Goal: Feedback & Contribution: Submit feedback/report problem

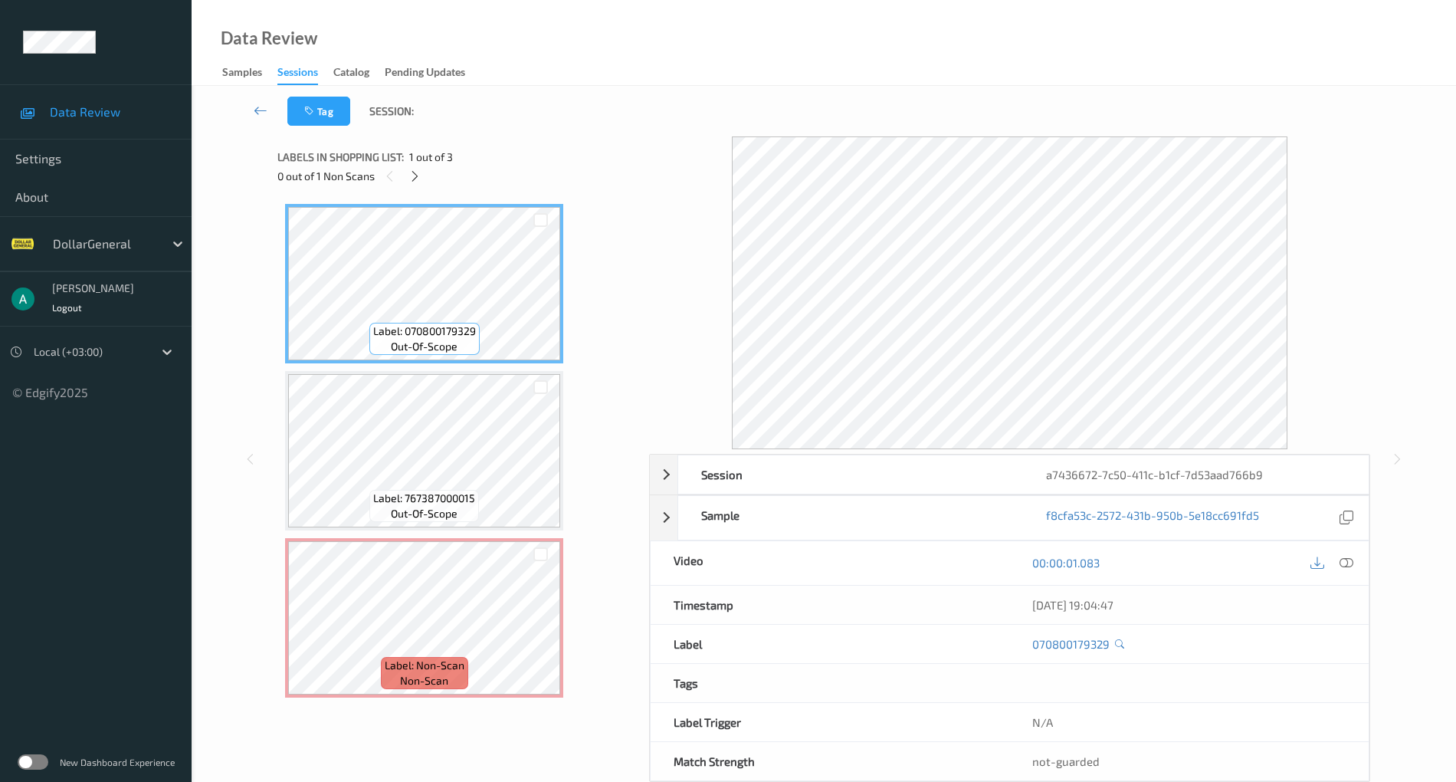
click at [288, 69] on div "Sessions" at bounding box center [297, 74] width 41 height 21
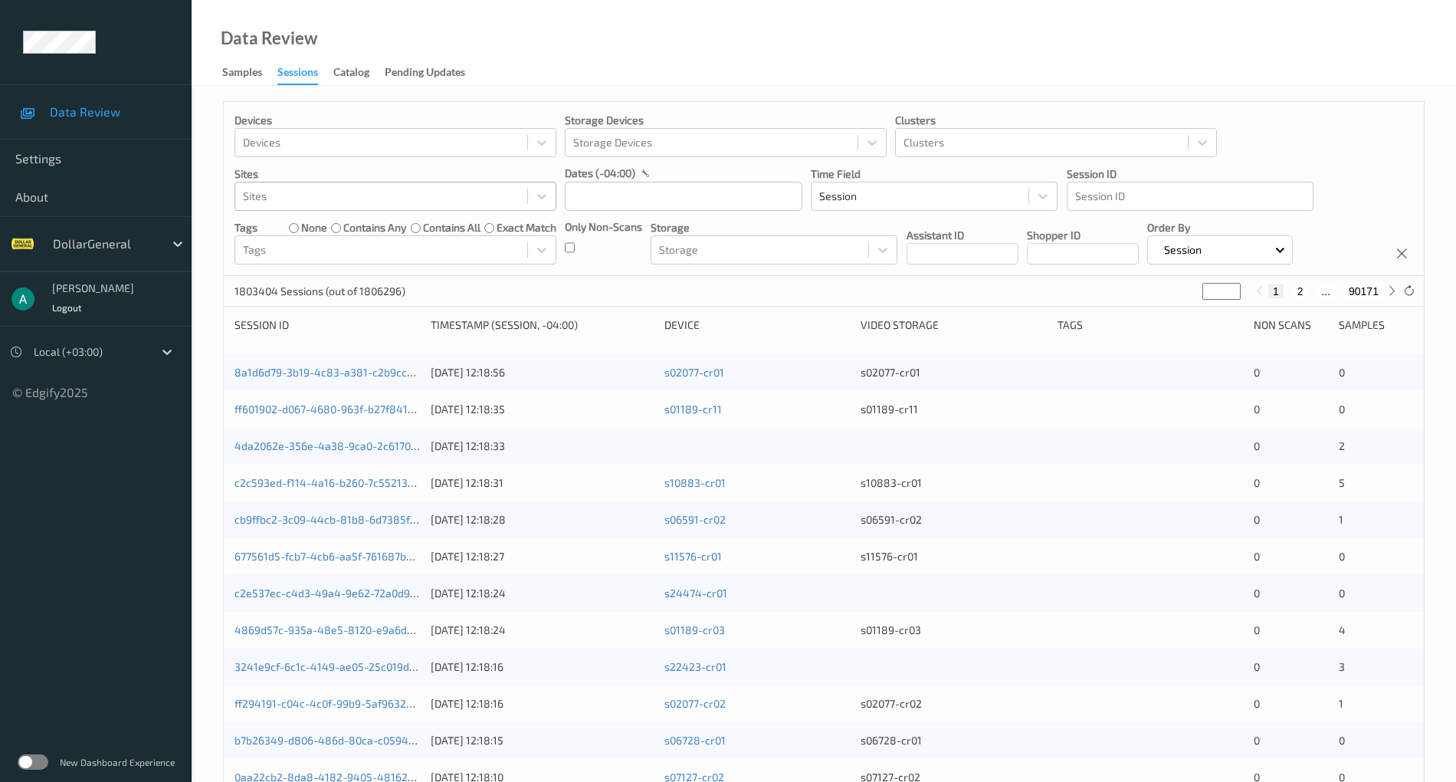
click at [298, 191] on div at bounding box center [381, 196] width 277 height 18
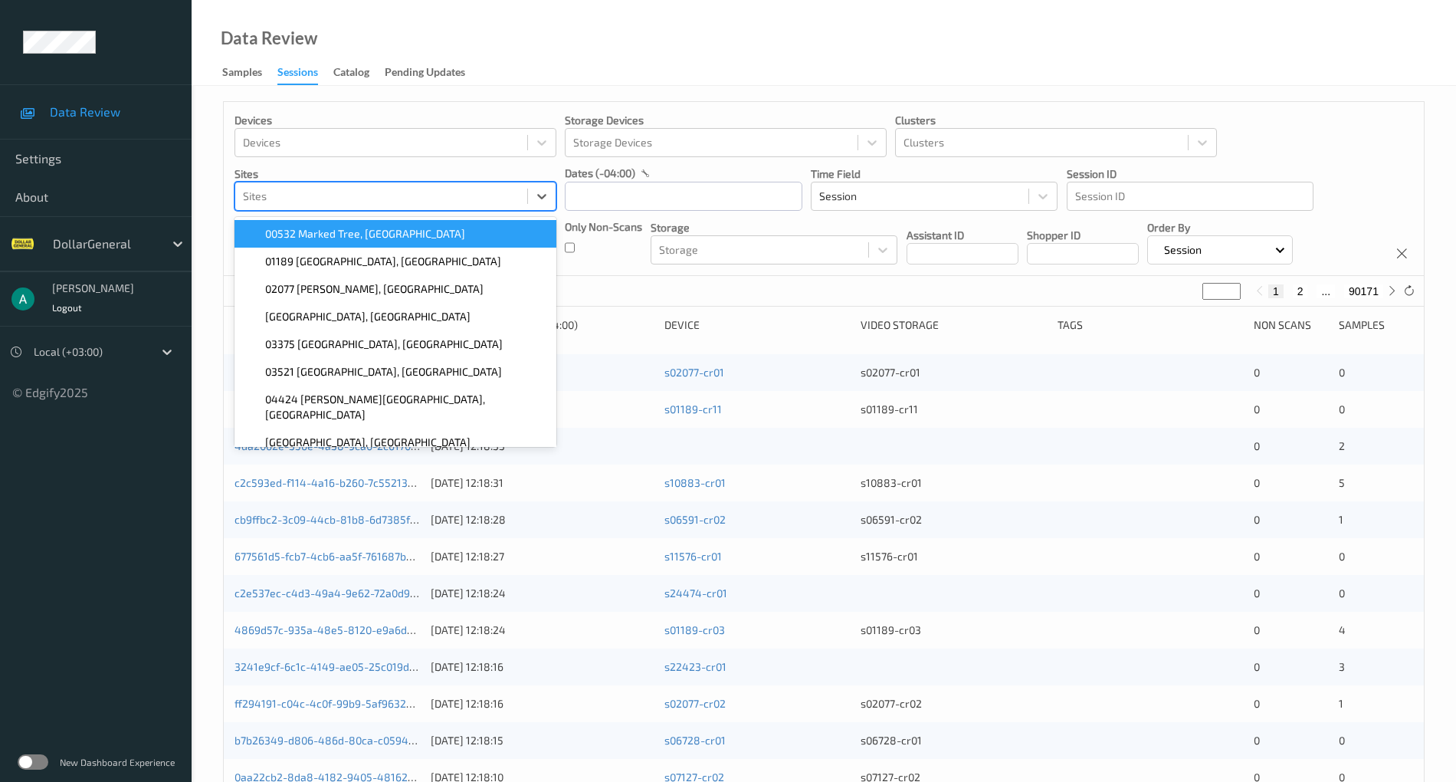
click at [366, 170] on p "Sites" at bounding box center [396, 173] width 322 height 15
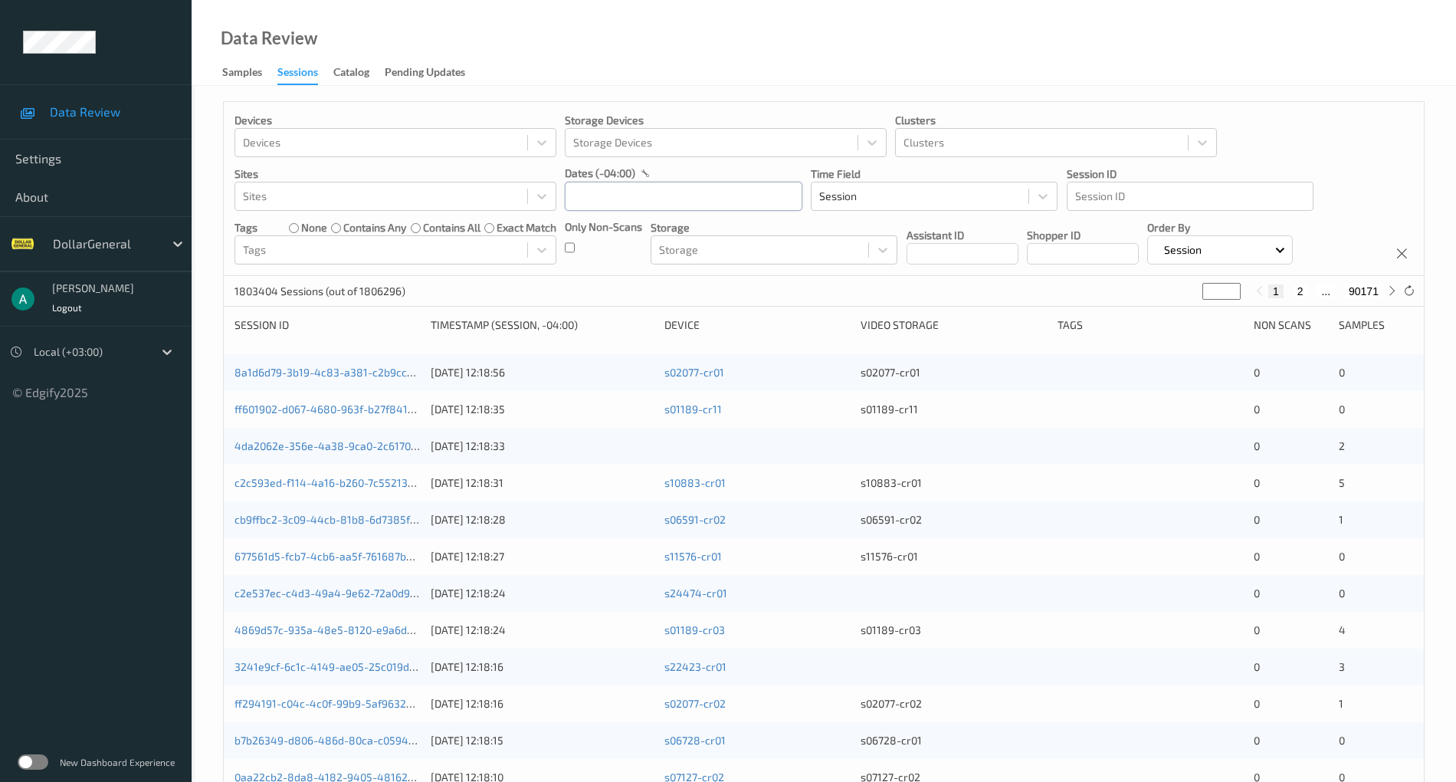
click at [638, 195] on input "text" at bounding box center [684, 196] width 238 height 29
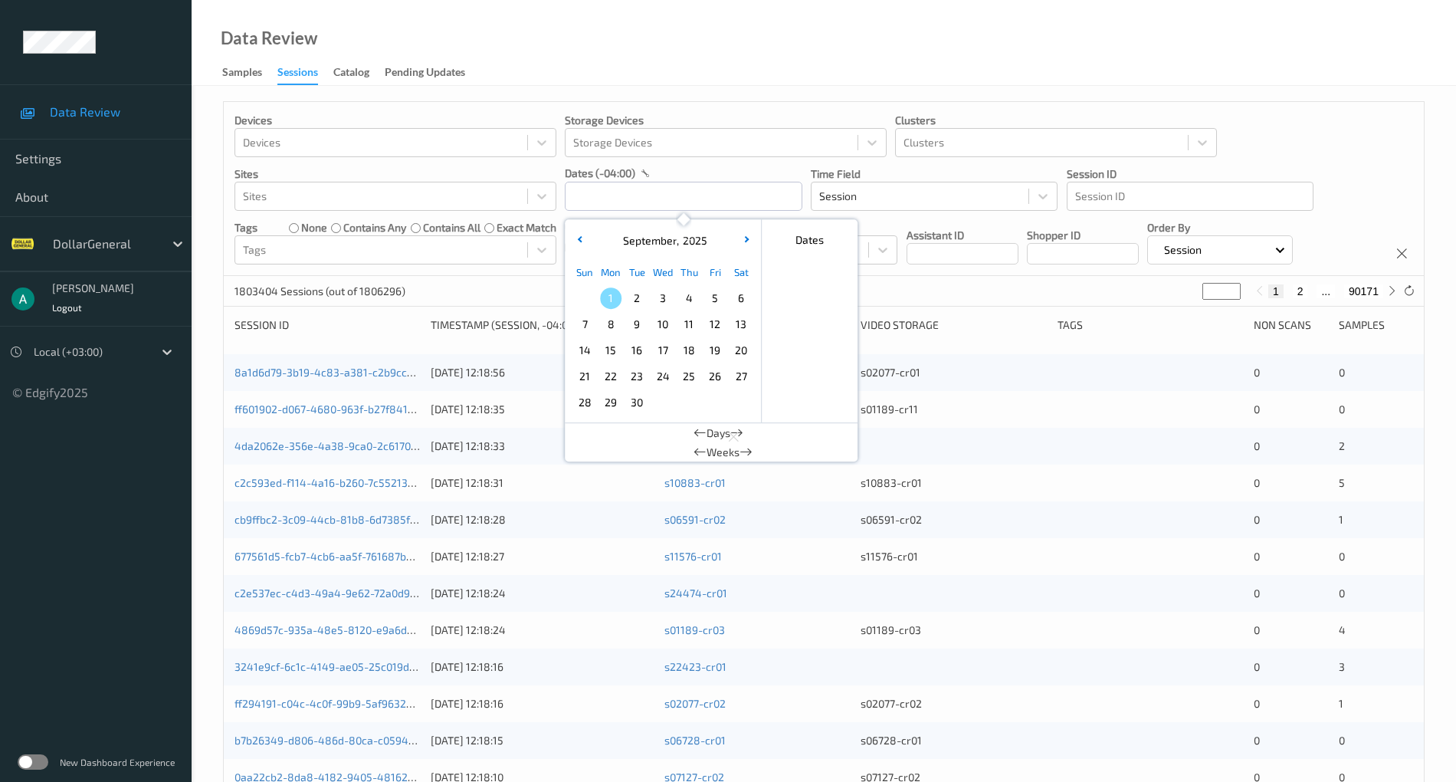
click at [100, 343] on div at bounding box center [90, 352] width 112 height 18
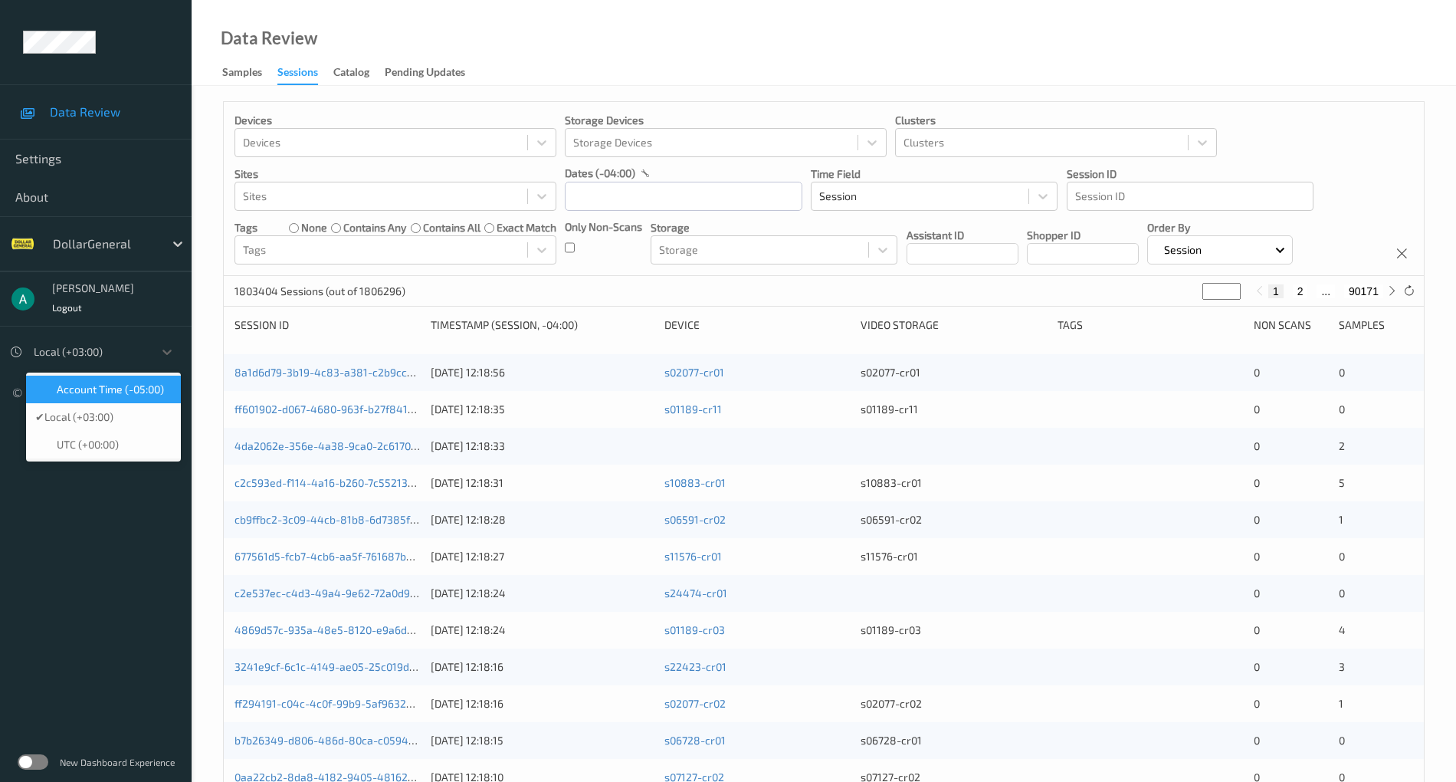
click at [103, 389] on span "Account Time (-05:00)" at bounding box center [110, 389] width 107 height 15
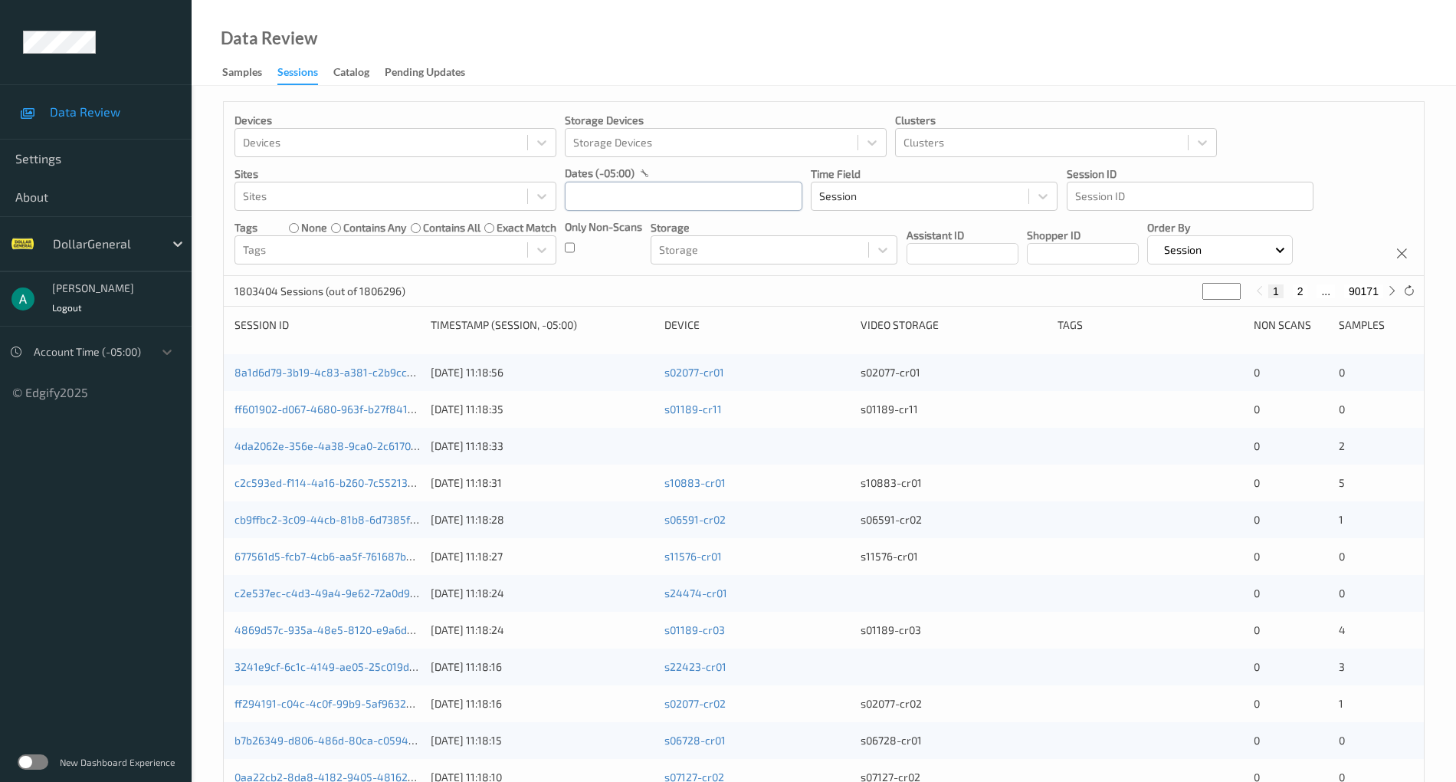
click at [628, 202] on input "text" at bounding box center [684, 196] width 238 height 29
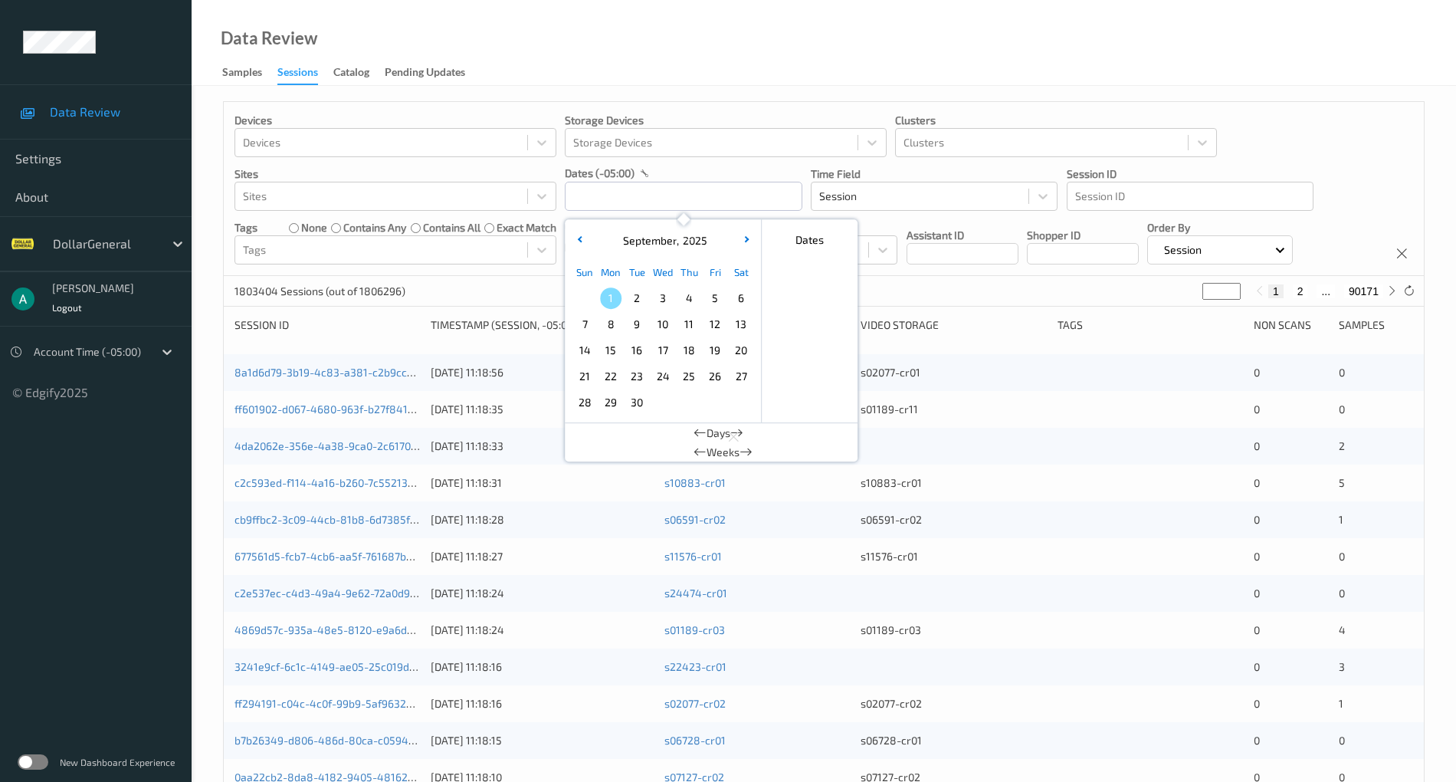
click at [696, 320] on span "11" at bounding box center [688, 323] width 21 height 21
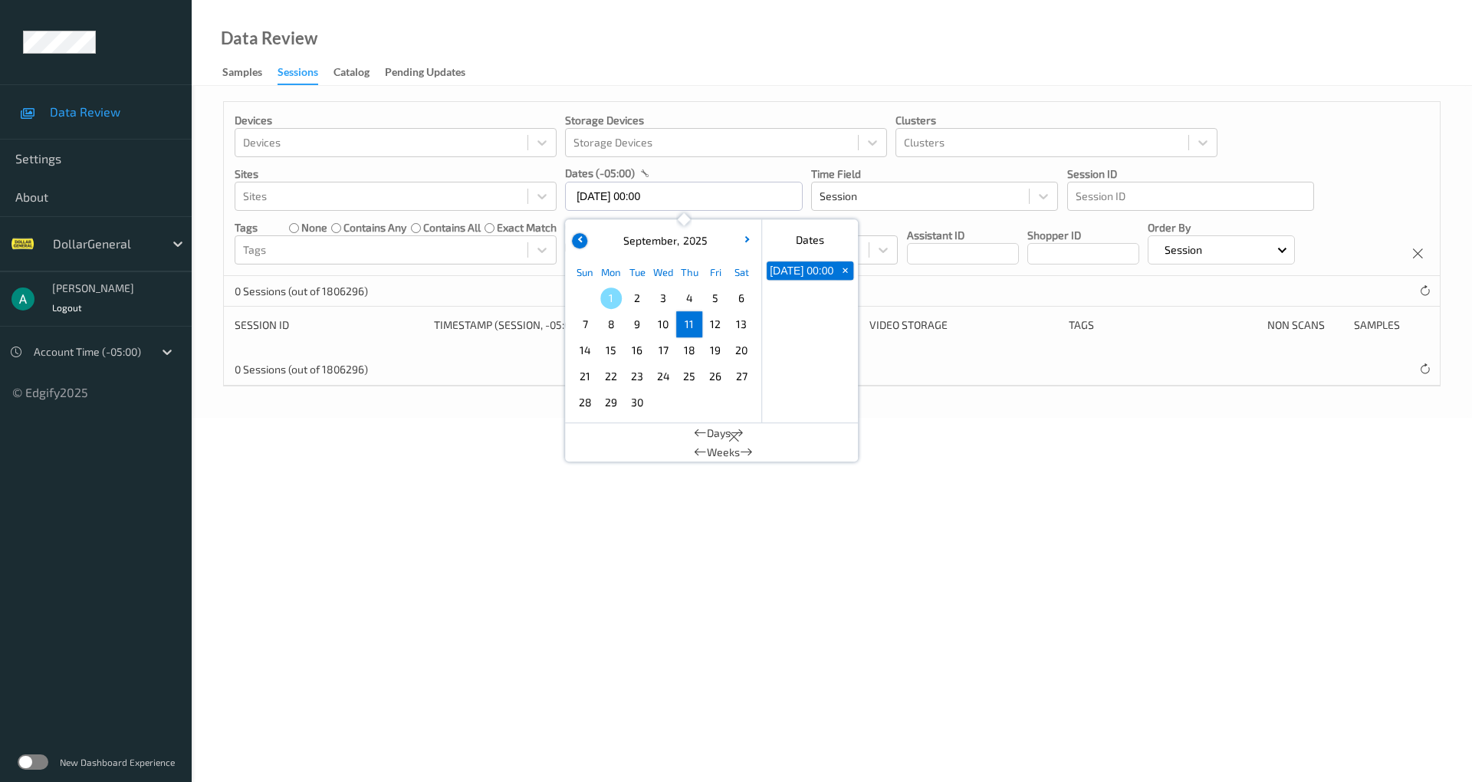
click at [576, 244] on button "button" at bounding box center [579, 240] width 15 height 15
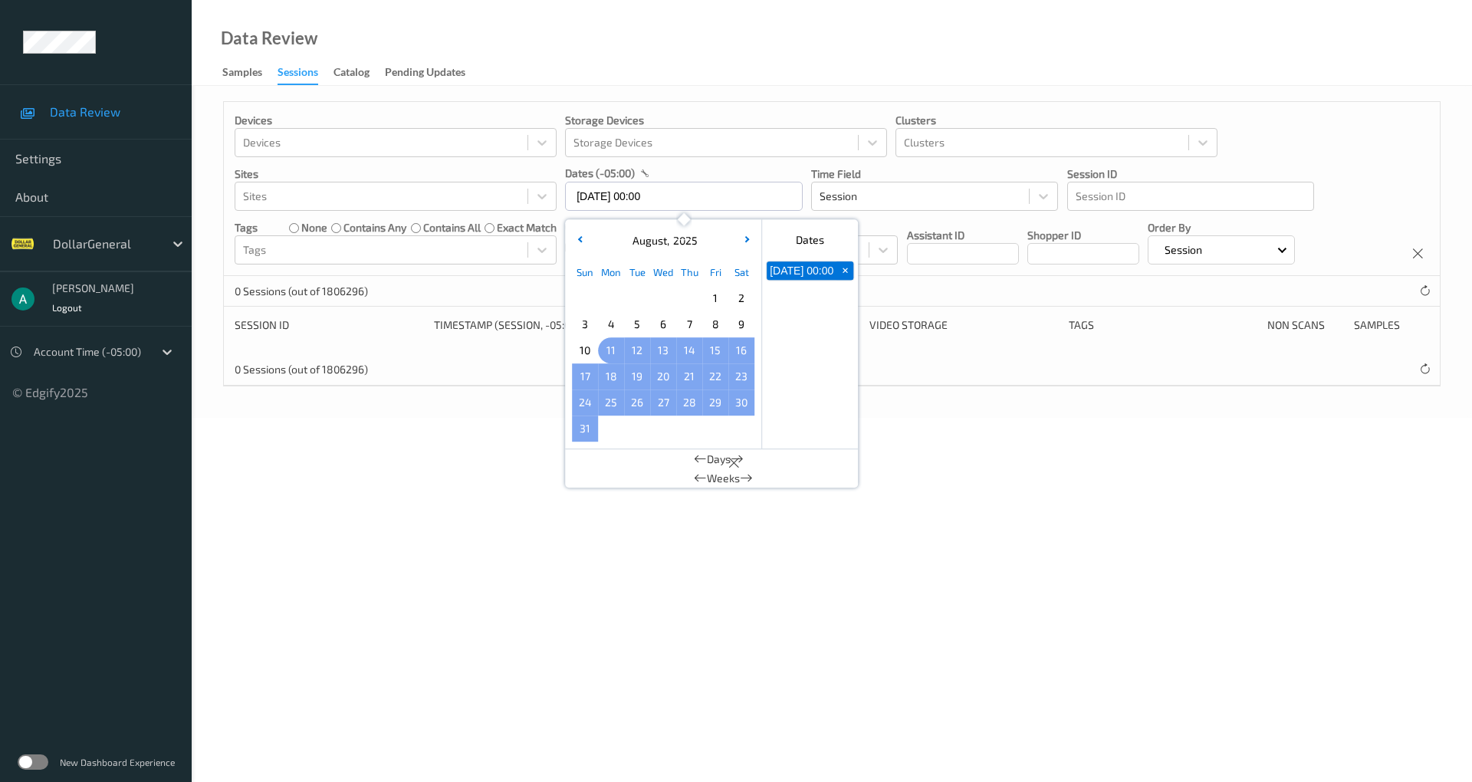
click at [615, 351] on span "11" at bounding box center [610, 350] width 21 height 21
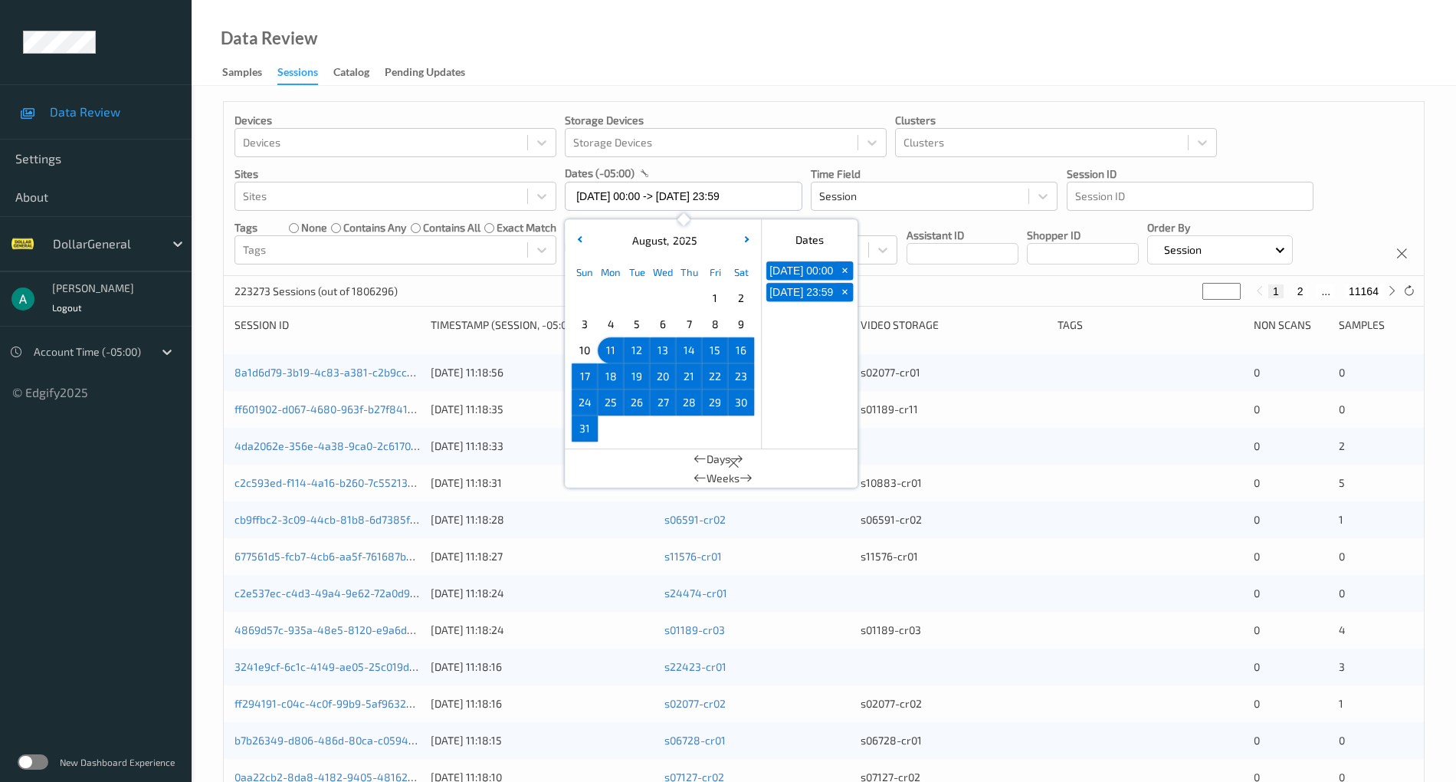
click at [590, 376] on span "17" at bounding box center [584, 376] width 21 height 21
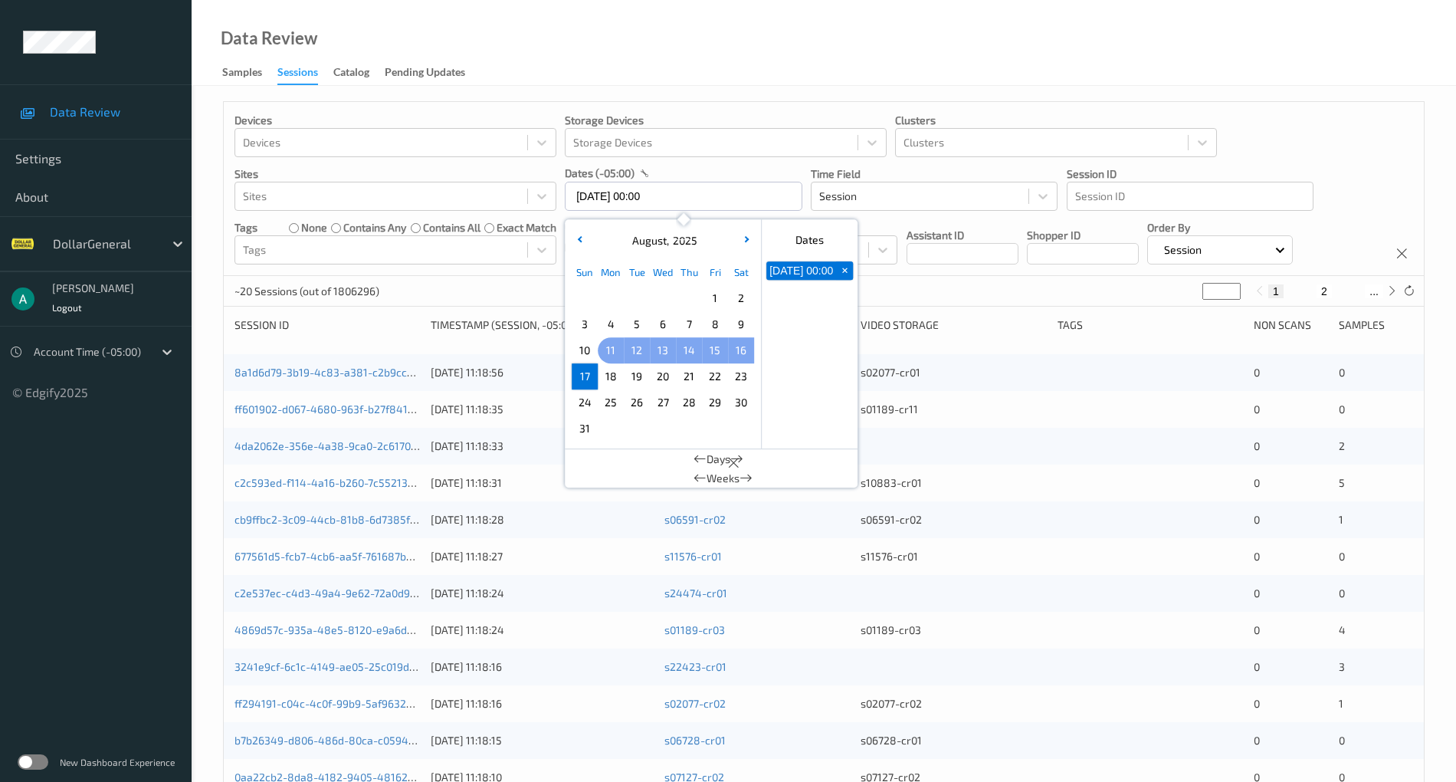
click at [602, 359] on div "11" at bounding box center [611, 350] width 26 height 26
type input "[DATE] 00:00 -> [DATE] 23:59"
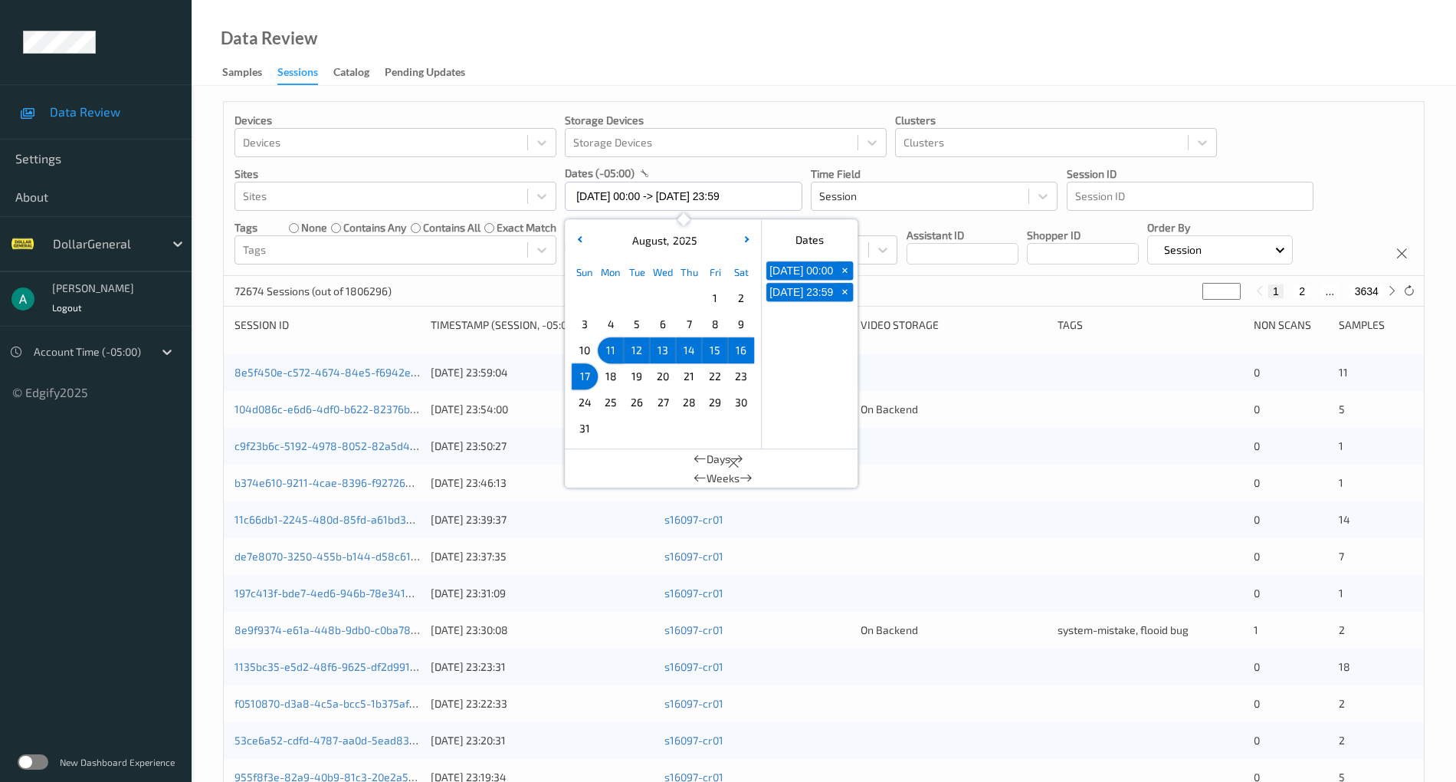
click at [1337, 182] on div "Devices Devices Storage Devices Storage Devices Clusters Clusters Sites Sites d…" at bounding box center [824, 189] width 1200 height 174
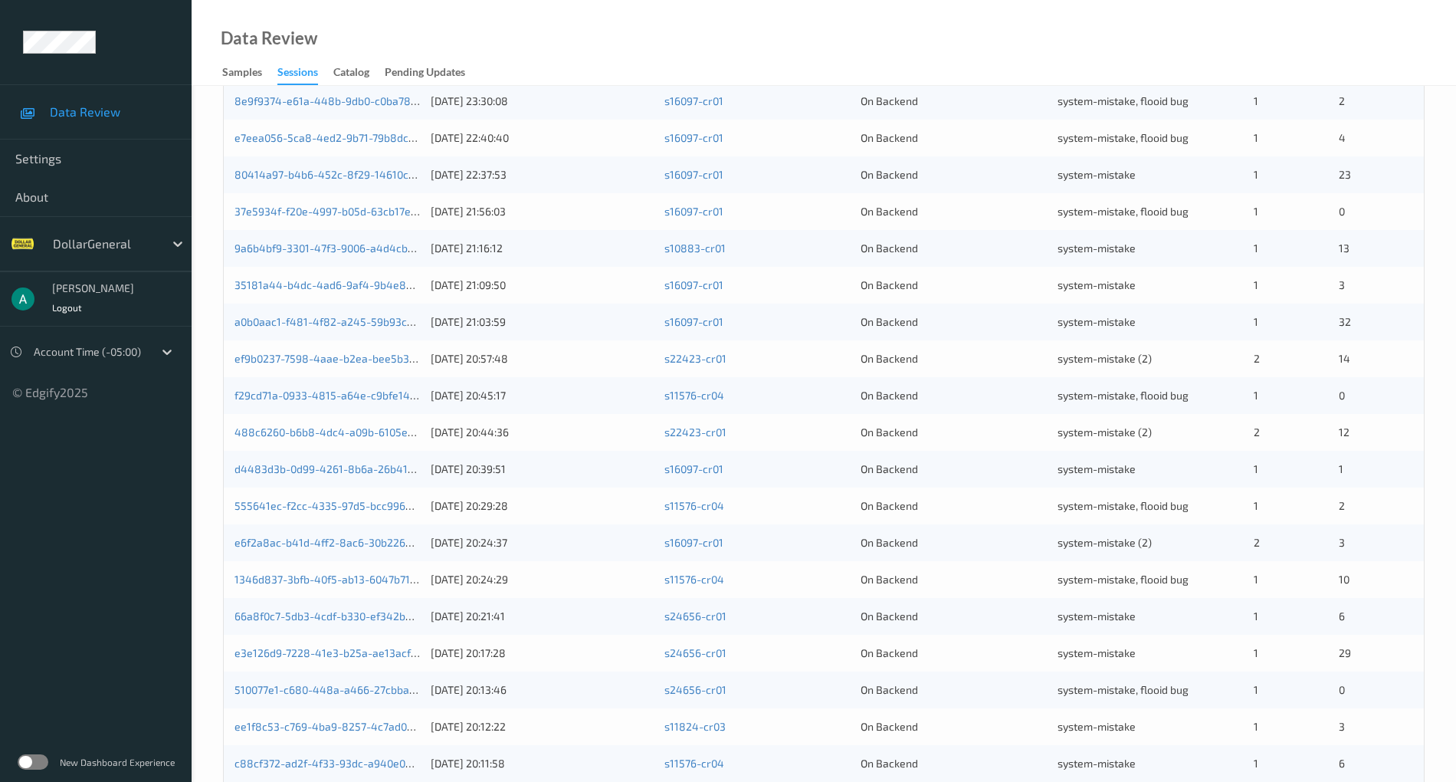
scroll to position [369, 0]
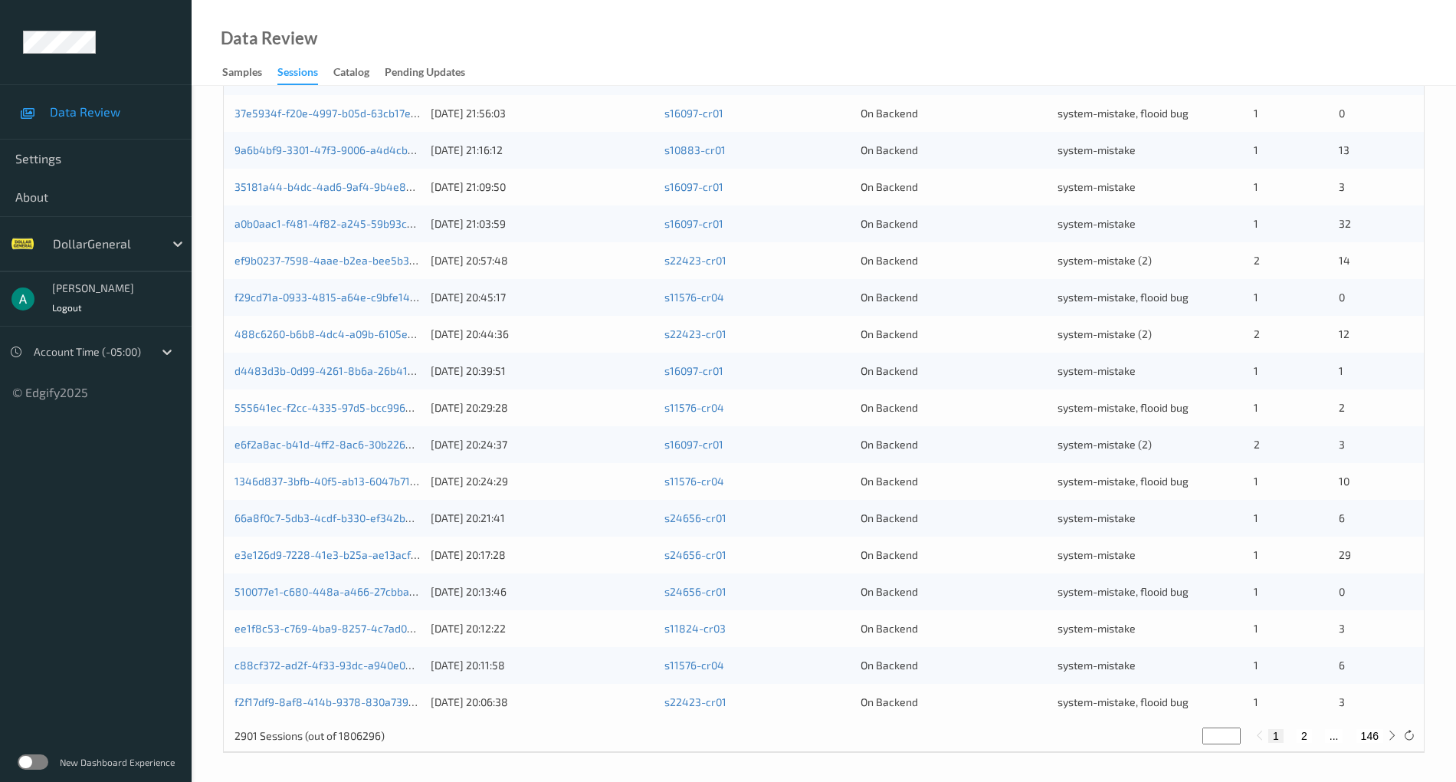
click at [1217, 734] on input "*" at bounding box center [1222, 735] width 38 height 17
click at [1218, 734] on input "*" at bounding box center [1222, 735] width 38 height 17
type input "*"
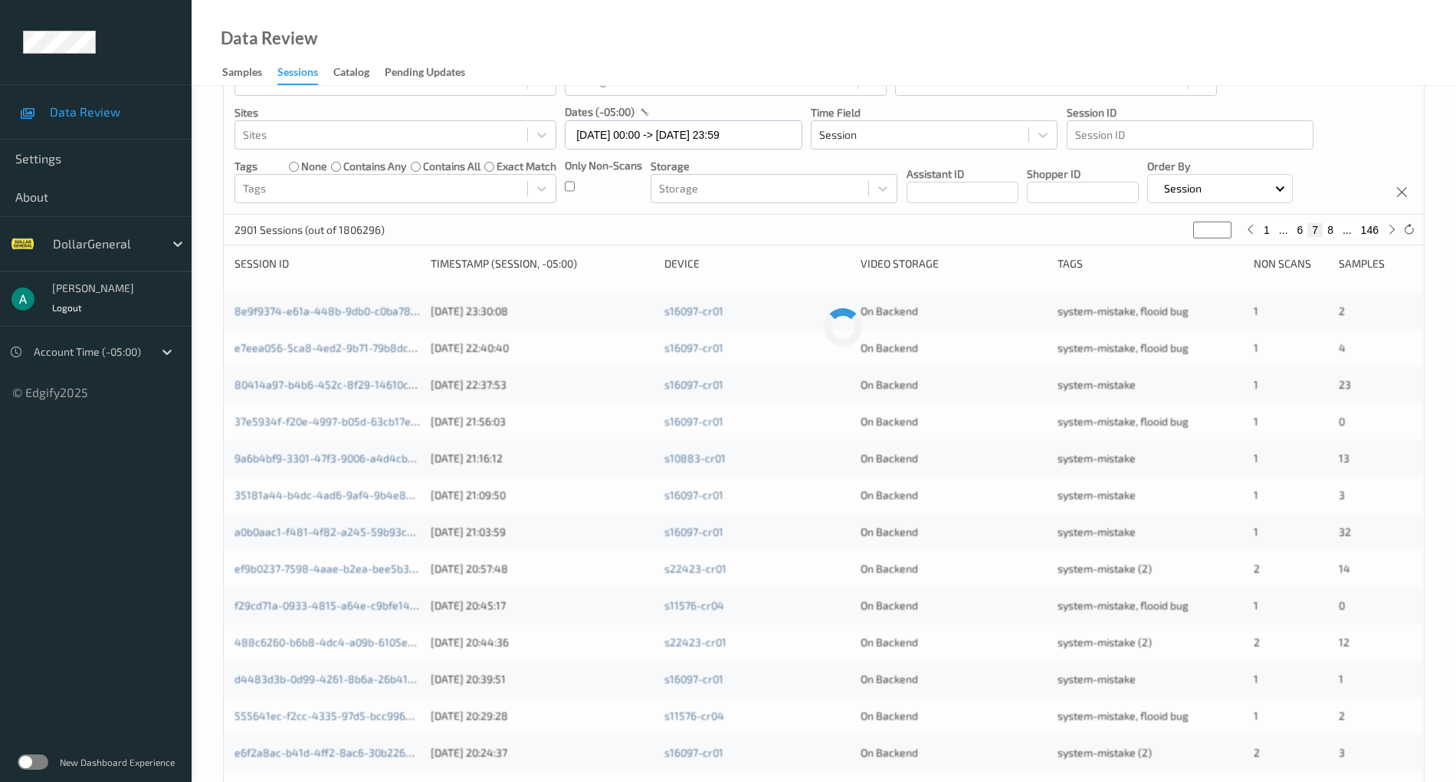
type input "**"
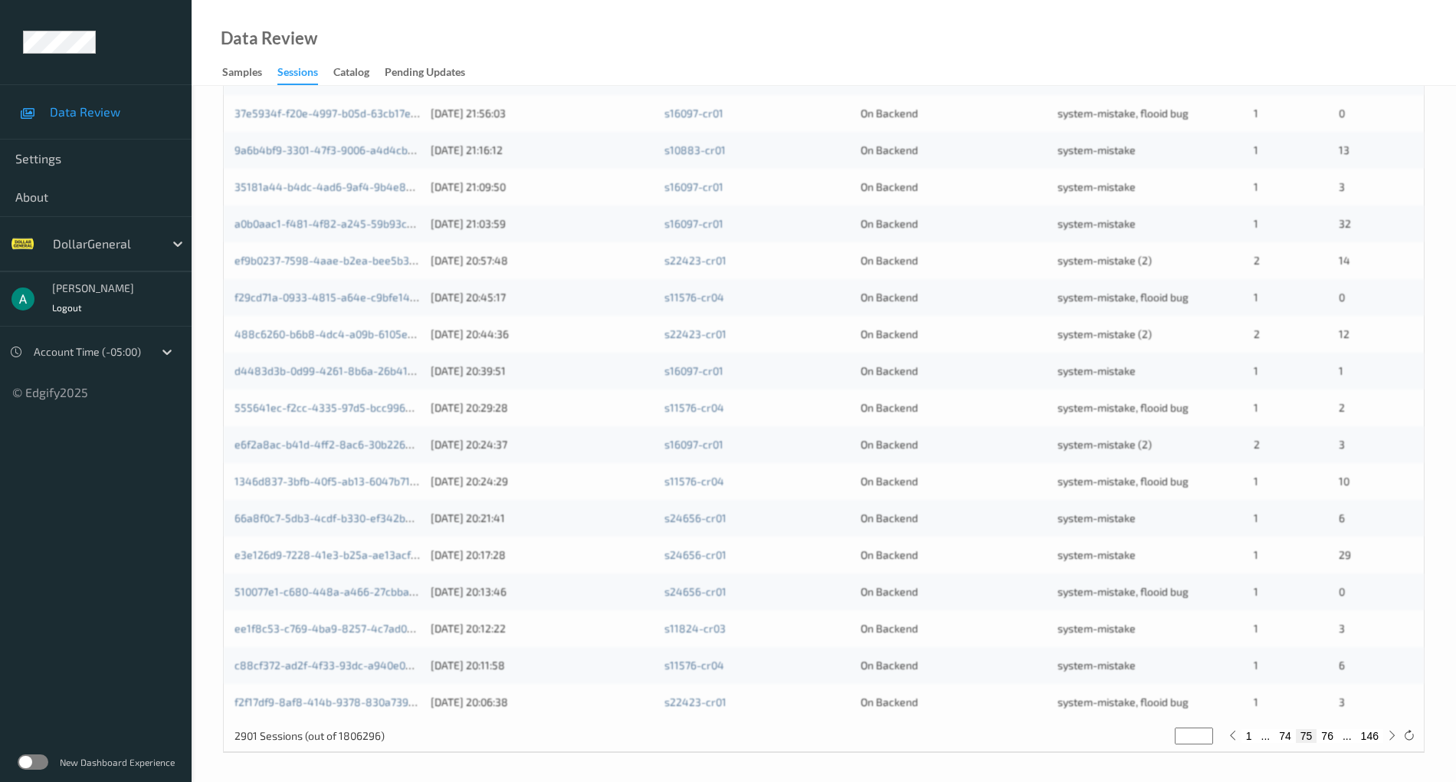
click at [1188, 737] on input "**" at bounding box center [1194, 735] width 38 height 17
drag, startPoint x: 1188, startPoint y: 736, endPoint x: 1162, endPoint y: 740, distance: 26.5
click at [1162, 740] on div "2901 Sessions (out of 1806296) ** 1 ... 74 75 76 ... 146" at bounding box center [824, 735] width 1200 height 31
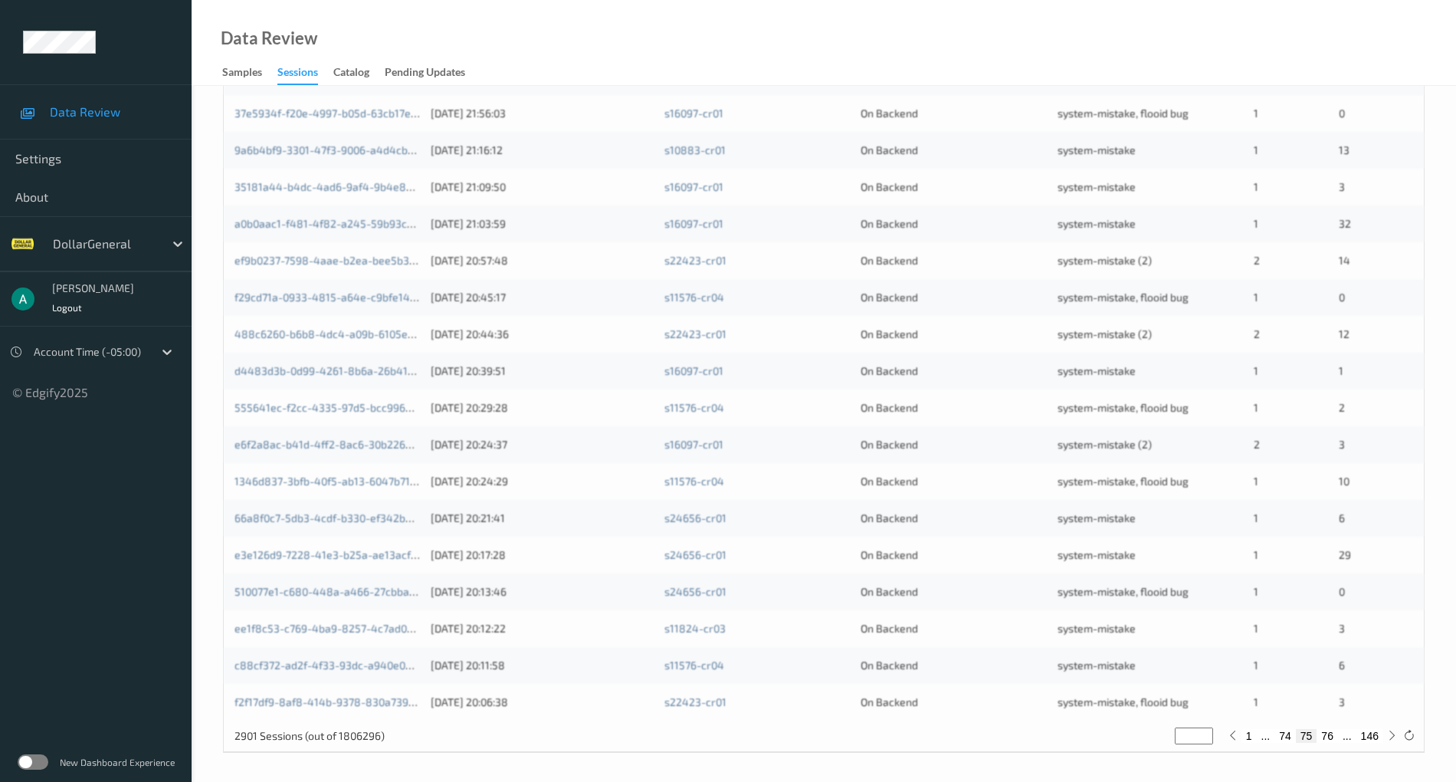
type input "*"
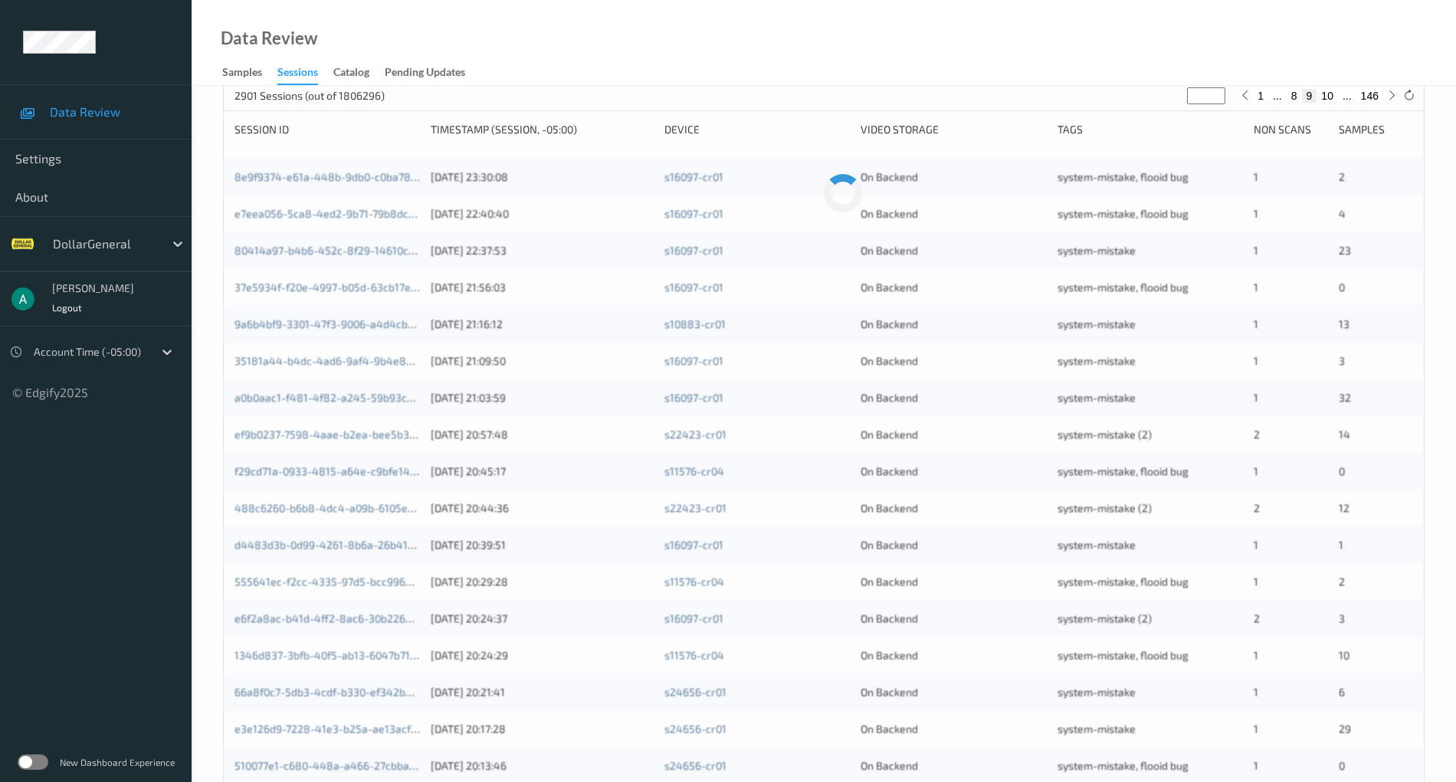
type input "**"
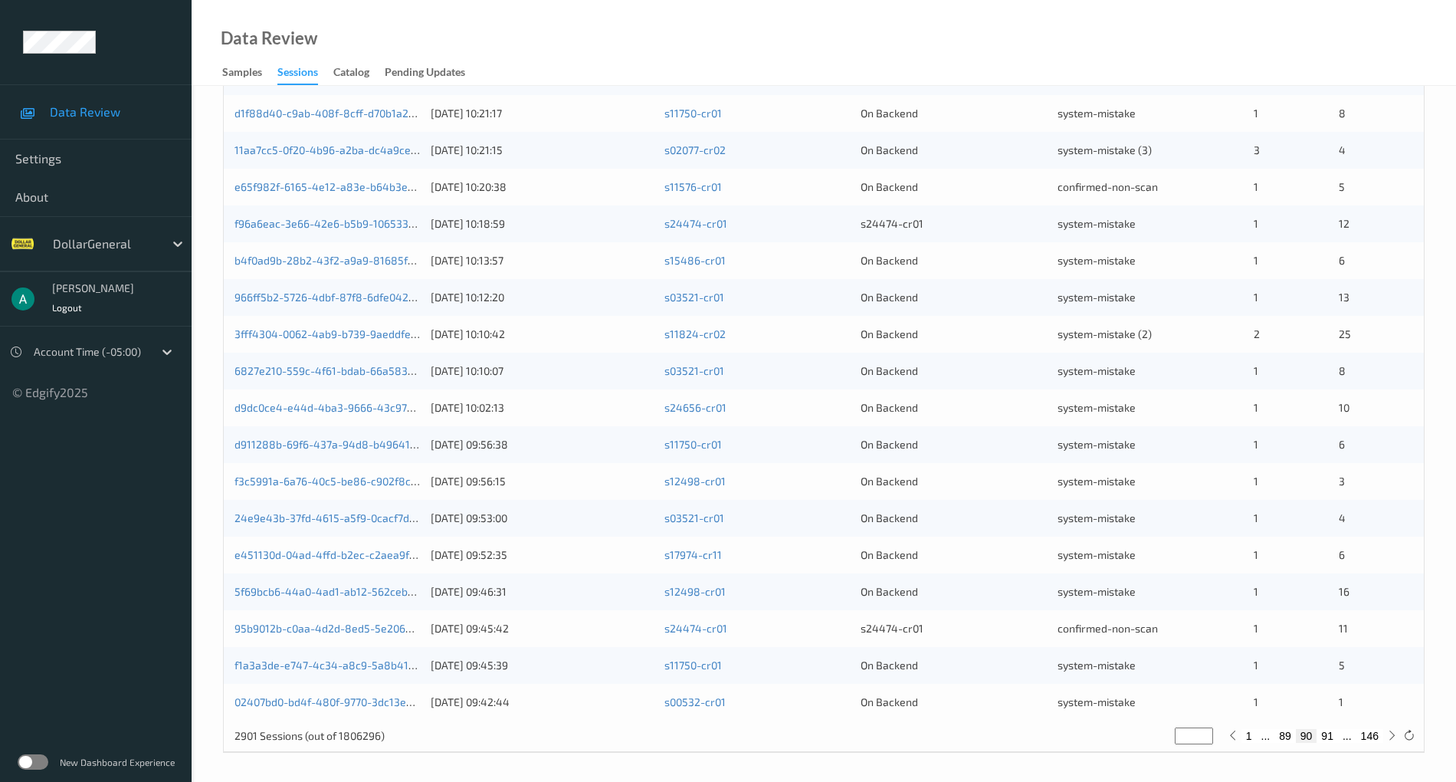
type input "**"
click at [1326, 733] on button "91" at bounding box center [1327, 736] width 21 height 14
type input "**"
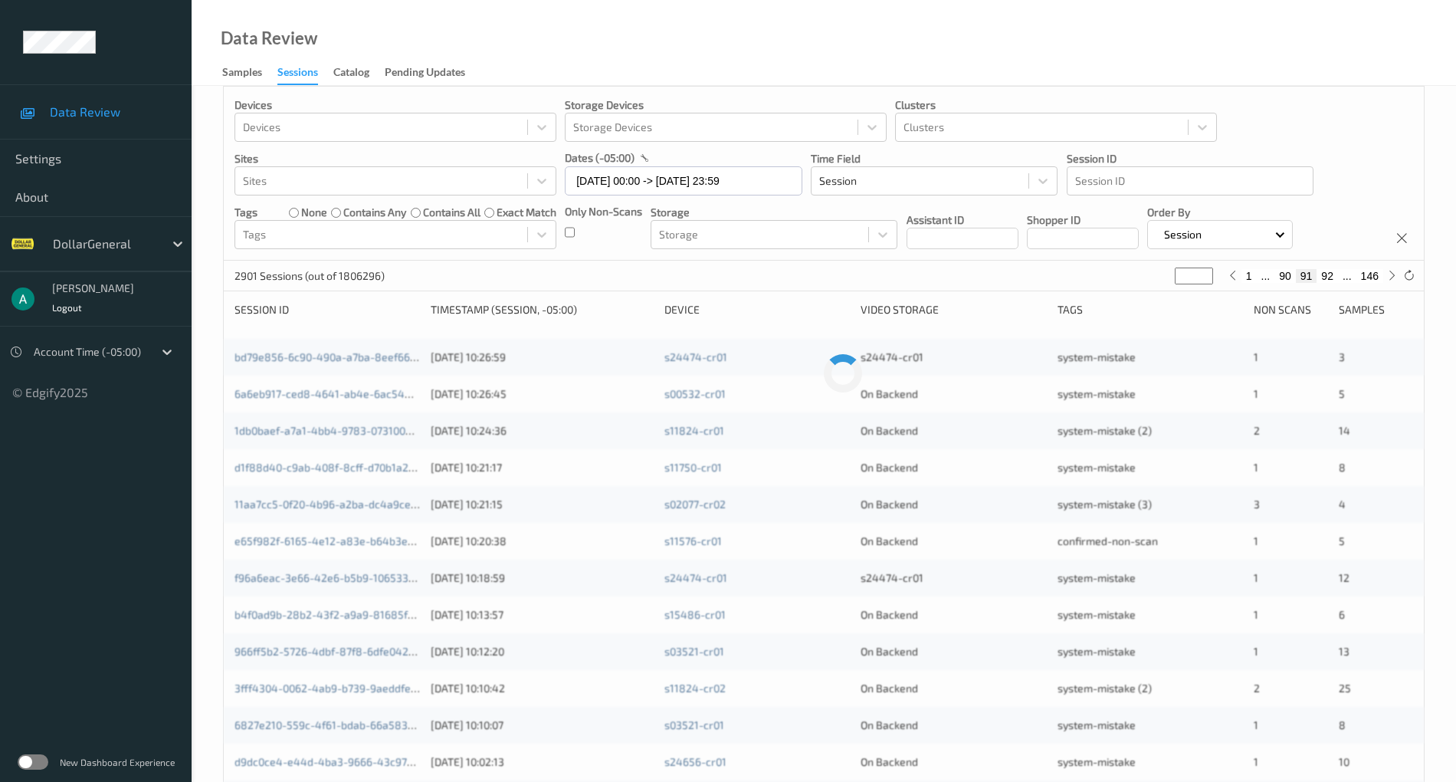
scroll to position [0, 0]
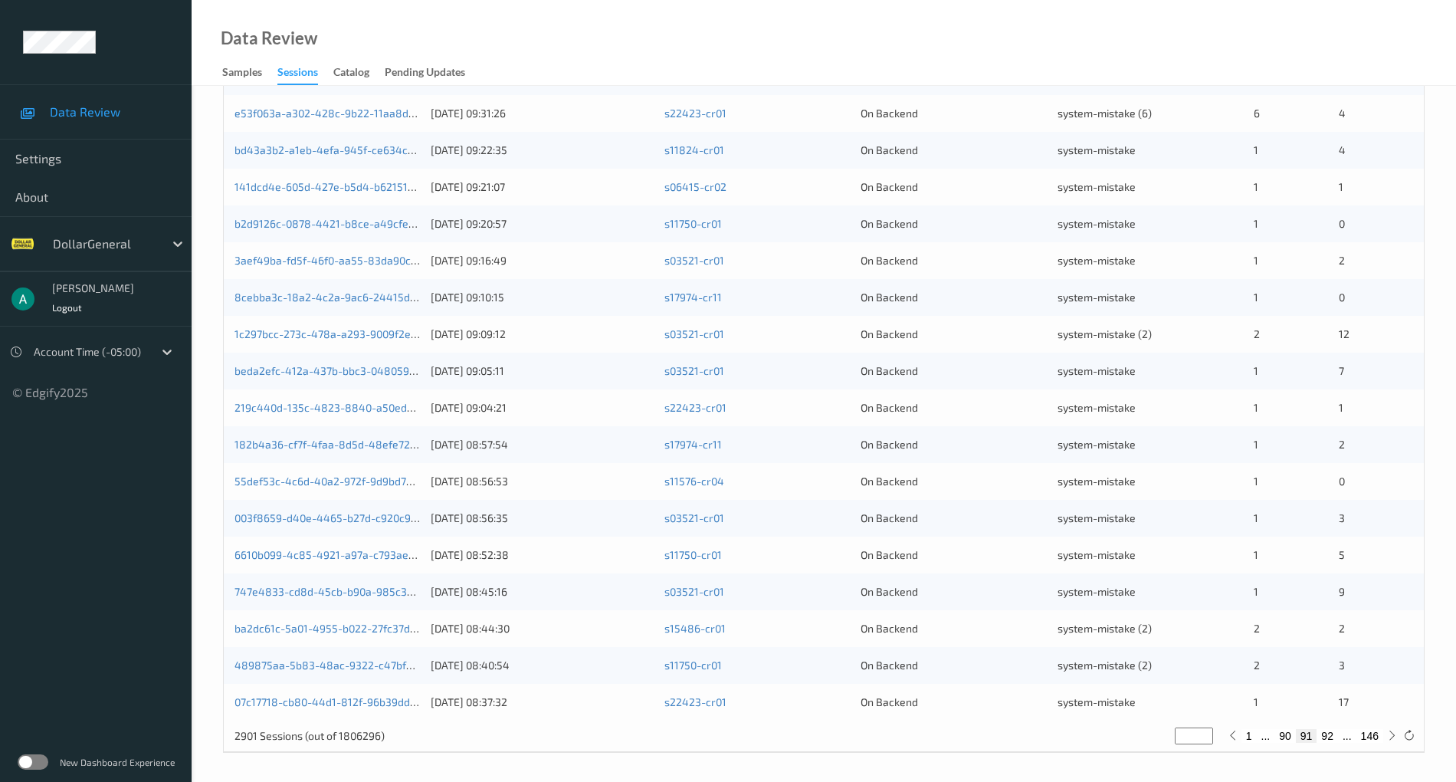
click at [1327, 729] on button "92" at bounding box center [1327, 736] width 21 height 14
type input "**"
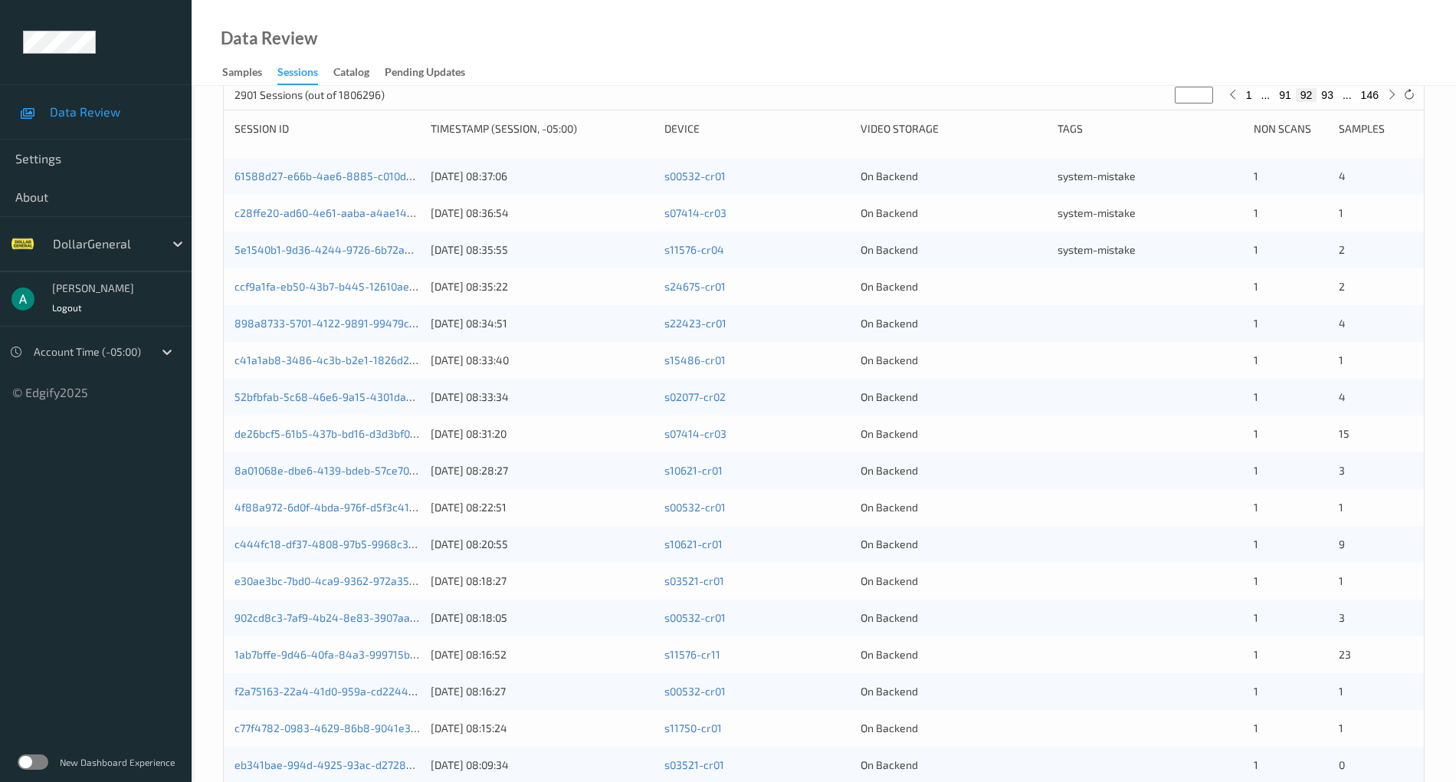
scroll to position [166, 0]
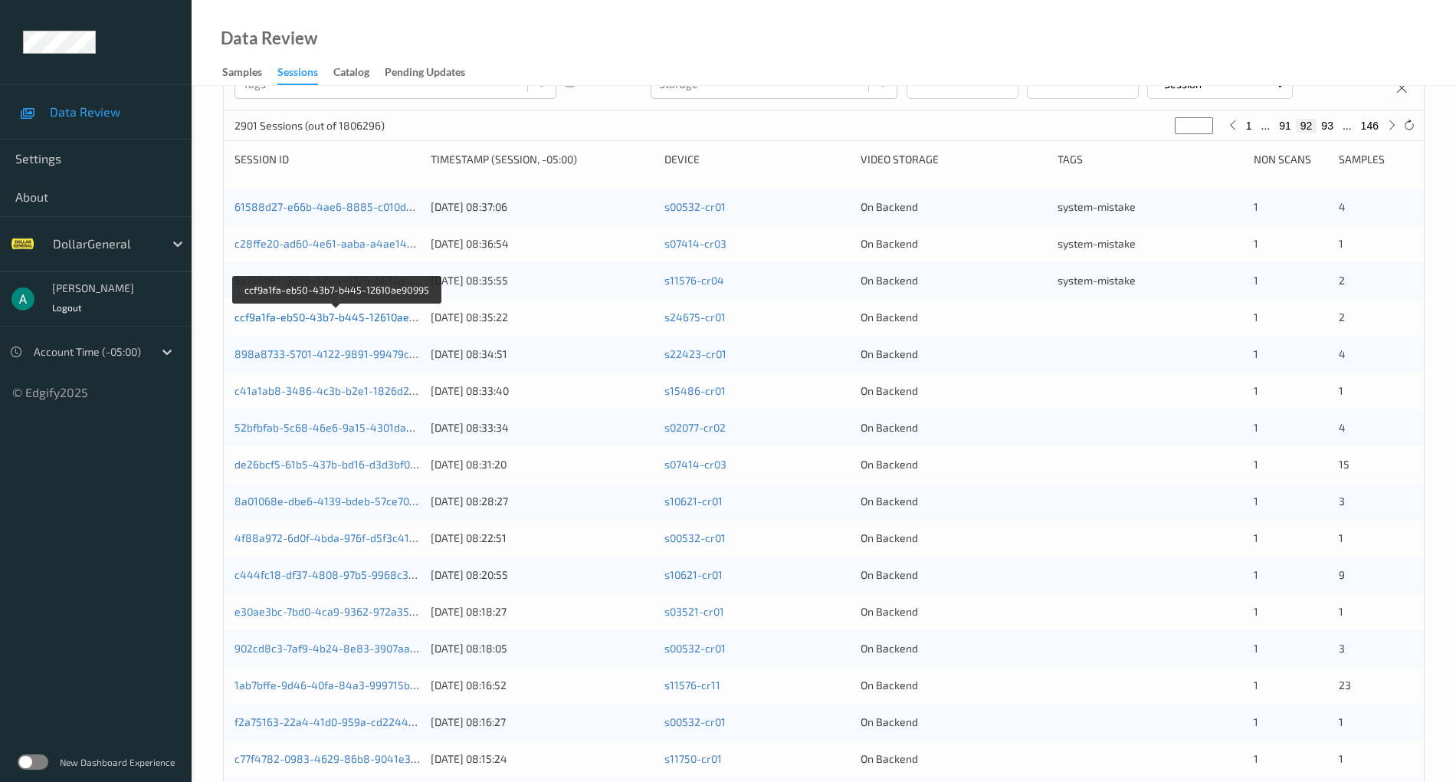
click at [319, 316] on link "ccf9a1fa-eb50-43b7-b445-12610ae90995" at bounding box center [337, 316] width 205 height 13
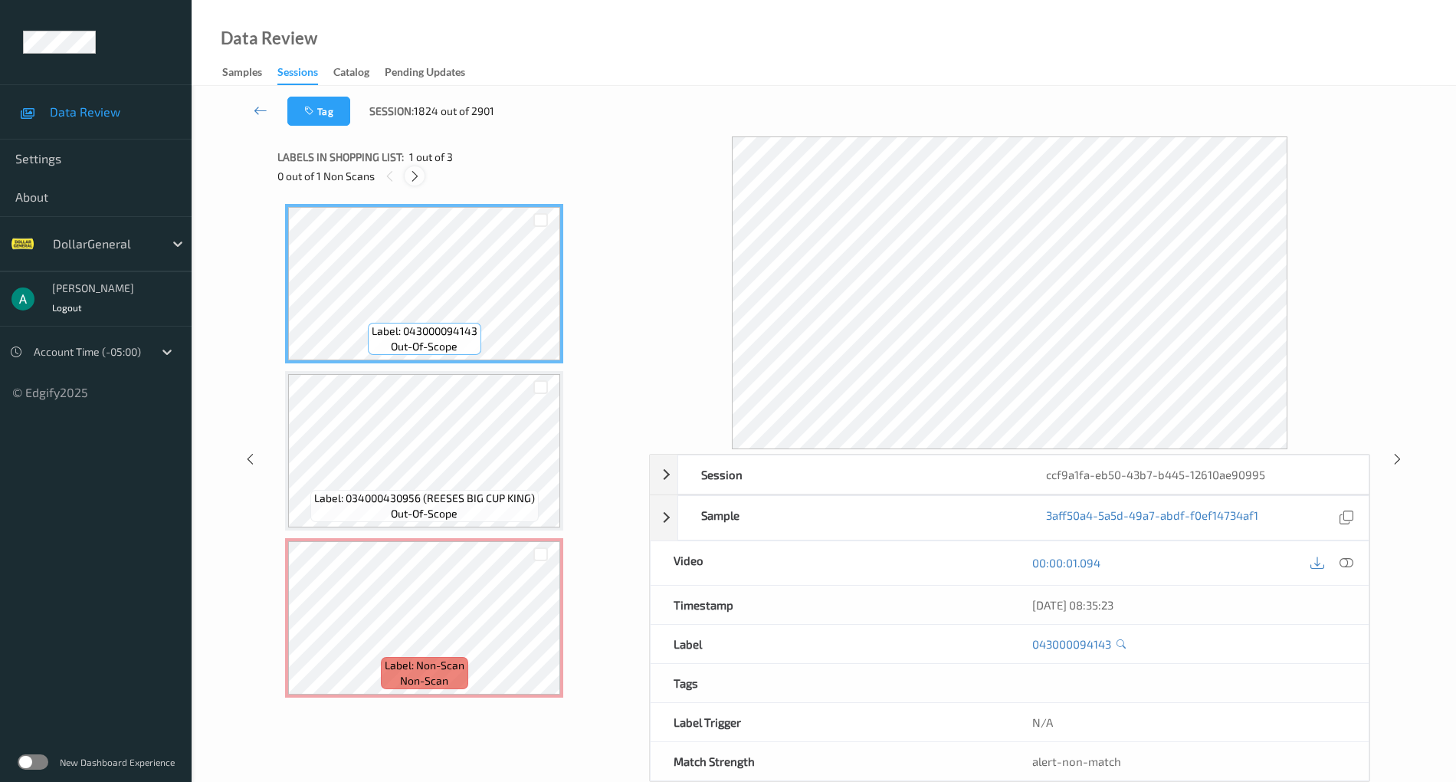
click at [413, 176] on icon at bounding box center [414, 176] width 13 height 14
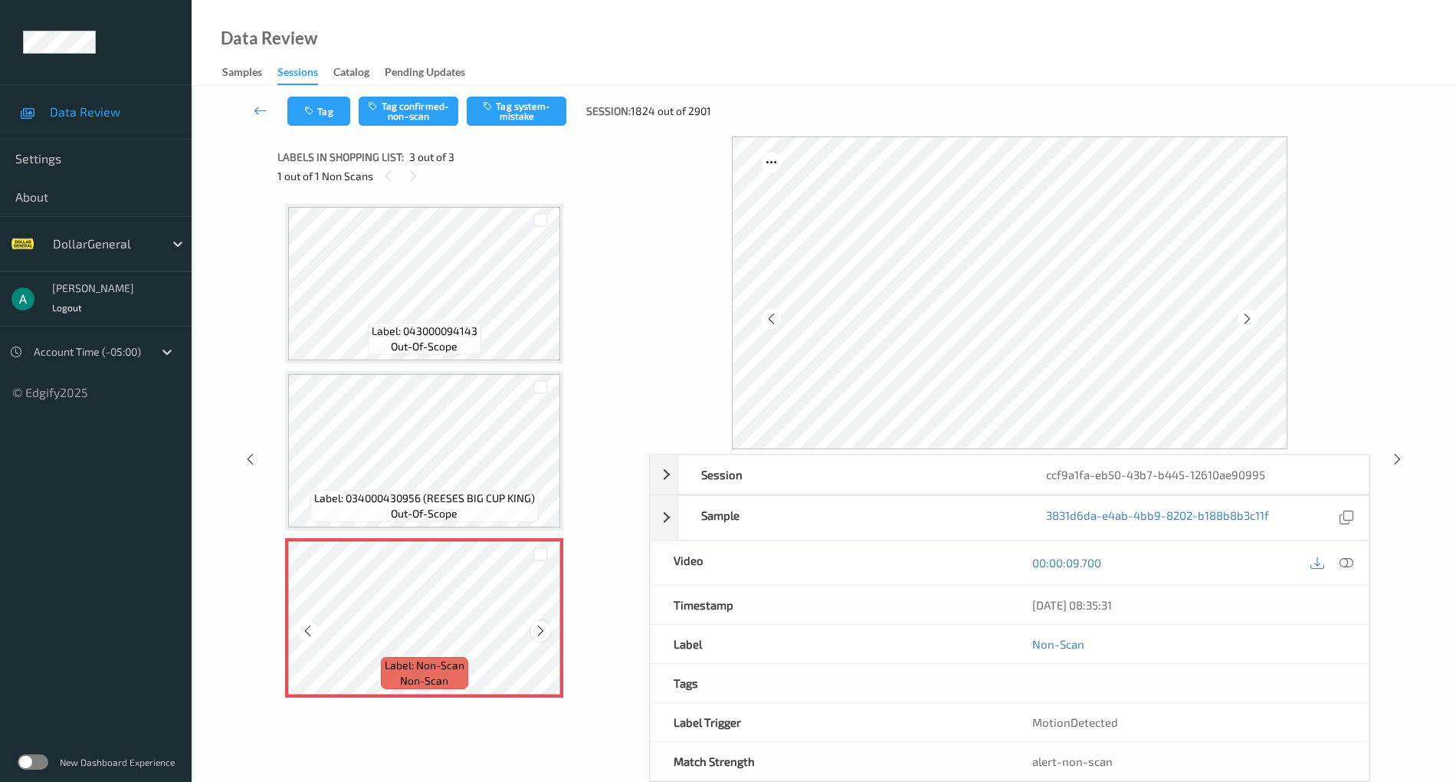
click at [537, 627] on icon at bounding box center [540, 631] width 13 height 14
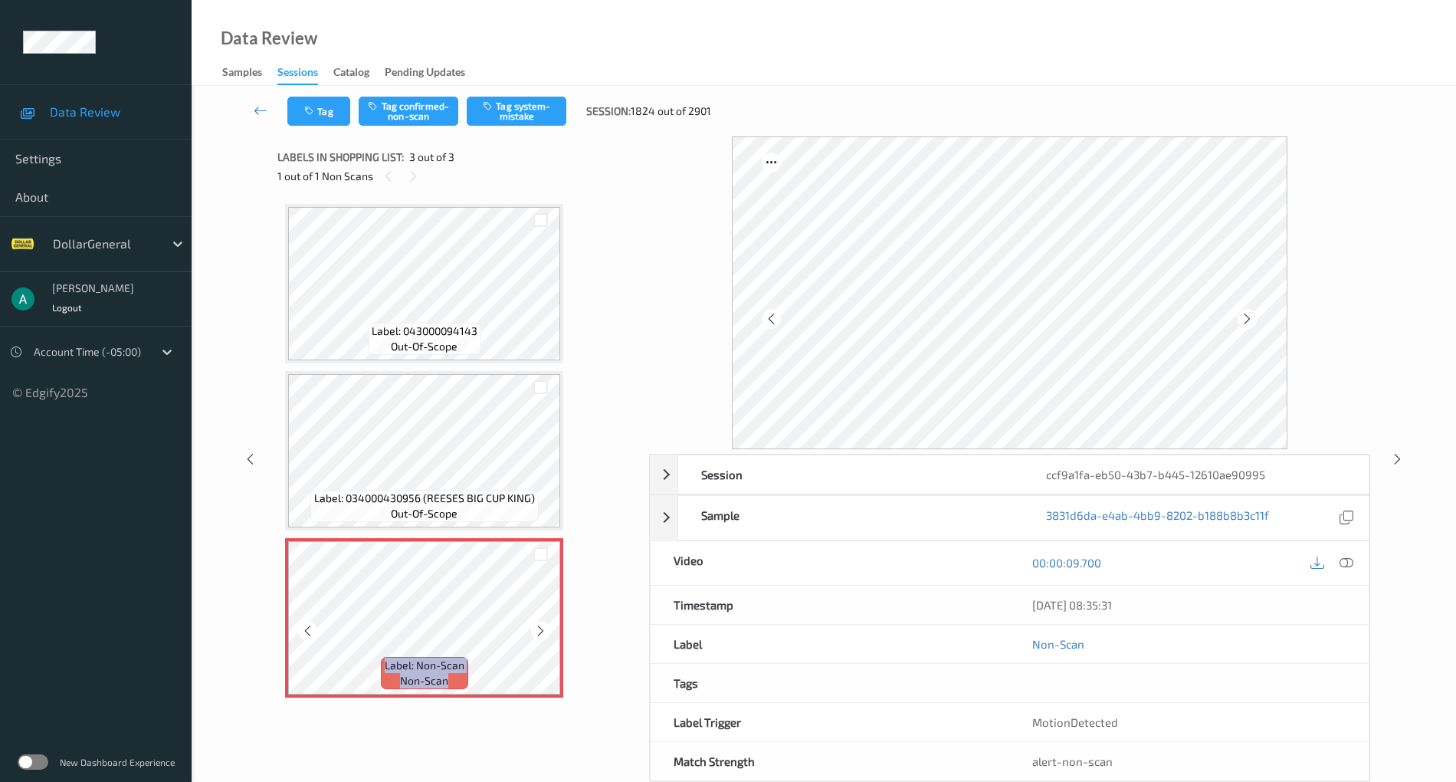
click at [537, 627] on icon at bounding box center [540, 631] width 13 height 14
click at [1345, 556] on icon at bounding box center [1347, 563] width 14 height 14
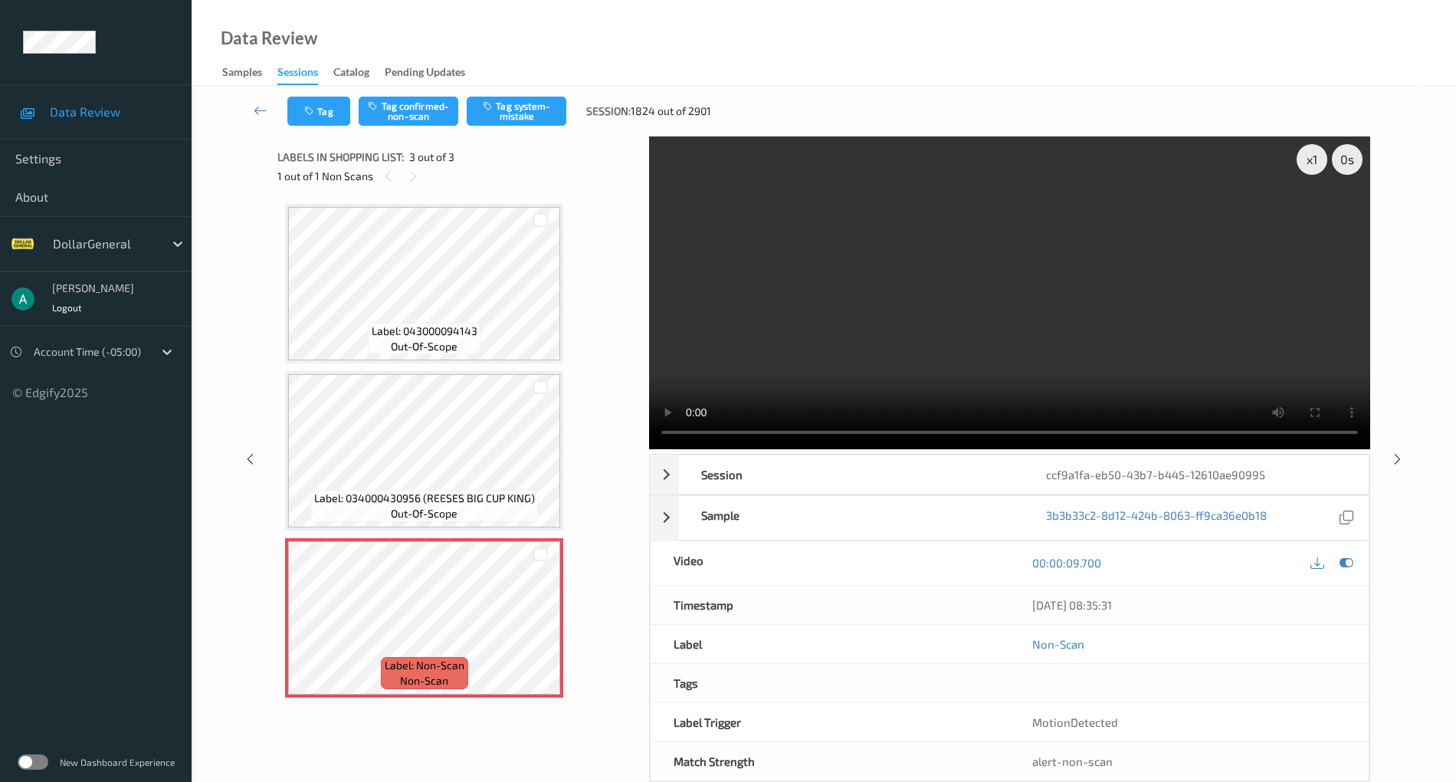
click at [979, 290] on video at bounding box center [1009, 292] width 721 height 313
click at [1305, 154] on div "x 1" at bounding box center [1312, 159] width 31 height 31
click at [1305, 154] on div "x 2" at bounding box center [1312, 159] width 31 height 31
click at [531, 120] on button "Tag system-mistake" at bounding box center [517, 111] width 100 height 29
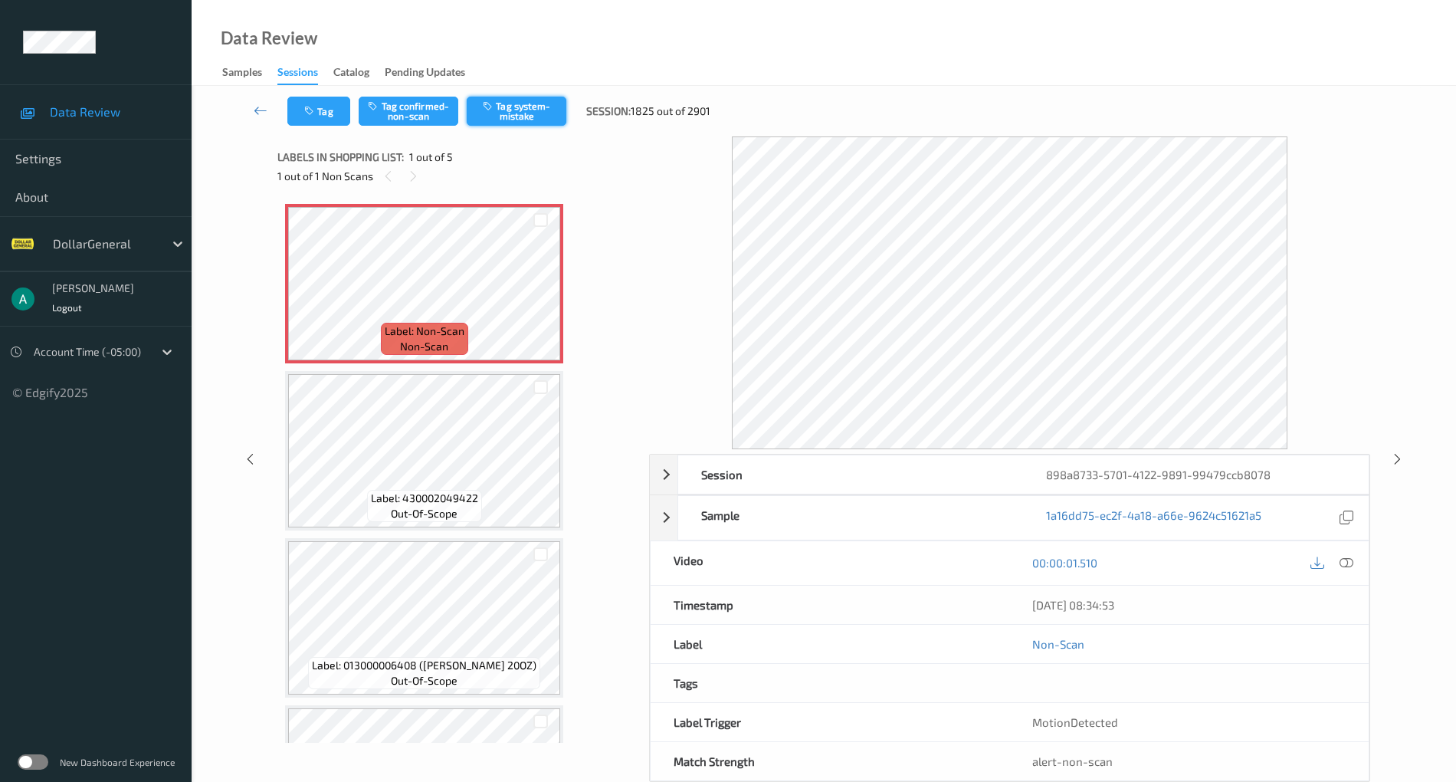
click at [532, 111] on button "Tag system-mistake" at bounding box center [517, 111] width 100 height 29
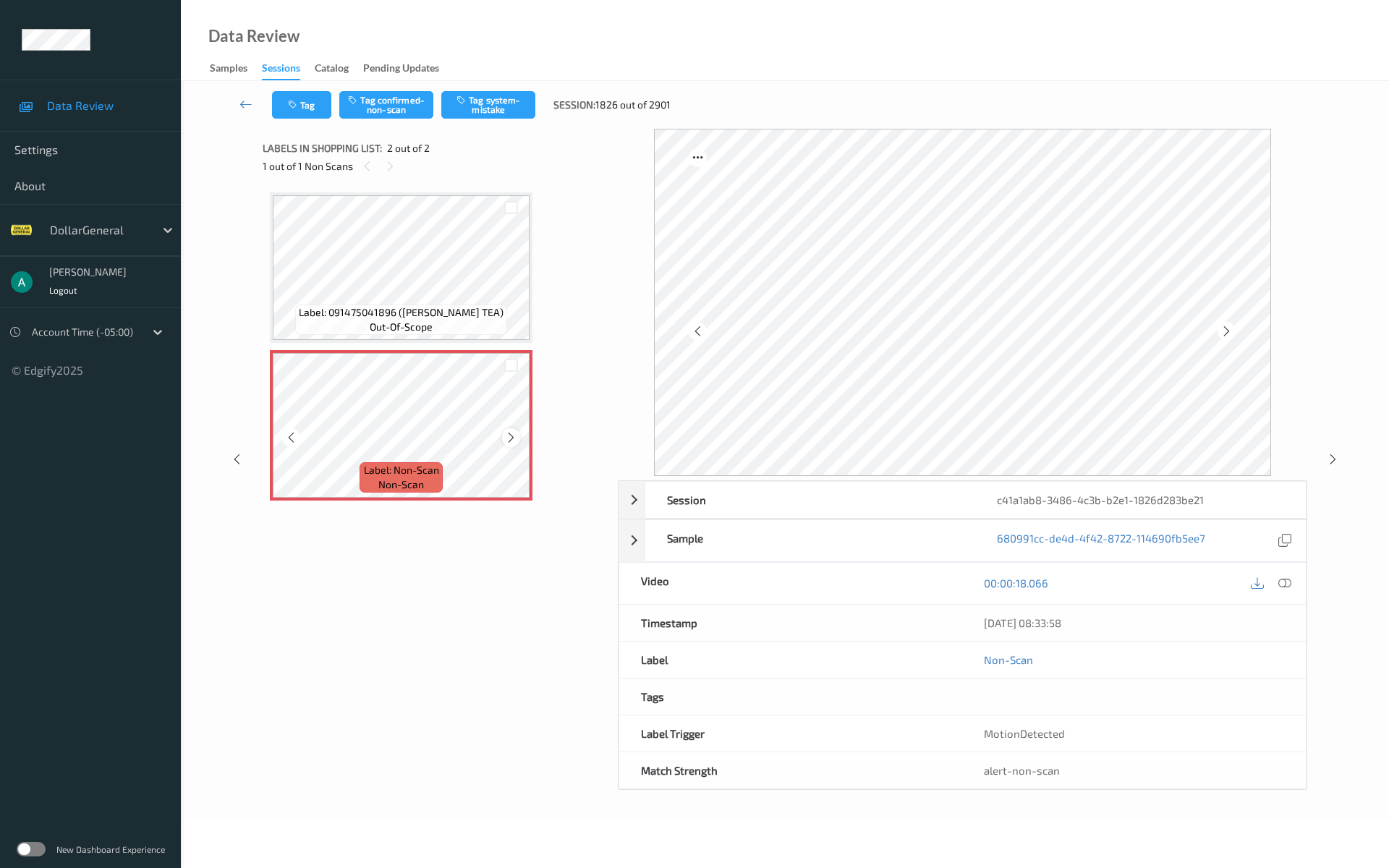
click at [503, 434] on div at bounding box center [510, 437] width 18 height 18
click at [503, 435] on div at bounding box center [510, 437] width 18 height 18
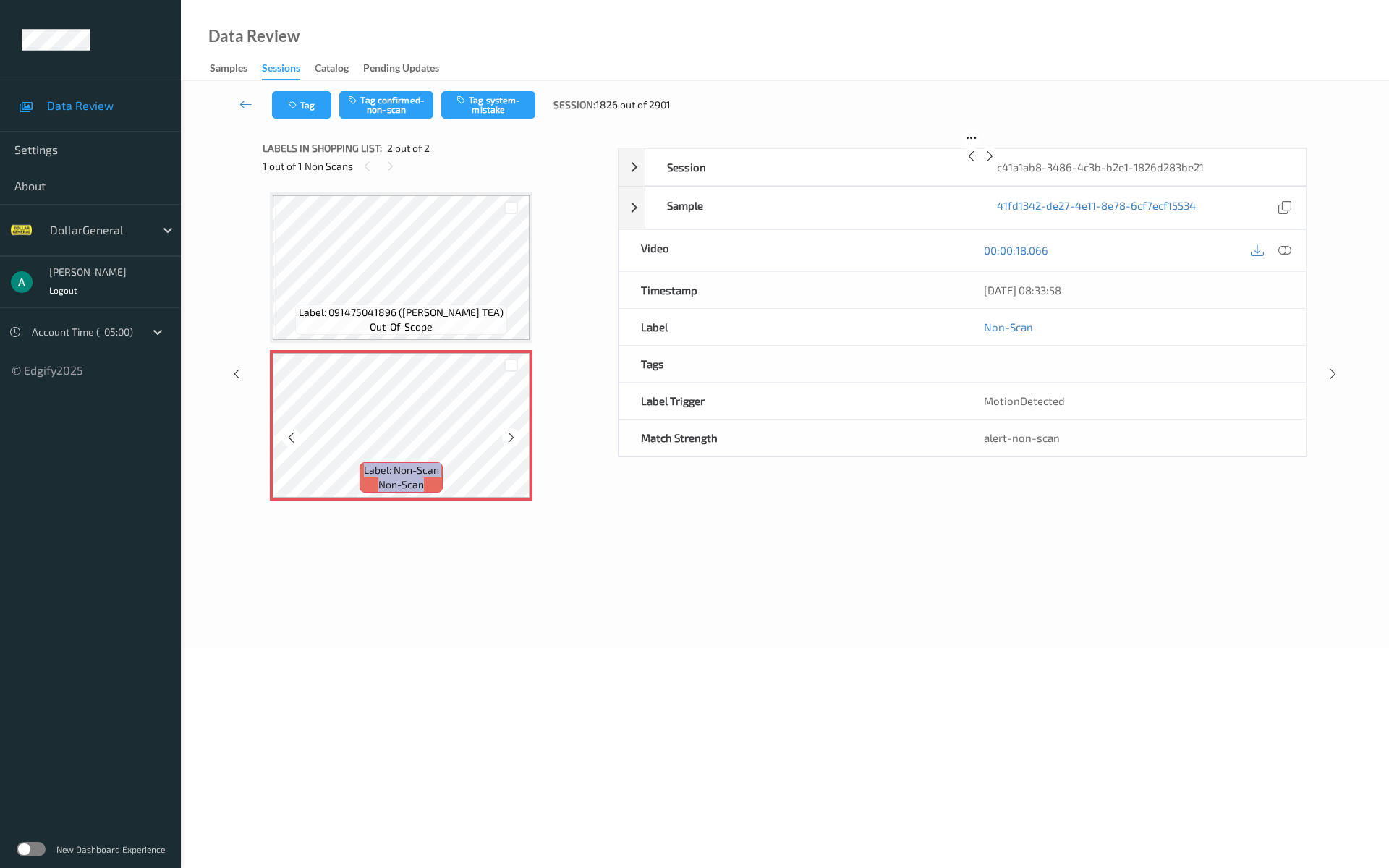
click at [503, 435] on div at bounding box center [510, 437] width 18 height 18
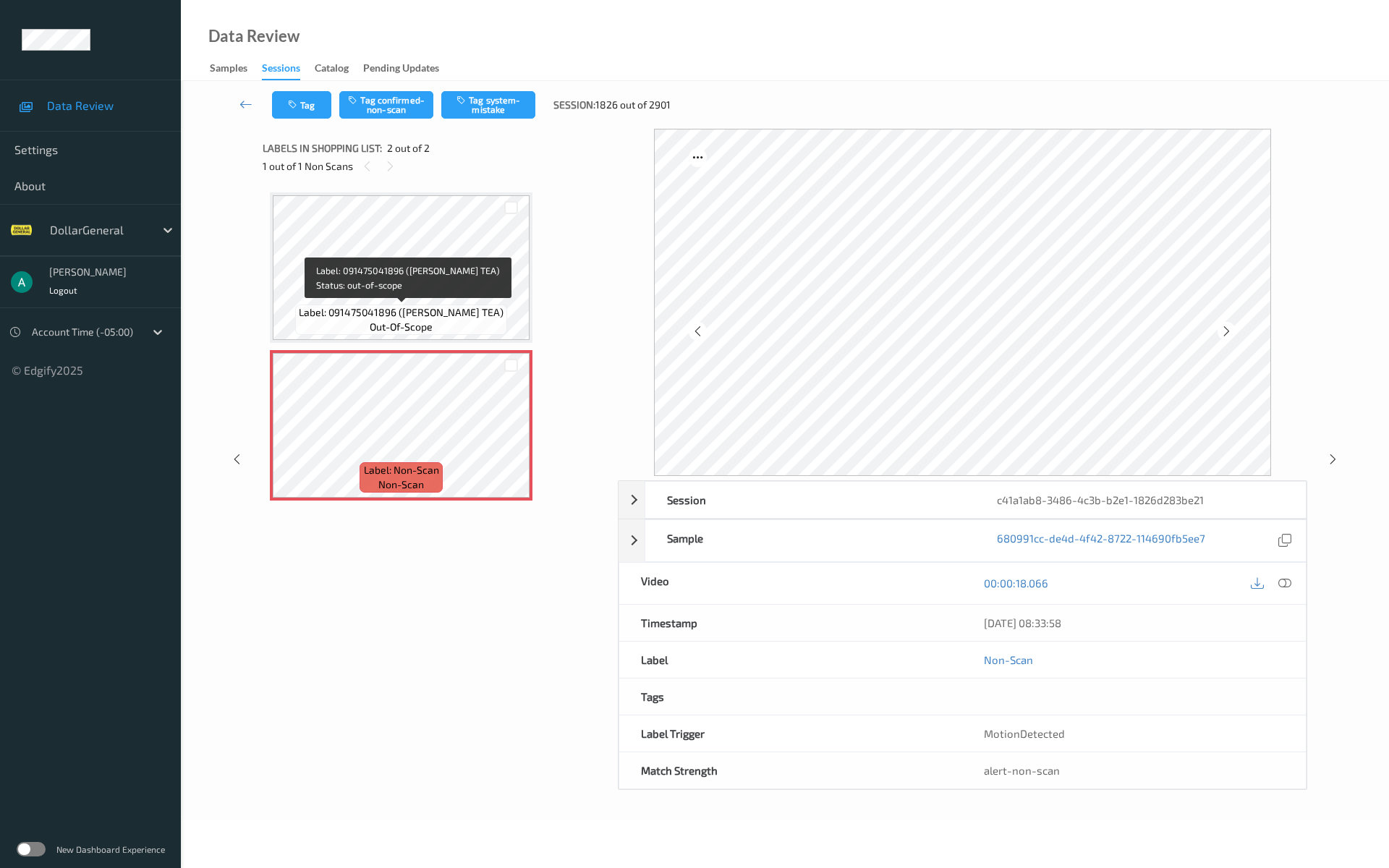
click at [433, 323] on div "Label: 091475041896 ([PERSON_NAME] TEA) out-of-scope" at bounding box center [401, 320] width 212 height 30
click at [481, 101] on button "Tag system-mistake" at bounding box center [489, 105] width 94 height 27
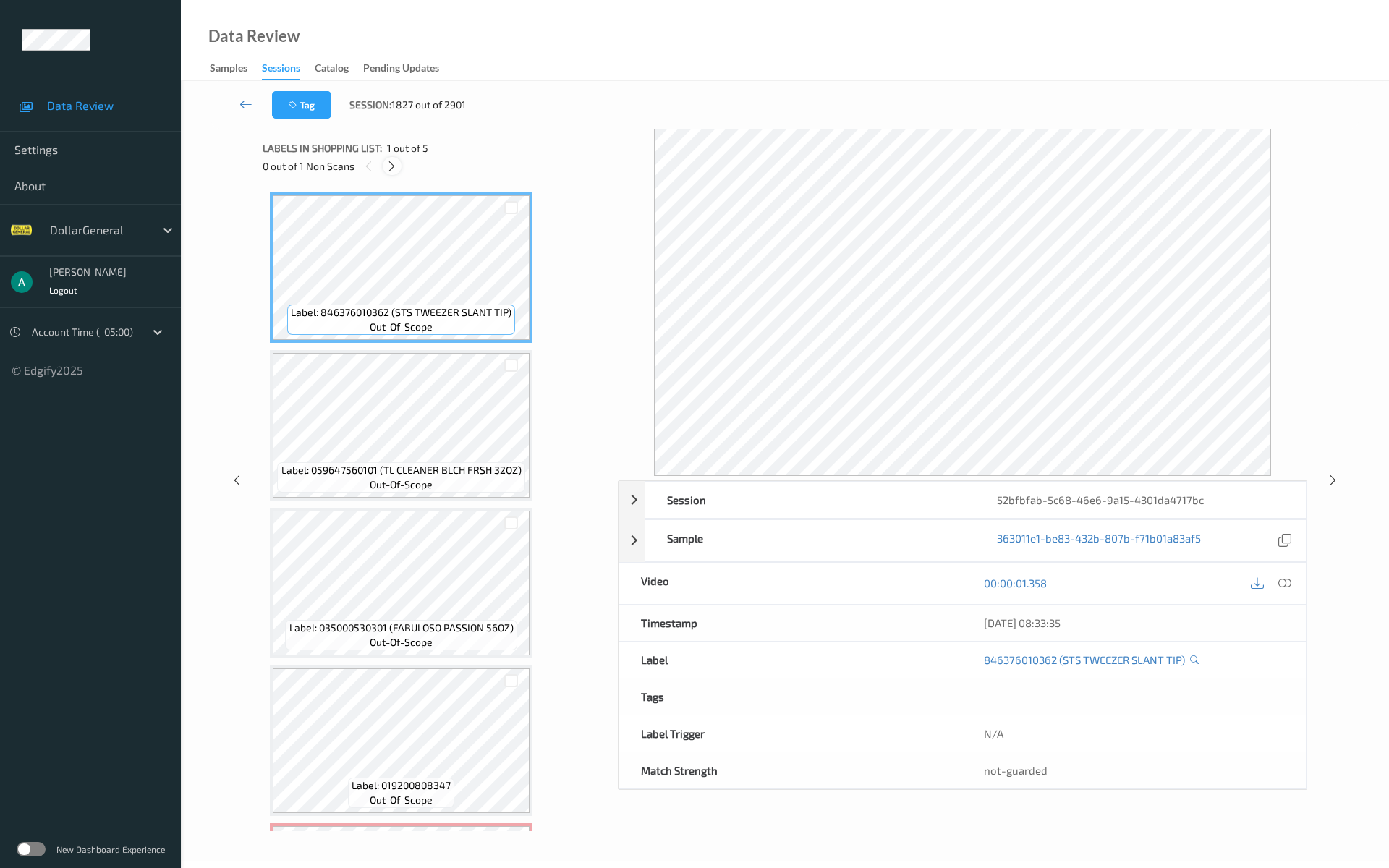
click at [394, 157] on div "Labels in shopping list: 1 out of 5" at bounding box center [435, 147] width 345 height 18
click at [394, 158] on div at bounding box center [391, 165] width 18 height 18
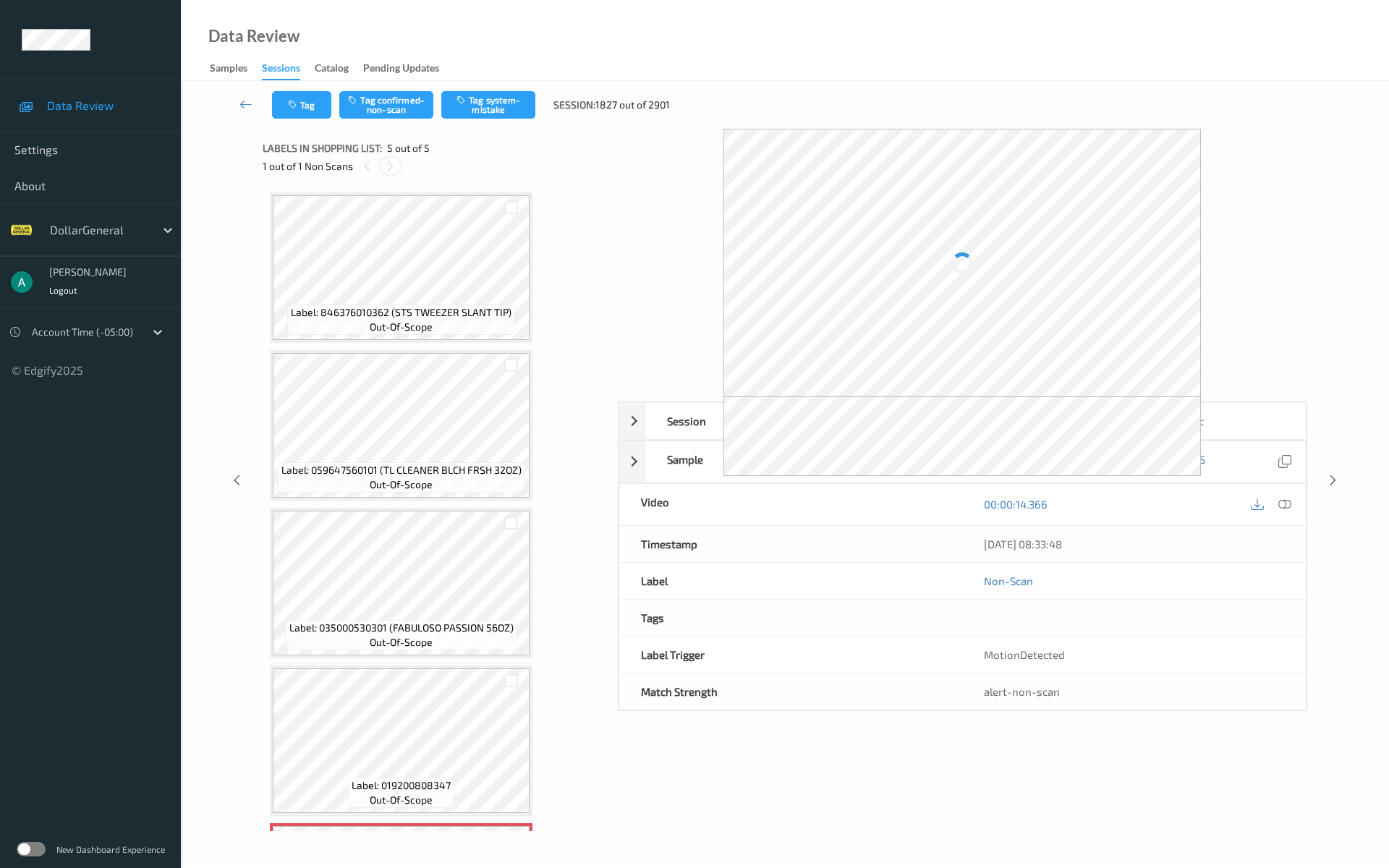
scroll to position [149, 0]
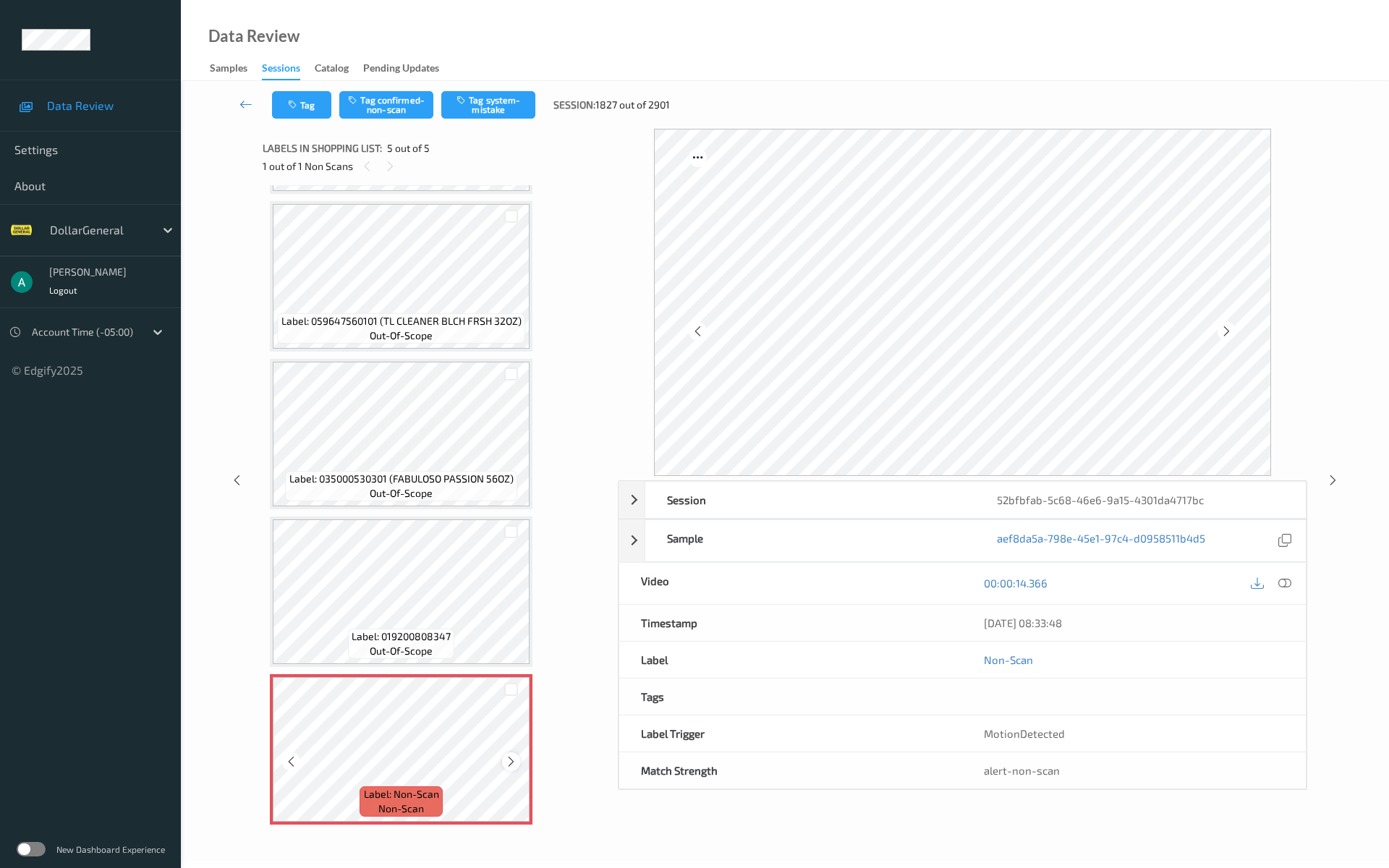
click at [512, 737] on icon at bounding box center [510, 761] width 12 height 13
click at [489, 105] on button "Tag system-mistake" at bounding box center [489, 105] width 94 height 27
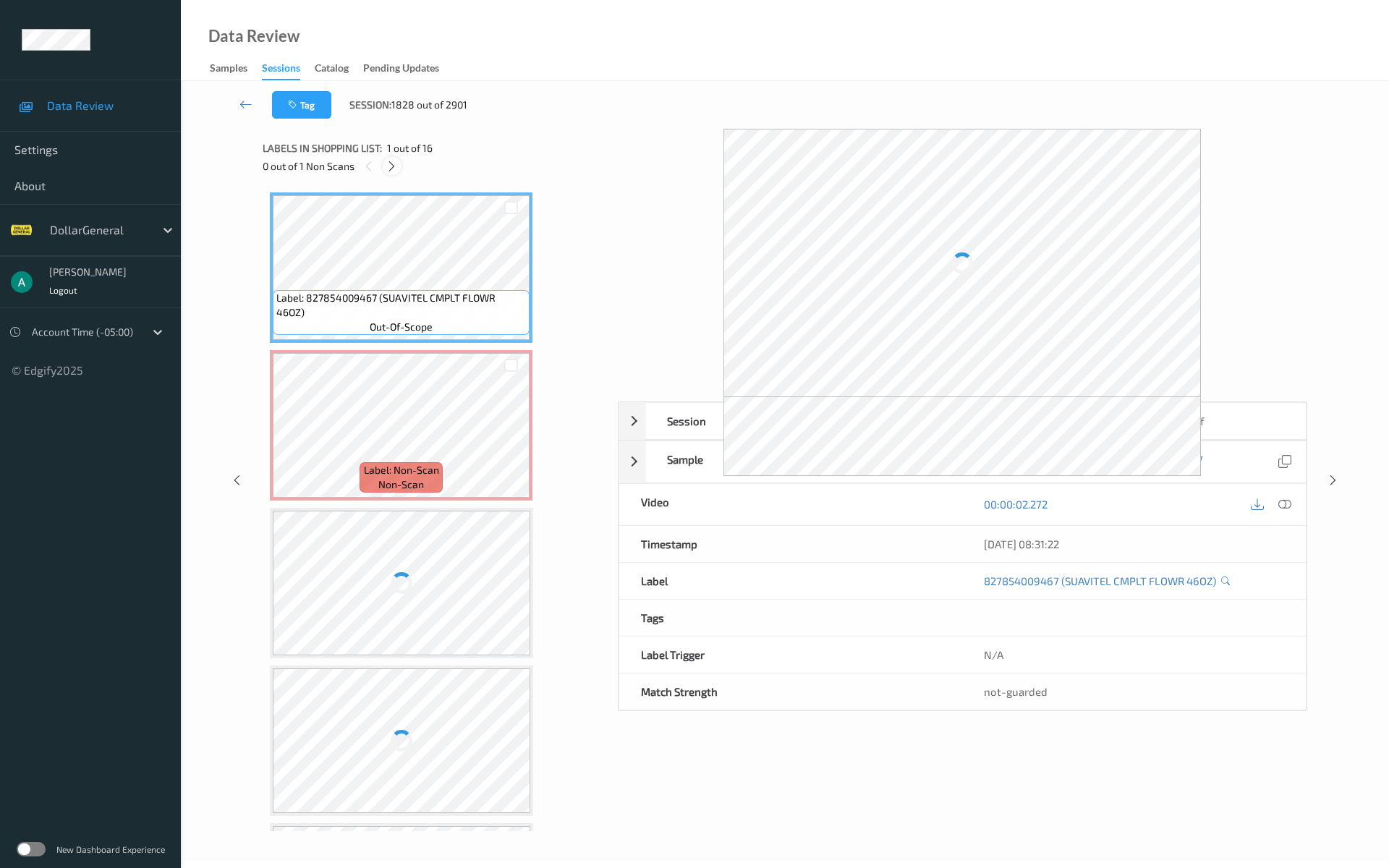
click at [388, 161] on icon at bounding box center [391, 166] width 12 height 13
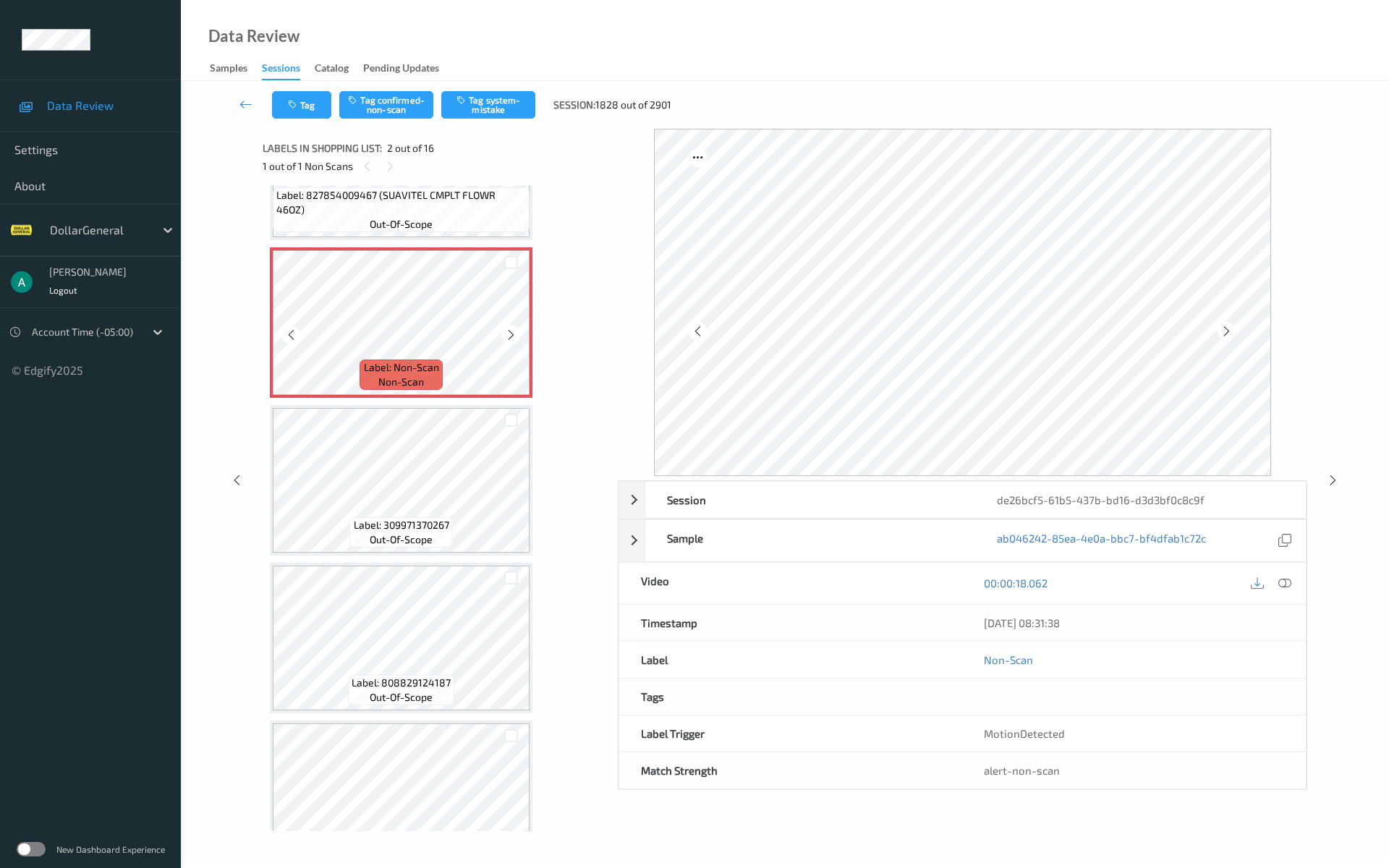
scroll to position [104, 0]
click at [519, 100] on button "Tag system-mistake" at bounding box center [489, 105] width 94 height 27
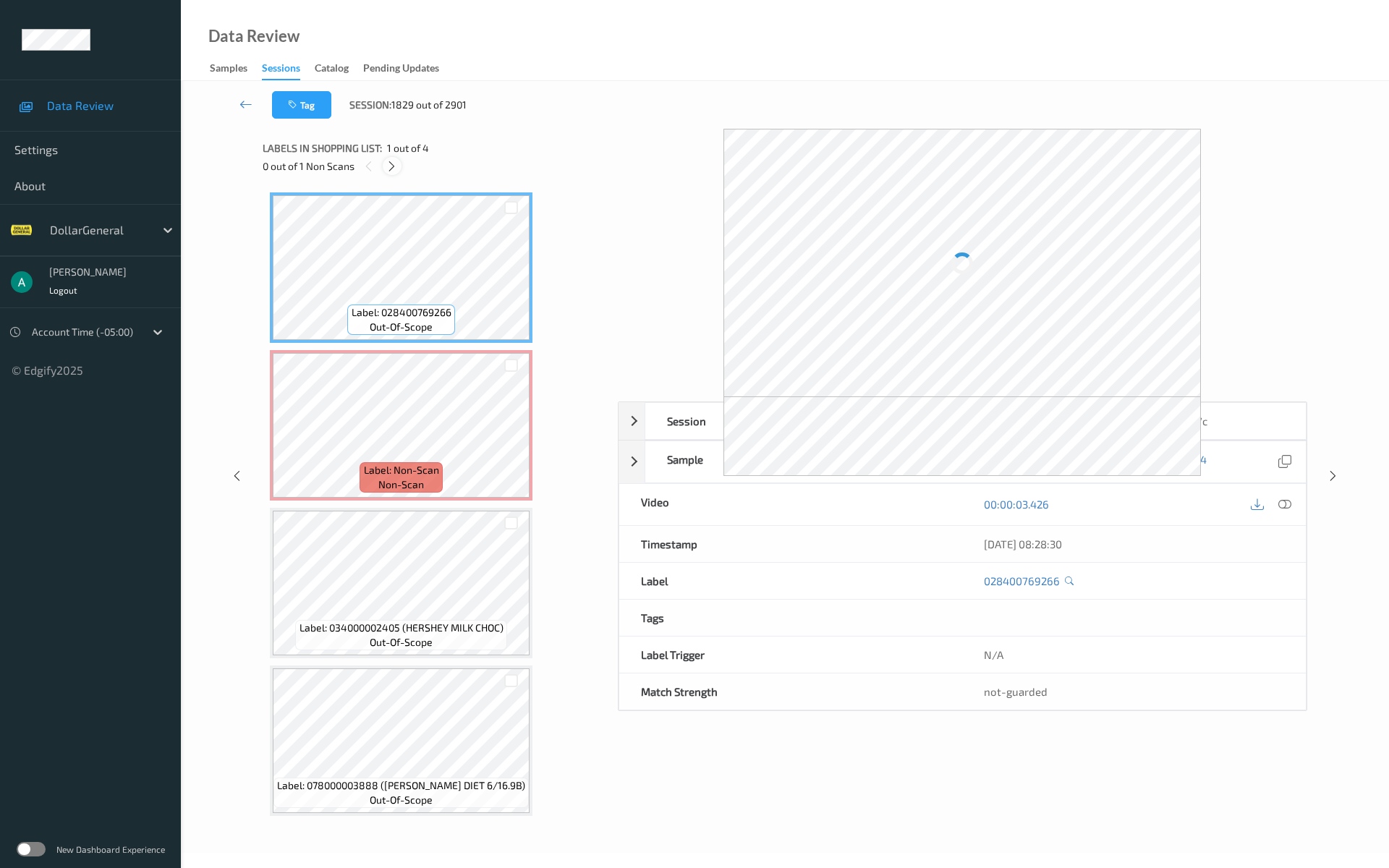
click at [393, 160] on icon at bounding box center [391, 166] width 12 height 13
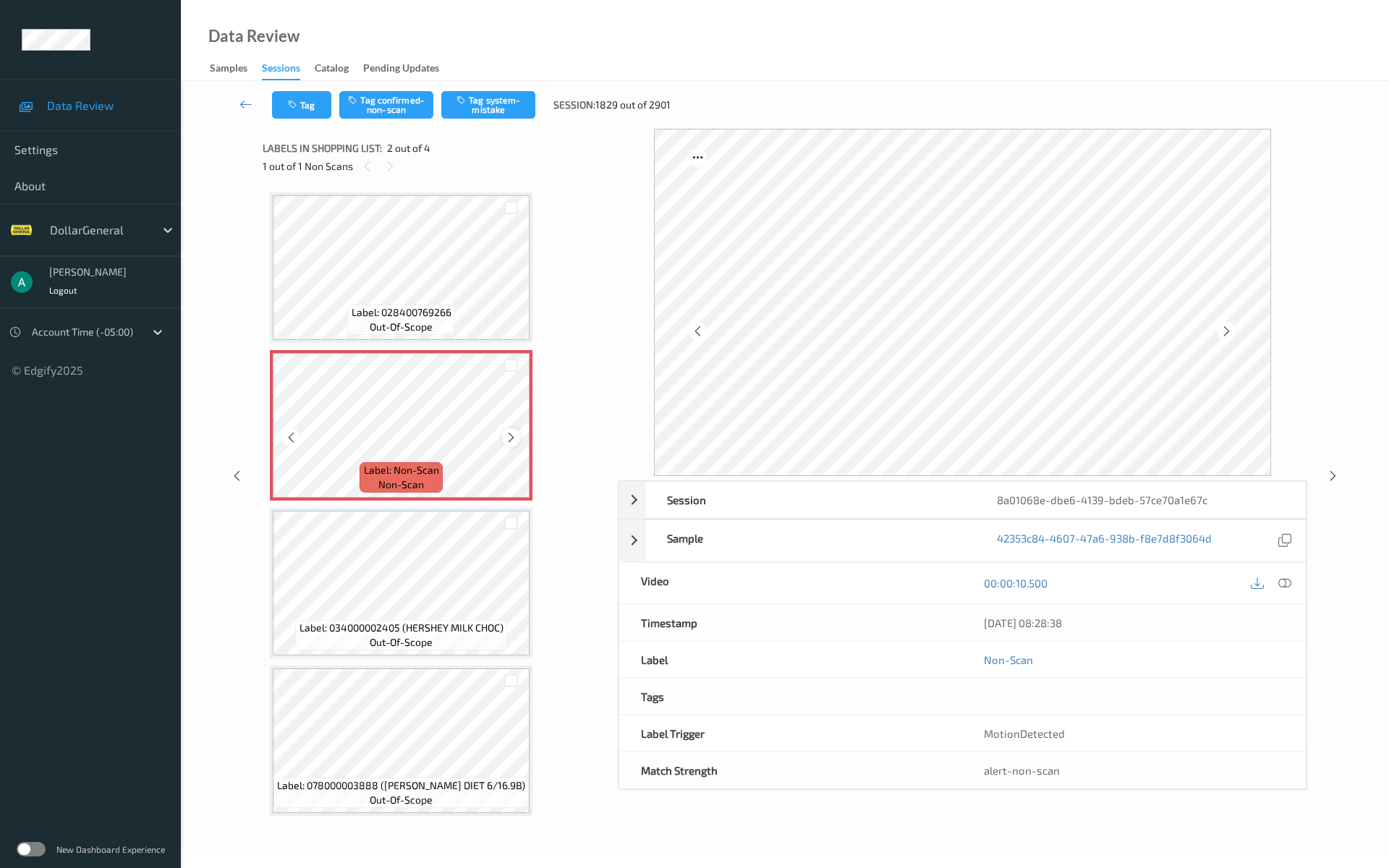
click at [510, 436] on icon at bounding box center [510, 438] width 12 height 13
click at [1281, 580] on icon at bounding box center [1284, 583] width 13 height 13
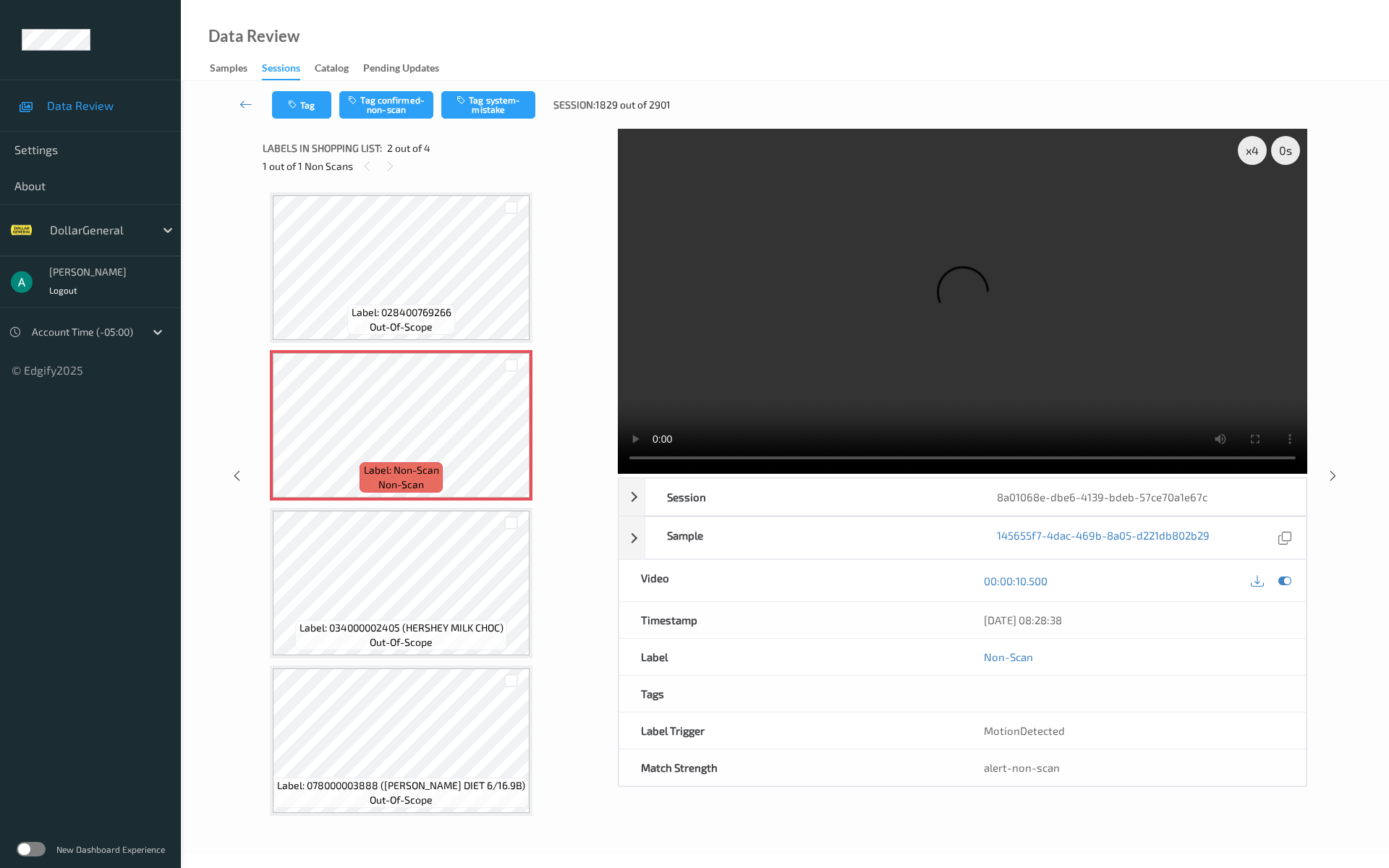
click at [901, 309] on video at bounding box center [962, 301] width 689 height 345
click at [842, 226] on video at bounding box center [962, 301] width 689 height 345
click at [618, 274] on video at bounding box center [962, 301] width 689 height 345
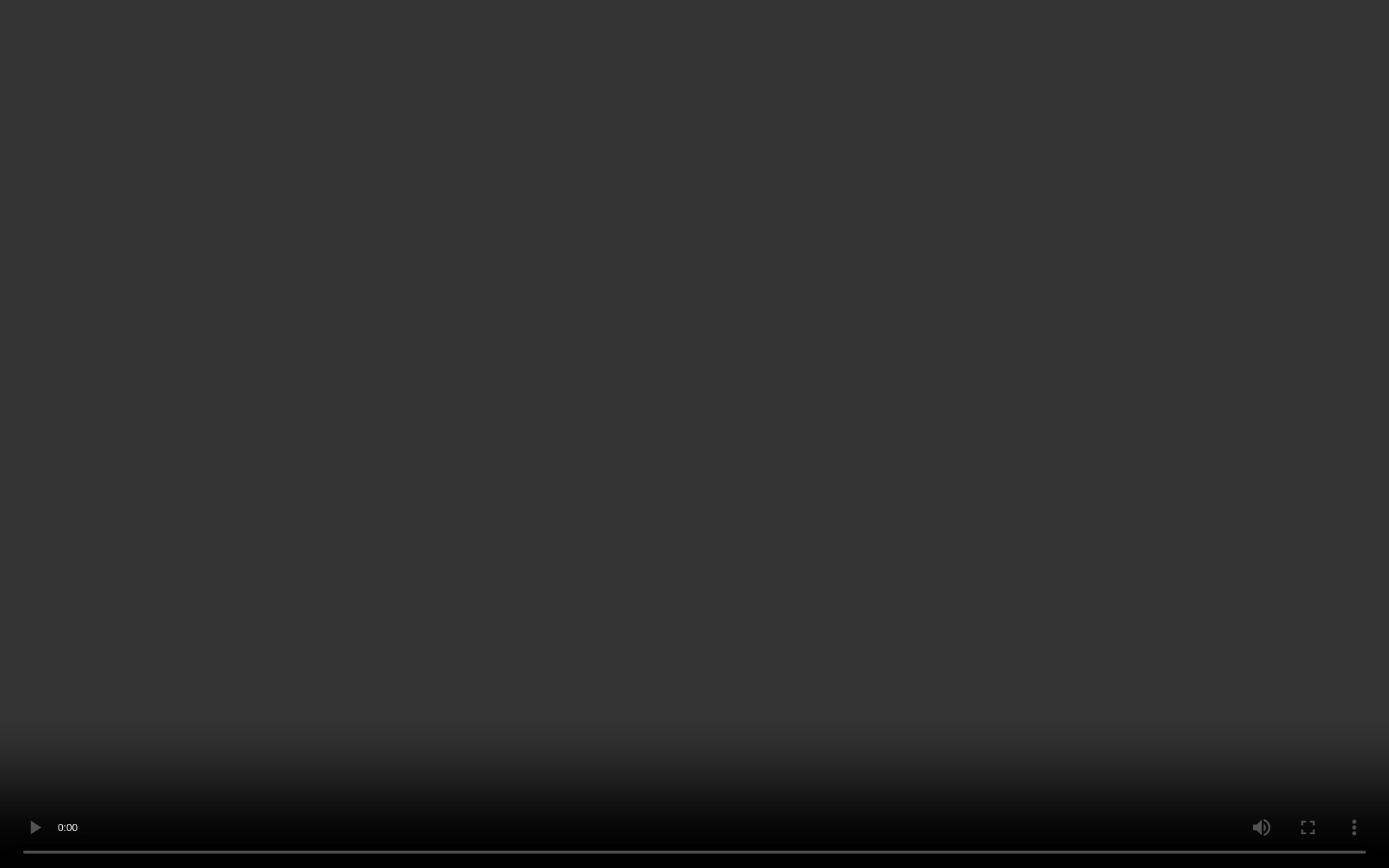
click at [556, 274] on video at bounding box center [694, 434] width 1389 height 868
click at [1277, 246] on div at bounding box center [1284, 236] width 20 height 20
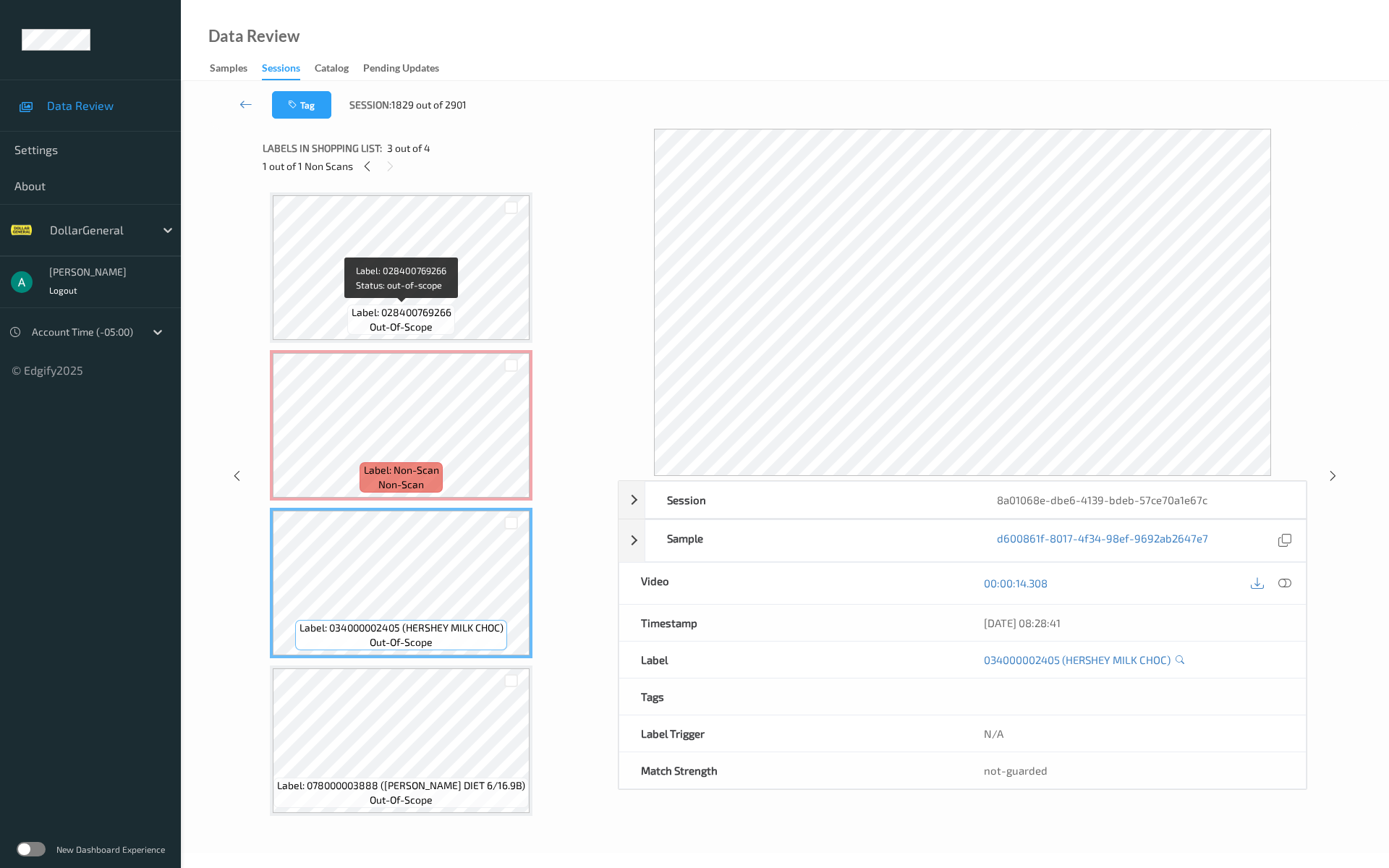
click at [413, 307] on span "Label: 028400769266" at bounding box center [401, 311] width 100 height 14
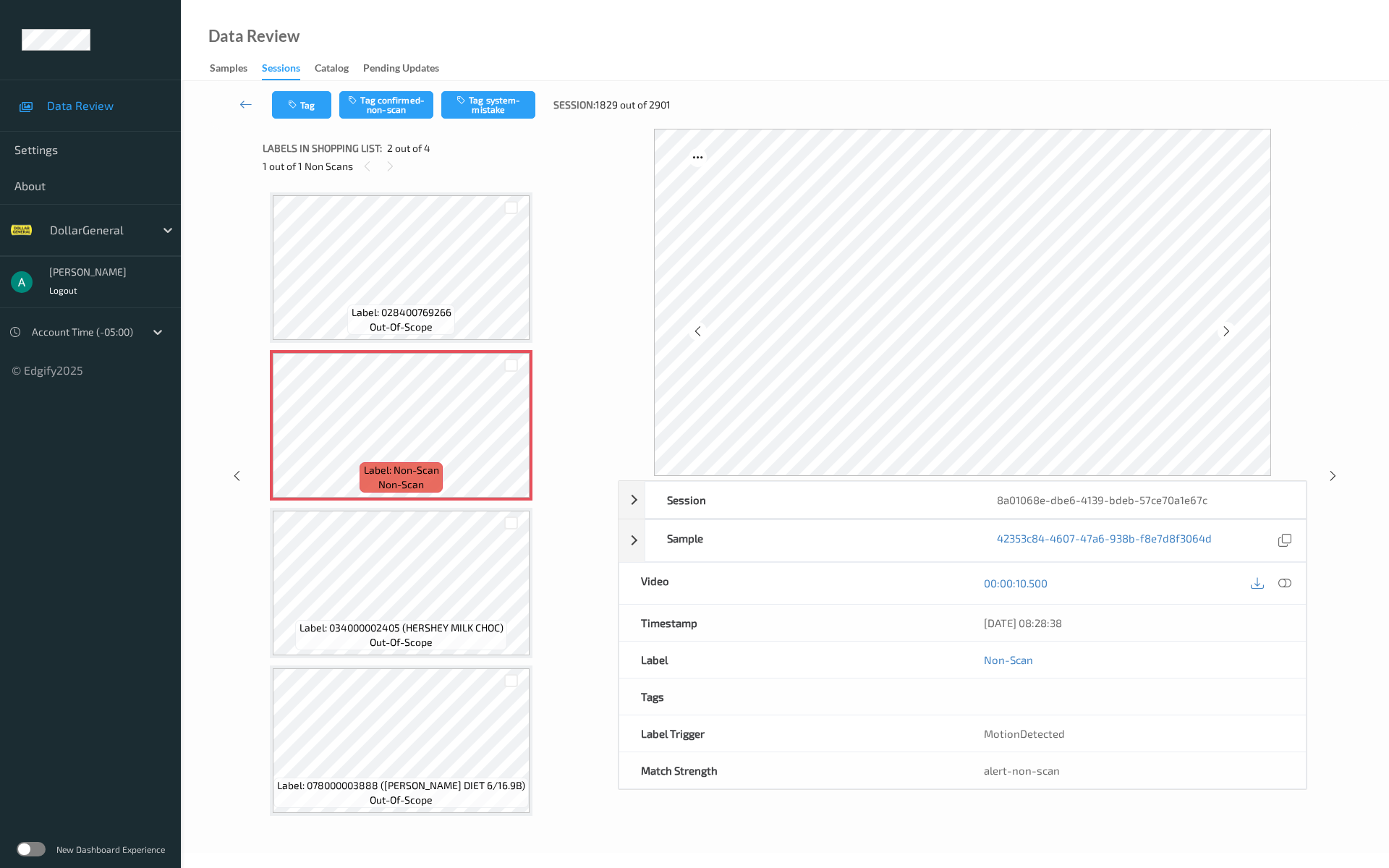
click at [393, 508] on div "Label: 034000002405 (HERSHEY MILK CHOC) out-of-scope" at bounding box center [401, 582] width 262 height 150
click at [499, 106] on button "Tag system-mistake" at bounding box center [489, 105] width 94 height 27
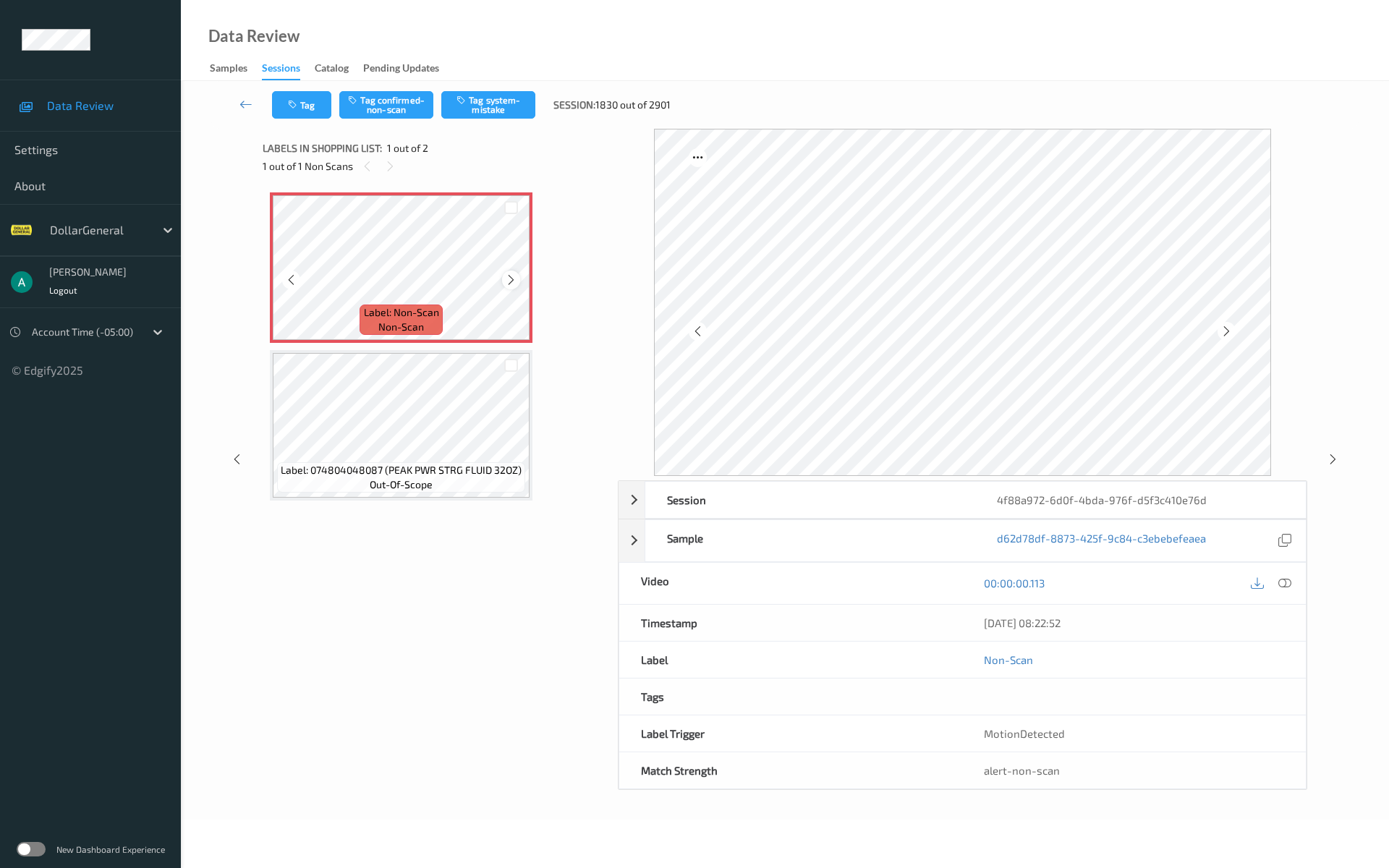
click at [513, 277] on icon at bounding box center [510, 280] width 12 height 13
click at [491, 108] on button "Tag system-mistake" at bounding box center [489, 105] width 94 height 27
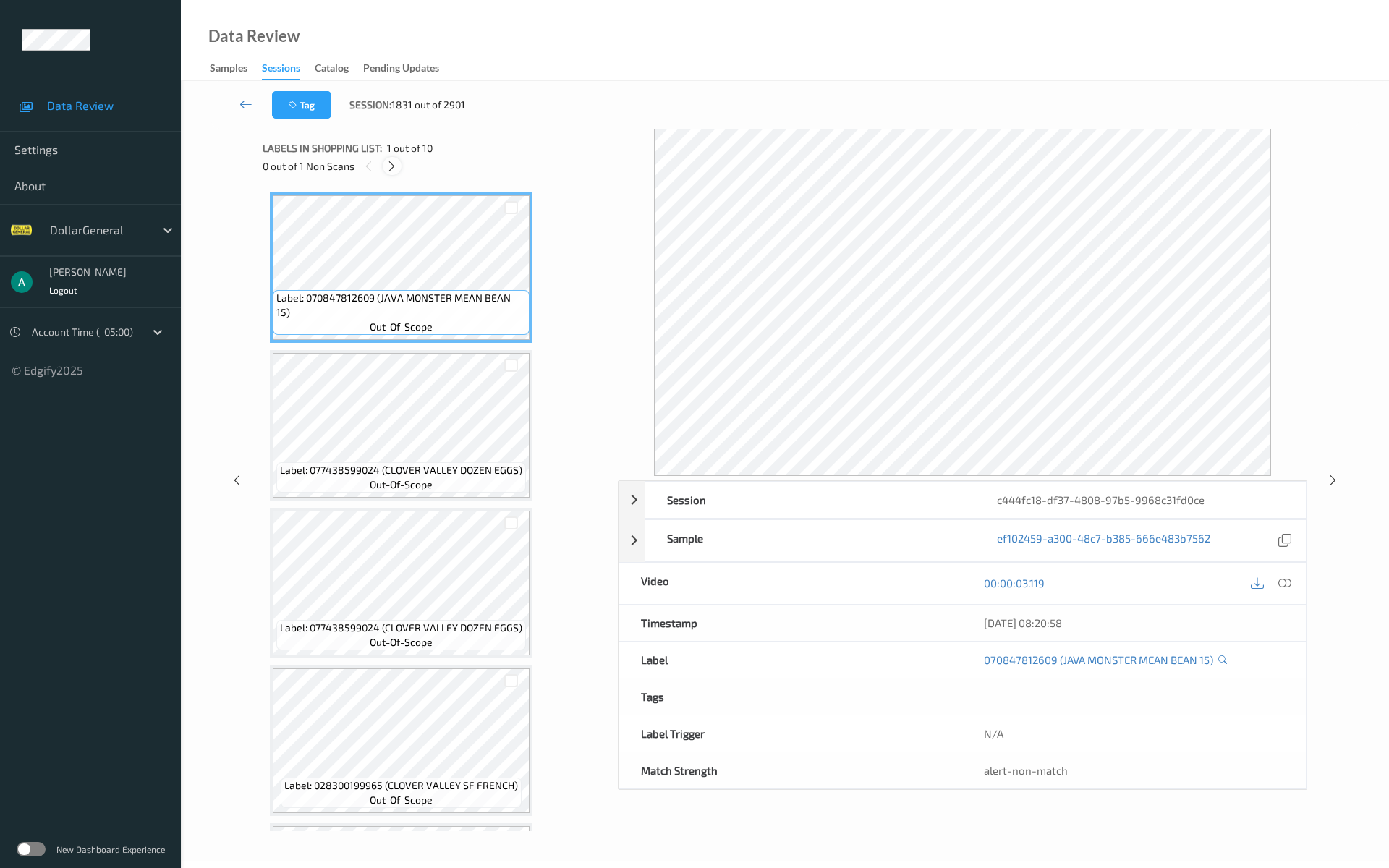
click at [394, 169] on icon at bounding box center [391, 166] width 12 height 13
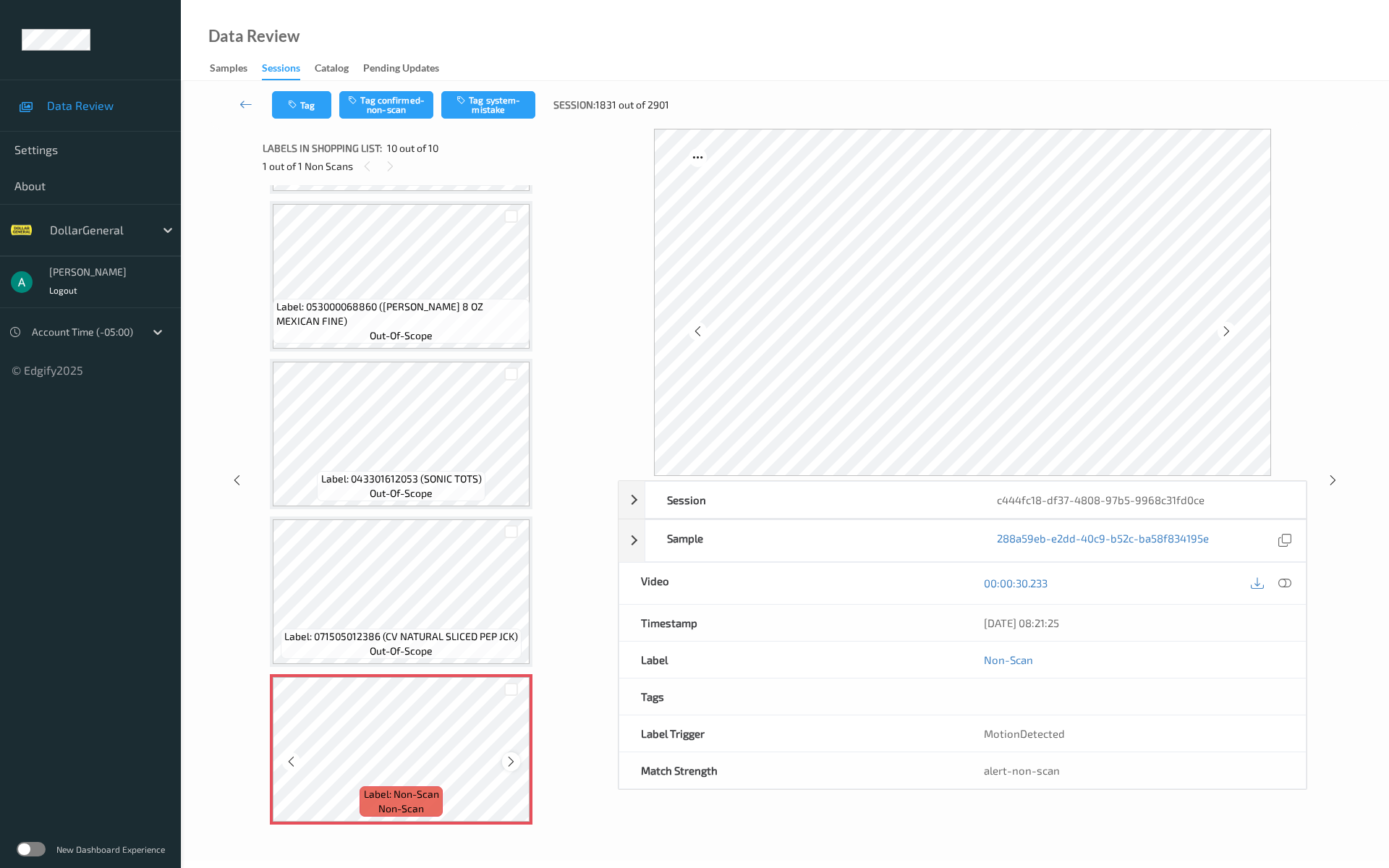
click at [513, 737] on icon at bounding box center [510, 761] width 12 height 13
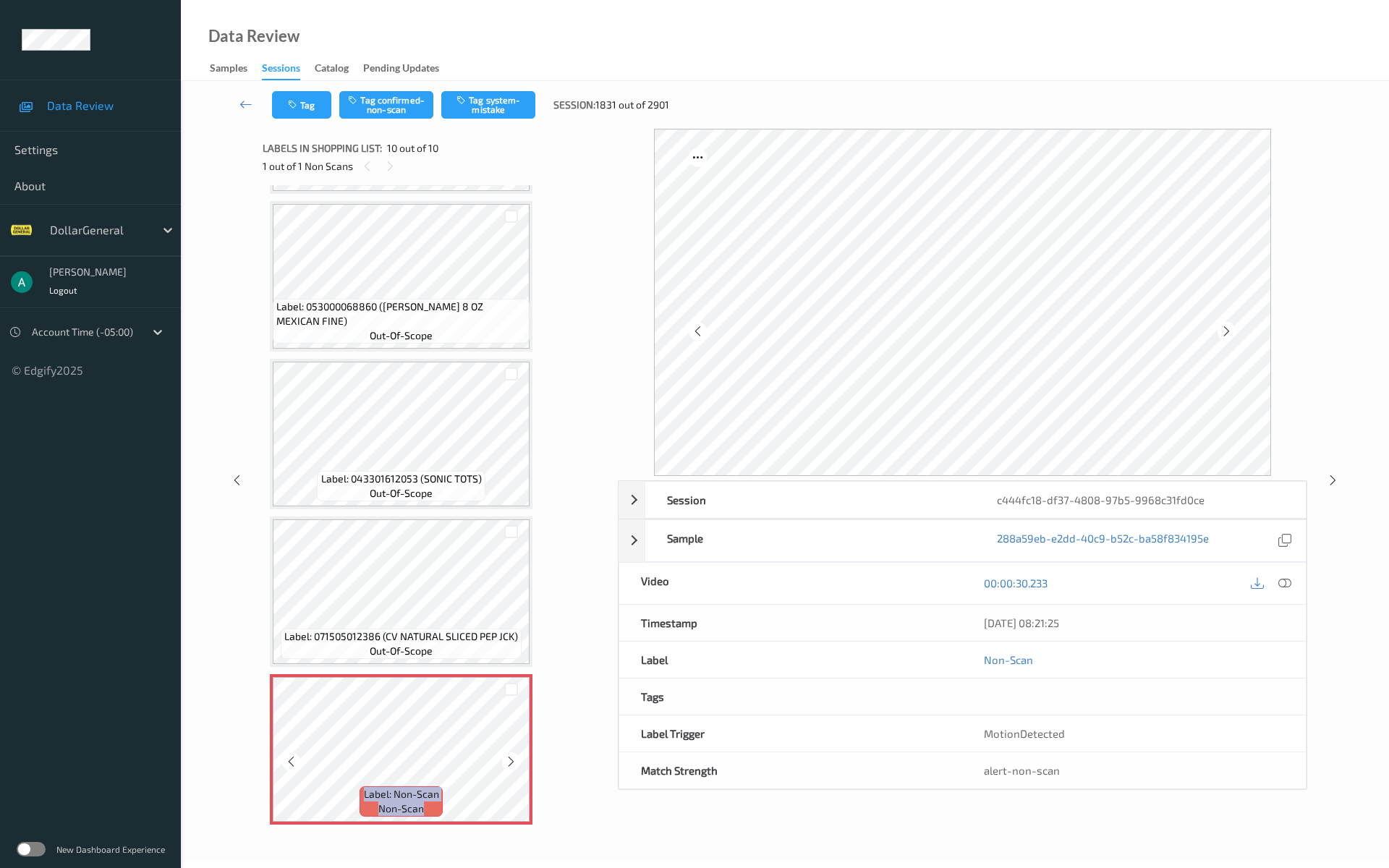
click at [513, 737] on icon at bounding box center [510, 761] width 12 height 13
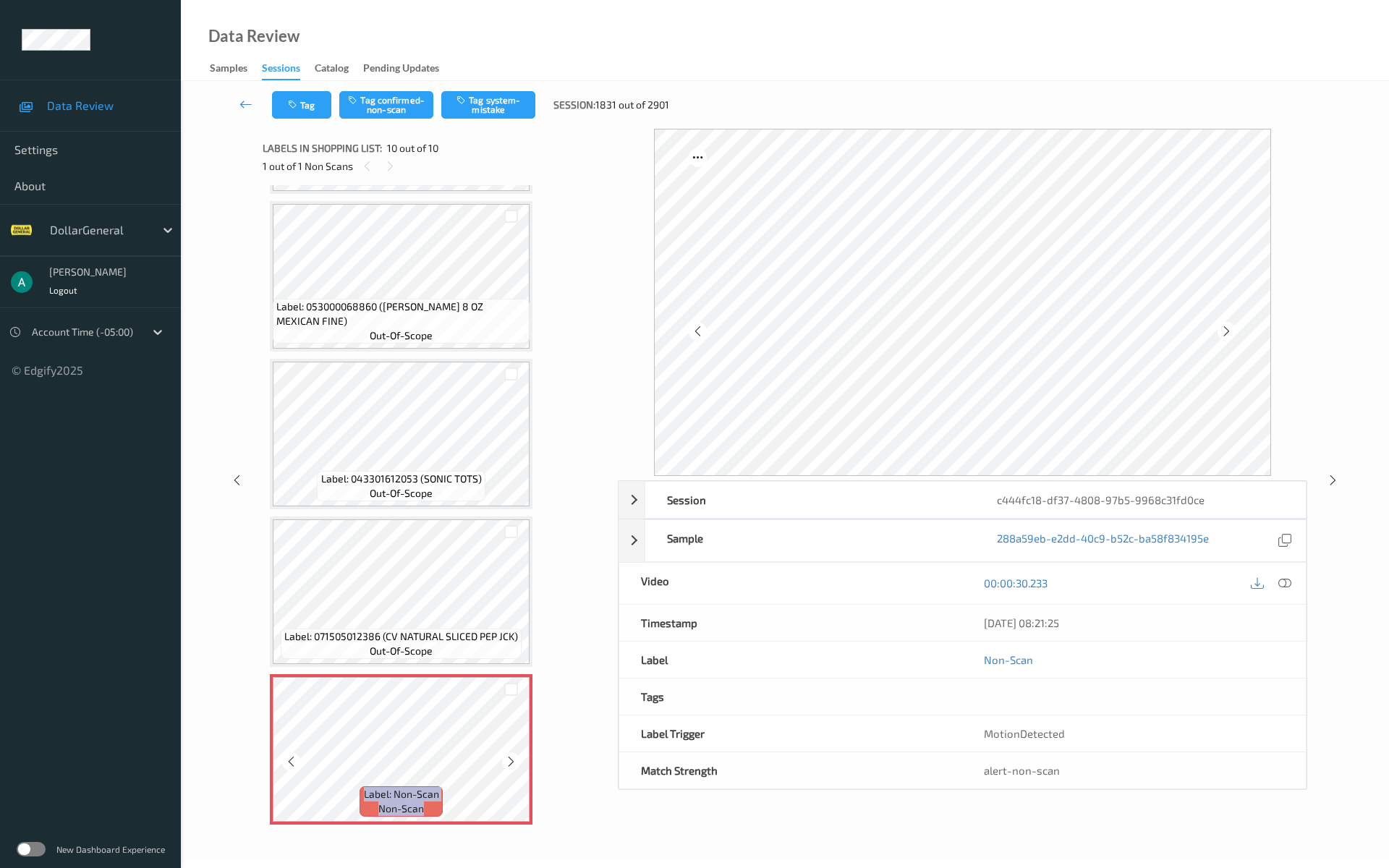
click at [513, 737] on icon at bounding box center [510, 761] width 12 height 13
click at [515, 737] on icon at bounding box center [510, 761] width 12 height 13
click at [513, 737] on icon at bounding box center [510, 761] width 12 height 13
click at [512, 737] on icon at bounding box center [510, 761] width 12 height 13
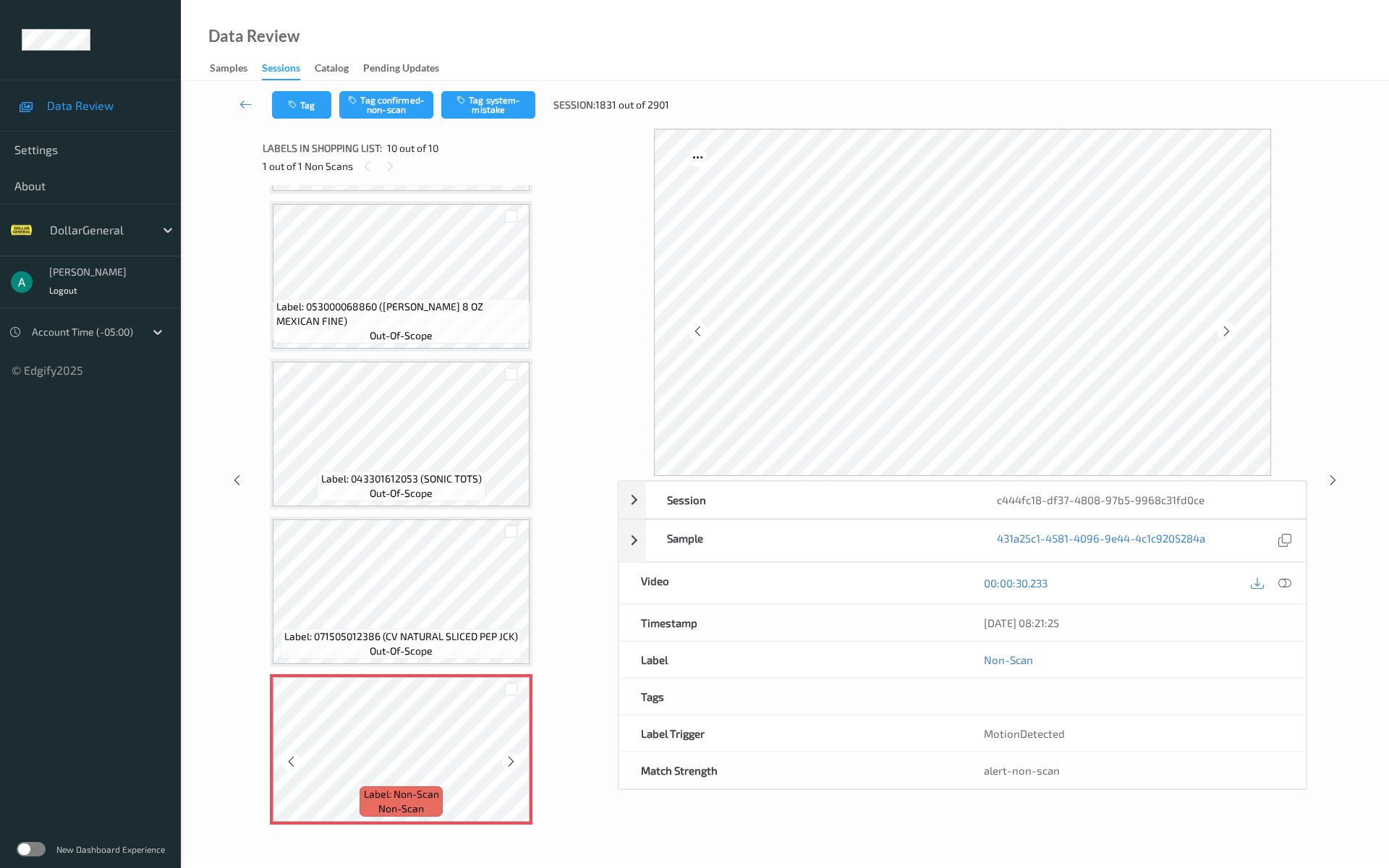
click at [512, 737] on icon at bounding box center [510, 761] width 12 height 13
click at [513, 97] on button "Tag system-mistake" at bounding box center [489, 105] width 94 height 27
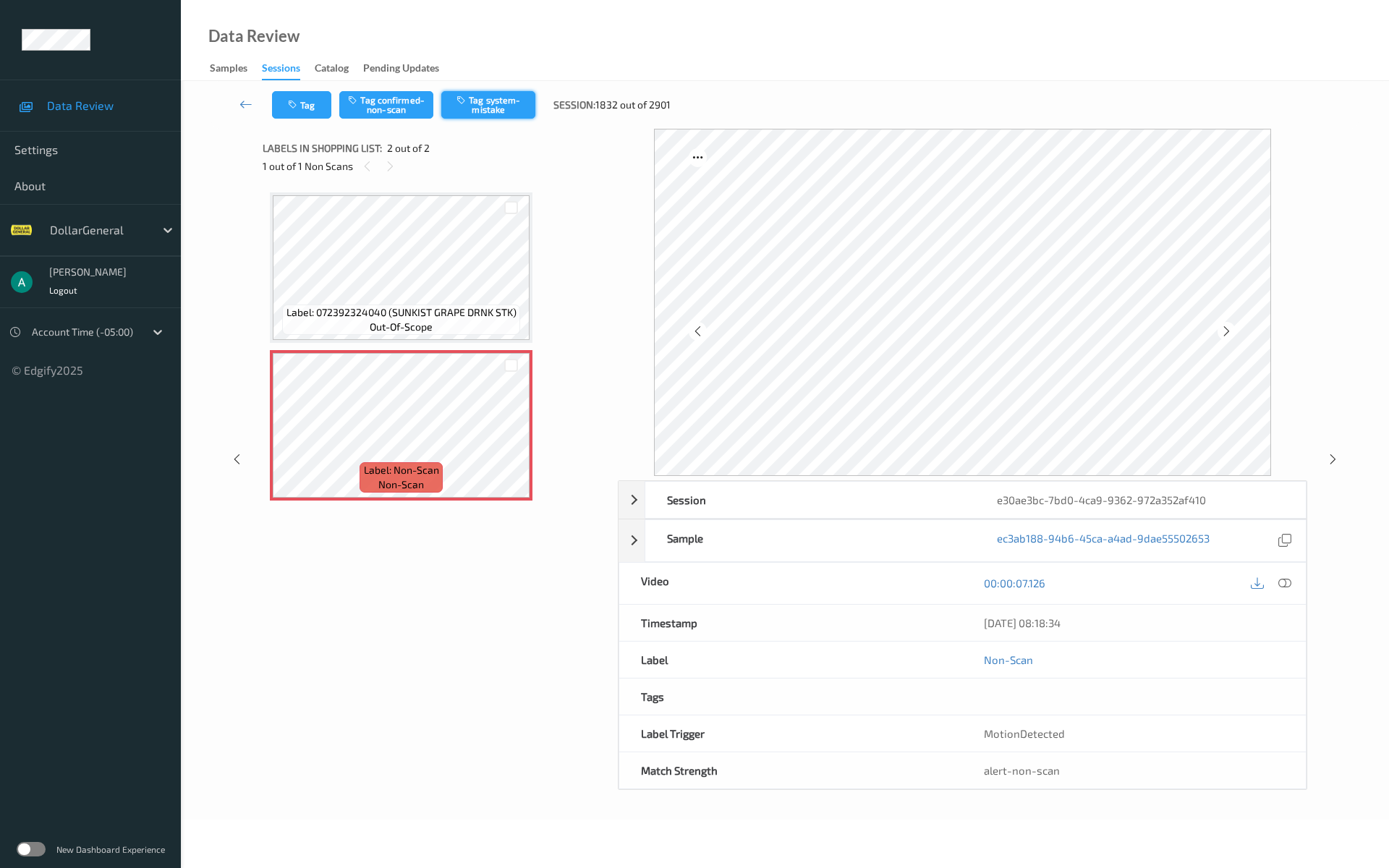
click at [476, 103] on button "Tag system-mistake" at bounding box center [489, 105] width 94 height 27
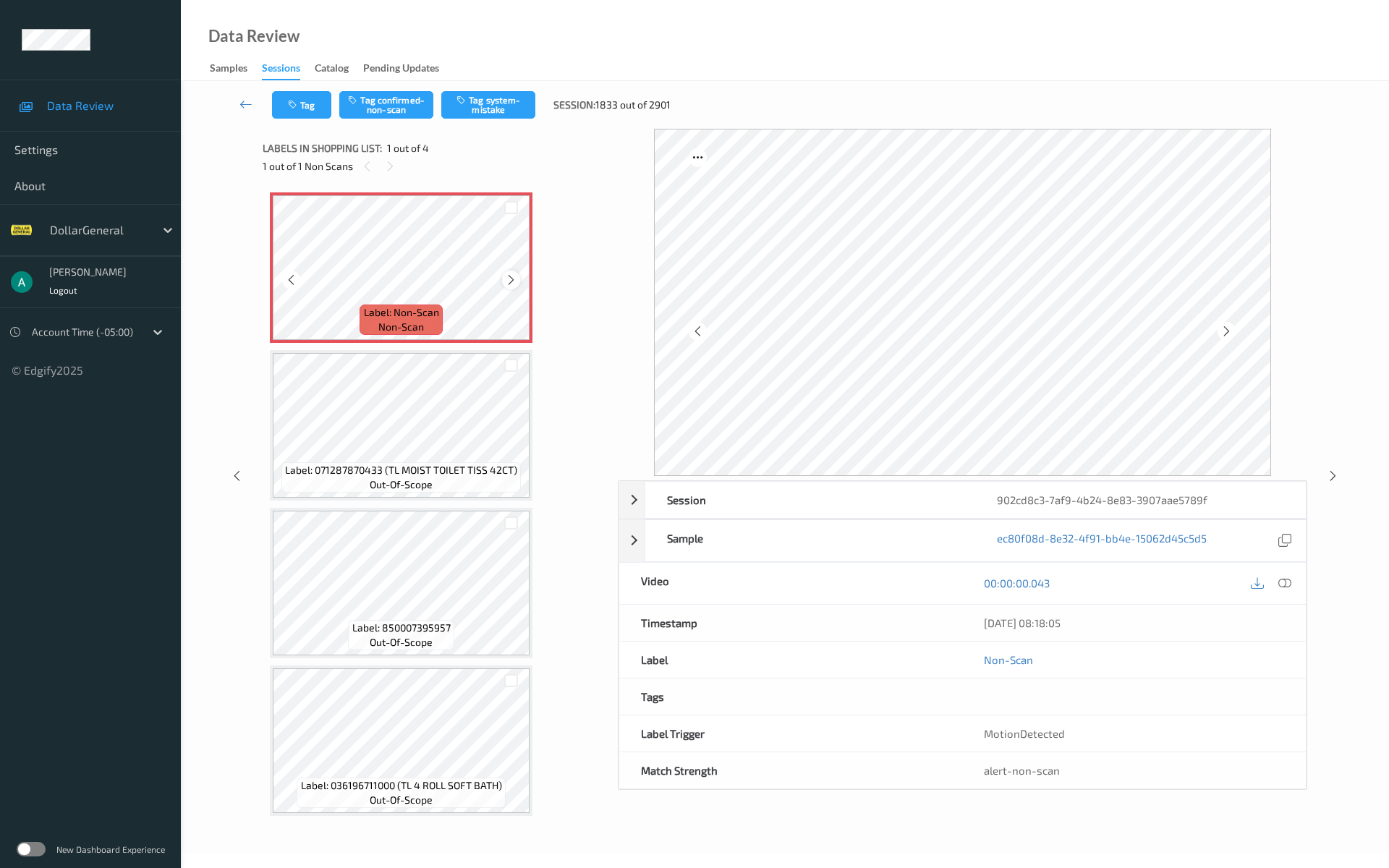
click at [506, 275] on icon at bounding box center [510, 280] width 12 height 13
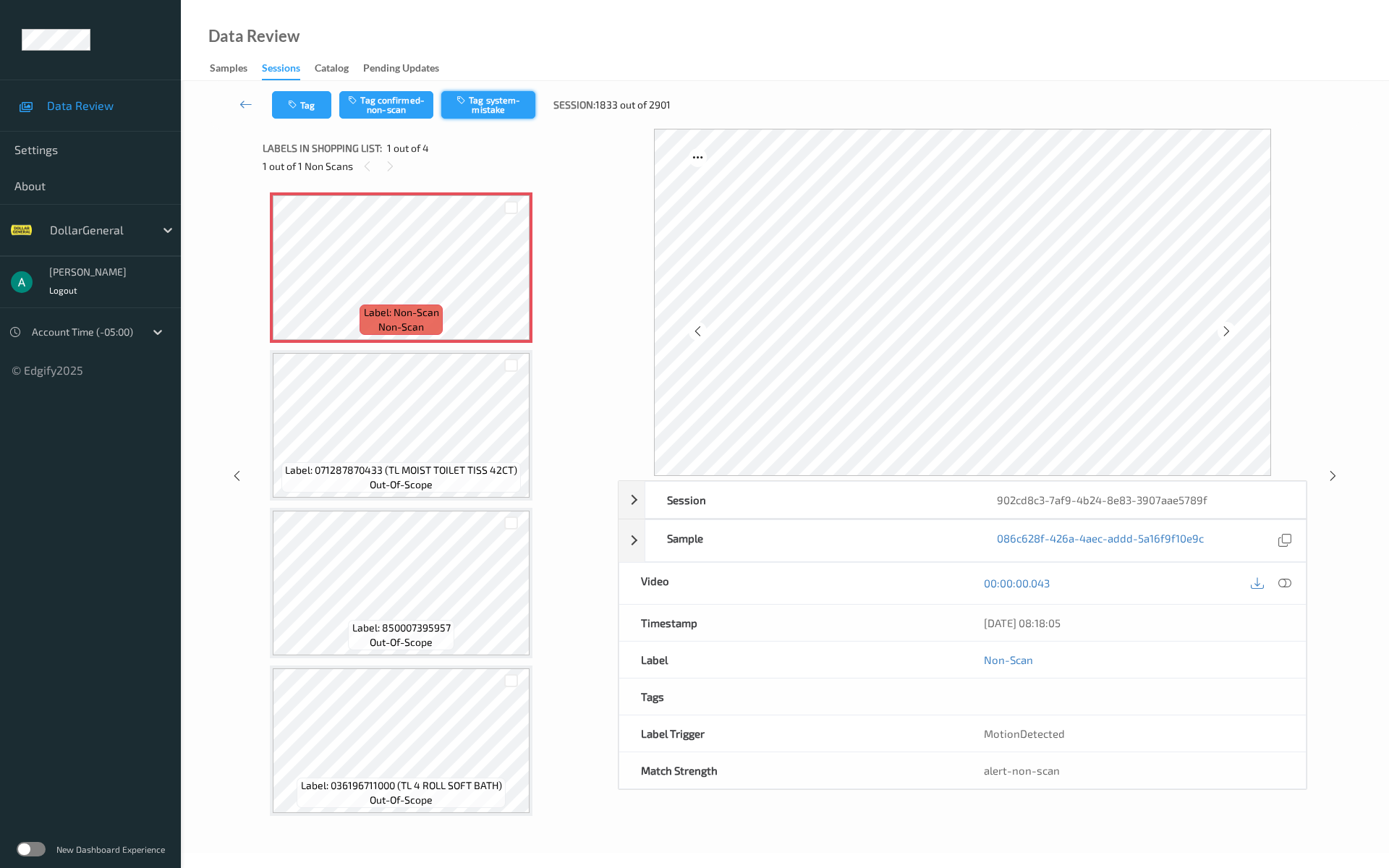
click at [497, 106] on button "Tag system-mistake" at bounding box center [489, 105] width 94 height 27
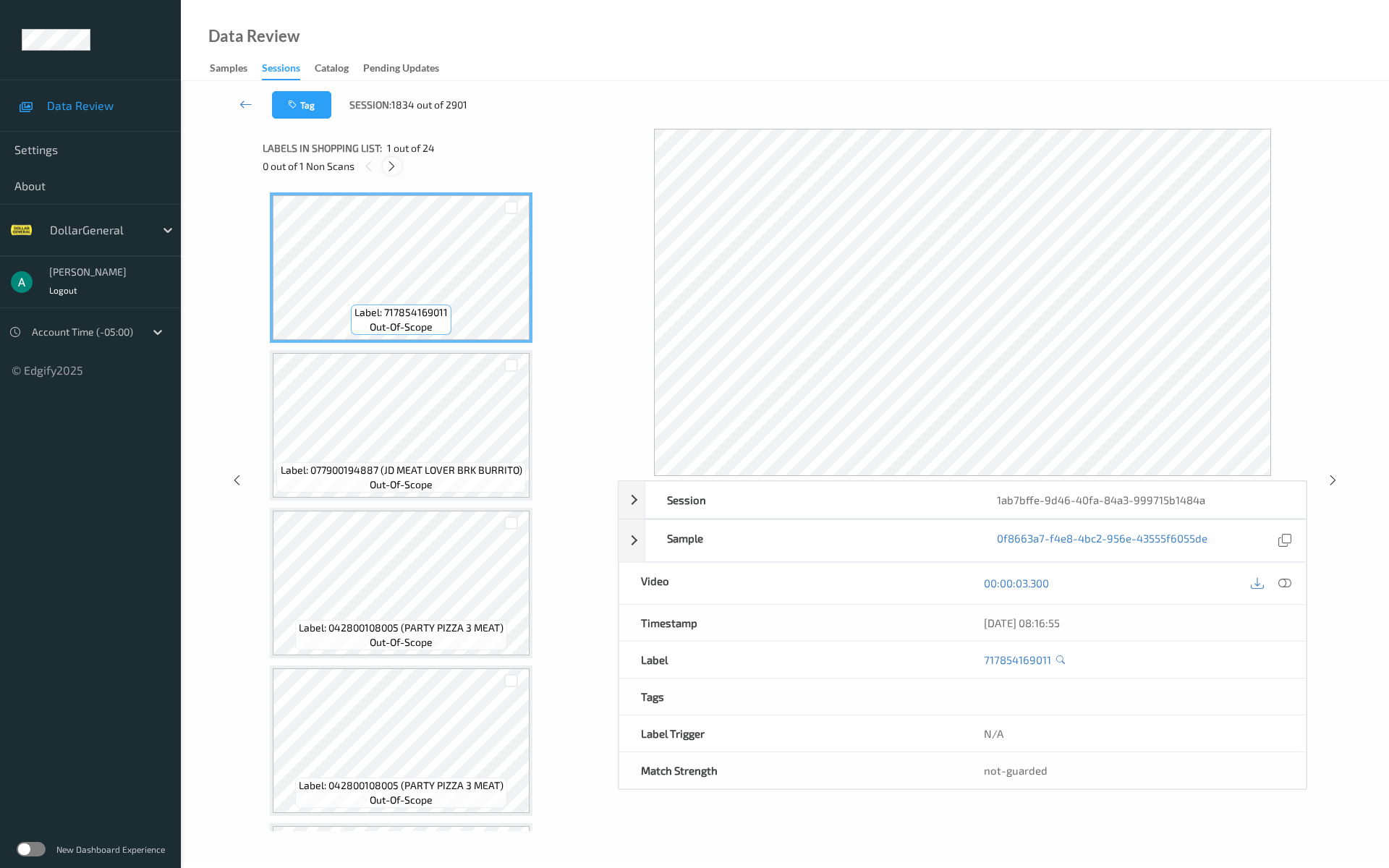
click at [394, 162] on icon at bounding box center [391, 166] width 12 height 13
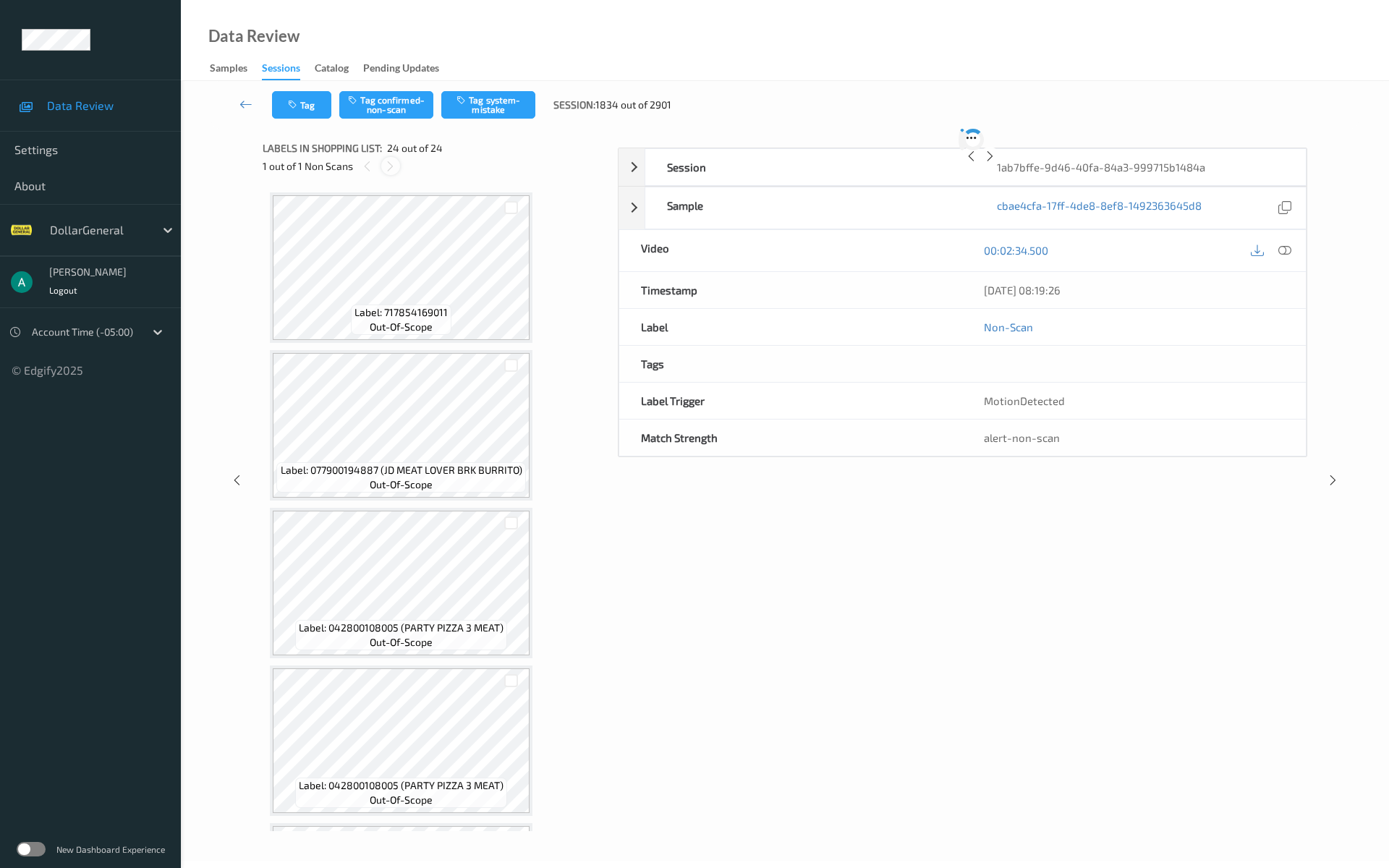
scroll to position [3144, 0]
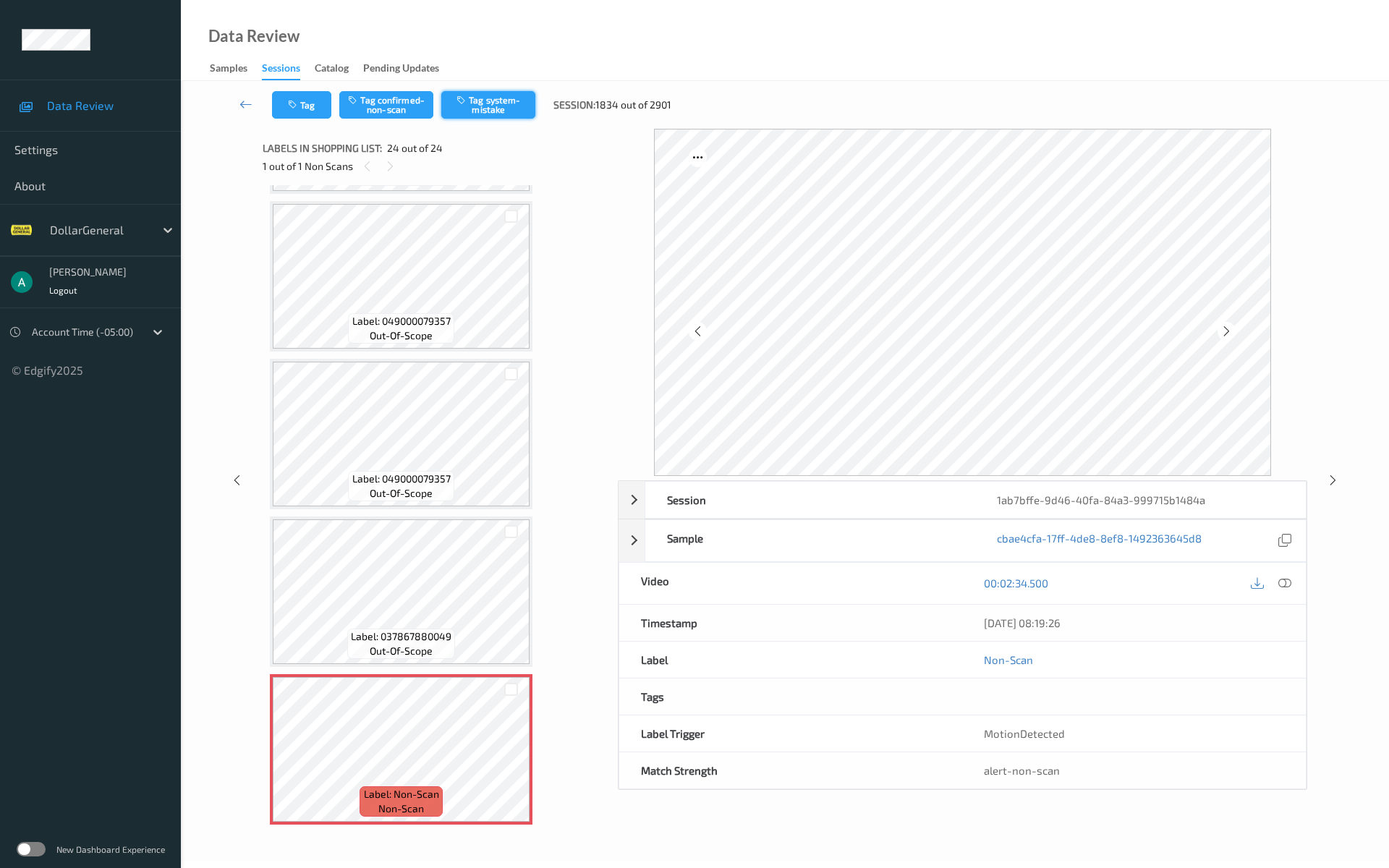
click at [495, 106] on button "Tag system-mistake" at bounding box center [489, 105] width 94 height 27
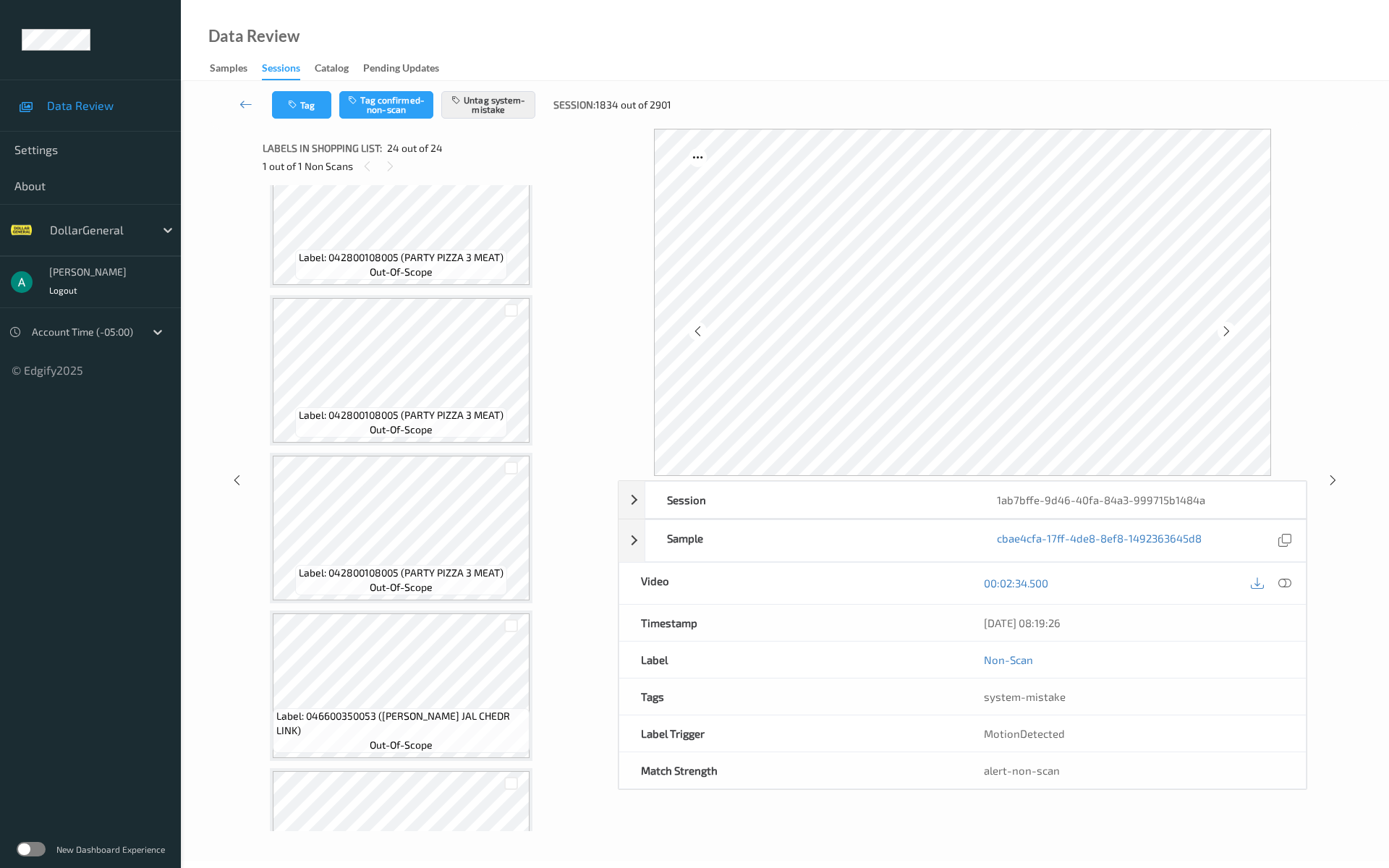
scroll to position [0, 0]
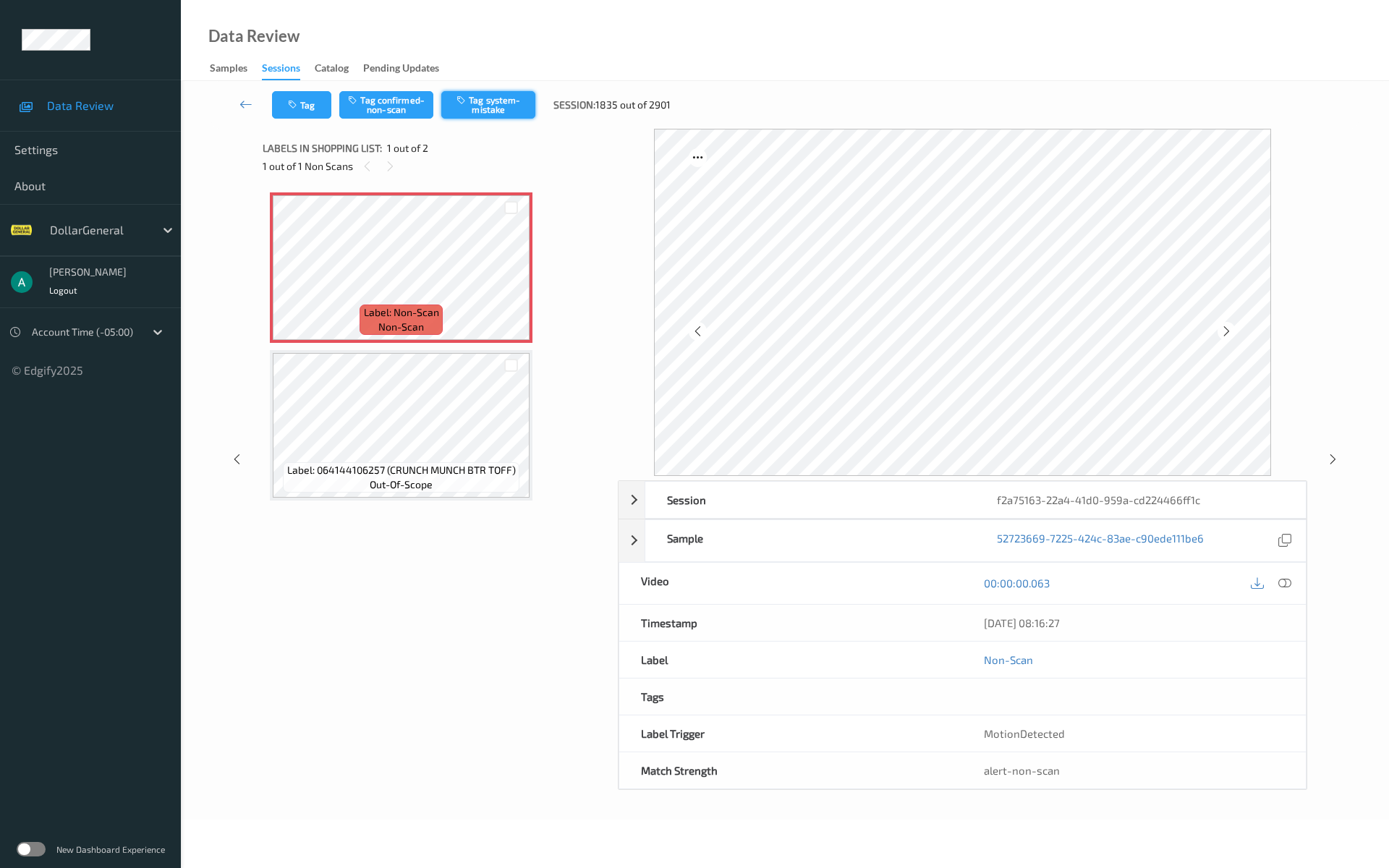
click at [485, 104] on button "Tag system-mistake" at bounding box center [489, 105] width 94 height 27
click at [507, 113] on button "Tag system-mistake" at bounding box center [489, 105] width 94 height 27
click at [515, 275] on div "Label: Non-Scan non-scan" at bounding box center [401, 267] width 262 height 150
click at [511, 278] on icon at bounding box center [510, 280] width 12 height 13
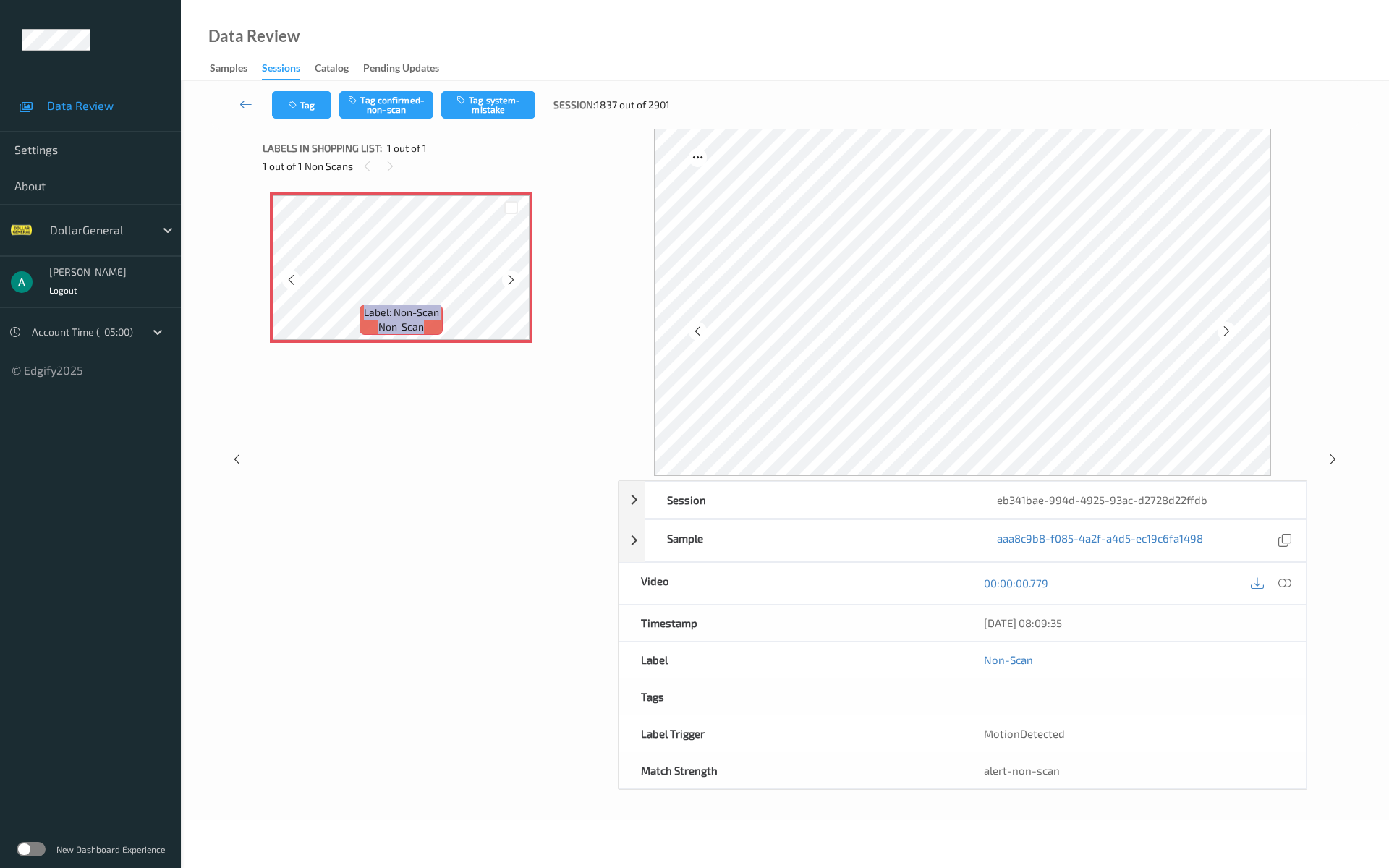
click at [511, 278] on icon at bounding box center [510, 280] width 12 height 13
click at [1282, 577] on icon at bounding box center [1284, 583] width 13 height 13
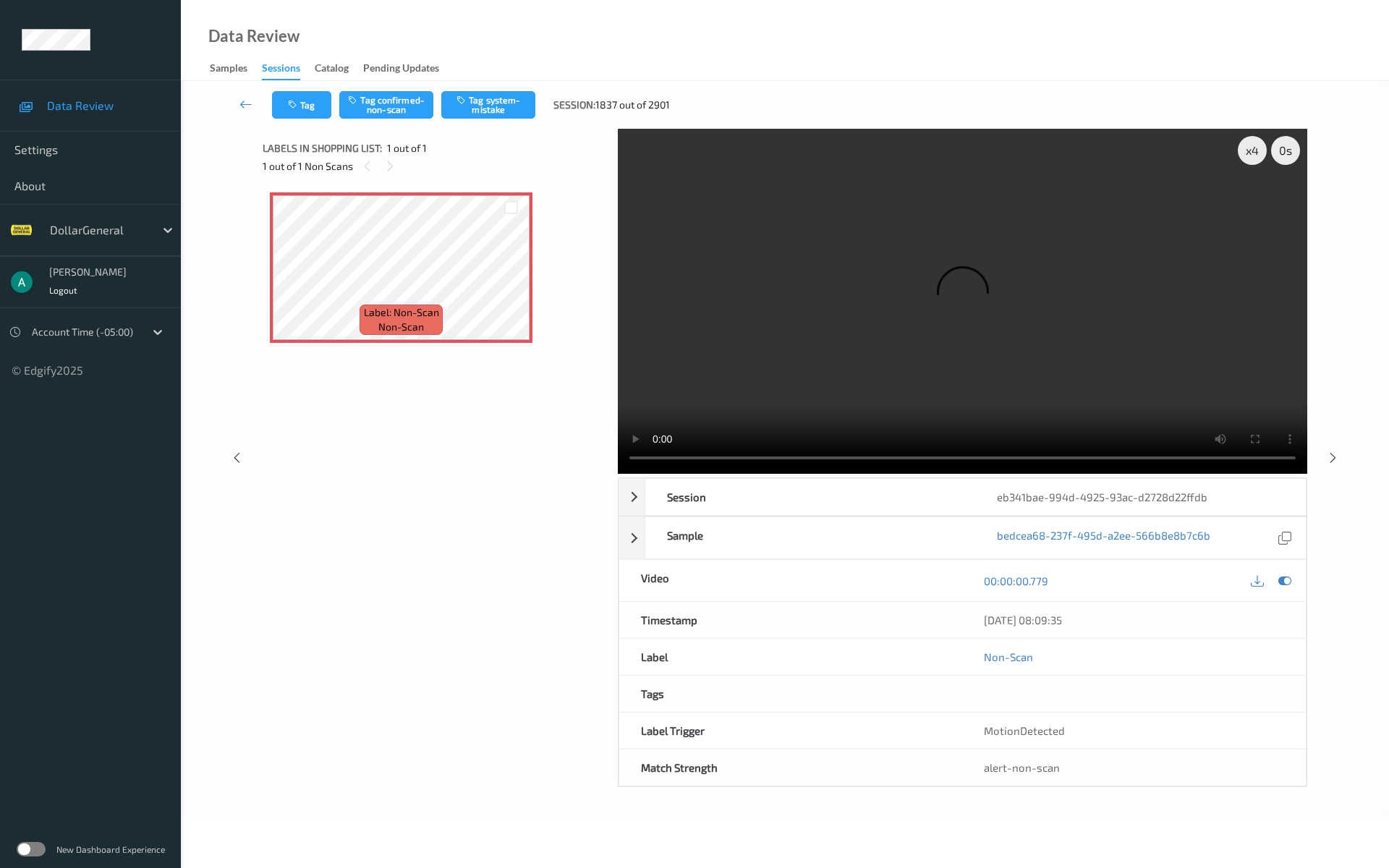
click at [755, 166] on video at bounding box center [962, 301] width 689 height 345
click at [1014, 191] on video at bounding box center [962, 301] width 689 height 345
click at [933, 261] on video at bounding box center [962, 301] width 689 height 345
click at [909, 266] on video at bounding box center [962, 301] width 689 height 345
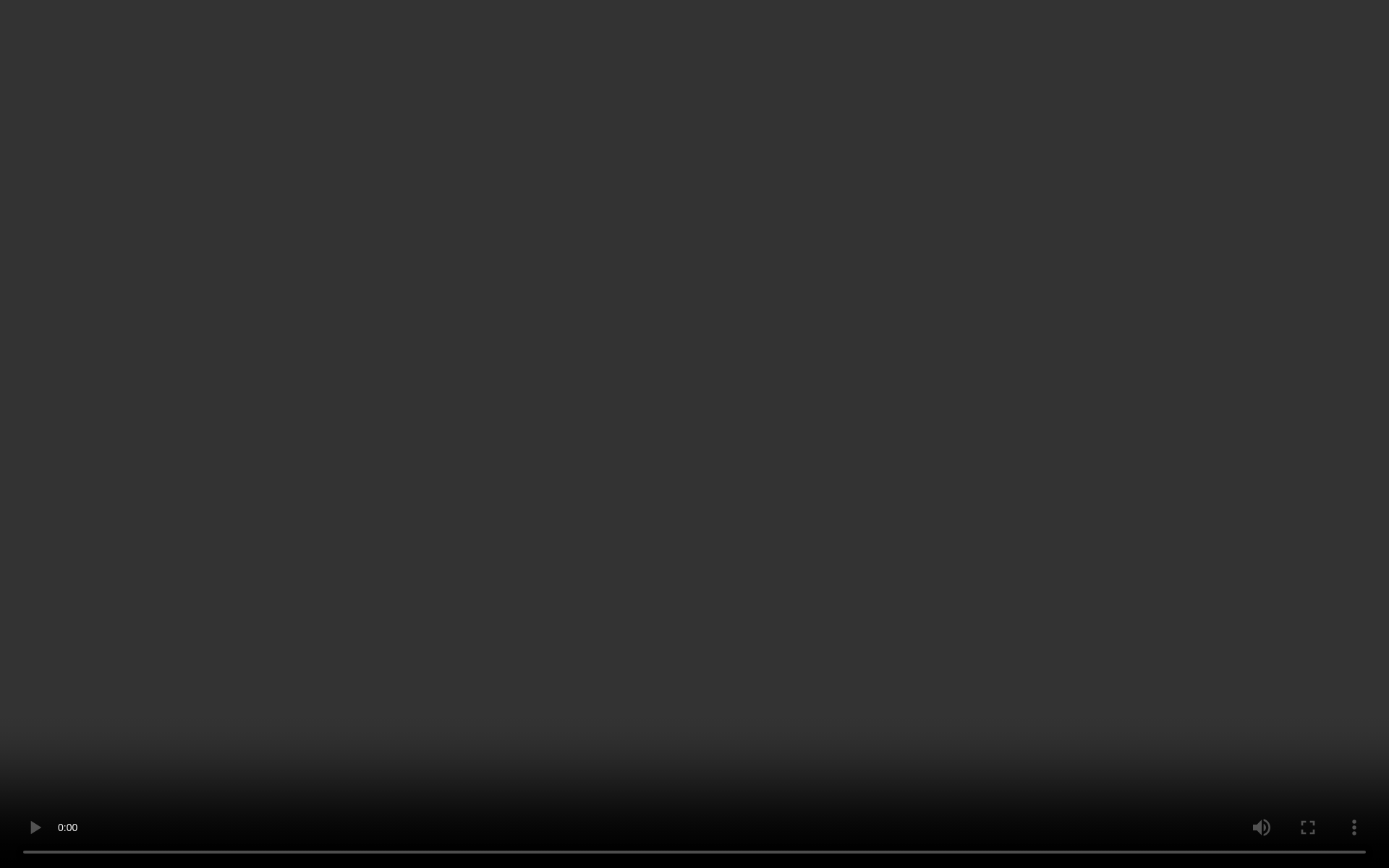
click at [909, 266] on video at bounding box center [694, 434] width 1389 height 868
click at [1251, 147] on div "x 1" at bounding box center [1251, 150] width 29 height 29
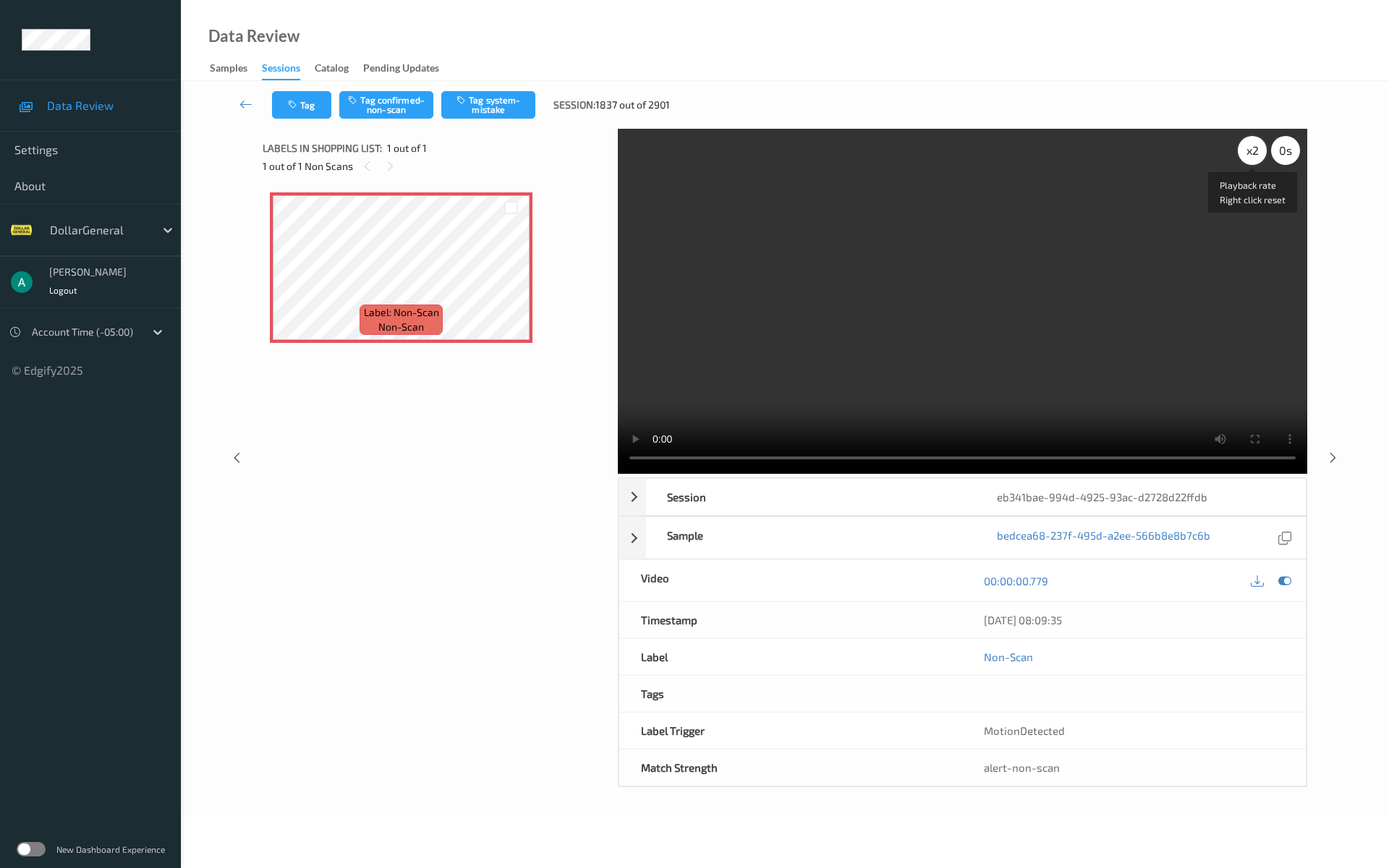
click at [1251, 147] on div "x 2" at bounding box center [1251, 150] width 29 height 29
click at [782, 301] on video at bounding box center [962, 301] width 689 height 345
click at [795, 258] on video at bounding box center [962, 301] width 689 height 345
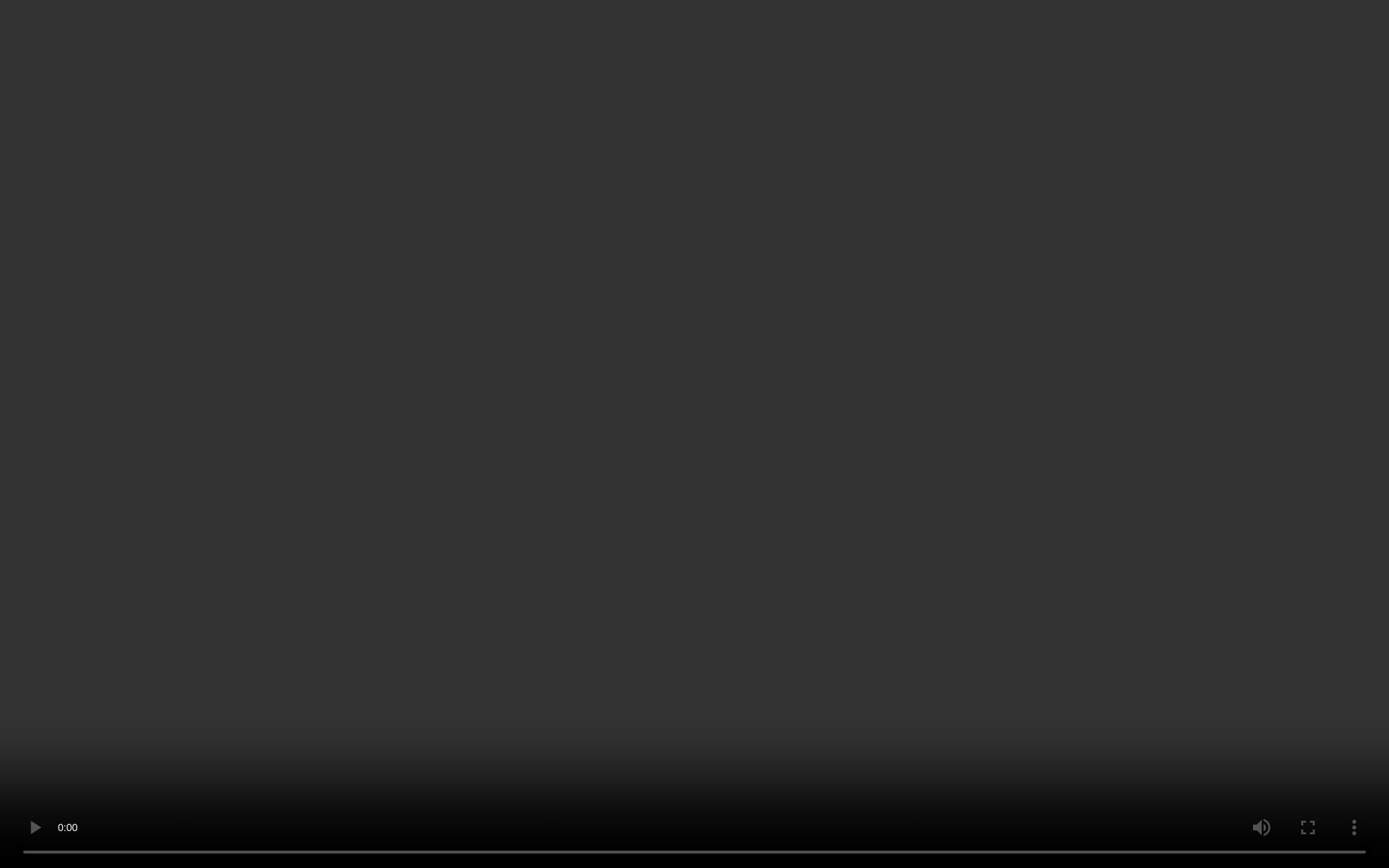
click at [795, 258] on video at bounding box center [694, 434] width 1389 height 868
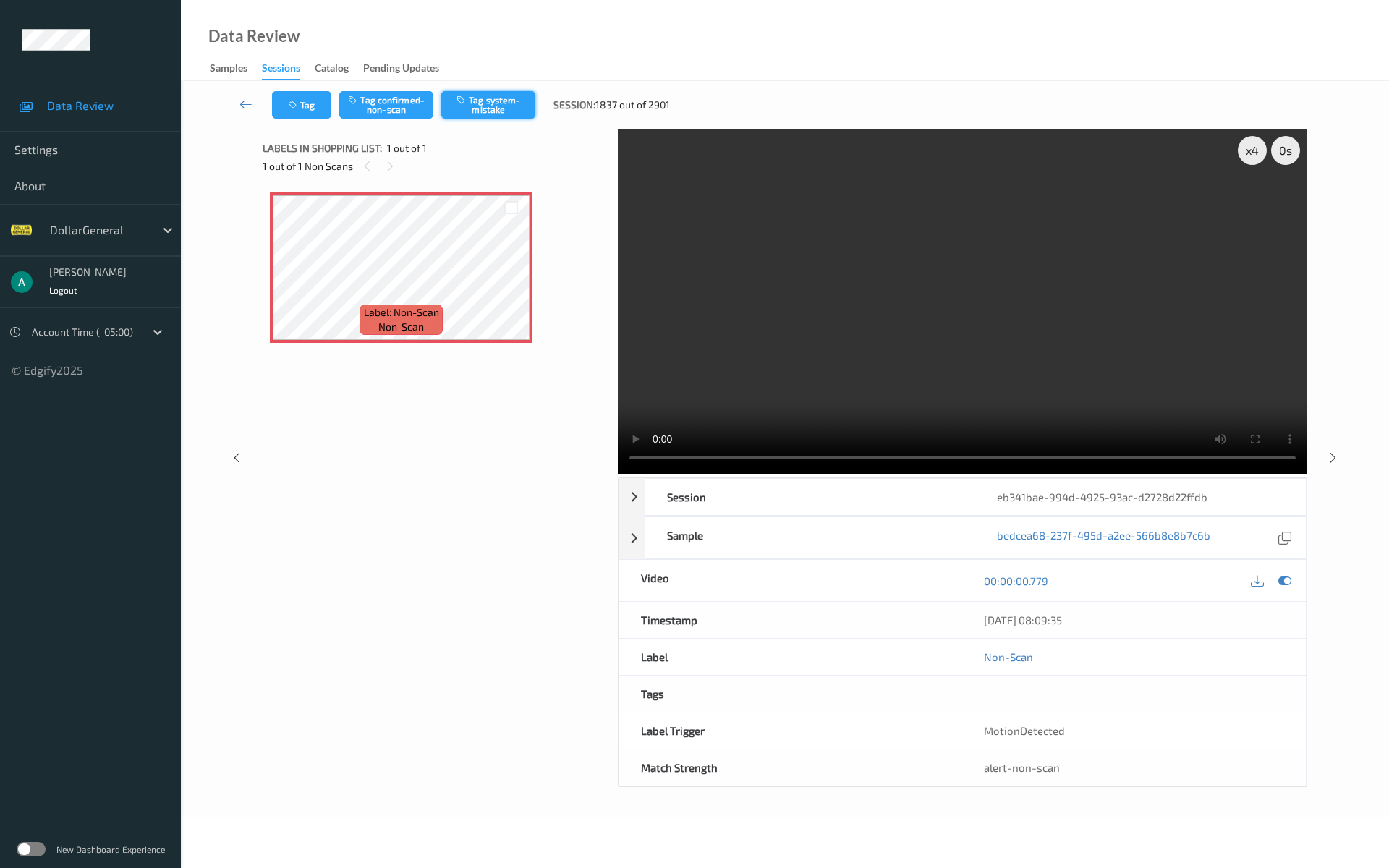
click at [484, 105] on button "Tag system-mistake" at bounding box center [489, 105] width 94 height 27
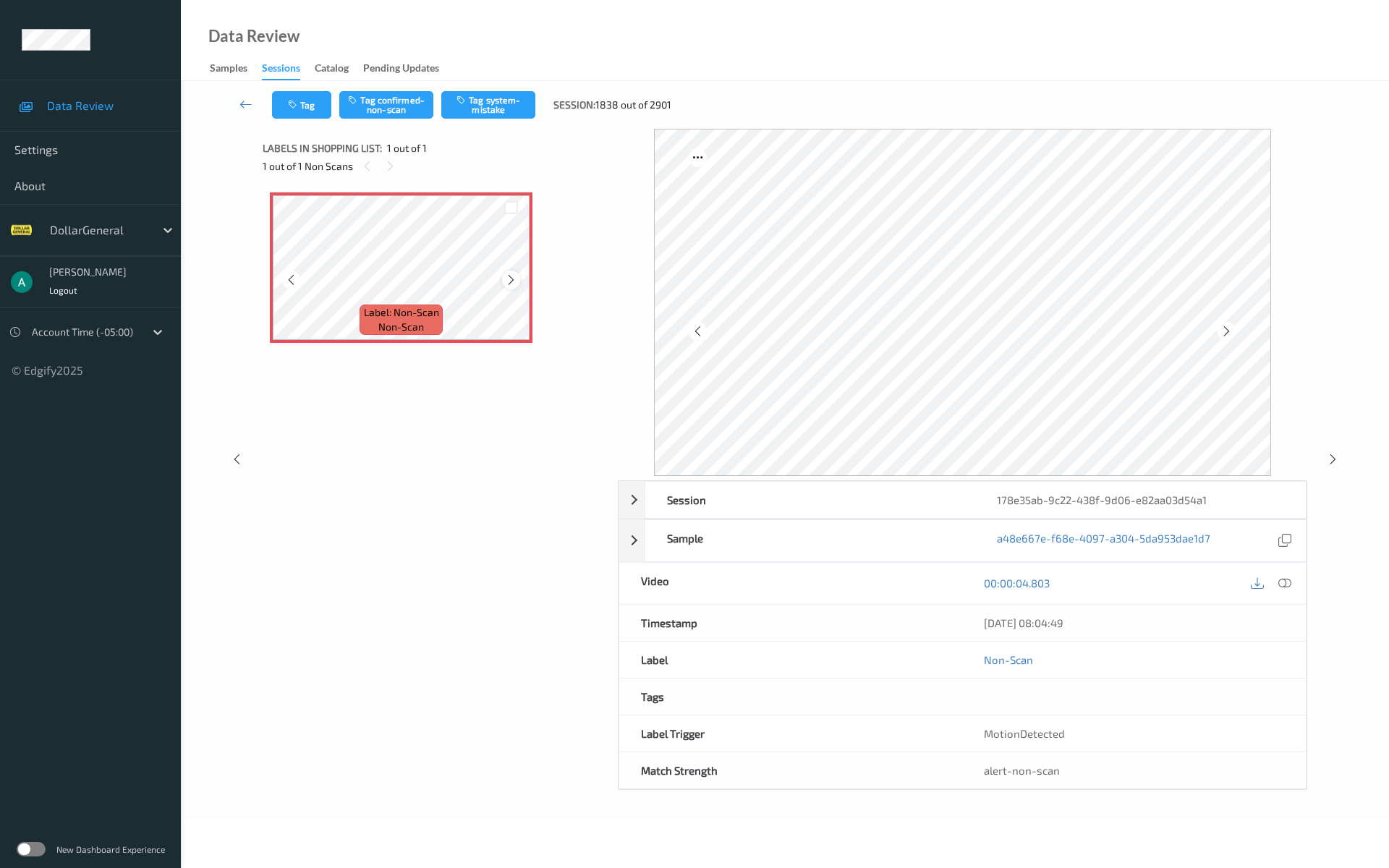
click at [508, 275] on icon at bounding box center [510, 280] width 12 height 13
click at [492, 102] on button "Tag system-mistake" at bounding box center [489, 105] width 94 height 27
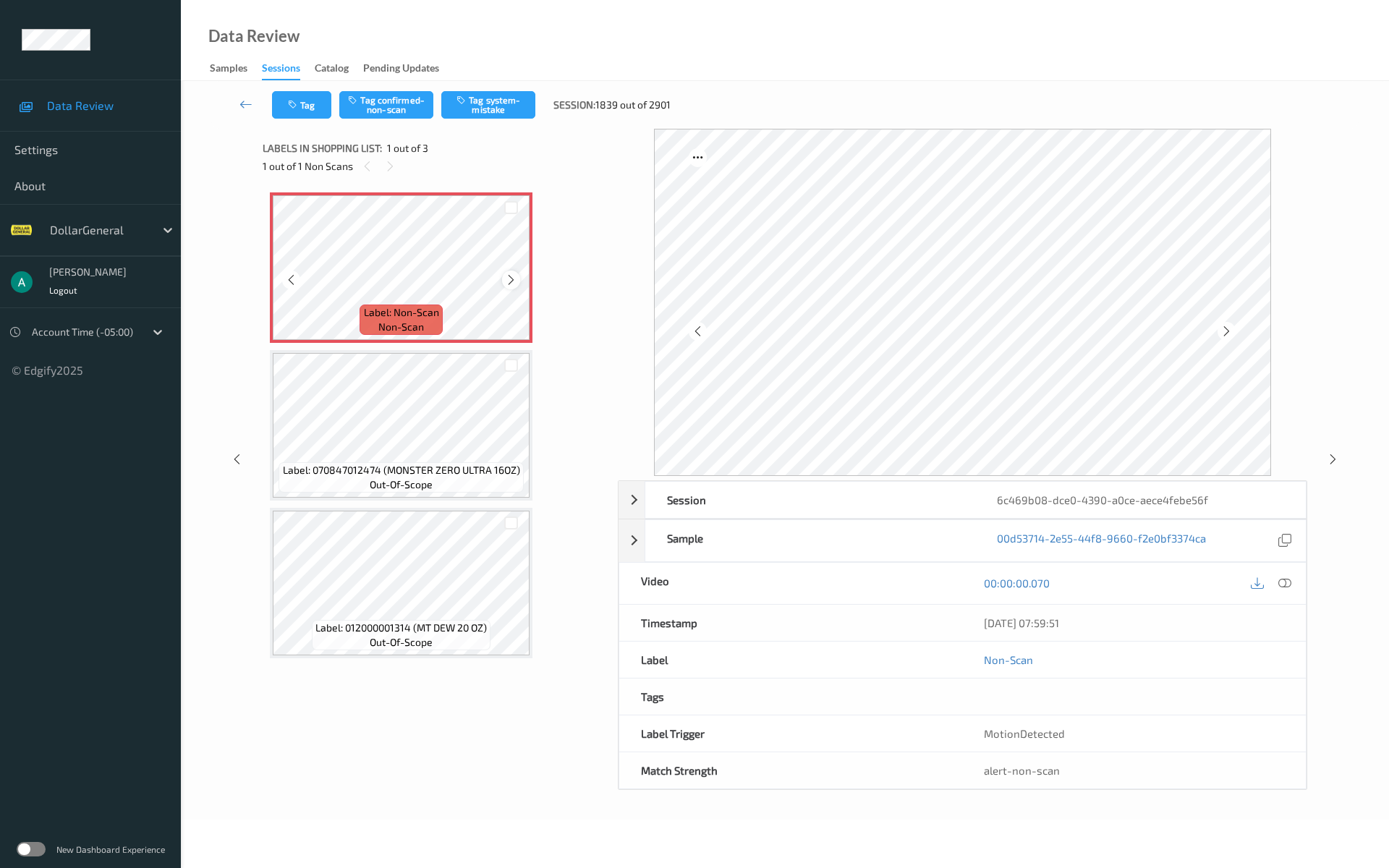
click at [512, 276] on icon at bounding box center [510, 280] width 12 height 13
click at [483, 98] on button "Tag system-mistake" at bounding box center [489, 105] width 94 height 27
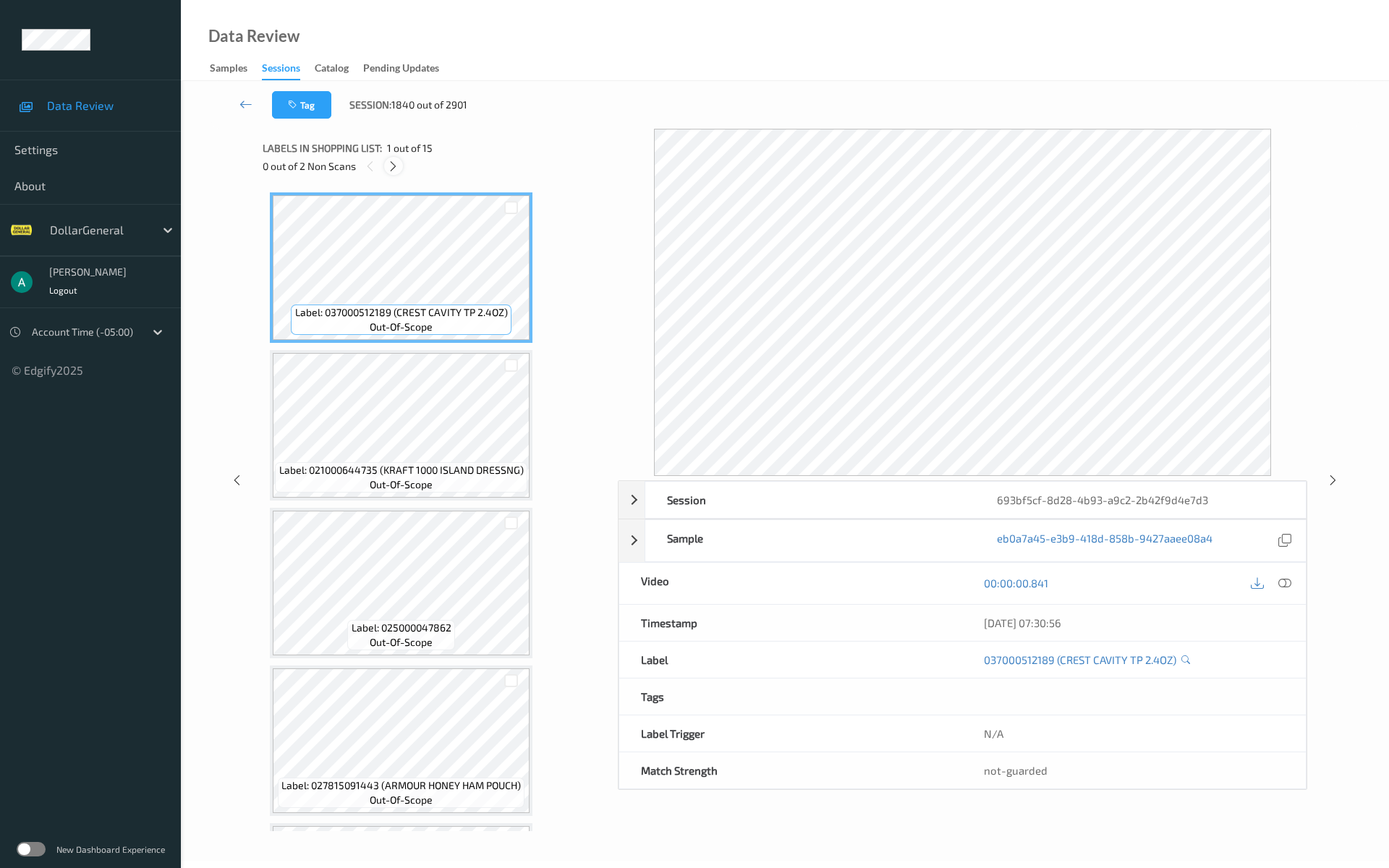
click at [392, 167] on icon at bounding box center [393, 166] width 12 height 13
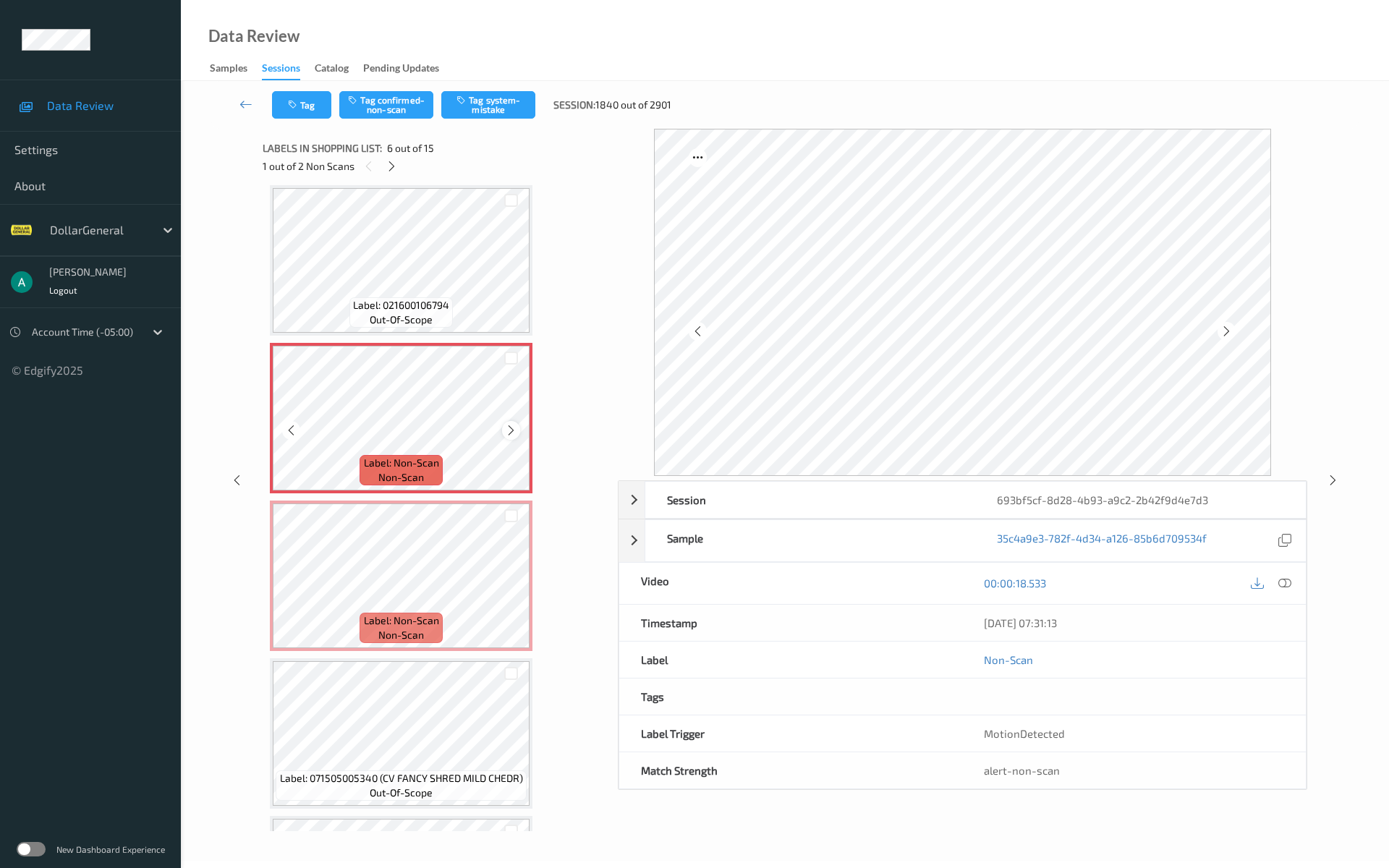
click at [518, 427] on div at bounding box center [510, 429] width 18 height 18
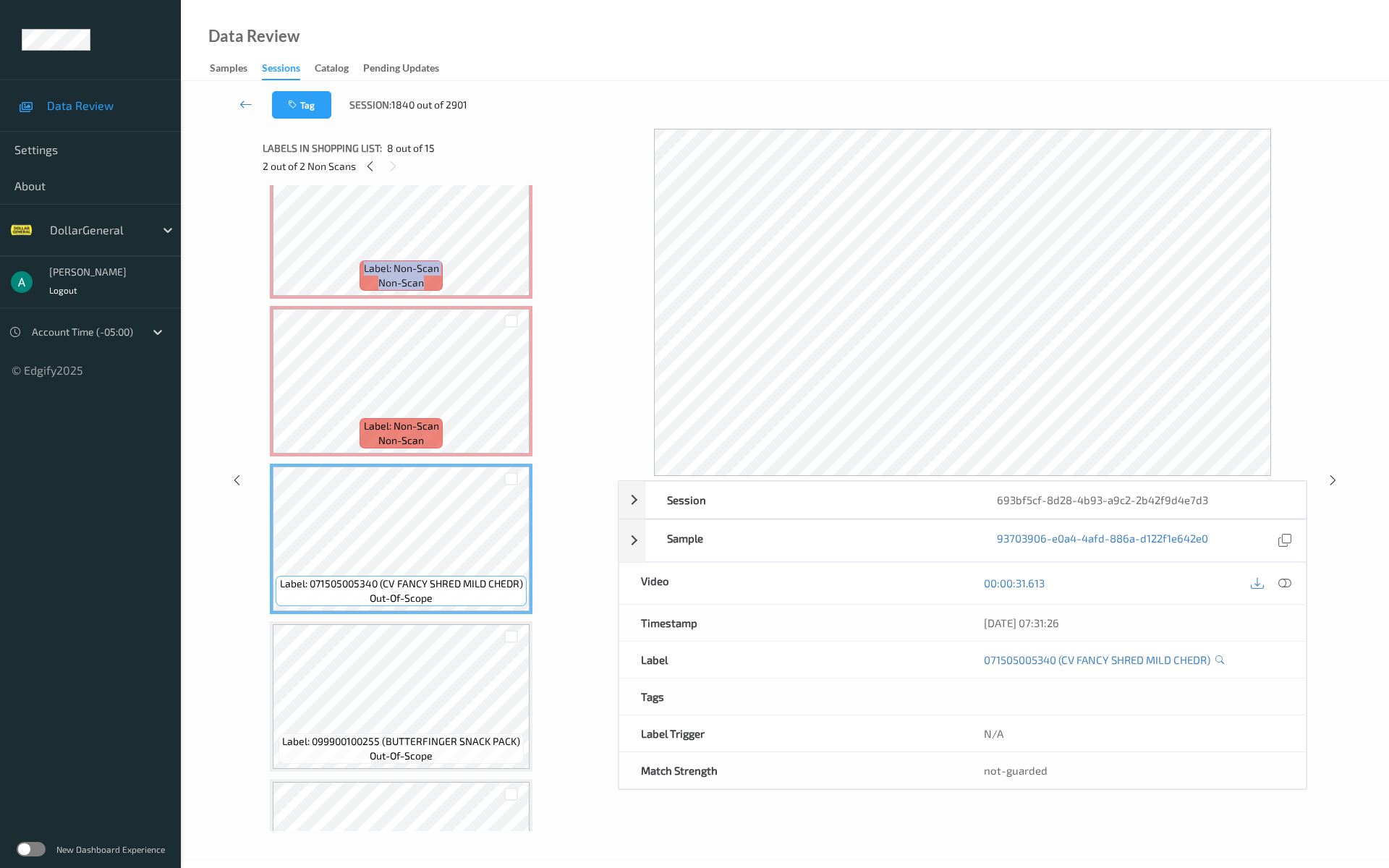
scroll to position [830, 0]
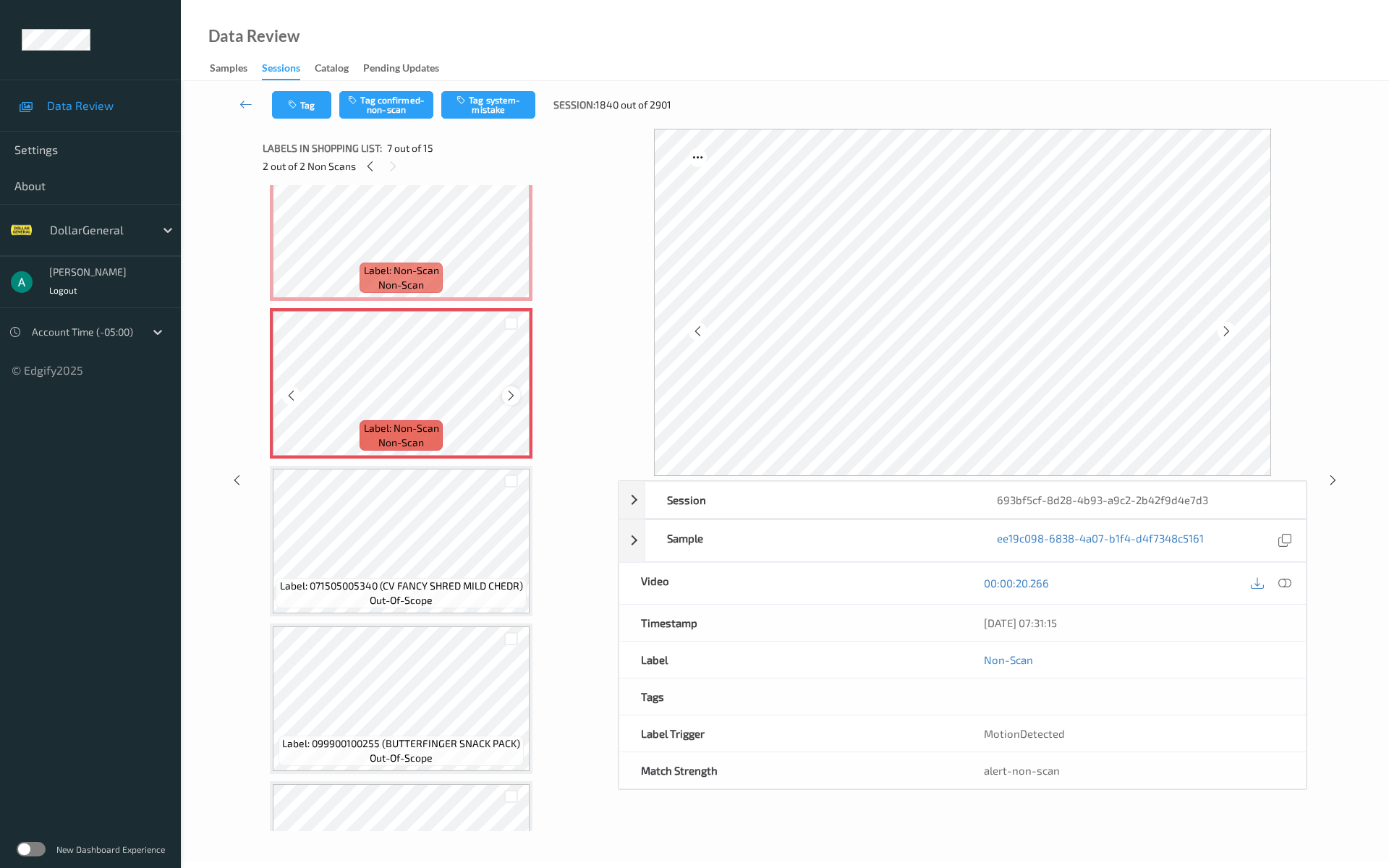
click at [505, 394] on icon at bounding box center [510, 395] width 12 height 13
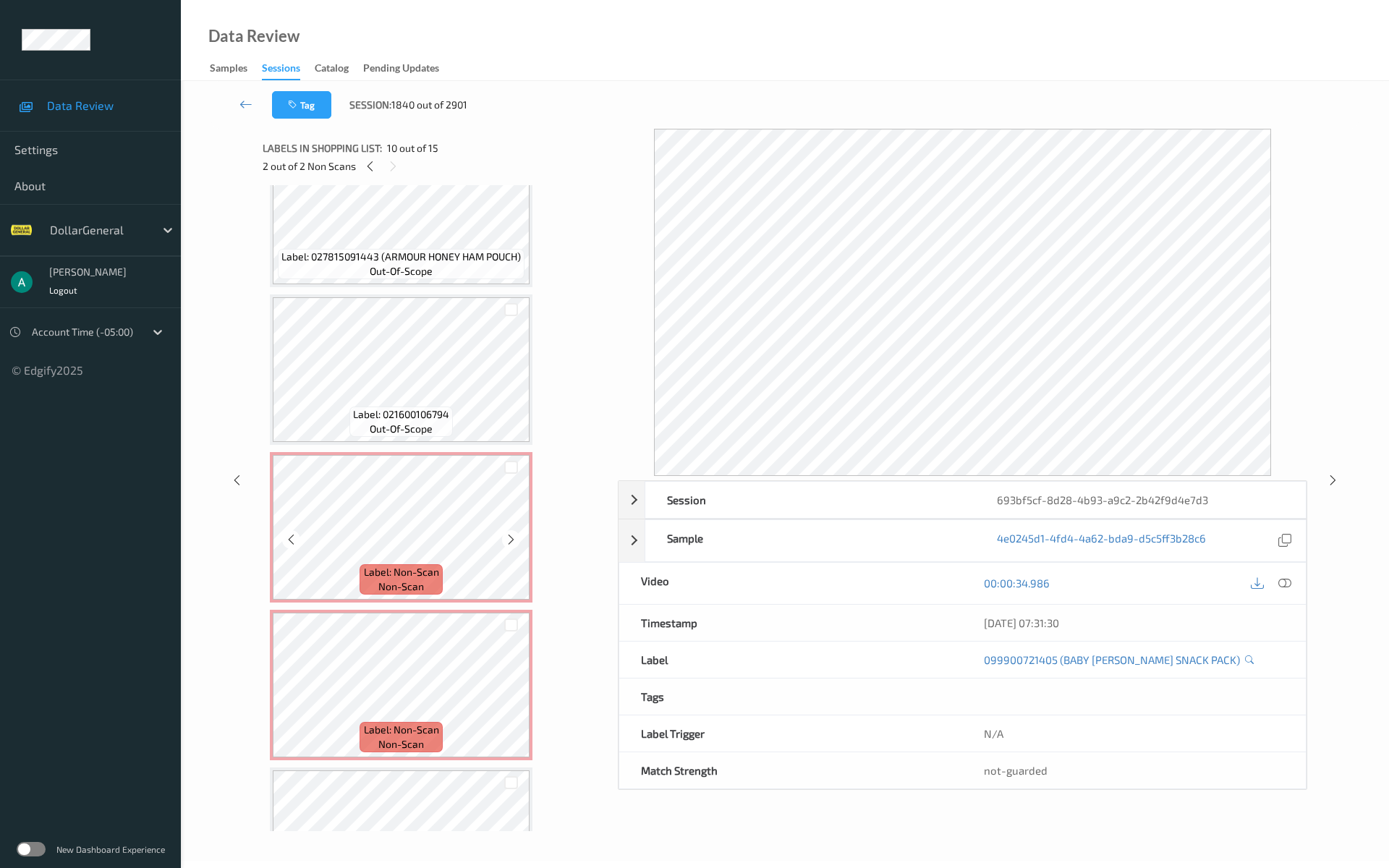
scroll to position [444, 0]
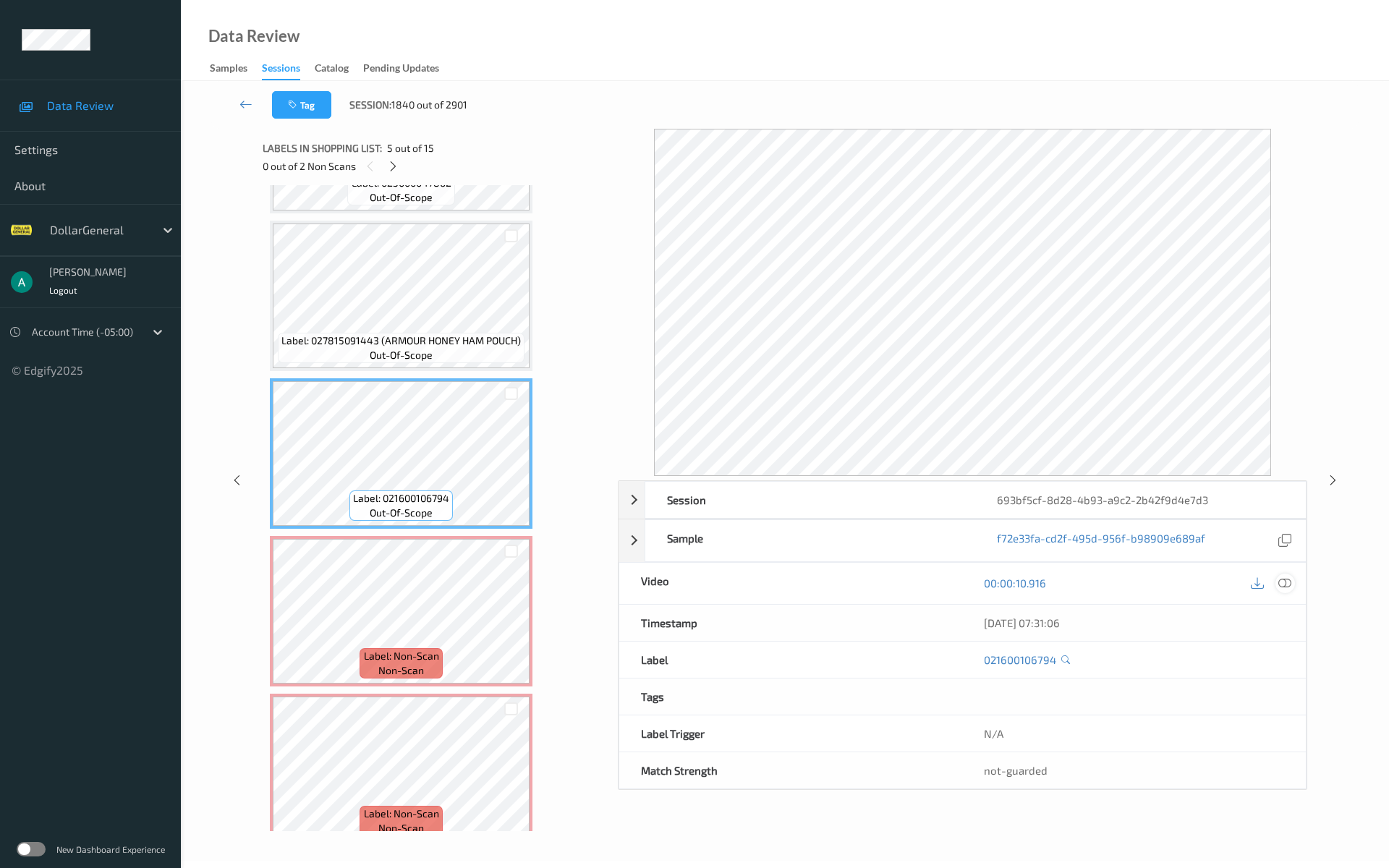
click at [1289, 580] on icon at bounding box center [1284, 583] width 13 height 13
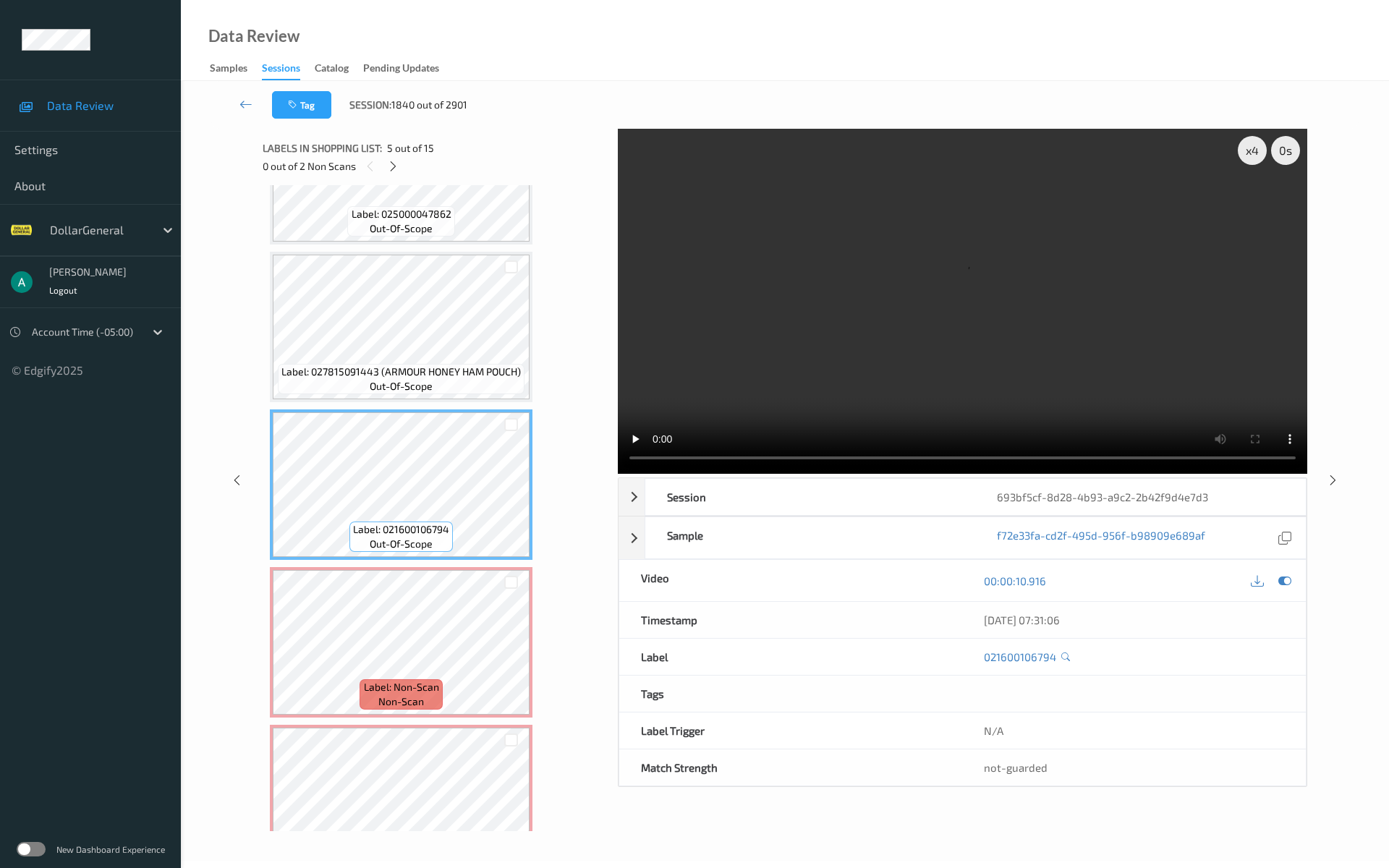
scroll to position [541, 0]
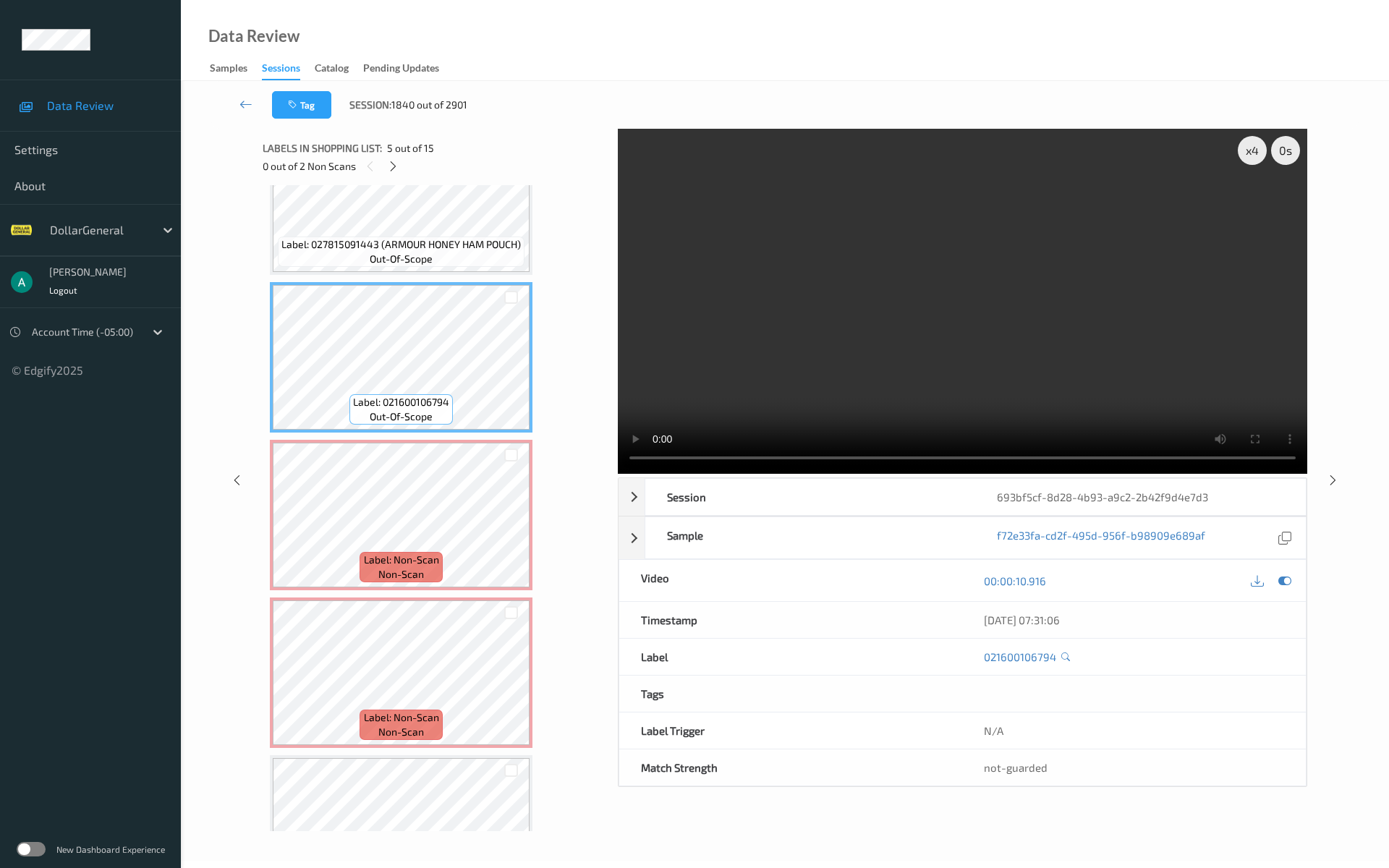
click at [864, 274] on video at bounding box center [962, 301] width 689 height 345
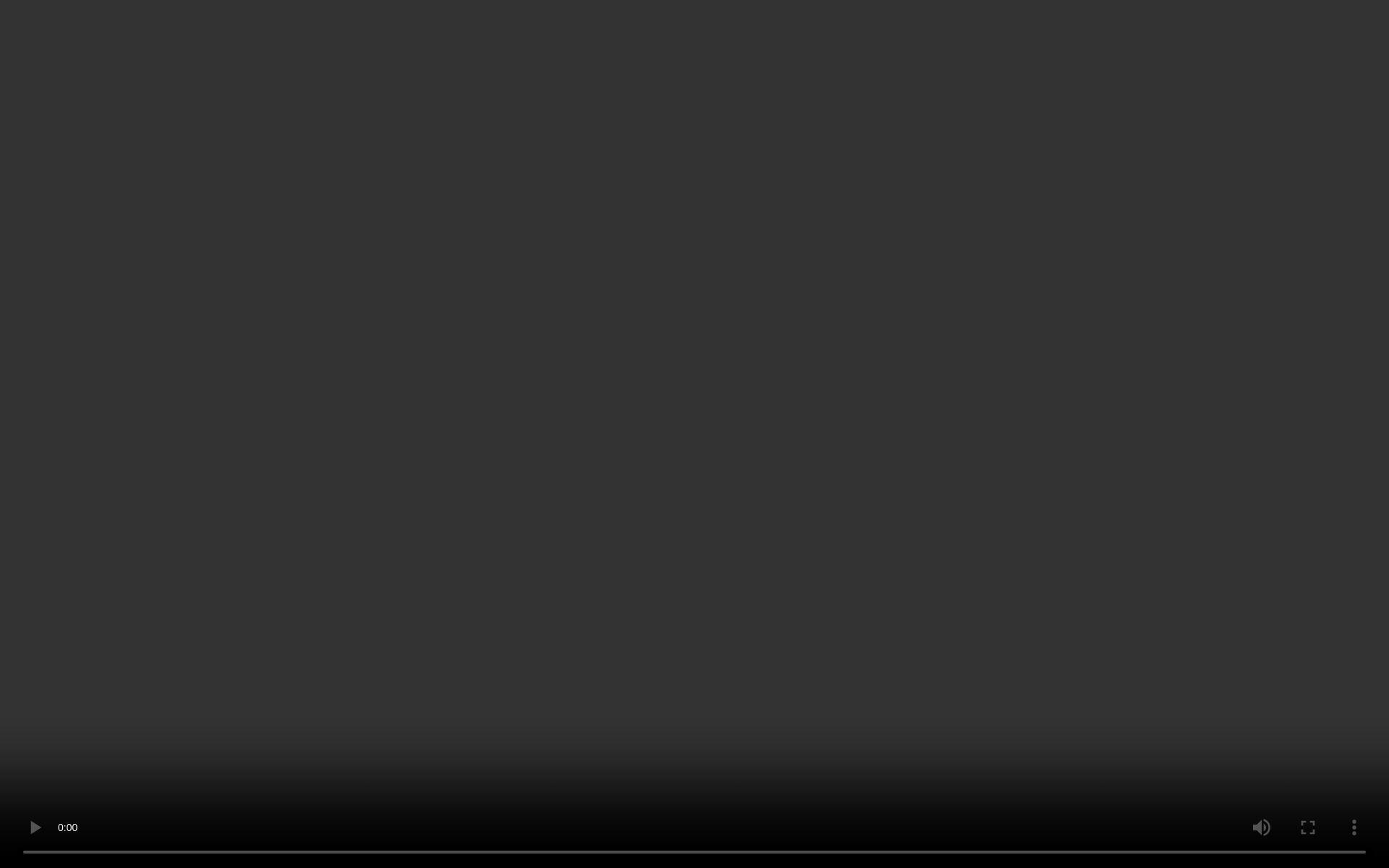
click at [769, 295] on video at bounding box center [694, 434] width 1389 height 868
click at [855, 305] on video at bounding box center [694, 434] width 1389 height 868
drag, startPoint x: 855, startPoint y: 305, endPoint x: 836, endPoint y: 314, distance: 21.0
click at [855, 305] on video at bounding box center [694, 434] width 1389 height 868
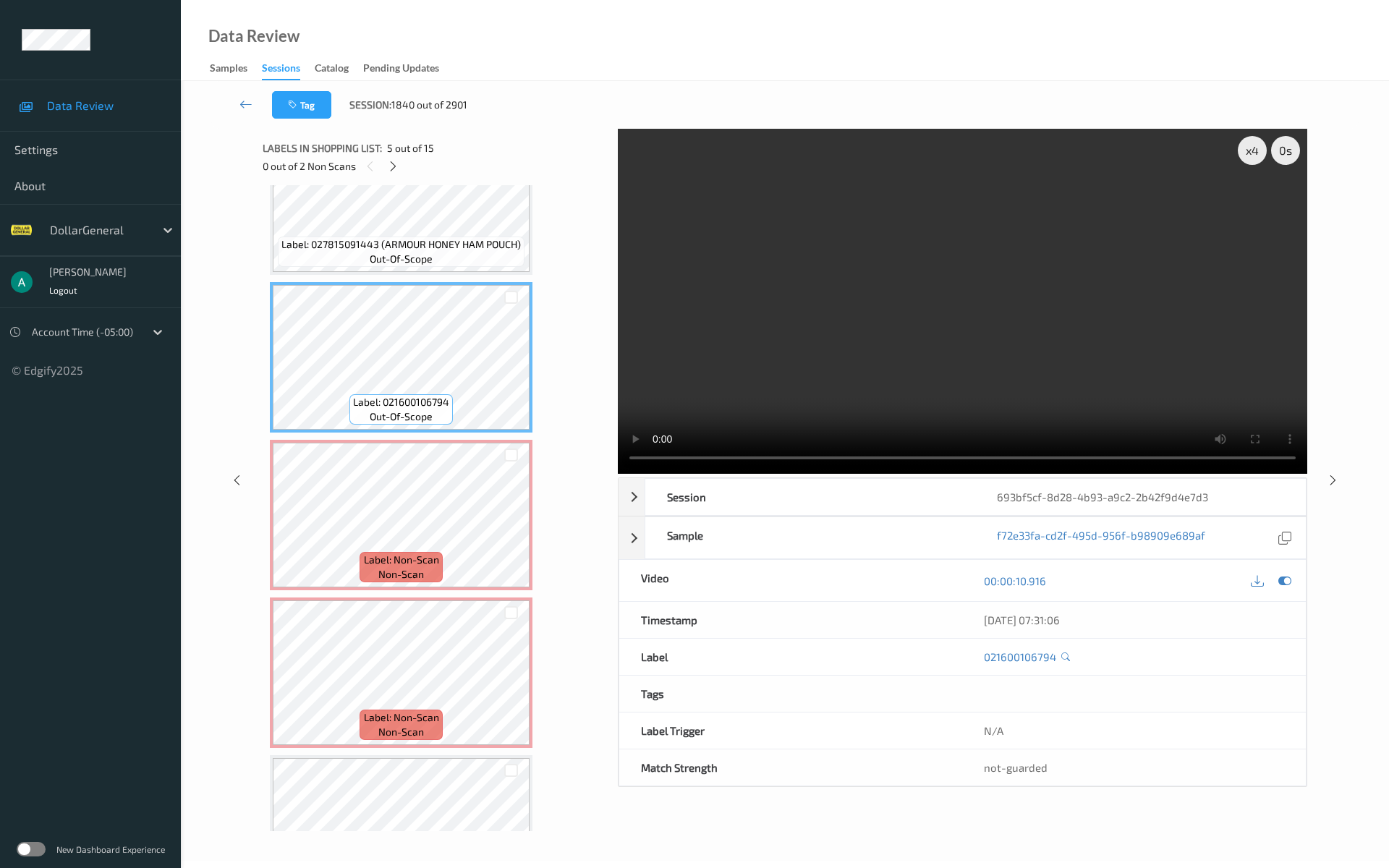
click at [807, 317] on video at bounding box center [962, 301] width 689 height 345
click at [836, 298] on video at bounding box center [962, 301] width 689 height 345
click at [849, 286] on video at bounding box center [962, 301] width 689 height 345
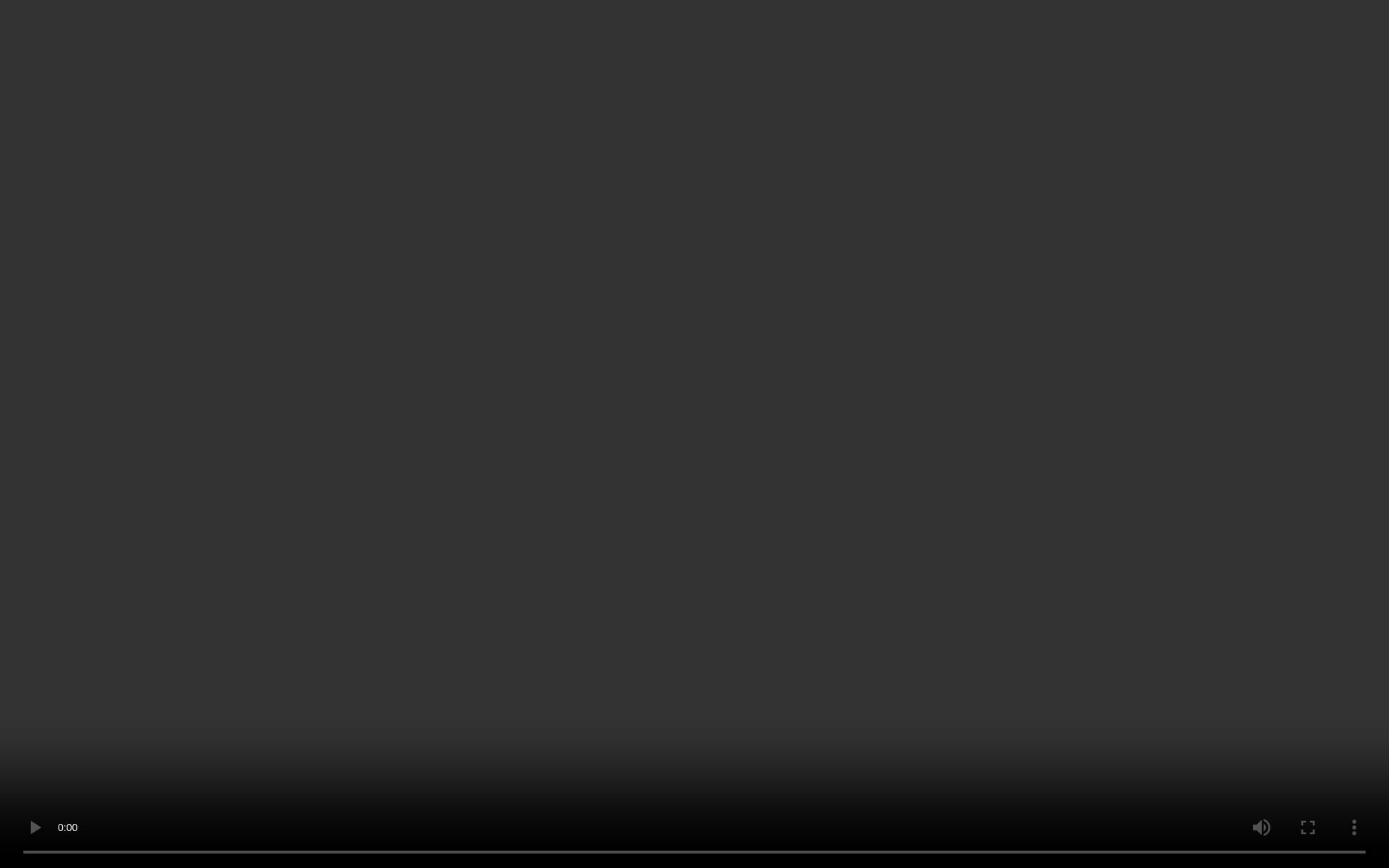
click at [541, 319] on video at bounding box center [694, 434] width 1389 height 868
click at [1295, 257] on div "00:00:10.916" at bounding box center [1133, 236] width 343 height 42
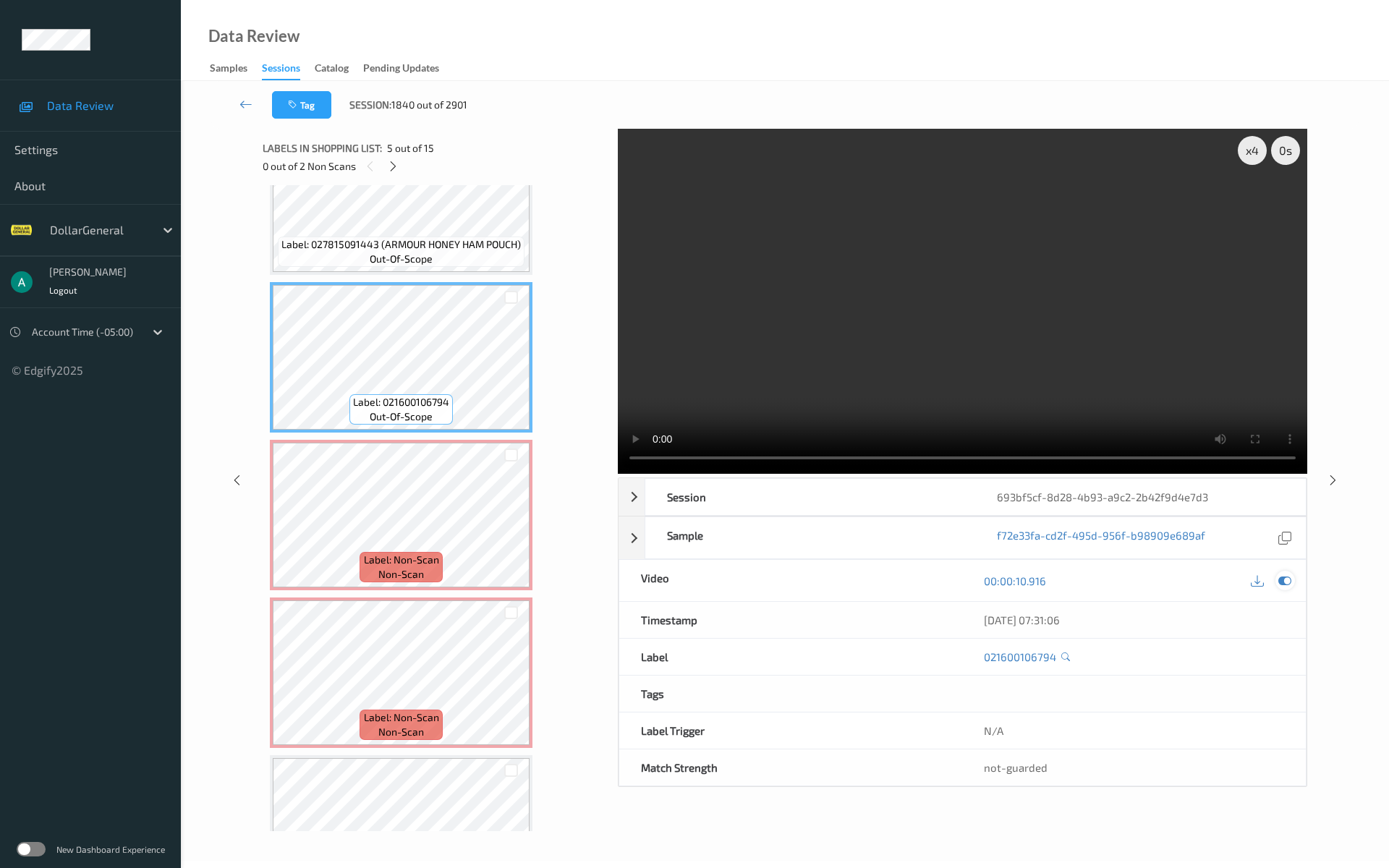
click at [1283, 580] on icon at bounding box center [1284, 581] width 13 height 13
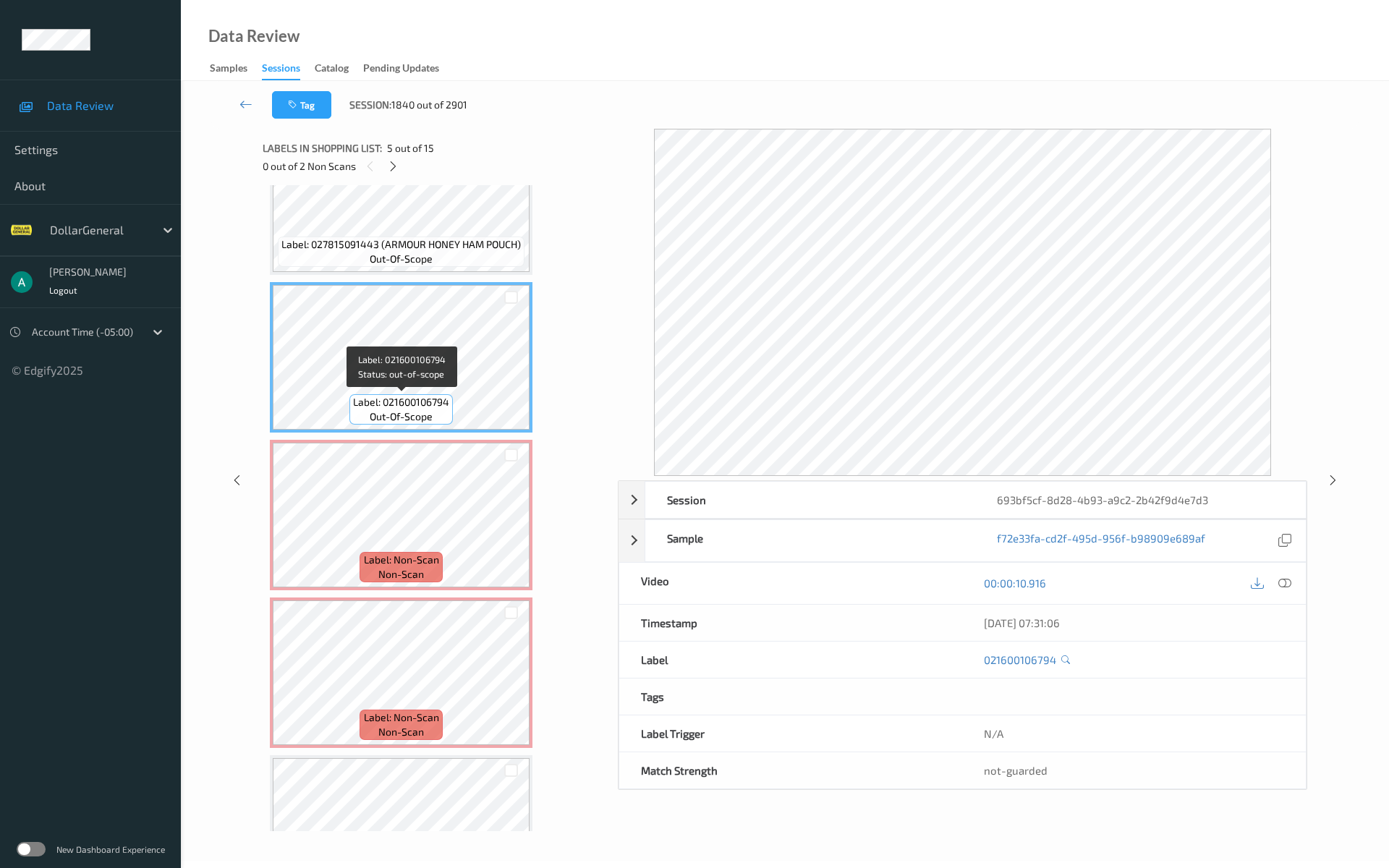
click at [384, 394] on span "Label: 021600106794" at bounding box center [401, 401] width 96 height 14
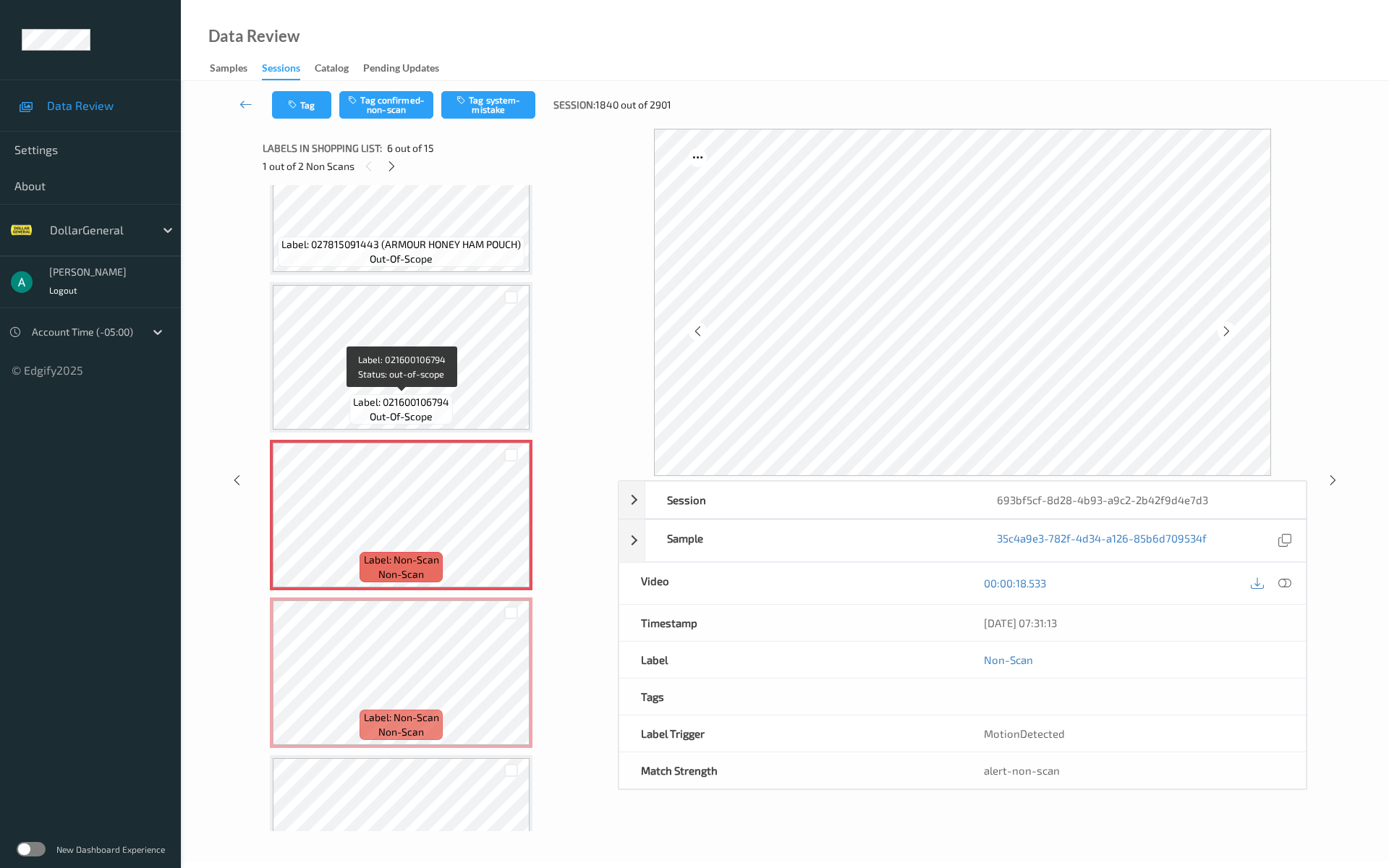
click at [412, 394] on span "Label: 021600106794" at bounding box center [401, 401] width 96 height 14
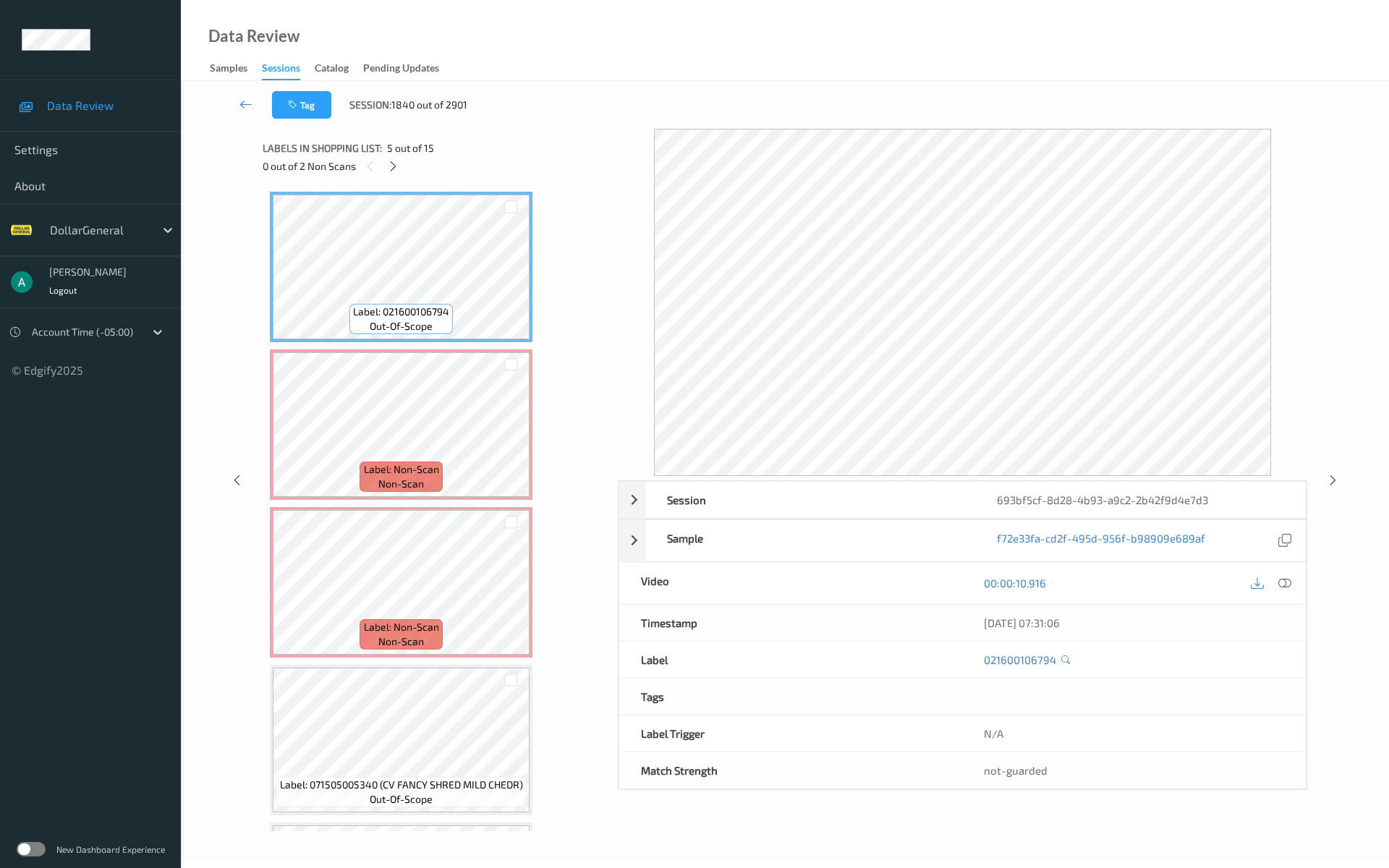
scroll to position [638, 0]
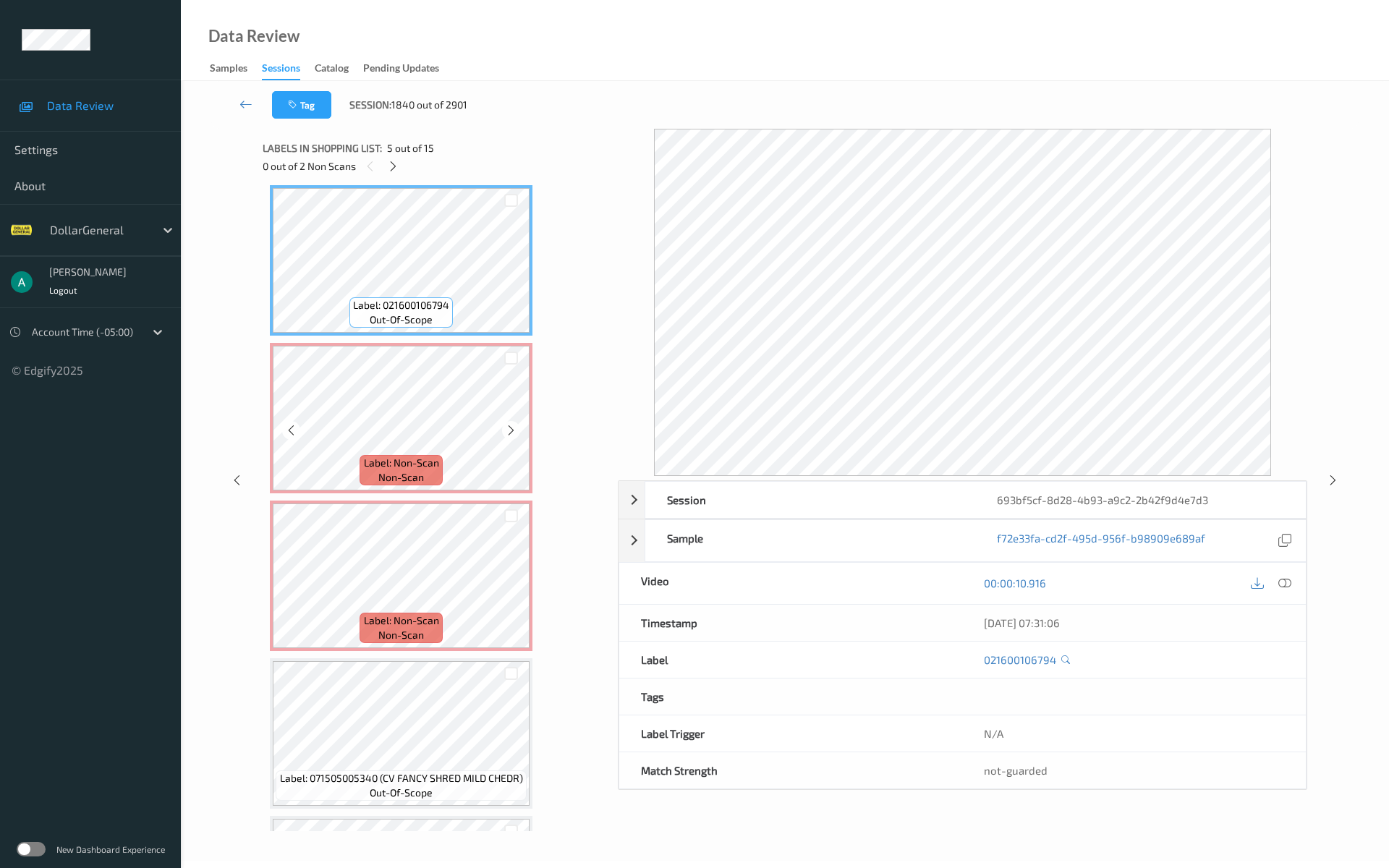
click at [431, 461] on span "Label: Non-Scan" at bounding box center [402, 462] width 75 height 14
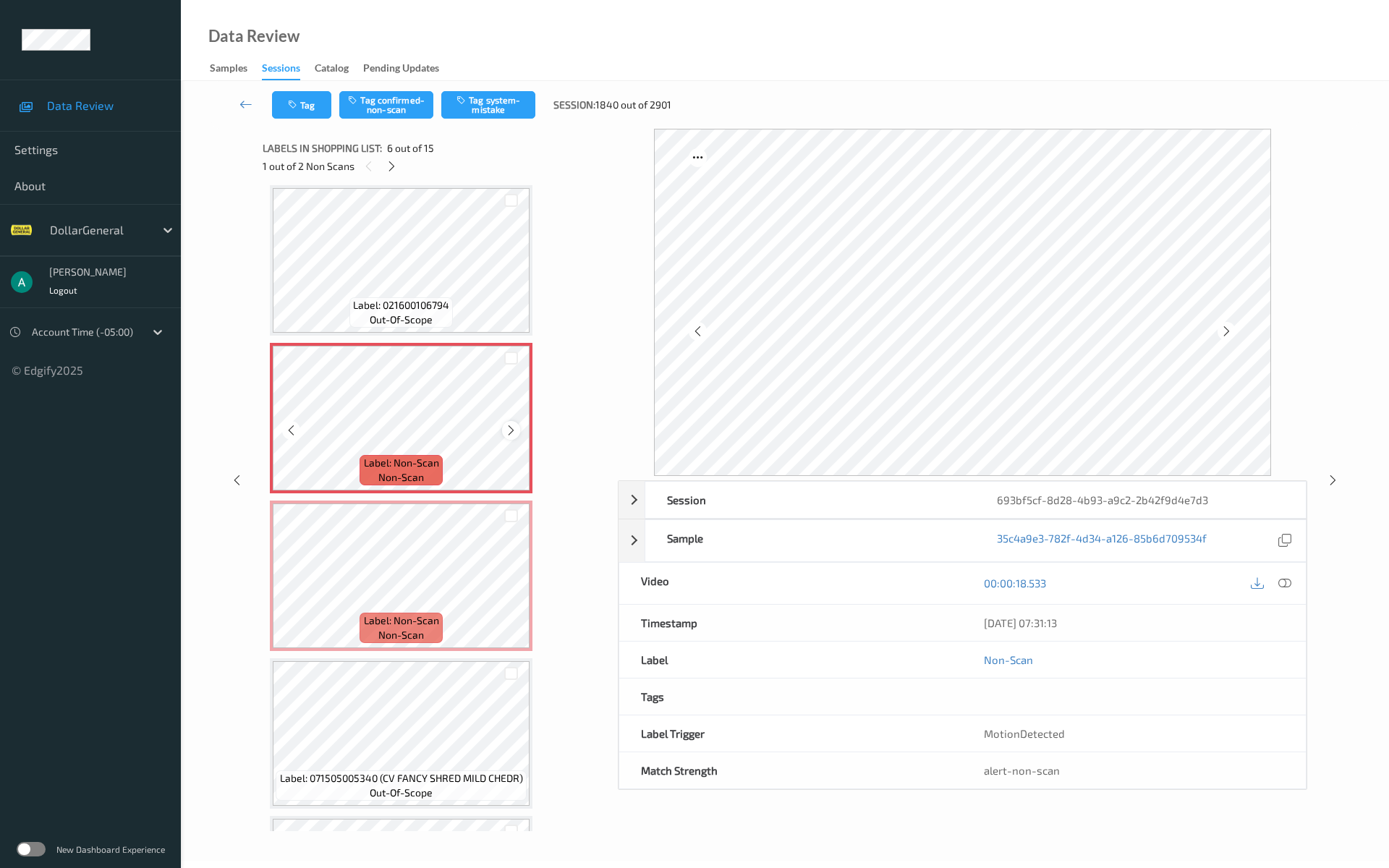
click at [508, 428] on icon at bounding box center [510, 430] width 12 height 13
click at [436, 342] on div "Label: 037000512189 (CREST CAVITY TP 2.4OZ) out-of-scope Label: 021000644735 (K…" at bounding box center [435, 733] width 330 height 2358
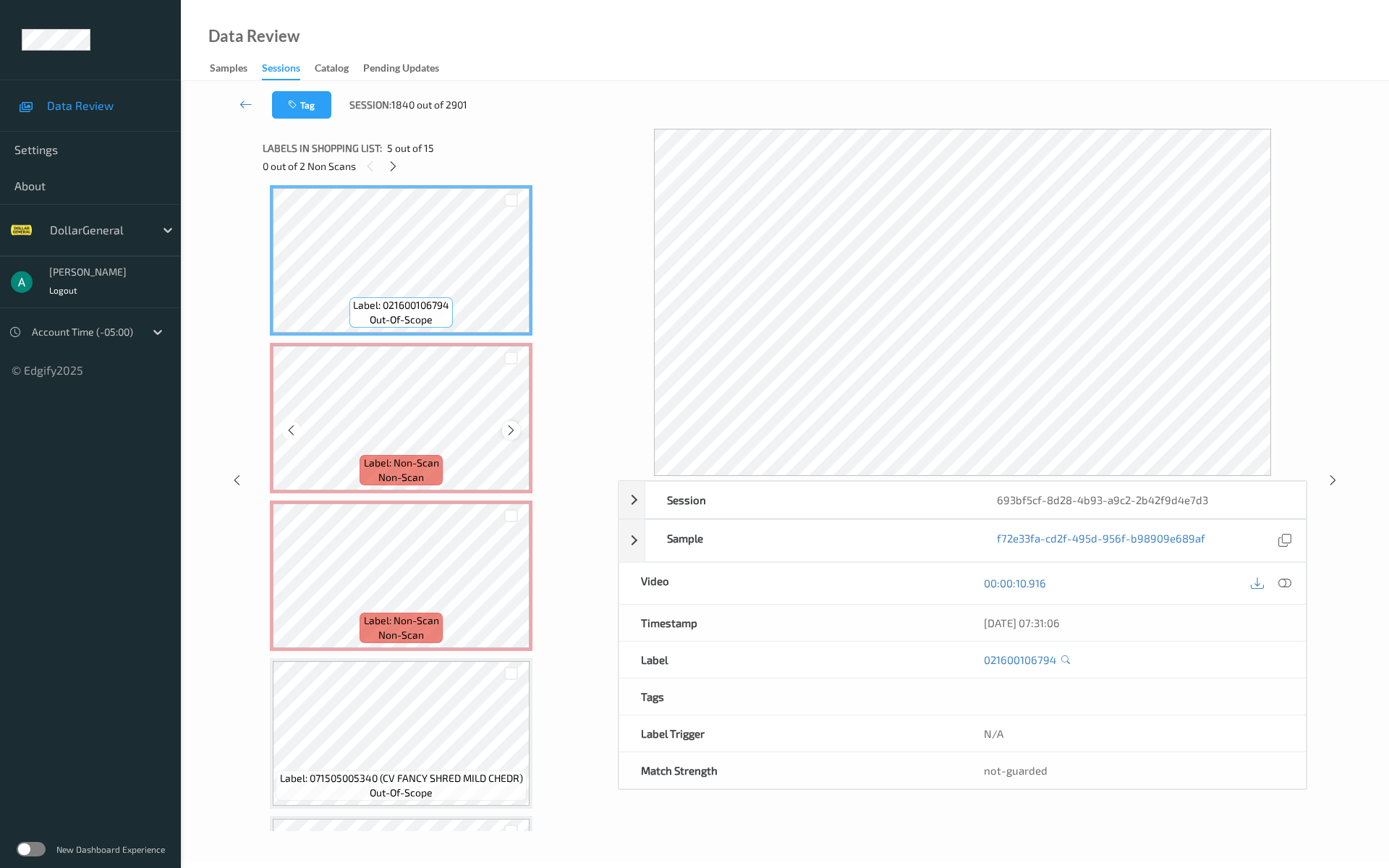
click at [507, 426] on icon at bounding box center [510, 430] width 12 height 13
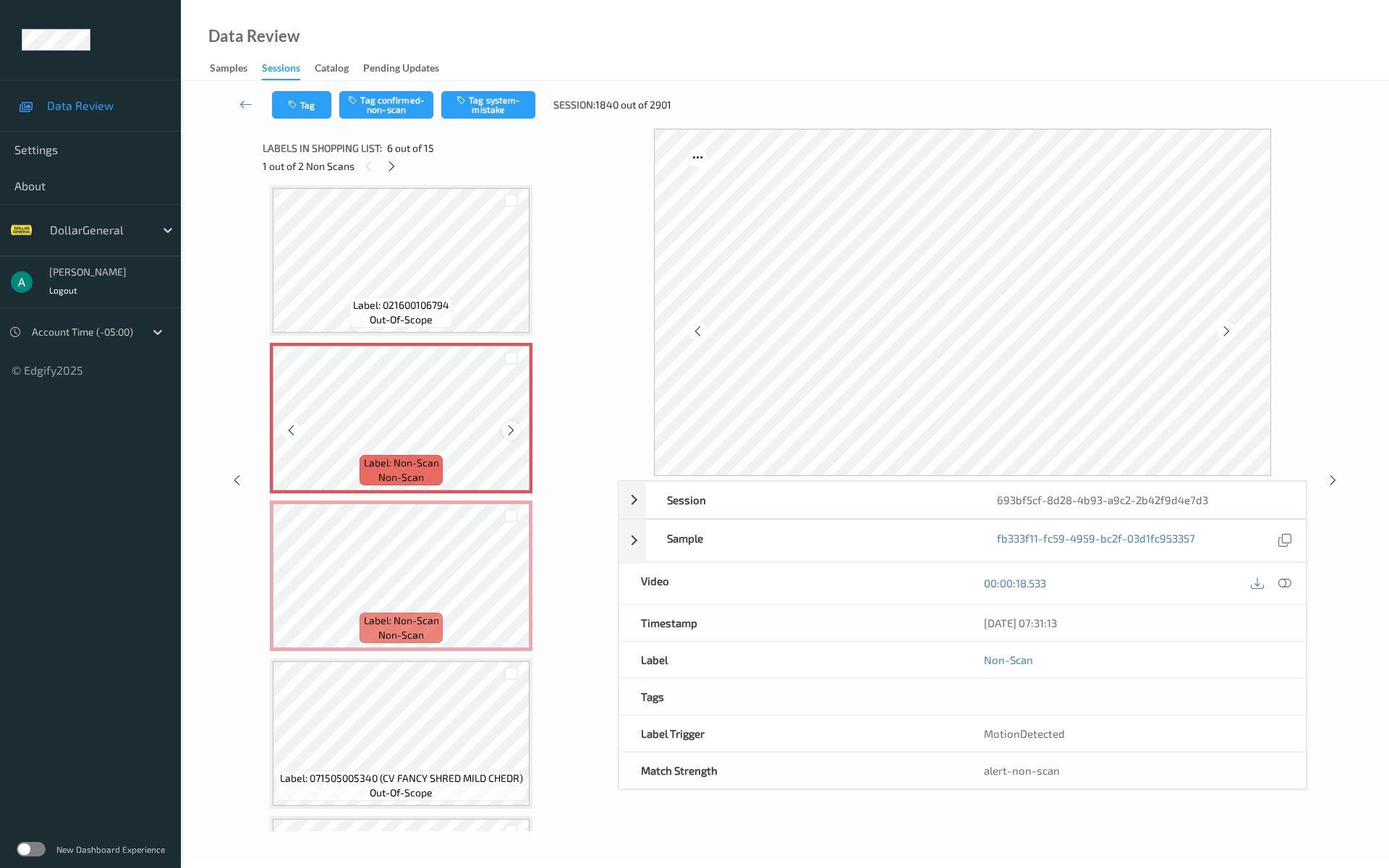
click at [510, 426] on icon at bounding box center [510, 430] width 12 height 13
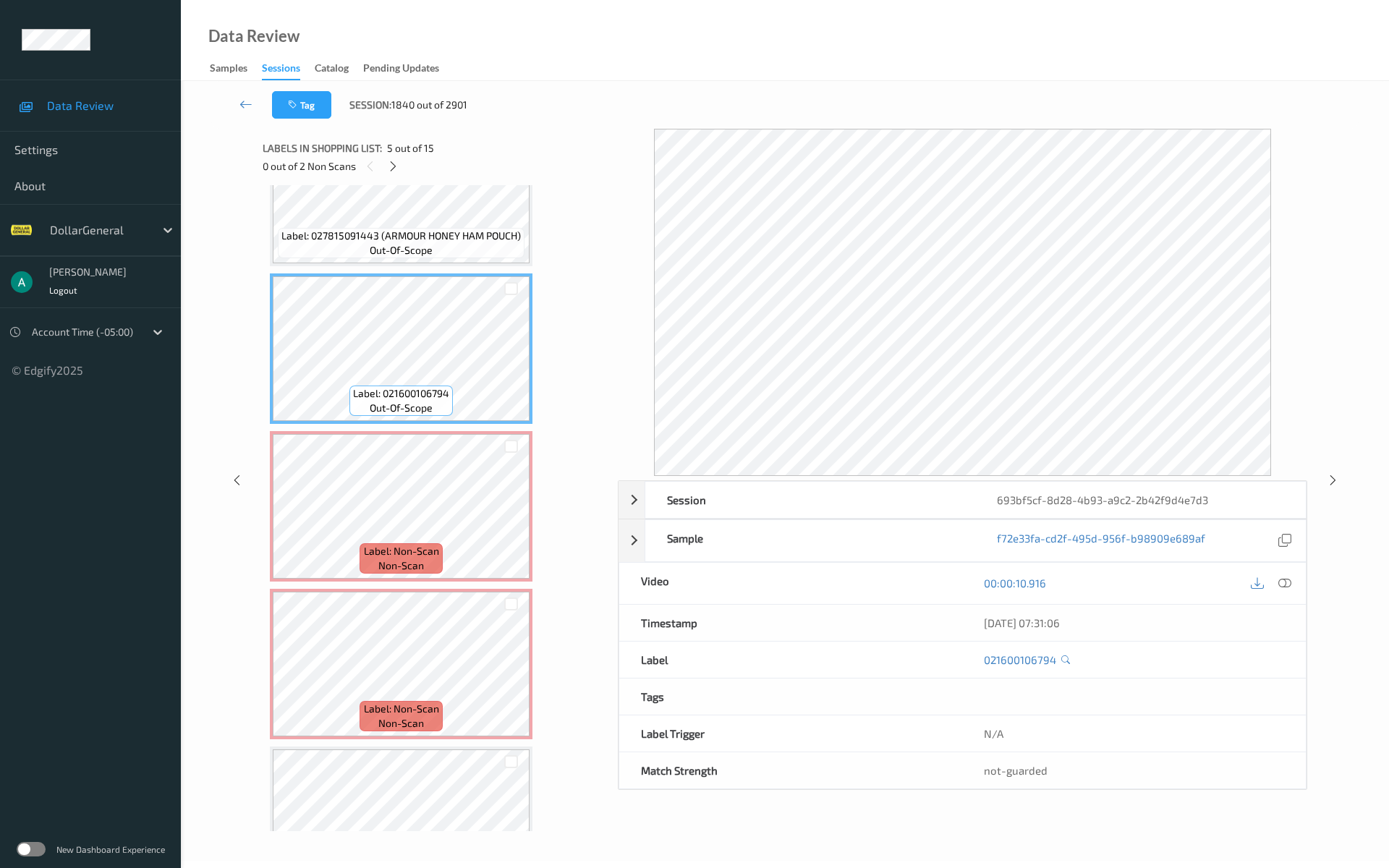
scroll to position [675, 0]
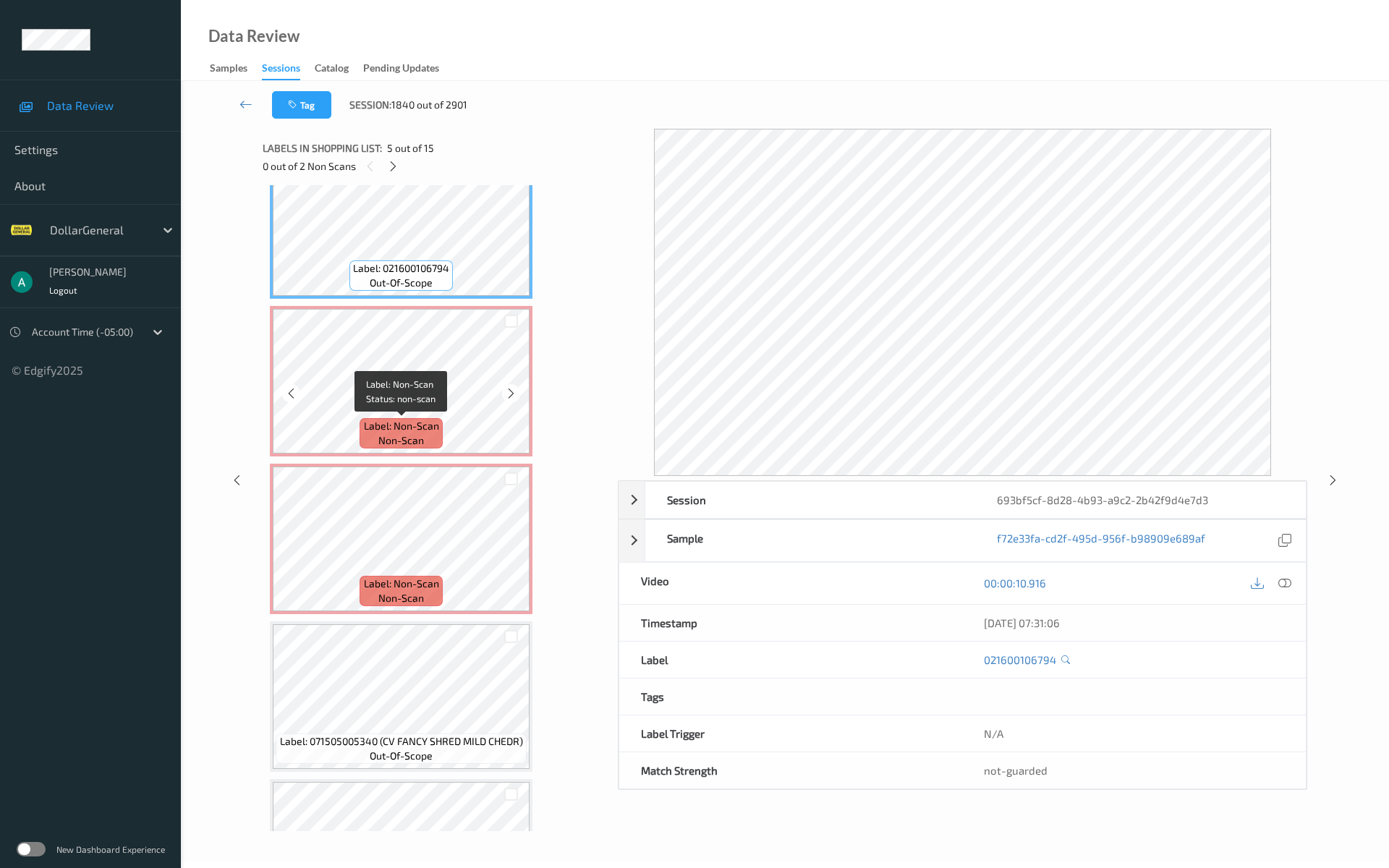
click at [416, 419] on span "Label: Non-Scan" at bounding box center [402, 426] width 75 height 14
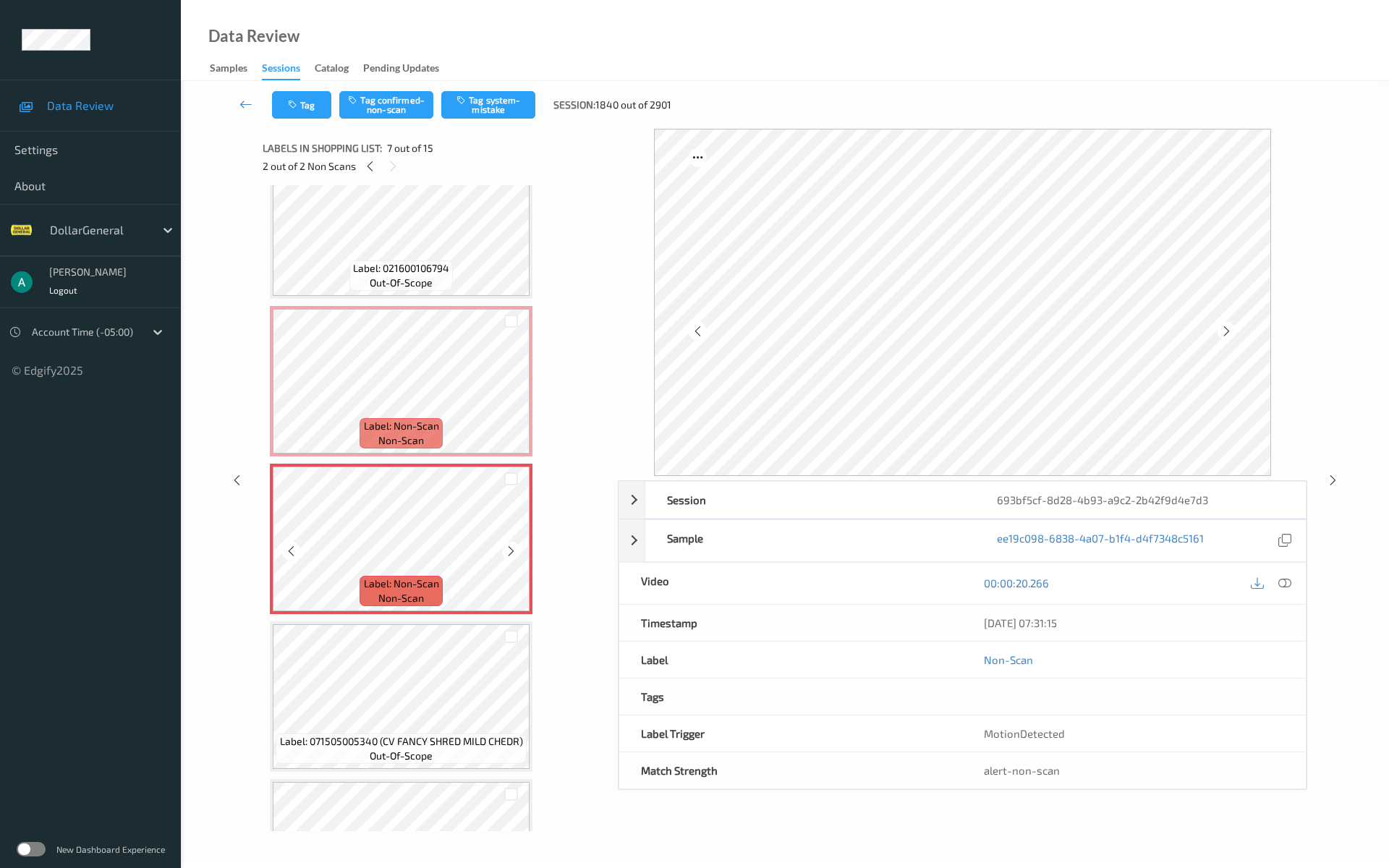
scroll to position [771, 0]
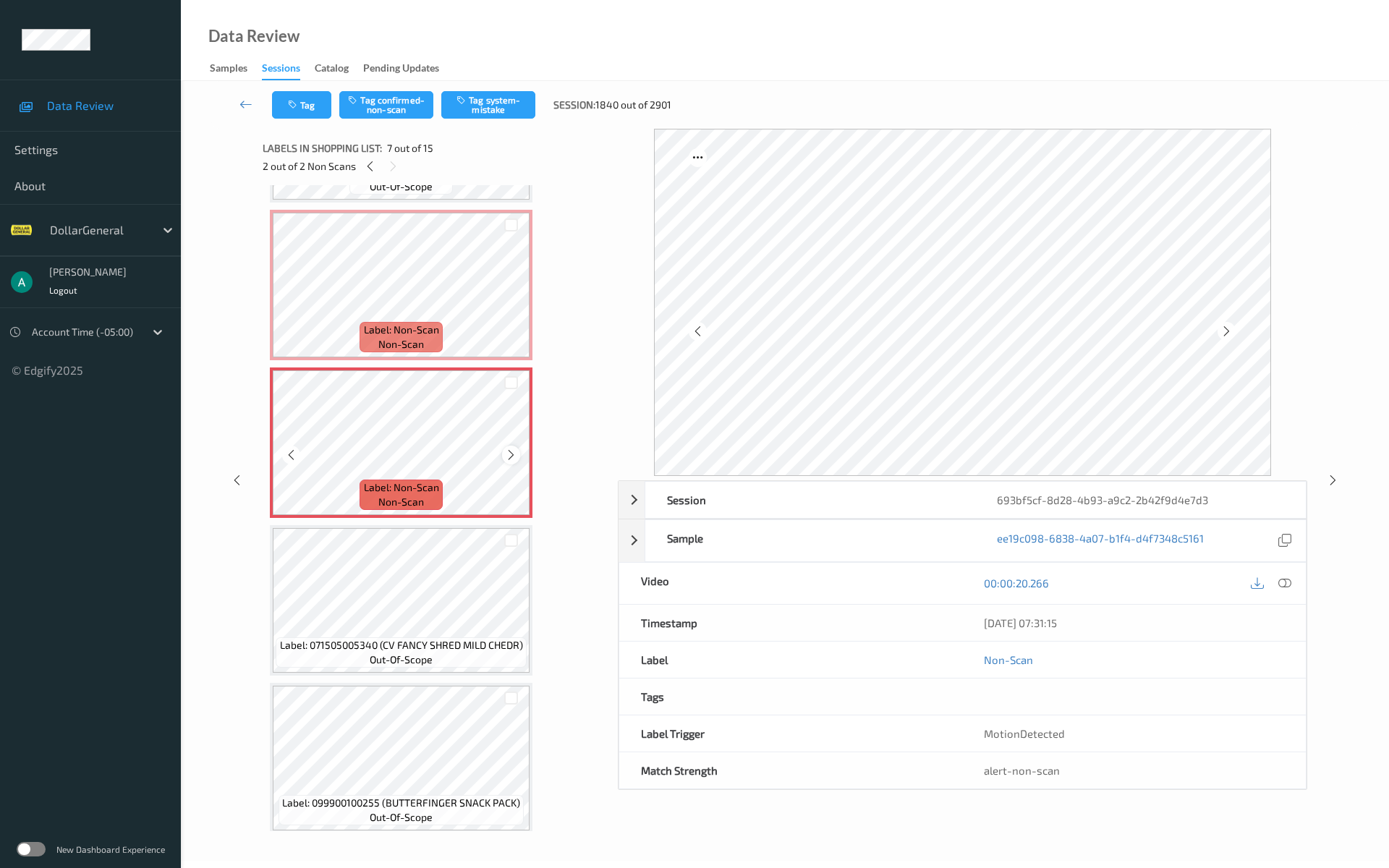
click at [512, 450] on icon at bounding box center [510, 455] width 12 height 13
click at [510, 450] on icon at bounding box center [510, 455] width 12 height 13
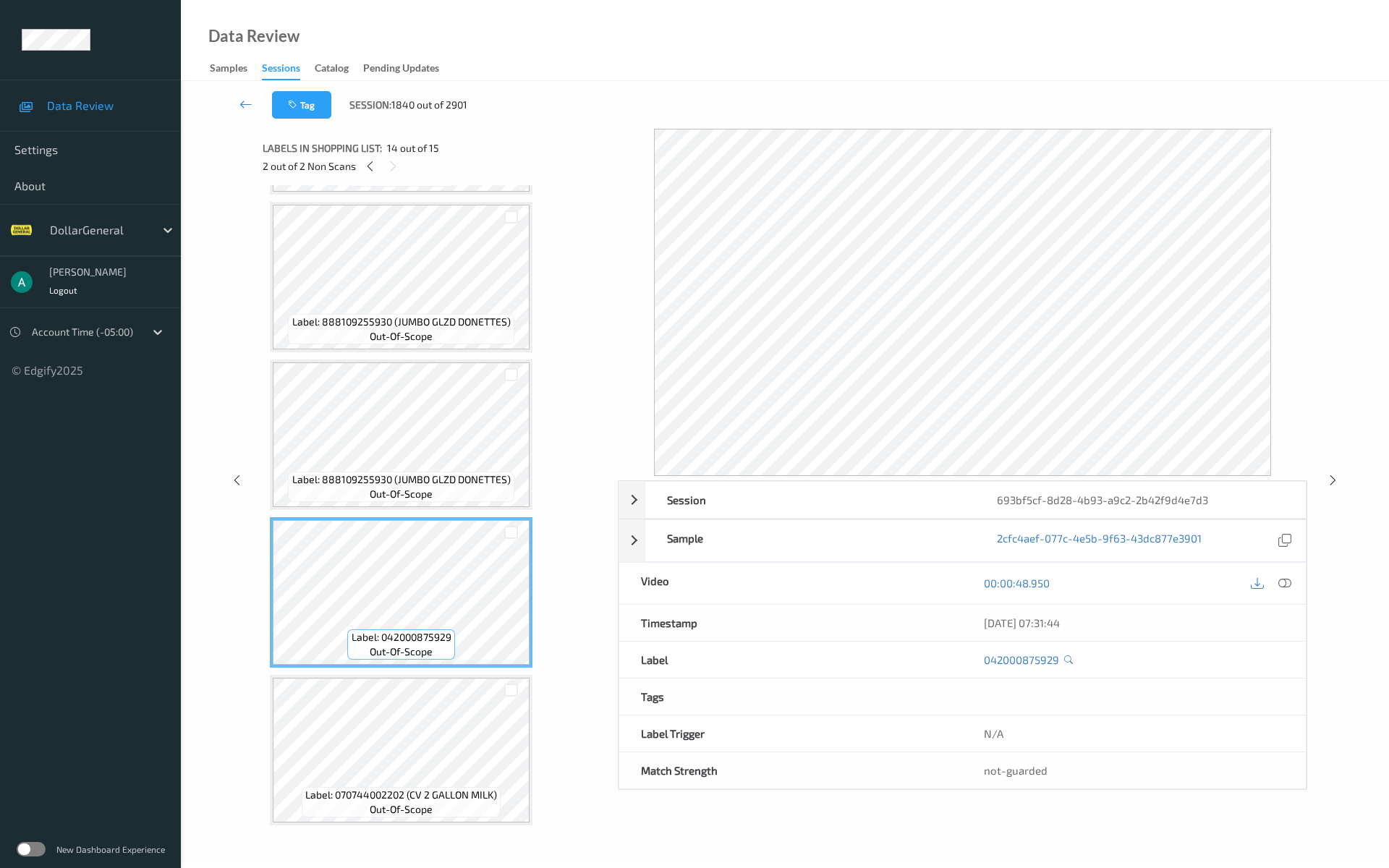
scroll to position [1726, 0]
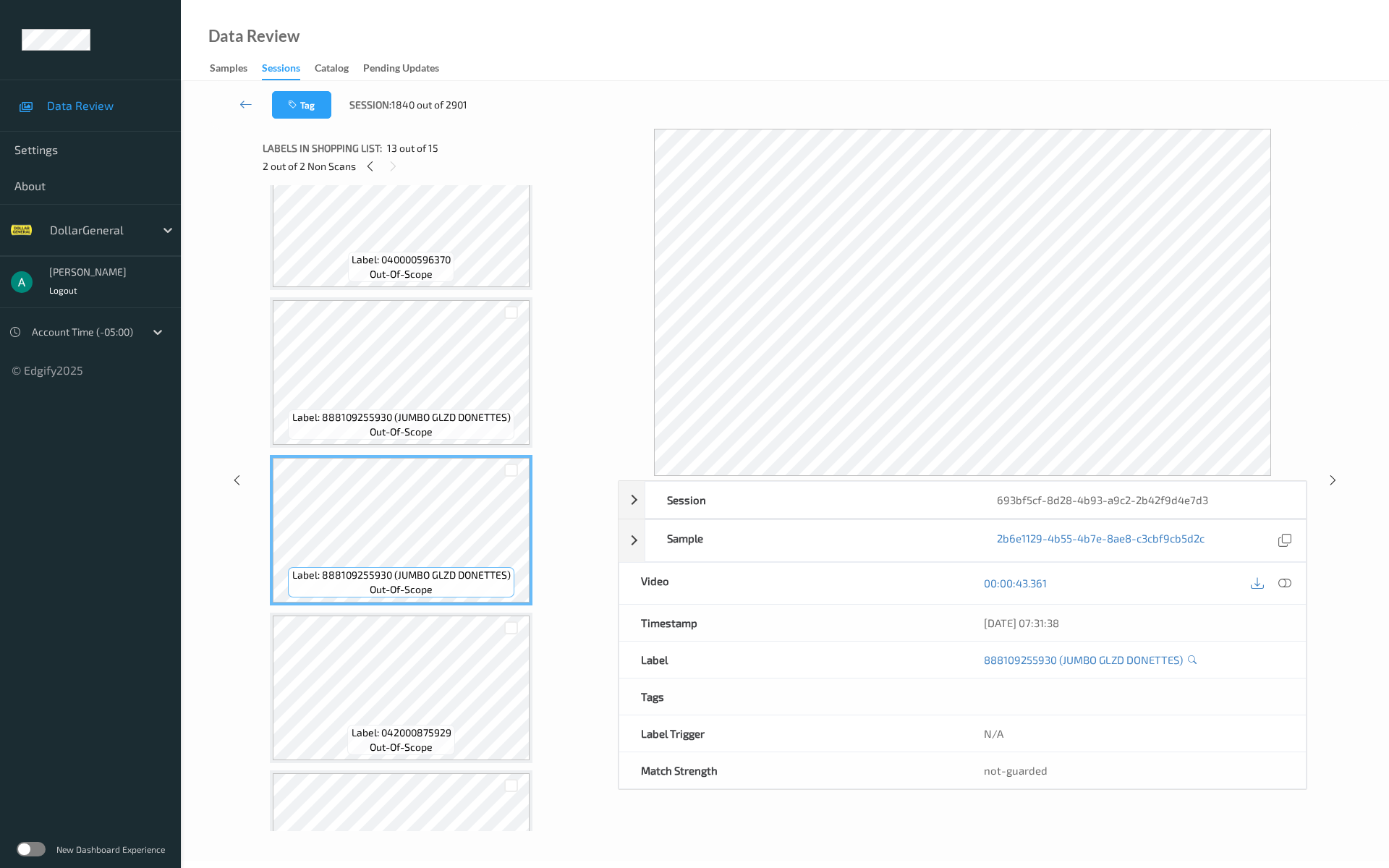
click at [429, 429] on span "out-of-scope" at bounding box center [401, 431] width 63 height 14
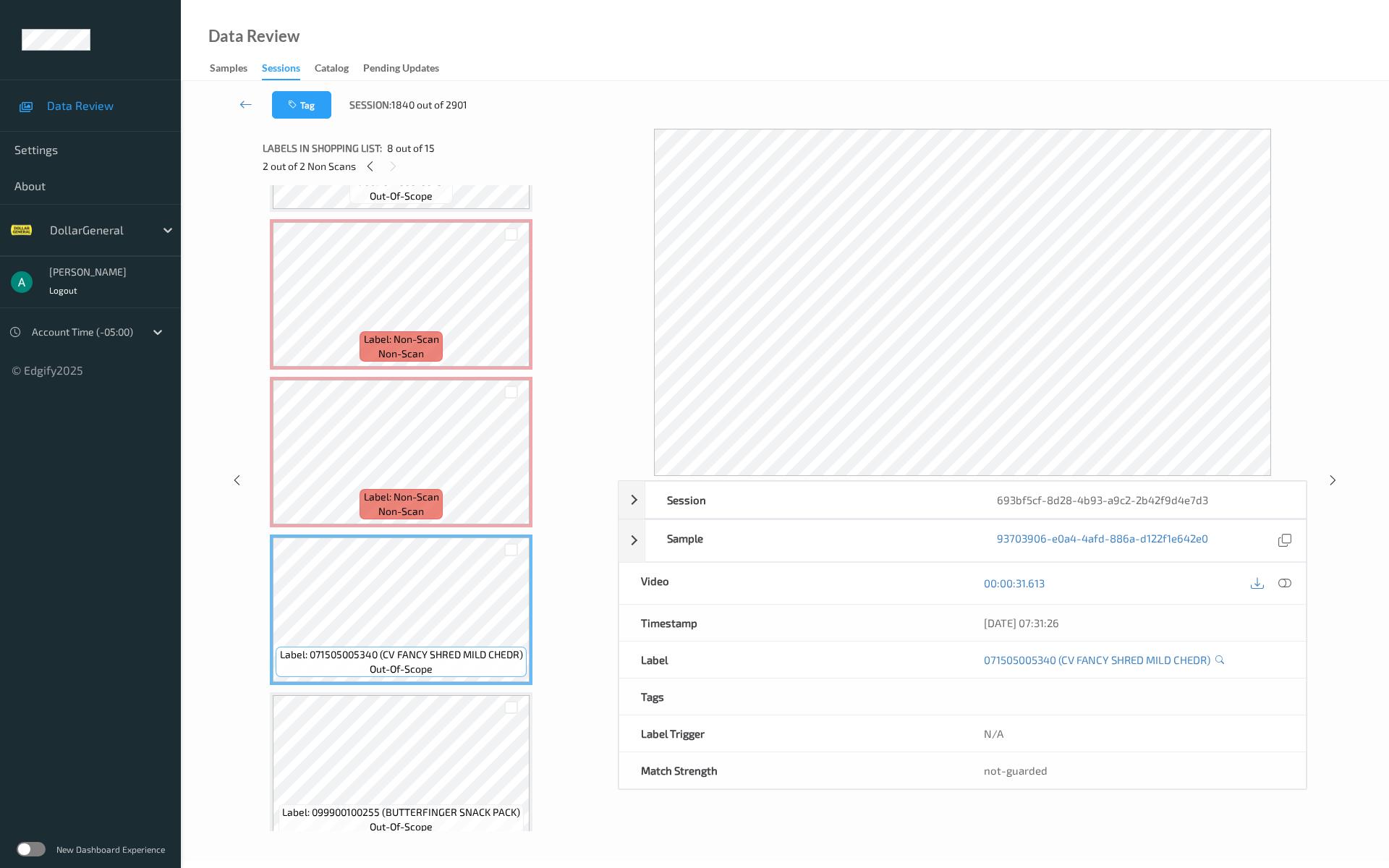
click at [416, 491] on span "Label: Non-Scan" at bounding box center [402, 496] width 75 height 14
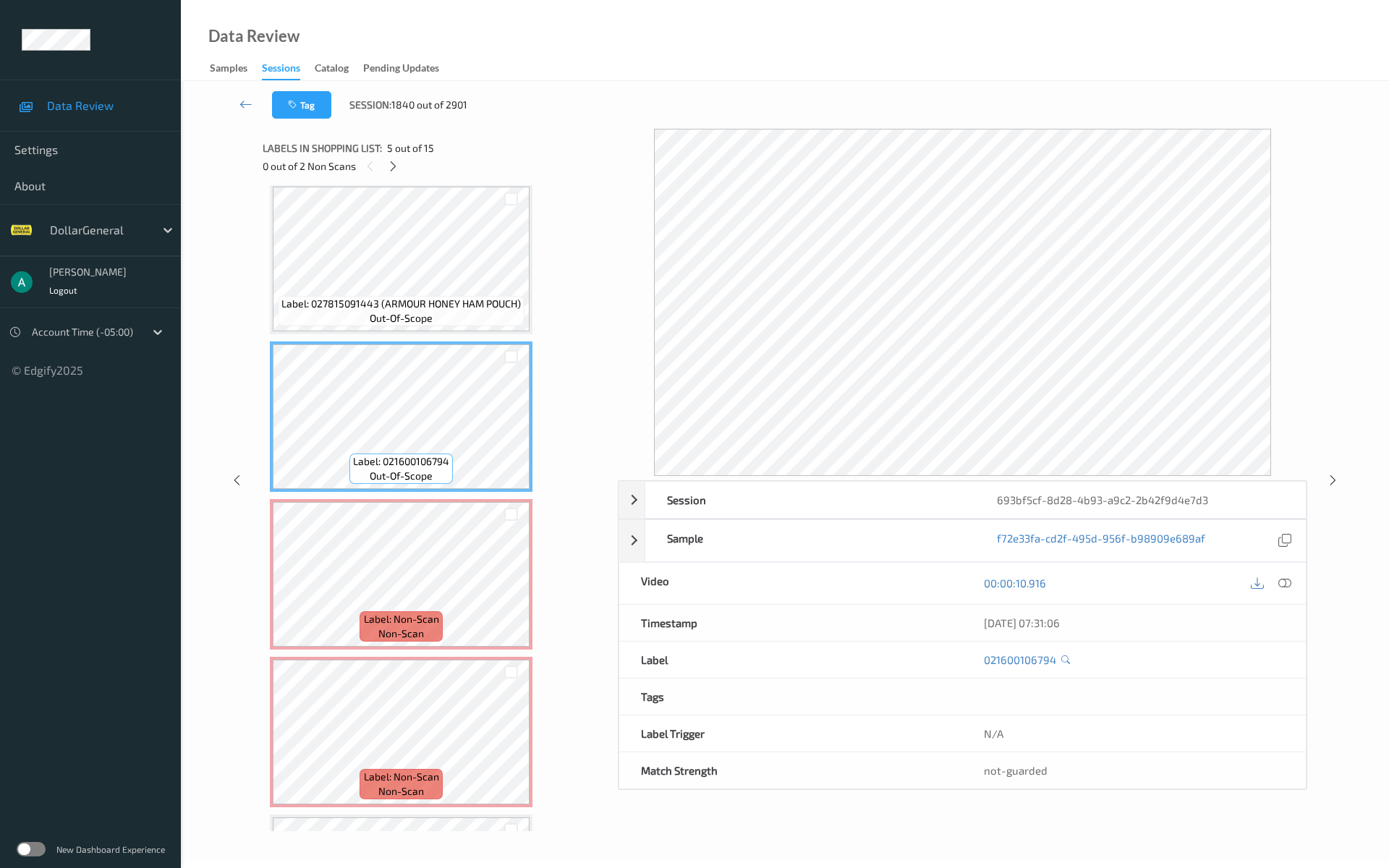
scroll to position [578, 0]
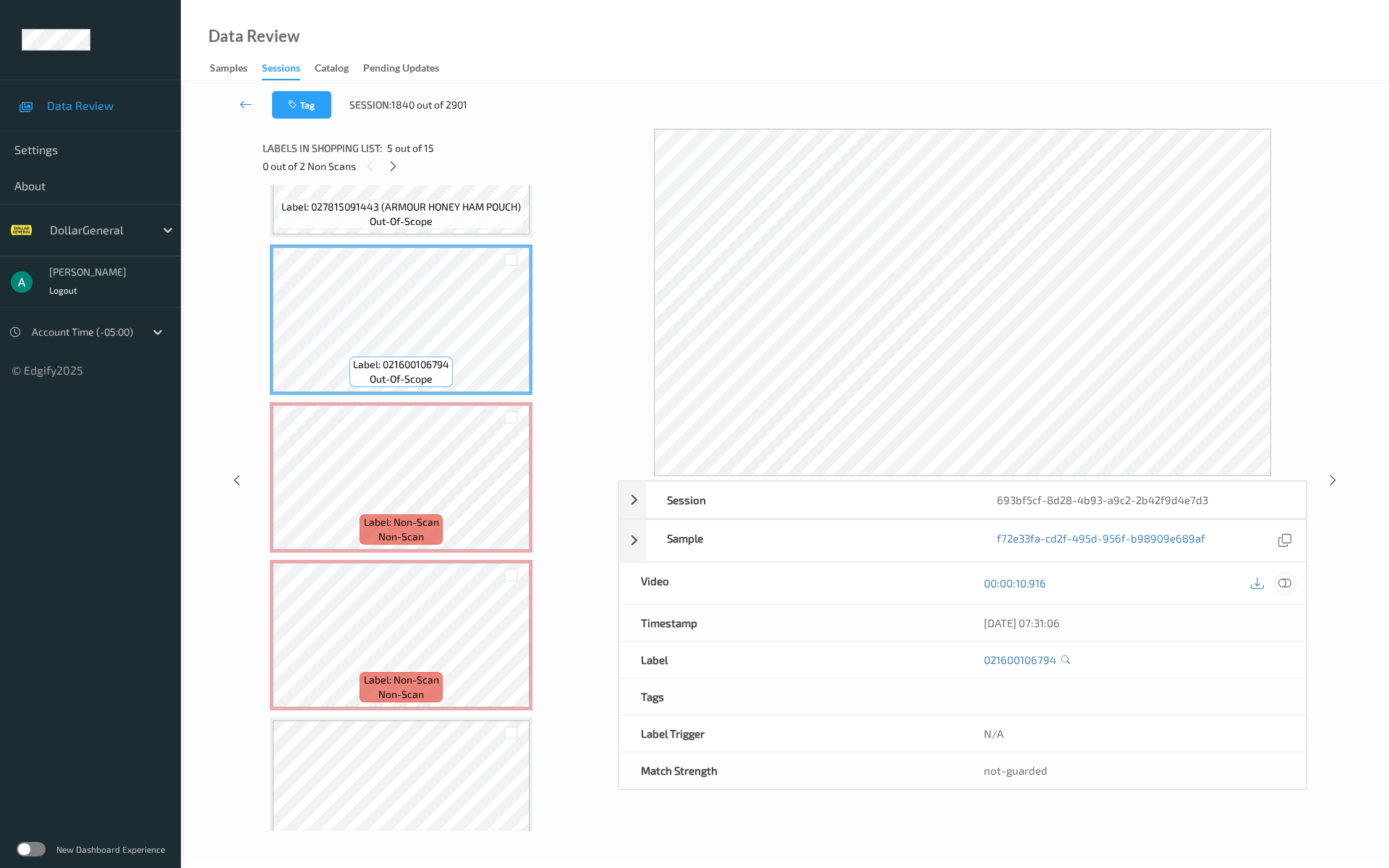
click at [1284, 577] on icon at bounding box center [1284, 583] width 13 height 13
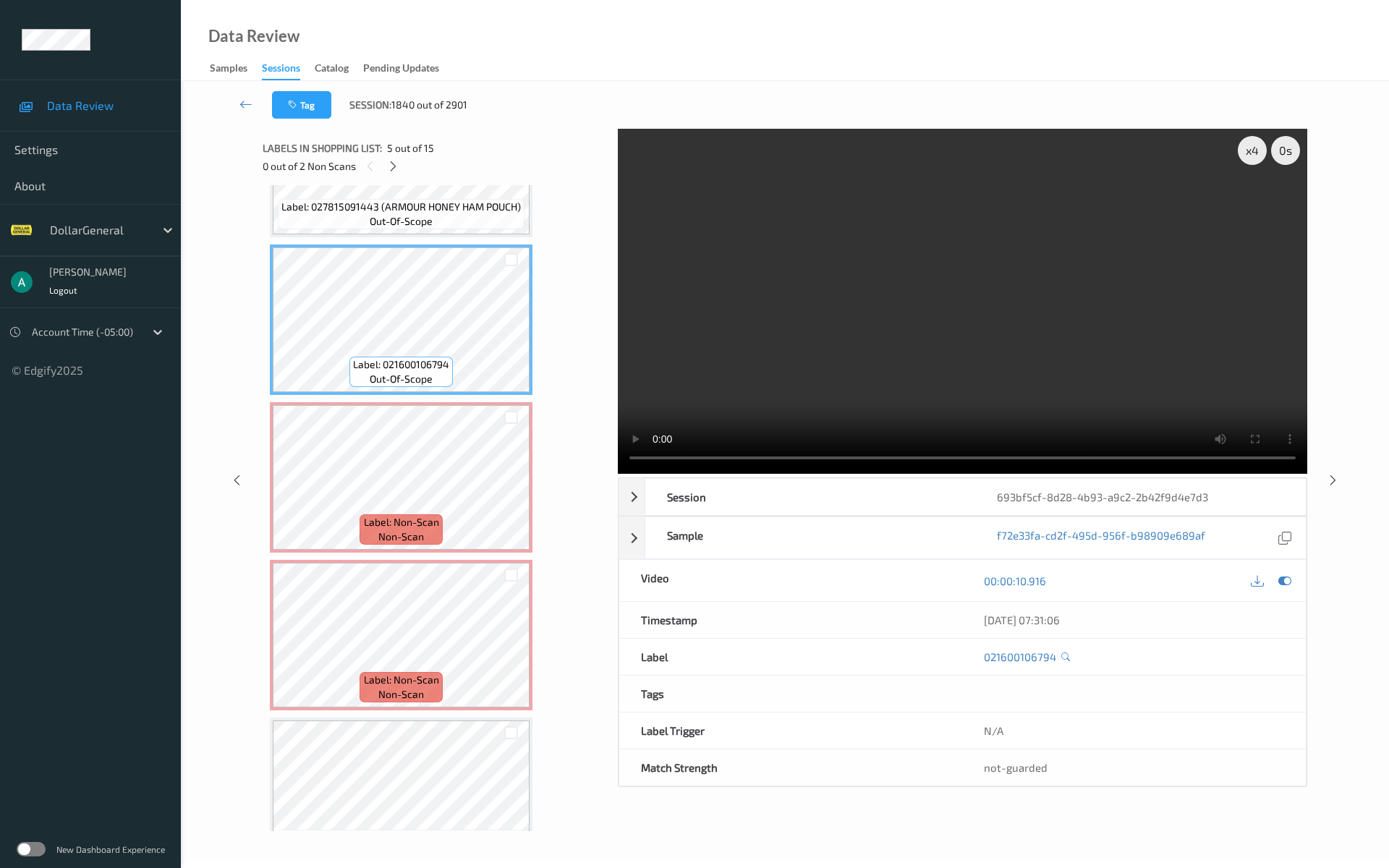
click at [857, 312] on video at bounding box center [962, 301] width 689 height 345
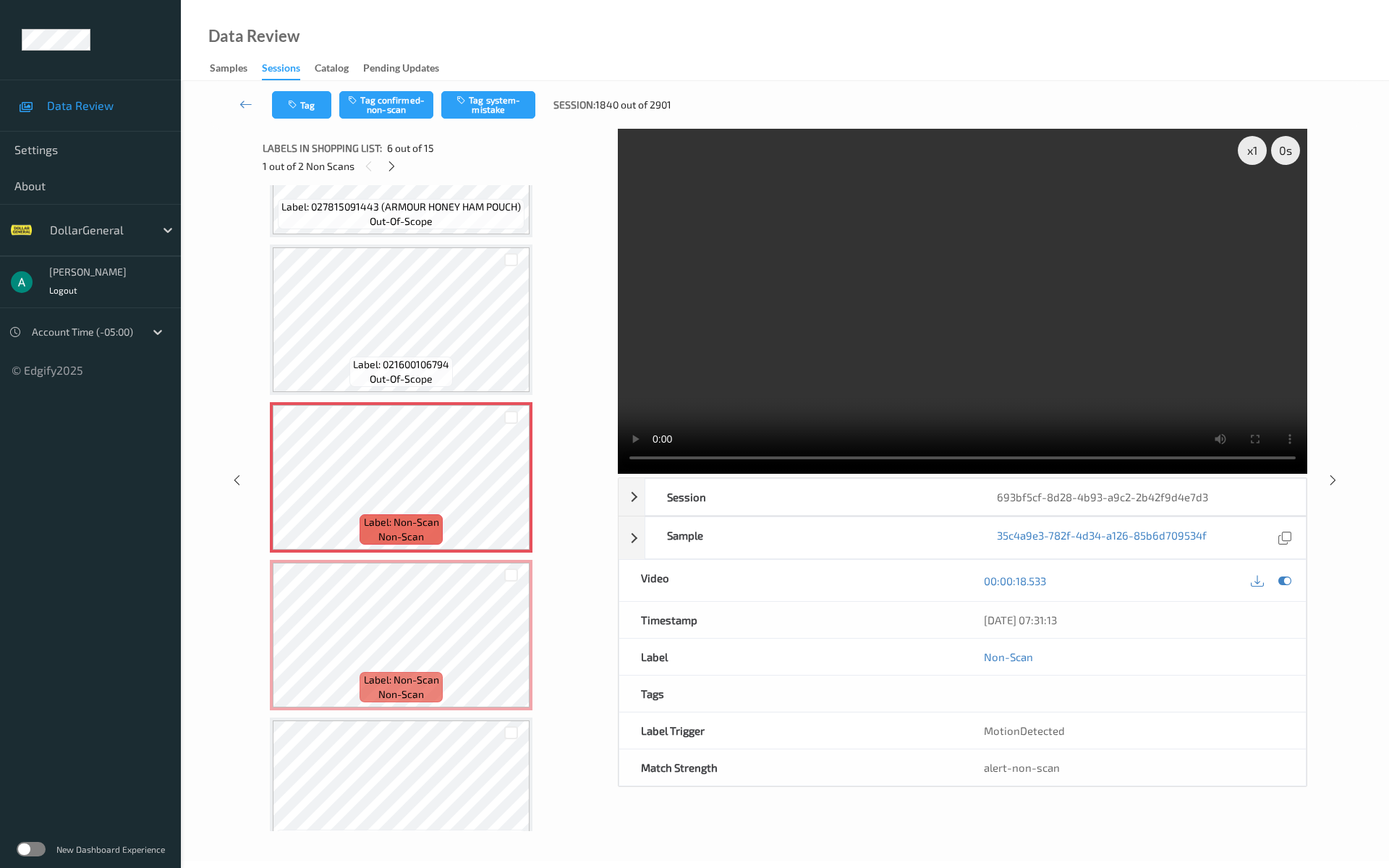
click at [1290, 569] on div "00:00:18.533" at bounding box center [1133, 580] width 343 height 42
click at [1290, 574] on div at bounding box center [1284, 580] width 20 height 20
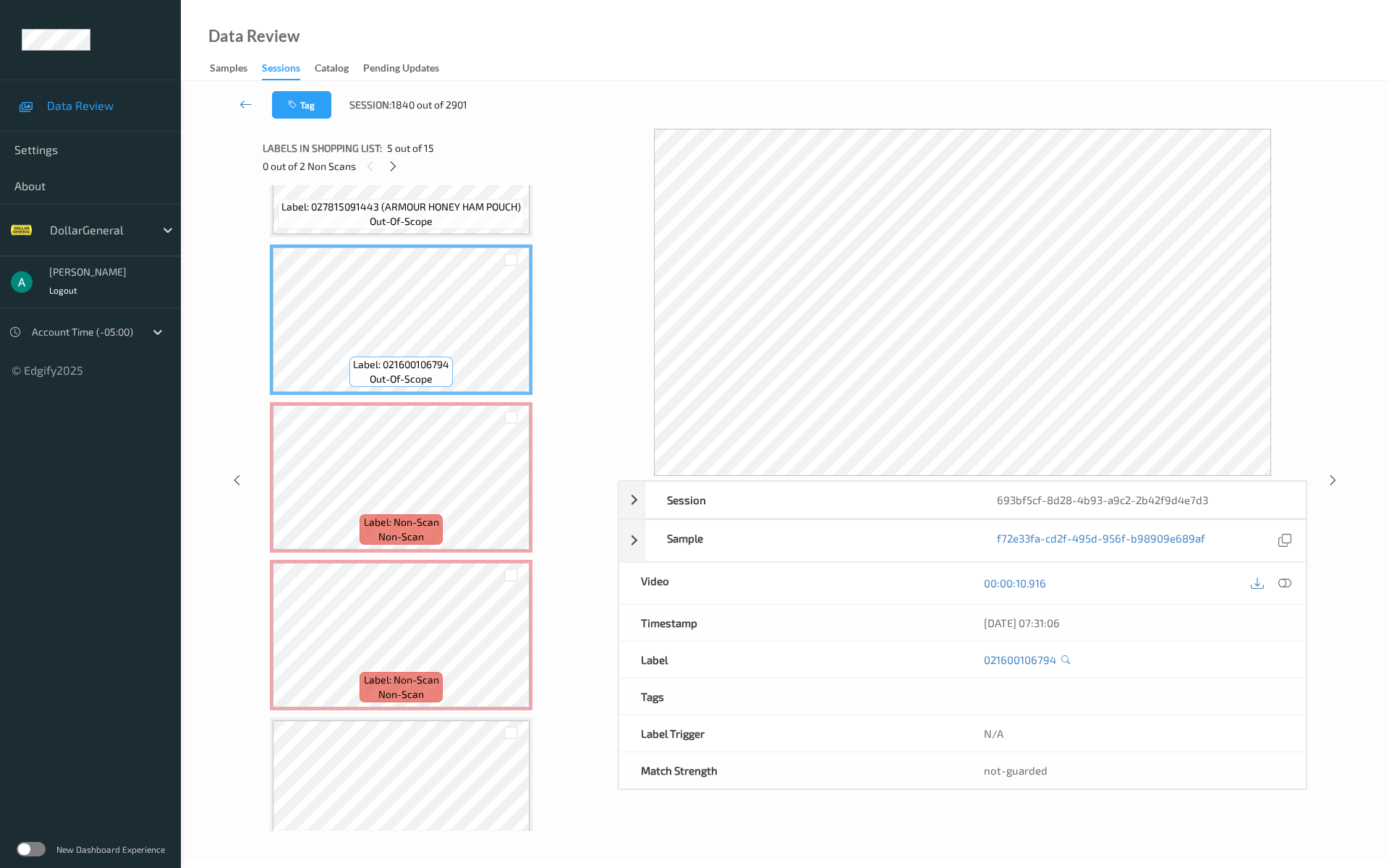
click at [437, 400] on div "Label: 037000512189 (CREST CAVITY TP 2.4OZ) out-of-scope Label: 021000644735 (K…" at bounding box center [435, 793] width 330 height 2358
click at [441, 401] on div "Label: 037000512189 (CREST CAVITY TP 2.4OZ) out-of-scope Label: 021000644735 (K…" at bounding box center [435, 793] width 330 height 2358
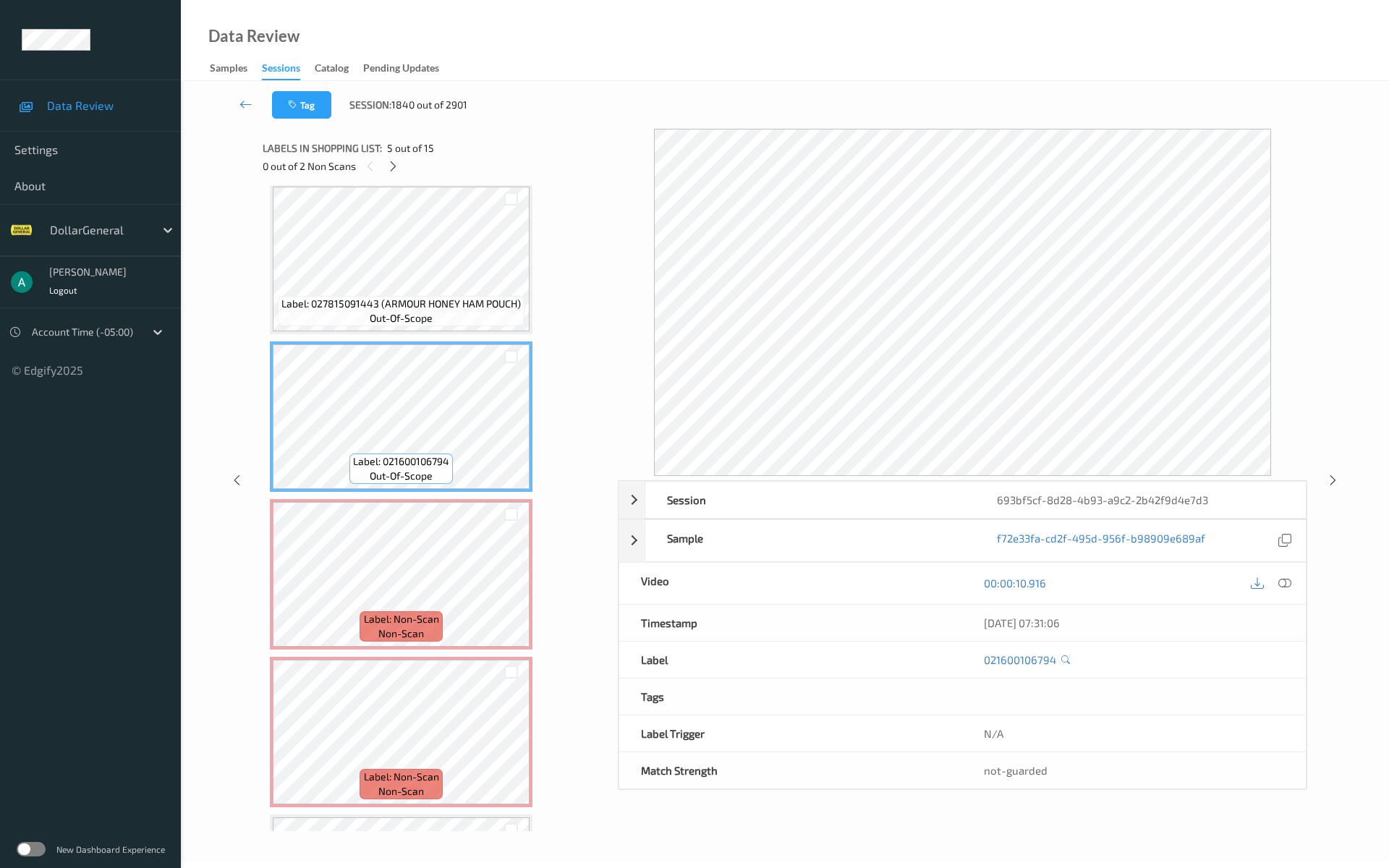
scroll to position [385, 0]
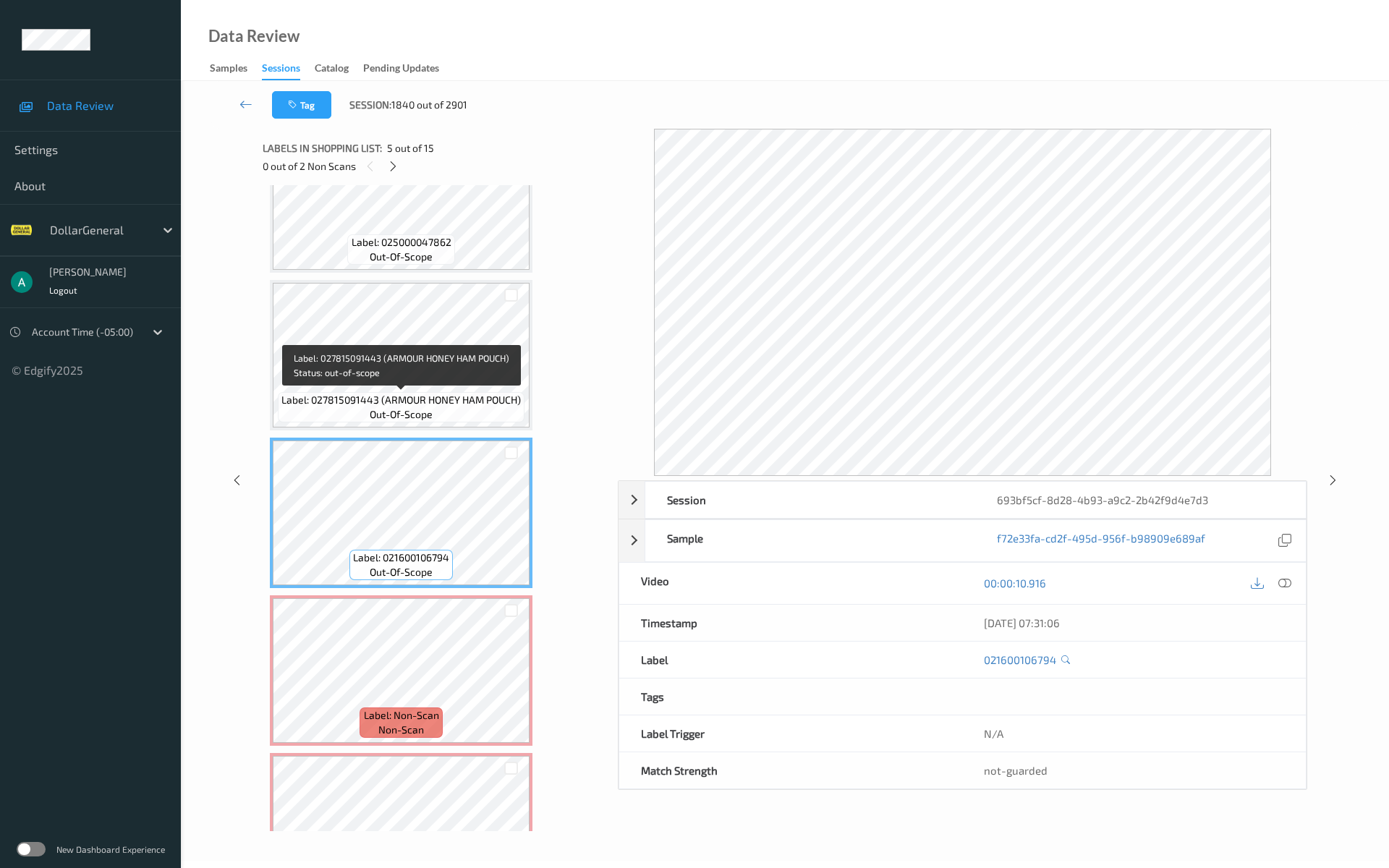
click at [443, 408] on div "Label: 027815091443 (ARMOUR HONEY HAM POUCH) out-of-scope" at bounding box center [400, 407] width 246 height 30
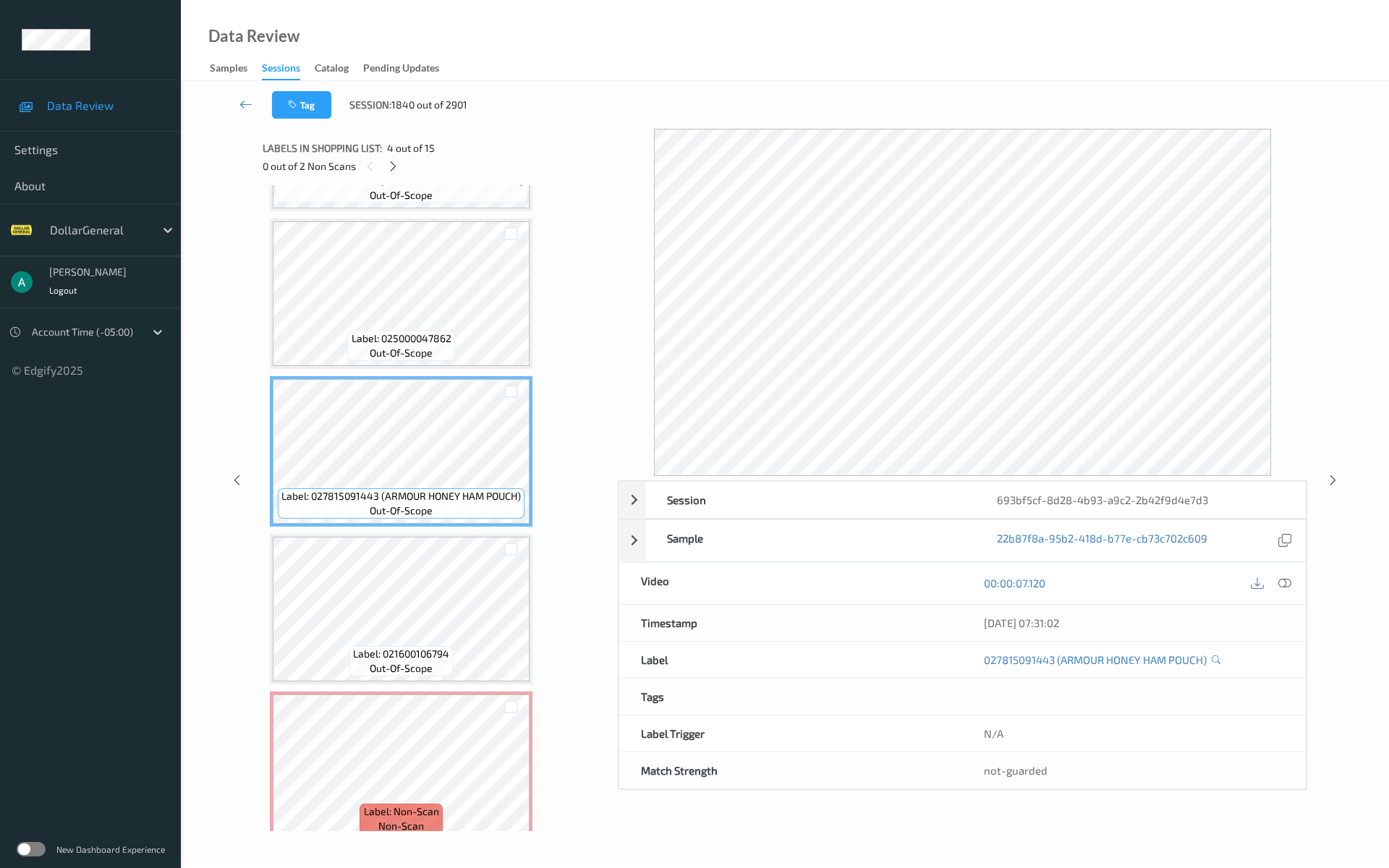
scroll to position [290, 0]
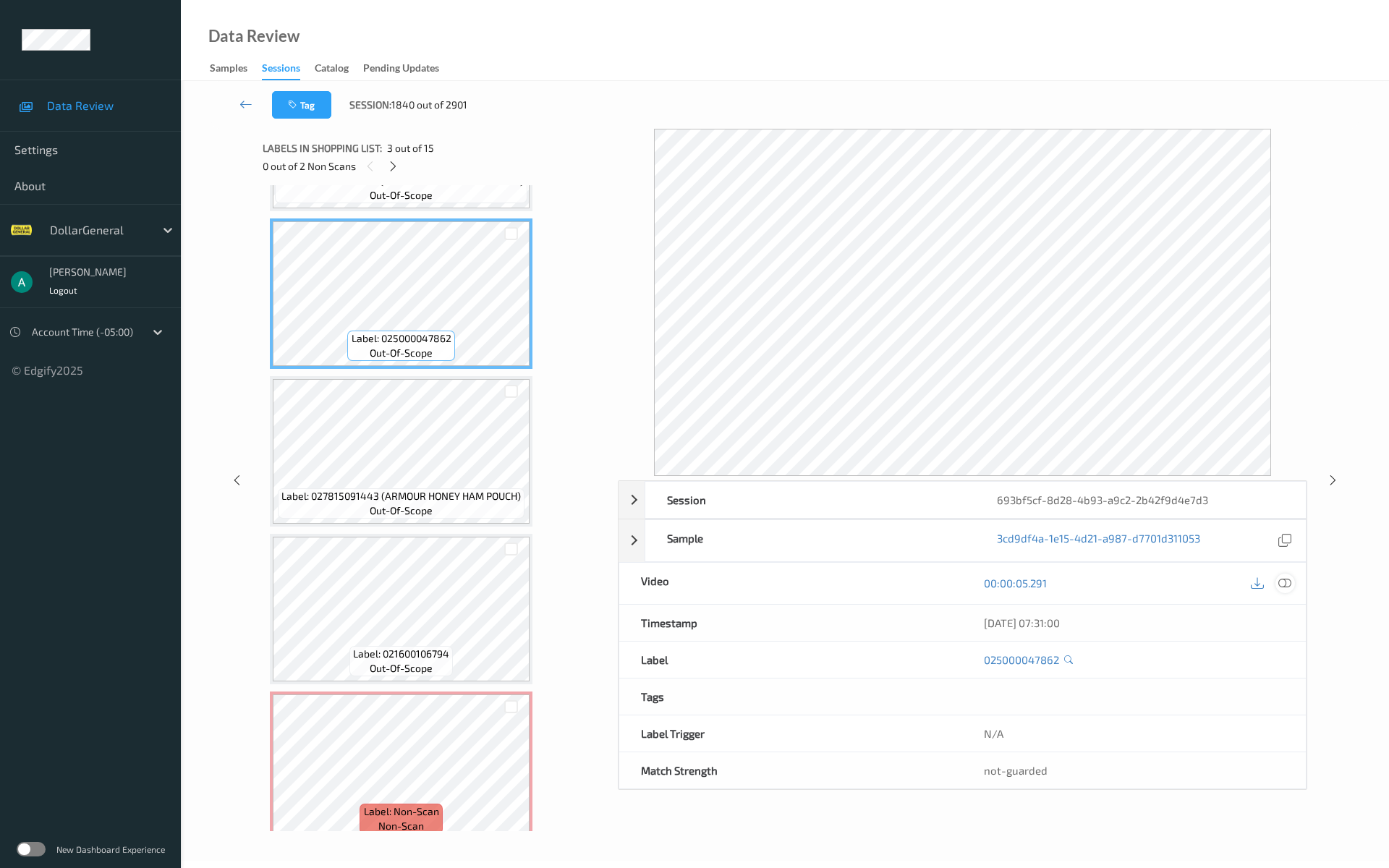
click at [1283, 576] on icon at bounding box center [1284, 583] width 13 height 13
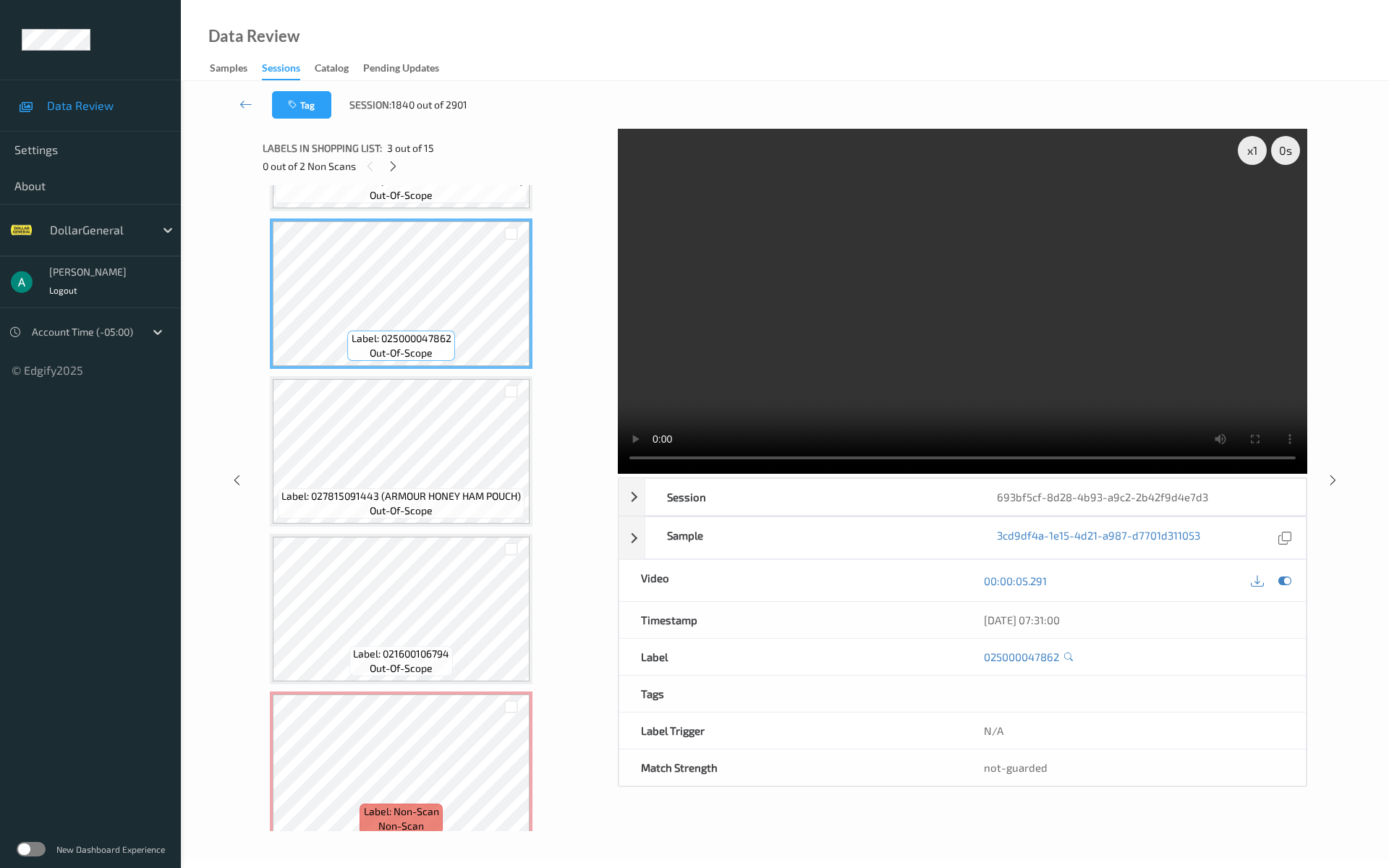
click at [865, 317] on video at bounding box center [962, 301] width 689 height 345
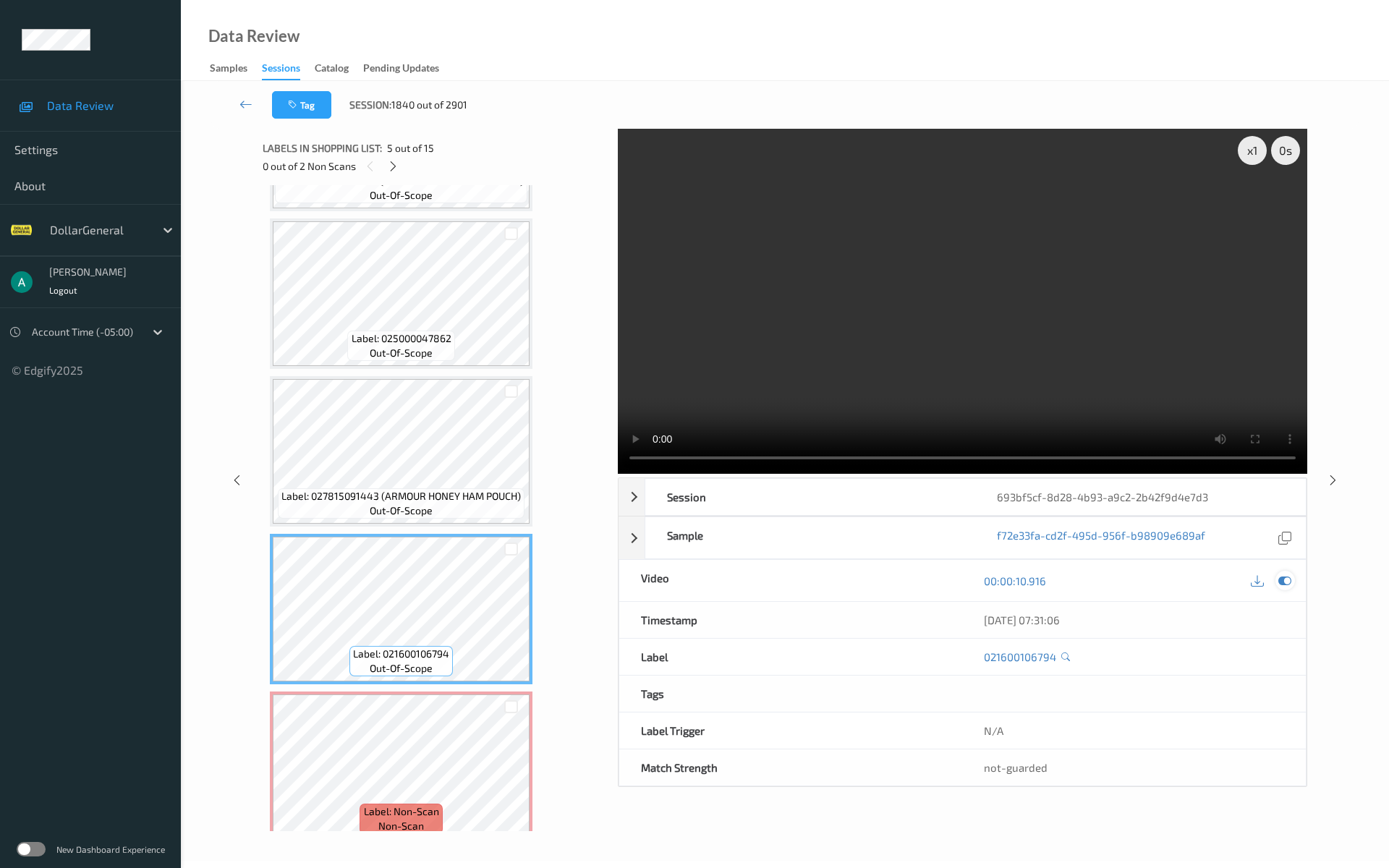
click at [1288, 583] on icon at bounding box center [1284, 581] width 13 height 13
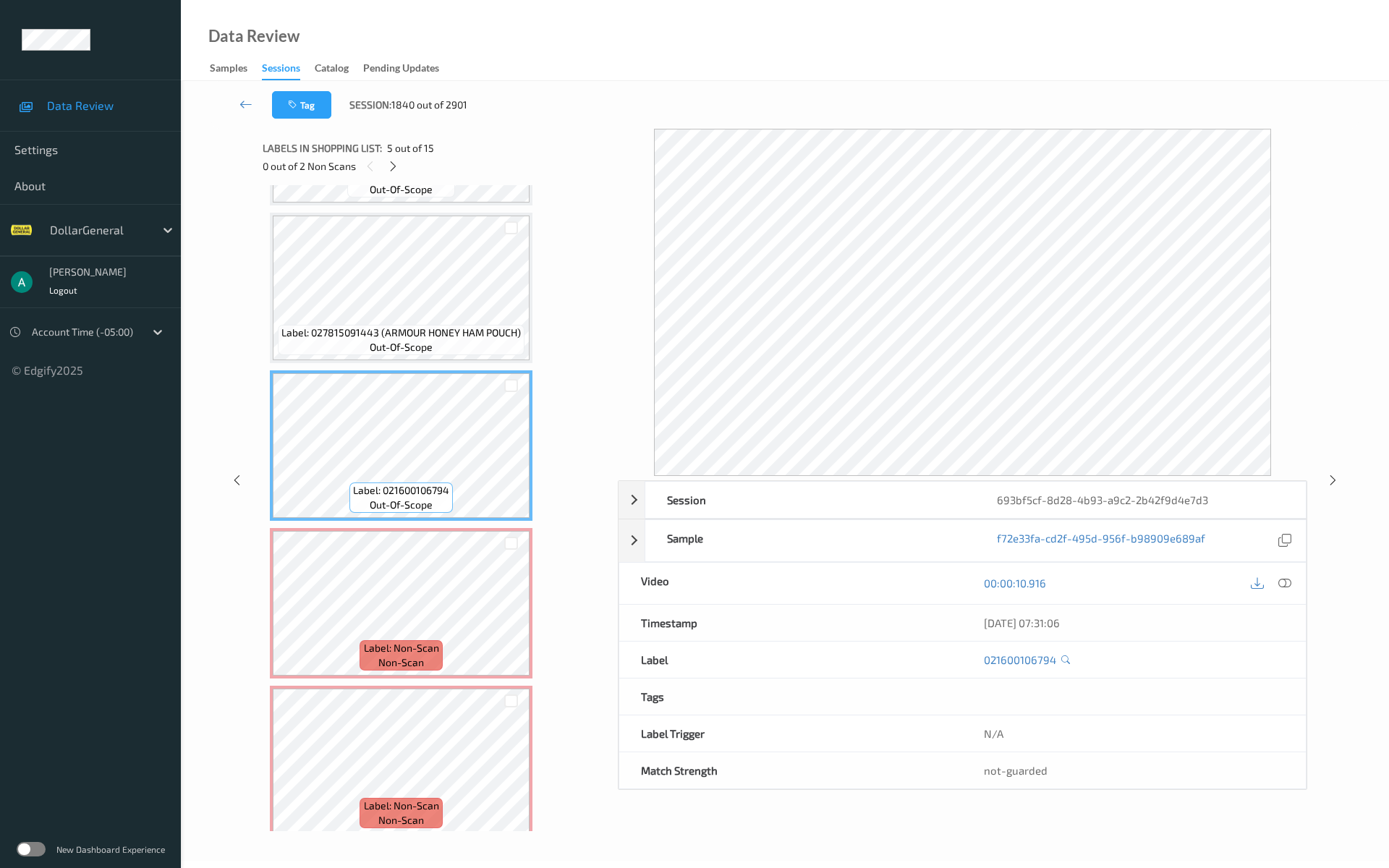
scroll to position [481, 0]
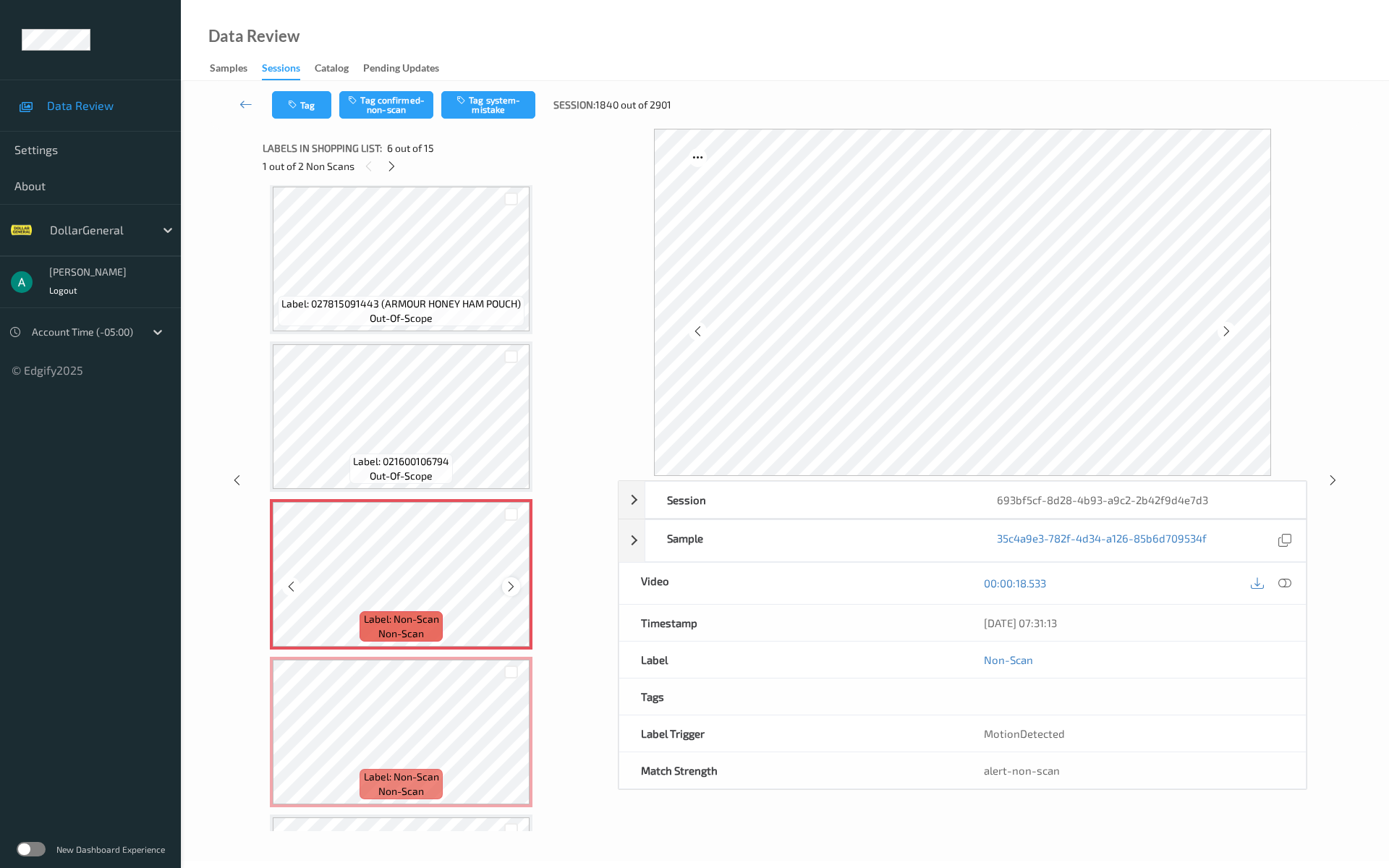
click at [510, 581] on icon at bounding box center [510, 587] width 12 height 13
click at [510, 519] on div at bounding box center [510, 514] width 14 height 14
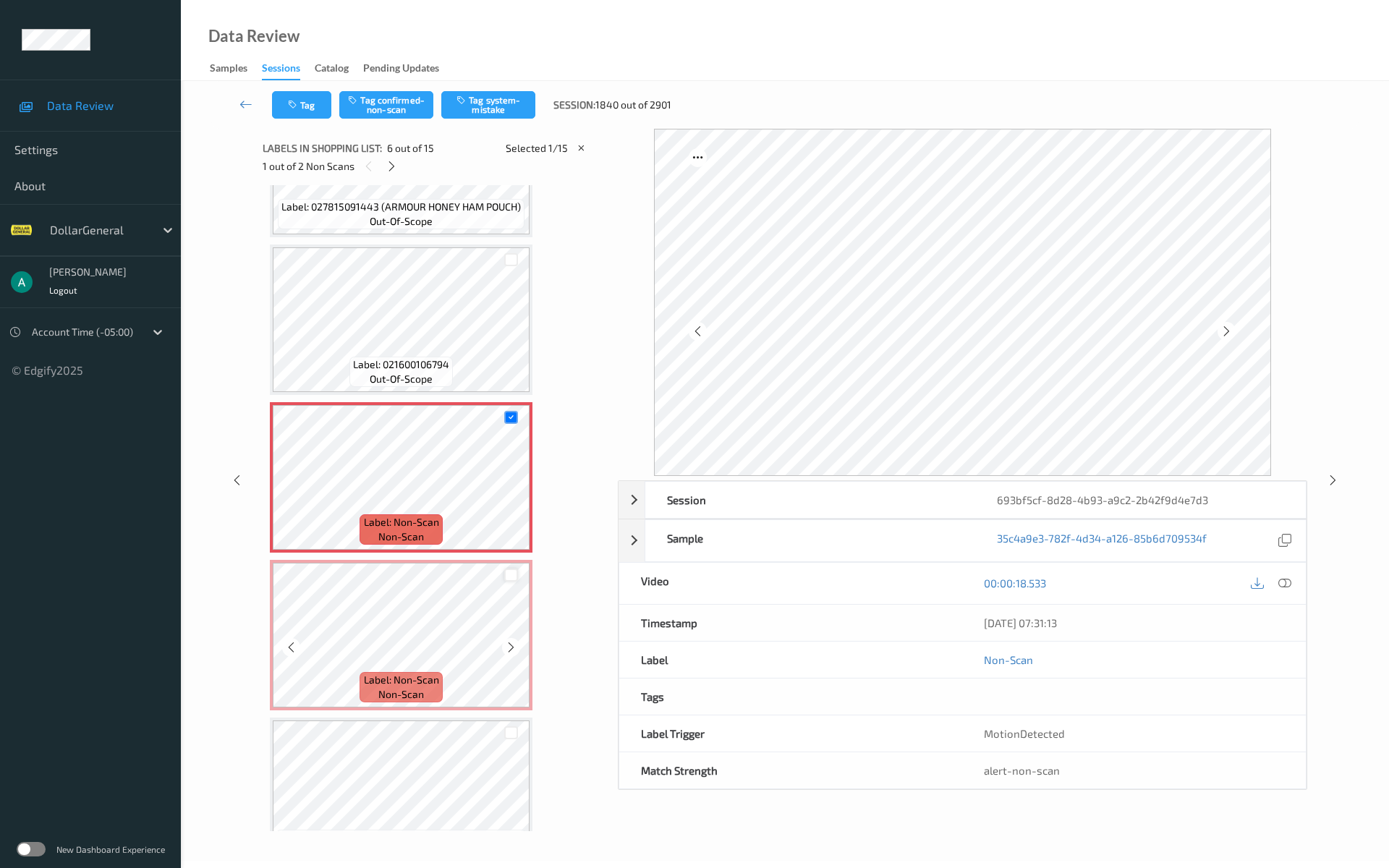
click at [510, 577] on div at bounding box center [510, 575] width 14 height 14
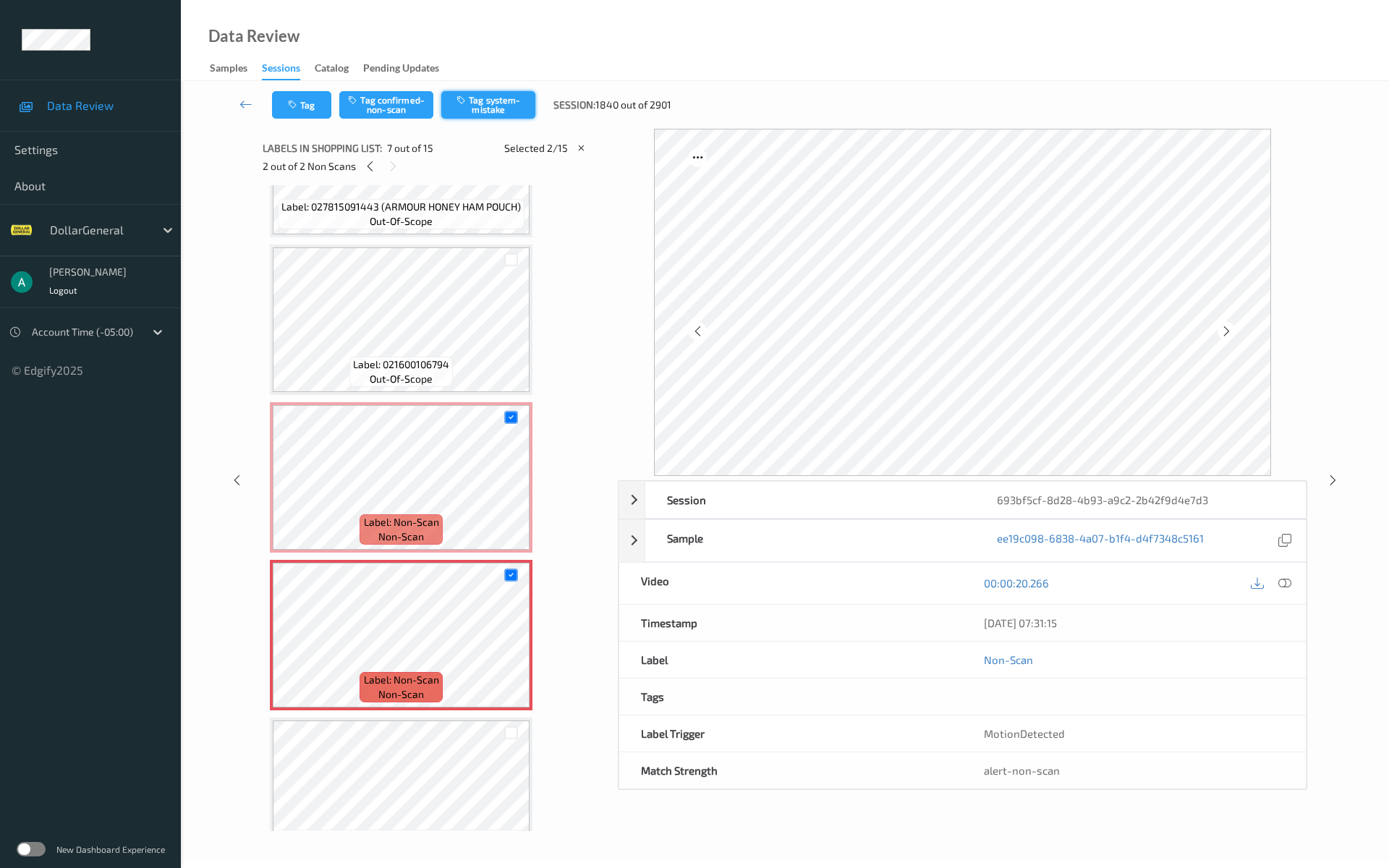
click at [512, 101] on button "Tag system-mistake" at bounding box center [489, 105] width 94 height 27
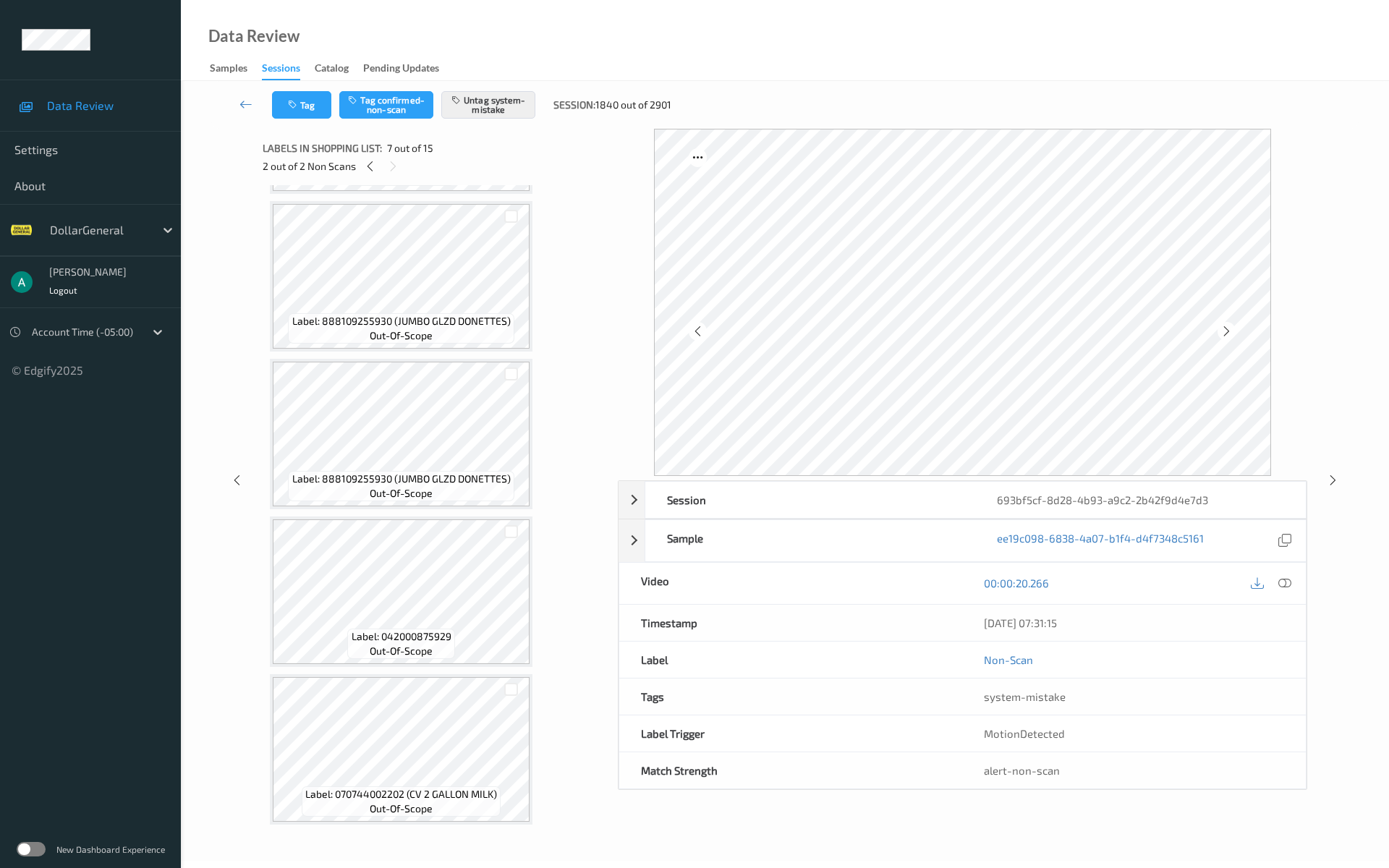
scroll to position [1726, 0]
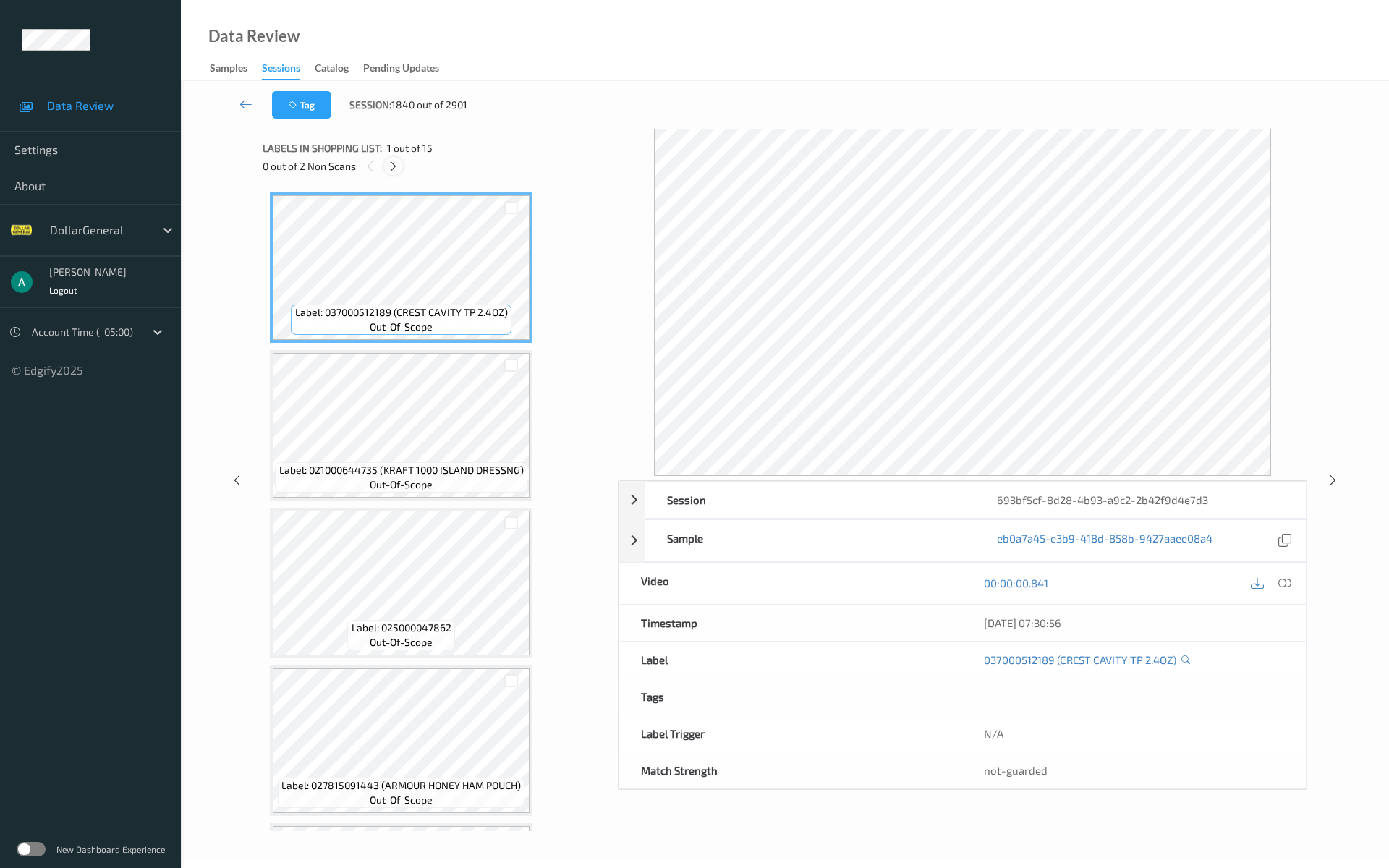
click at [389, 162] on icon at bounding box center [393, 166] width 12 height 13
click at [391, 172] on div at bounding box center [391, 165] width 18 height 18
click at [394, 162] on icon at bounding box center [393, 166] width 12 height 13
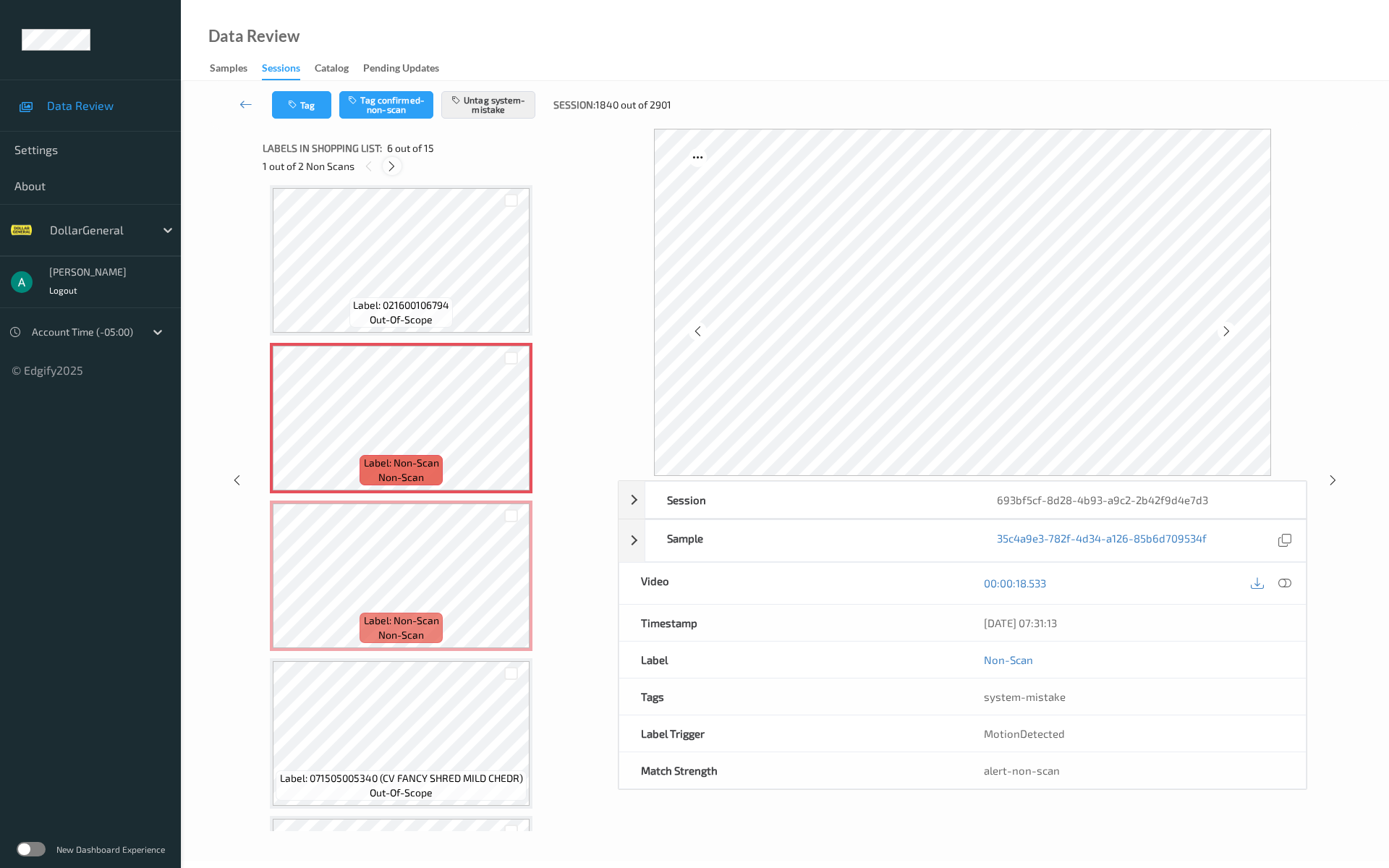
click at [394, 162] on icon at bounding box center [391, 166] width 12 height 13
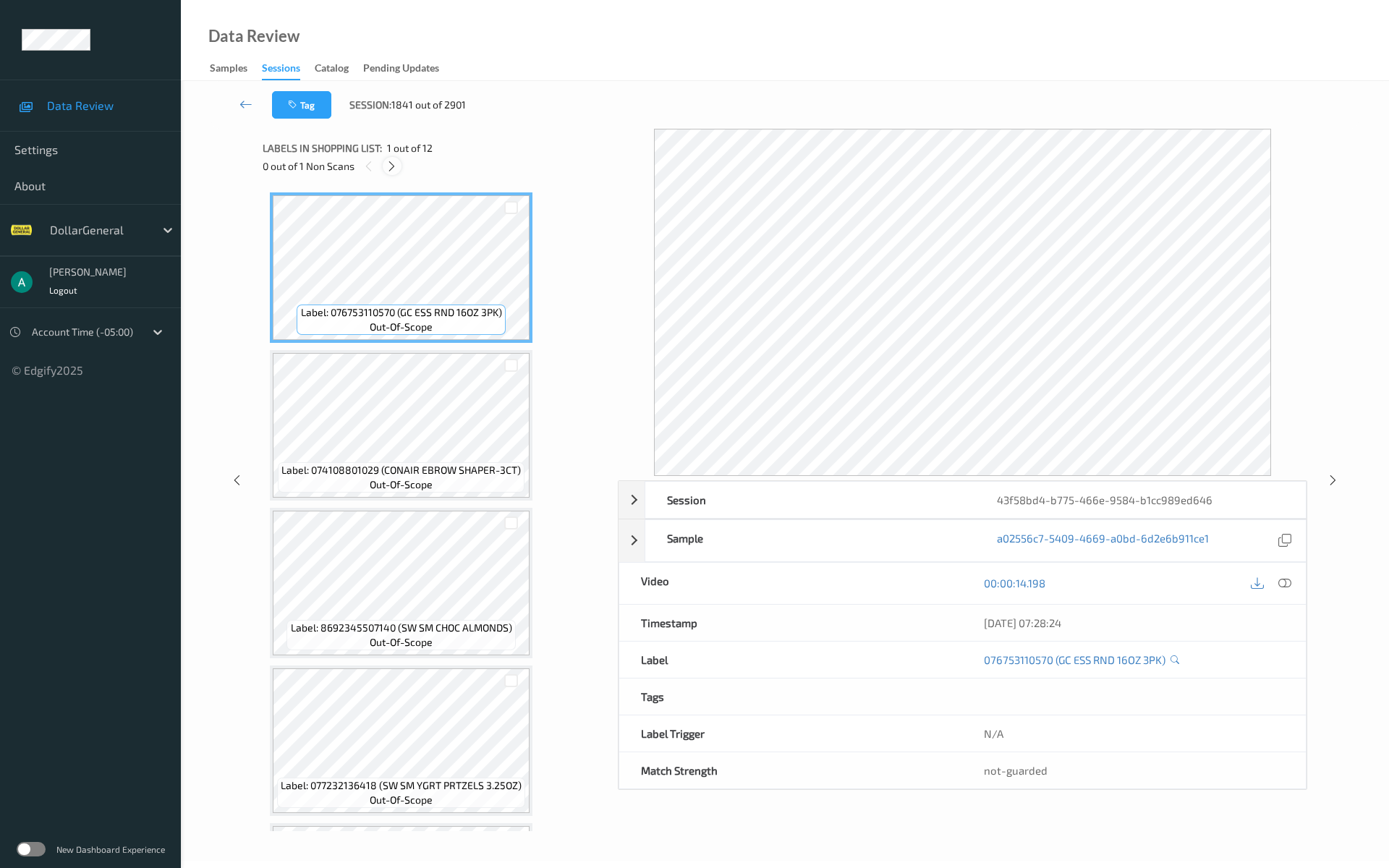
click at [388, 162] on icon at bounding box center [391, 166] width 12 height 13
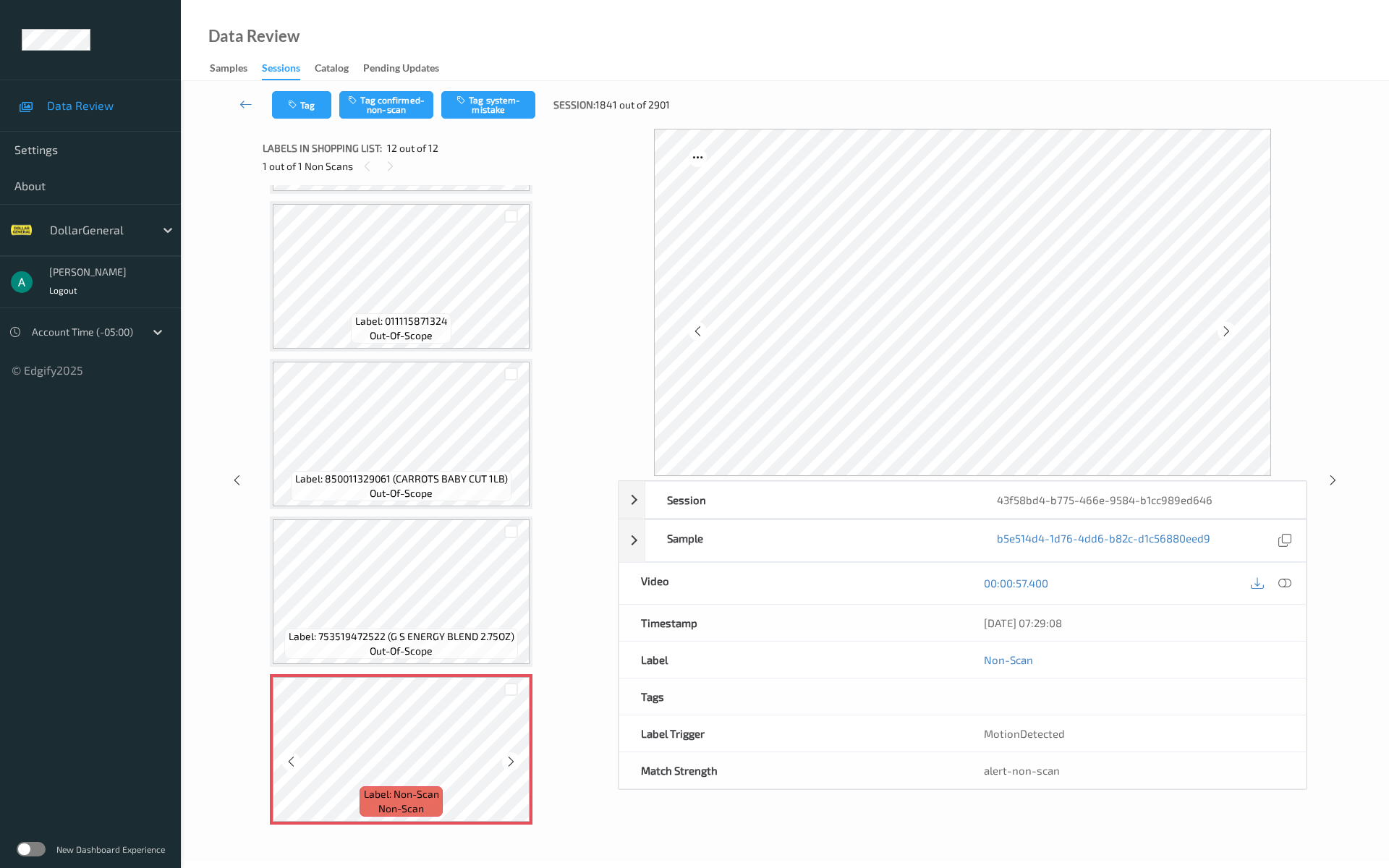
click at [390, 666] on div "Label: 753519472522 (G S ENERGY BLEND 2.75OZ) out-of-scope" at bounding box center [401, 591] width 262 height 150
click at [515, 737] on icon at bounding box center [510, 761] width 12 height 13
click at [511, 737] on icon at bounding box center [510, 761] width 12 height 13
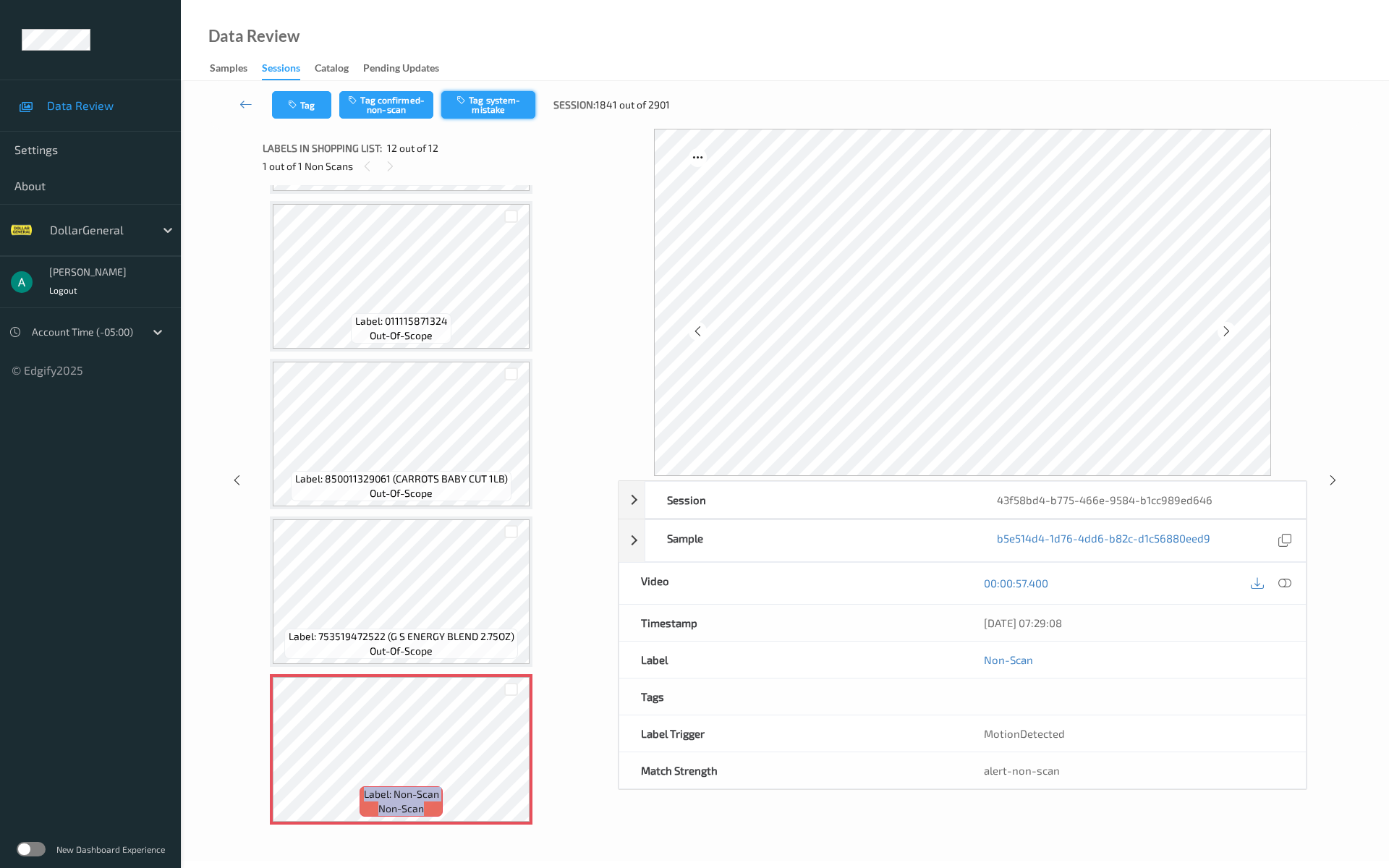
click at [513, 103] on button "Tag system-mistake" at bounding box center [489, 105] width 94 height 27
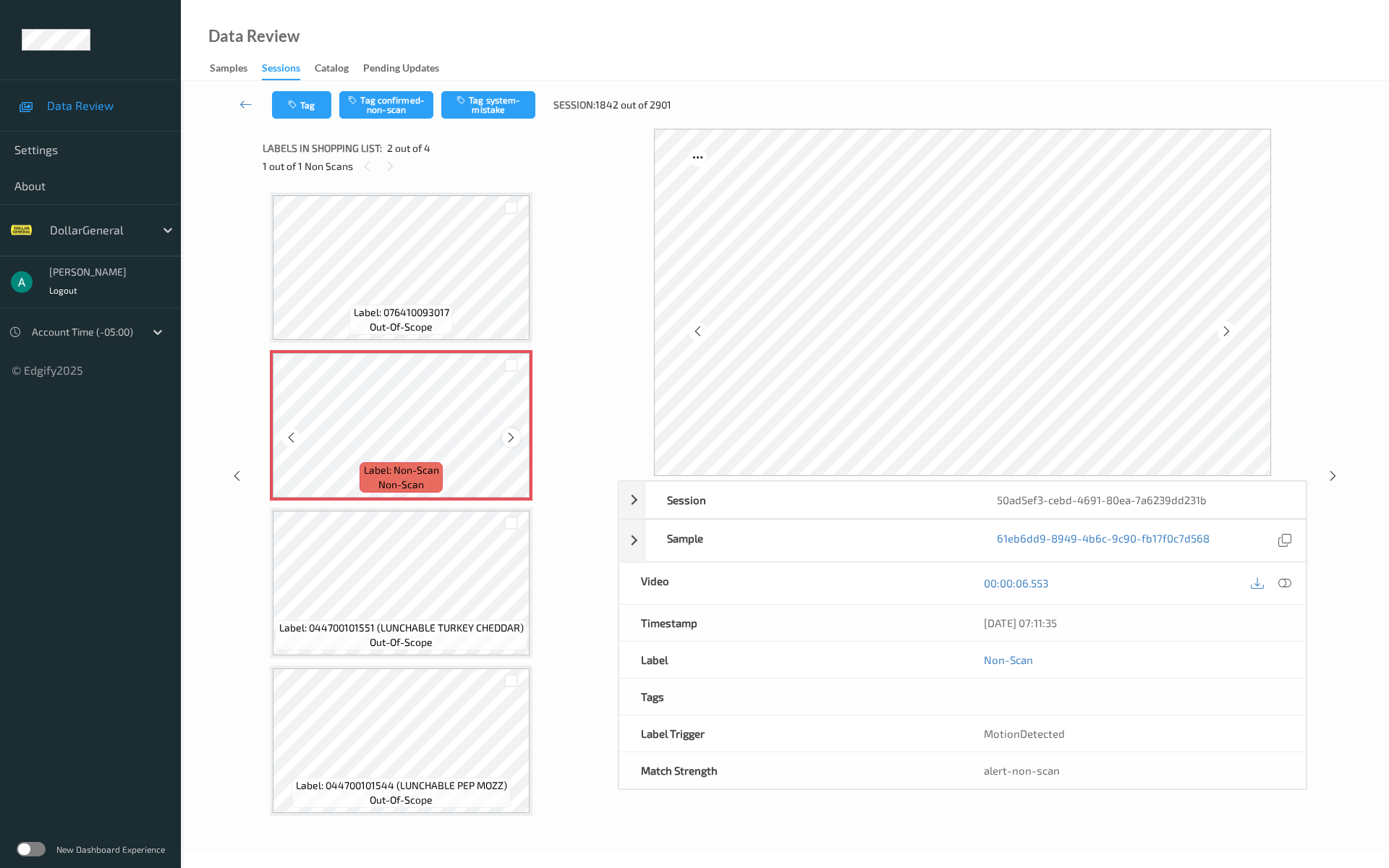
click at [510, 433] on icon at bounding box center [510, 438] width 12 height 13
click at [510, 434] on icon at bounding box center [510, 438] width 12 height 13
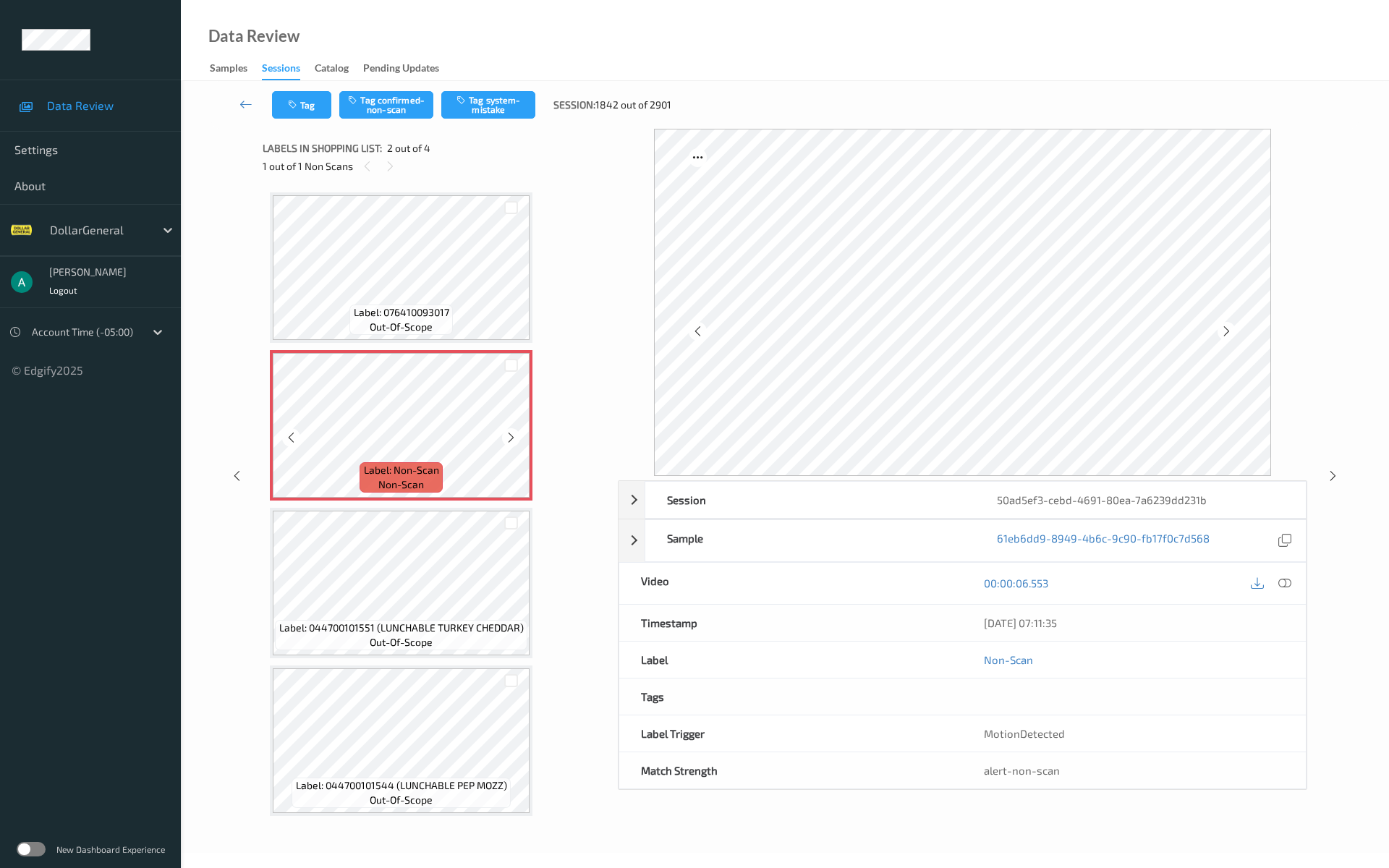
click at [510, 434] on icon at bounding box center [510, 438] width 12 height 13
click at [506, 108] on button "Tag system-mistake" at bounding box center [489, 105] width 94 height 27
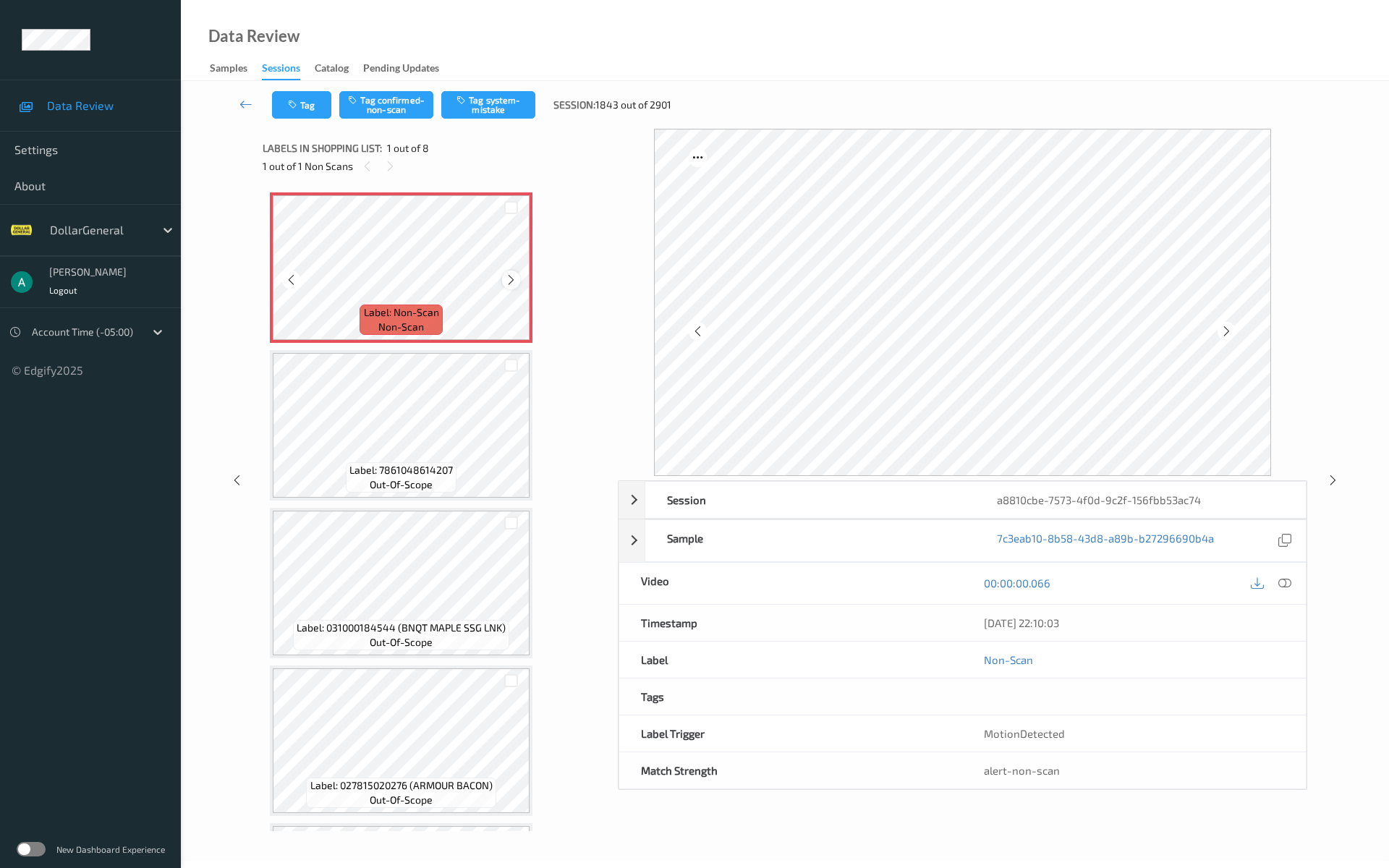
click at [518, 275] on div at bounding box center [510, 279] width 18 height 18
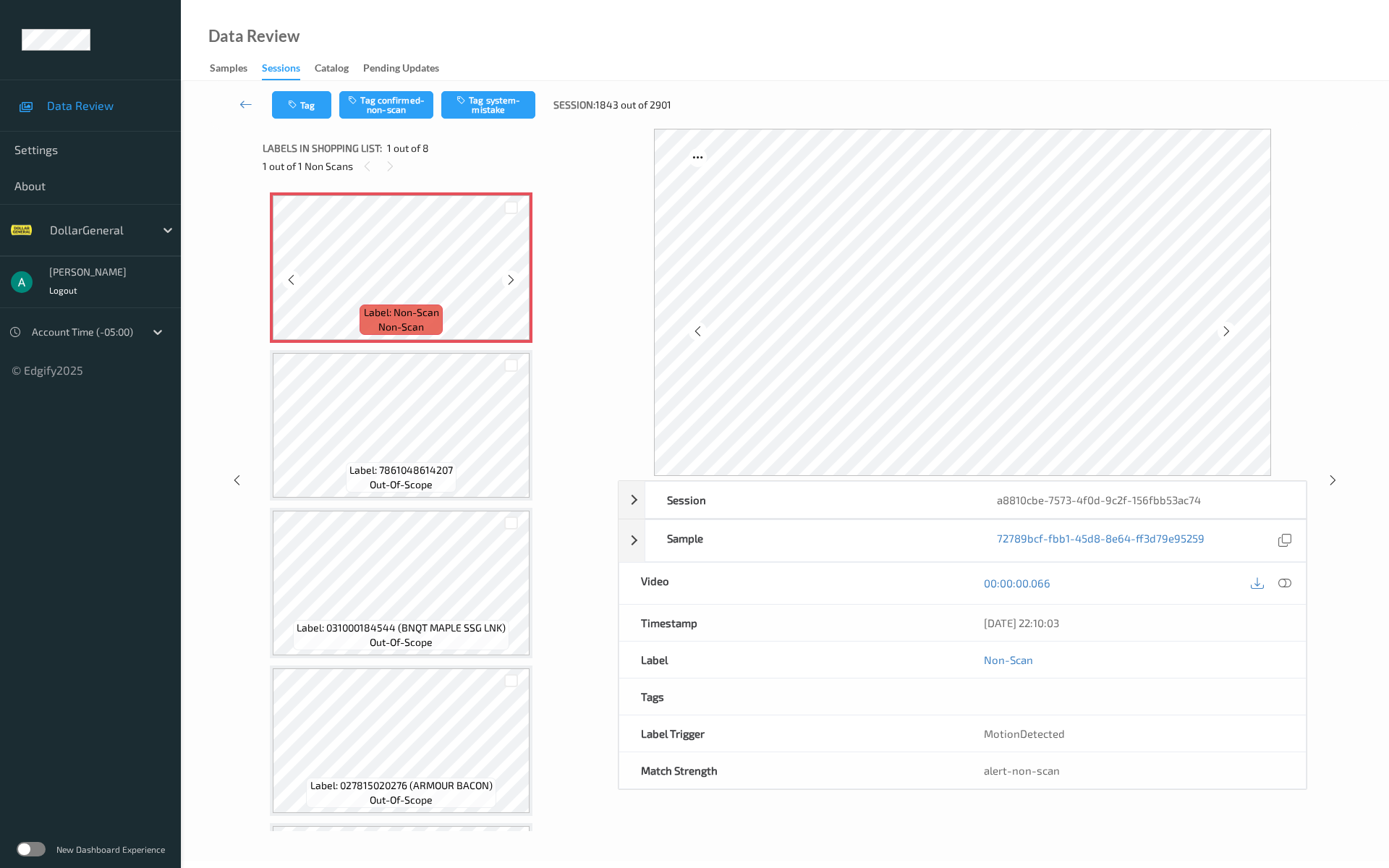
click at [518, 275] on div at bounding box center [510, 279] width 18 height 18
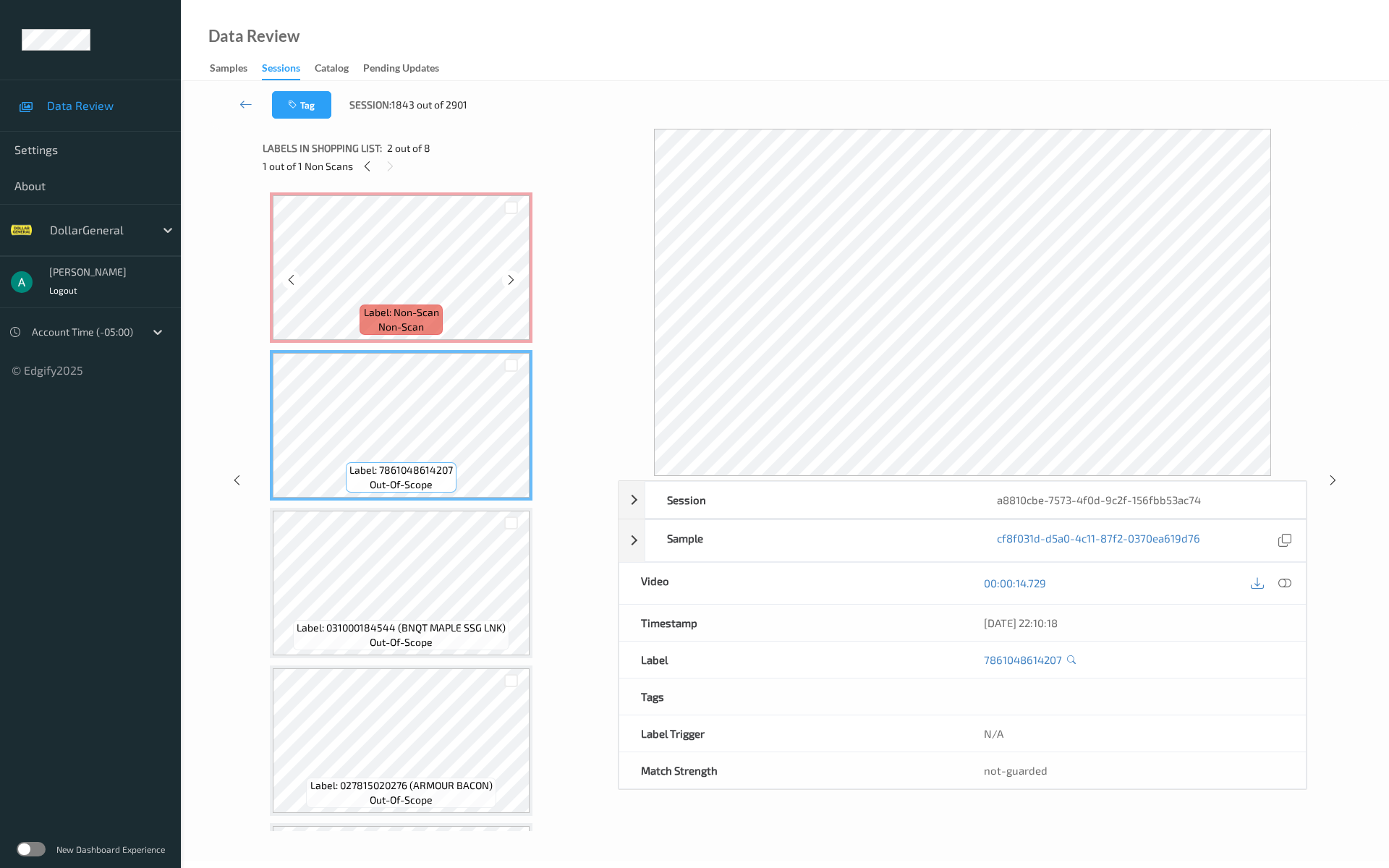
click at [423, 312] on span "Label: Non-Scan" at bounding box center [402, 311] width 75 height 14
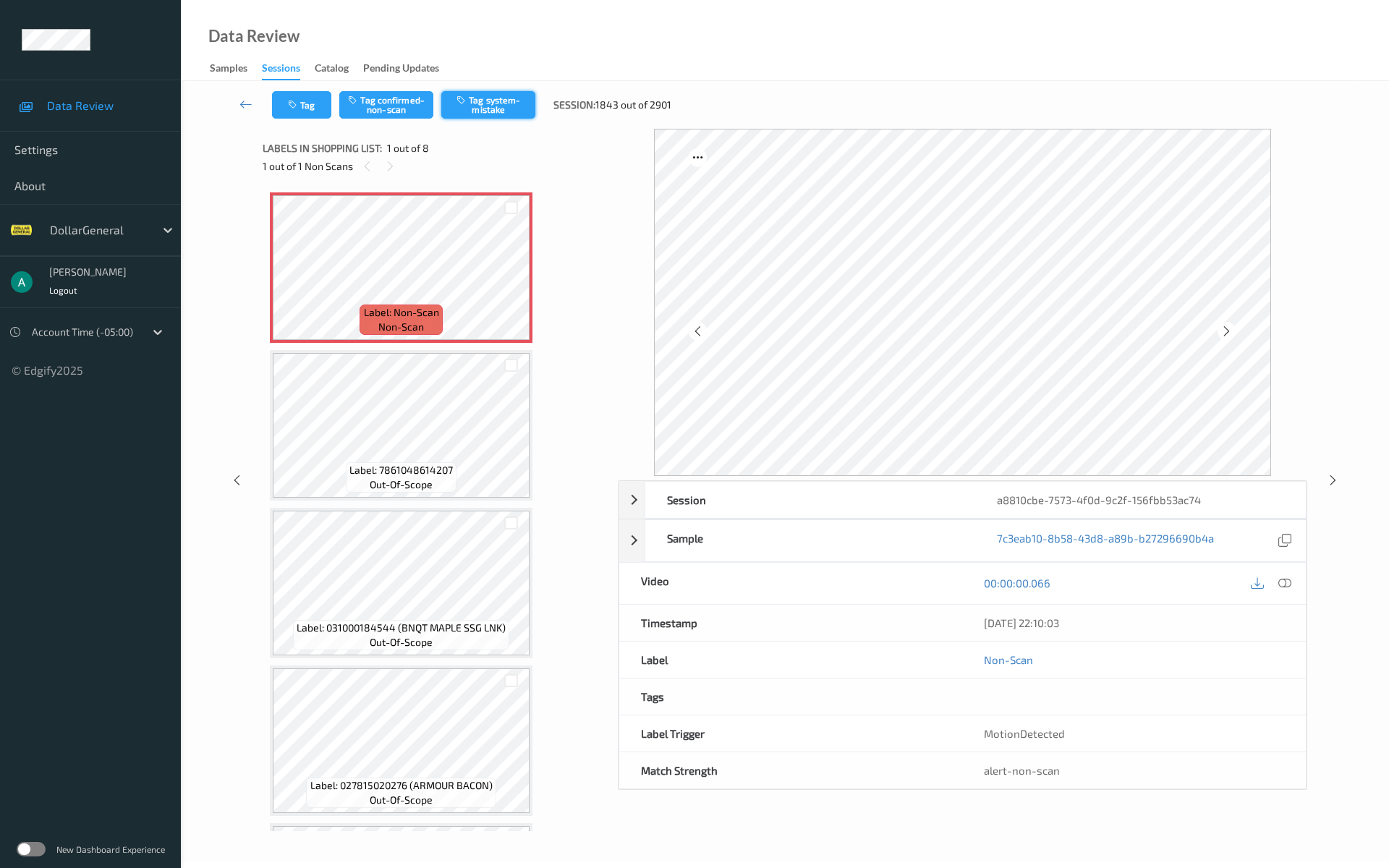
click at [484, 101] on button "Tag system-mistake" at bounding box center [489, 105] width 94 height 27
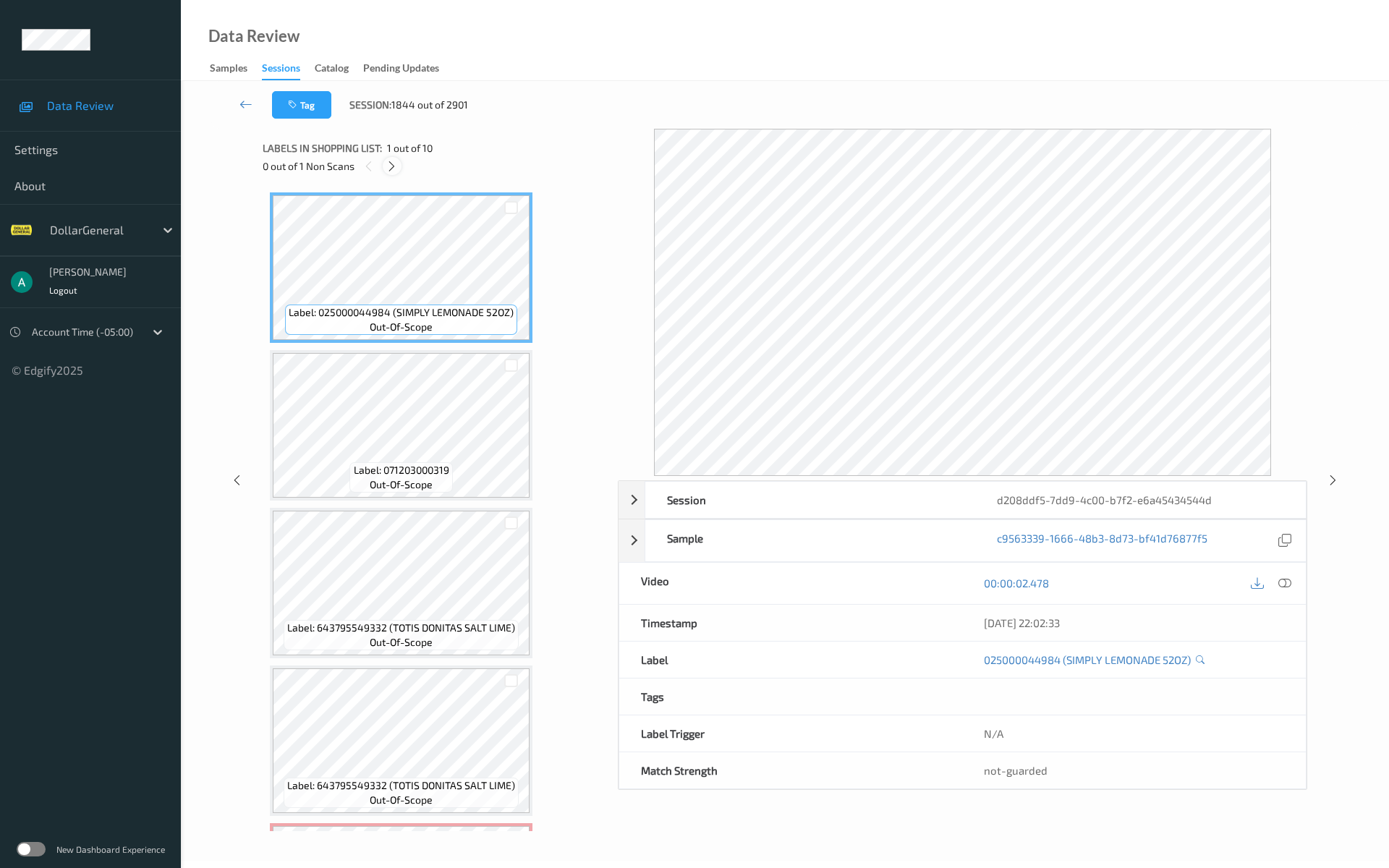
click at [395, 162] on icon at bounding box center [391, 166] width 12 height 13
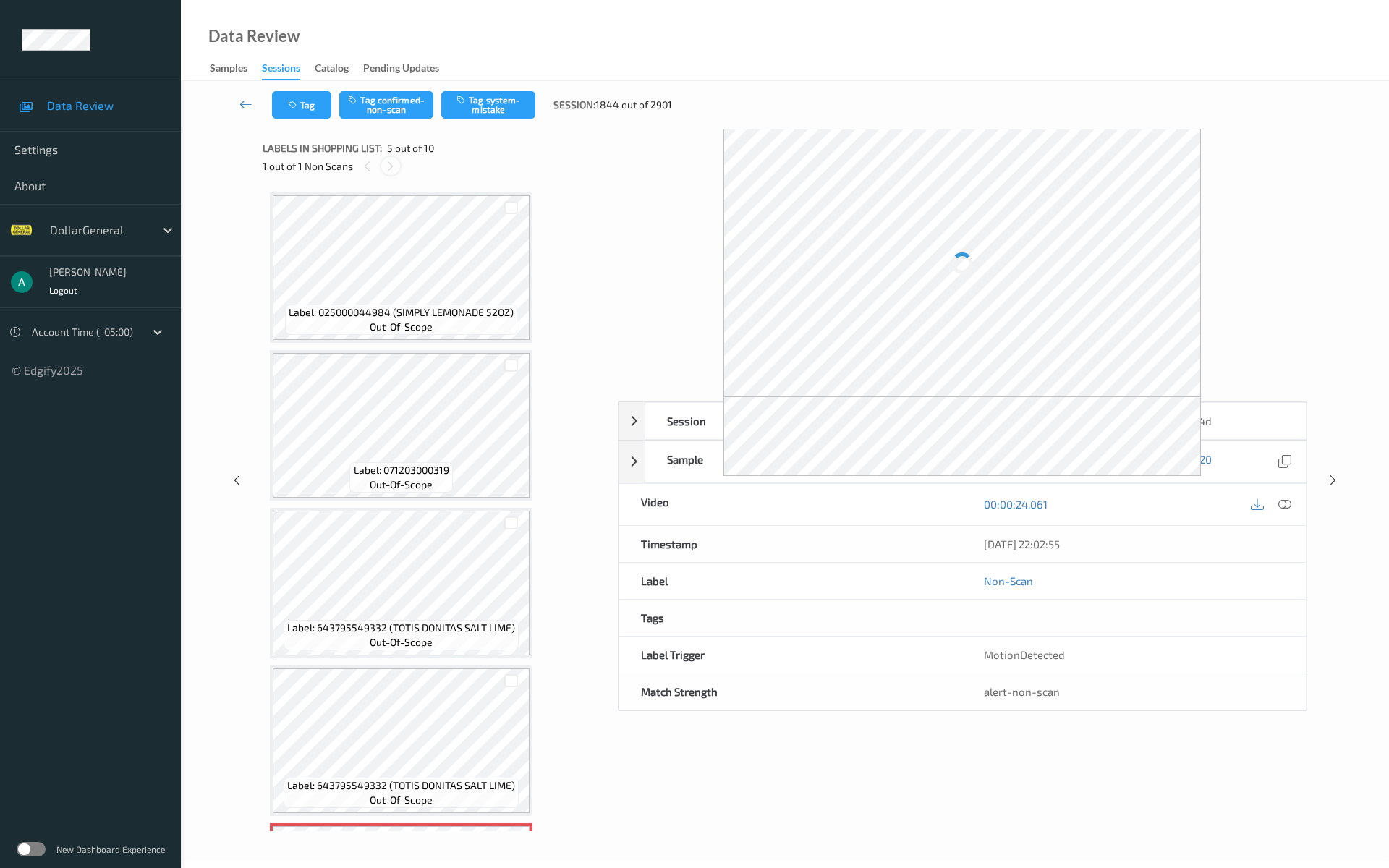
scroll to position [480, 0]
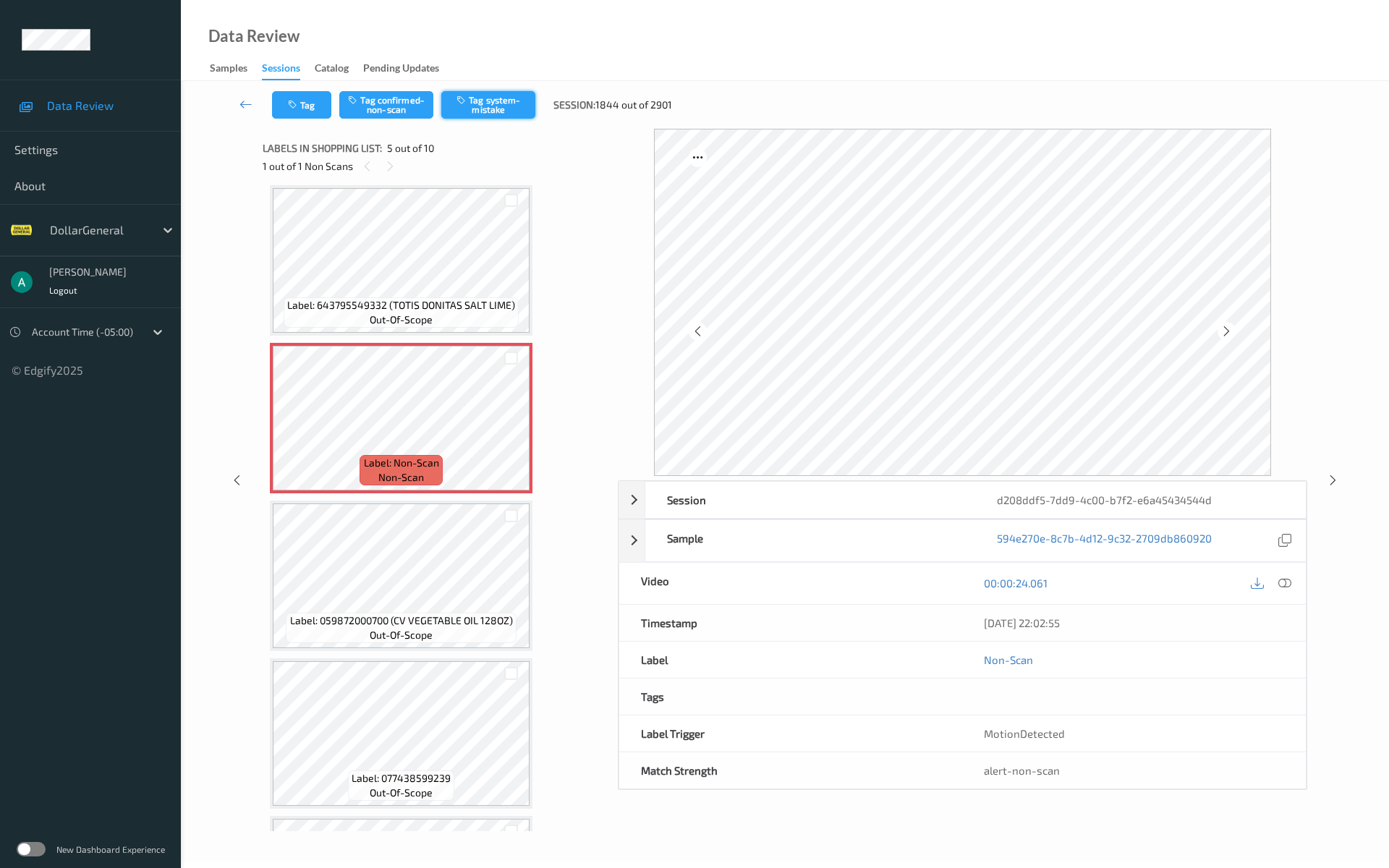
click at [503, 94] on button "Tag system-mistake" at bounding box center [489, 105] width 94 height 27
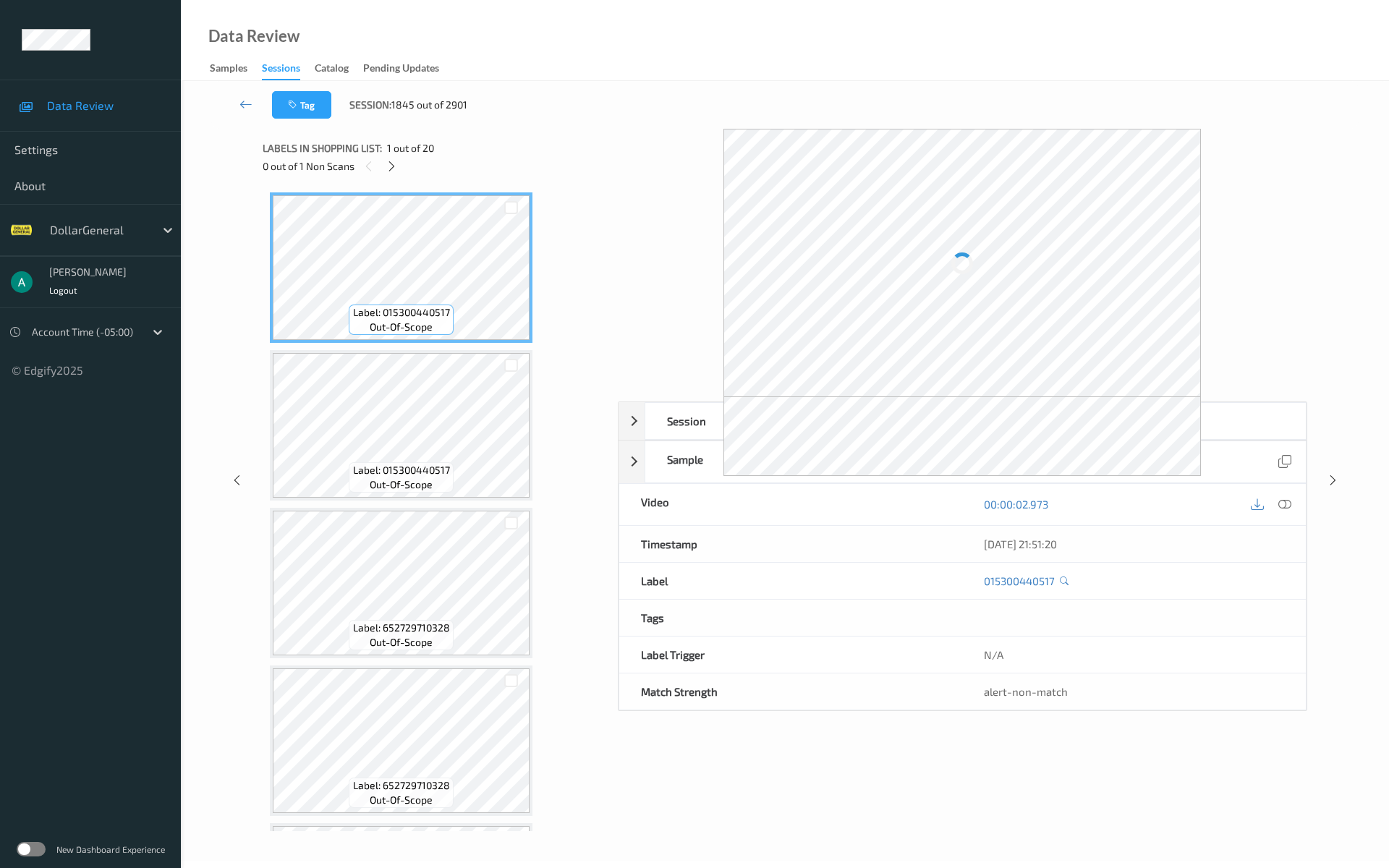
click at [393, 157] on div "0 out of 1 Non Scans" at bounding box center [435, 165] width 345 height 18
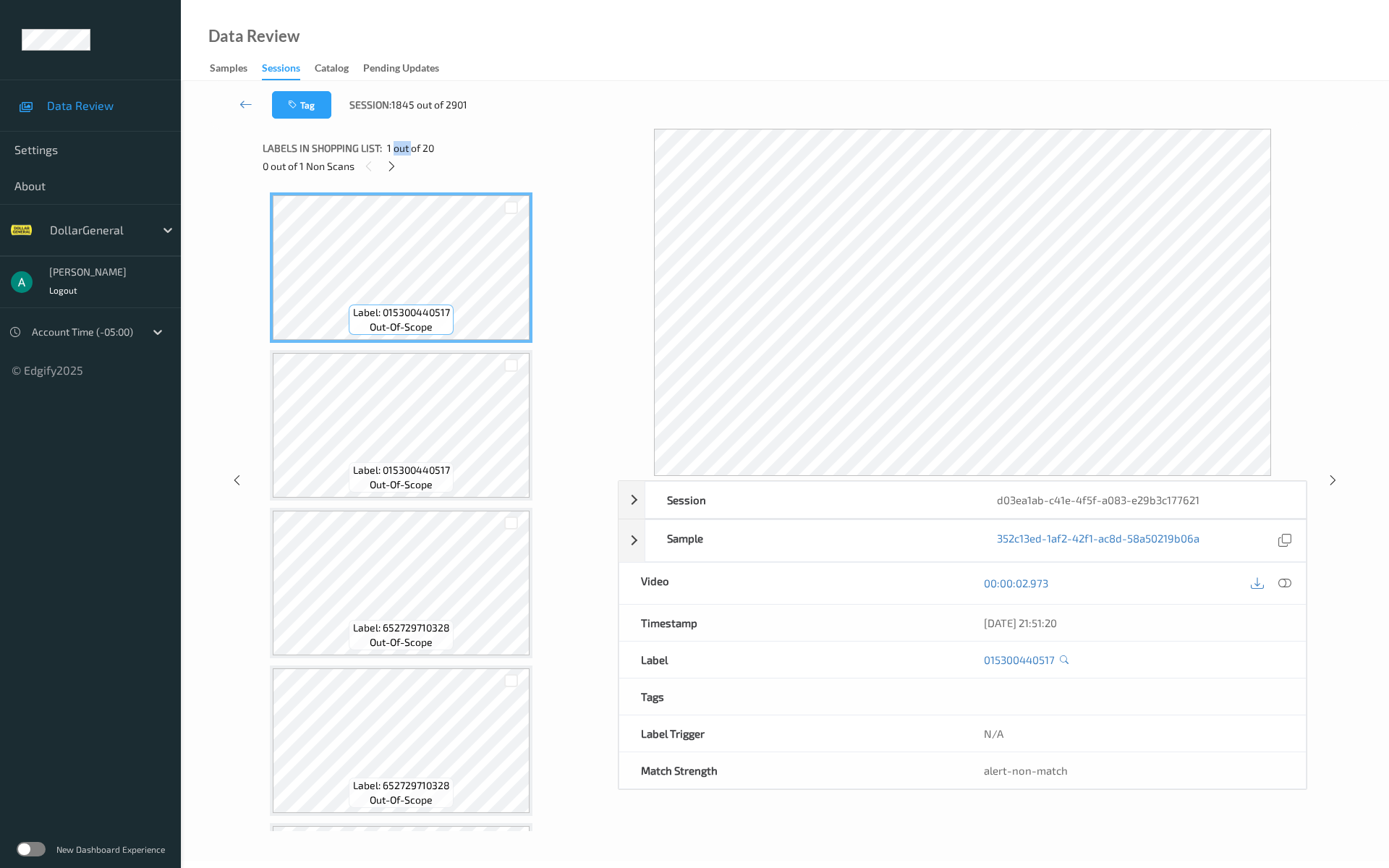
click at [393, 157] on div "Labels in shopping list: 1 out of 20" at bounding box center [435, 147] width 345 height 18
click at [388, 159] on div at bounding box center [391, 165] width 18 height 18
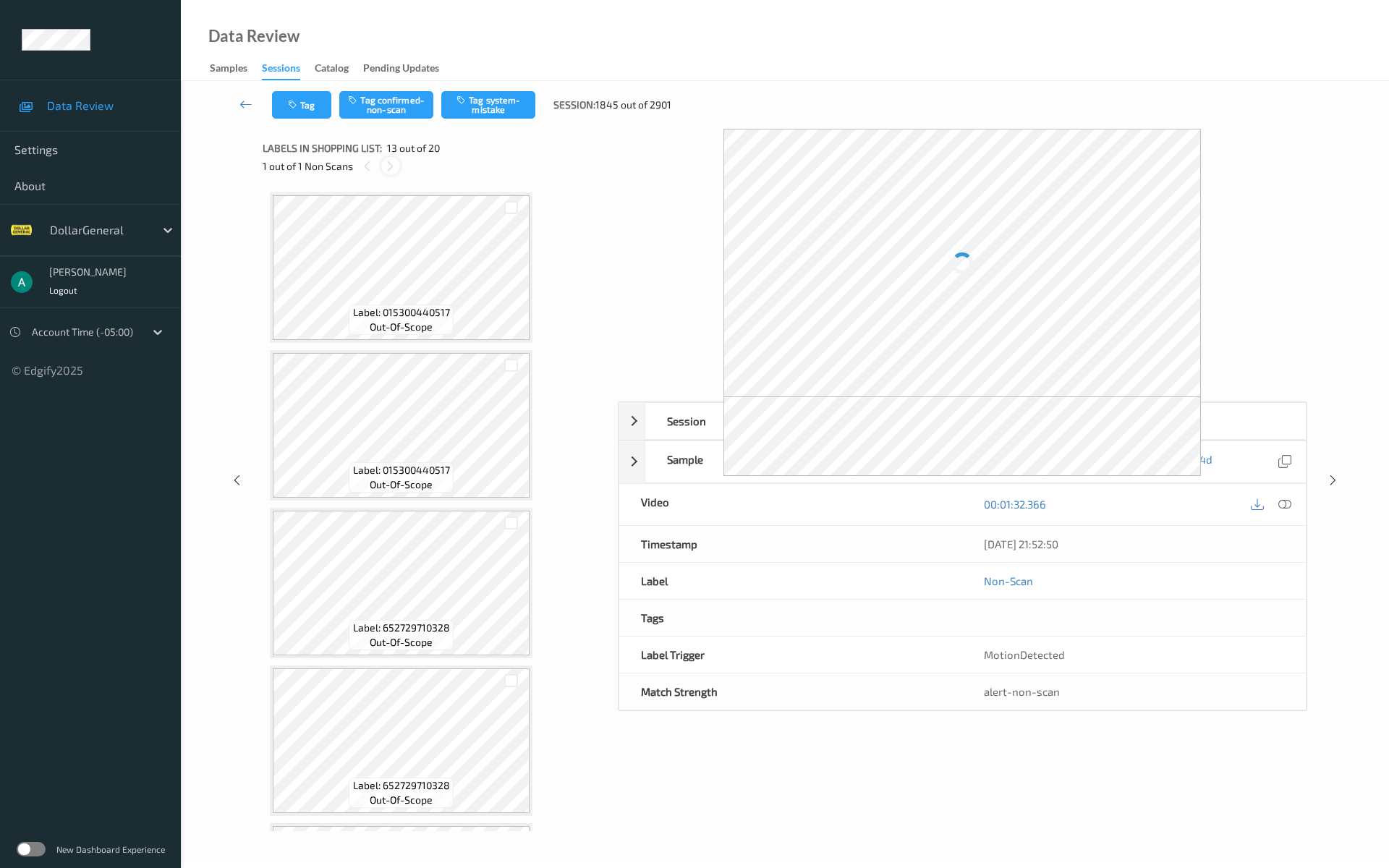
scroll to position [1742, 0]
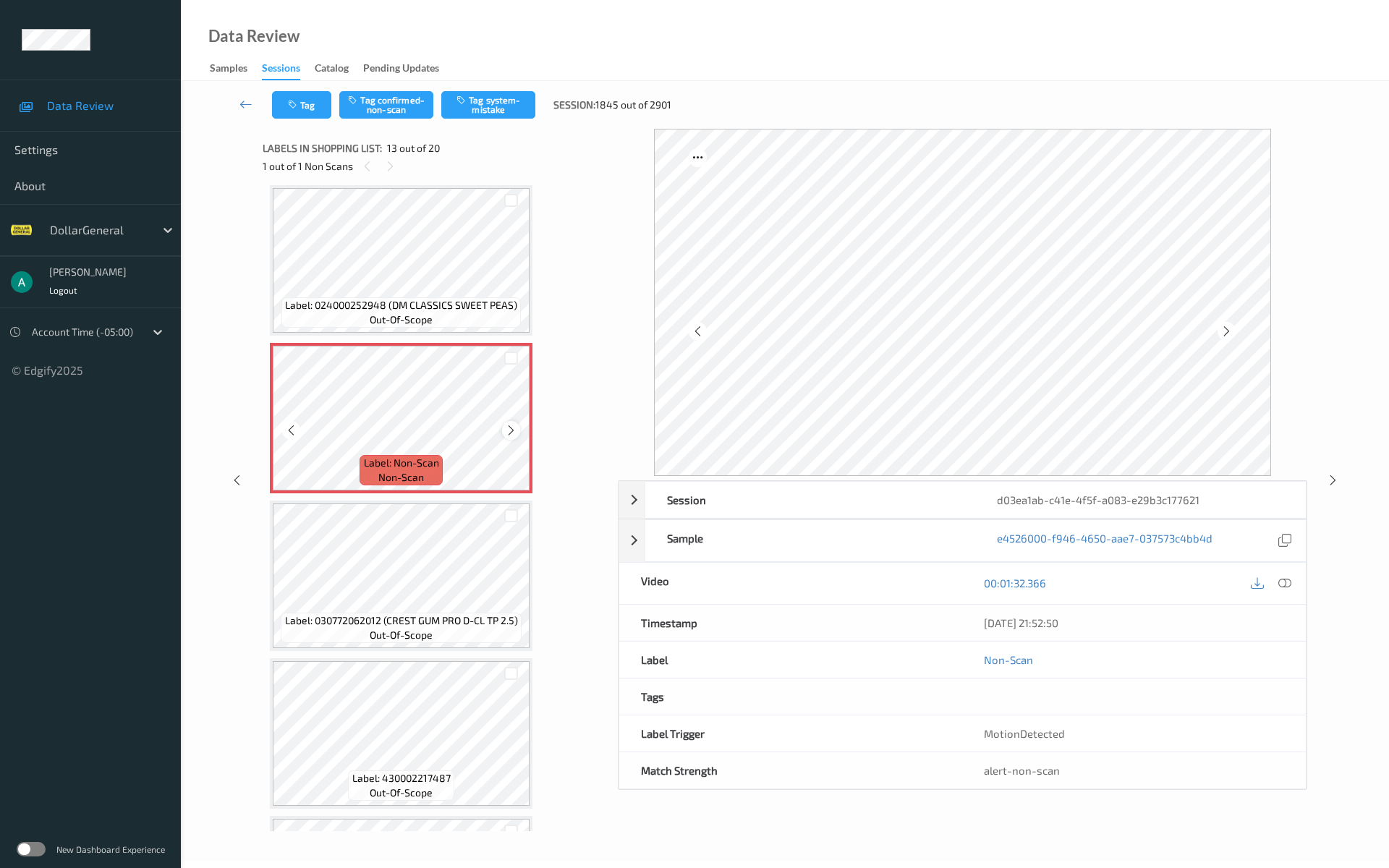
click at [510, 423] on div at bounding box center [510, 429] width 18 height 18
click at [513, 427] on icon at bounding box center [510, 430] width 12 height 13
click at [492, 94] on button "Tag system-mistake" at bounding box center [489, 105] width 94 height 27
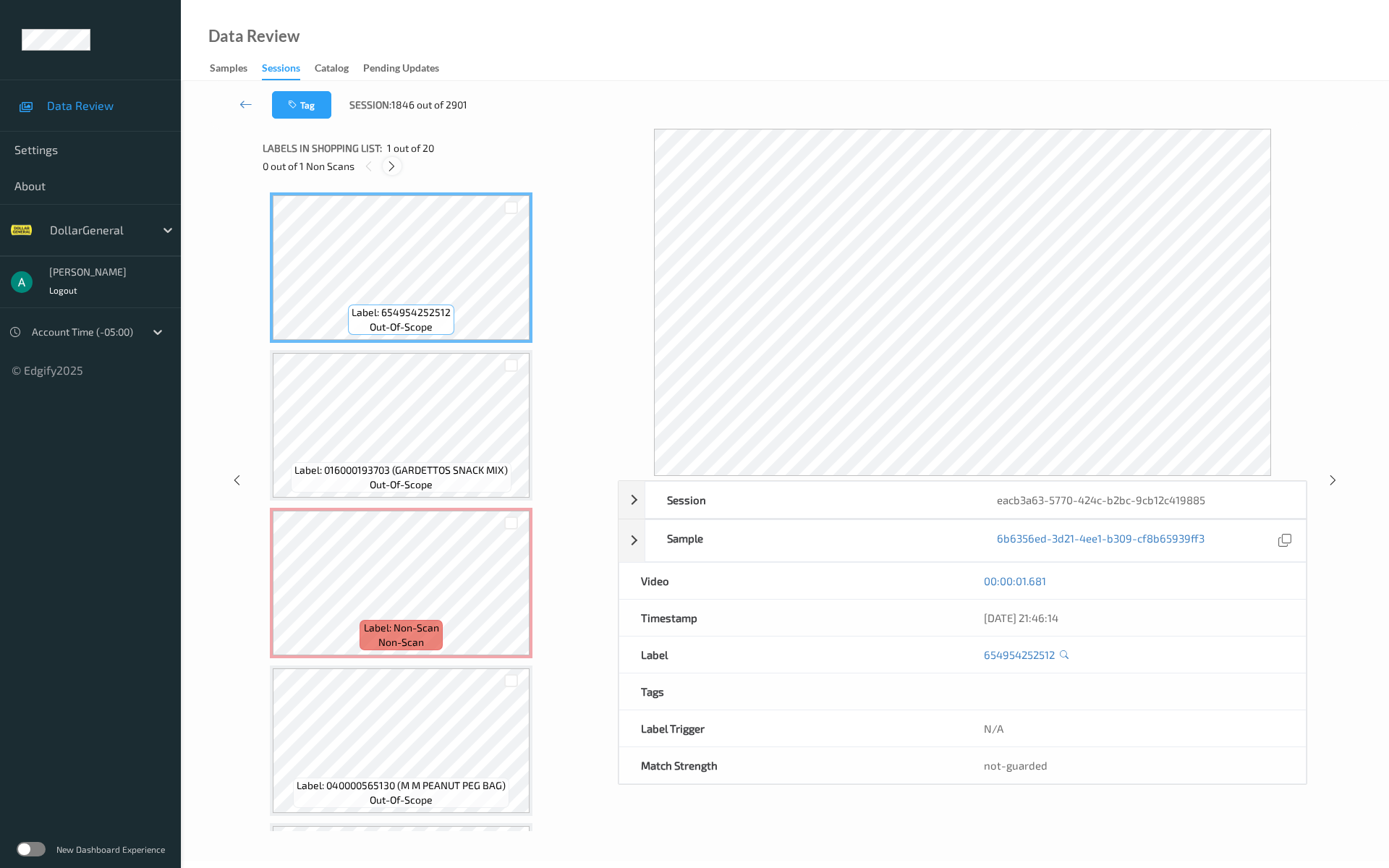
click at [398, 164] on div at bounding box center [391, 165] width 18 height 18
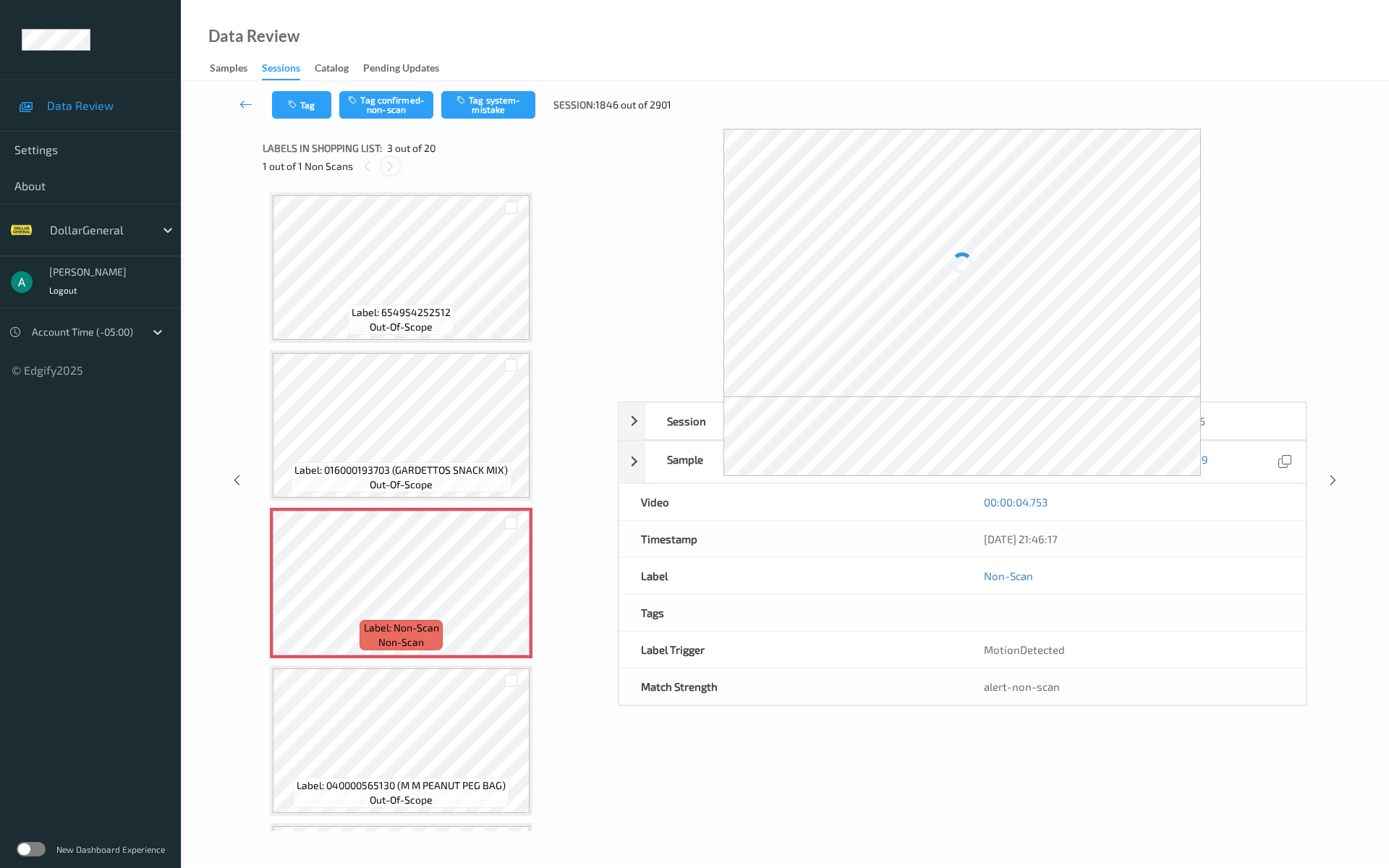
scroll to position [165, 0]
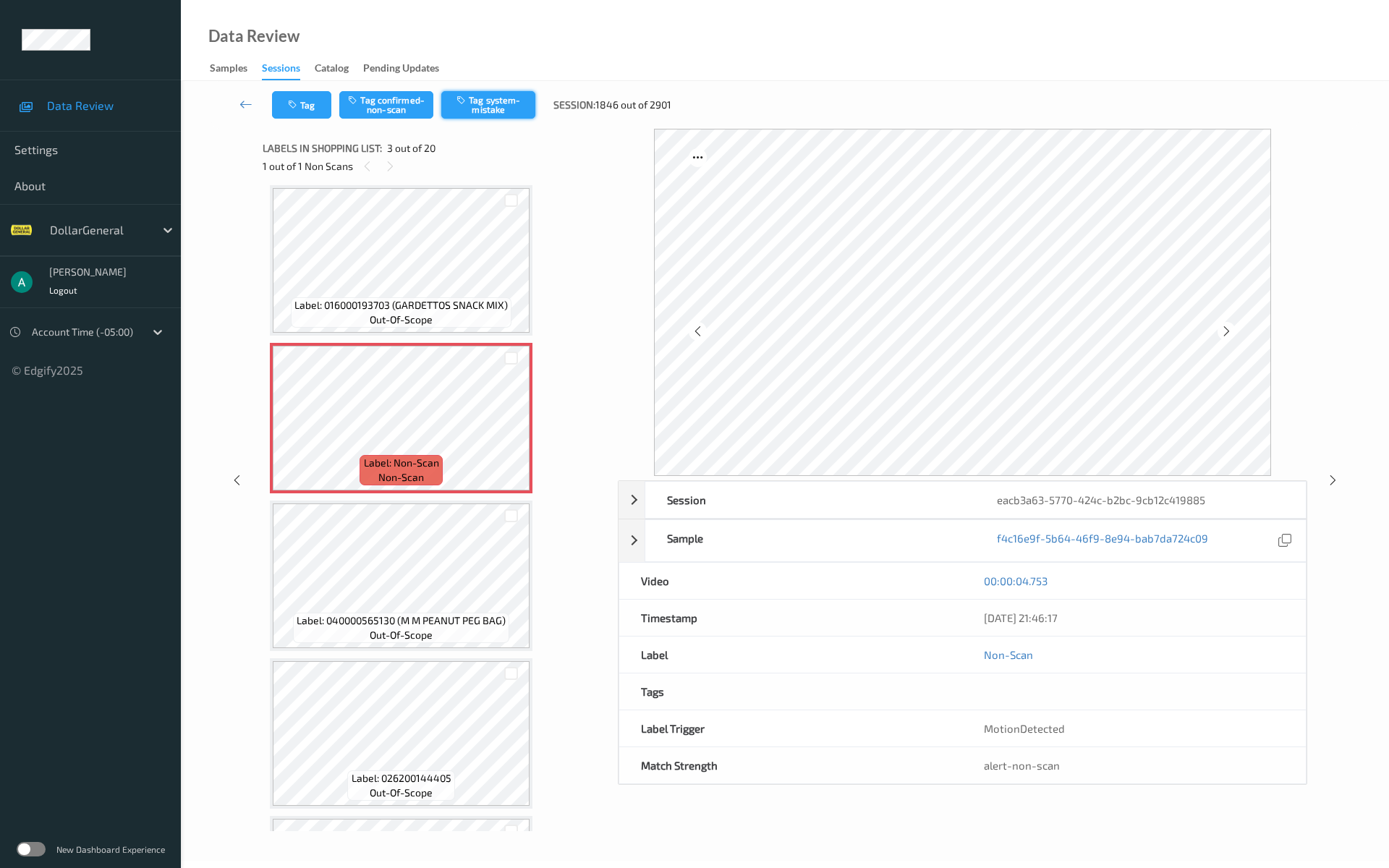
click at [494, 108] on button "Tag system-mistake" at bounding box center [489, 105] width 94 height 27
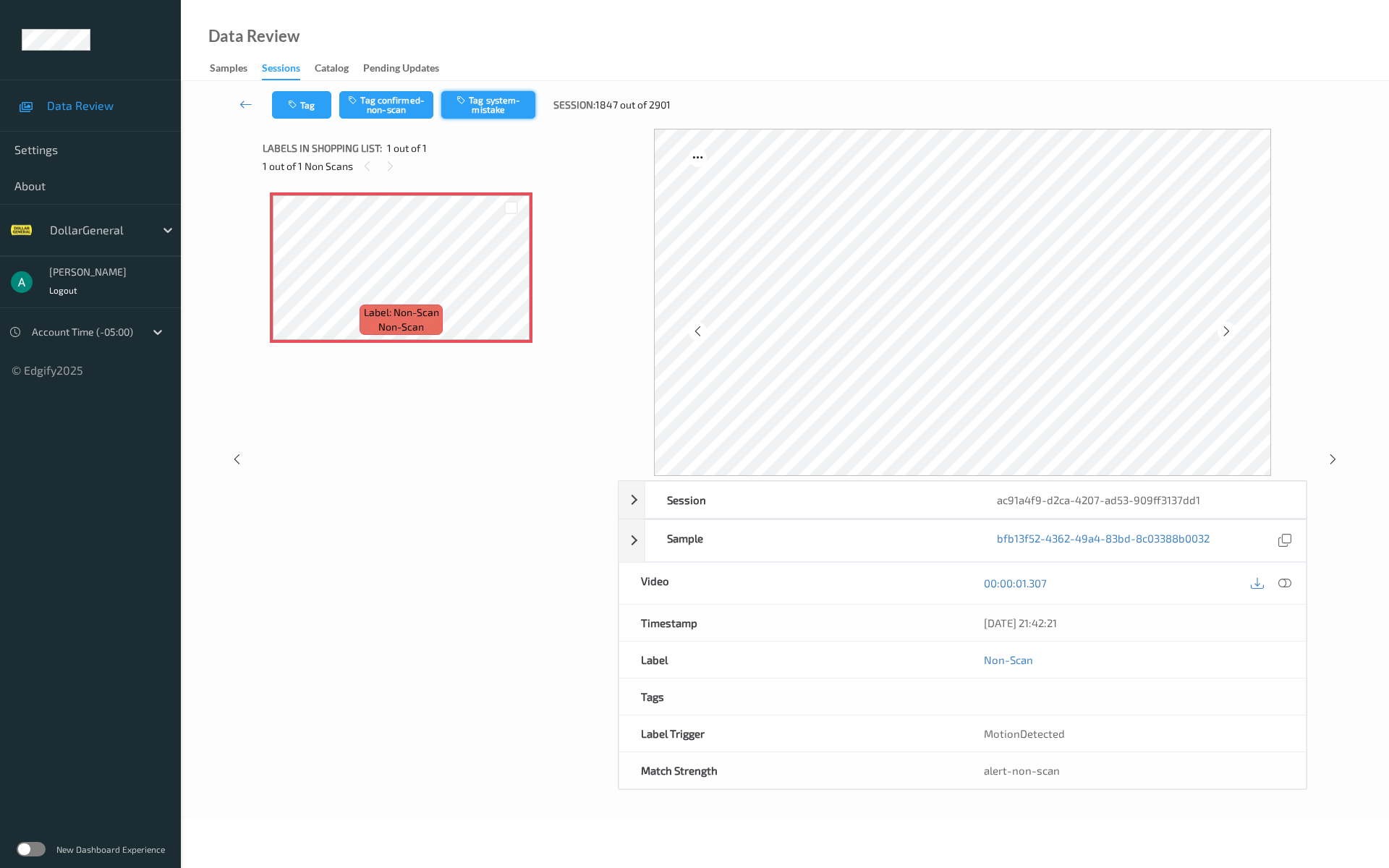
click at [492, 107] on button "Tag system-mistake" at bounding box center [489, 105] width 94 height 27
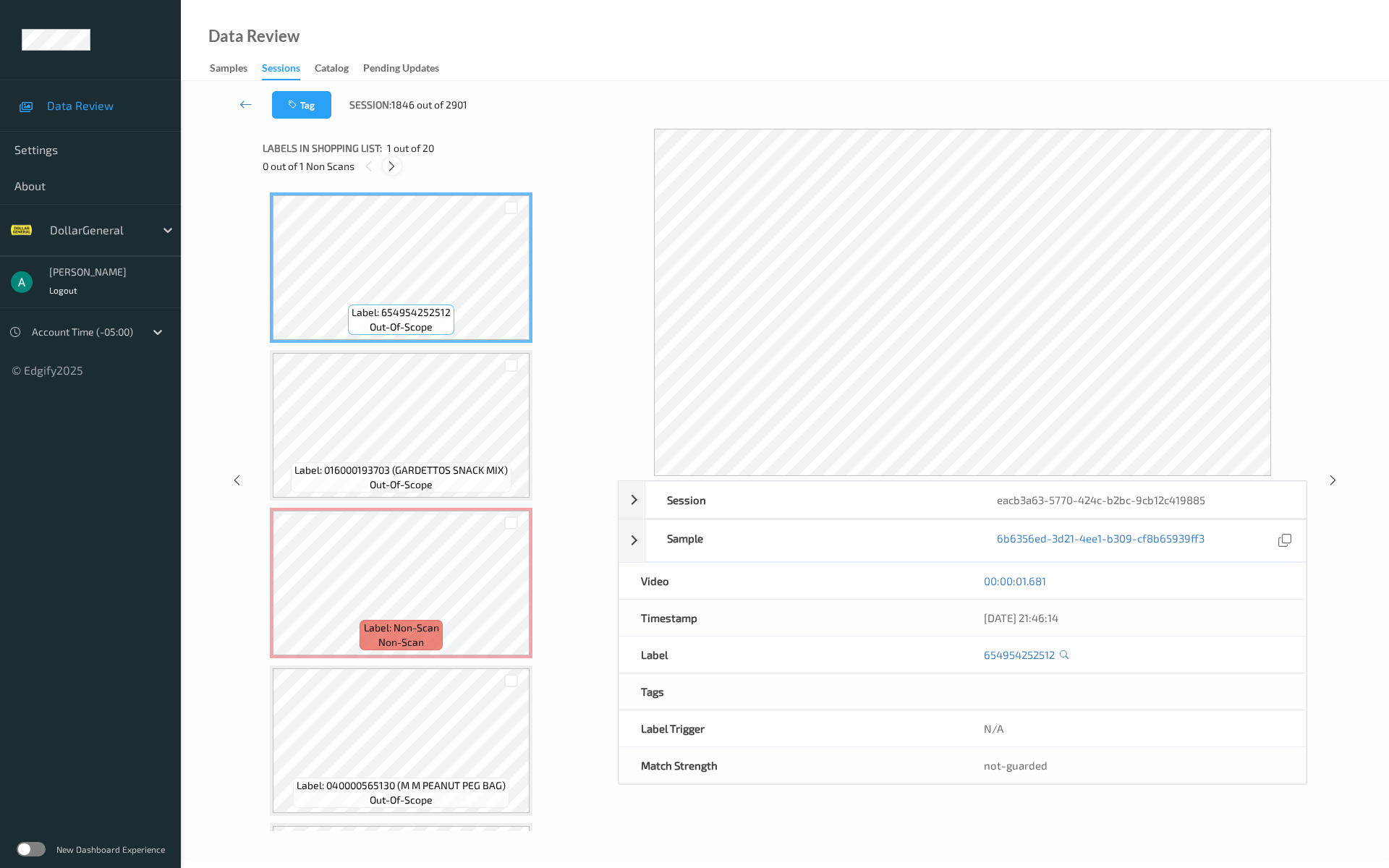
click at [383, 163] on div at bounding box center [391, 165] width 18 height 18
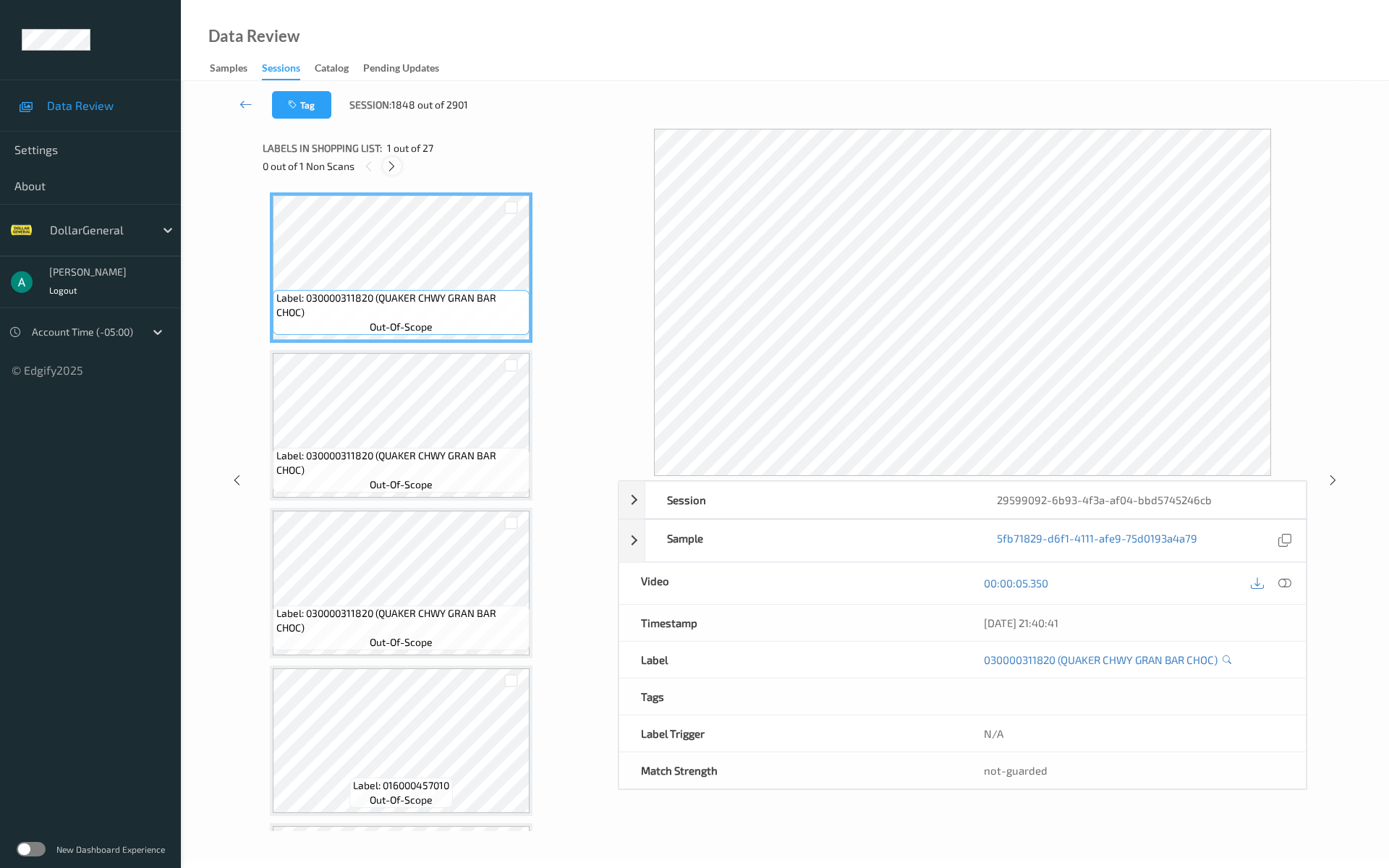
click at [395, 160] on icon at bounding box center [391, 166] width 12 height 13
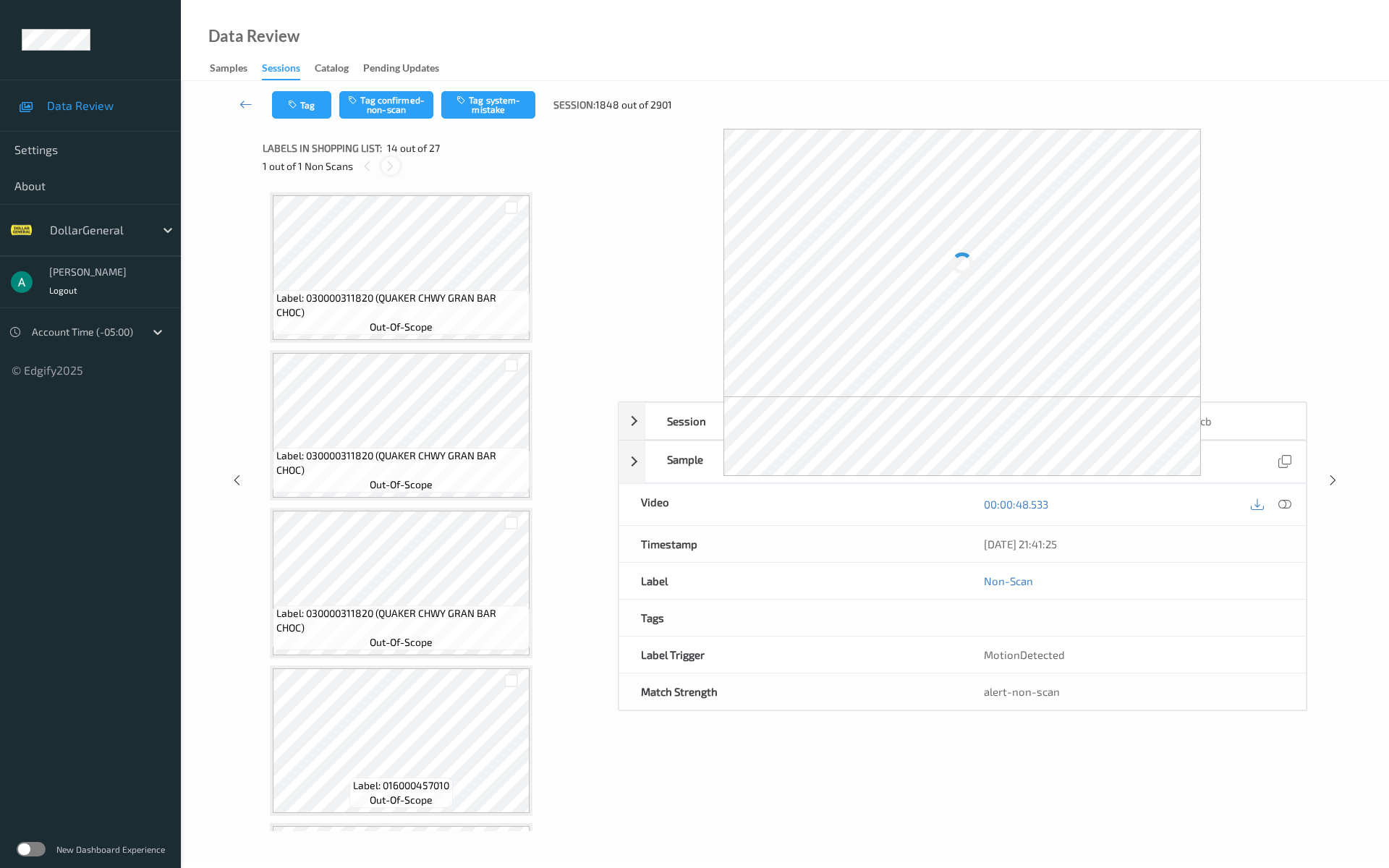
scroll to position [1899, 0]
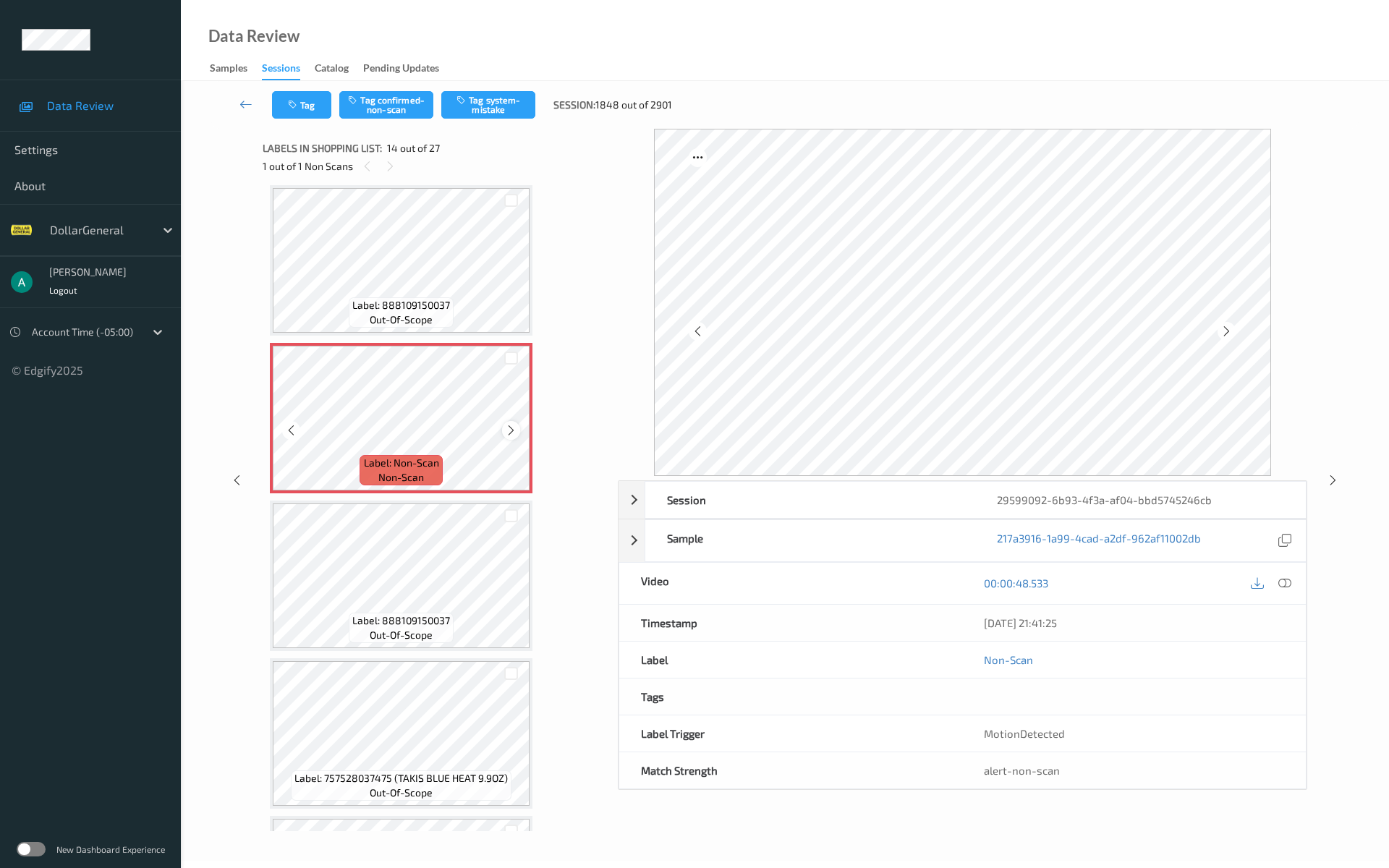
click at [516, 431] on icon at bounding box center [510, 430] width 12 height 13
click at [517, 429] on icon at bounding box center [510, 430] width 12 height 13
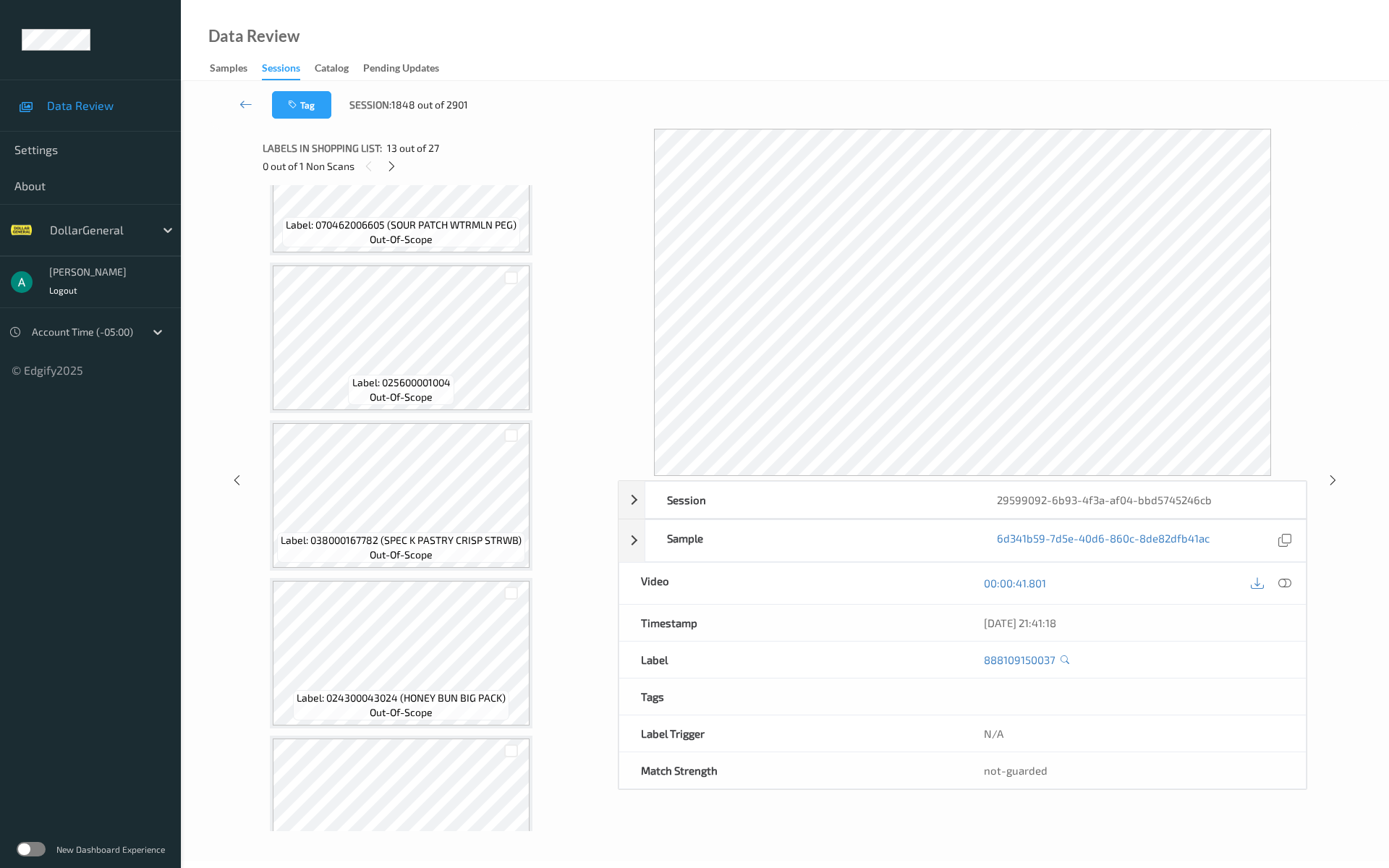
scroll to position [1706, 0]
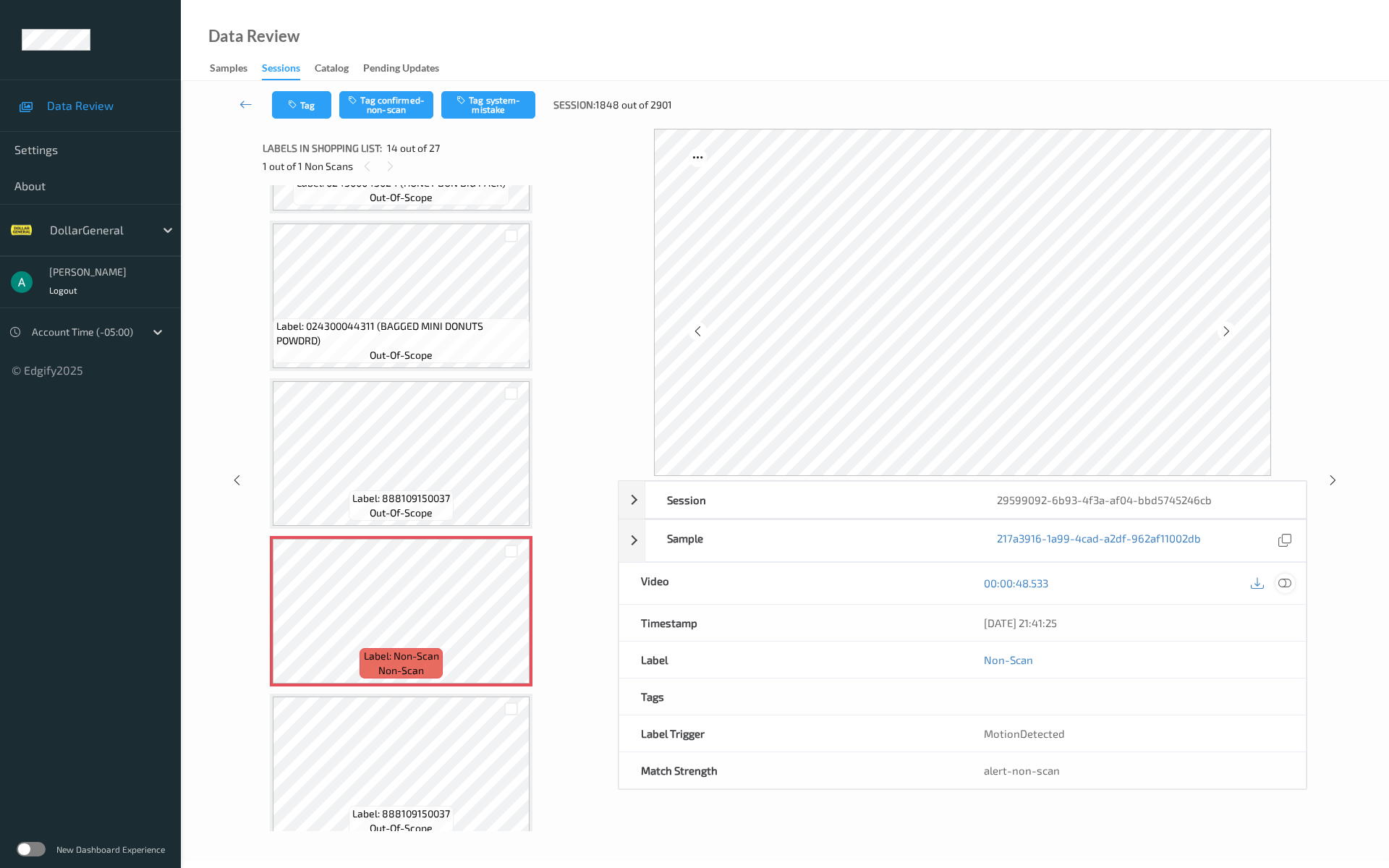
click at [1290, 574] on div at bounding box center [1271, 583] width 47 height 20
click at [1284, 577] on icon at bounding box center [1284, 583] width 13 height 13
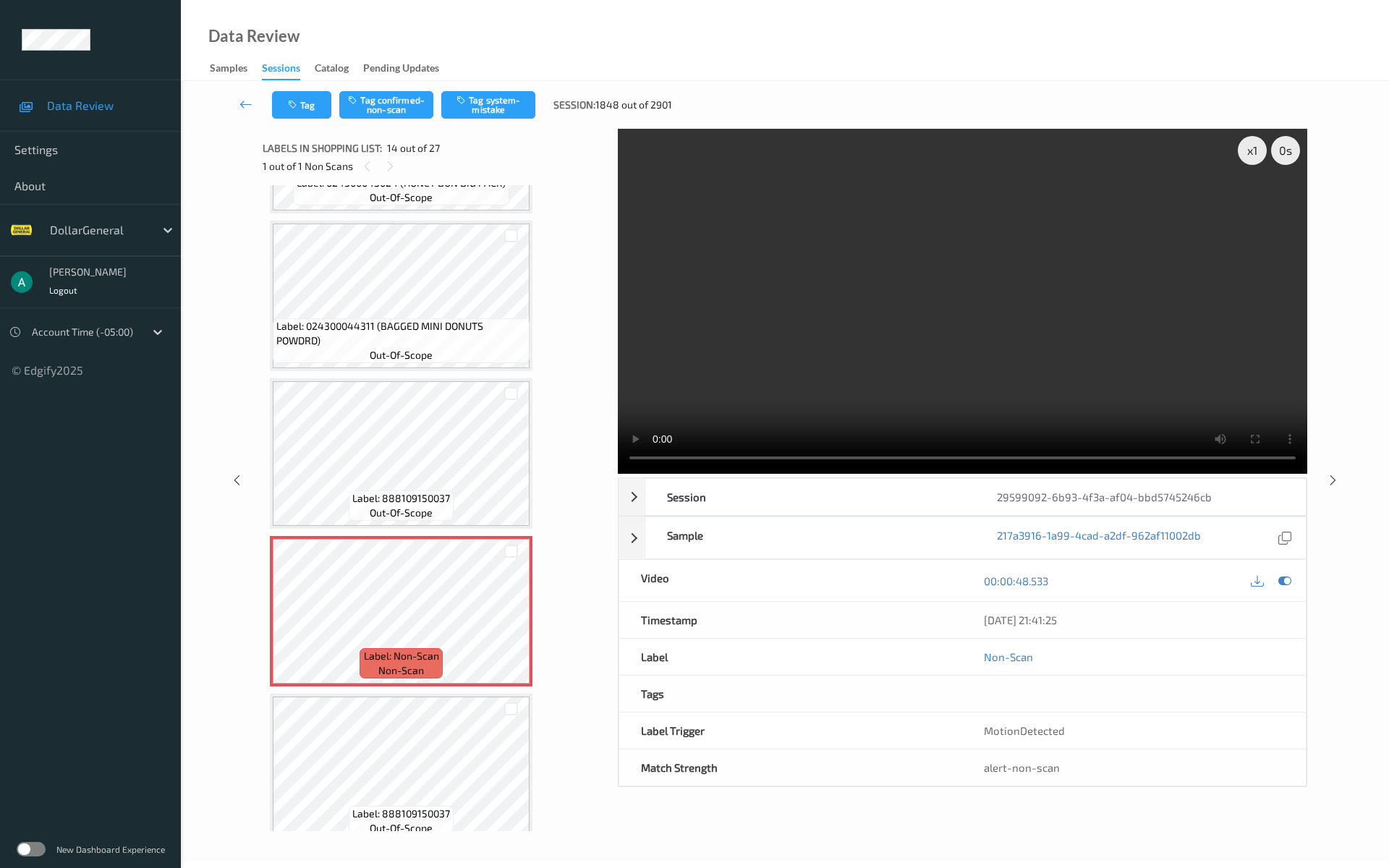
click at [836, 321] on video at bounding box center [962, 301] width 689 height 345
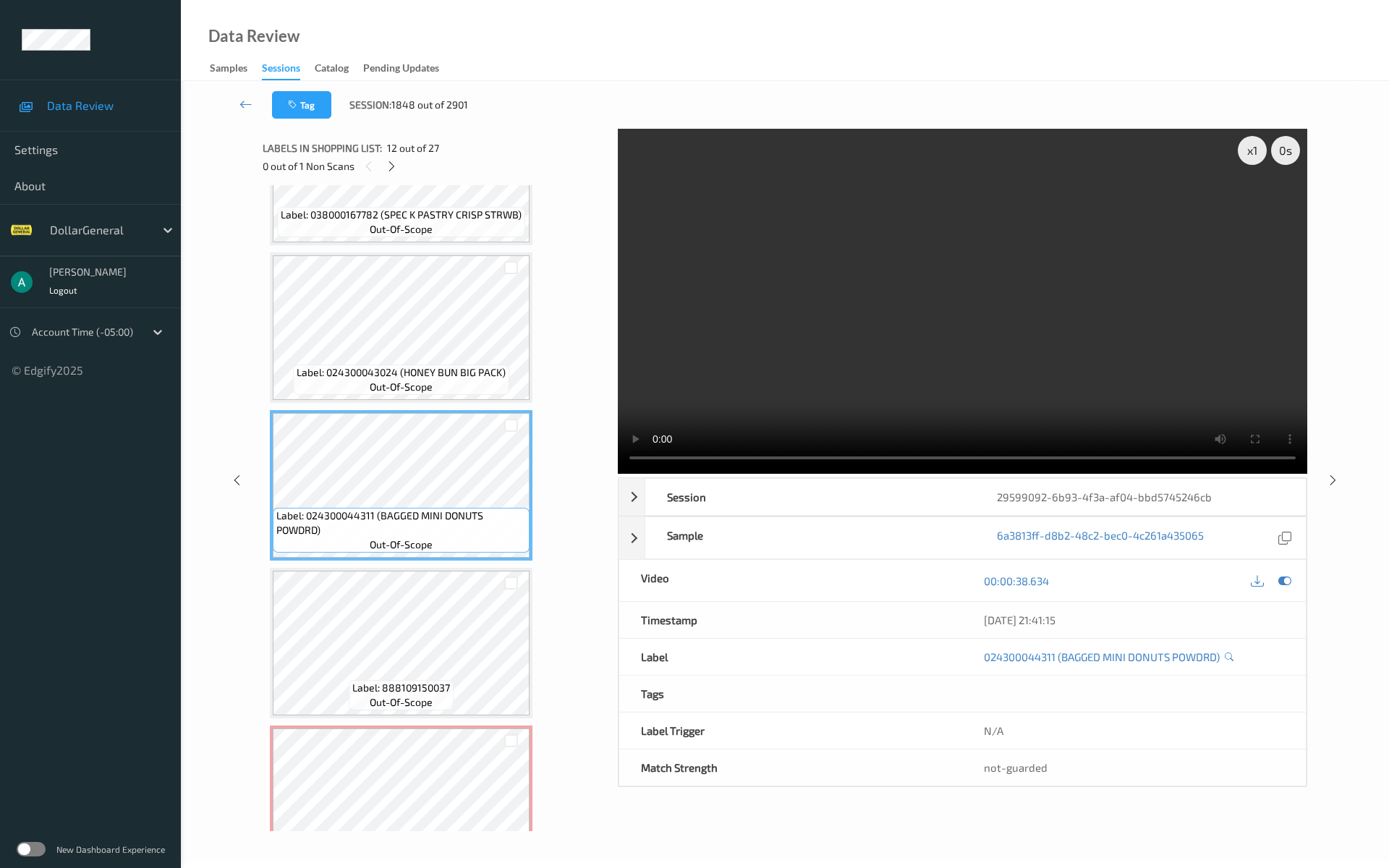
scroll to position [1512, 0]
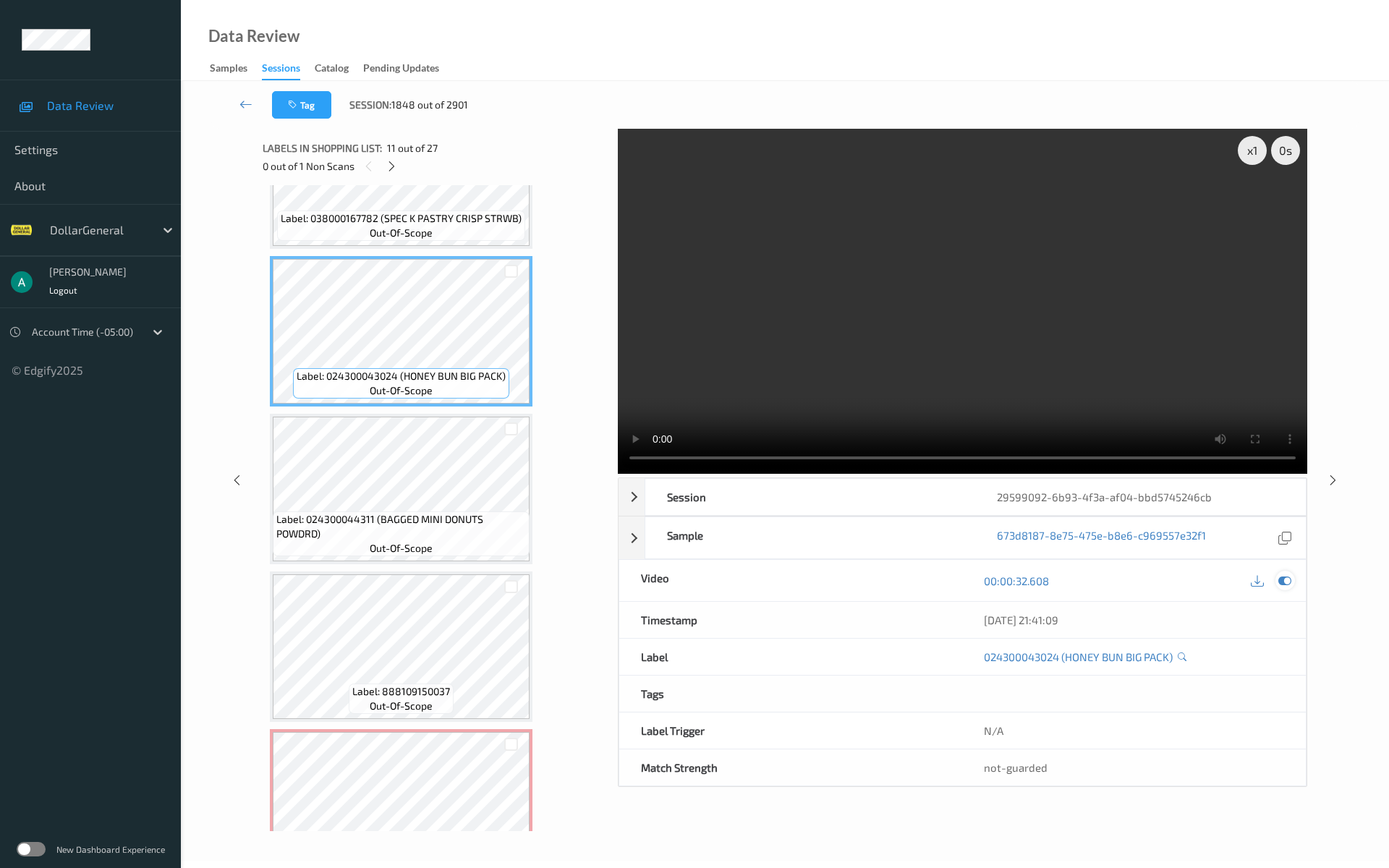
click at [1289, 580] on icon at bounding box center [1284, 581] width 13 height 13
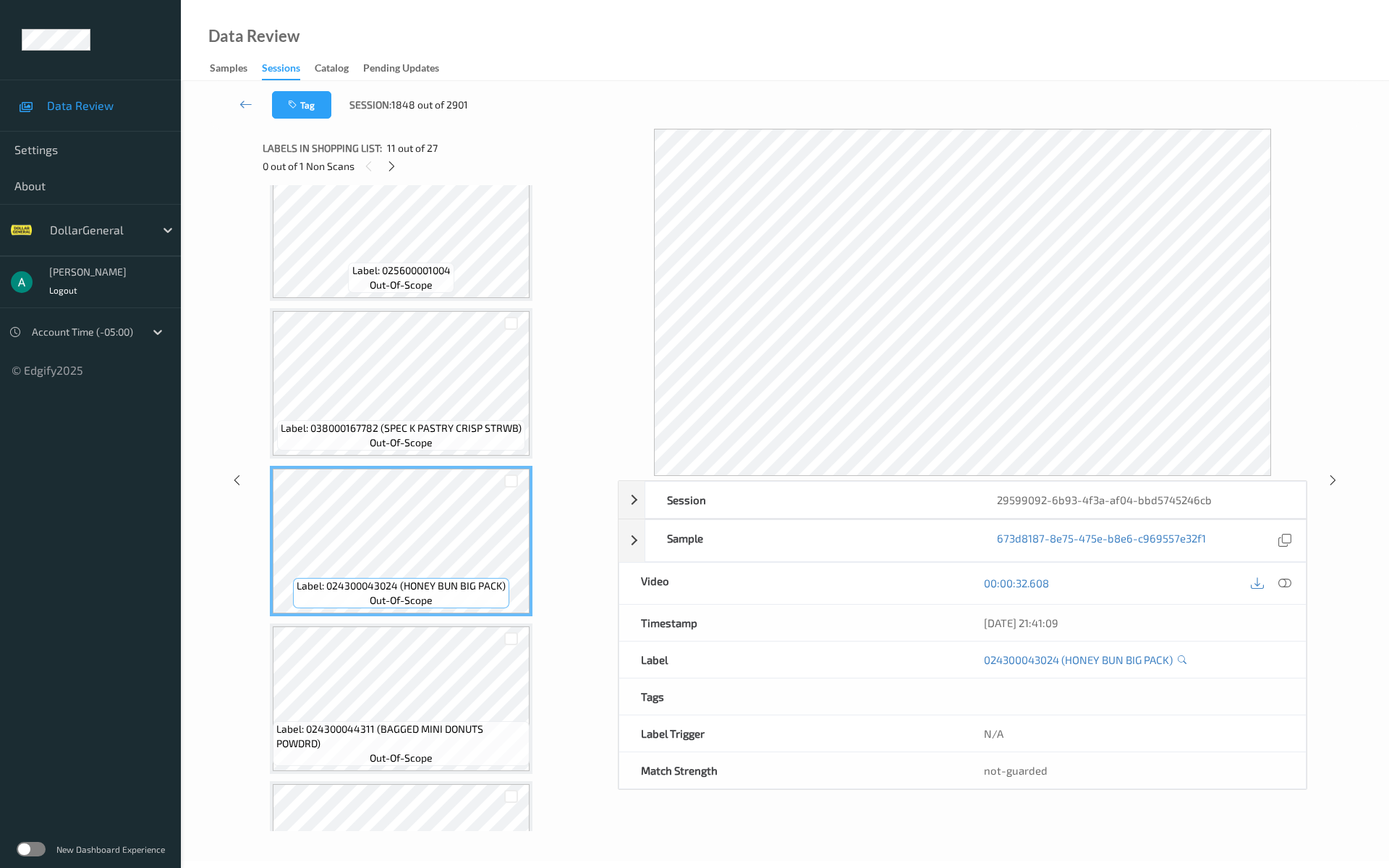
scroll to position [1224, 0]
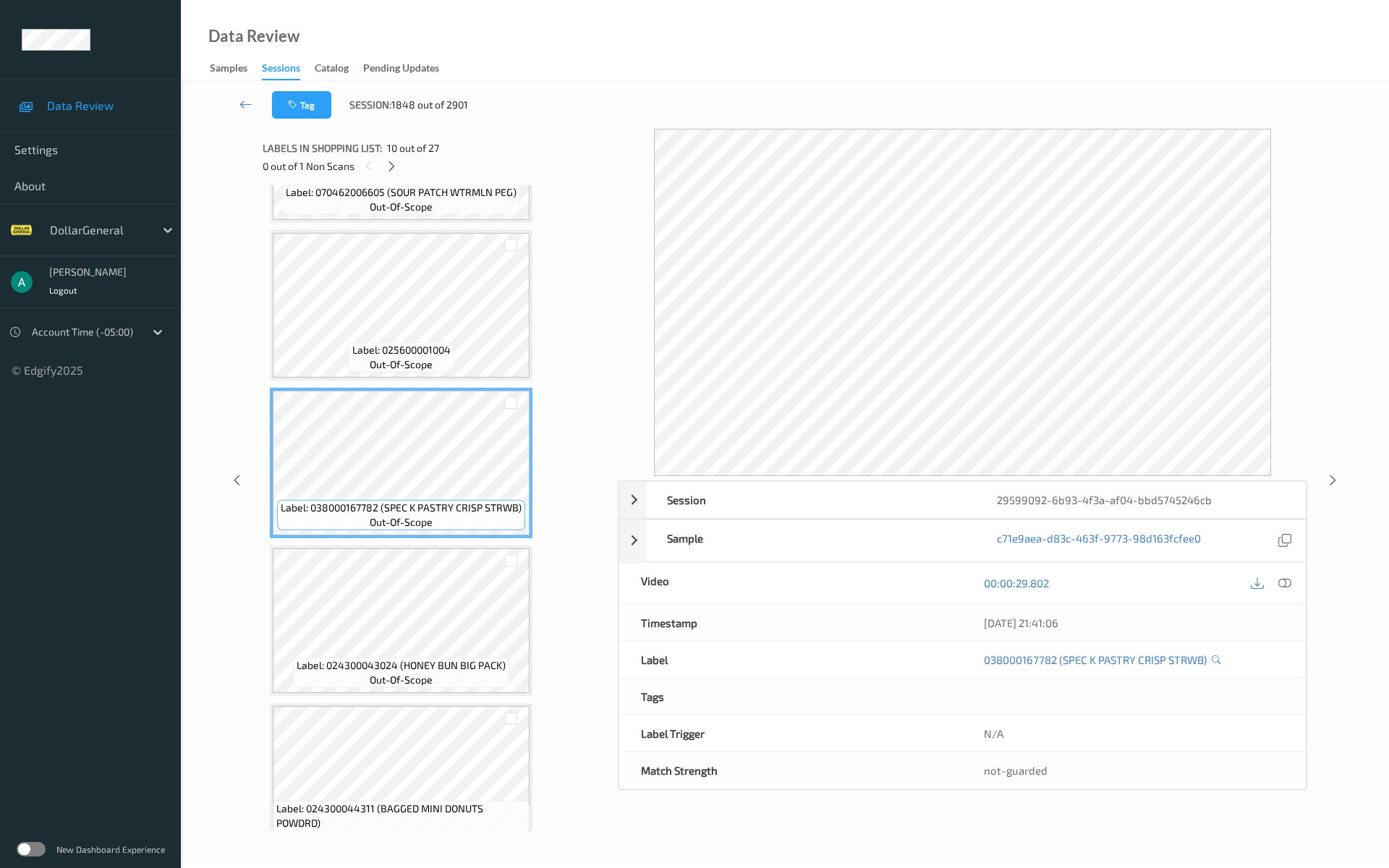
click at [426, 366] on span "out-of-scope" at bounding box center [401, 364] width 63 height 14
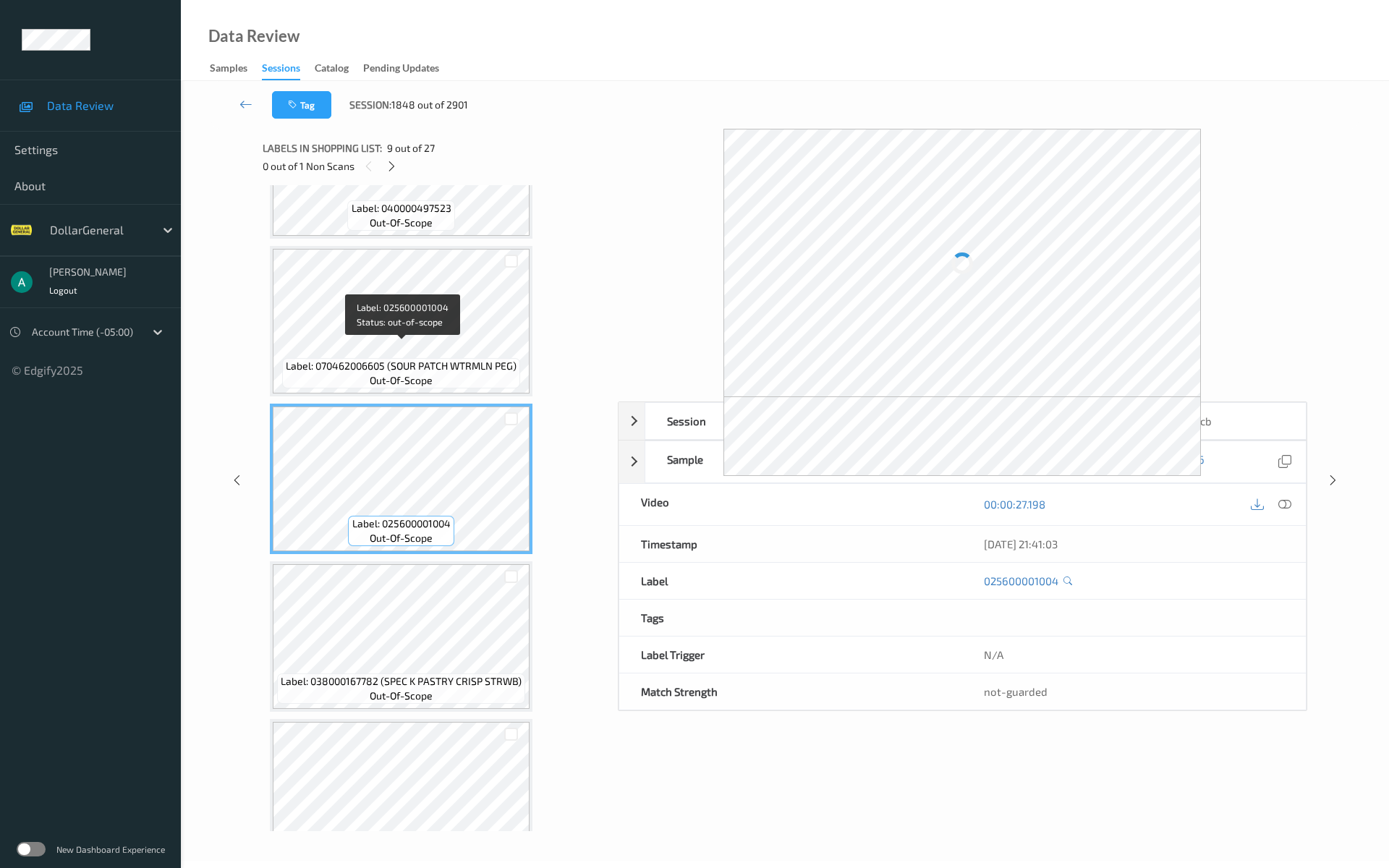
scroll to position [1031, 0]
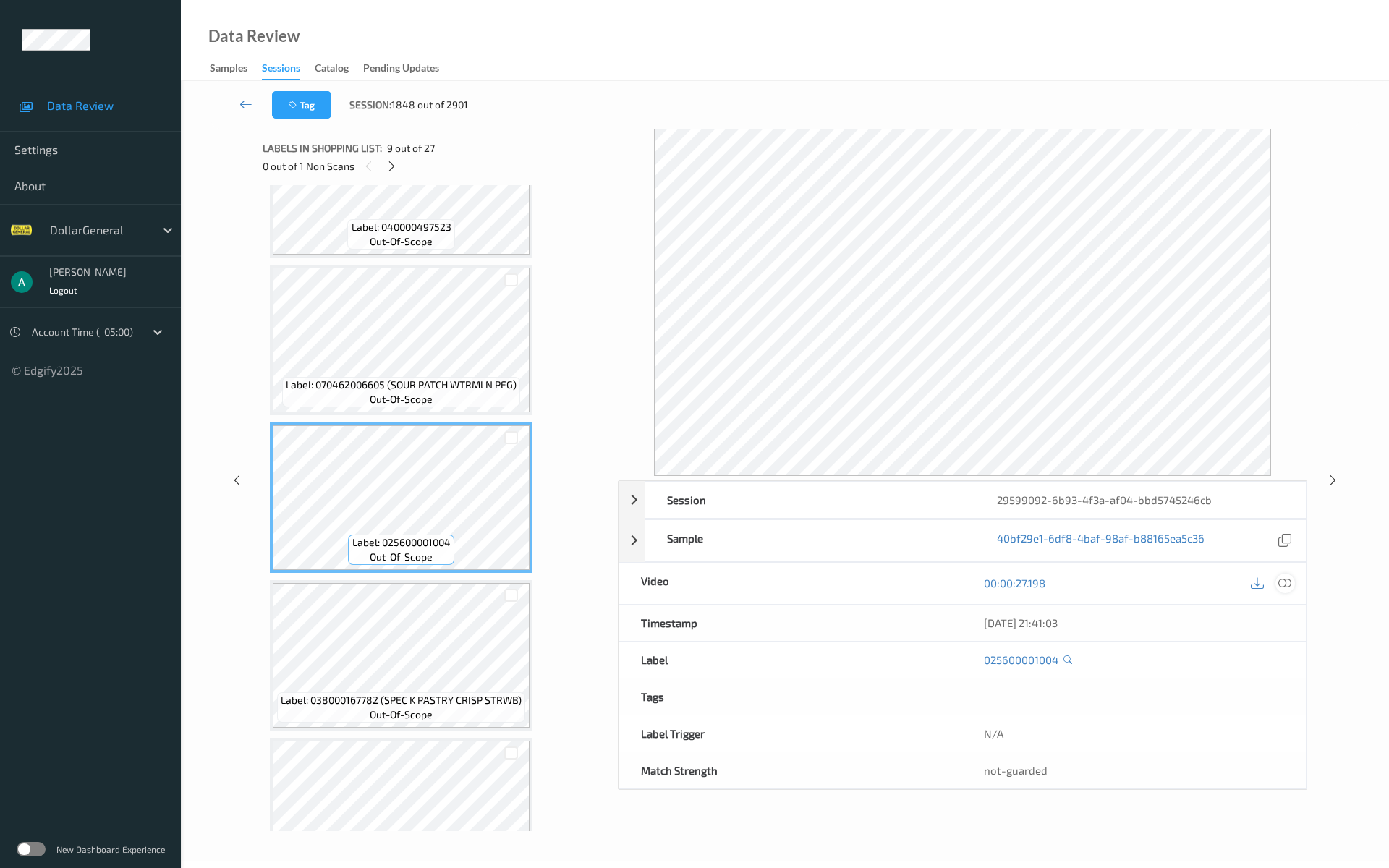
click at [1283, 585] on icon at bounding box center [1284, 583] width 13 height 13
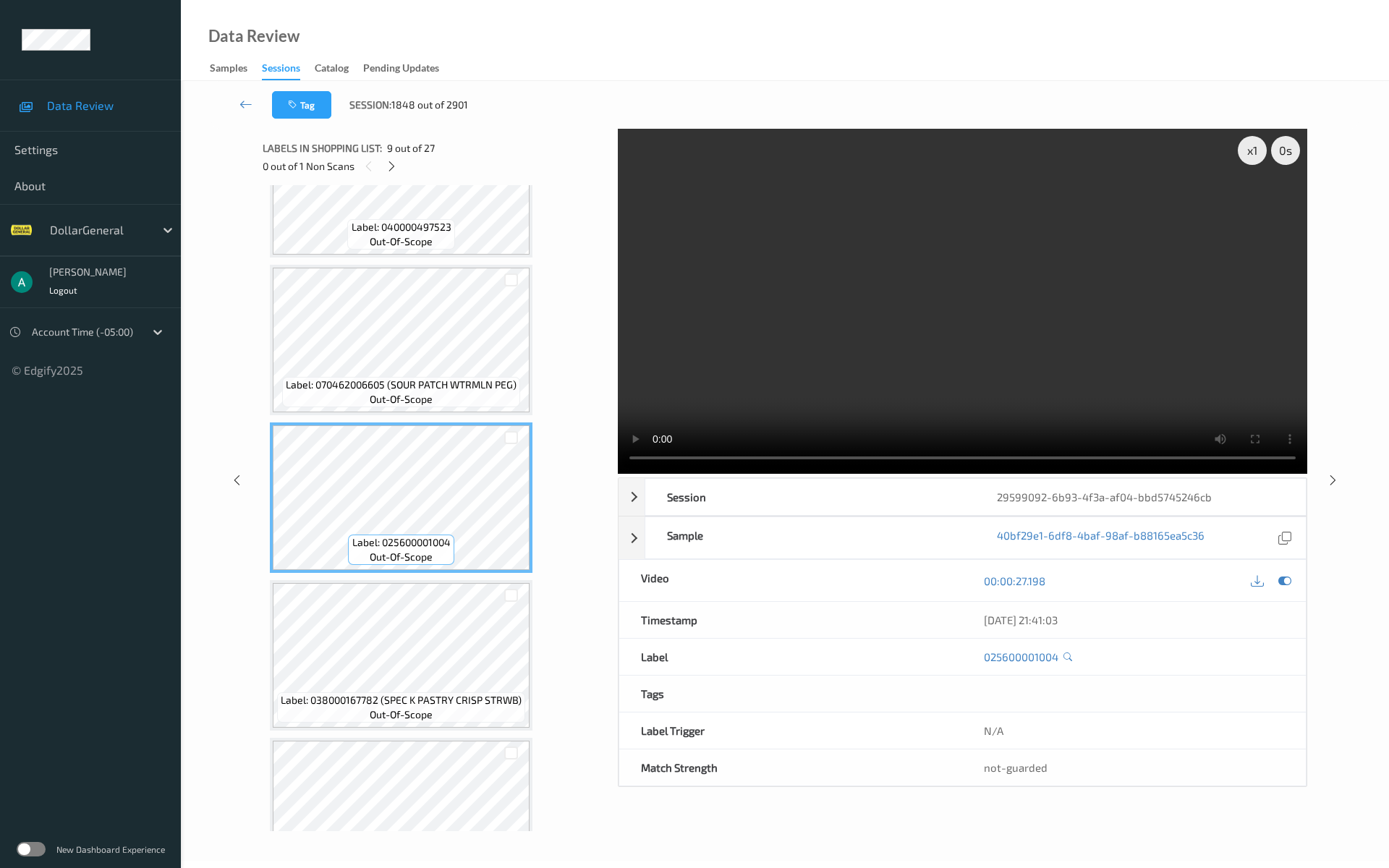
click at [909, 292] on video at bounding box center [962, 301] width 689 height 345
click at [963, 250] on video at bounding box center [962, 301] width 689 height 345
click at [823, 323] on video at bounding box center [962, 301] width 689 height 345
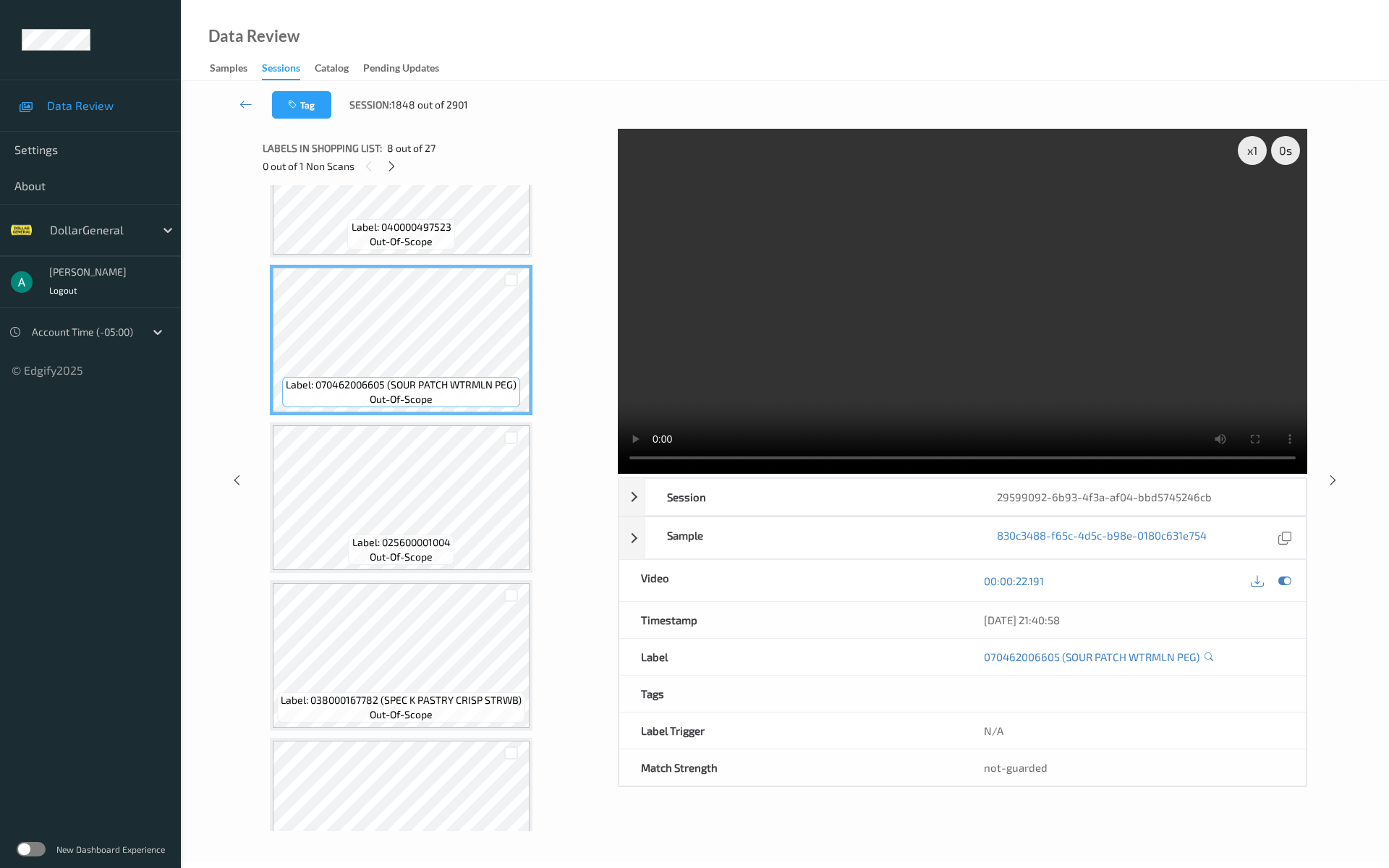
click at [778, 332] on video at bounding box center [962, 301] width 689 height 345
click at [819, 336] on video at bounding box center [962, 301] width 689 height 345
click at [1248, 157] on div "x 1" at bounding box center [1251, 150] width 29 height 29
click at [884, 265] on video at bounding box center [962, 301] width 689 height 345
click at [1293, 587] on div at bounding box center [1284, 580] width 20 height 20
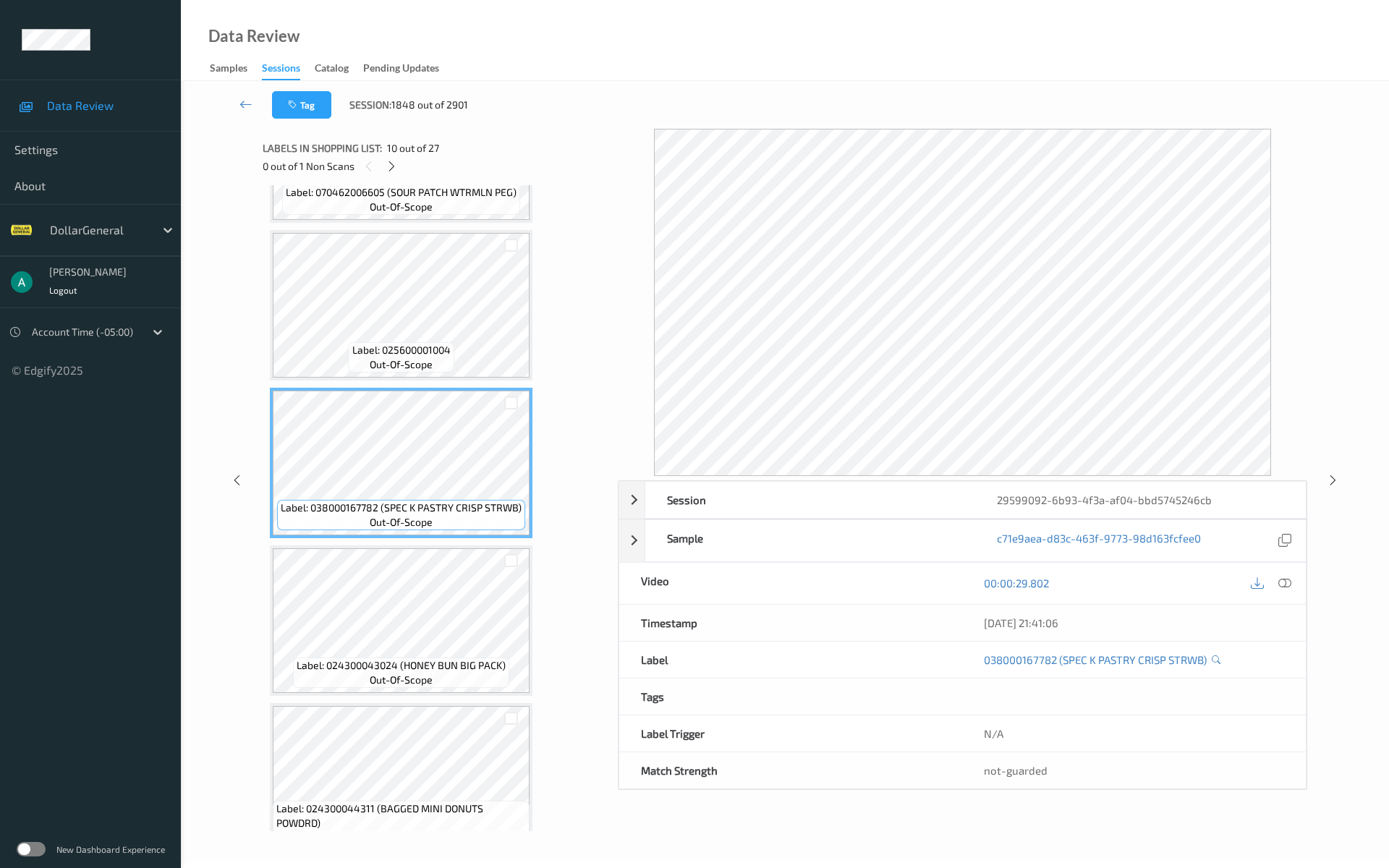
scroll to position [1127, 0]
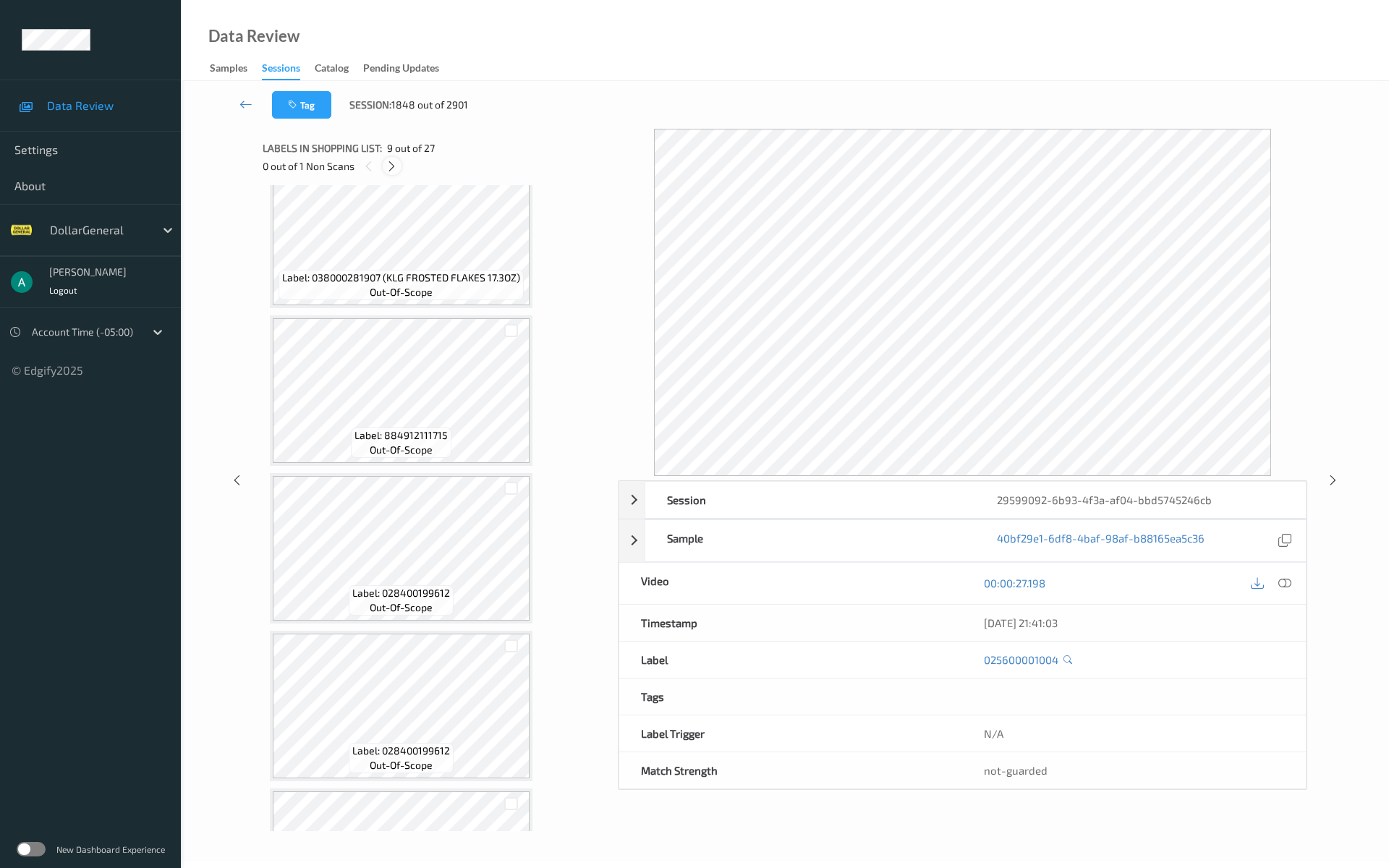
click at [400, 167] on div at bounding box center [391, 165] width 18 height 18
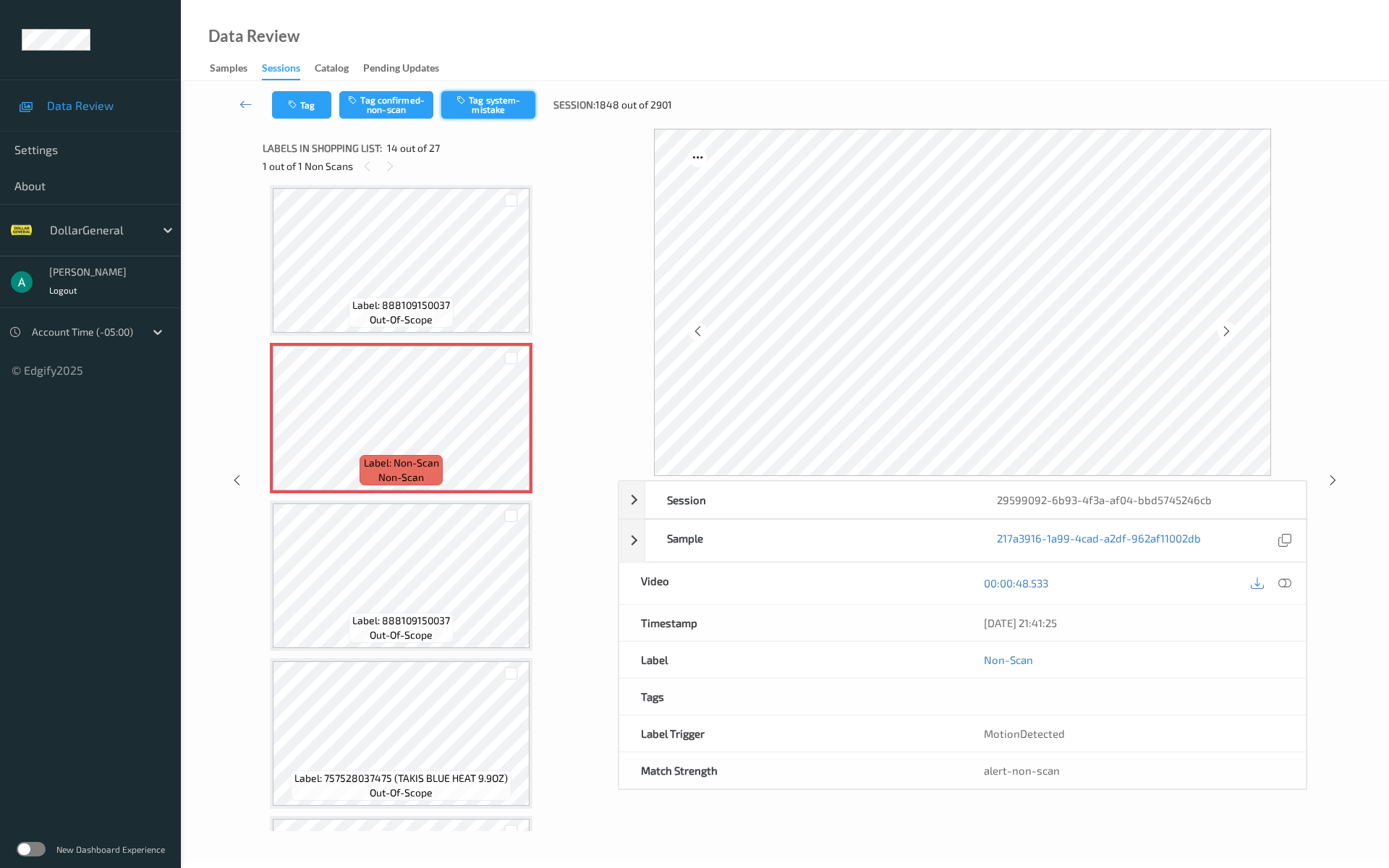
click at [493, 94] on button "Tag system-mistake" at bounding box center [489, 105] width 94 height 27
click at [435, 337] on div "Label: 030000311820 (QUAKER CHWY GRAN BAR CHOC) out-of-scope Label: 03000031182…" at bounding box center [435, 417] width 330 height 4248
click at [444, 308] on span "Label: 888109150037" at bounding box center [400, 305] width 97 height 14
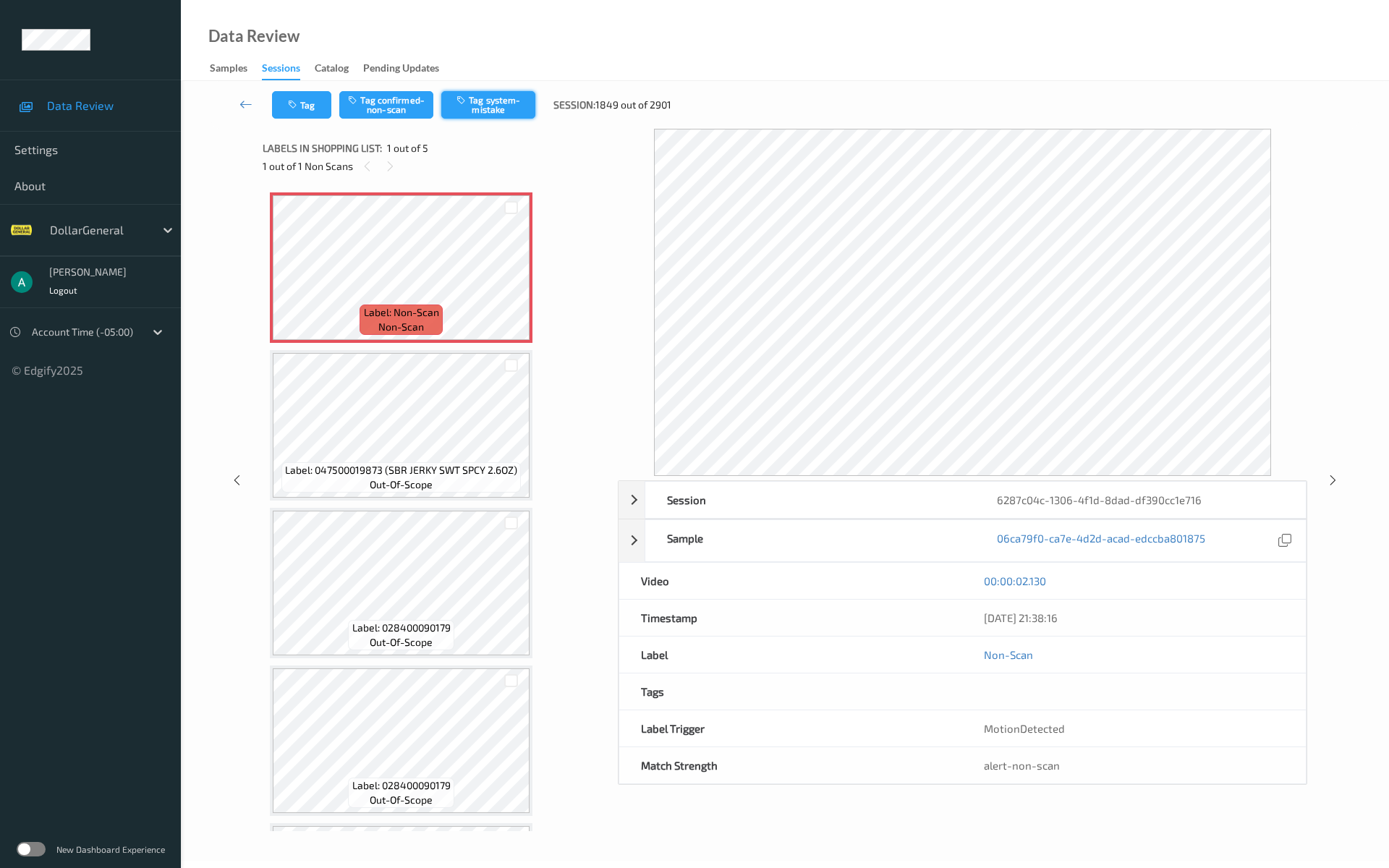
click at [478, 113] on button "Tag system-mistake" at bounding box center [489, 105] width 94 height 27
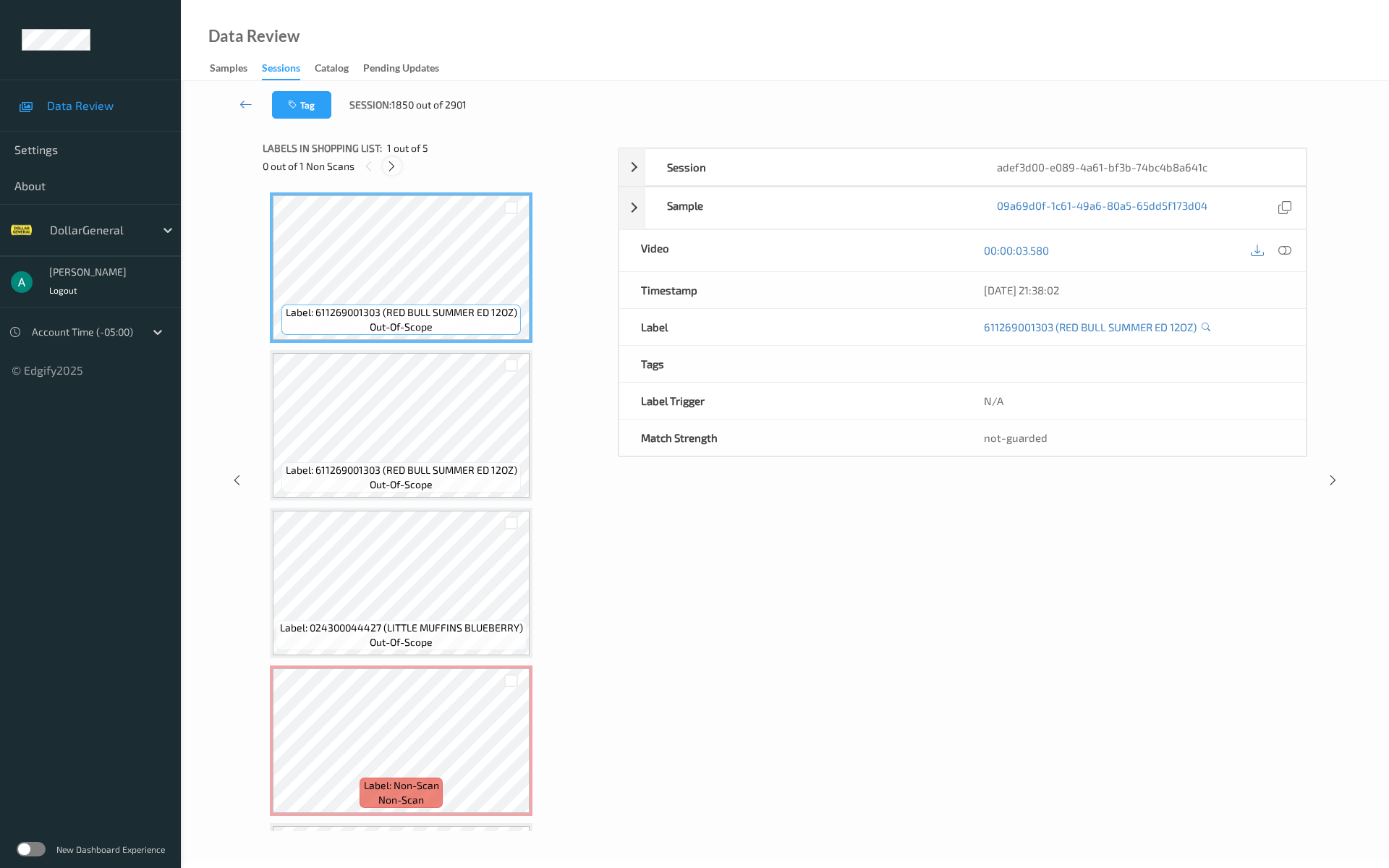
click at [394, 164] on icon at bounding box center [391, 166] width 12 height 13
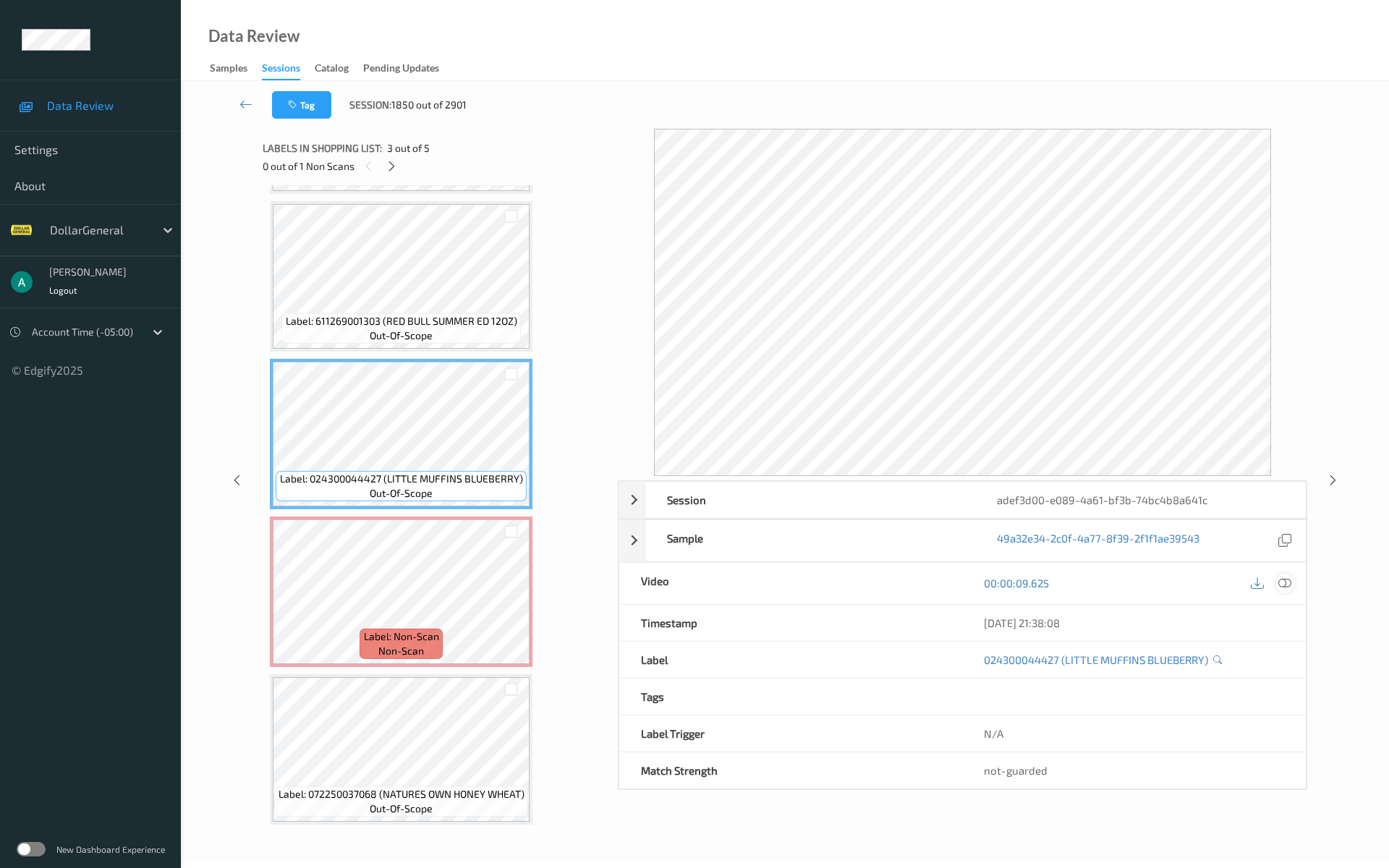
click at [1289, 580] on icon at bounding box center [1284, 583] width 13 height 13
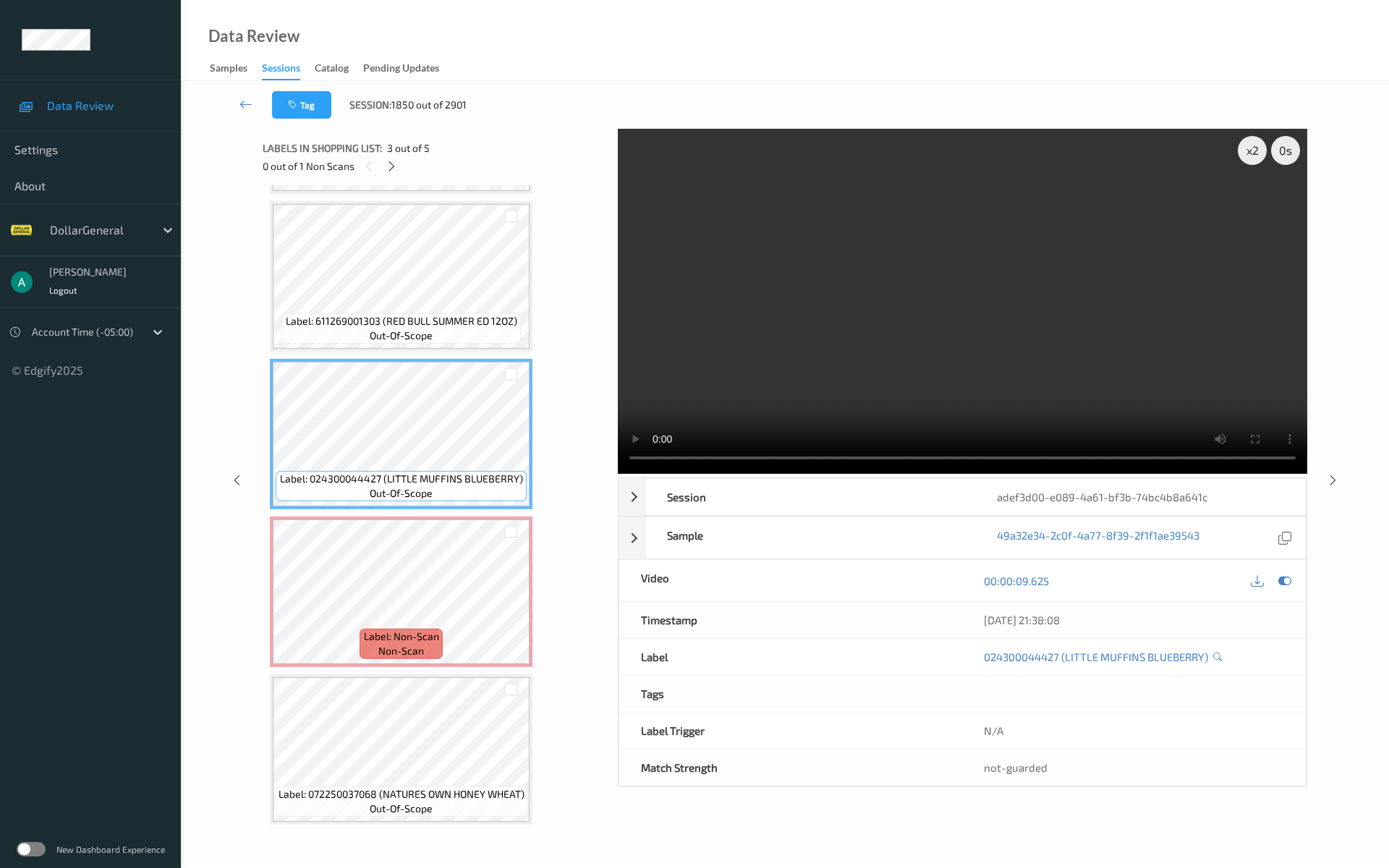
click at [908, 268] on video at bounding box center [962, 301] width 689 height 345
click at [952, 286] on video at bounding box center [962, 301] width 689 height 345
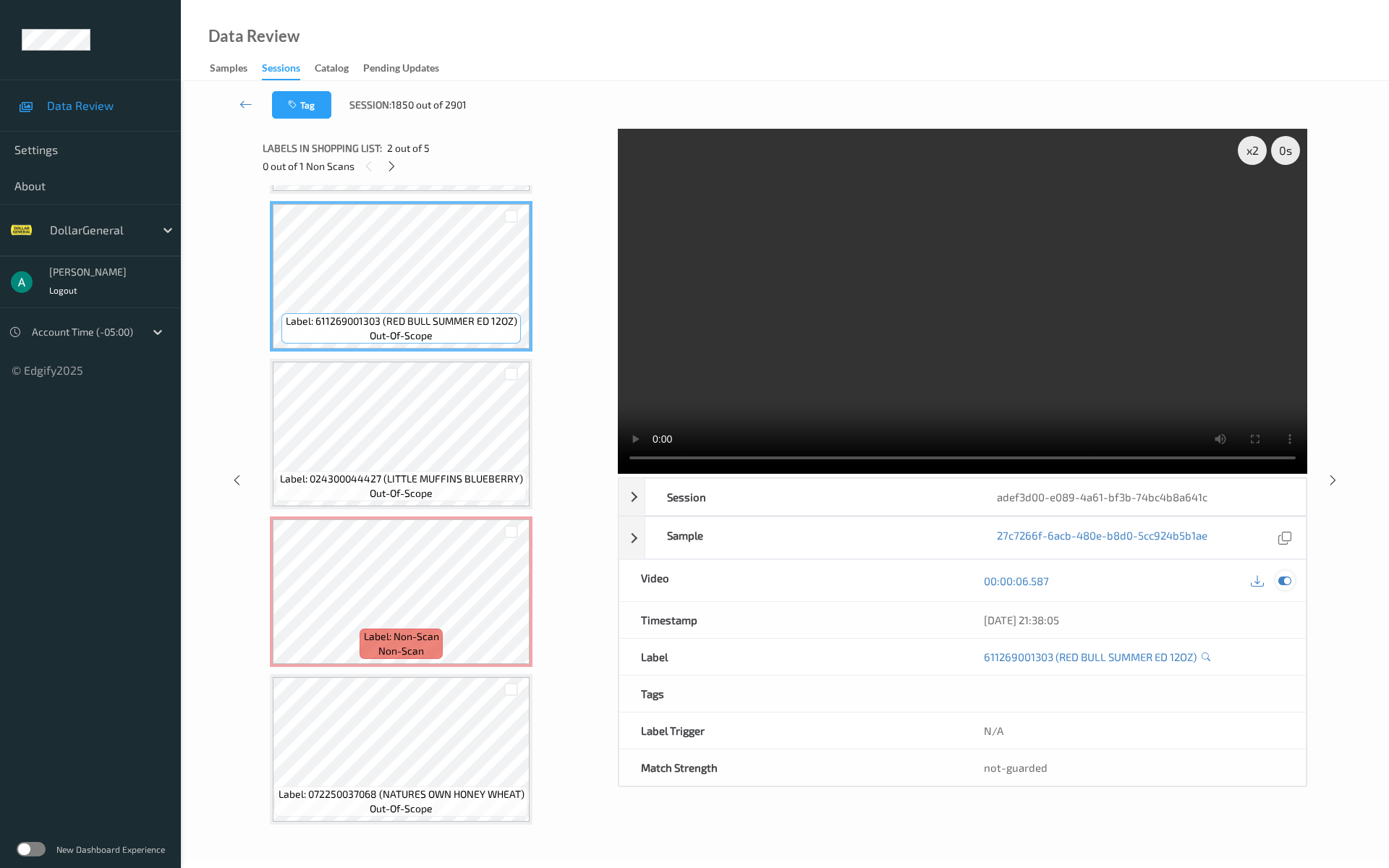
click at [1283, 575] on icon at bounding box center [1284, 581] width 13 height 13
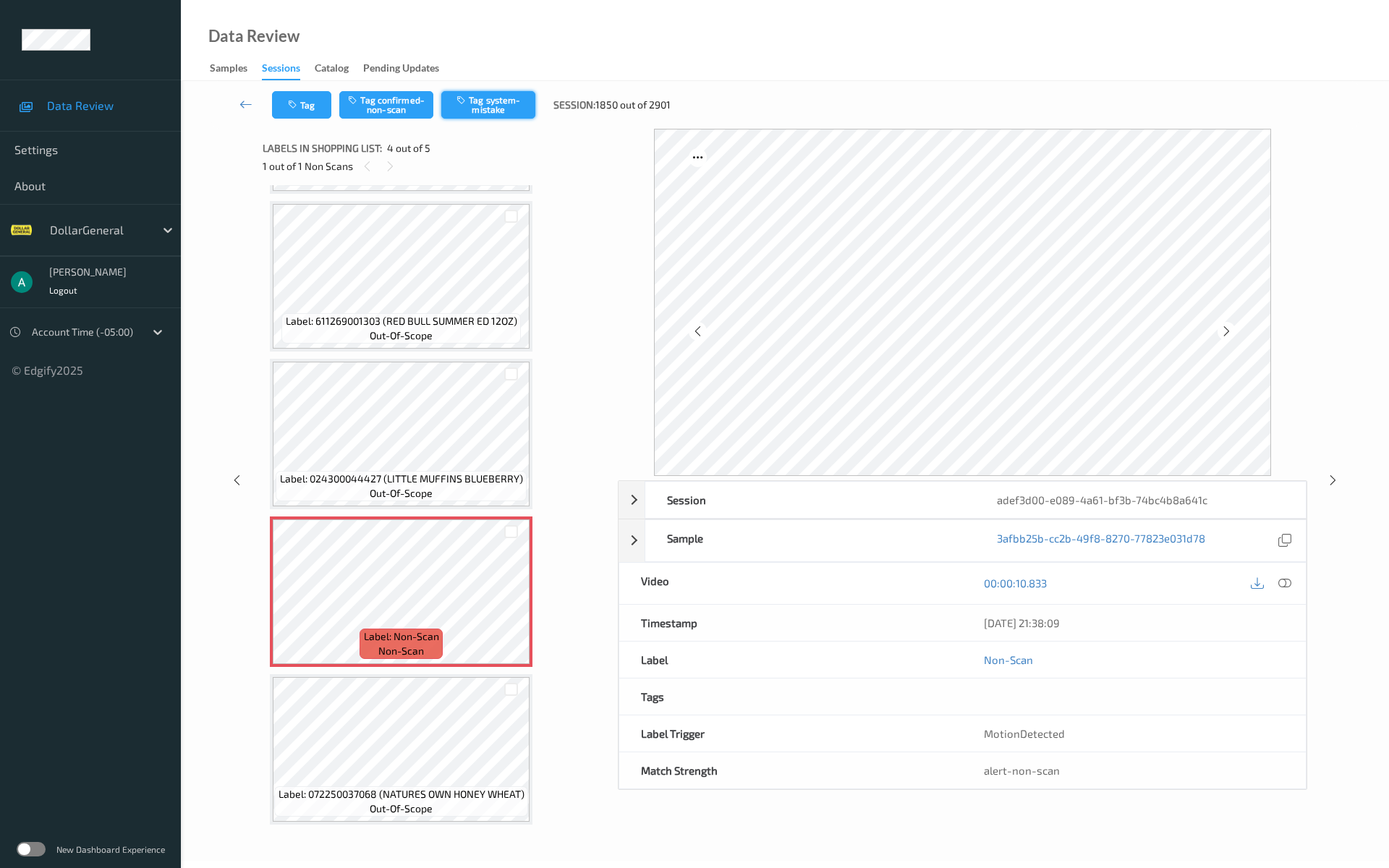
click at [502, 95] on button "Tag system-mistake" at bounding box center [489, 105] width 94 height 27
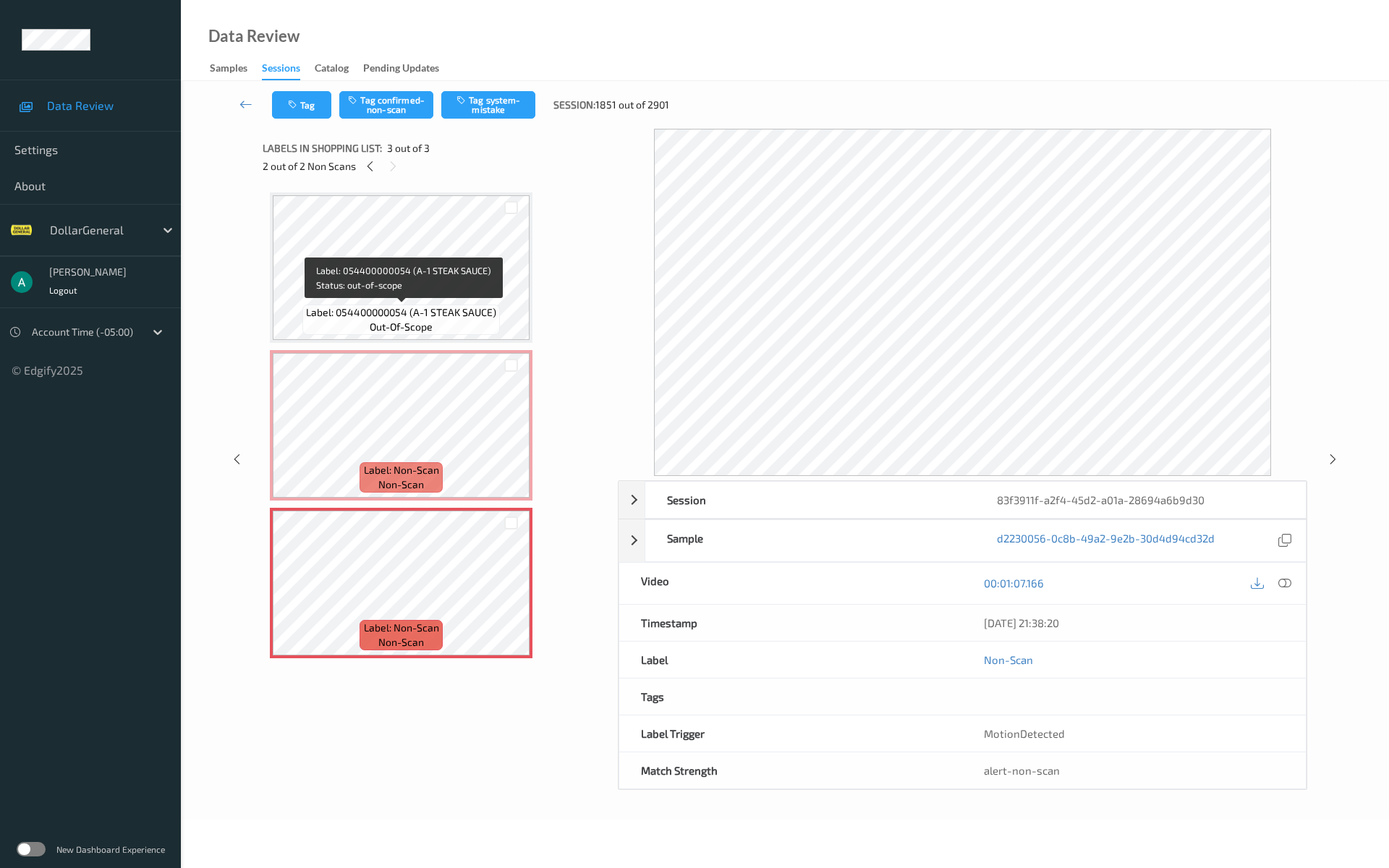
click at [442, 314] on span "Label: 054400000054 (A-1 STEAK SAUCE)" at bounding box center [401, 311] width 191 height 14
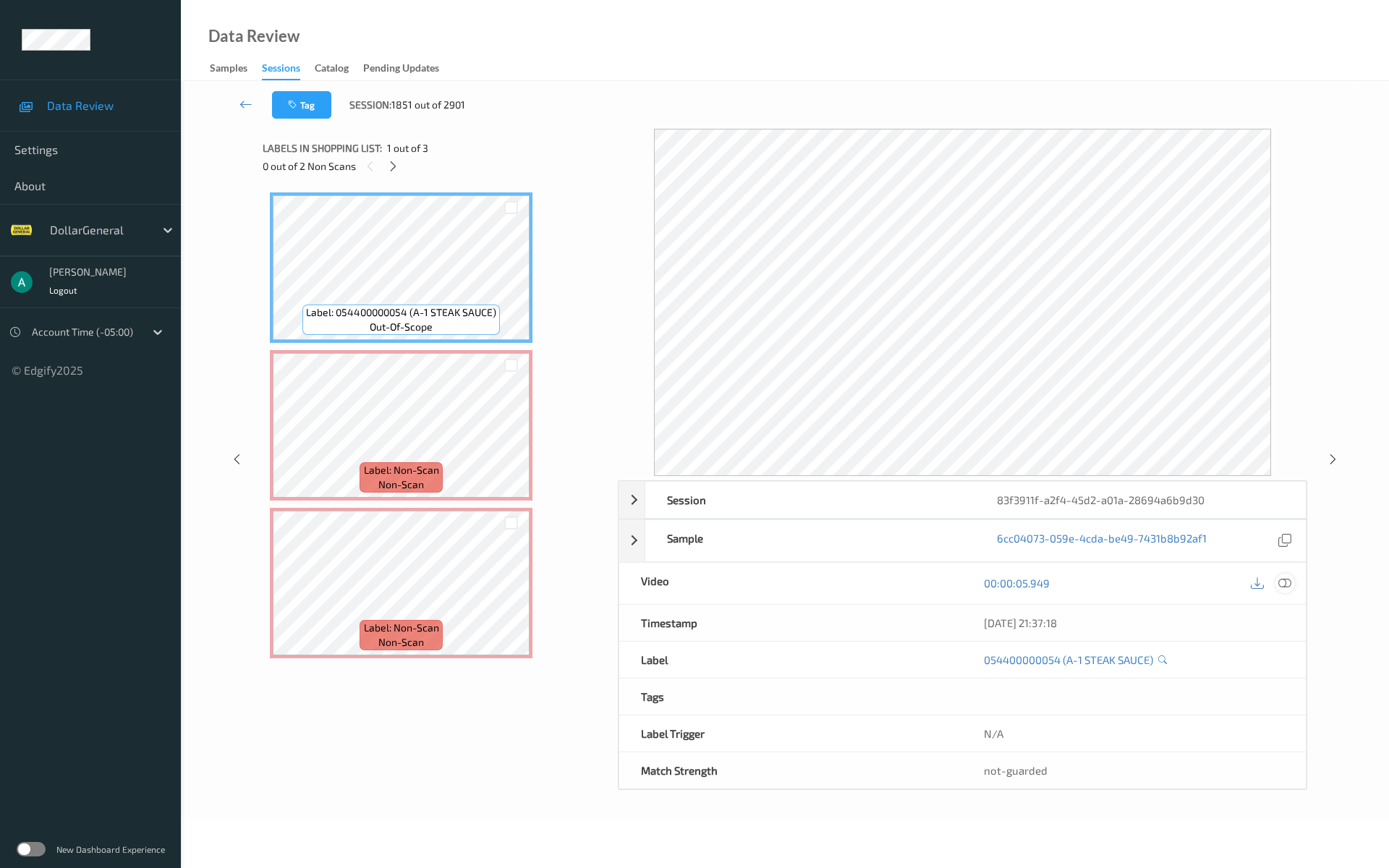
click at [1289, 583] on icon at bounding box center [1284, 583] width 13 height 13
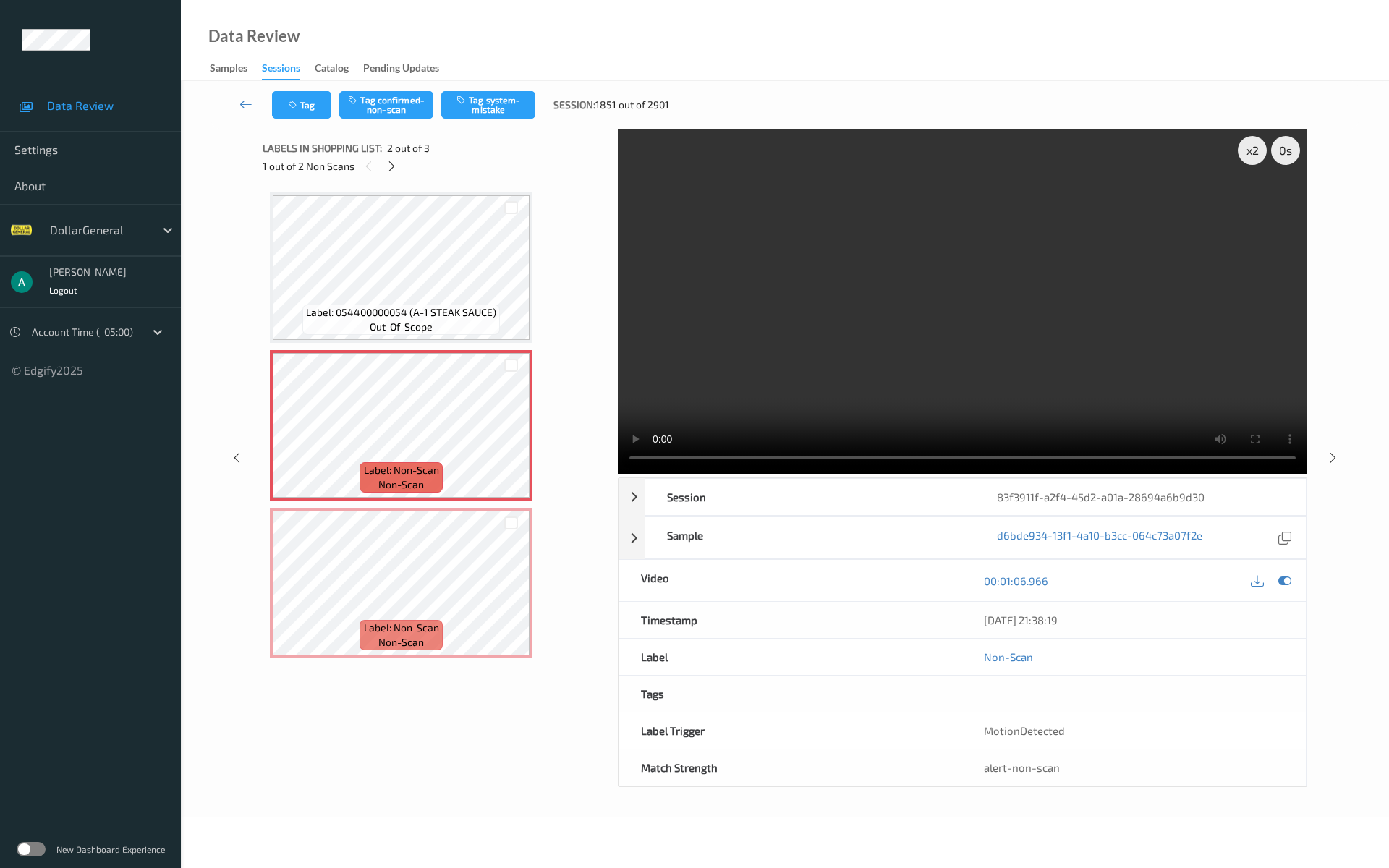
click at [936, 393] on video at bounding box center [962, 301] width 689 height 345
click at [441, 523] on div "x 2 0 s Session 83f3911f-a2f4-45d2-a01a-28694a6b9d30 Session ID 83f3911f-a2f4-4…" at bounding box center [784, 457] width 1045 height 658
click at [824, 324] on video at bounding box center [962, 301] width 689 height 345
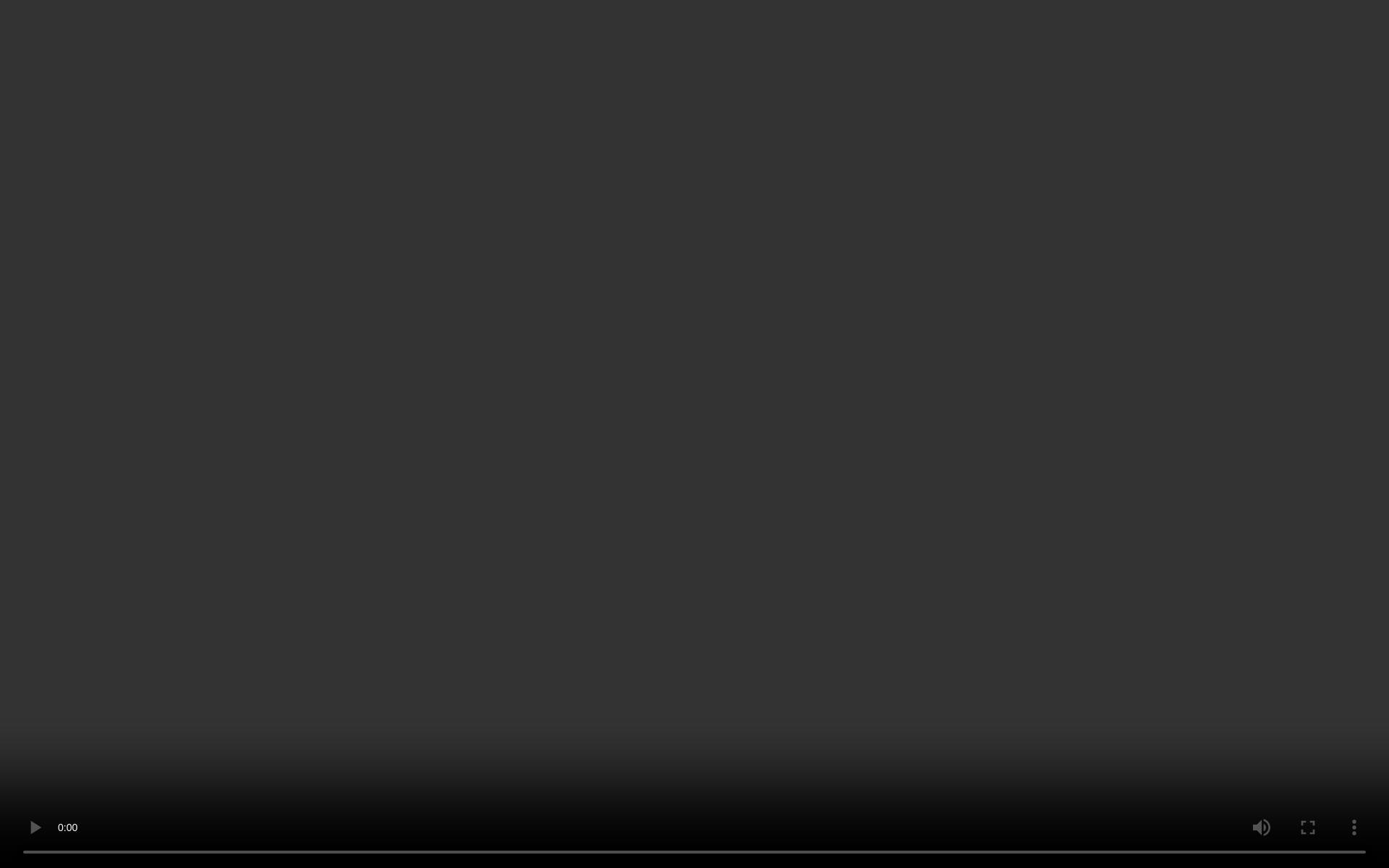
click at [774, 463] on video at bounding box center [694, 434] width 1389 height 868
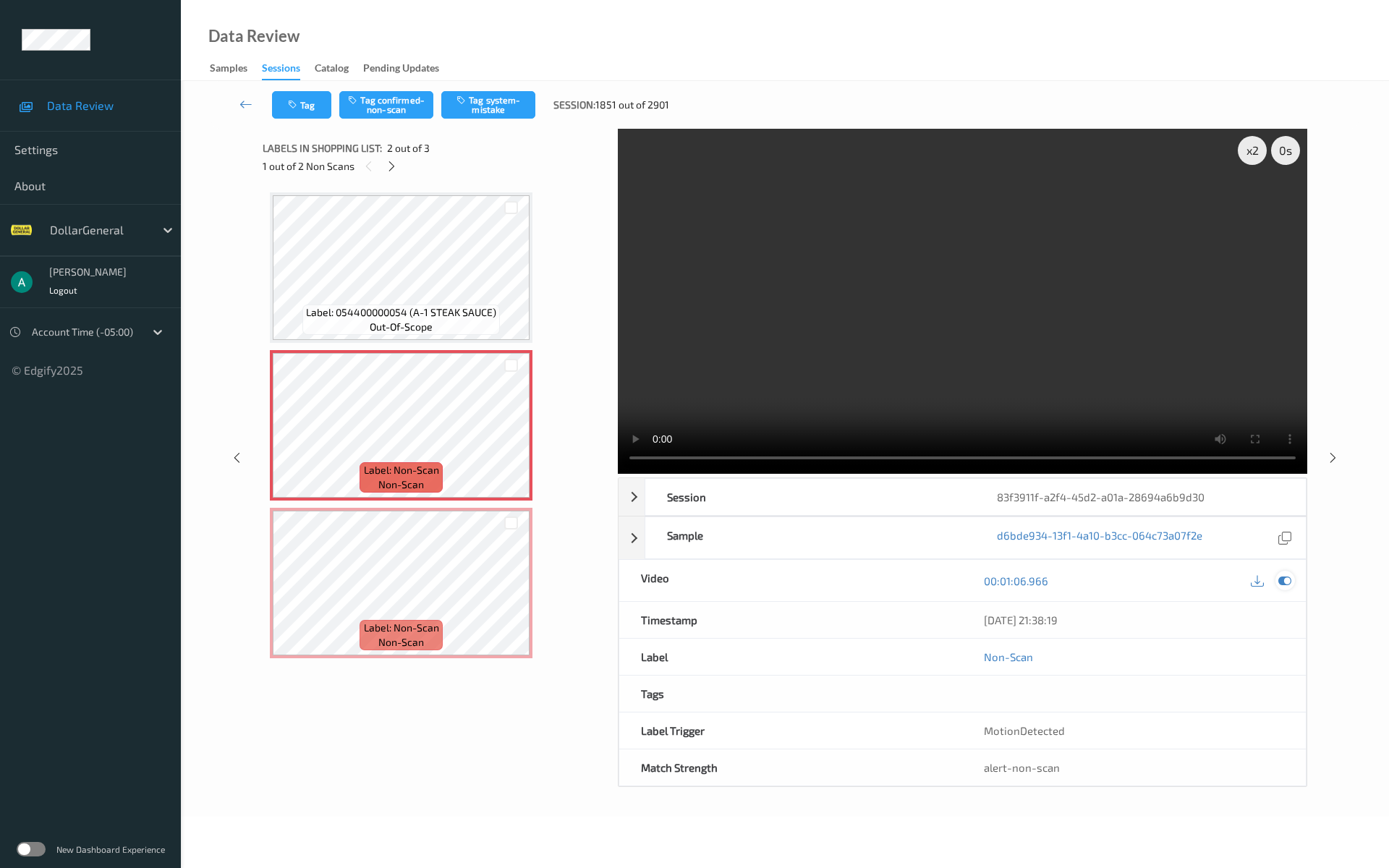
click at [1284, 587] on icon at bounding box center [1284, 581] width 13 height 13
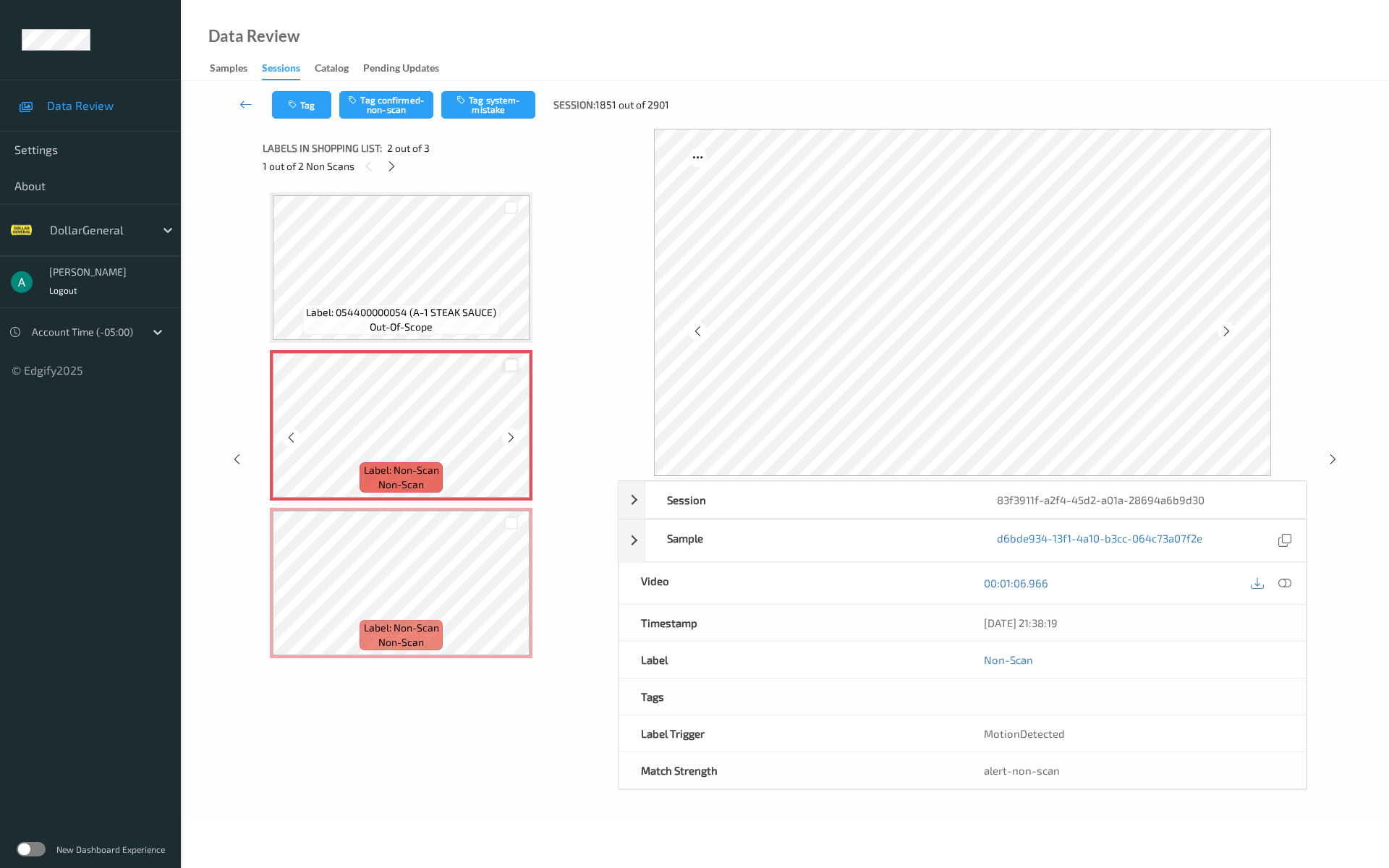
click at [510, 364] on div at bounding box center [510, 365] width 14 height 14
click at [508, 522] on div at bounding box center [510, 523] width 14 height 14
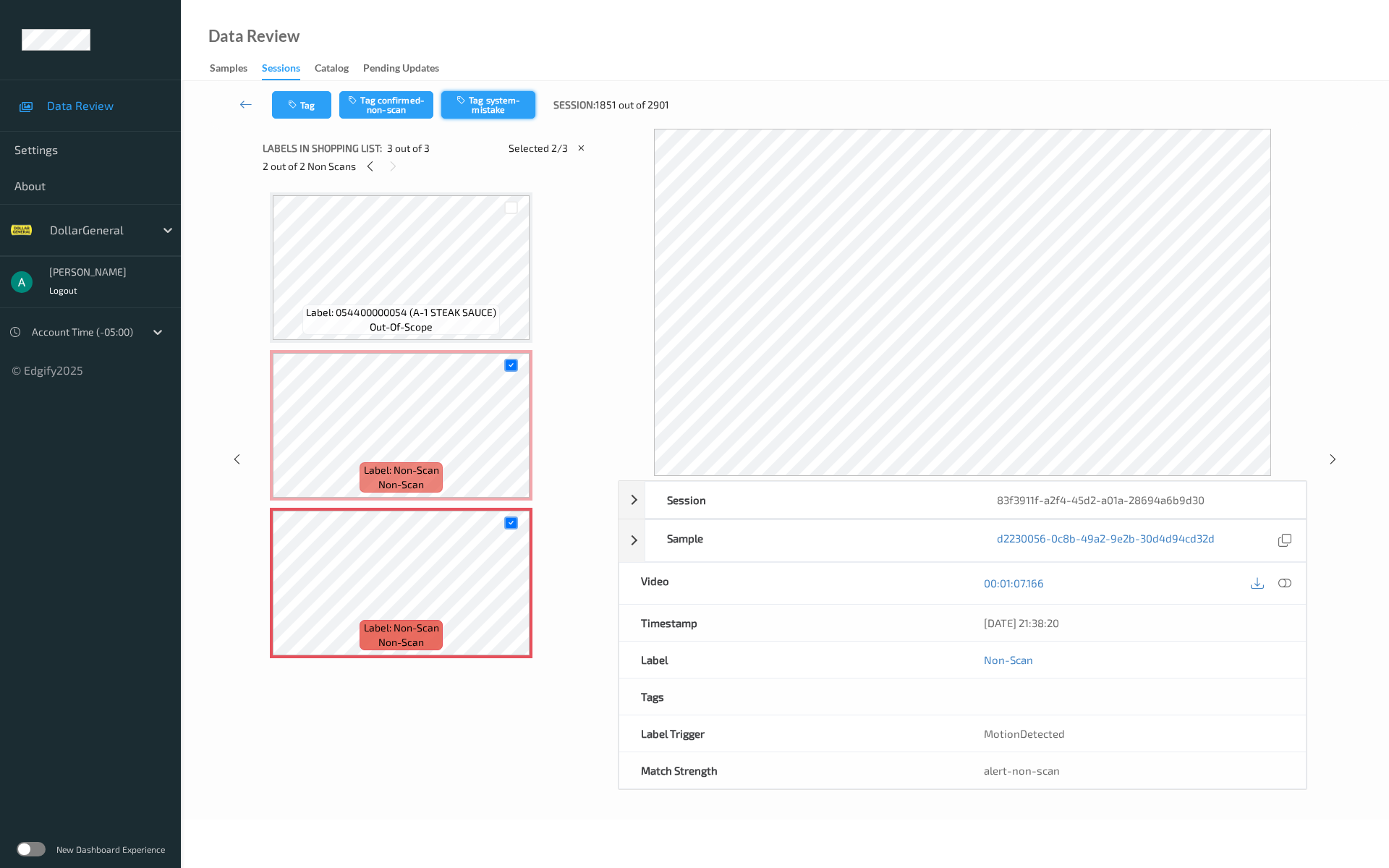
click at [508, 105] on button "Tag system-mistake" at bounding box center [489, 105] width 94 height 27
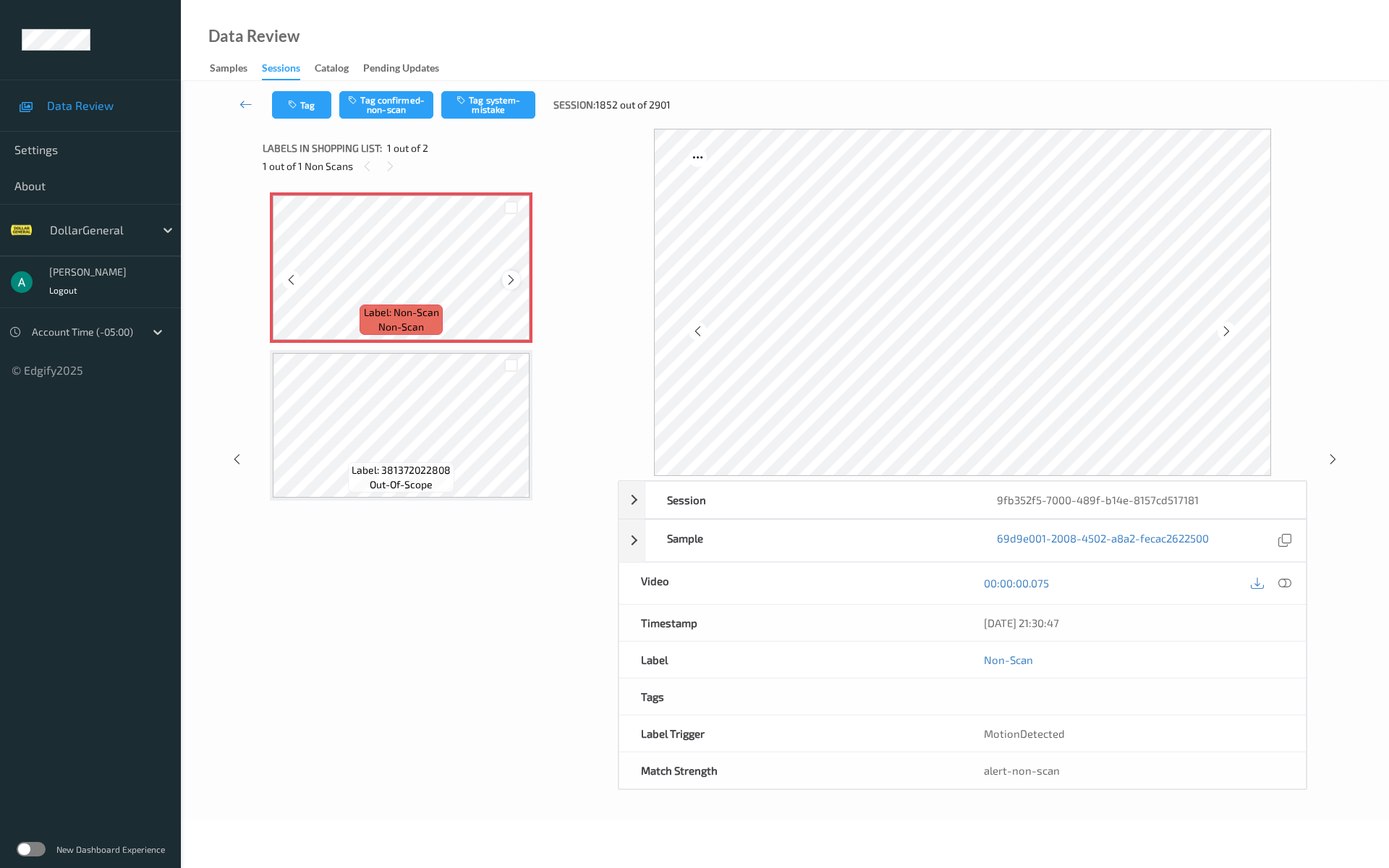
click at [508, 277] on icon at bounding box center [510, 280] width 12 height 13
click at [494, 120] on div "Tag Tag confirmed-non-scan Tag system-mistake Session: 1852 out of 2901" at bounding box center [784, 105] width 1148 height 48
click at [498, 113] on button "Tag system-mistake" at bounding box center [489, 105] width 94 height 27
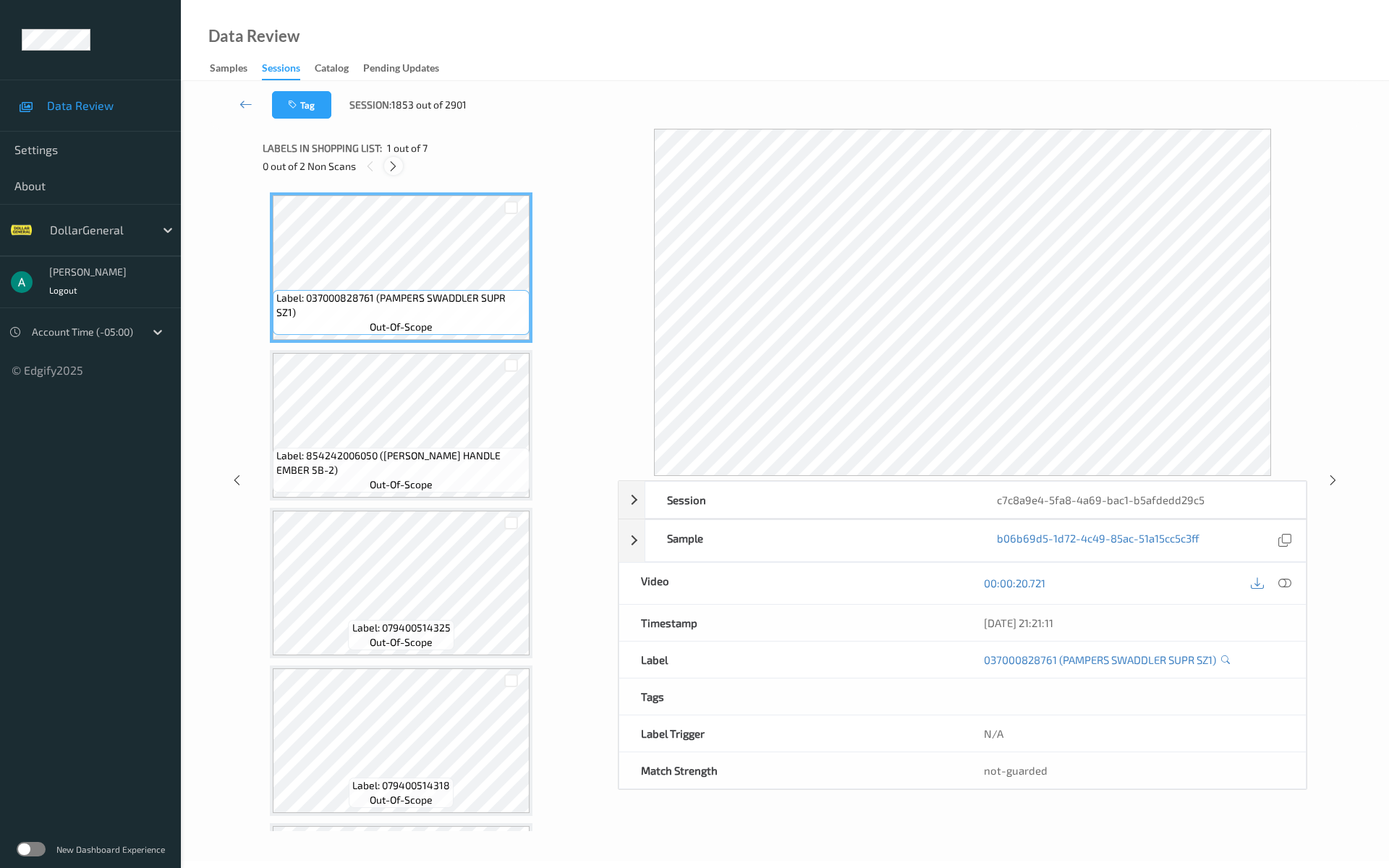
click at [396, 163] on icon at bounding box center [393, 166] width 12 height 13
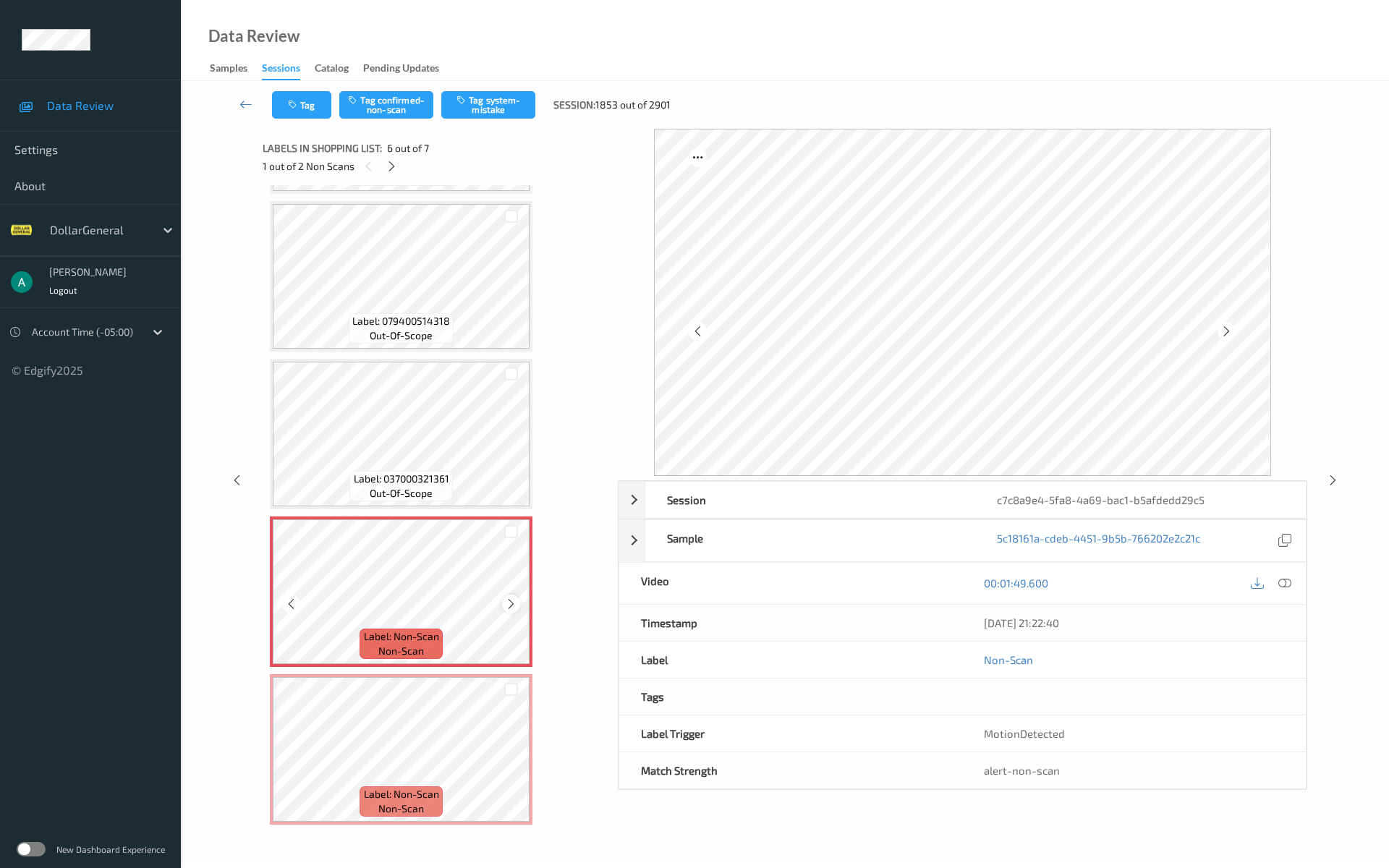
click at [510, 602] on icon at bounding box center [510, 604] width 12 height 13
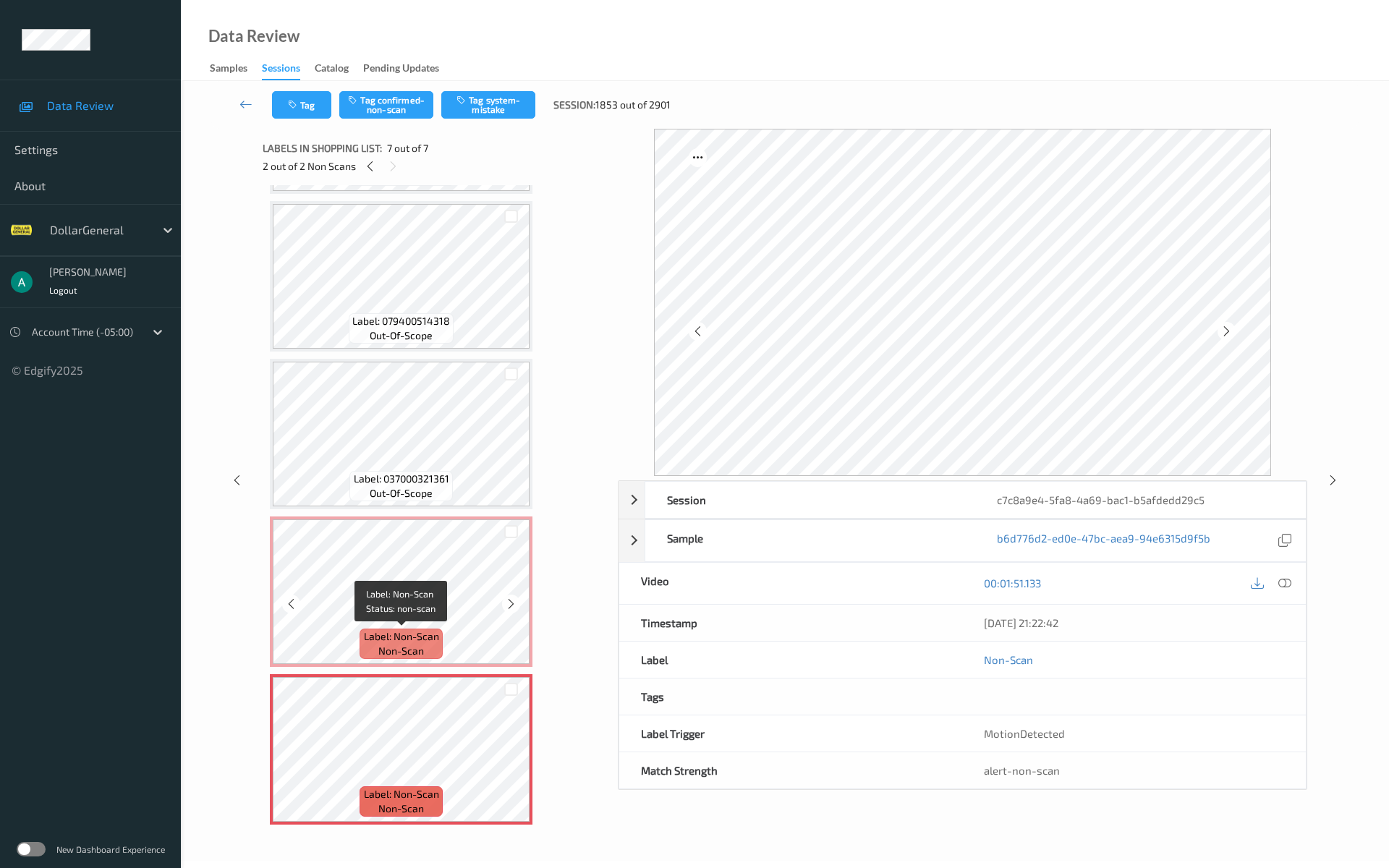
click at [423, 629] on span "Label: Non-Scan" at bounding box center [402, 636] width 75 height 14
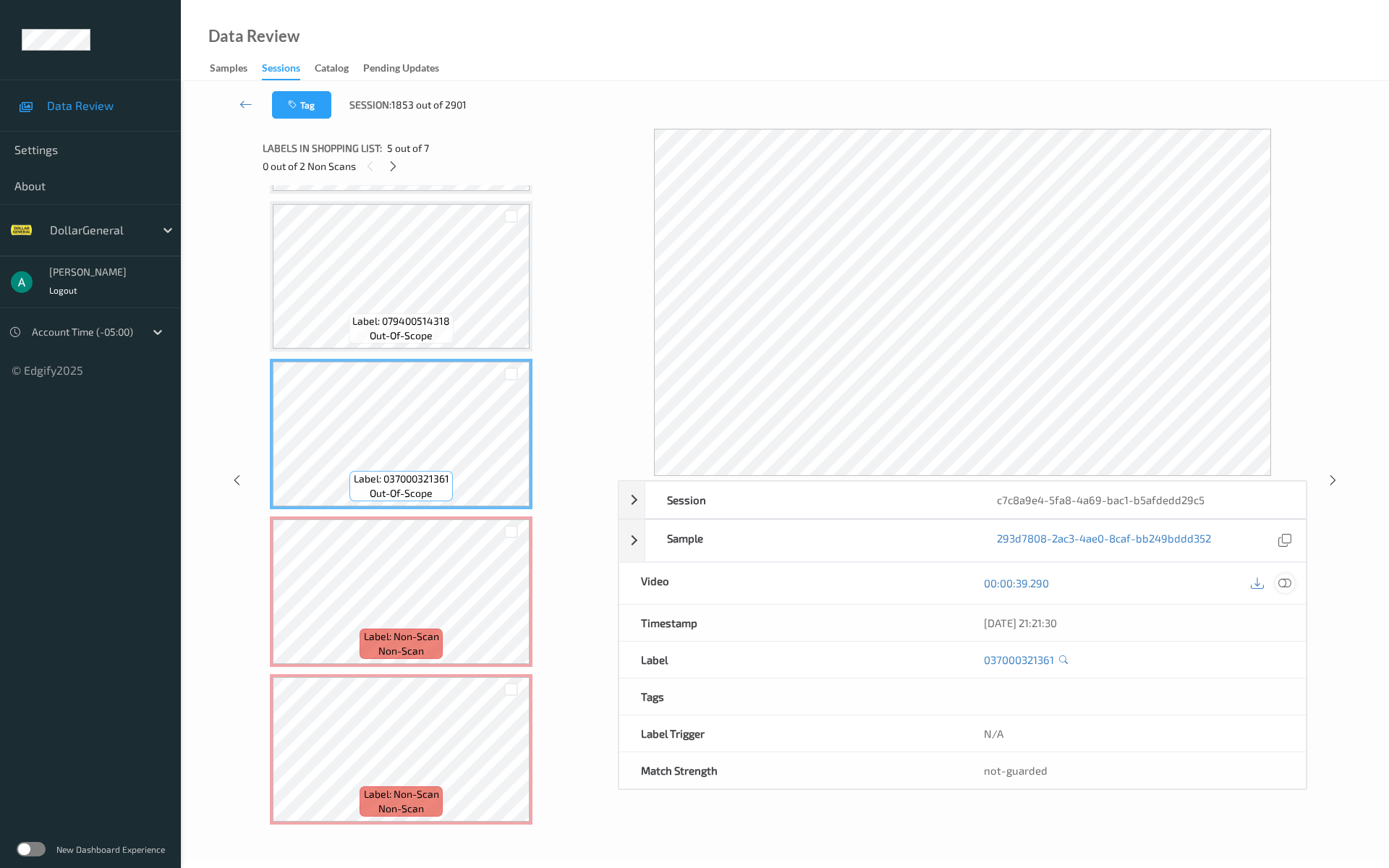
click at [1281, 576] on icon at bounding box center [1284, 583] width 13 height 13
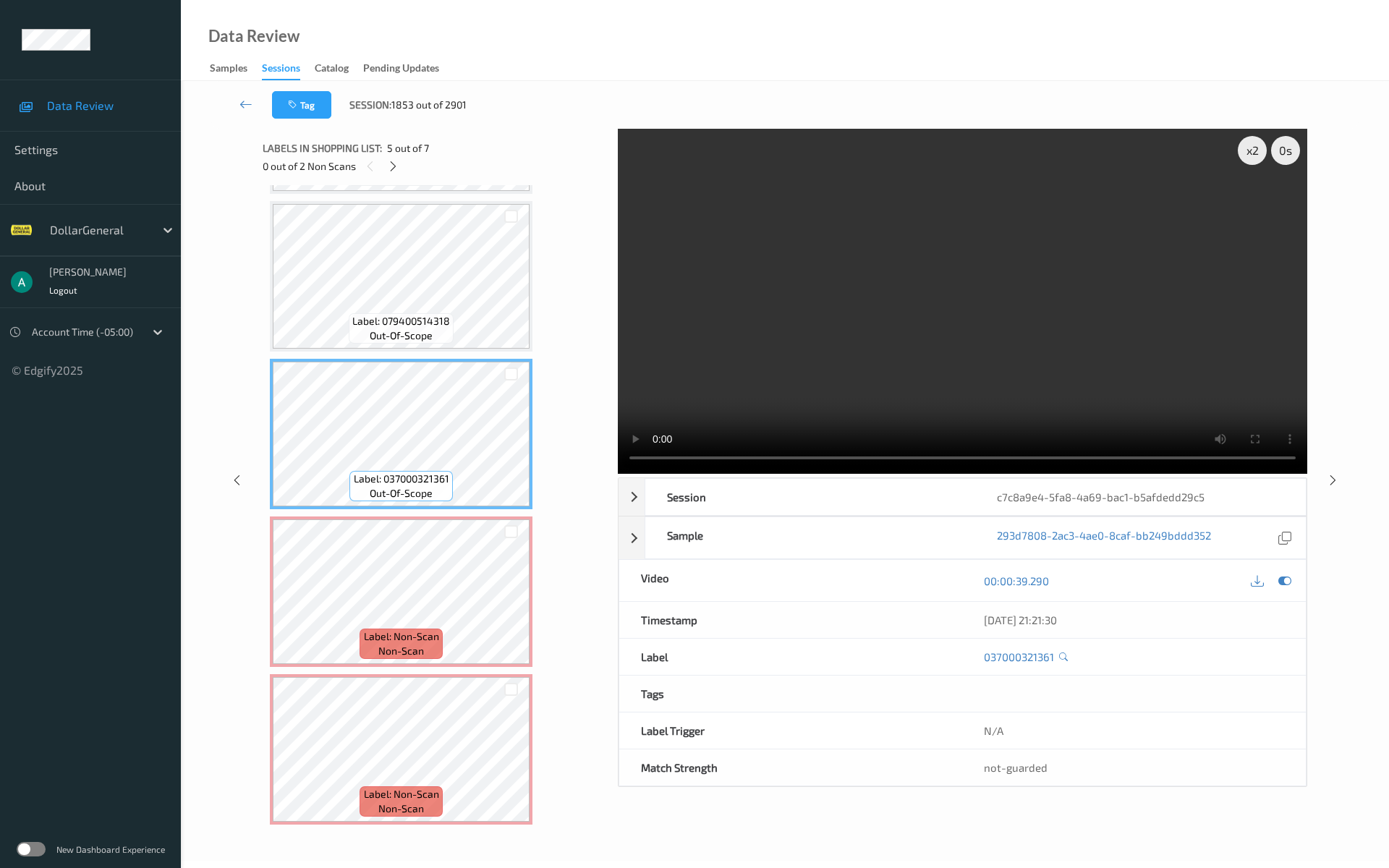
click at [1075, 282] on video at bounding box center [962, 301] width 689 height 345
click at [1072, 284] on video at bounding box center [962, 301] width 689 height 345
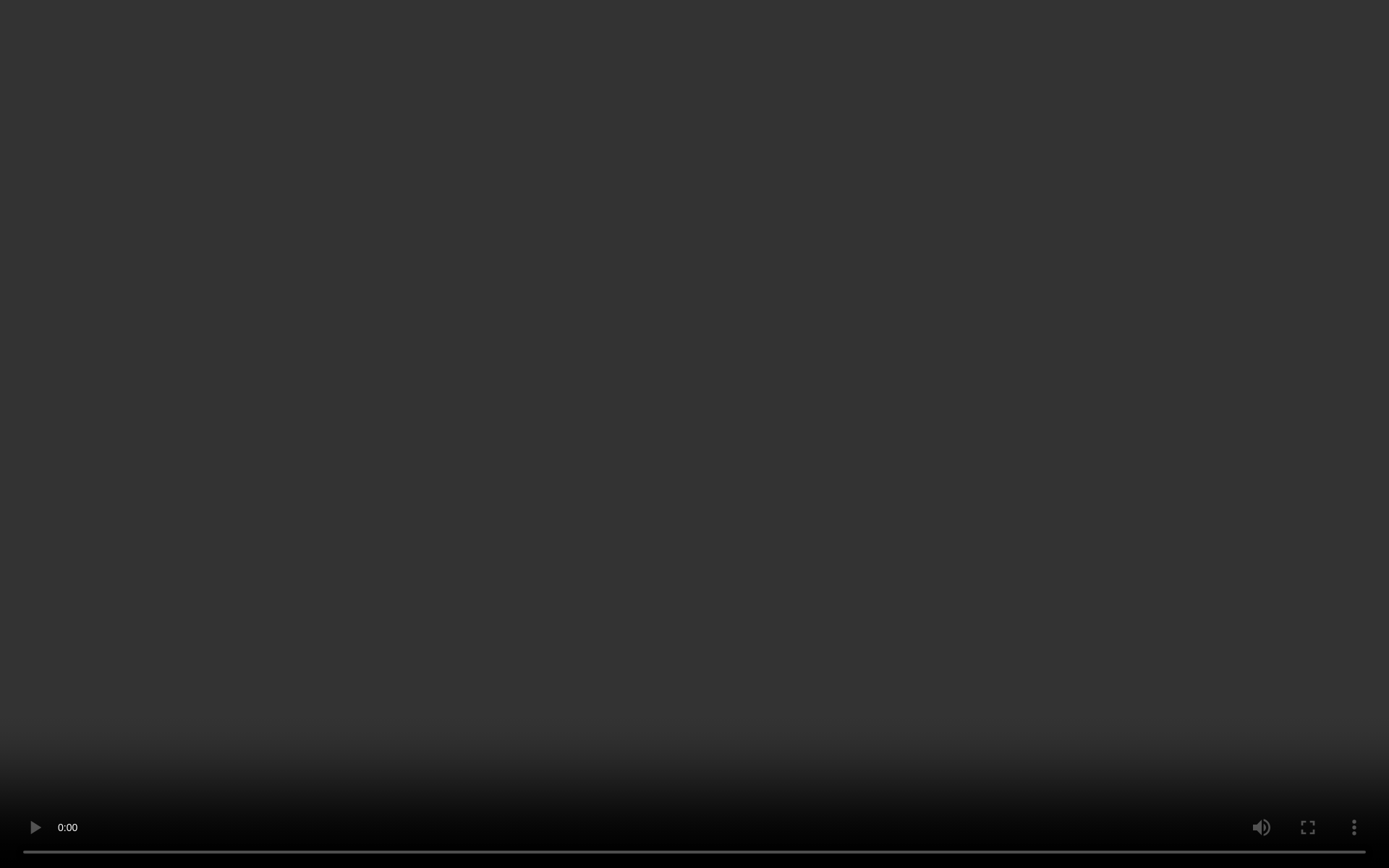
drag, startPoint x: 986, startPoint y: 304, endPoint x: 988, endPoint y: 317, distance: 13.2
click at [983, 301] on video at bounding box center [694, 434] width 1389 height 868
click at [898, 240] on video at bounding box center [694, 434] width 1389 height 868
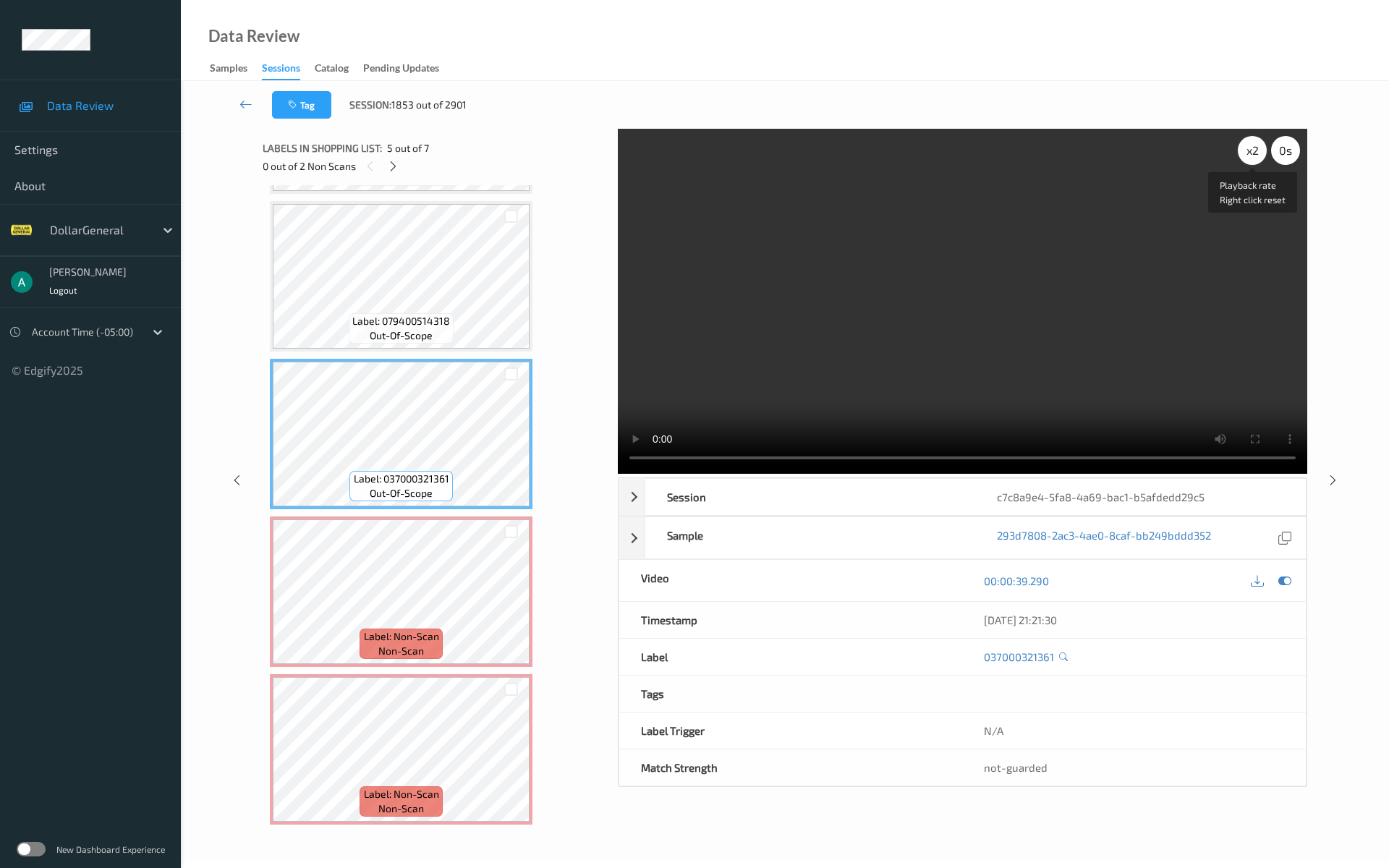
click at [1259, 146] on div "x 2" at bounding box center [1251, 150] width 29 height 29
click at [1046, 263] on video at bounding box center [962, 301] width 689 height 345
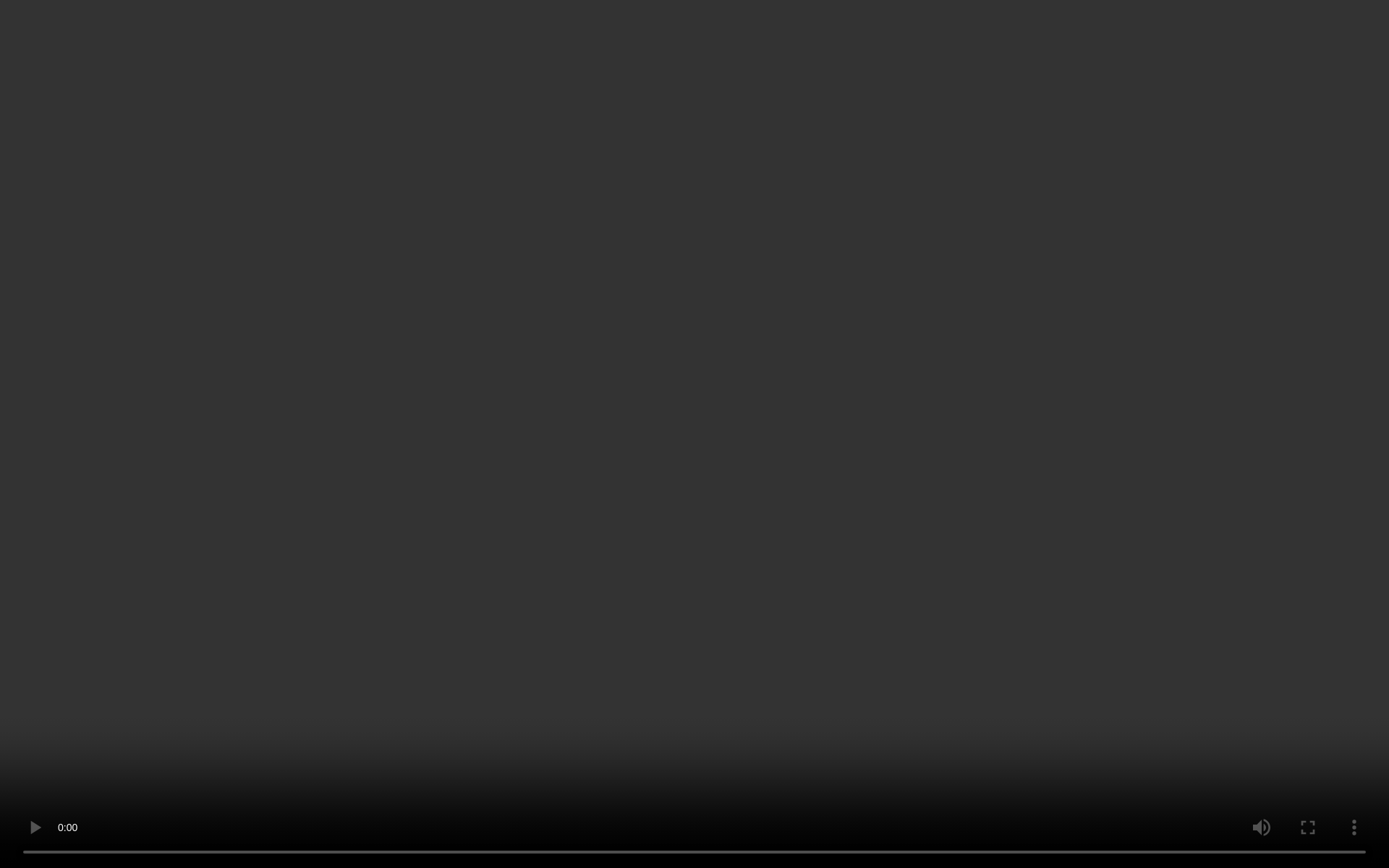
click at [776, 325] on video at bounding box center [694, 434] width 1389 height 868
click at [949, 315] on video at bounding box center [694, 434] width 1389 height 868
click at [1002, 652] on video at bounding box center [694, 434] width 1389 height 868
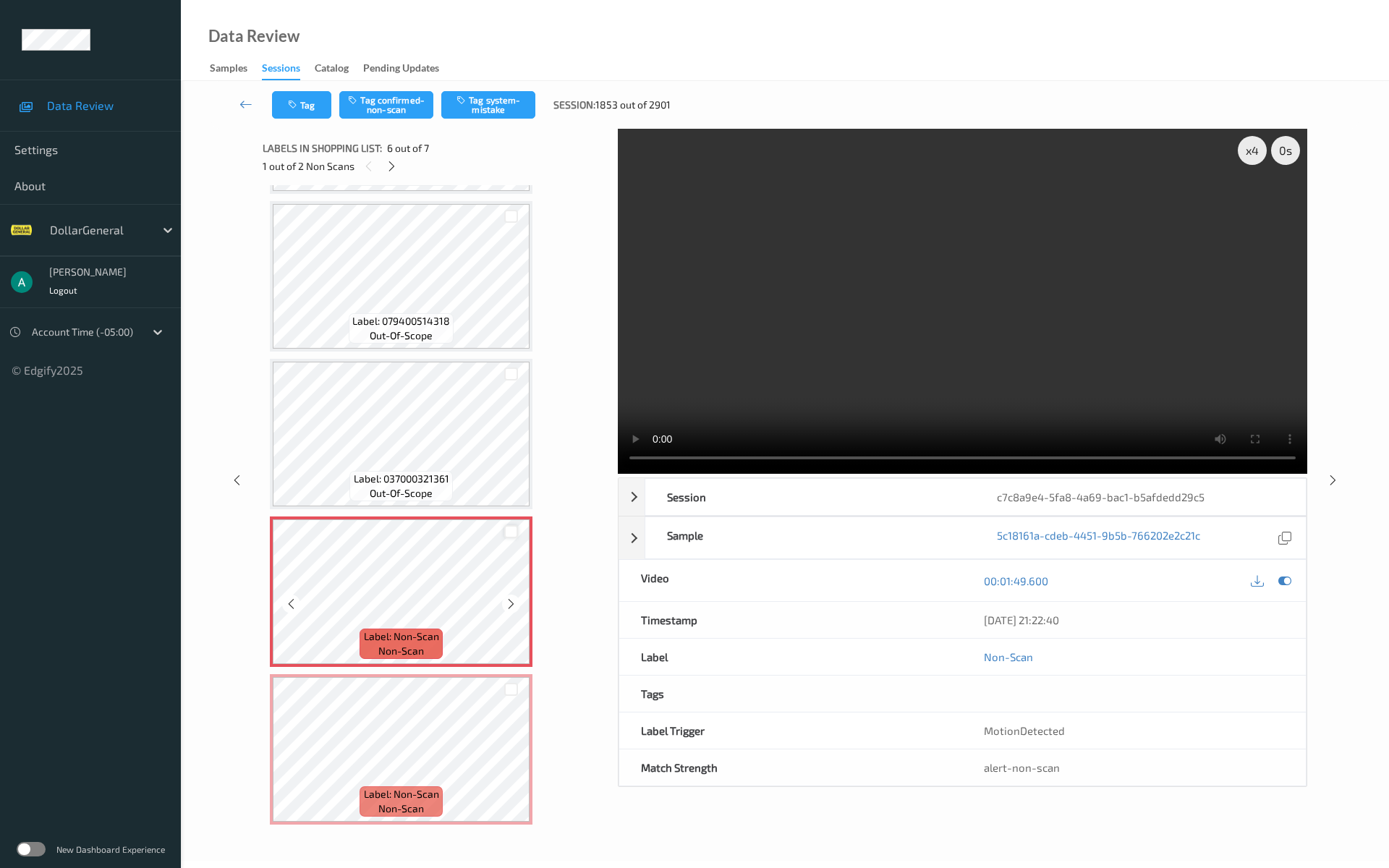
click at [509, 534] on div at bounding box center [510, 531] width 14 height 14
click at [510, 693] on div at bounding box center [510, 689] width 14 height 14
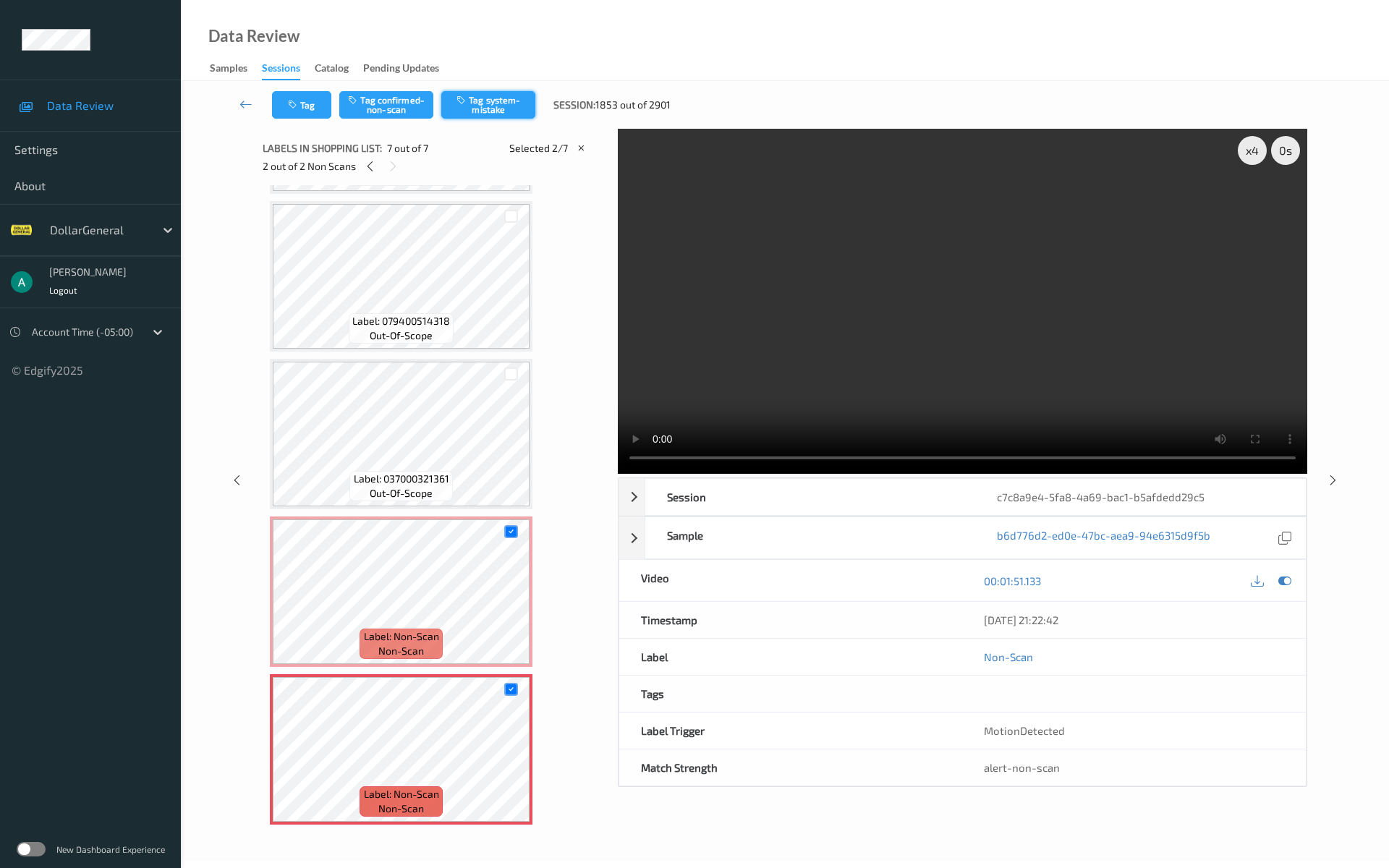
click at [476, 95] on button "Tag system-mistake" at bounding box center [489, 105] width 94 height 27
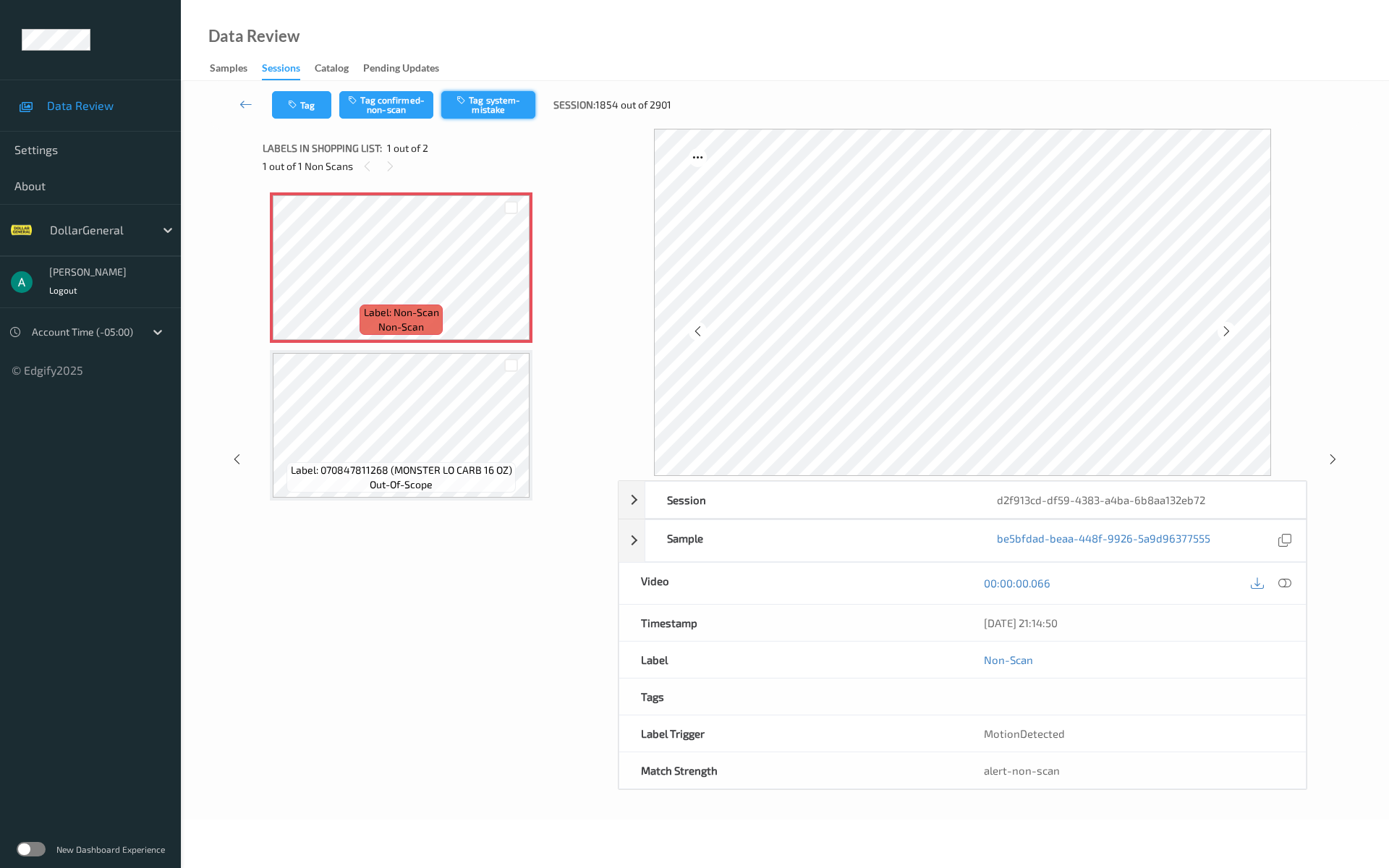
click at [491, 97] on button "Tag system-mistake" at bounding box center [489, 105] width 94 height 27
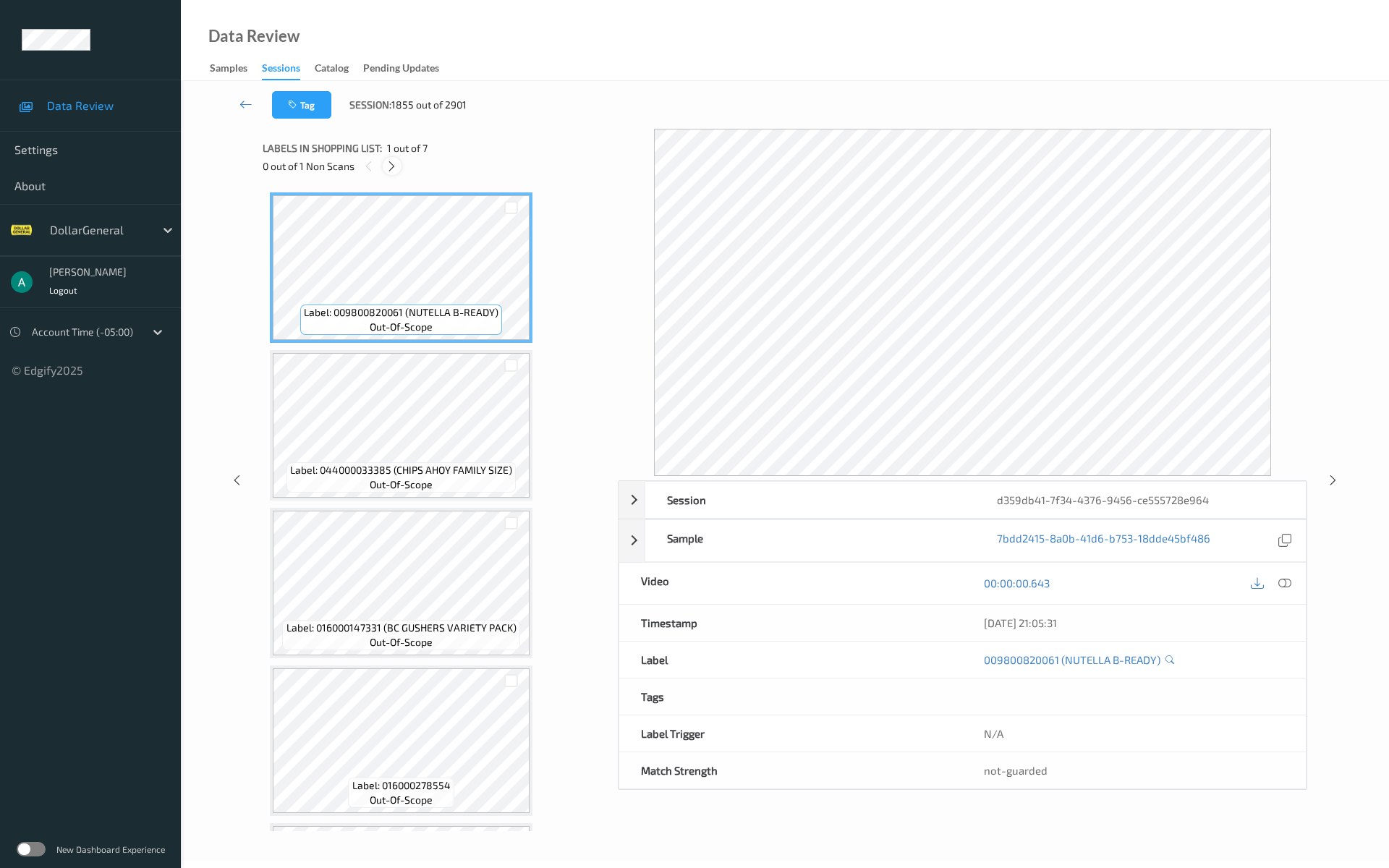
click at [388, 168] on icon at bounding box center [391, 166] width 12 height 13
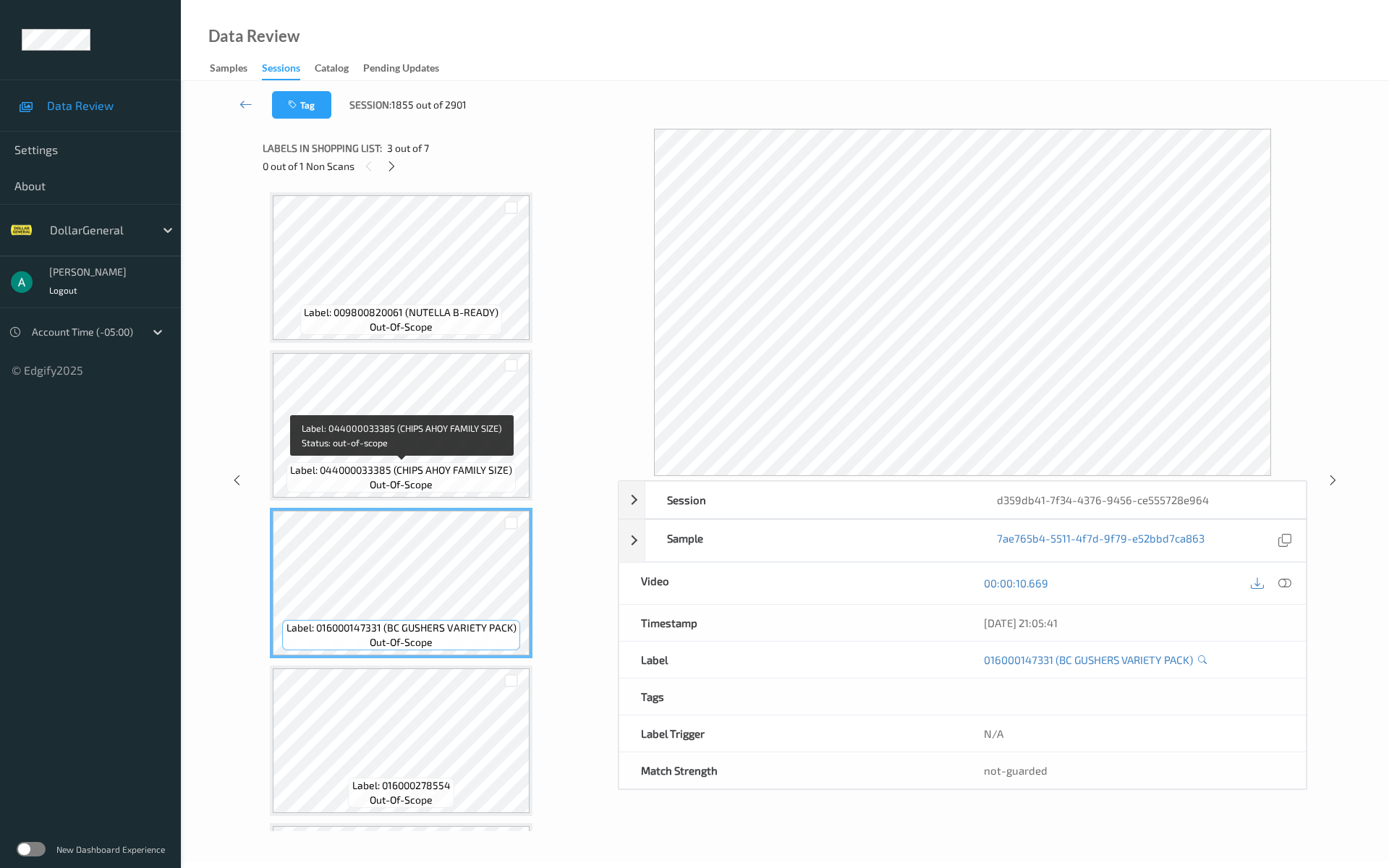
click at [435, 469] on span "Label: 044000033385 (CHIPS AHOY FAMILY SIZE)" at bounding box center [400, 470] width 222 height 14
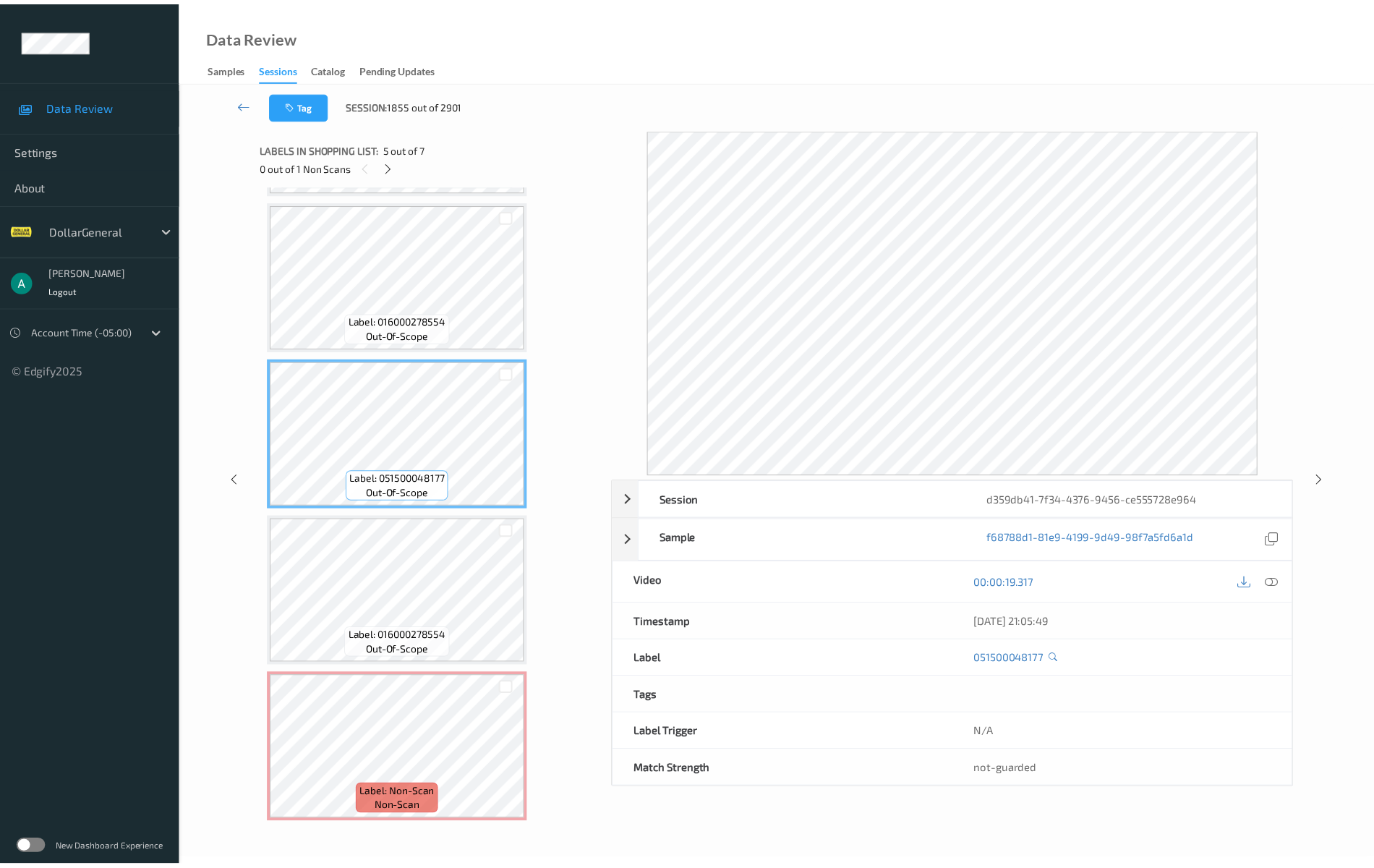
scroll to position [464, 0]
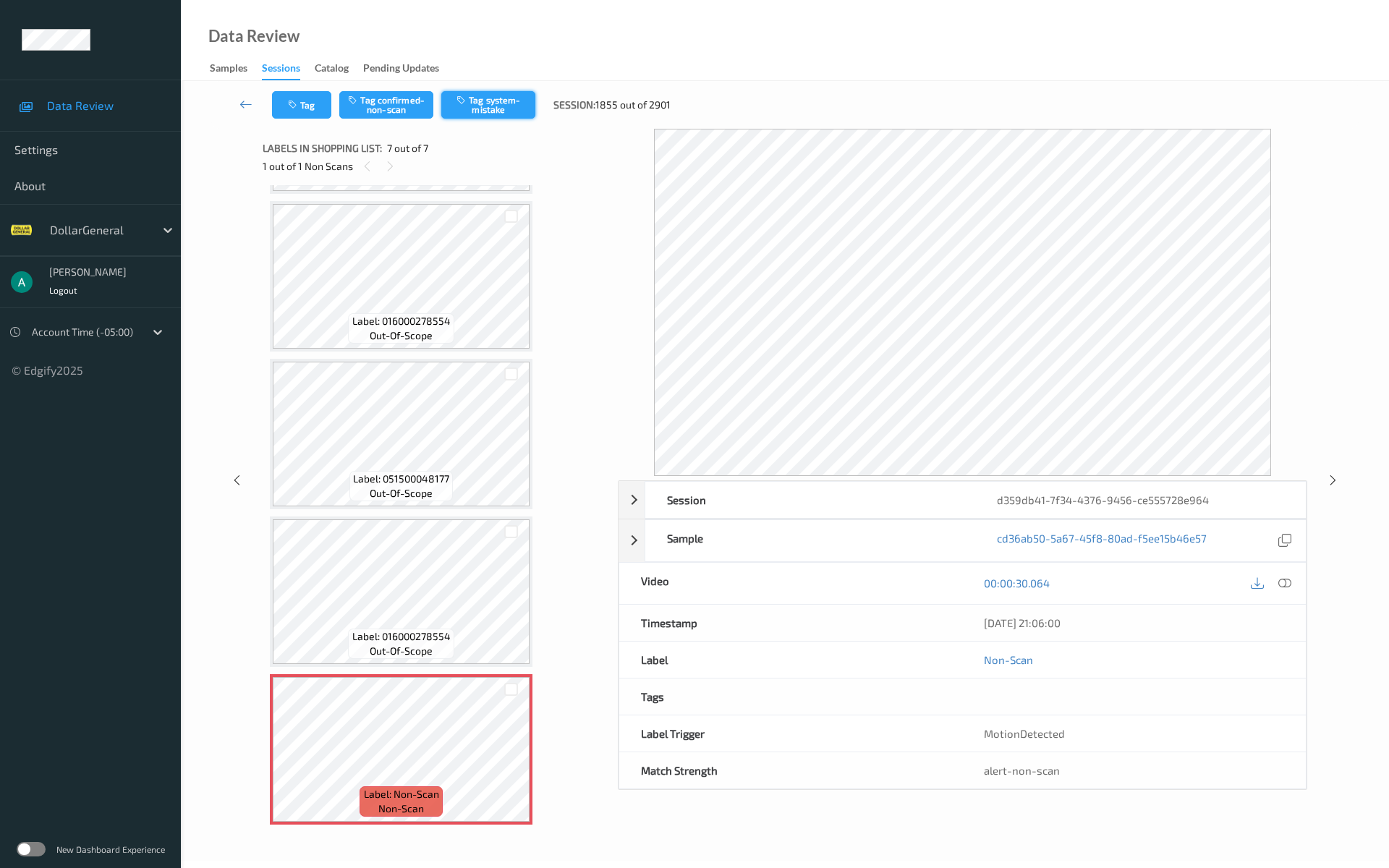
click at [500, 94] on button "Tag system-mistake" at bounding box center [489, 105] width 94 height 27
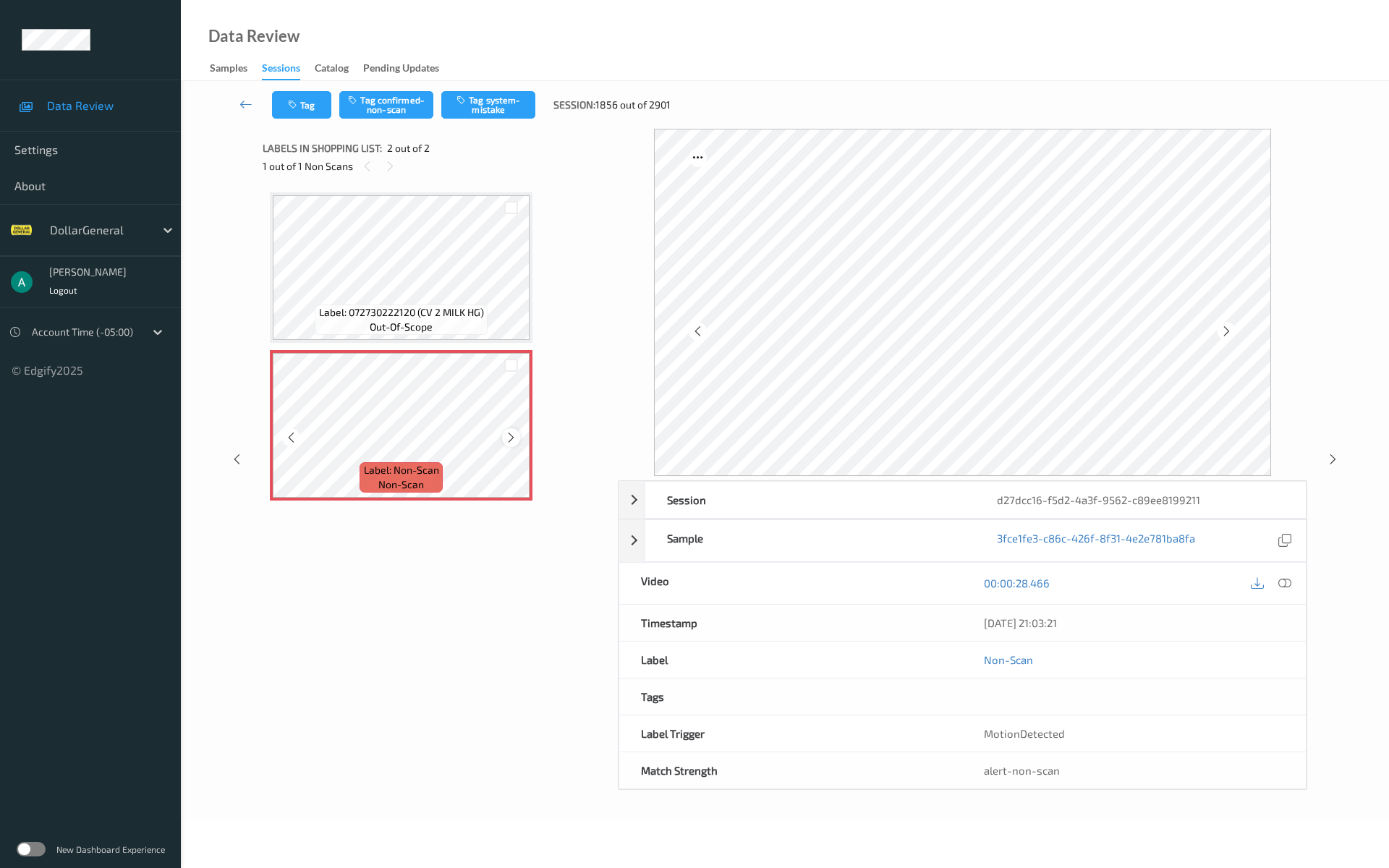
click at [508, 435] on icon at bounding box center [510, 438] width 12 height 13
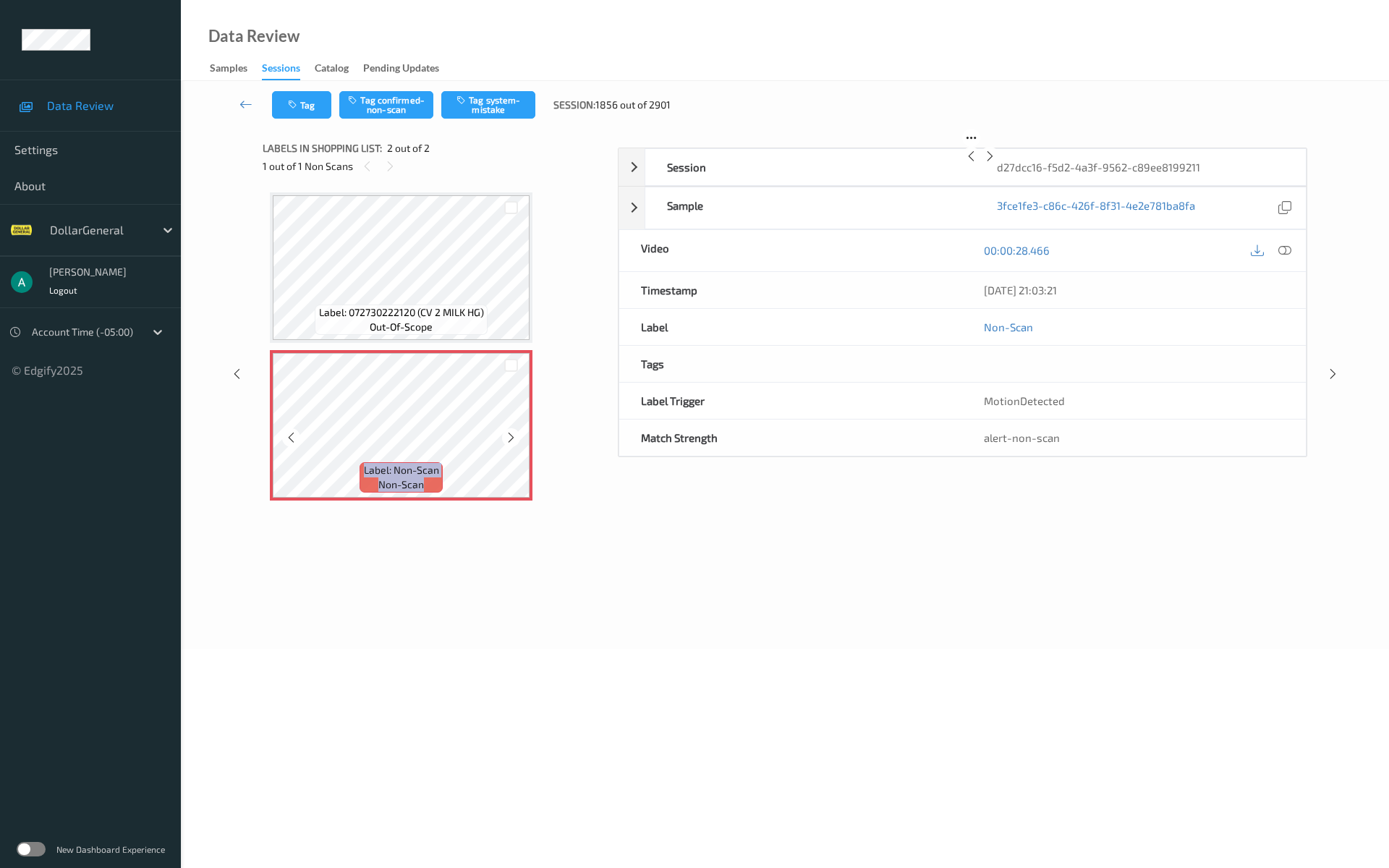
click at [507, 435] on icon at bounding box center [510, 438] width 12 height 13
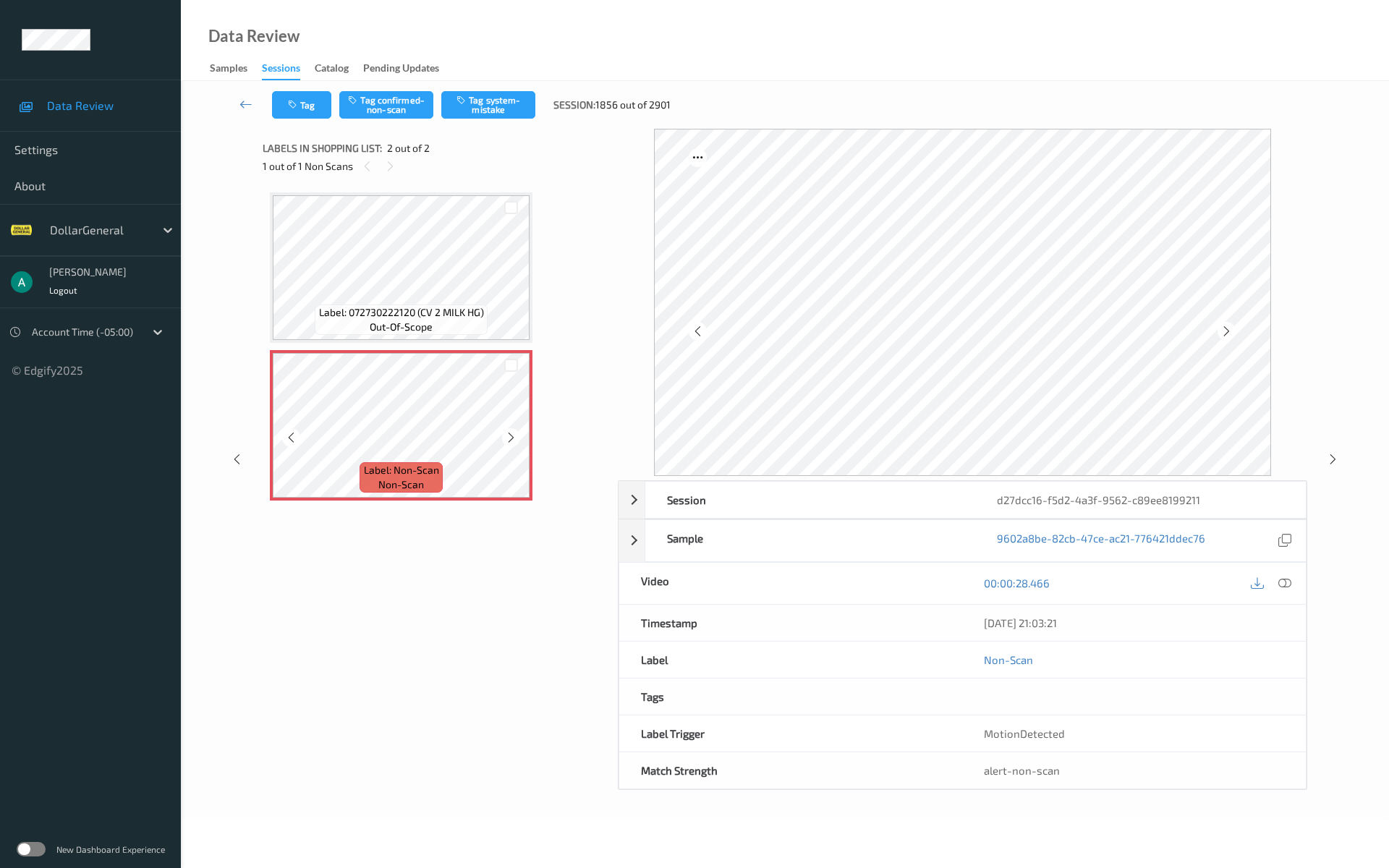
click at [507, 435] on icon at bounding box center [510, 438] width 12 height 13
click at [492, 98] on button "Tag system-mistake" at bounding box center [489, 105] width 94 height 27
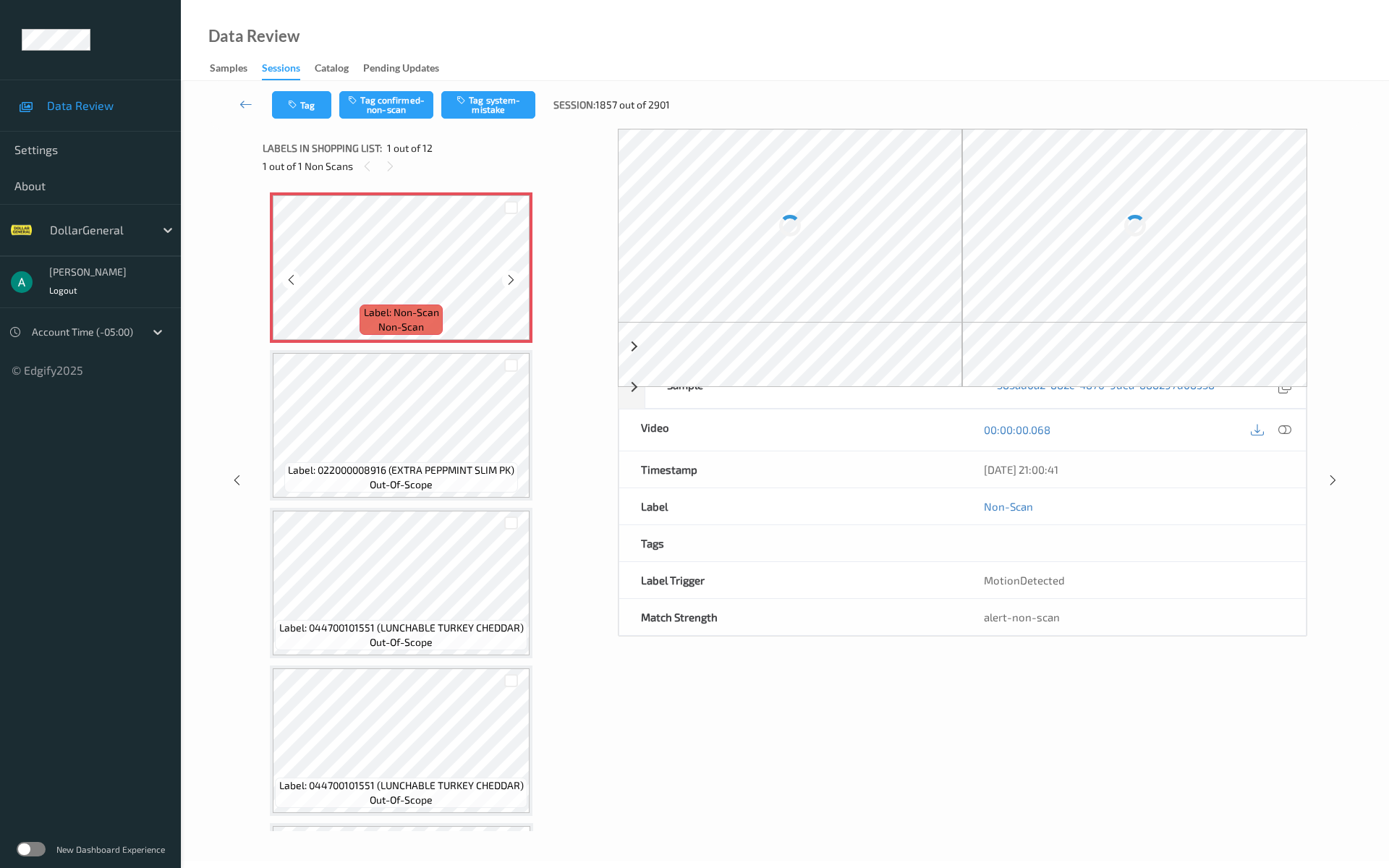
click at [385, 307] on span "Label: Non-Scan" at bounding box center [402, 311] width 75 height 14
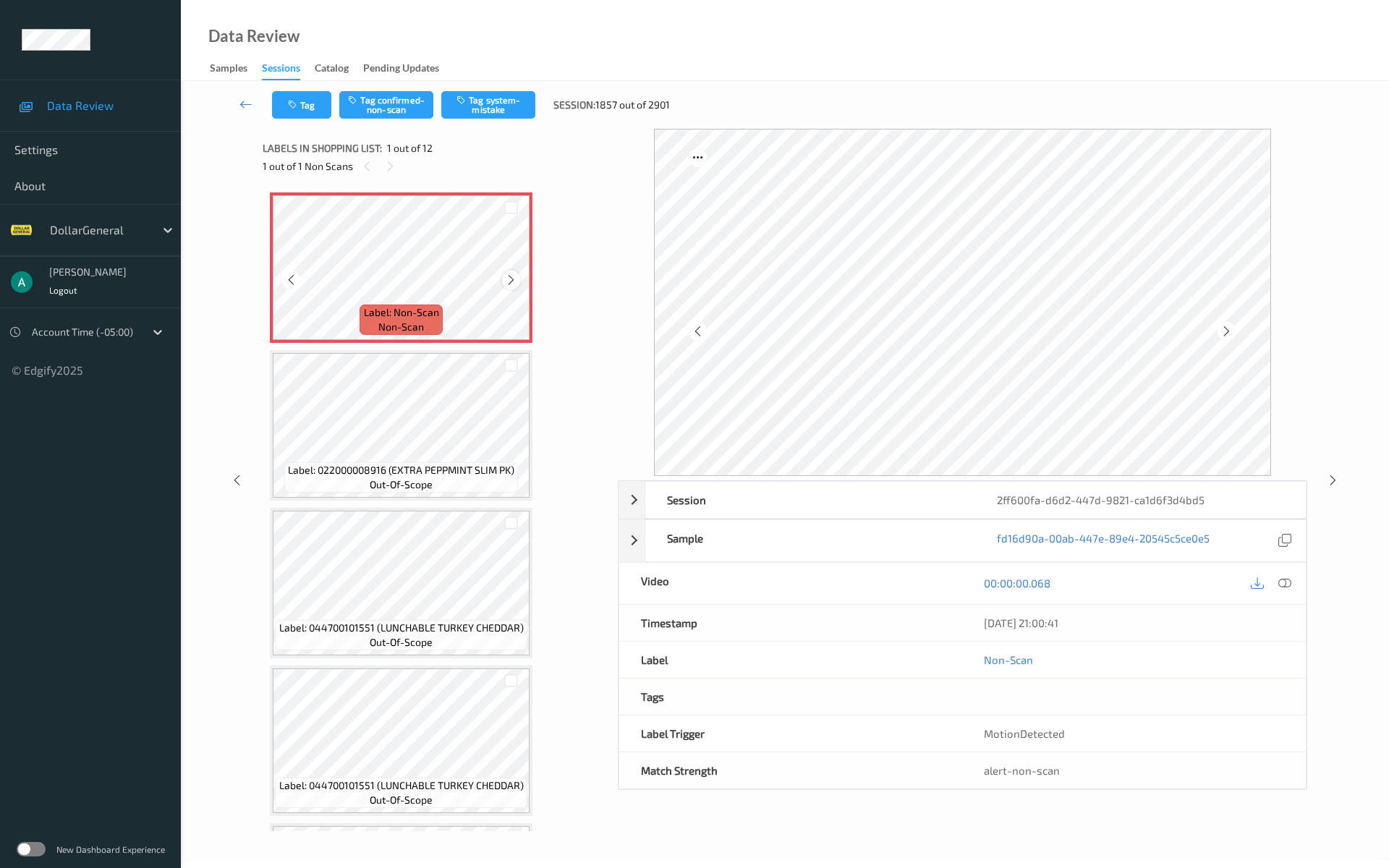
click at [505, 276] on icon at bounding box center [510, 280] width 12 height 13
click at [505, 277] on icon at bounding box center [510, 280] width 12 height 13
click at [477, 109] on button "Tag system-mistake" at bounding box center [489, 105] width 94 height 27
click at [252, 103] on icon at bounding box center [246, 104] width 13 height 14
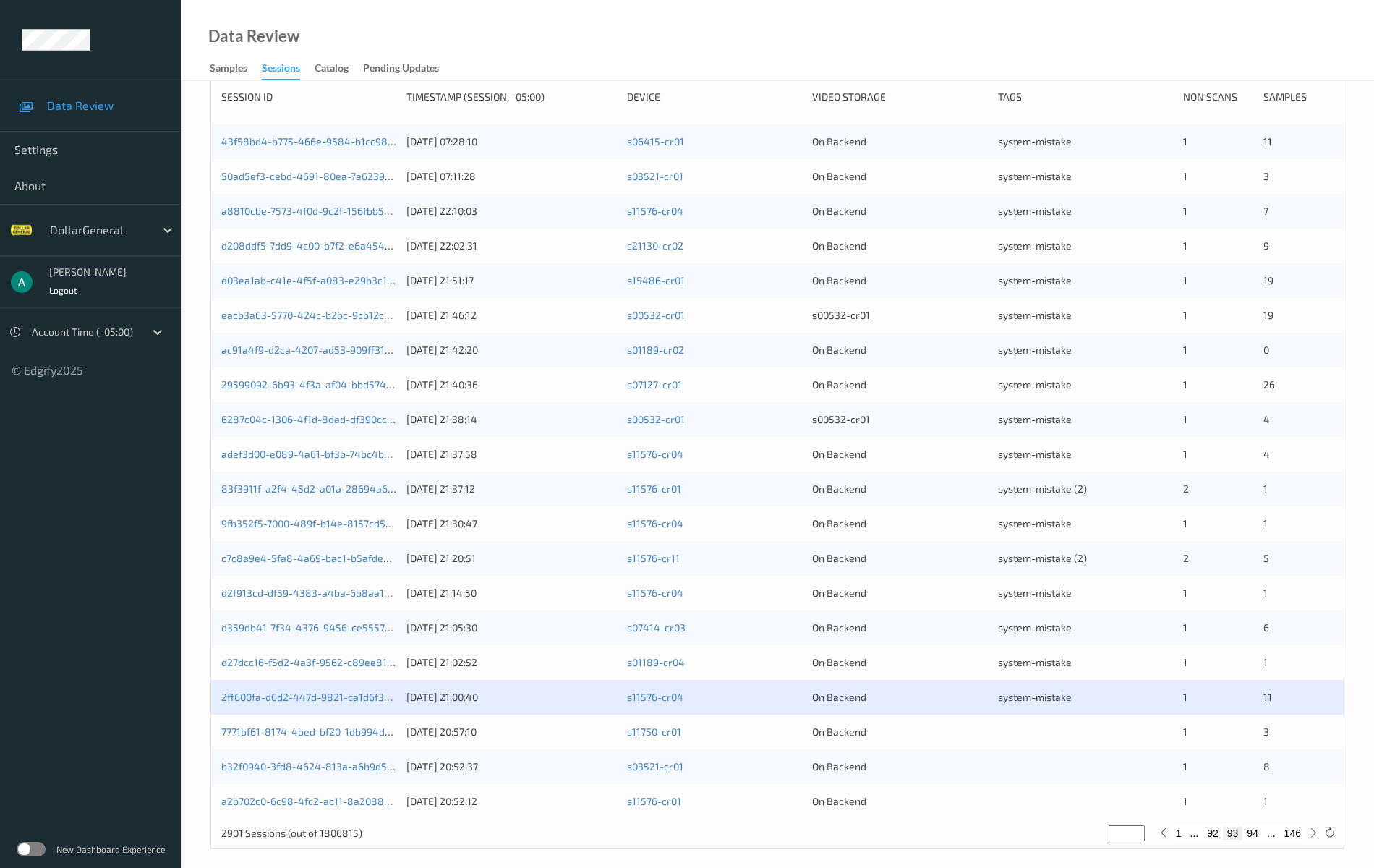
scroll to position [218, 0]
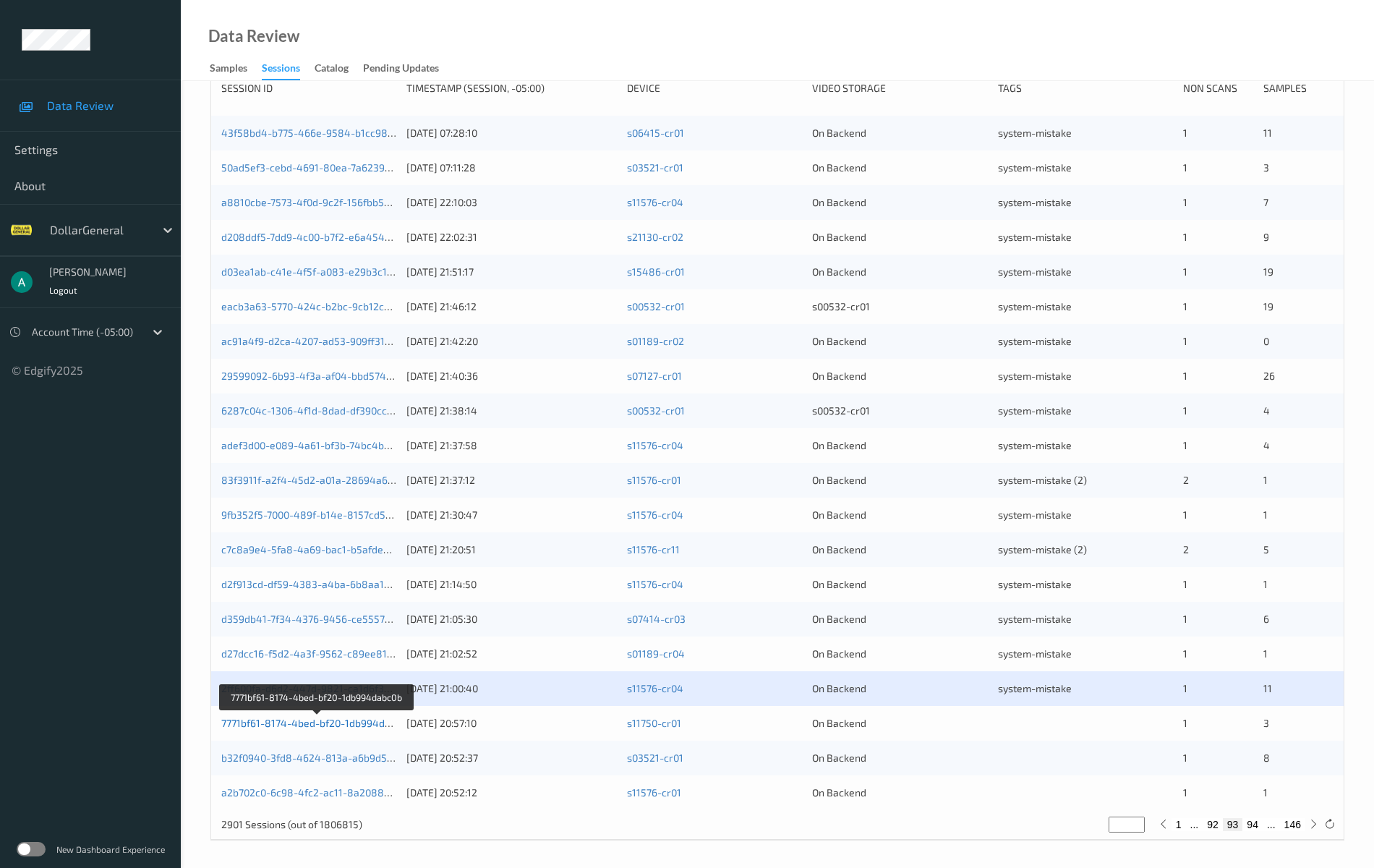
click at [340, 725] on link "7771bf61-8174-4bed-bf20-1db994dabc0b" at bounding box center [317, 723] width 192 height 12
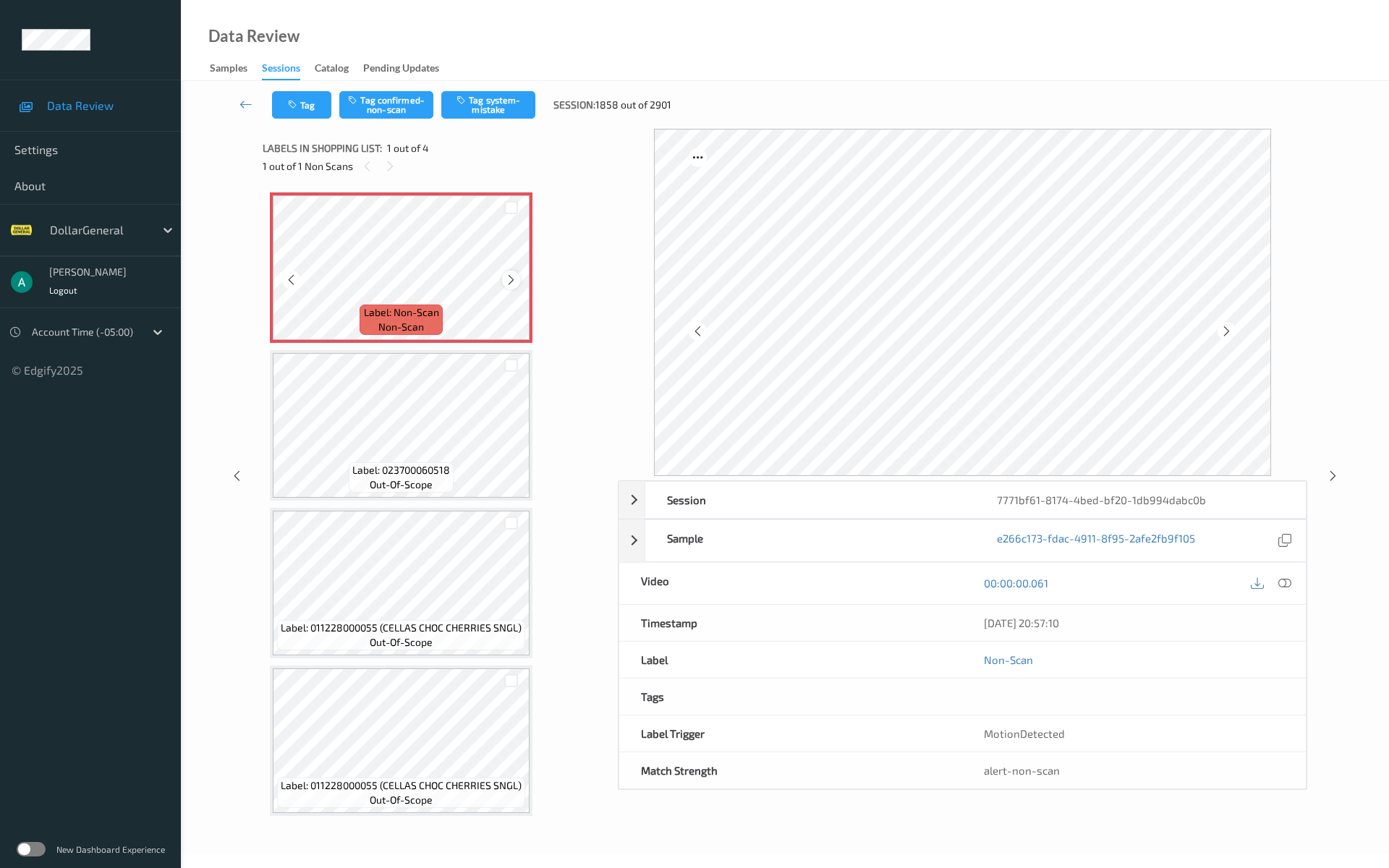
click at [513, 277] on icon at bounding box center [510, 280] width 12 height 13
click at [512, 277] on icon at bounding box center [510, 280] width 12 height 13
click at [489, 92] on button "Tag system-mistake" at bounding box center [489, 105] width 94 height 27
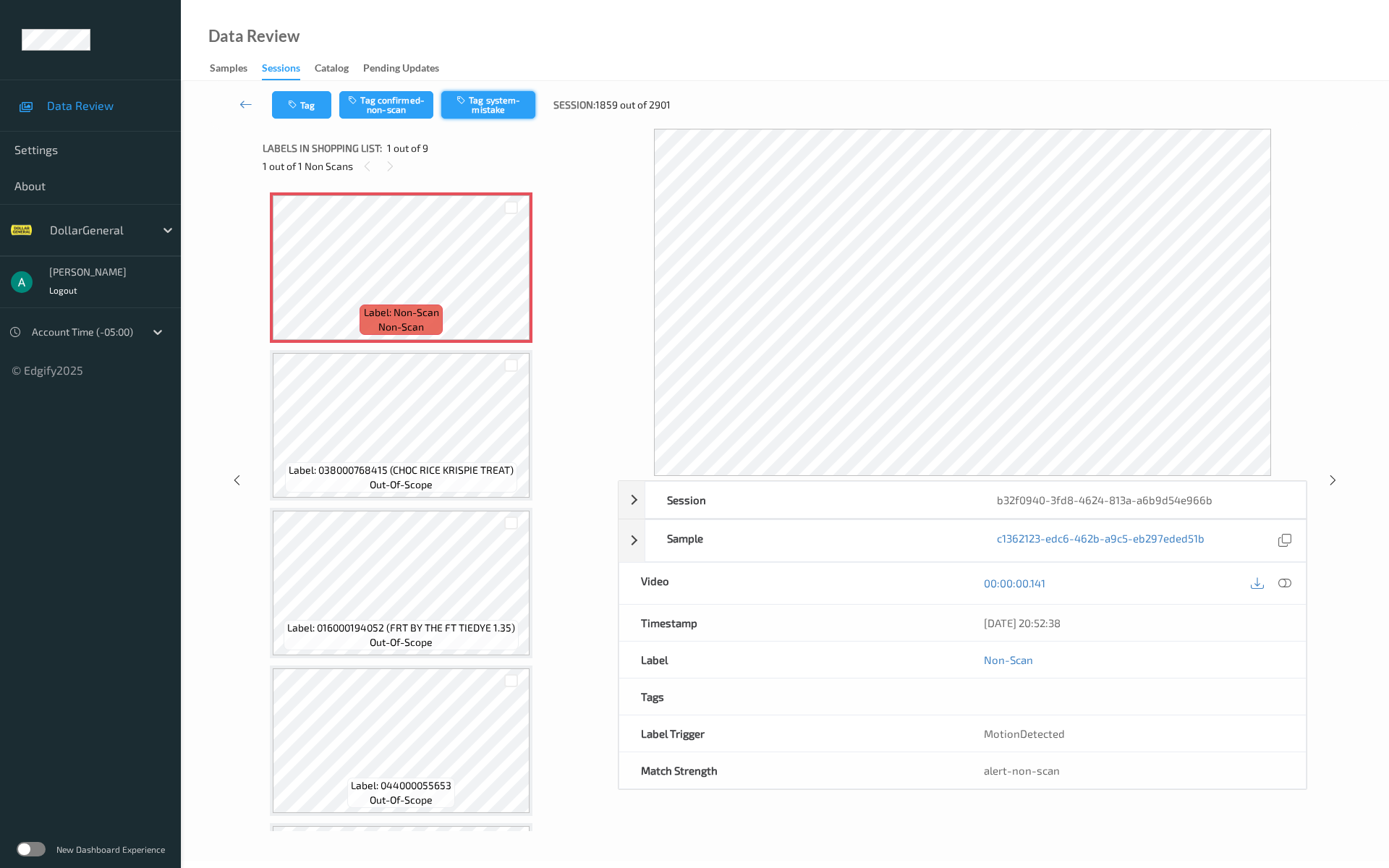
click at [482, 106] on button "Tag system-mistake" at bounding box center [489, 105] width 94 height 27
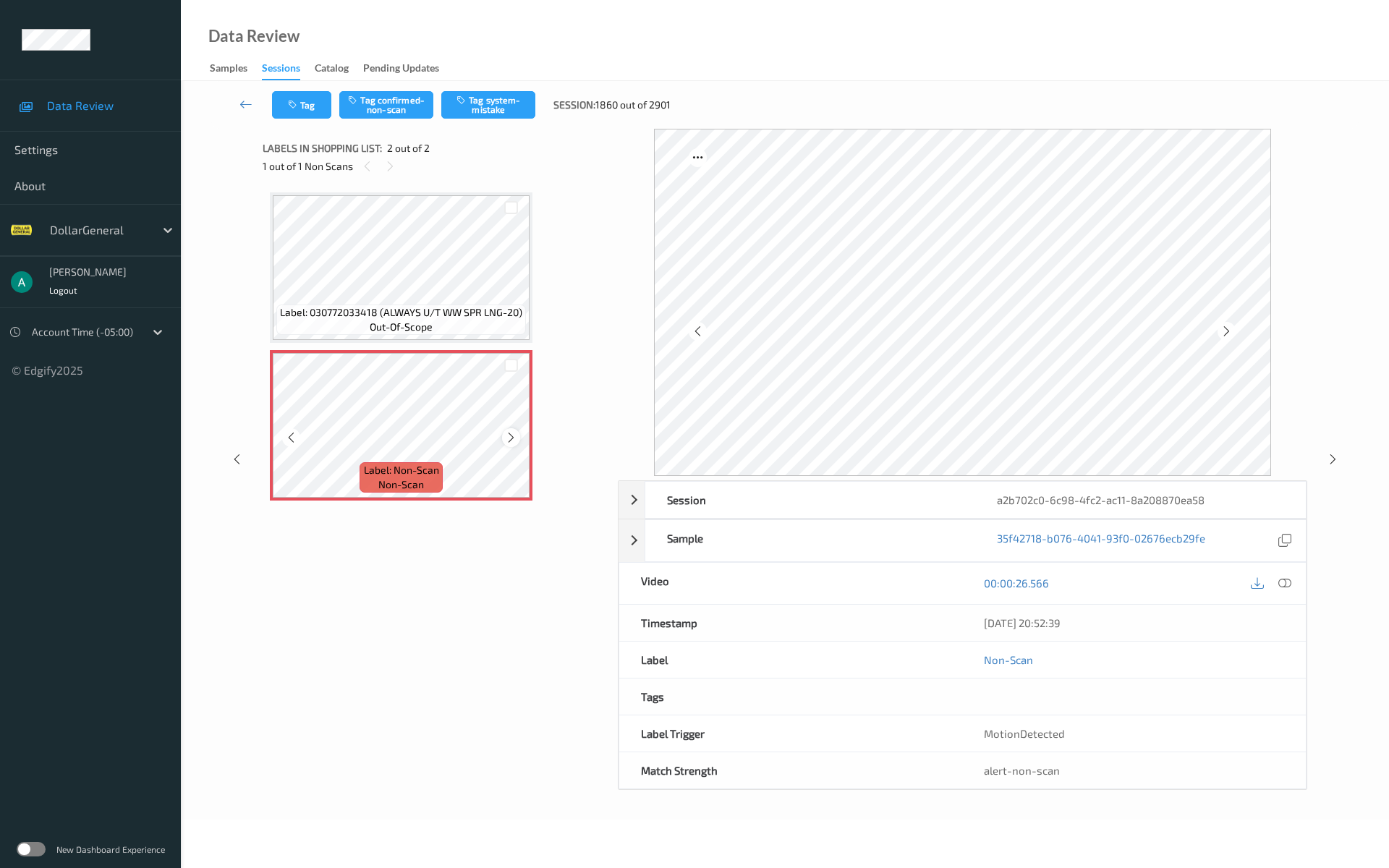
click at [510, 434] on icon at bounding box center [510, 438] width 12 height 13
click at [521, 111] on button "Tag system-mistake" at bounding box center [489, 105] width 94 height 27
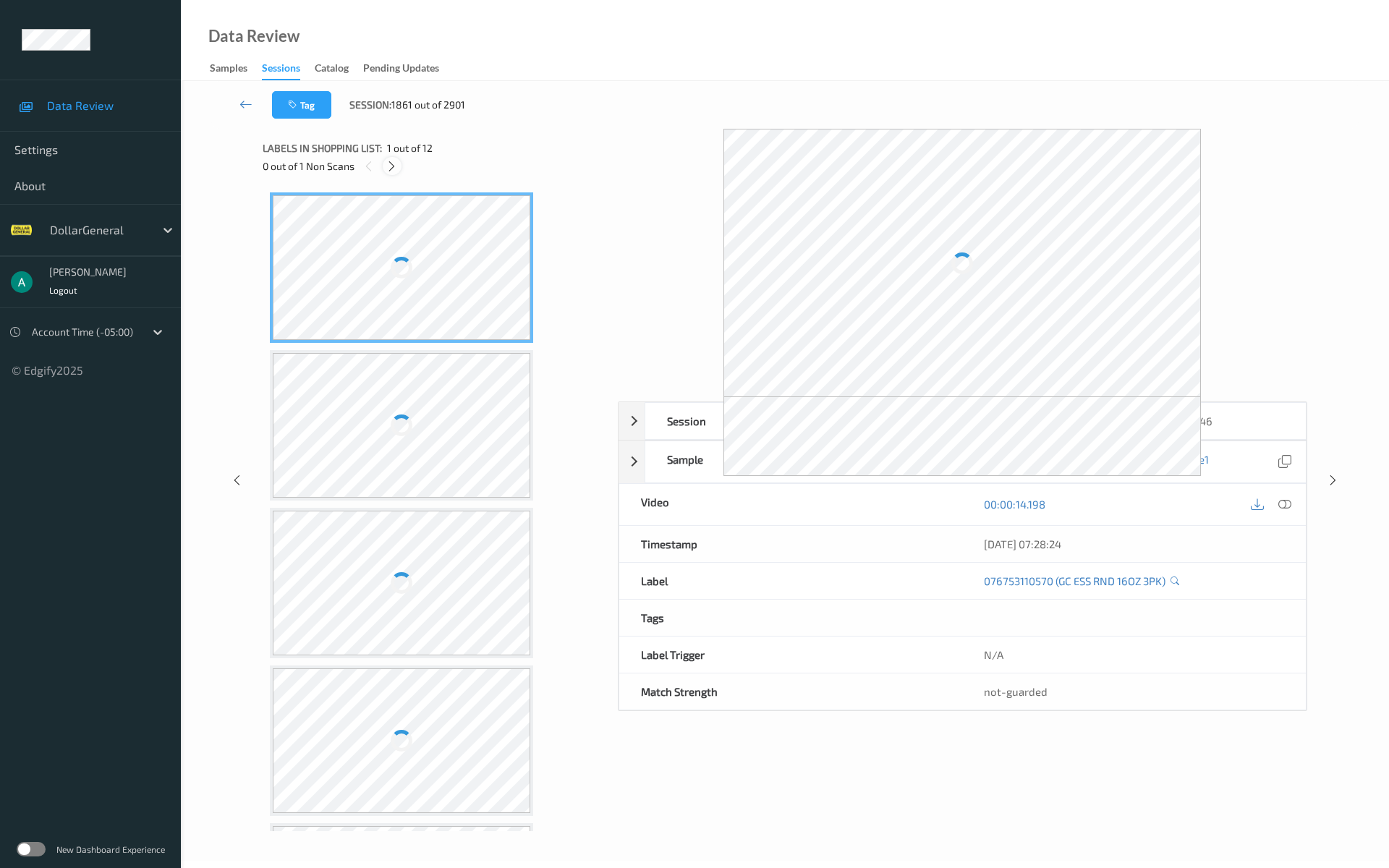
click at [389, 165] on icon at bounding box center [391, 166] width 12 height 13
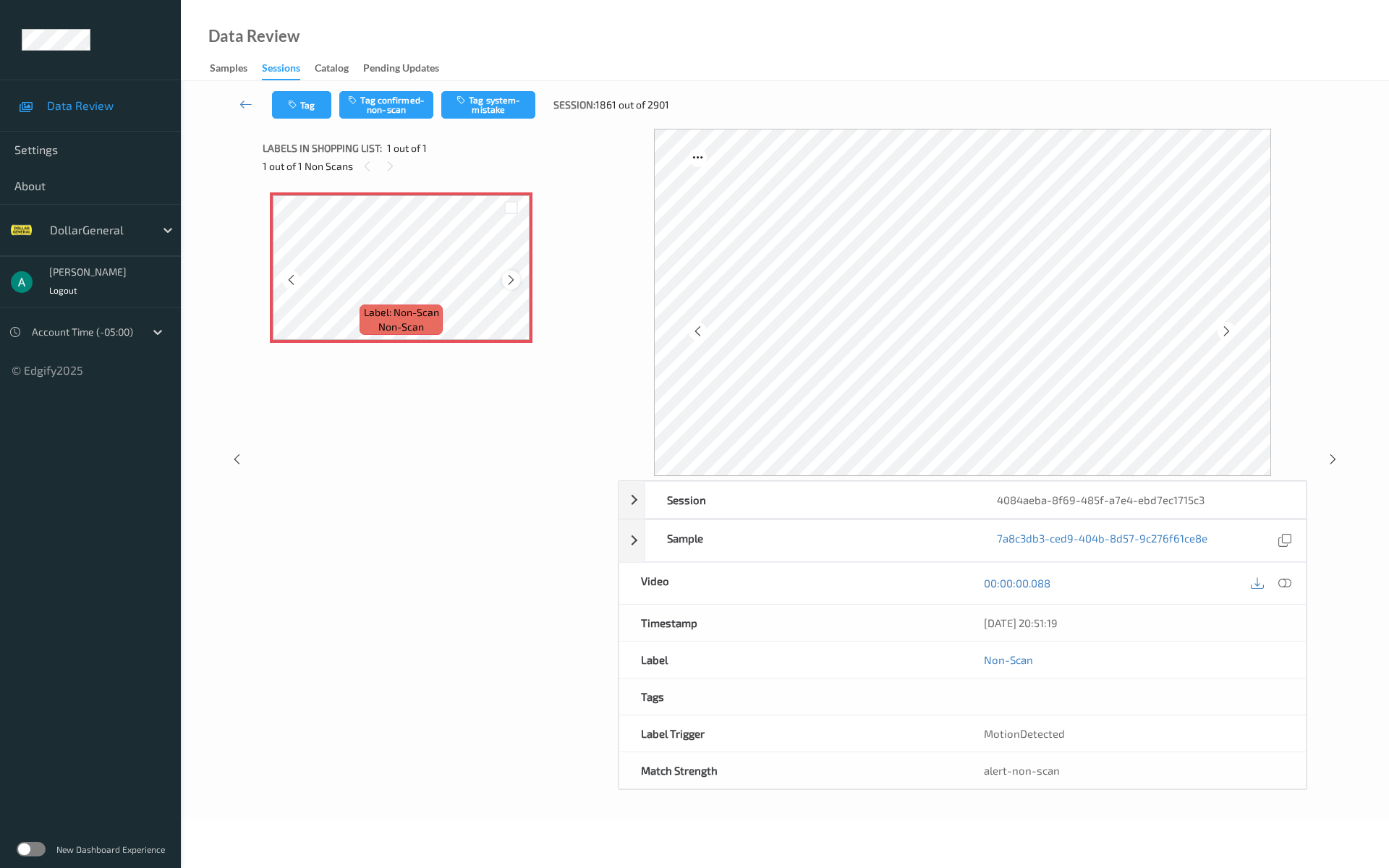
click at [512, 280] on icon at bounding box center [510, 280] width 12 height 13
click at [513, 280] on icon at bounding box center [510, 280] width 12 height 13
click at [485, 113] on button "Tag system-mistake" at bounding box center [489, 105] width 94 height 27
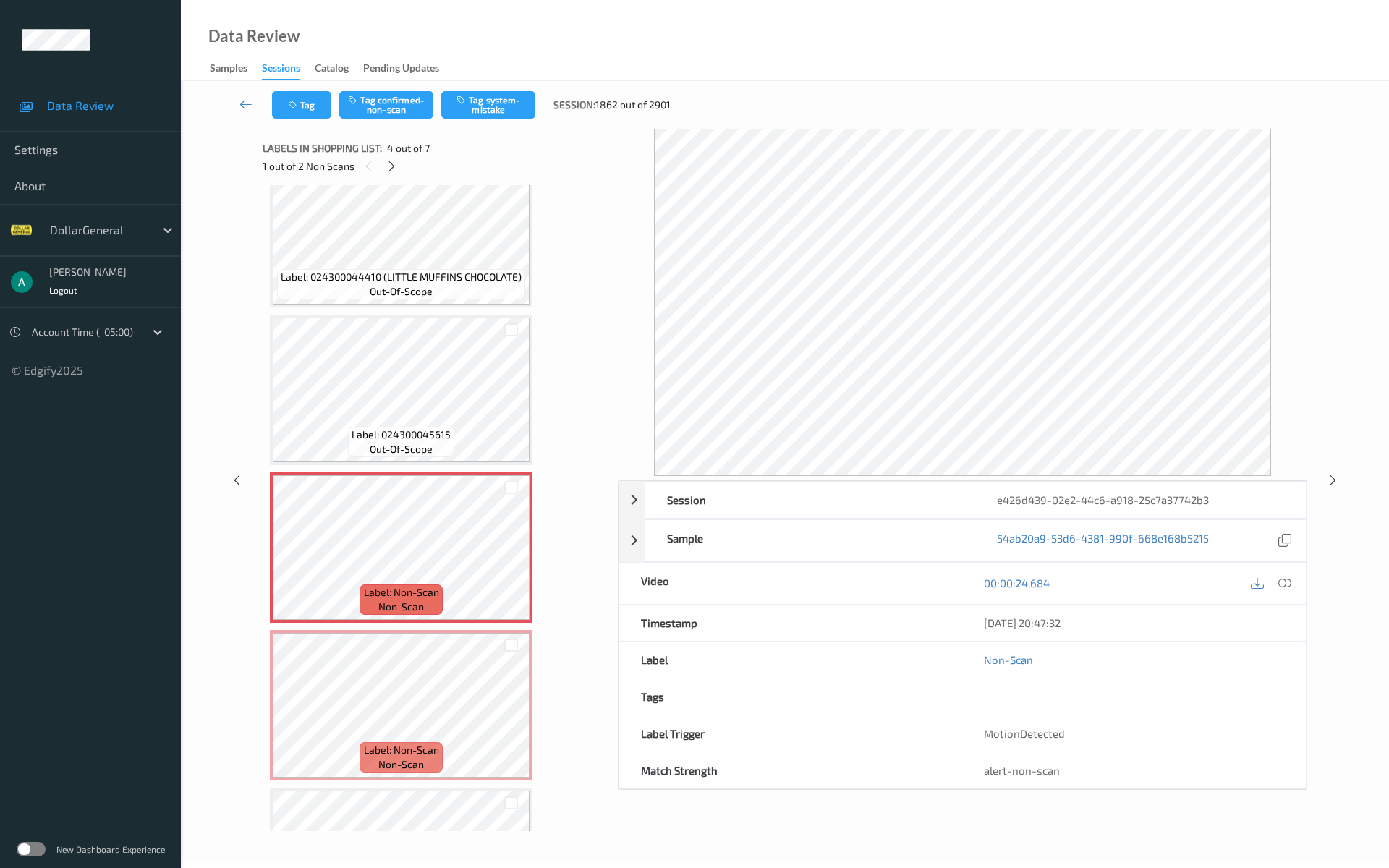
scroll to position [192, 0]
click at [420, 429] on span "Label: 024300045615" at bounding box center [400, 435] width 99 height 14
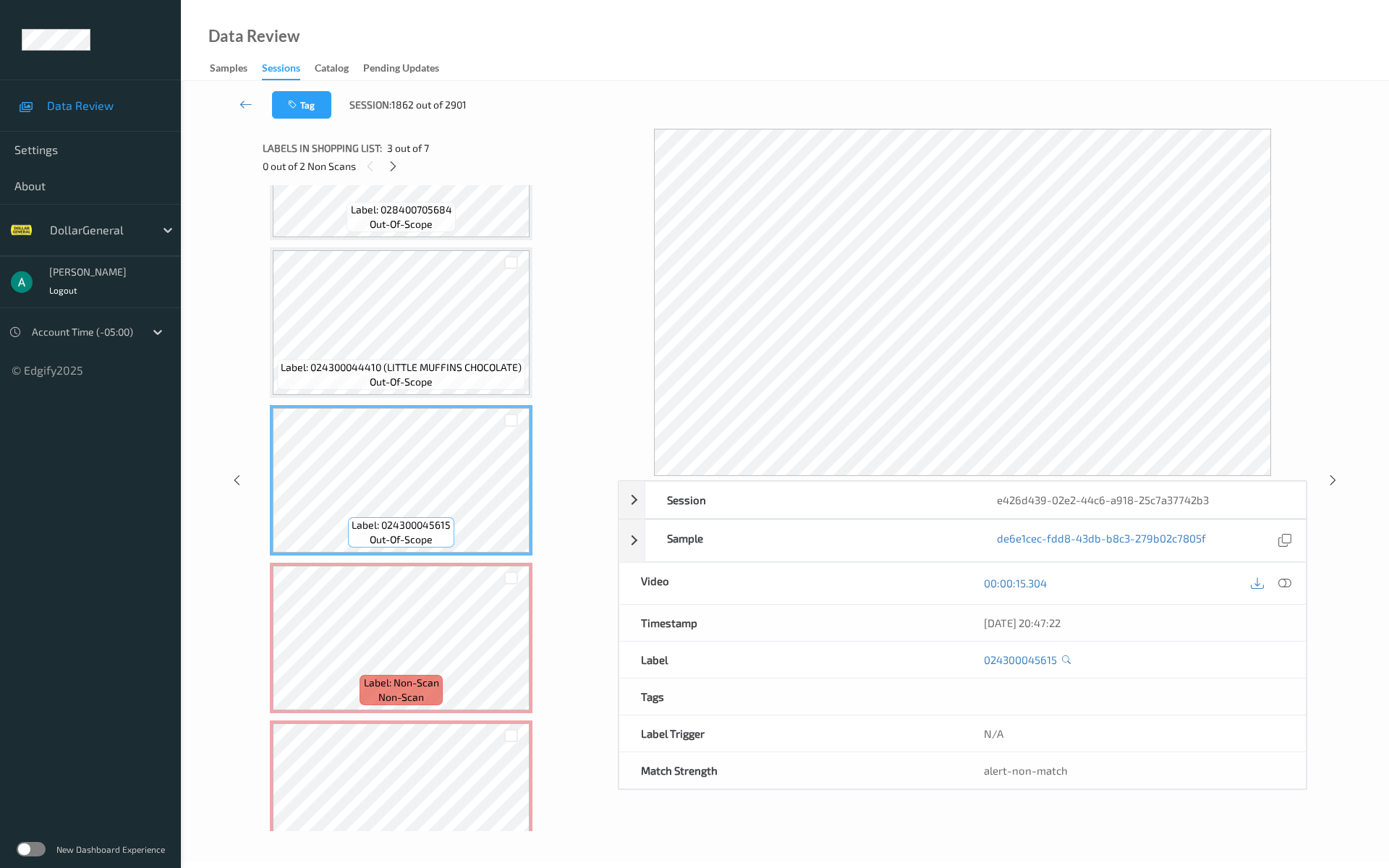
scroll to position [96, 0]
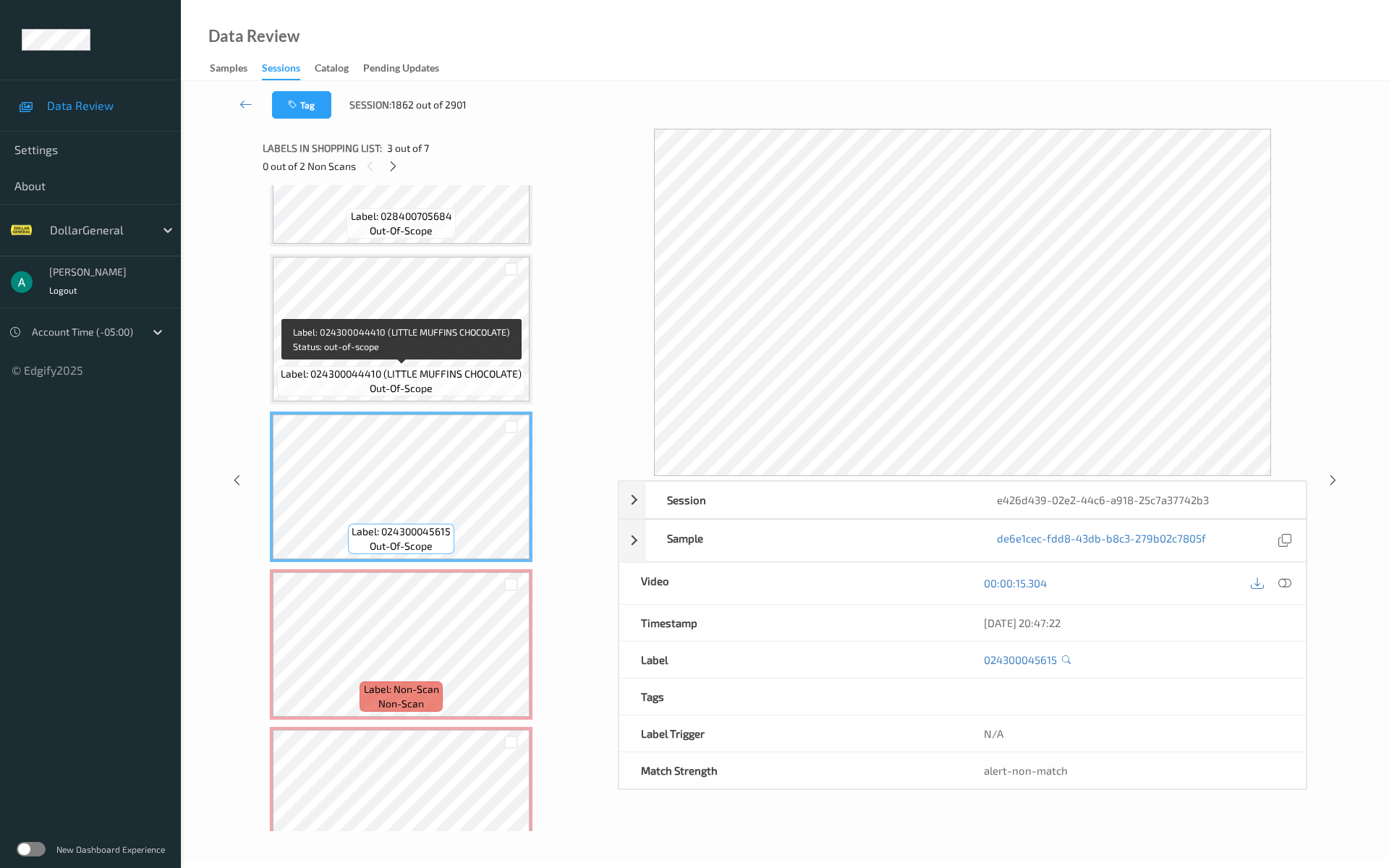
click at [421, 372] on span "Label: 024300044410 (LITTLE MUFFINS CHOCOLATE)" at bounding box center [400, 374] width 241 height 14
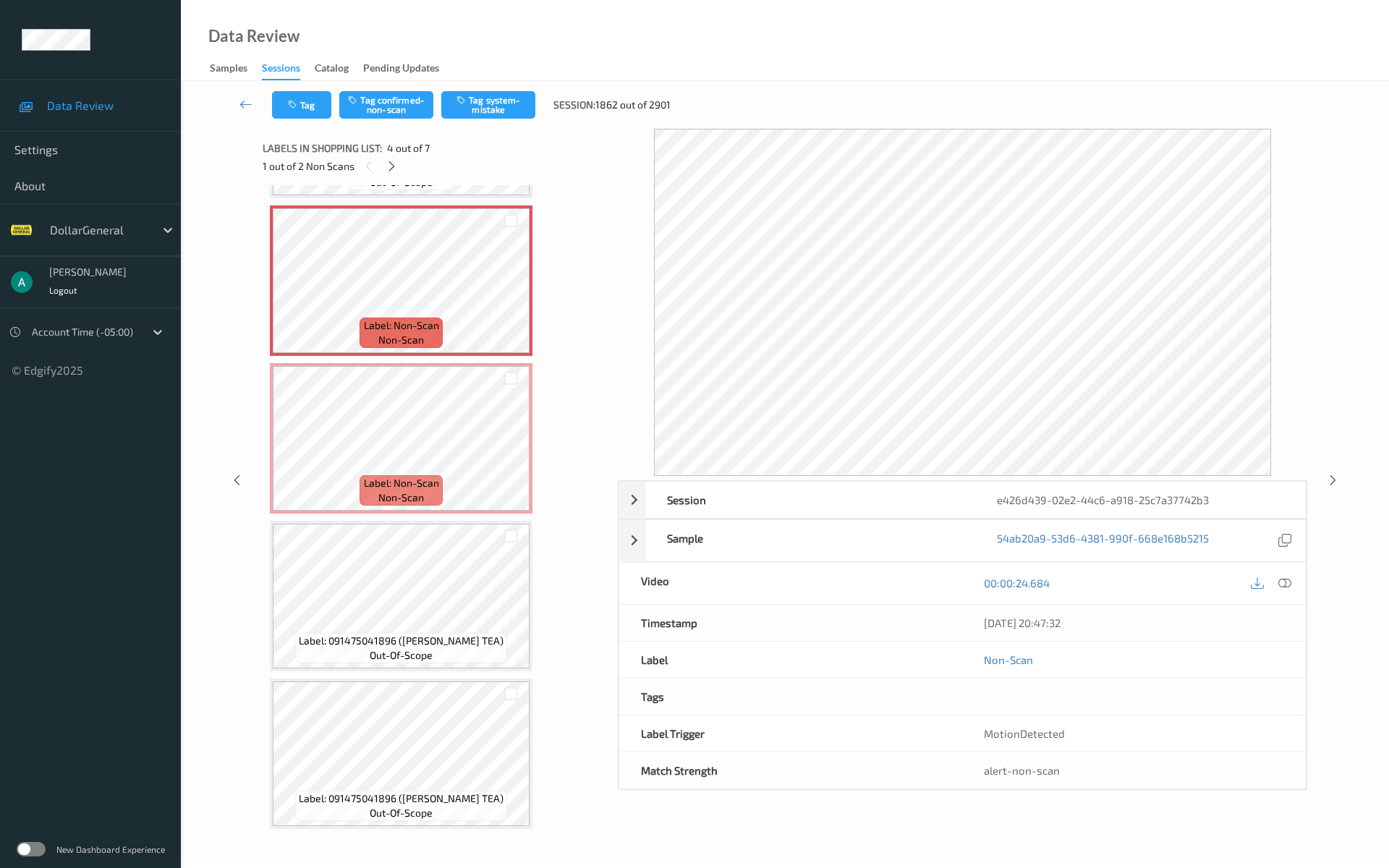
scroll to position [464, 0]
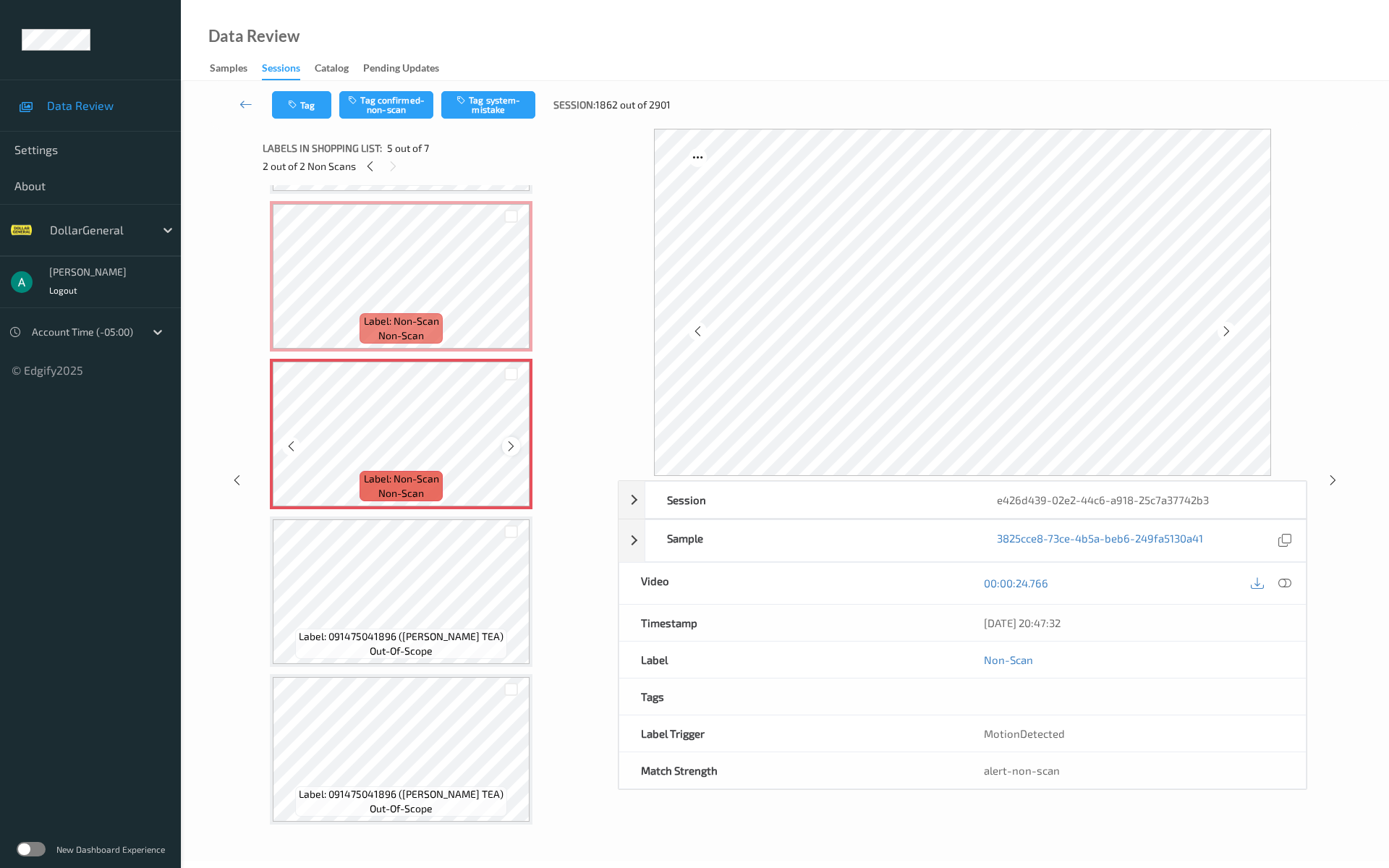
click at [513, 442] on icon at bounding box center [510, 446] width 12 height 13
click at [512, 444] on icon at bounding box center [510, 446] width 12 height 13
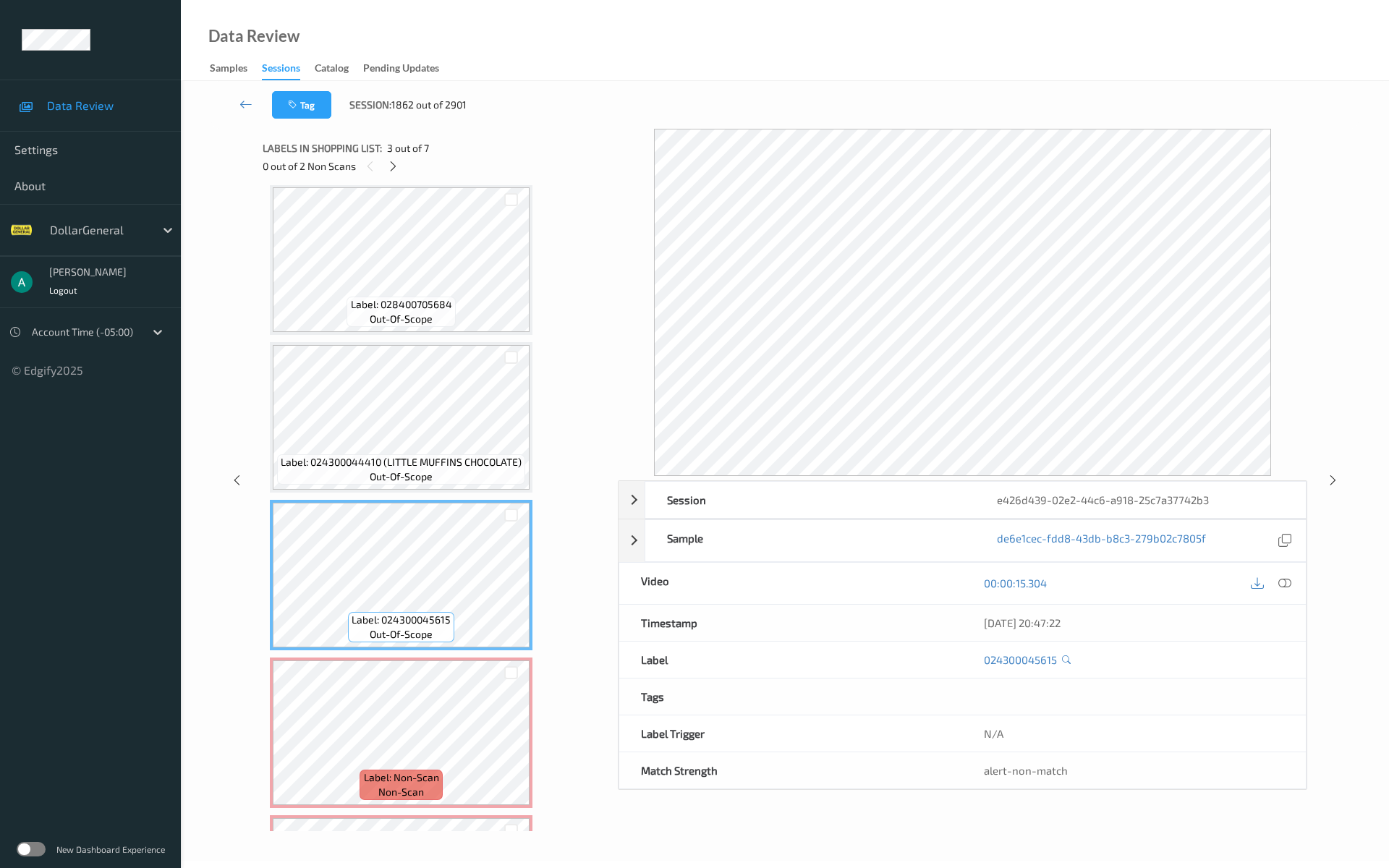
scroll to position [0, 0]
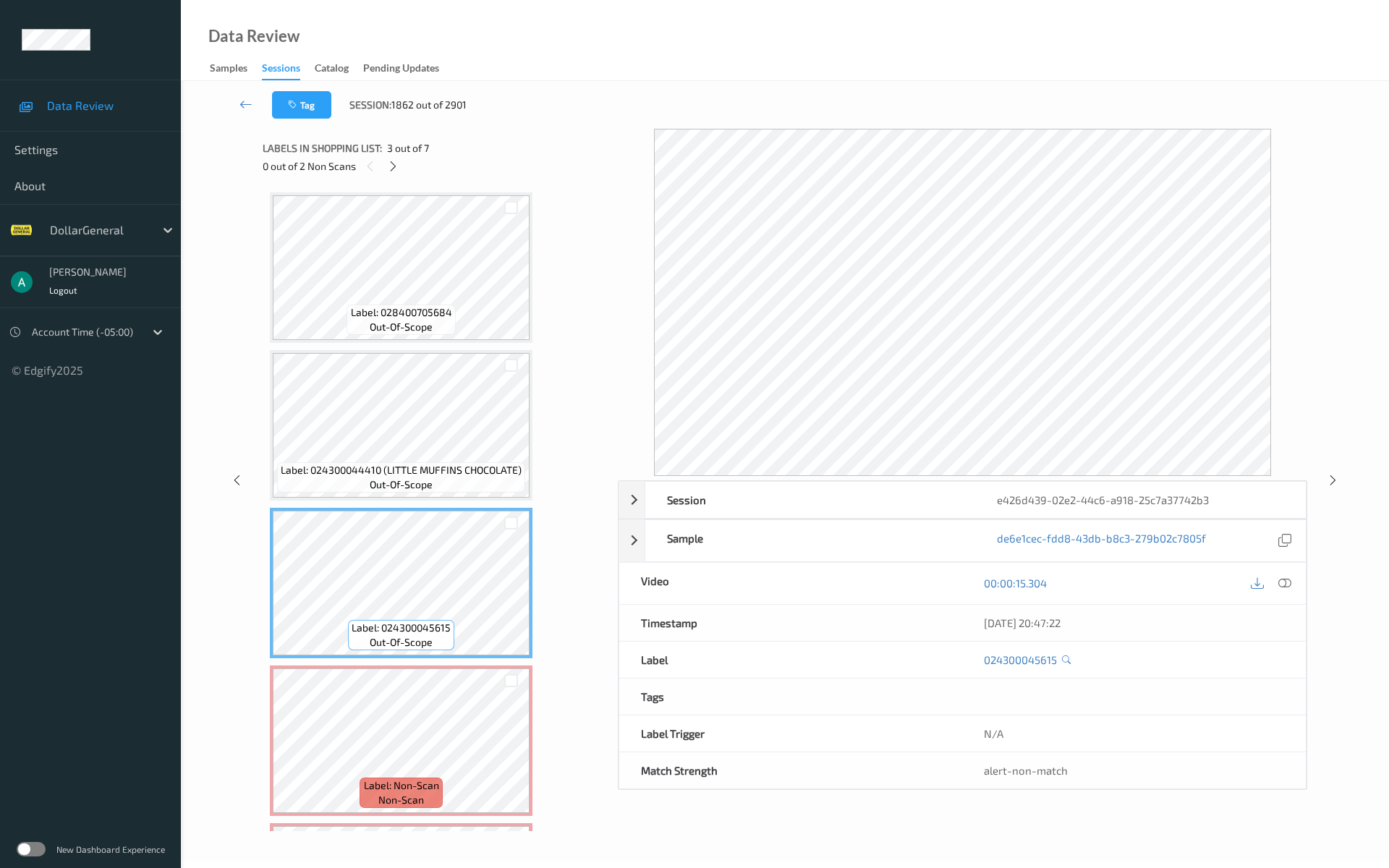
click at [415, 462] on div "Label: 024300044410 (LITTLE MUFFINS CHOCOLATE) out-of-scope" at bounding box center [401, 477] width 248 height 30
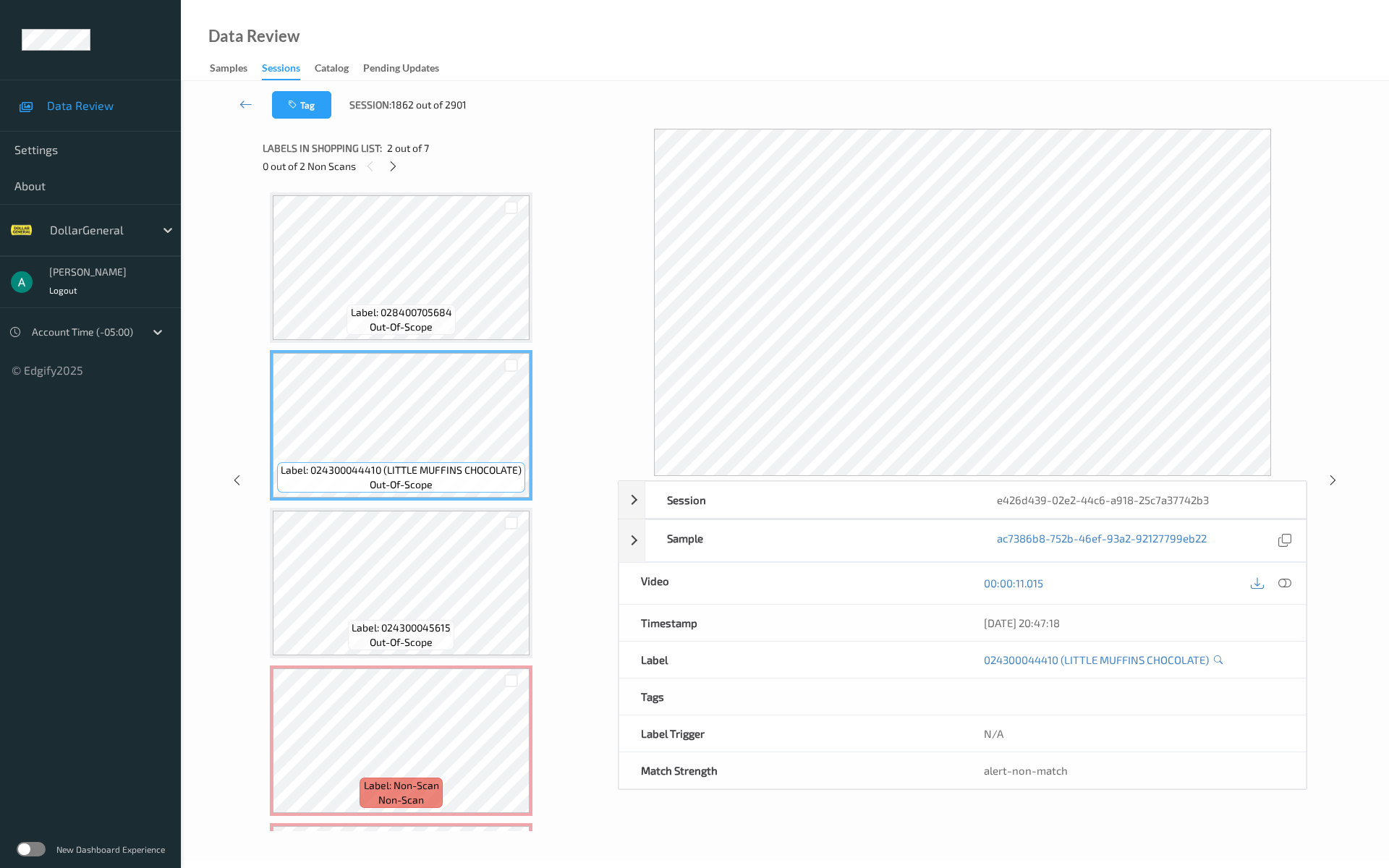
click at [432, 314] on span "Label: 028400705684" at bounding box center [401, 311] width 101 height 14
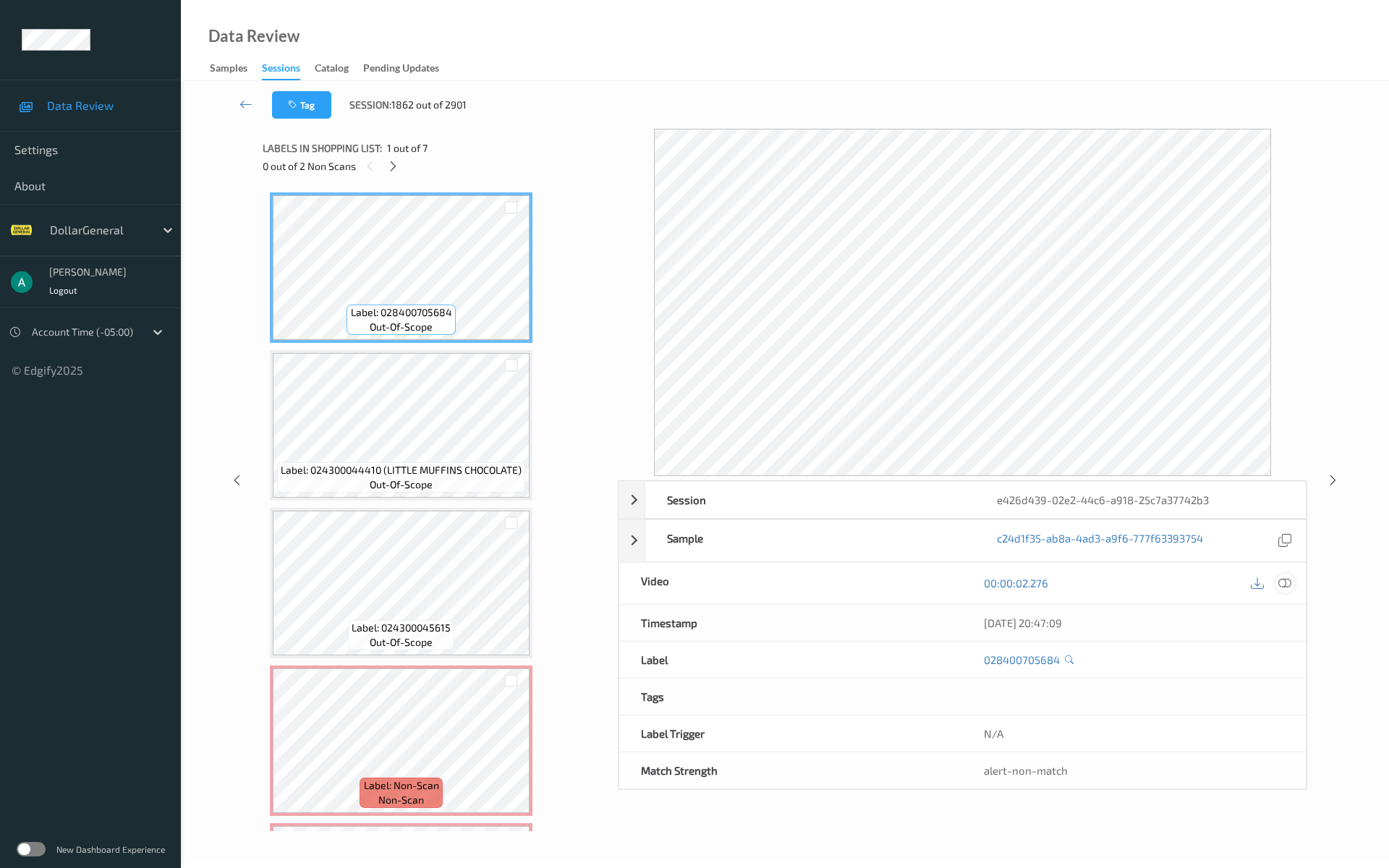
click at [1290, 584] on icon at bounding box center [1284, 583] width 13 height 13
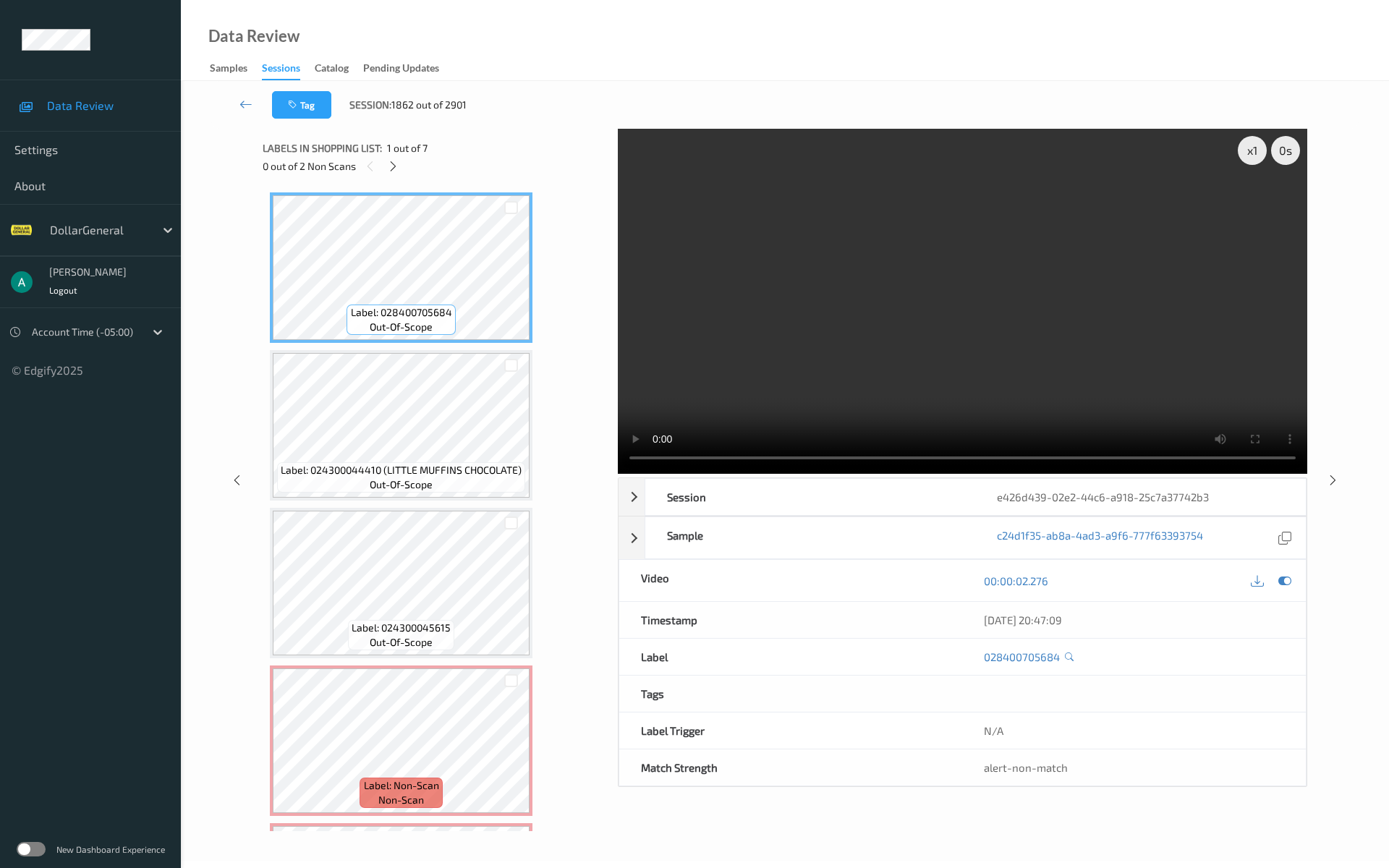
click at [1011, 347] on video at bounding box center [962, 301] width 689 height 345
click at [594, 465] on div "x 1 0 s Session e426d439-02e2-44c6-a918-25c7a37742b3 Session ID e426d439-02e2-4…" at bounding box center [784, 479] width 1045 height 702
click at [1254, 146] on div "x 1" at bounding box center [1251, 150] width 29 height 29
click at [1254, 146] on div "x 2" at bounding box center [1251, 150] width 29 height 29
click at [1284, 578] on icon at bounding box center [1284, 581] width 13 height 13
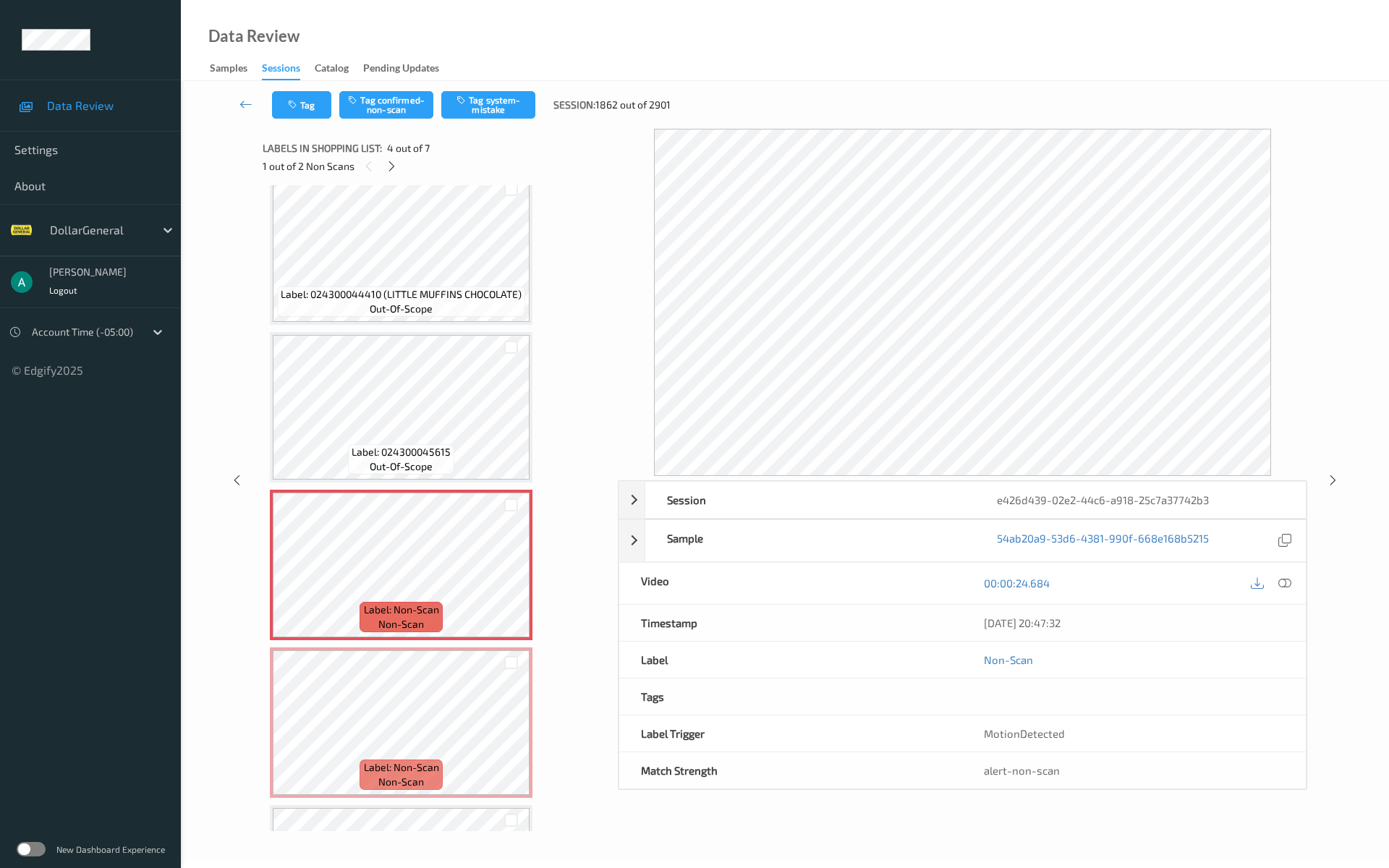
scroll to position [175, 0]
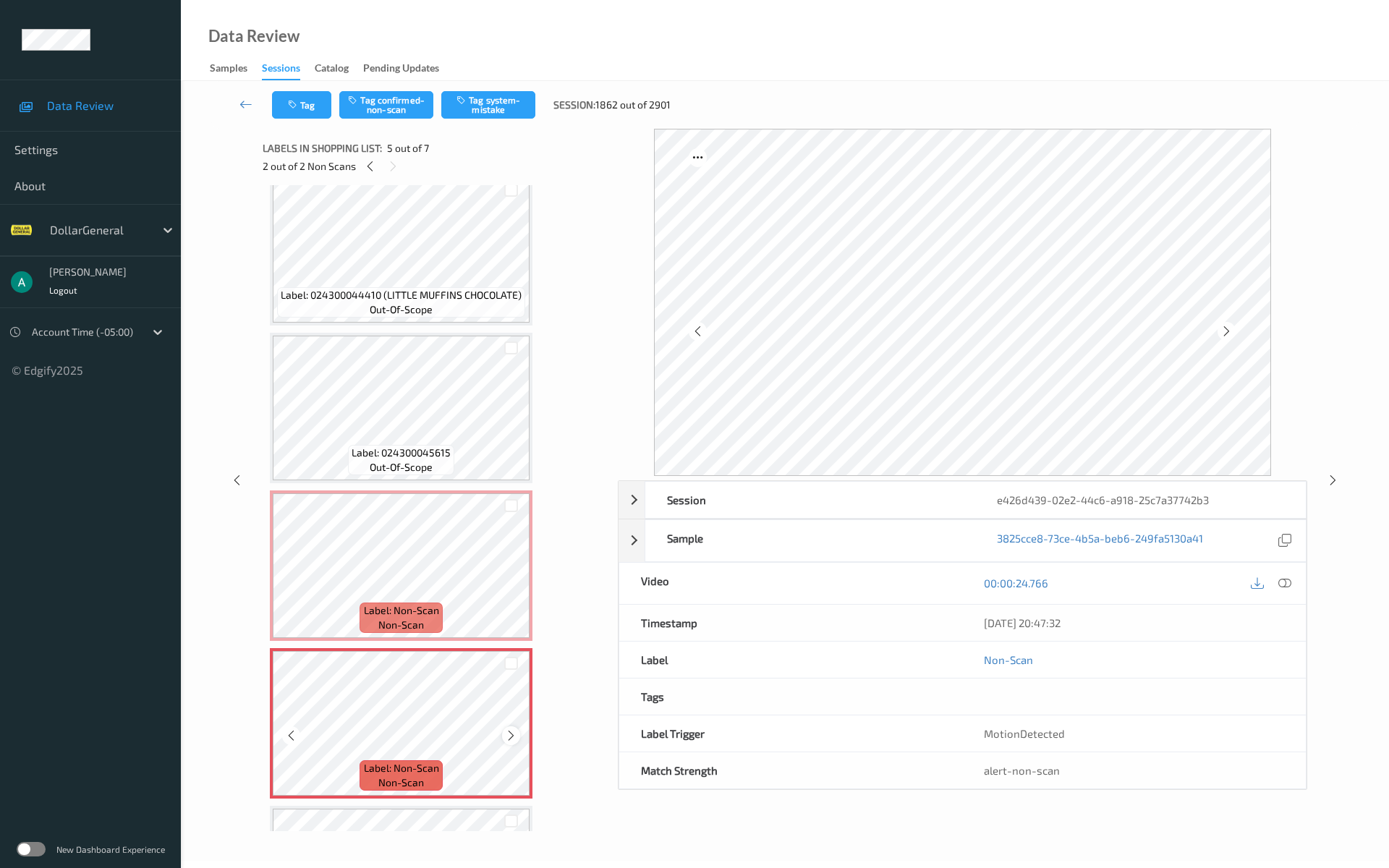
click at [512, 730] on icon at bounding box center [510, 736] width 12 height 13
click at [507, 510] on div at bounding box center [510, 506] width 14 height 14
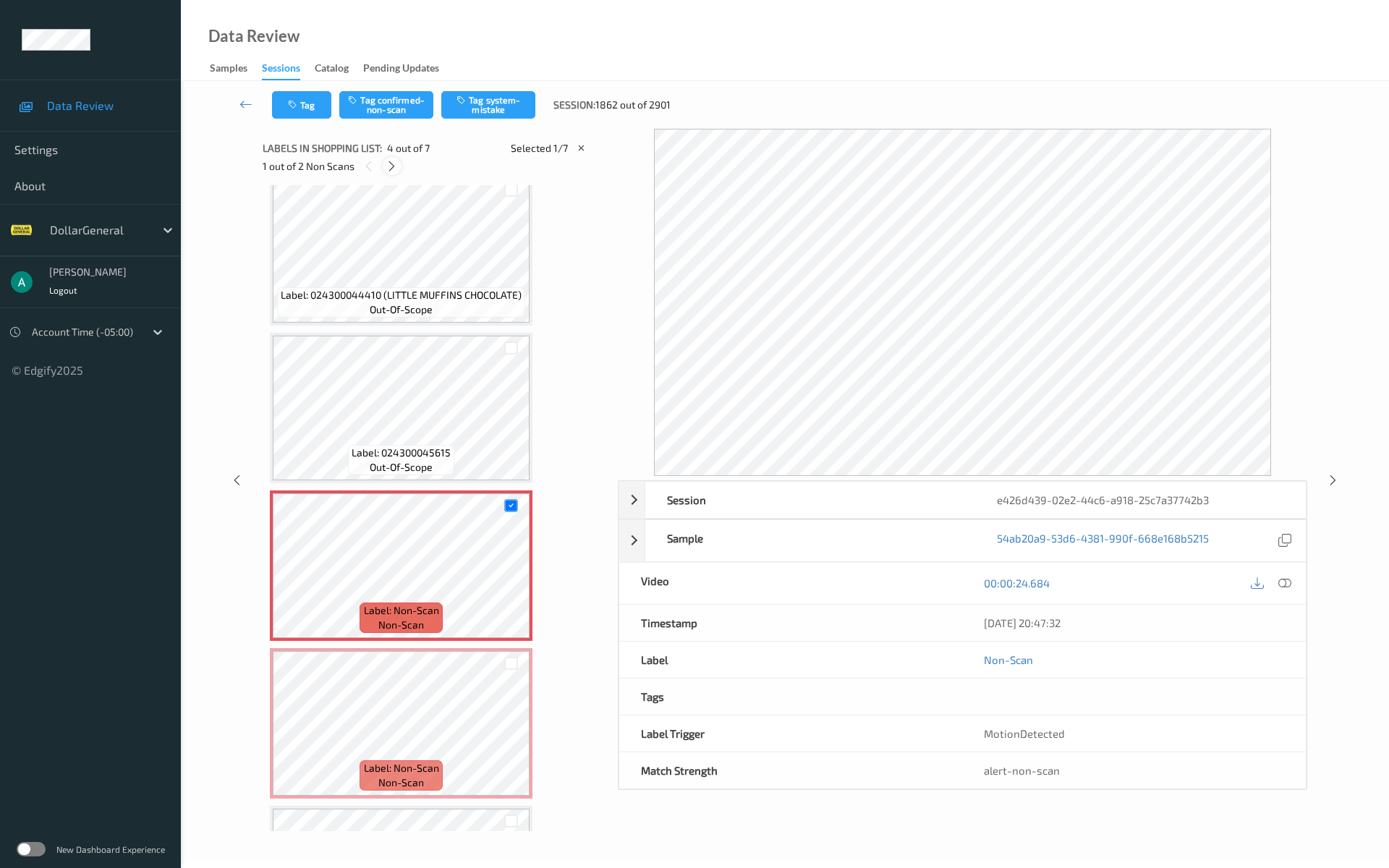
click at [392, 166] on icon at bounding box center [391, 166] width 12 height 13
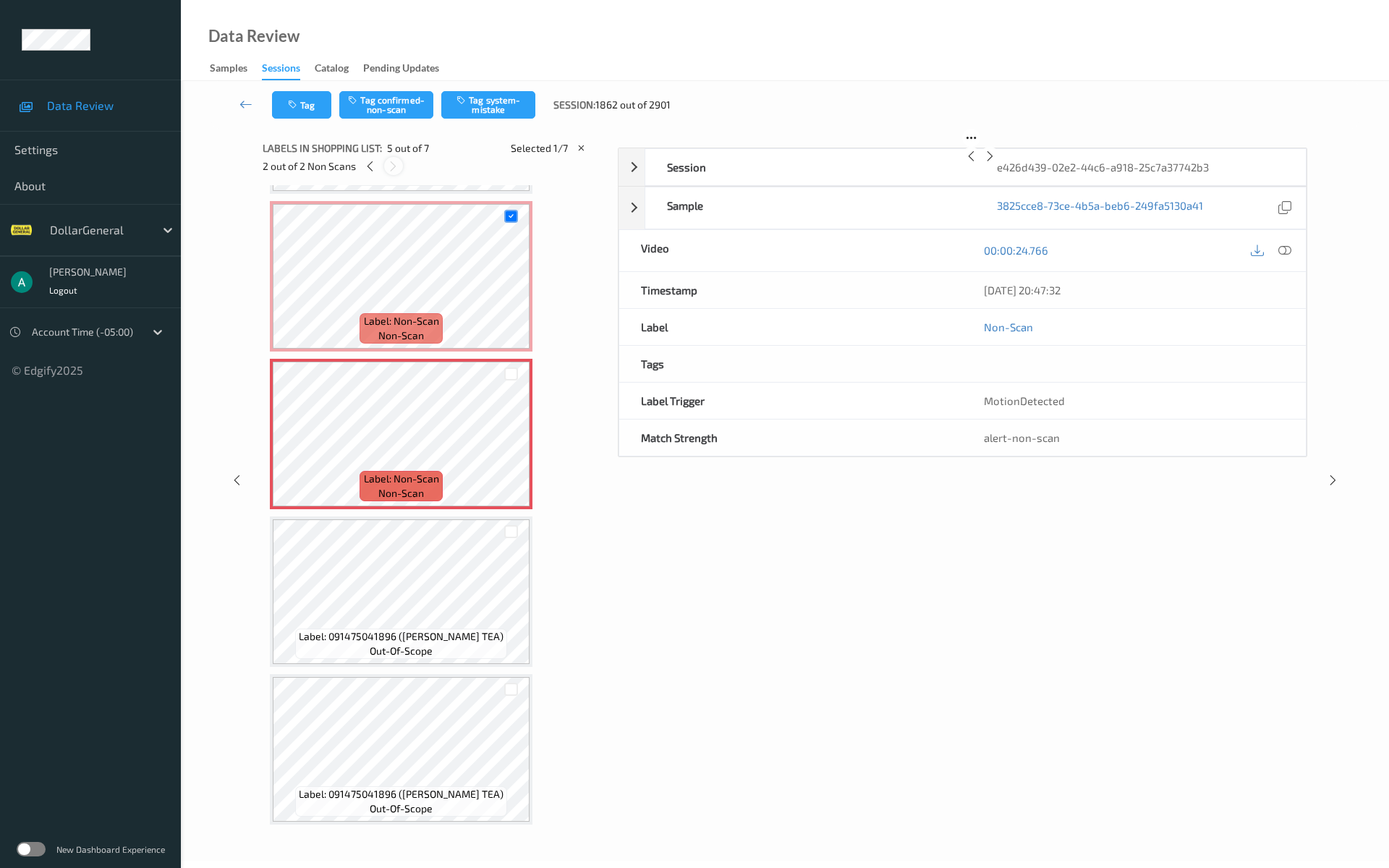
click at [392, 166] on icon at bounding box center [393, 166] width 12 height 13
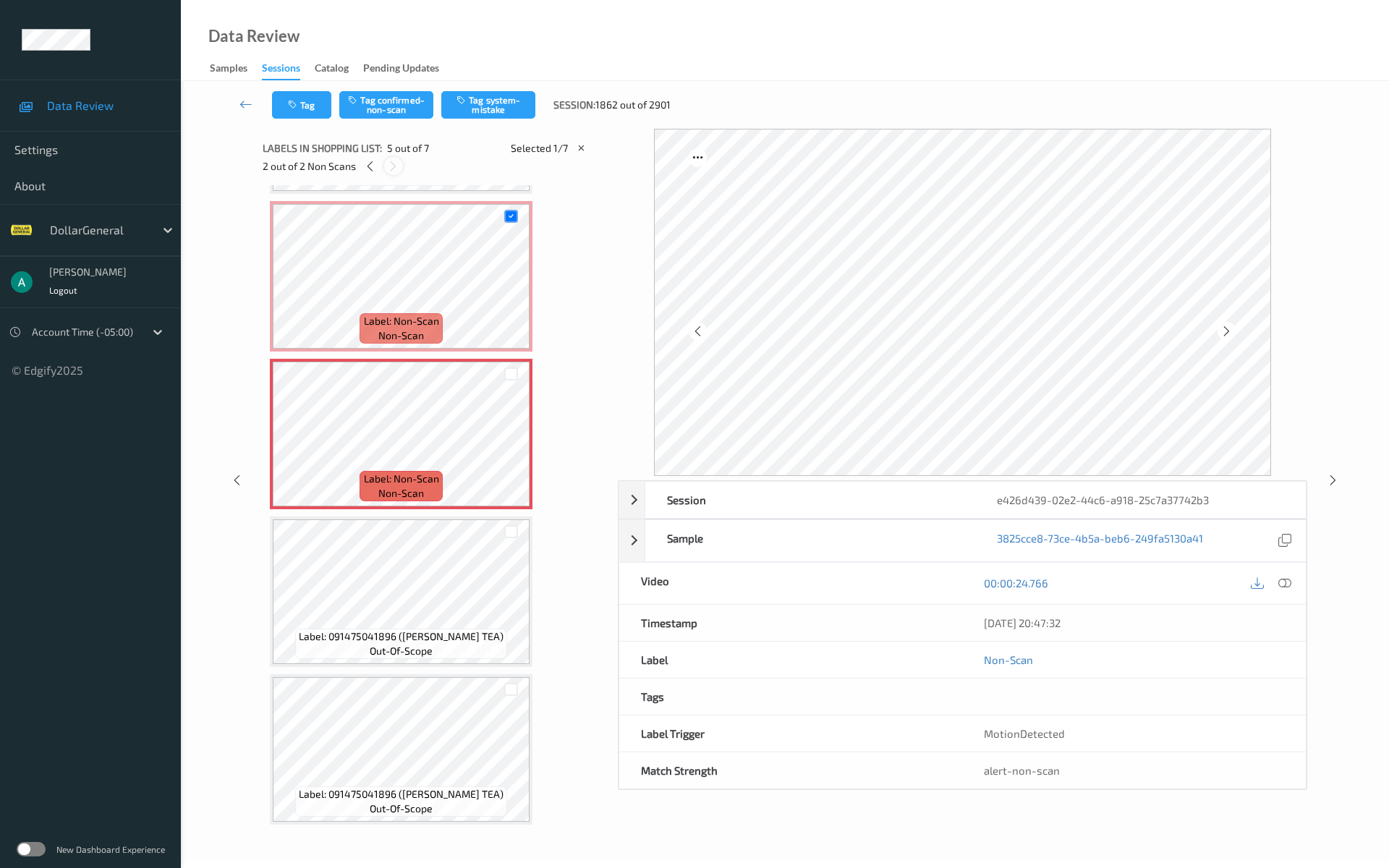
click at [392, 166] on icon at bounding box center [393, 166] width 12 height 13
click at [510, 374] on div at bounding box center [510, 374] width 14 height 14
click at [484, 108] on button "Tag system-mistake" at bounding box center [489, 105] width 94 height 27
click at [364, 168] on icon at bounding box center [370, 166] width 12 height 13
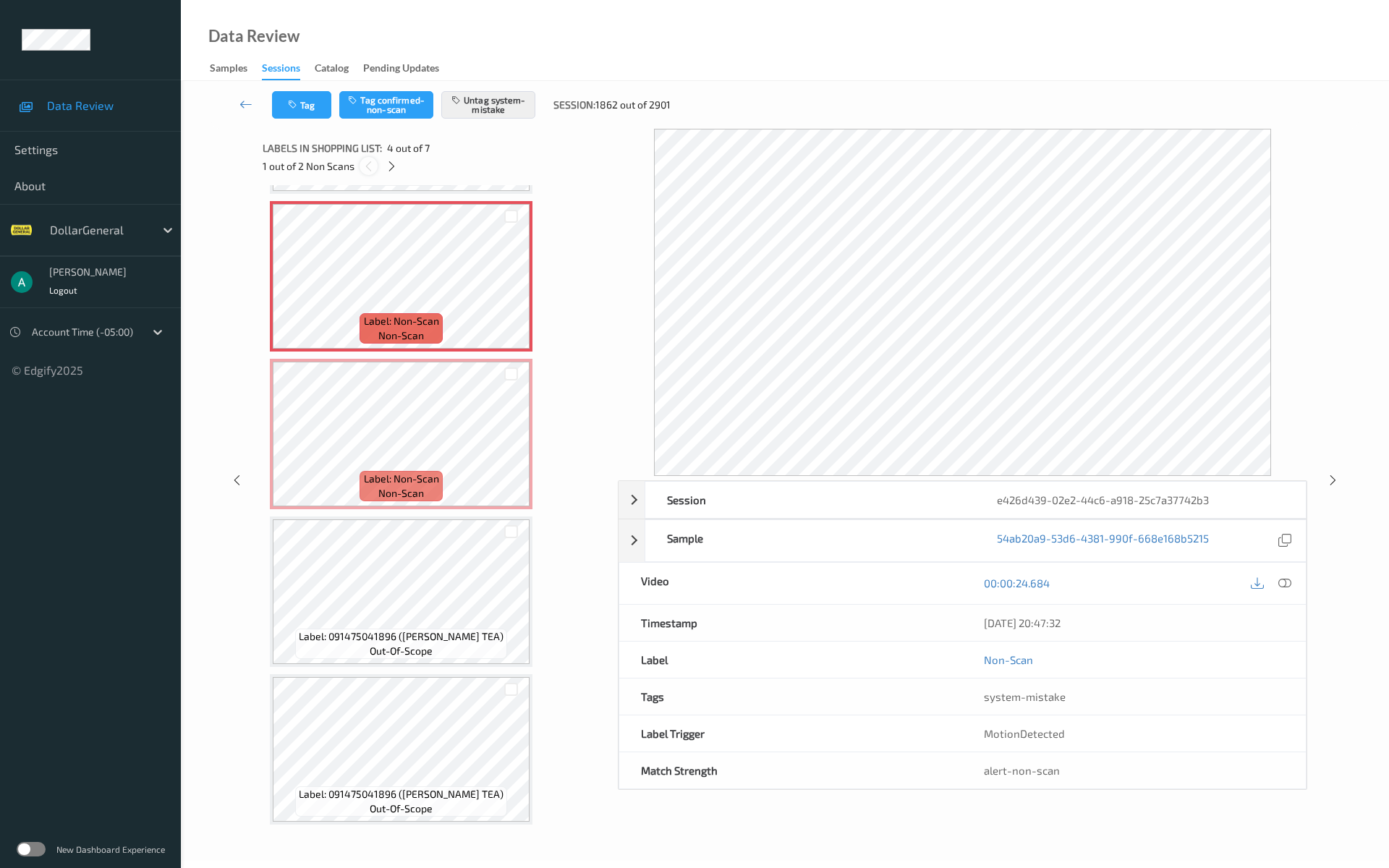
scroll to position [323, 0]
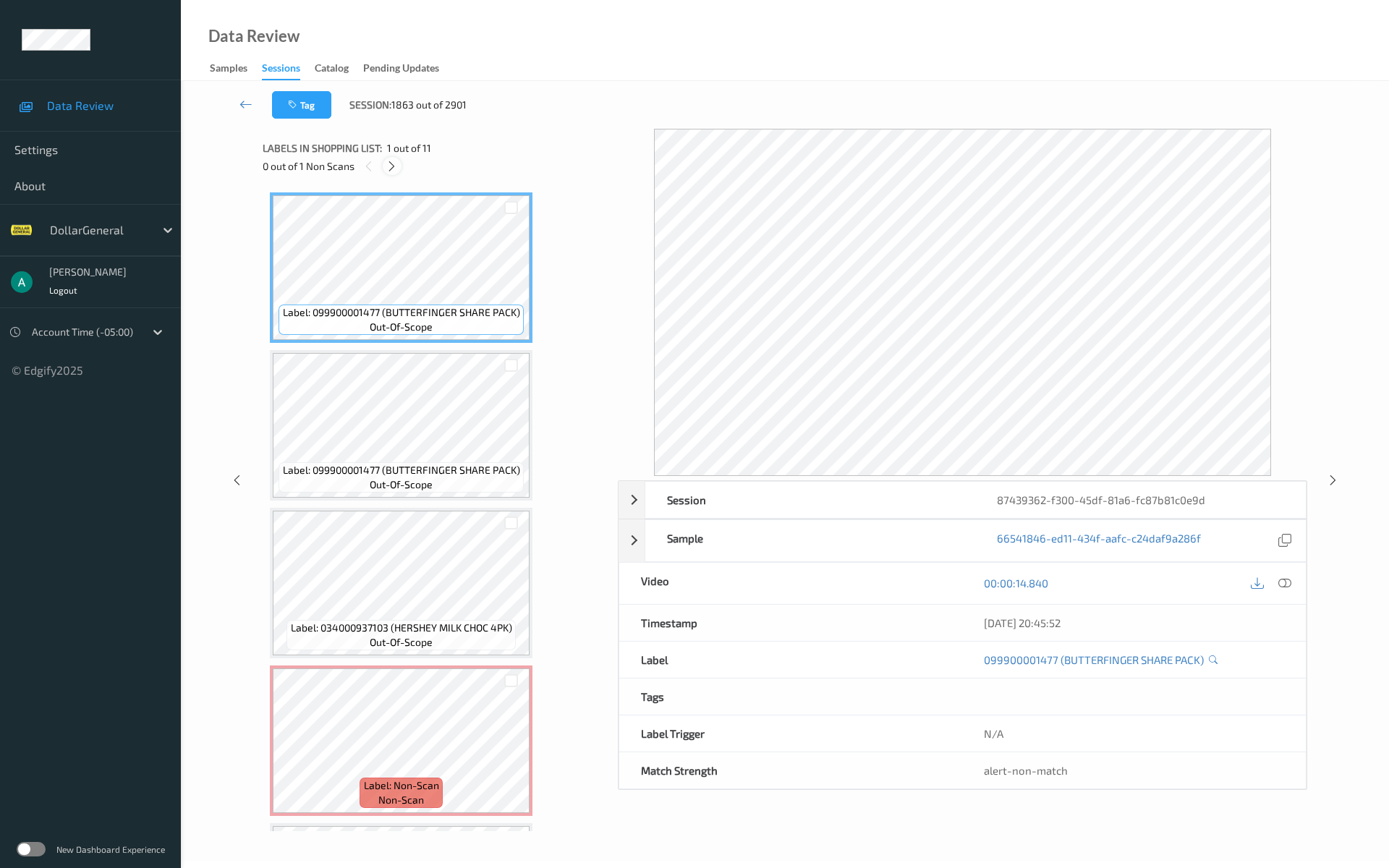
click at [392, 163] on icon at bounding box center [391, 166] width 12 height 13
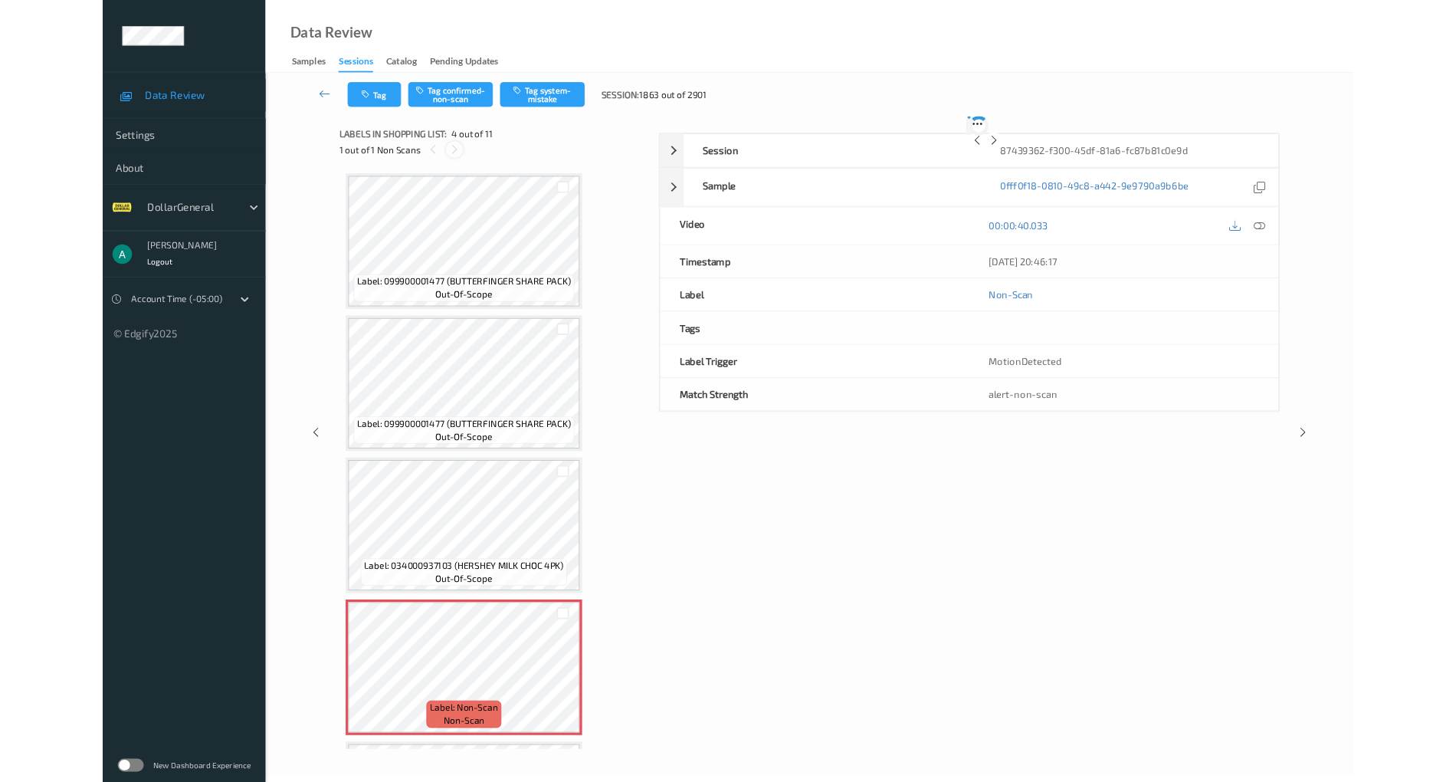
scroll to position [342, 0]
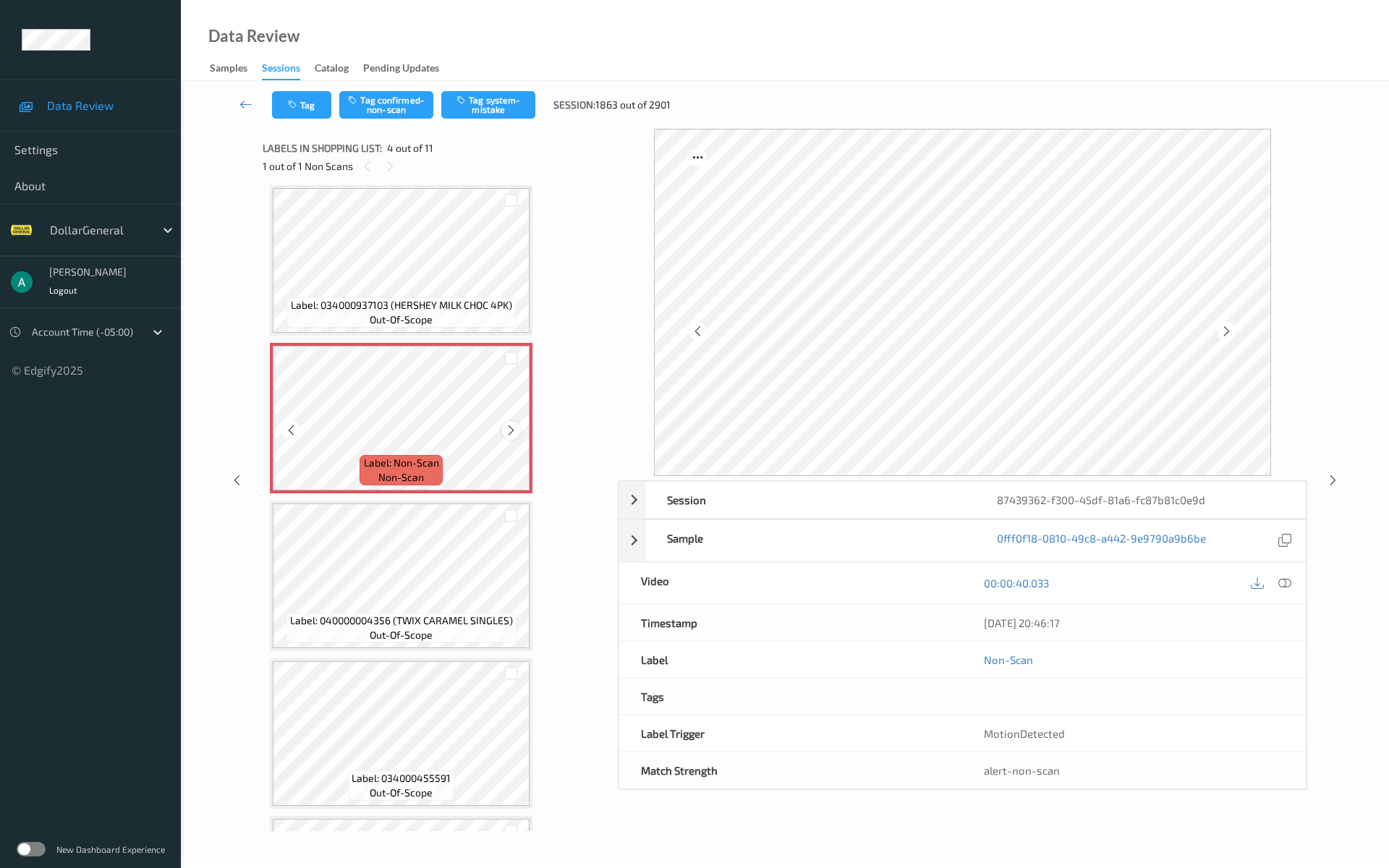
click at [510, 434] on icon at bounding box center [510, 430] width 12 height 13
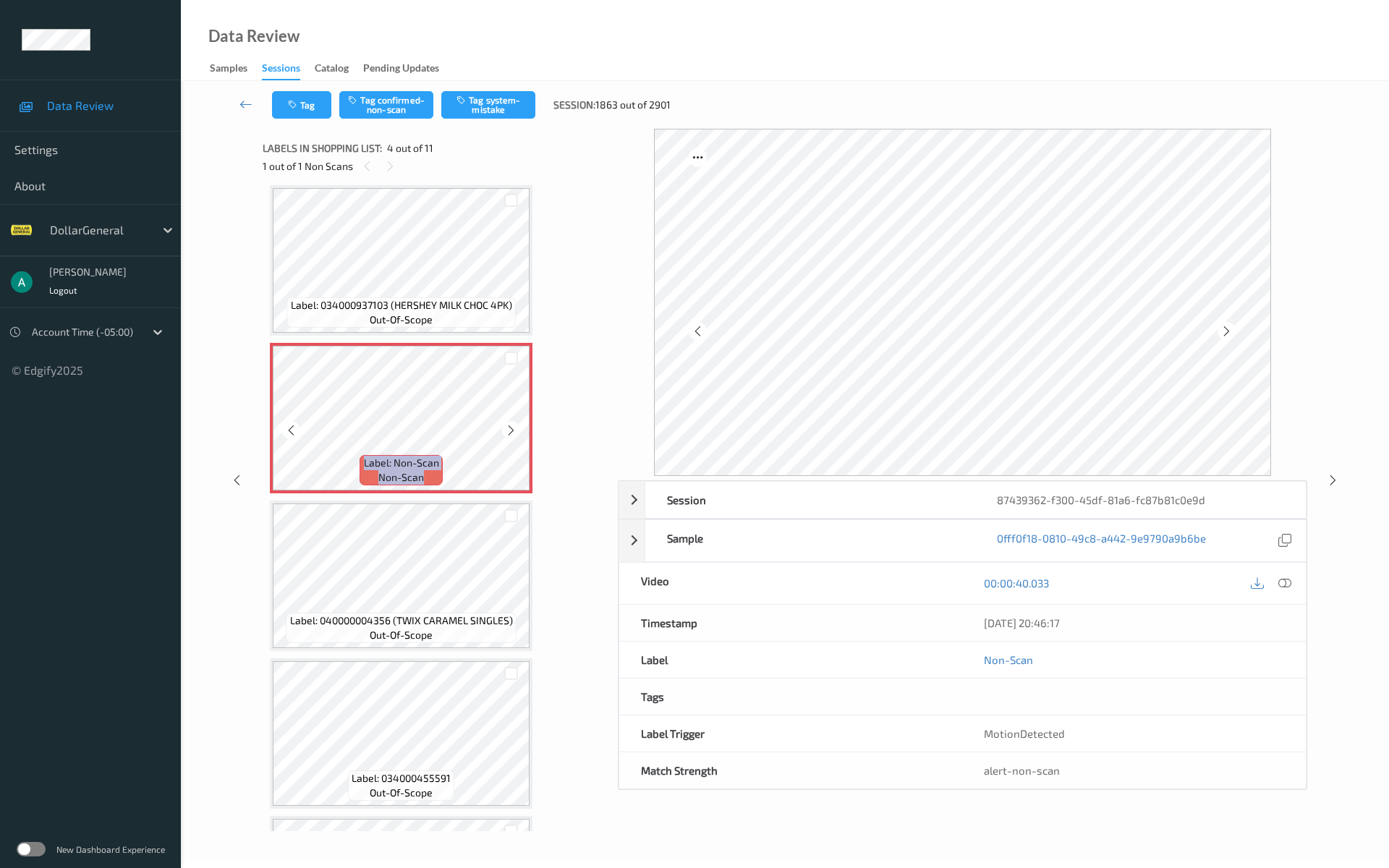
click at [510, 434] on icon at bounding box center [510, 430] width 12 height 13
click at [500, 111] on button "Tag system-mistake" at bounding box center [489, 105] width 94 height 27
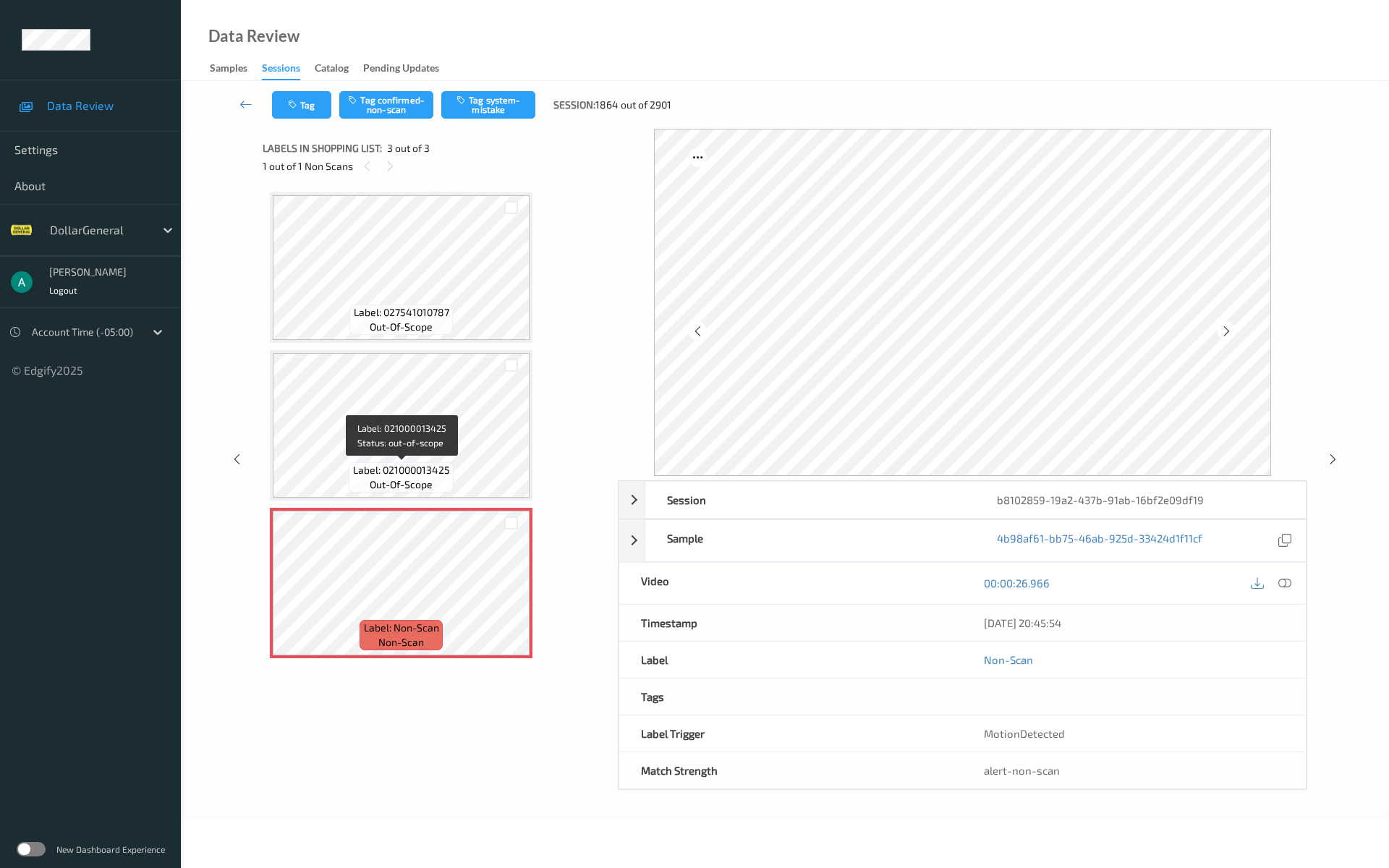
click at [416, 477] on span "out-of-scope" at bounding box center [401, 484] width 63 height 14
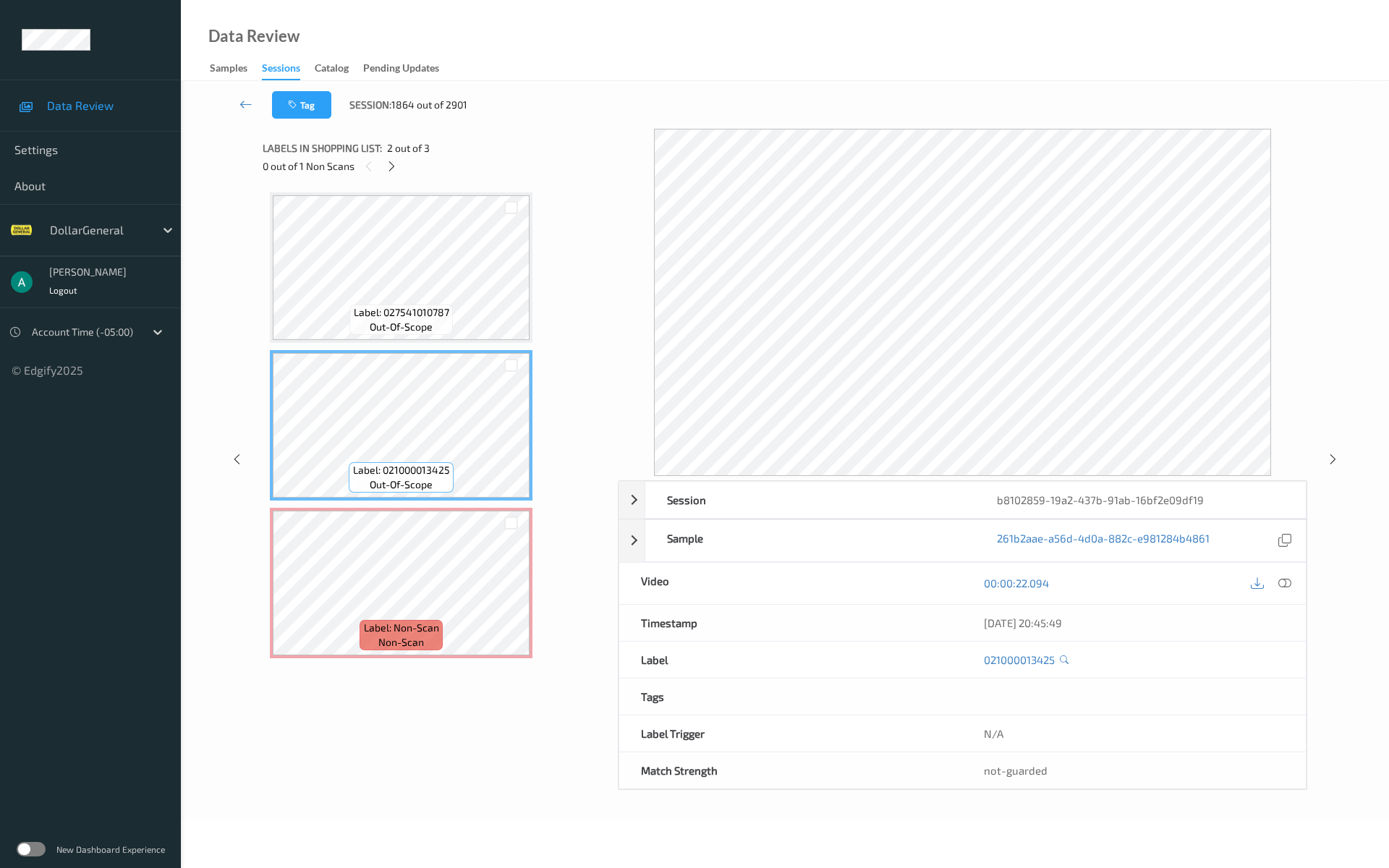
click at [424, 314] on span "Label: 027541010787" at bounding box center [401, 311] width 95 height 14
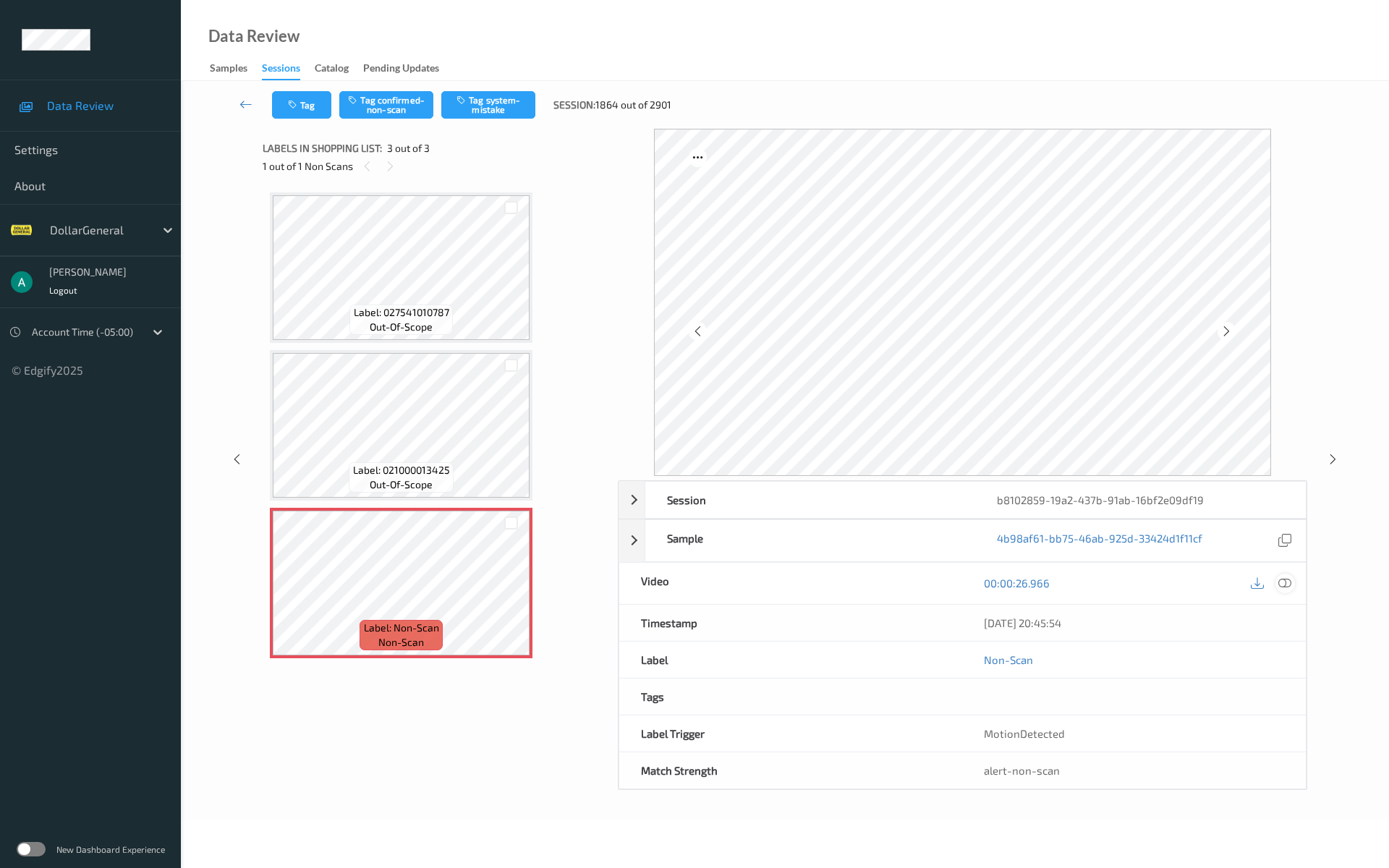
click at [1290, 577] on icon at bounding box center [1284, 583] width 13 height 13
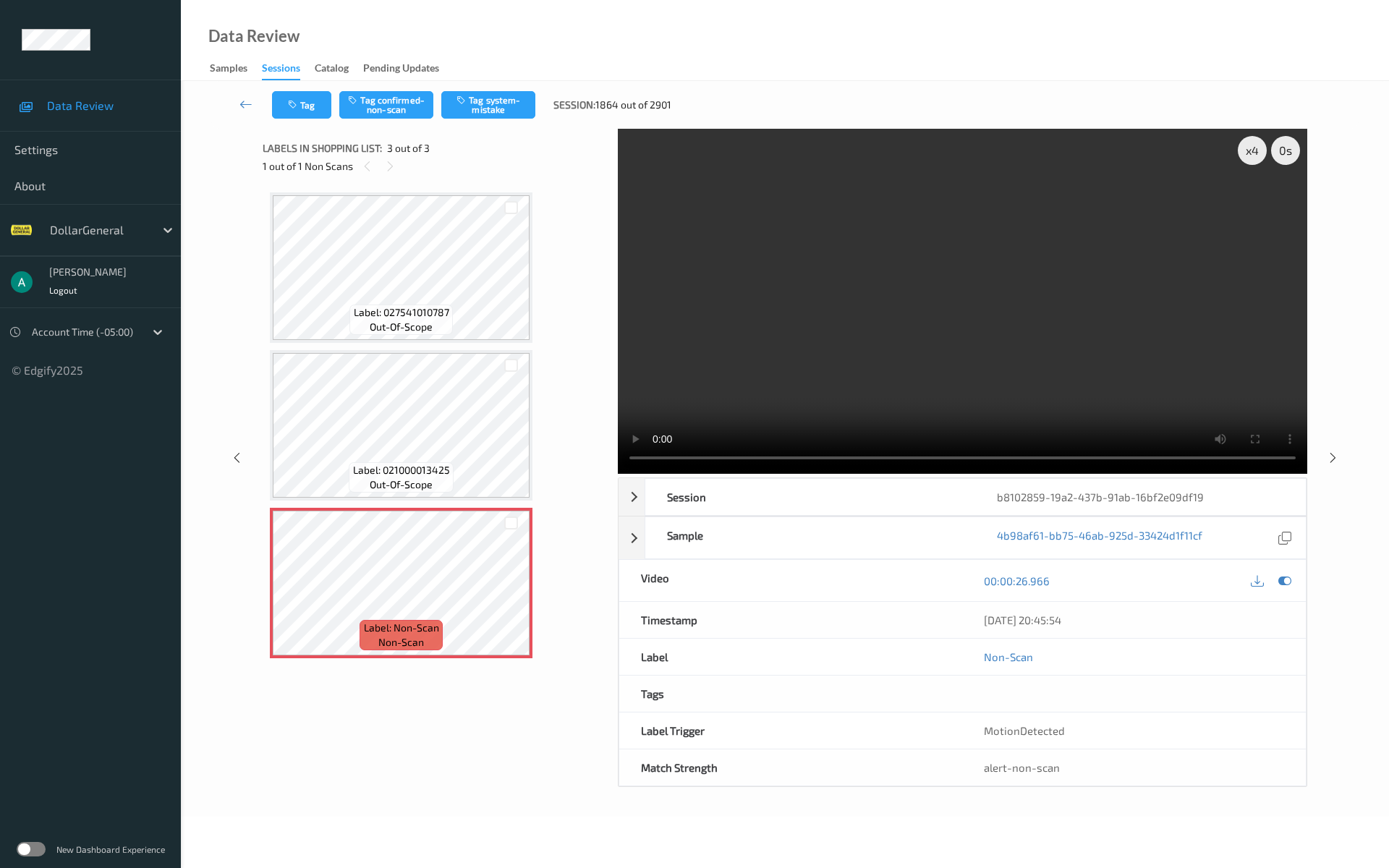
click at [883, 305] on video at bounding box center [962, 301] width 689 height 345
click at [633, 463] on video at bounding box center [962, 301] width 689 height 345
click at [779, 350] on video at bounding box center [962, 301] width 689 height 345
click at [788, 366] on video at bounding box center [962, 301] width 689 height 345
click at [797, 358] on video at bounding box center [962, 301] width 689 height 345
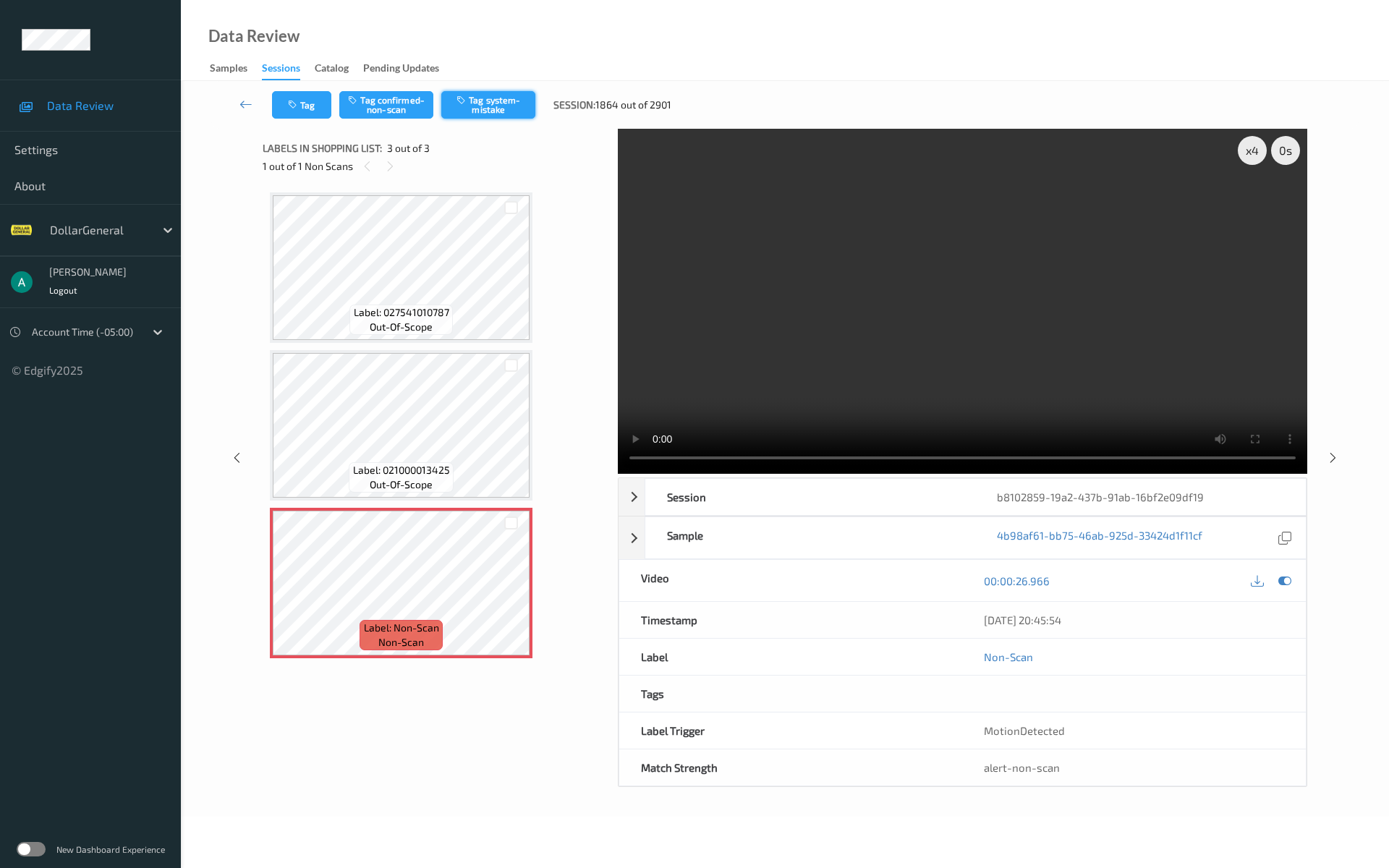
click at [487, 104] on button "Tag system-mistake" at bounding box center [489, 105] width 94 height 27
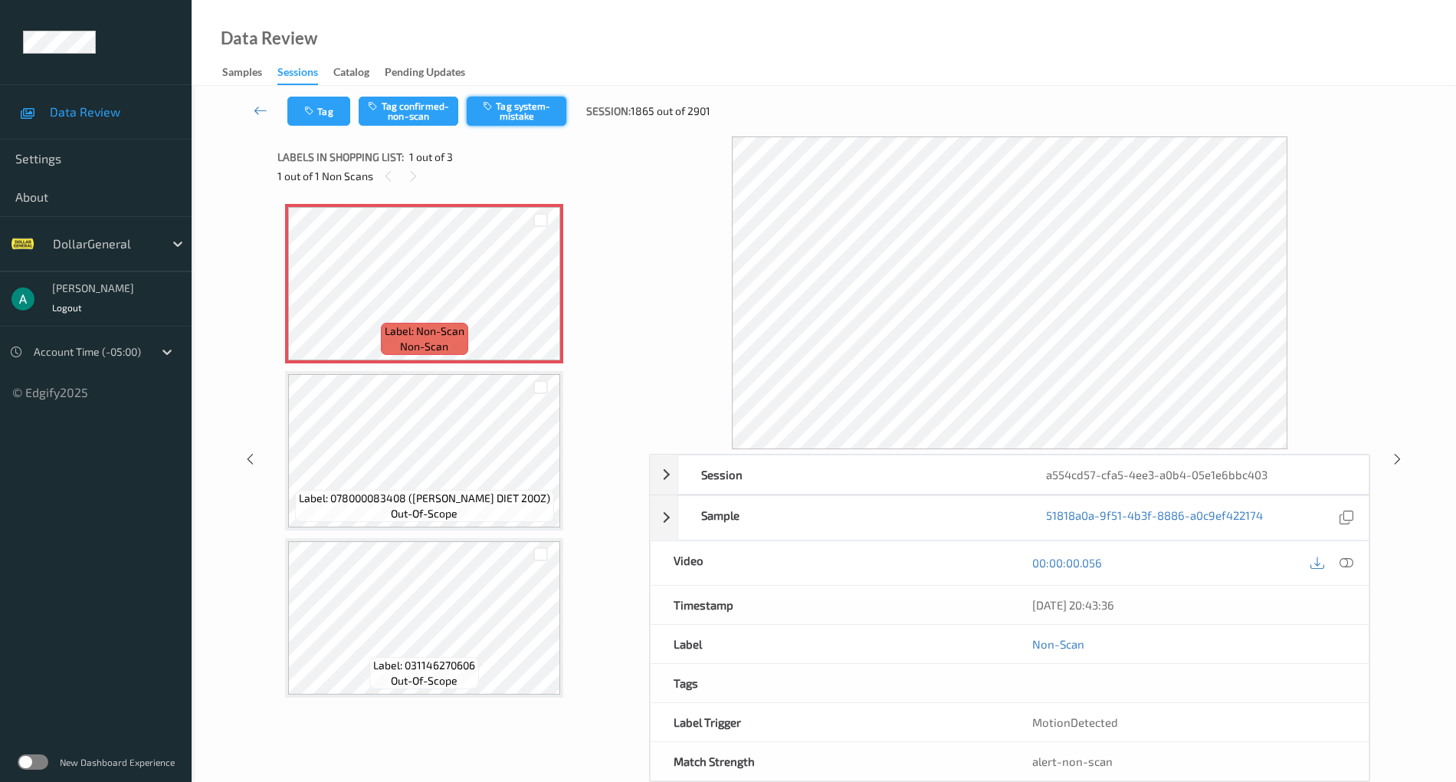
click at [536, 123] on button "Tag system-mistake" at bounding box center [517, 111] width 100 height 29
click at [543, 293] on icon at bounding box center [540, 297] width 13 height 14
click at [511, 127] on div "Tag Tag confirmed-non-scan Tag system-mistake Session: 1866 out of 2901" at bounding box center [824, 111] width 1202 height 51
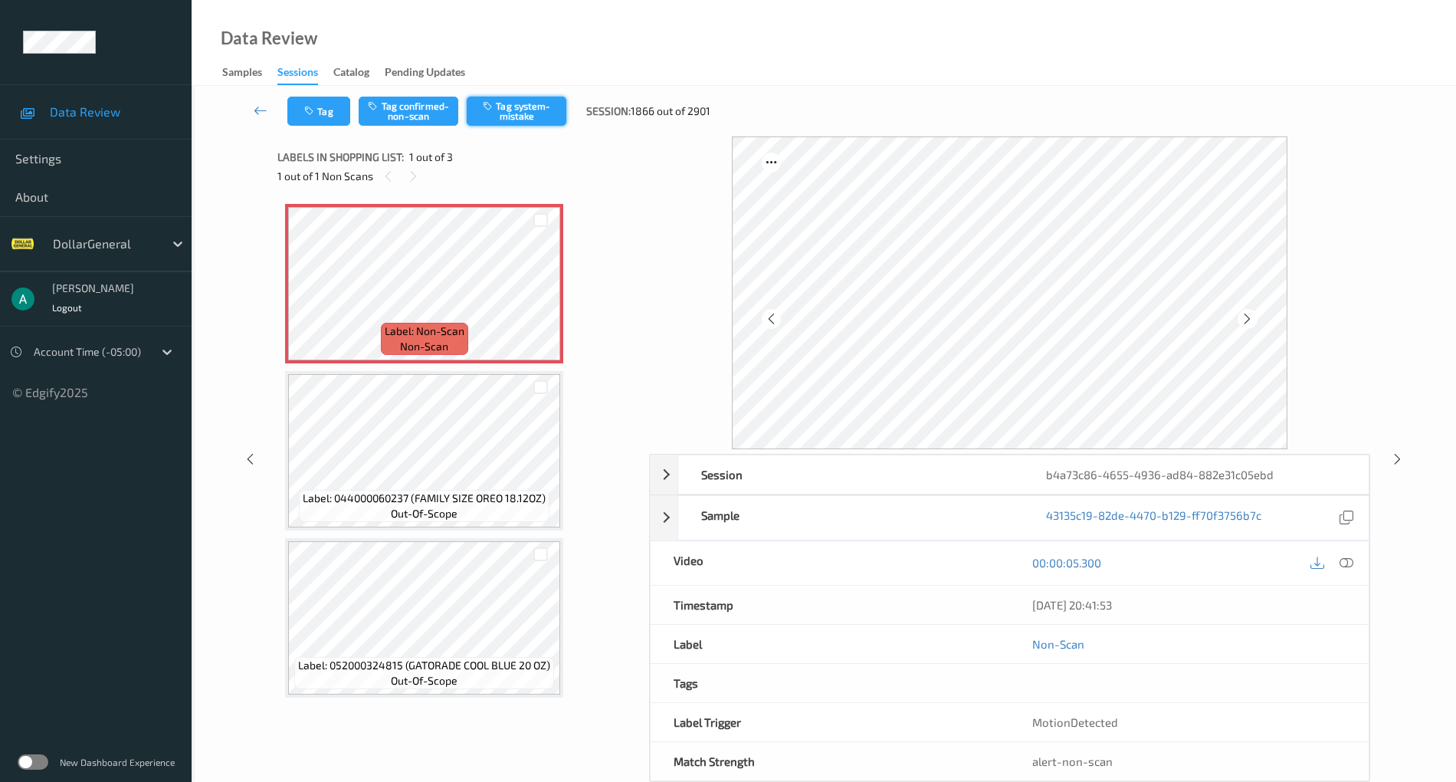
drag, startPoint x: 516, startPoint y: 123, endPoint x: 517, endPoint y: 115, distance: 7.7
click at [516, 120] on button "Tag system-mistake" at bounding box center [517, 111] width 100 height 29
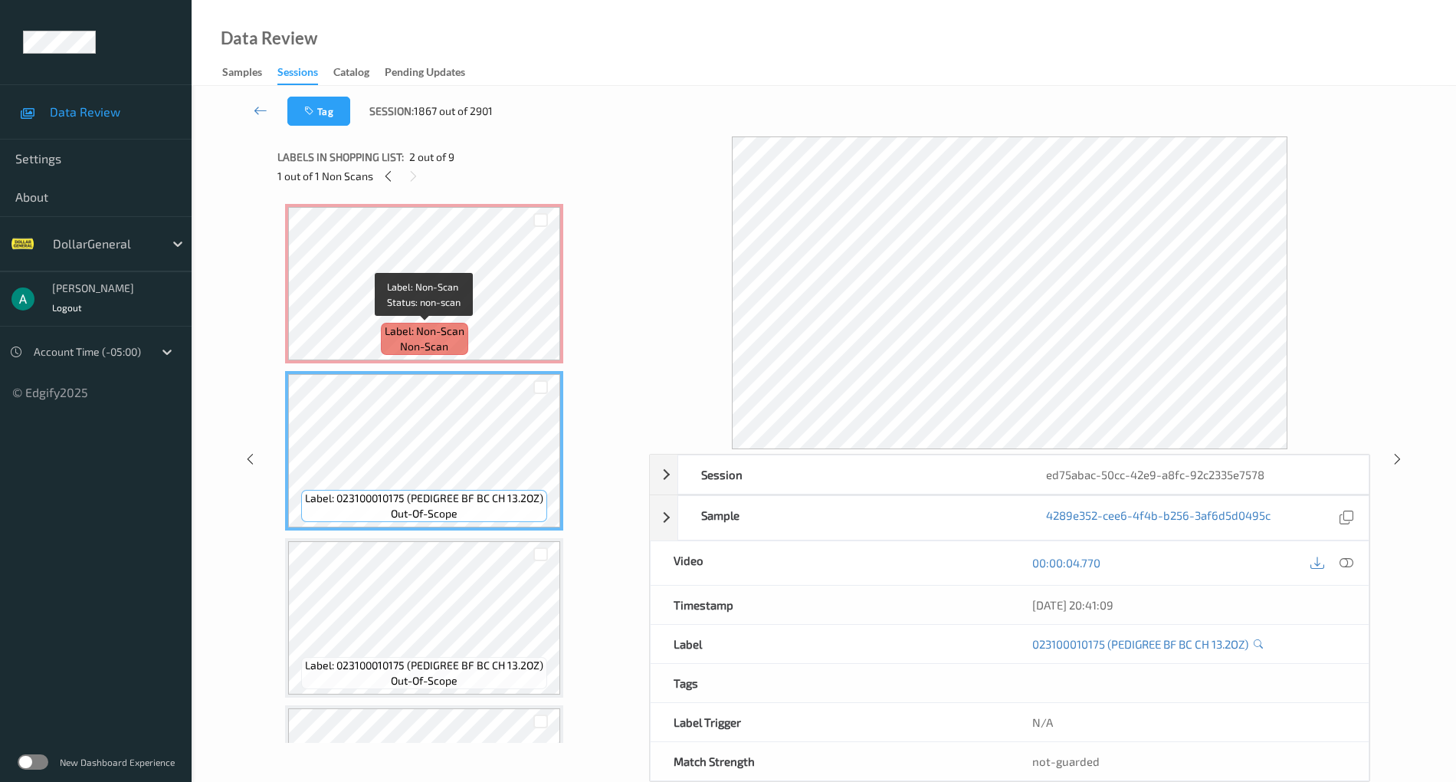
click at [444, 325] on span "Label: Non-Scan" at bounding box center [425, 330] width 80 height 15
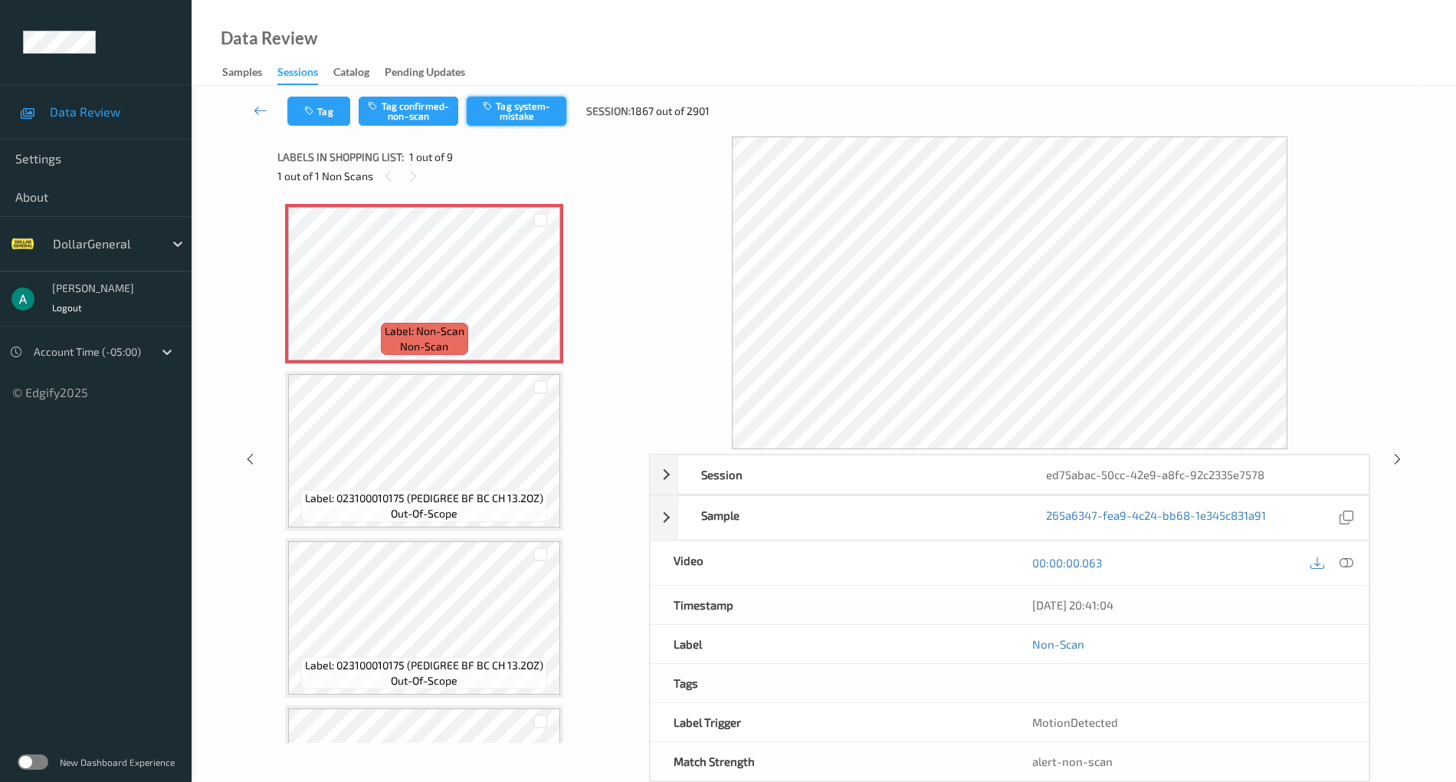
click at [530, 100] on button "Tag system-mistake" at bounding box center [517, 111] width 100 height 29
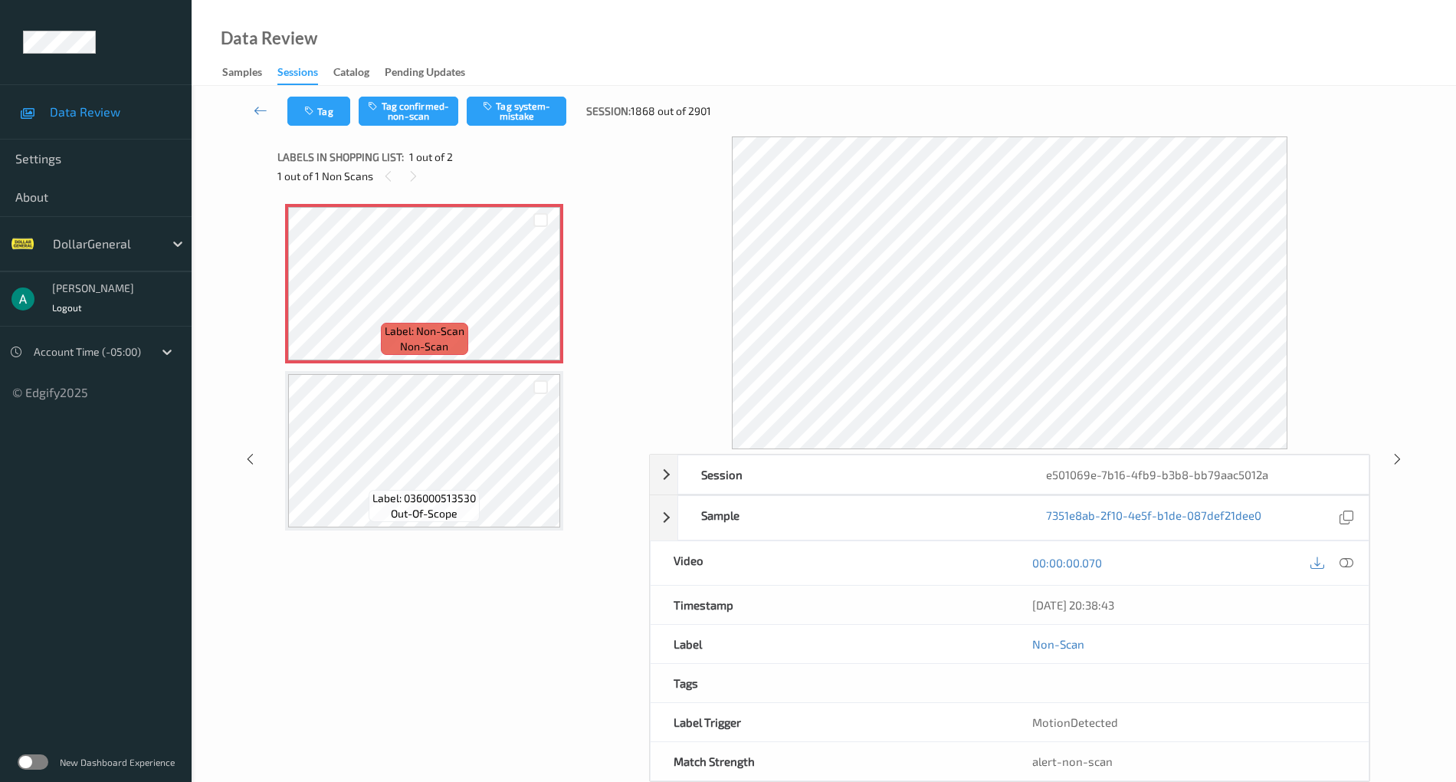
click at [524, 395] on div at bounding box center [541, 386] width 39 height 25
click at [518, 106] on button "Tag system-mistake" at bounding box center [517, 111] width 100 height 29
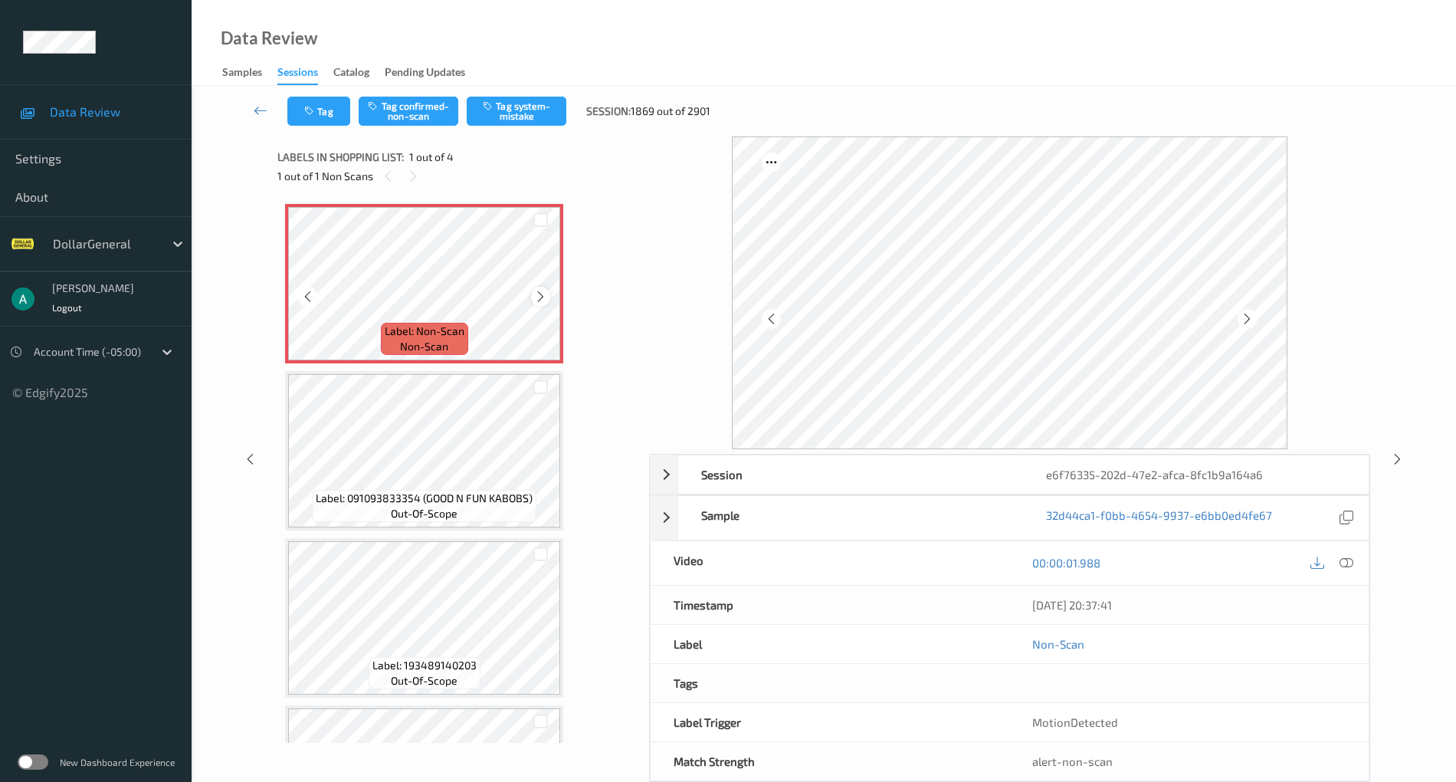
click at [545, 297] on icon at bounding box center [540, 297] width 13 height 14
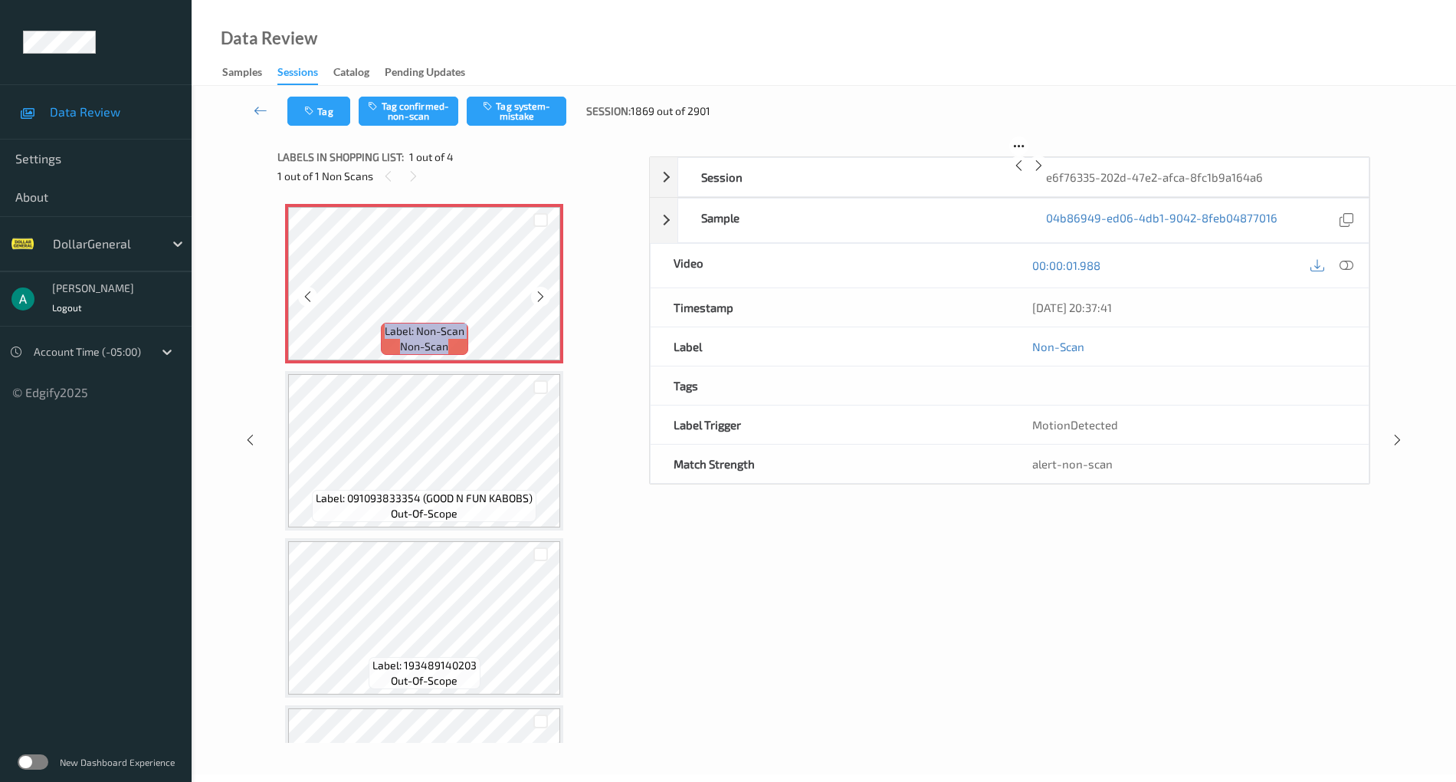
click at [545, 297] on icon at bounding box center [540, 297] width 13 height 14
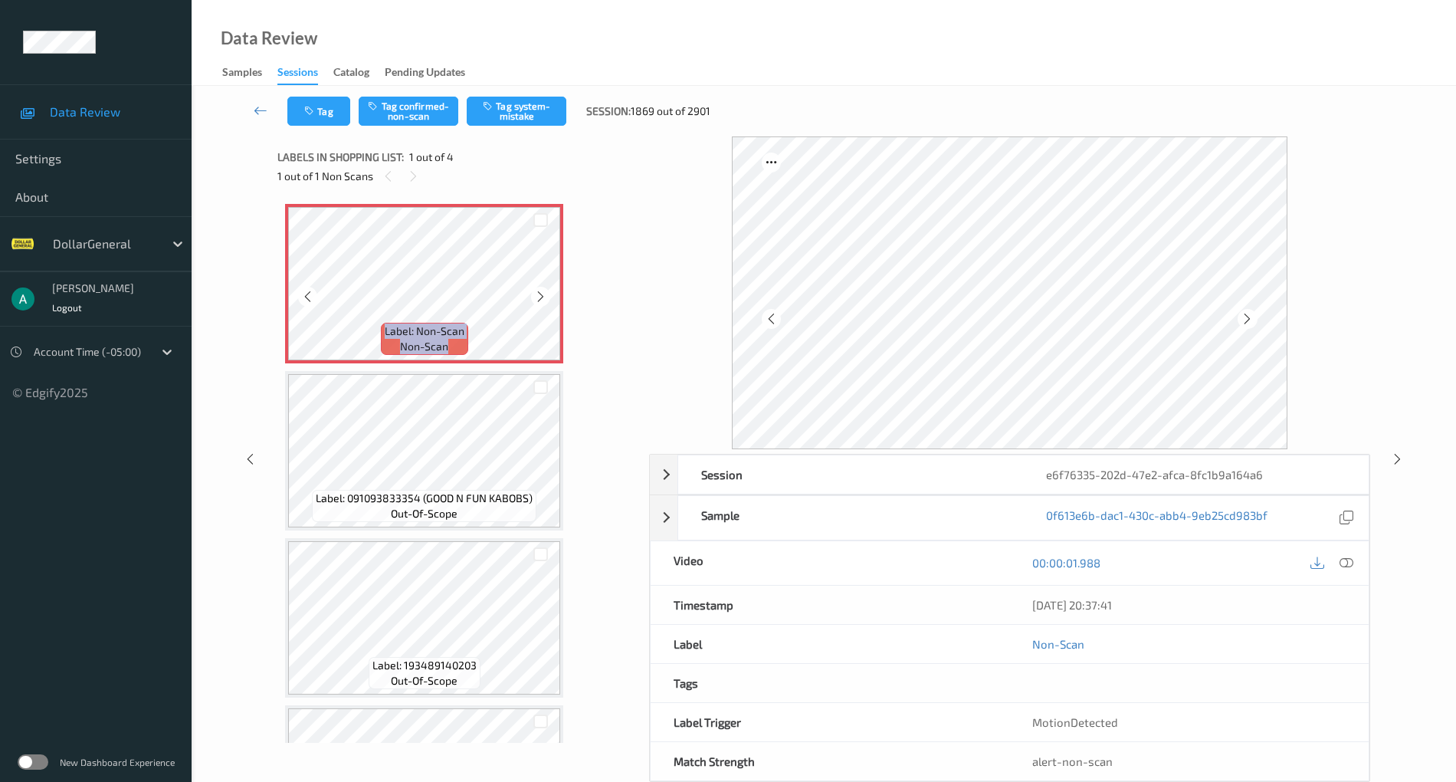
click at [545, 297] on icon at bounding box center [540, 297] width 13 height 14
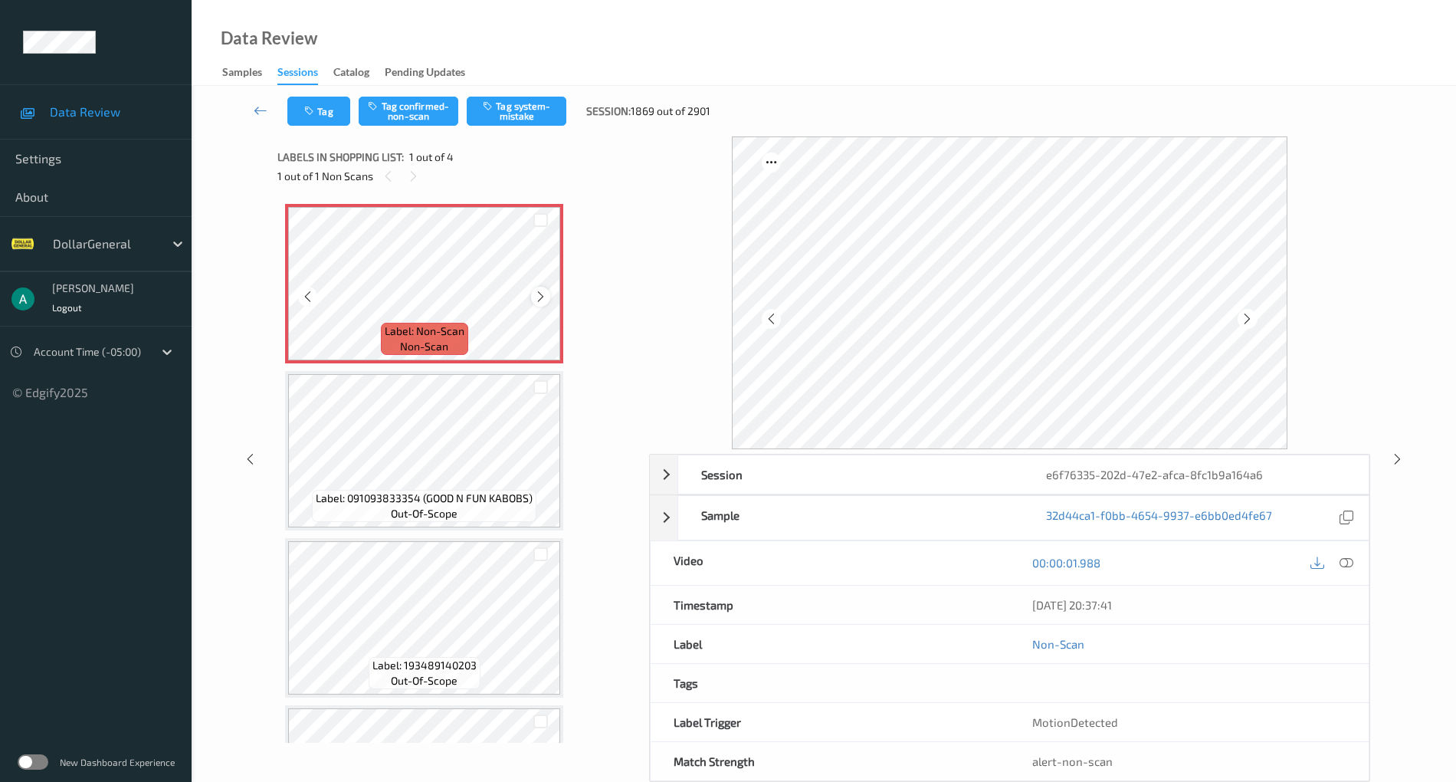
click at [547, 293] on div at bounding box center [540, 296] width 19 height 19
click at [542, 297] on icon at bounding box center [540, 297] width 13 height 14
click at [514, 106] on button "Tag system-mistake" at bounding box center [517, 111] width 100 height 29
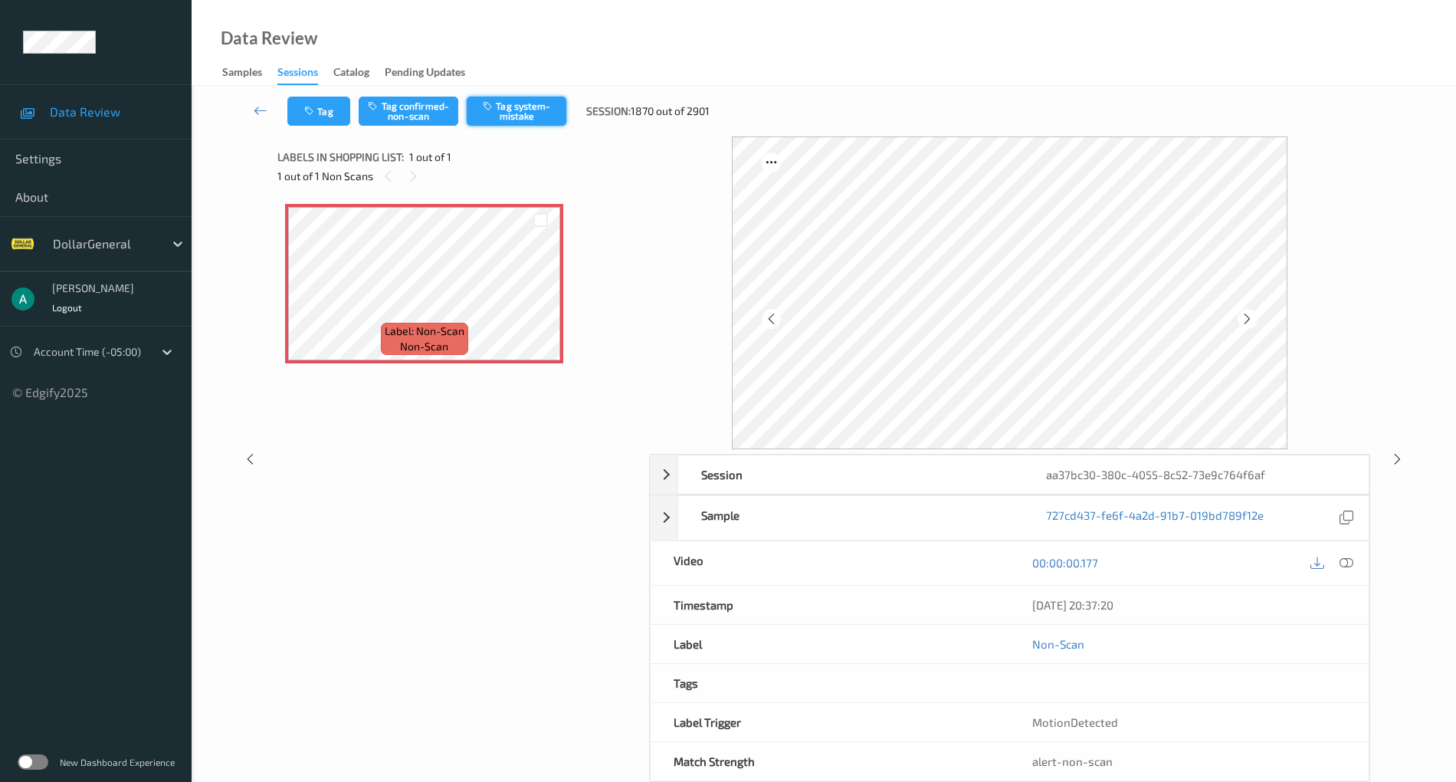
click at [494, 110] on icon "button" at bounding box center [489, 105] width 13 height 11
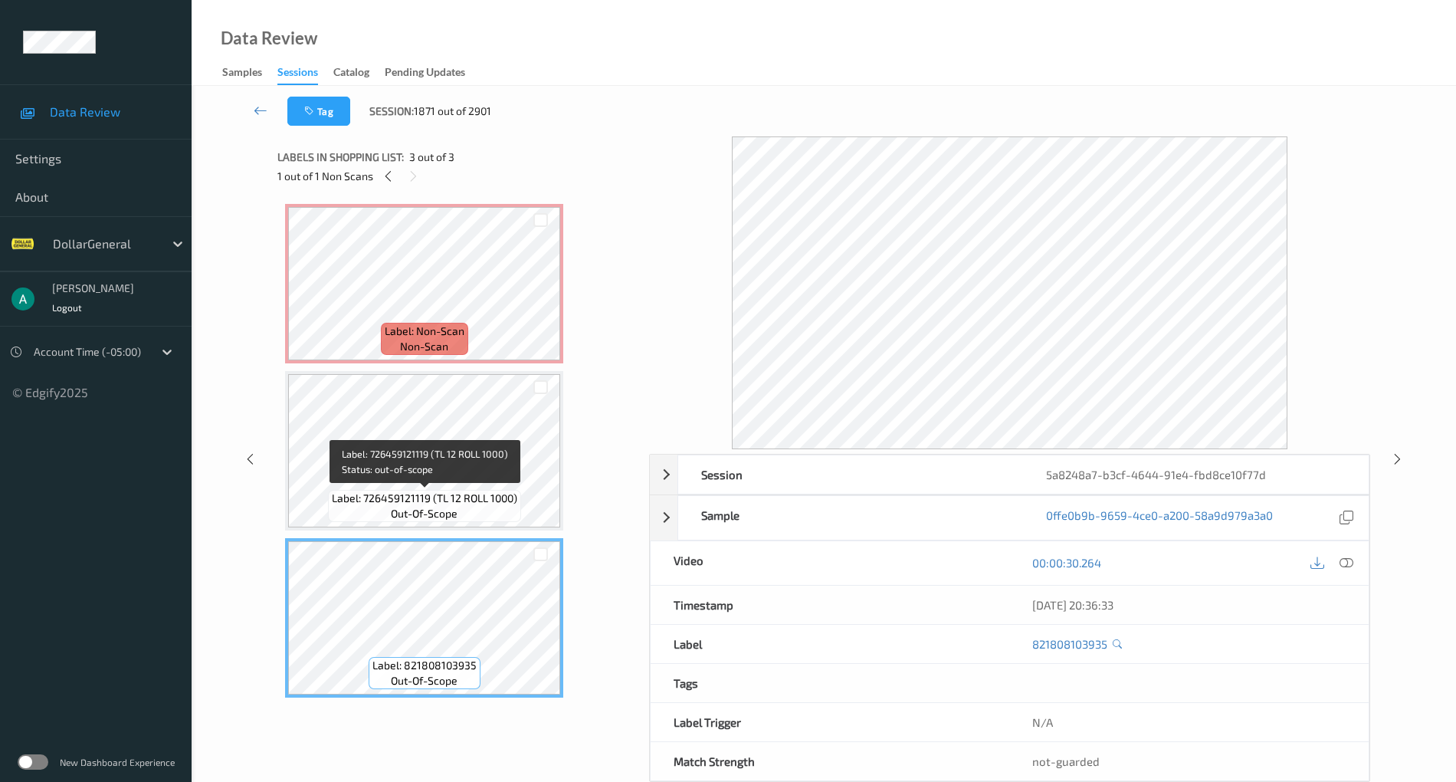
click at [431, 498] on span "Label: 726459121119 (TL 12 ROLL 1000)" at bounding box center [424, 498] width 185 height 15
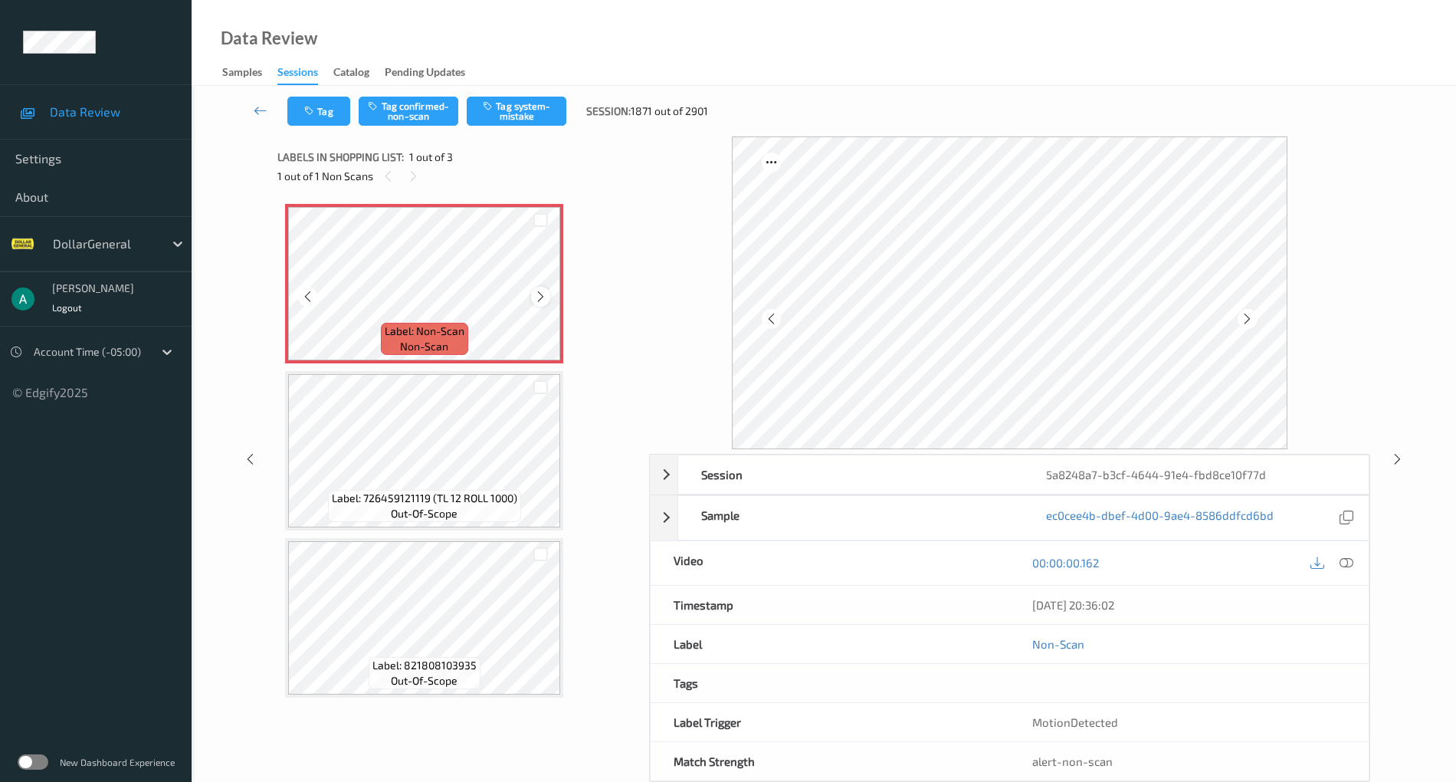
click at [547, 291] on div at bounding box center [540, 296] width 19 height 19
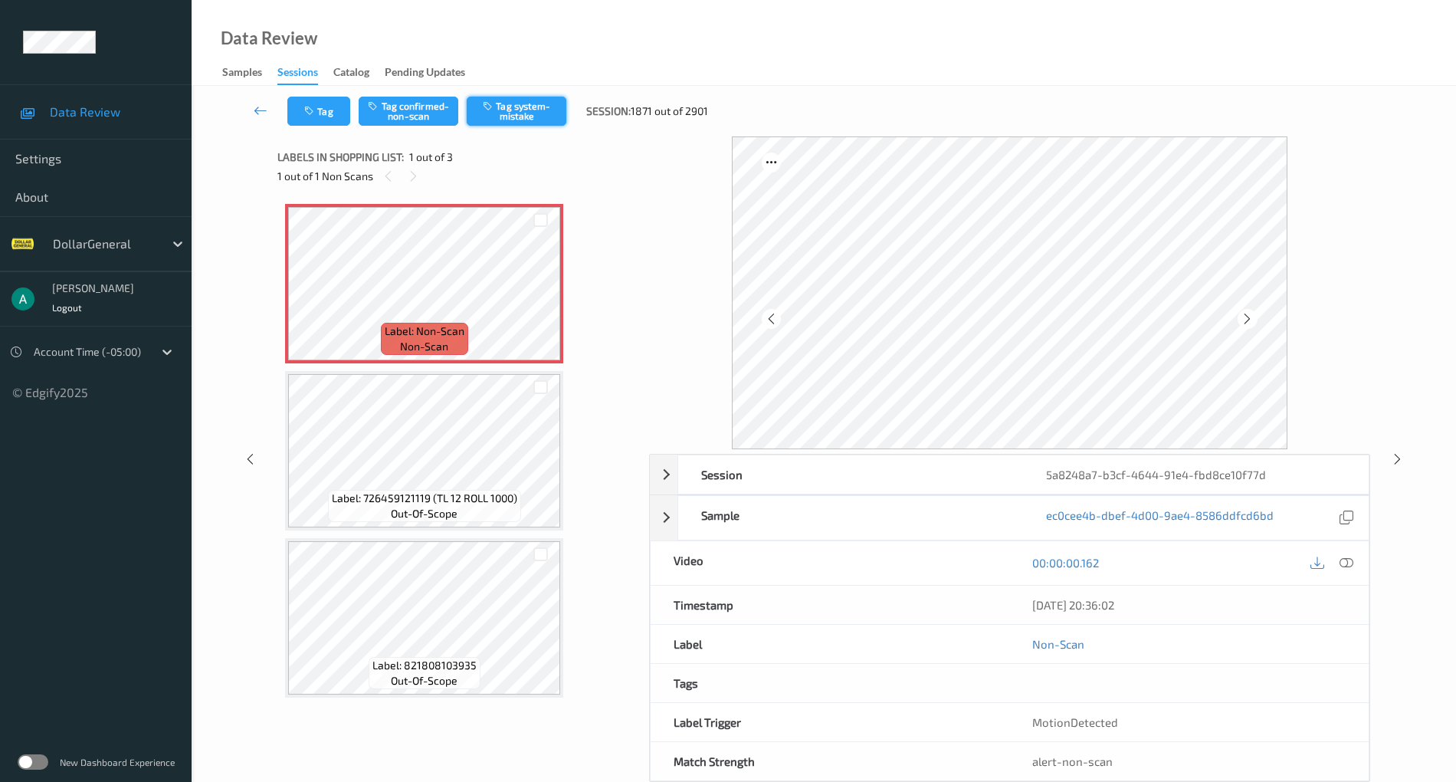
click at [544, 110] on button "Tag system-mistake" at bounding box center [517, 111] width 100 height 29
click at [539, 294] on icon at bounding box center [540, 297] width 13 height 14
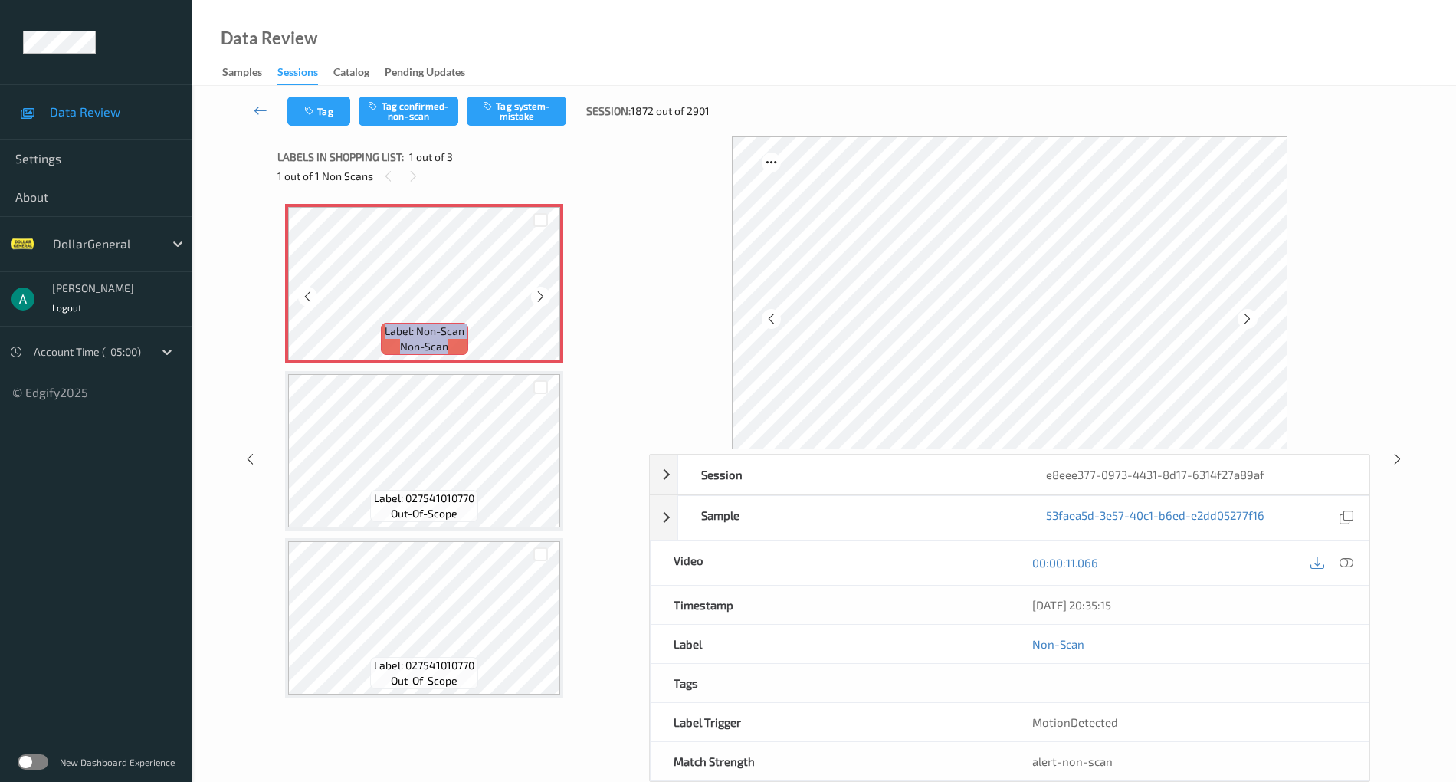
click at [539, 294] on icon at bounding box center [540, 297] width 13 height 14
click at [1356, 554] on div at bounding box center [1333, 563] width 50 height 21
click at [1352, 559] on icon at bounding box center [1347, 563] width 14 height 14
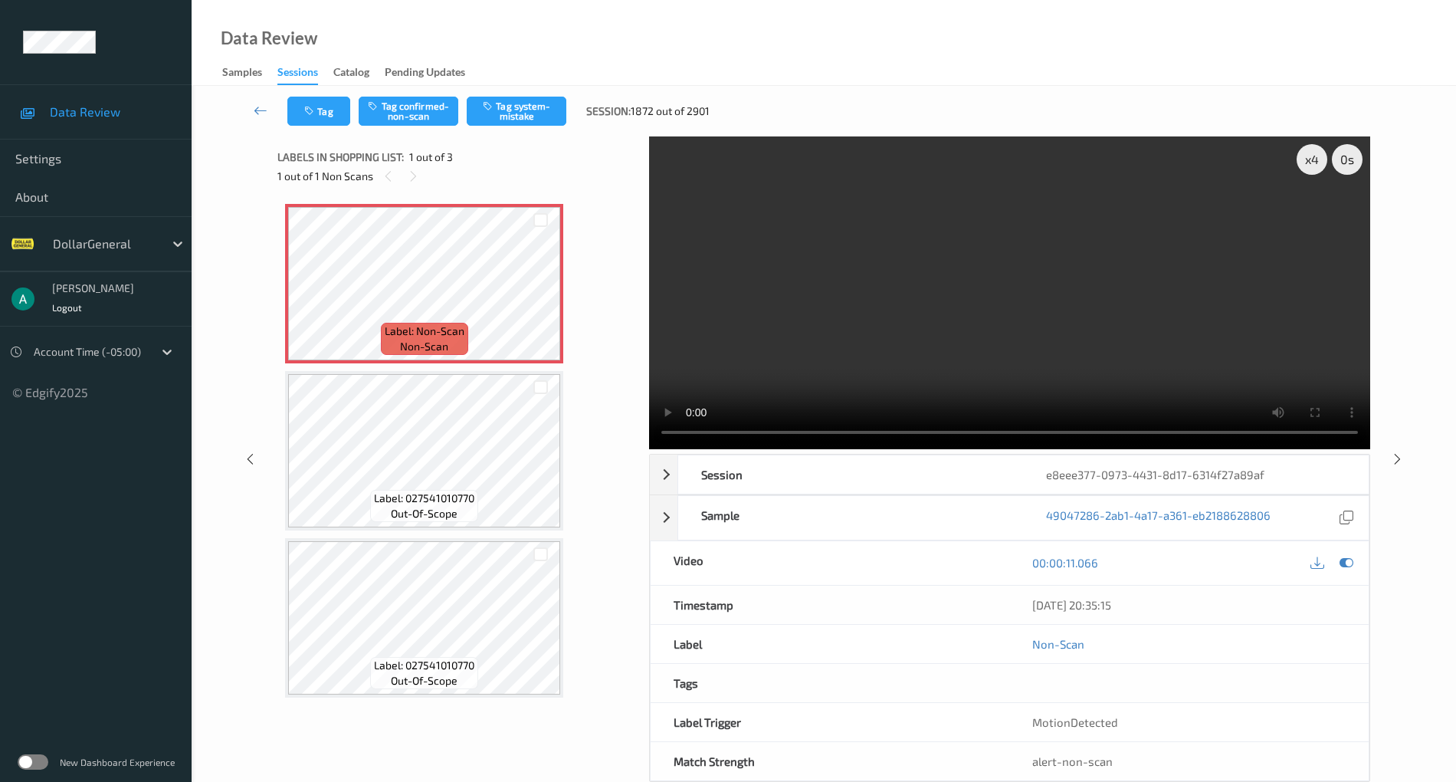
click at [884, 311] on video at bounding box center [1009, 292] width 721 height 313
click at [883, 308] on video at bounding box center [1009, 292] width 721 height 313
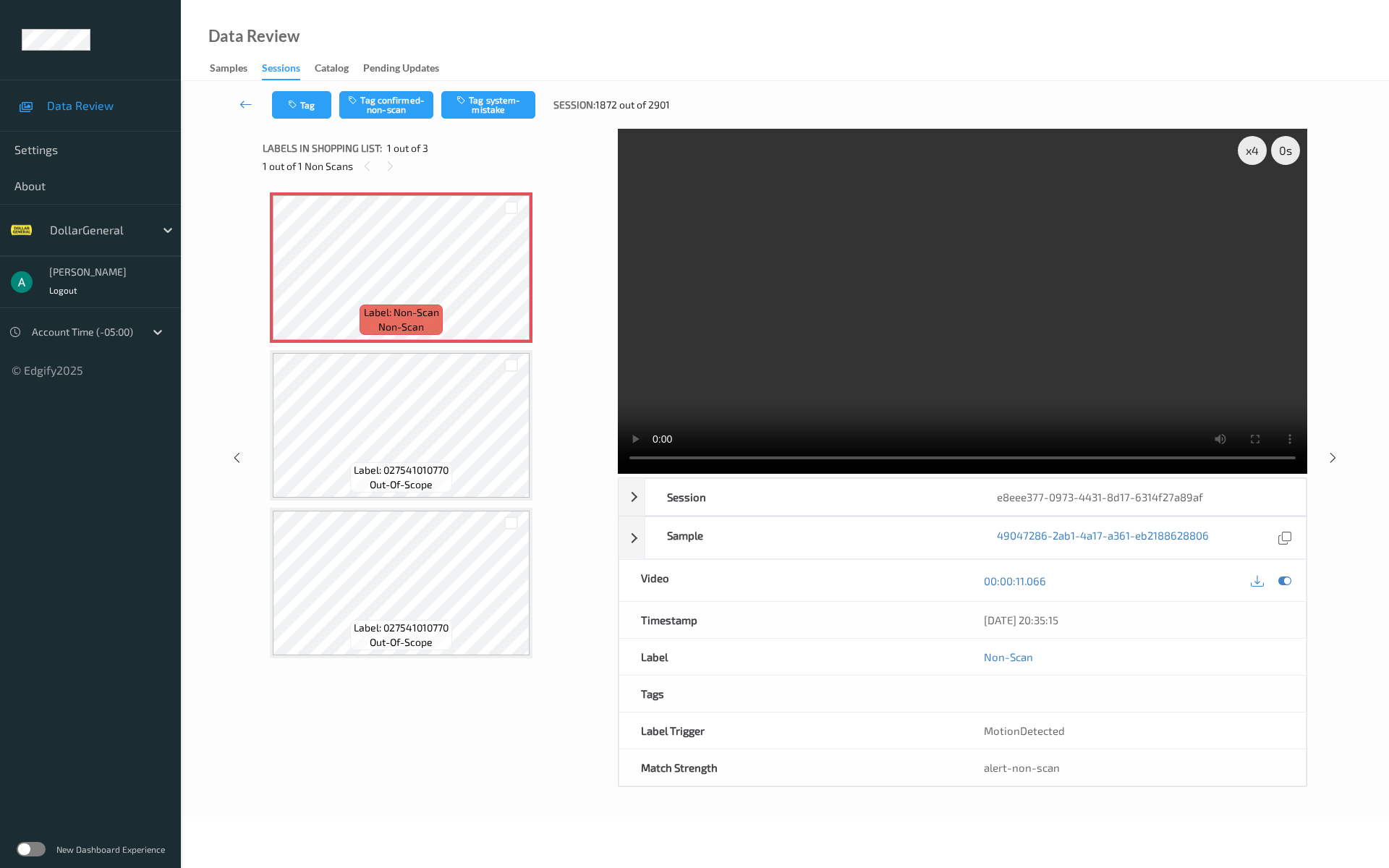
click at [1036, 262] on video at bounding box center [962, 301] width 689 height 345
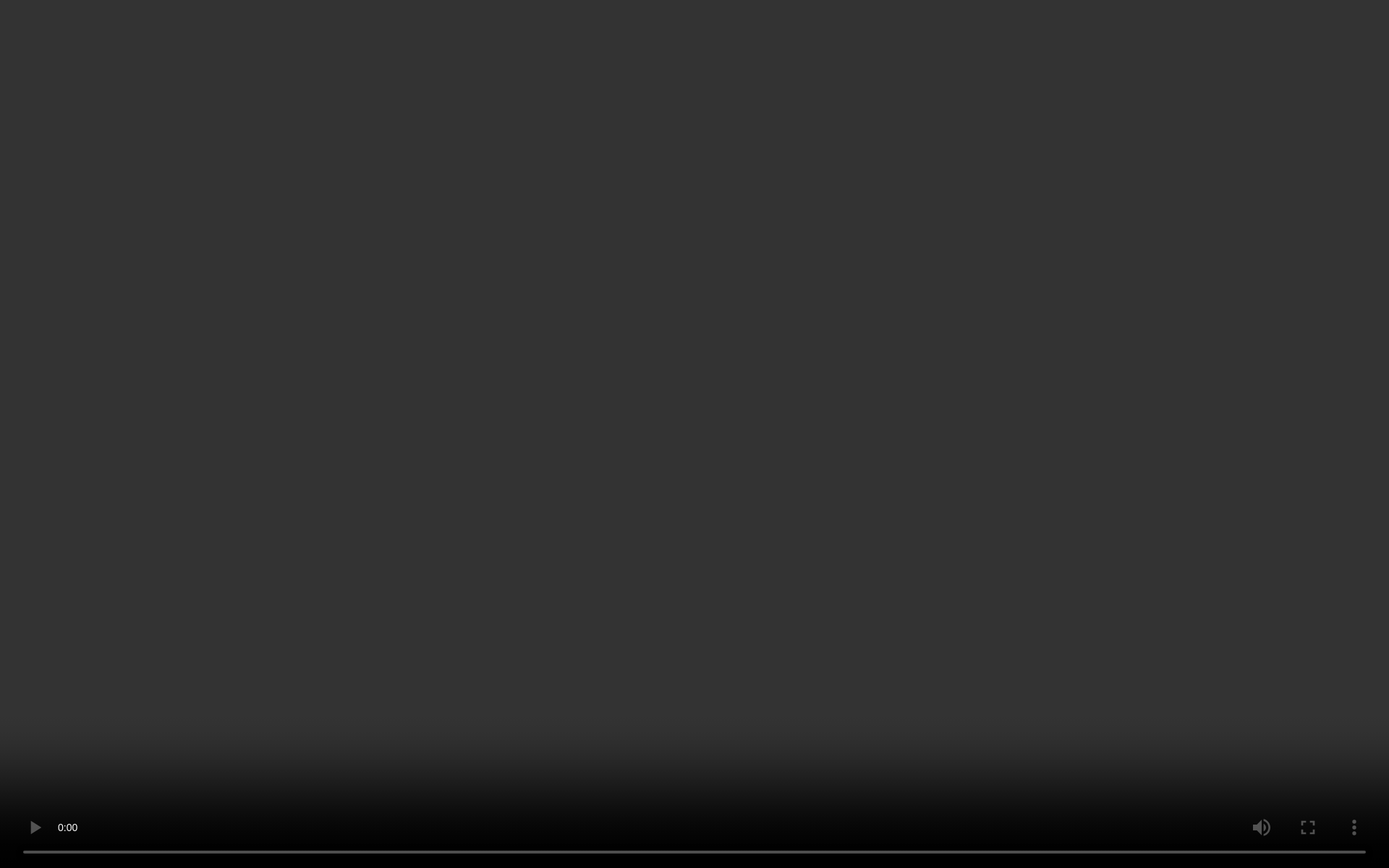
click at [1036, 262] on video at bounding box center [694, 434] width 1389 height 868
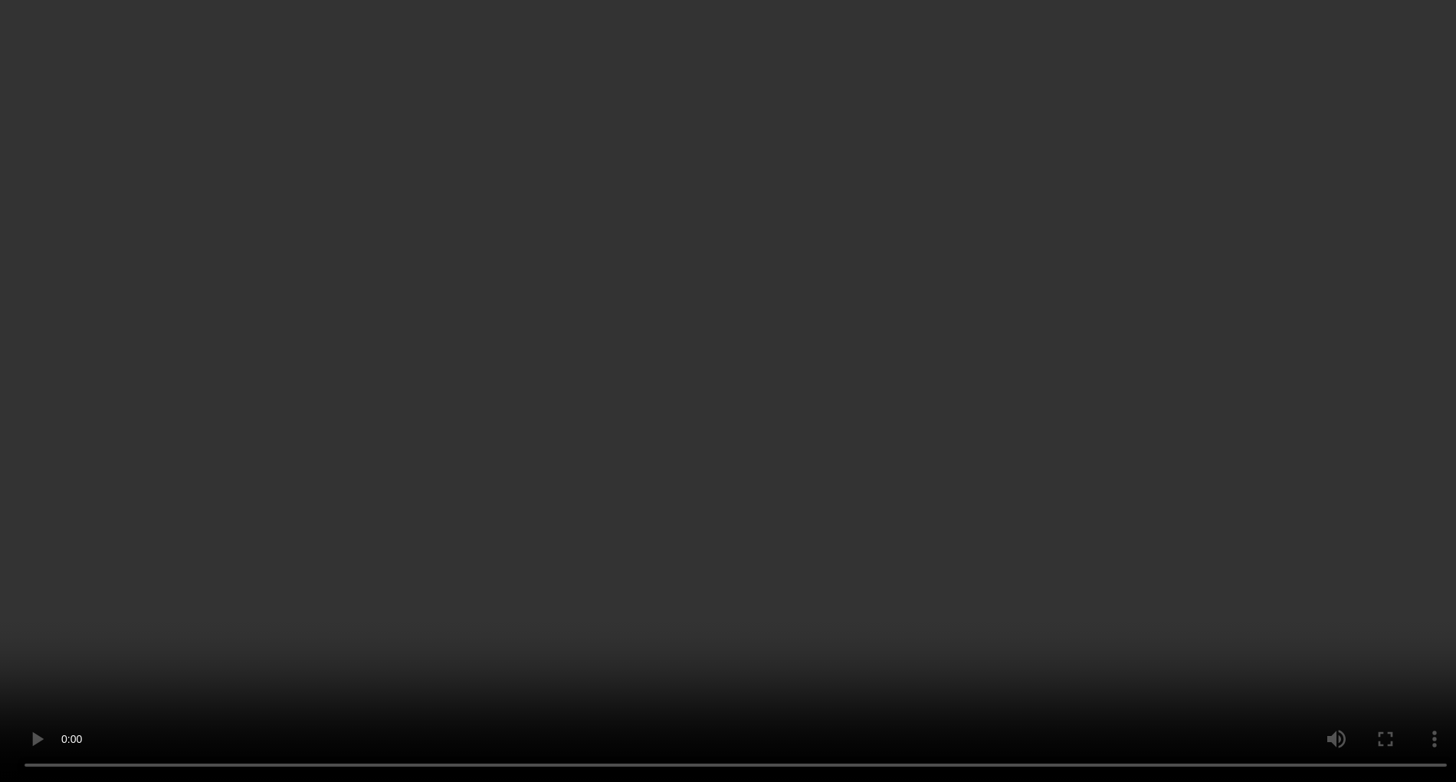
click at [1312, 160] on div "x 4" at bounding box center [1312, 159] width 31 height 31
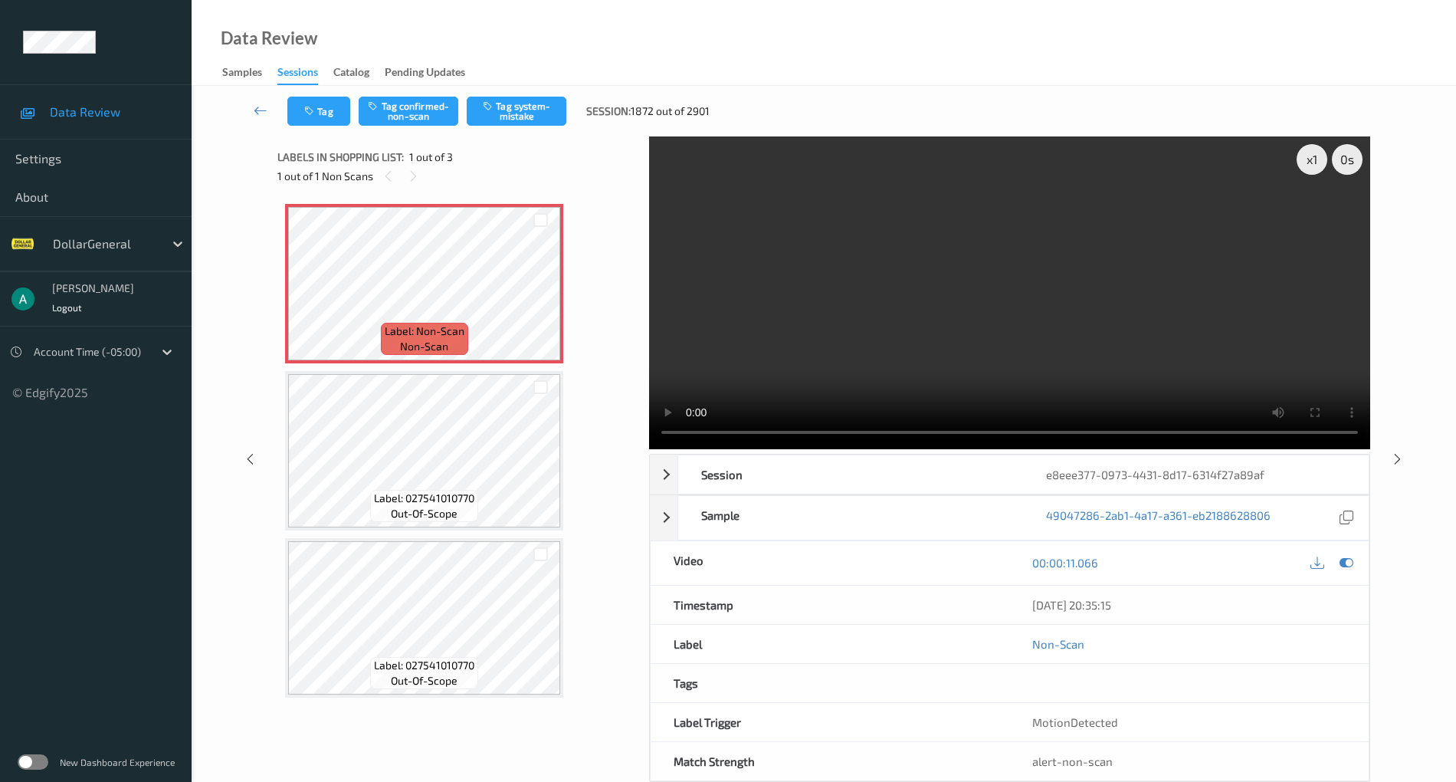
click at [927, 267] on video at bounding box center [1009, 292] width 721 height 313
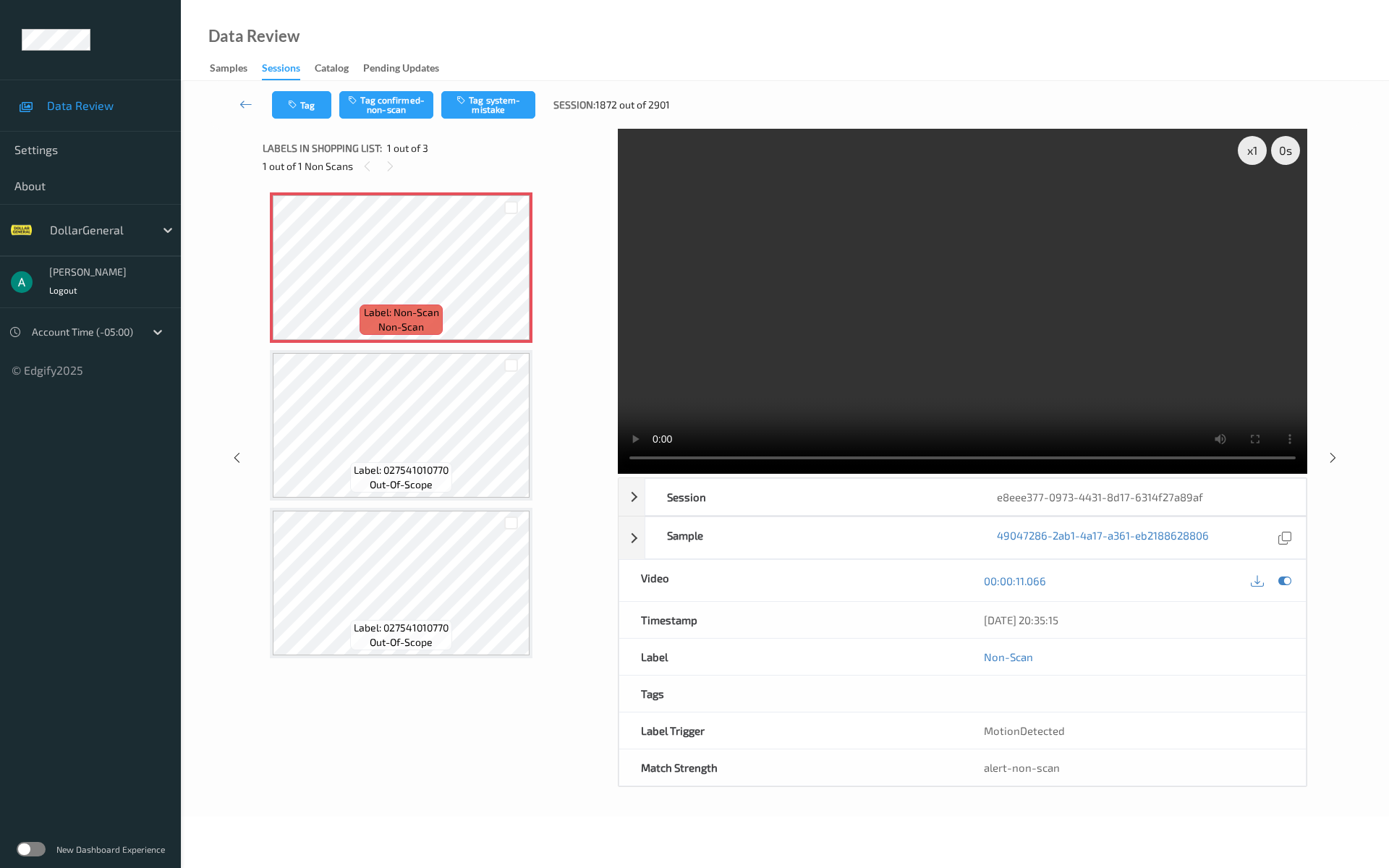
click at [618, 474] on video at bounding box center [962, 301] width 689 height 345
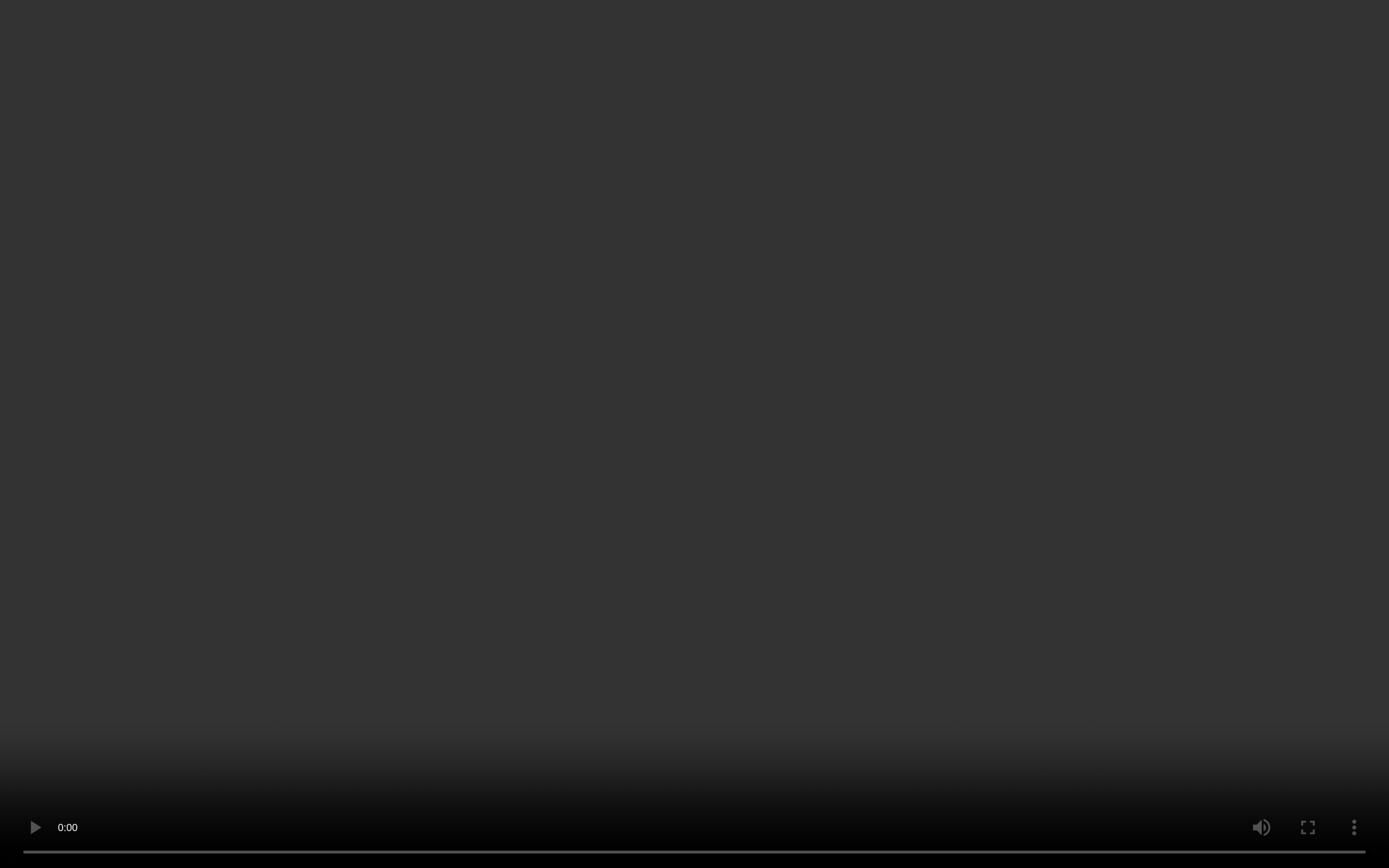
click at [661, 558] on video at bounding box center [694, 434] width 1389 height 868
click at [22, 737] on video at bounding box center [694, 434] width 1389 height 868
click at [426, 520] on video at bounding box center [694, 434] width 1389 height 868
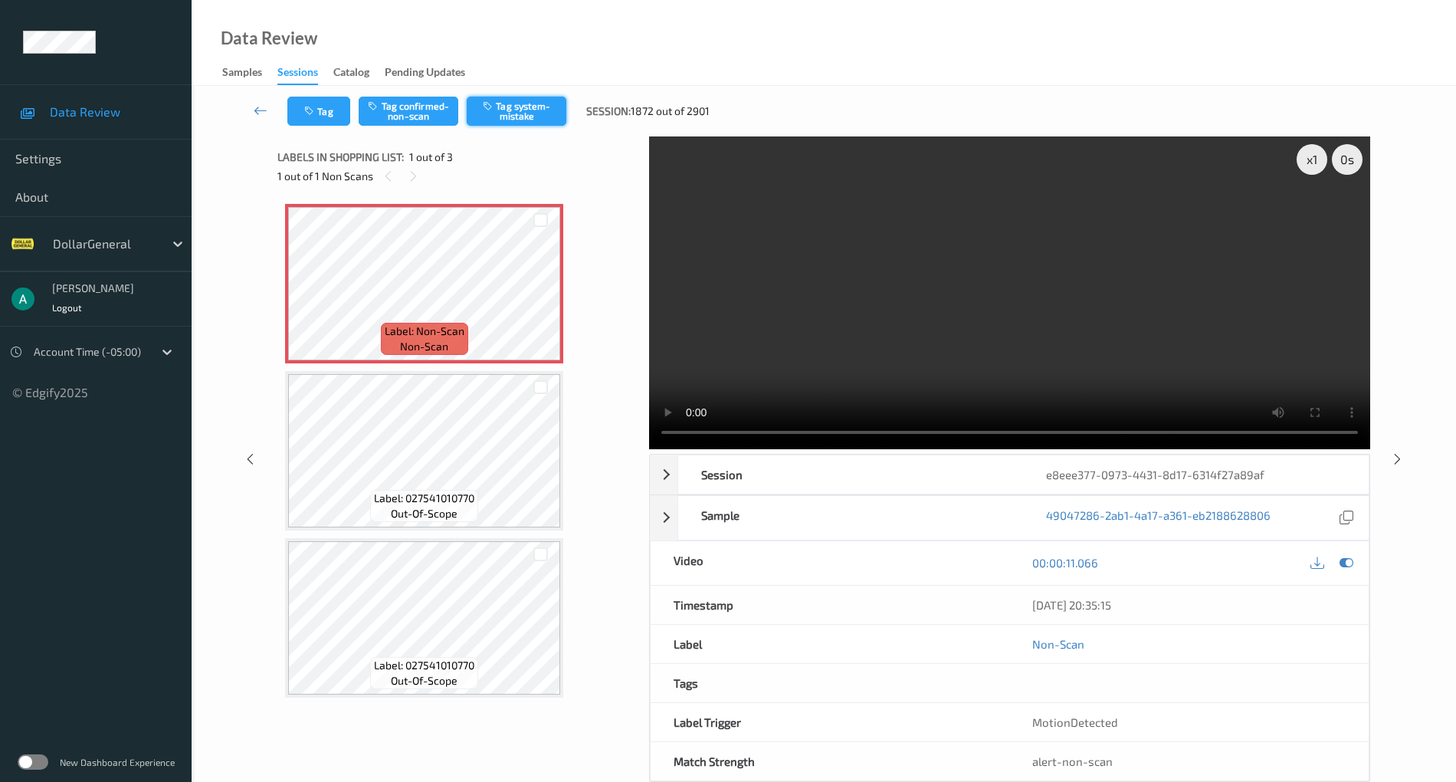
click at [529, 104] on button "Tag system-mistake" at bounding box center [517, 111] width 100 height 29
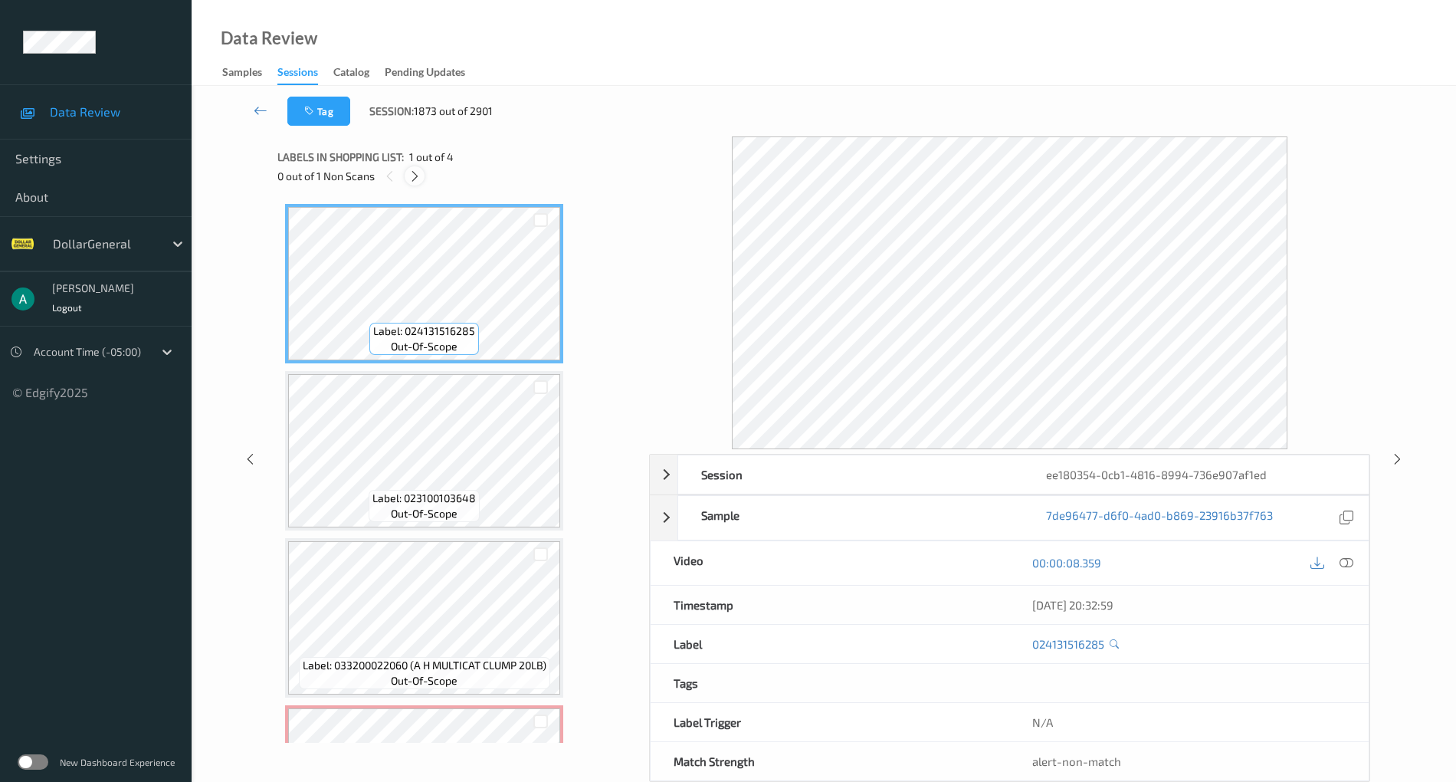
click at [415, 173] on icon at bounding box center [414, 176] width 13 height 14
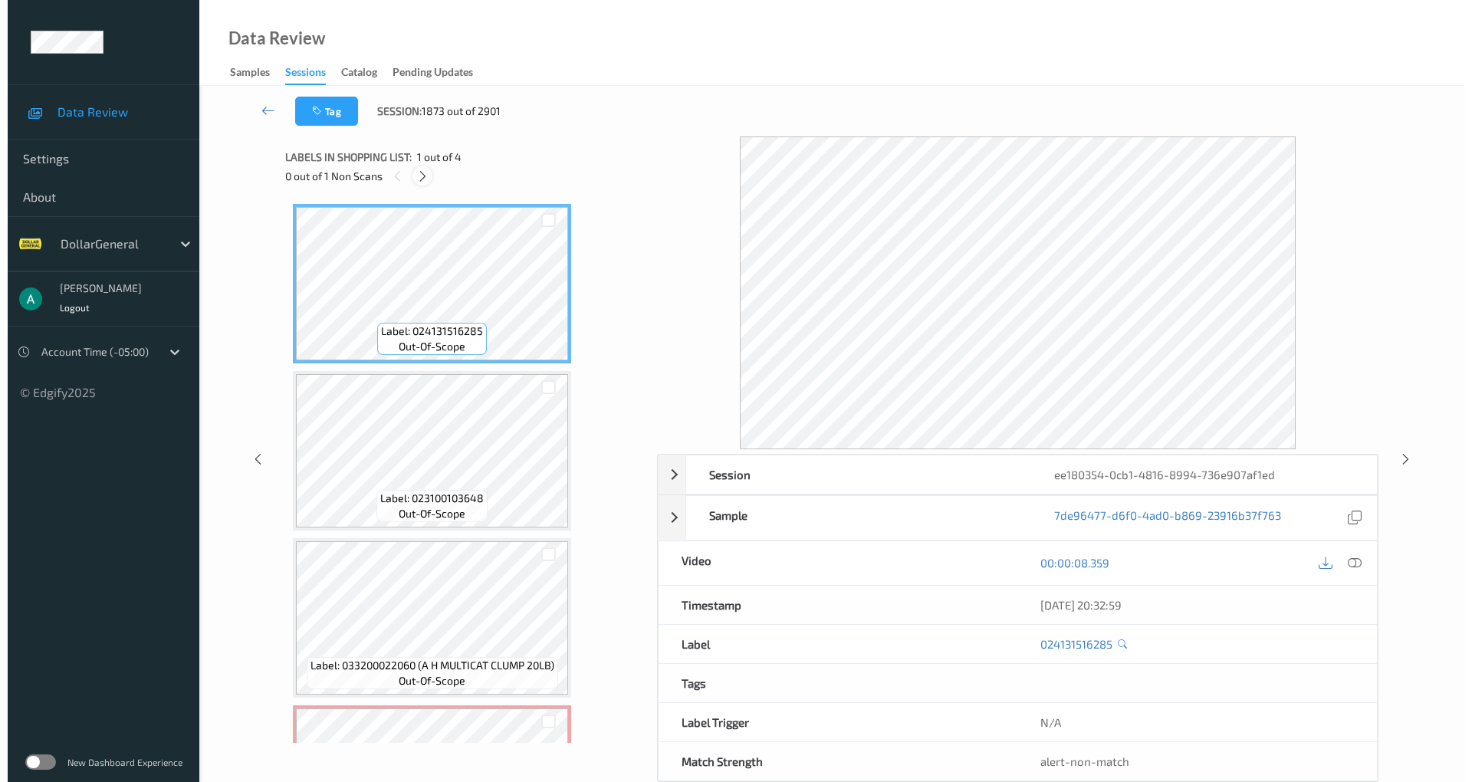
scroll to position [129, 0]
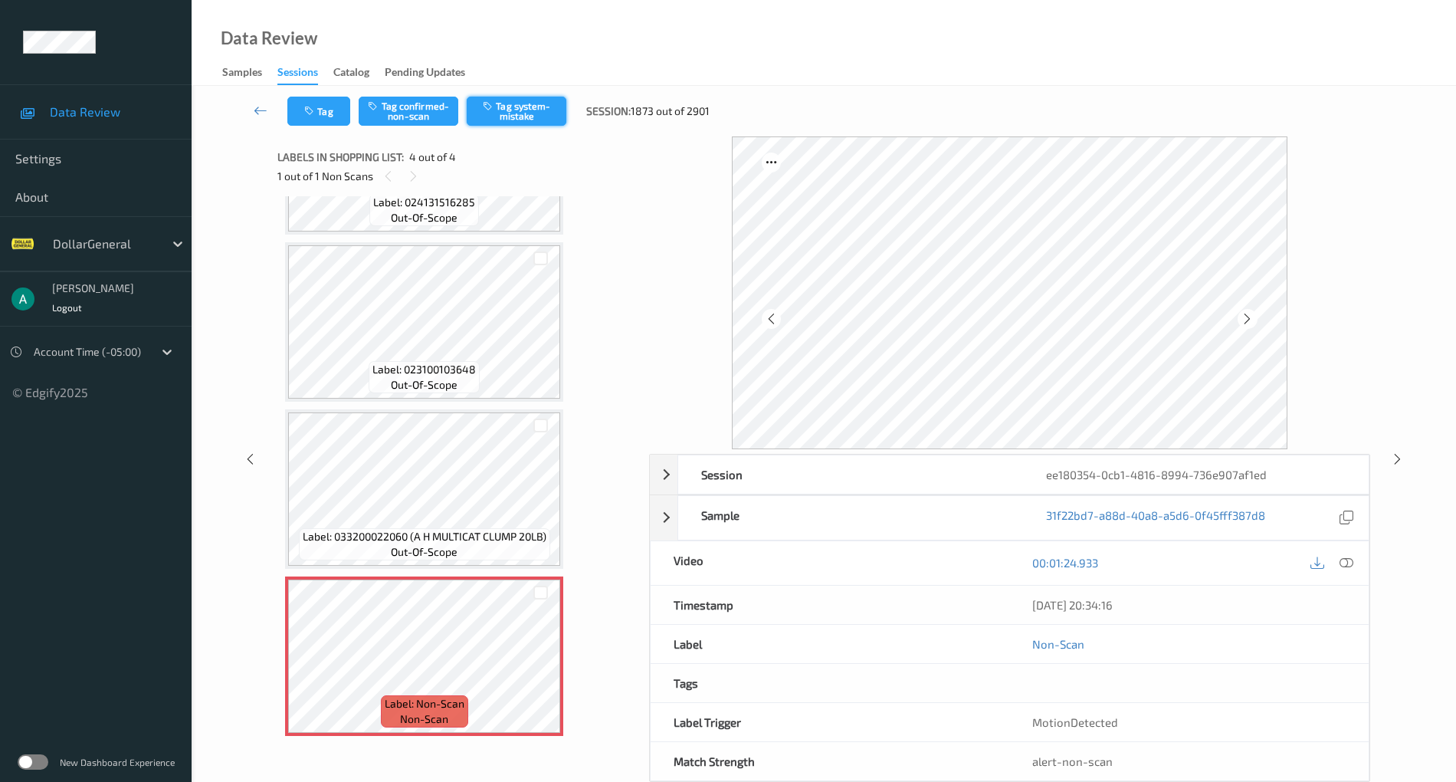
click at [544, 110] on button "Tag system-mistake" at bounding box center [517, 111] width 100 height 29
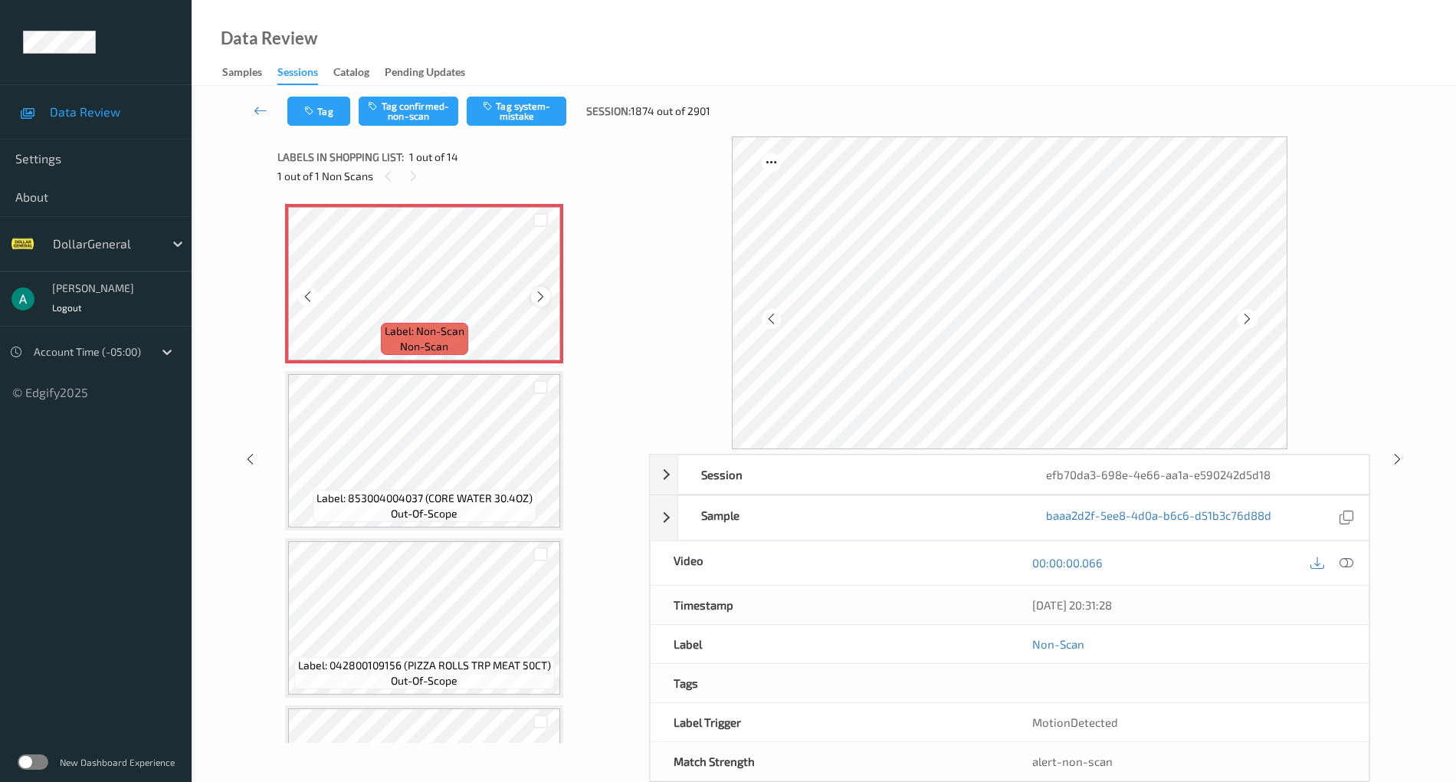
click at [541, 291] on icon at bounding box center [540, 297] width 13 height 14
click at [530, 109] on button "Tag system-mistake" at bounding box center [517, 111] width 100 height 29
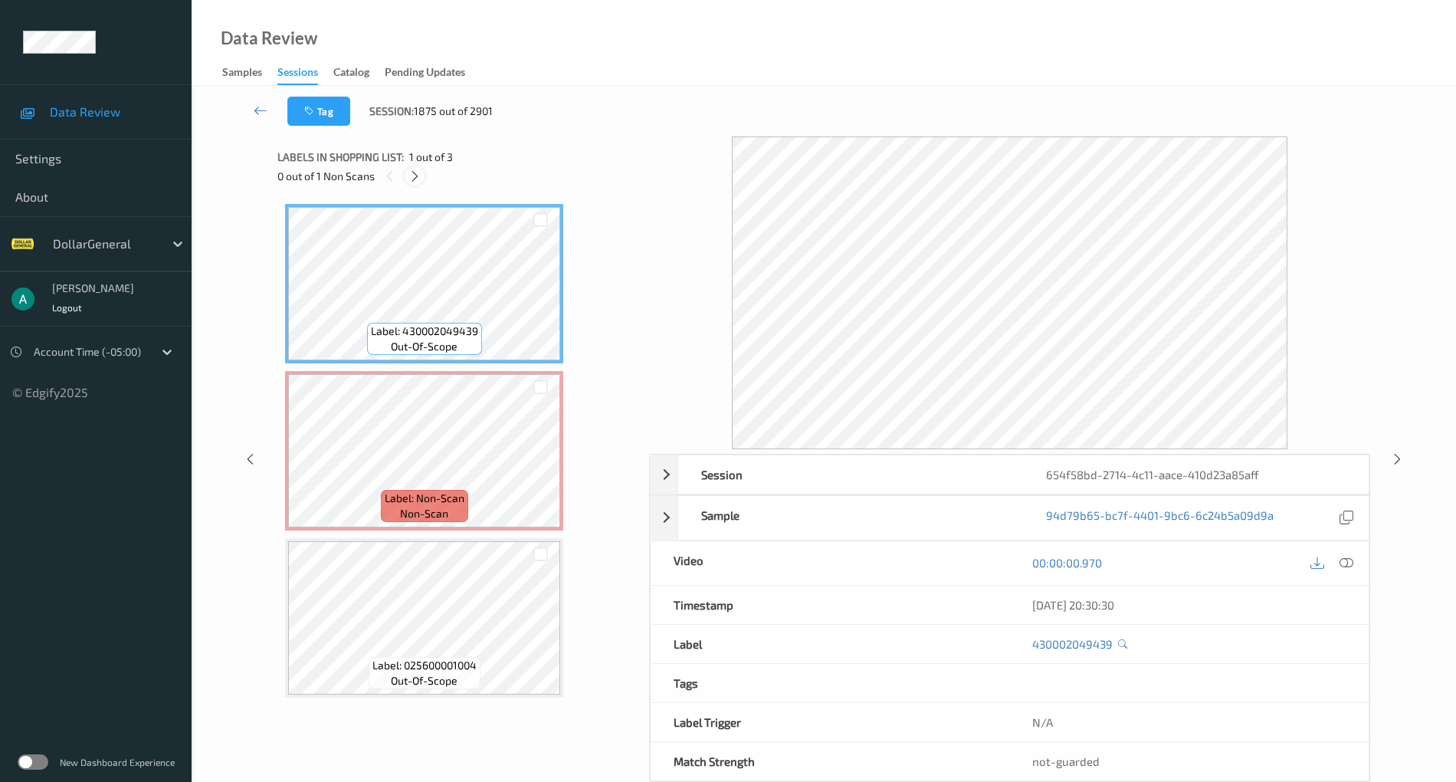
click at [417, 170] on icon at bounding box center [414, 176] width 13 height 14
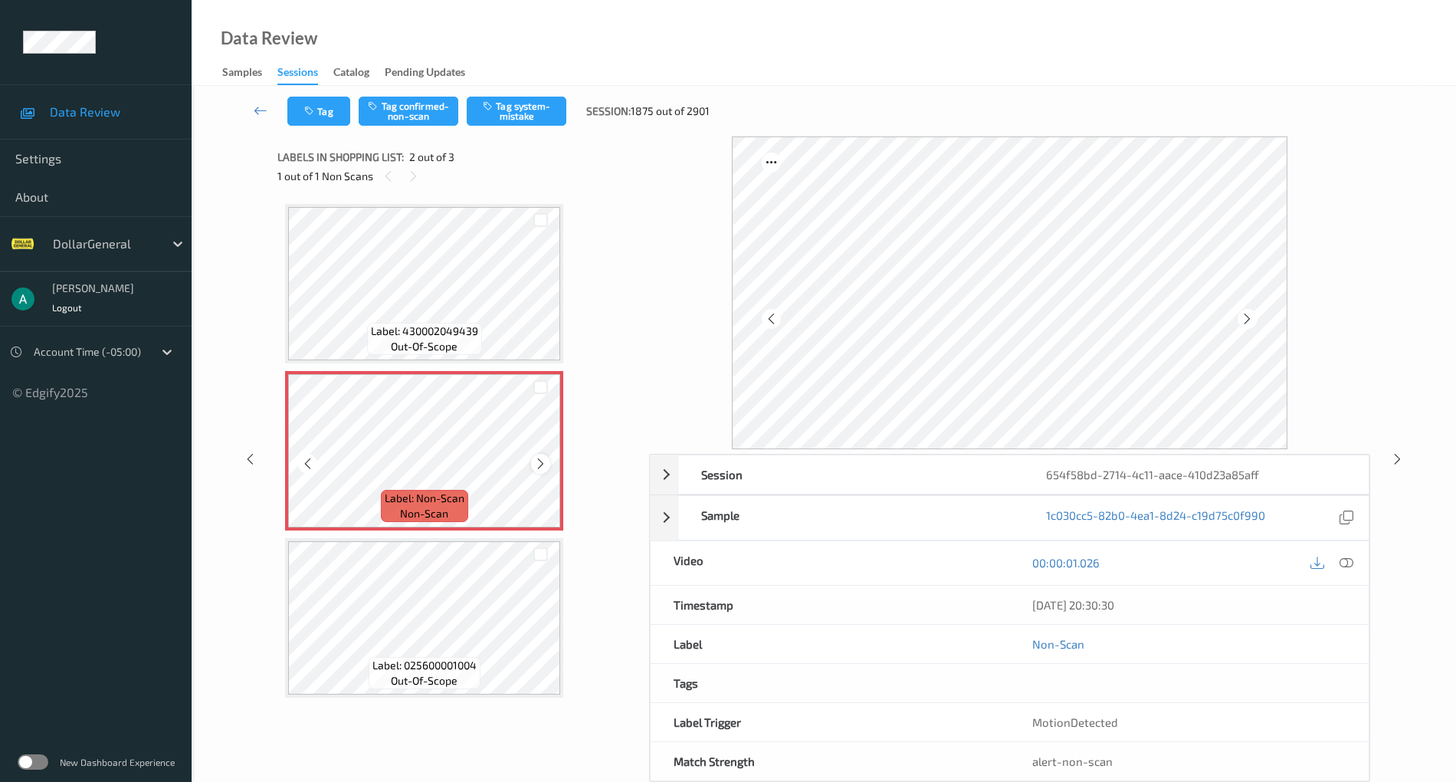
click at [541, 458] on icon at bounding box center [540, 464] width 13 height 14
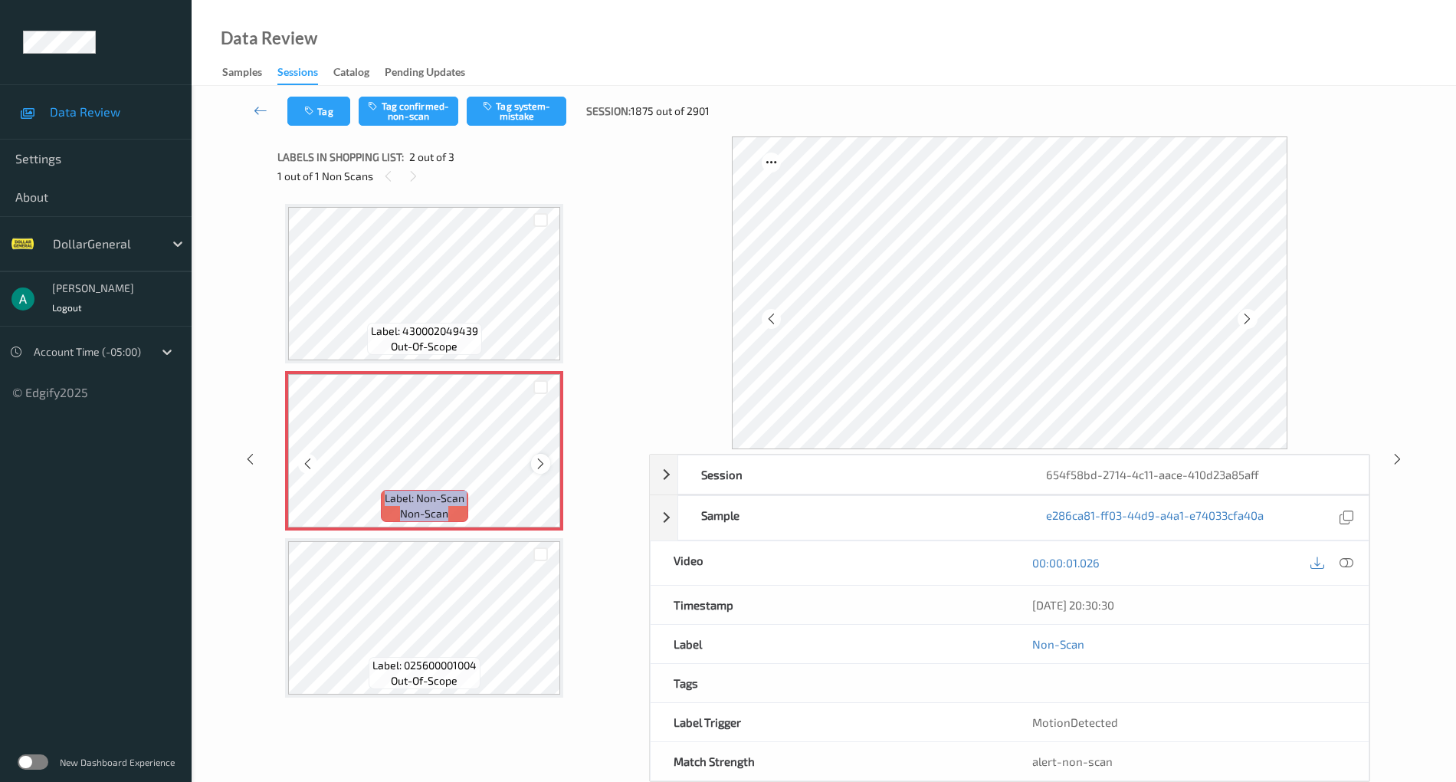
click at [541, 459] on icon at bounding box center [540, 464] width 13 height 14
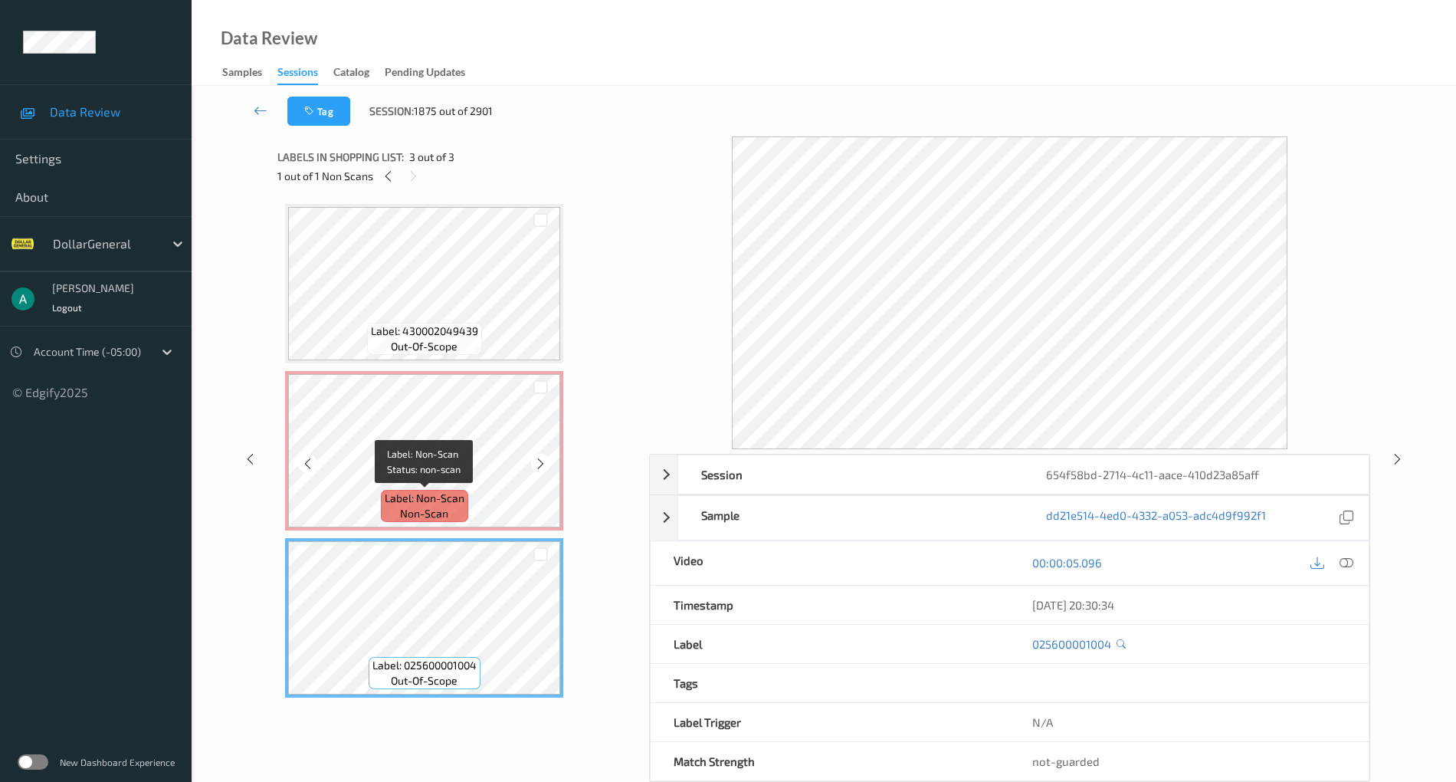
click at [429, 494] on span "Label: Non-Scan" at bounding box center [425, 498] width 80 height 15
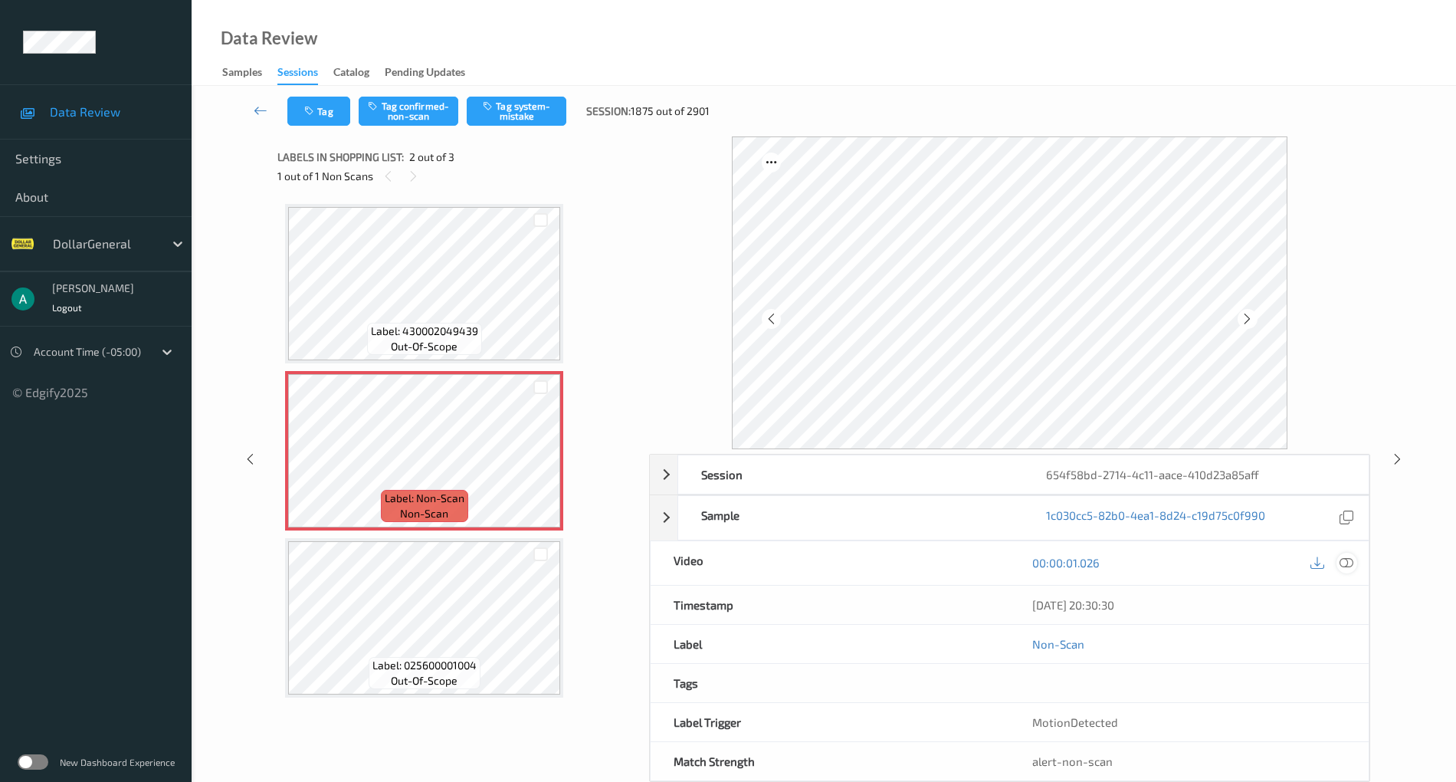
click at [1352, 563] on icon at bounding box center [1347, 563] width 14 height 14
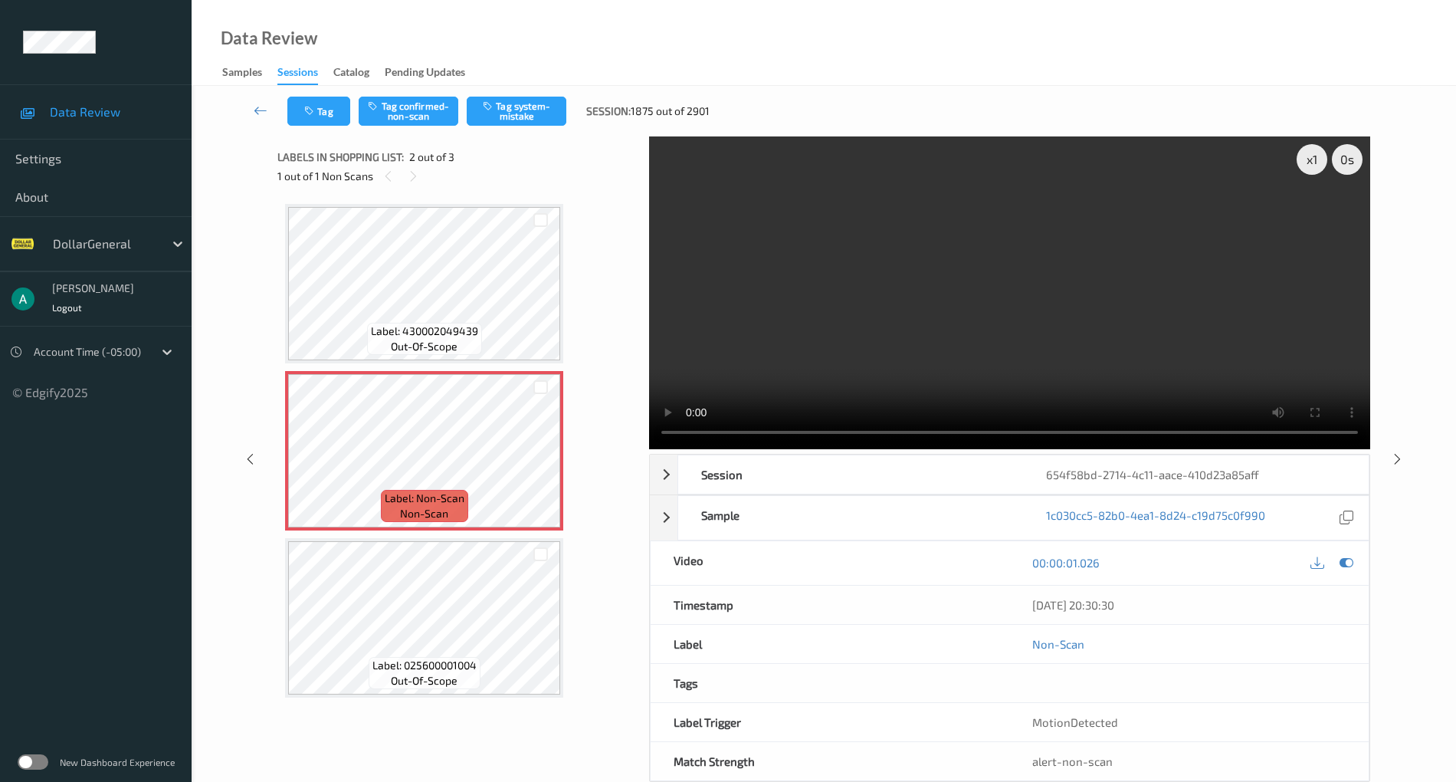
click at [926, 270] on video at bounding box center [1009, 292] width 721 height 313
click at [543, 87] on div "Tag Tag confirmed-non-scan Tag system-mistake Session: 1875 out of 2901" at bounding box center [824, 111] width 1202 height 51
click at [527, 109] on button "Tag system-mistake" at bounding box center [517, 111] width 100 height 29
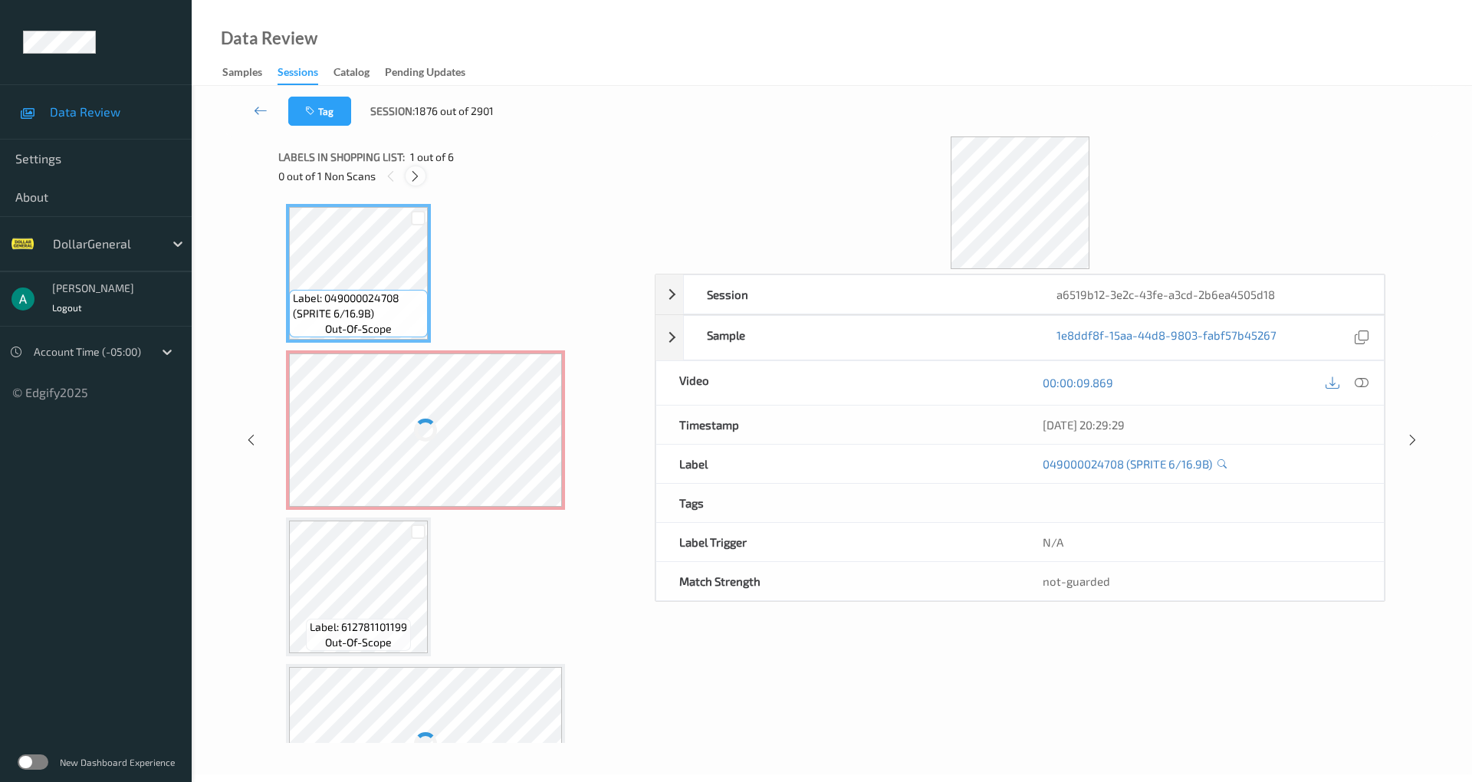
click at [422, 180] on icon at bounding box center [414, 176] width 13 height 14
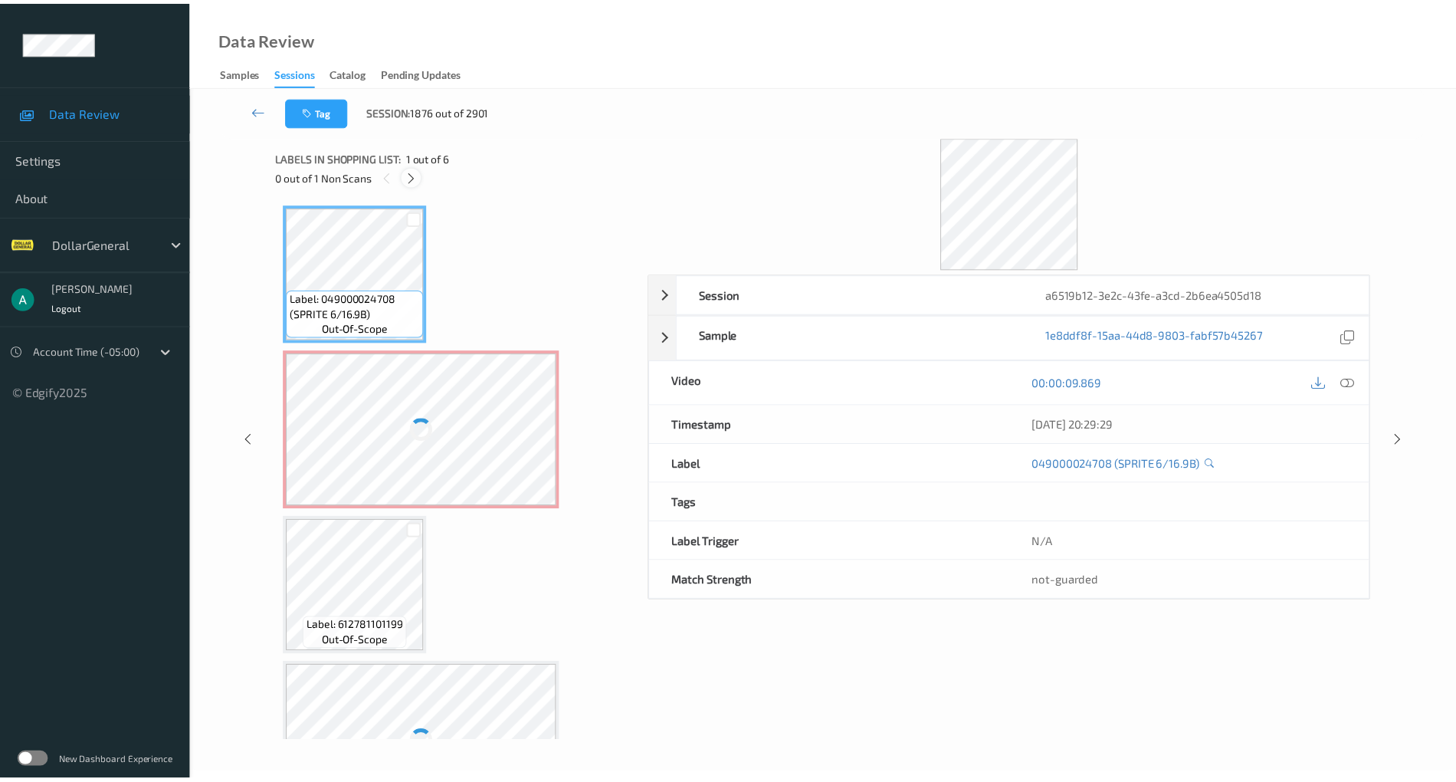
scroll to position [8, 0]
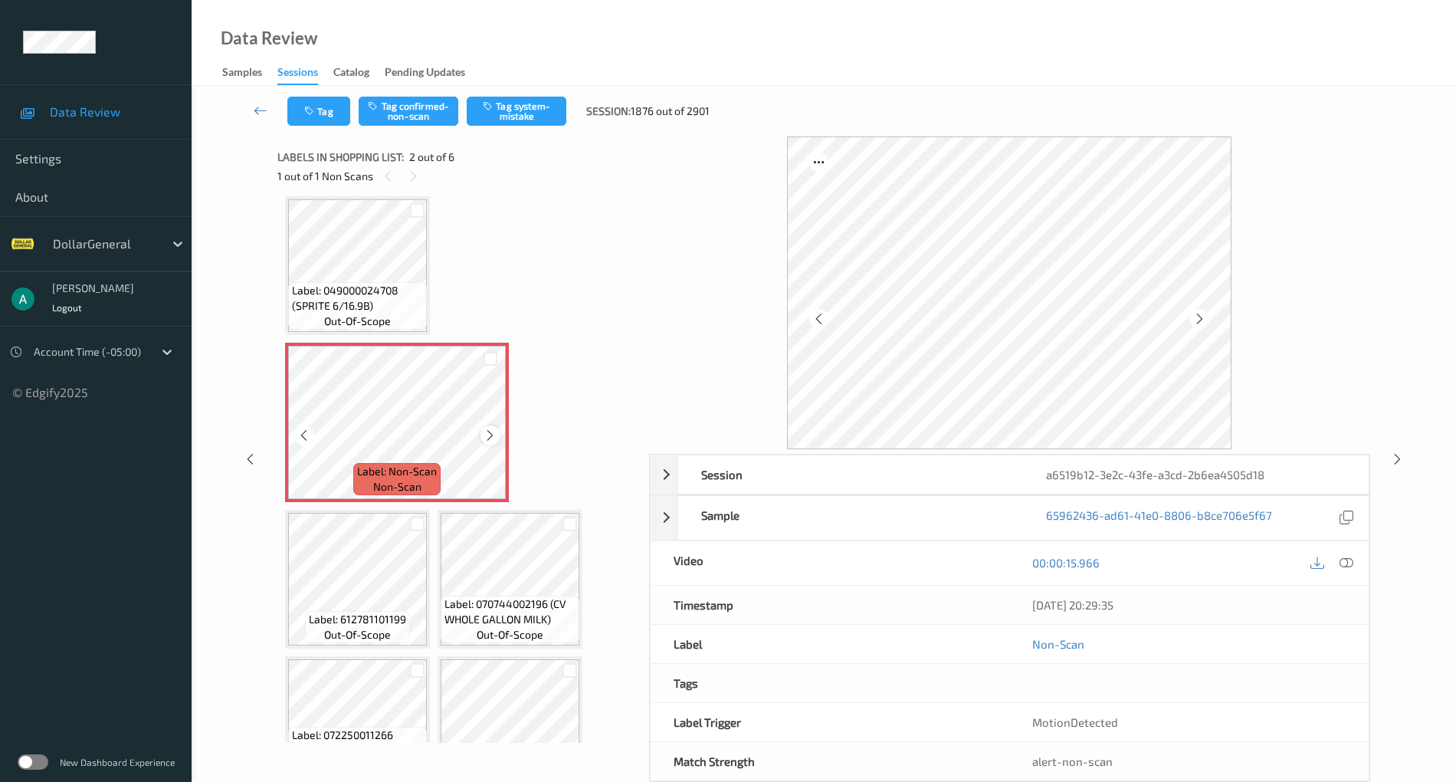
click at [492, 431] on icon at bounding box center [490, 435] width 13 height 14
drag, startPoint x: 492, startPoint y: 431, endPoint x: 397, endPoint y: 307, distance: 156.4
click at [493, 431] on icon at bounding box center [490, 435] width 13 height 14
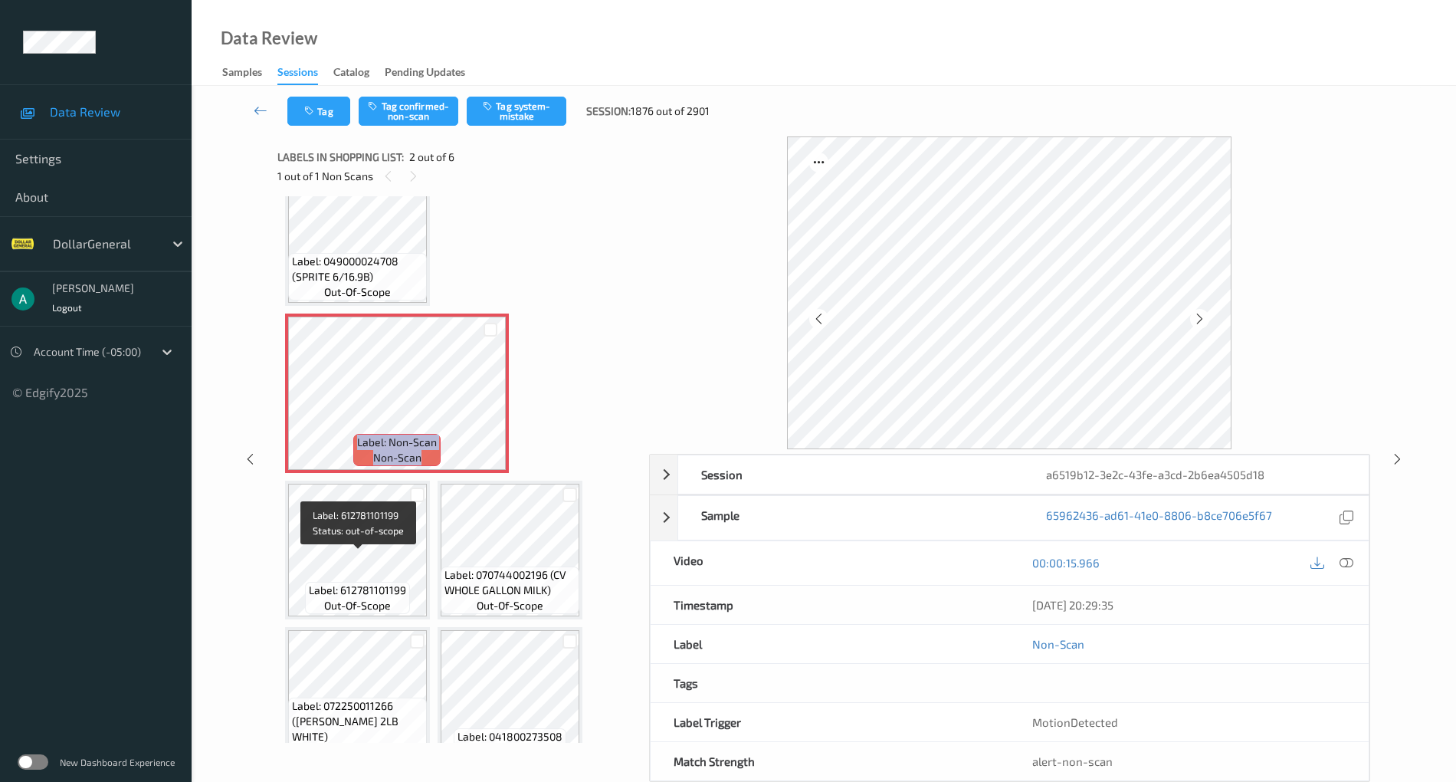
scroll to position [0, 0]
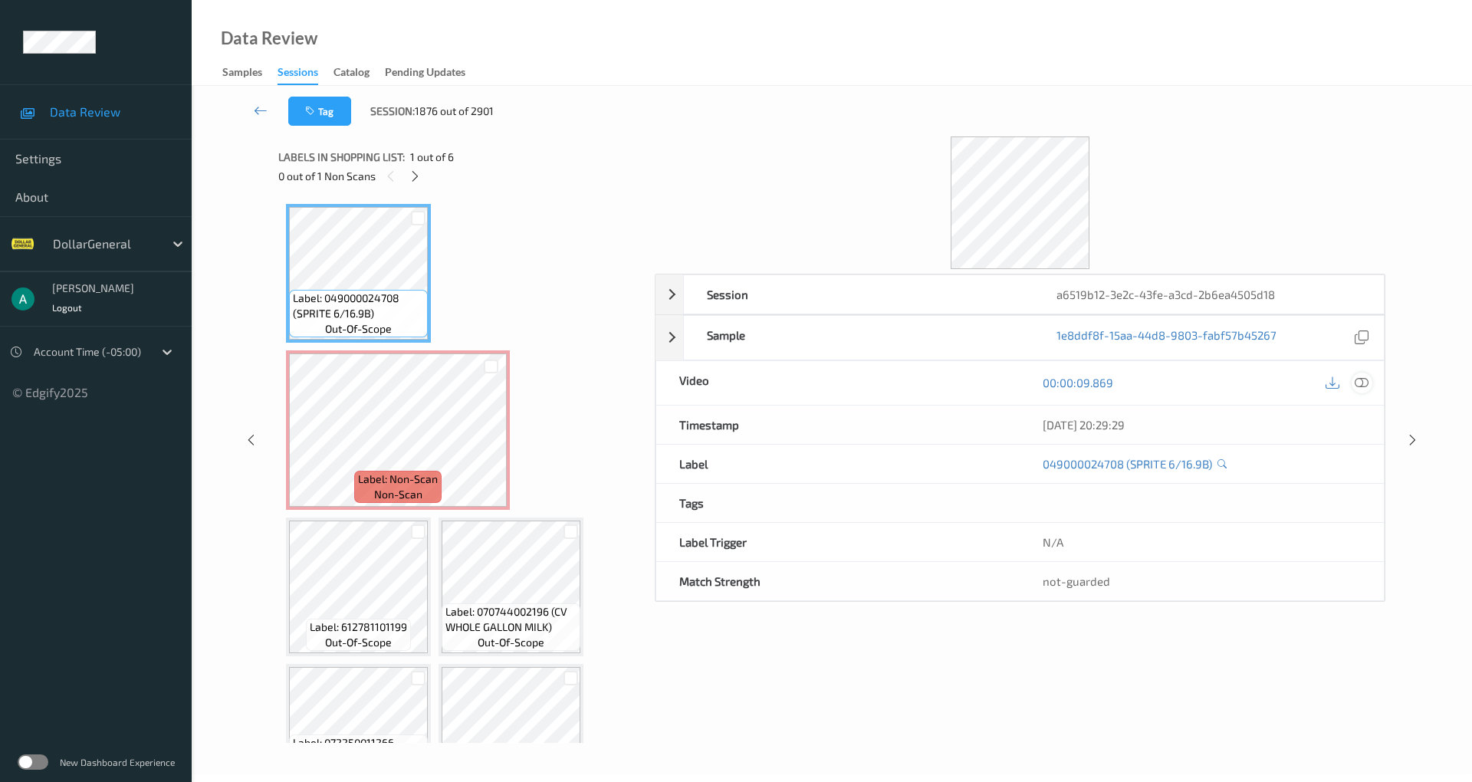
click at [1364, 380] on icon at bounding box center [1361, 383] width 14 height 14
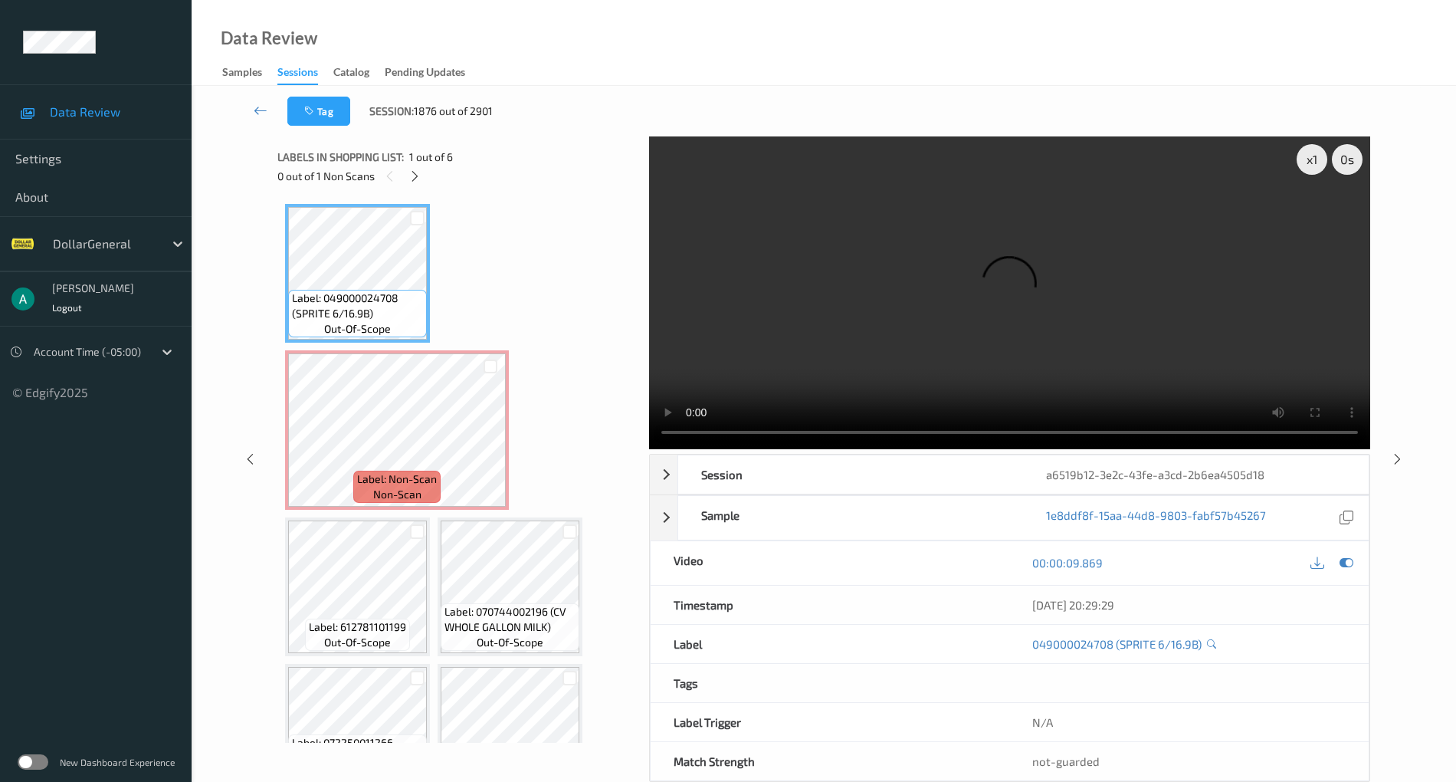
click at [838, 310] on video at bounding box center [1009, 292] width 721 height 313
click at [662, 441] on video at bounding box center [1009, 292] width 721 height 313
click at [910, 328] on video at bounding box center [1009, 292] width 721 height 313
click at [773, 290] on video at bounding box center [1009, 292] width 721 height 313
click at [1419, 88] on div "Tag Session: 1876 out of 2901" at bounding box center [824, 111] width 1202 height 51
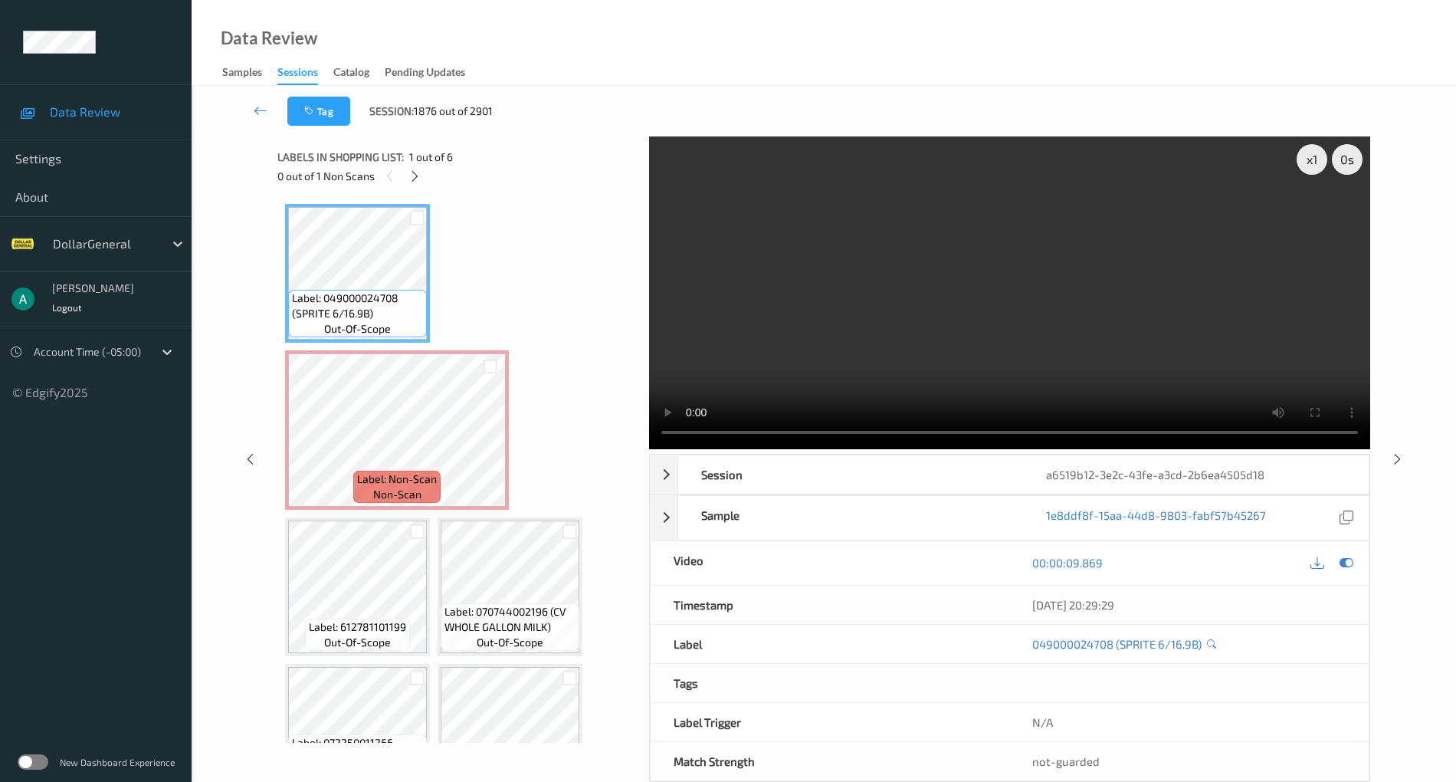
click at [1268, 32] on div "Data Review Samples Sessions Catalog Pending Updates" at bounding box center [824, 43] width 1265 height 86
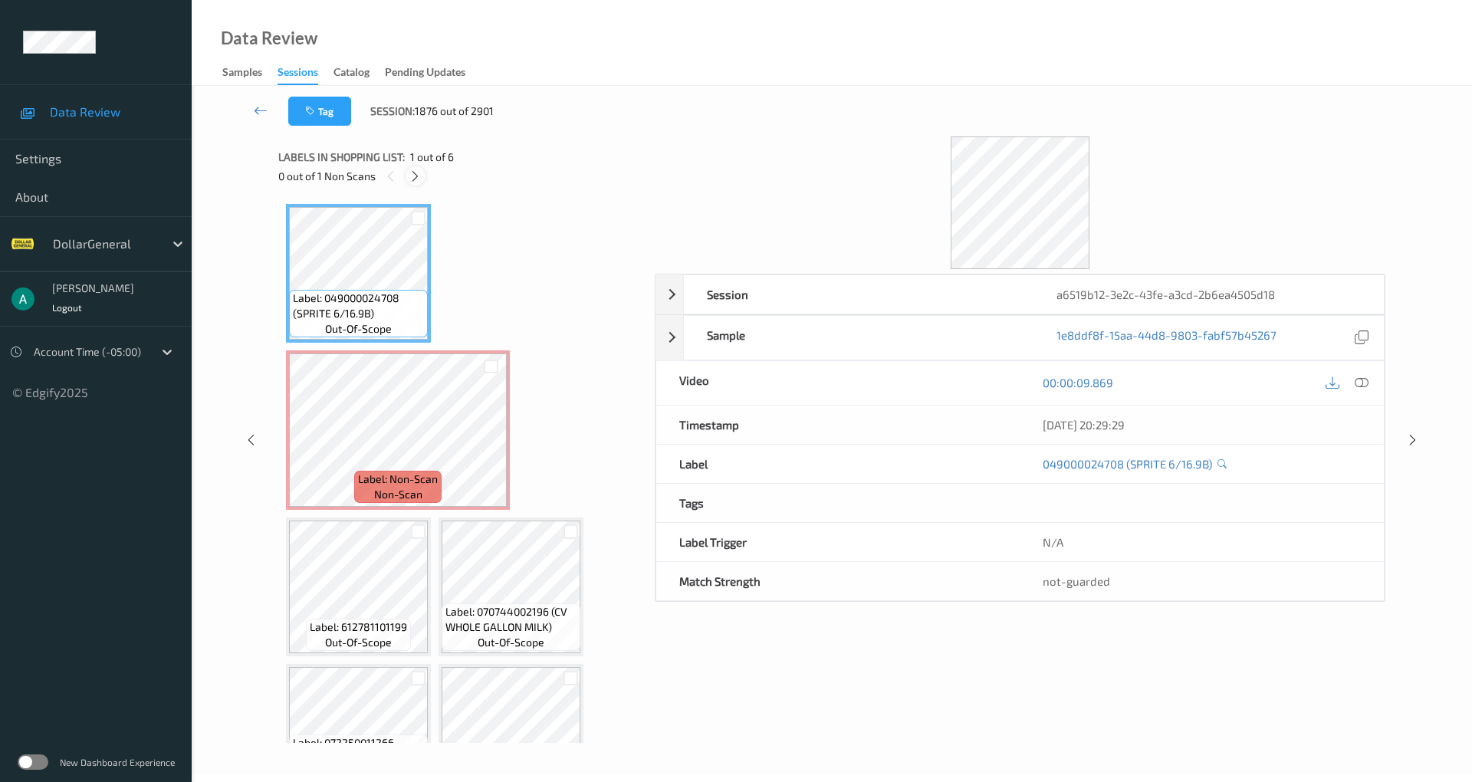
click at [415, 178] on icon at bounding box center [414, 176] width 13 height 14
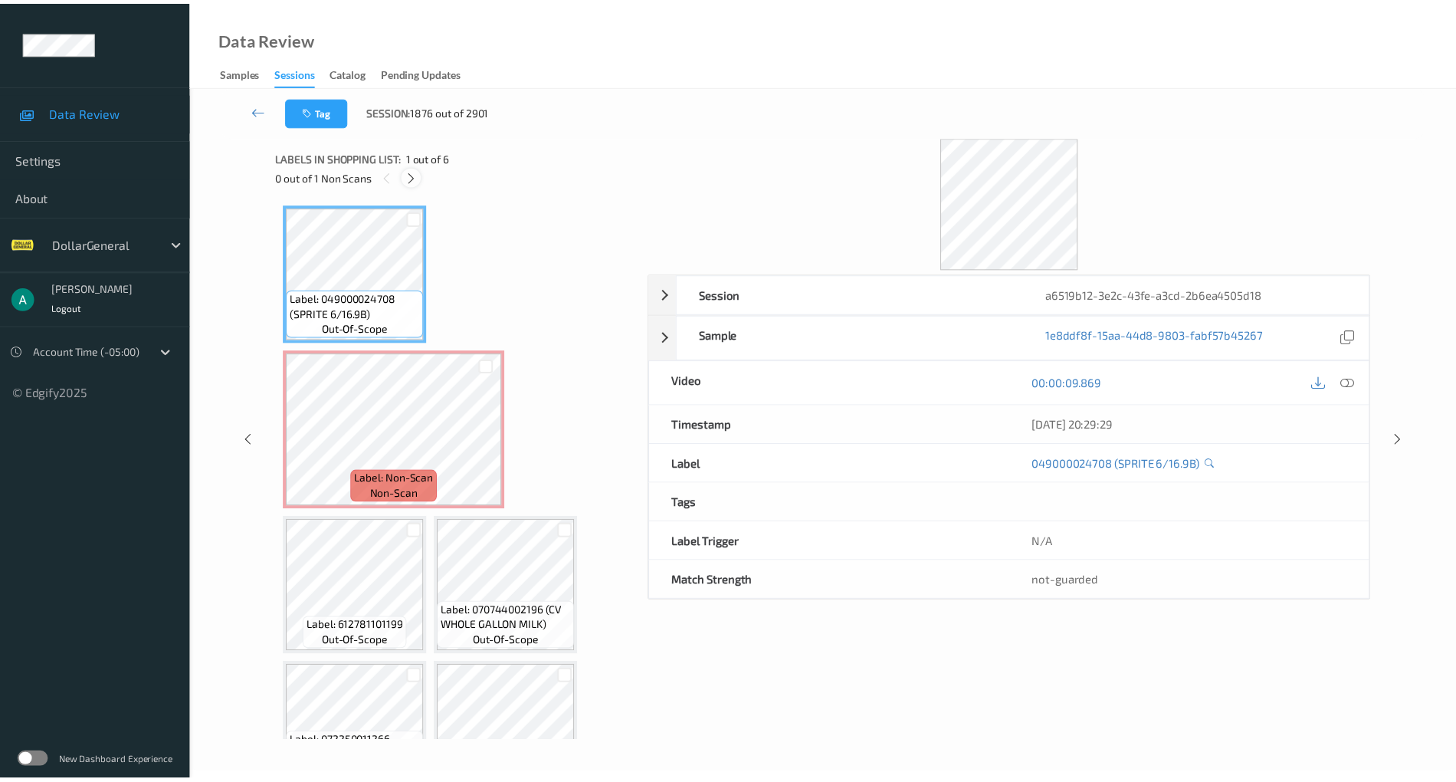
scroll to position [8, 0]
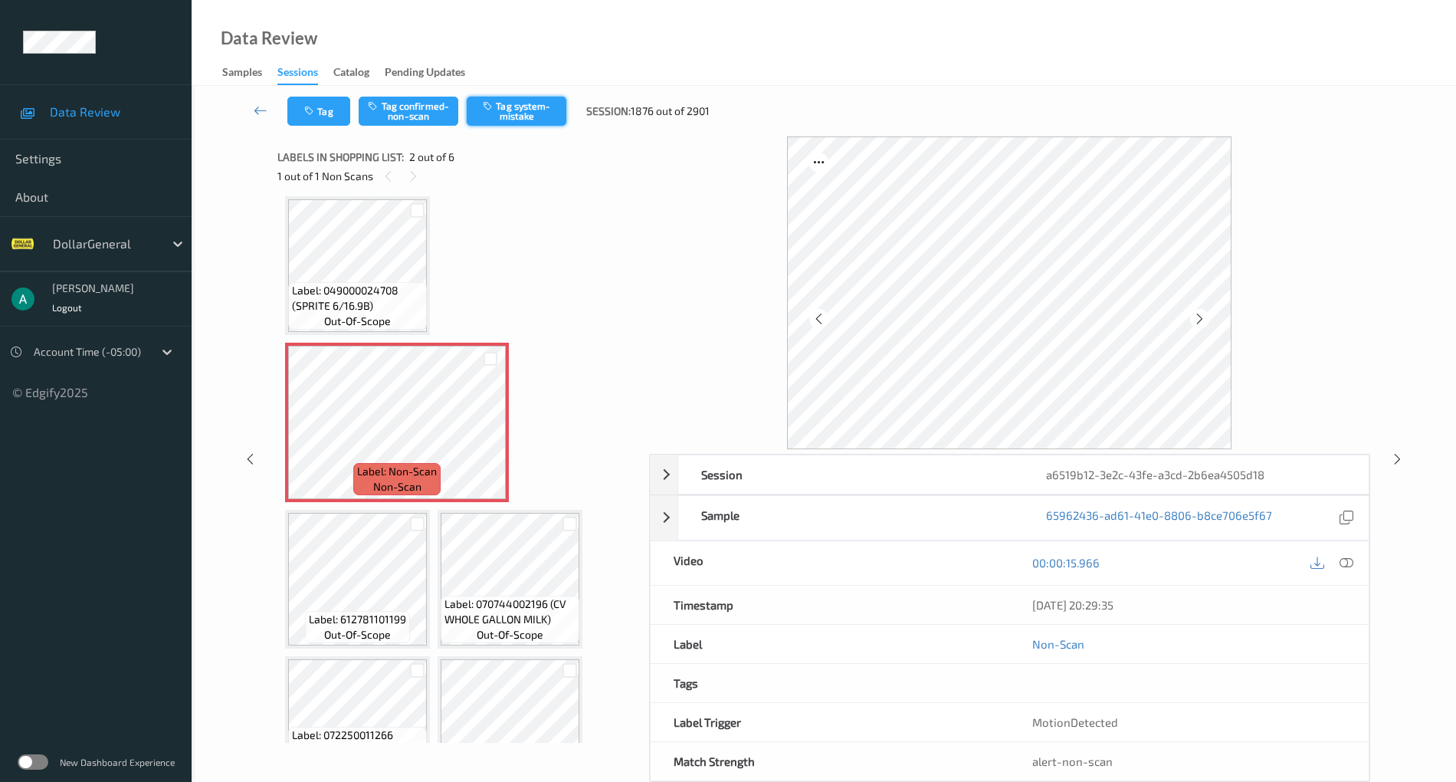
click at [518, 111] on button "Tag system-mistake" at bounding box center [517, 111] width 100 height 29
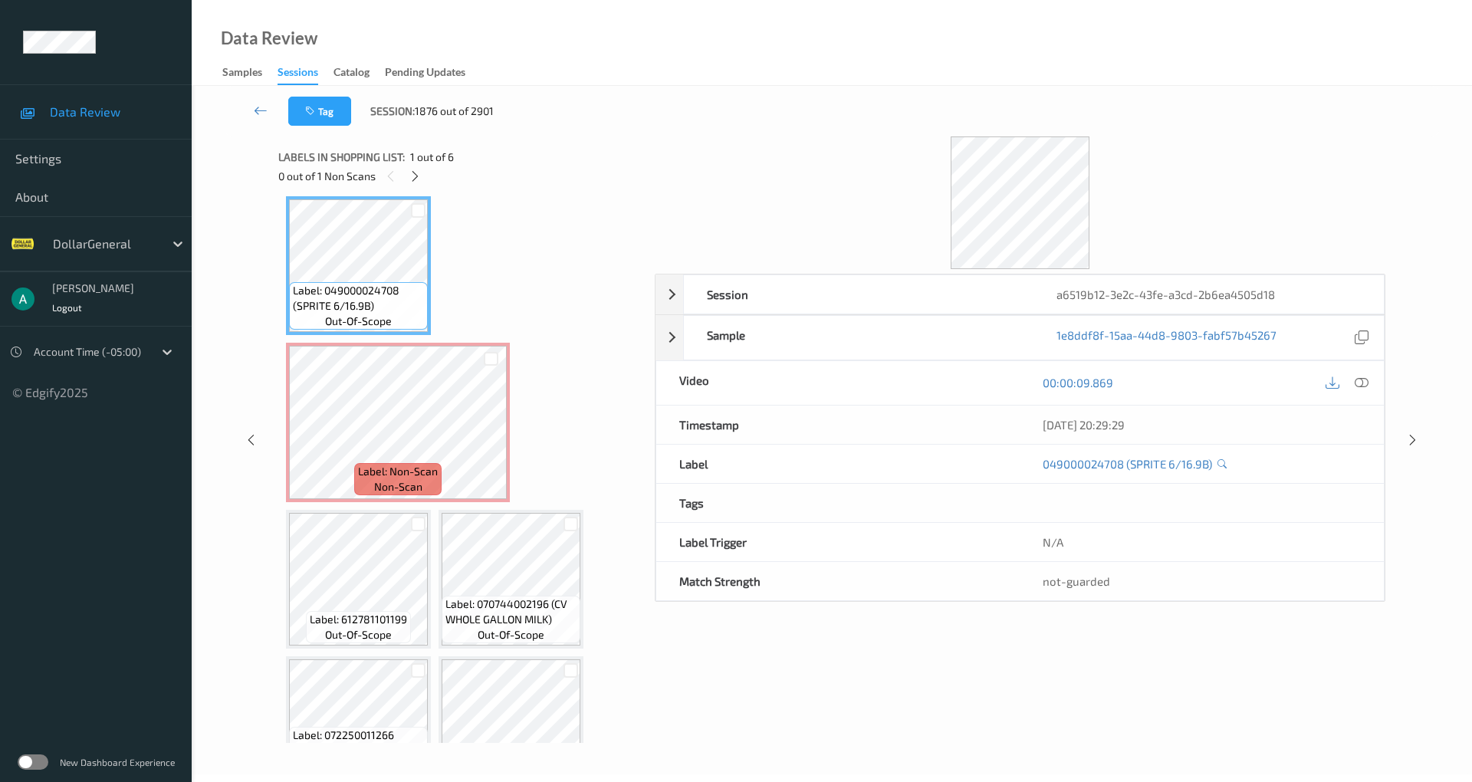
click at [387, 342] on div "Label: 049000024708 (SPRITE 6/16.9B) out-of-scope Label: Non-Scan non-scan Labe…" at bounding box center [461, 495] width 350 height 599
click at [393, 340] on div "Label: 049000024708 (SPRITE 6/16.9B) out-of-scope Label: Non-Scan non-scan Labe…" at bounding box center [461, 495] width 350 height 599
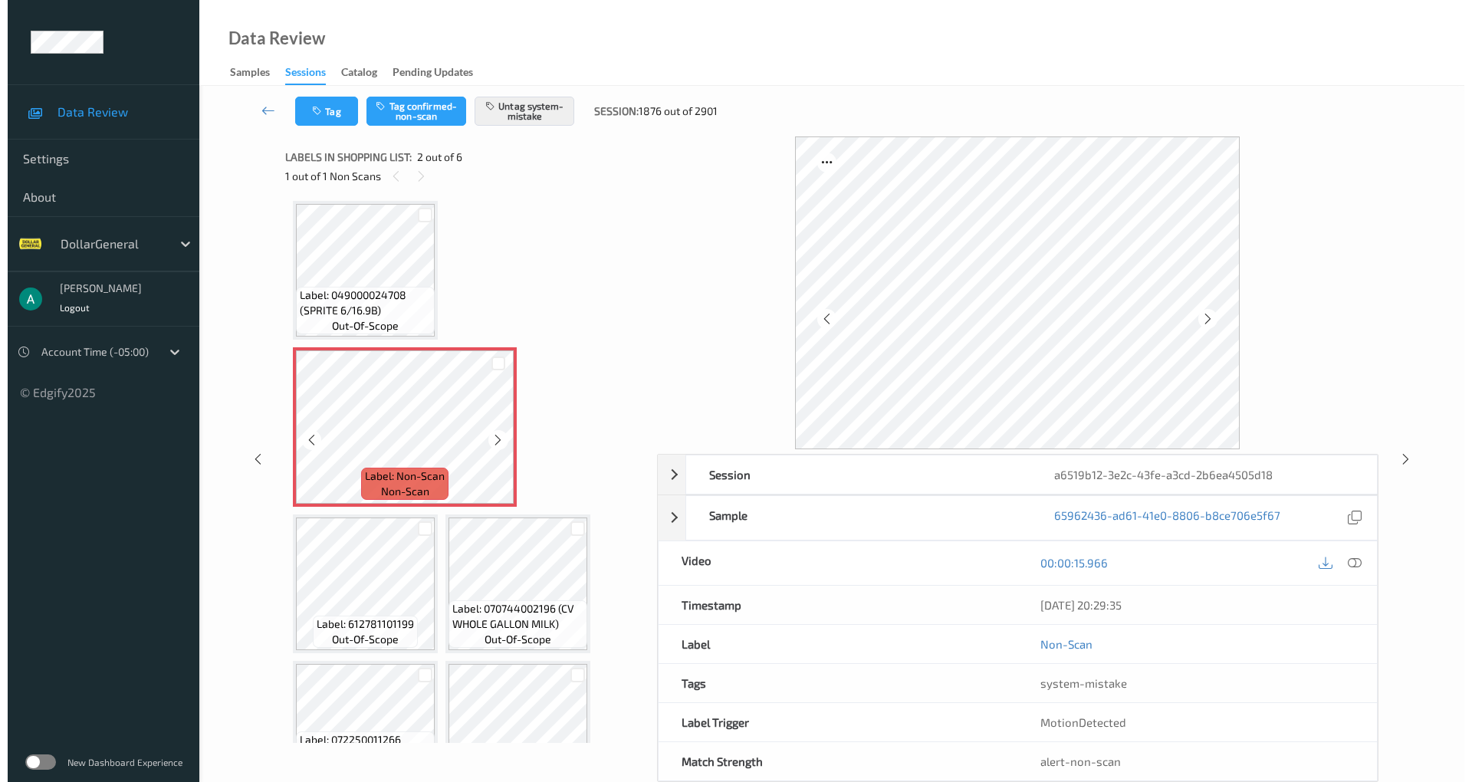
scroll to position [0, 0]
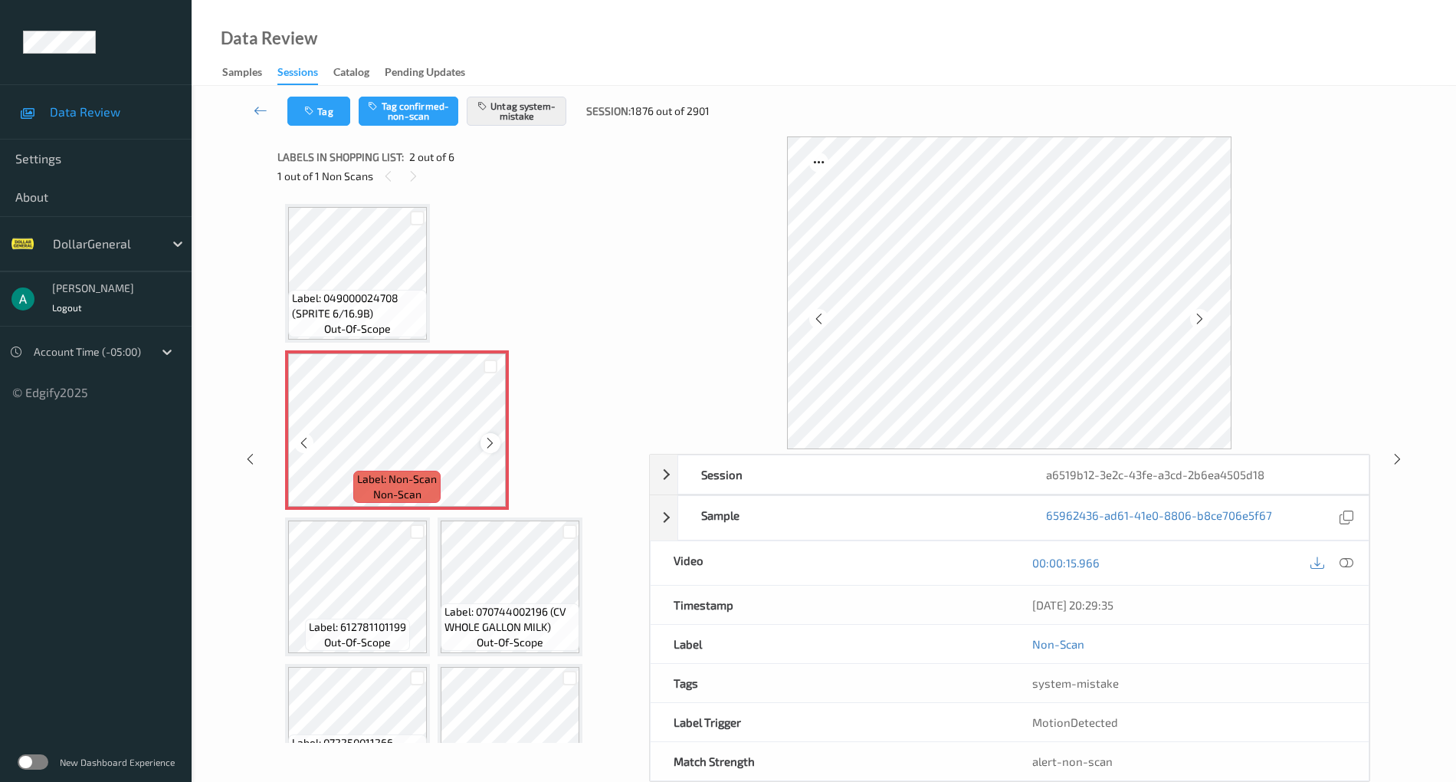
click at [489, 437] on icon at bounding box center [490, 443] width 13 height 14
click at [491, 438] on icon at bounding box center [490, 443] width 13 height 14
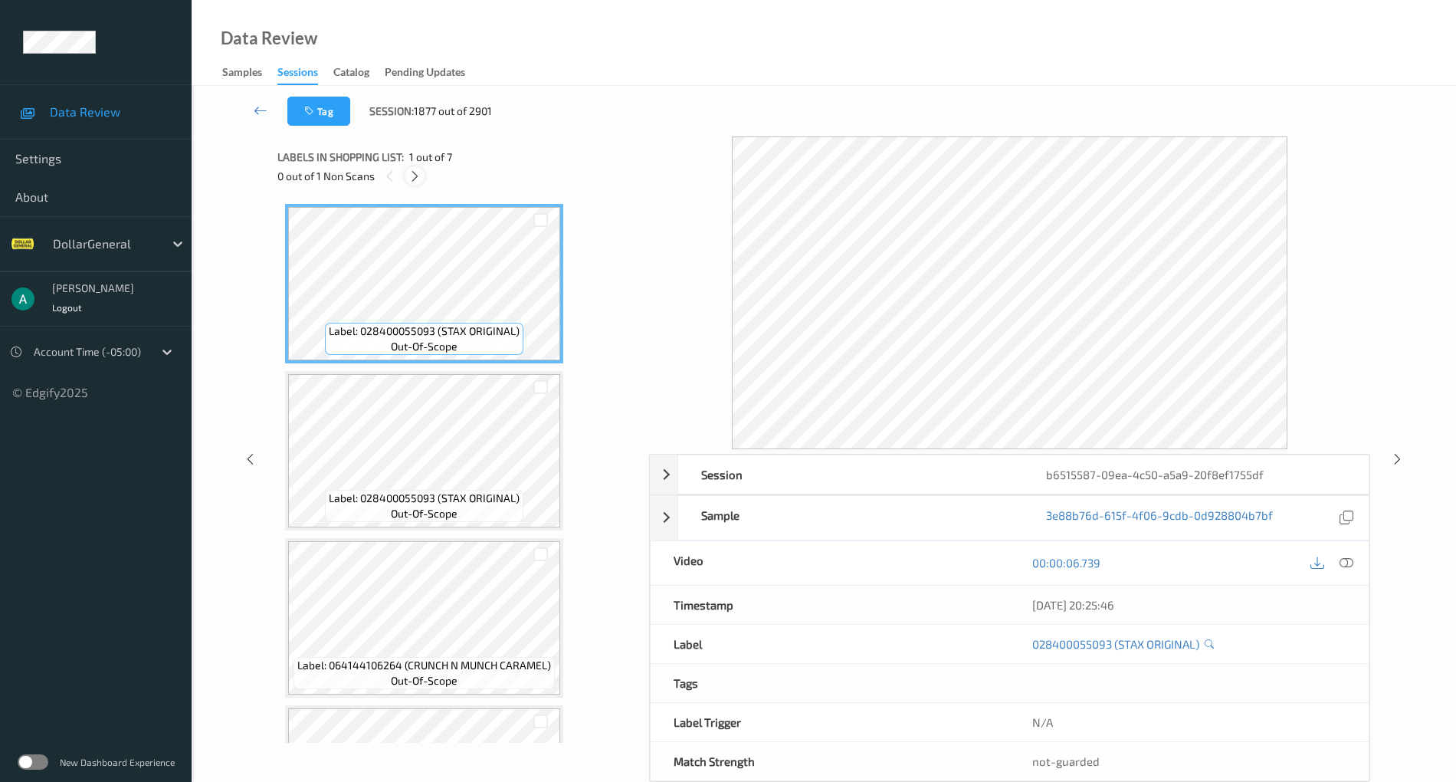
click at [423, 179] on div at bounding box center [414, 175] width 19 height 19
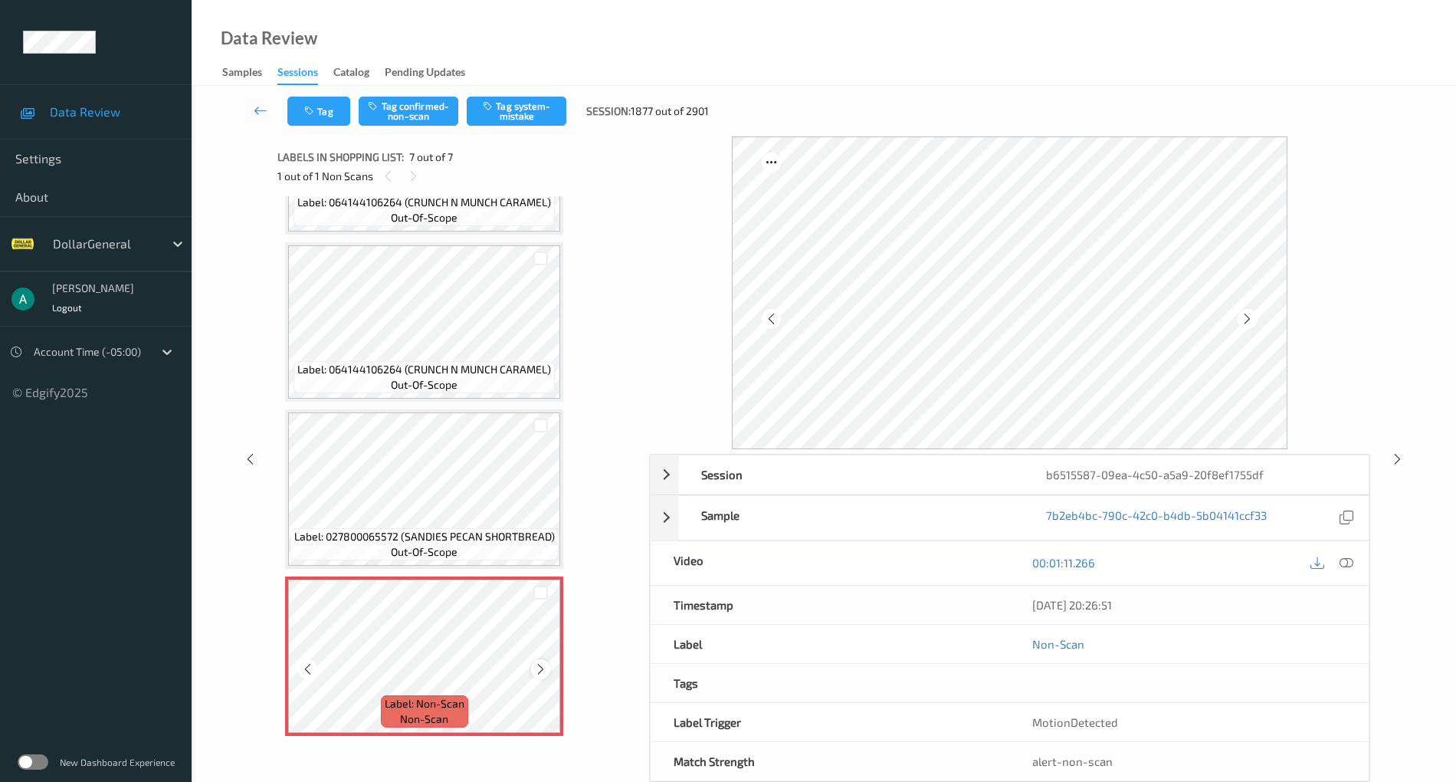
click at [541, 668] on icon at bounding box center [540, 669] width 13 height 14
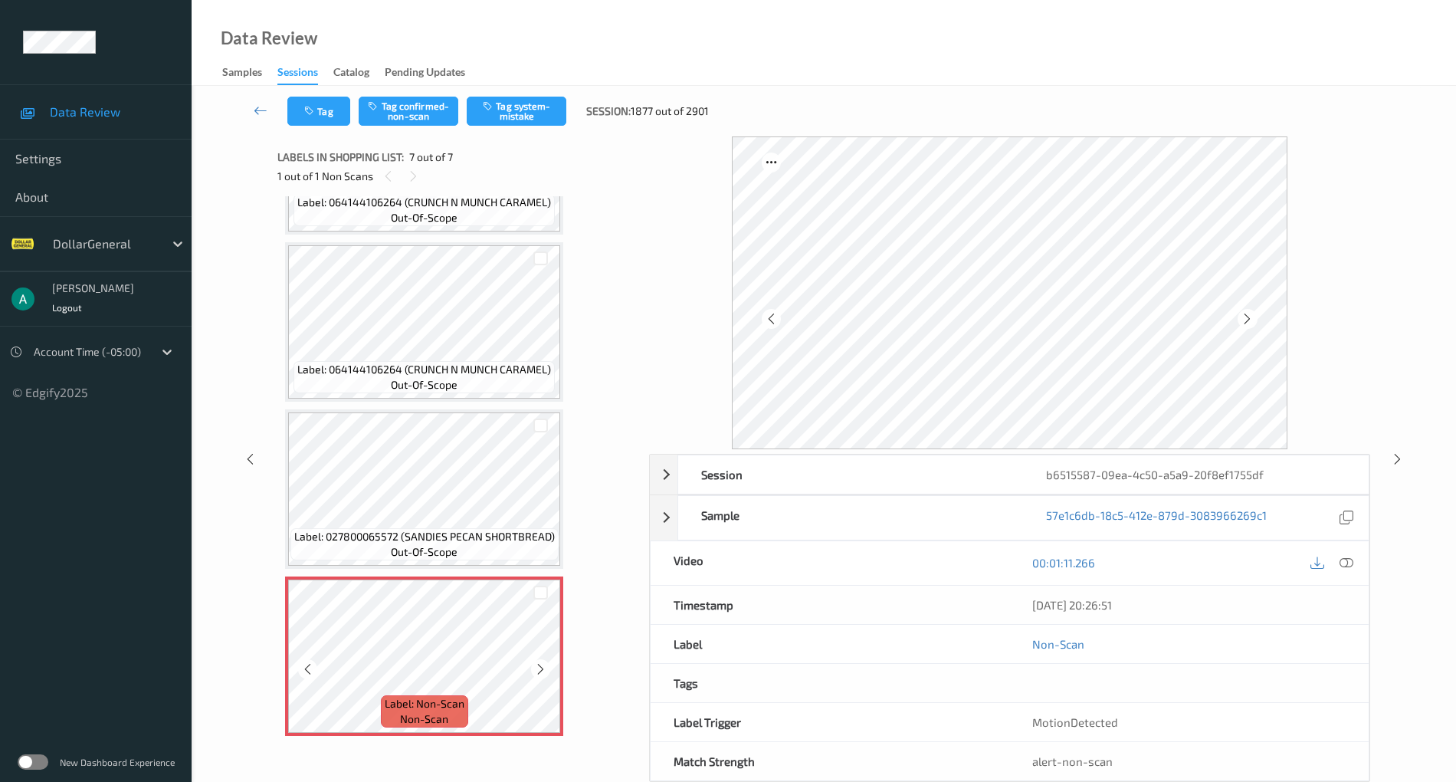
click at [541, 668] on icon at bounding box center [540, 669] width 13 height 14
click at [487, 530] on span "Label: 027800065572 (SANDIES PECAN SHORTBREAD)" at bounding box center [424, 536] width 261 height 15
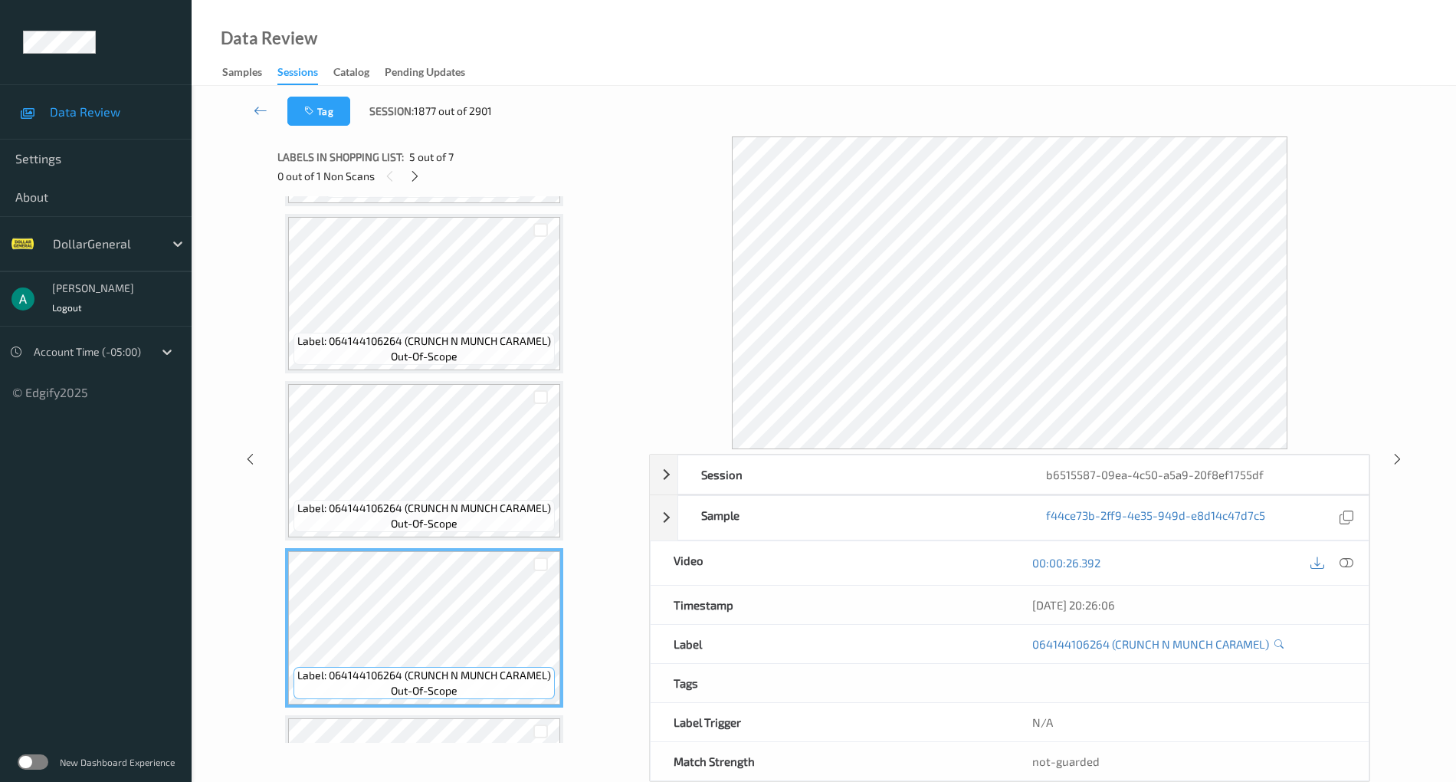
scroll to position [323, 0]
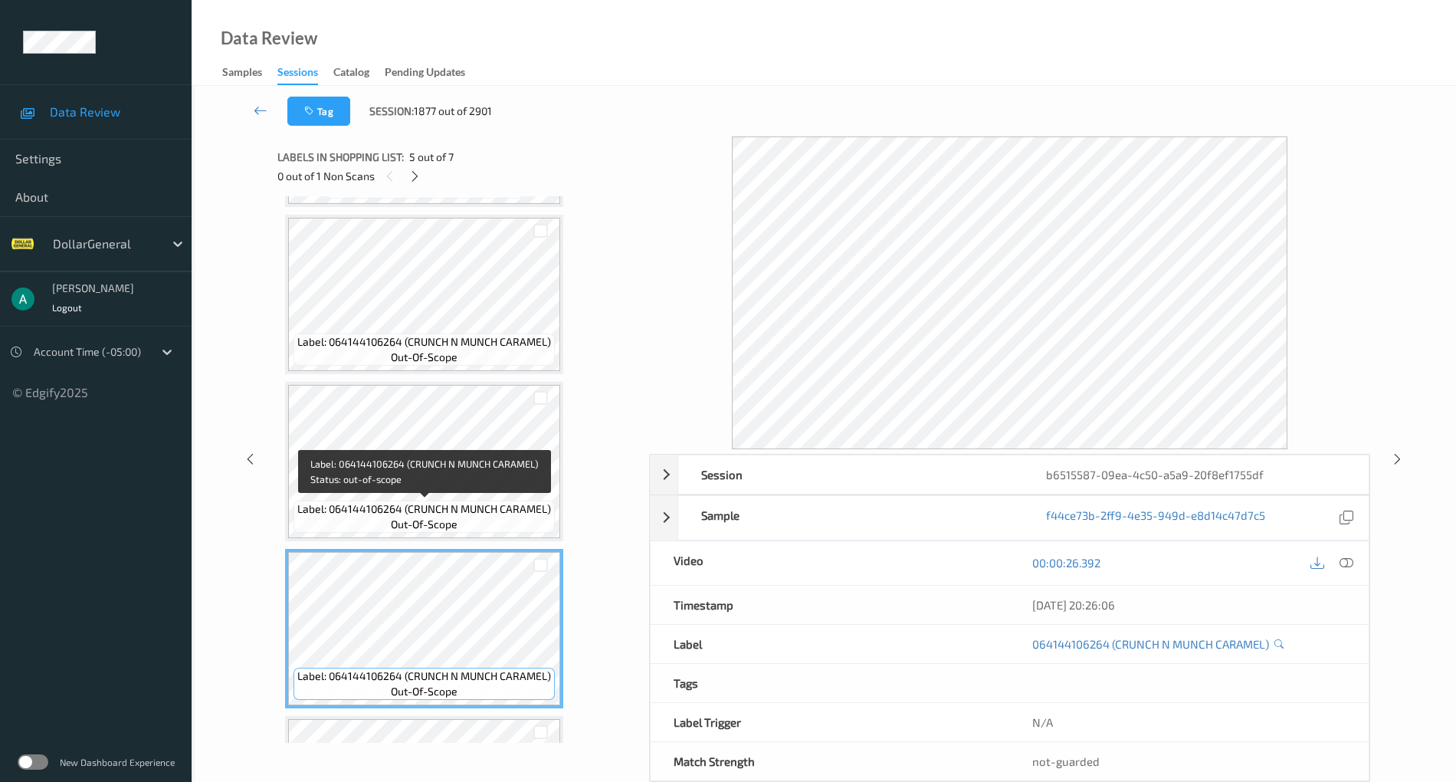
click at [490, 507] on span "Label: 064144106264 (CRUNCH N MUNCH CARAMEL)" at bounding box center [424, 508] width 254 height 15
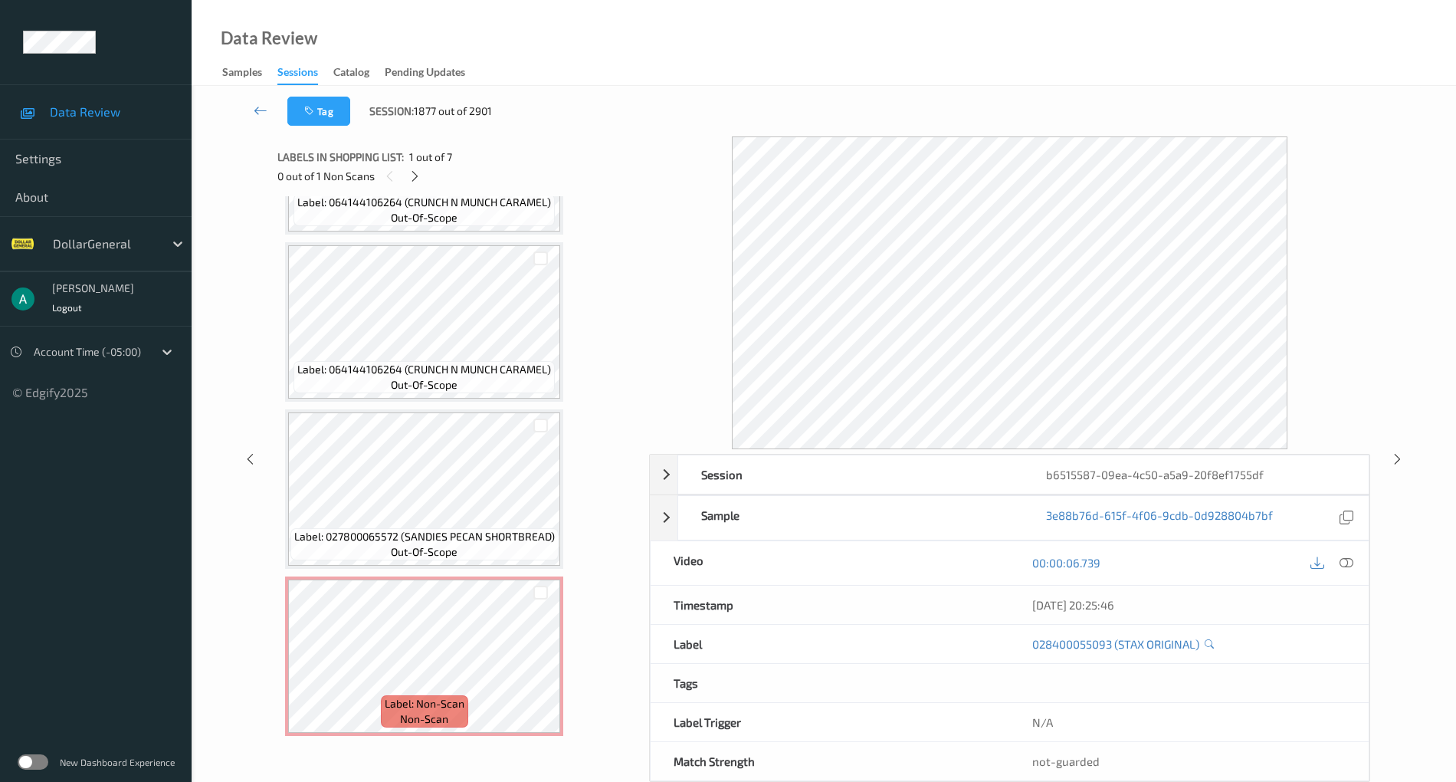
scroll to position [0, 0]
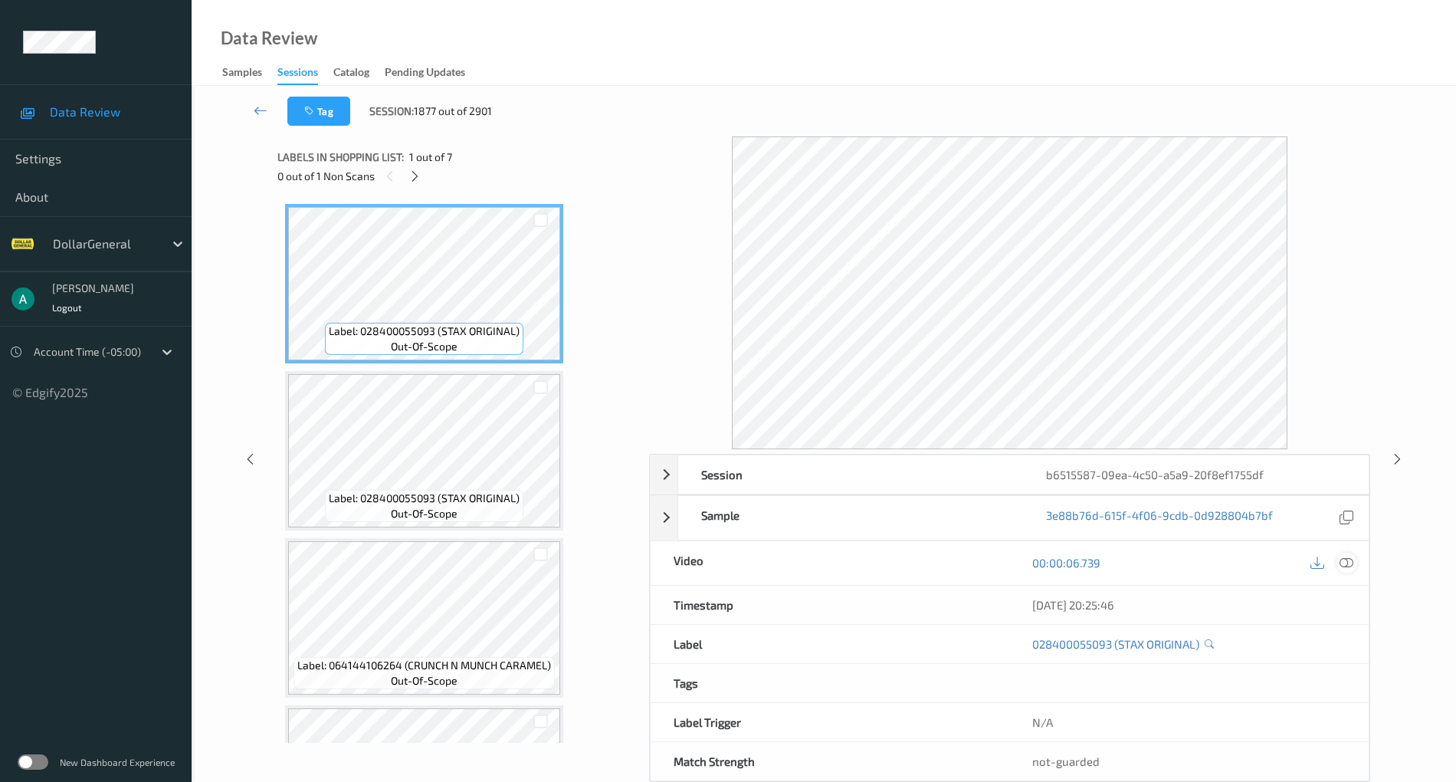
click at [1353, 556] on icon at bounding box center [1347, 563] width 14 height 14
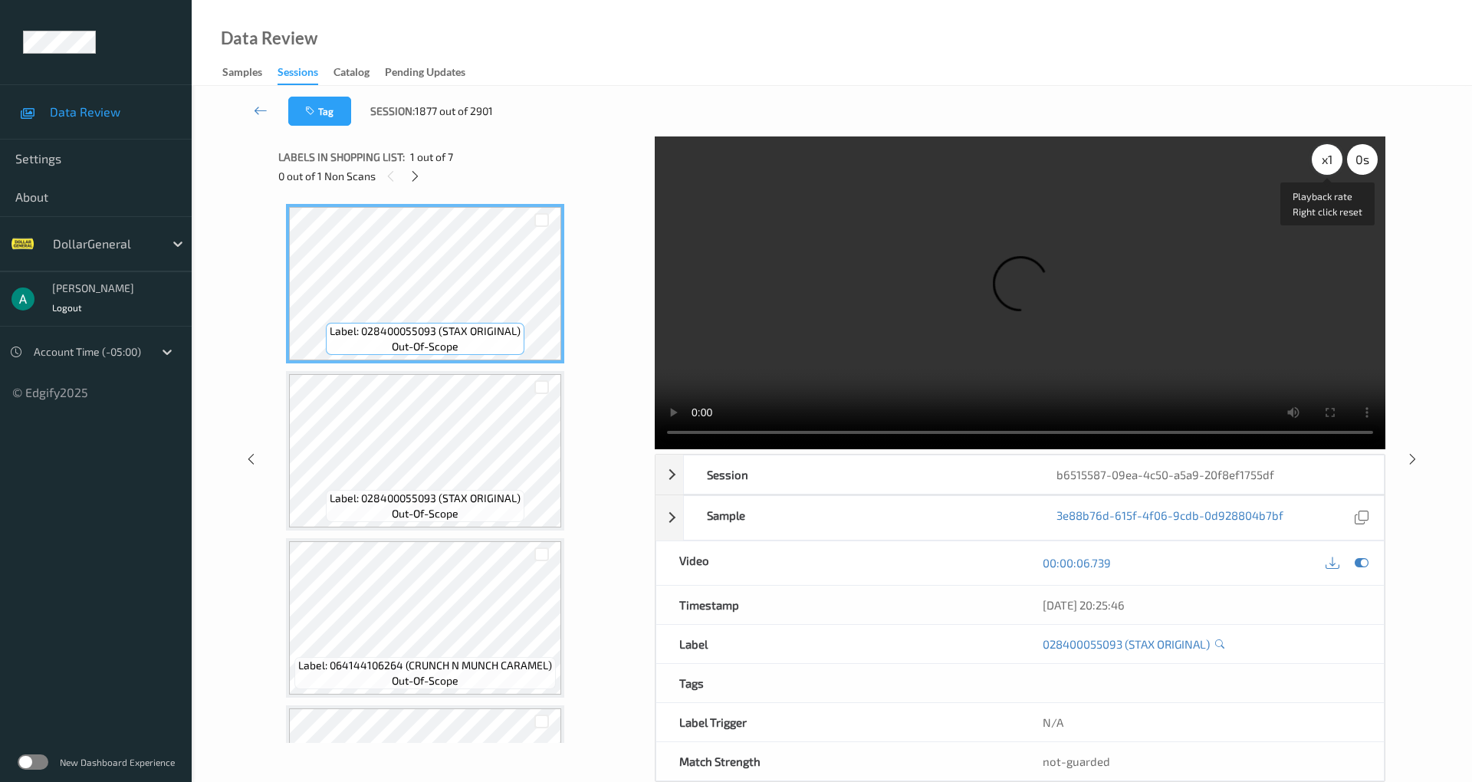
click at [1315, 153] on div "x 1" at bounding box center [1326, 159] width 31 height 31
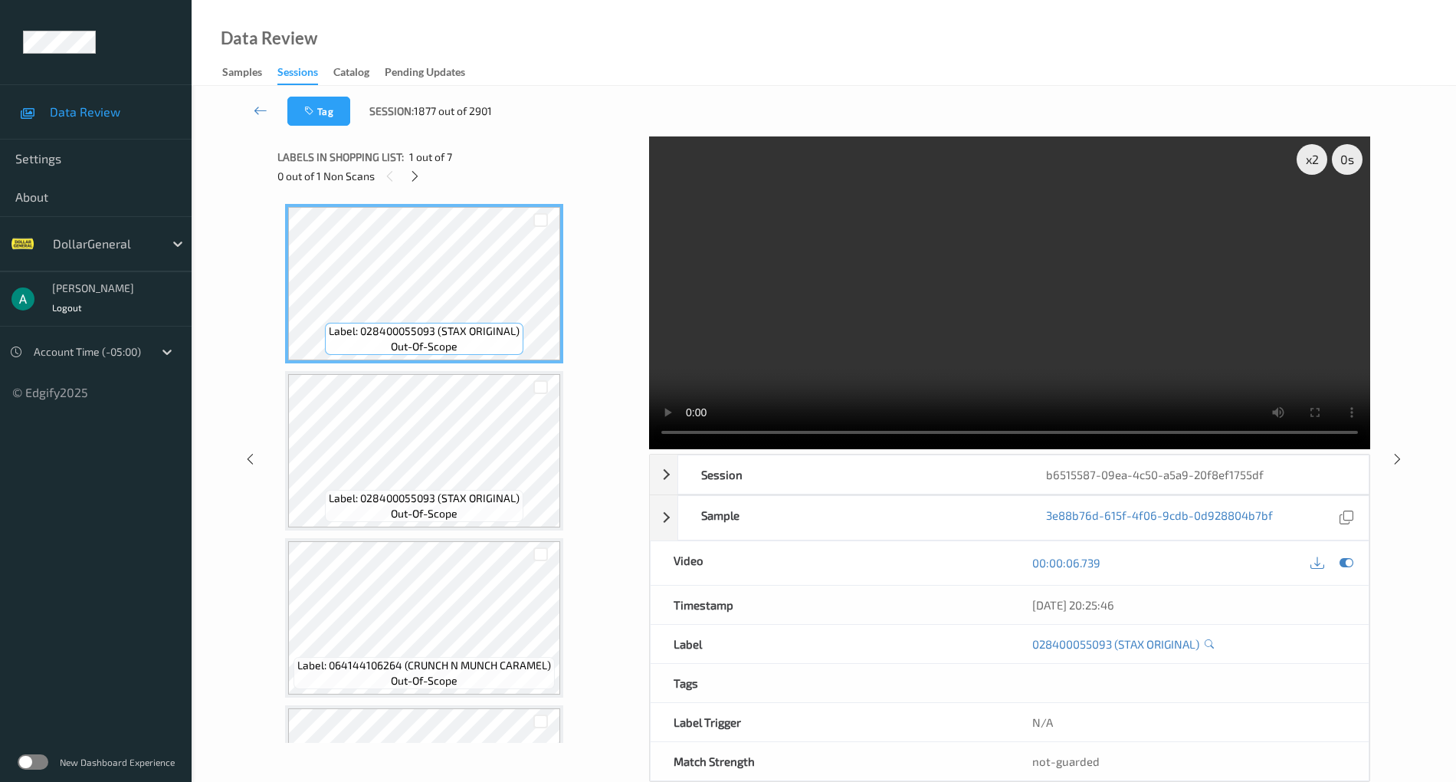
click at [1002, 261] on video at bounding box center [1009, 292] width 721 height 313
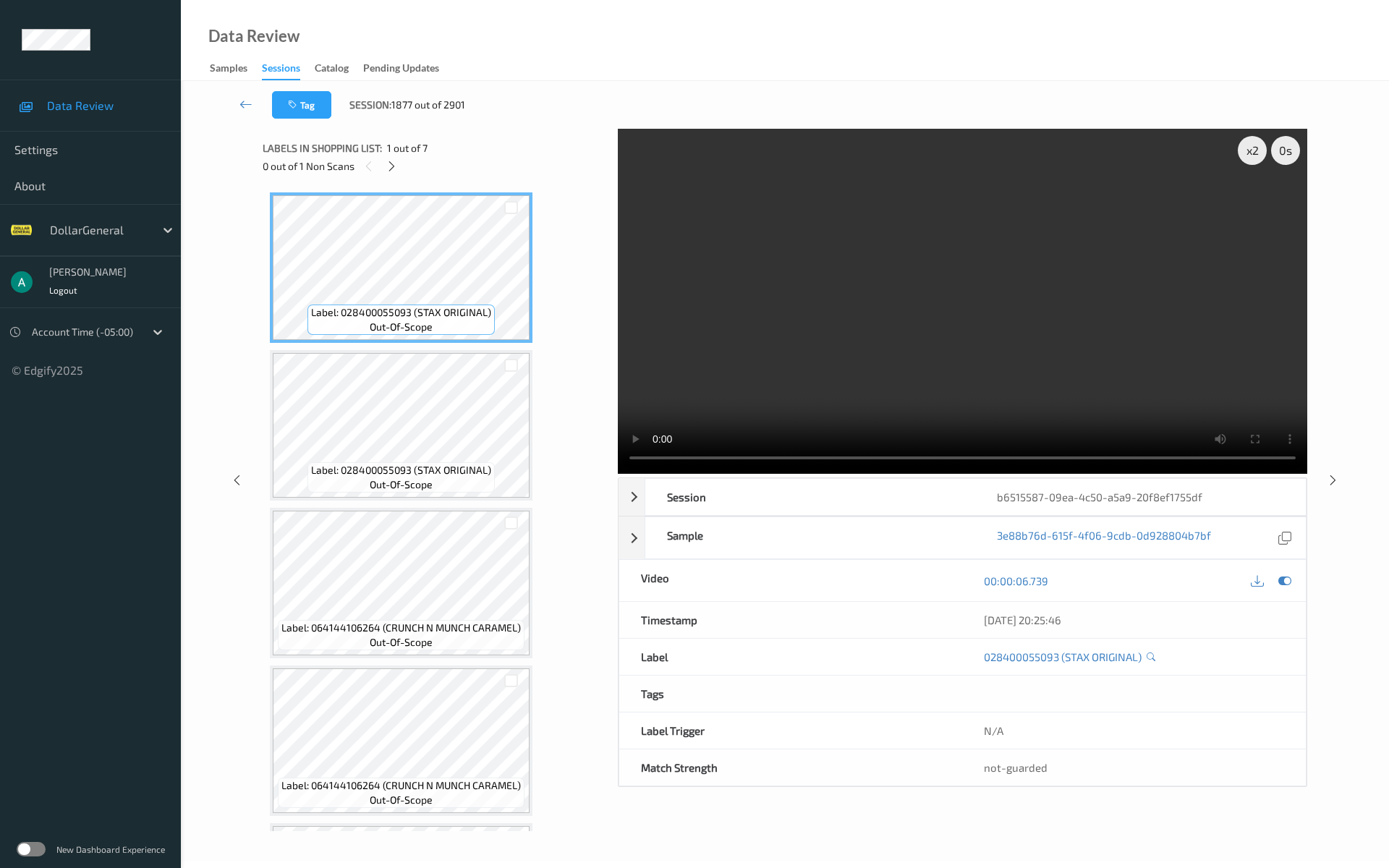
click at [835, 356] on video at bounding box center [962, 301] width 689 height 345
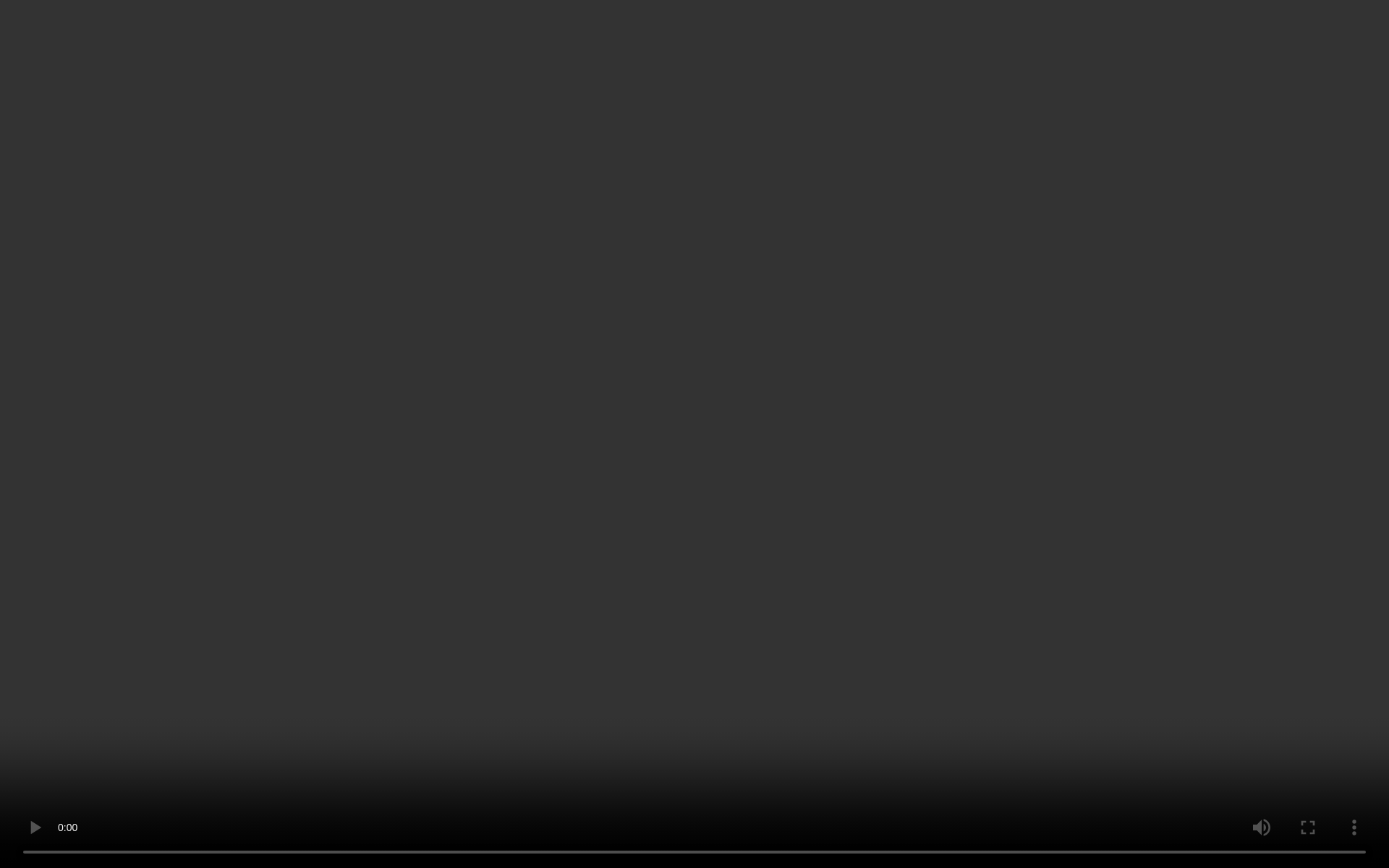
click at [117, 737] on video at bounding box center [694, 434] width 1389 height 868
click at [744, 506] on video at bounding box center [694, 434] width 1389 height 868
click at [699, 442] on video at bounding box center [694, 434] width 1389 height 868
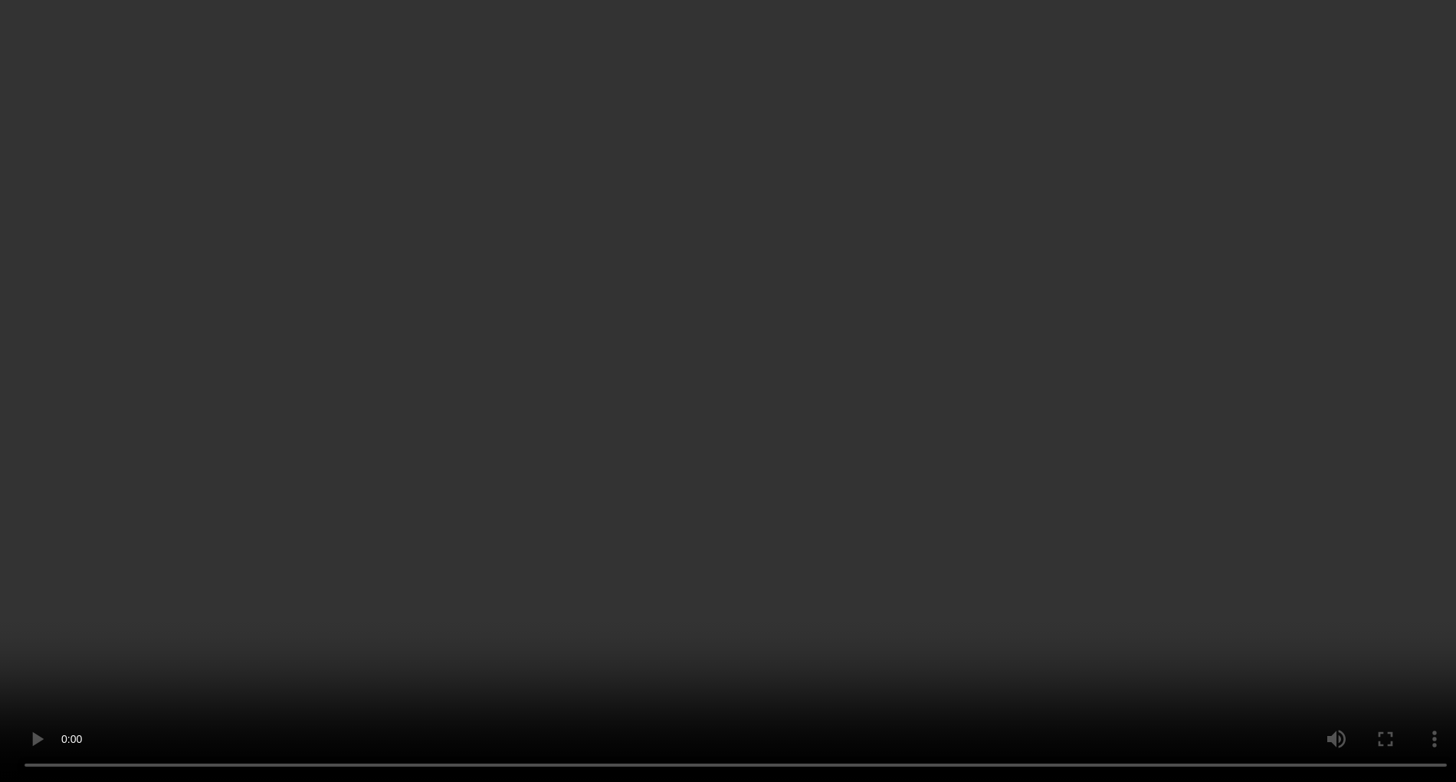
click at [800, 357] on video at bounding box center [728, 391] width 1456 height 782
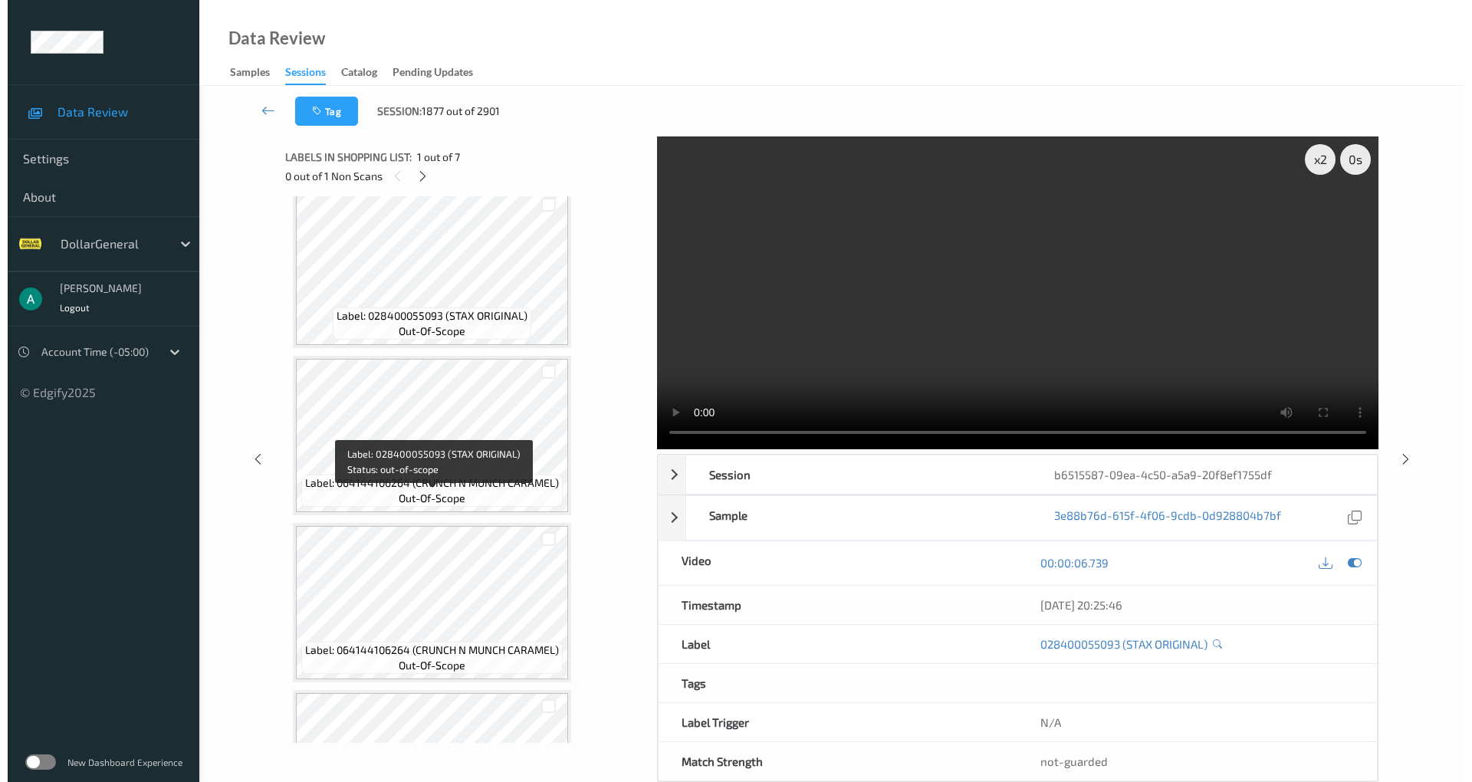
scroll to position [630, 0]
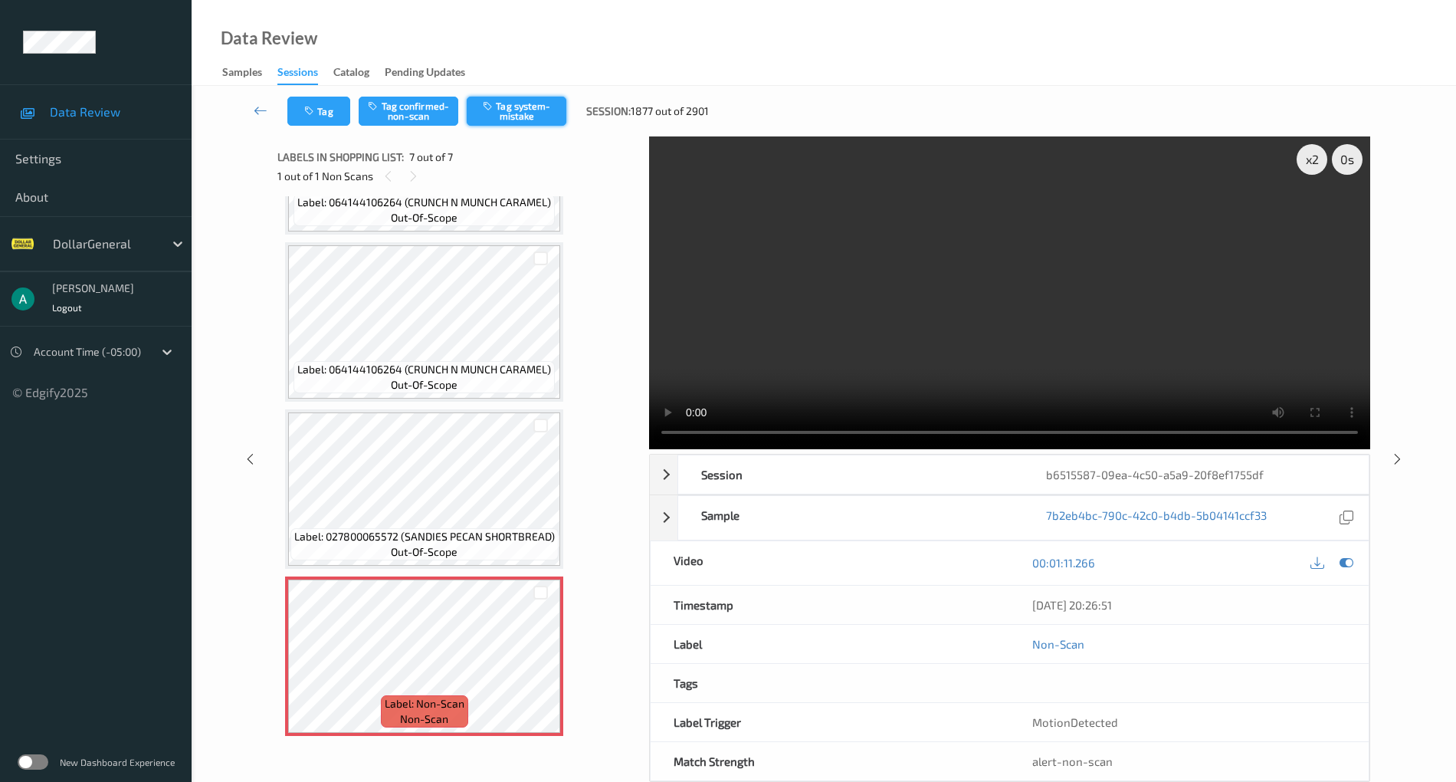
click at [508, 112] on button "Tag system-mistake" at bounding box center [517, 111] width 100 height 29
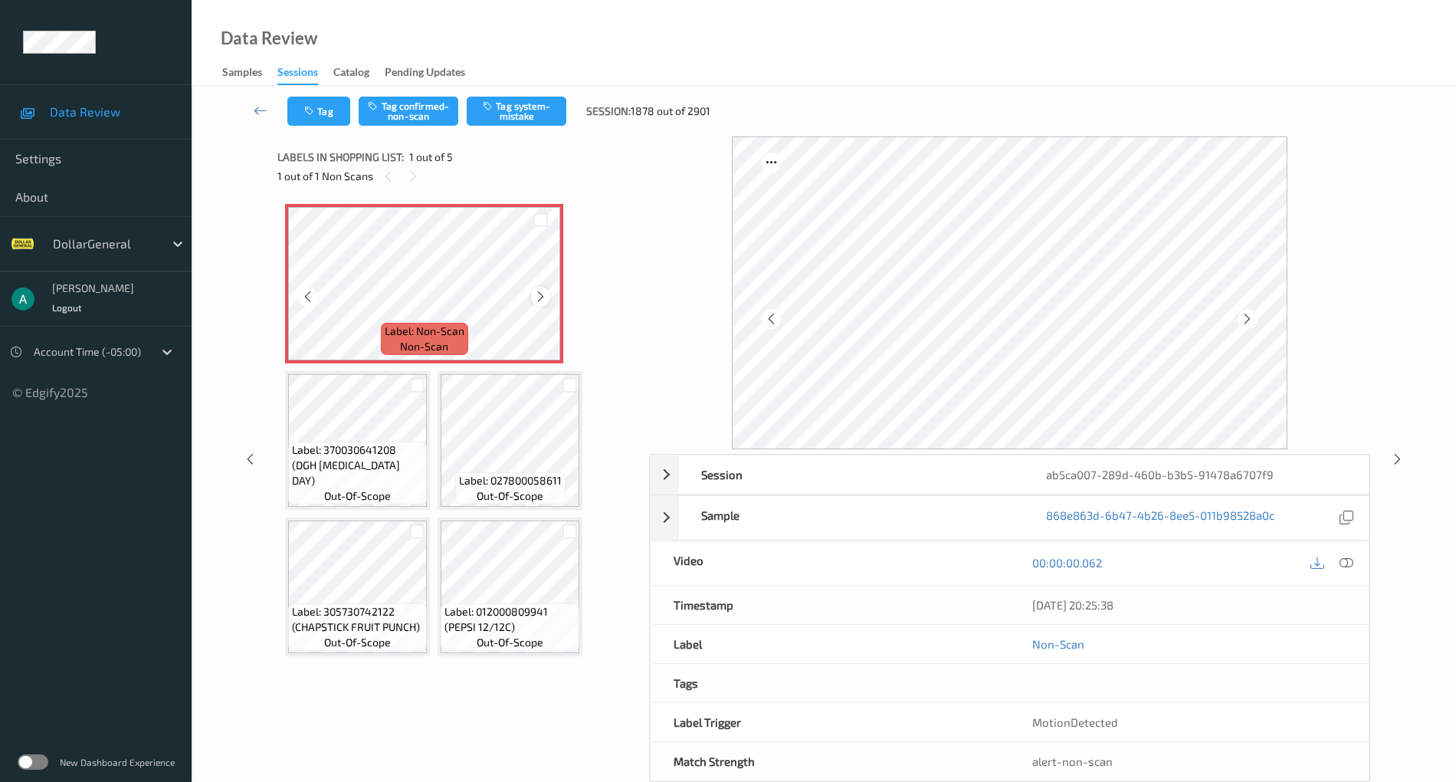
click at [544, 291] on icon at bounding box center [540, 297] width 13 height 14
click at [509, 105] on button "Tag system-mistake" at bounding box center [517, 111] width 100 height 29
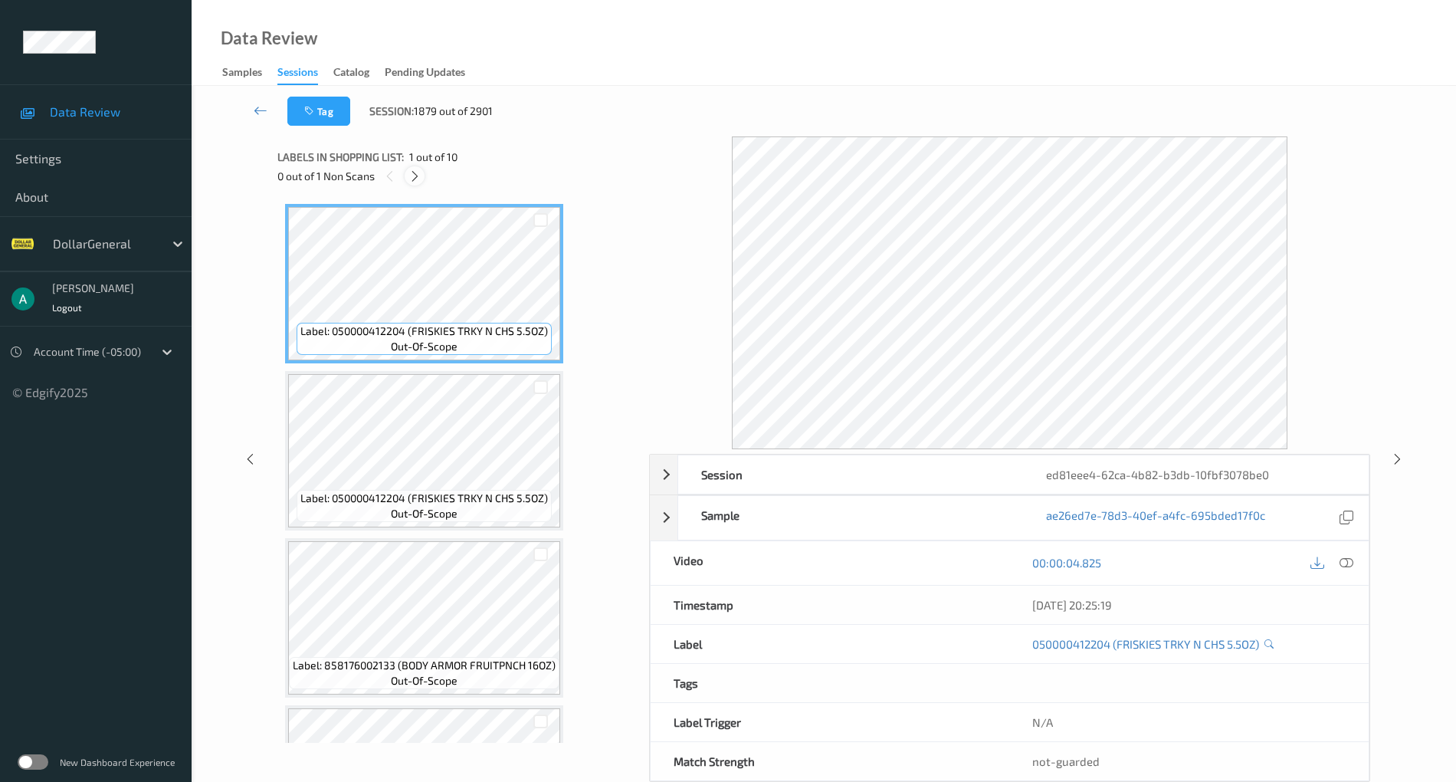
click at [409, 175] on icon at bounding box center [414, 176] width 13 height 14
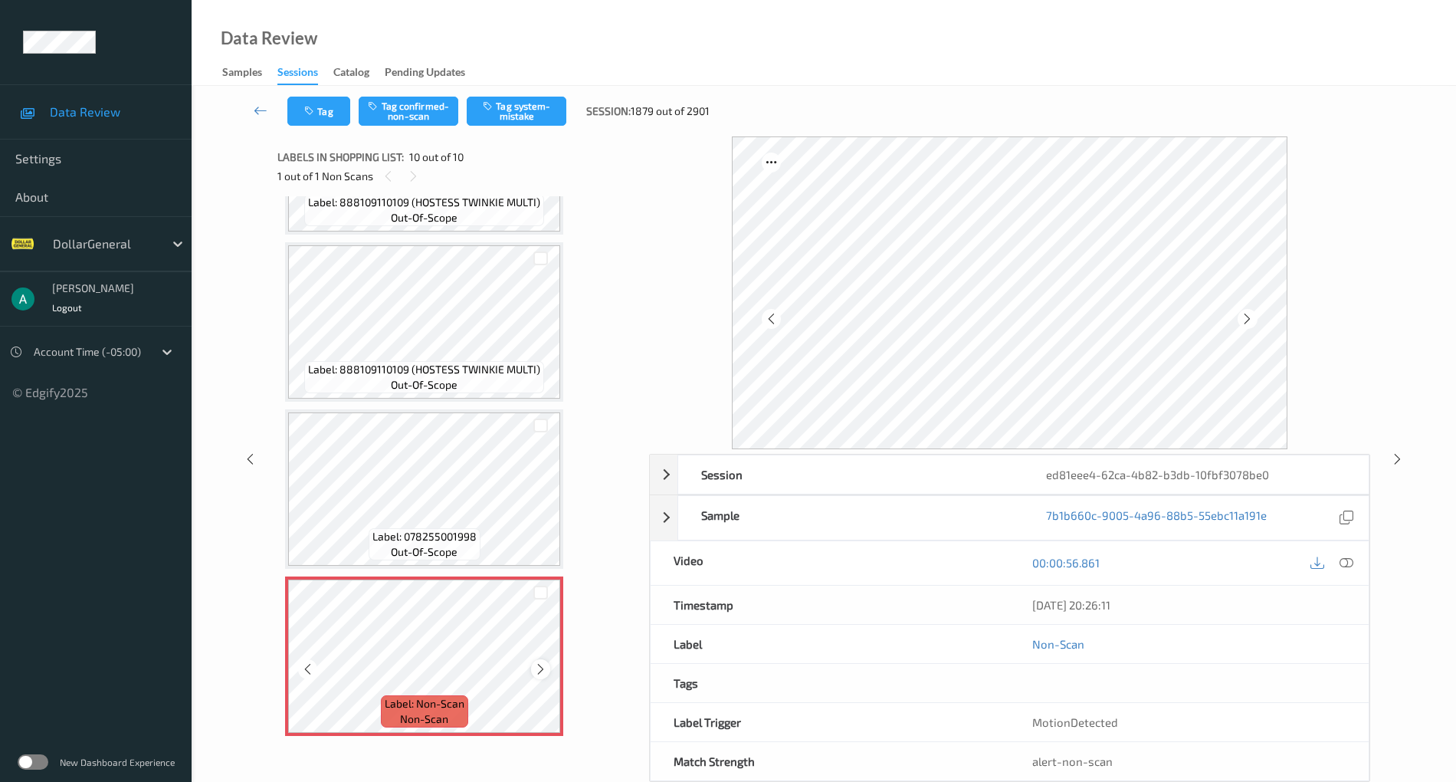
click at [536, 665] on icon at bounding box center [540, 669] width 13 height 14
click at [538, 667] on icon at bounding box center [540, 669] width 13 height 14
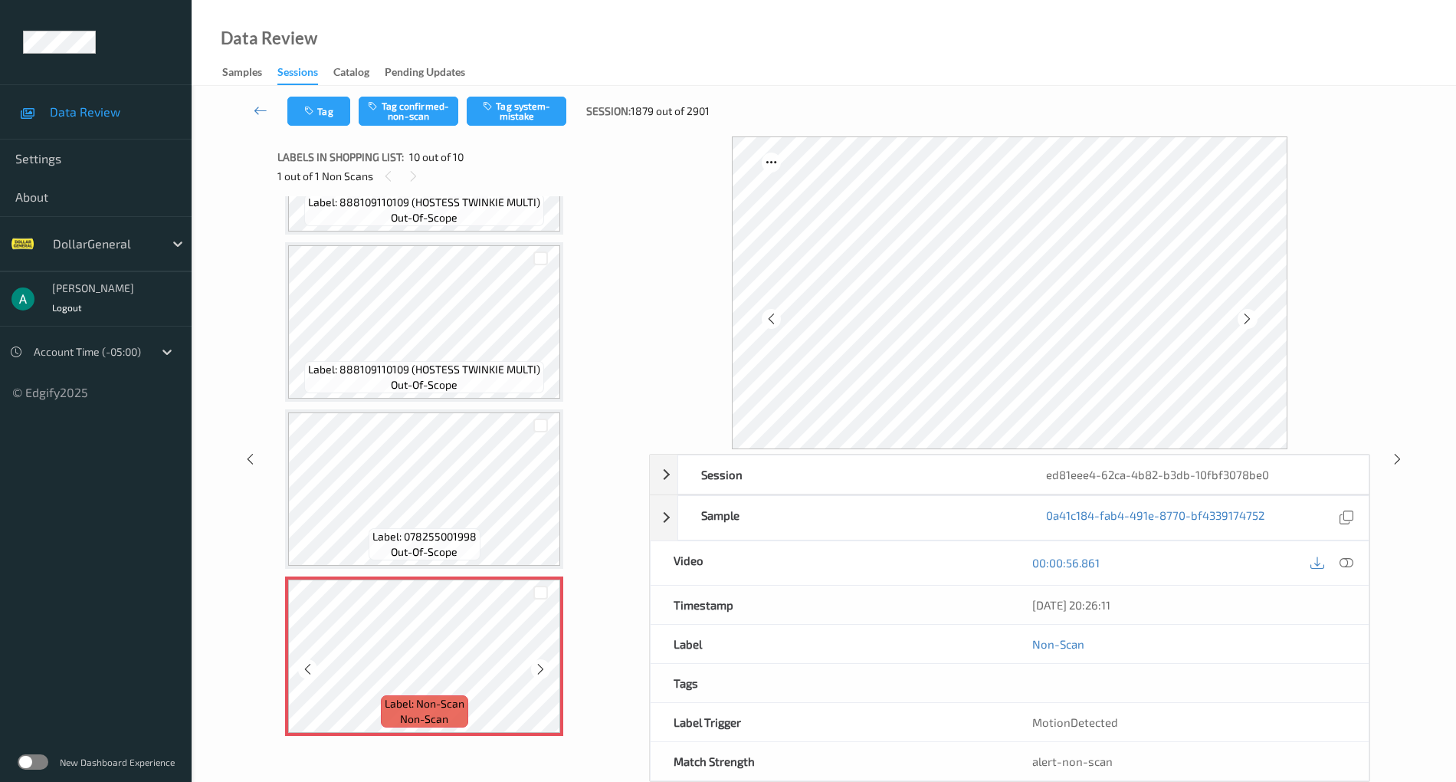
click at [538, 667] on icon at bounding box center [540, 669] width 13 height 14
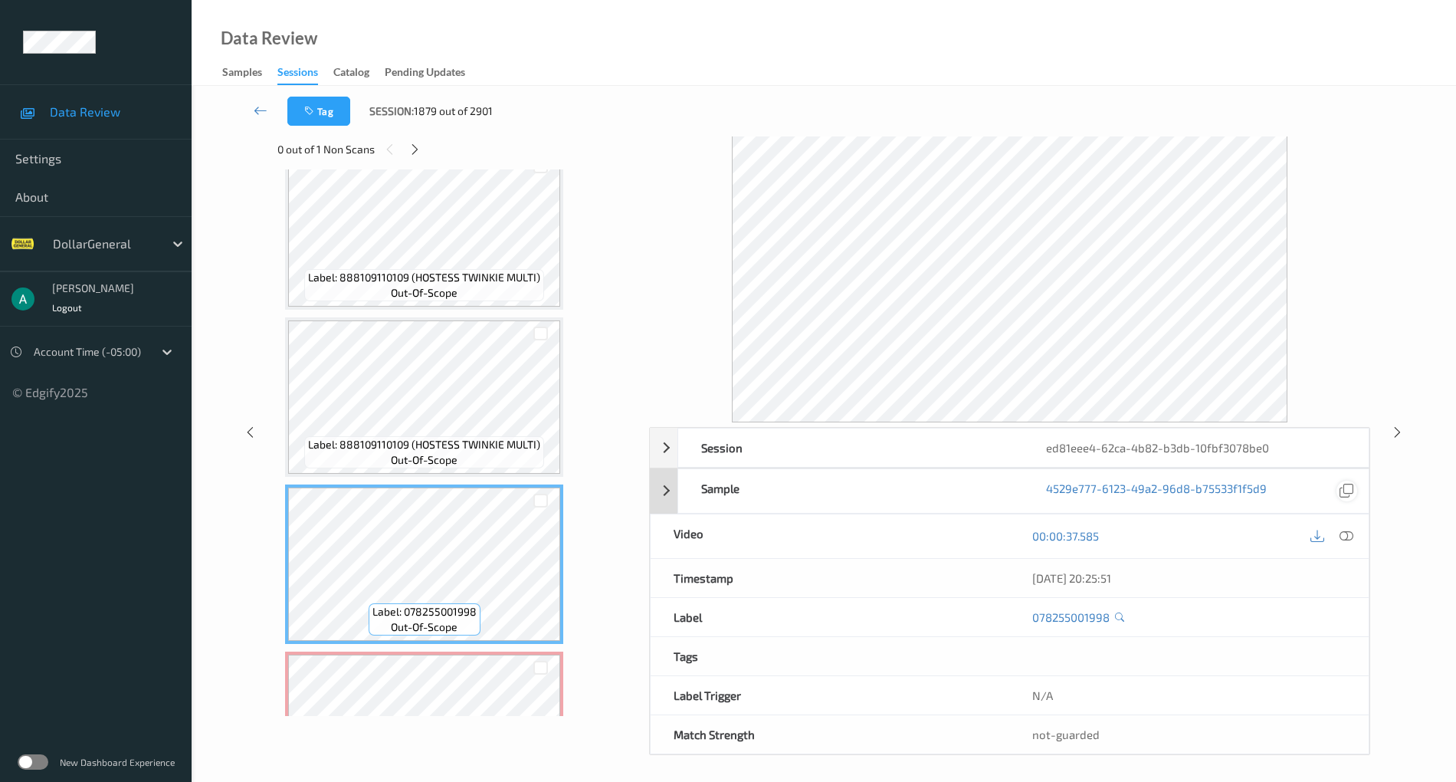
scroll to position [28, 0]
click at [1342, 533] on icon at bounding box center [1347, 535] width 14 height 14
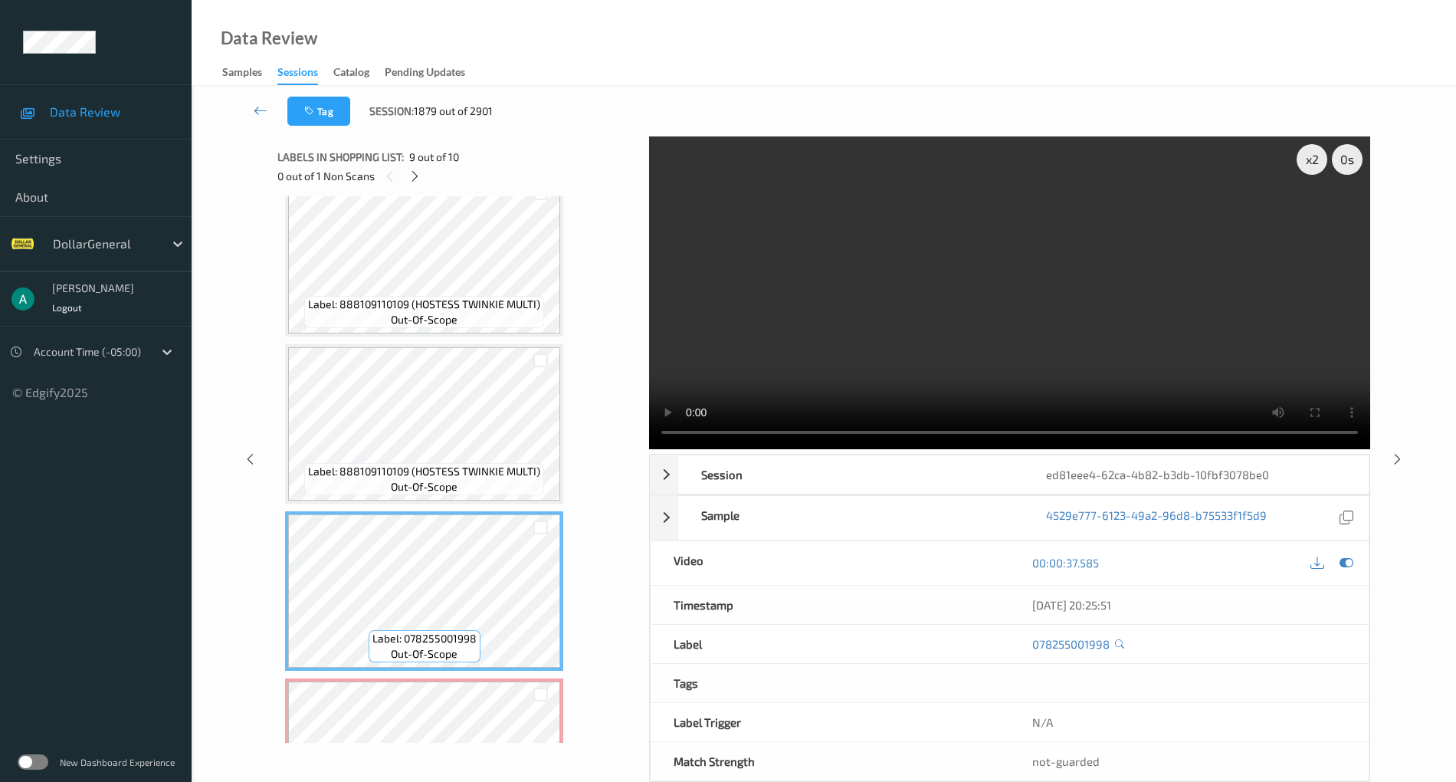
click at [927, 318] on video at bounding box center [1009, 292] width 721 height 313
click at [1312, 159] on div "x 2" at bounding box center [1312, 159] width 31 height 31
click at [1304, 157] on div "x 1" at bounding box center [1312, 159] width 31 height 31
click at [1019, 352] on video at bounding box center [1009, 292] width 721 height 313
click at [1000, 340] on video at bounding box center [1009, 292] width 721 height 313
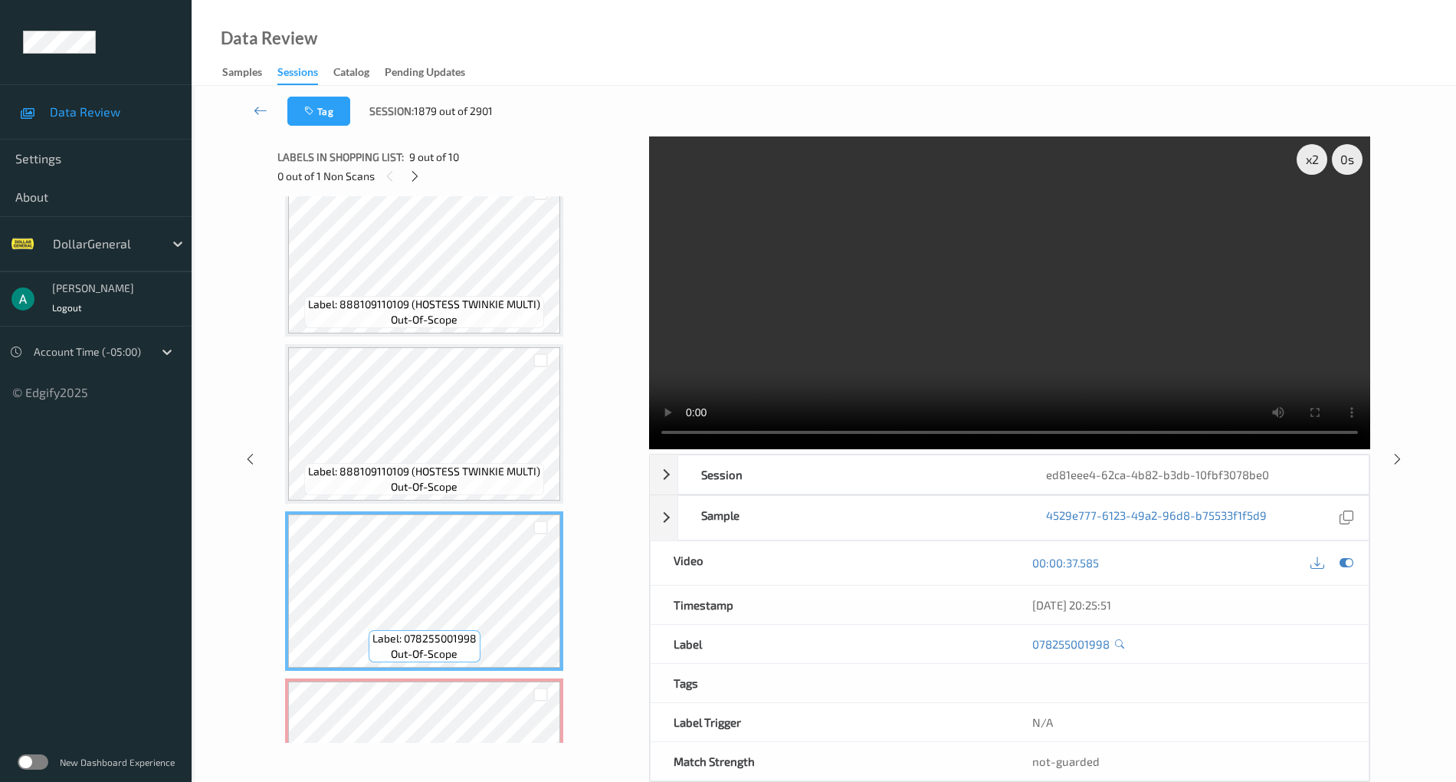
click at [906, 253] on video at bounding box center [1009, 292] width 721 height 313
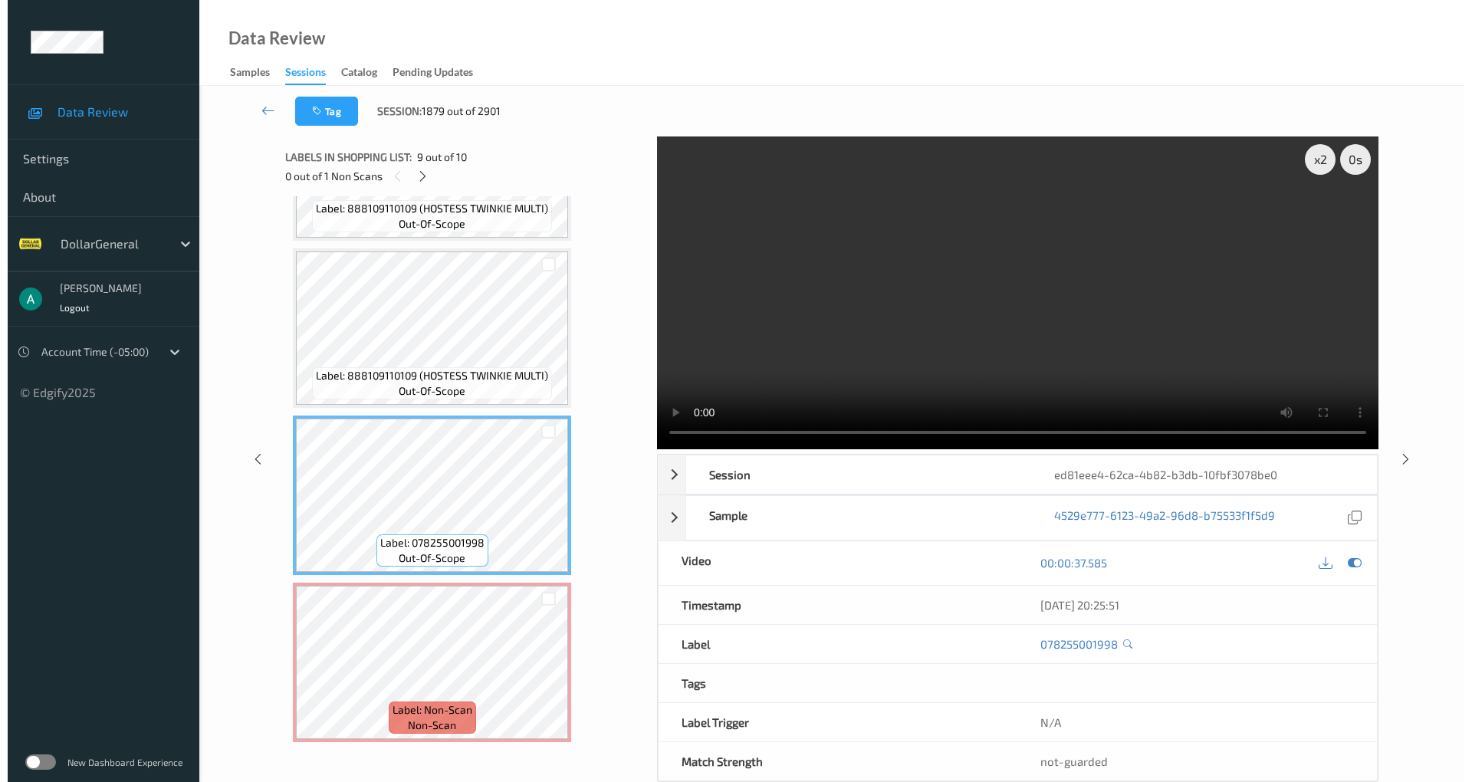
scroll to position [1131, 0]
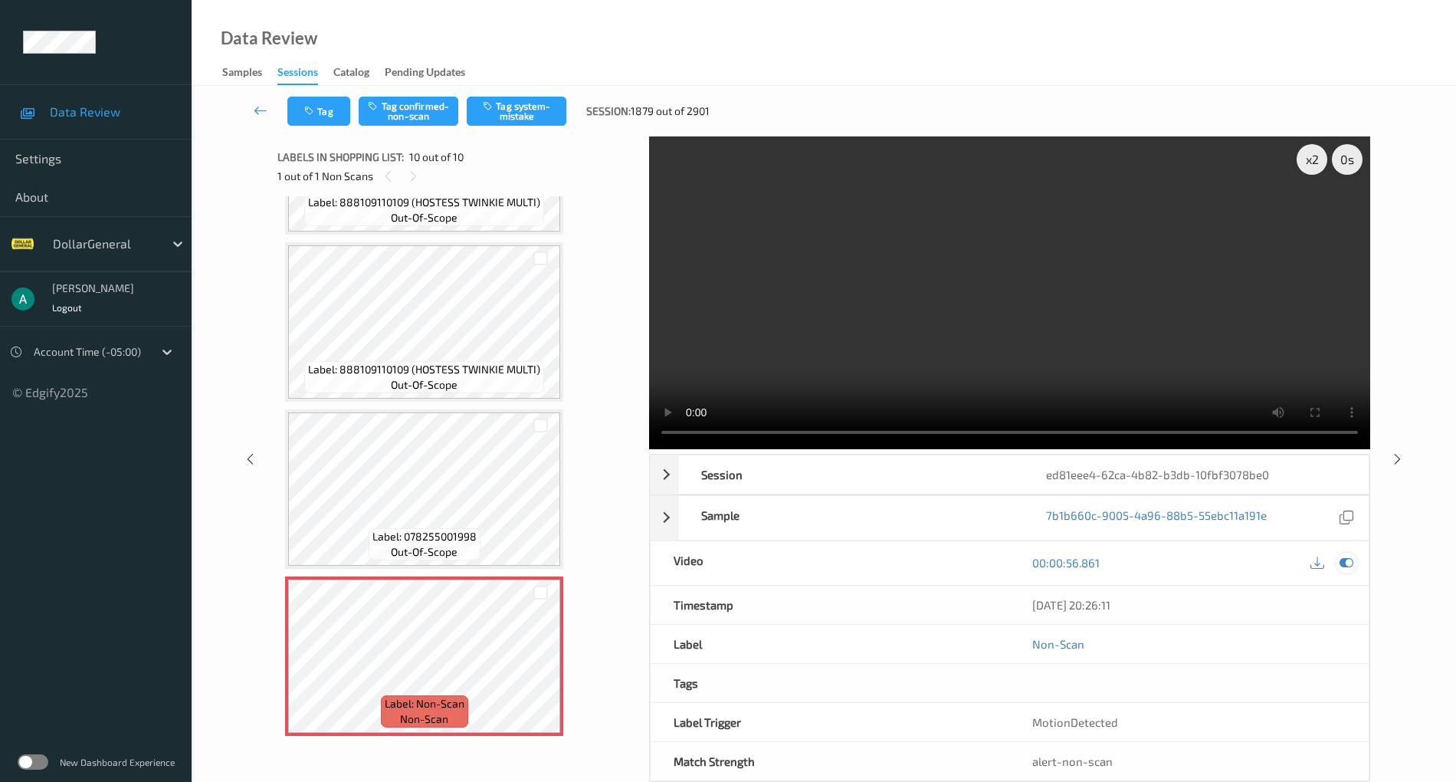
click at [1344, 558] on icon at bounding box center [1347, 563] width 14 height 14
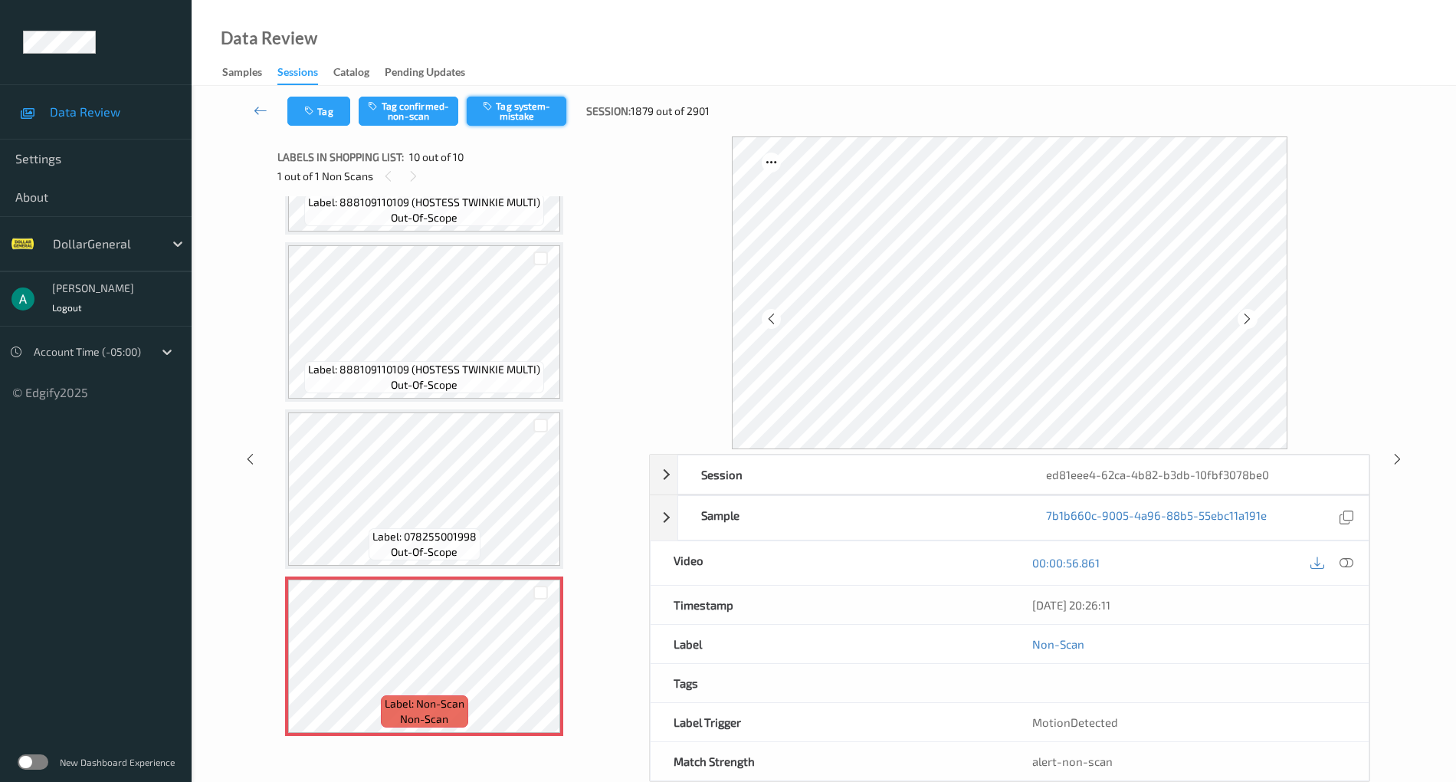
click at [497, 109] on button "Tag system-mistake" at bounding box center [517, 111] width 100 height 29
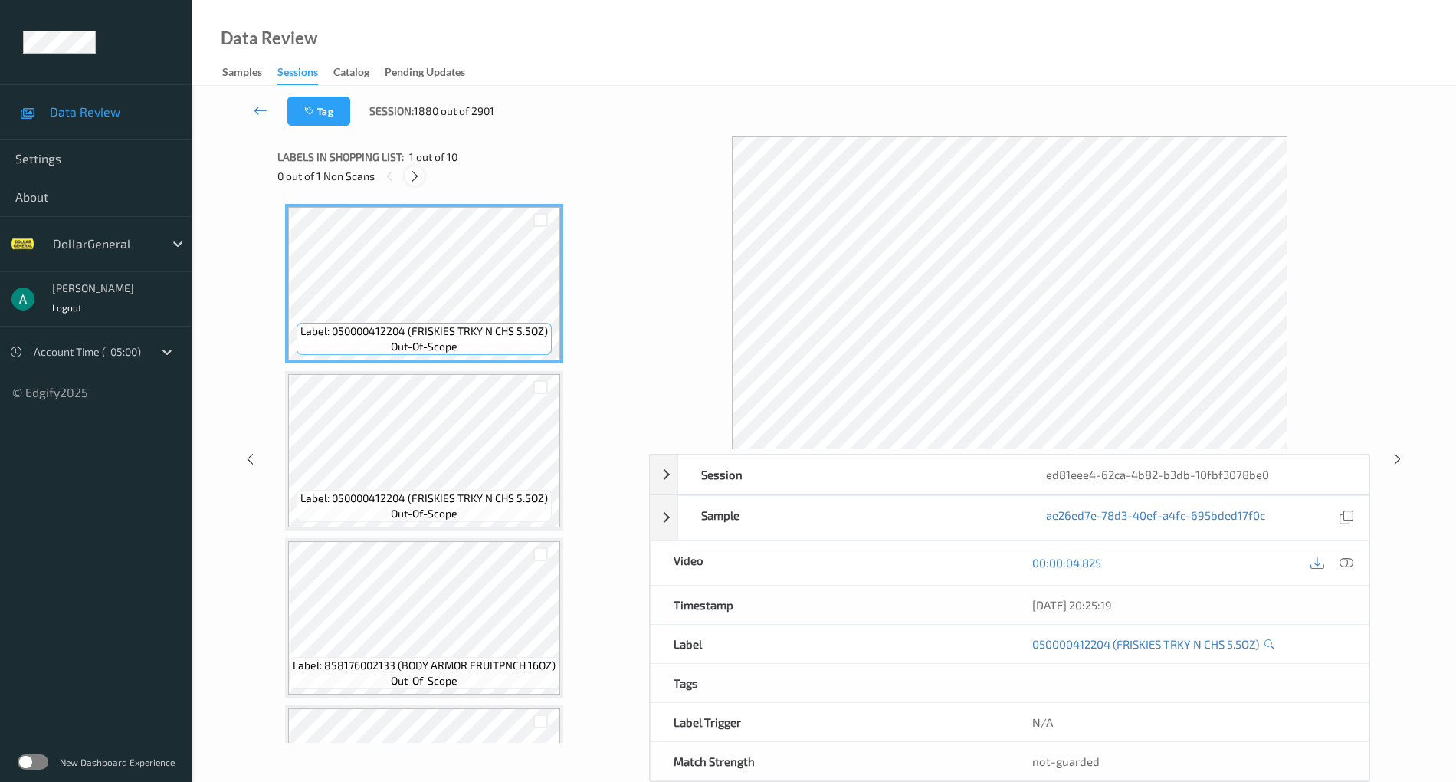
click at [411, 168] on div at bounding box center [414, 175] width 19 height 19
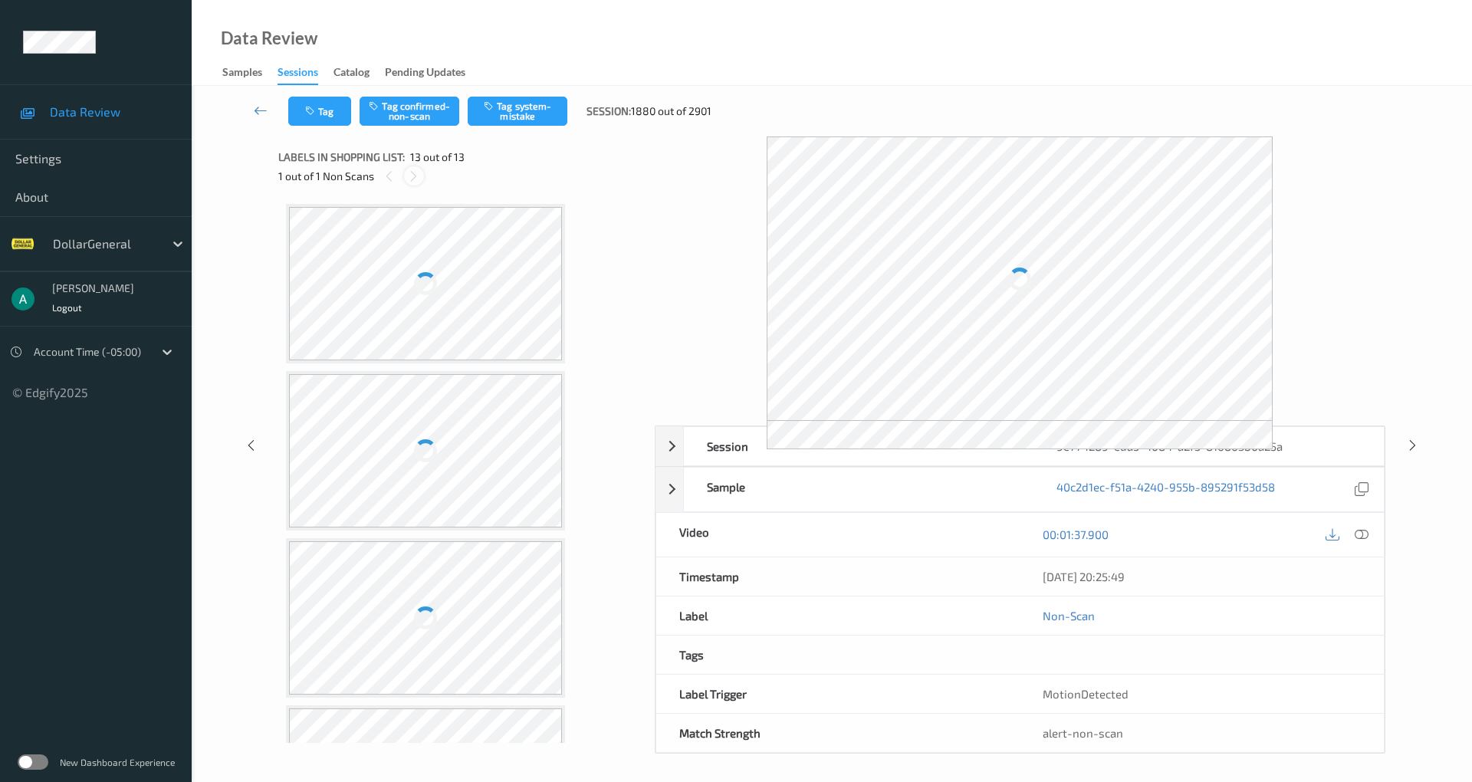
scroll to position [1632, 0]
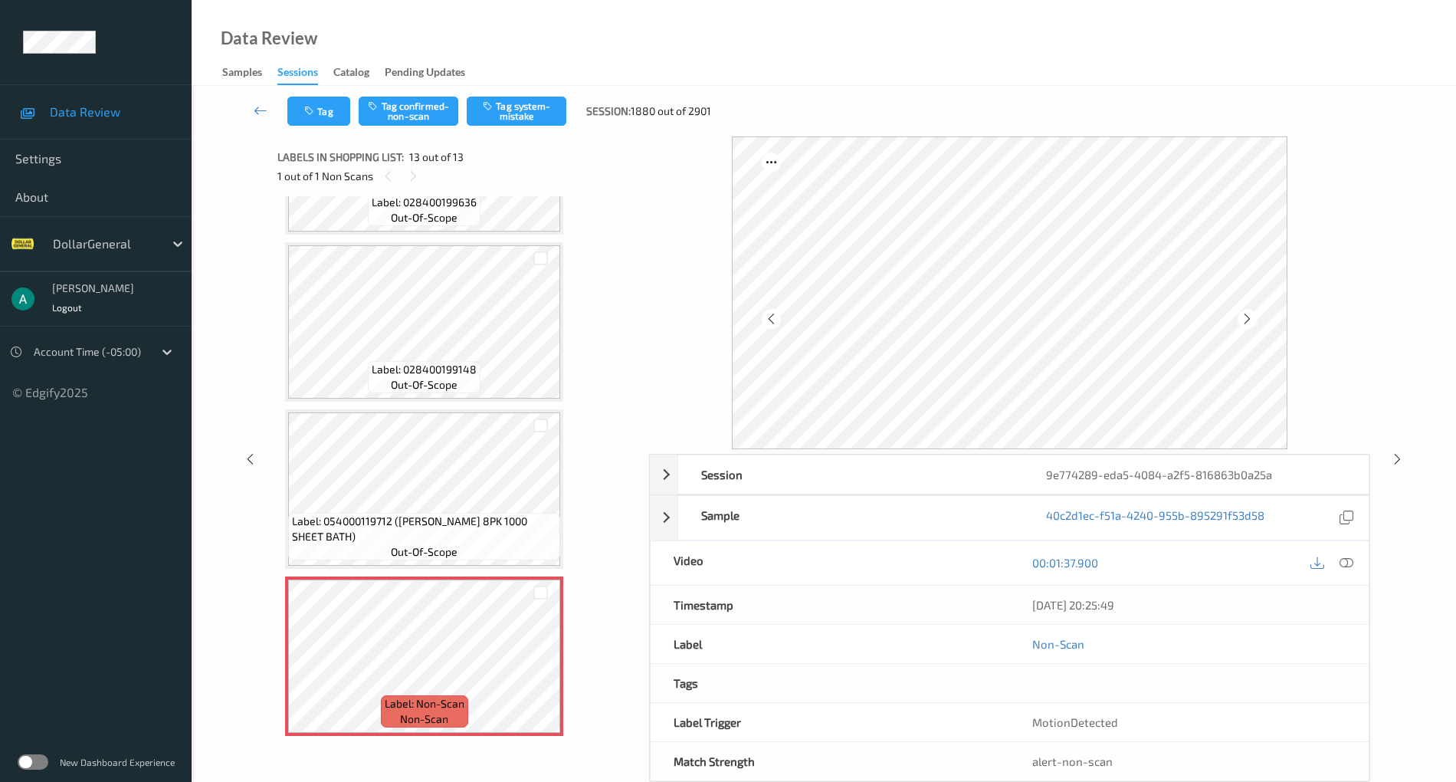
click at [423, 567] on div "Label: 054000119712 ([PERSON_NAME] 8PK 1000 SHEET BATH) out-of-scope" at bounding box center [424, 488] width 278 height 159
click at [539, 665] on icon at bounding box center [540, 669] width 13 height 14
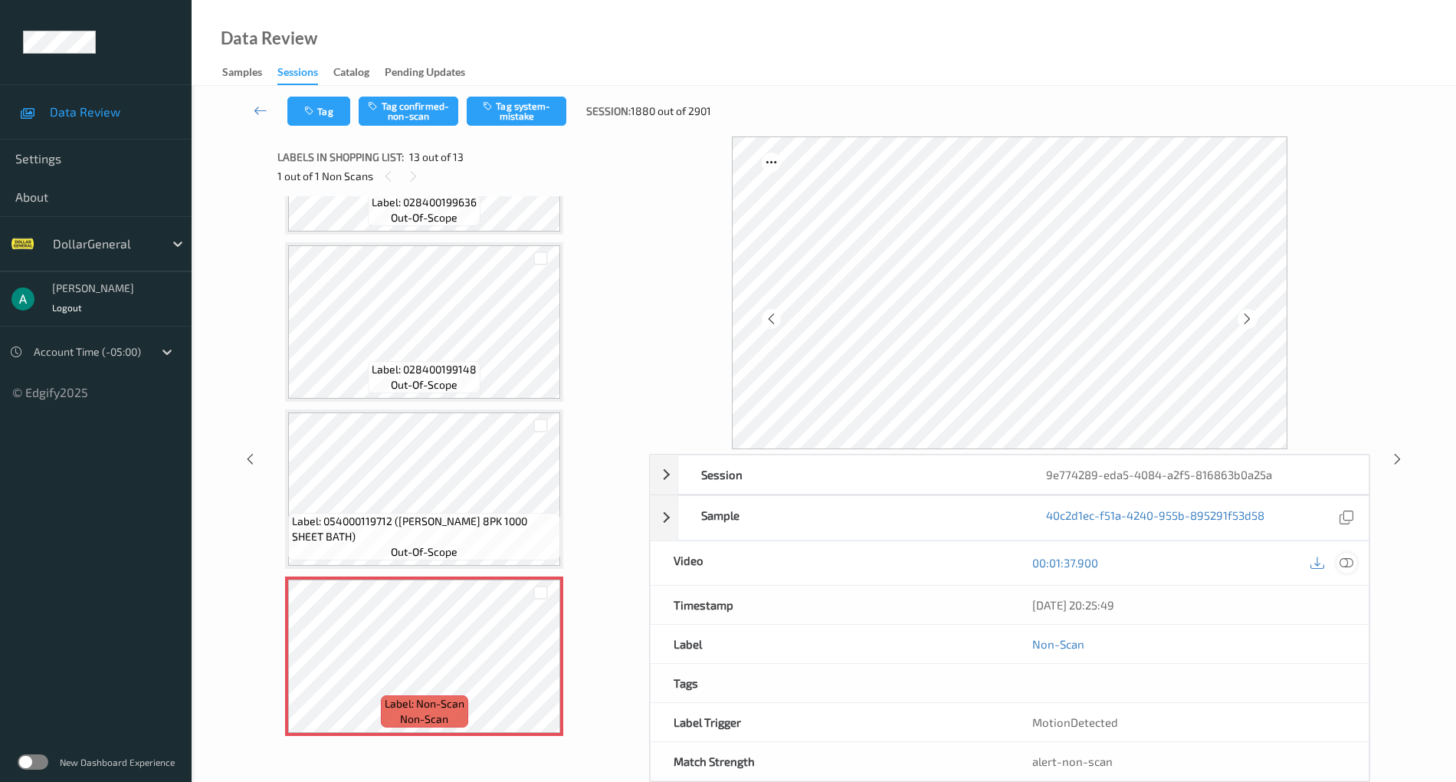
click at [1349, 556] on icon at bounding box center [1347, 563] width 14 height 14
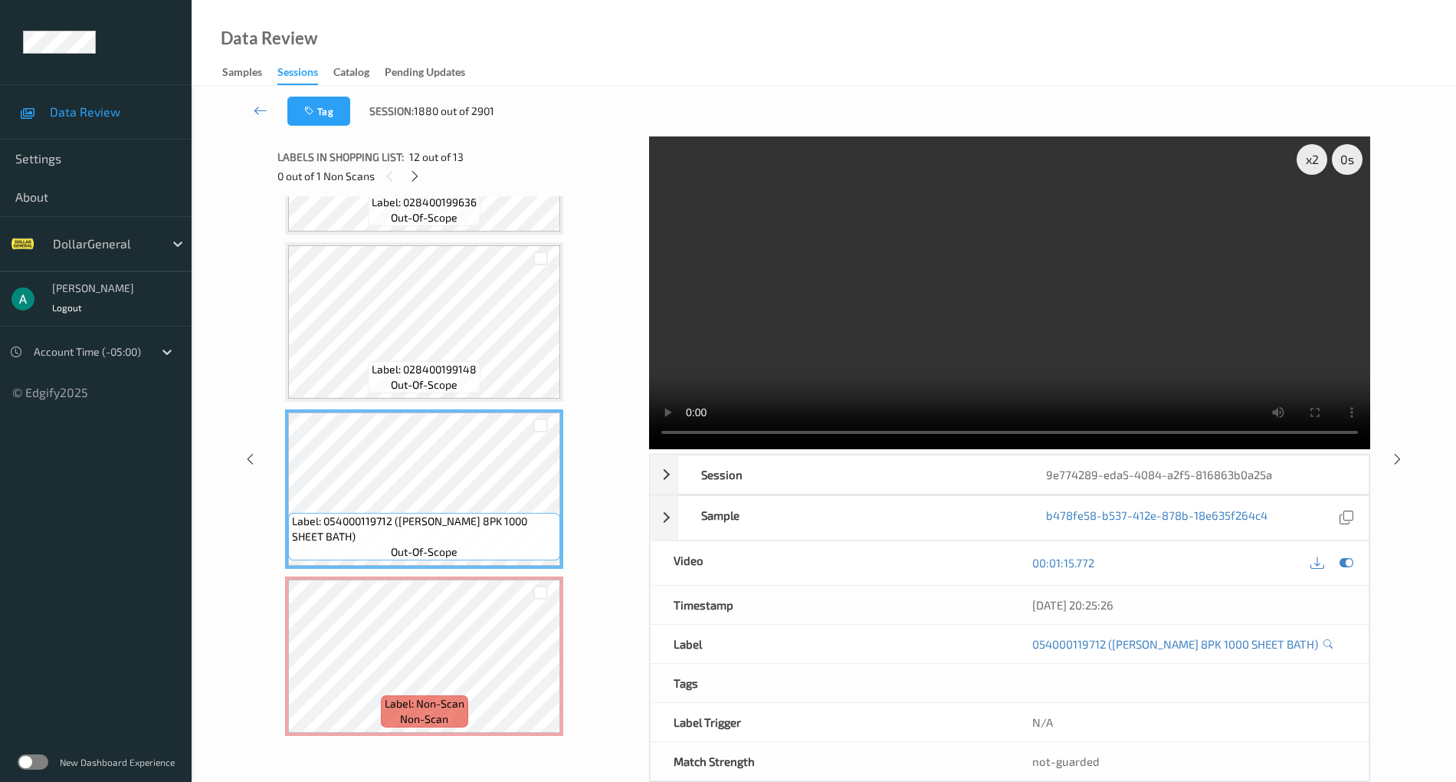
click at [803, 291] on video at bounding box center [1009, 292] width 721 height 313
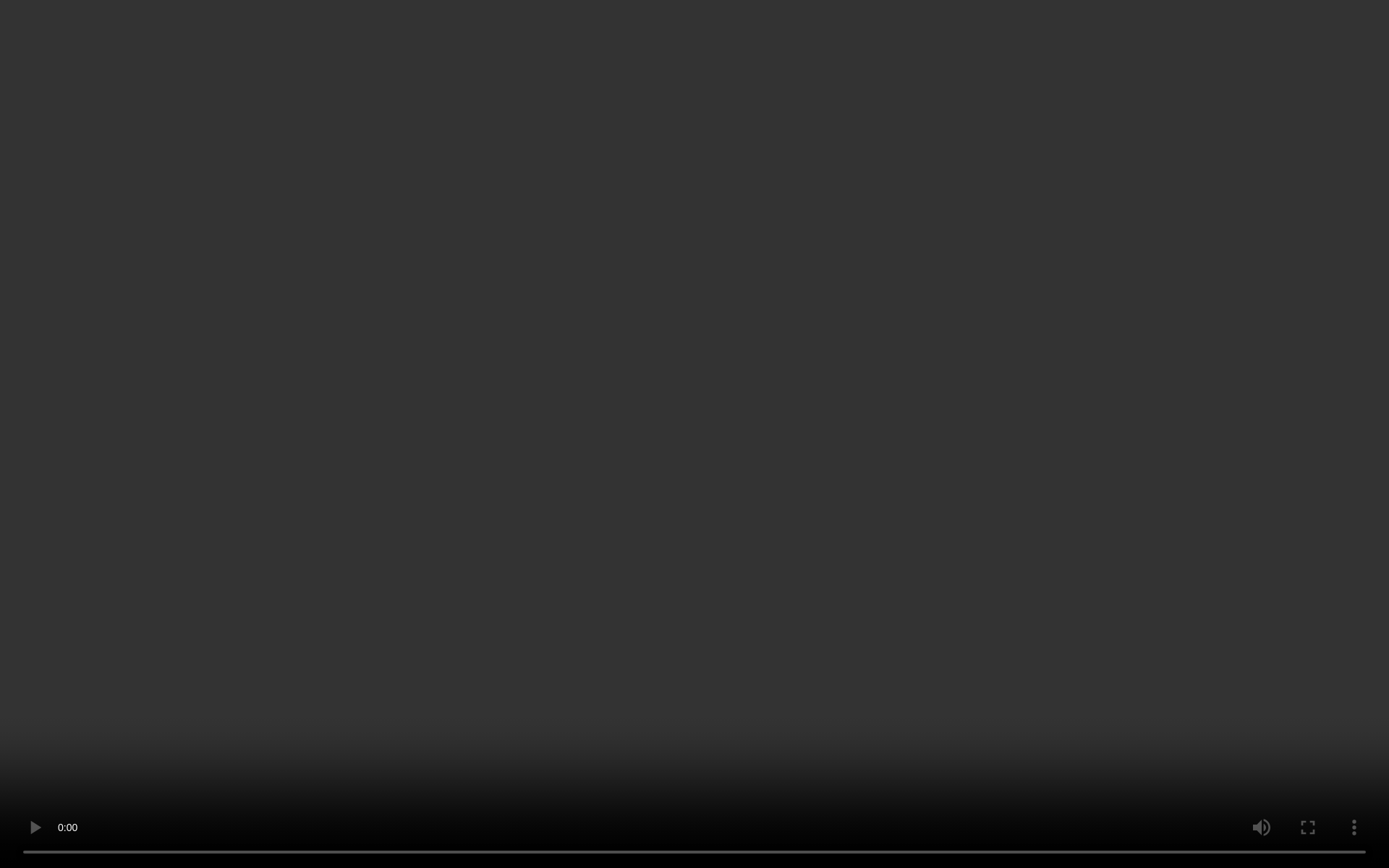
click at [678, 401] on video at bounding box center [694, 434] width 1389 height 868
click at [452, 572] on video at bounding box center [694, 434] width 1389 height 868
click at [829, 458] on video at bounding box center [694, 434] width 1389 height 868
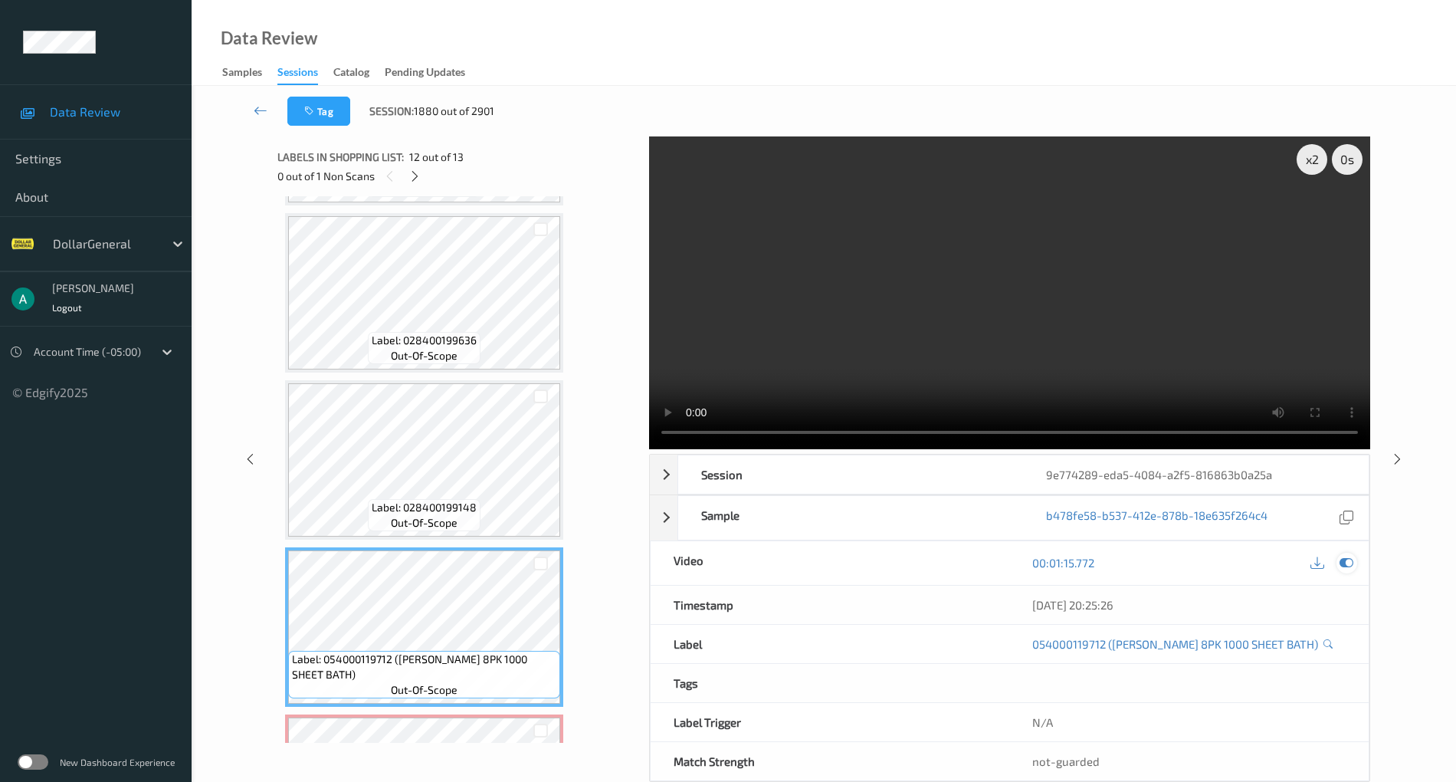
click at [1351, 563] on icon at bounding box center [1347, 563] width 14 height 14
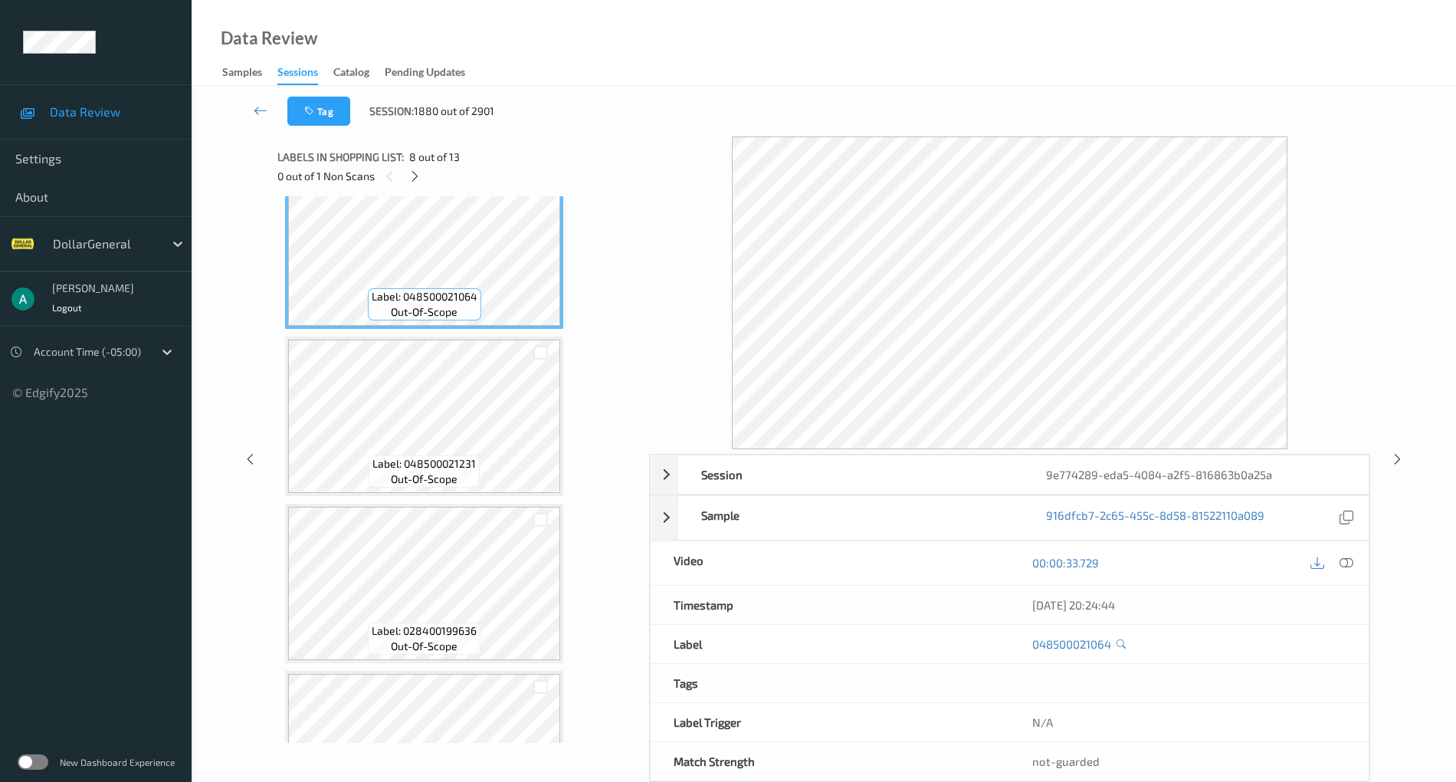
scroll to position [1226, 0]
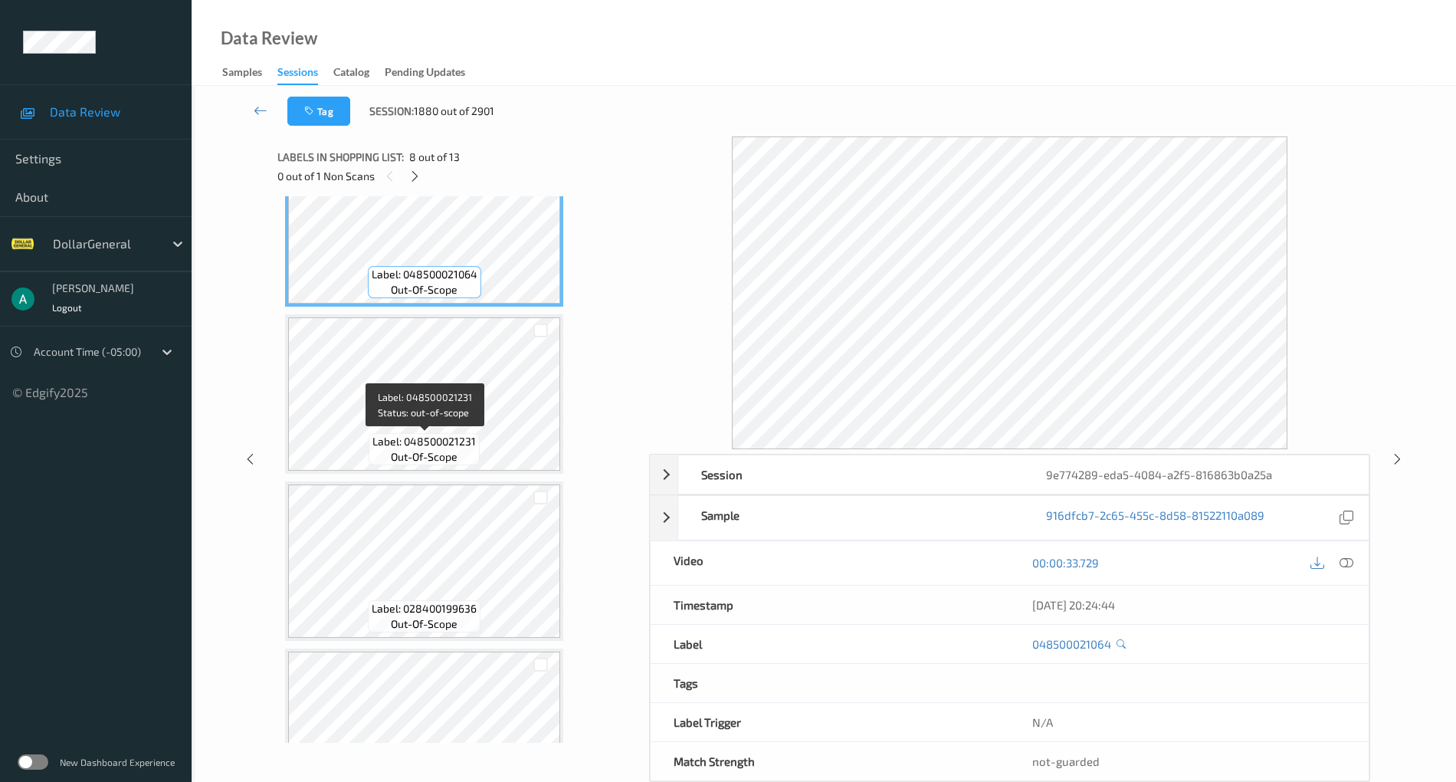
click at [453, 446] on span "Label: 048500021231" at bounding box center [423, 441] width 103 height 15
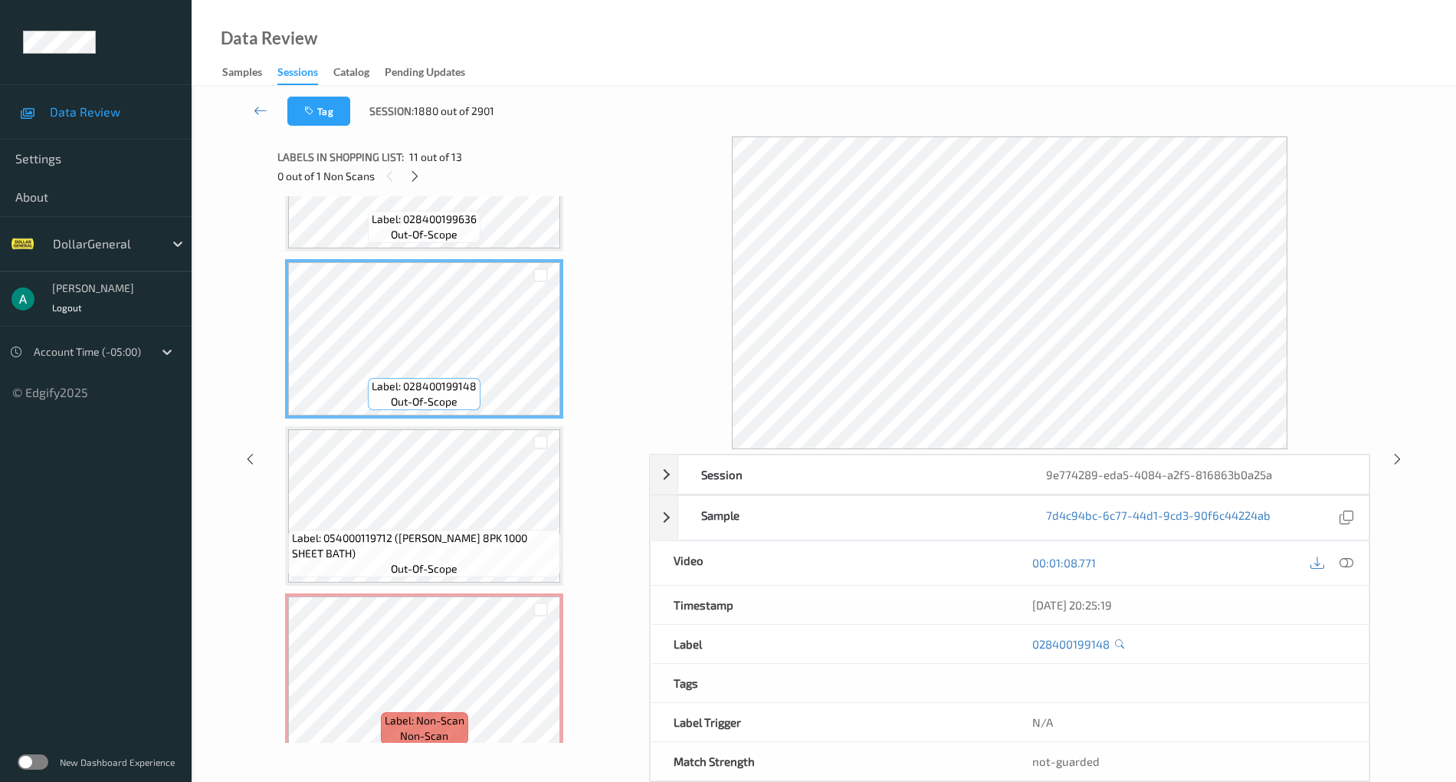
scroll to position [1632, 0]
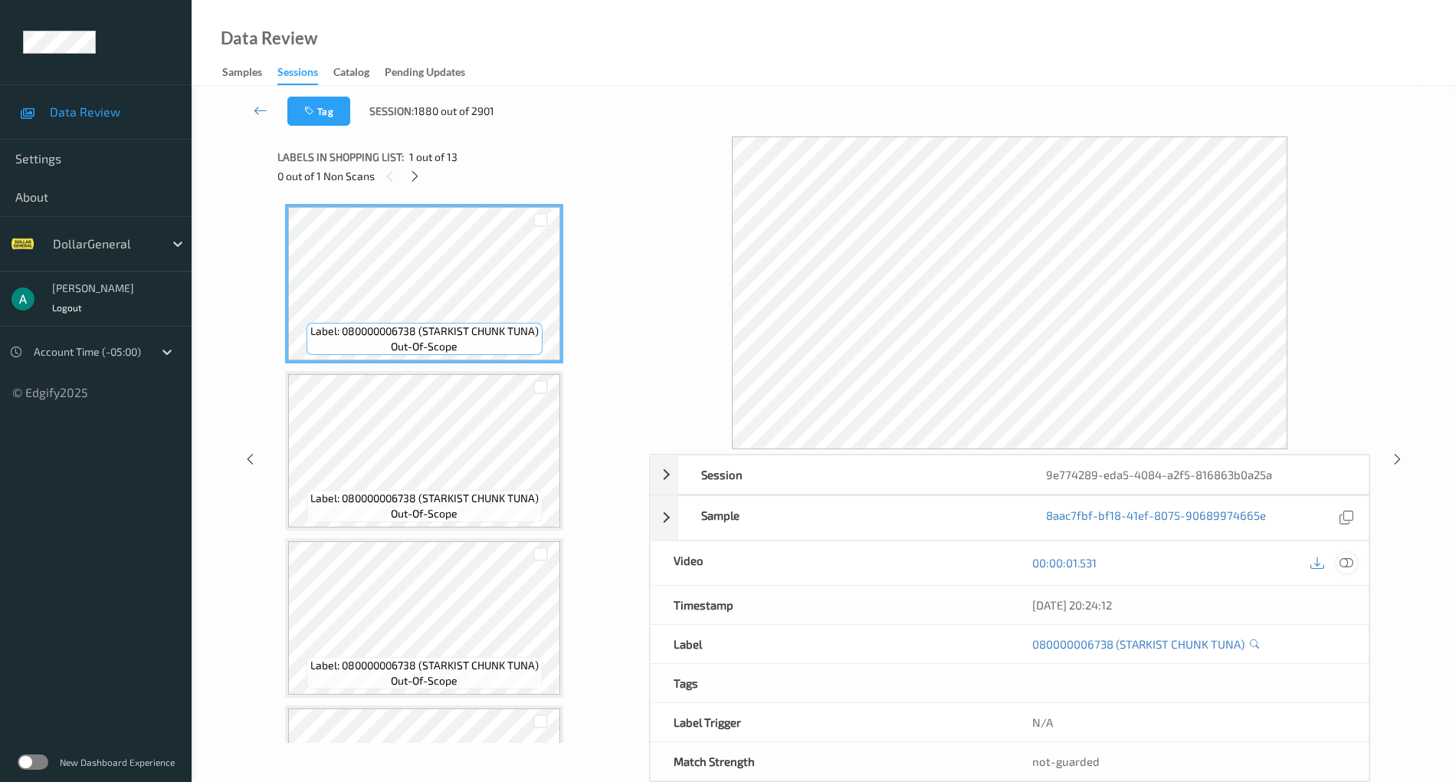
click at [1350, 559] on icon at bounding box center [1347, 563] width 14 height 14
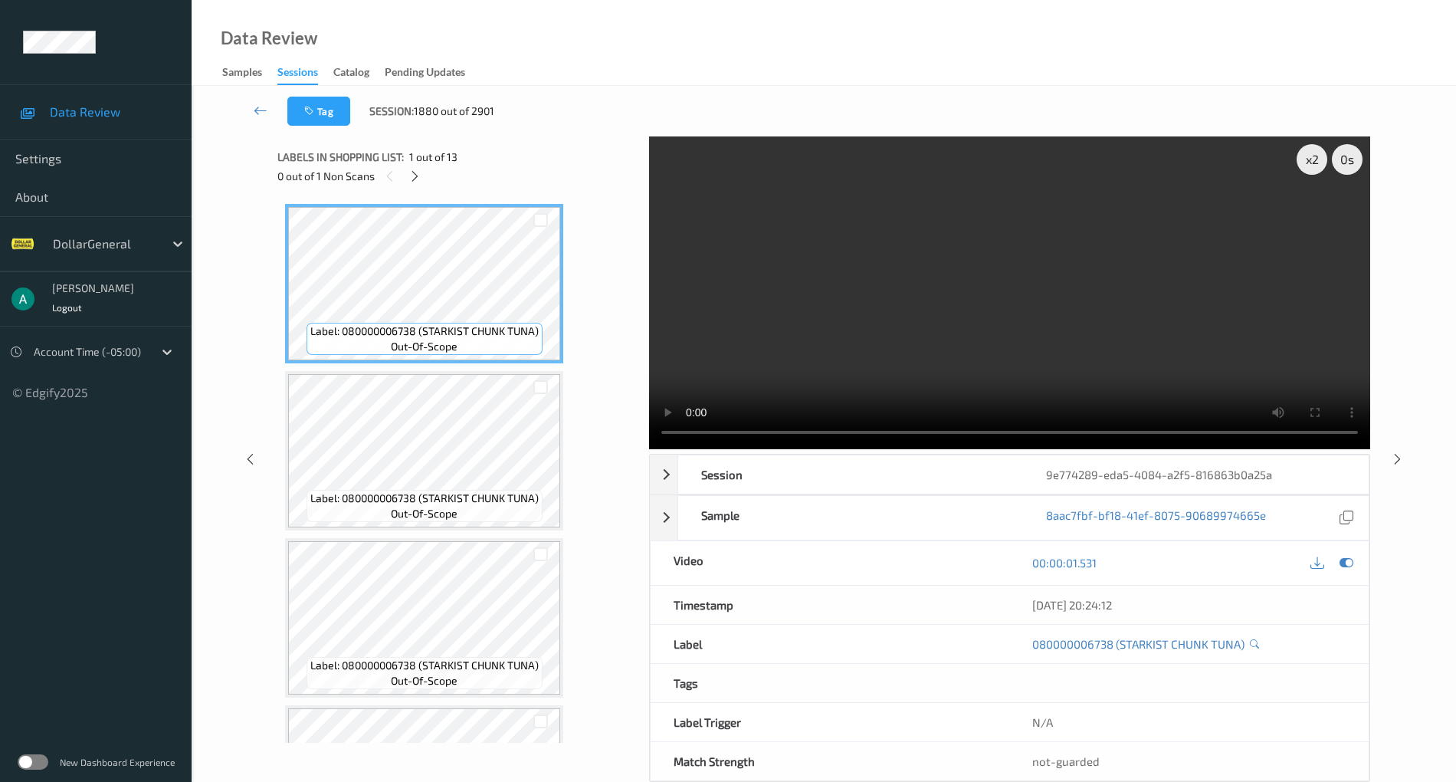
click at [820, 329] on video at bounding box center [1009, 292] width 721 height 313
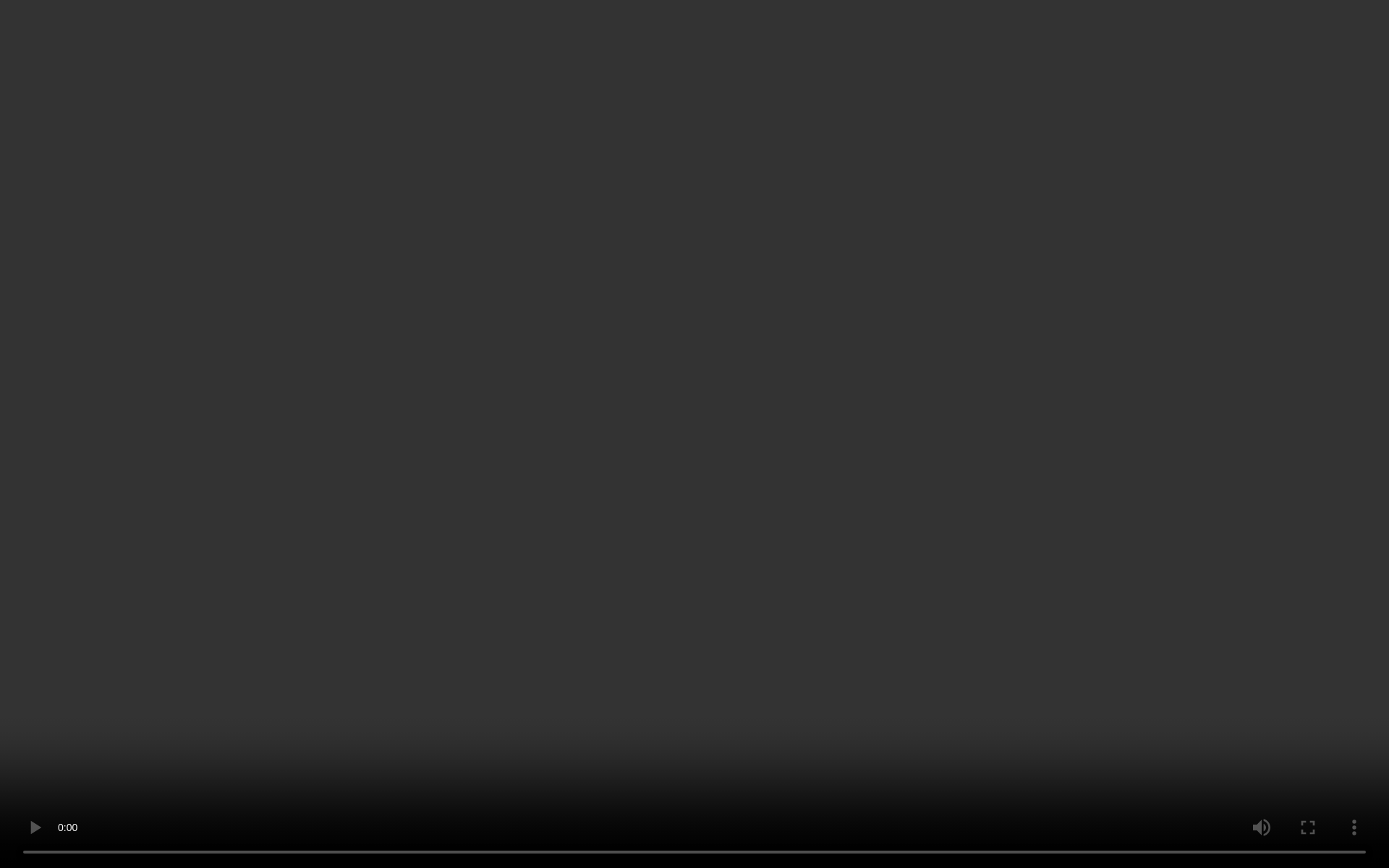
click at [773, 391] on video at bounding box center [694, 434] width 1389 height 868
click at [577, 565] on video at bounding box center [694, 434] width 1389 height 868
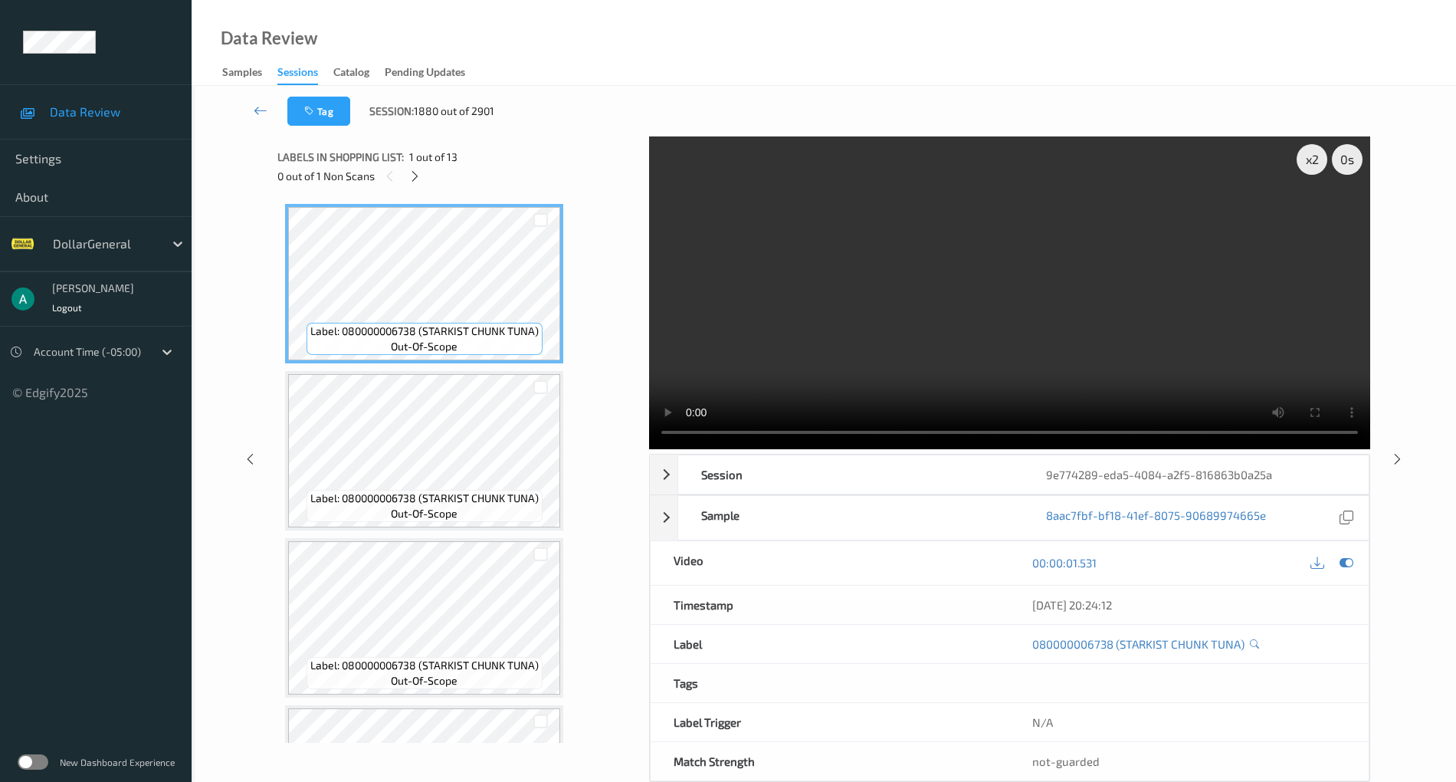
click at [1347, 550] on div "00:00:01.531" at bounding box center [1188, 563] width 359 height 44
click at [1349, 556] on icon at bounding box center [1347, 563] width 14 height 14
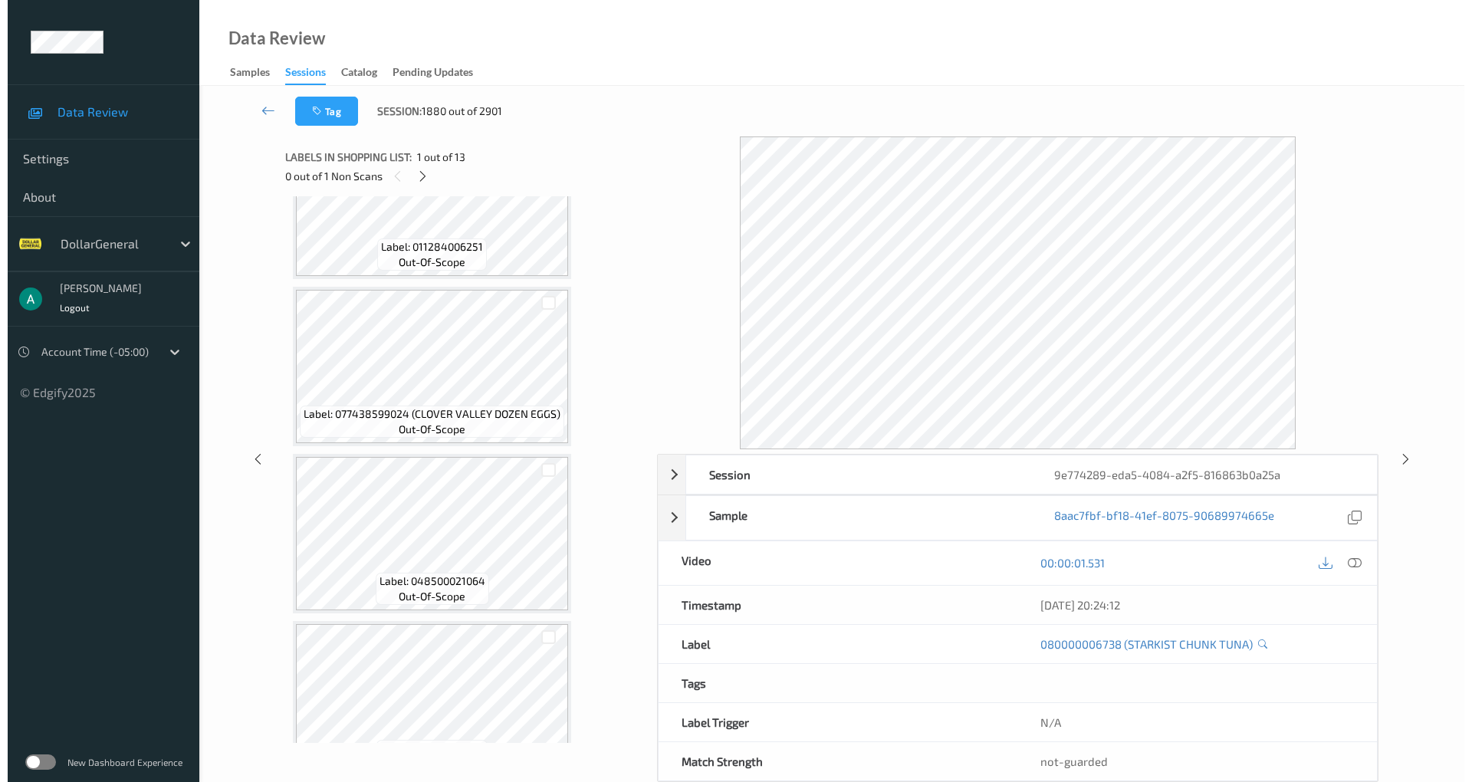
scroll to position [1632, 0]
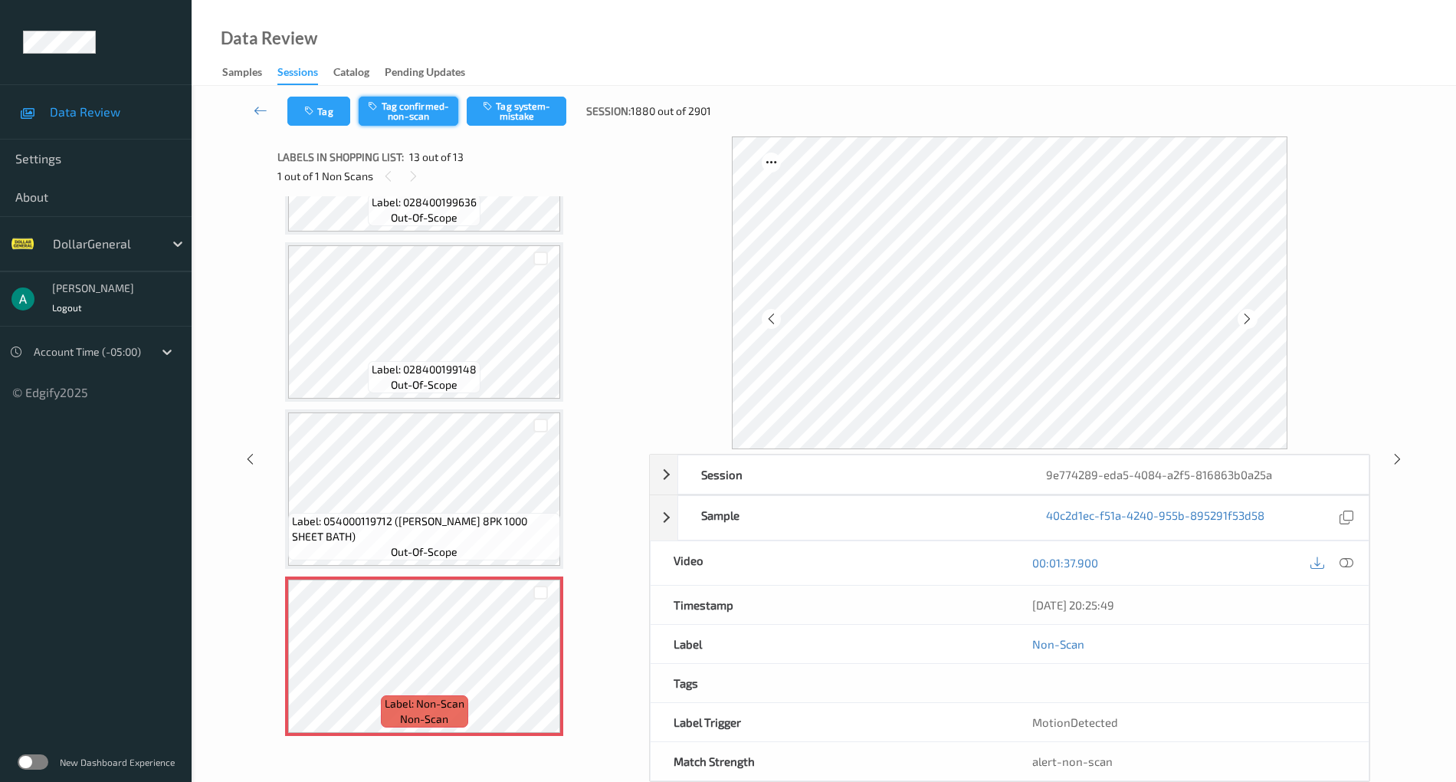
click at [415, 101] on button "Tag confirmed-non-scan" at bounding box center [409, 111] width 100 height 29
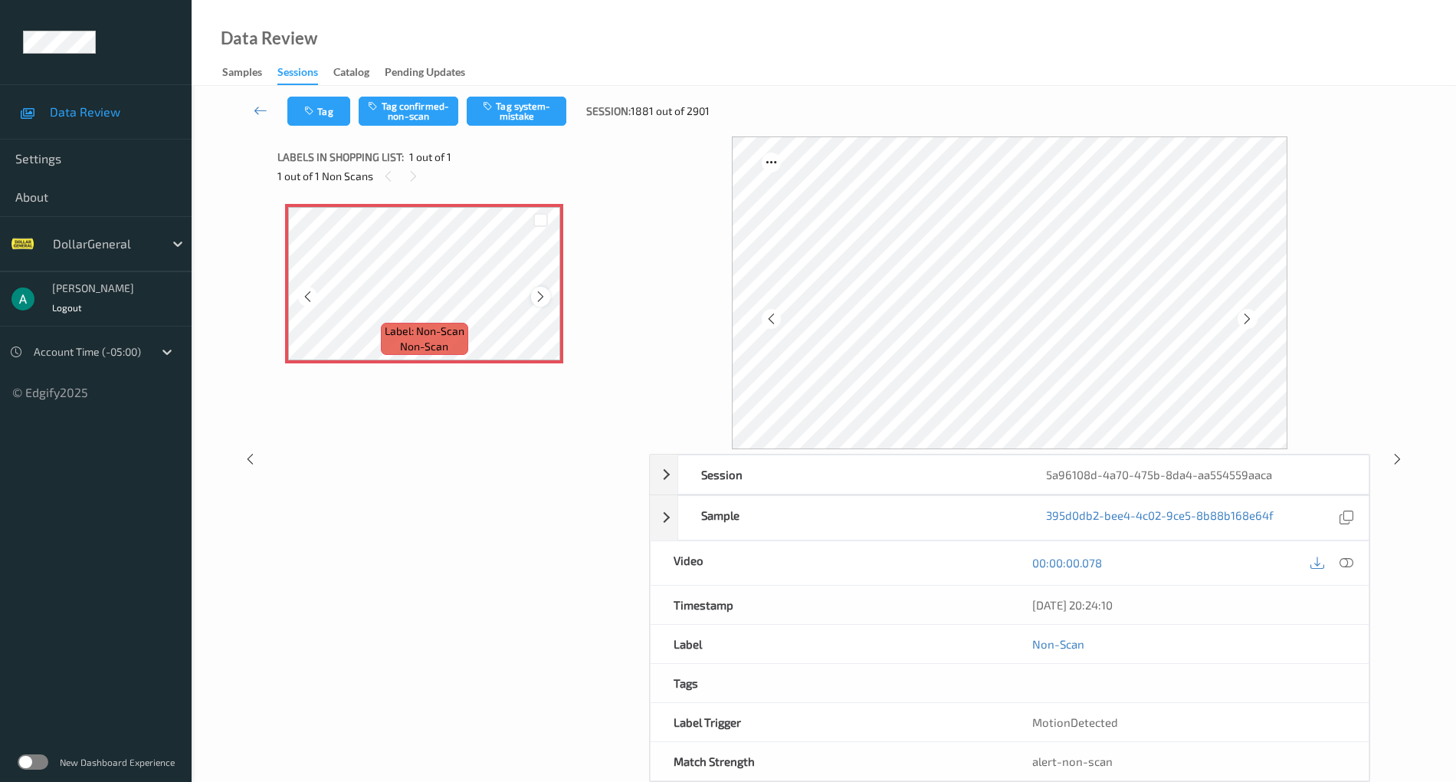
click at [543, 288] on div at bounding box center [540, 296] width 19 height 19
click at [518, 110] on button "Tag system-mistake" at bounding box center [517, 111] width 100 height 29
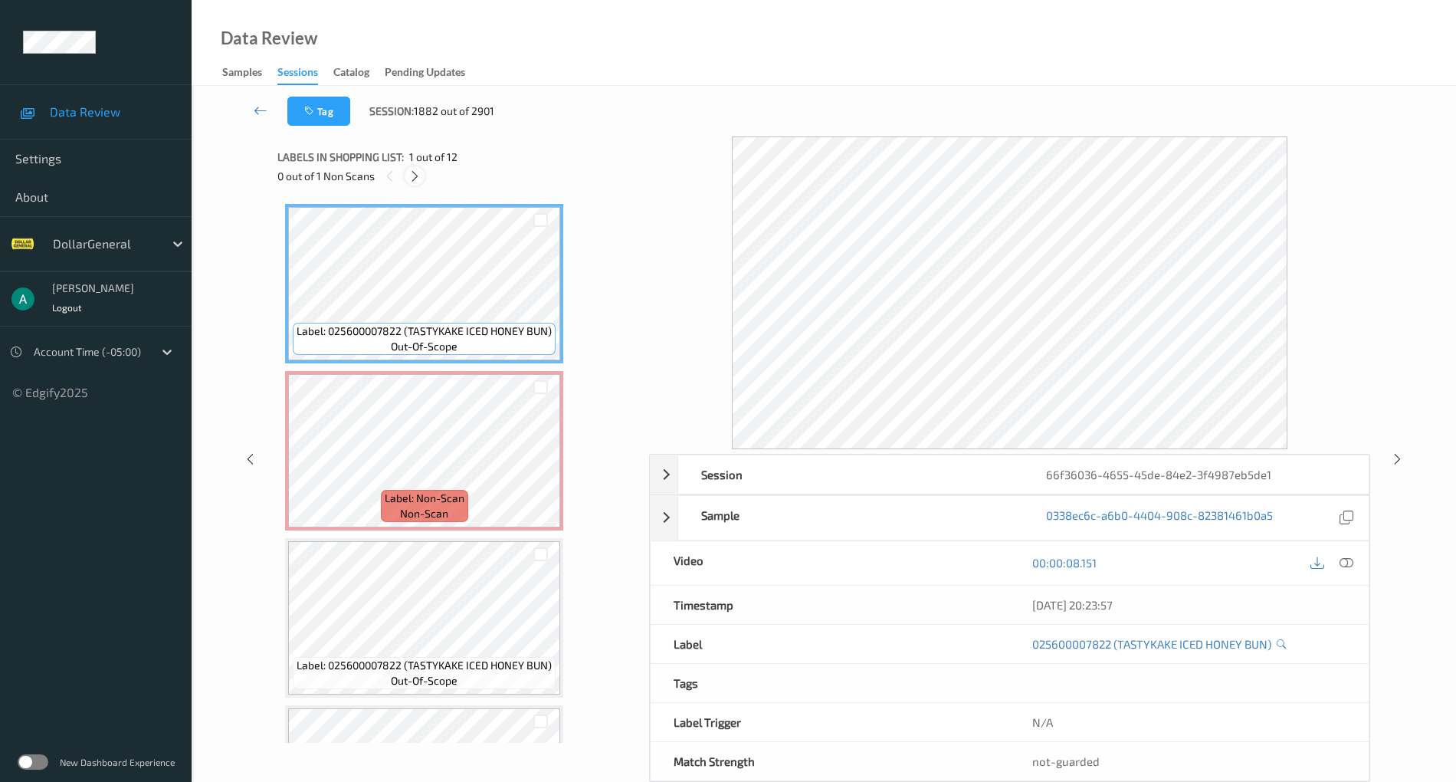
click at [421, 172] on icon at bounding box center [414, 176] width 13 height 14
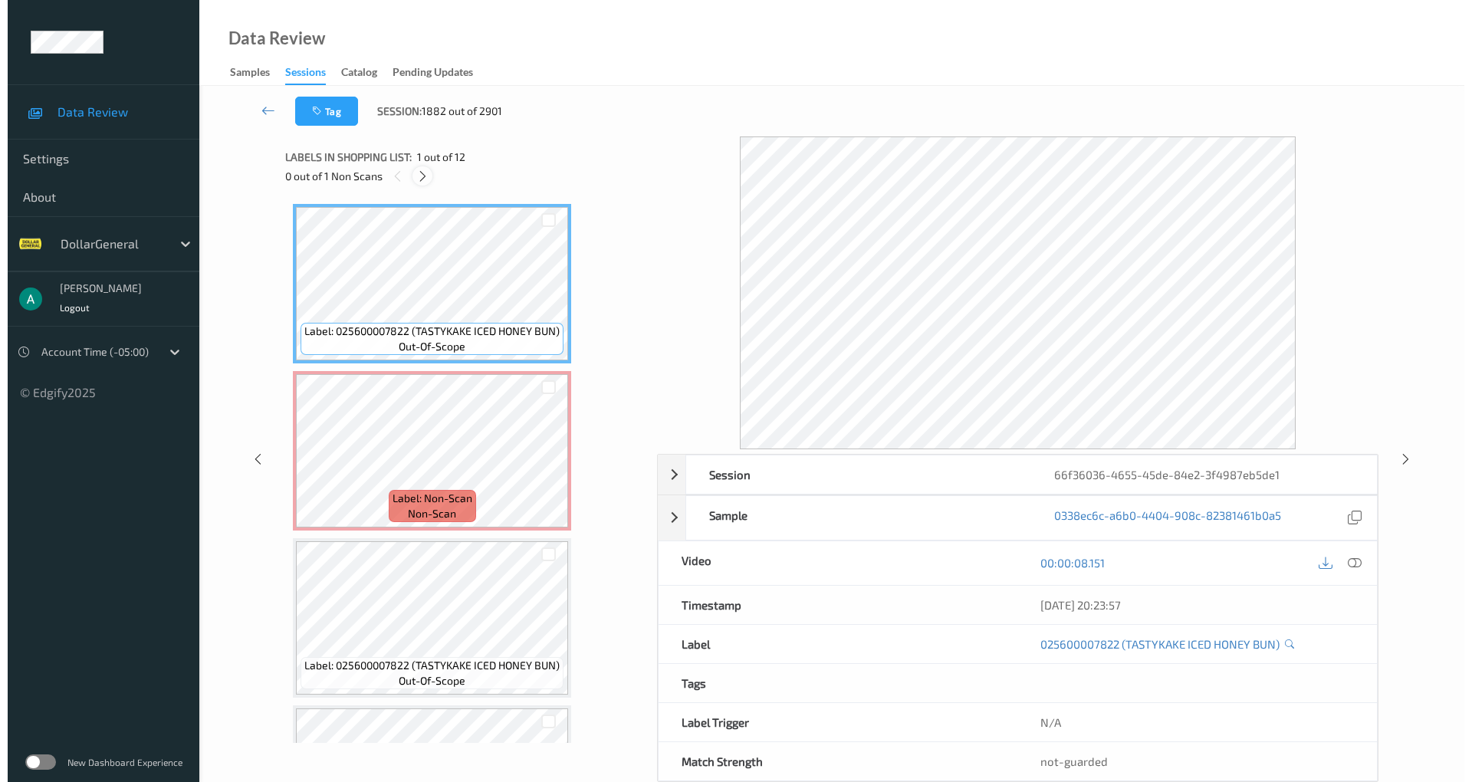
scroll to position [8, 0]
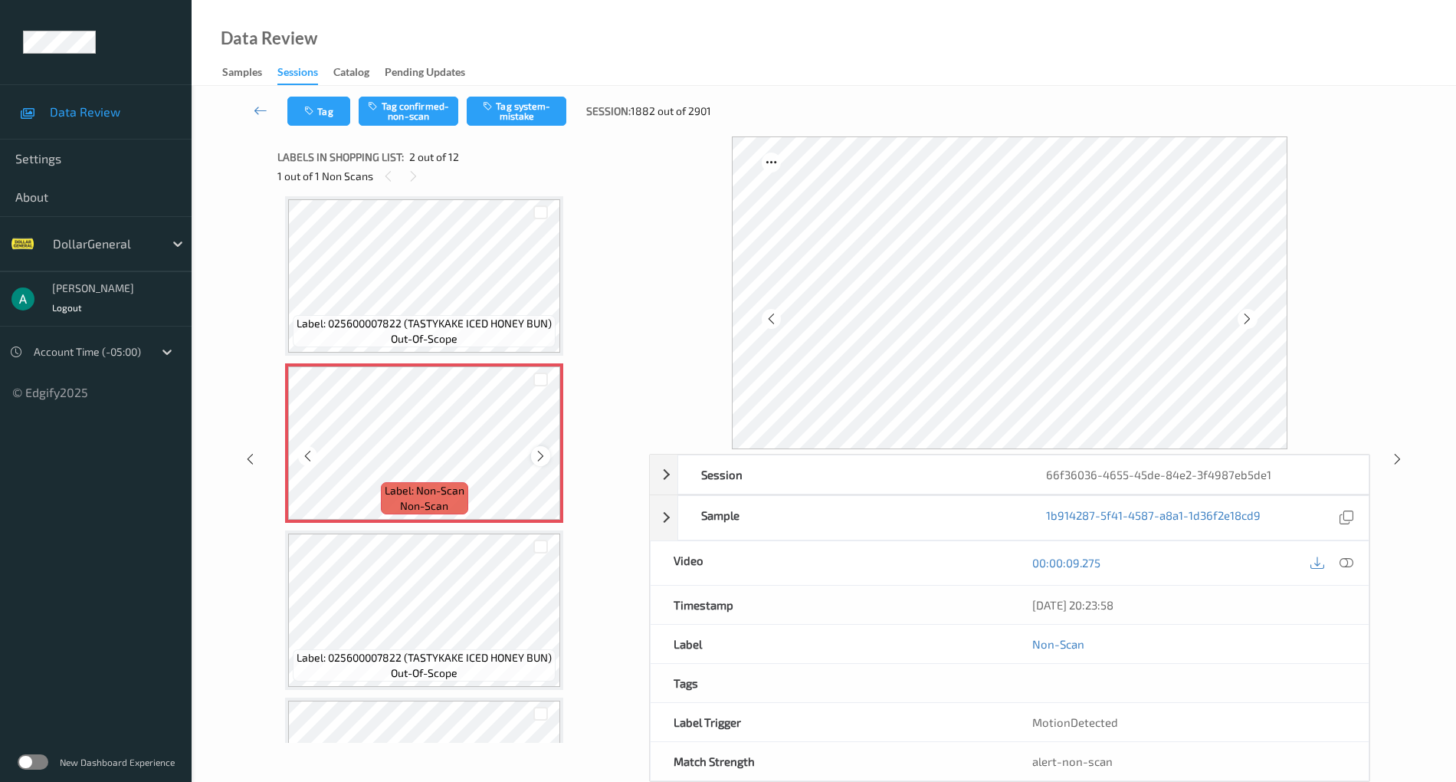
click at [543, 457] on icon at bounding box center [540, 456] width 13 height 14
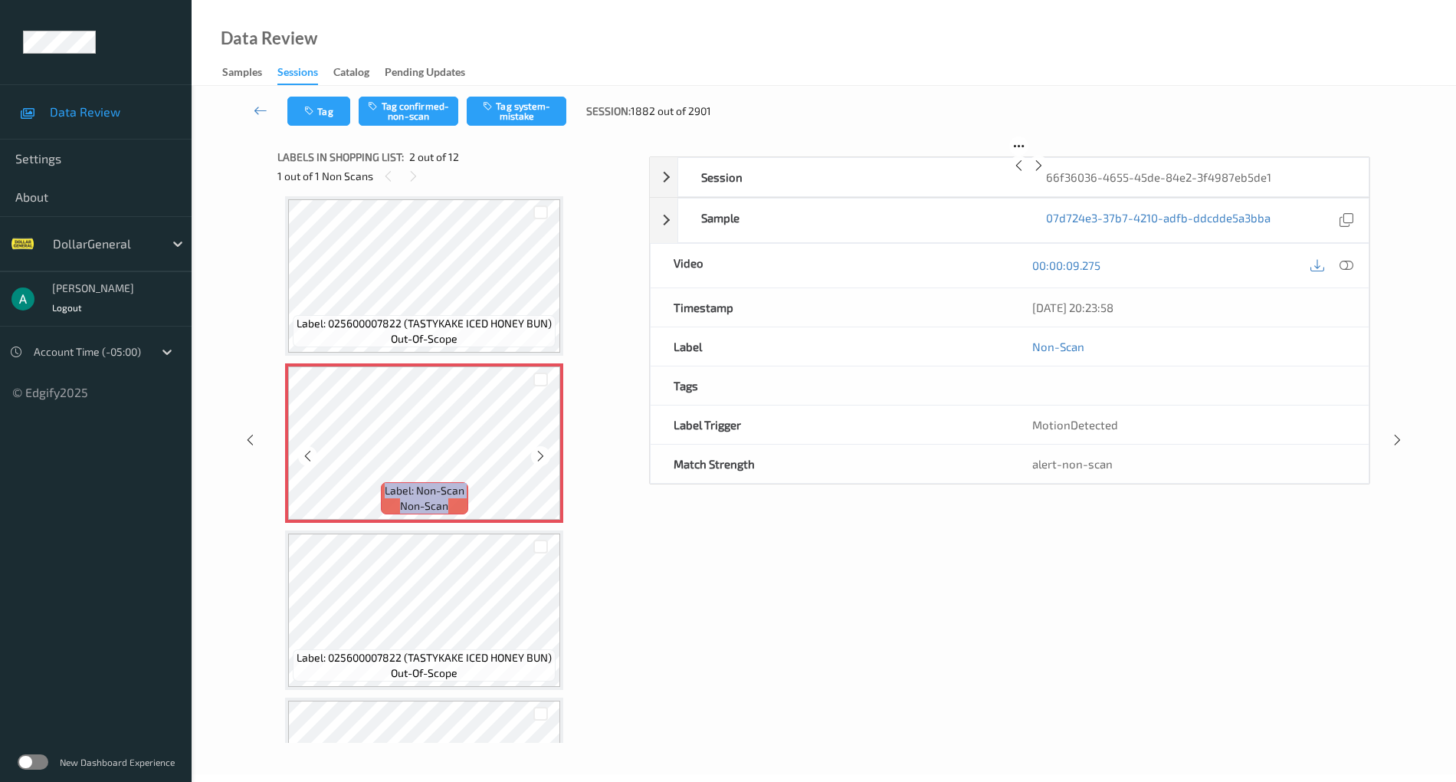
click at [543, 457] on icon at bounding box center [540, 456] width 13 height 14
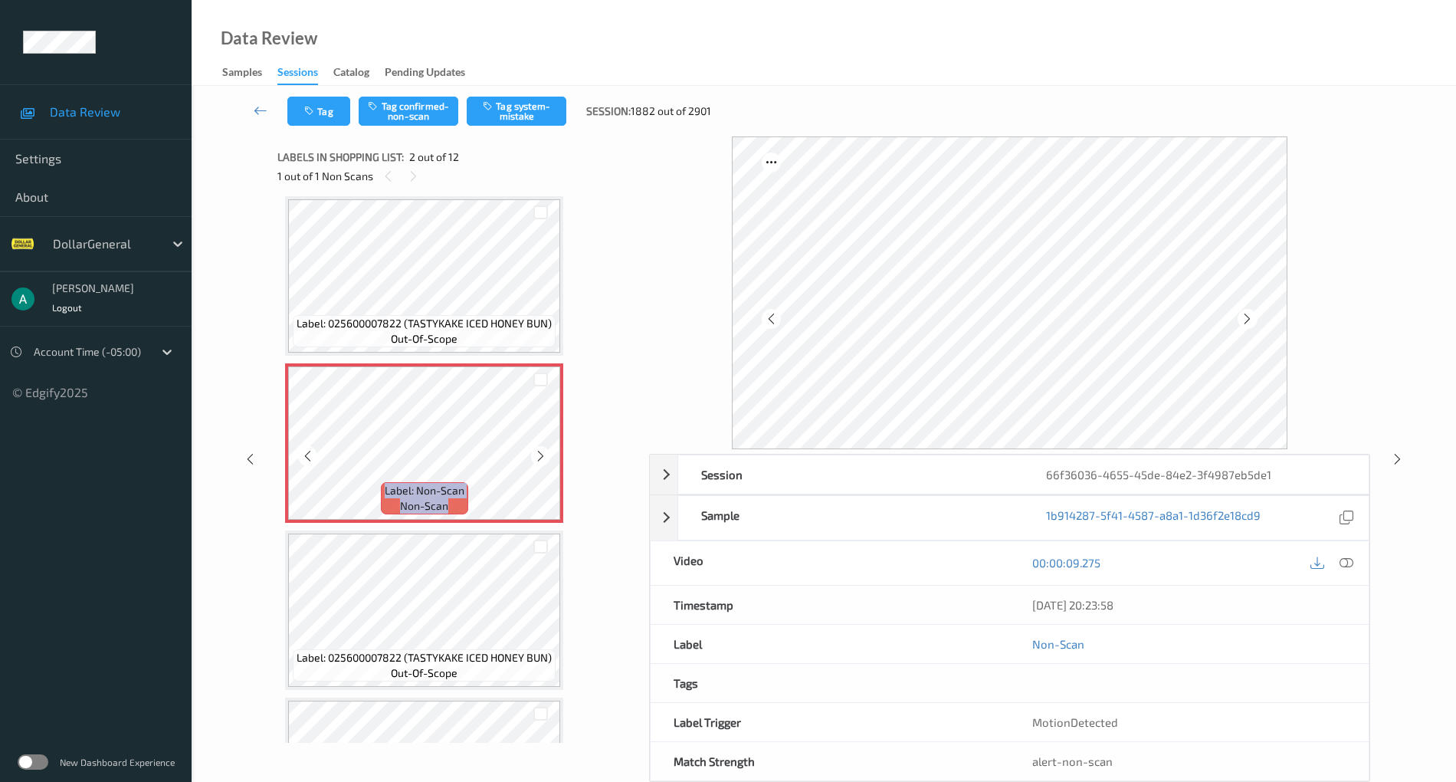
click at [543, 457] on icon at bounding box center [540, 456] width 13 height 14
click at [494, 319] on span "Label: 025600007822 (TASTYKAKE ICED HONEY BUN)" at bounding box center [424, 323] width 255 height 15
click at [533, 112] on button "Tag system-mistake" at bounding box center [517, 111] width 100 height 29
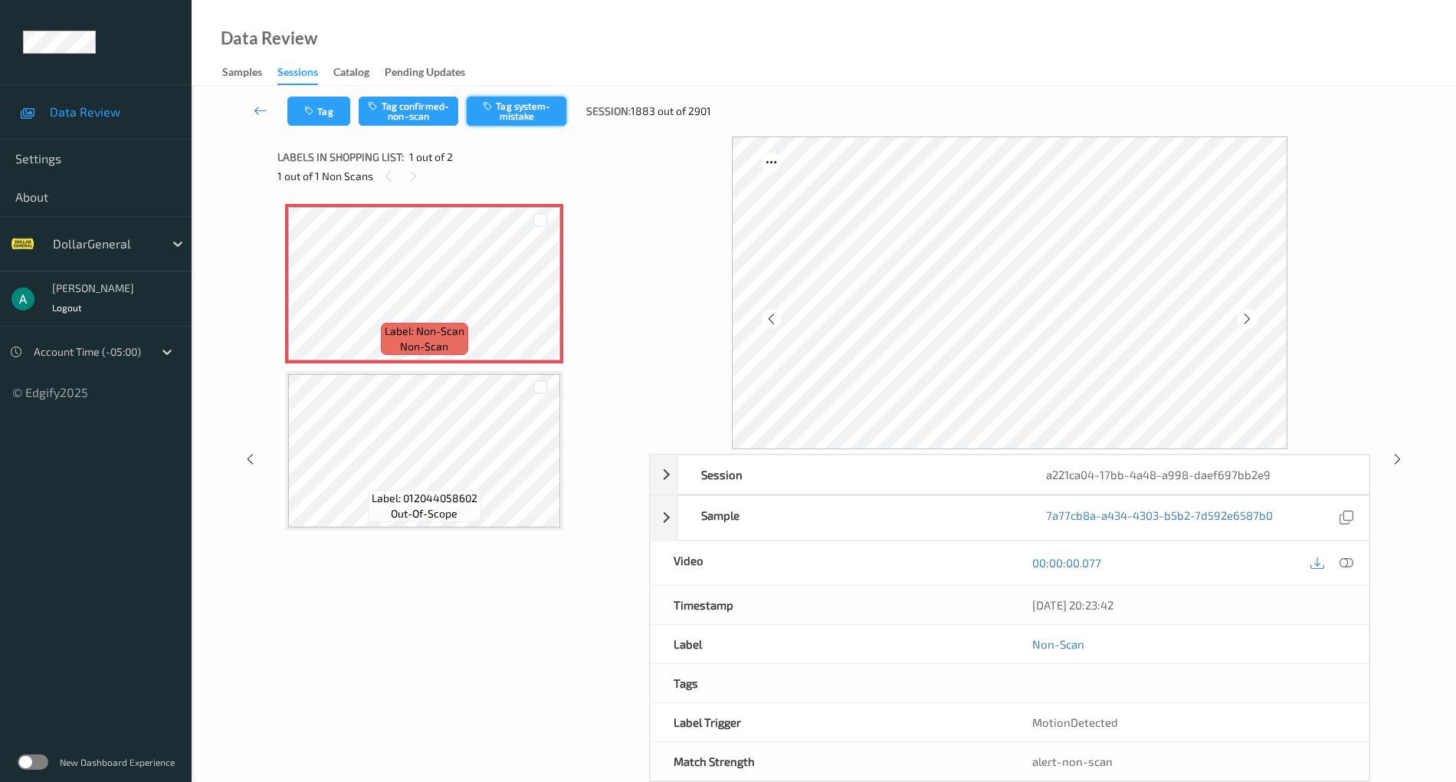
click at [521, 107] on button "Tag system-mistake" at bounding box center [517, 111] width 100 height 29
click at [546, 291] on icon at bounding box center [540, 297] width 13 height 14
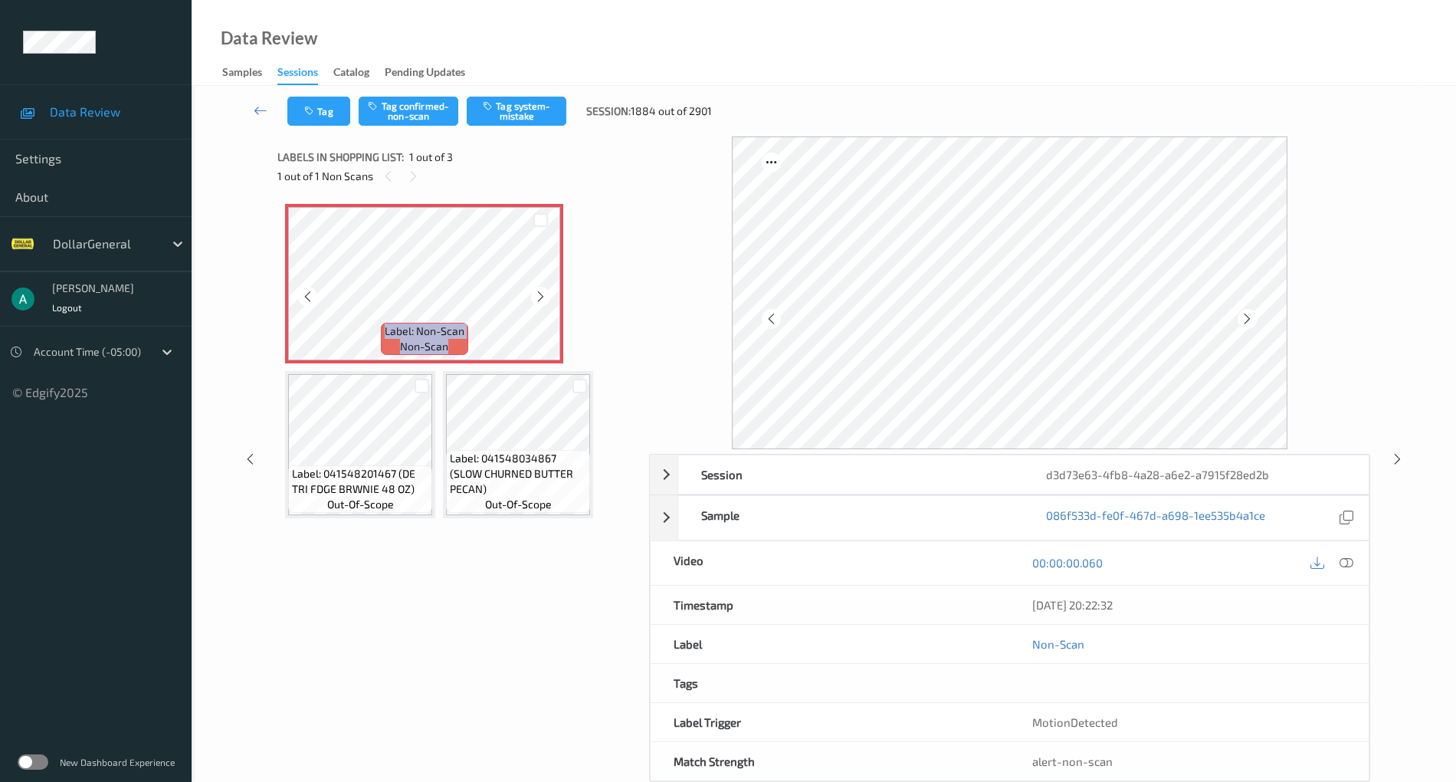
click at [546, 291] on icon at bounding box center [540, 297] width 13 height 14
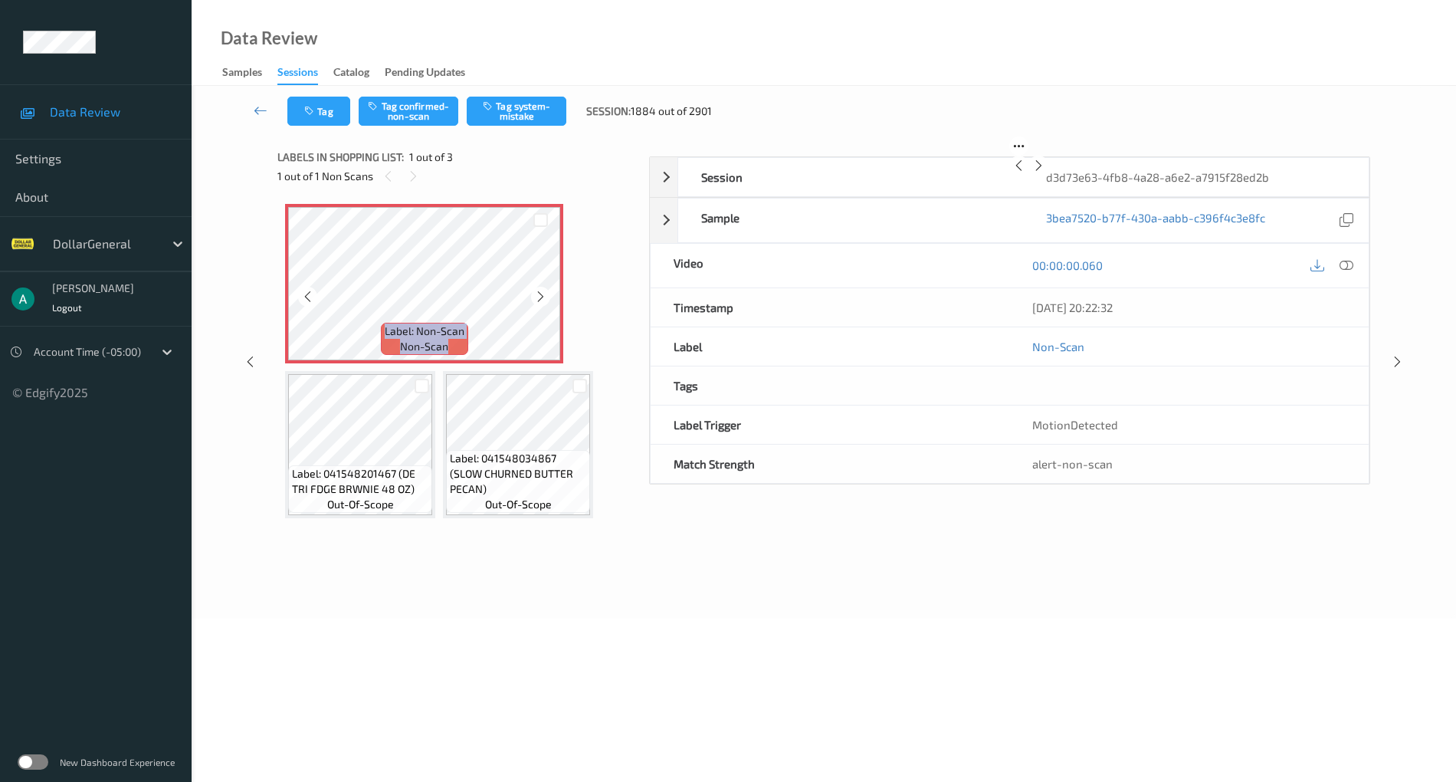
click at [546, 291] on icon at bounding box center [540, 297] width 13 height 14
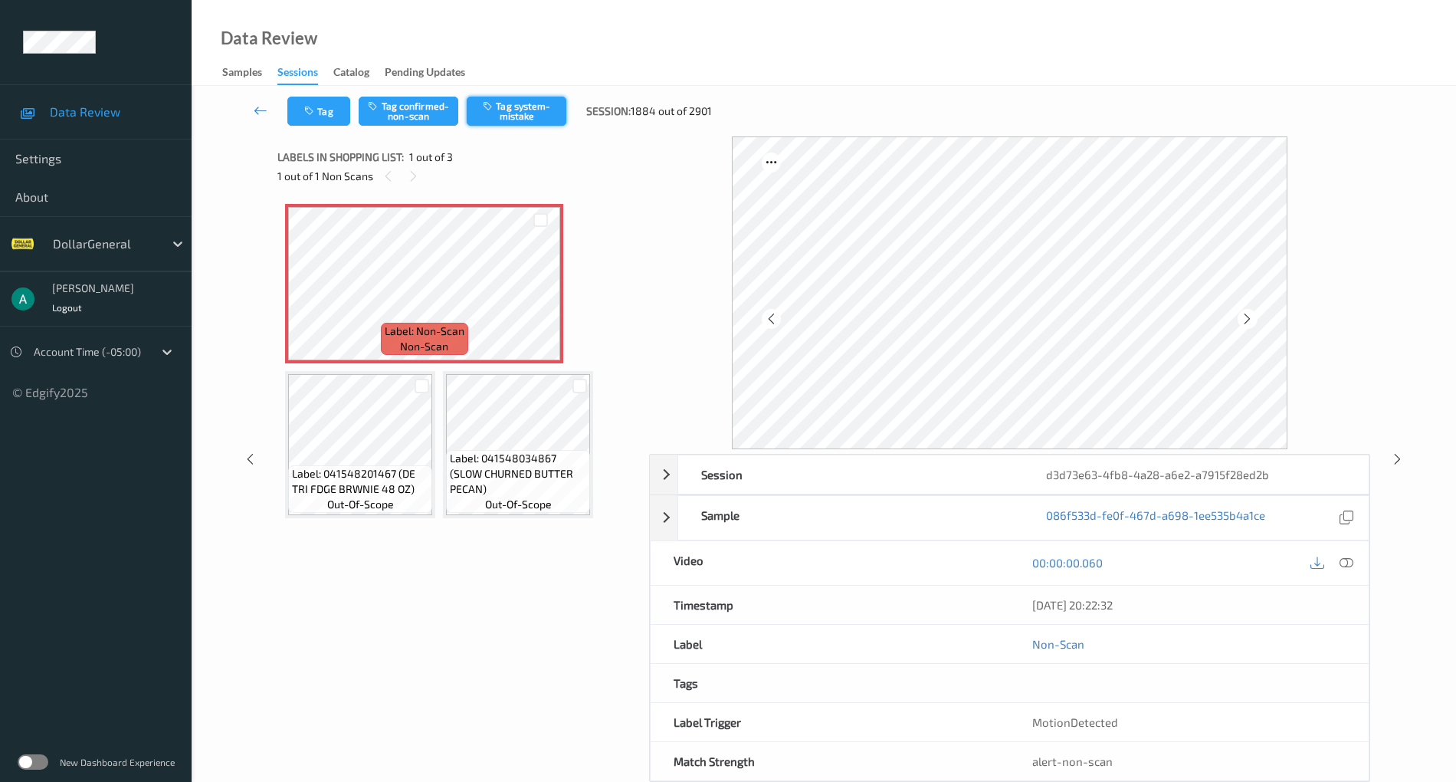
click at [543, 109] on button "Tag system-mistake" at bounding box center [517, 111] width 100 height 29
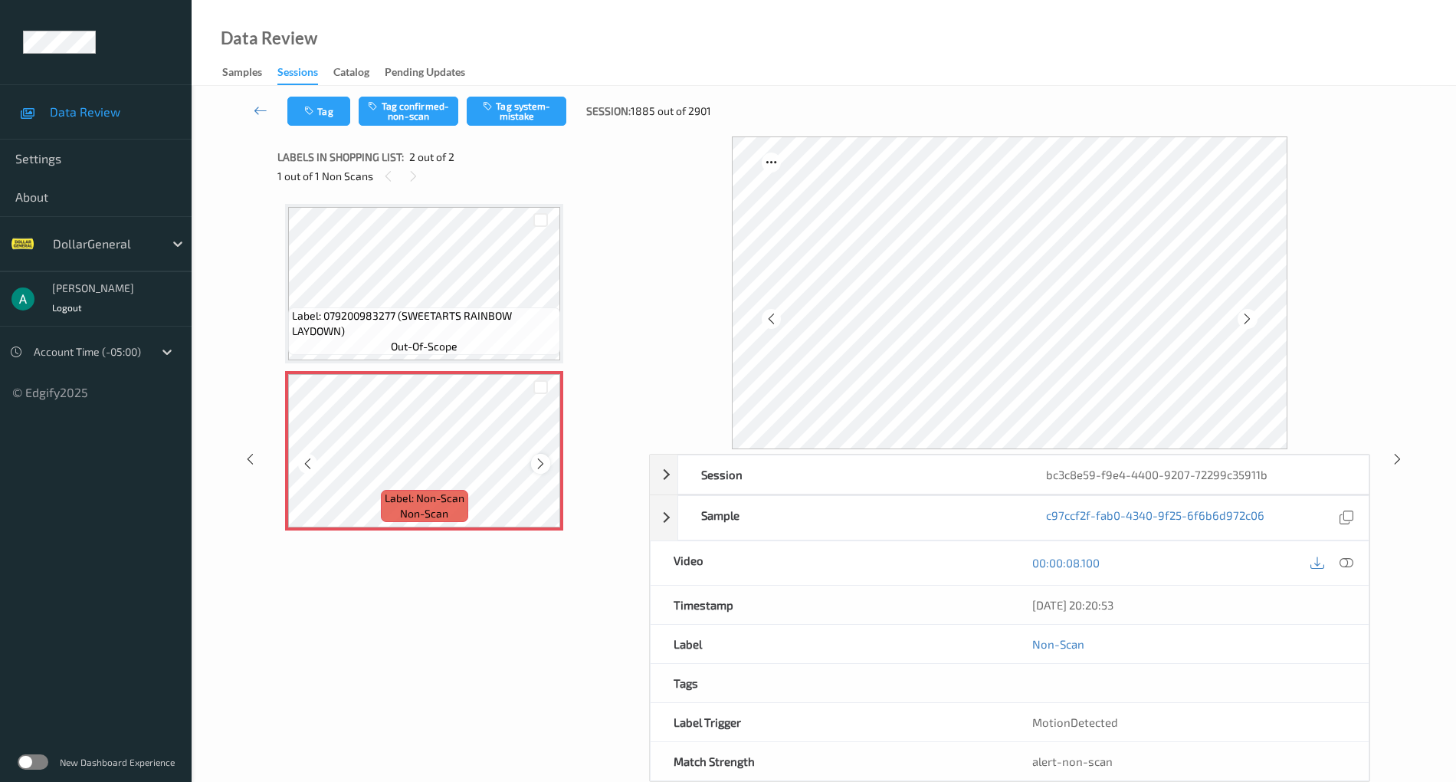
click at [537, 458] on icon at bounding box center [540, 464] width 13 height 14
click at [1348, 561] on icon at bounding box center [1347, 563] width 14 height 14
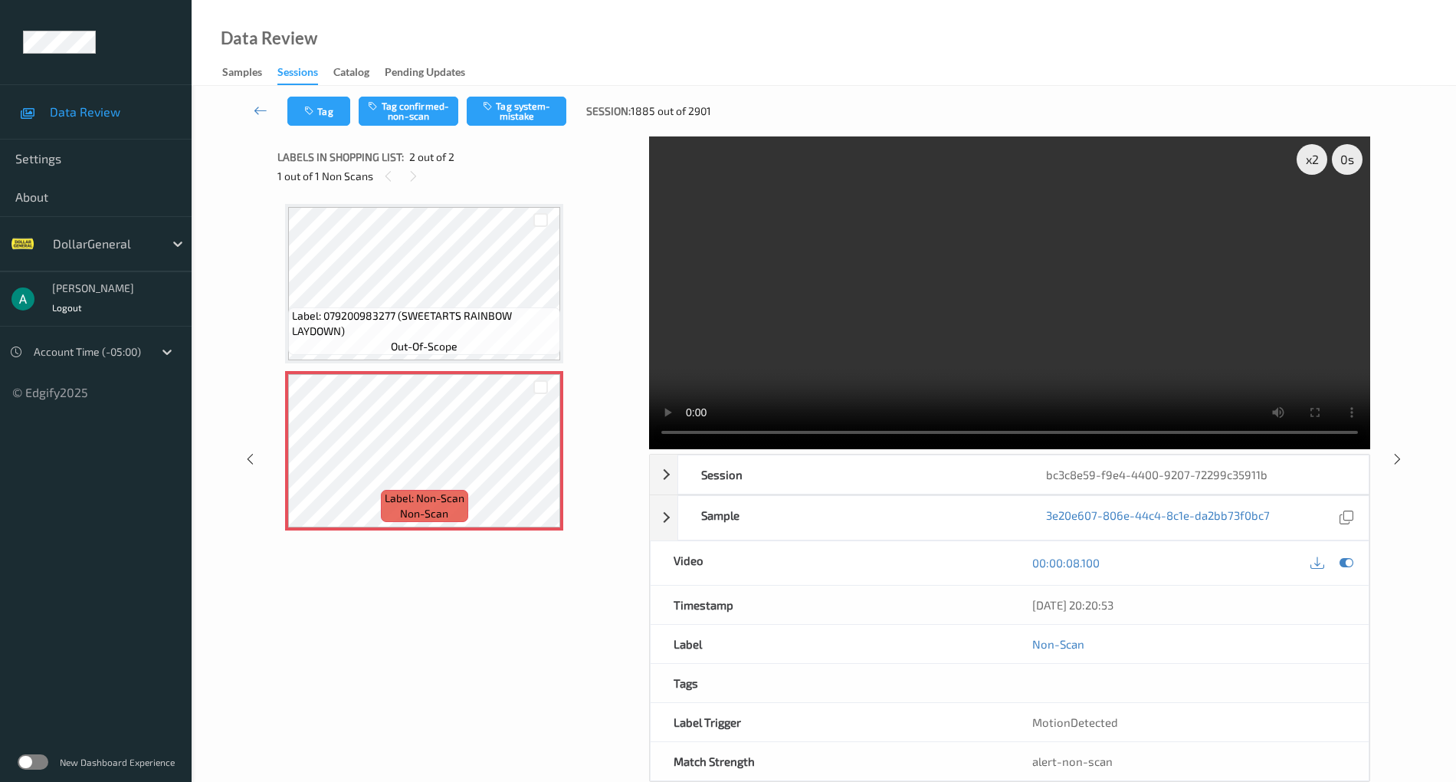
click at [903, 310] on video at bounding box center [1009, 292] width 721 height 313
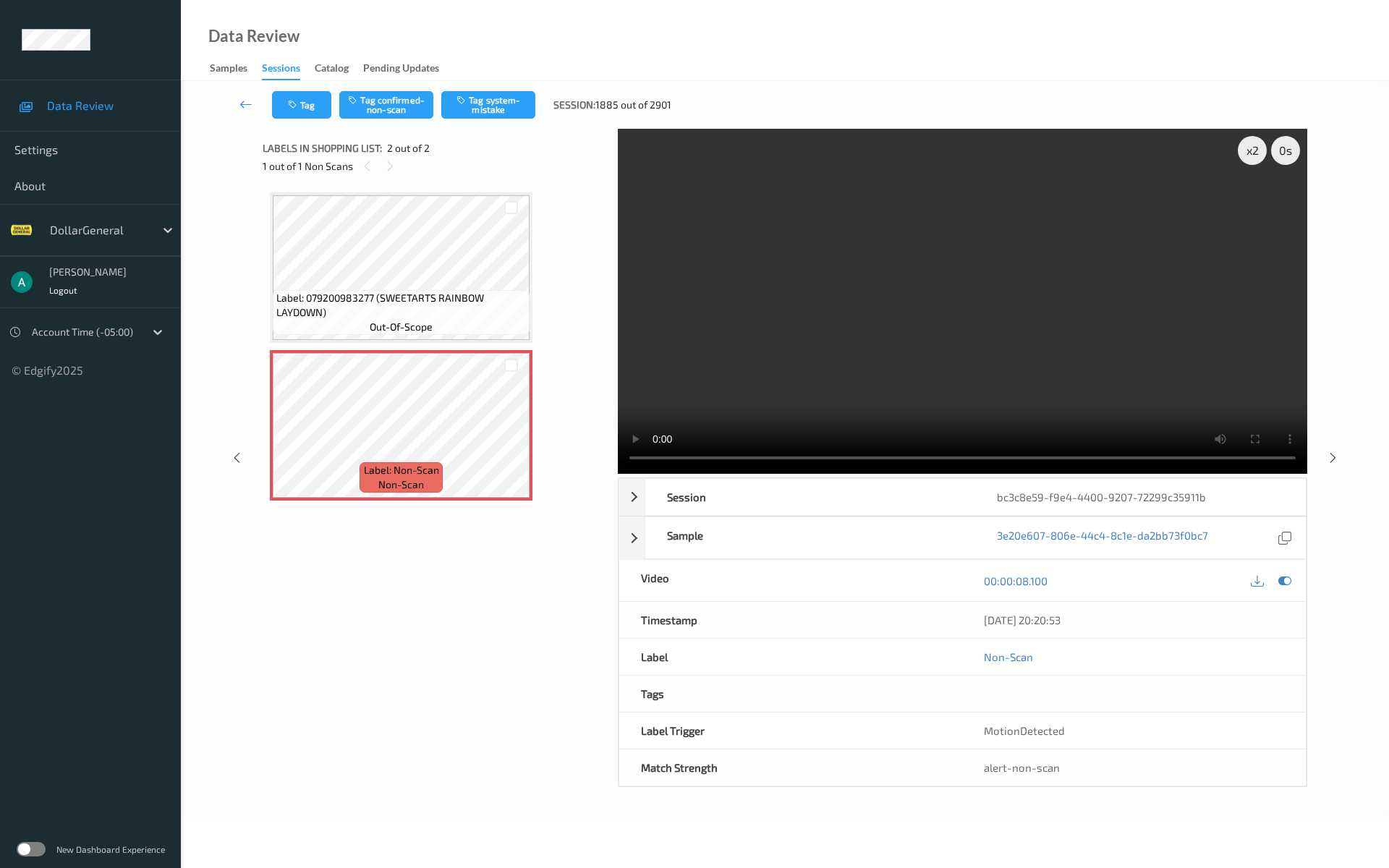
click at [751, 413] on video at bounding box center [962, 301] width 689 height 345
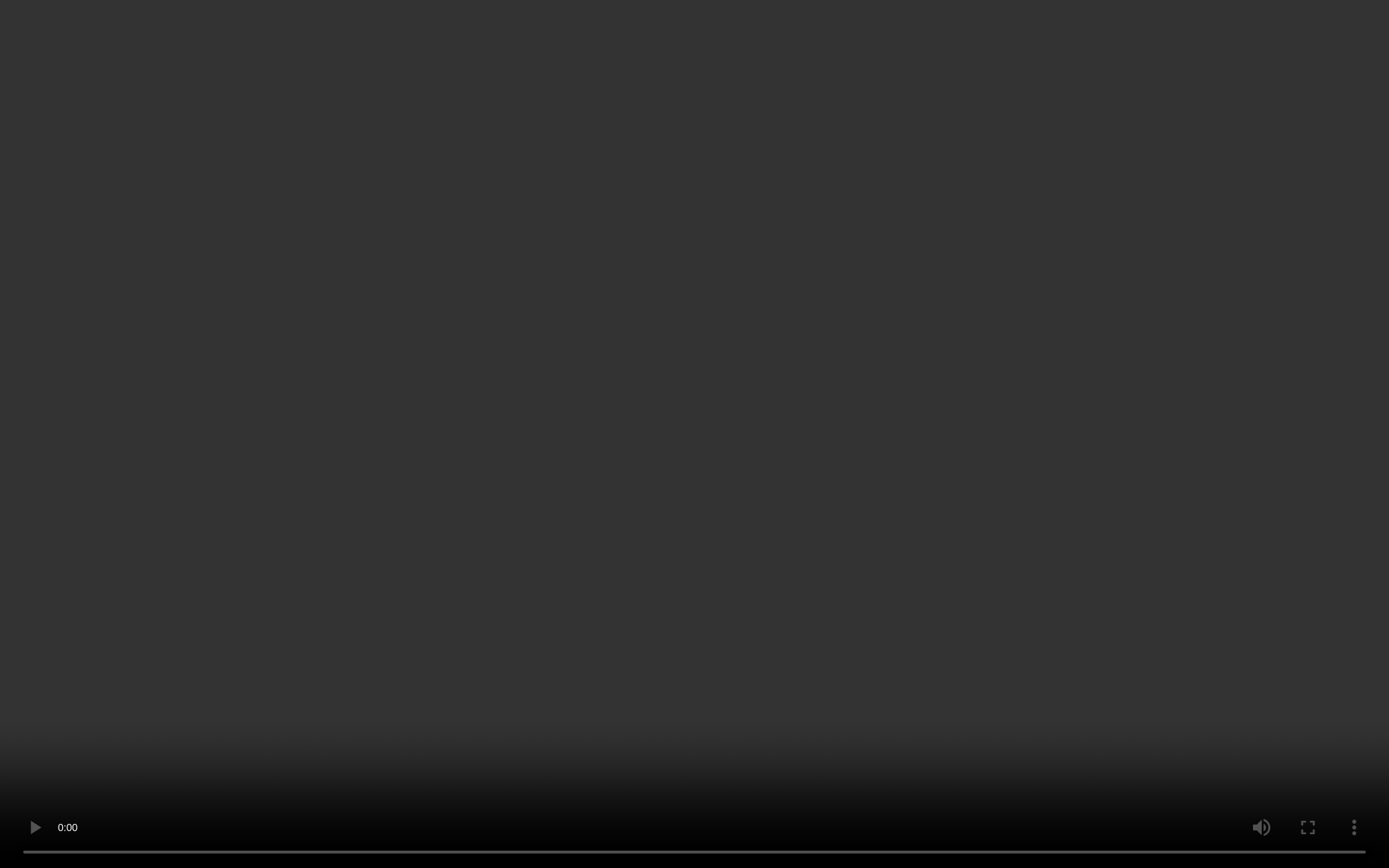
click at [879, 272] on video at bounding box center [694, 434] width 1389 height 868
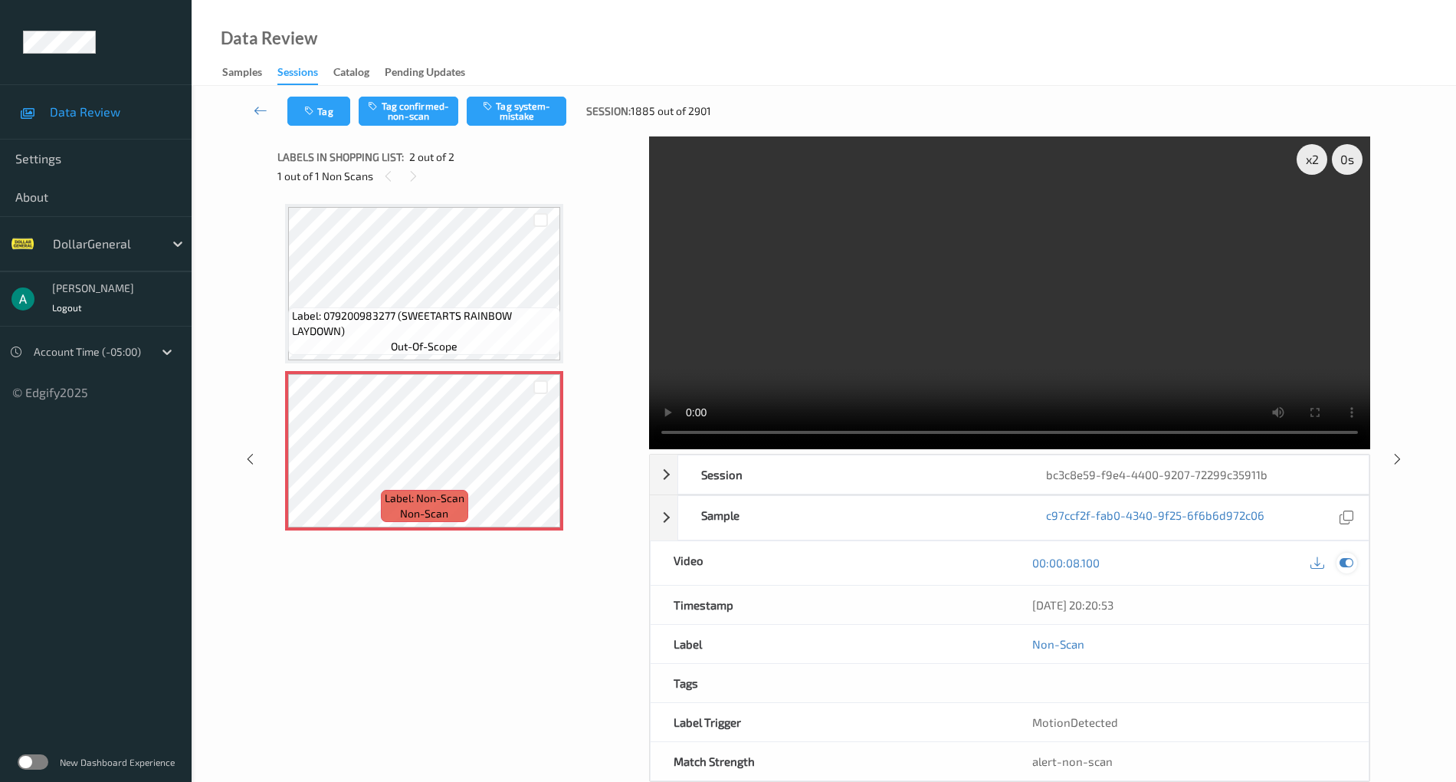
click at [1343, 557] on icon at bounding box center [1347, 563] width 14 height 14
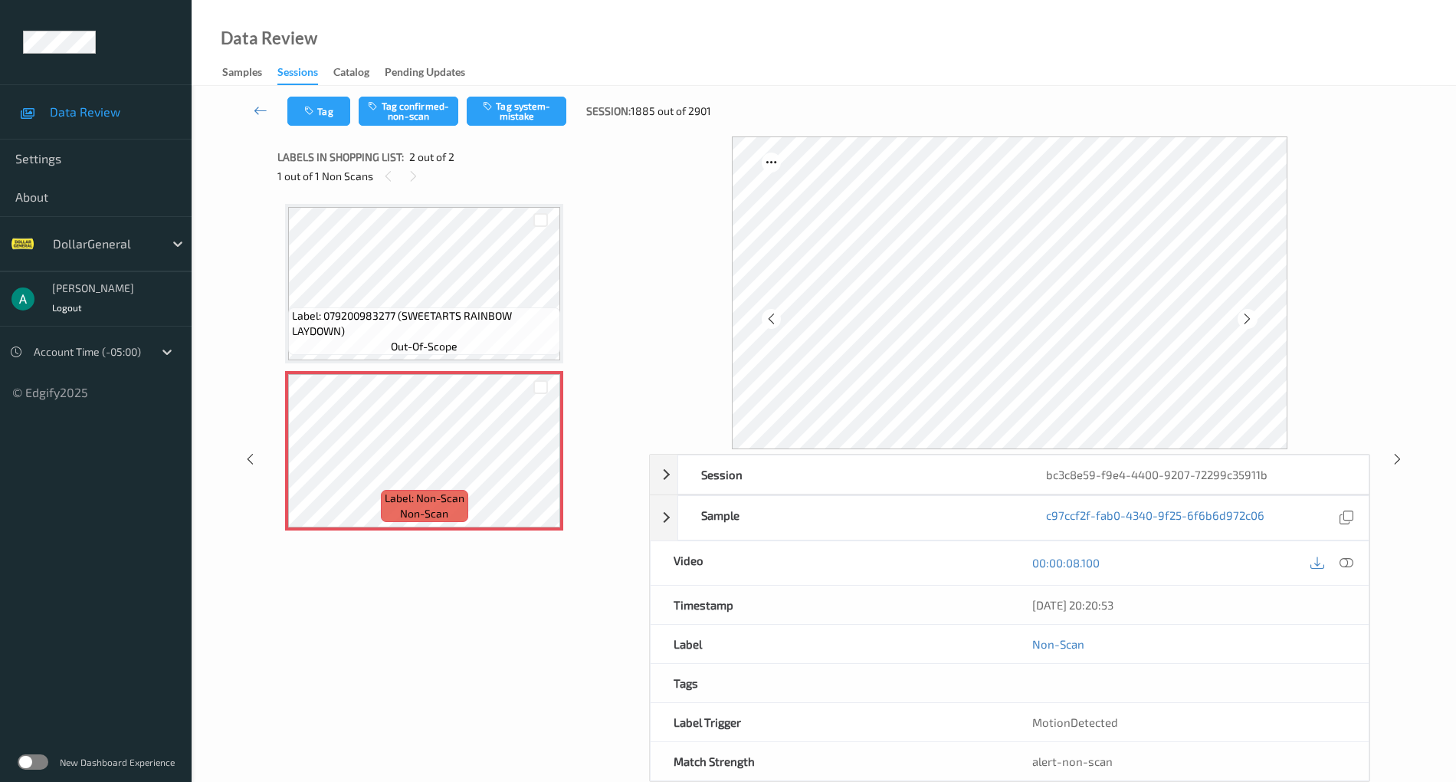
click at [531, 126] on div "Tag Tag confirmed-non-scan Tag system-mistake Session: 1885 out of 2901" at bounding box center [824, 111] width 1202 height 51
click at [536, 97] on button "Tag system-mistake" at bounding box center [517, 111] width 100 height 29
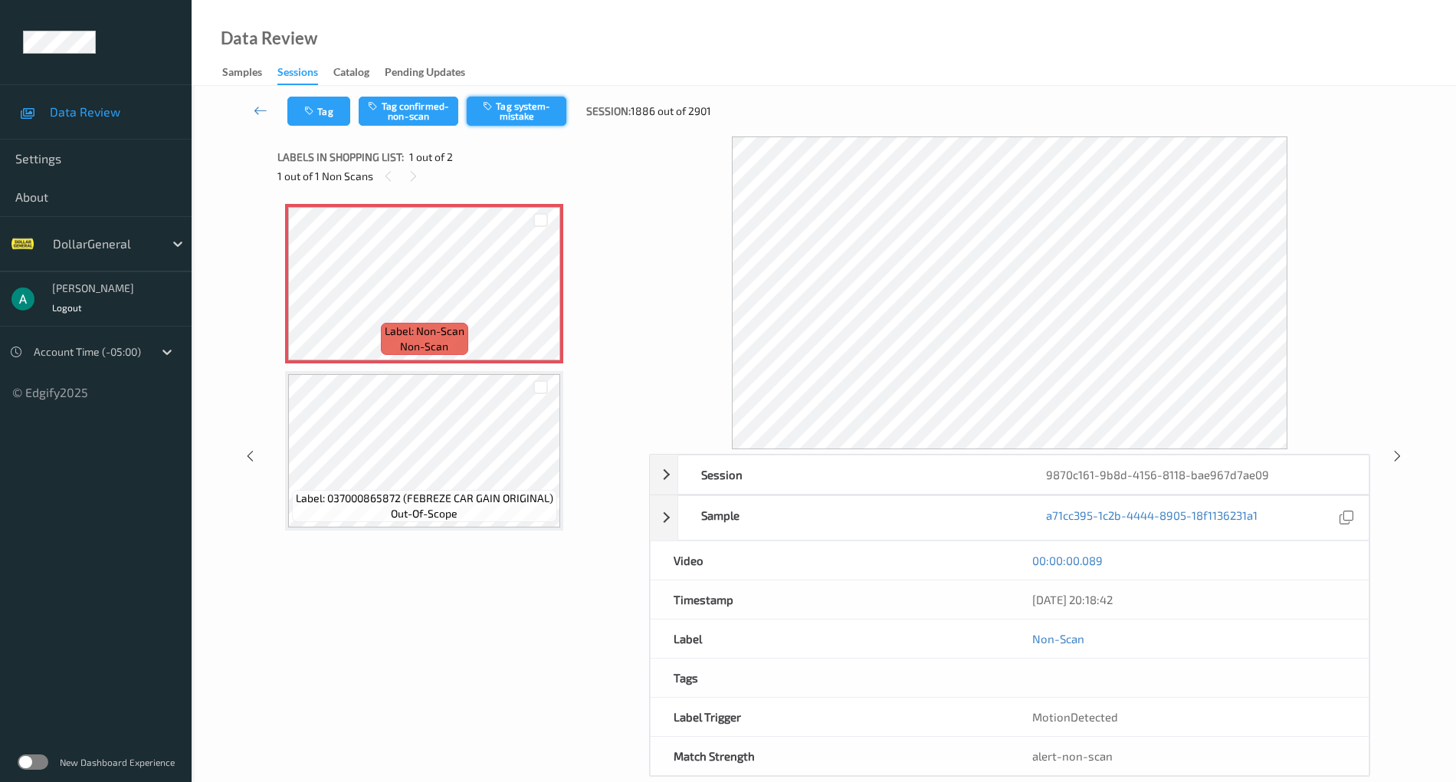
click at [535, 104] on button "Tag system-mistake" at bounding box center [517, 111] width 100 height 29
click at [518, 104] on button "Tag system-mistake" at bounding box center [517, 111] width 100 height 29
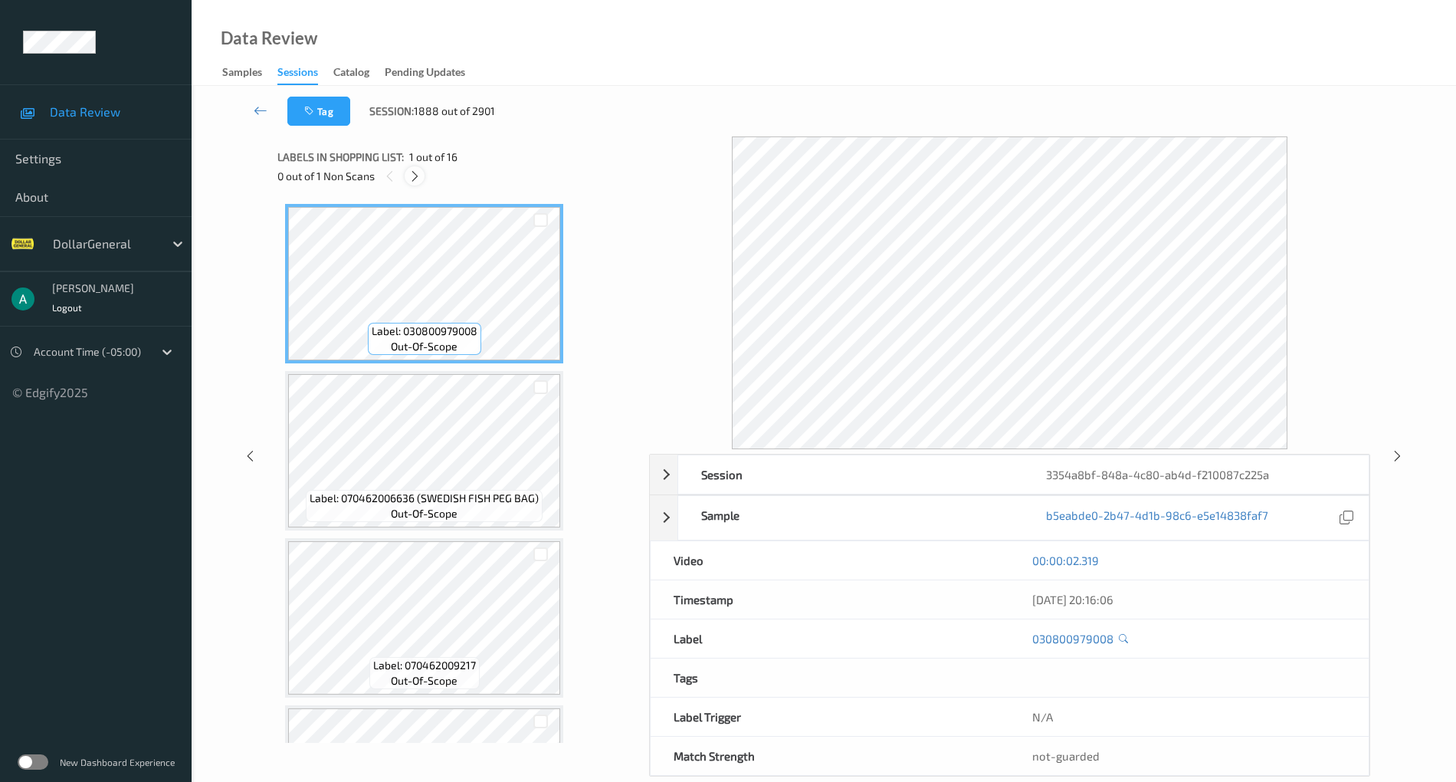
click at [420, 178] on icon at bounding box center [414, 176] width 13 height 14
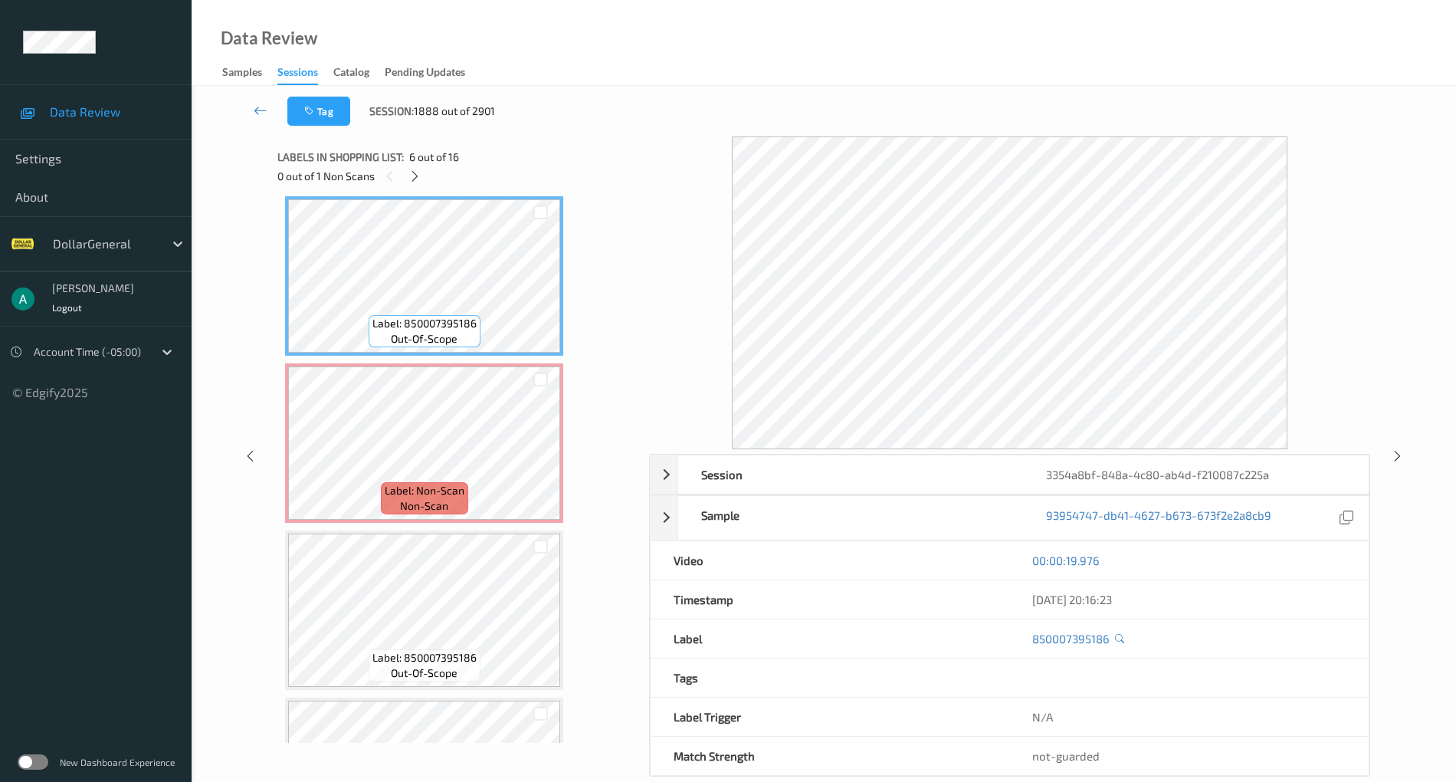
click at [418, 353] on div "Label: 850007395186 out-of-scope" at bounding box center [424, 275] width 278 height 159
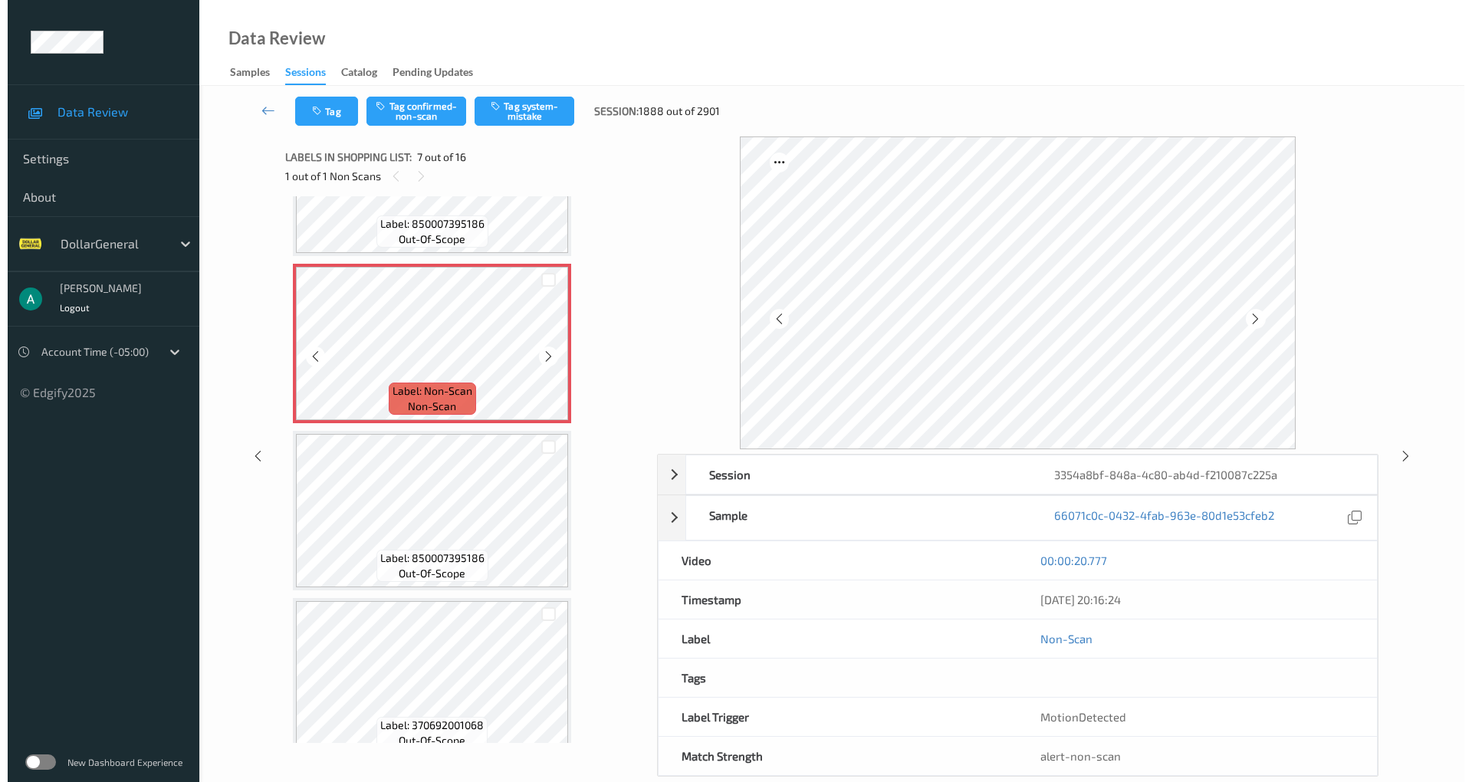
scroll to position [945, 0]
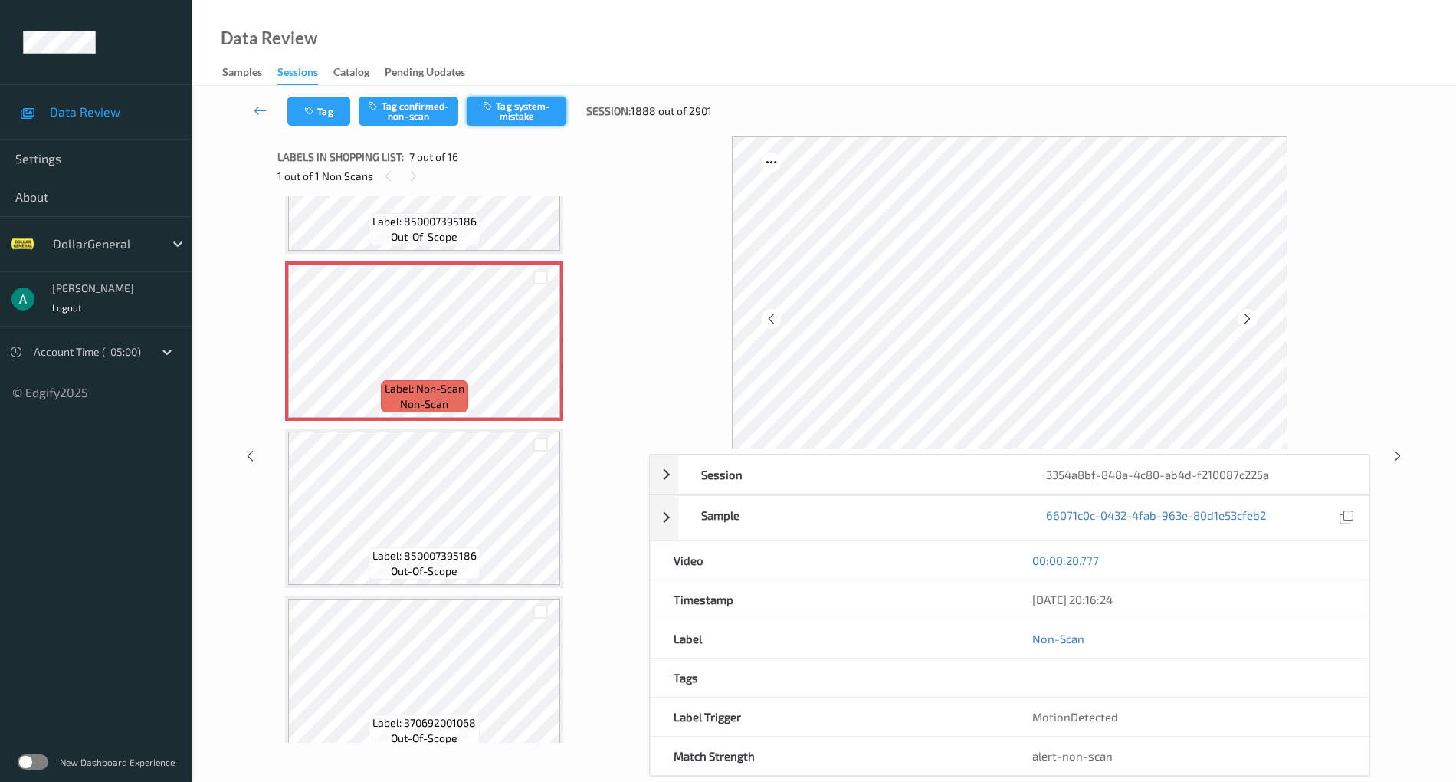
click at [533, 113] on button "Tag system-mistake" at bounding box center [517, 111] width 100 height 29
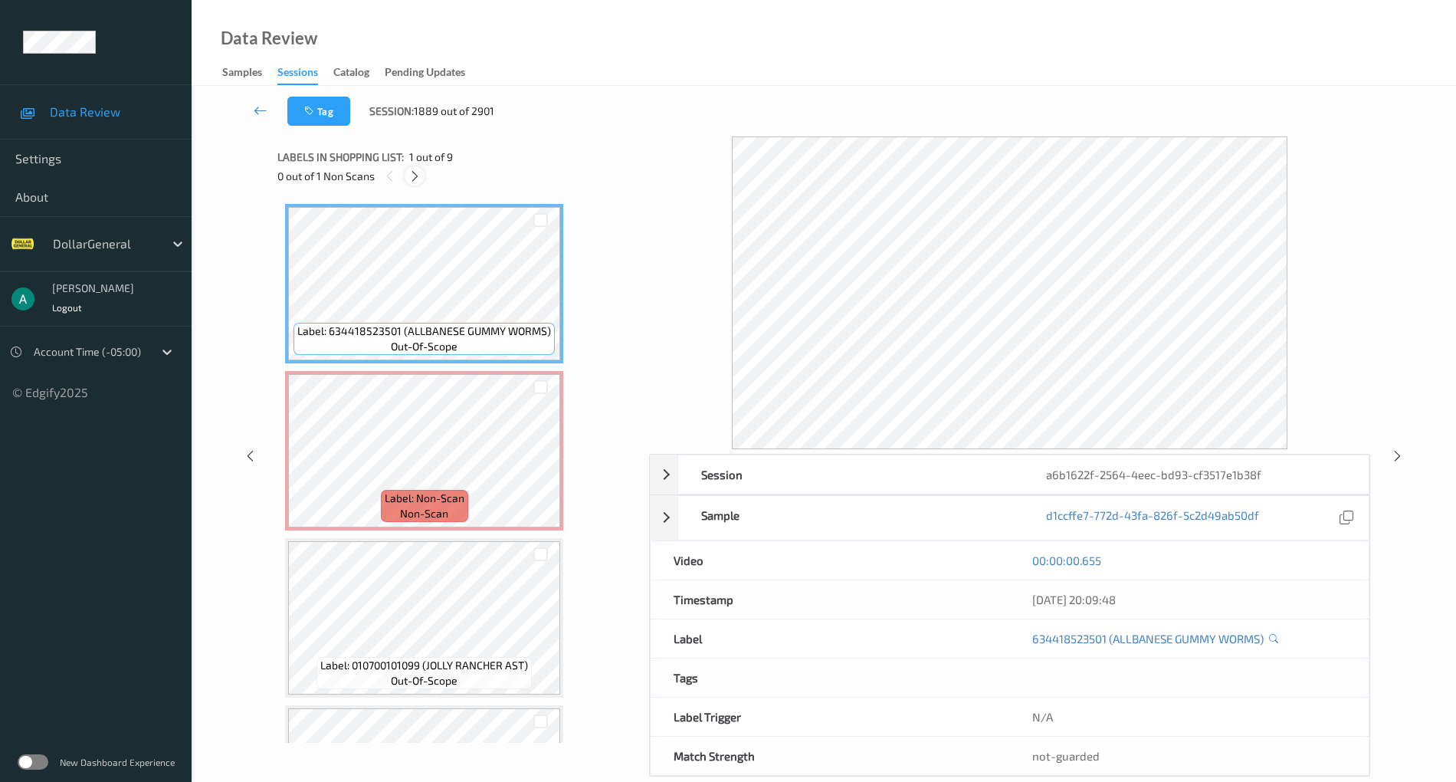
click at [409, 176] on icon at bounding box center [414, 176] width 13 height 14
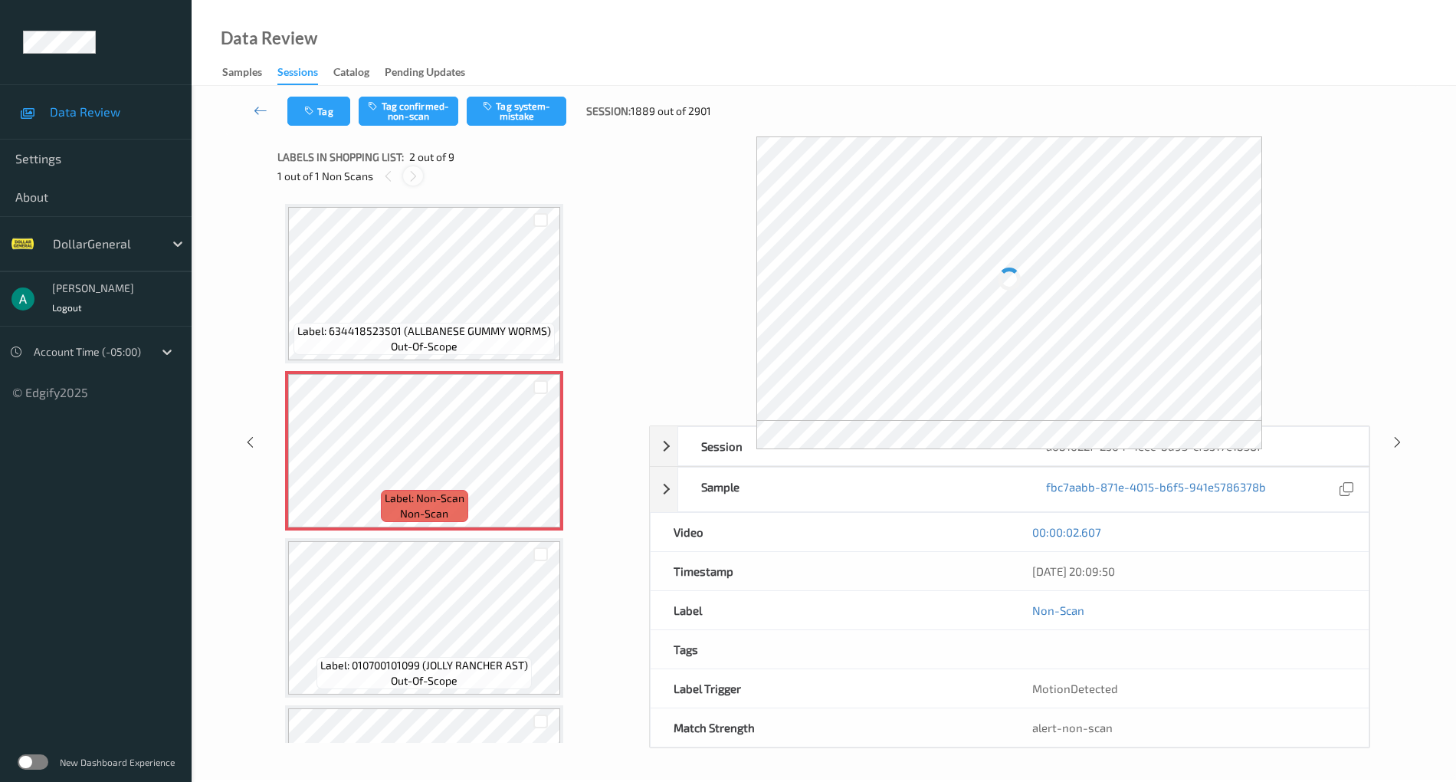
scroll to position [8, 0]
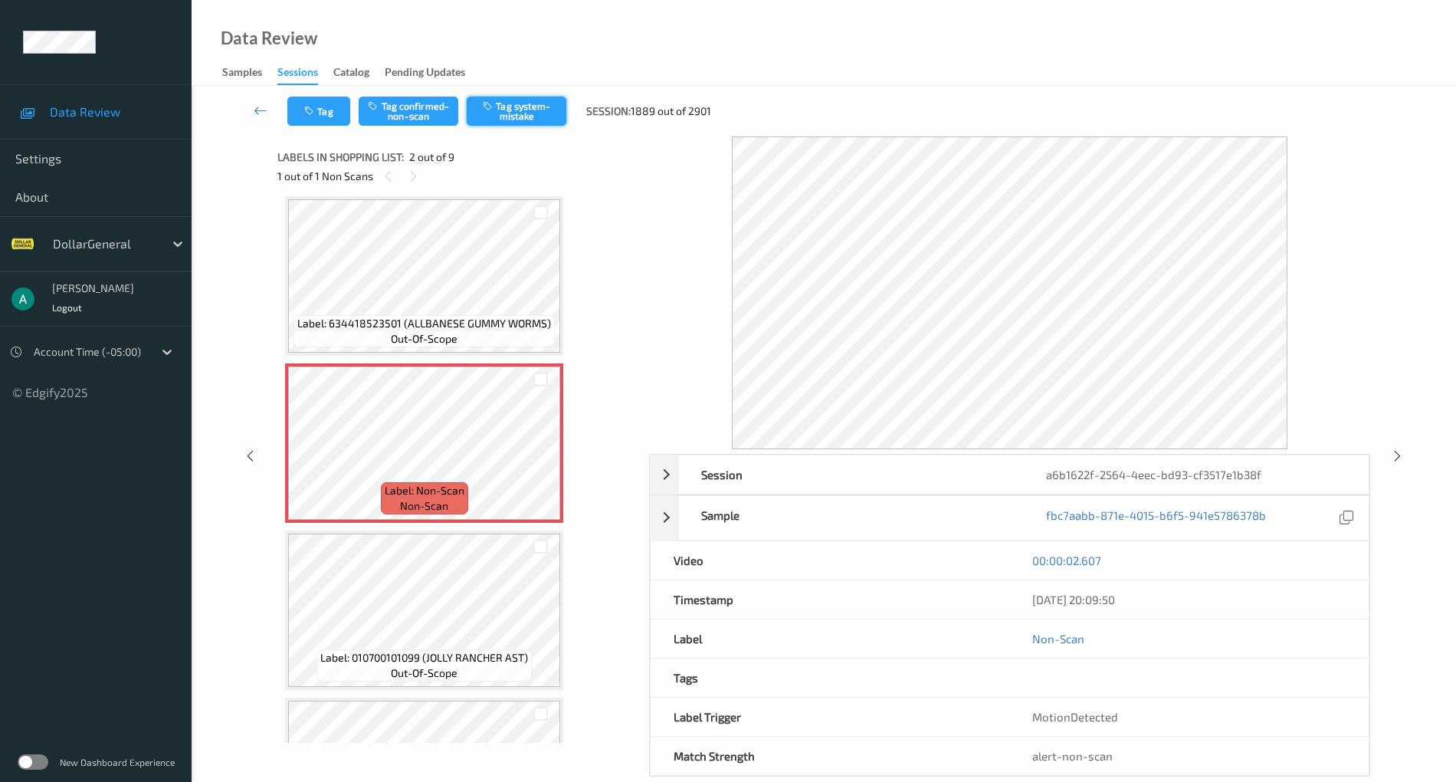
click at [517, 110] on button "Tag system-mistake" at bounding box center [517, 111] width 100 height 29
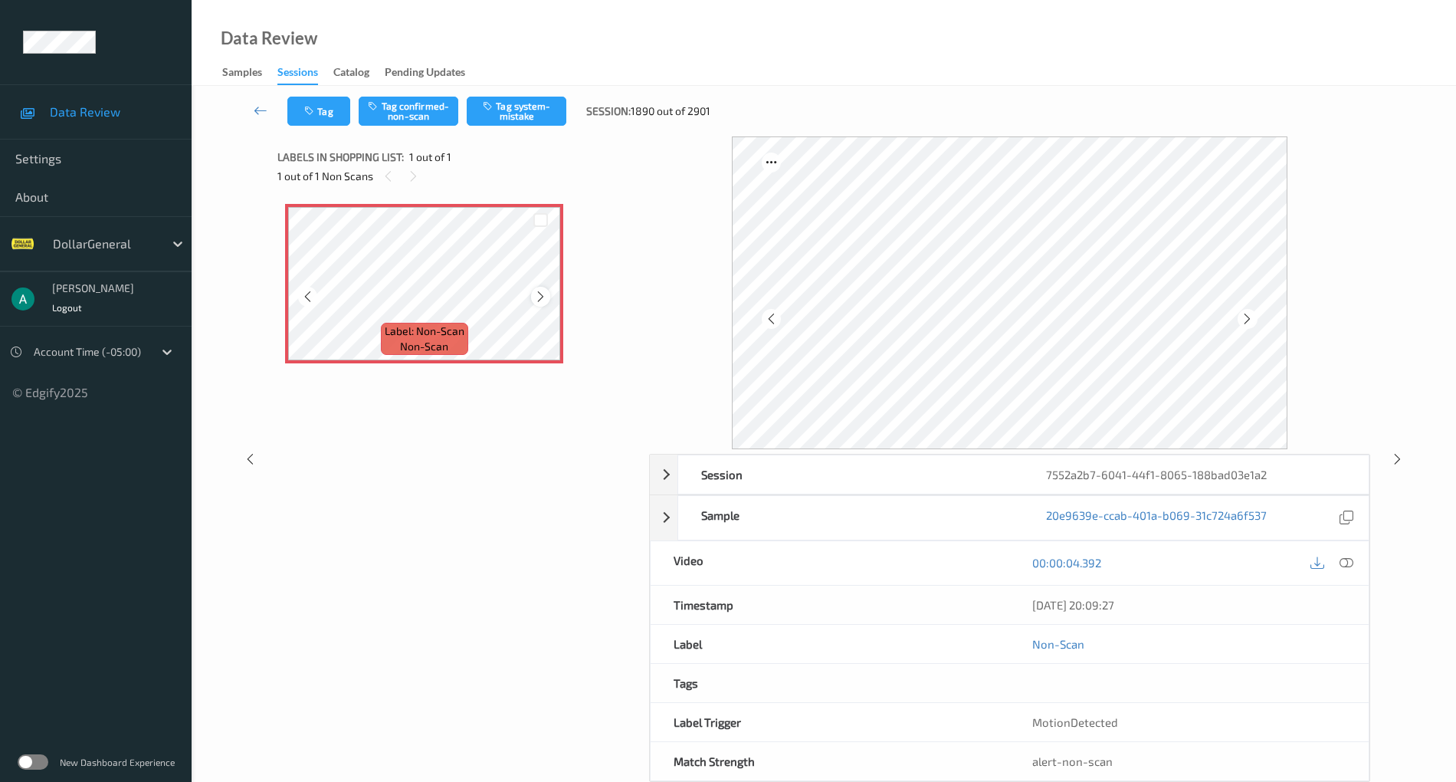
click at [546, 297] on icon at bounding box center [540, 297] width 13 height 14
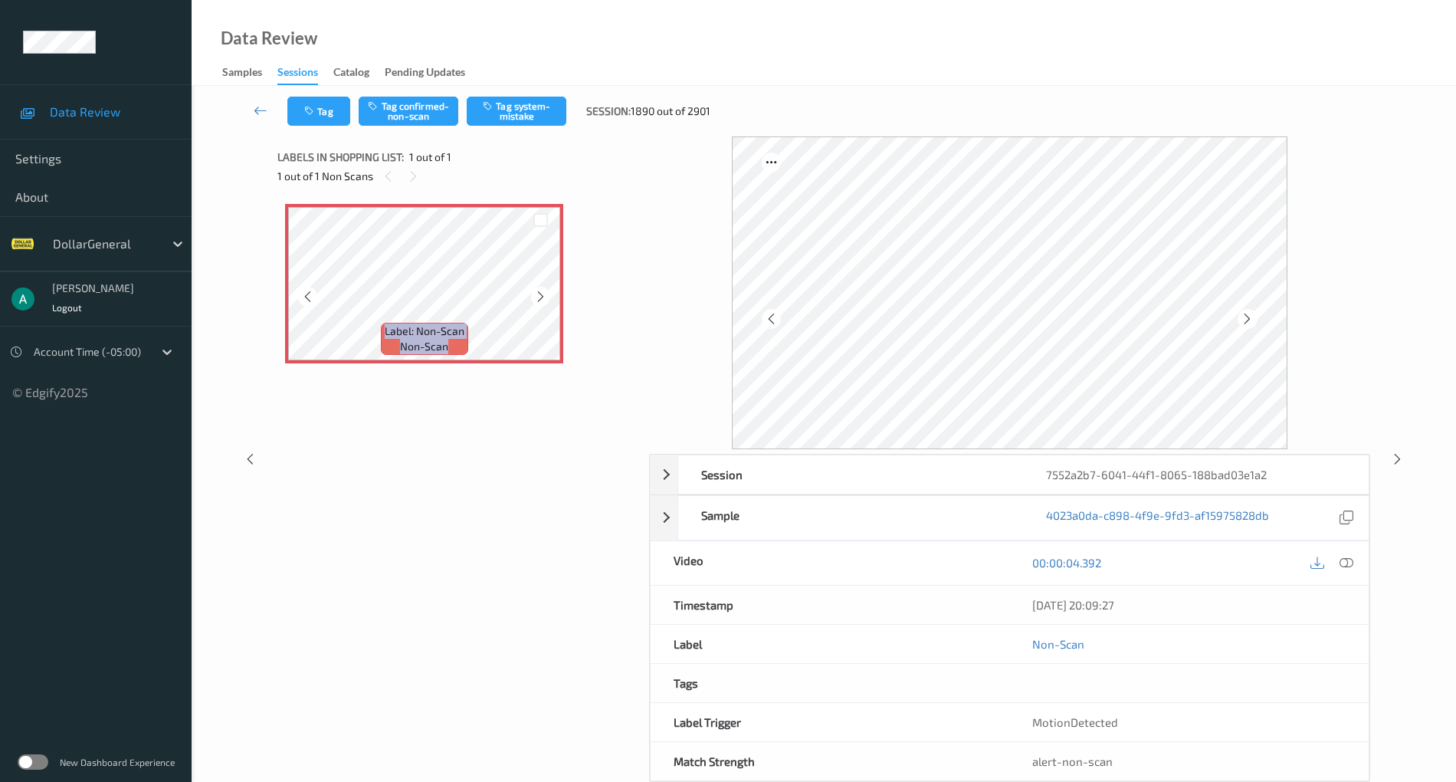
click at [546, 297] on icon at bounding box center [540, 297] width 13 height 14
click at [543, 288] on div at bounding box center [540, 296] width 19 height 19
click at [527, 112] on button "Tag system-mistake" at bounding box center [517, 111] width 100 height 29
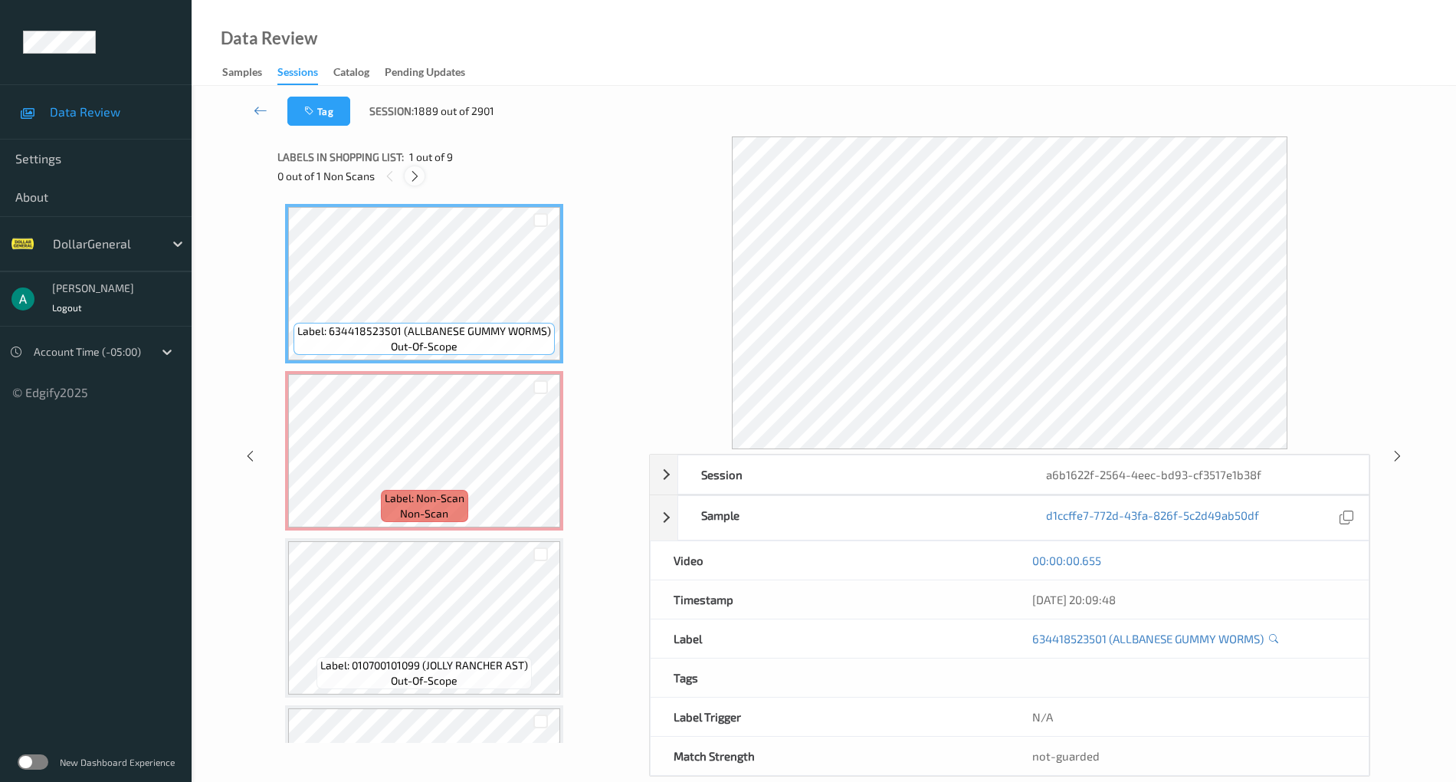
click at [413, 181] on icon at bounding box center [414, 176] width 13 height 14
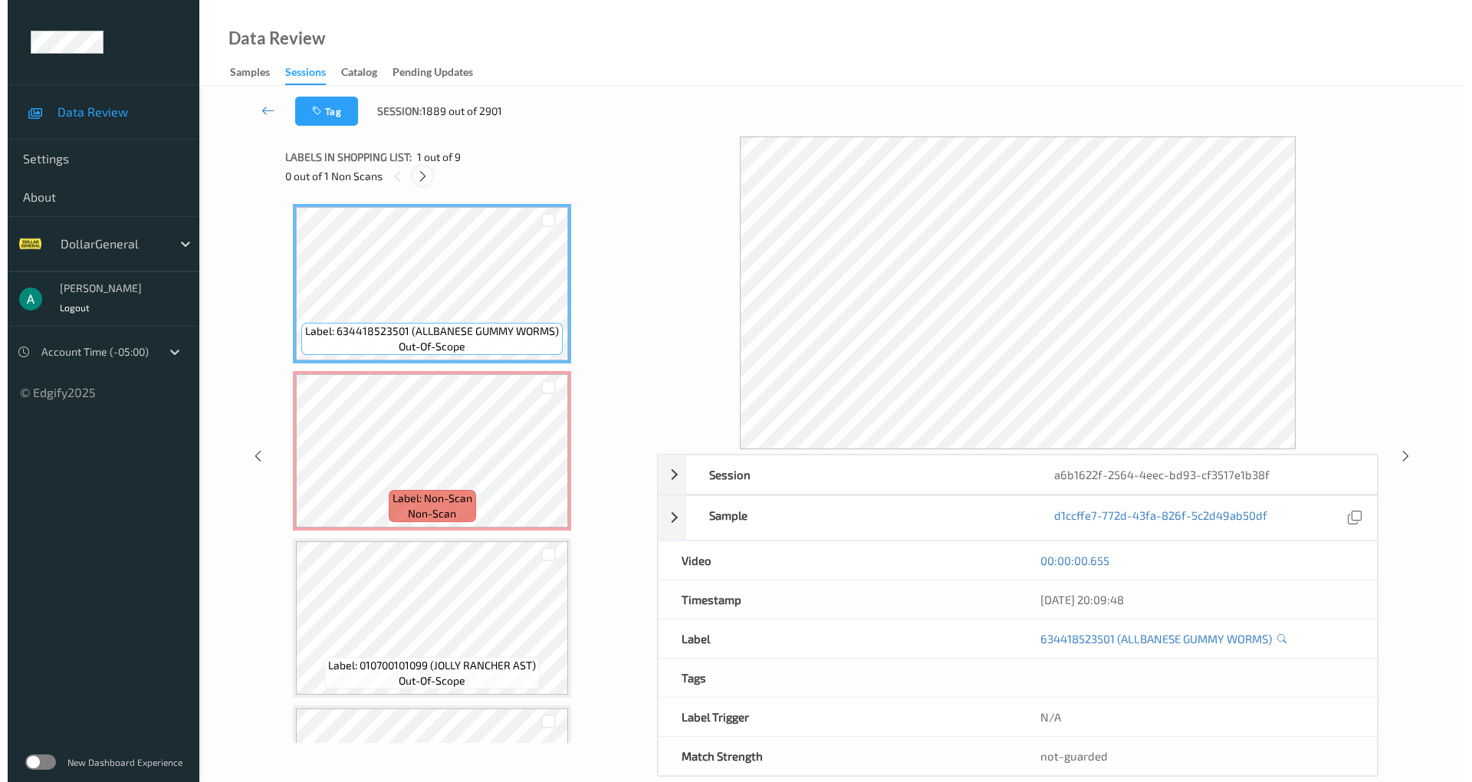
scroll to position [8, 0]
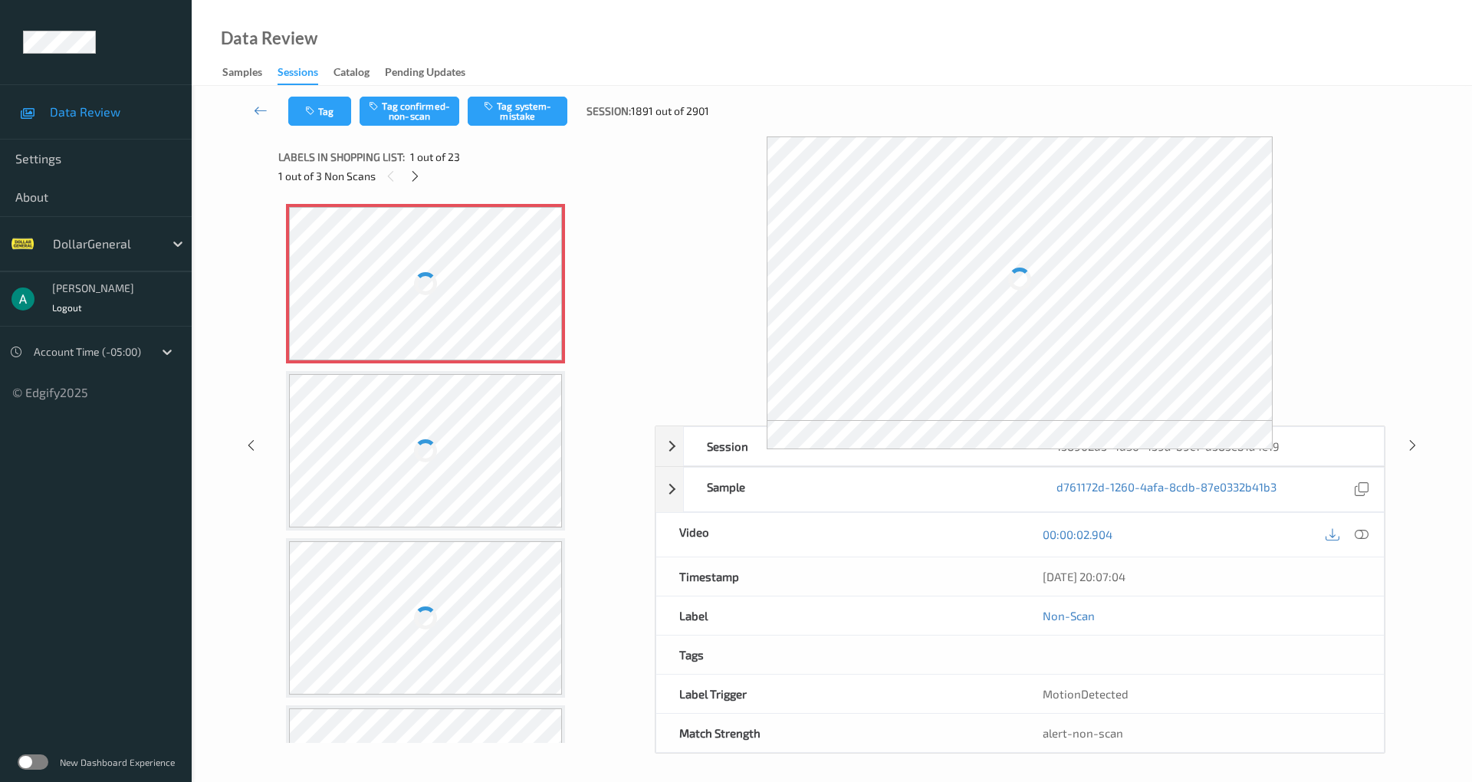
click at [458, 303] on div at bounding box center [425, 283] width 273 height 153
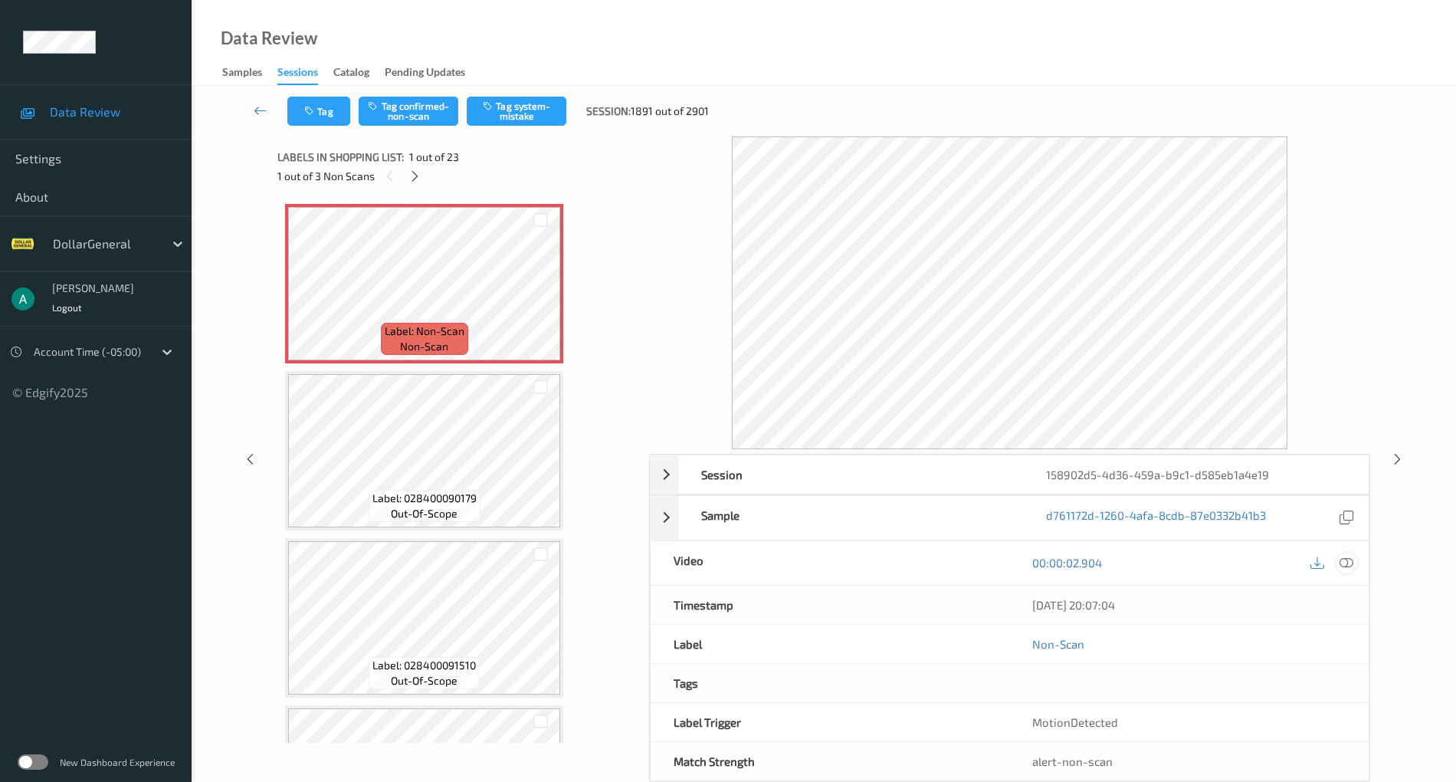
click at [1344, 557] on icon at bounding box center [1347, 563] width 14 height 14
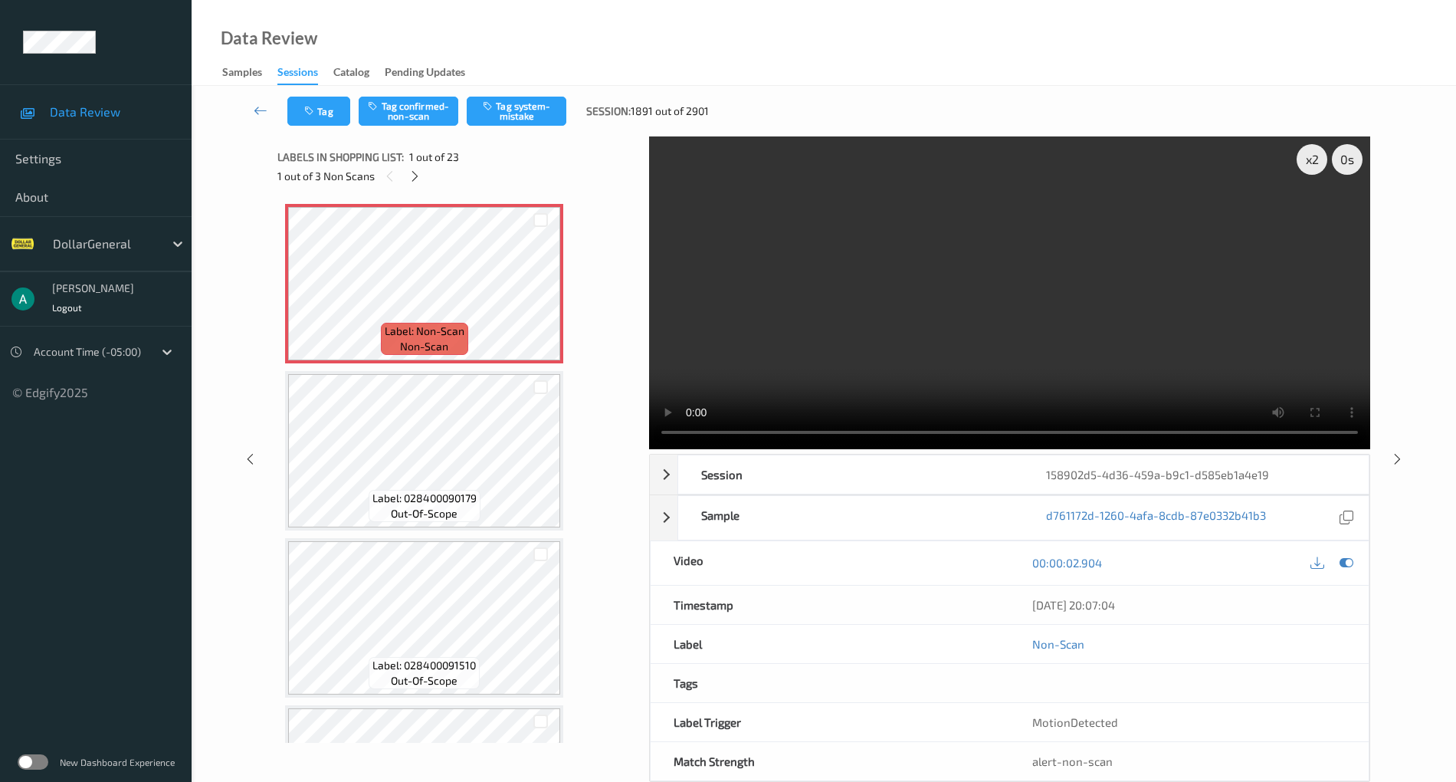
click at [843, 258] on video at bounding box center [1009, 292] width 721 height 313
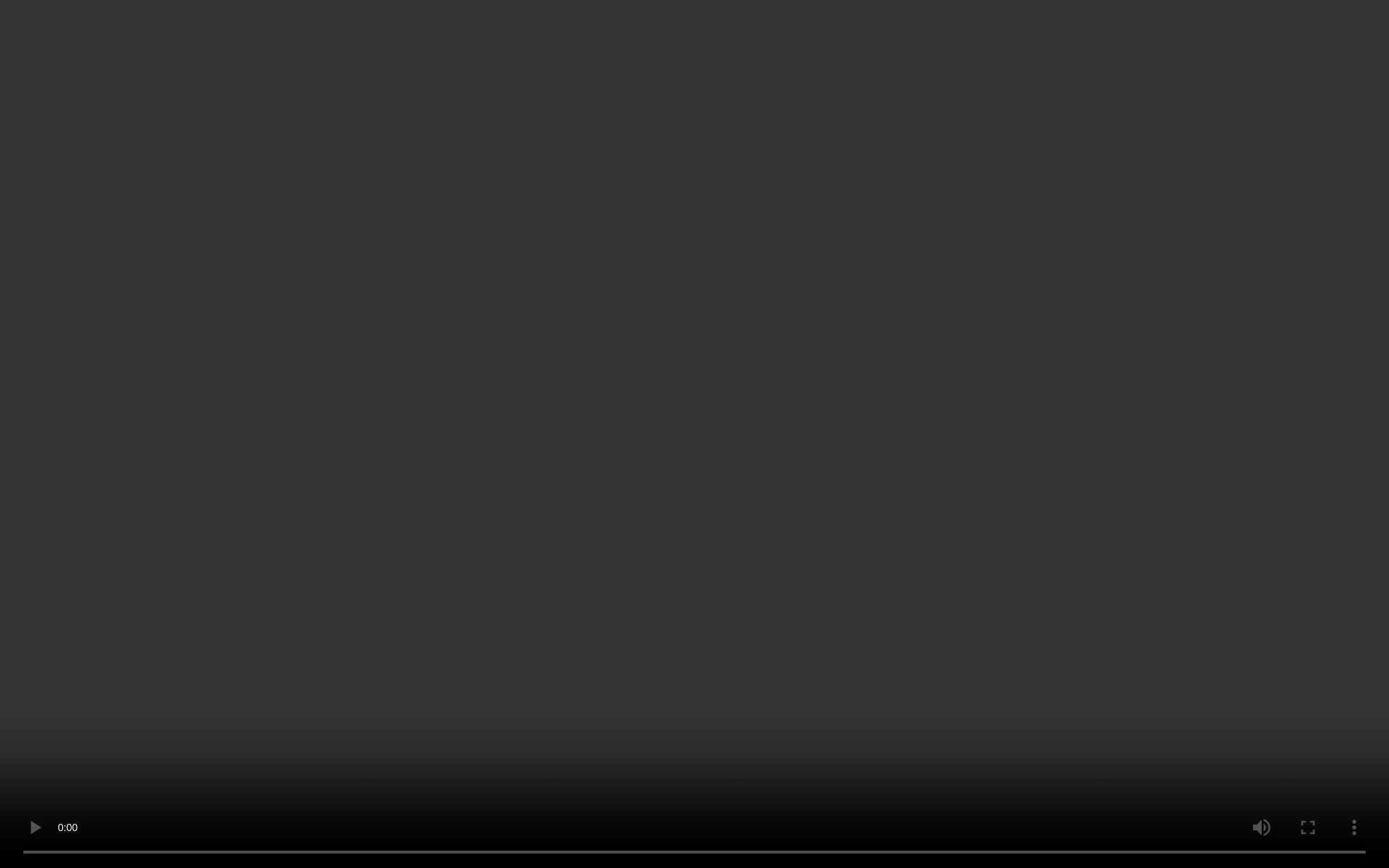
click at [239, 712] on video at bounding box center [694, 434] width 1389 height 868
click at [667, 440] on video at bounding box center [694, 434] width 1389 height 868
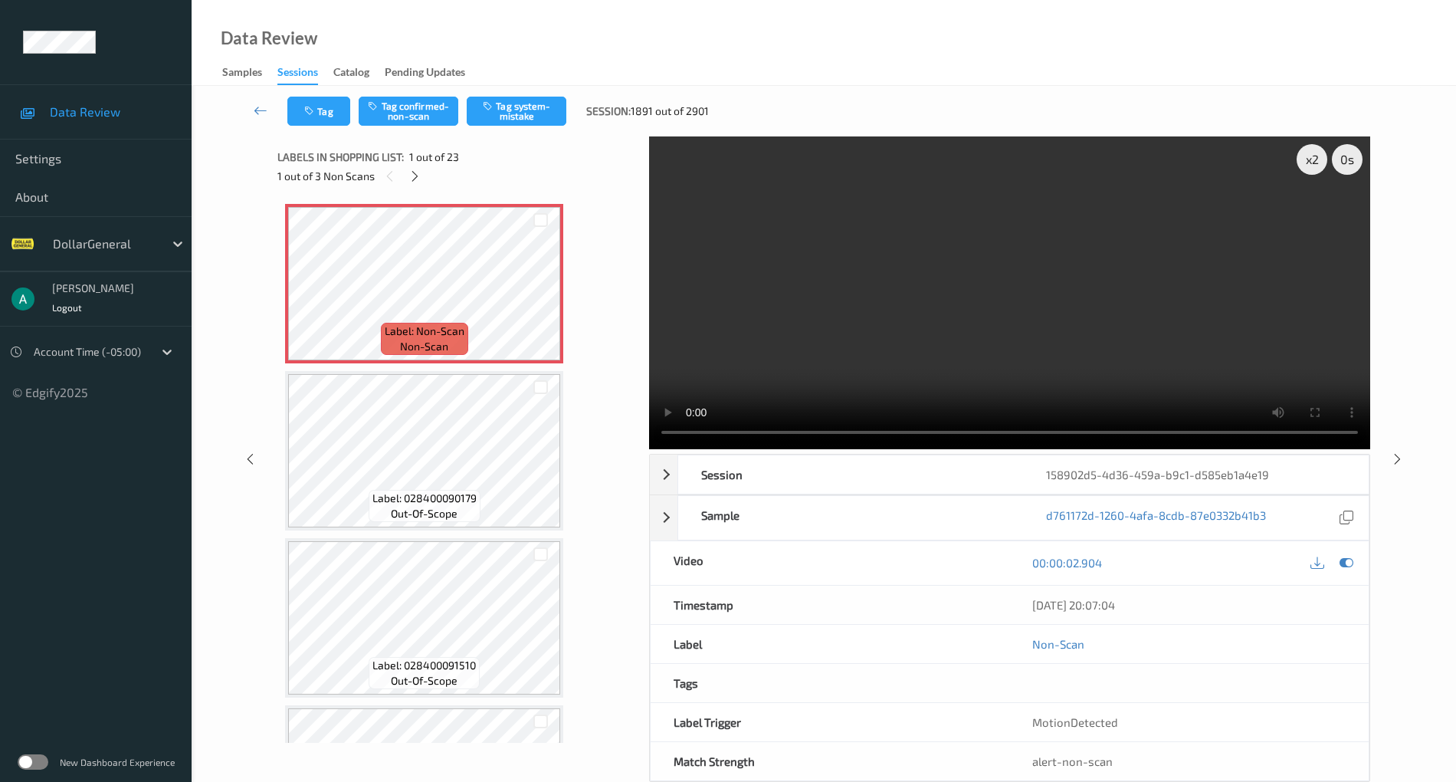
click at [1338, 562] on div at bounding box center [1347, 563] width 21 height 21
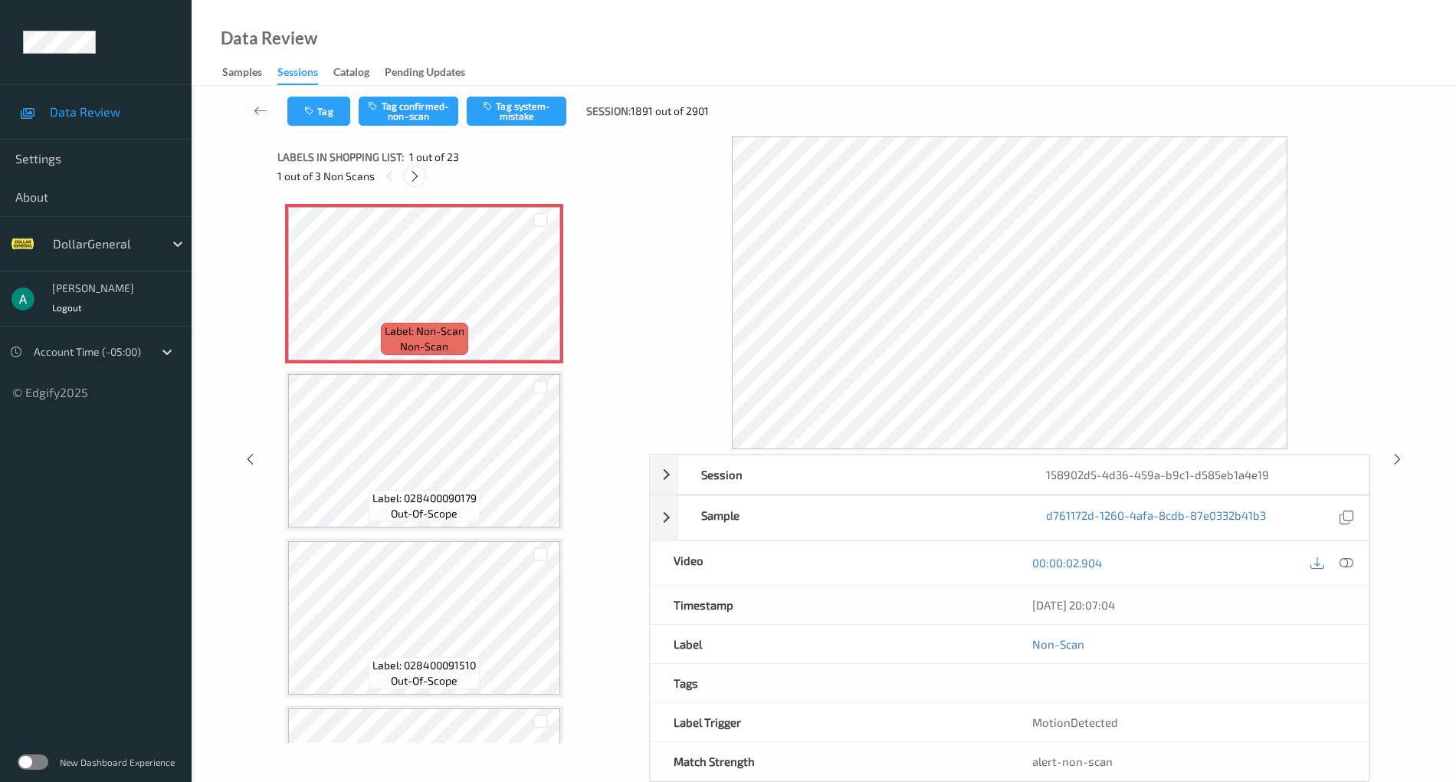
click at [409, 172] on icon at bounding box center [414, 176] width 13 height 14
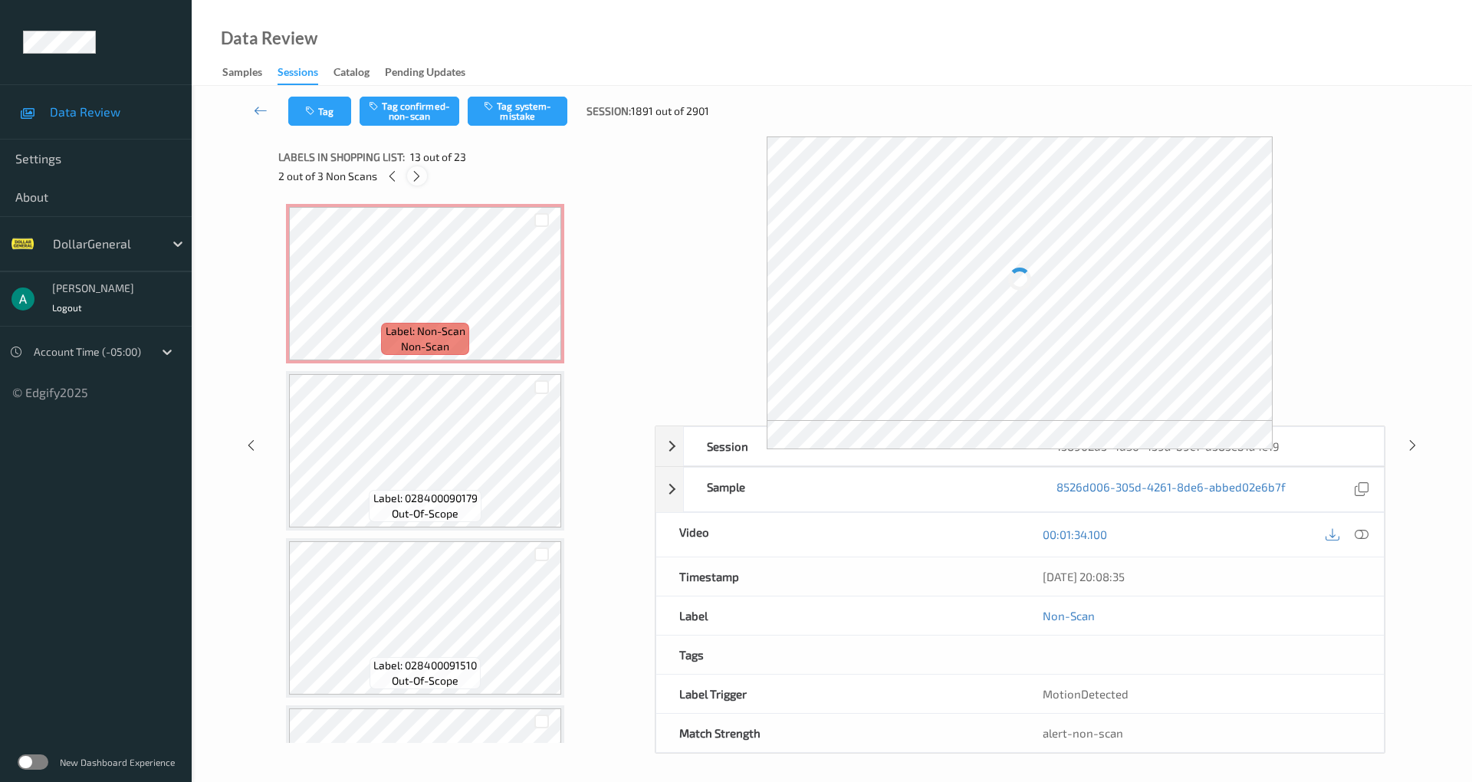
scroll to position [1846, 0]
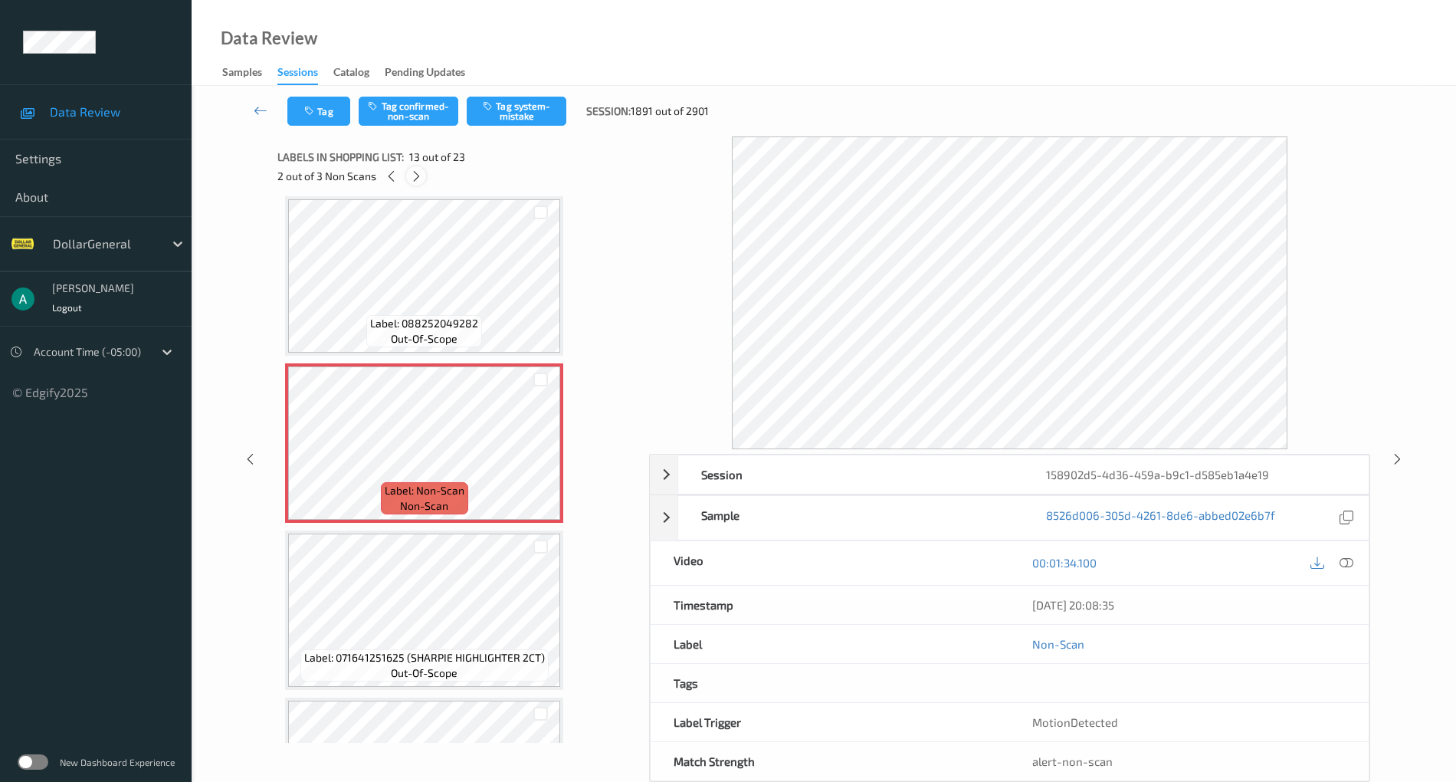
click at [415, 181] on icon at bounding box center [416, 176] width 13 height 14
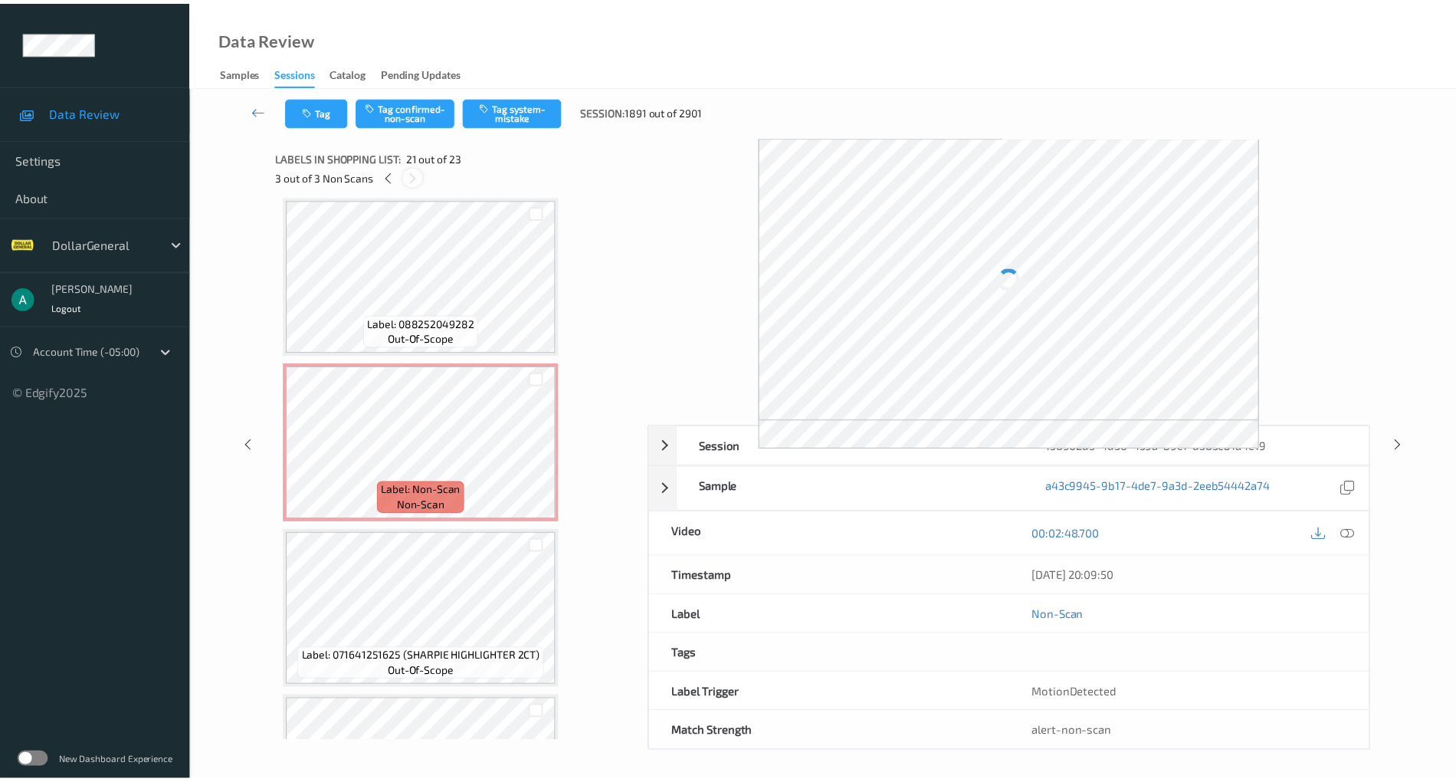
scroll to position [3182, 0]
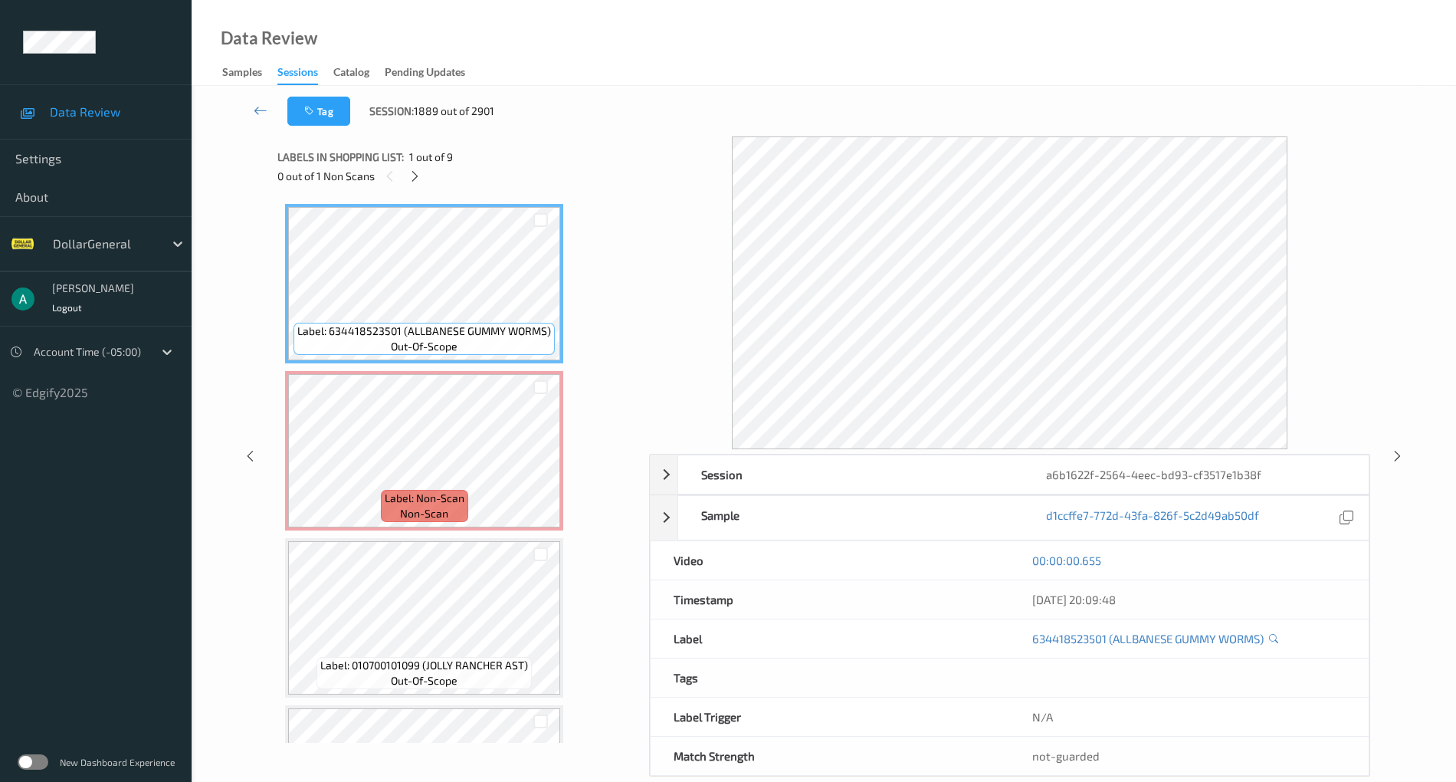
click at [406, 169] on div "0 out of 1 Non Scans" at bounding box center [457, 175] width 360 height 19
click at [408, 169] on icon at bounding box center [414, 176] width 13 height 14
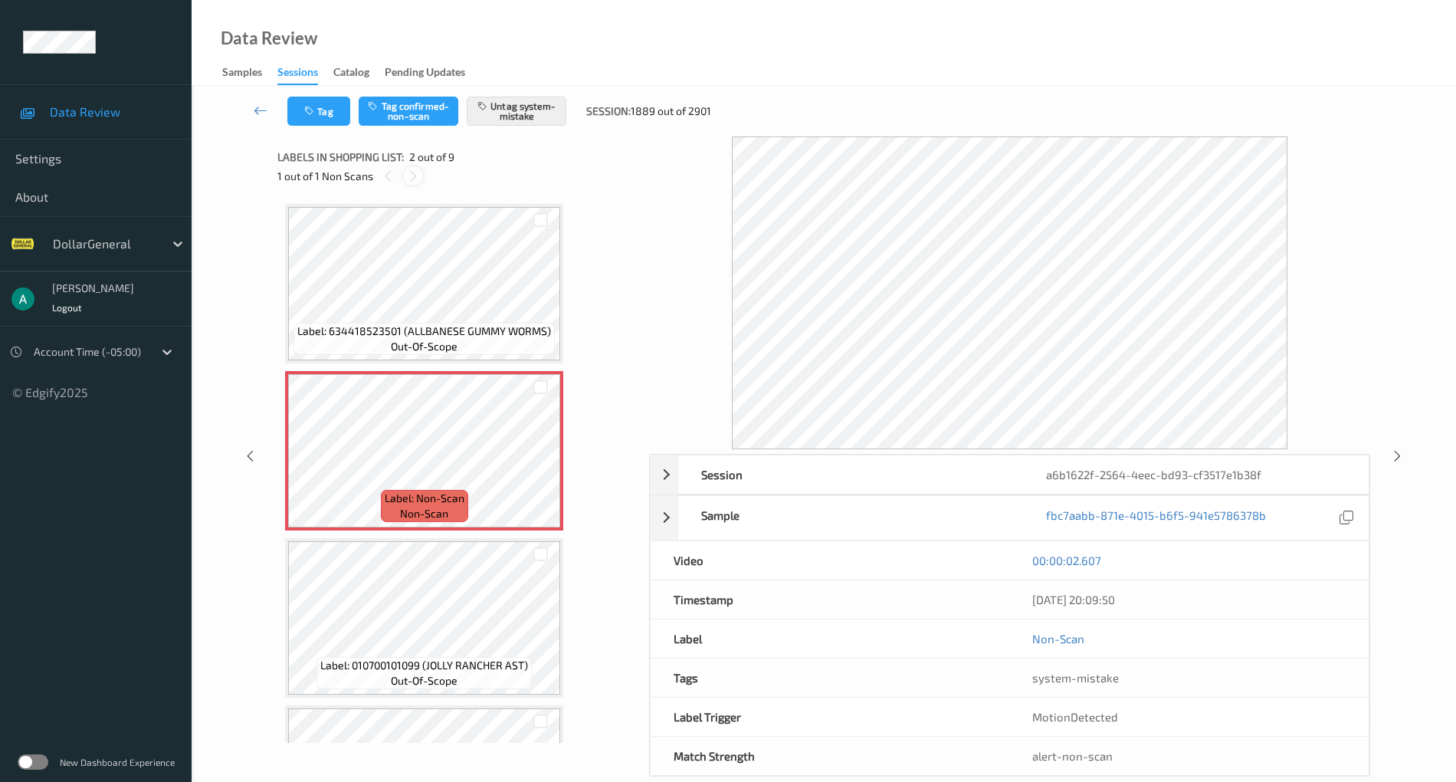
scroll to position [8, 0]
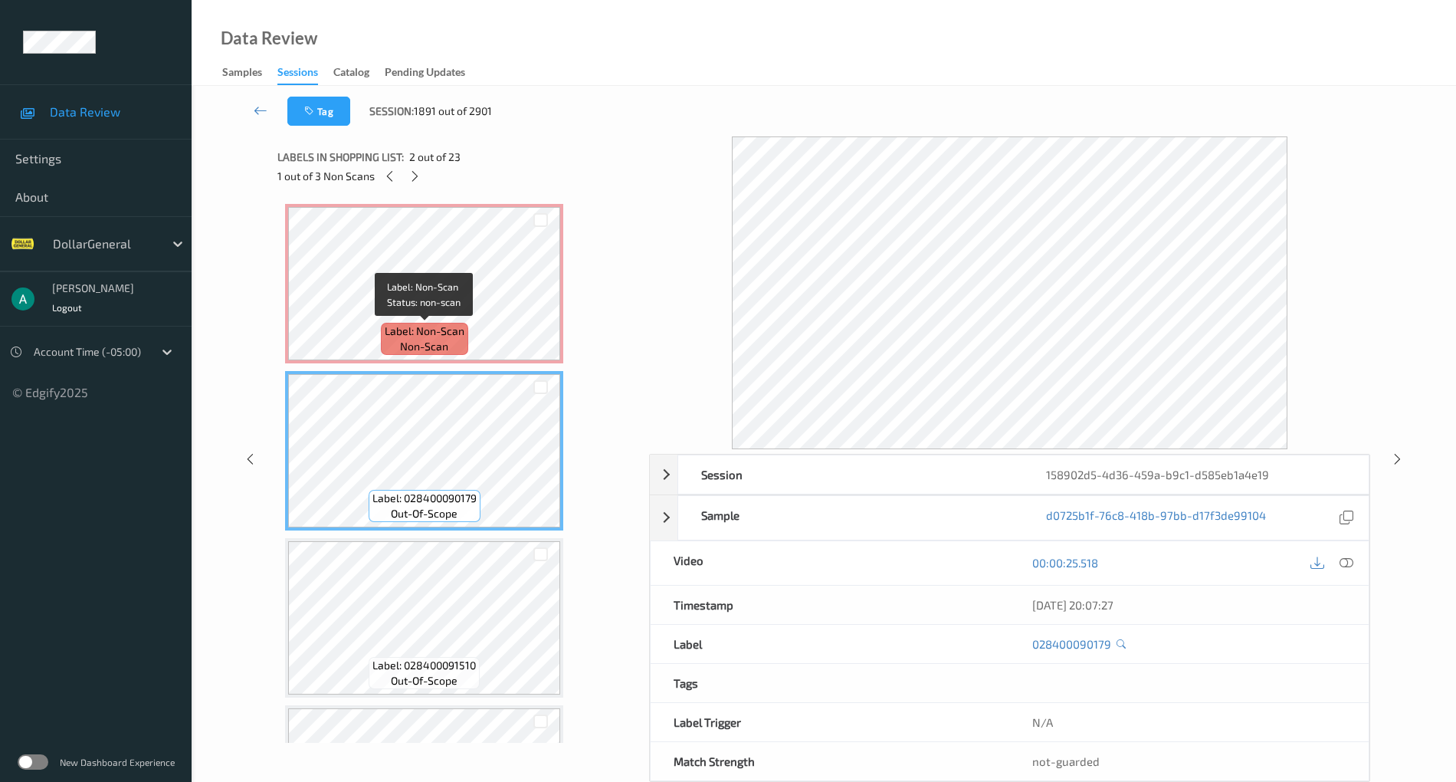
click at [464, 332] on div "Label: Non-Scan non-scan" at bounding box center [424, 339] width 87 height 32
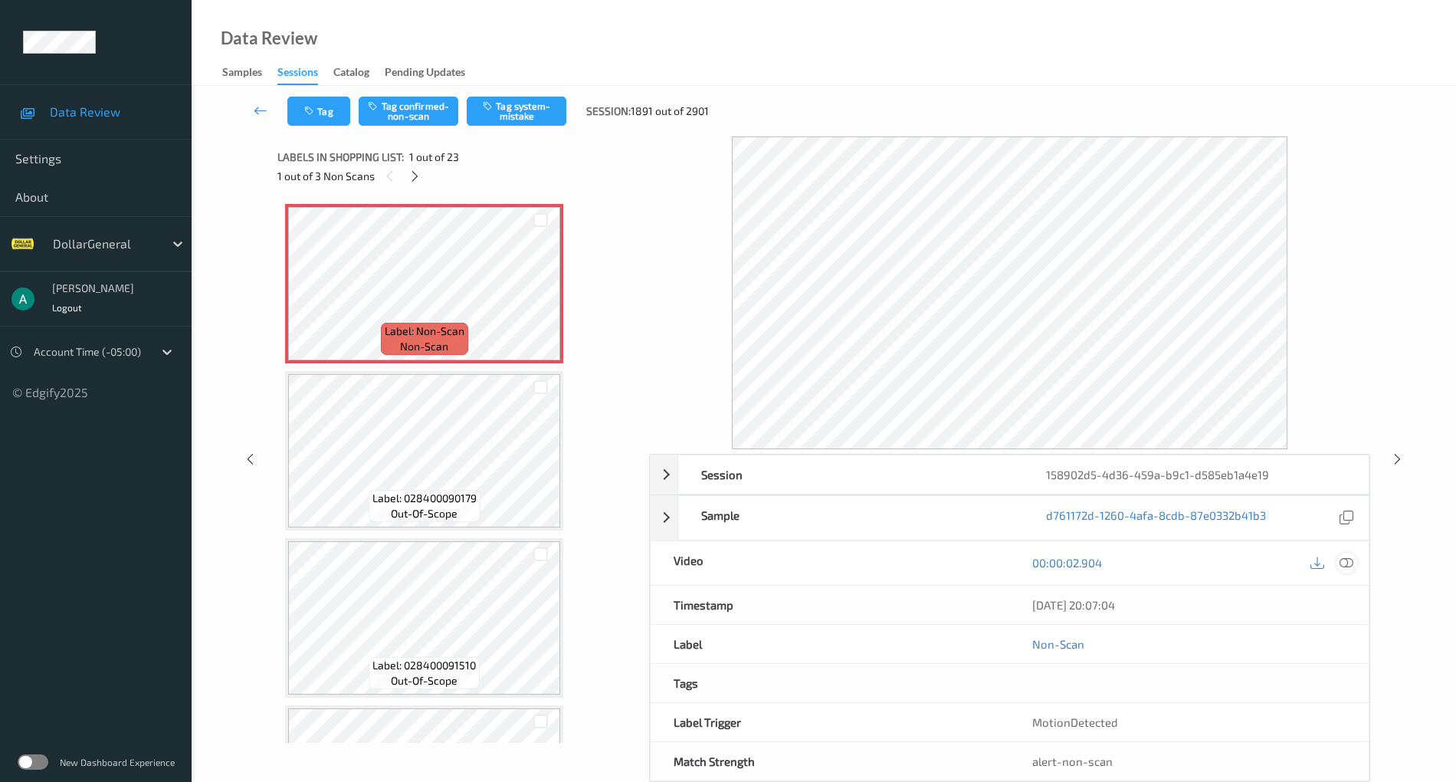
click at [1347, 556] on icon at bounding box center [1347, 563] width 14 height 14
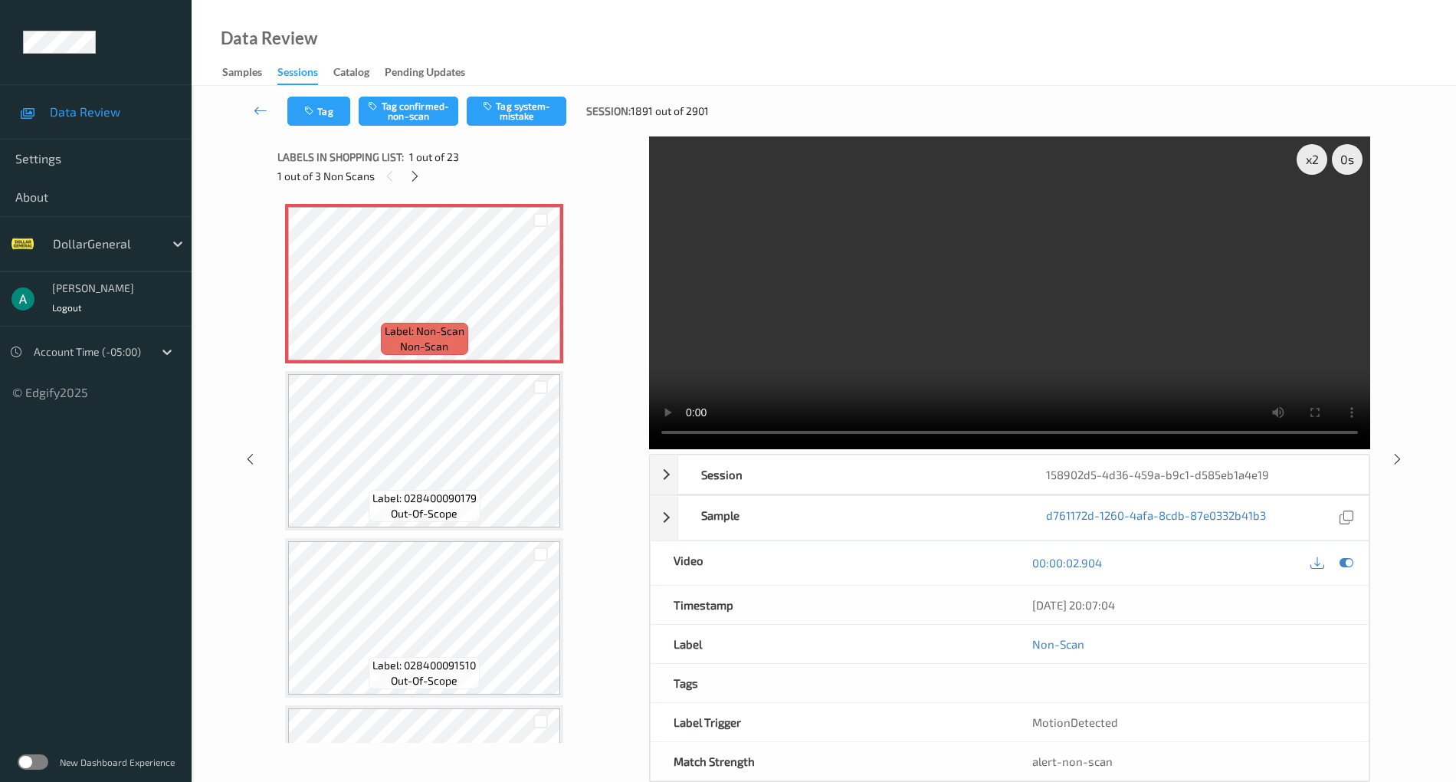
click at [879, 264] on video at bounding box center [1009, 292] width 721 height 313
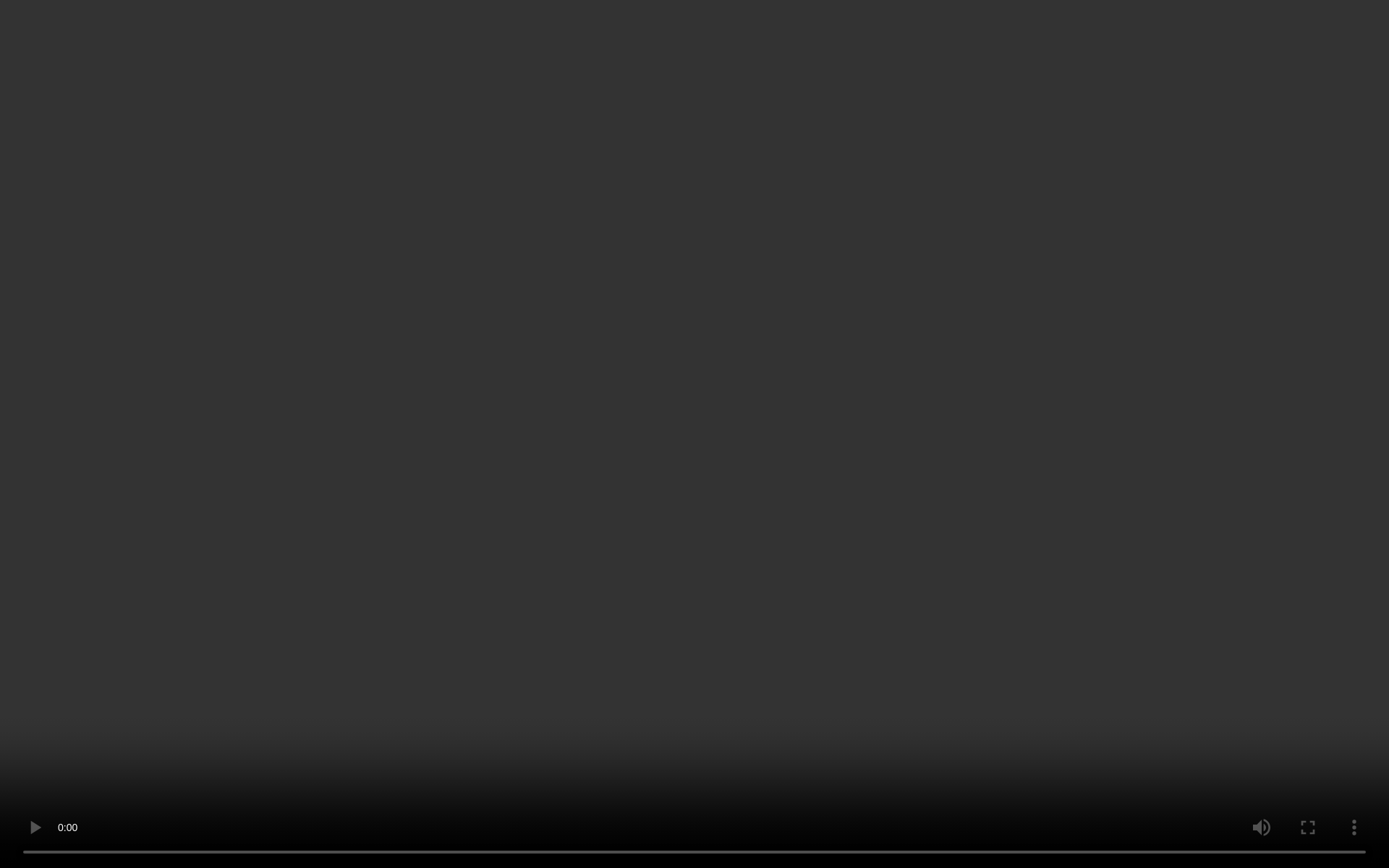
click at [741, 434] on video at bounding box center [694, 434] width 1389 height 868
click at [605, 491] on video at bounding box center [694, 434] width 1389 height 868
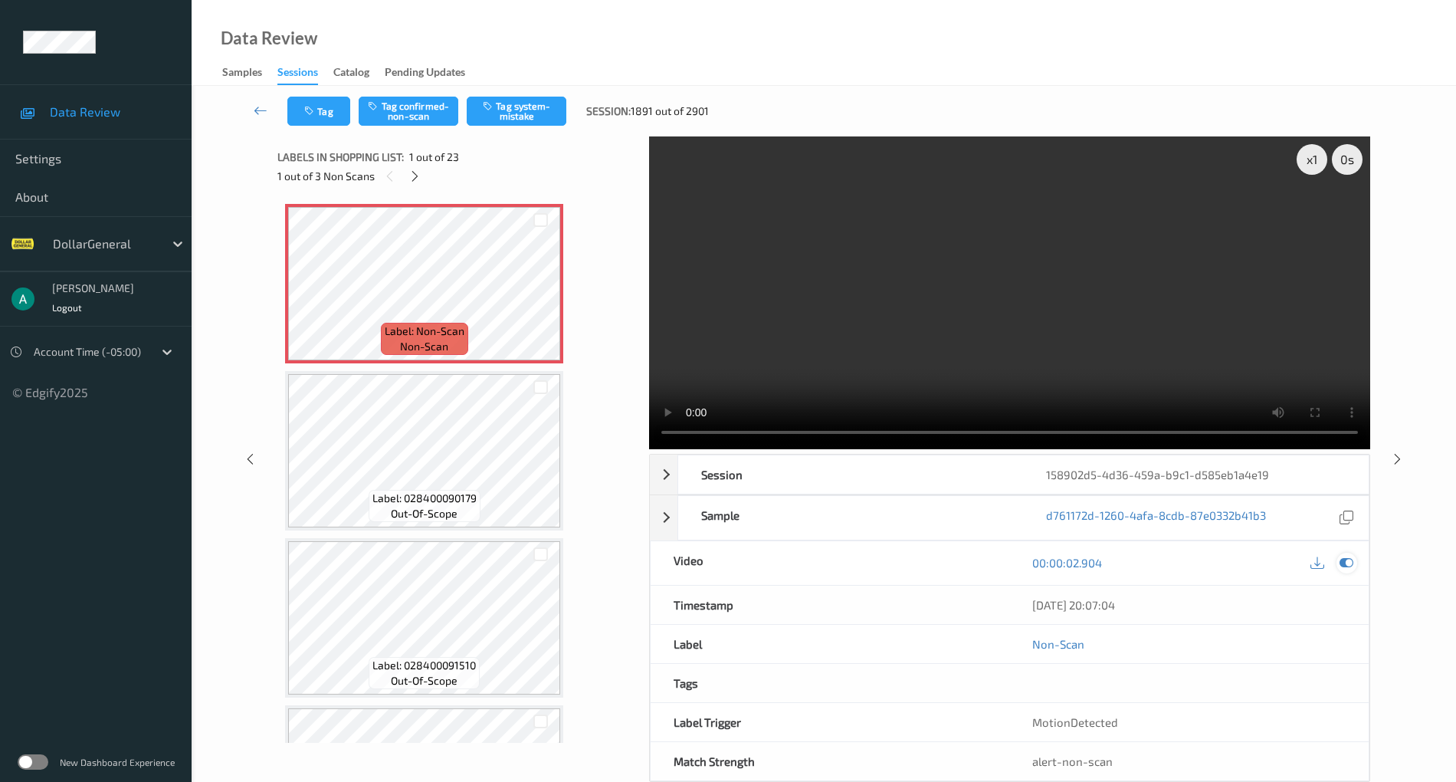
click at [1343, 564] on icon at bounding box center [1347, 563] width 14 height 14
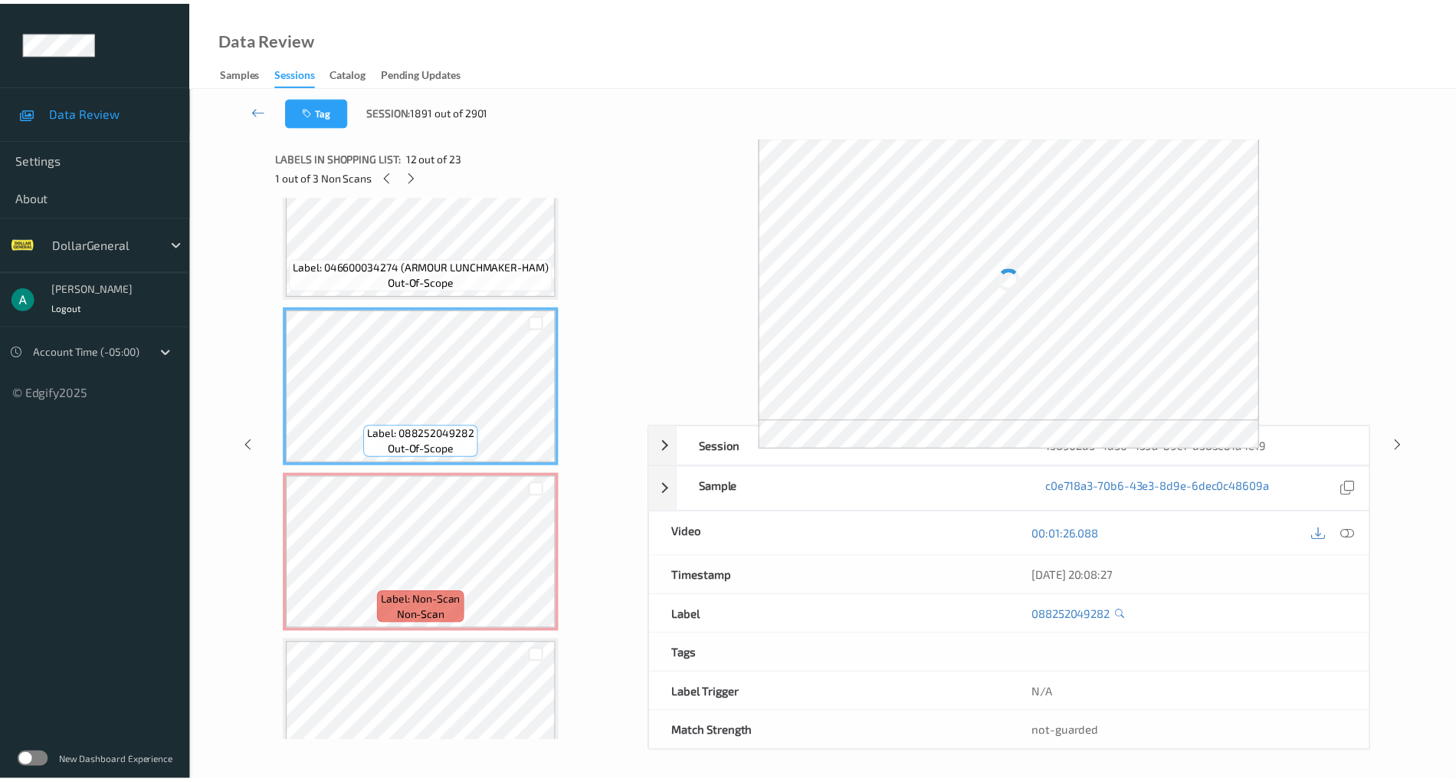
scroll to position [1737, 0]
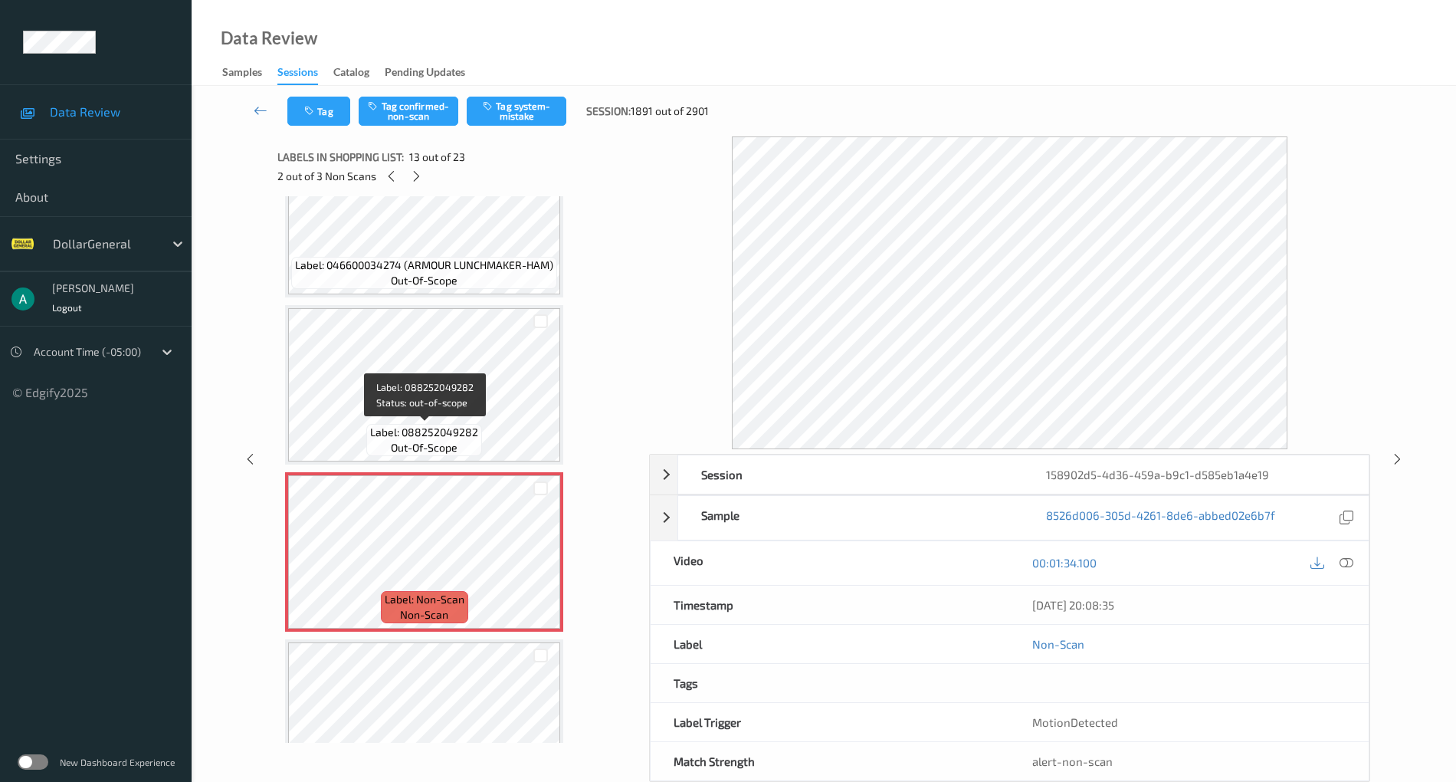
click at [438, 432] on span "Label: 088252049282" at bounding box center [424, 432] width 108 height 15
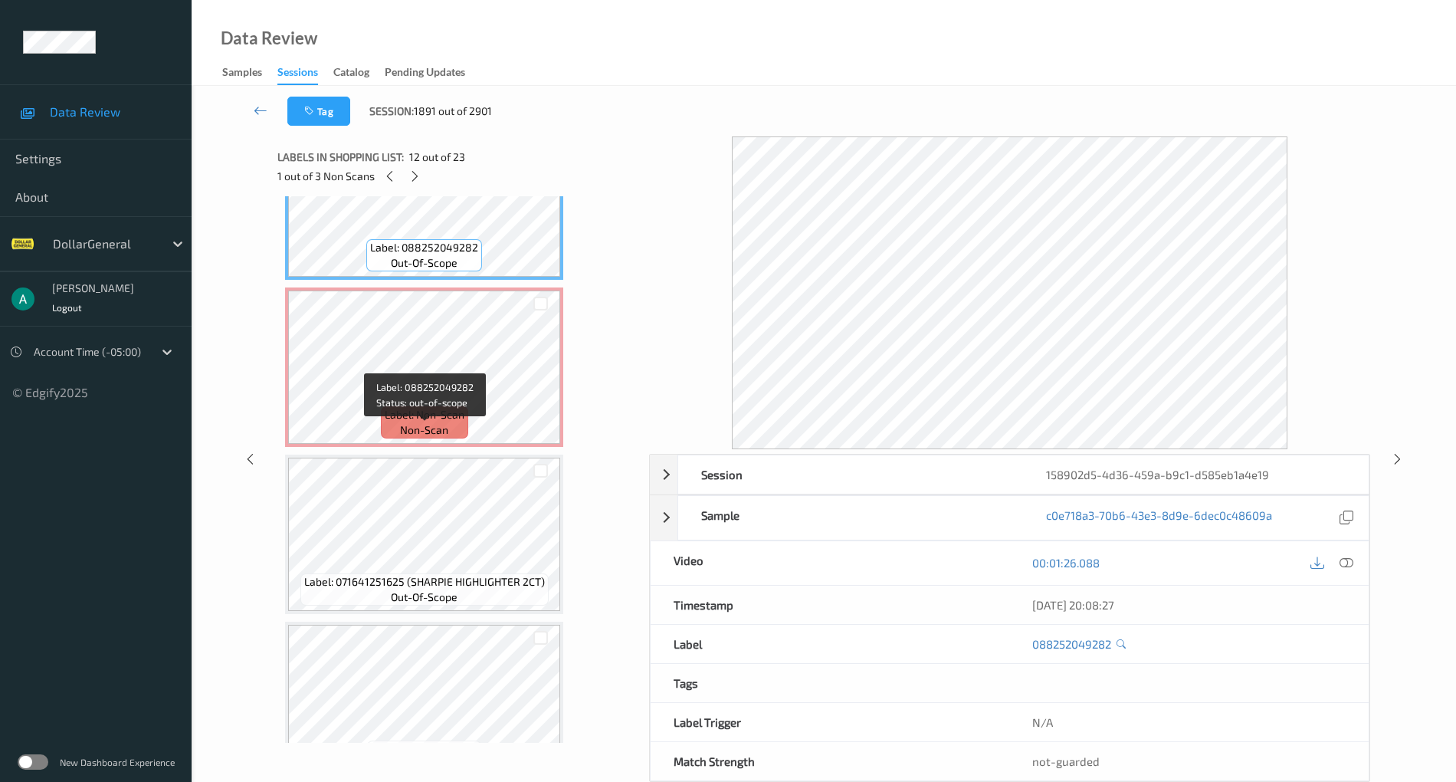
scroll to position [1941, 0]
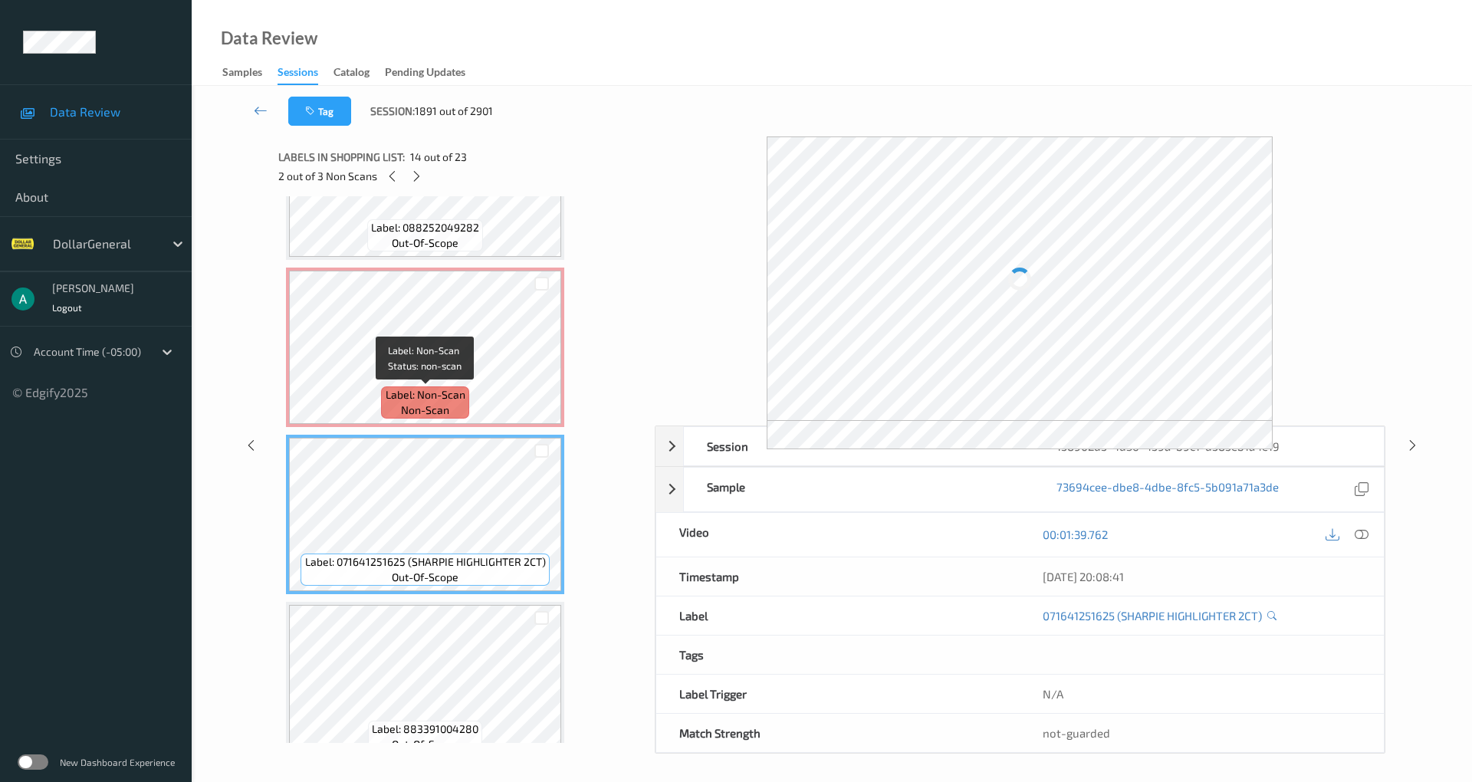
click at [458, 395] on span "Label: Non-Scan" at bounding box center [426, 394] width 80 height 15
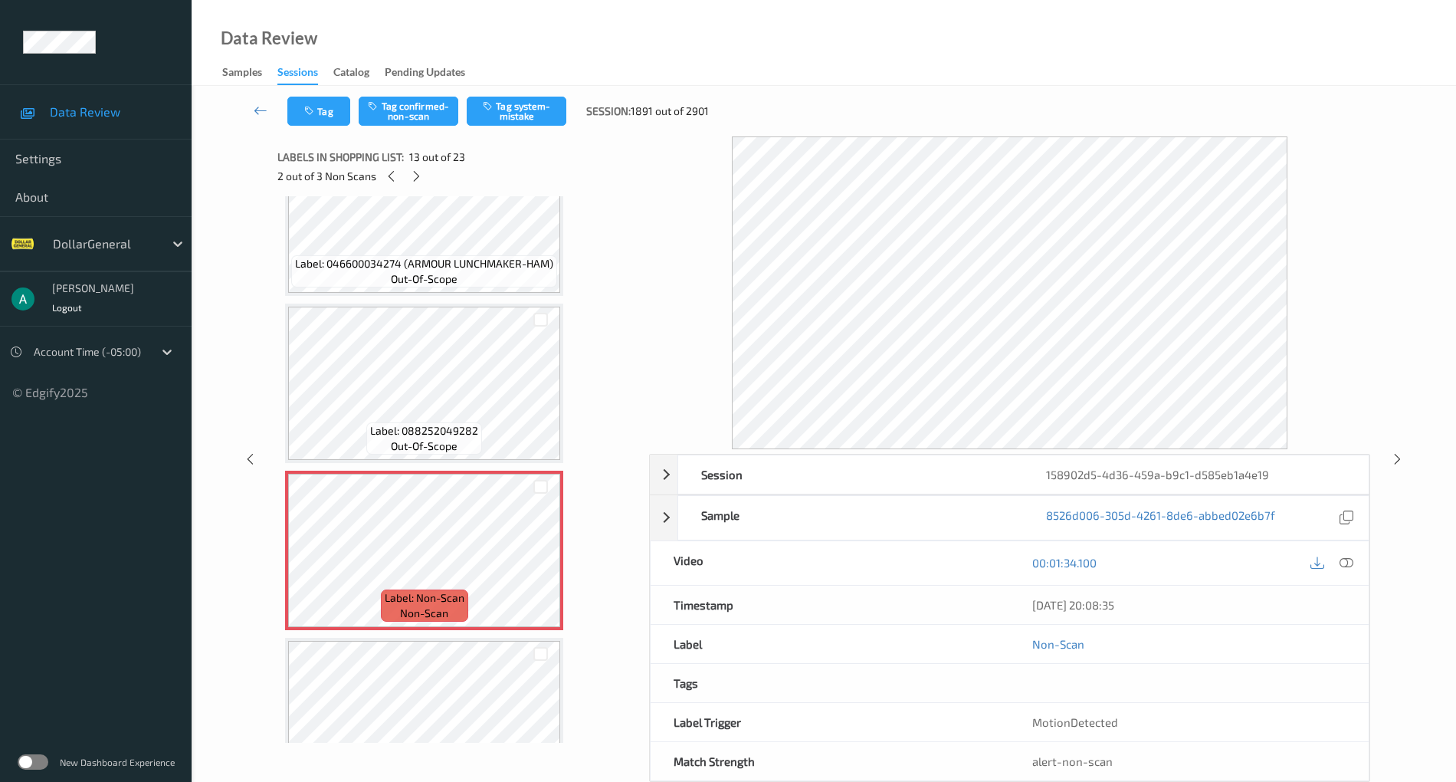
scroll to position [1737, 0]
click at [537, 115] on button "Tag system-mistake" at bounding box center [517, 111] width 100 height 29
click at [510, 106] on button "Tag system-mistake" at bounding box center [517, 111] width 100 height 29
click at [443, 611] on span "non-scan" at bounding box center [424, 614] width 48 height 15
click at [418, 176] on icon at bounding box center [416, 176] width 13 height 14
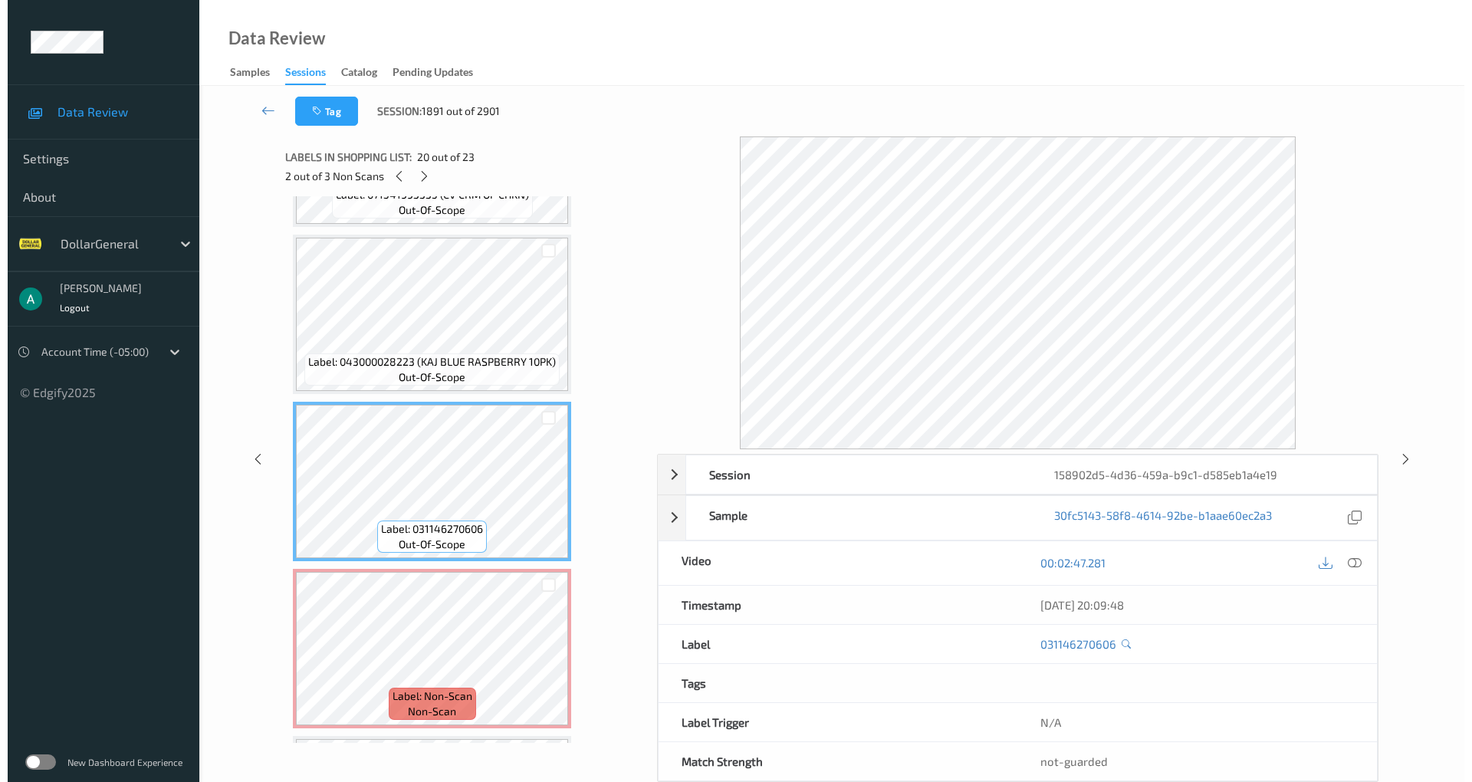
scroll to position [2978, 0]
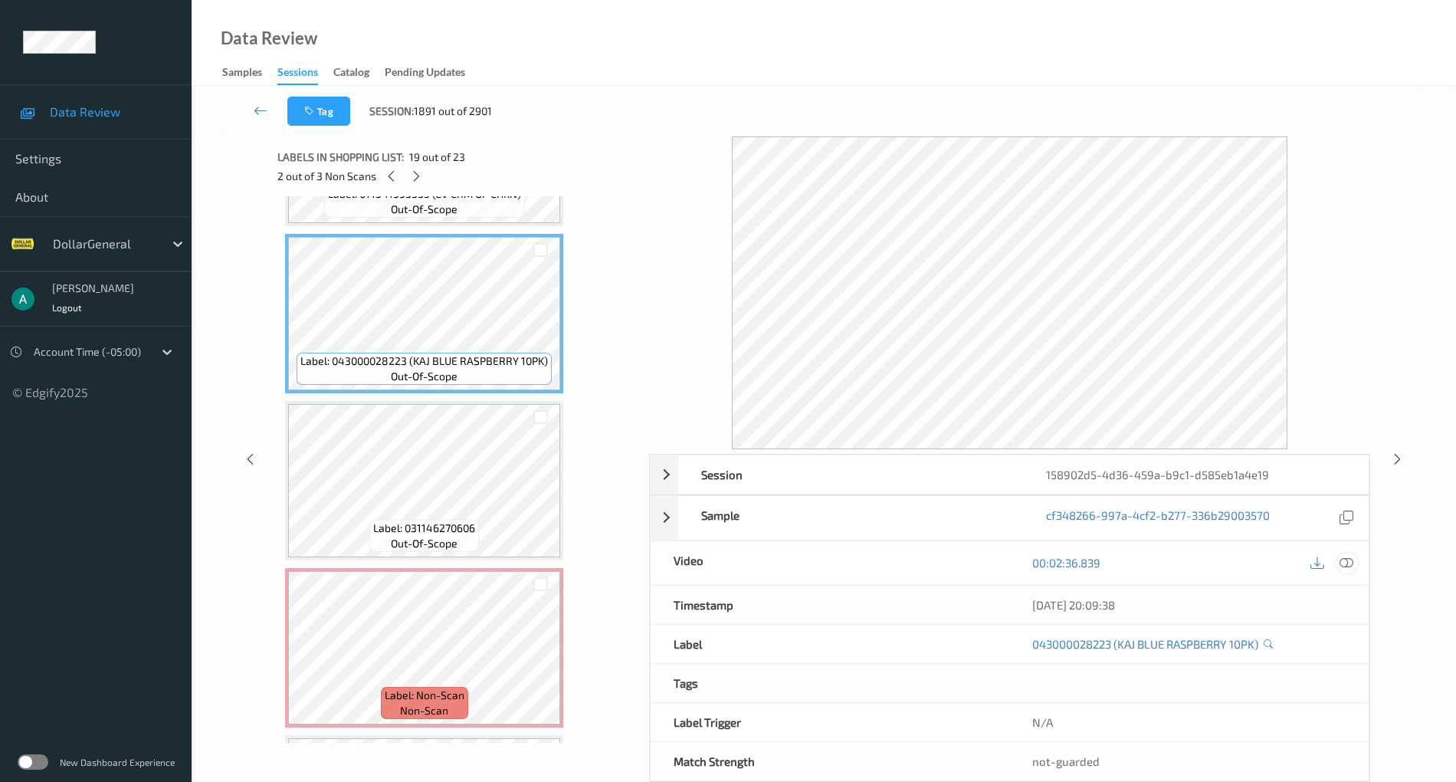
click at [1346, 561] on icon at bounding box center [1347, 563] width 14 height 14
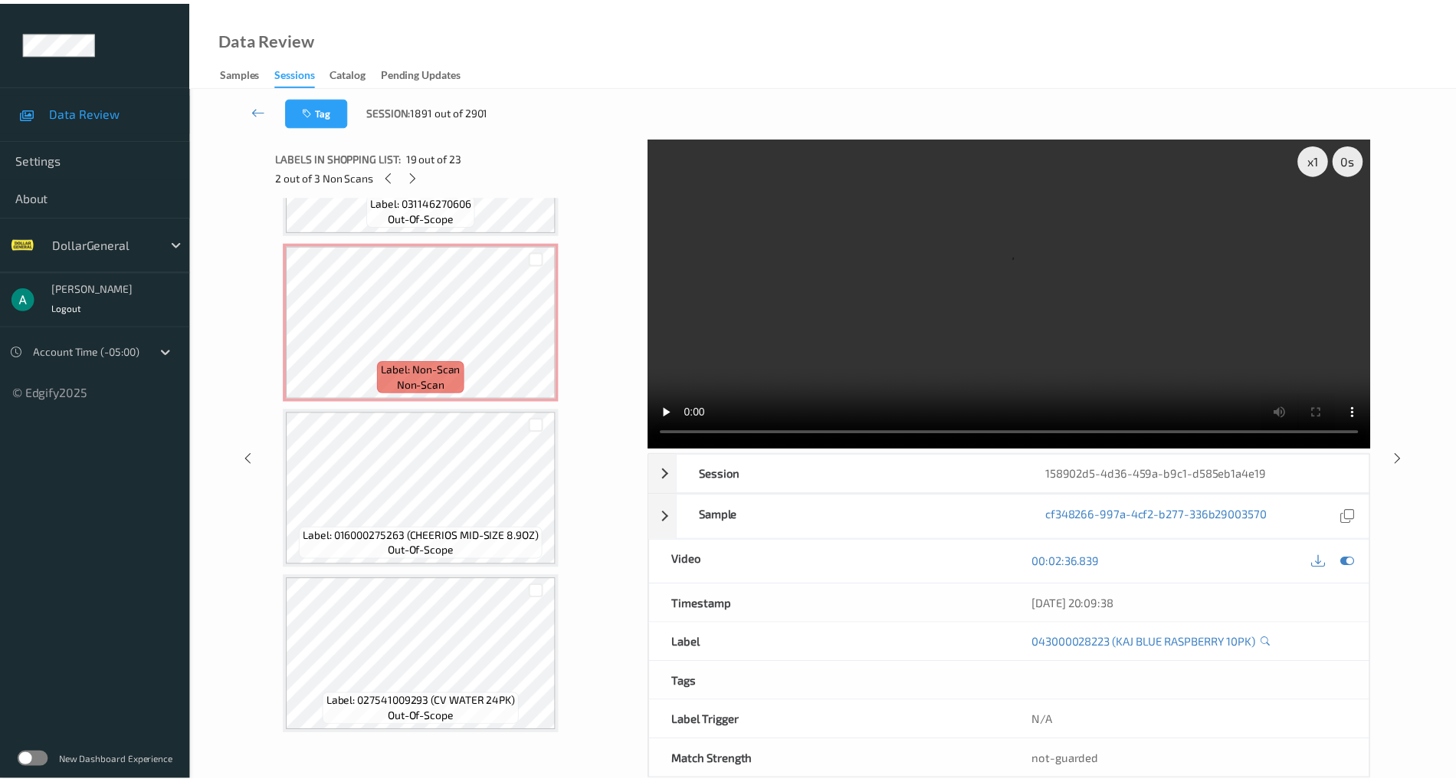
scroll to position [2997, 0]
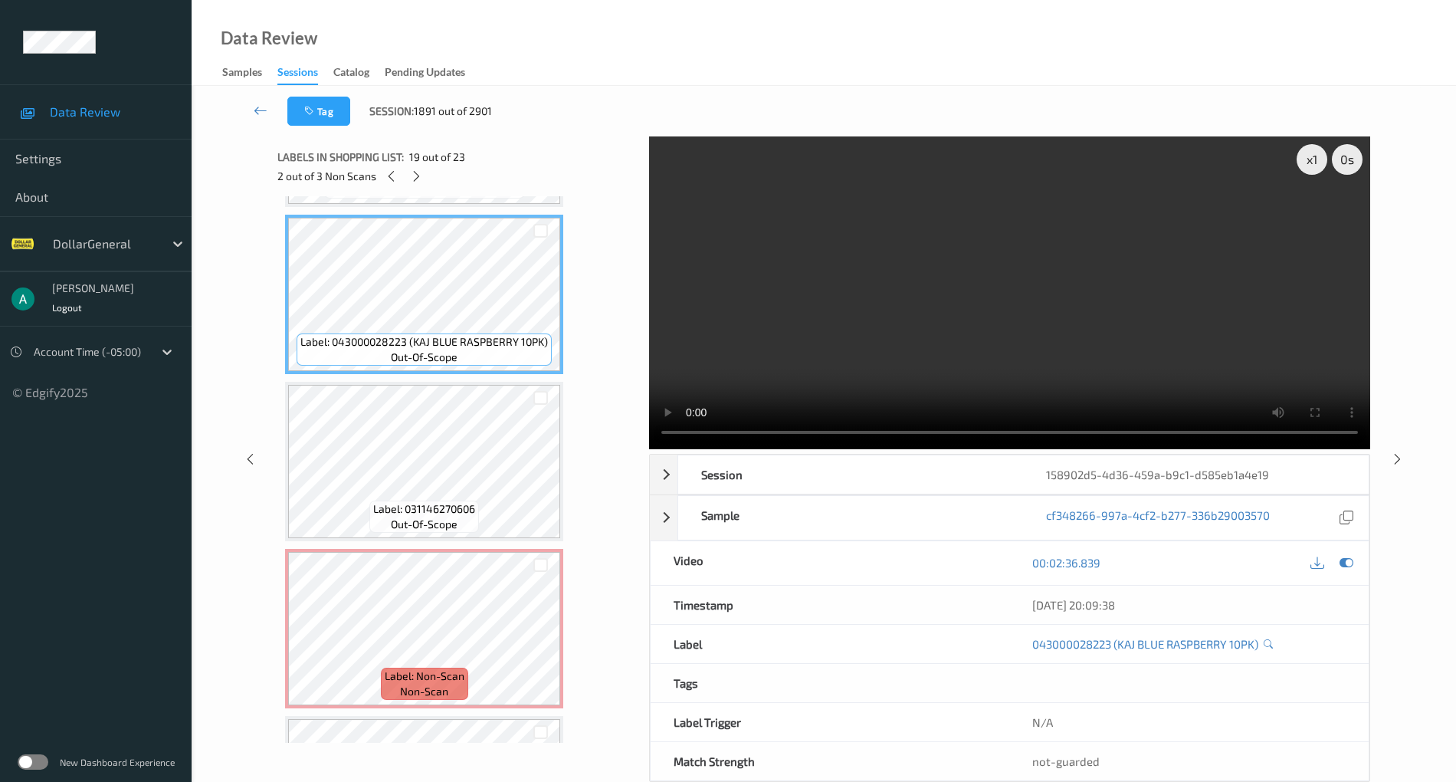
click at [884, 326] on video at bounding box center [1009, 292] width 721 height 313
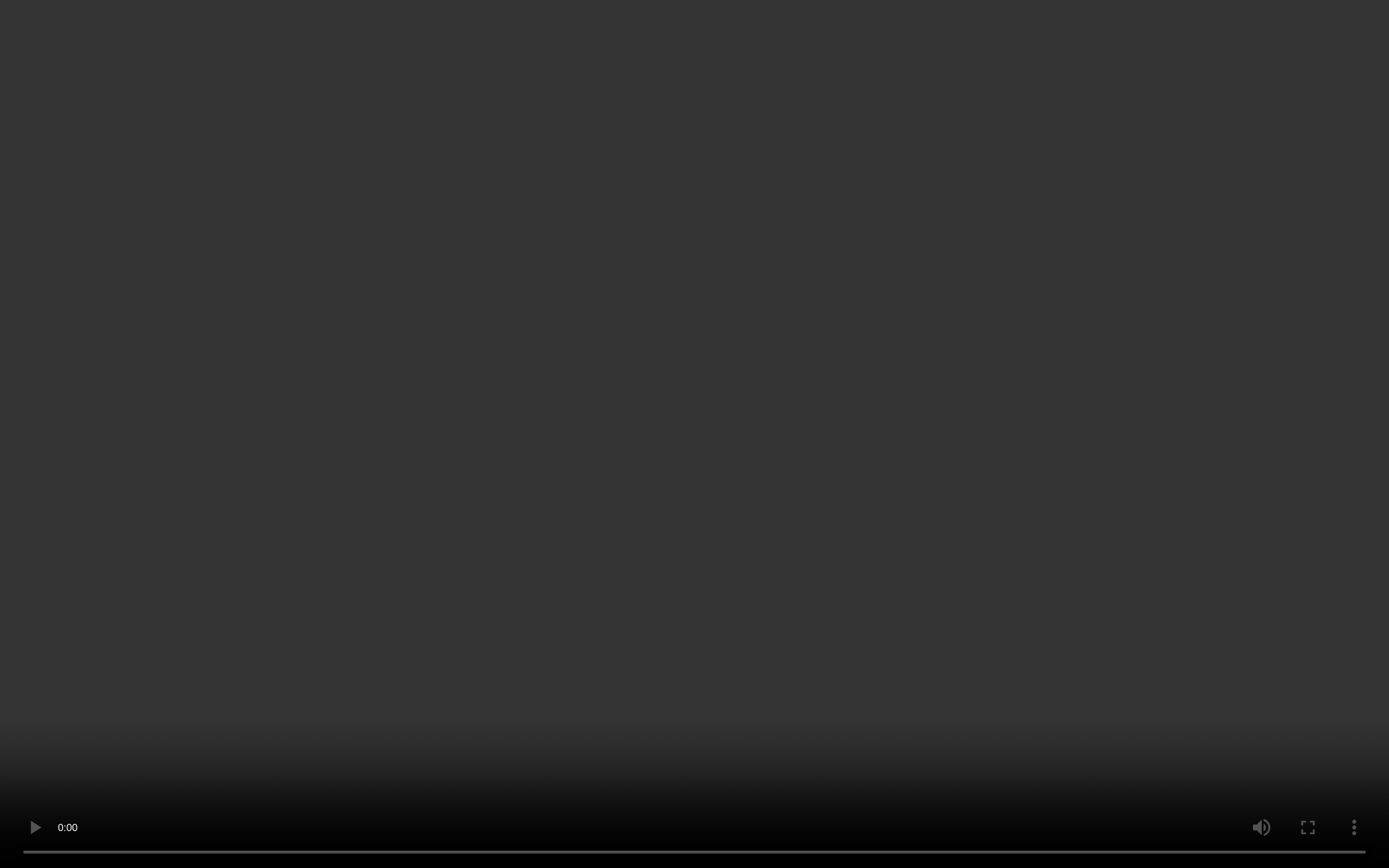
click at [763, 386] on video at bounding box center [694, 434] width 1389 height 868
click at [919, 611] on video at bounding box center [694, 434] width 1389 height 868
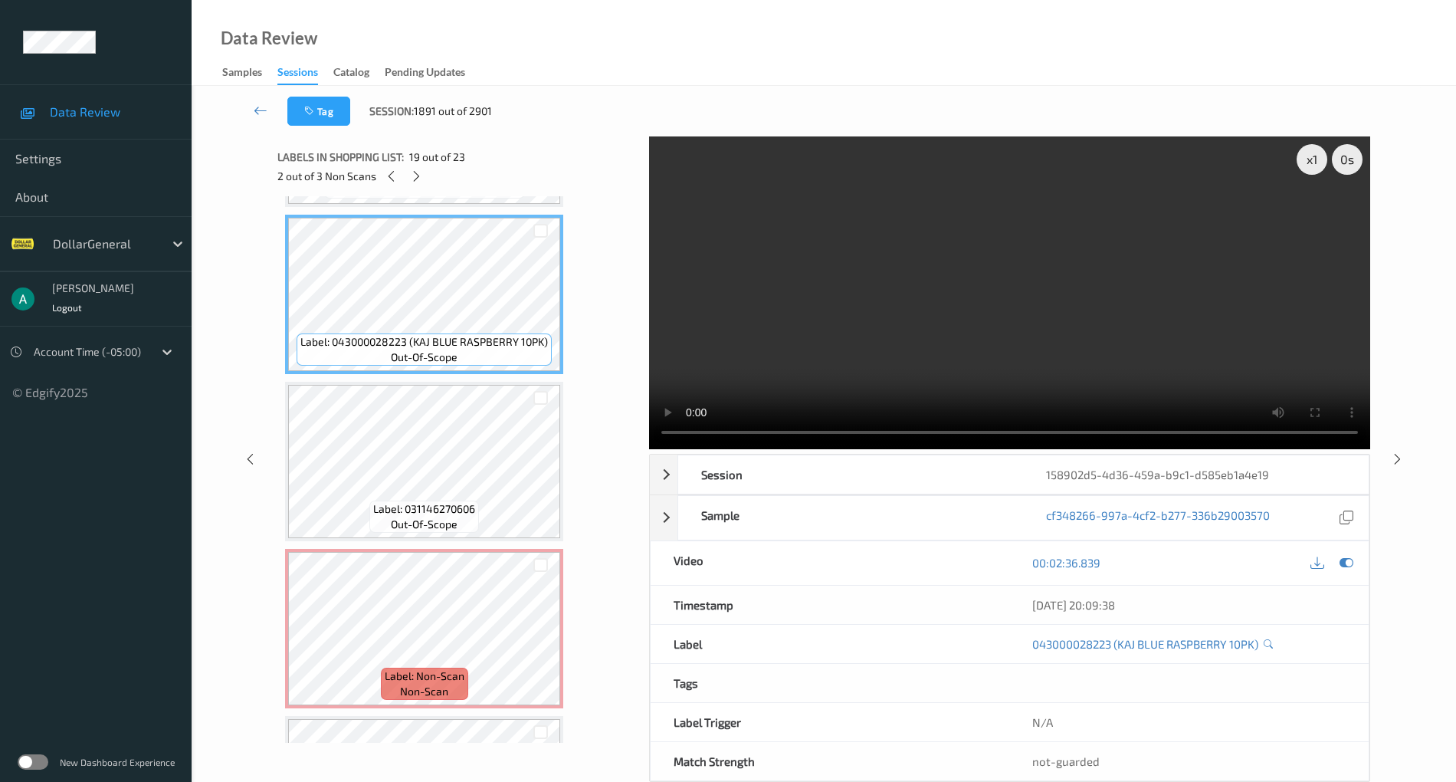
drag, startPoint x: 1346, startPoint y: 558, endPoint x: 1333, endPoint y: 558, distance: 13.0
click at [1346, 558] on icon at bounding box center [1347, 563] width 14 height 14
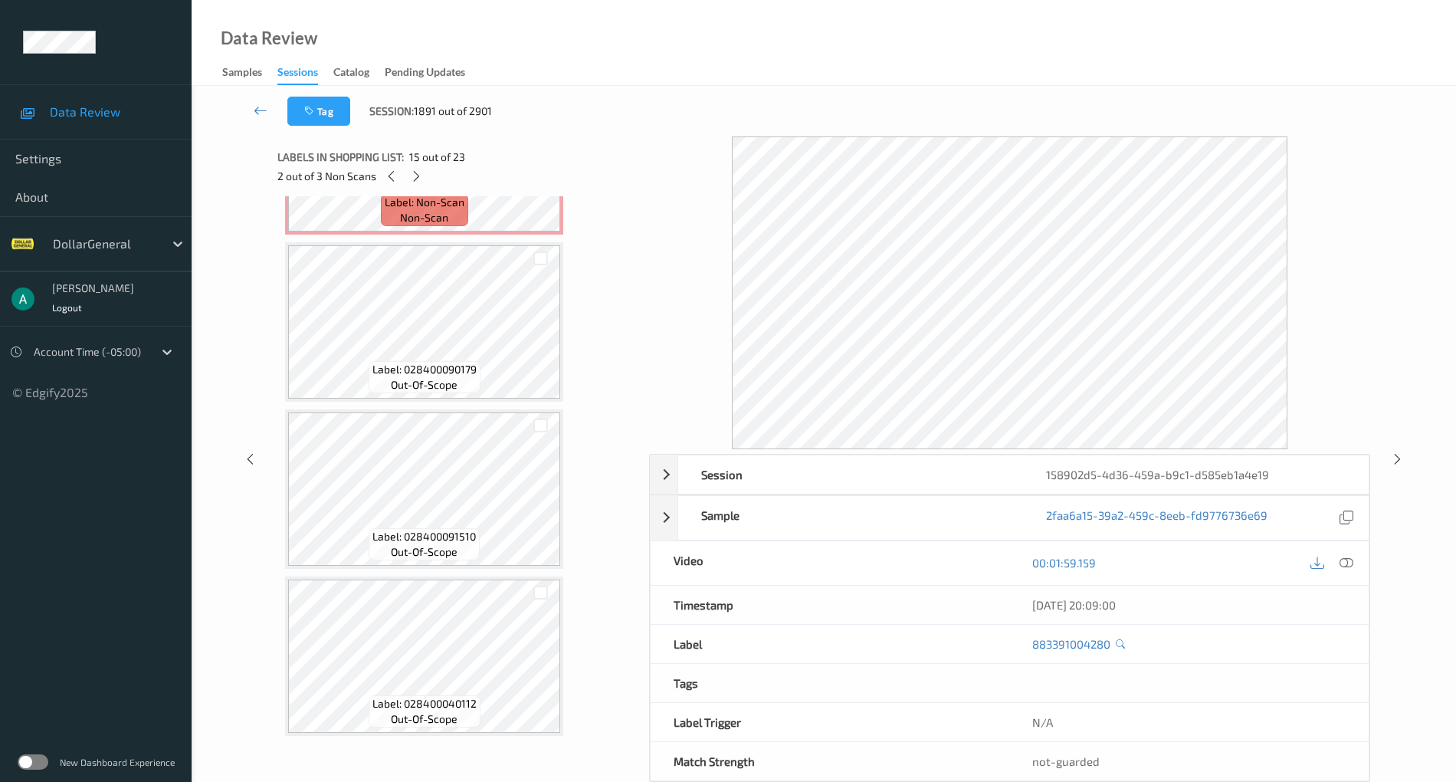
scroll to position [0, 0]
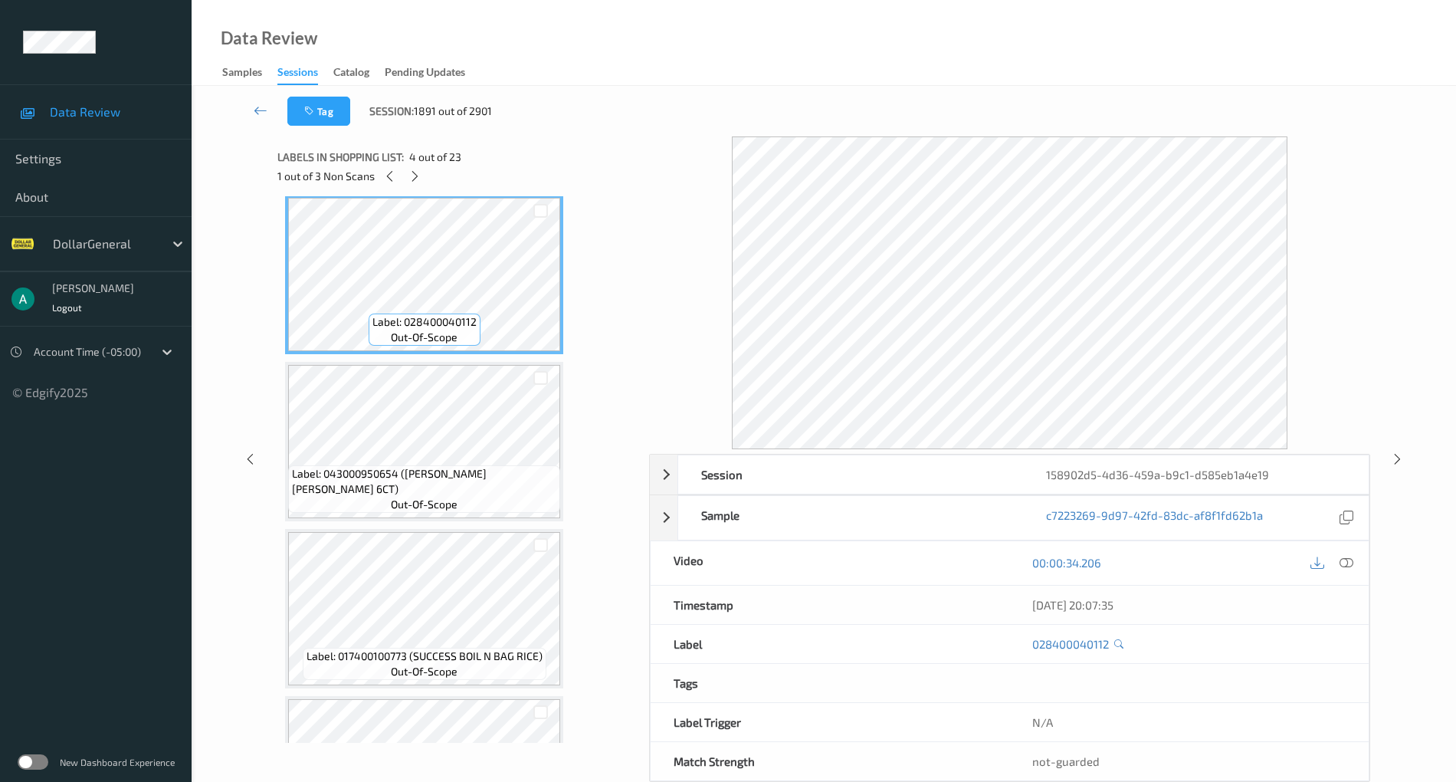
click at [426, 481] on span "Label: 043000950654 ([PERSON_NAME] [PERSON_NAME] 6CT)" at bounding box center [424, 481] width 264 height 31
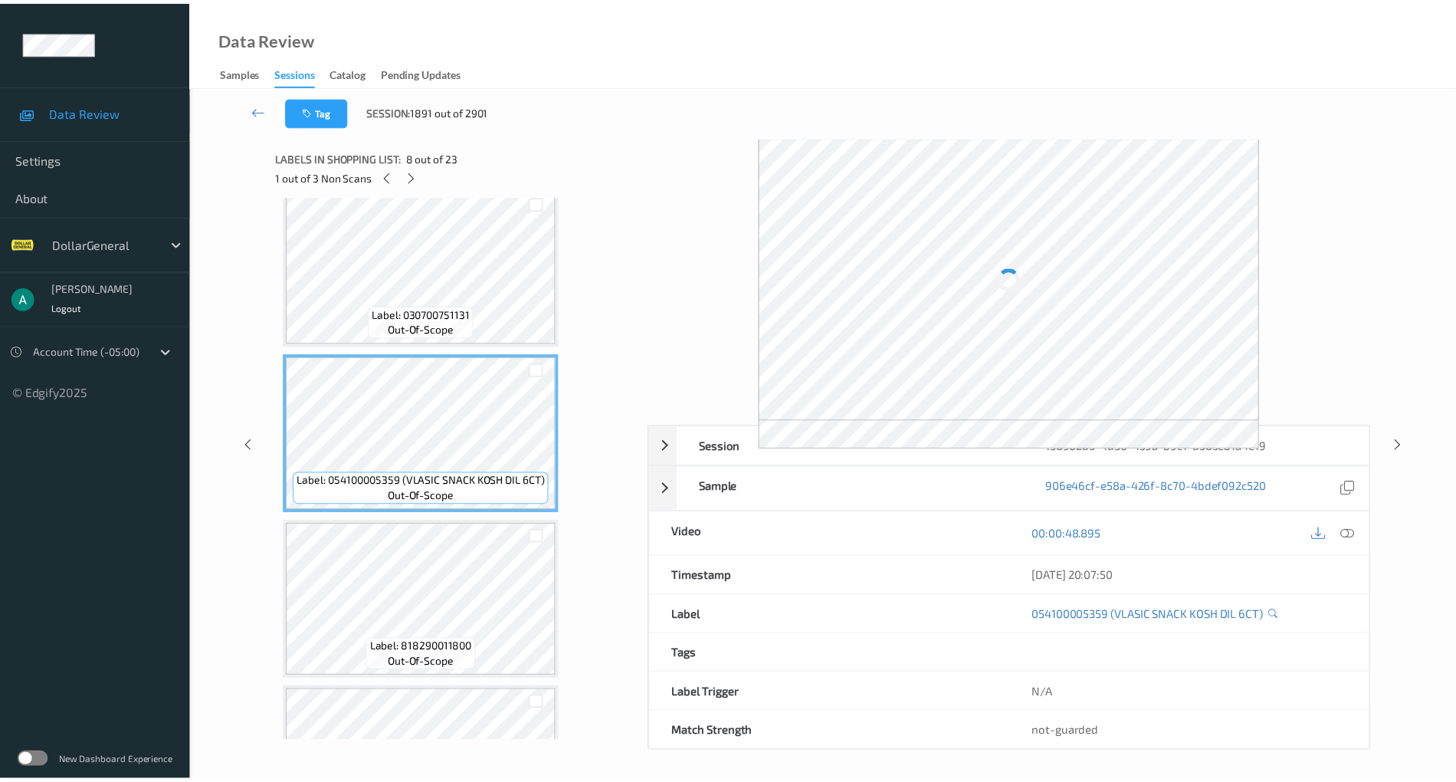
scroll to position [1022, 0]
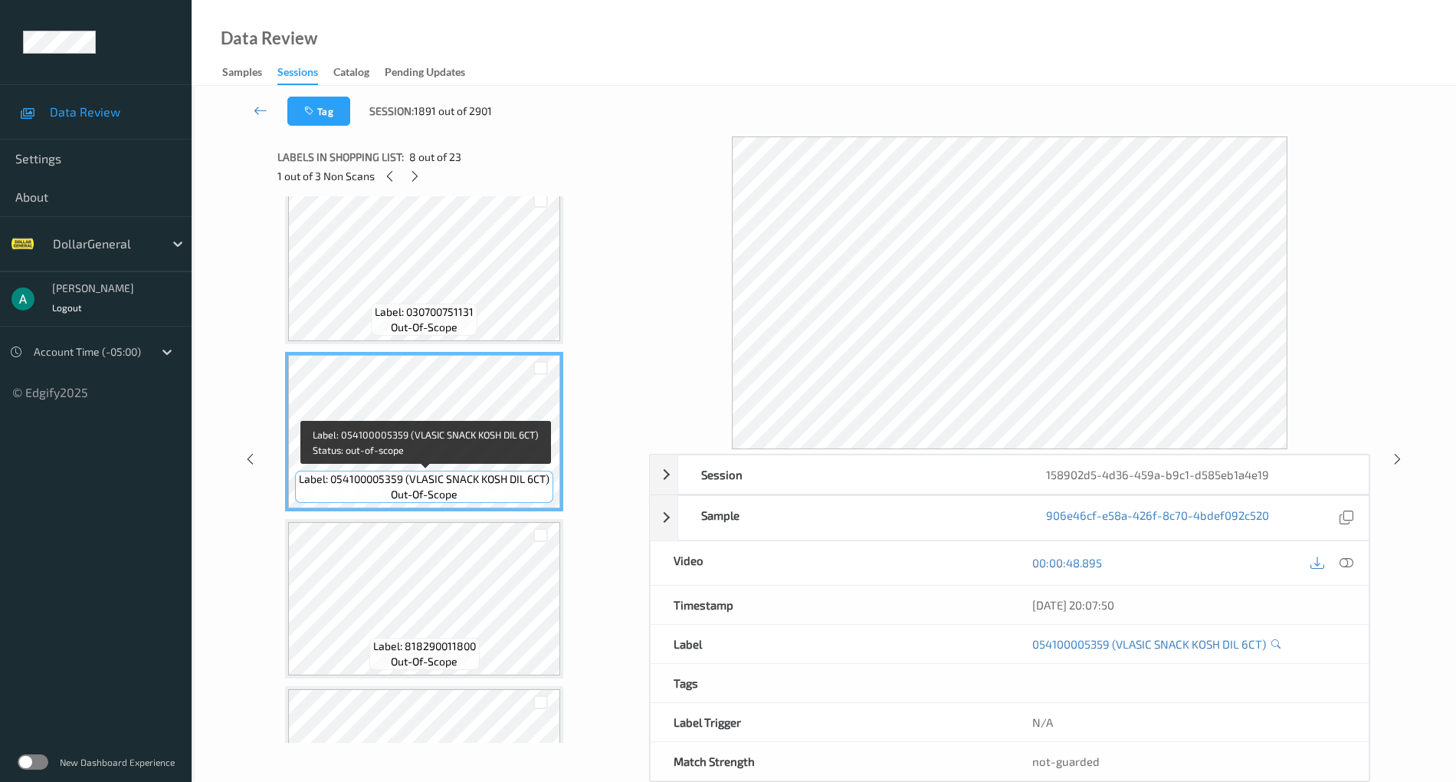
click at [426, 481] on span "Label: 054100005359 (VLASIC SNACK KOSH DIL 6CT)" at bounding box center [424, 478] width 251 height 15
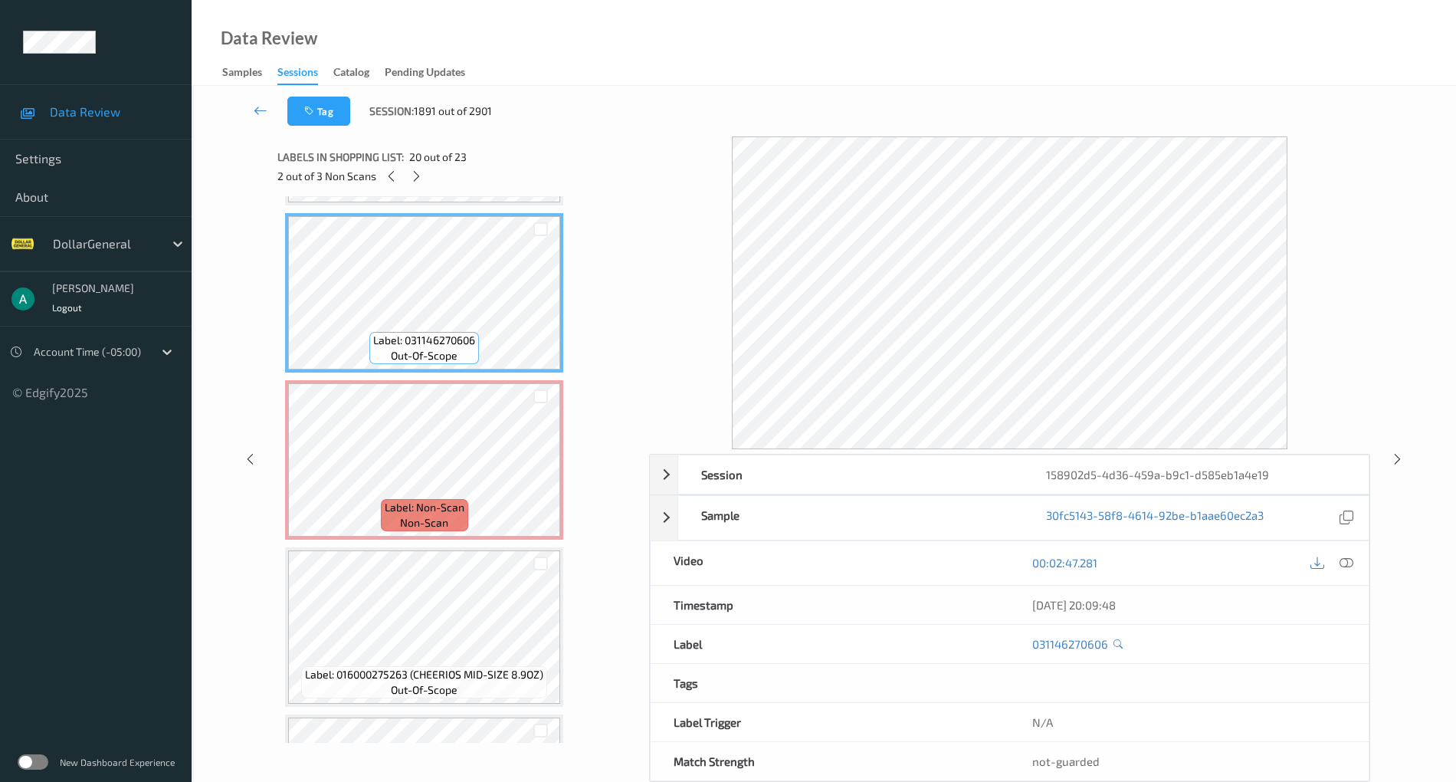
scroll to position [3168, 0]
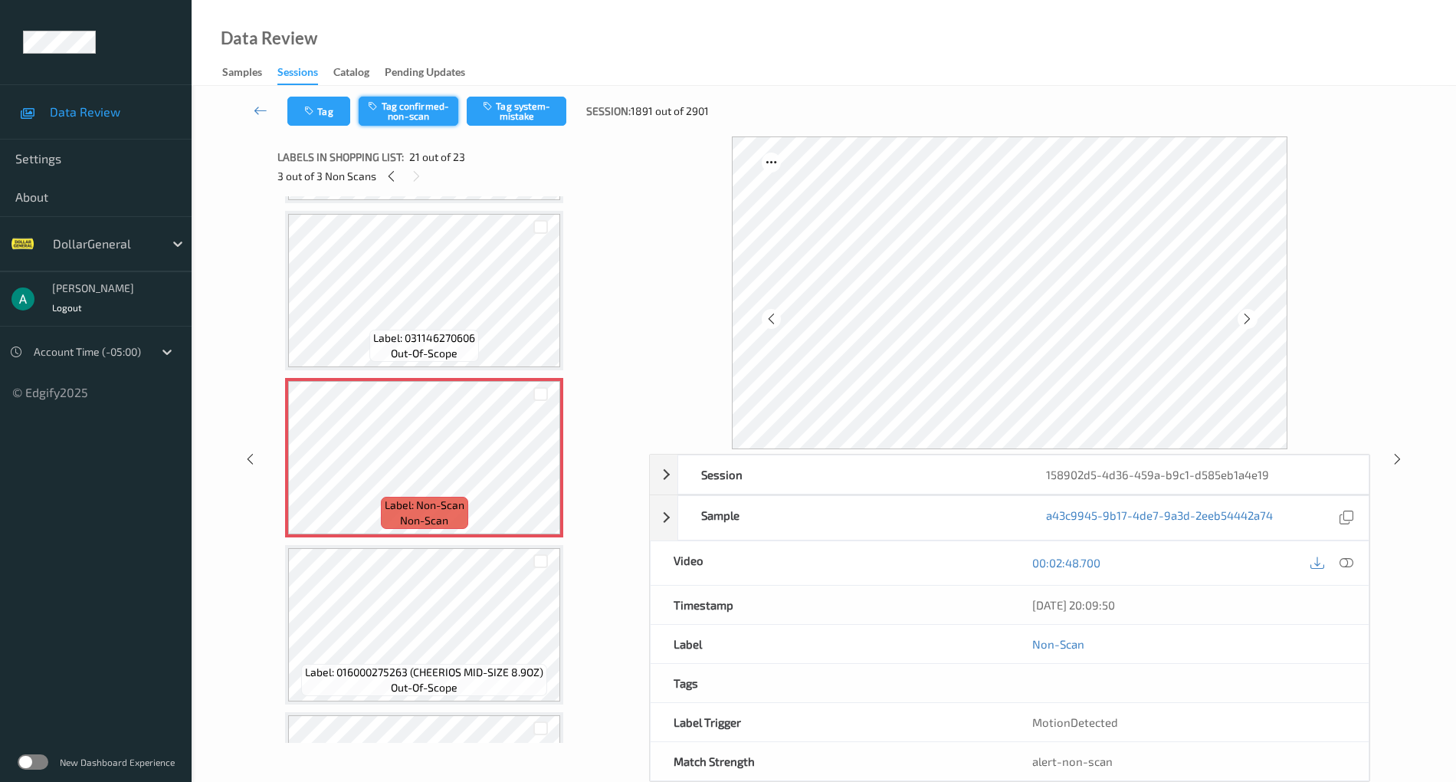
click at [438, 101] on button "Tag confirmed-non-scan" at bounding box center [409, 111] width 100 height 29
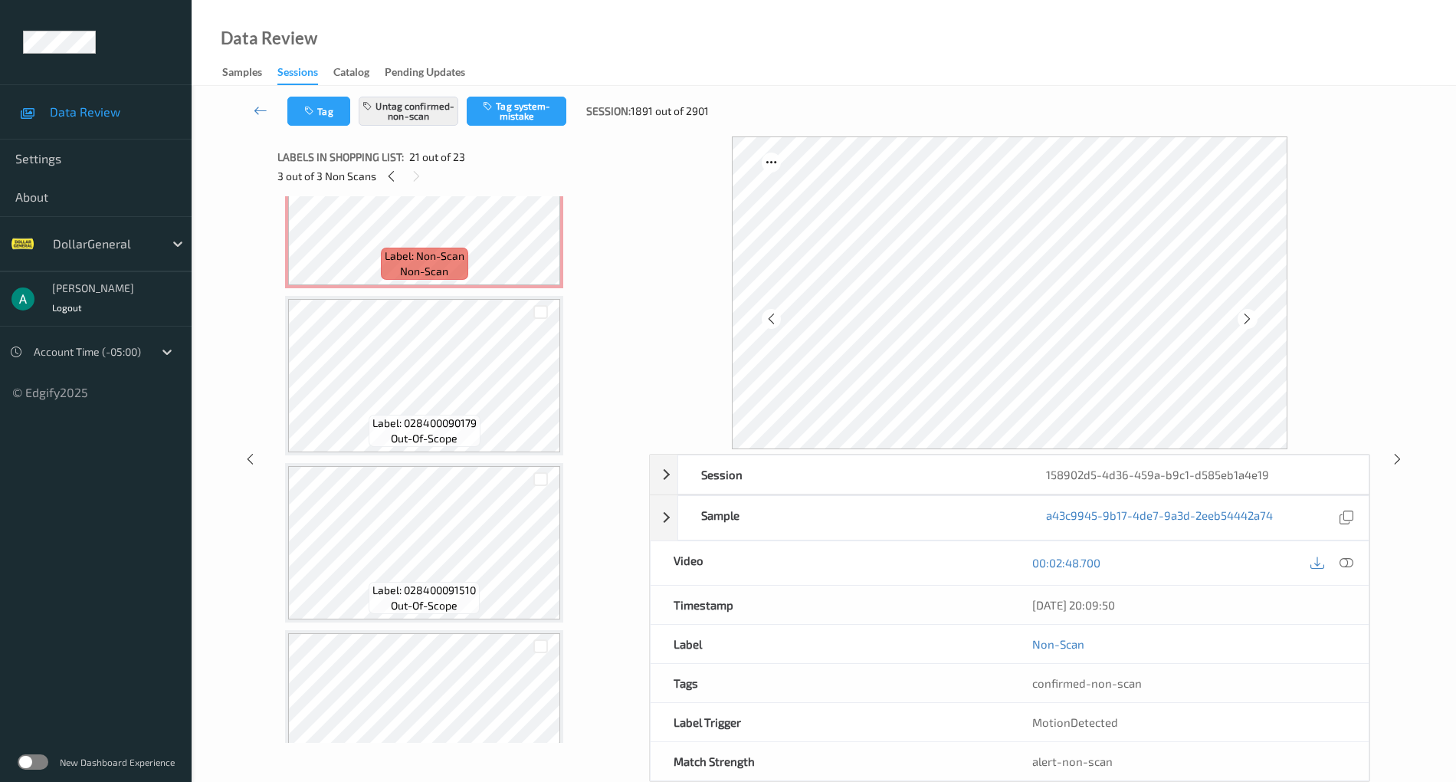
scroll to position [0, 0]
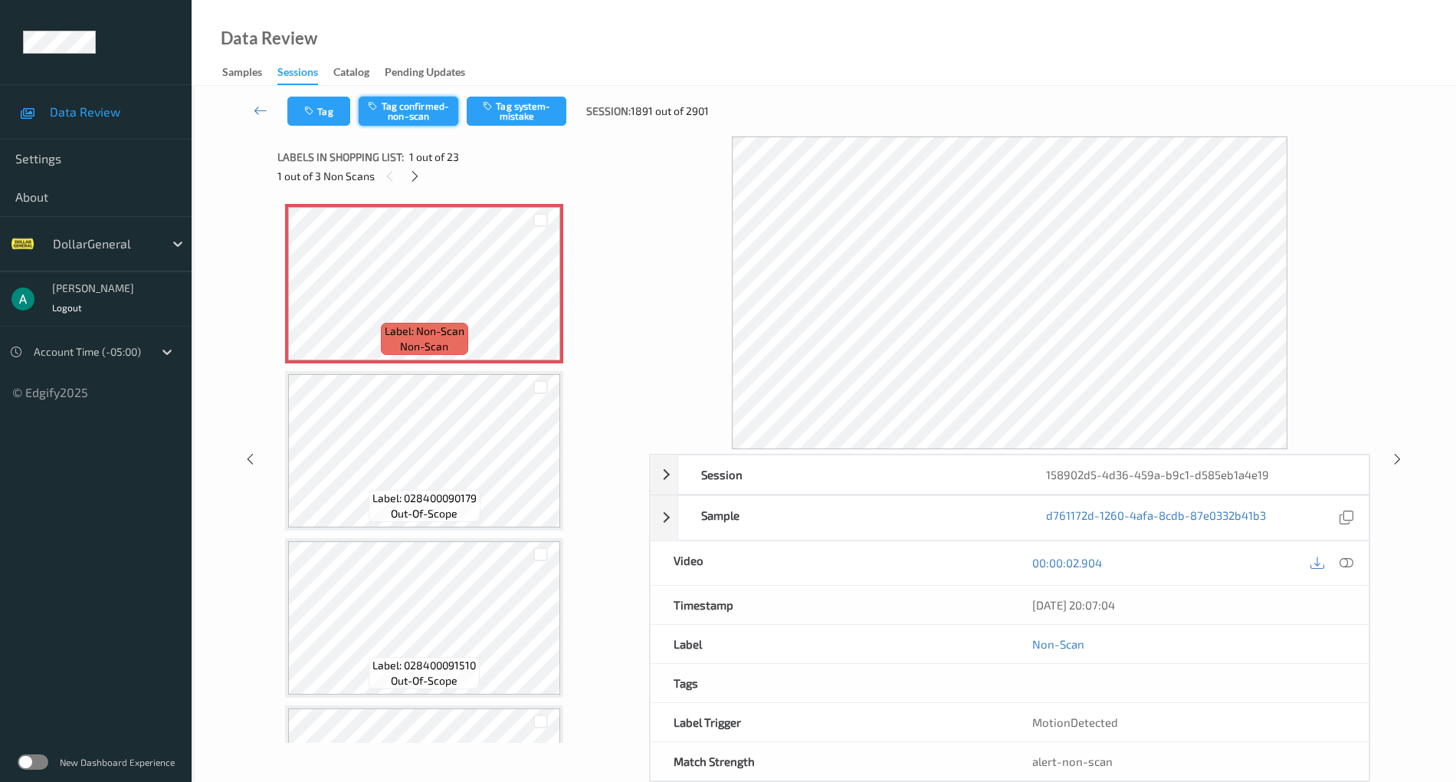
click at [426, 104] on button "Tag confirmed-non-scan" at bounding box center [409, 111] width 100 height 29
click at [409, 170] on icon at bounding box center [414, 176] width 13 height 14
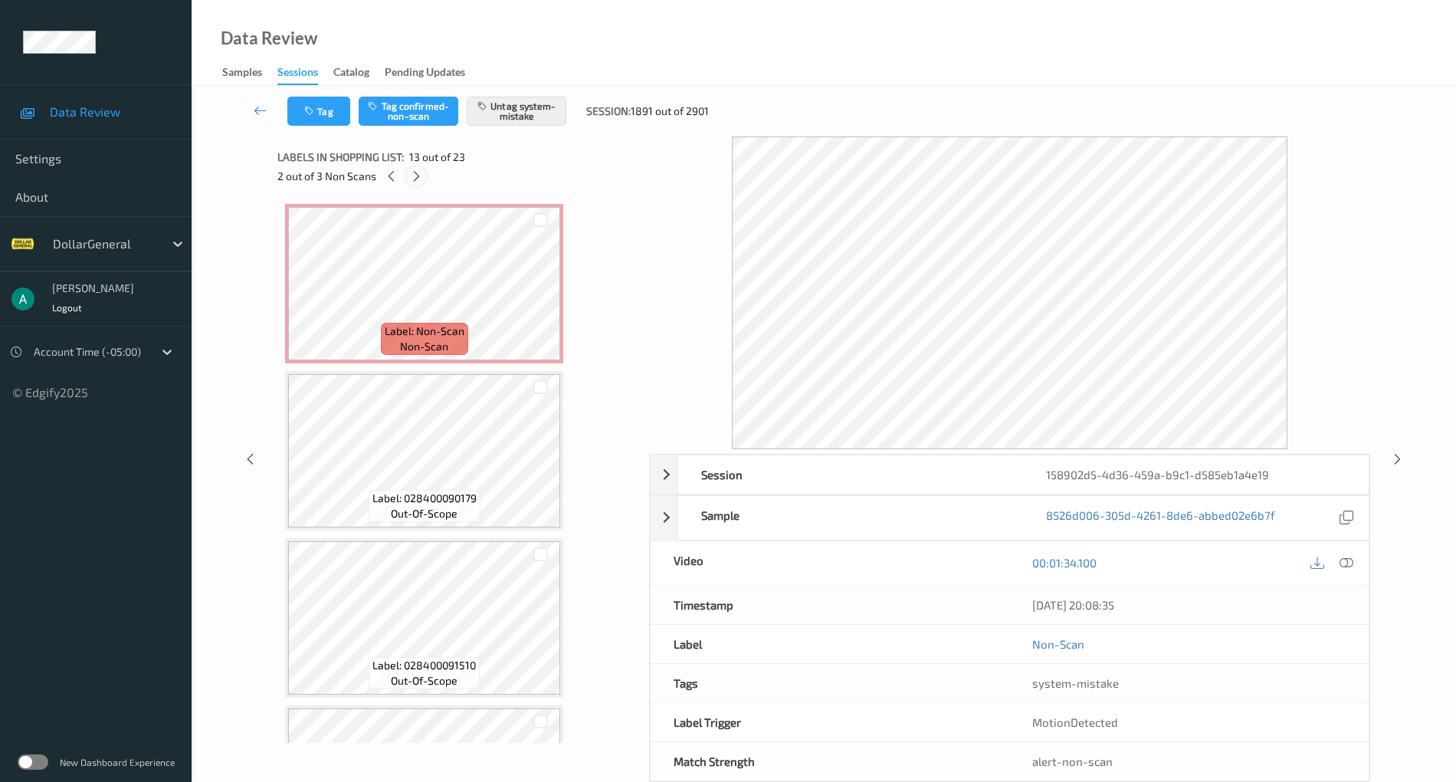
scroll to position [1846, 0]
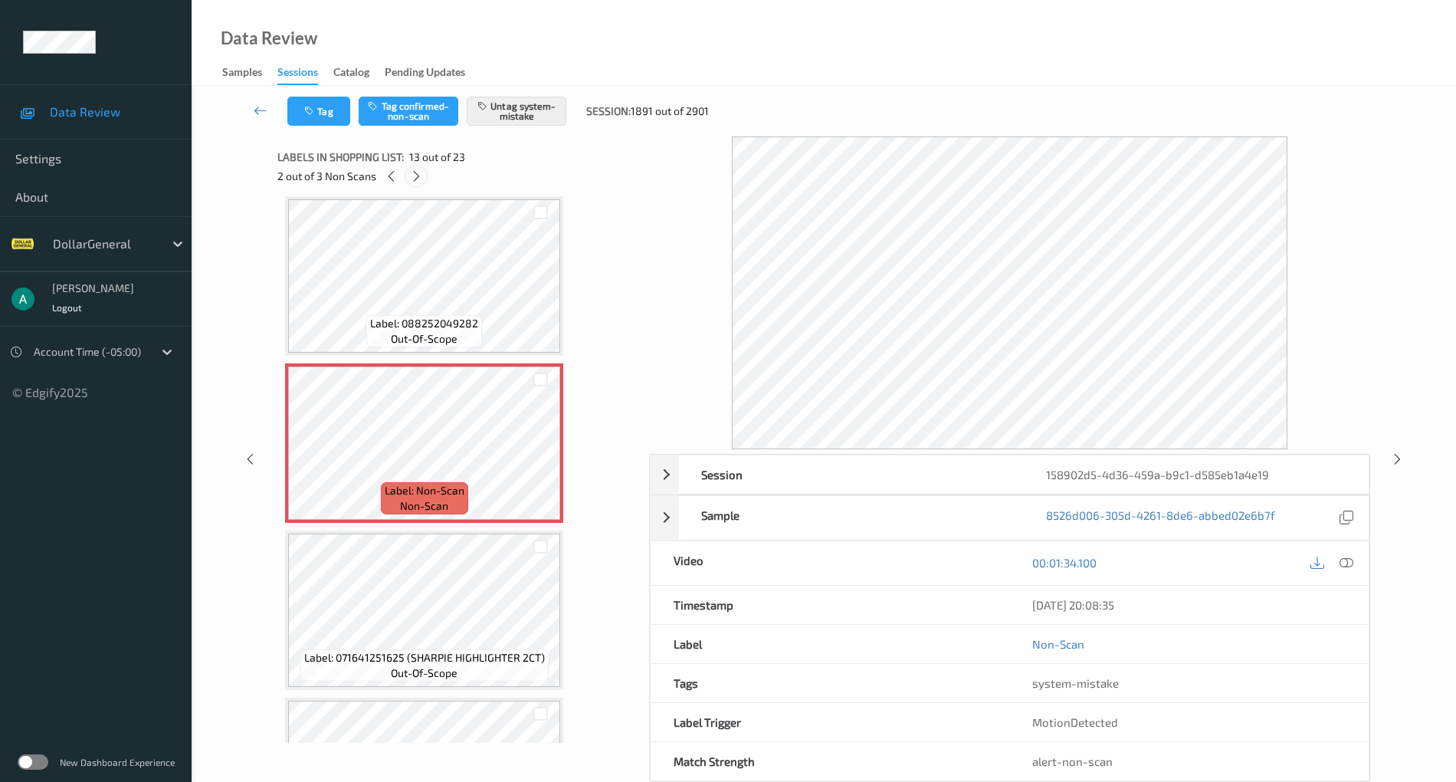
click at [409, 170] on div at bounding box center [415, 175] width 19 height 19
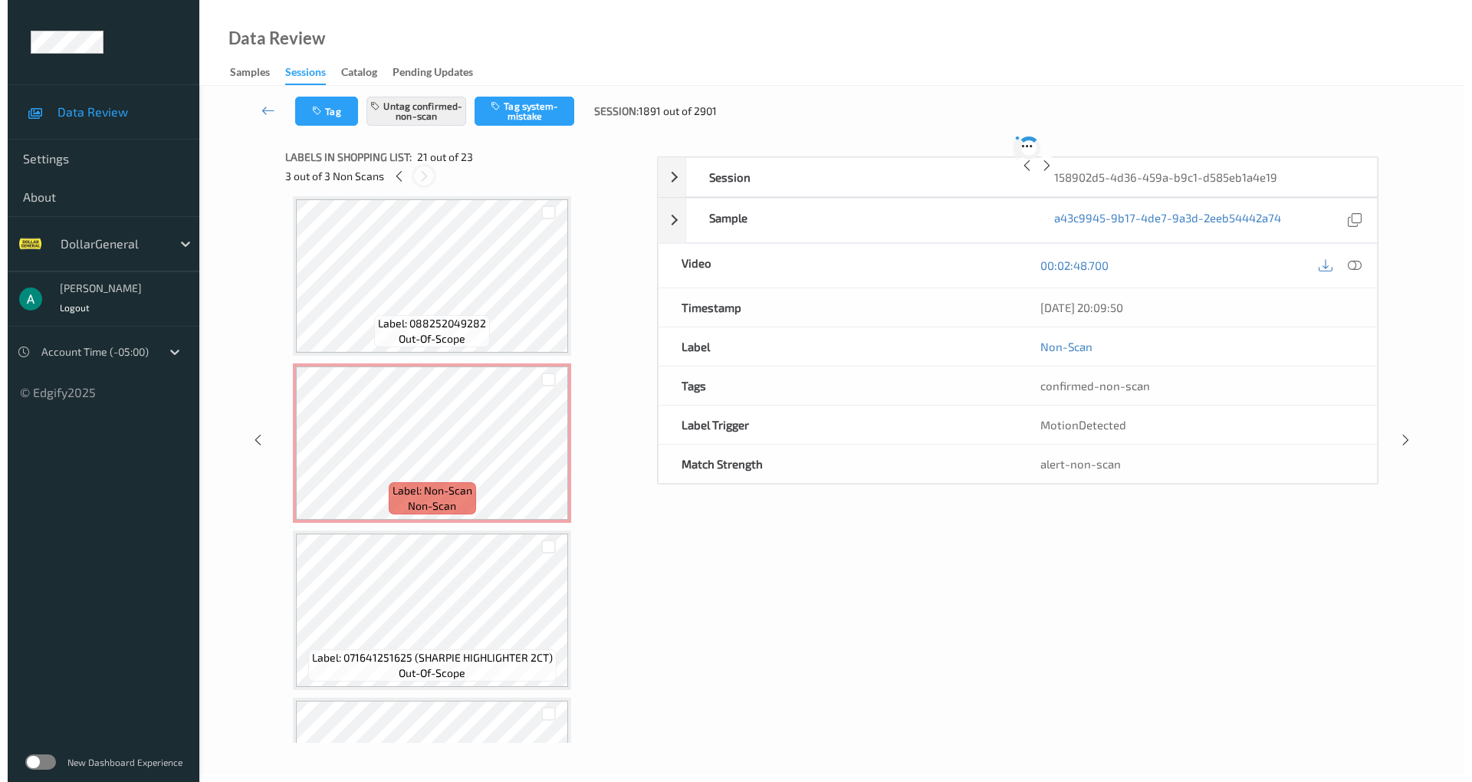
scroll to position [3182, 0]
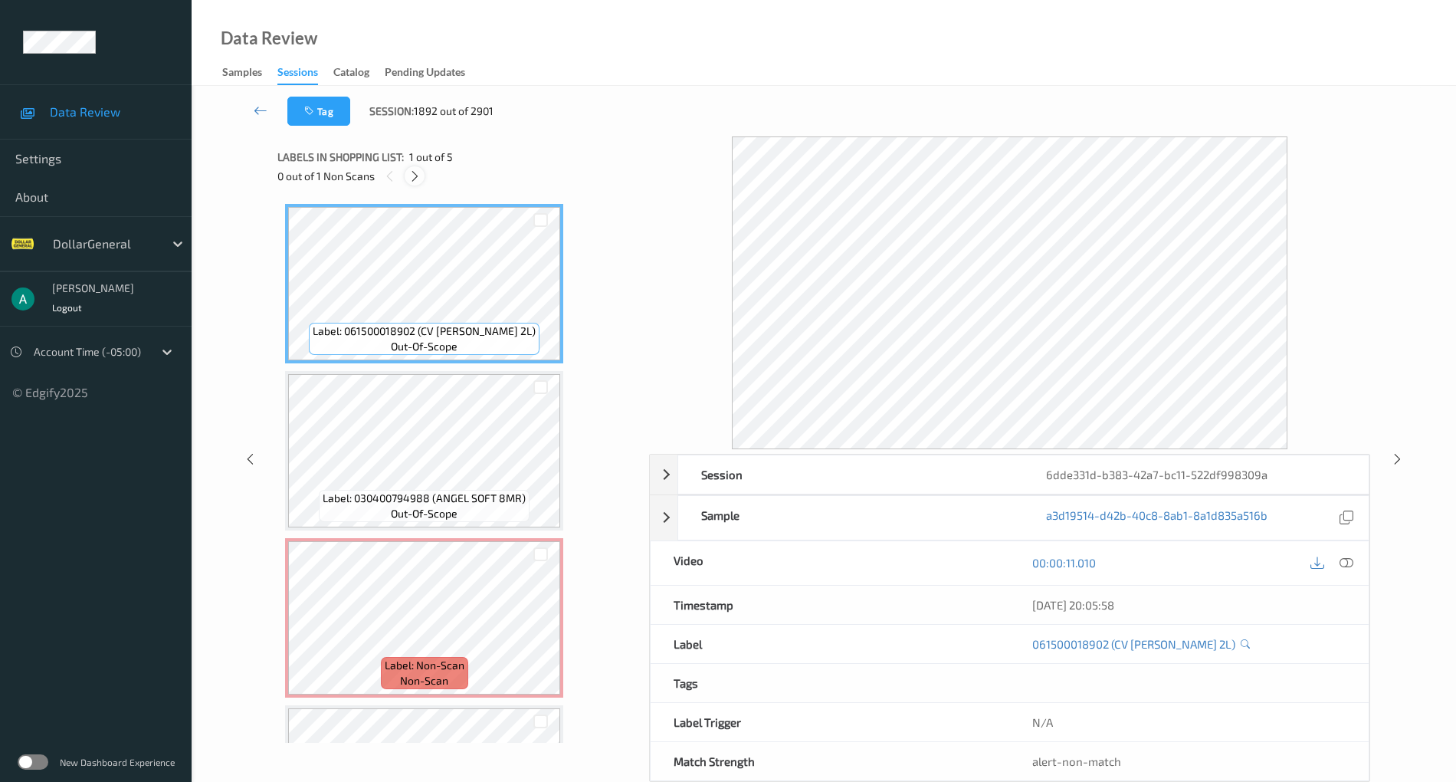
click at [415, 167] on div at bounding box center [414, 175] width 19 height 19
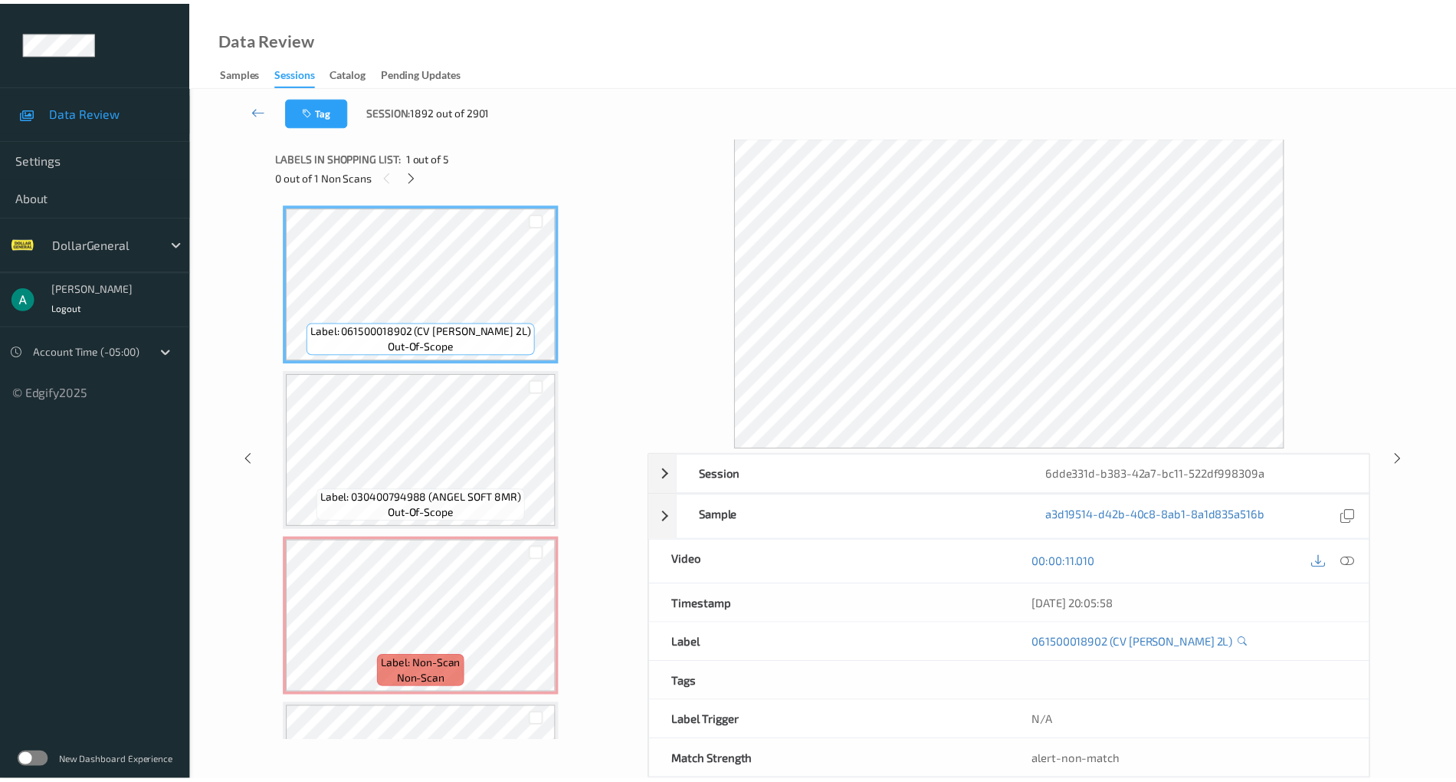
scroll to position [175, 0]
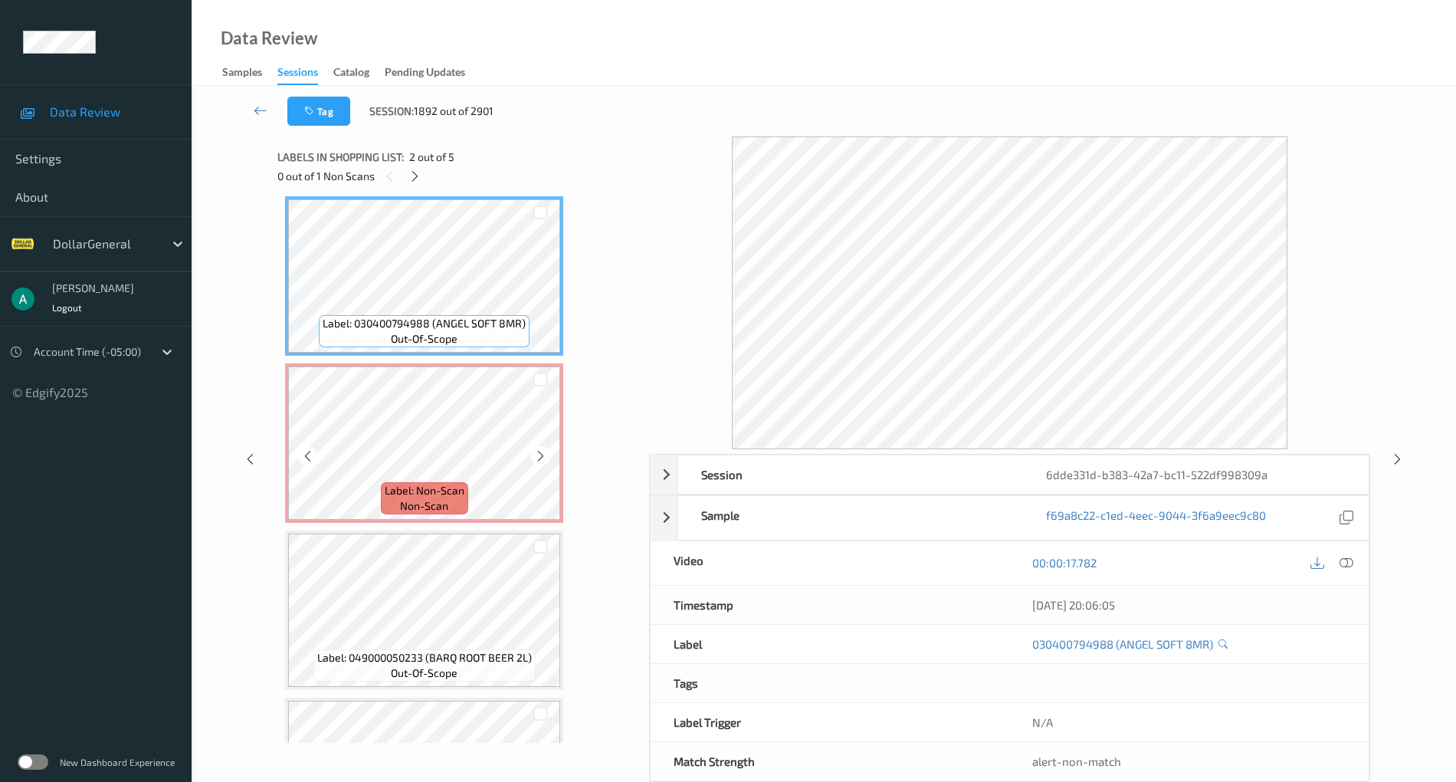
click at [468, 363] on div "Label: Non-Scan non-scan" at bounding box center [424, 442] width 278 height 159
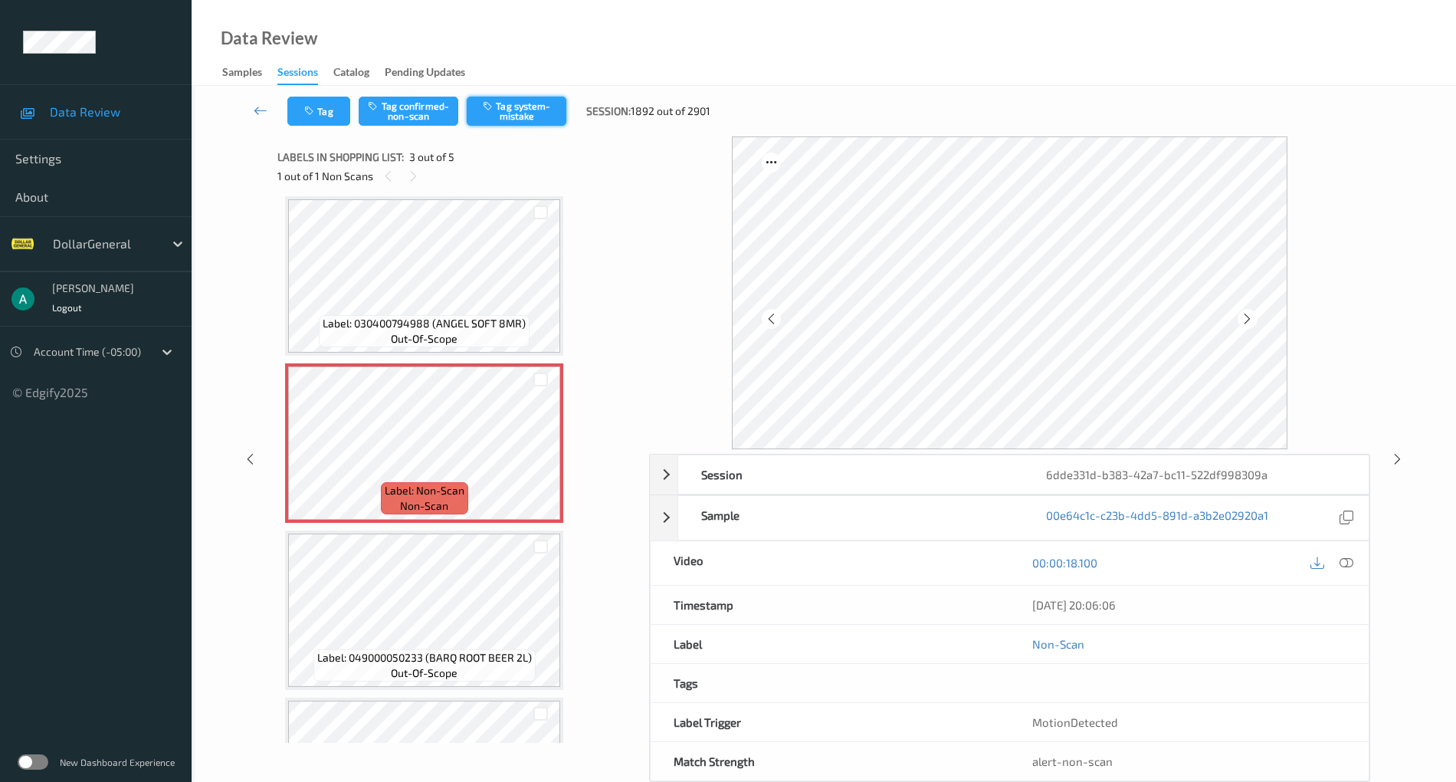
click at [521, 108] on button "Tag system-mistake" at bounding box center [517, 111] width 100 height 29
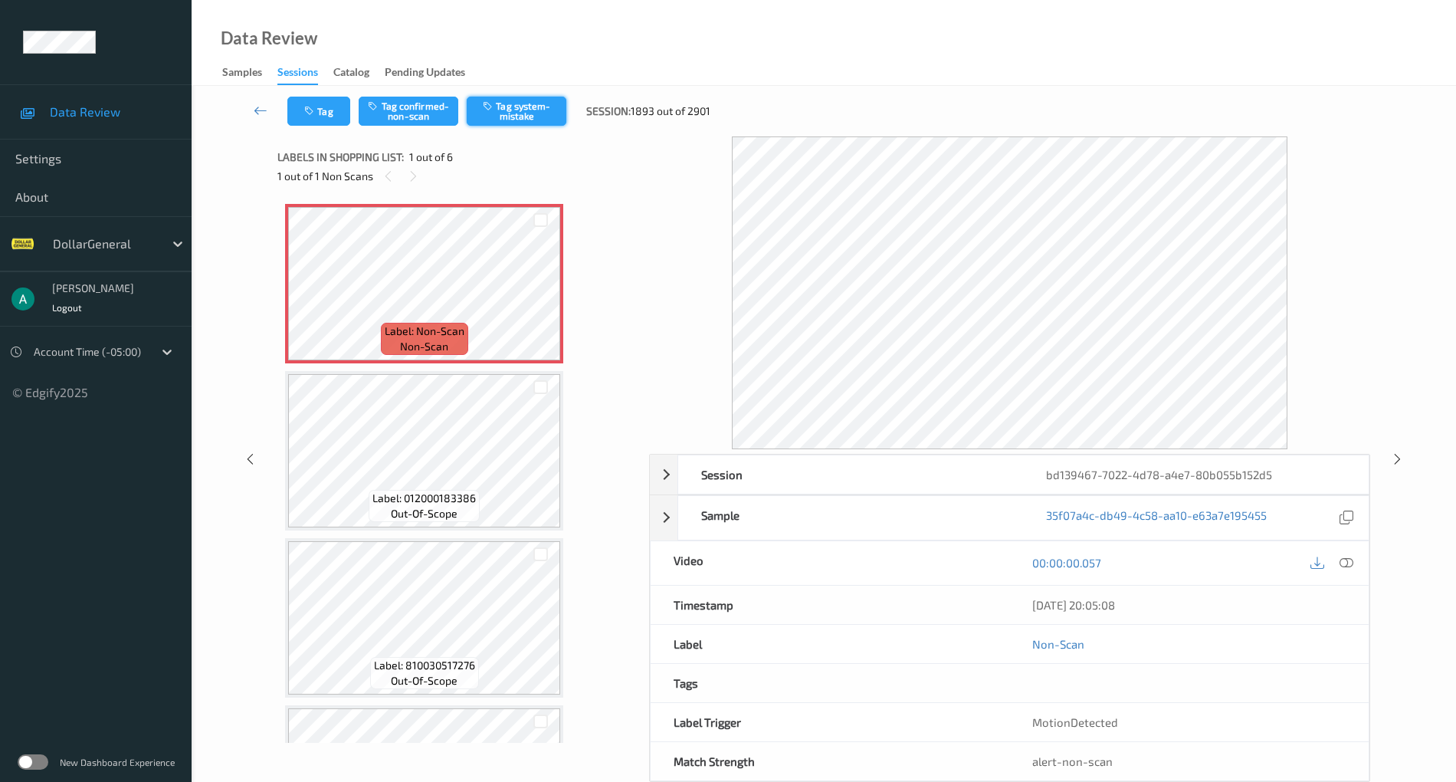
click at [540, 118] on button "Tag system-mistake" at bounding box center [517, 111] width 100 height 29
click at [544, 290] on icon at bounding box center [540, 297] width 13 height 14
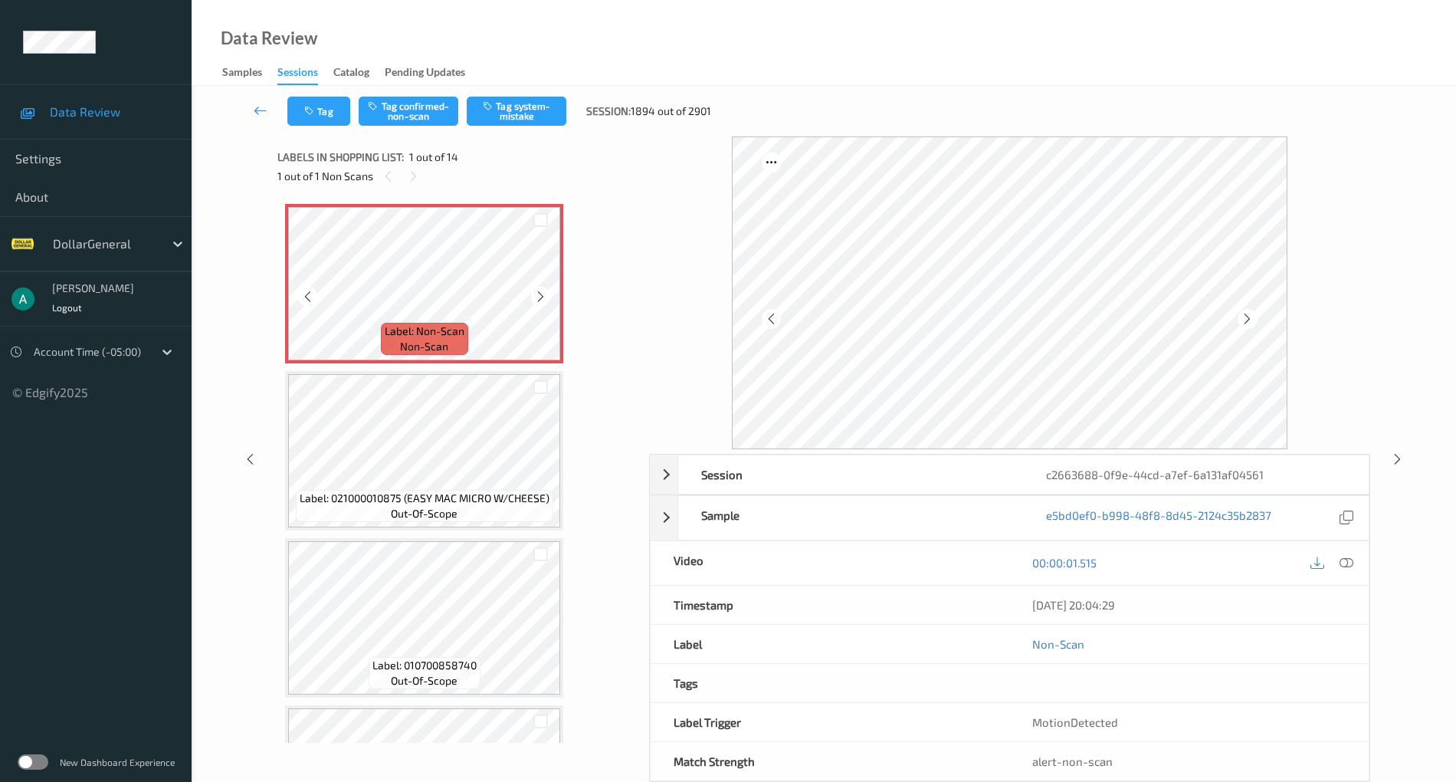
click at [544, 290] on icon at bounding box center [540, 297] width 13 height 14
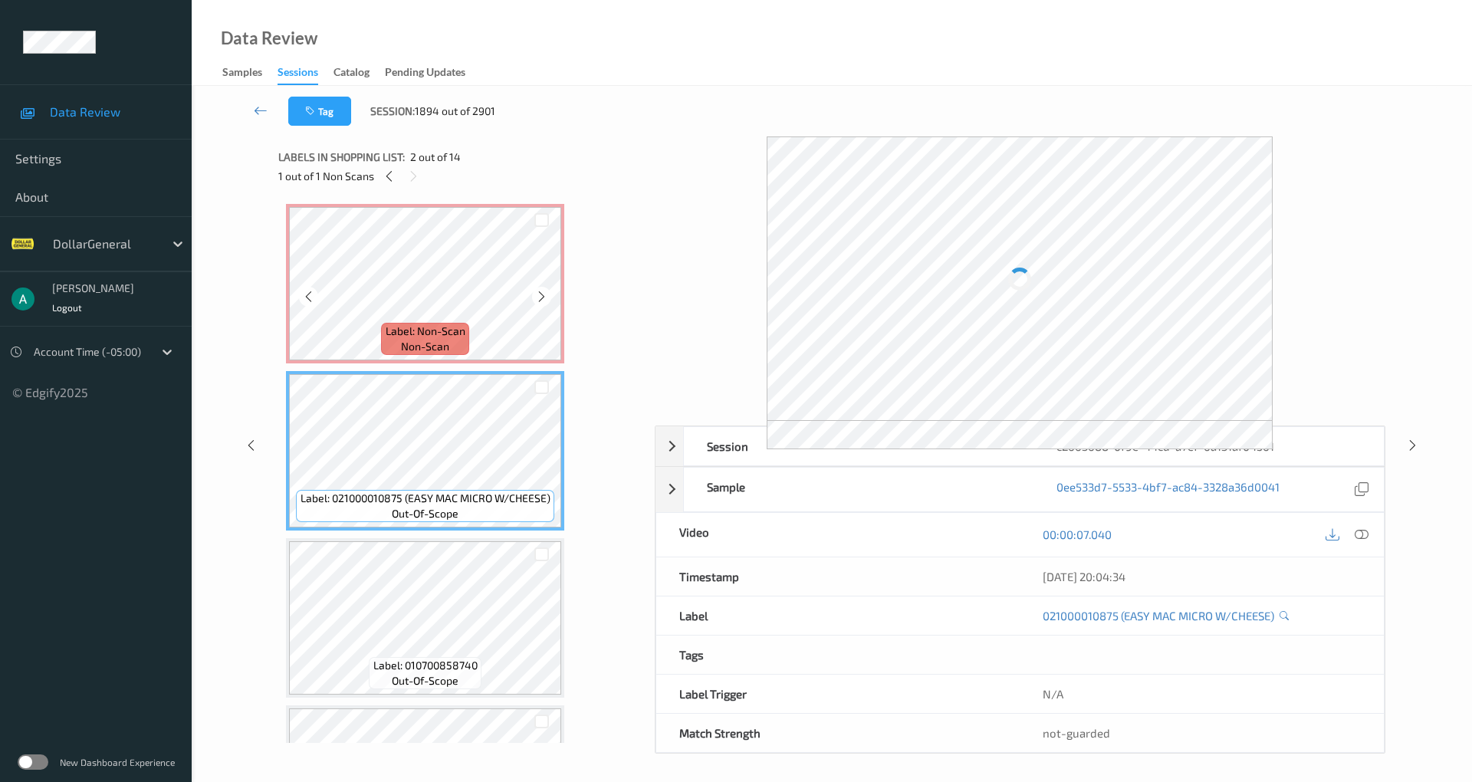
click at [438, 323] on div "Label: Non-Scan non-scan" at bounding box center [424, 339] width 87 height 32
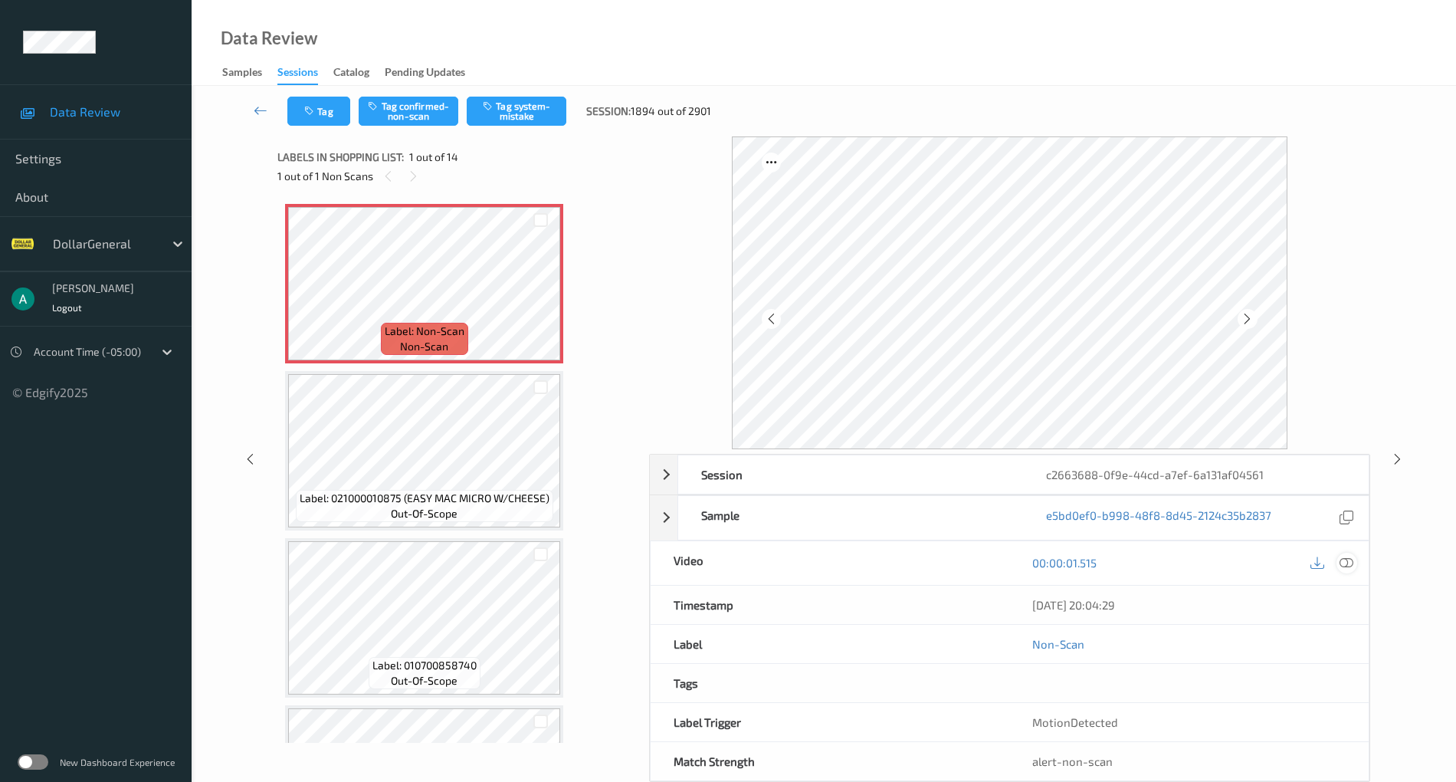
click at [1340, 563] on icon at bounding box center [1347, 563] width 14 height 14
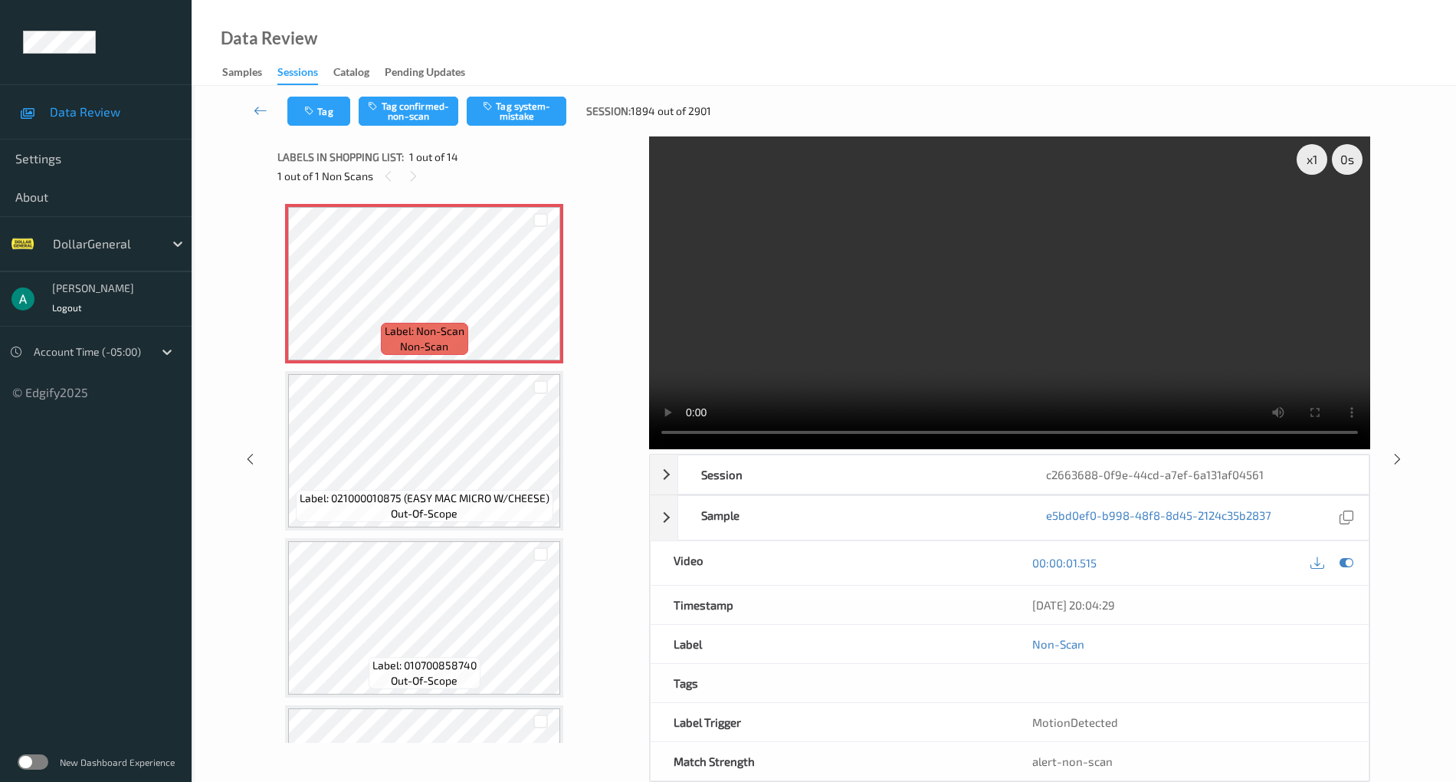
click at [636, 425] on div "x 1 0 s Session c2663688-0f9e-44cd-a7ef-6a131af04561 Session ID c2663688-0f9e-4…" at bounding box center [823, 458] width 1092 height 645
click at [978, 307] on video at bounding box center [1009, 292] width 721 height 313
drag, startPoint x: 1349, startPoint y: 562, endPoint x: 1342, endPoint y: 553, distance: 10.9
click at [1349, 563] on icon at bounding box center [1347, 563] width 14 height 14
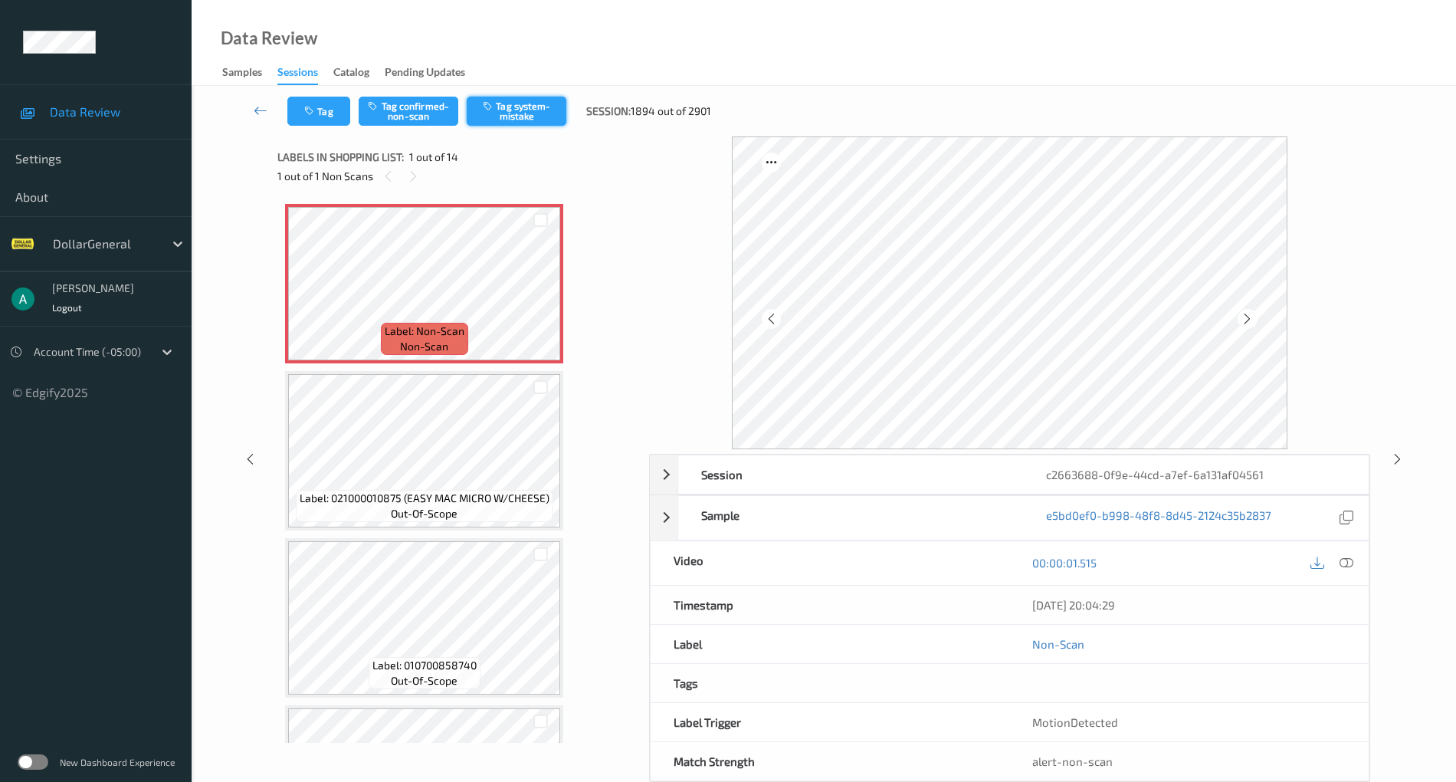
click at [521, 111] on button "Tag system-mistake" at bounding box center [517, 111] width 100 height 29
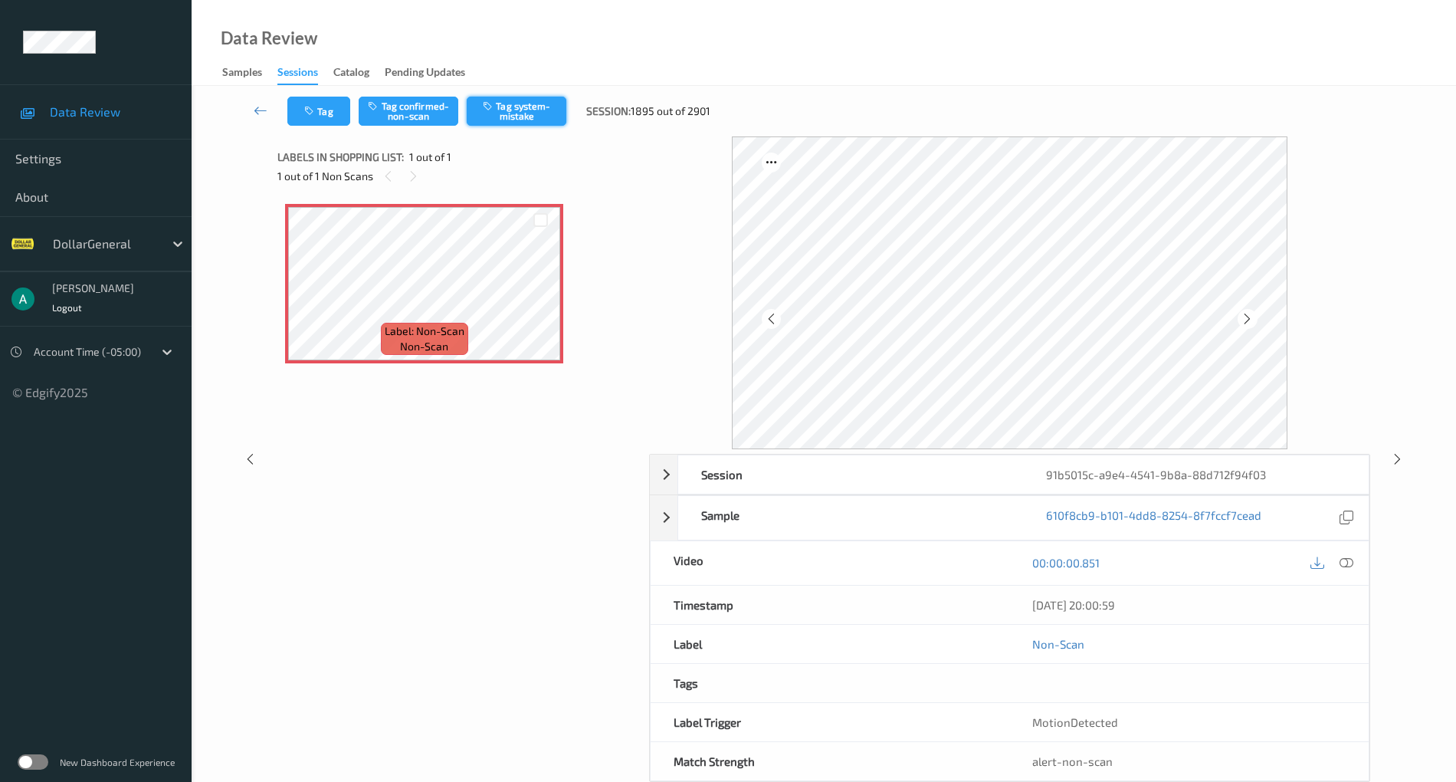
click at [532, 100] on button "Tag system-mistake" at bounding box center [517, 111] width 100 height 29
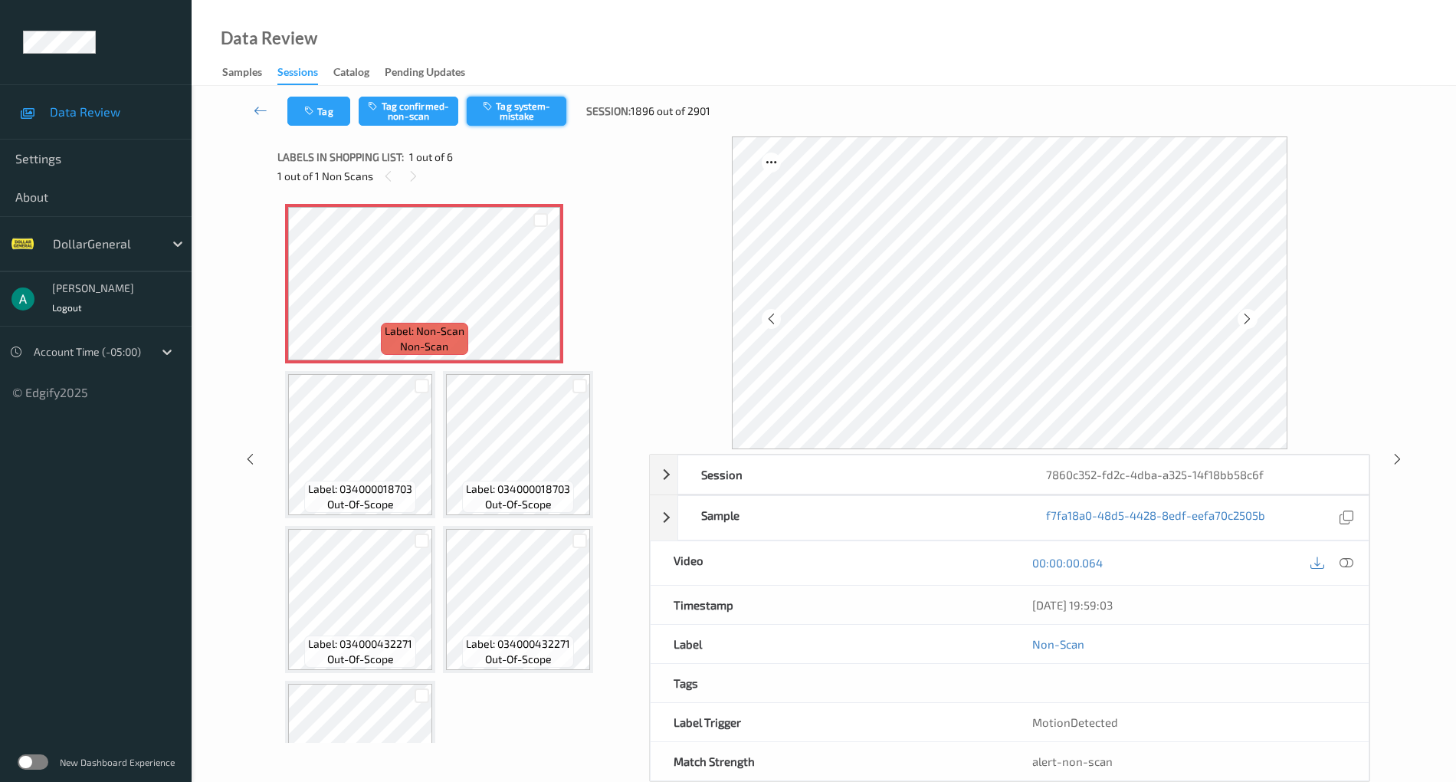
click at [529, 112] on button "Tag system-mistake" at bounding box center [517, 111] width 100 height 29
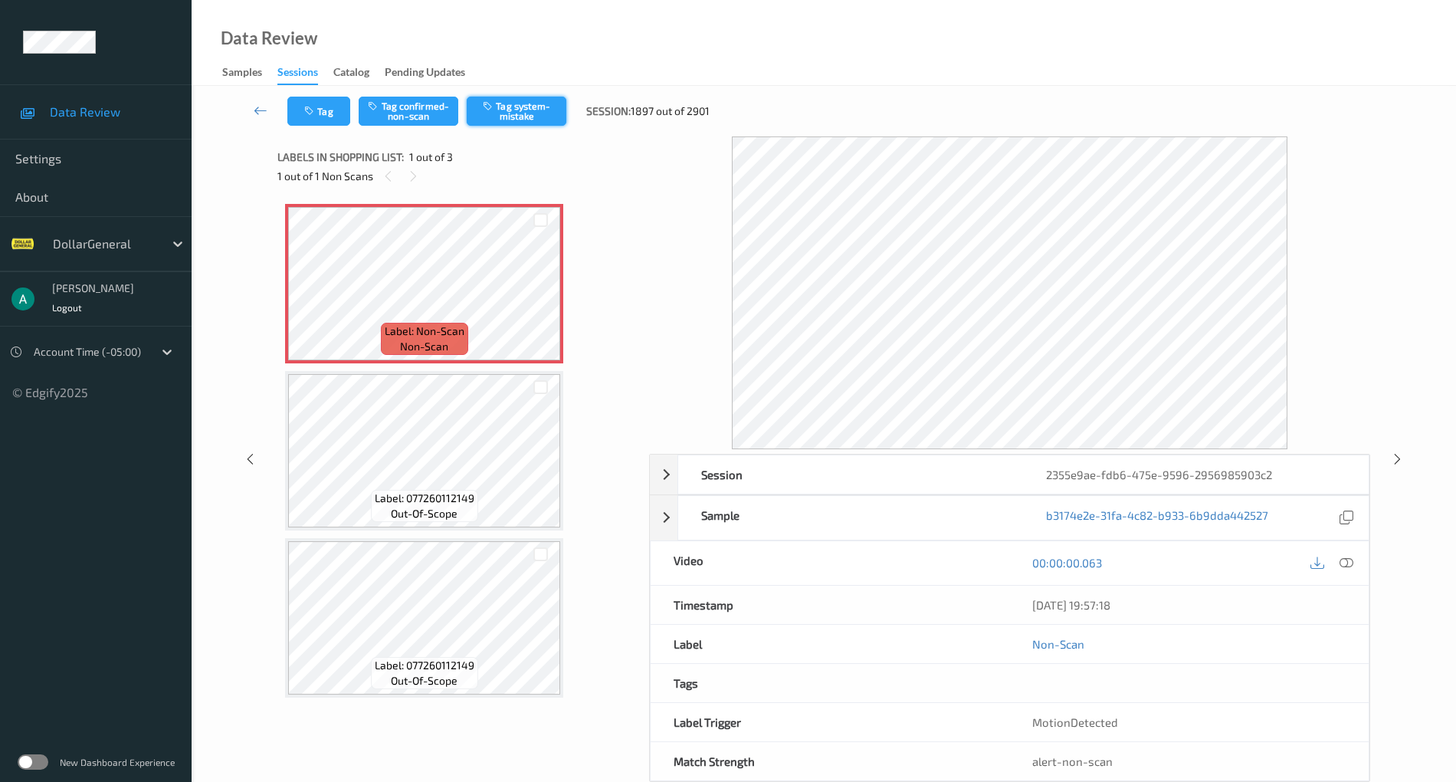
click at [546, 109] on button "Tag system-mistake" at bounding box center [517, 111] width 100 height 29
click at [267, 107] on icon at bounding box center [261, 110] width 14 height 15
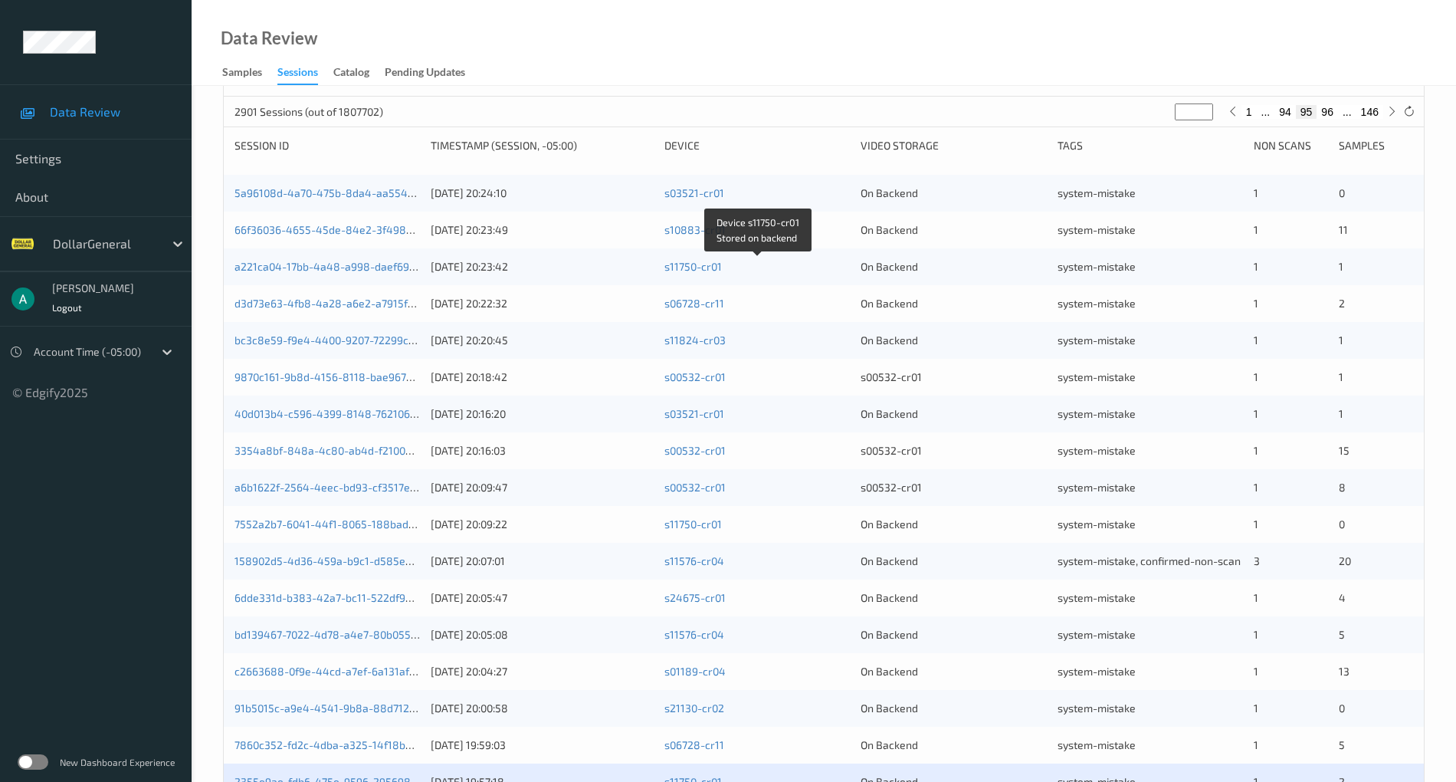
scroll to position [369, 0]
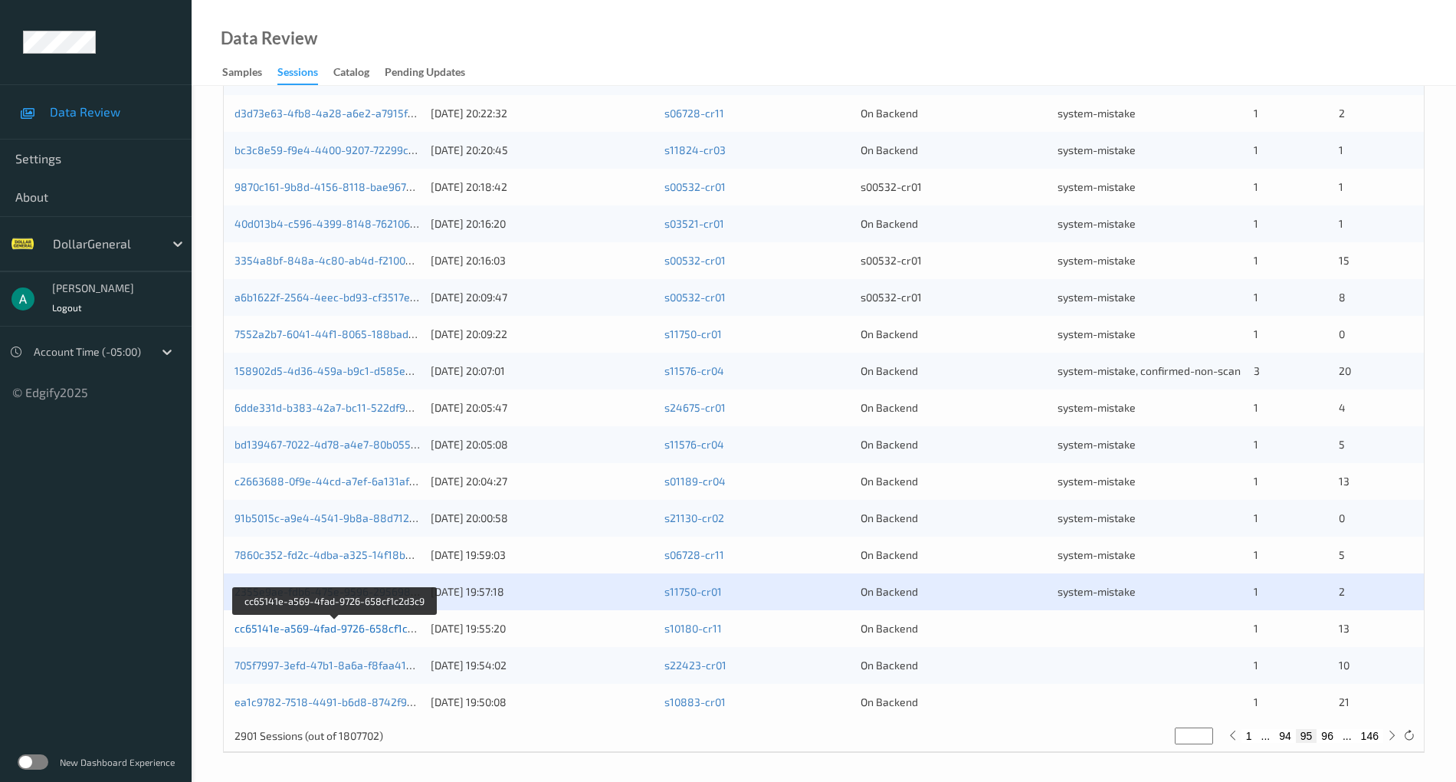
click at [343, 624] on link "cc65141e-a569-4fad-9726-658cf1c2d3c9" at bounding box center [336, 628] width 203 height 13
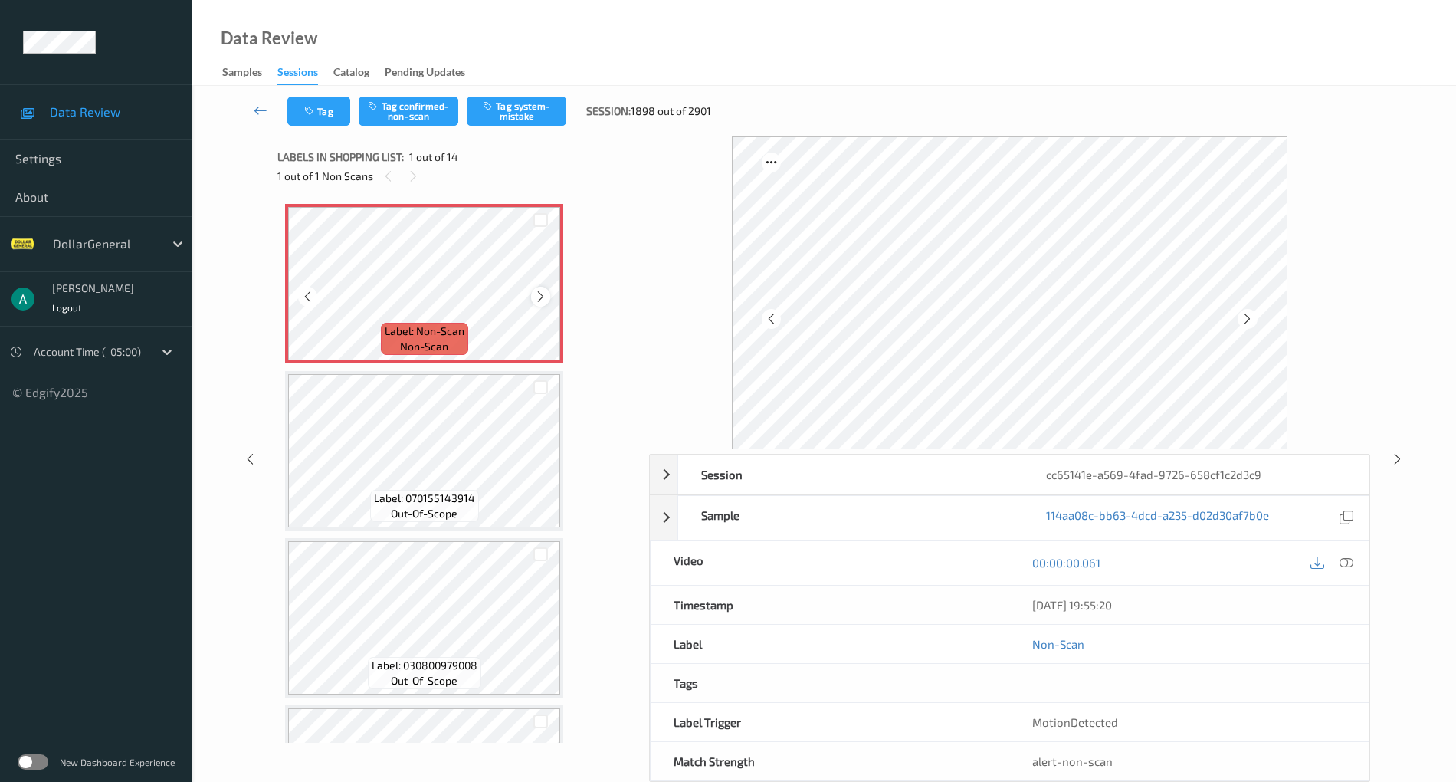
click at [541, 293] on icon at bounding box center [540, 297] width 13 height 14
click at [541, 297] on icon at bounding box center [540, 297] width 13 height 14
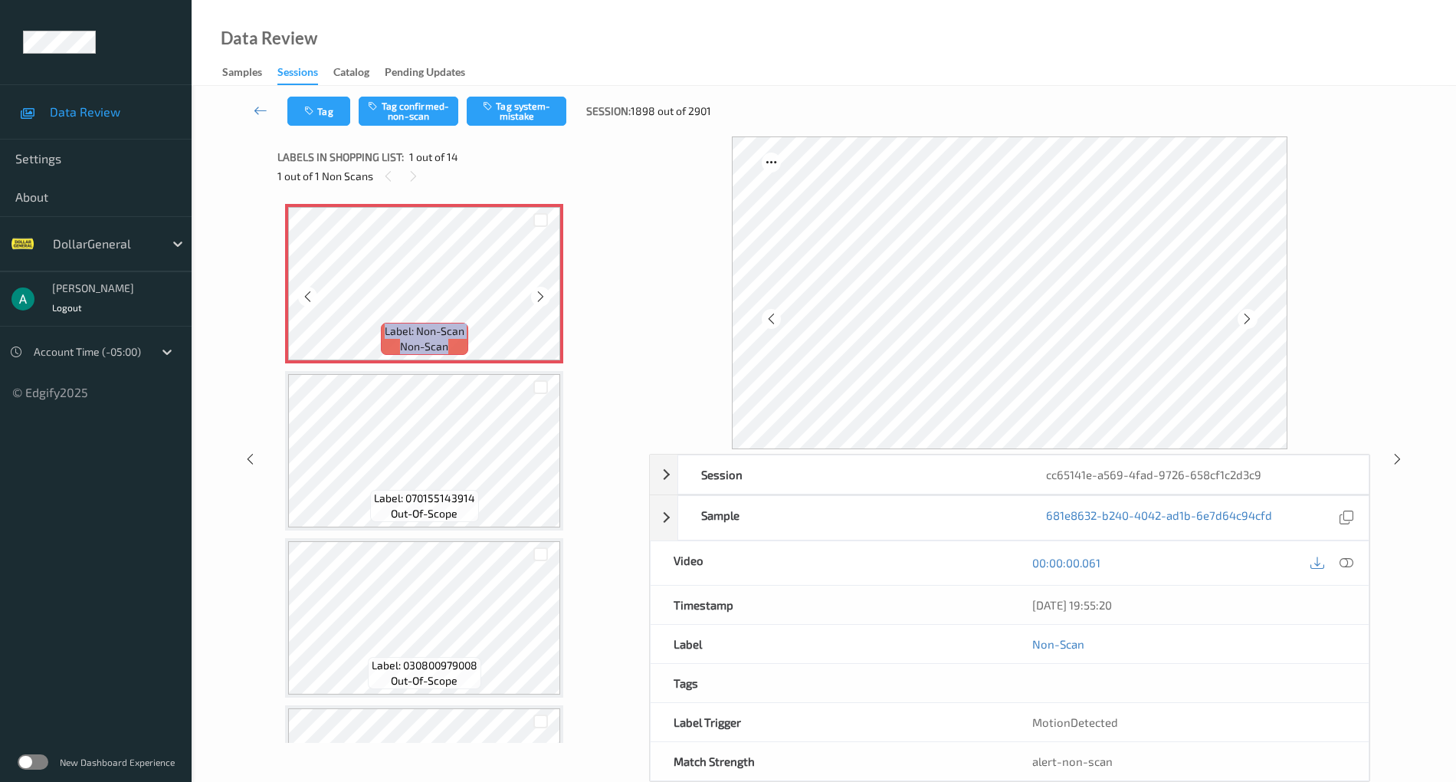
click at [541, 297] on icon at bounding box center [540, 297] width 13 height 14
click at [536, 300] on icon at bounding box center [540, 297] width 13 height 14
click at [544, 294] on icon at bounding box center [540, 297] width 13 height 14
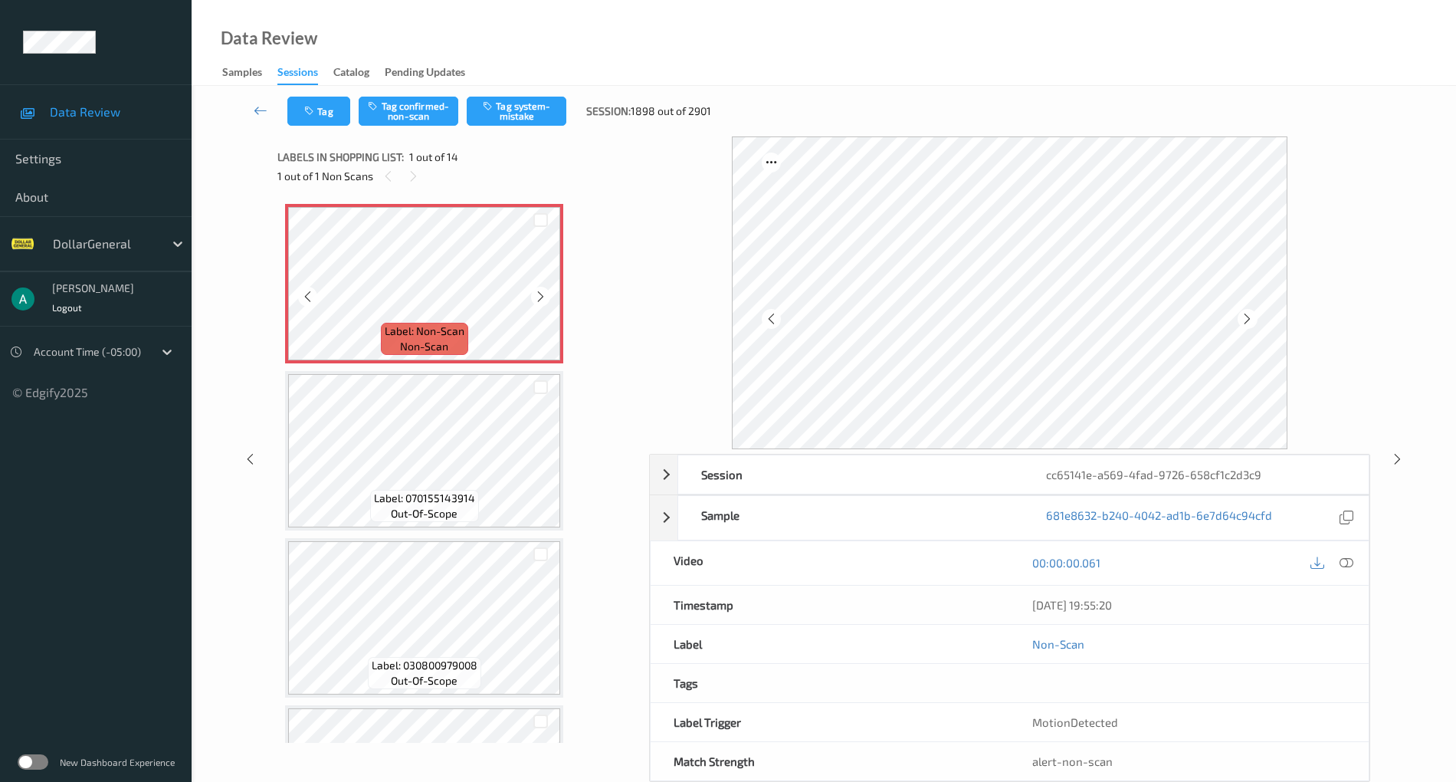
click at [544, 294] on icon at bounding box center [540, 297] width 13 height 14
click at [521, 96] on div "Tag Tag confirmed-non-scan Tag system-mistake Session: 1898 out of 2901" at bounding box center [824, 111] width 1202 height 51
click at [522, 98] on button "Tag system-mistake" at bounding box center [517, 111] width 100 height 29
click at [426, 512] on span "out-of-scope" at bounding box center [424, 513] width 67 height 15
click at [510, 103] on button "Tag system-mistake" at bounding box center [517, 111] width 100 height 29
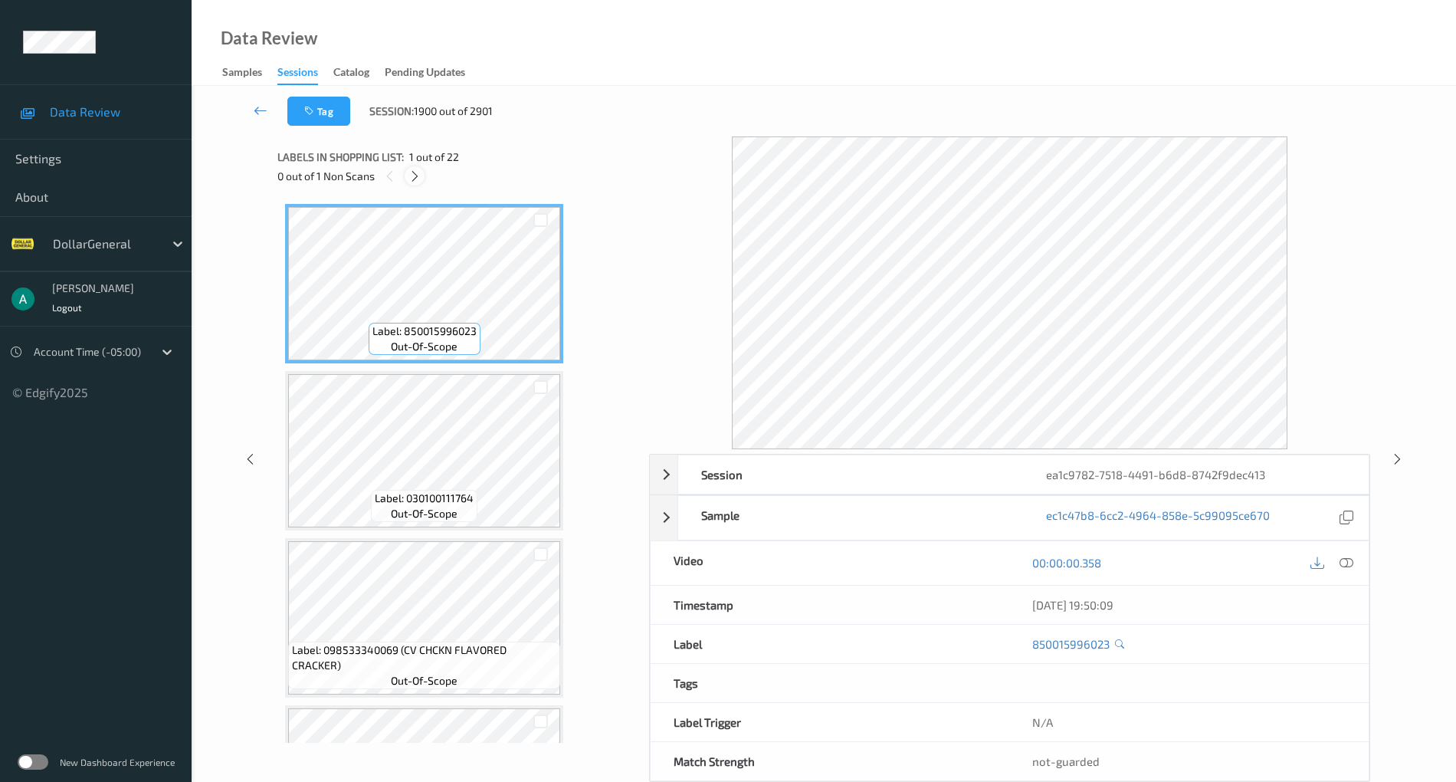
click at [420, 176] on icon at bounding box center [414, 176] width 13 height 14
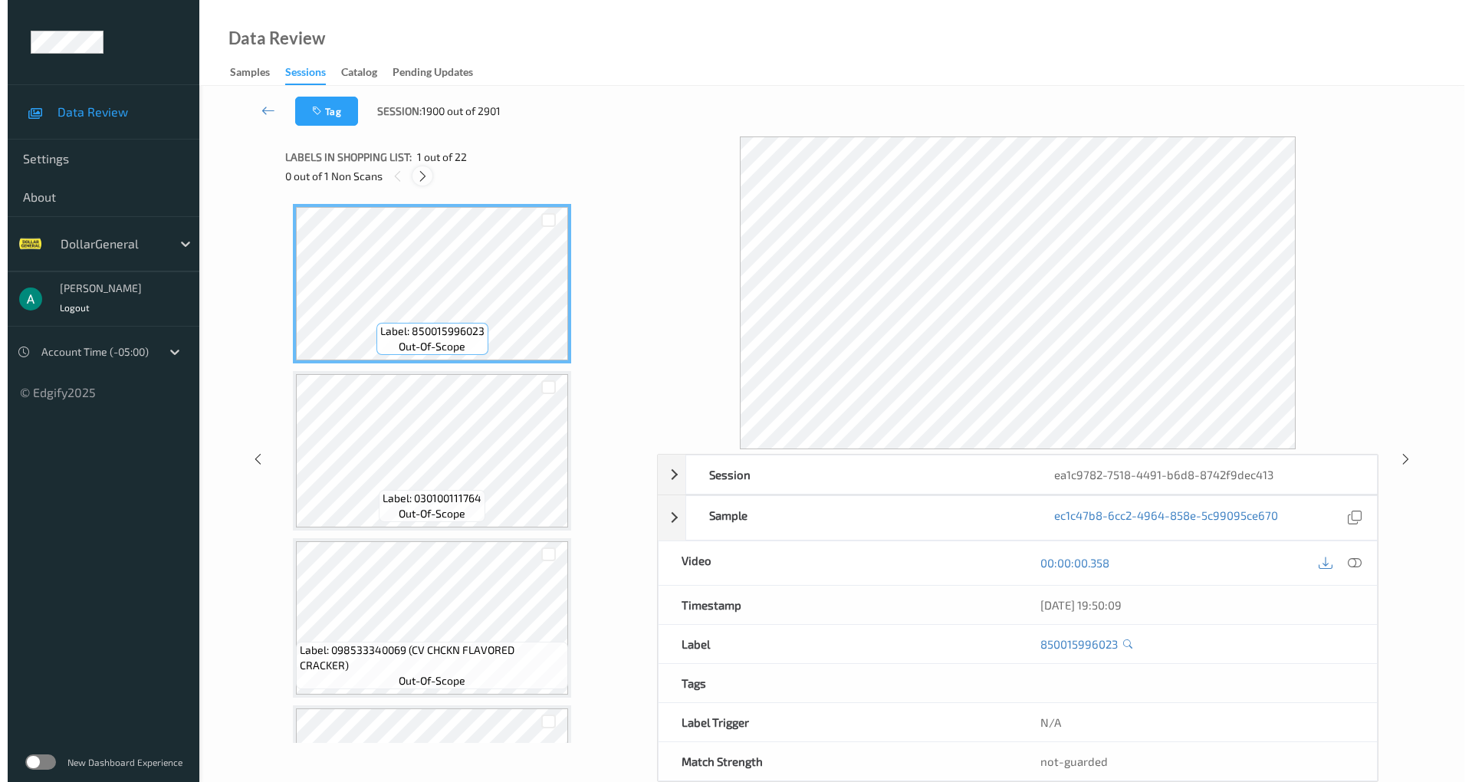
scroll to position [676, 0]
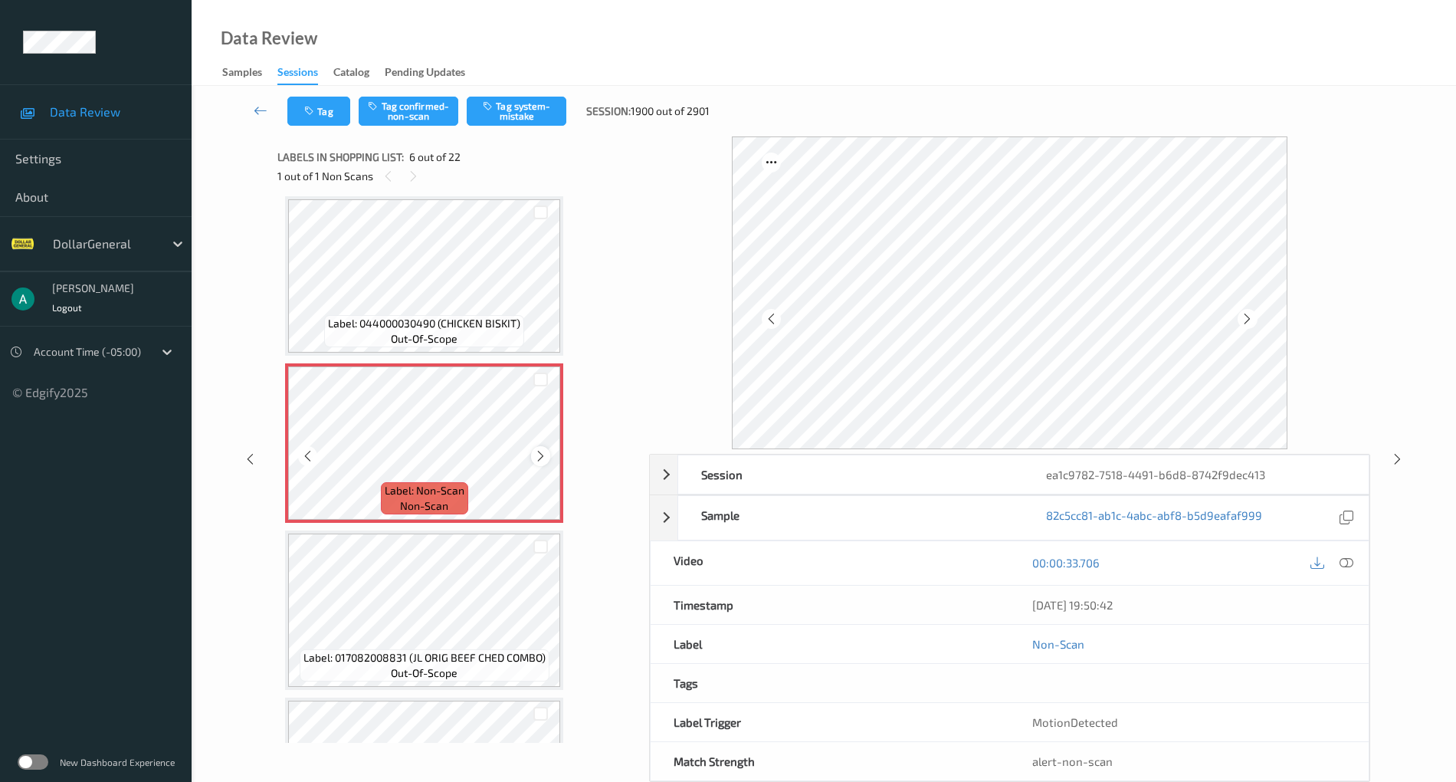
click at [541, 452] on icon at bounding box center [540, 456] width 13 height 14
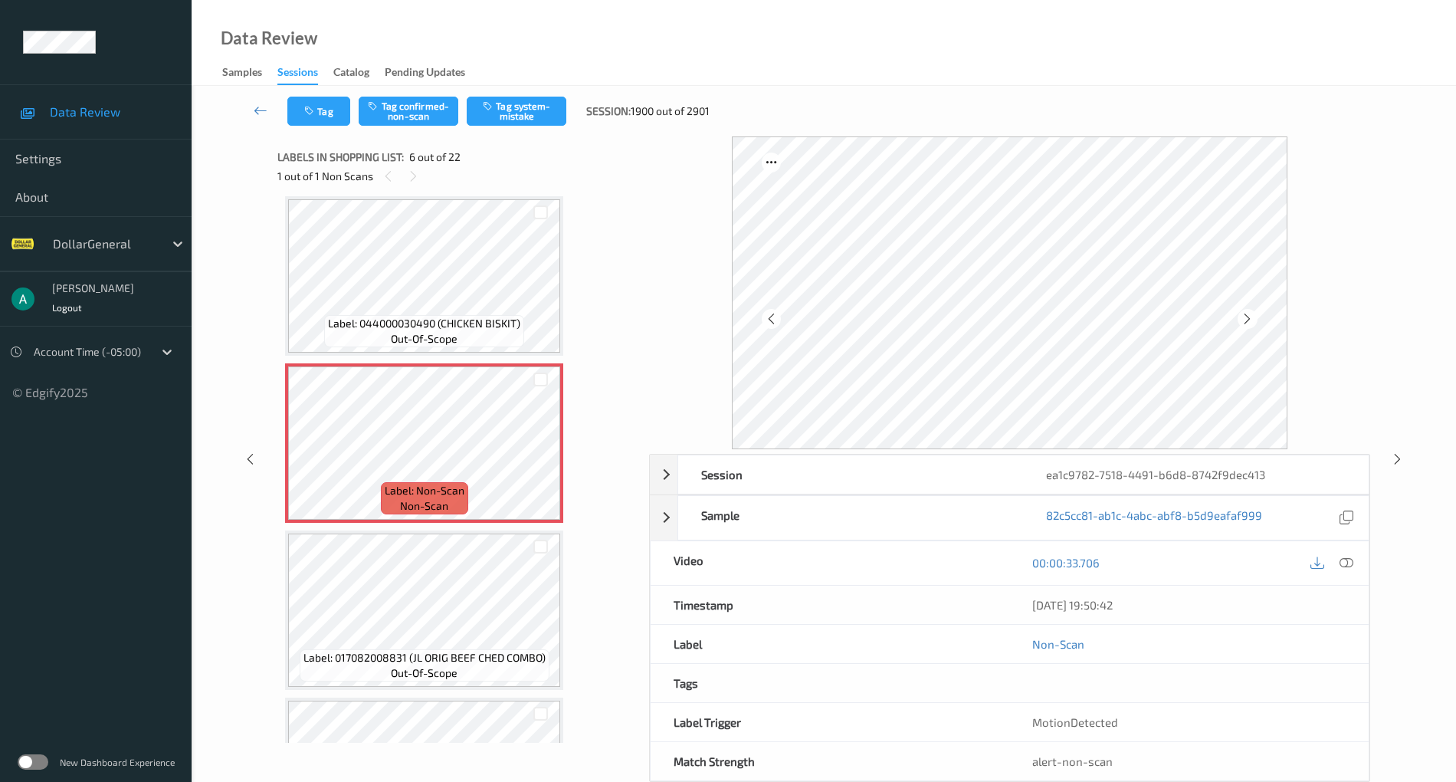
click at [510, 110] on button "Tag system-mistake" at bounding box center [517, 111] width 100 height 29
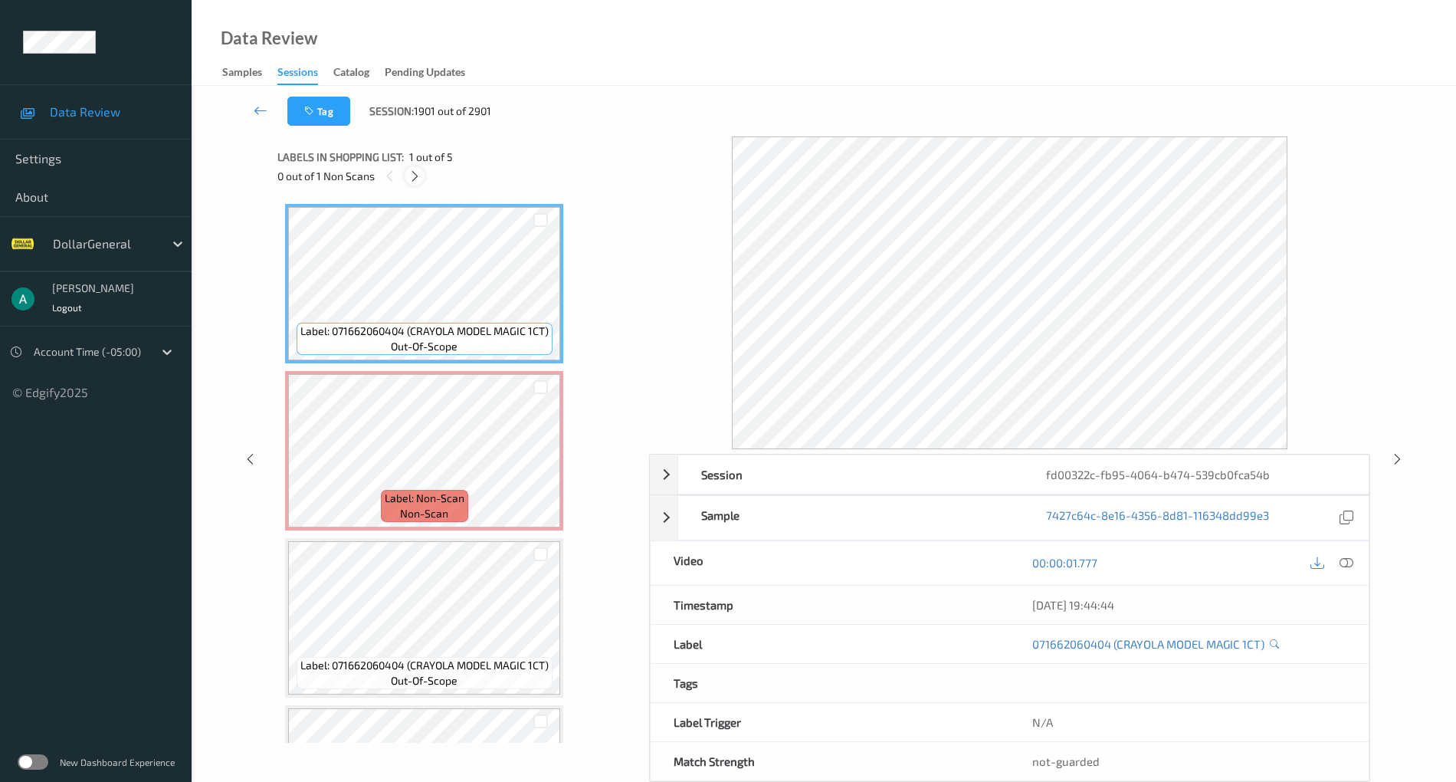
click at [417, 176] on icon at bounding box center [414, 176] width 13 height 14
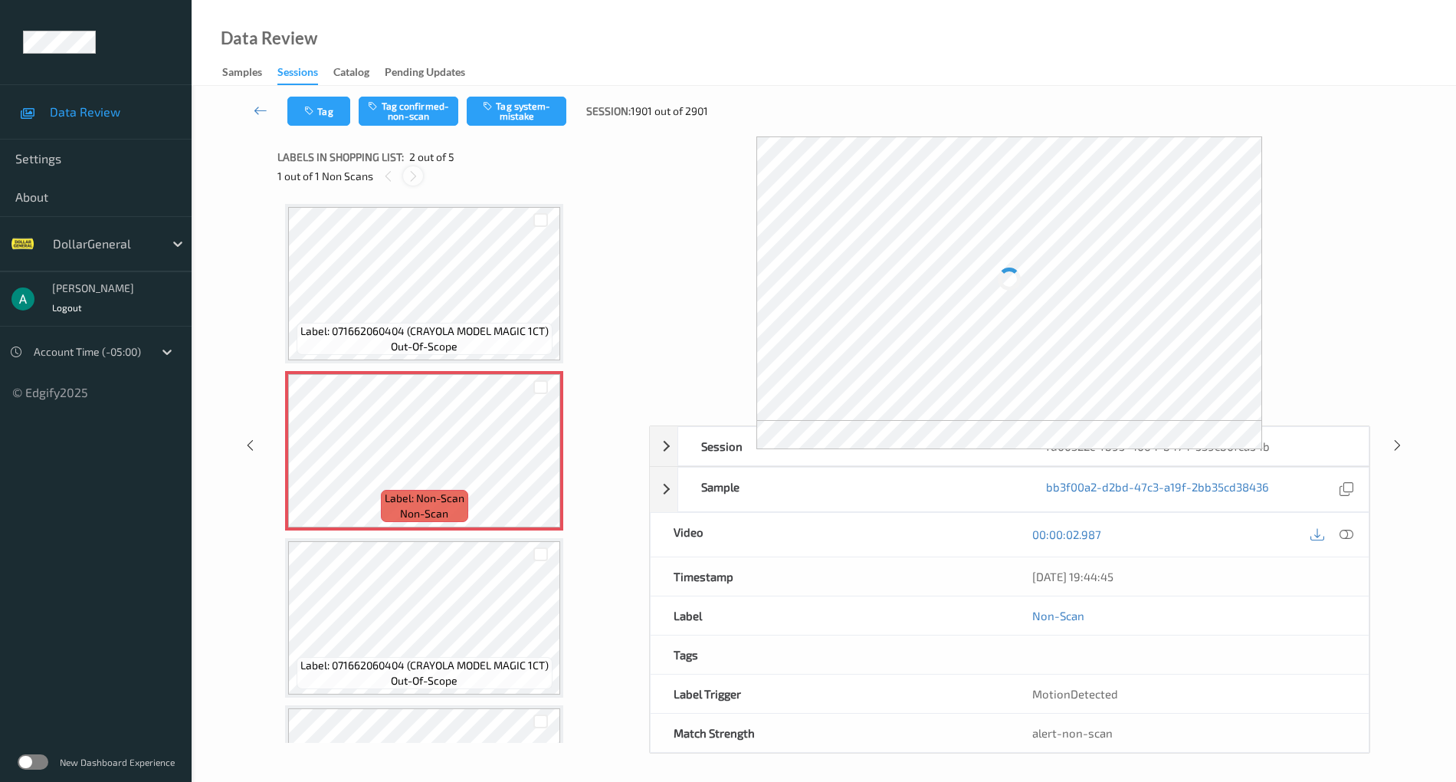
scroll to position [8, 0]
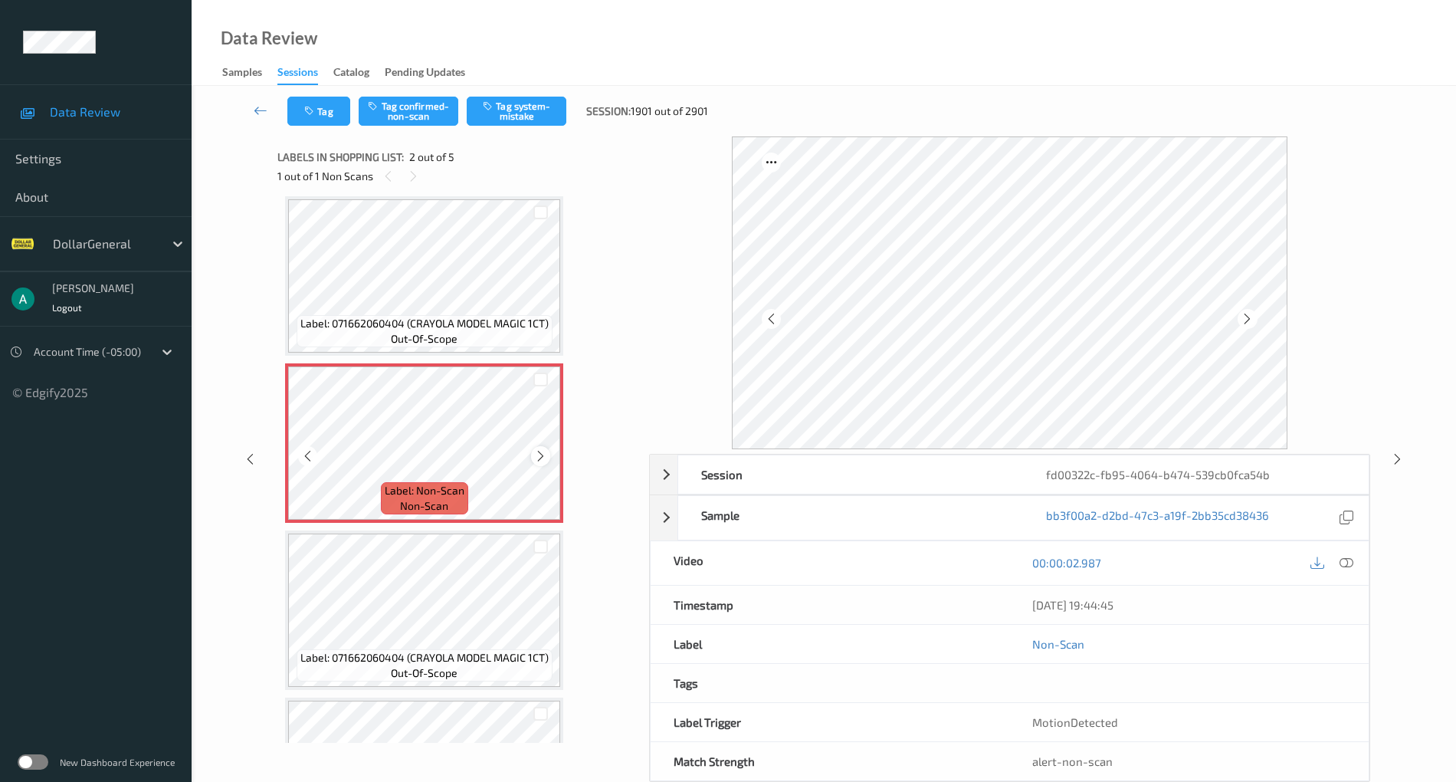
click at [541, 454] on icon at bounding box center [540, 456] width 13 height 14
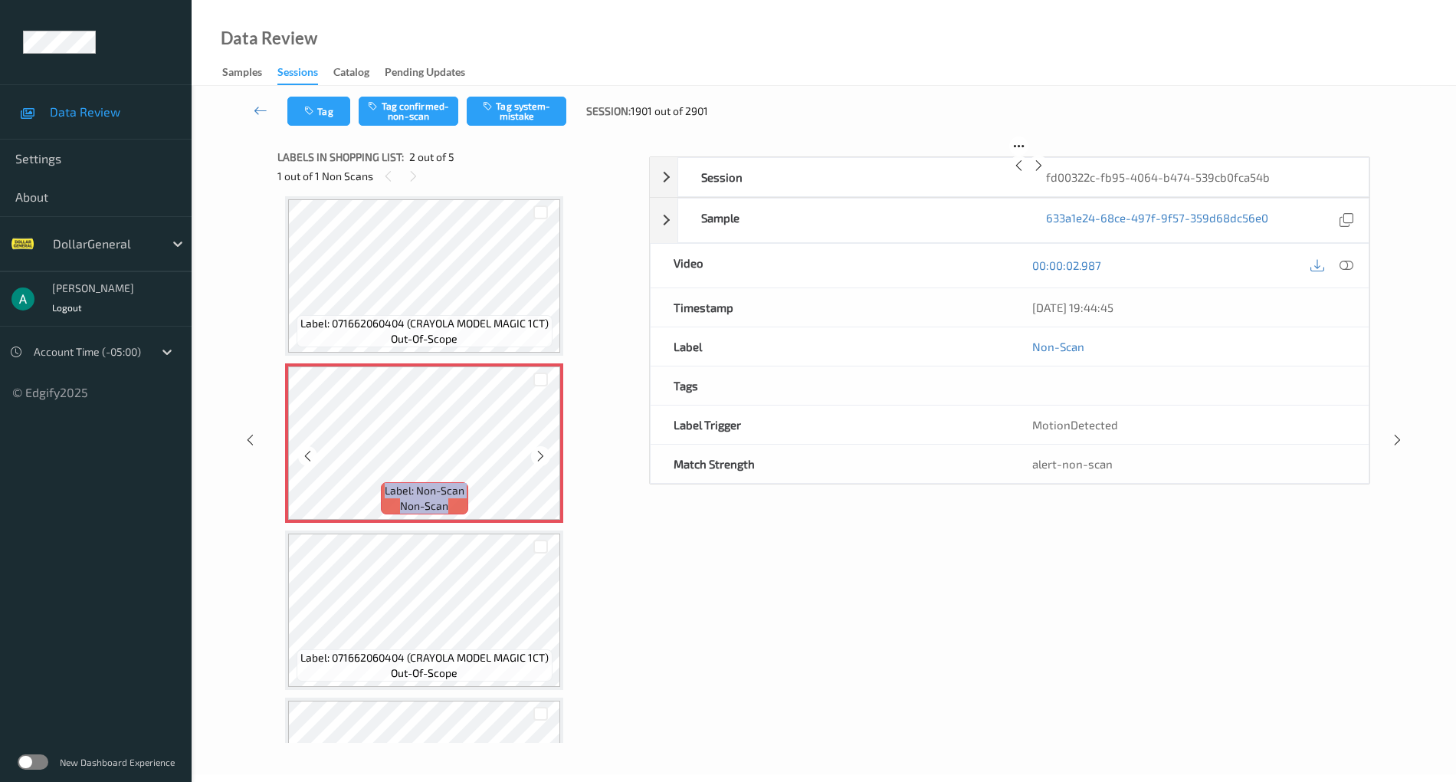
click at [541, 454] on icon at bounding box center [540, 456] width 13 height 14
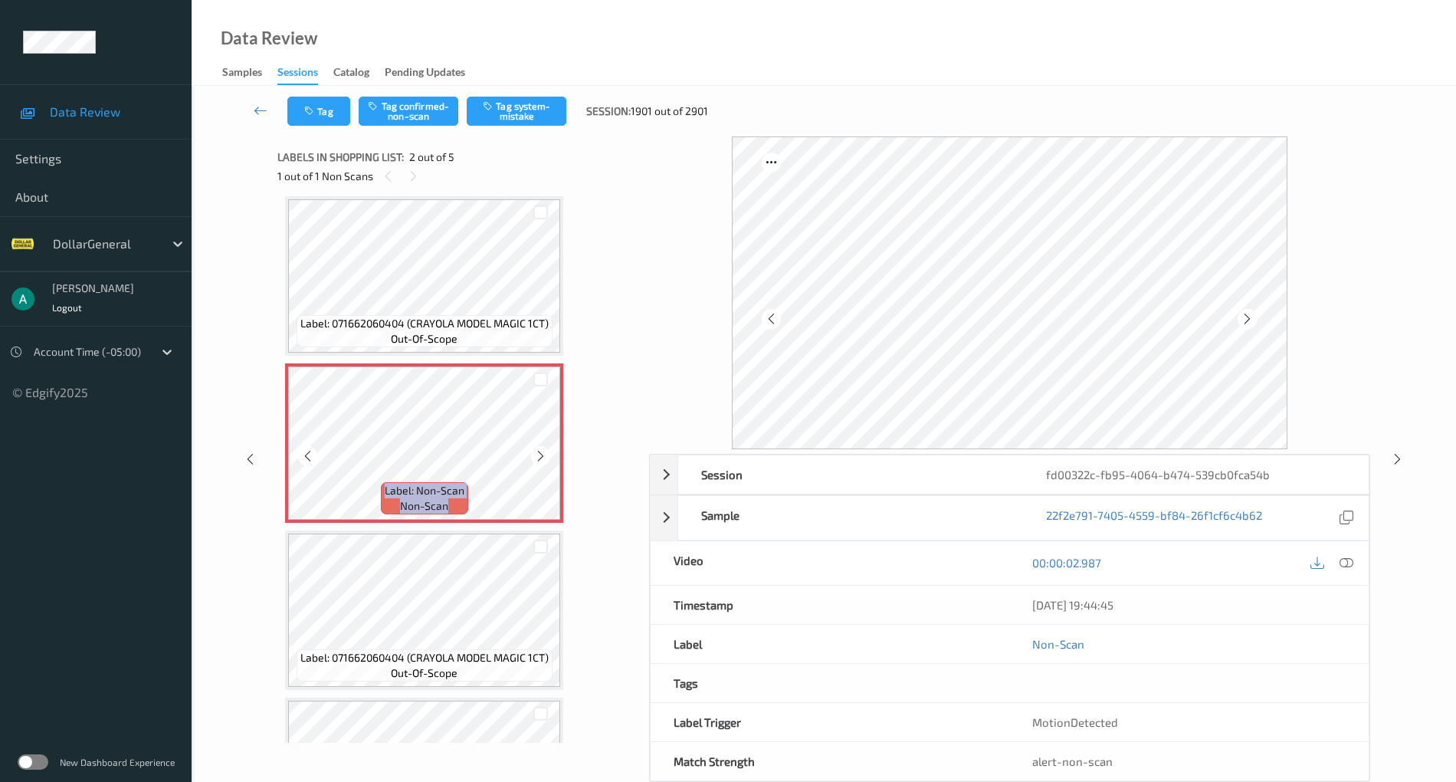
click at [541, 454] on icon at bounding box center [540, 456] width 13 height 14
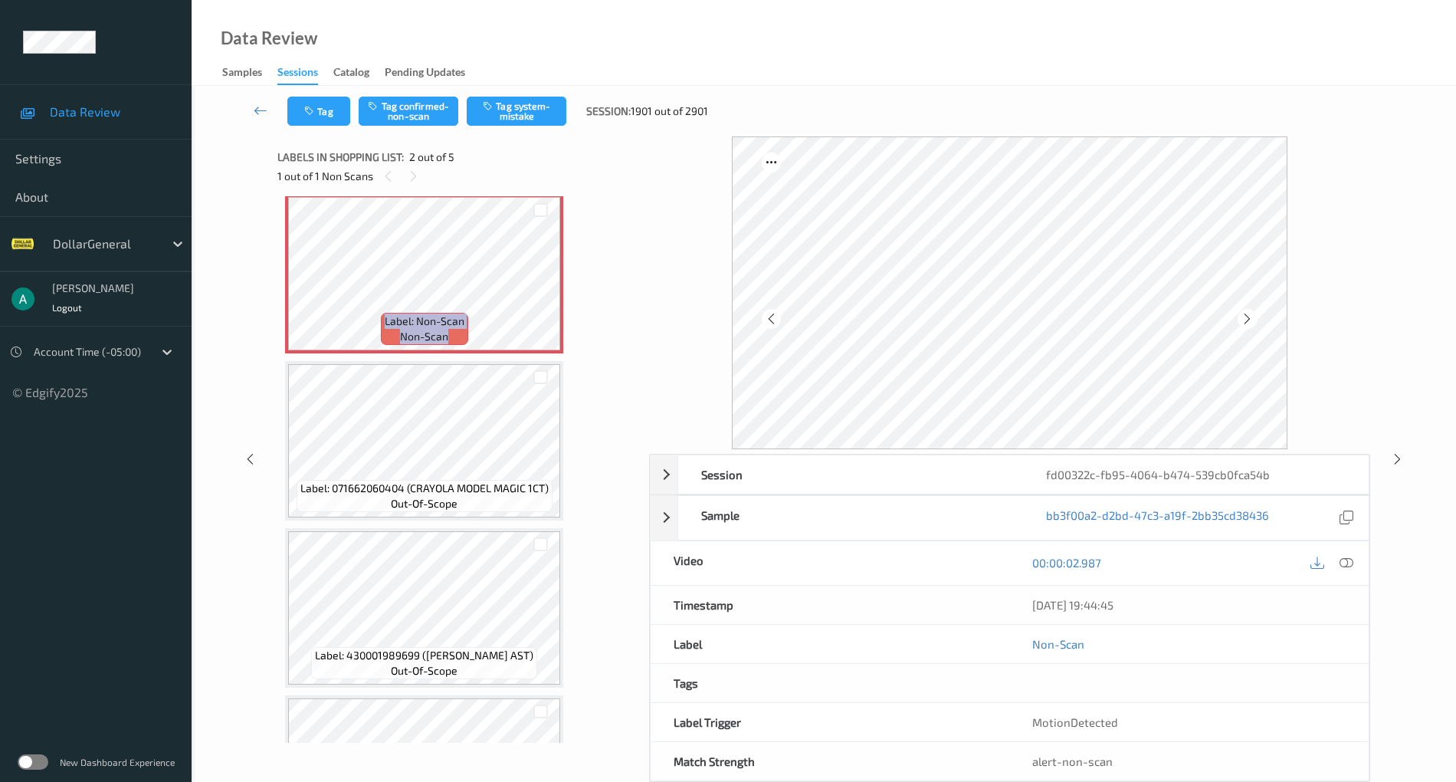
scroll to position [212, 0]
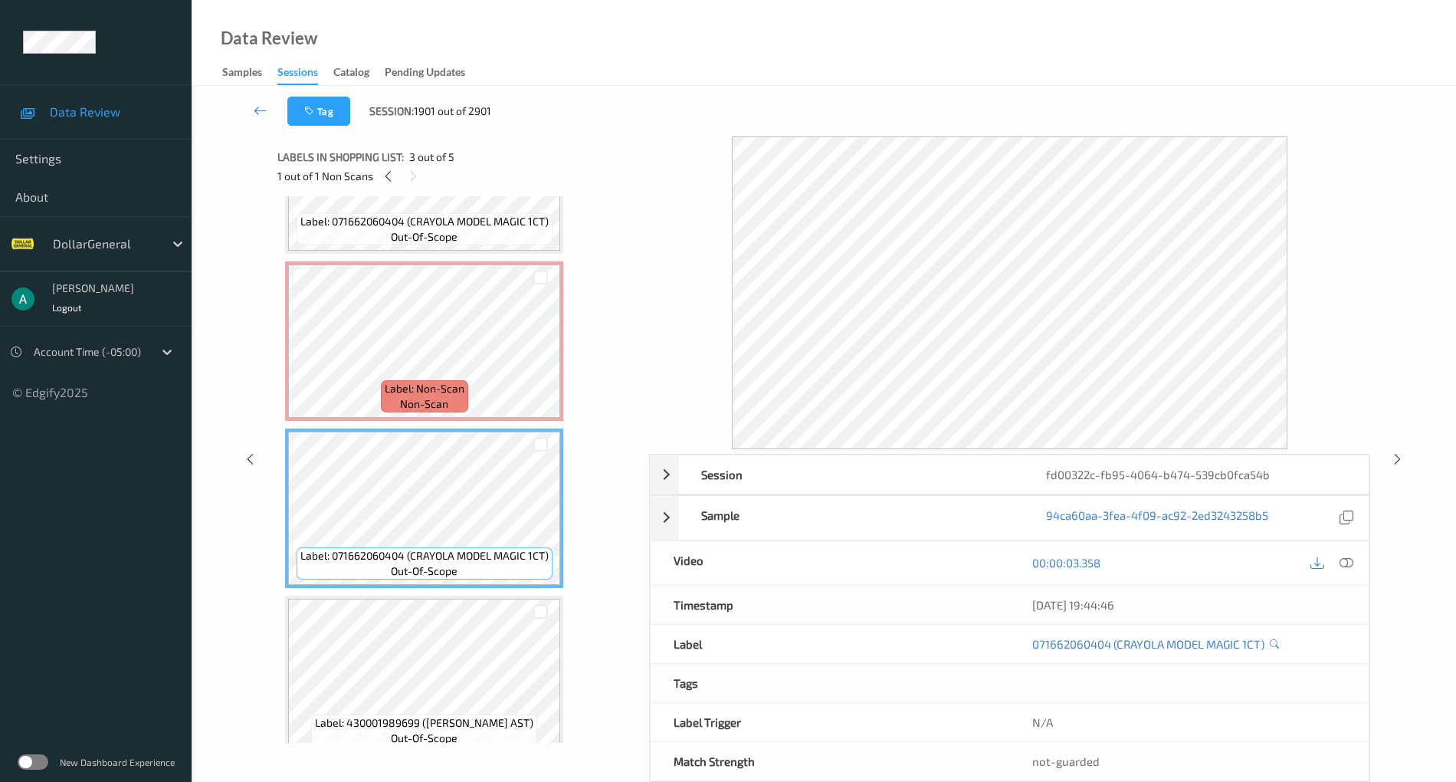
click at [451, 382] on span "Label: Non-Scan" at bounding box center [425, 388] width 80 height 15
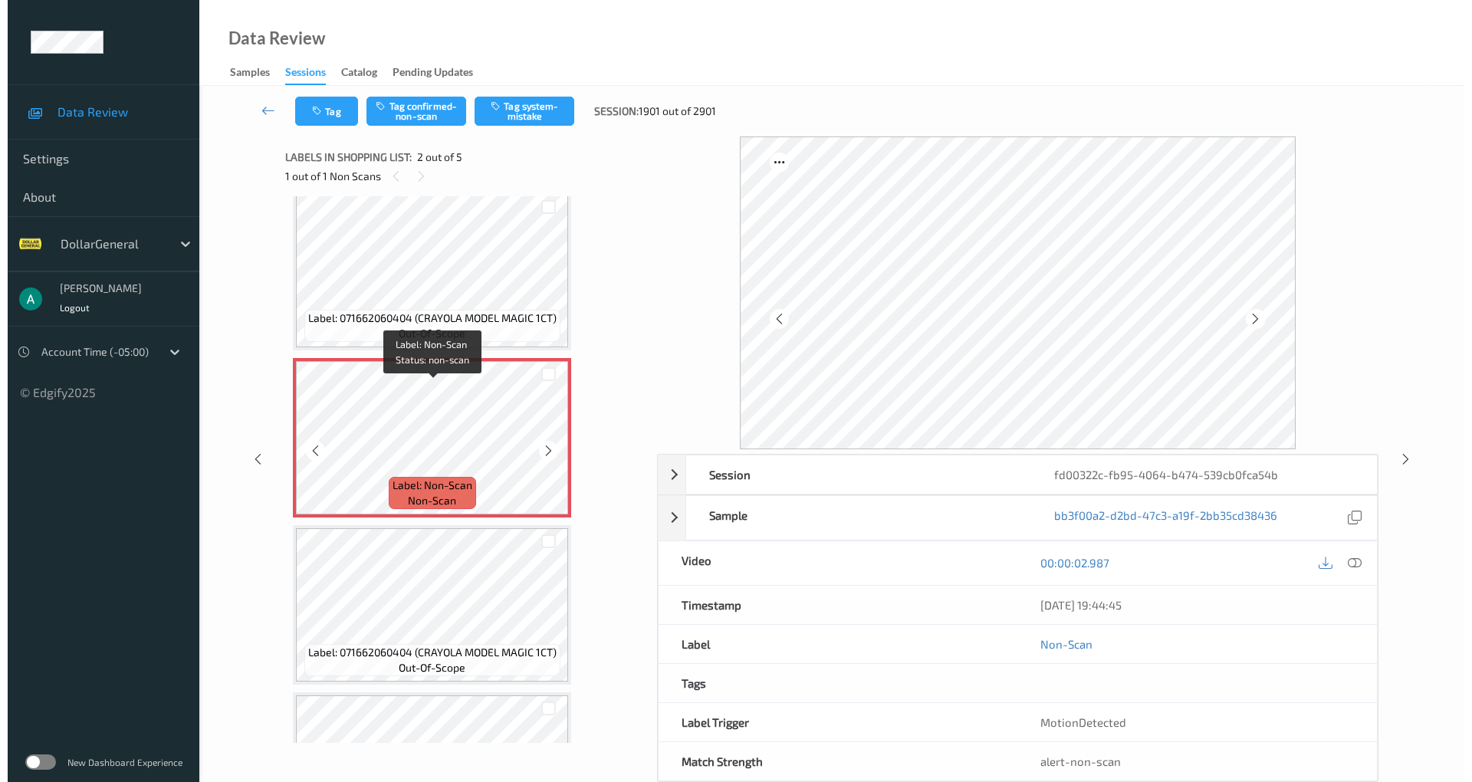
scroll to position [0, 0]
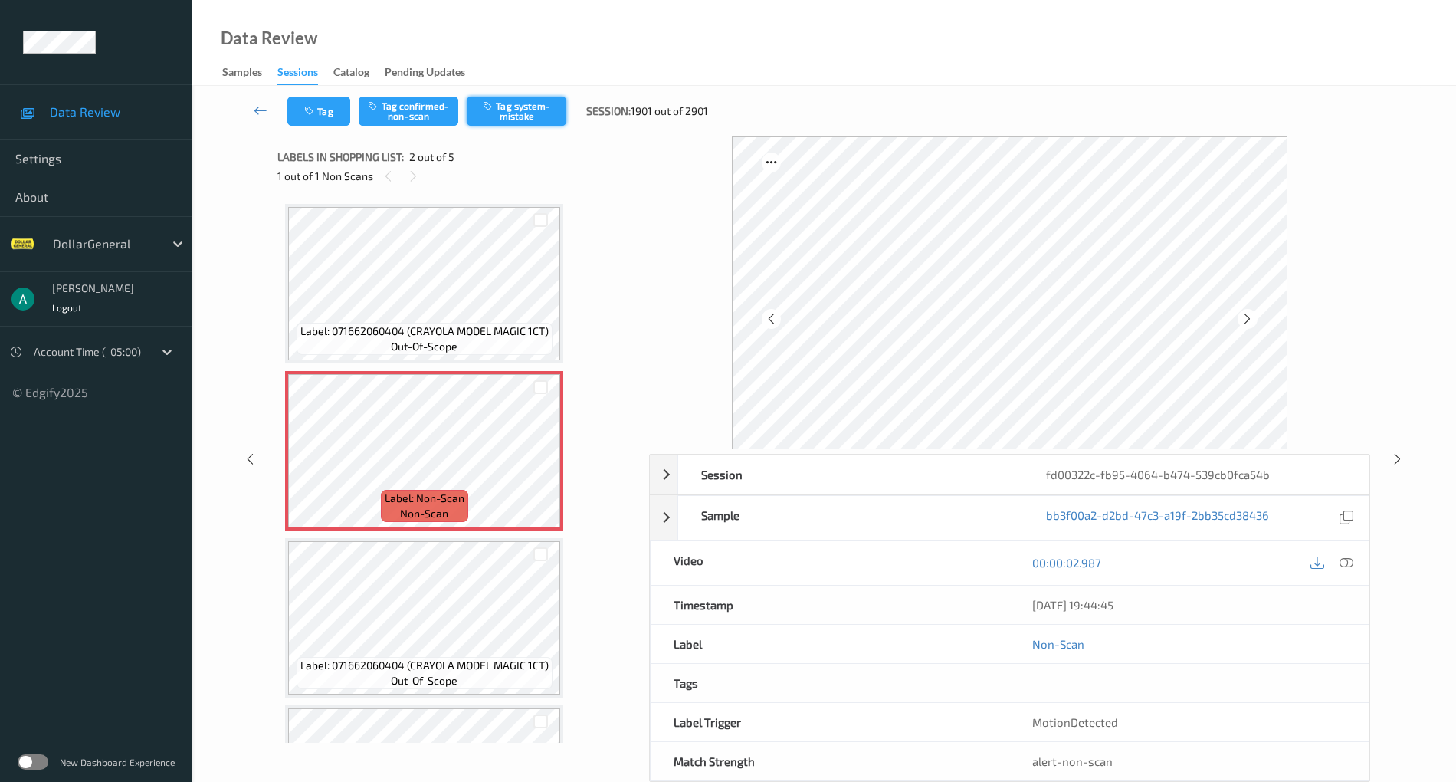
click at [524, 98] on button "Tag system-mistake" at bounding box center [517, 111] width 100 height 29
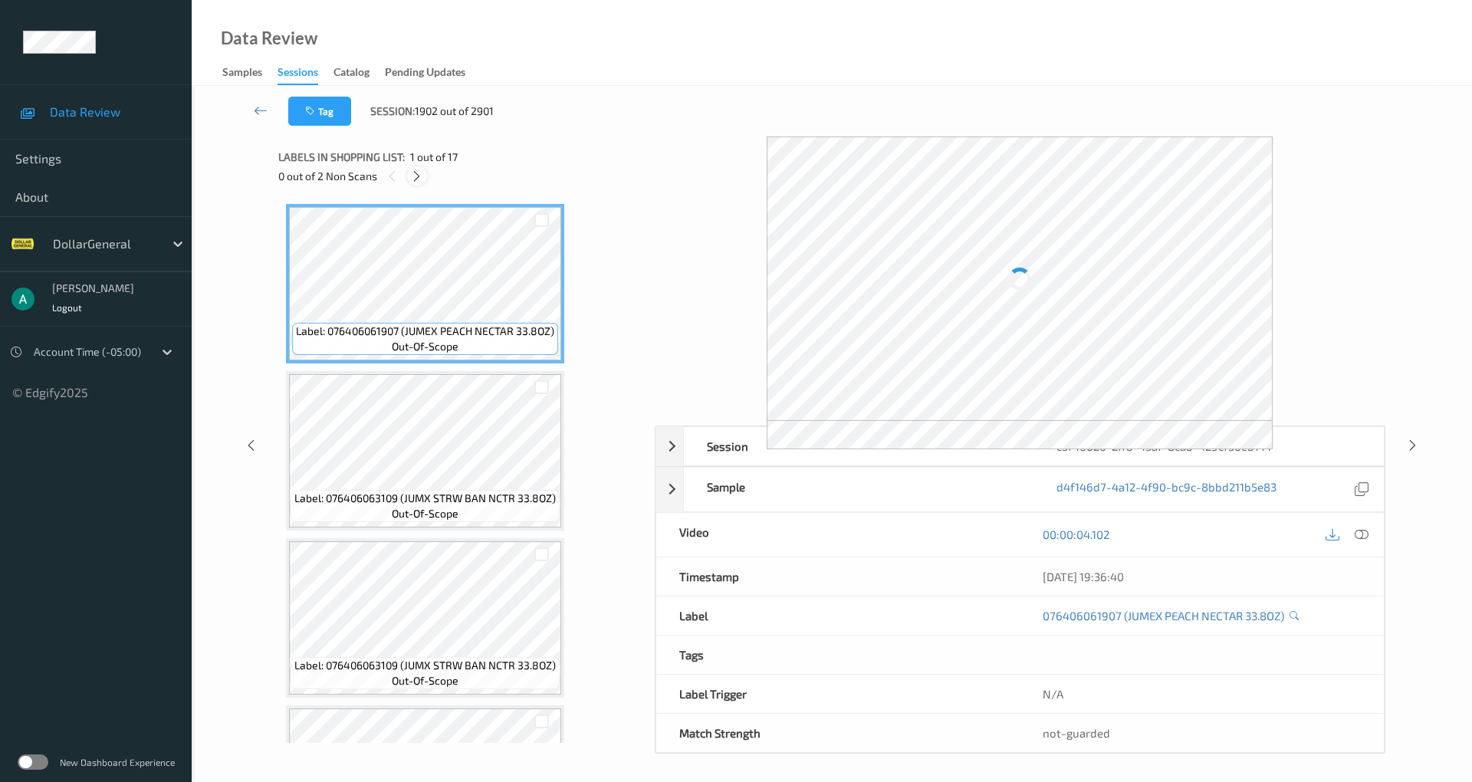
click at [419, 169] on icon at bounding box center [416, 176] width 13 height 14
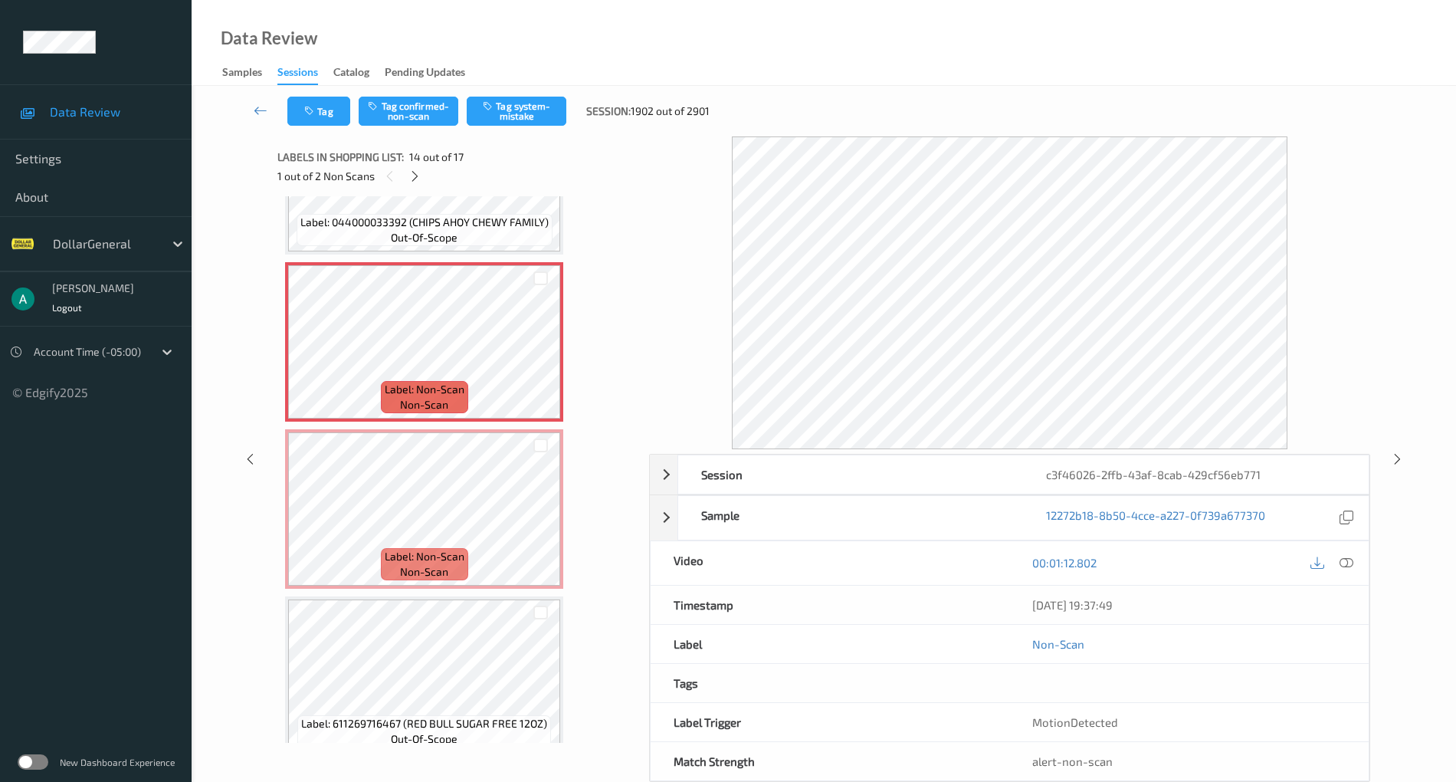
scroll to position [2115, 0]
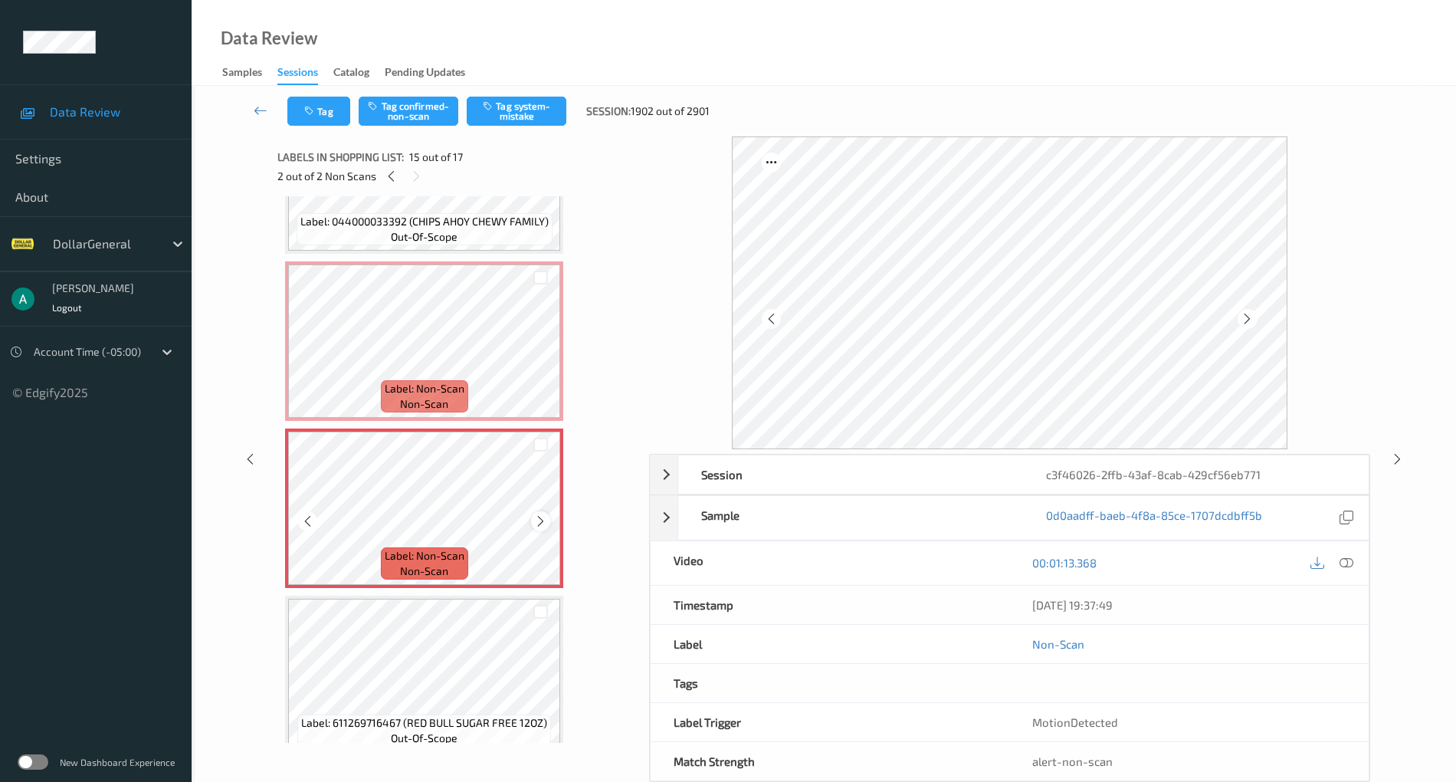
click at [541, 517] on icon at bounding box center [540, 521] width 13 height 14
click at [523, 110] on button "Tag system-mistake" at bounding box center [517, 111] width 100 height 29
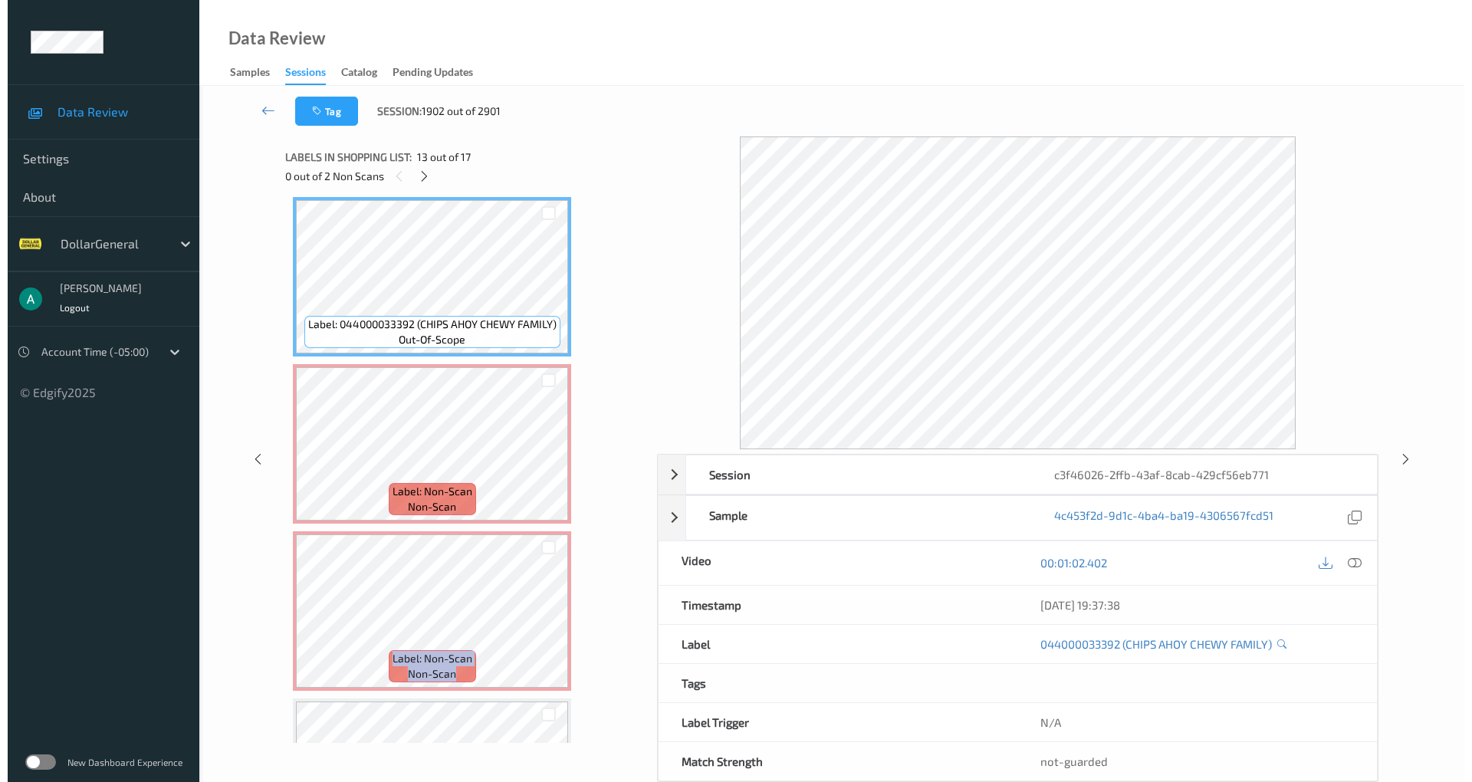
scroll to position [2013, 0]
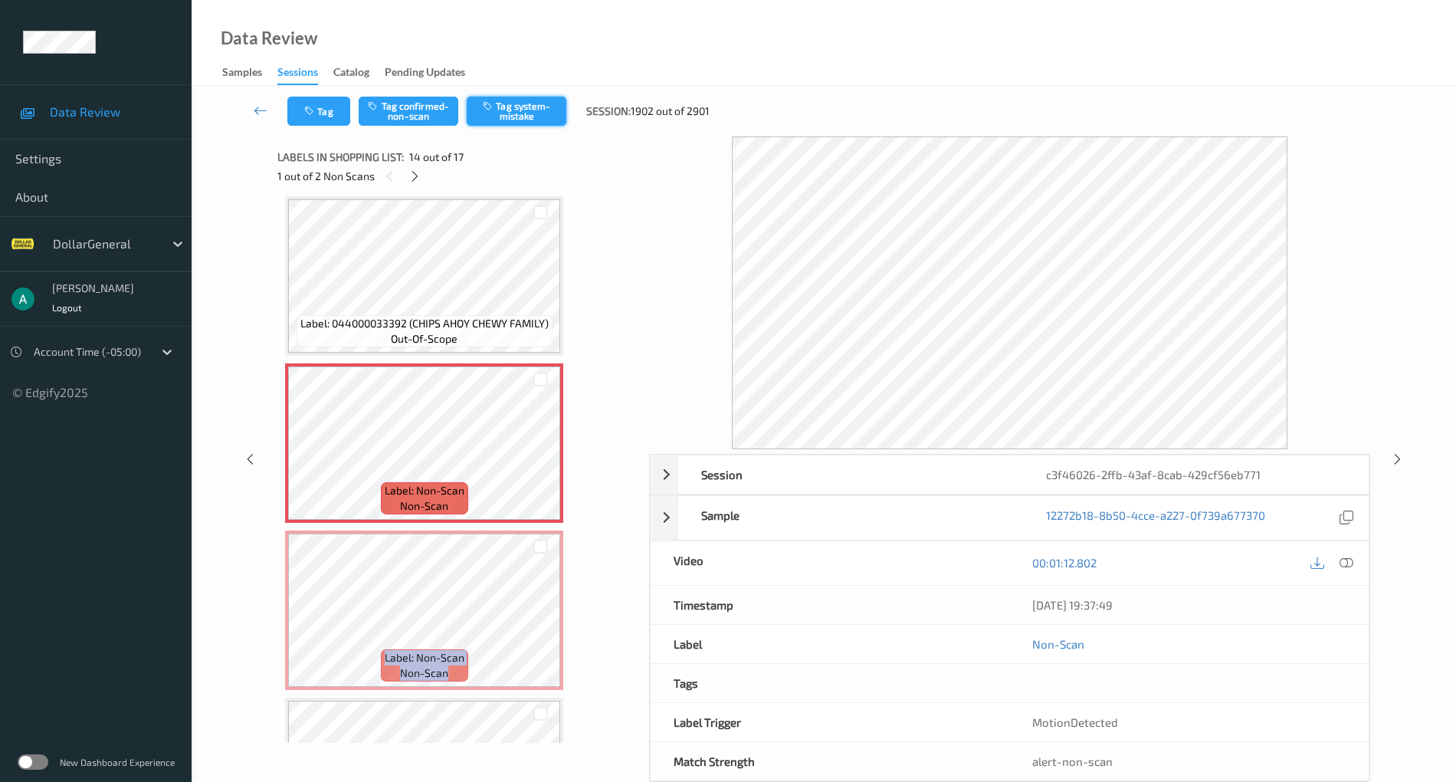
click at [525, 107] on button "Tag system-mistake" at bounding box center [517, 111] width 100 height 29
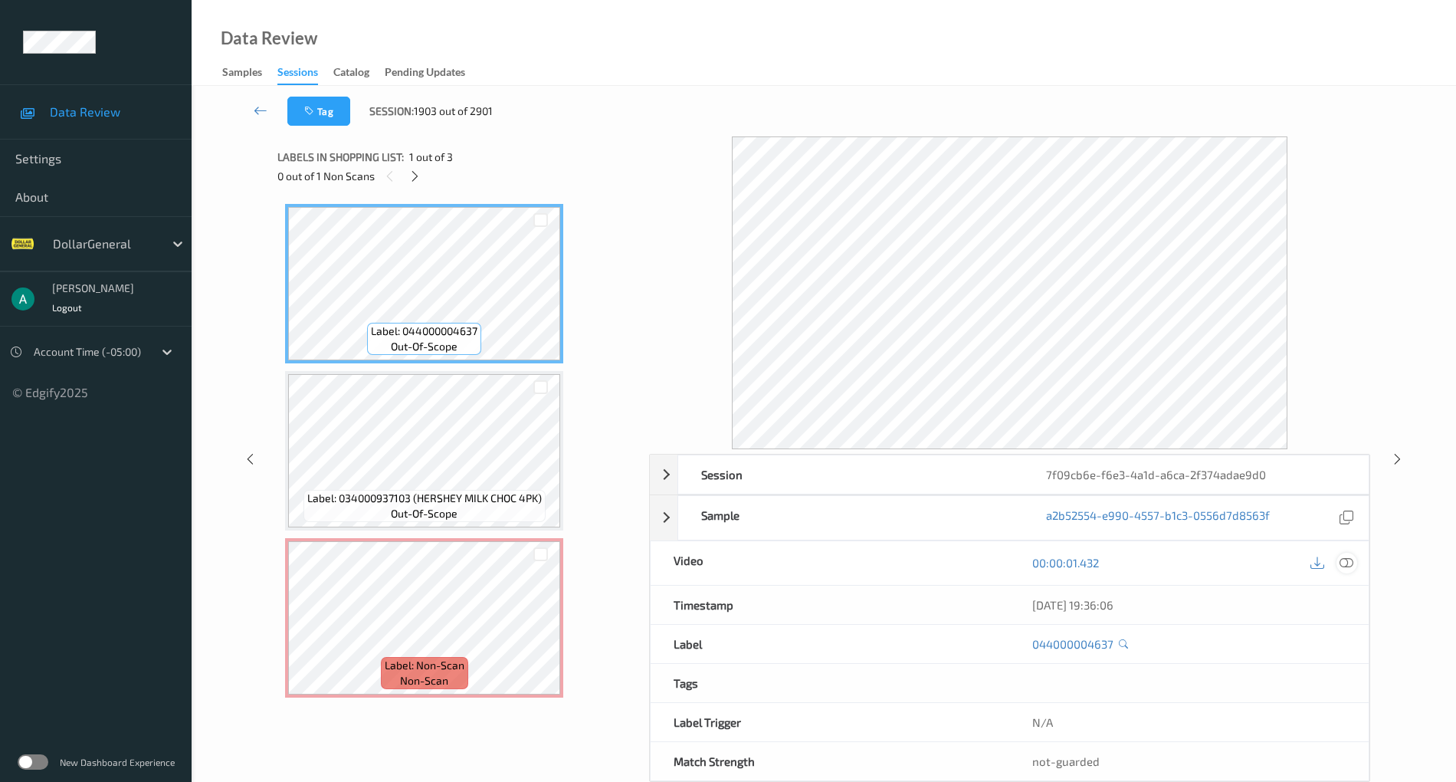
click at [1343, 556] on icon at bounding box center [1347, 563] width 14 height 14
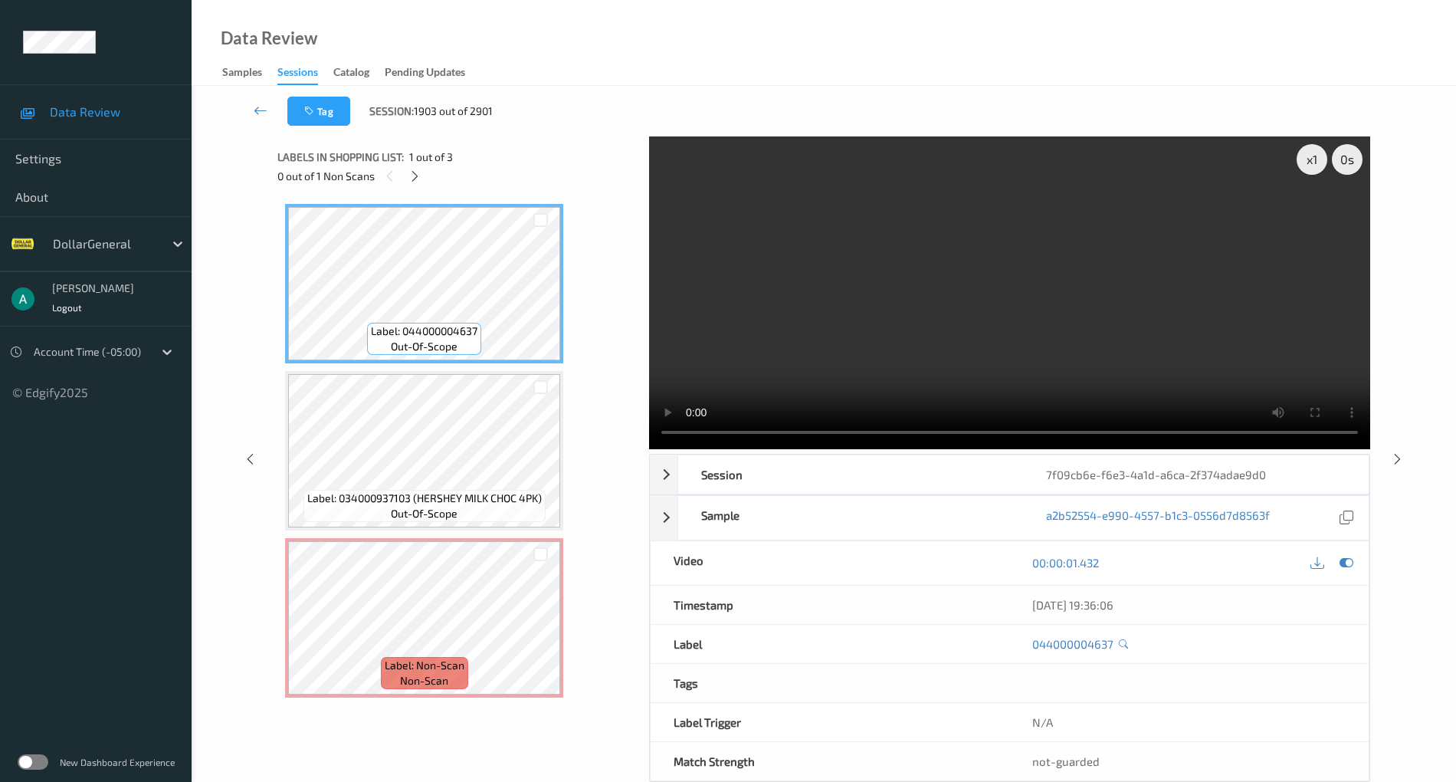
click at [878, 294] on video at bounding box center [1009, 292] width 721 height 313
click at [682, 438] on video at bounding box center [1009, 292] width 721 height 313
click at [842, 300] on video at bounding box center [1009, 292] width 721 height 313
click at [1349, 556] on icon at bounding box center [1347, 563] width 14 height 14
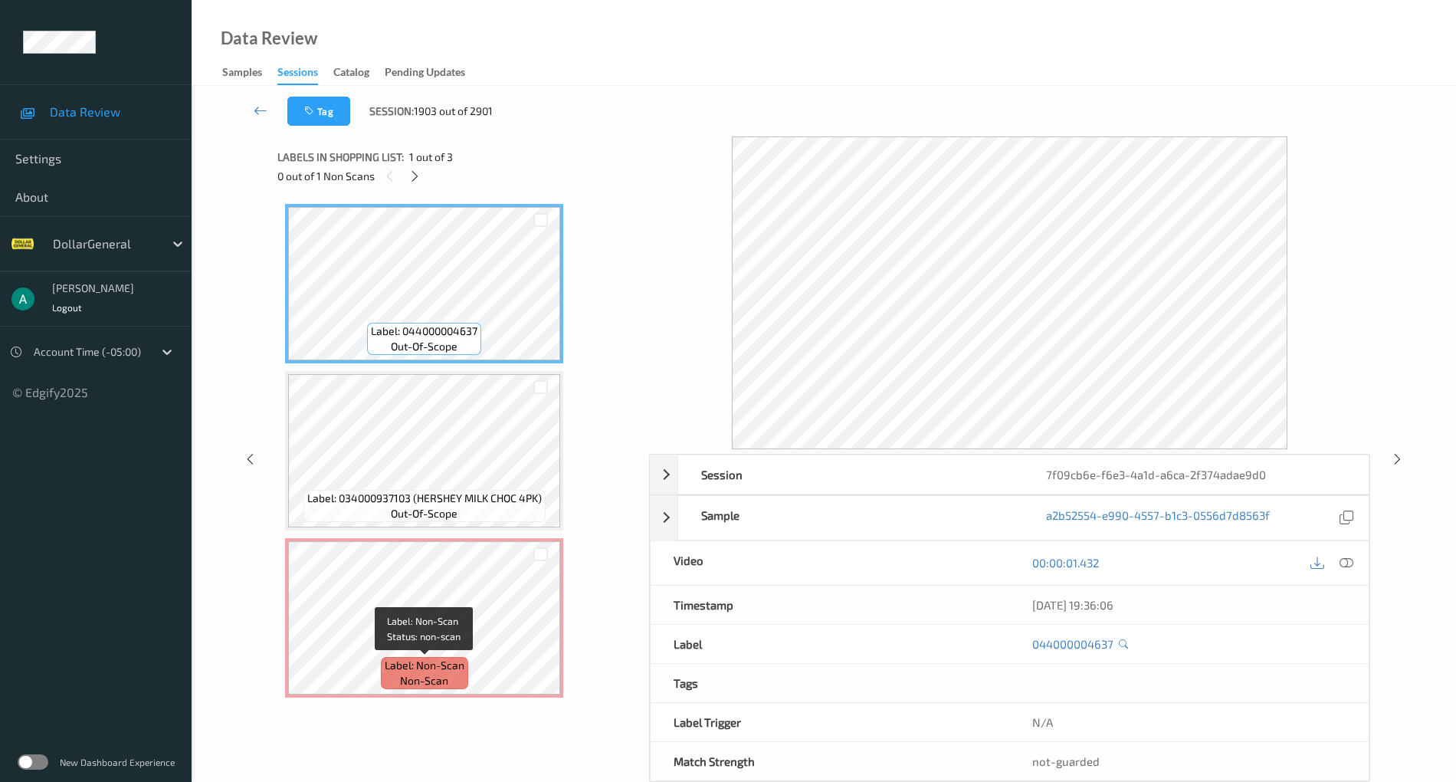
click at [432, 658] on span "Label: Non-Scan" at bounding box center [425, 665] width 80 height 15
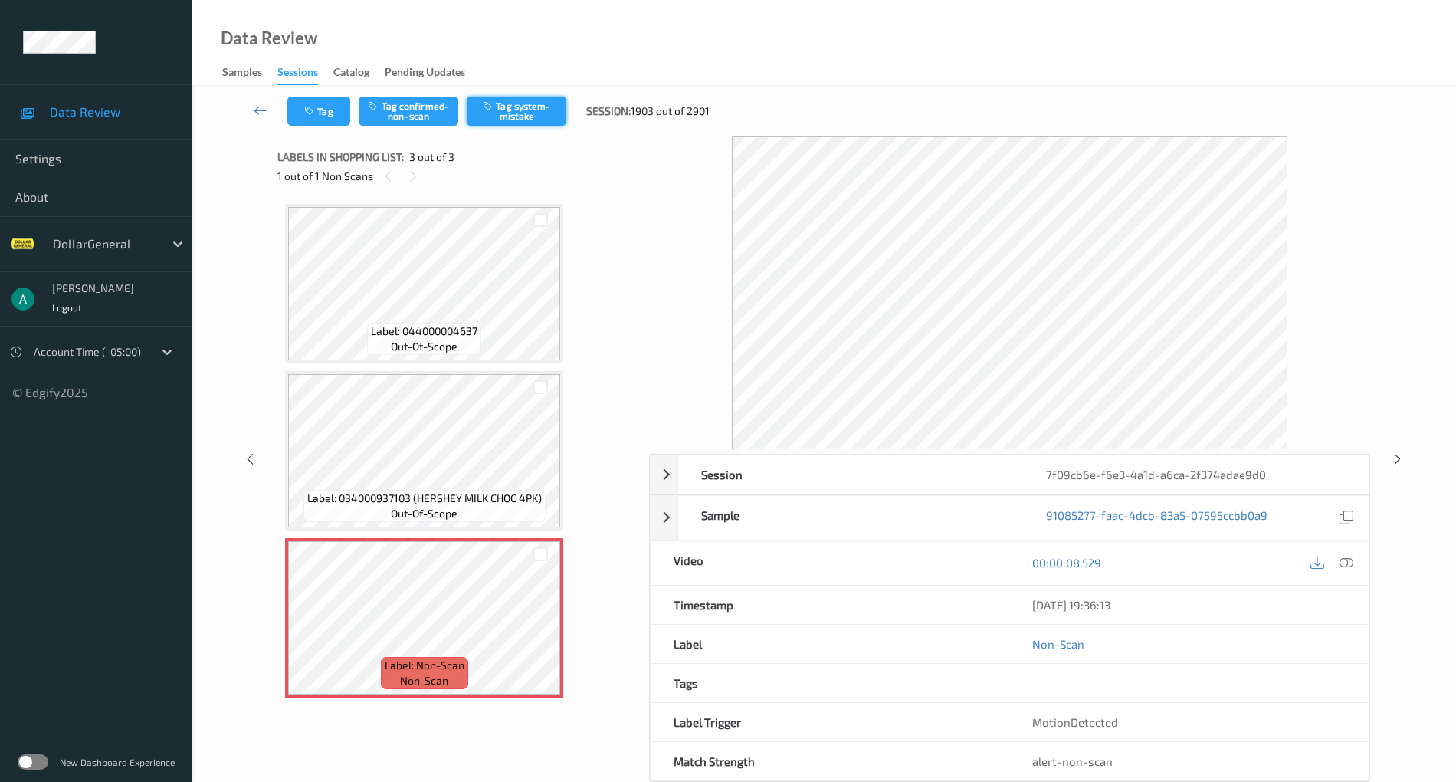
click at [535, 105] on button "Tag system-mistake" at bounding box center [517, 111] width 100 height 29
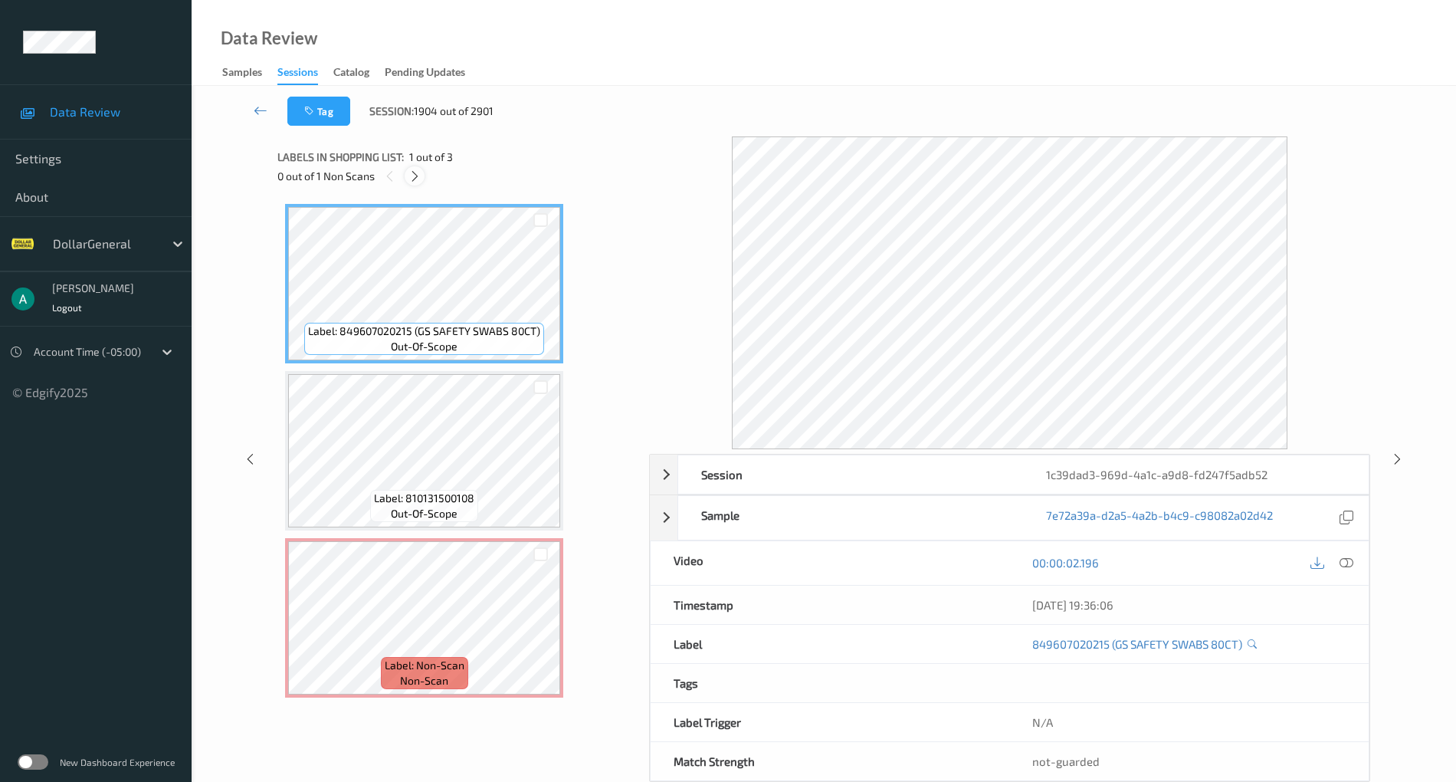
click at [422, 175] on div at bounding box center [414, 175] width 19 height 19
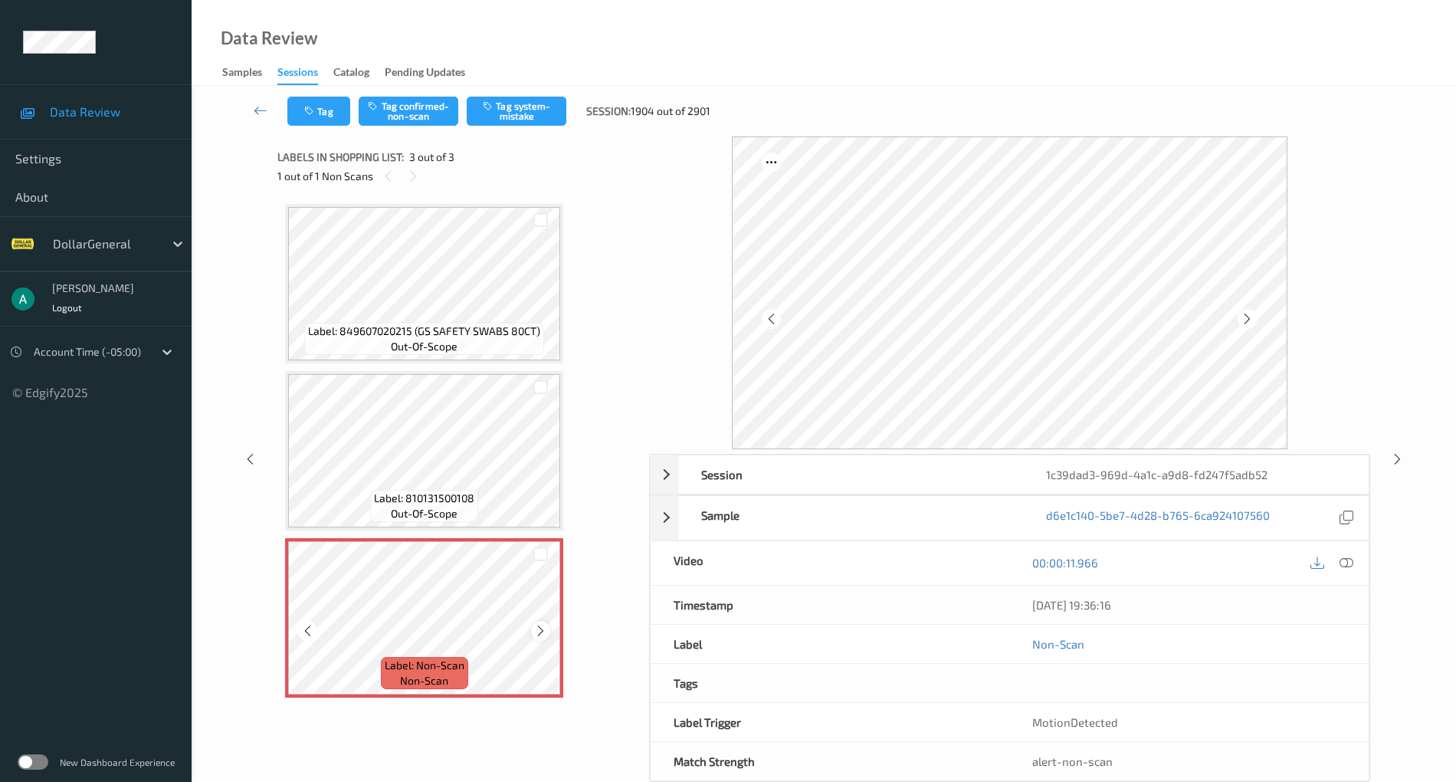
click at [541, 627] on icon at bounding box center [540, 631] width 13 height 14
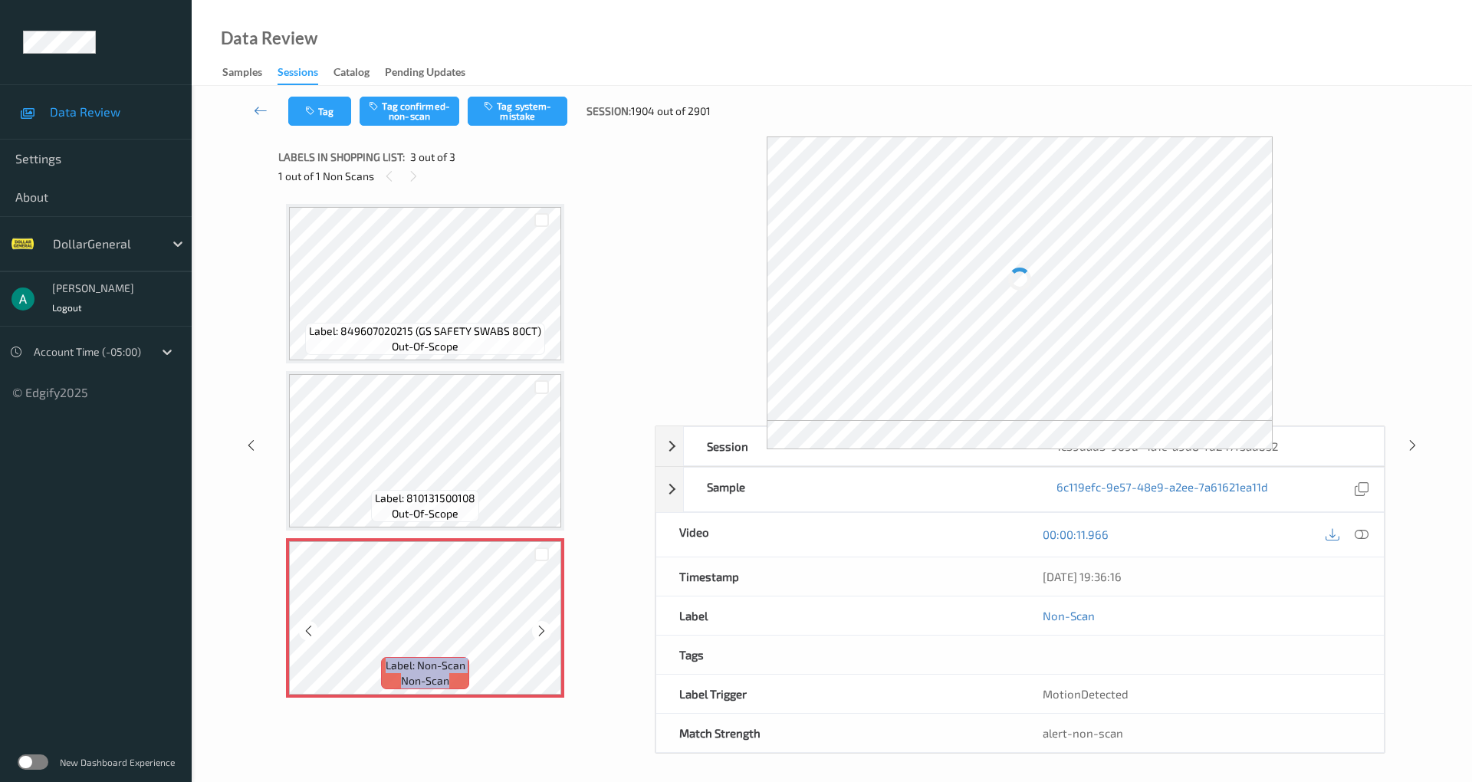
click at [541, 627] on icon at bounding box center [541, 631] width 13 height 14
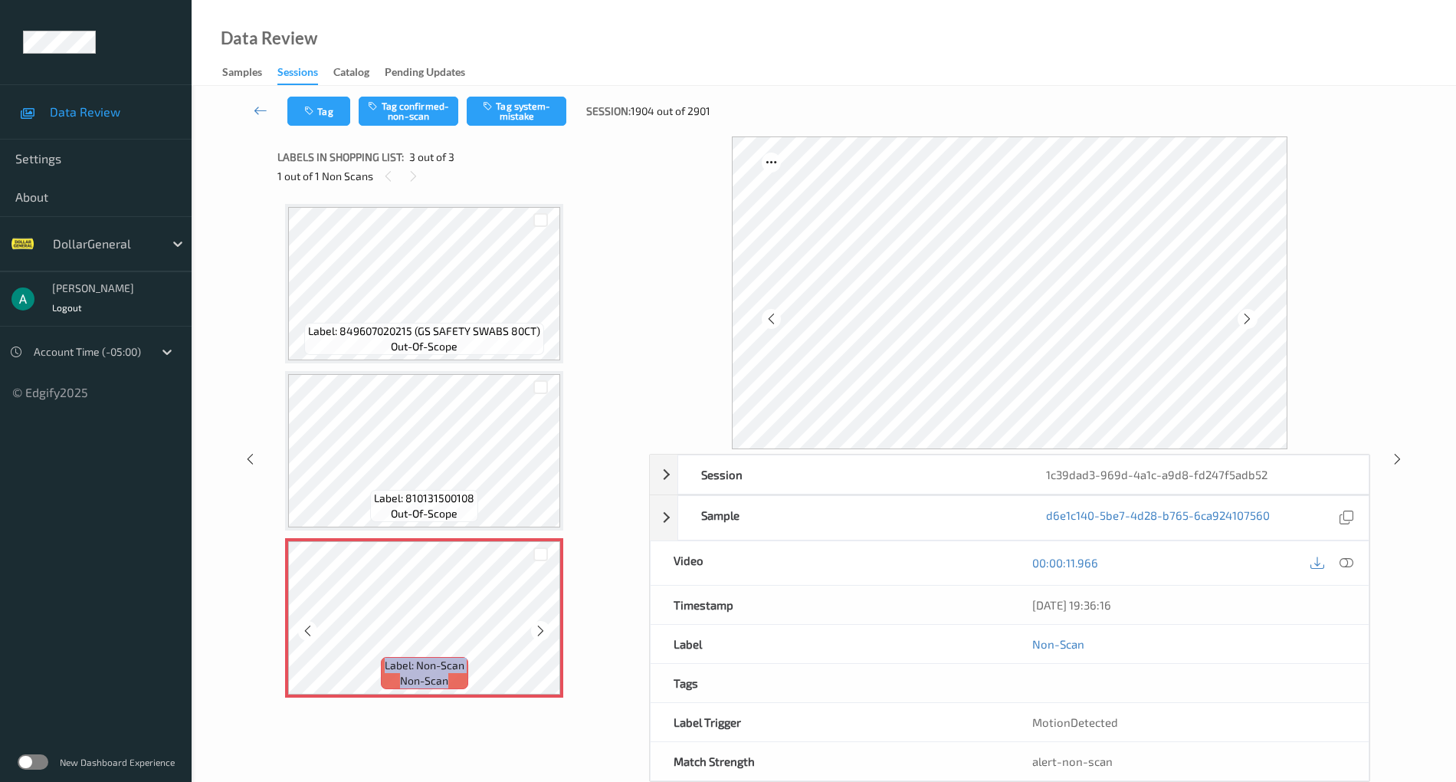
click at [541, 627] on icon at bounding box center [540, 631] width 13 height 14
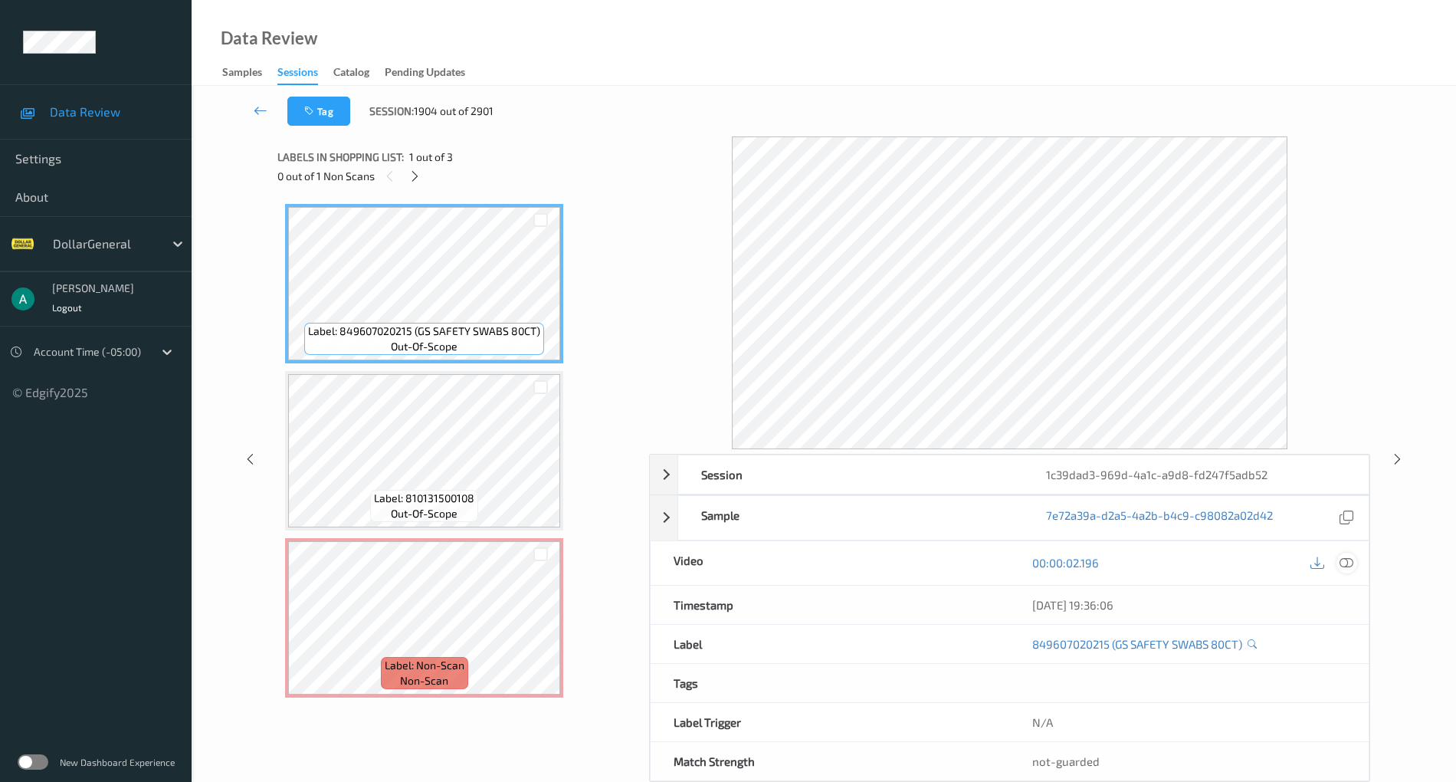
click at [1354, 559] on div at bounding box center [1347, 563] width 21 height 21
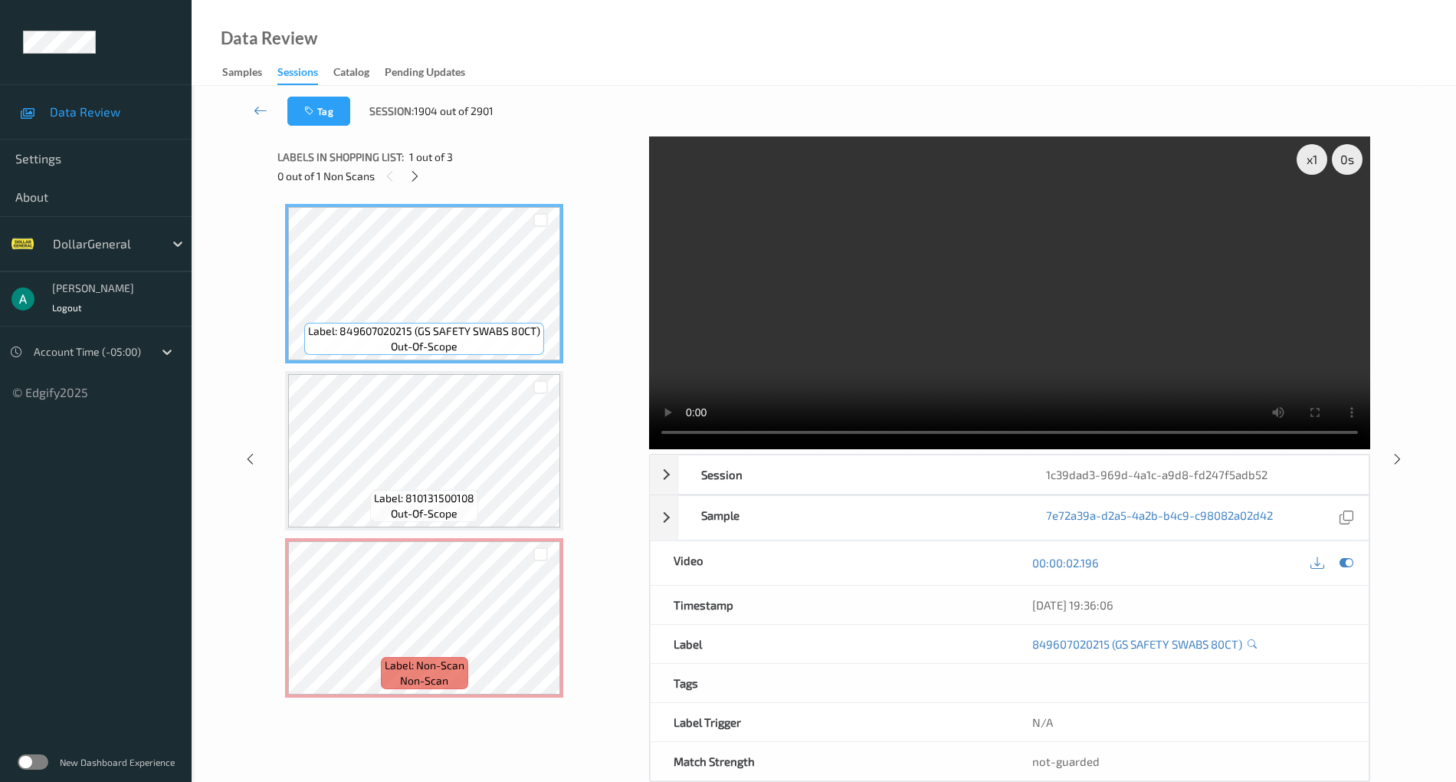
click at [933, 192] on video at bounding box center [1009, 292] width 721 height 313
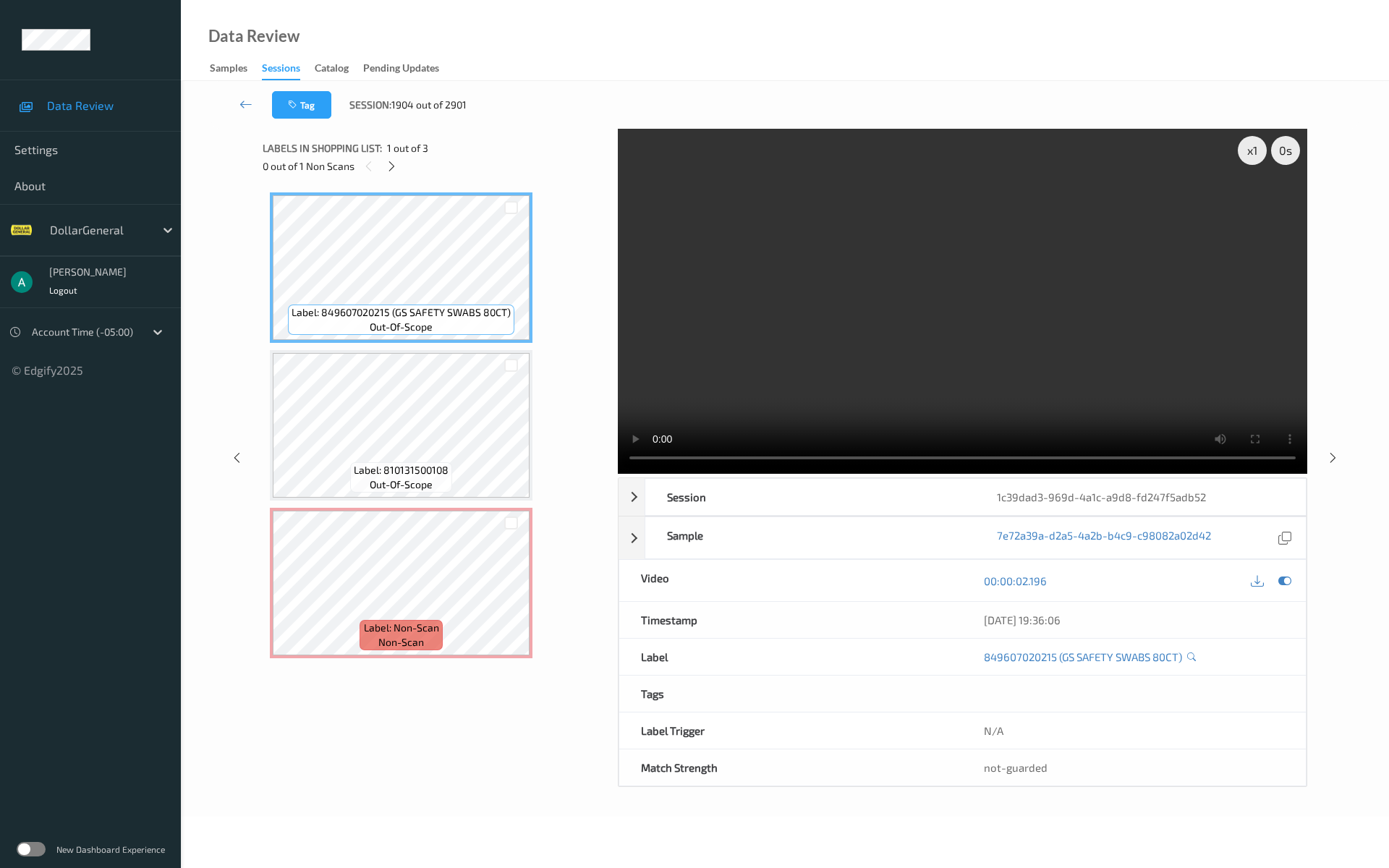
click at [709, 290] on video at bounding box center [962, 301] width 689 height 345
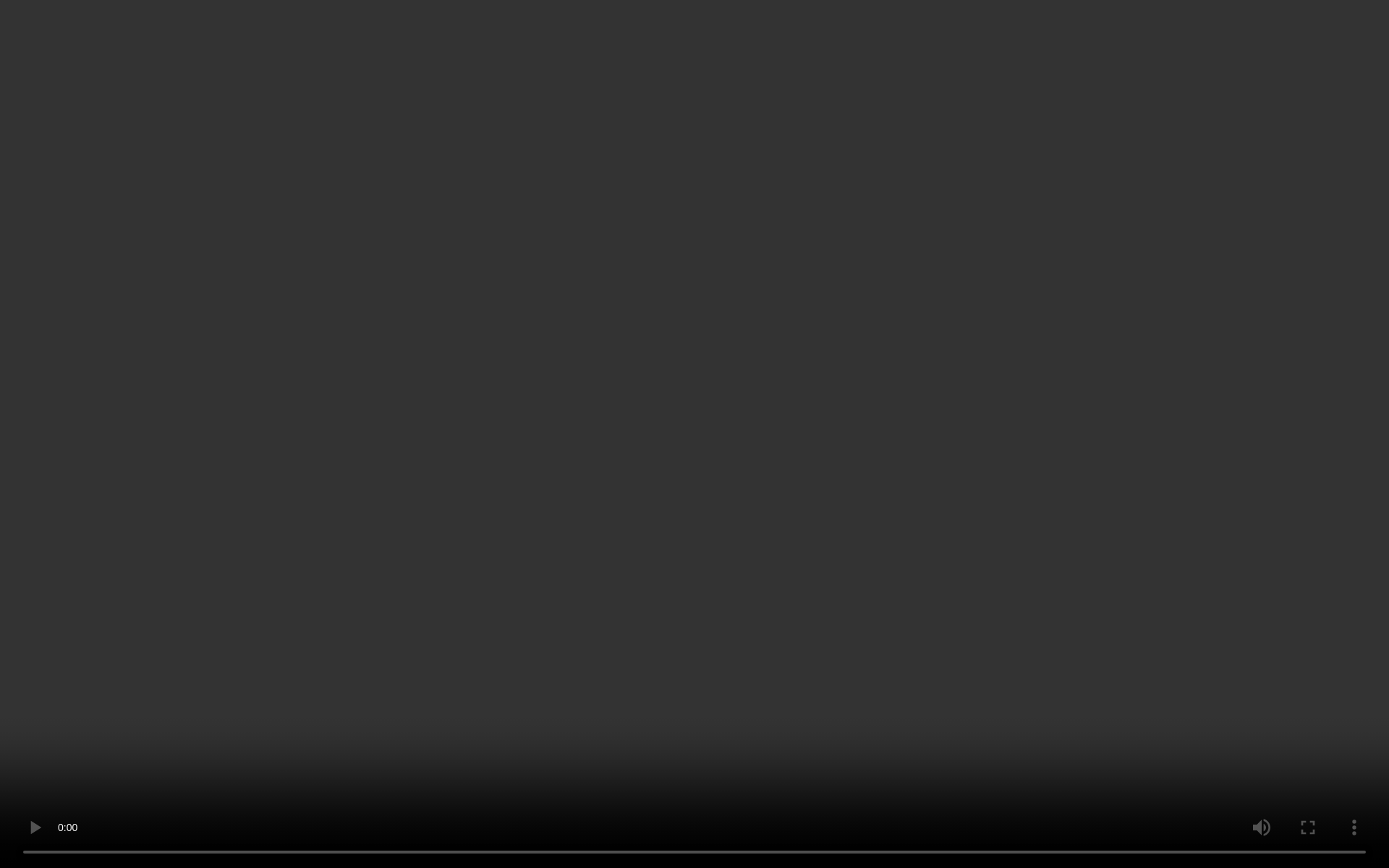
click at [784, 296] on video at bounding box center [694, 434] width 1389 height 868
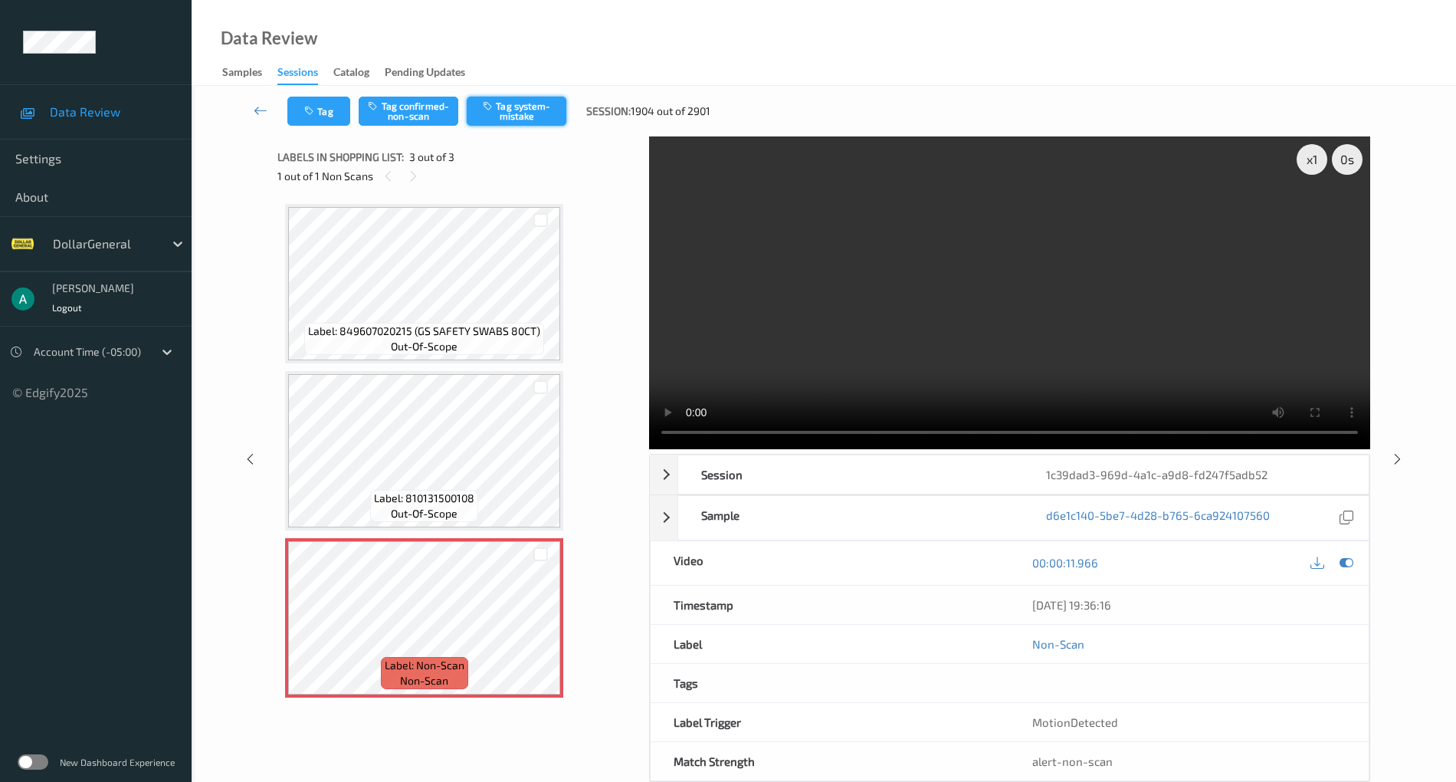
click at [534, 121] on button "Tag system-mistake" at bounding box center [517, 111] width 100 height 29
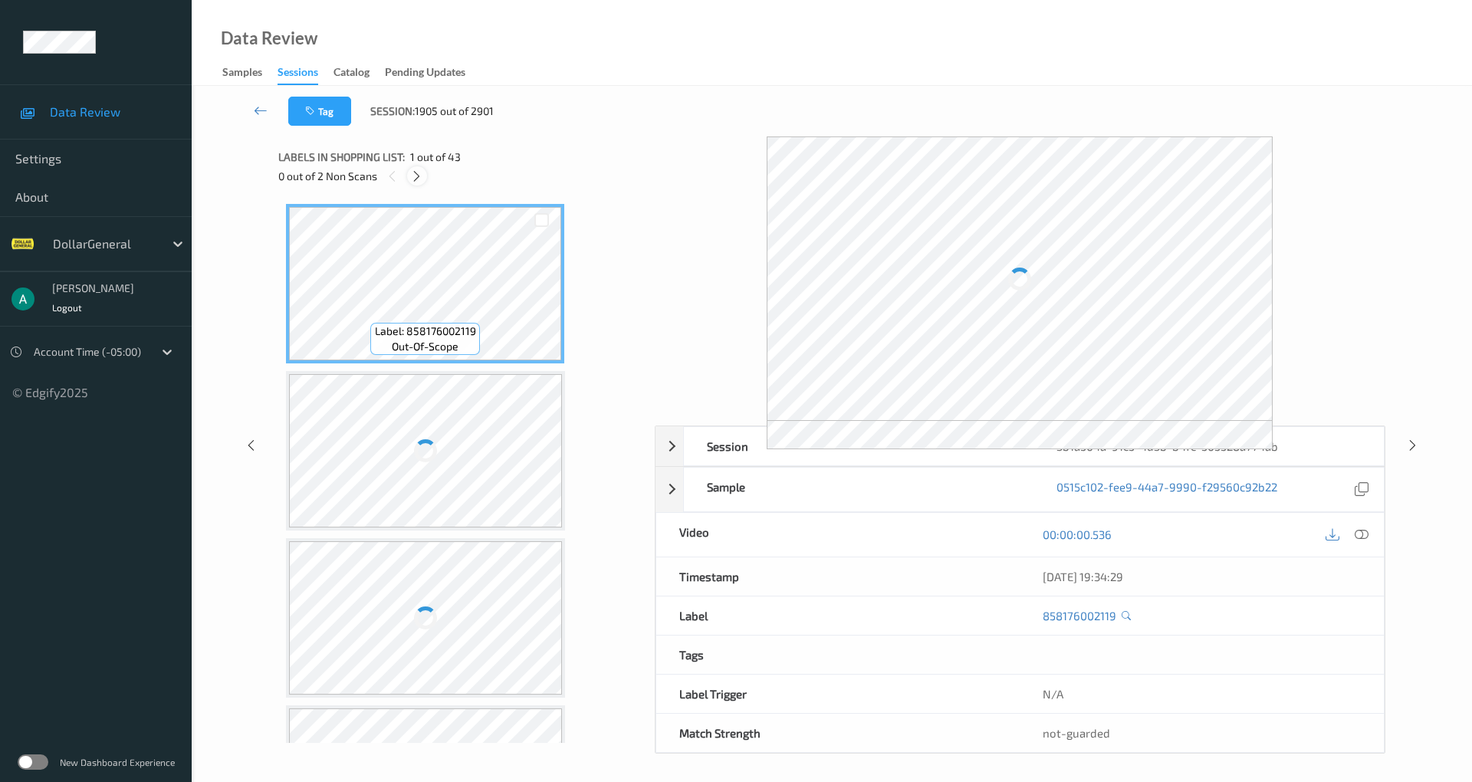
click at [421, 172] on icon at bounding box center [416, 176] width 13 height 14
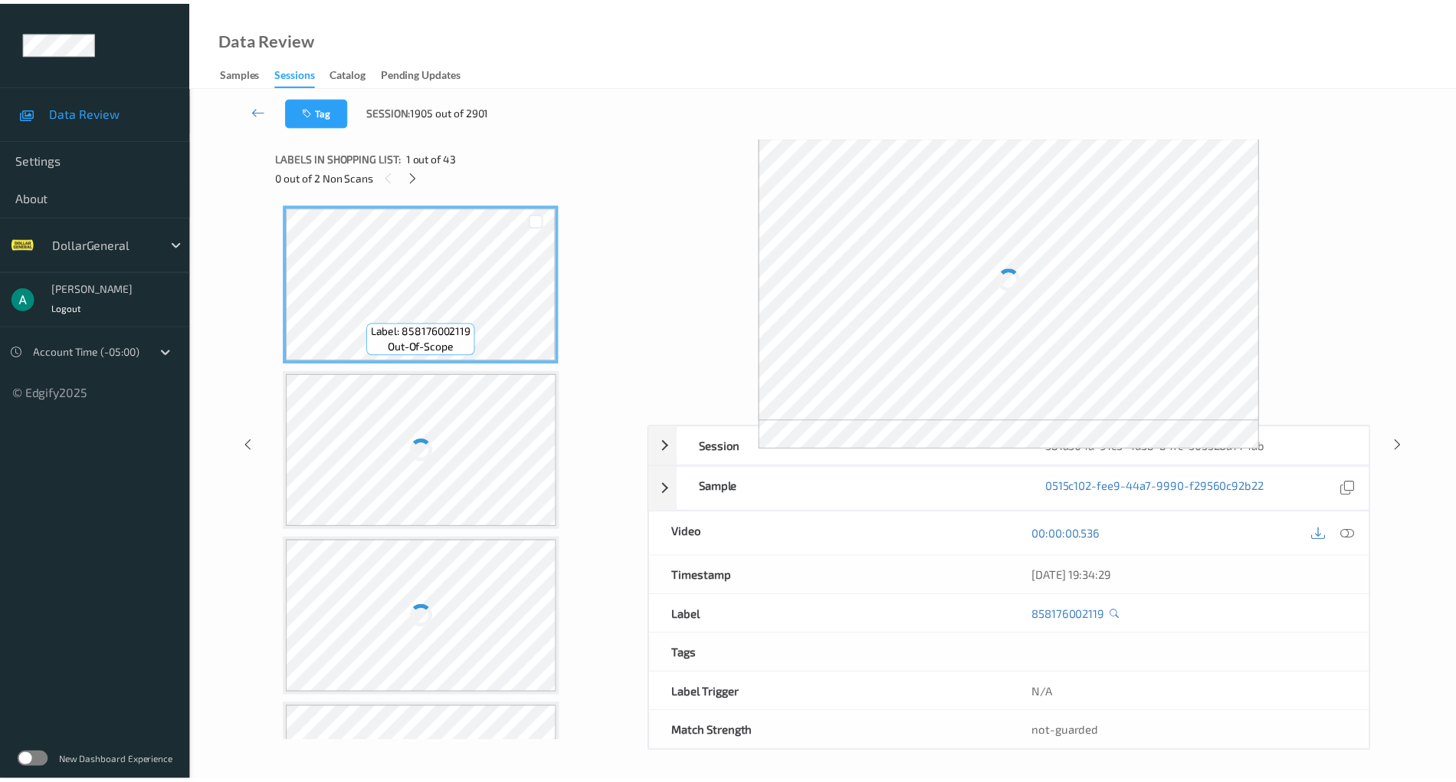
scroll to position [3182, 0]
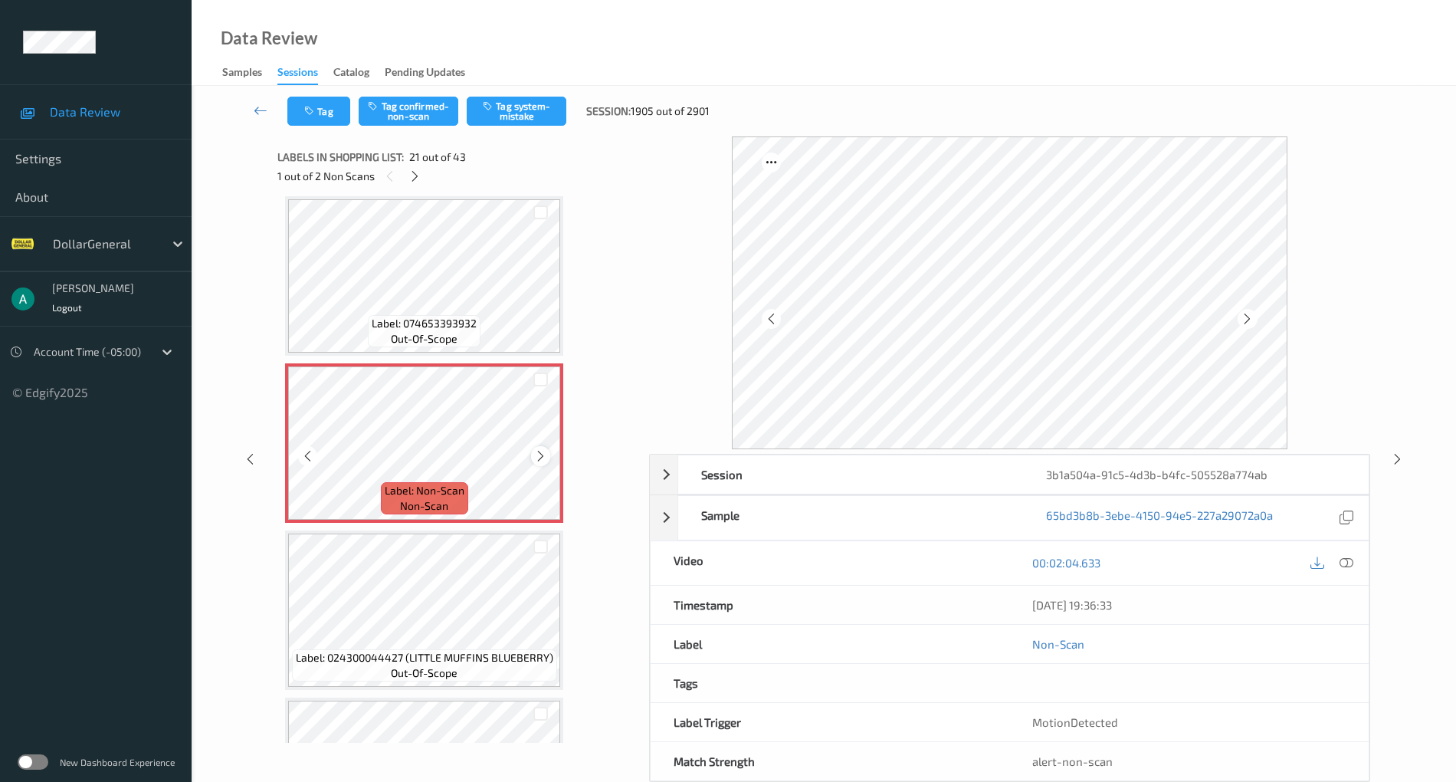
click at [540, 458] on icon at bounding box center [540, 456] width 13 height 14
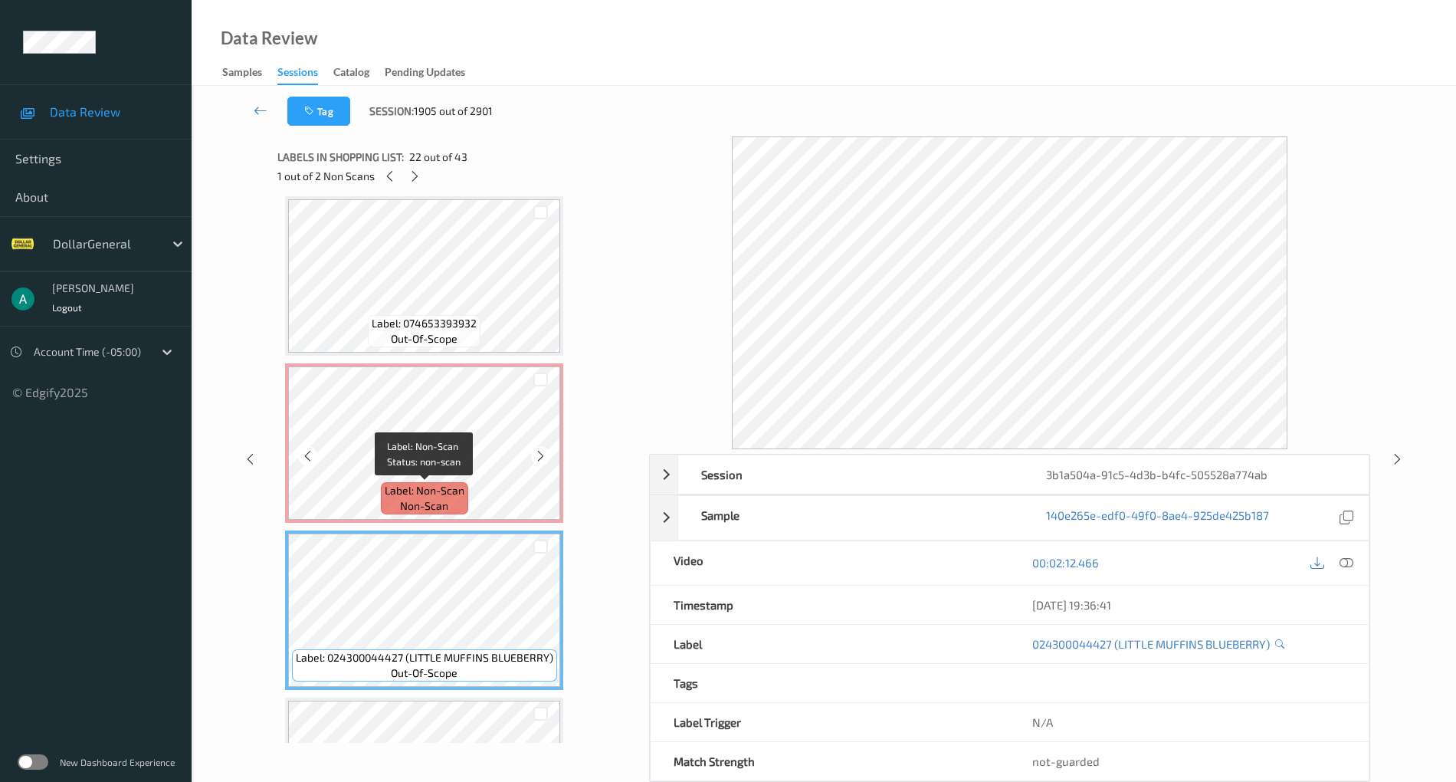
click at [418, 504] on span "non-scan" at bounding box center [424, 505] width 48 height 15
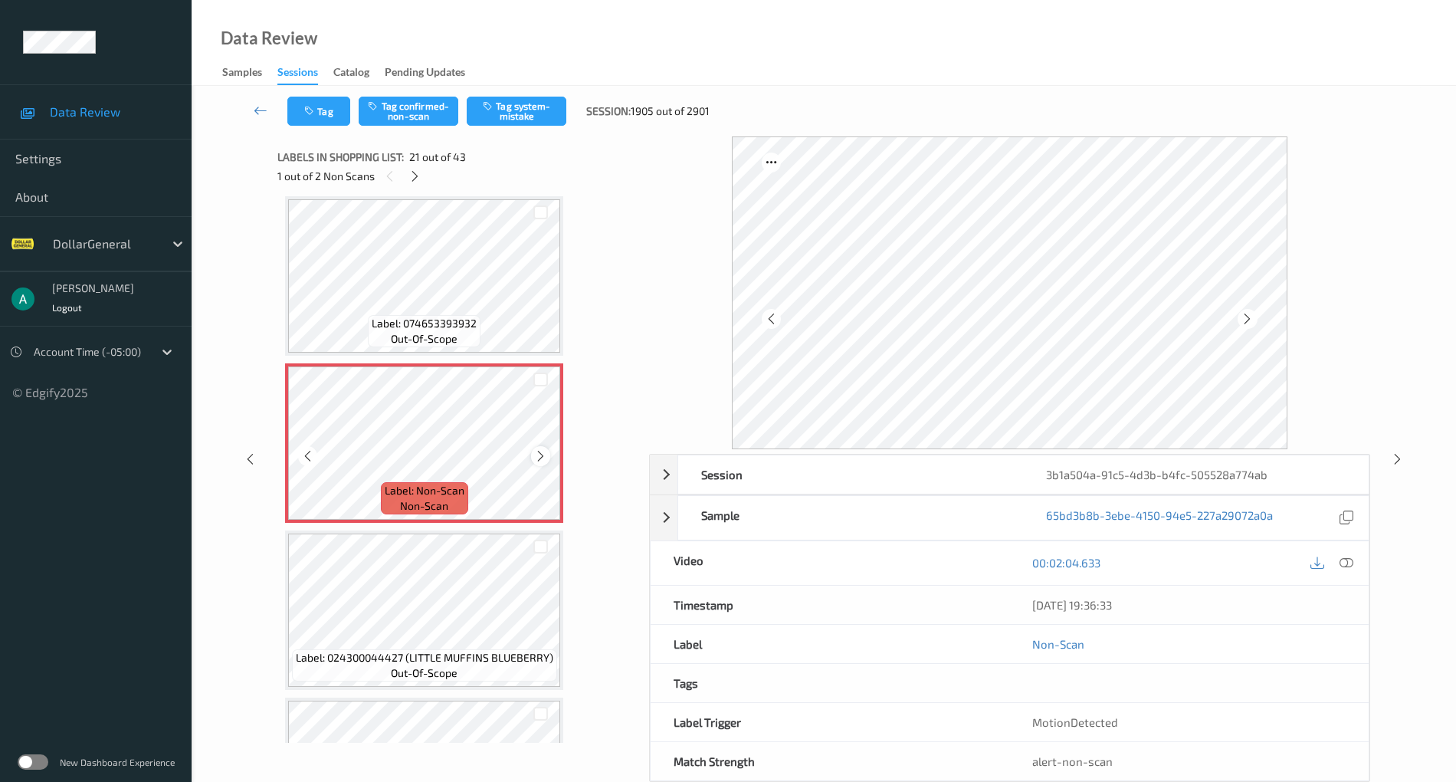
click at [533, 449] on div at bounding box center [540, 455] width 19 height 19
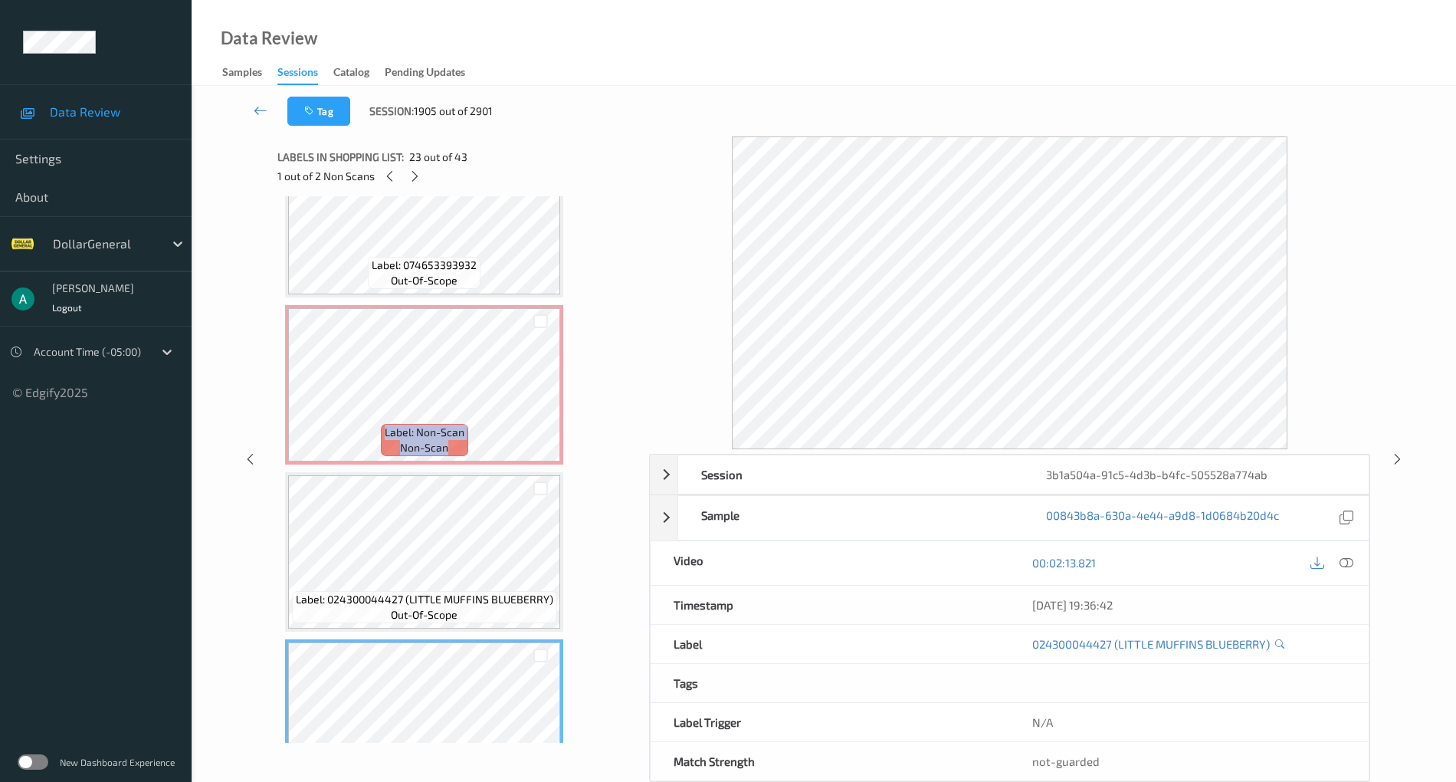
scroll to position [3079, 0]
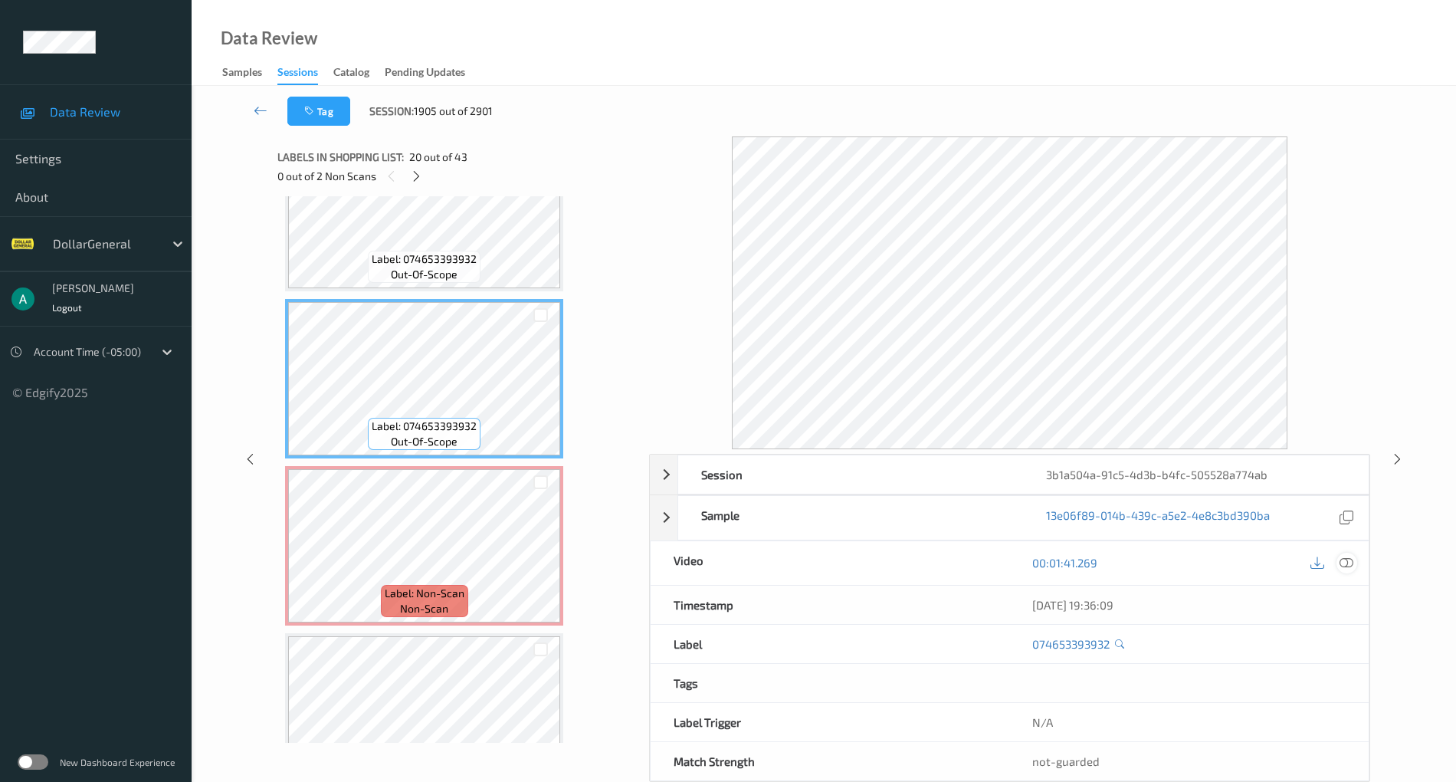
click at [1356, 565] on div at bounding box center [1347, 563] width 21 height 21
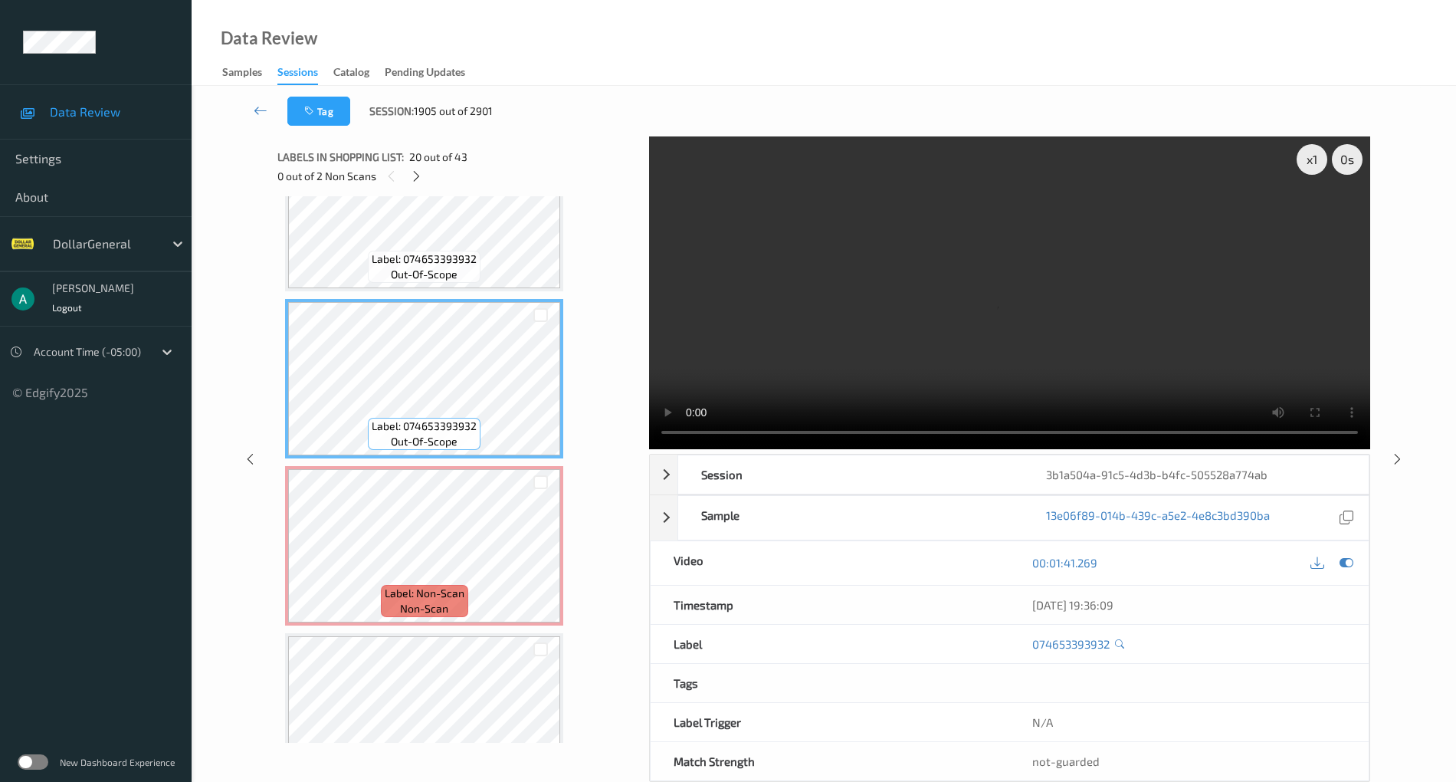
click at [1113, 241] on video at bounding box center [1009, 292] width 721 height 313
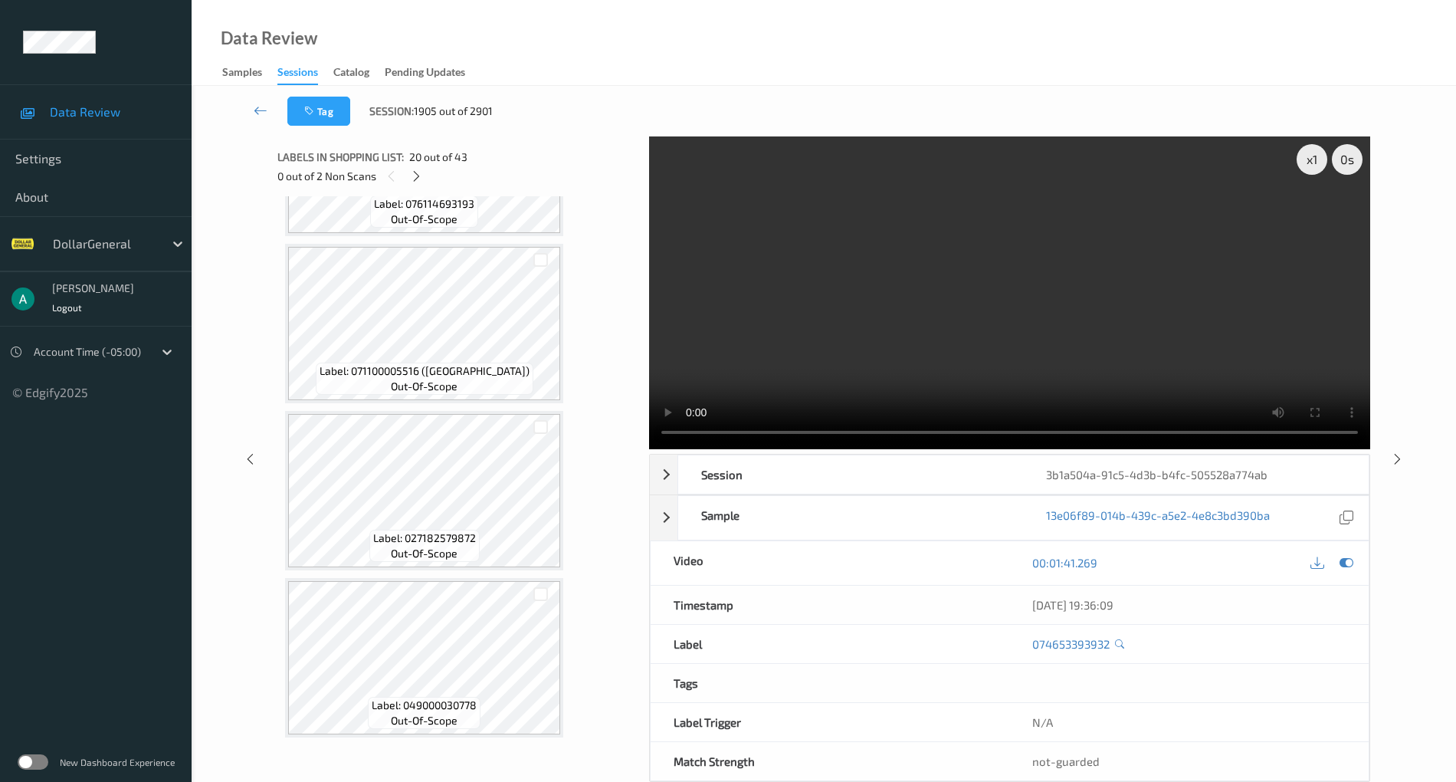
scroll to position [6645, 0]
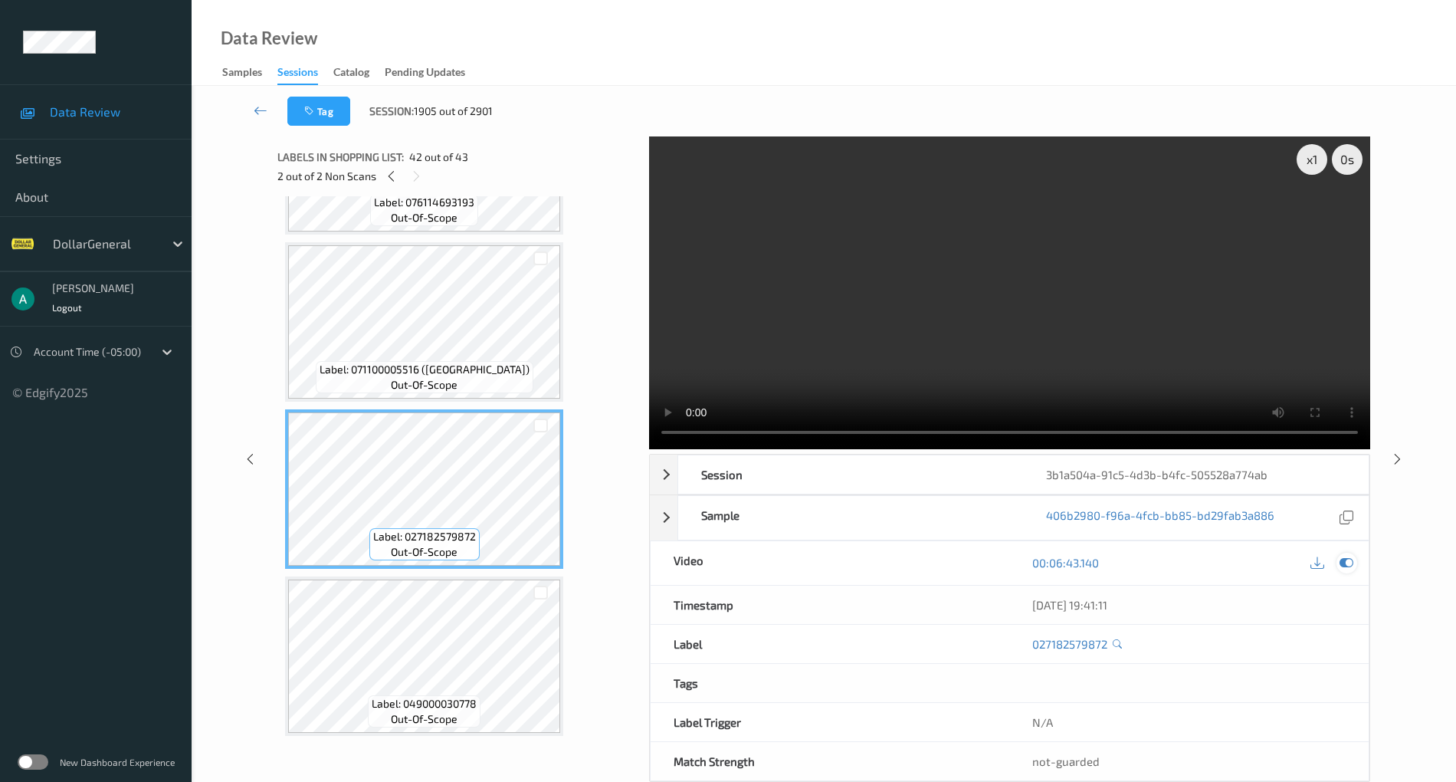
click at [1356, 562] on div at bounding box center [1347, 563] width 21 height 21
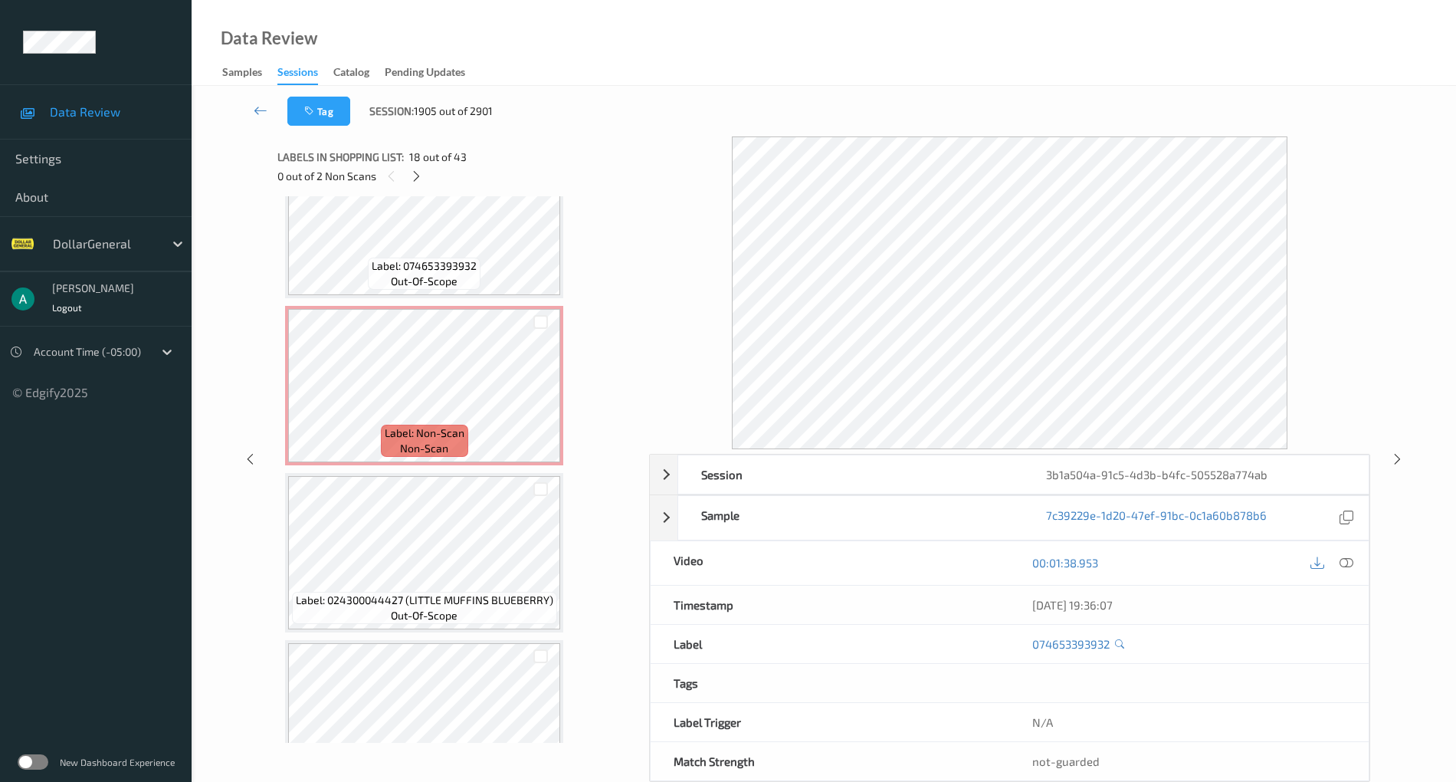
scroll to position [3270, 0]
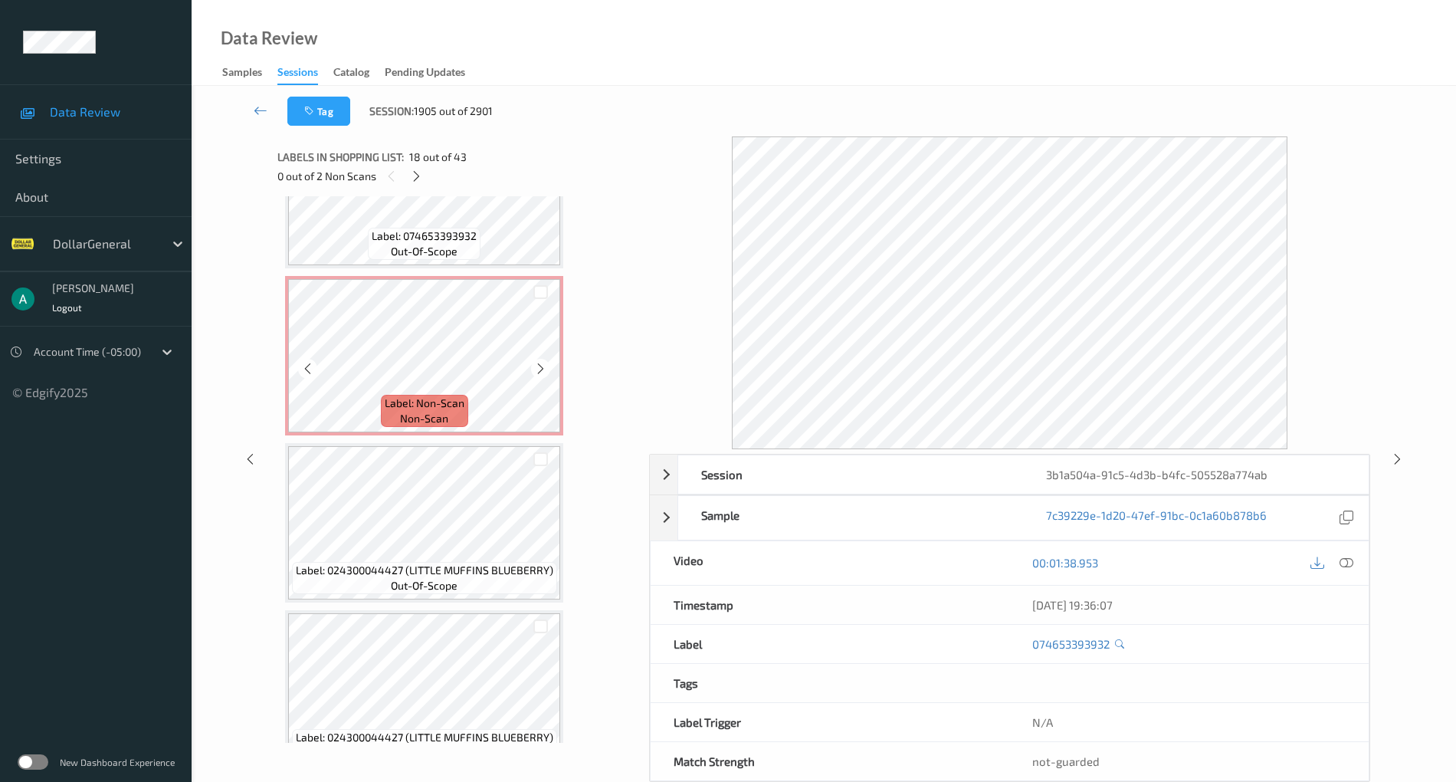
click at [430, 395] on div "Label: Non-Scan non-scan" at bounding box center [424, 411] width 87 height 32
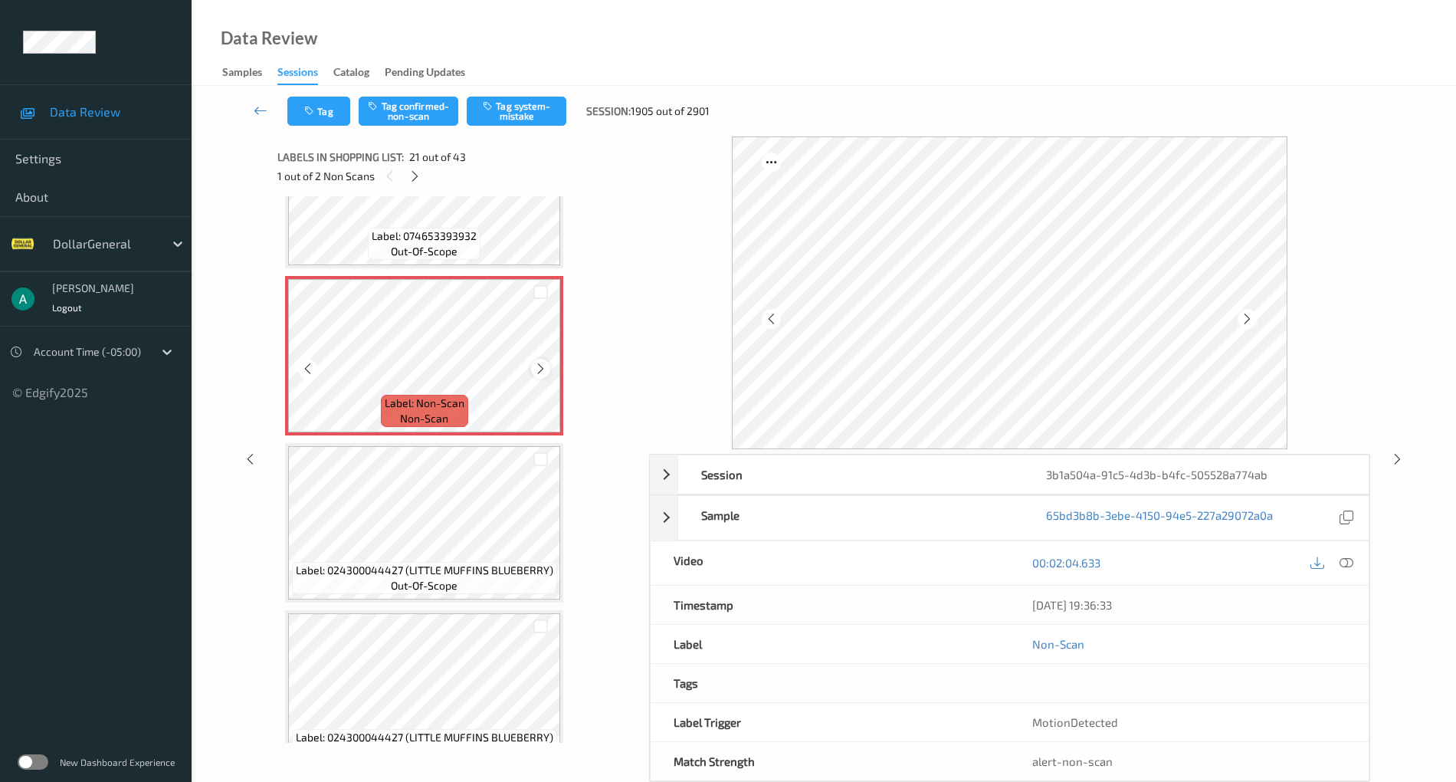
click at [540, 362] on icon at bounding box center [540, 369] width 13 height 14
click at [541, 362] on icon at bounding box center [540, 369] width 13 height 14
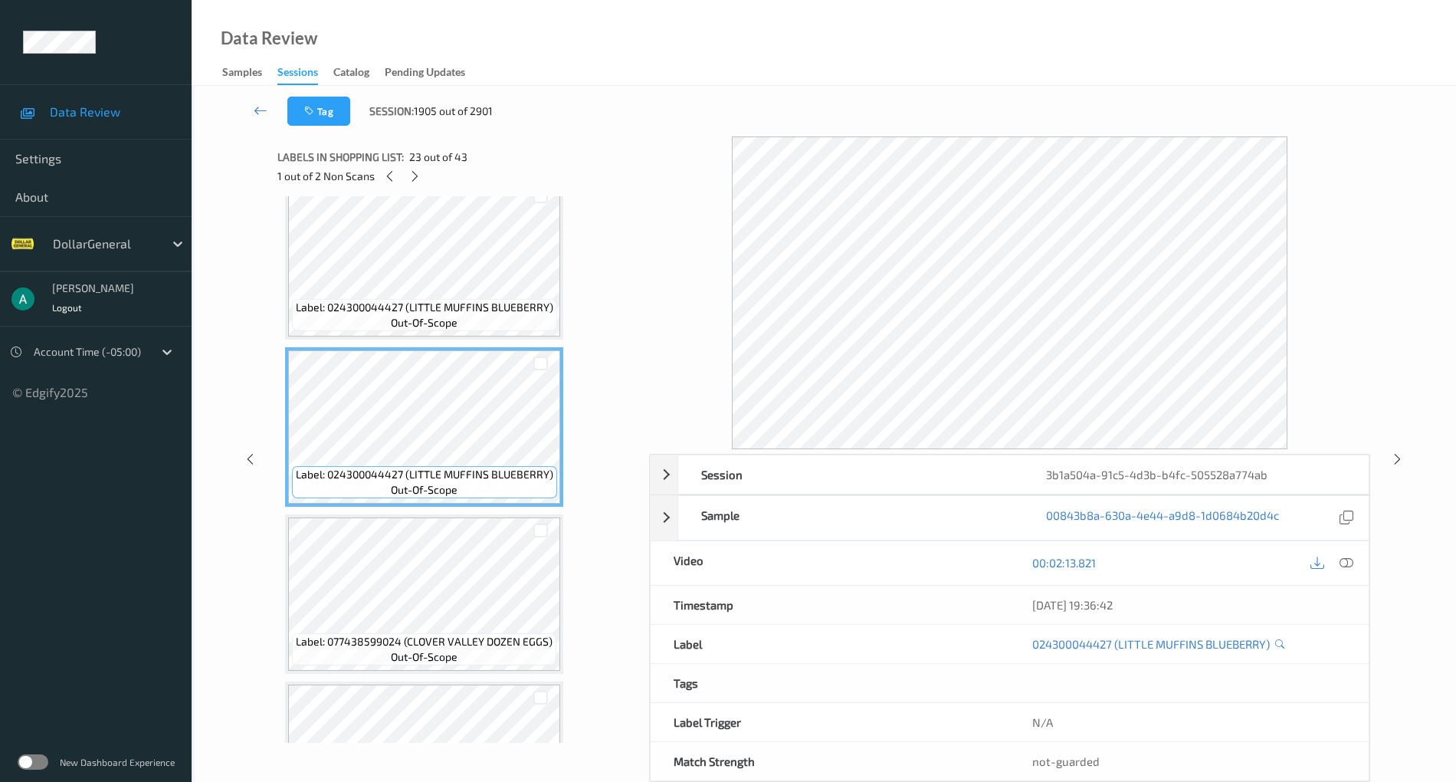
scroll to position [3474, 0]
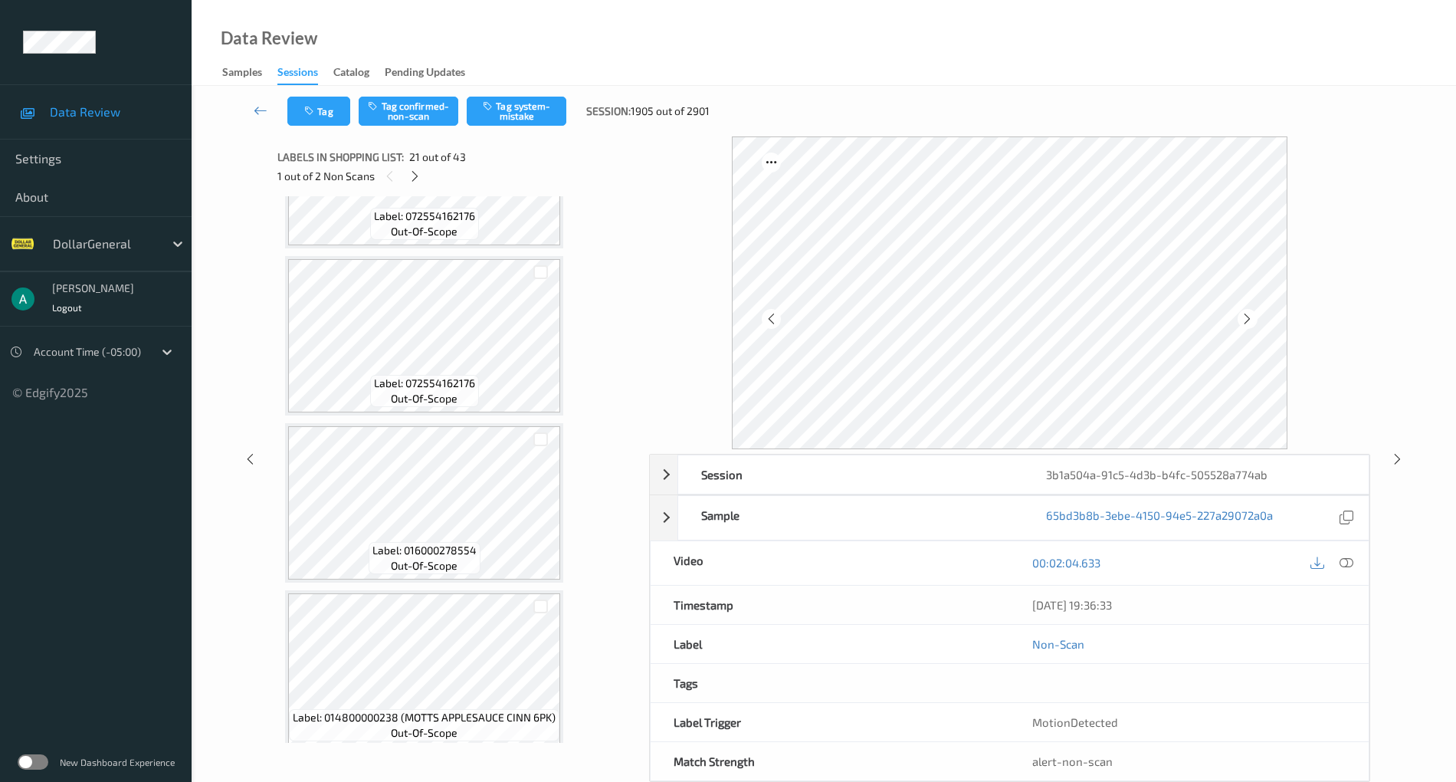
click at [438, 412] on div "Label: 072554162176 out-of-scope" at bounding box center [424, 335] width 278 height 159
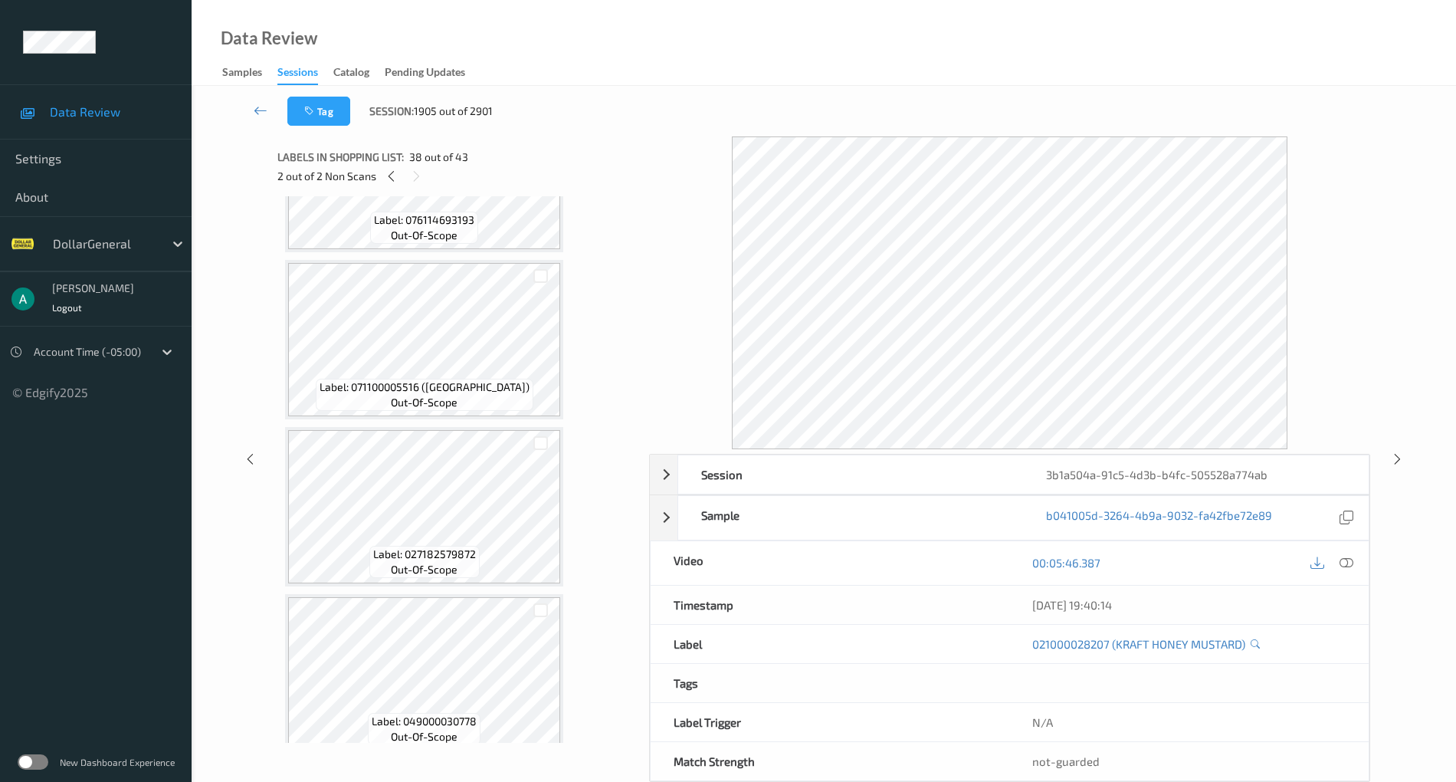
scroll to position [6645, 0]
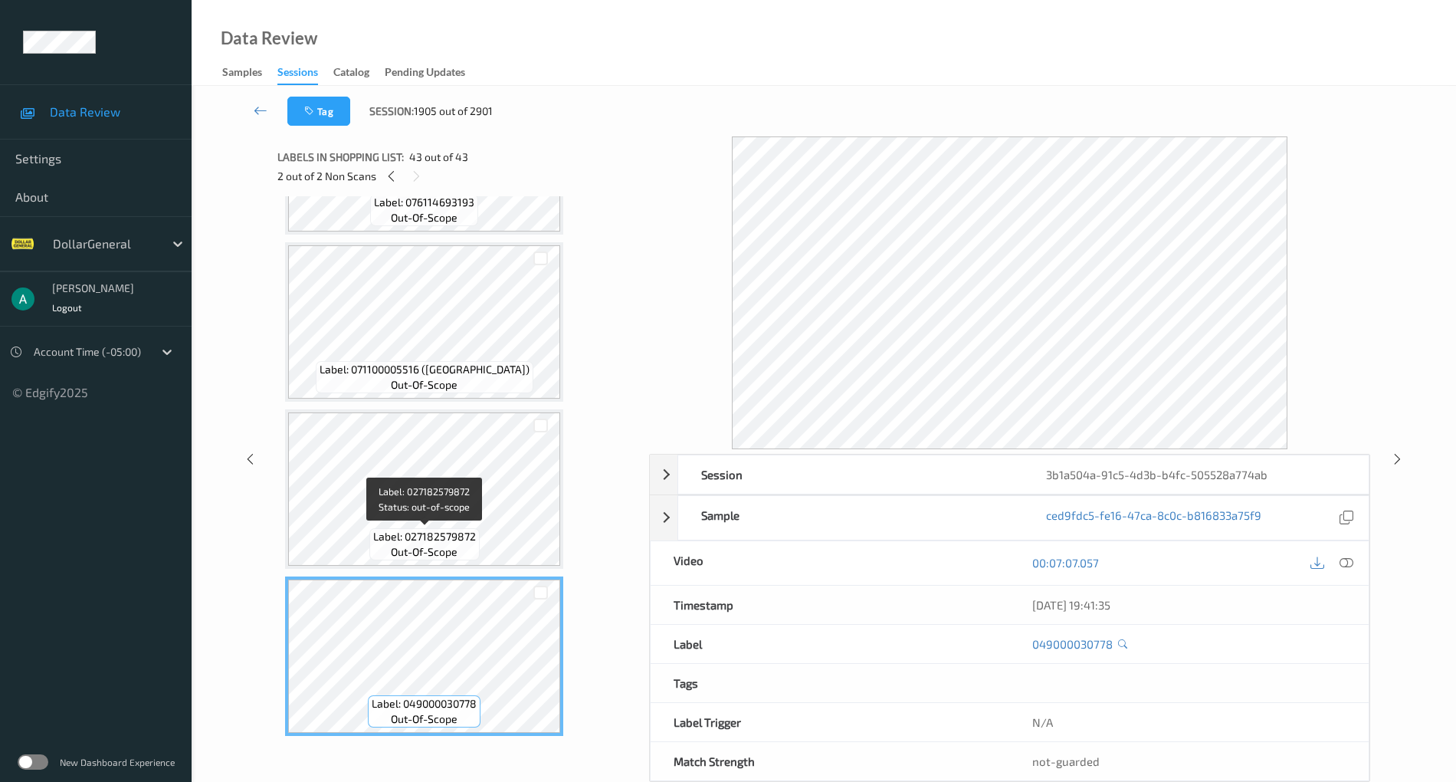
click at [448, 529] on span "Label: 027182579872" at bounding box center [424, 536] width 103 height 15
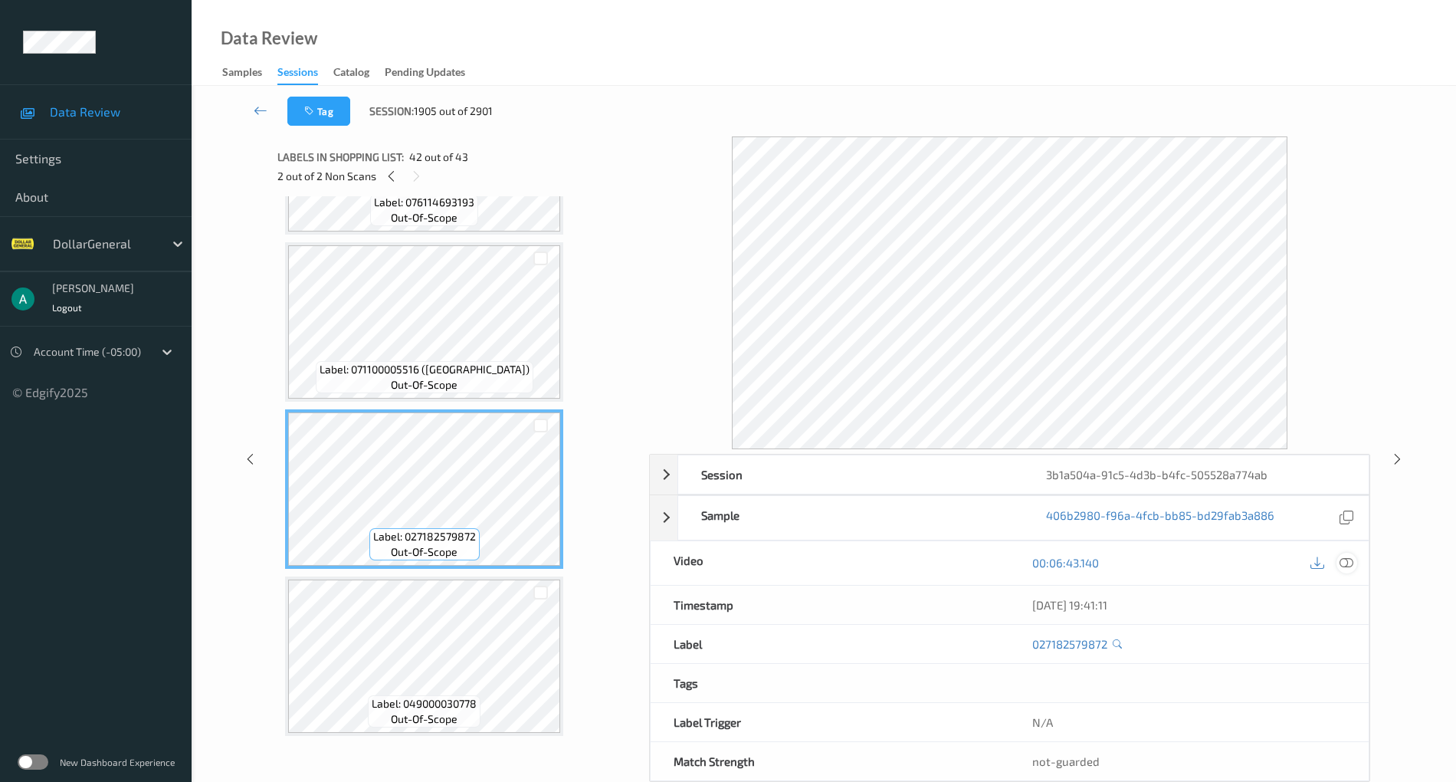
click at [1346, 561] on icon at bounding box center [1347, 563] width 14 height 14
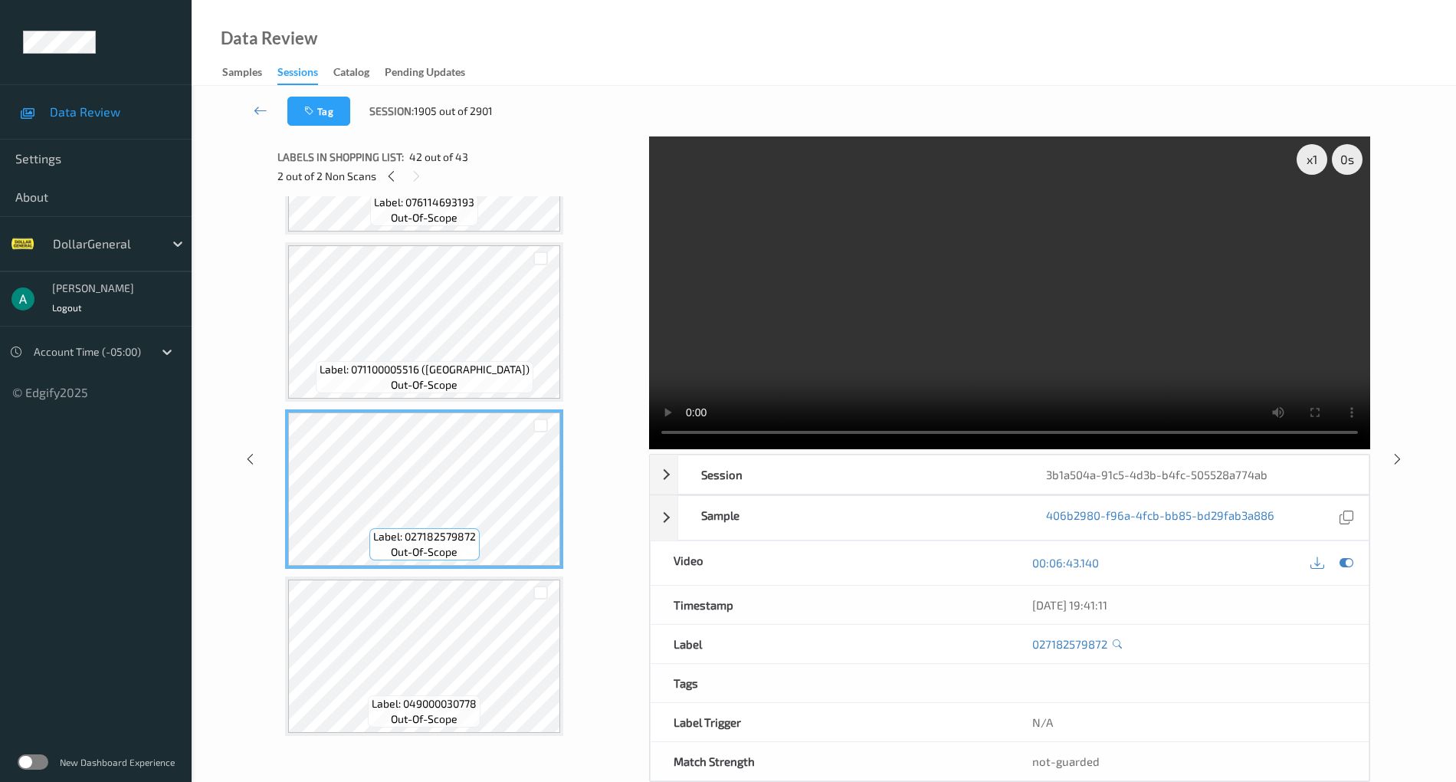
click at [1029, 246] on video at bounding box center [1009, 292] width 721 height 313
click at [1320, 161] on div "x 1" at bounding box center [1312, 159] width 31 height 31
click at [1352, 561] on icon at bounding box center [1347, 563] width 14 height 14
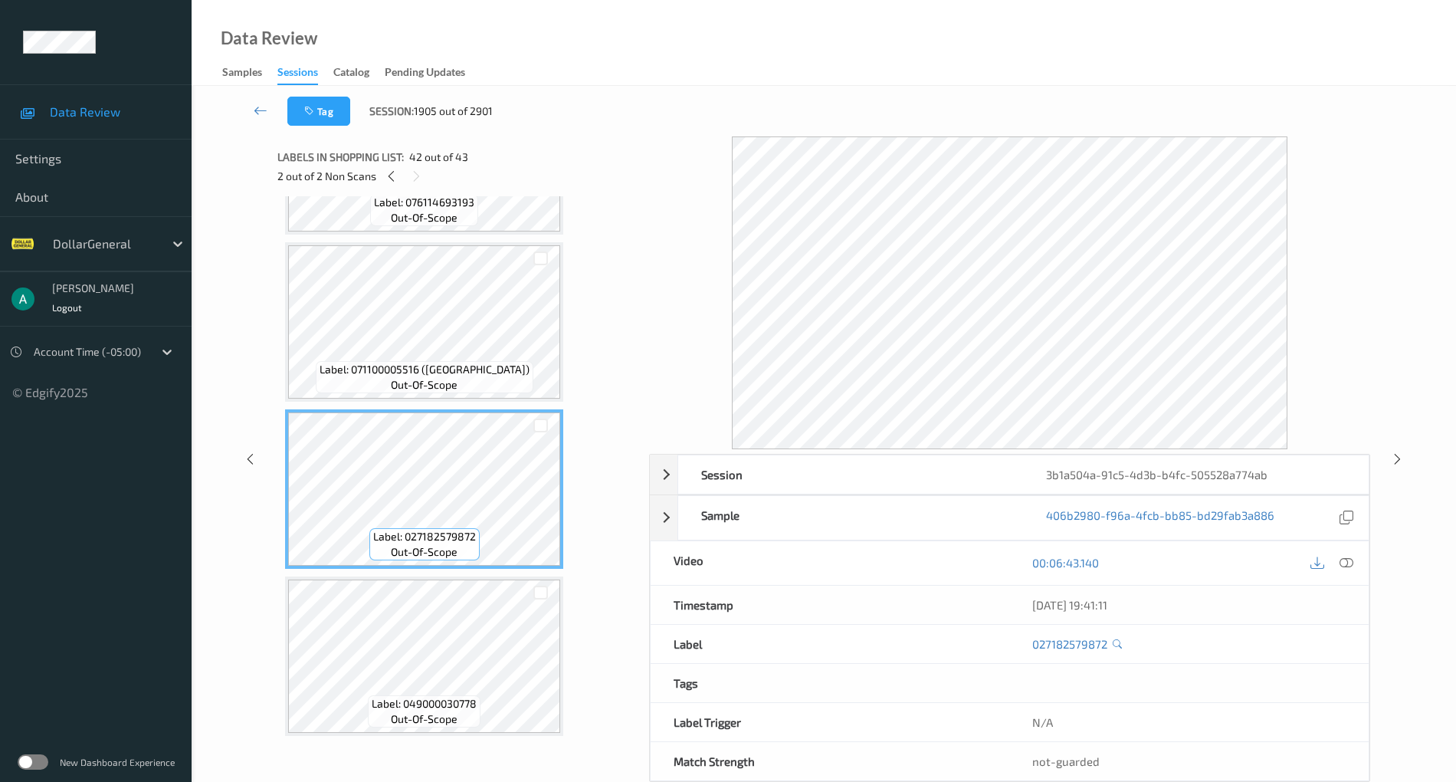
click at [383, 168] on div "2 out of 2 Non Scans" at bounding box center [457, 175] width 360 height 19
click at [385, 169] on div at bounding box center [391, 175] width 19 height 19
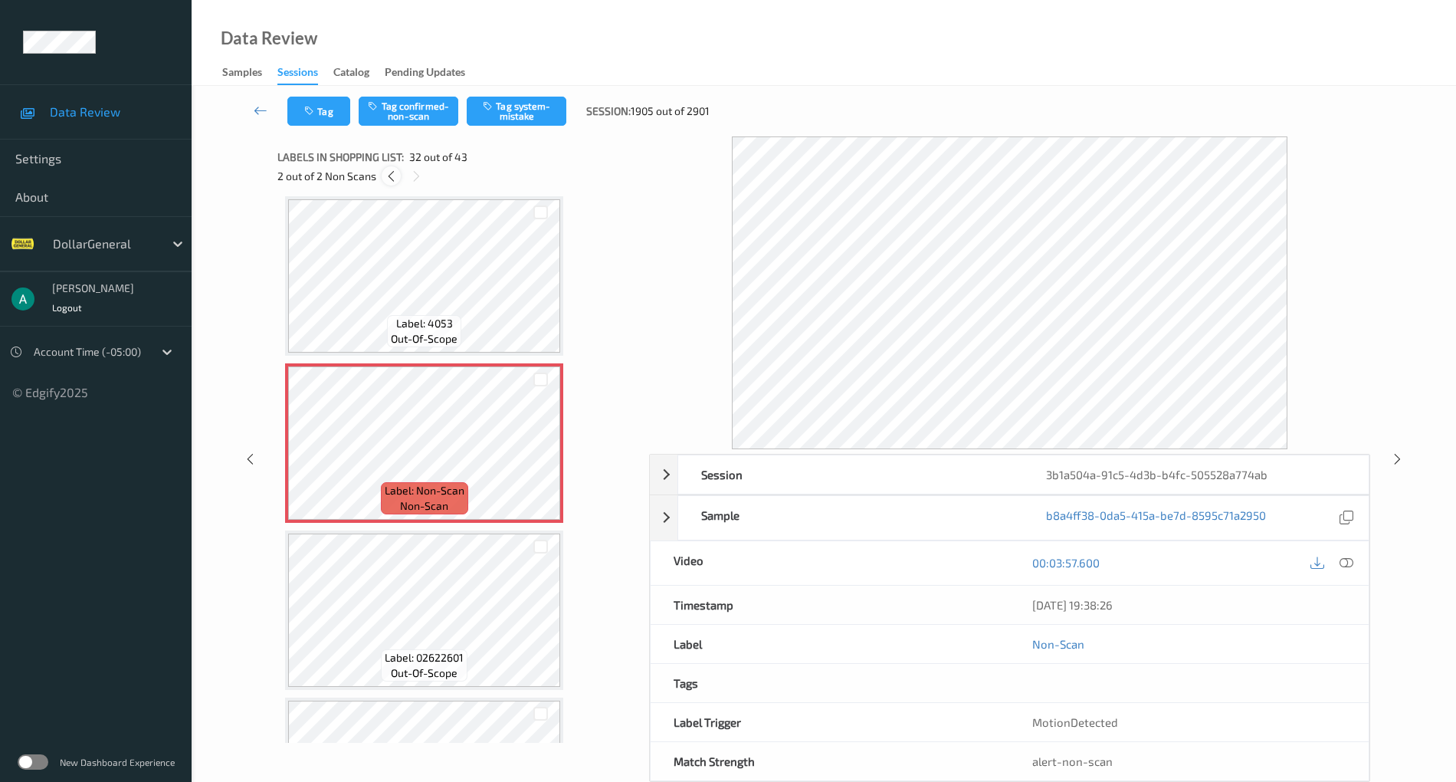
click at [387, 172] on icon at bounding box center [391, 176] width 13 height 14
click at [417, 119] on button "Tag confirmed-non-scan" at bounding box center [409, 111] width 100 height 29
click at [418, 172] on icon at bounding box center [414, 176] width 13 height 14
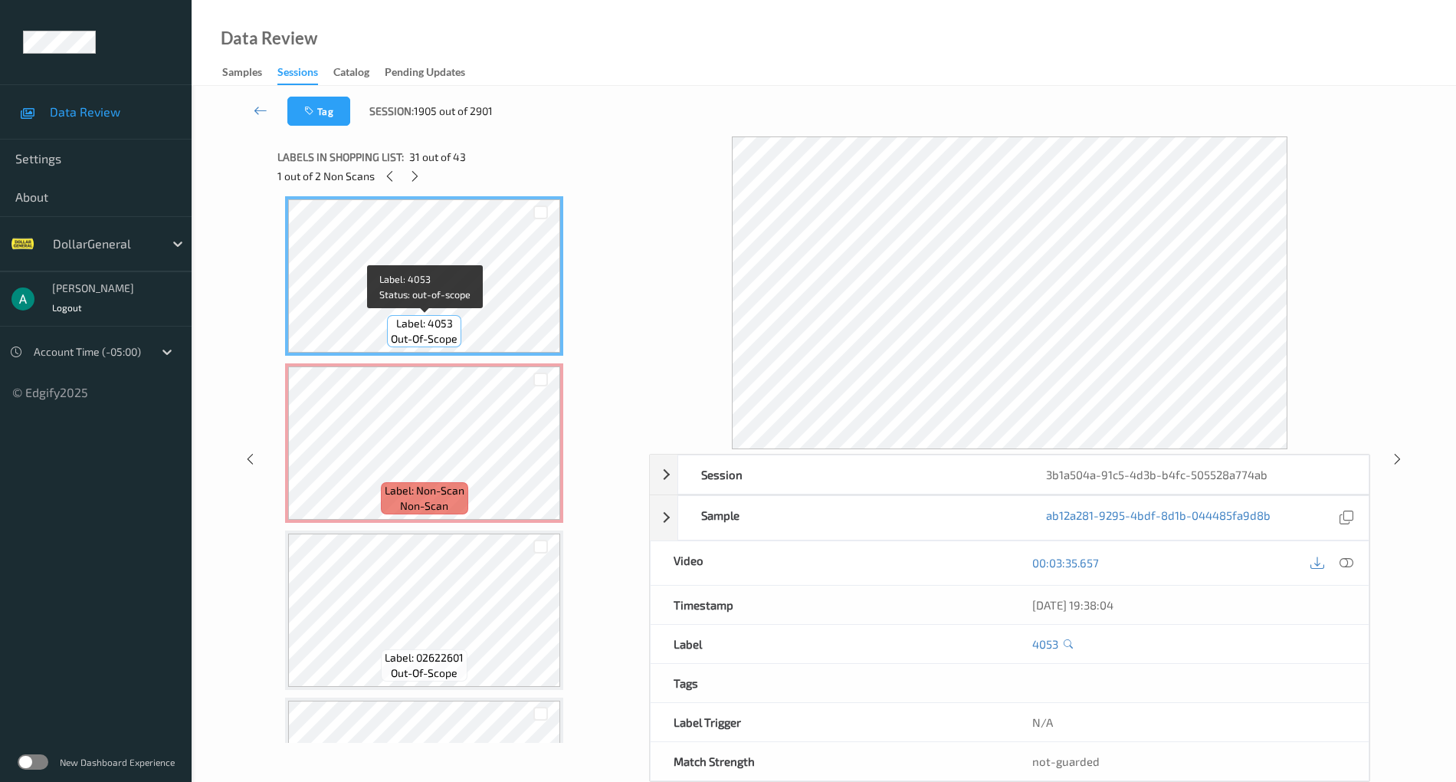
click at [435, 325] on span "Label: 4053" at bounding box center [424, 323] width 57 height 15
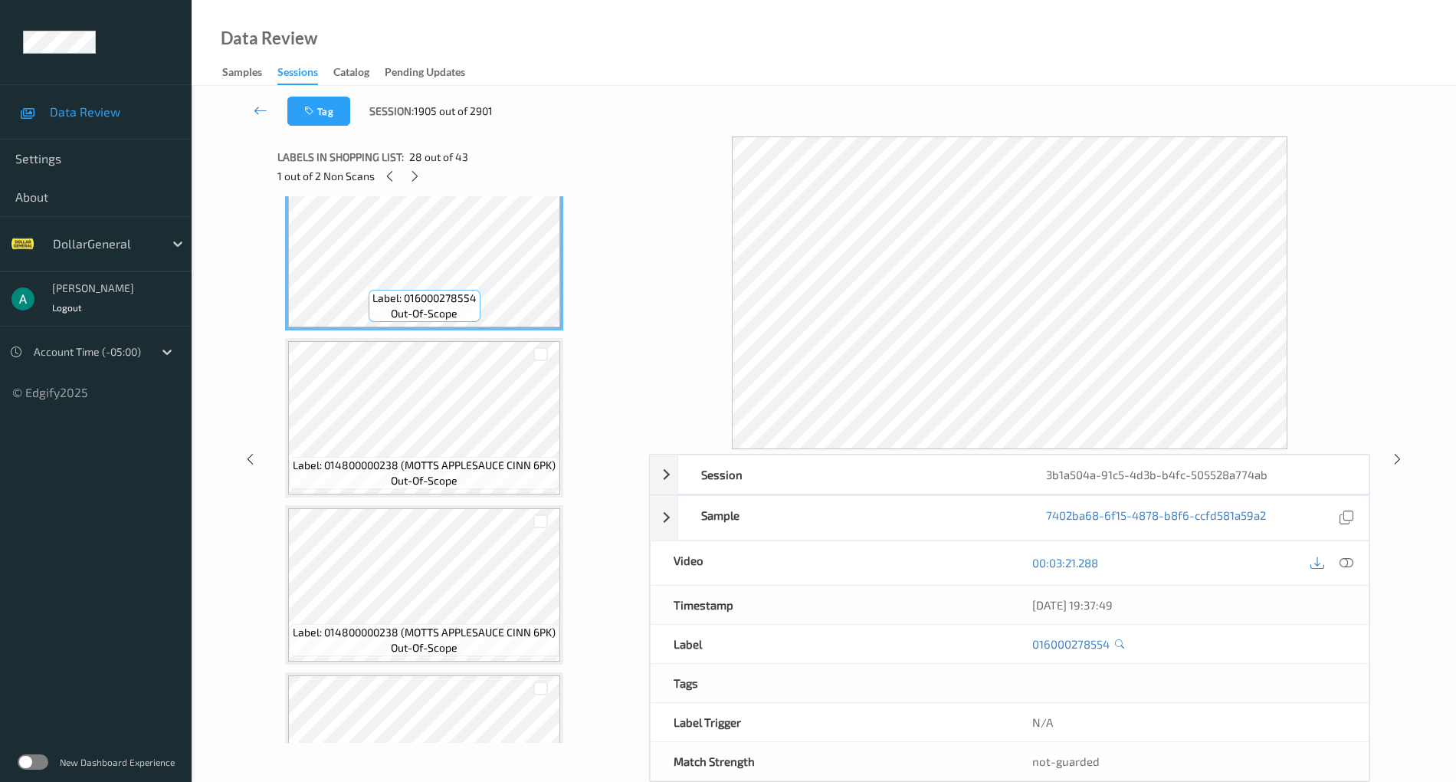
scroll to position [4611, 0]
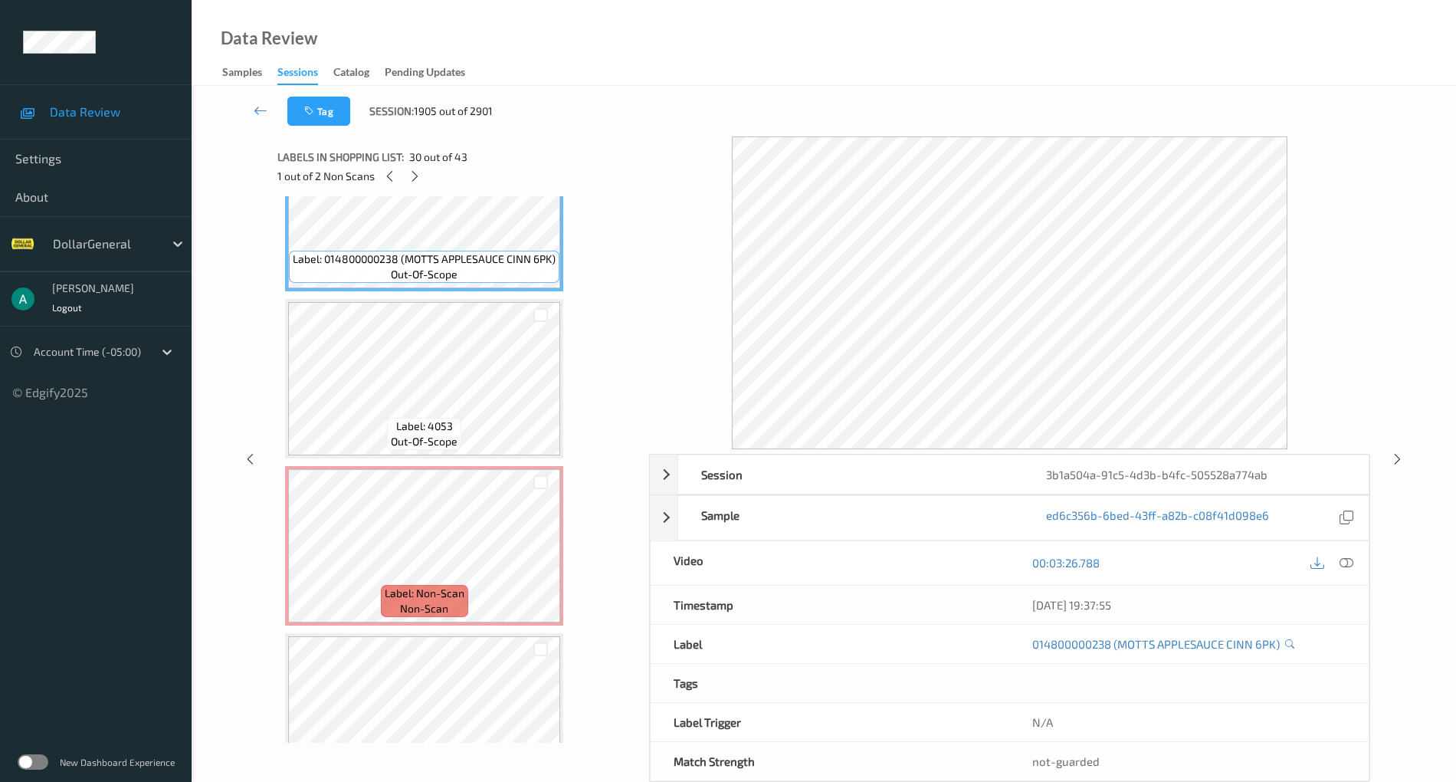
click at [438, 422] on span "Label: 4053" at bounding box center [424, 425] width 57 height 15
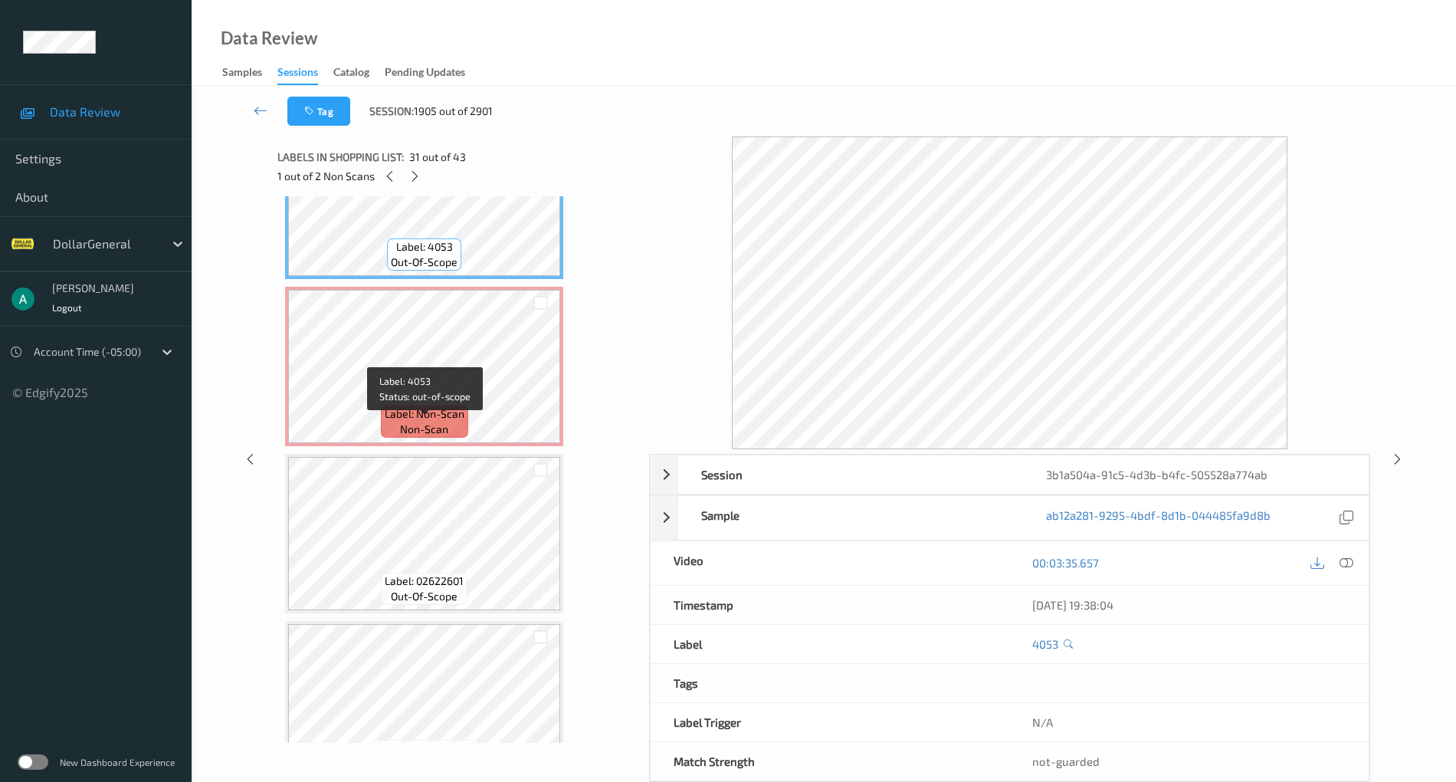
scroll to position [5122, 0]
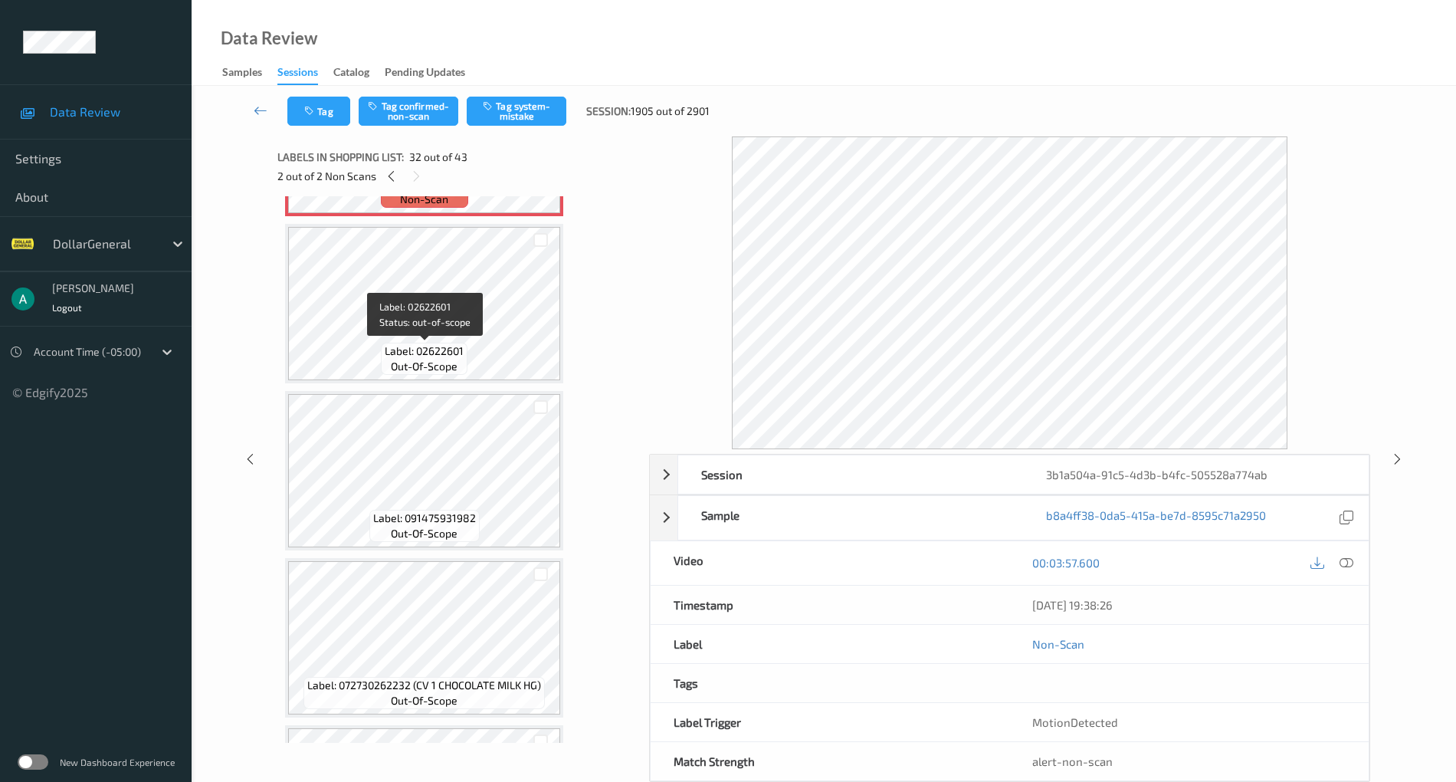
scroll to position [5020, 0]
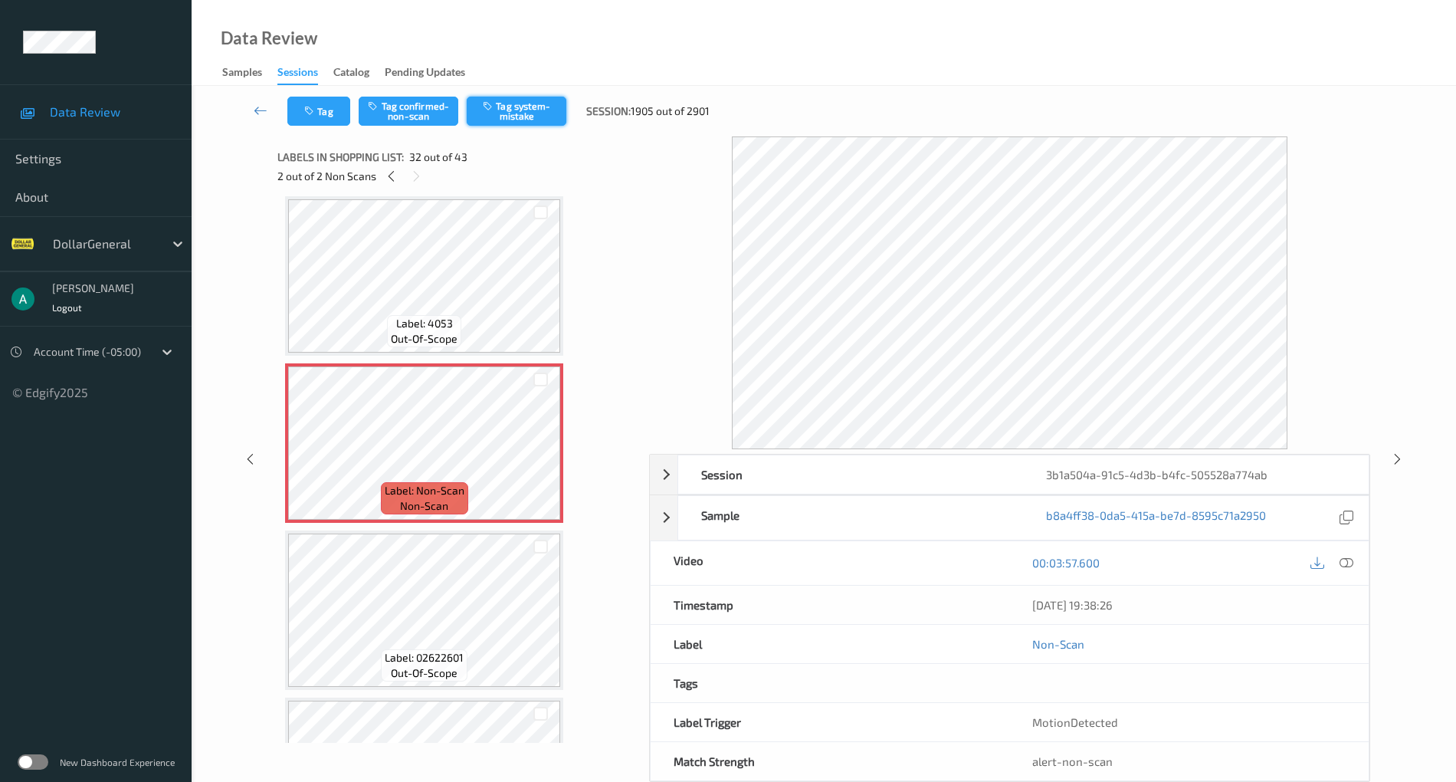
click at [530, 116] on button "Tag system-mistake" at bounding box center [517, 111] width 100 height 29
click at [395, 172] on icon at bounding box center [391, 176] width 13 height 14
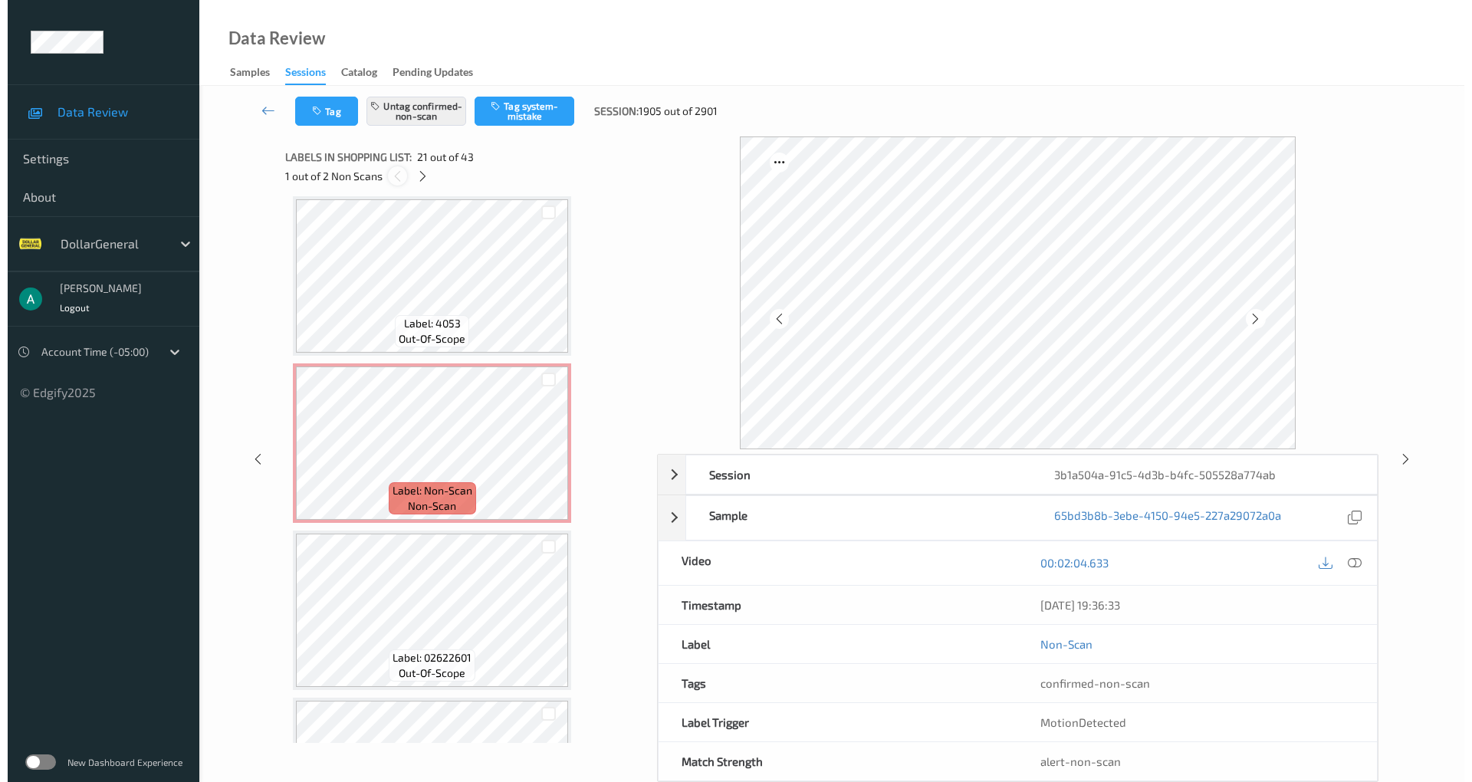
scroll to position [3182, 0]
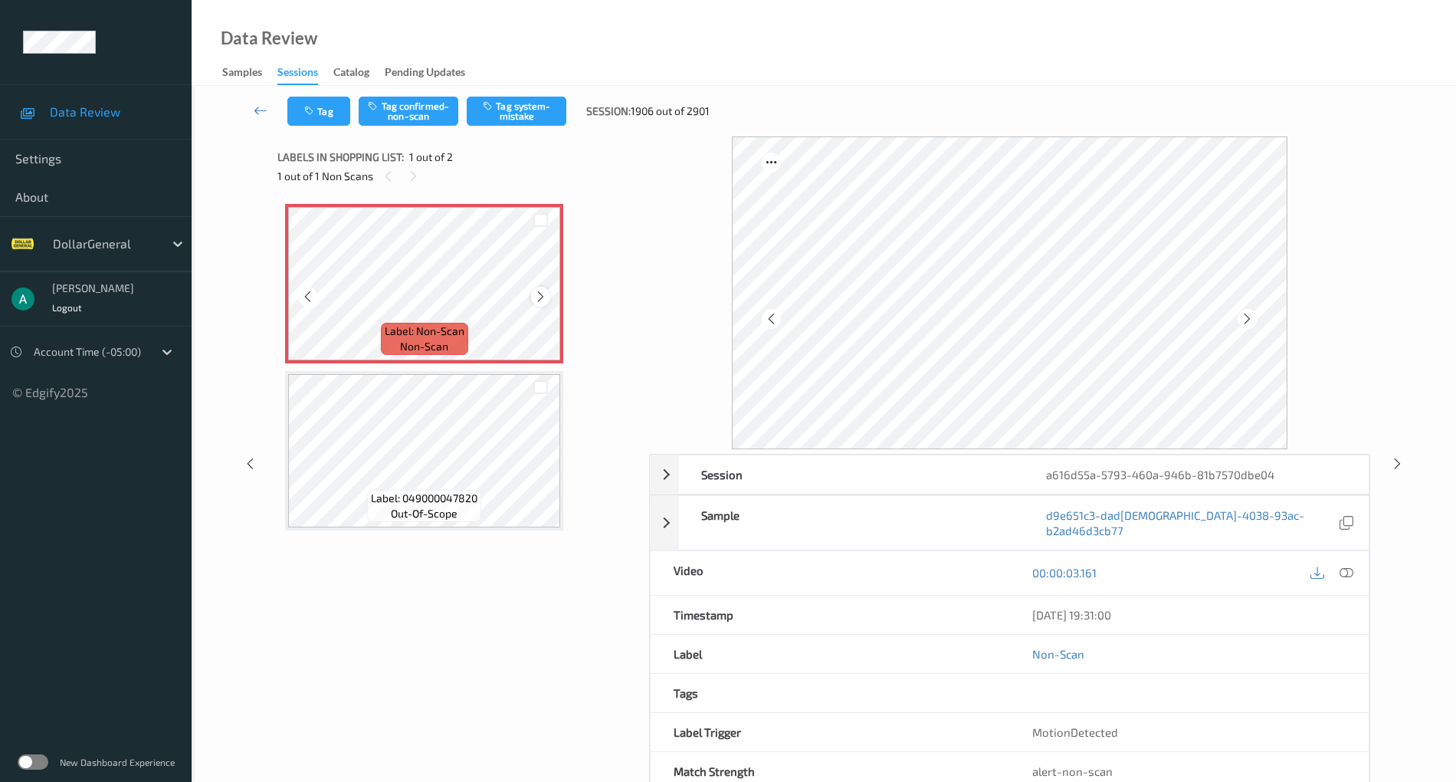
click at [538, 296] on icon at bounding box center [540, 297] width 13 height 14
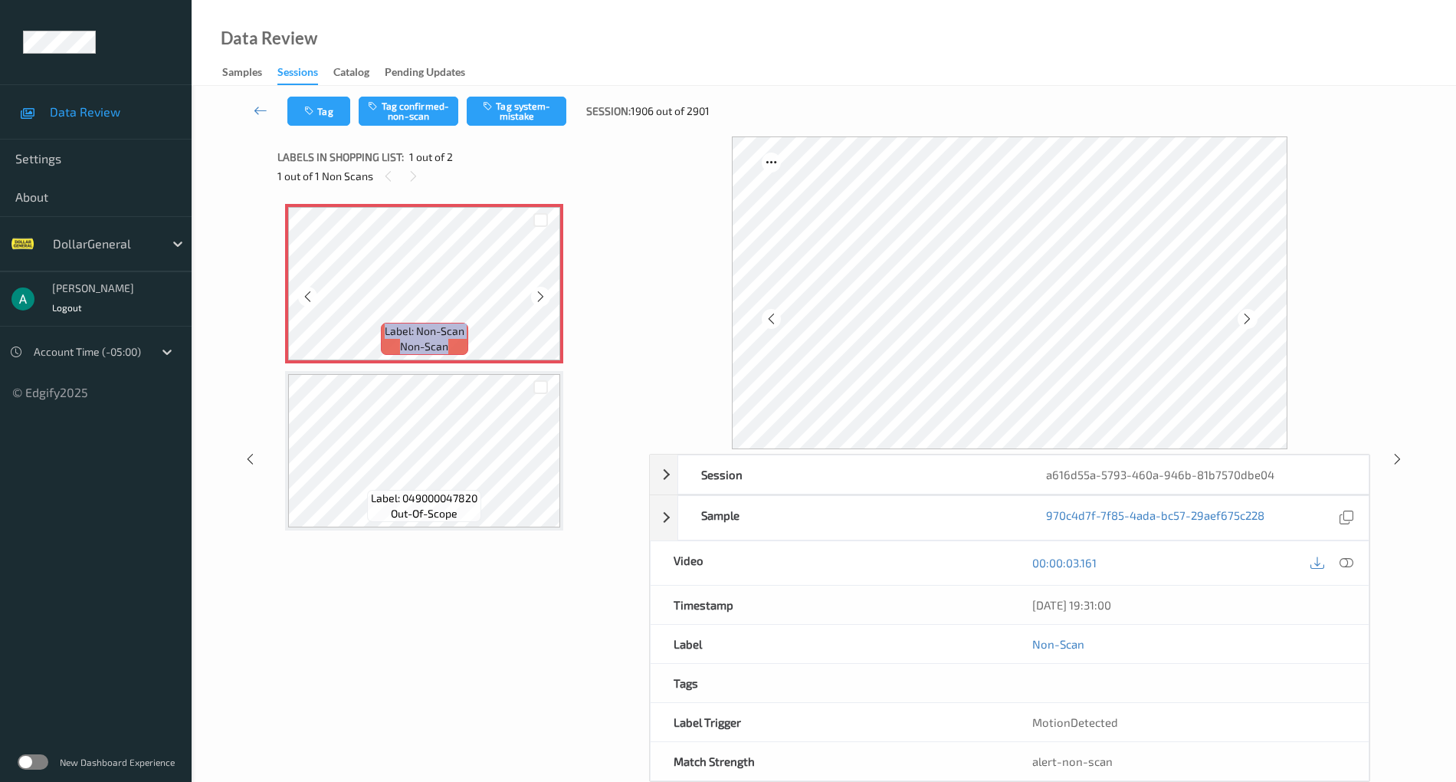
click at [538, 296] on icon at bounding box center [540, 297] width 13 height 14
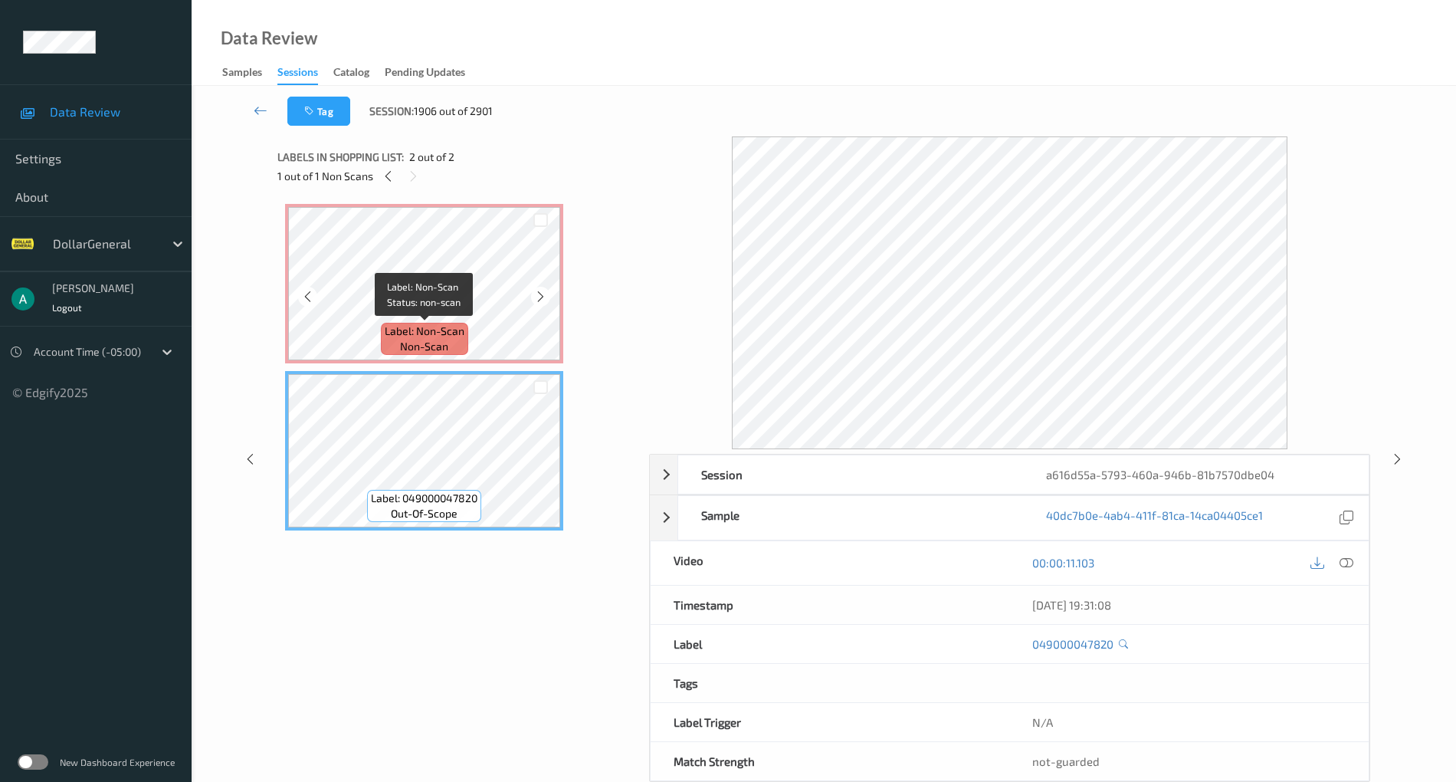
click at [435, 328] on span "Label: Non-Scan" at bounding box center [425, 330] width 80 height 15
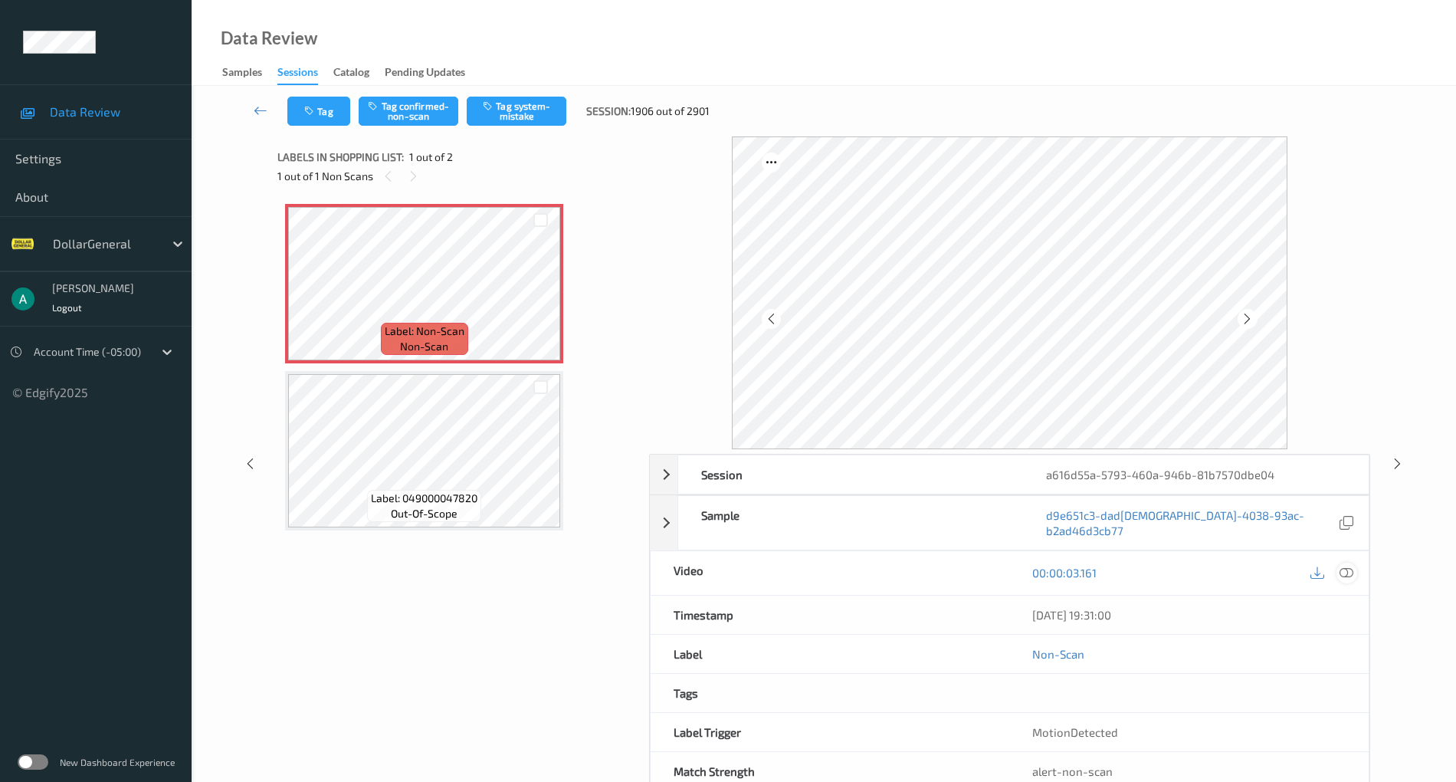
click at [1353, 566] on icon at bounding box center [1347, 573] width 14 height 14
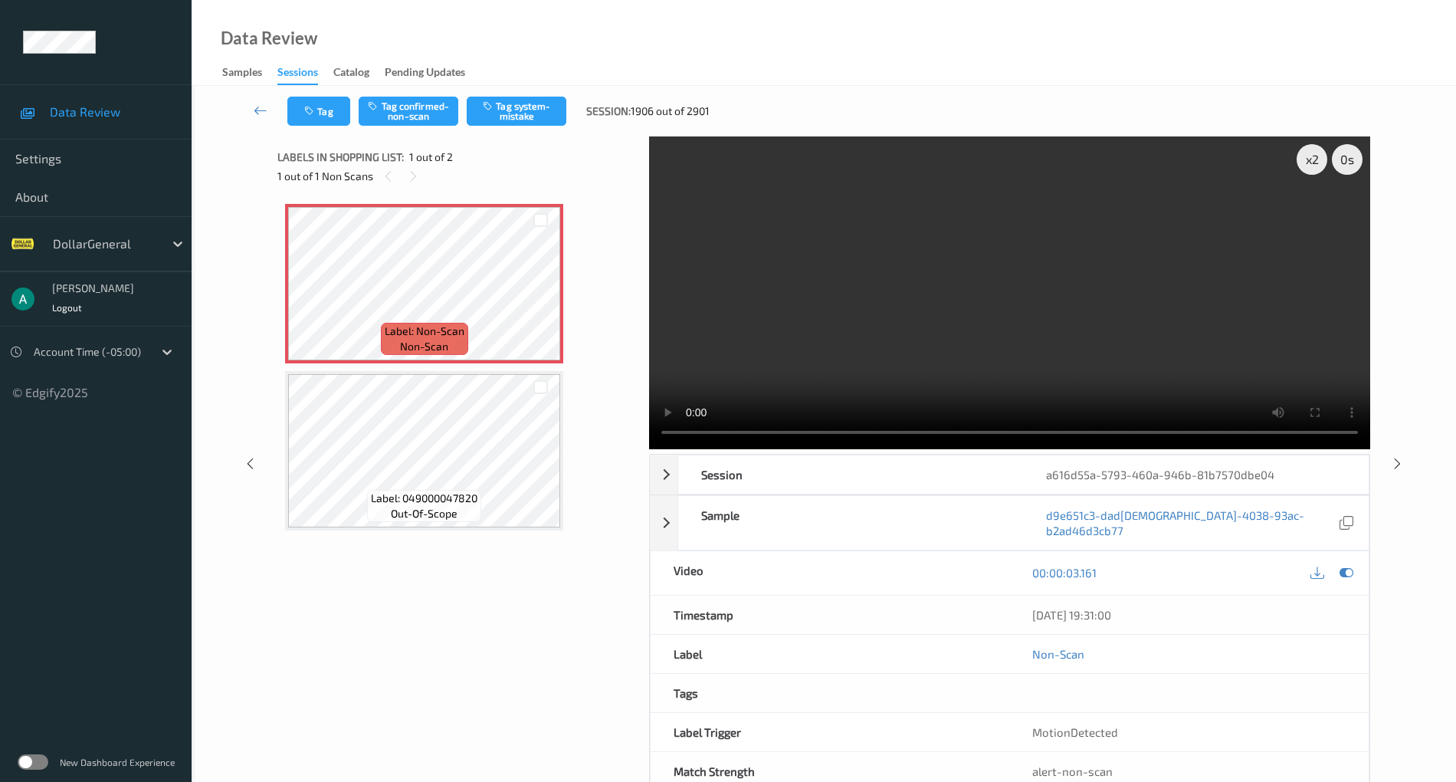
click at [579, 426] on div "x 2 0 s Session a616d55a-5793-460a-946b-81b7570dbe04 Session ID a616d55a-5793-4…" at bounding box center [823, 463] width 1092 height 655
click at [612, 441] on div "x 2 0 s Session a616d55a-5793-460a-946b-81b7570dbe04 Session ID a616d55a-5793-4…" at bounding box center [823, 463] width 1092 height 655
click at [681, 433] on video at bounding box center [1009, 292] width 721 height 313
click at [917, 325] on video at bounding box center [1009, 292] width 721 height 313
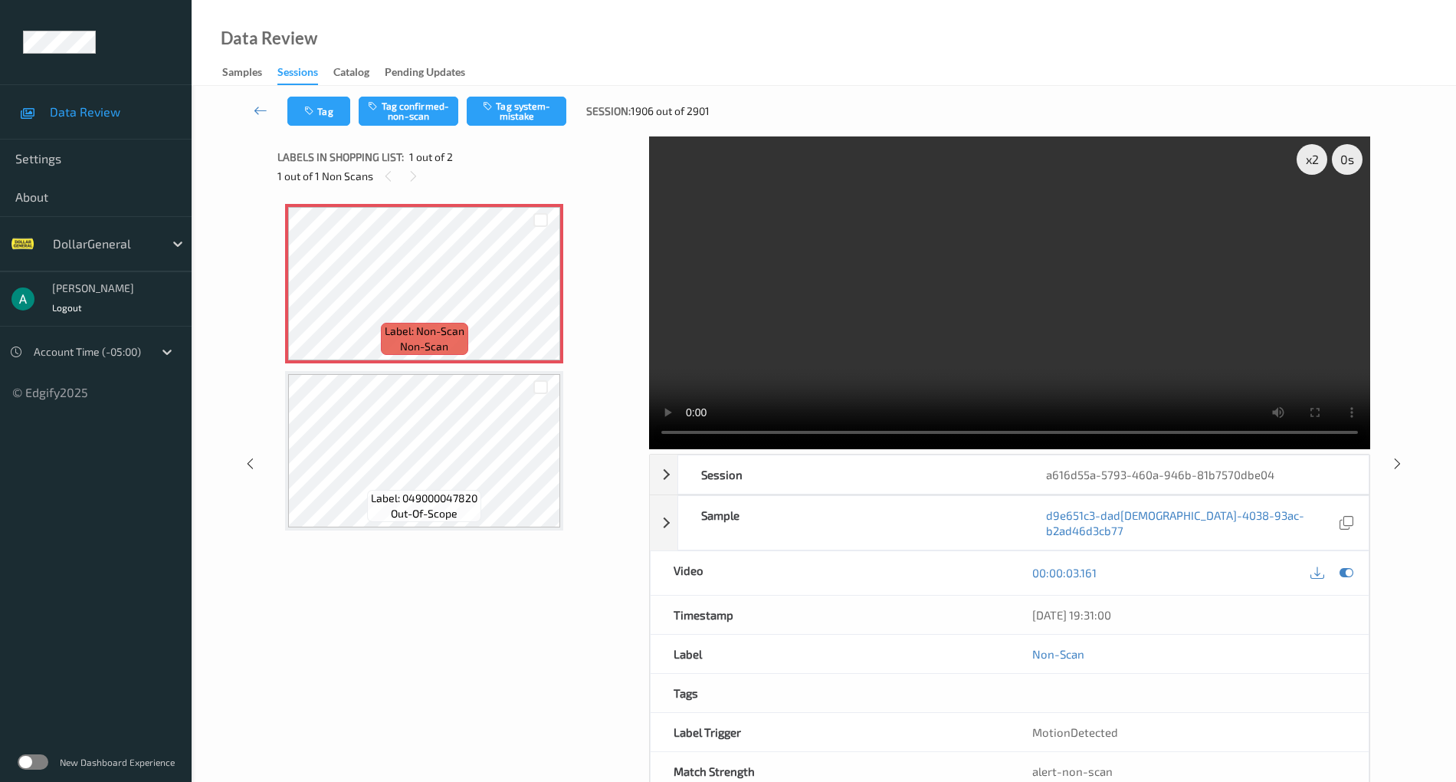
click at [903, 320] on video at bounding box center [1009, 292] width 721 height 313
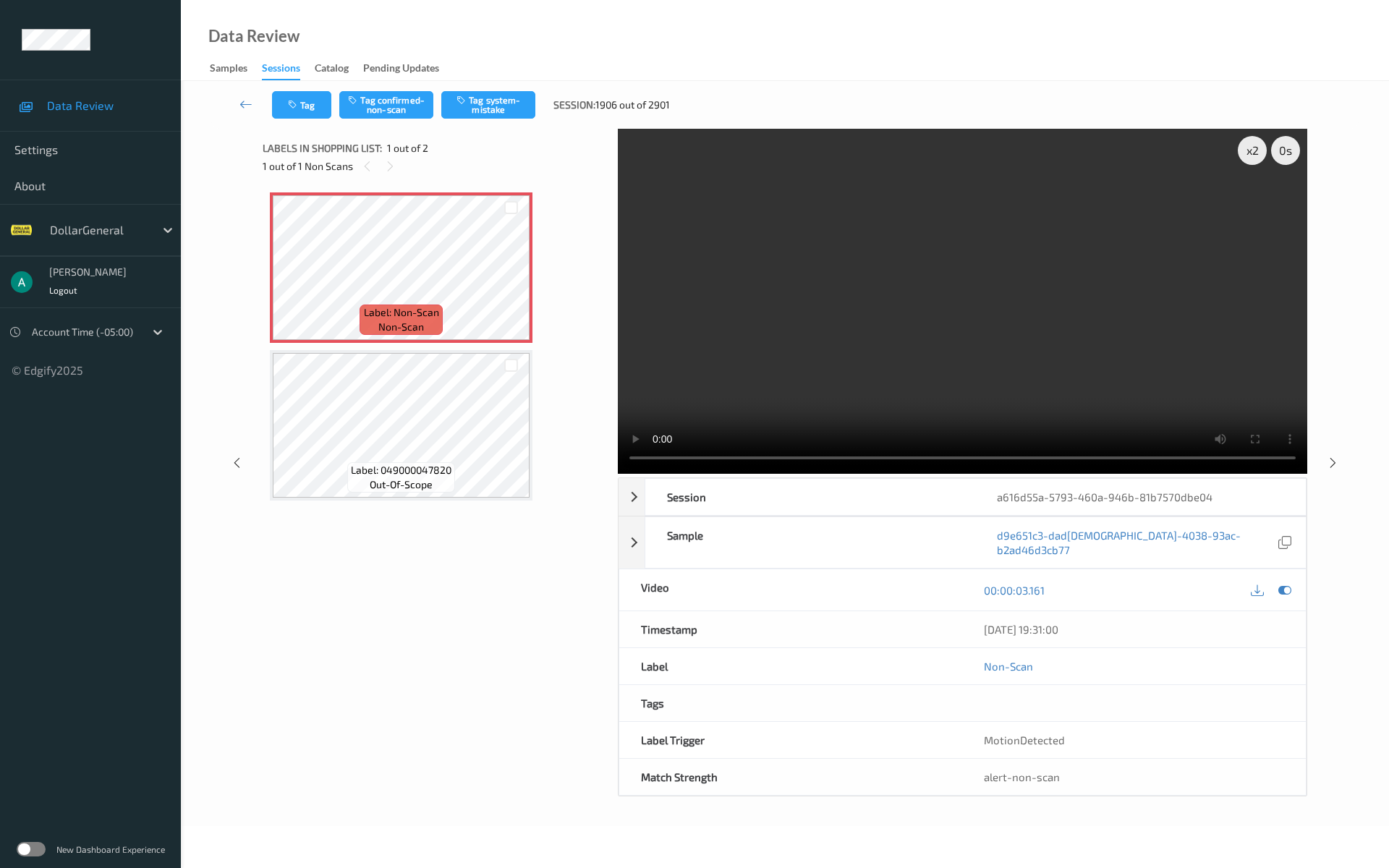
click at [680, 474] on video at bounding box center [962, 301] width 689 height 345
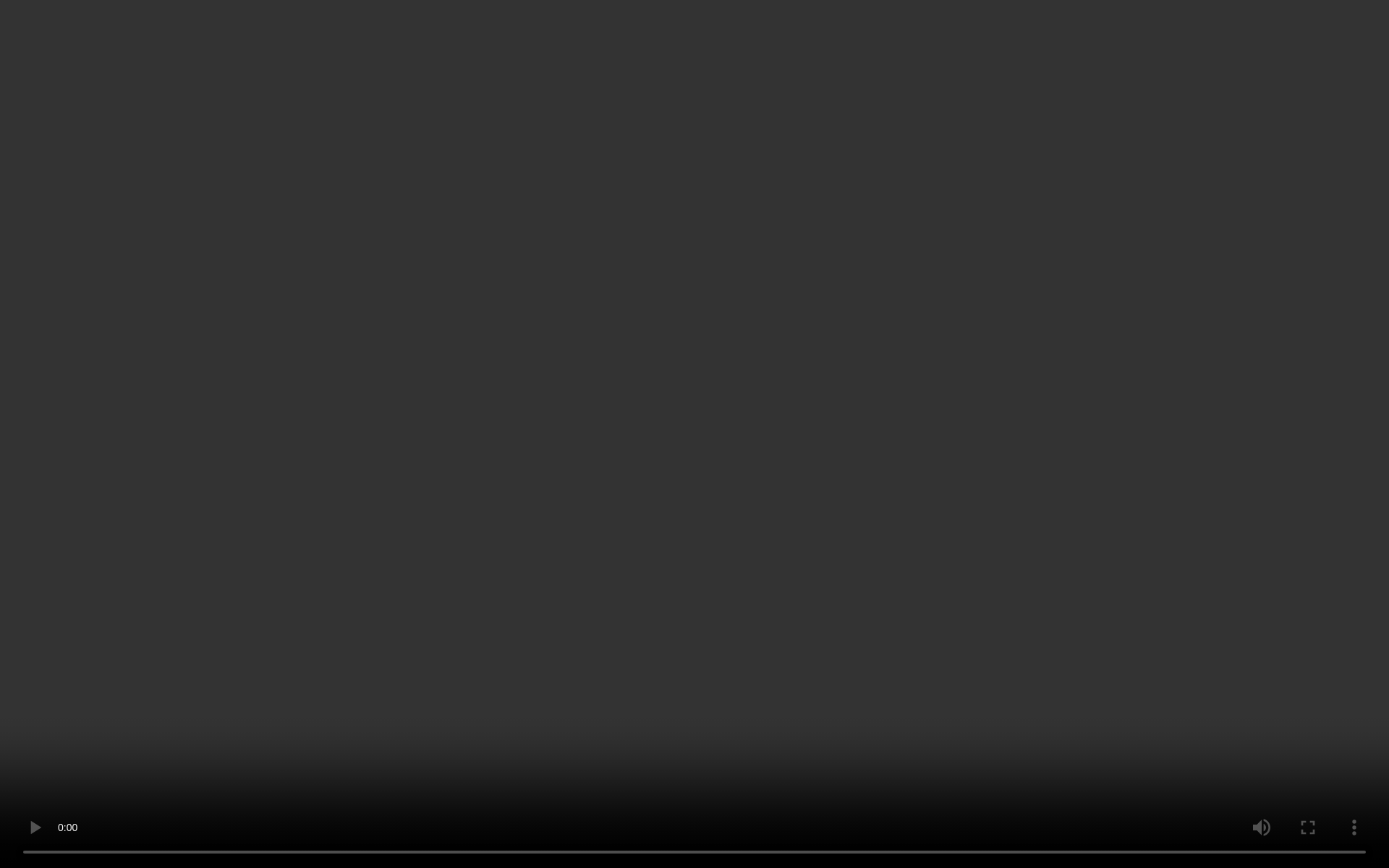
click at [680, 563] on video at bounding box center [694, 434] width 1389 height 868
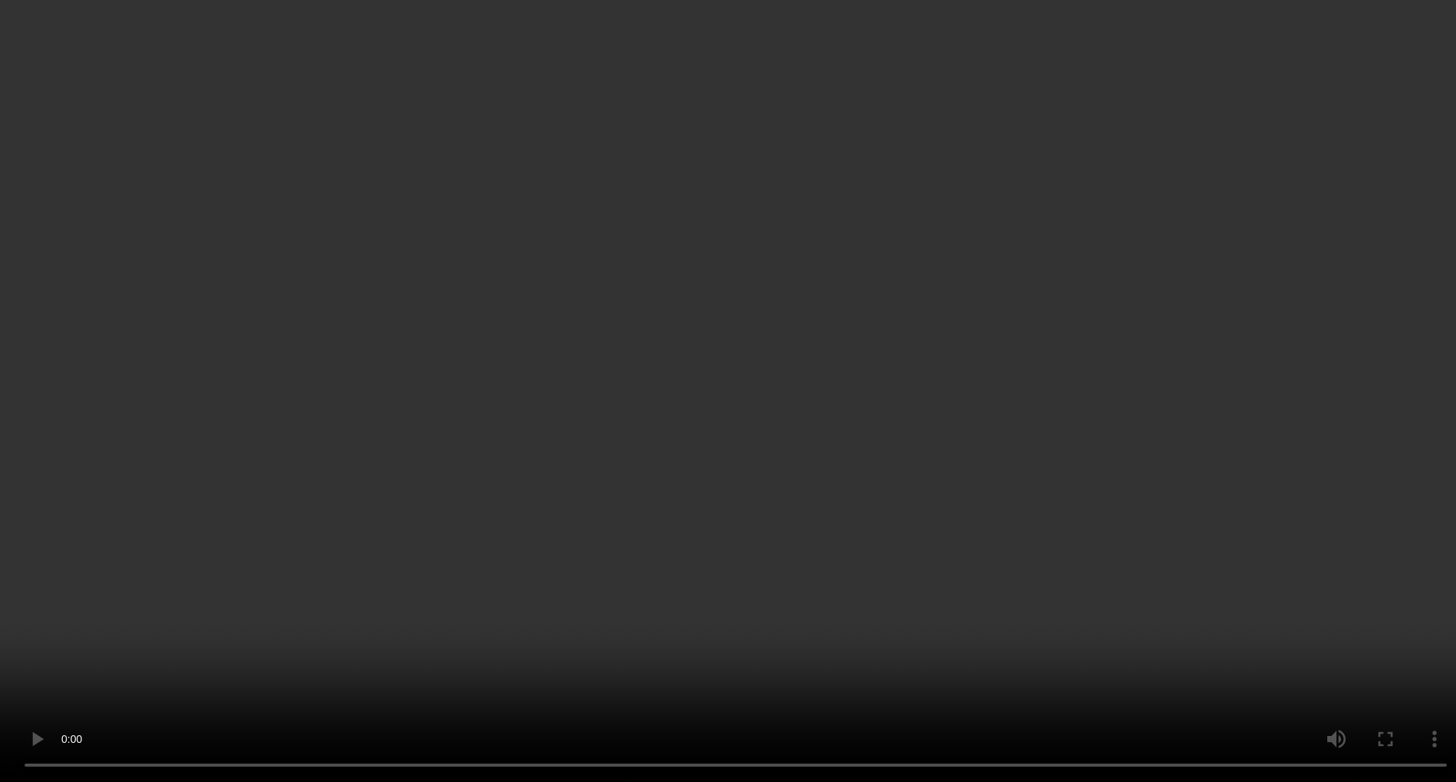
drag, startPoint x: 794, startPoint y: 313, endPoint x: 743, endPoint y: 326, distance: 53.2
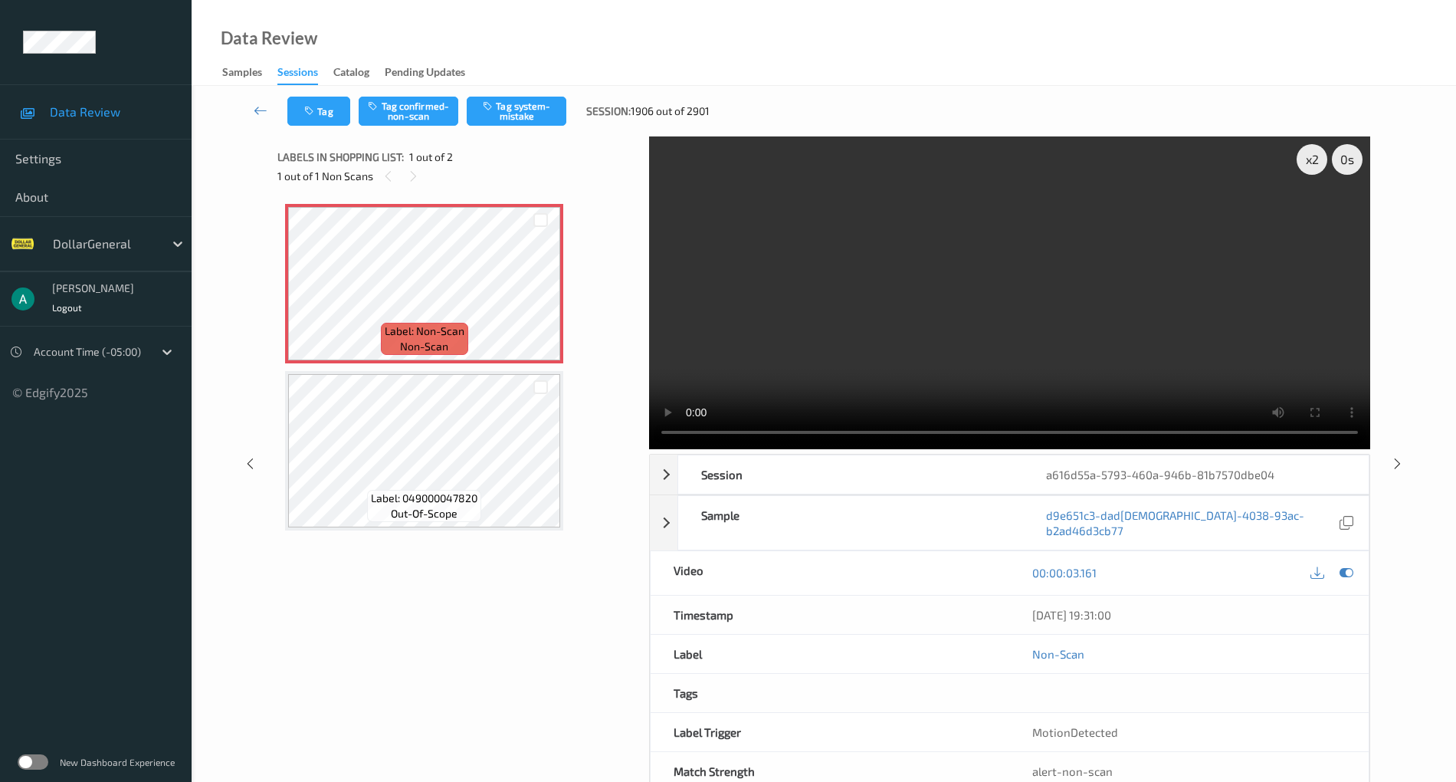
click at [793, 313] on video at bounding box center [1009, 292] width 721 height 313
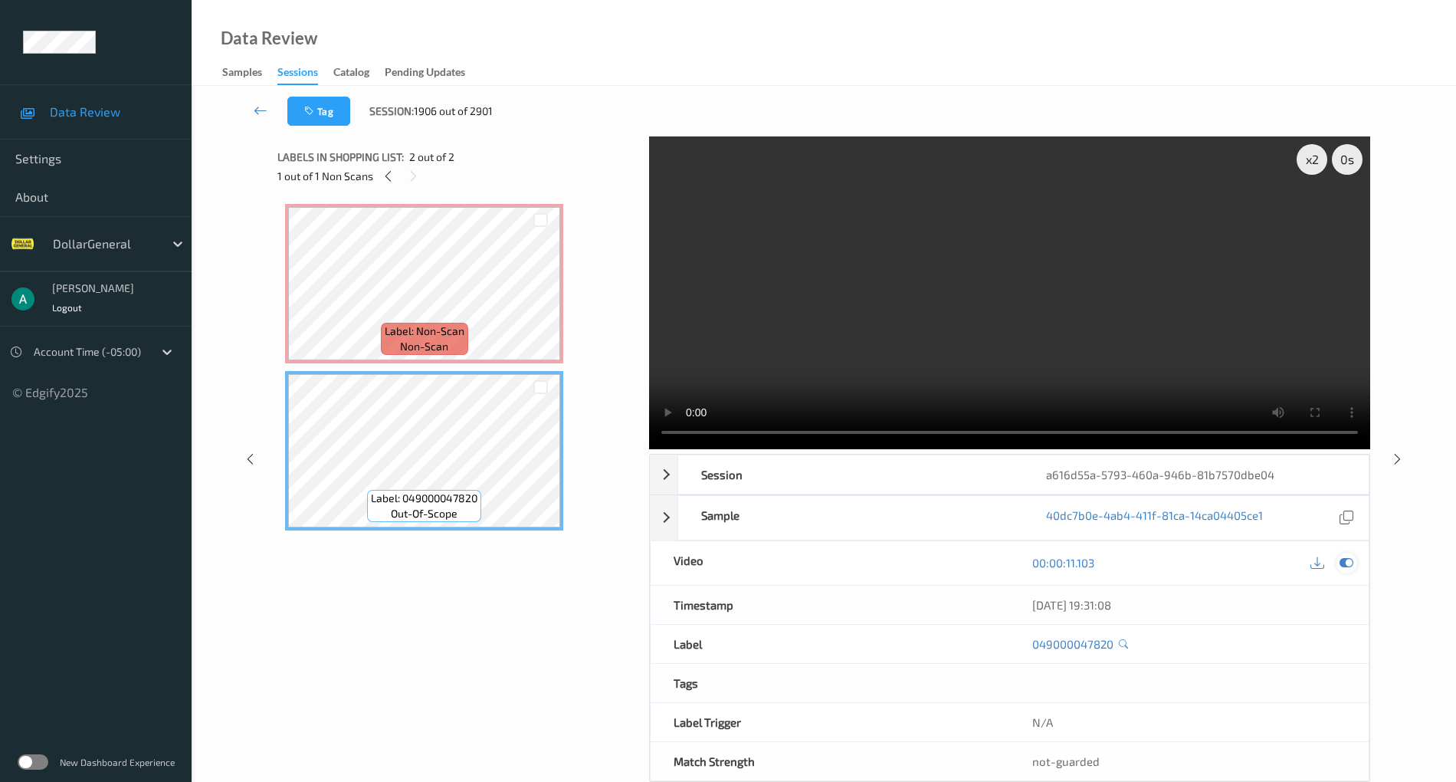
click at [1340, 558] on div at bounding box center [1347, 563] width 21 height 21
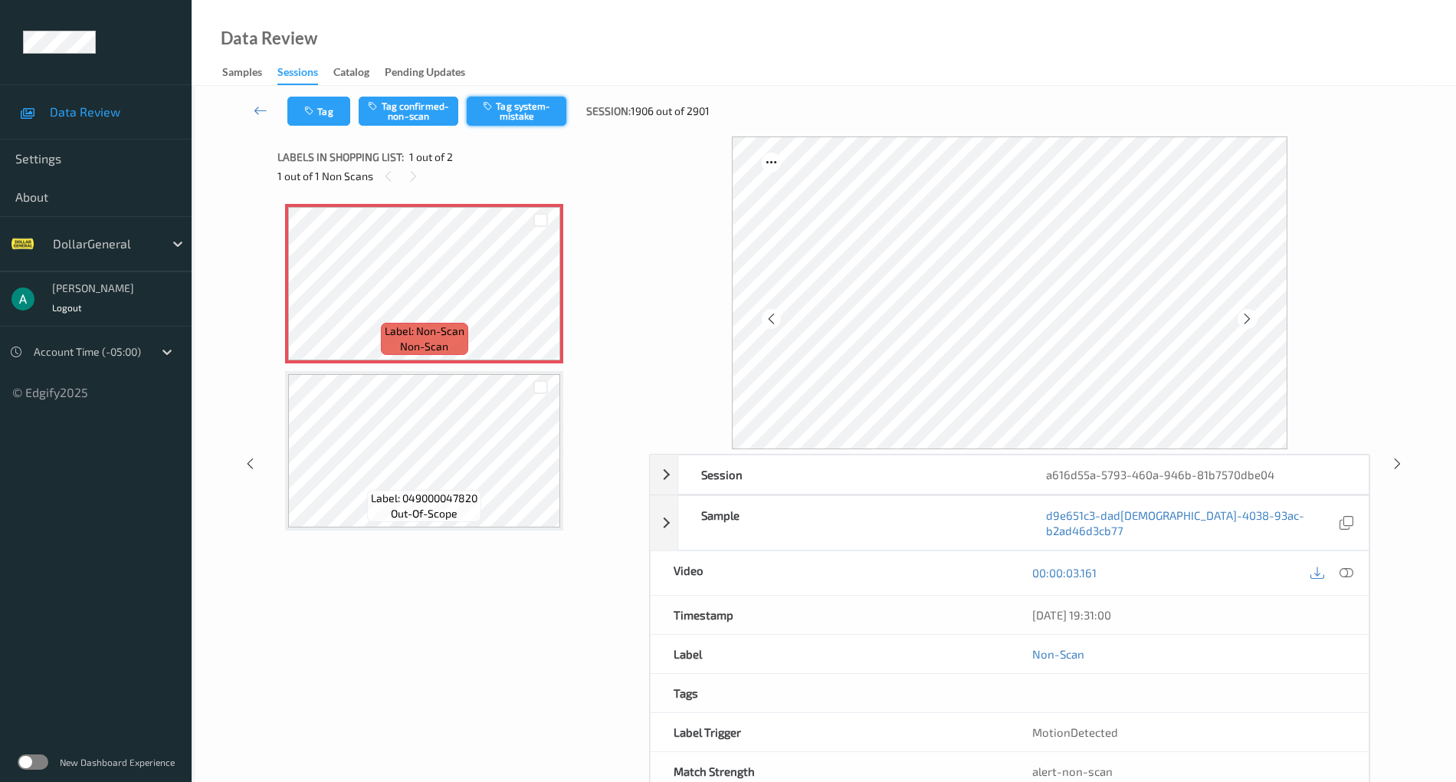
click at [507, 98] on button "Tag system-mistake" at bounding box center [517, 111] width 100 height 29
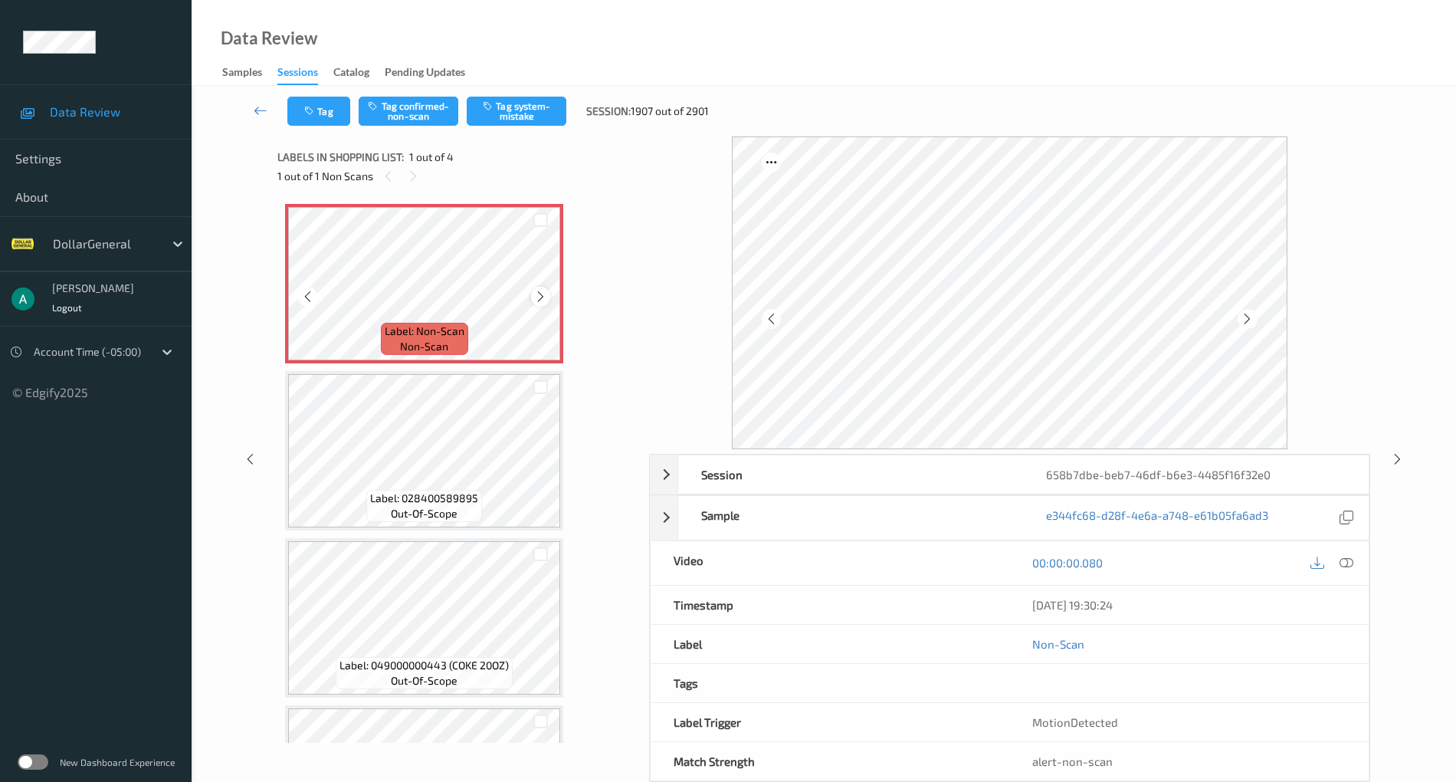
click at [547, 291] on div at bounding box center [540, 296] width 19 height 19
click at [529, 110] on button "Tag system-mistake" at bounding box center [517, 111] width 100 height 29
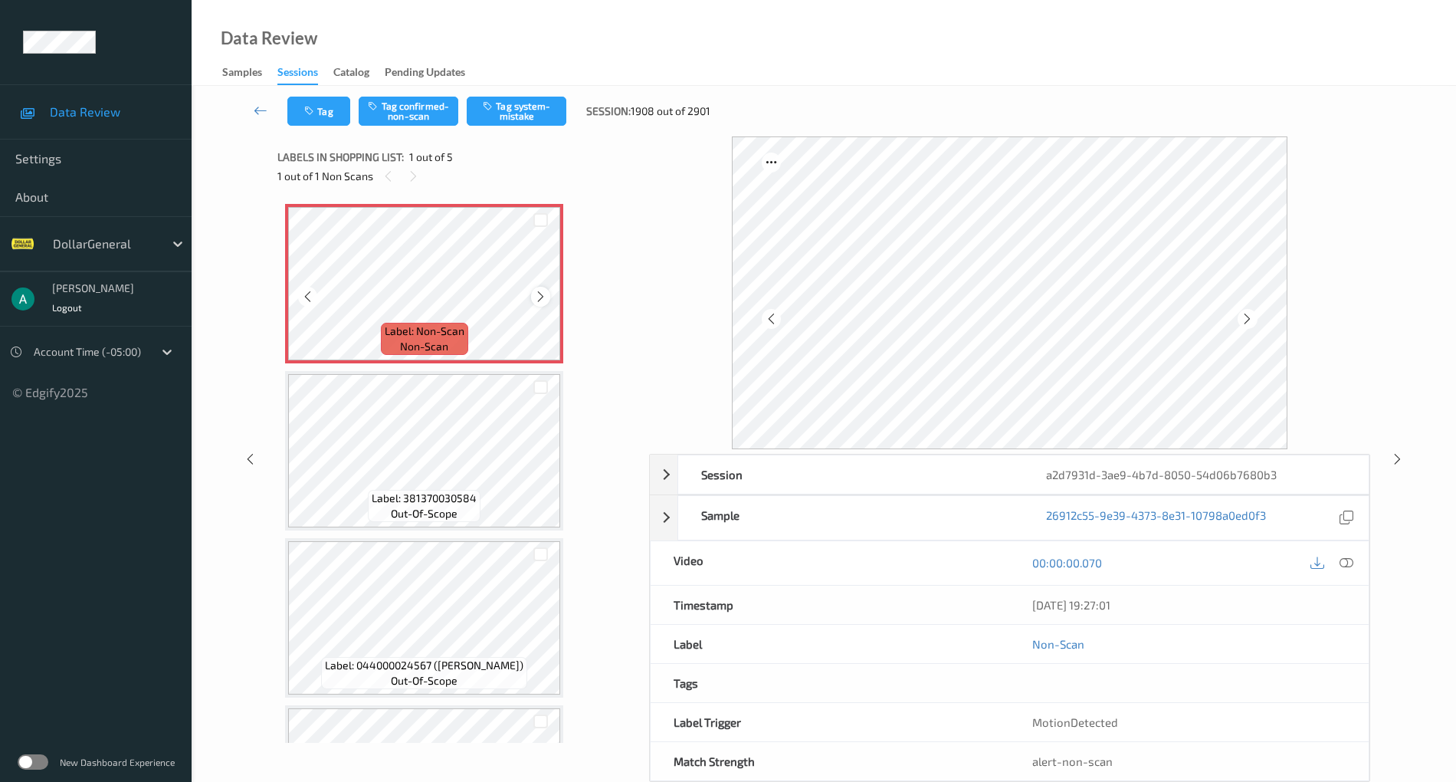
click at [546, 297] on icon at bounding box center [540, 297] width 13 height 14
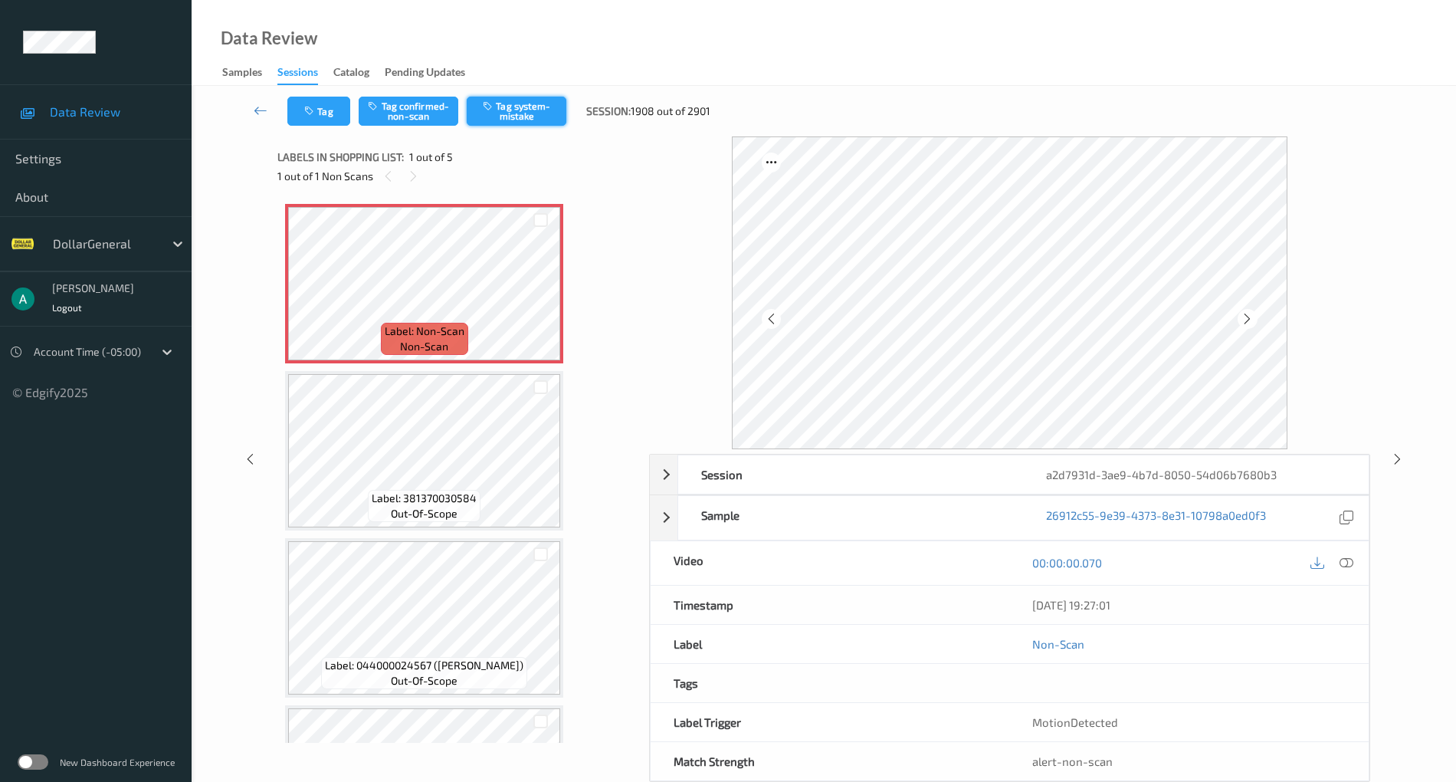
click at [532, 123] on button "Tag system-mistake" at bounding box center [517, 111] width 100 height 29
click at [535, 295] on icon at bounding box center [540, 297] width 13 height 14
click at [529, 108] on button "Tag system-mistake" at bounding box center [517, 111] width 100 height 29
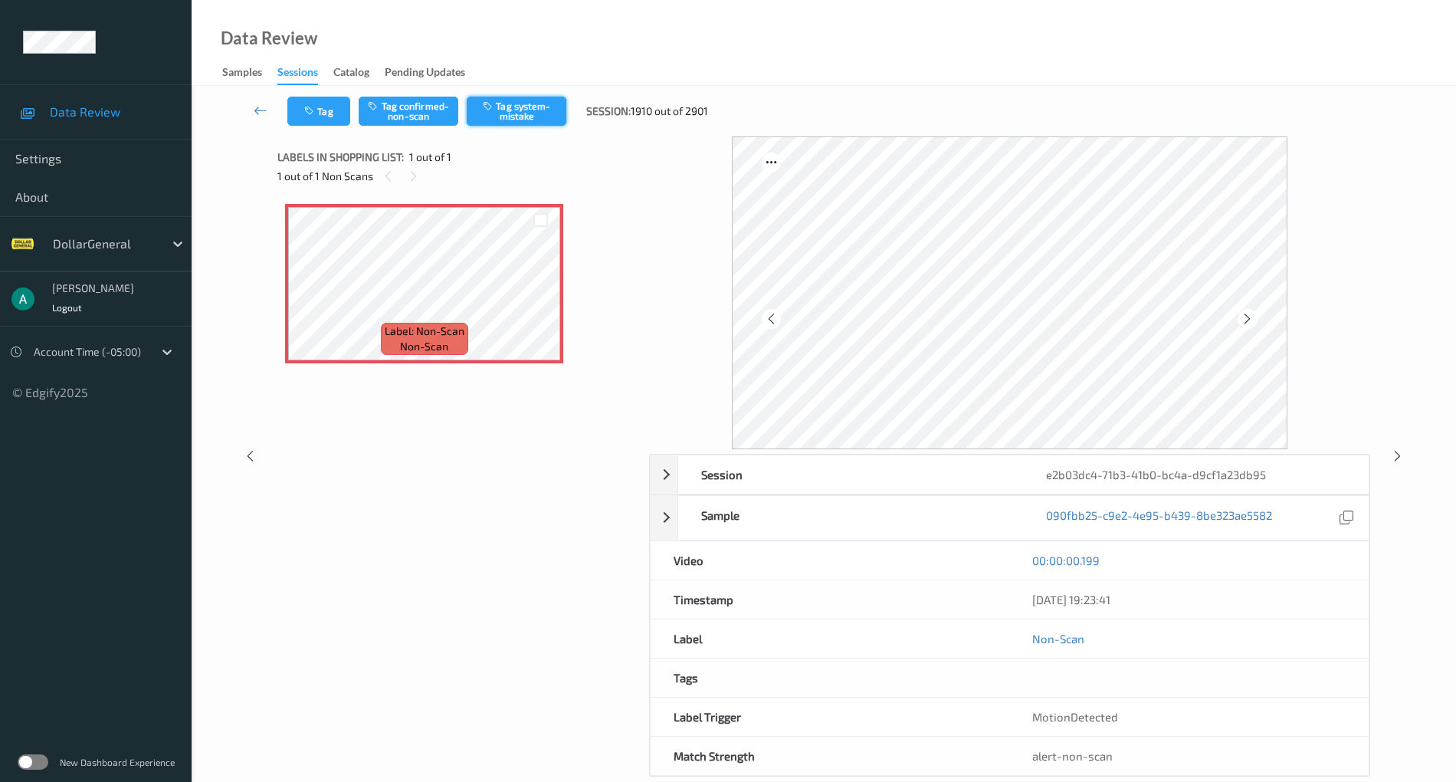
click at [537, 110] on button "Tag system-mistake" at bounding box center [517, 111] width 100 height 29
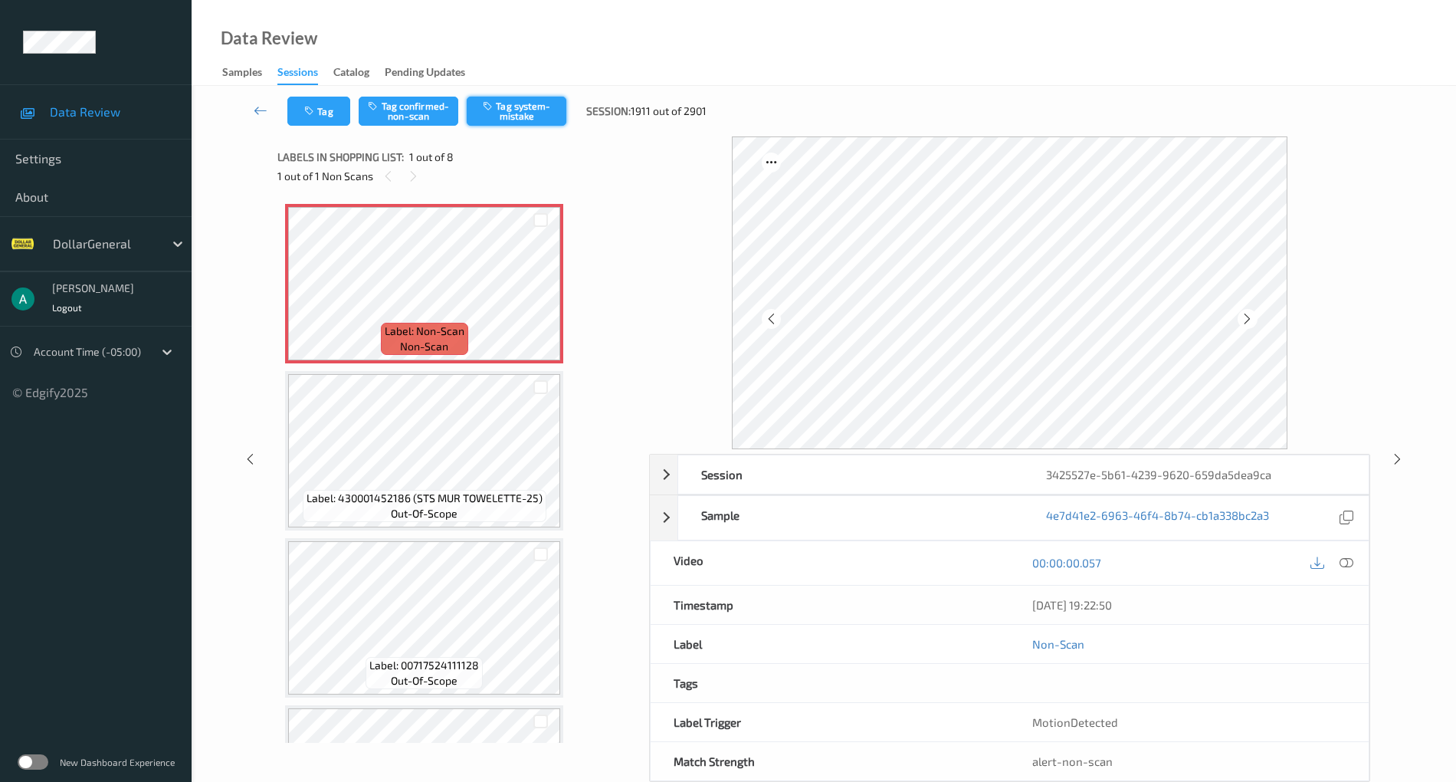
click at [533, 109] on button "Tag system-mistake" at bounding box center [517, 111] width 100 height 29
click at [543, 297] on icon at bounding box center [540, 297] width 13 height 14
click at [533, 110] on button "Tag system-mistake" at bounding box center [517, 111] width 100 height 29
click at [541, 104] on button "Tag system-mistake" at bounding box center [517, 111] width 100 height 29
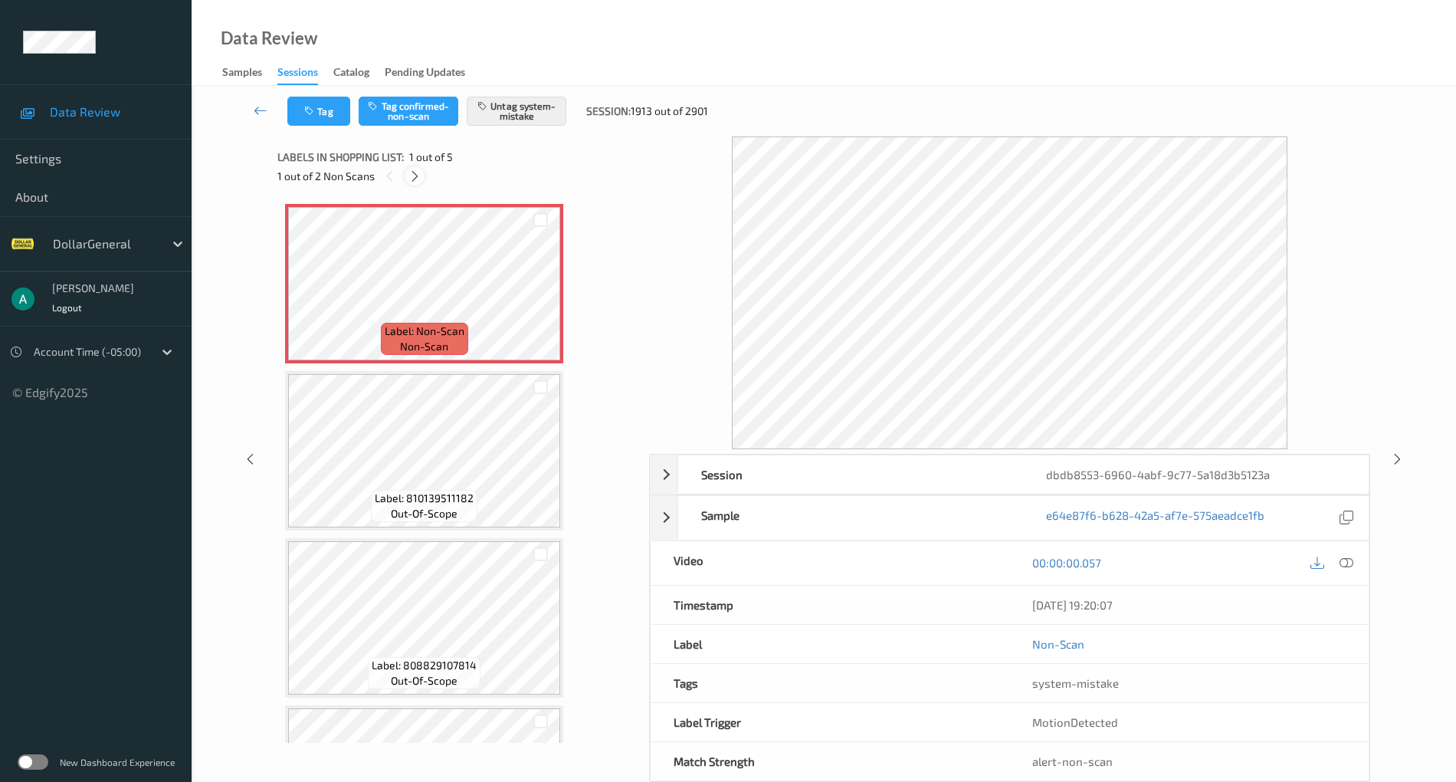
click at [411, 173] on icon at bounding box center [414, 176] width 13 height 14
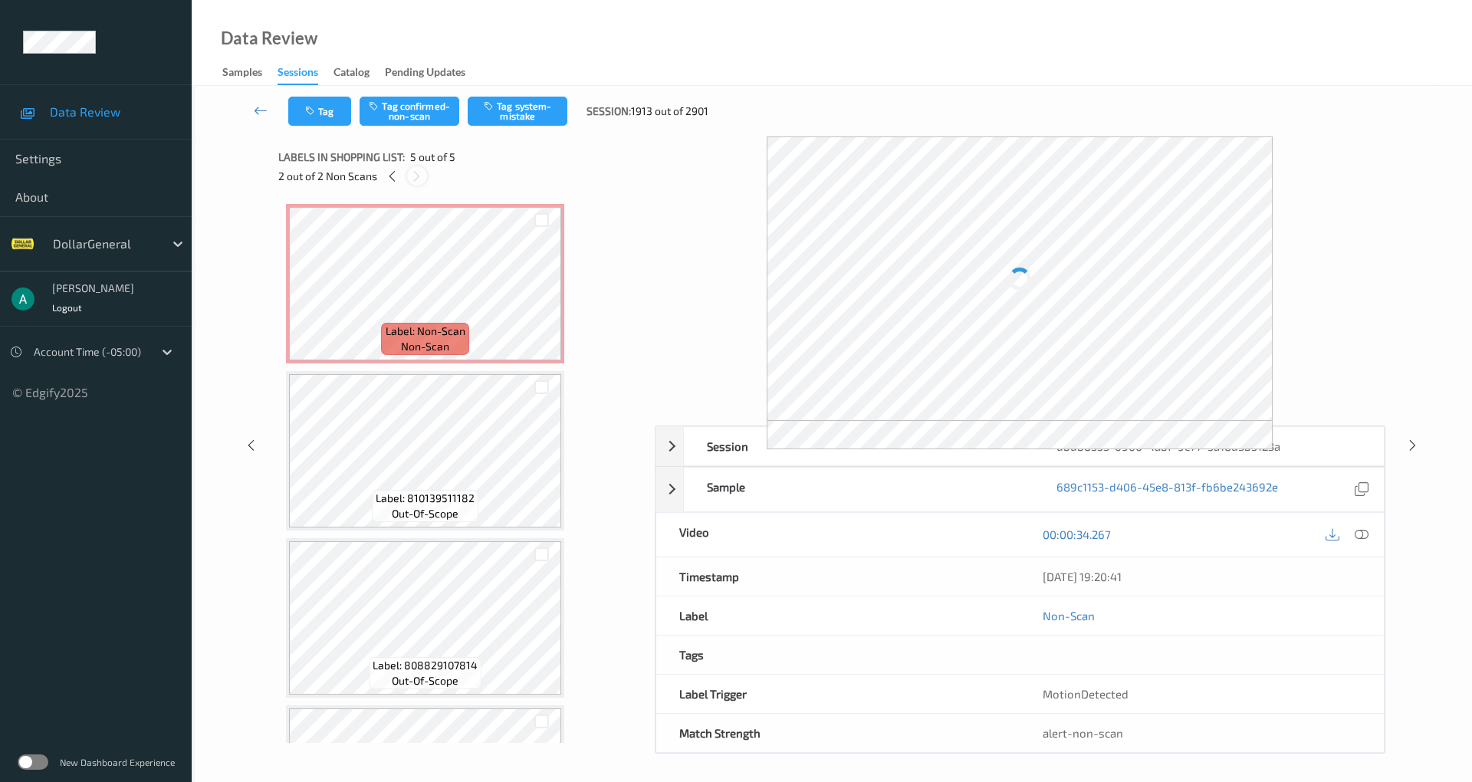
scroll to position [296, 0]
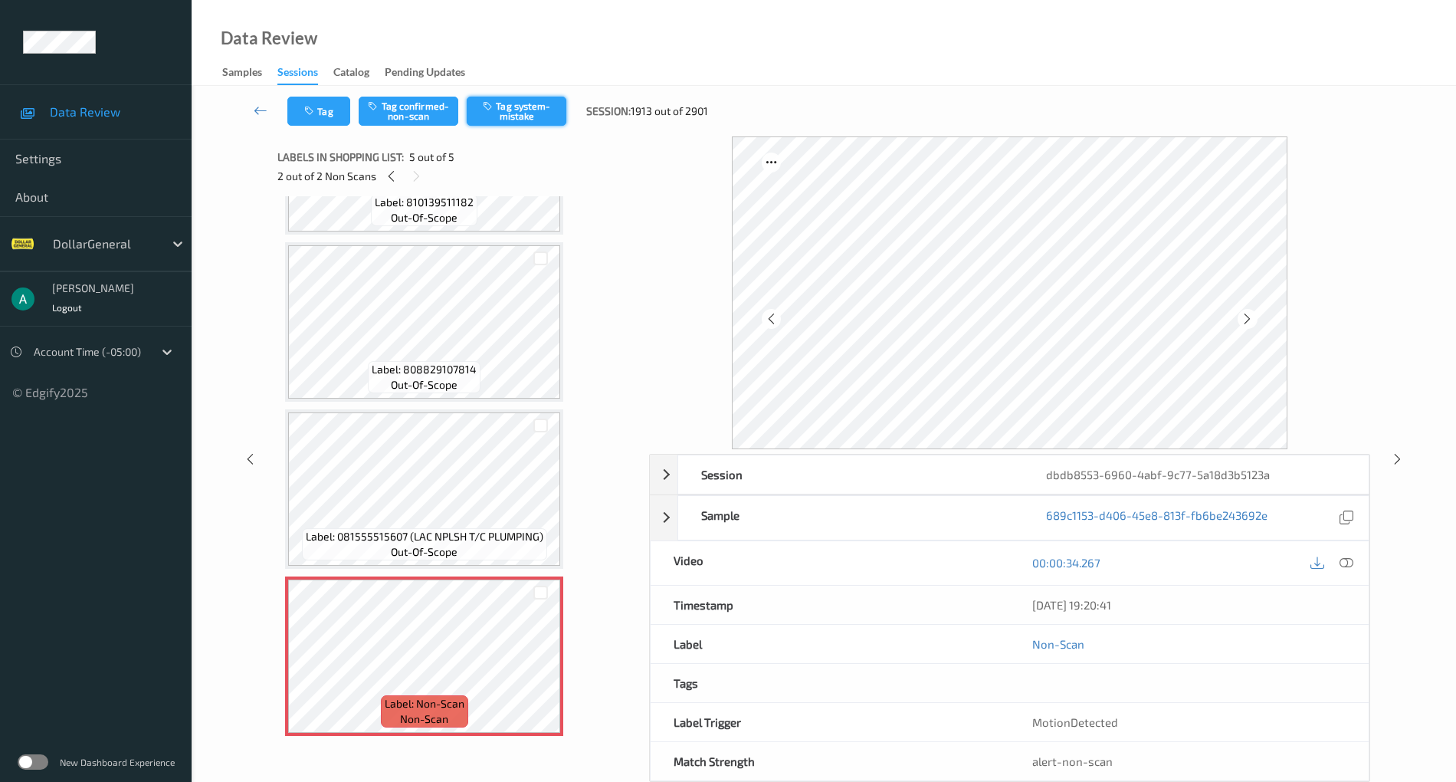
click at [512, 106] on button "Tag system-mistake" at bounding box center [517, 111] width 100 height 29
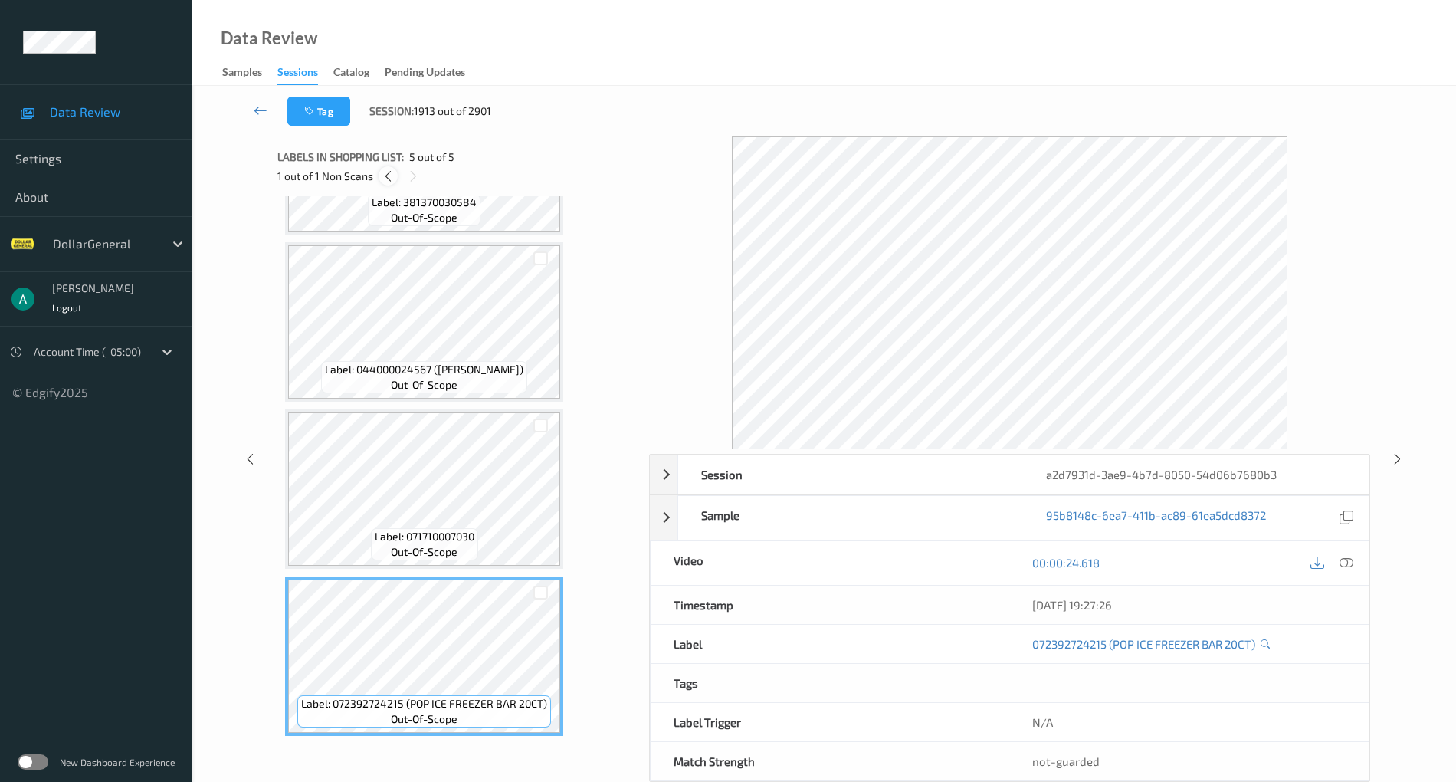
click at [392, 174] on icon at bounding box center [388, 176] width 13 height 14
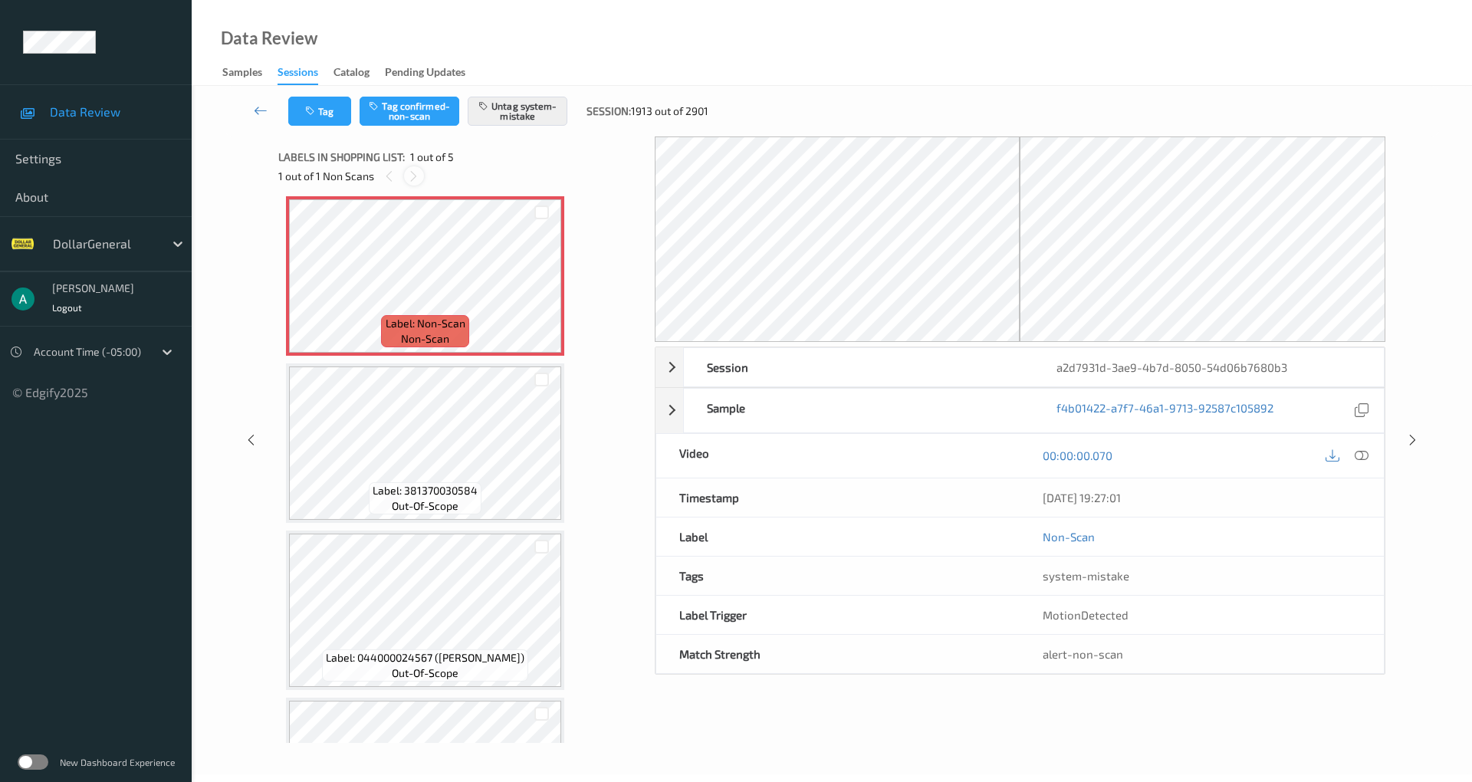
click at [412, 174] on icon at bounding box center [413, 176] width 13 height 14
click at [258, 109] on icon at bounding box center [261, 110] width 14 height 15
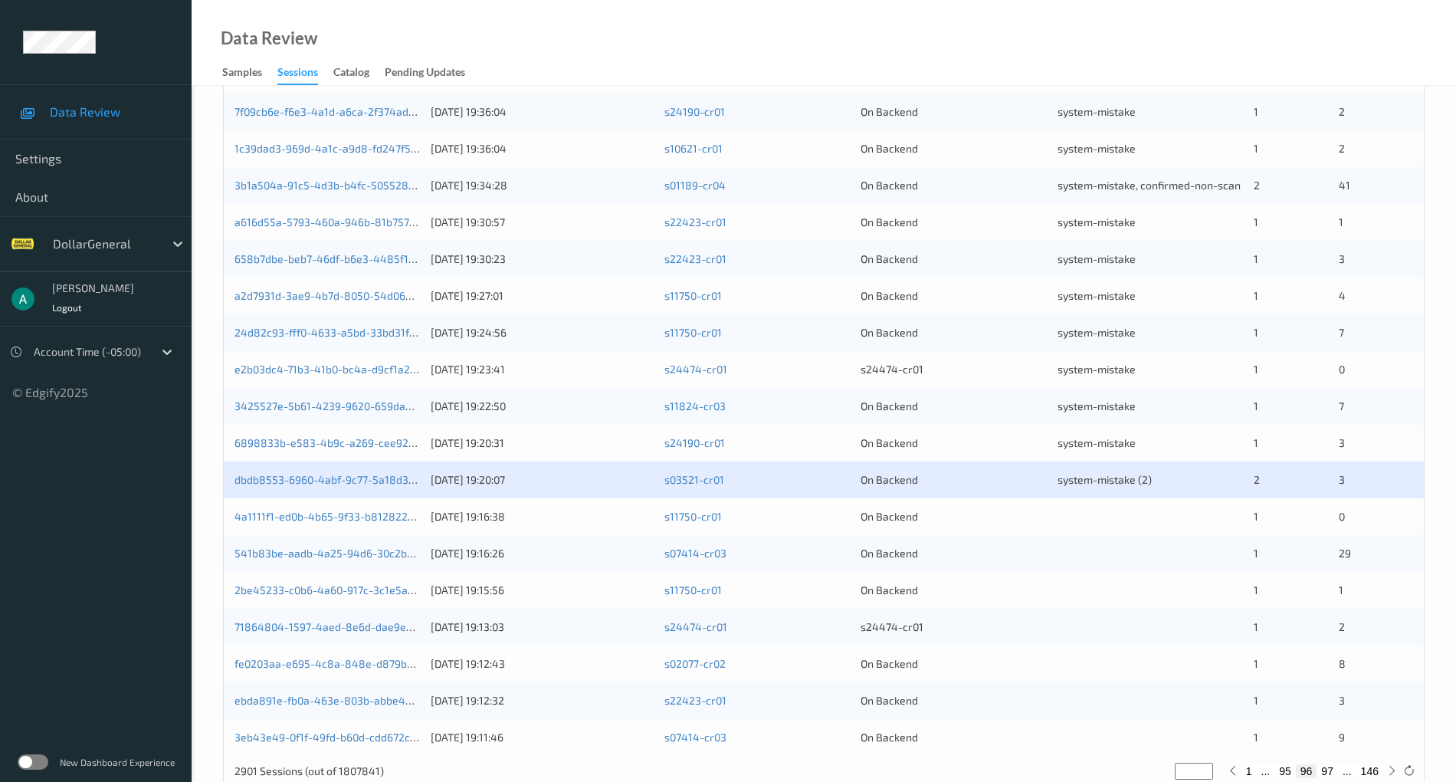
scroll to position [369, 0]
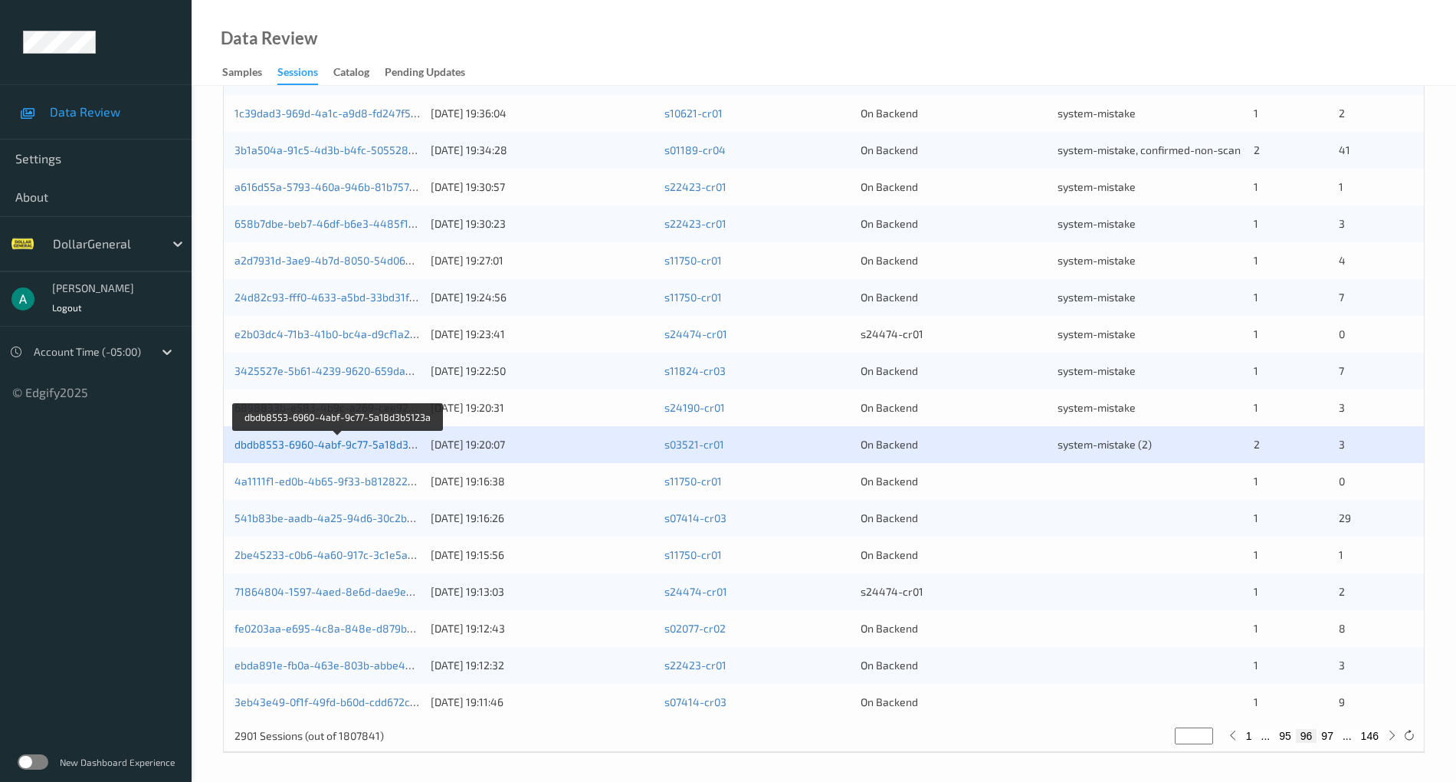
click at [353, 440] on link "dbdb8553-6960-4abf-9c77-5a18d3b5123a" at bounding box center [339, 444] width 209 height 13
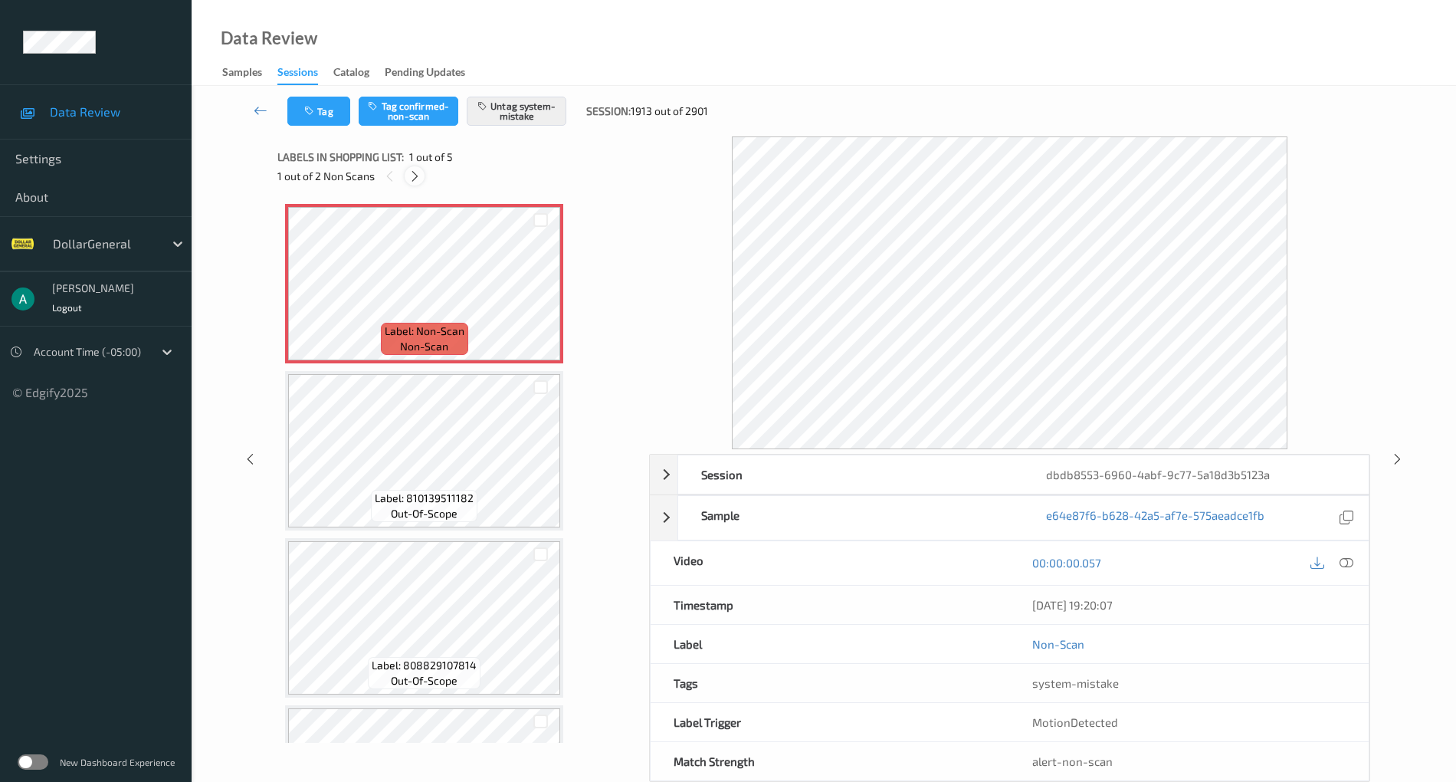
click at [410, 179] on icon at bounding box center [414, 176] width 13 height 14
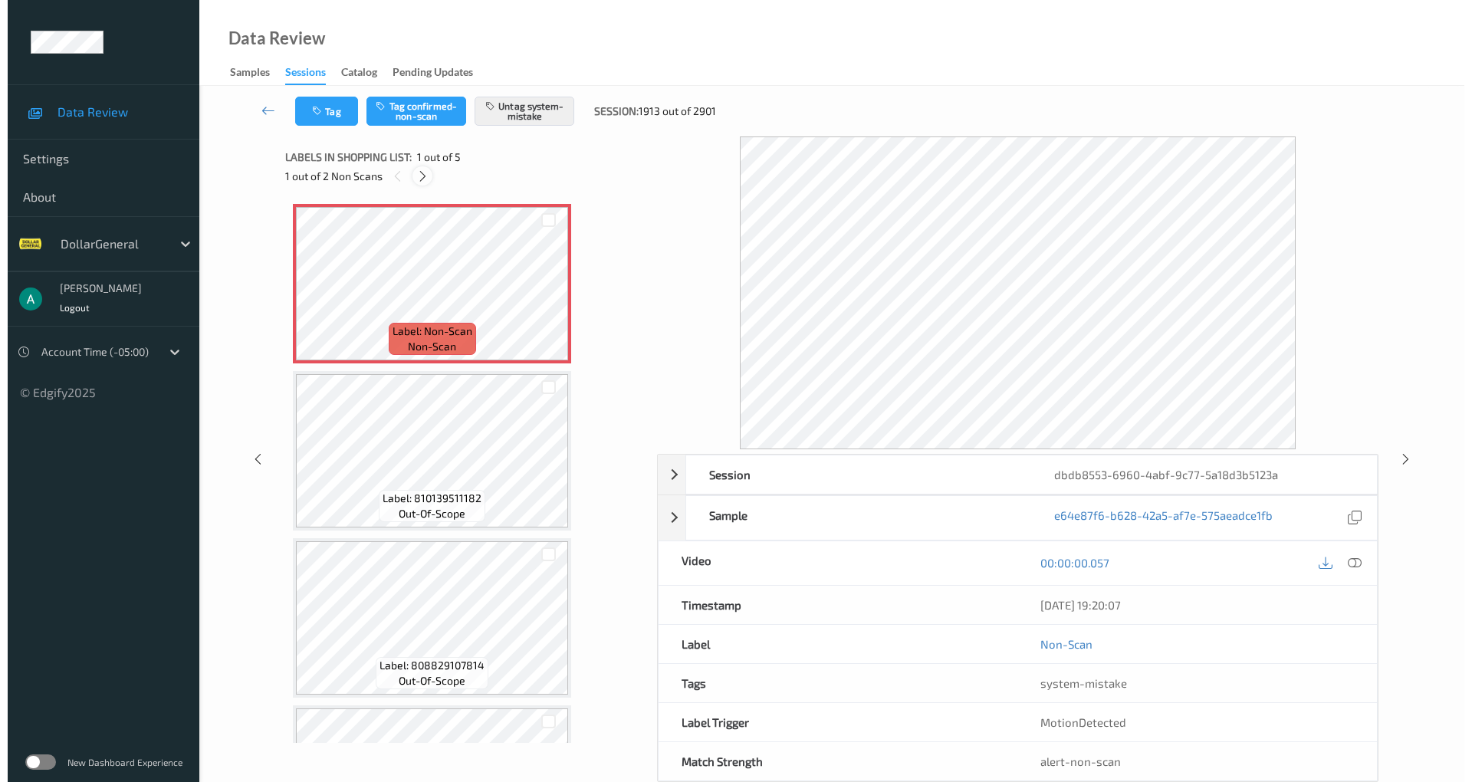
scroll to position [296, 0]
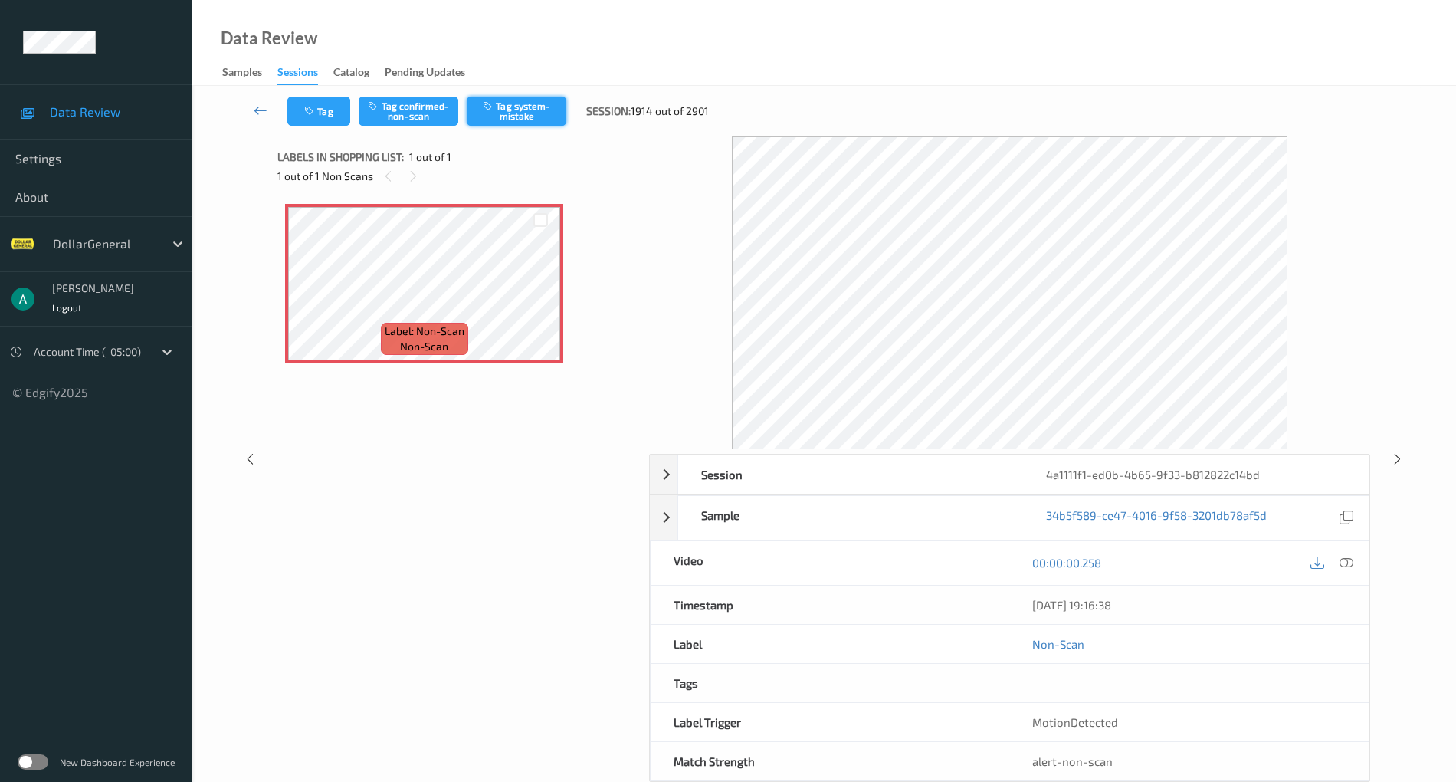
click at [540, 113] on button "Tag system-mistake" at bounding box center [517, 111] width 100 height 29
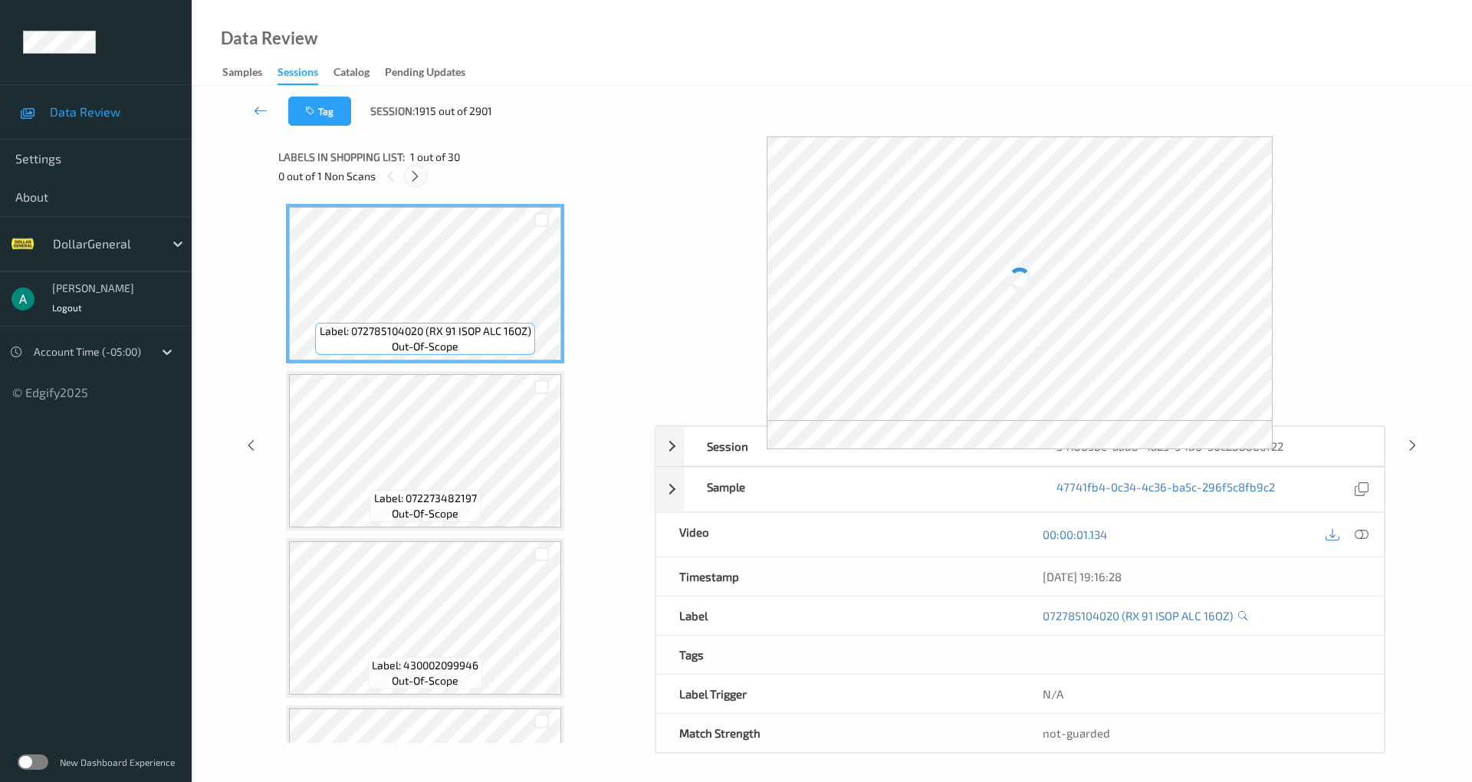
click at [418, 177] on icon at bounding box center [414, 176] width 13 height 14
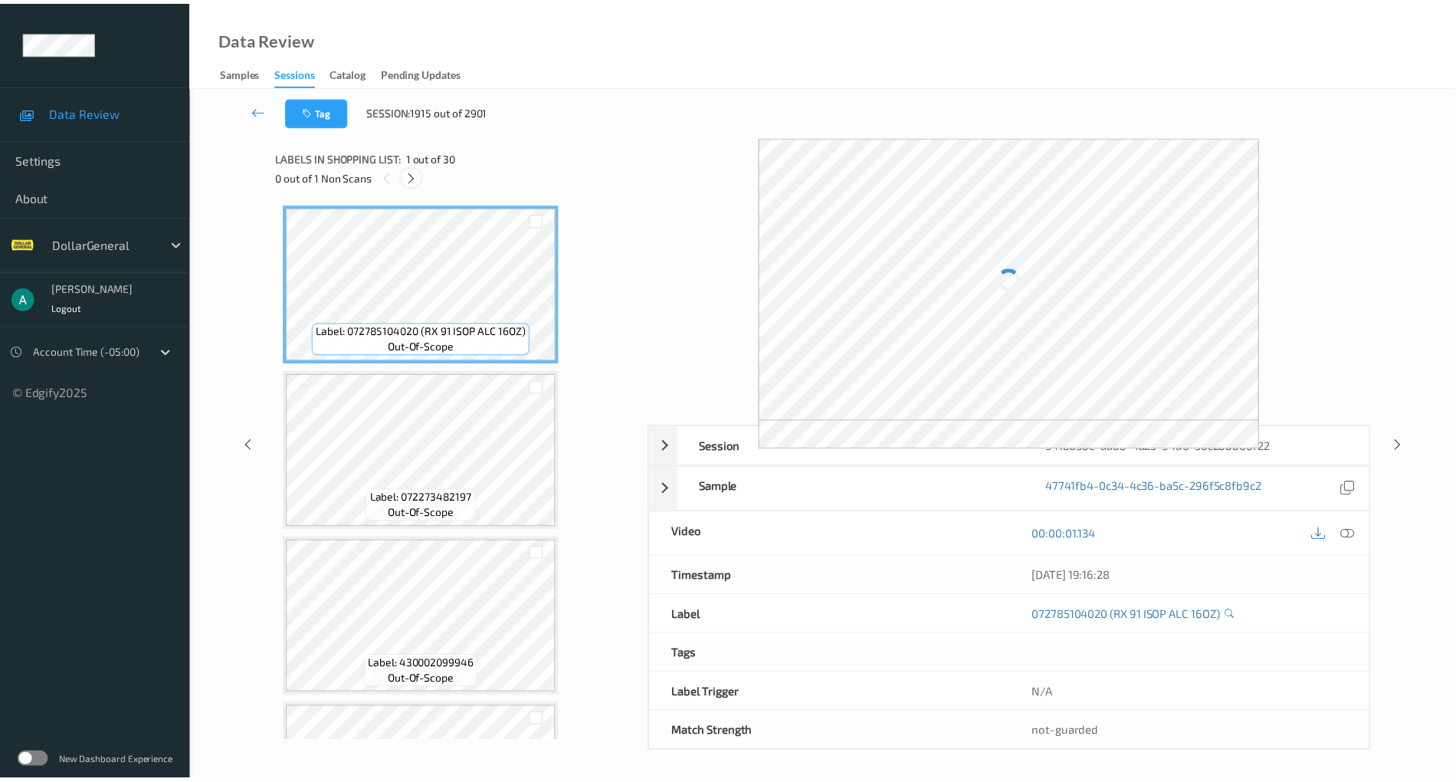
scroll to position [4473, 0]
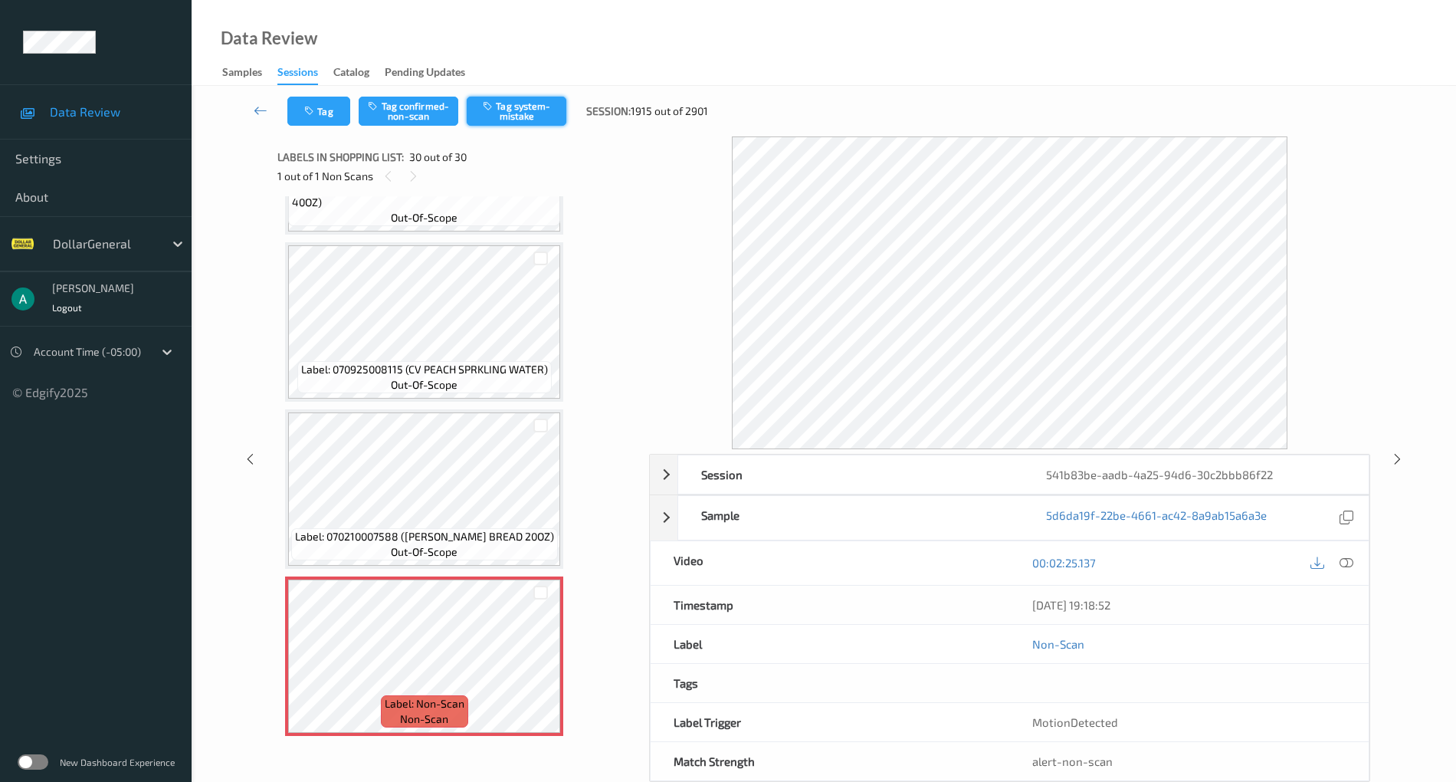
click at [549, 113] on button "Tag system-mistake" at bounding box center [517, 111] width 100 height 29
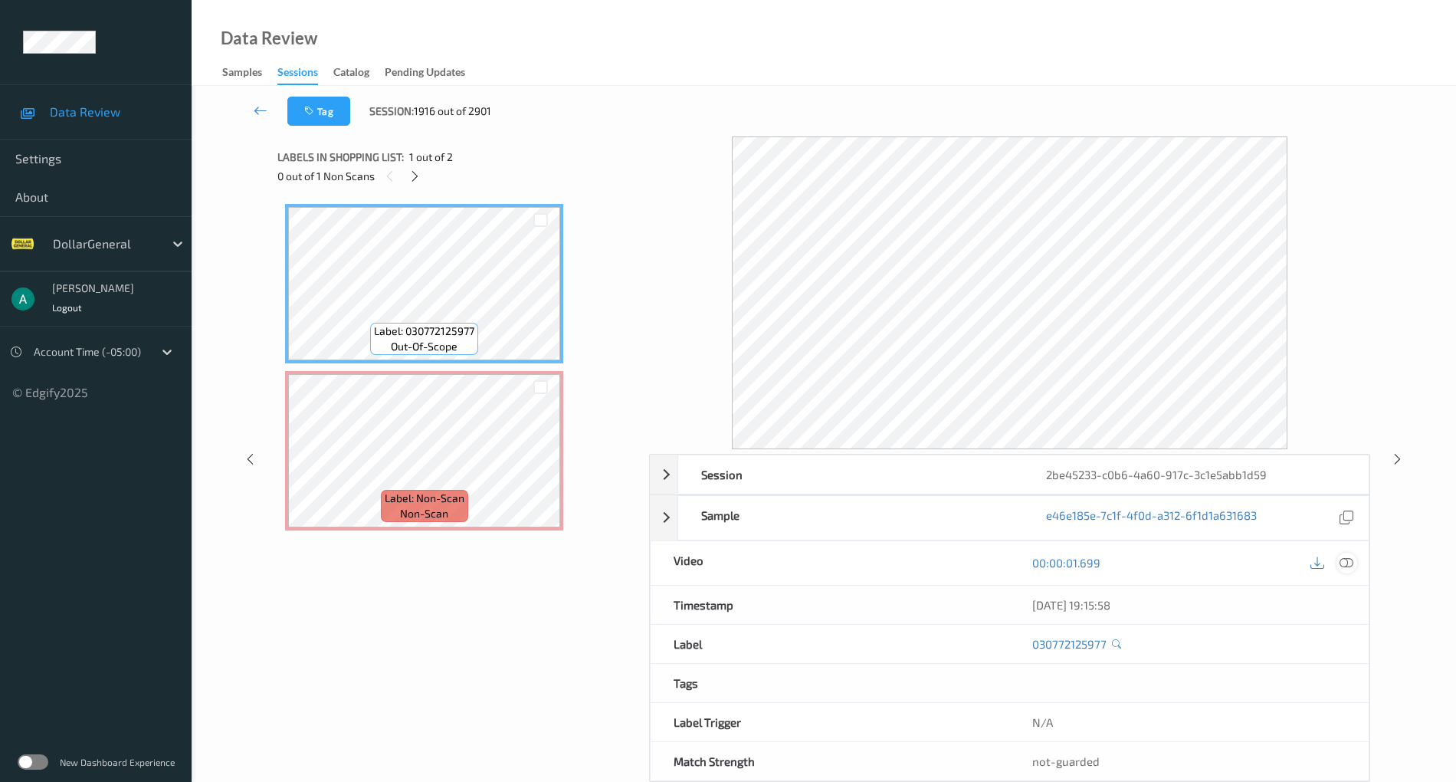
click at [1338, 556] on div at bounding box center [1347, 563] width 21 height 21
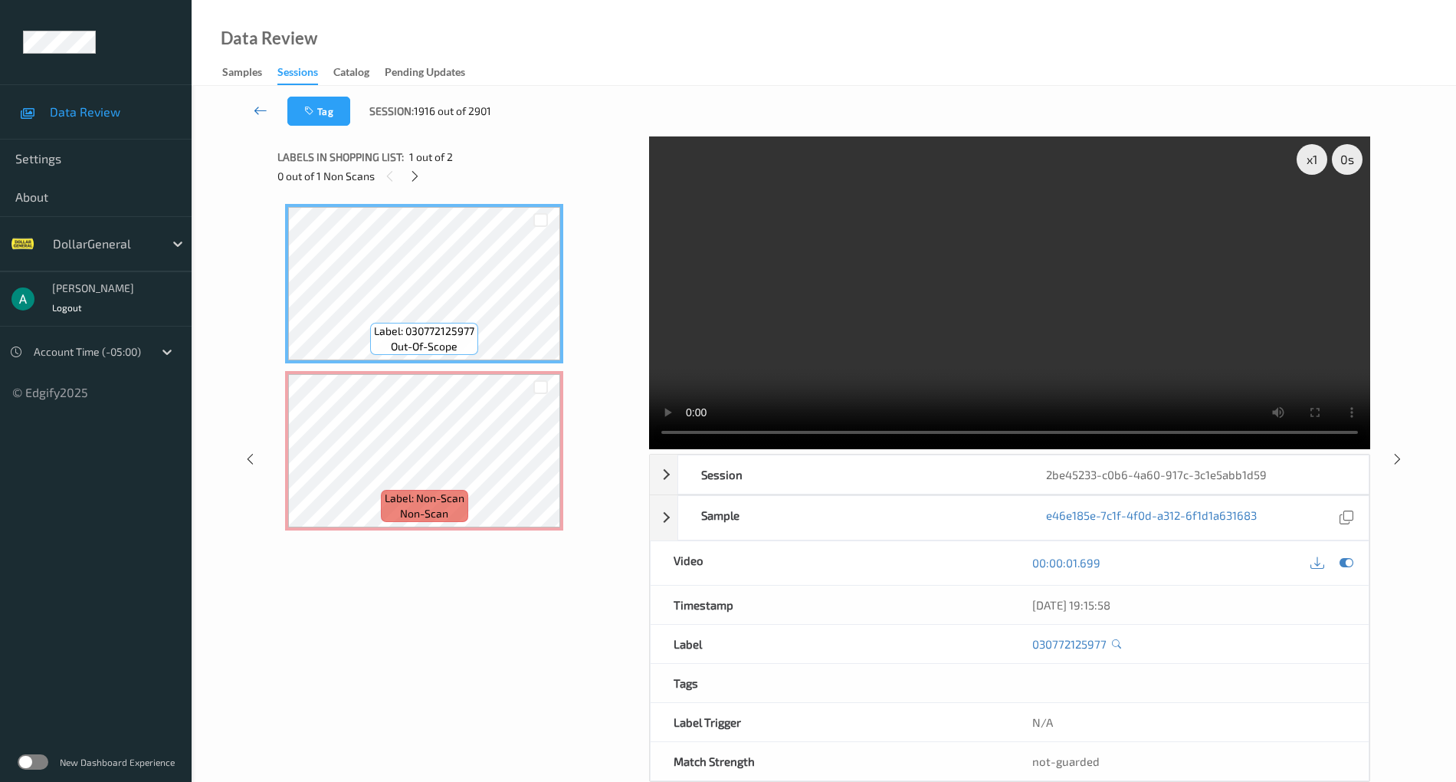
click at [259, 112] on icon at bounding box center [261, 110] width 14 height 15
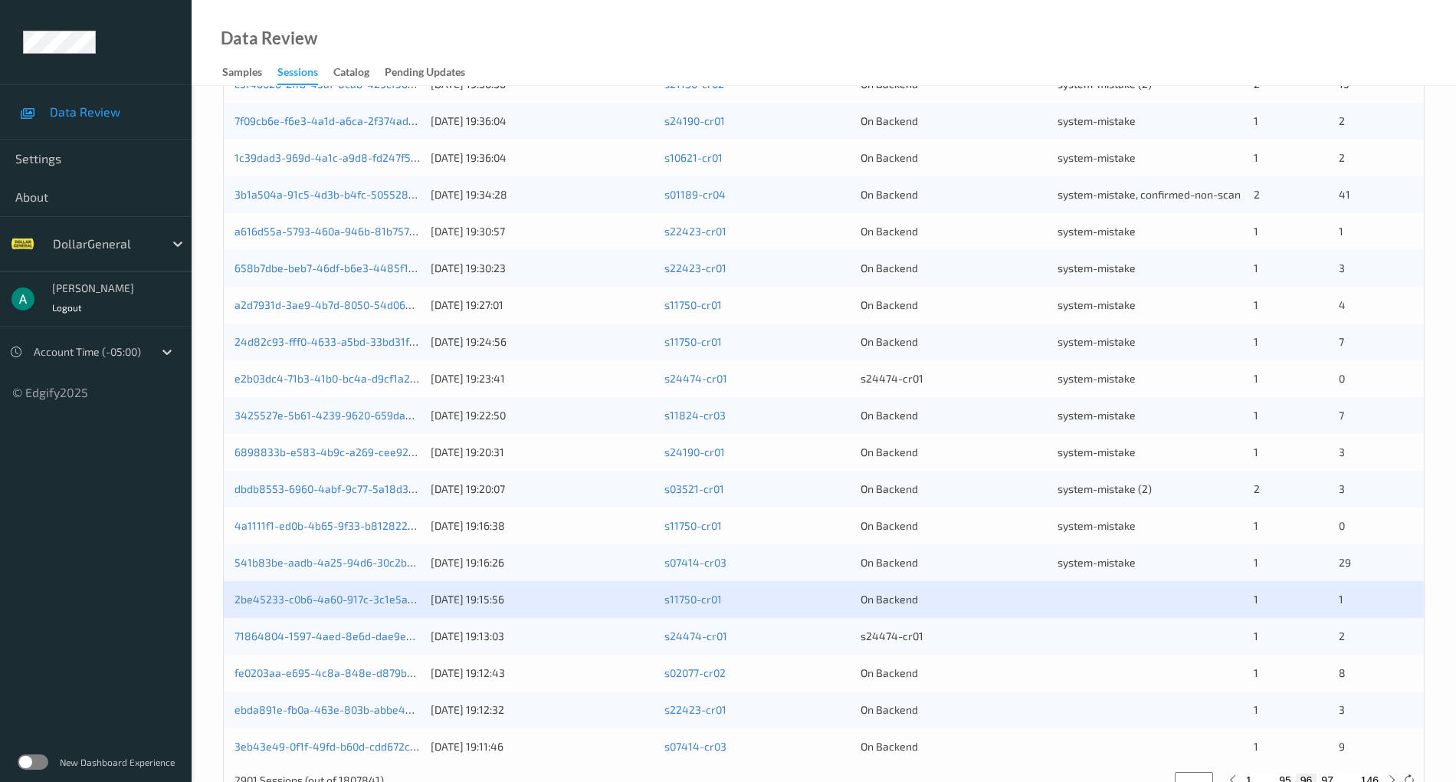
scroll to position [369, 0]
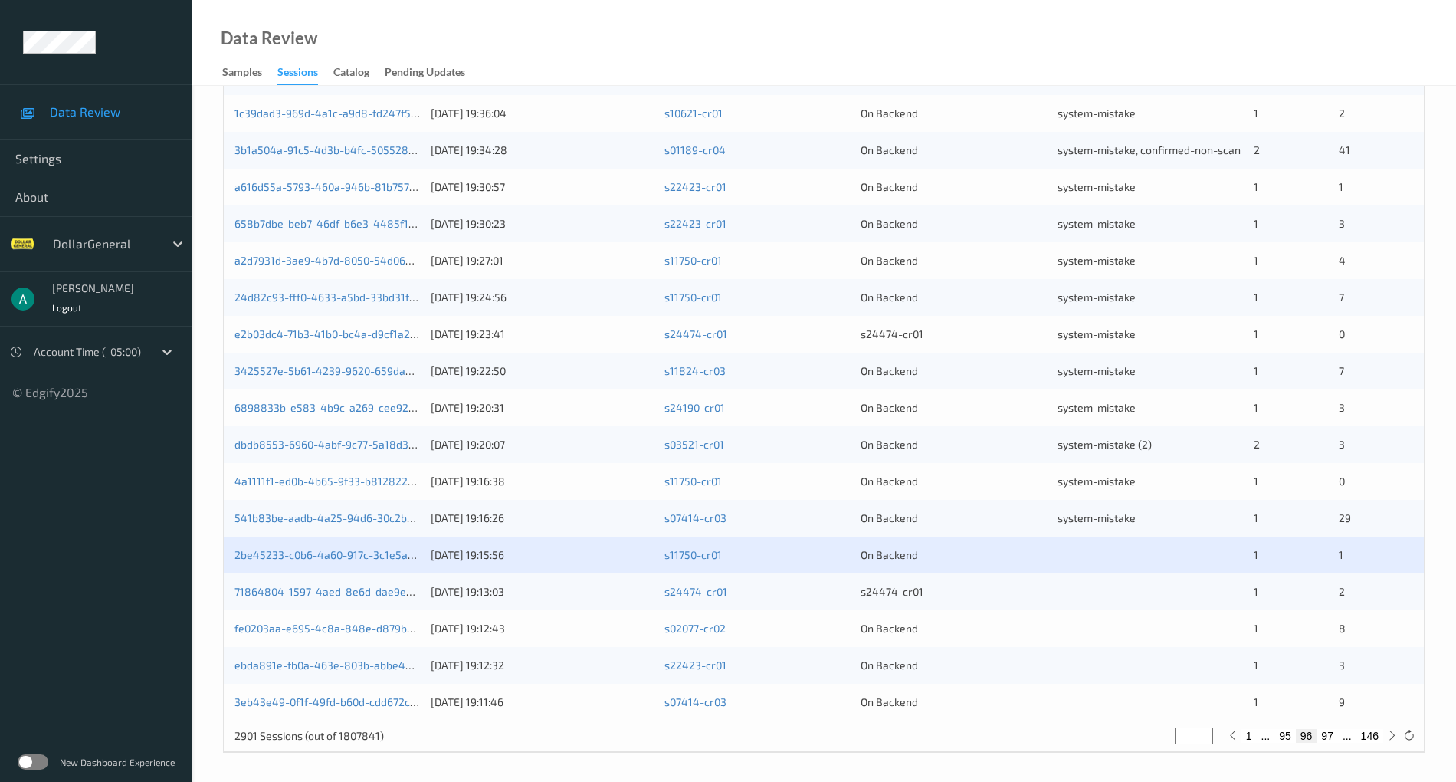
click at [342, 547] on div "2be45233-c0b6-4a60-917c-3c1e5abb1d59" at bounding box center [327, 554] width 185 height 15
click at [307, 543] on div "2be45233-c0b6-4a60-917c-3c1e5abb1d59 [DATE] 19:15:56 s11750-cr01 On Backend 1 1" at bounding box center [824, 554] width 1200 height 37
click at [291, 550] on link "2be45233-c0b6-4a60-917c-3c1e5abb1d59" at bounding box center [339, 554] width 208 height 13
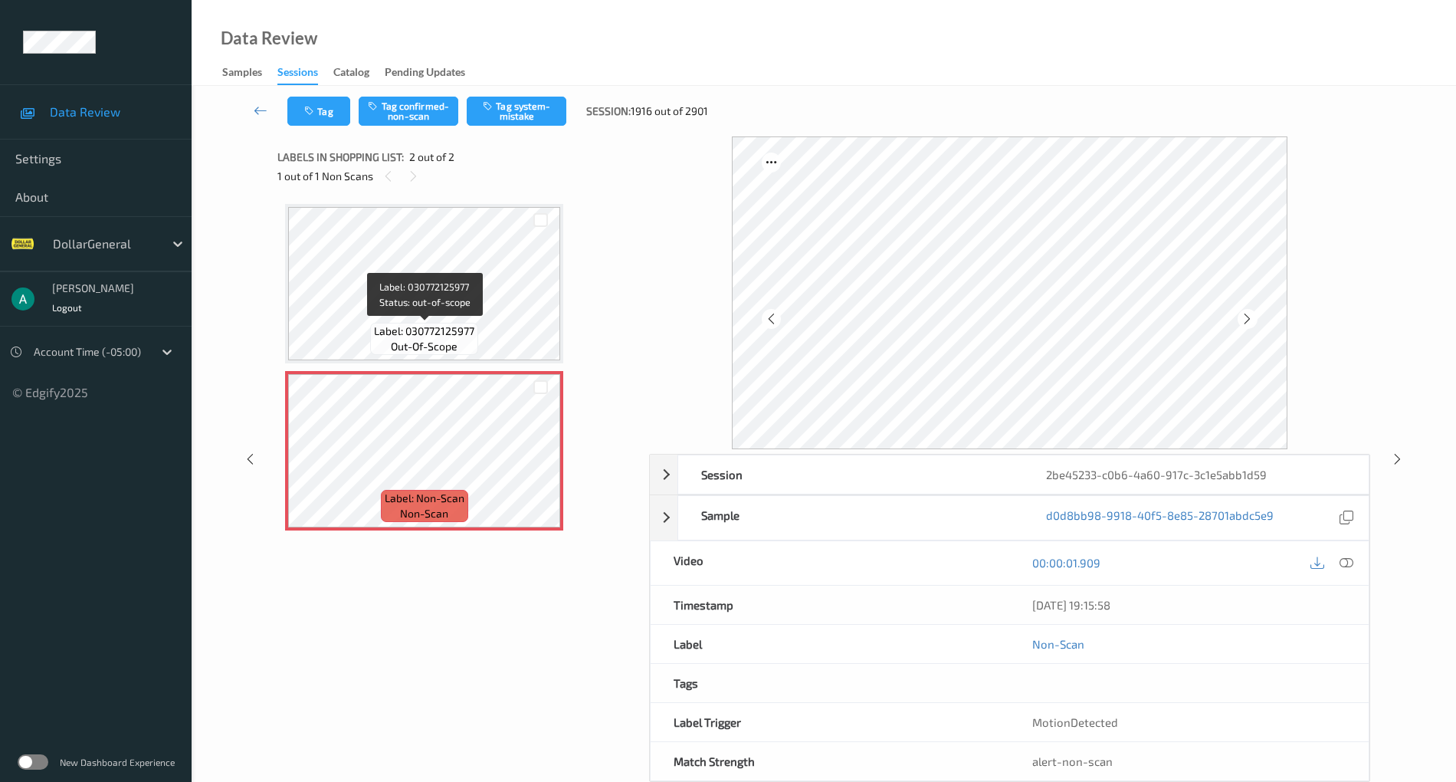
click at [419, 330] on span "Label: 030772125977" at bounding box center [424, 330] width 100 height 15
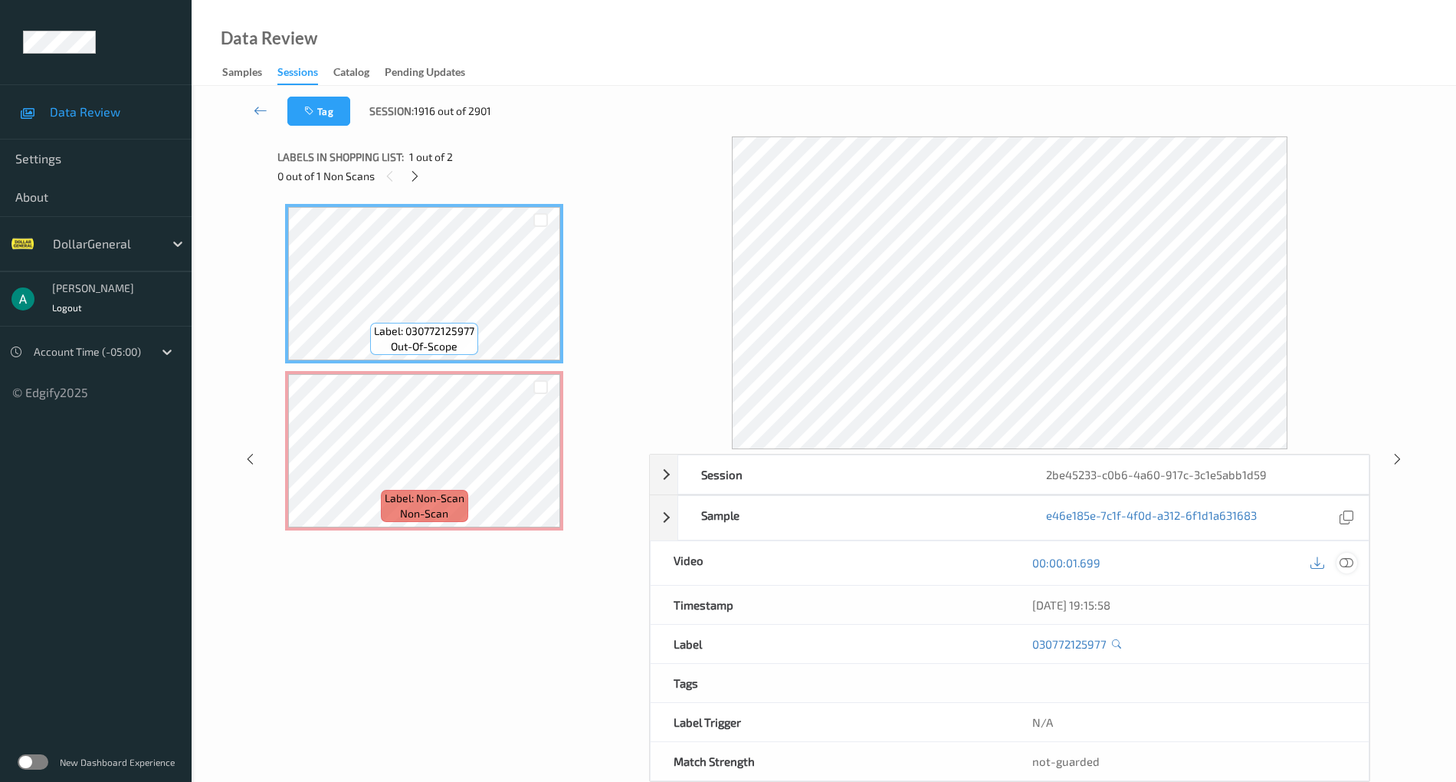
click at [1349, 563] on icon at bounding box center [1347, 563] width 14 height 14
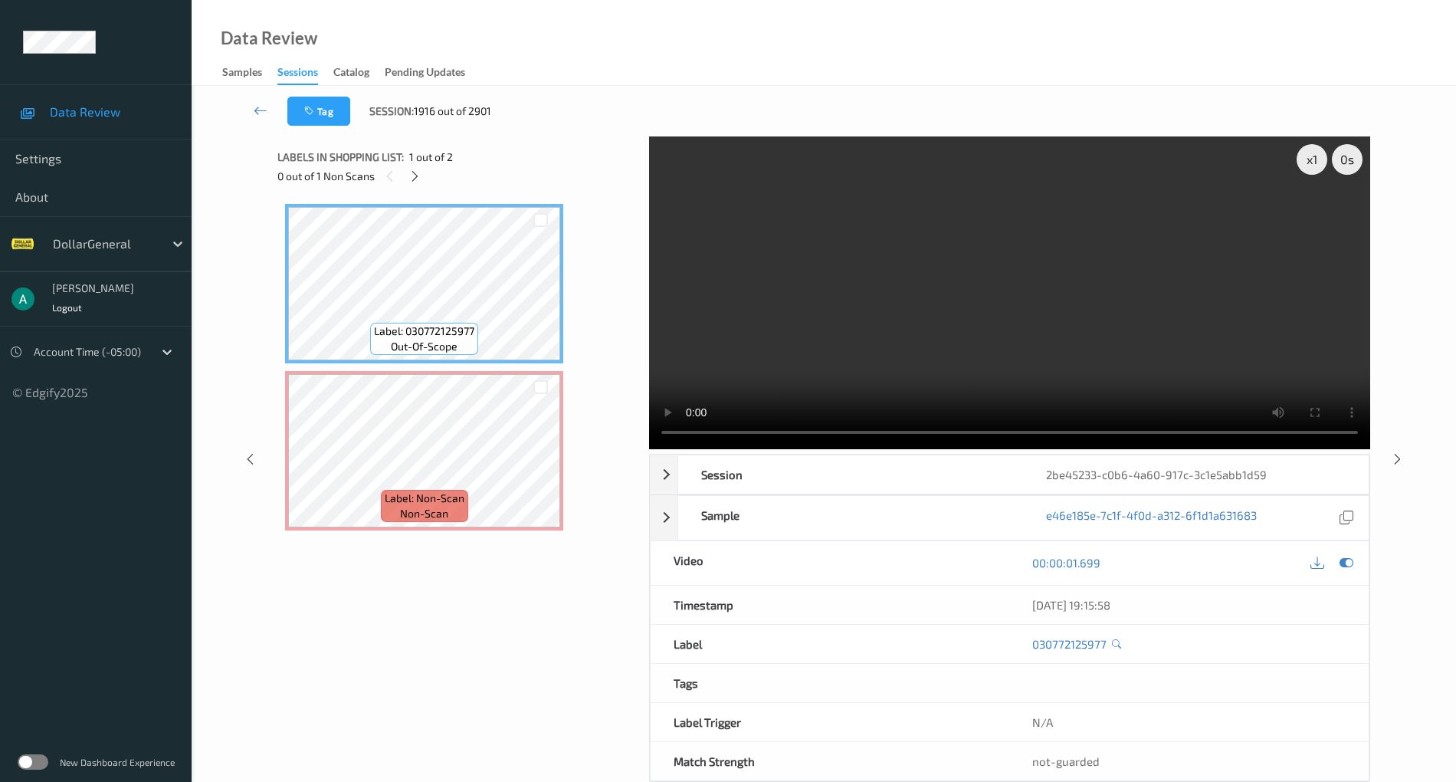
click at [454, 324] on span "Label: 030772125977" at bounding box center [424, 330] width 100 height 15
click at [772, 294] on video at bounding box center [1009, 292] width 721 height 313
click at [1353, 556] on icon at bounding box center [1347, 563] width 14 height 14
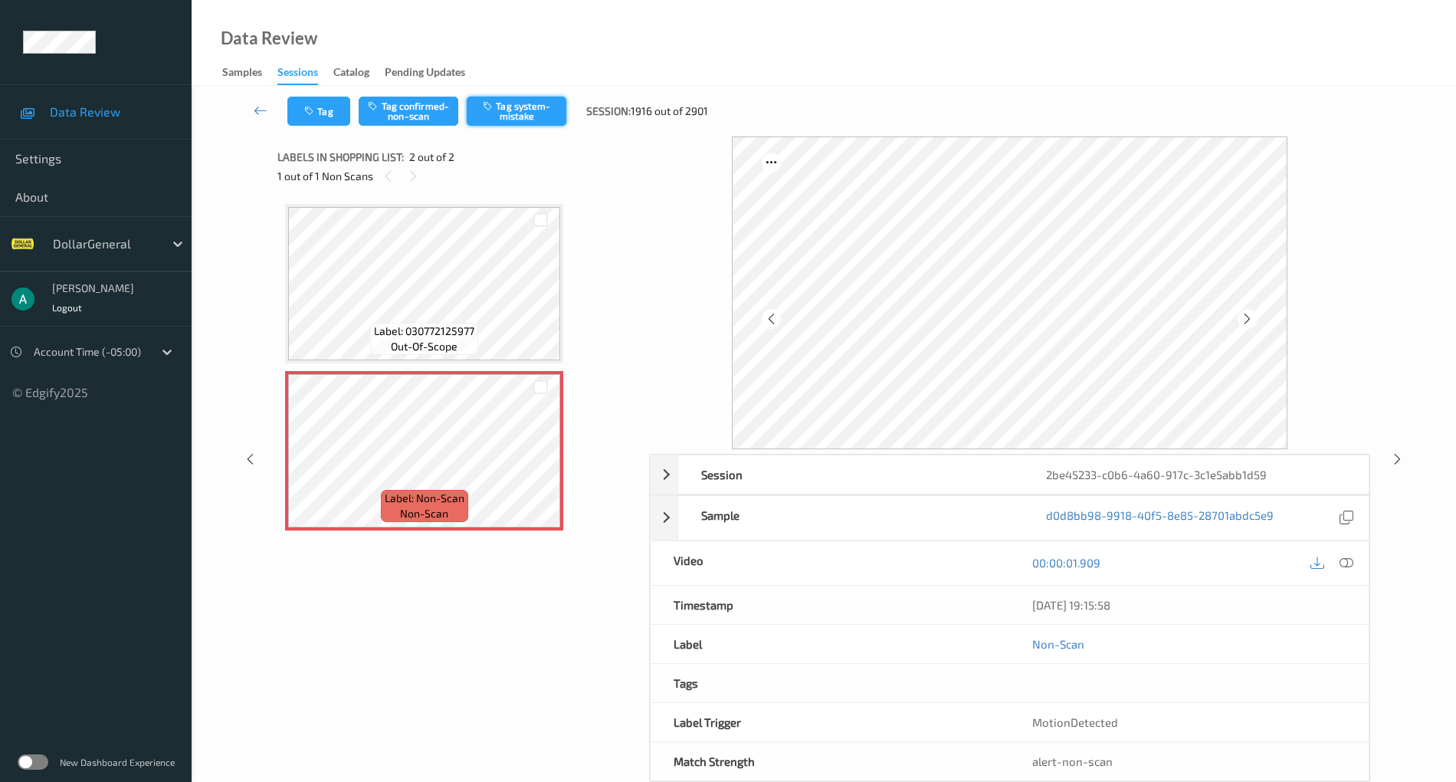
click at [530, 102] on button "Tag system-mistake" at bounding box center [517, 111] width 100 height 29
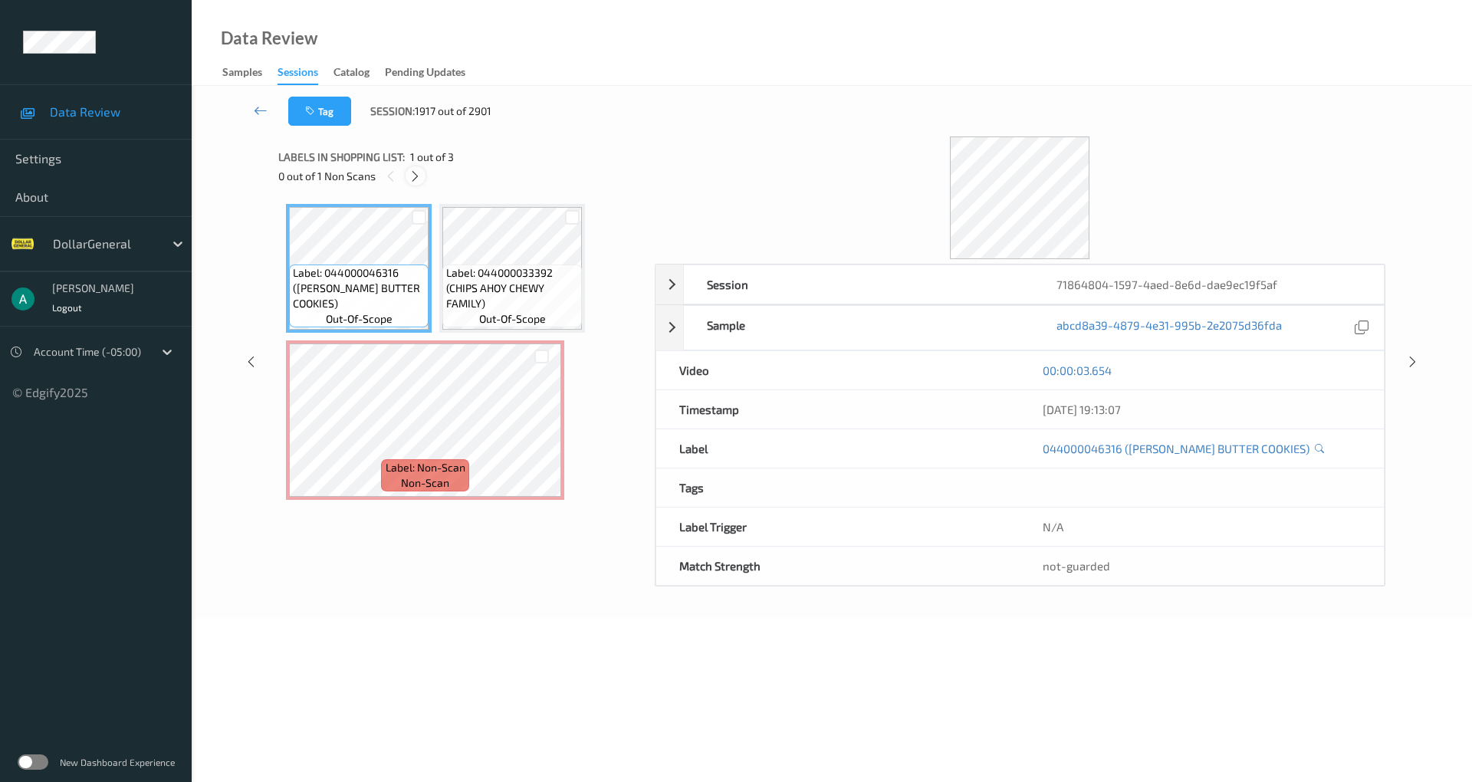
click at [418, 176] on icon at bounding box center [414, 176] width 13 height 14
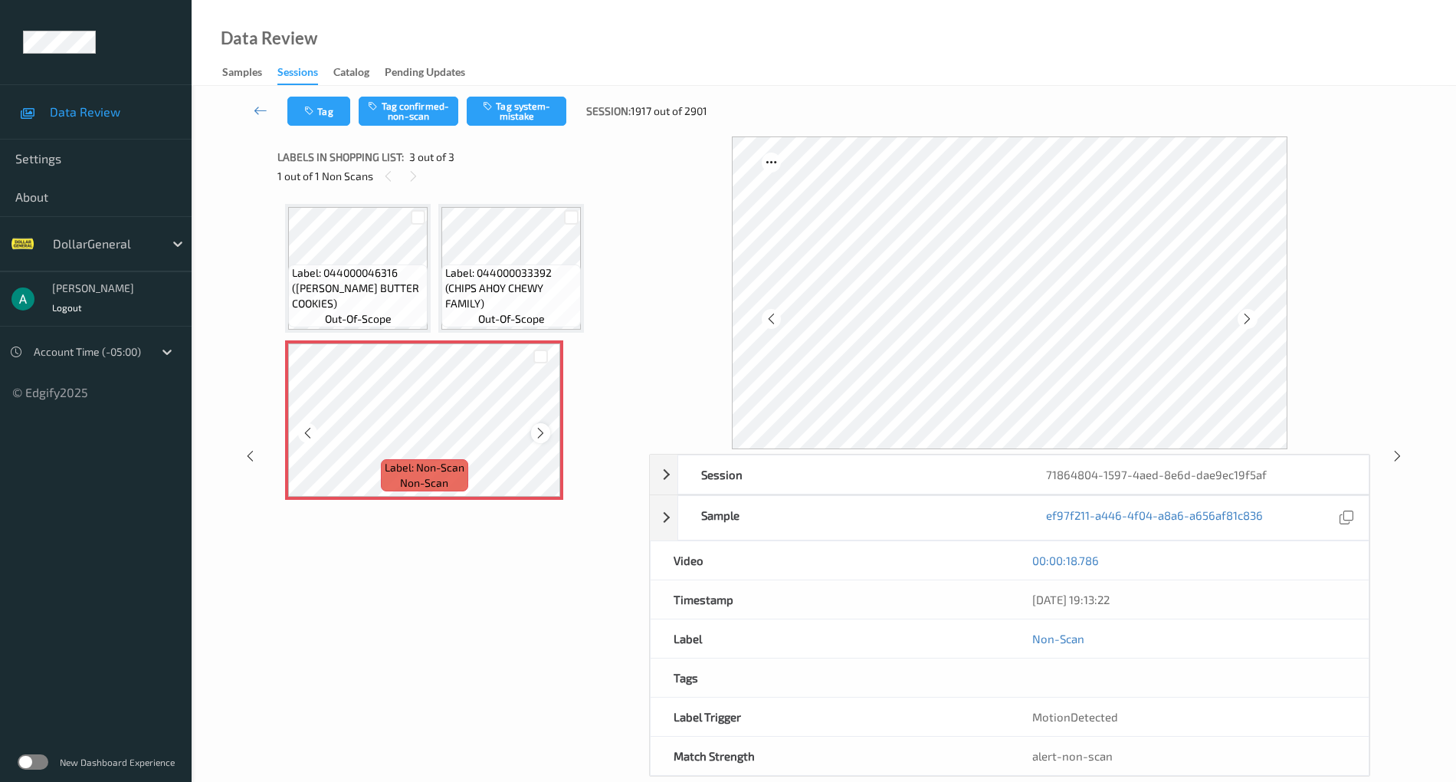
click at [541, 429] on icon at bounding box center [540, 433] width 13 height 14
click at [542, 429] on icon at bounding box center [540, 433] width 13 height 14
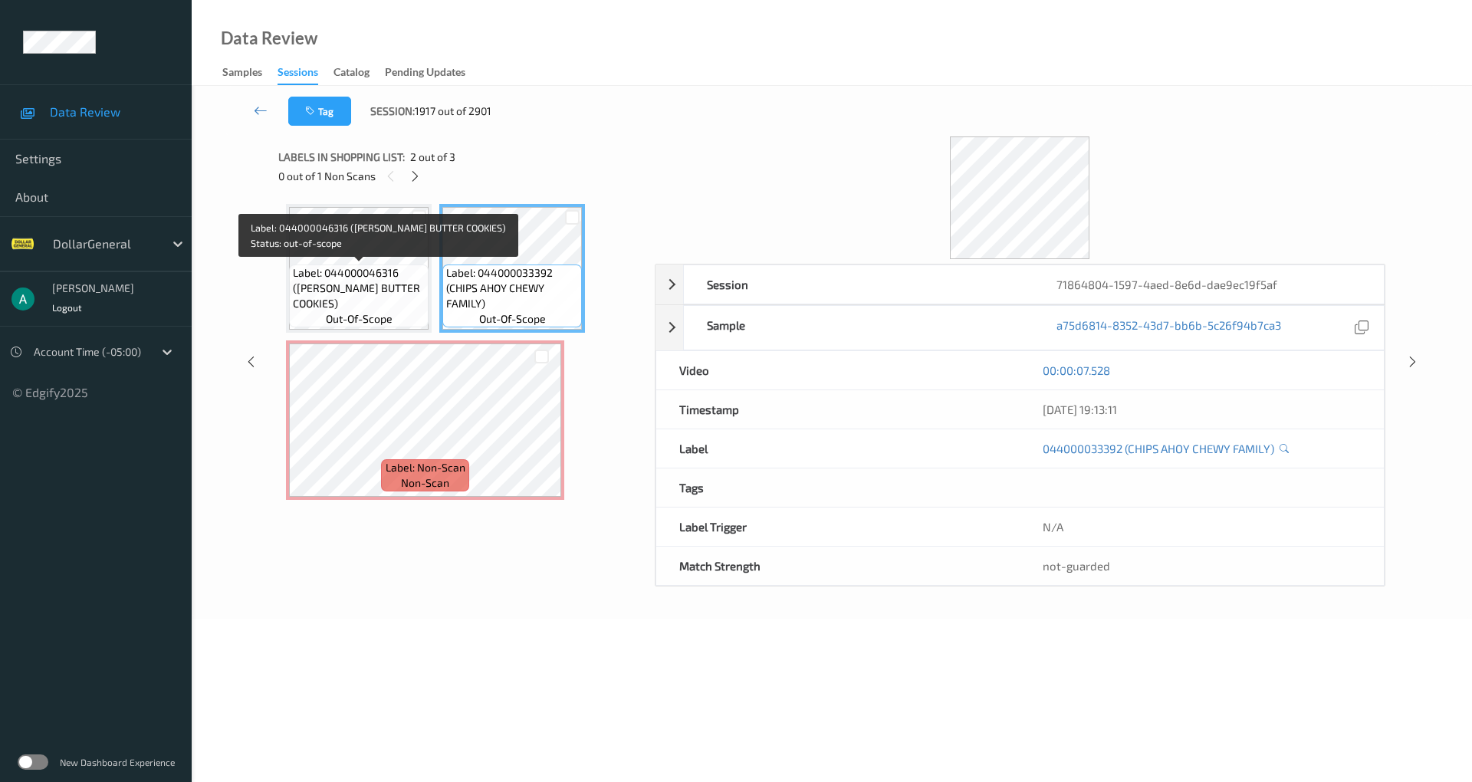
click at [311, 273] on span "Label: 044000046316 ([PERSON_NAME] BUTTER COOKIES)" at bounding box center [359, 288] width 132 height 46
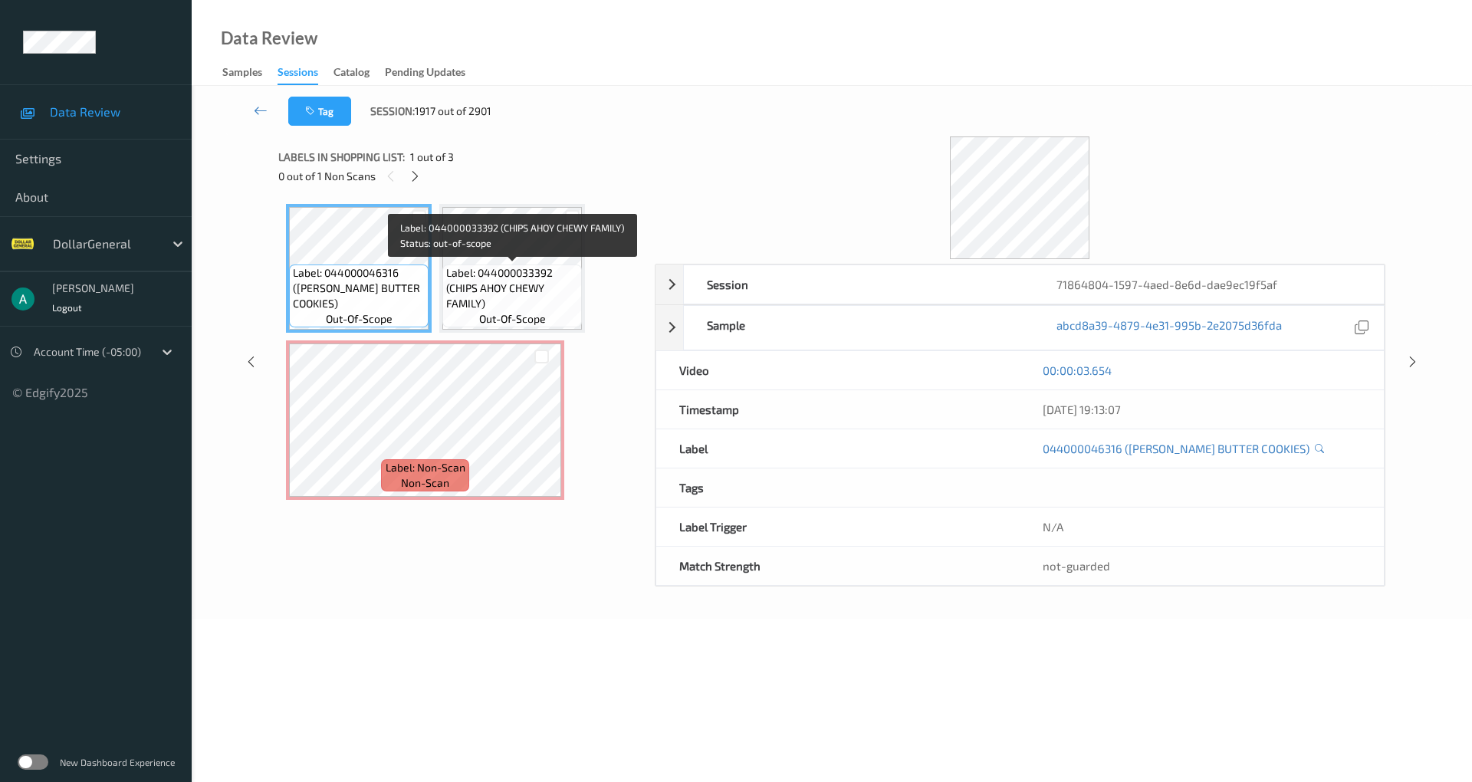
click at [481, 307] on span "Label: 044000033392 (CHIPS AHOY CHEWY FAMILY)" at bounding box center [512, 288] width 132 height 46
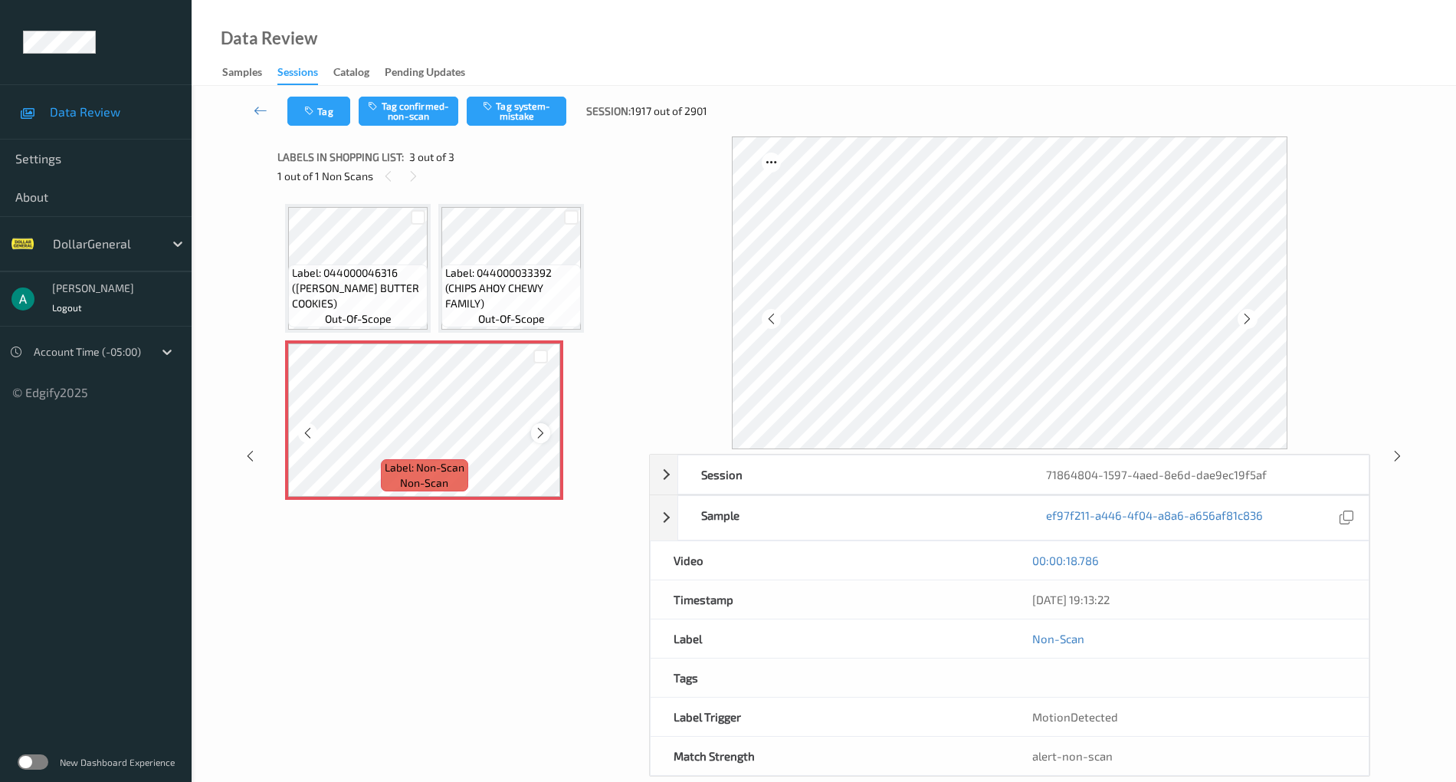
click at [536, 425] on div at bounding box center [540, 432] width 19 height 19
click at [527, 291] on span "Label: 044000033392 (CHIPS AHOY CHEWY FAMILY)" at bounding box center [511, 288] width 132 height 46
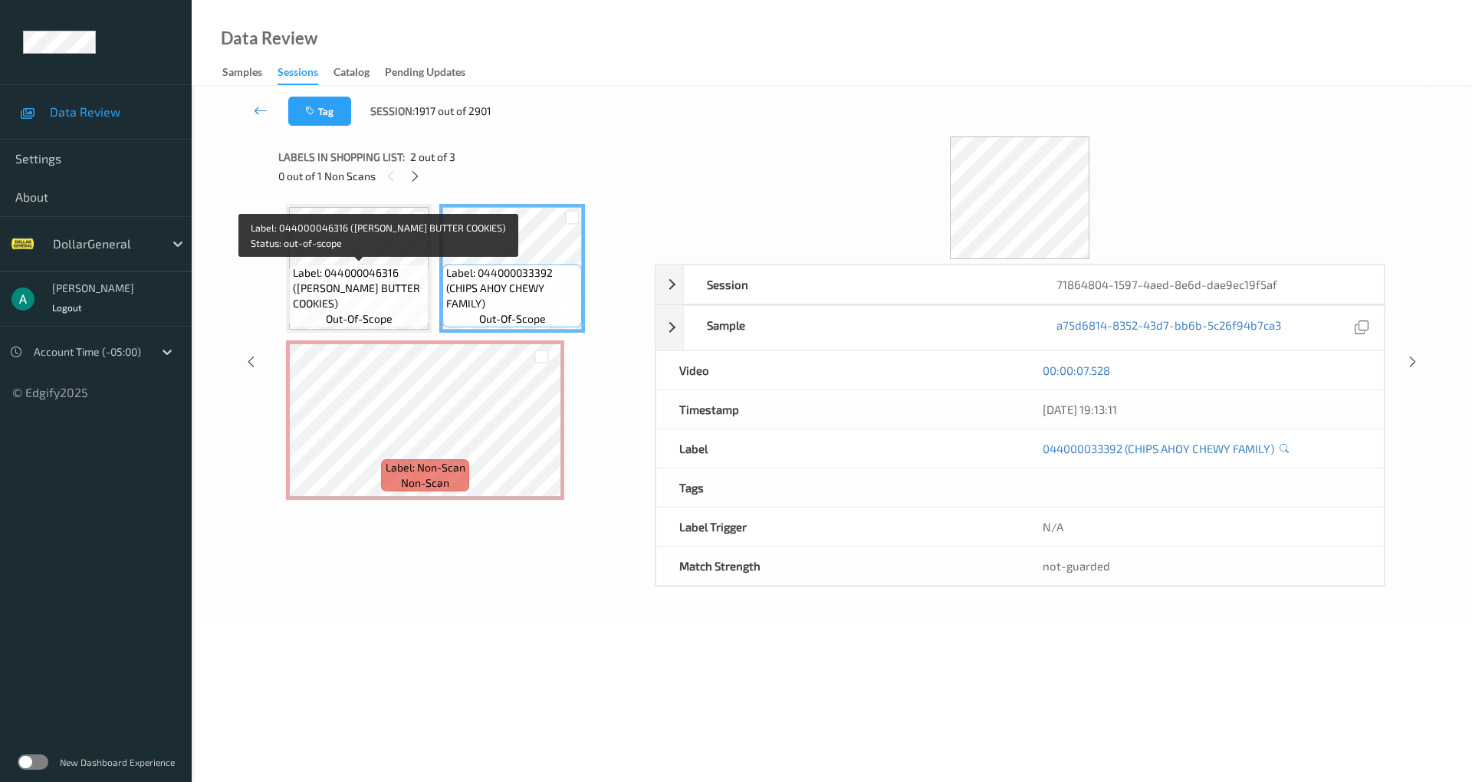
click at [346, 270] on span "Label: 044000046316 ([PERSON_NAME] BUTTER COOKIES)" at bounding box center [359, 288] width 132 height 46
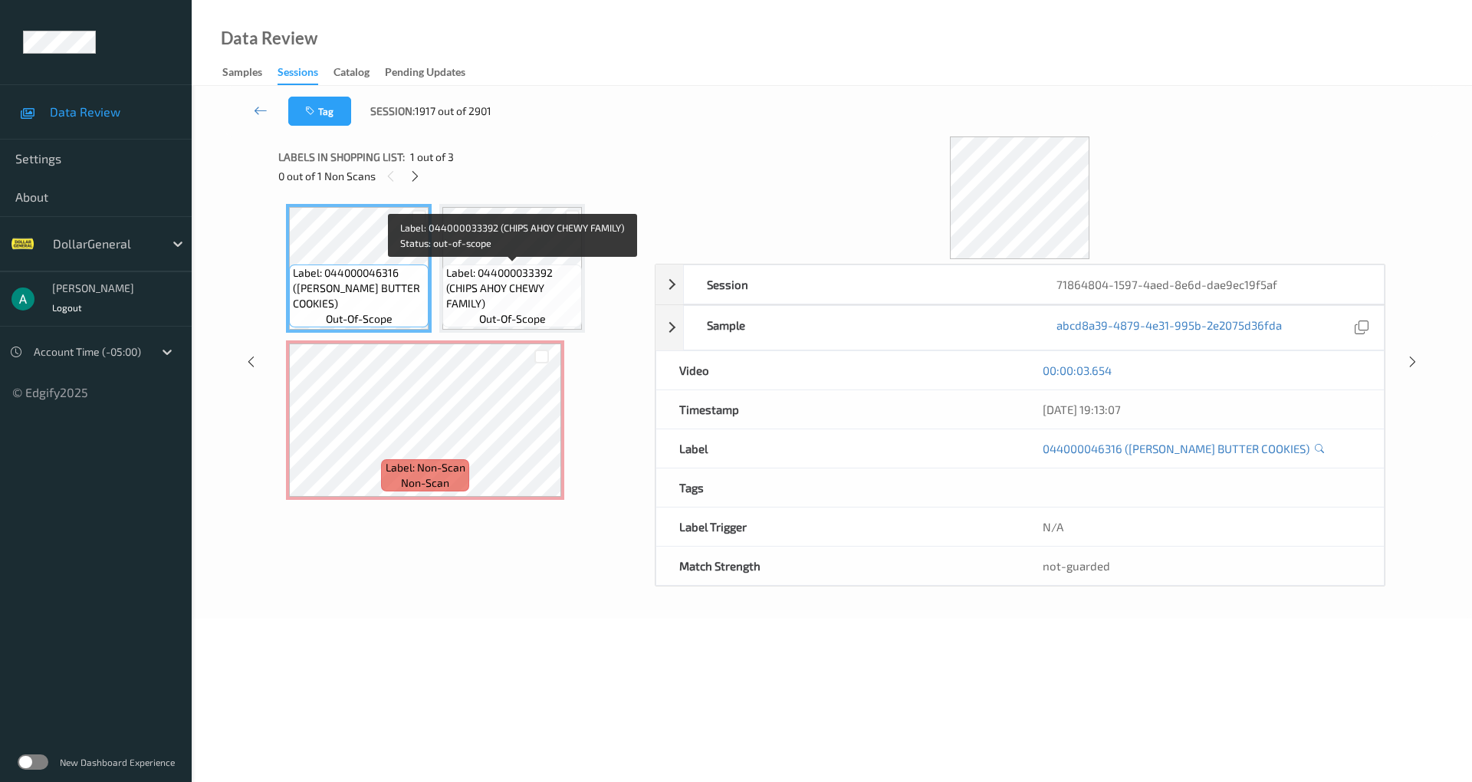
click at [529, 271] on span "Label: 044000033392 (CHIPS AHOY CHEWY FAMILY)" at bounding box center [512, 288] width 132 height 46
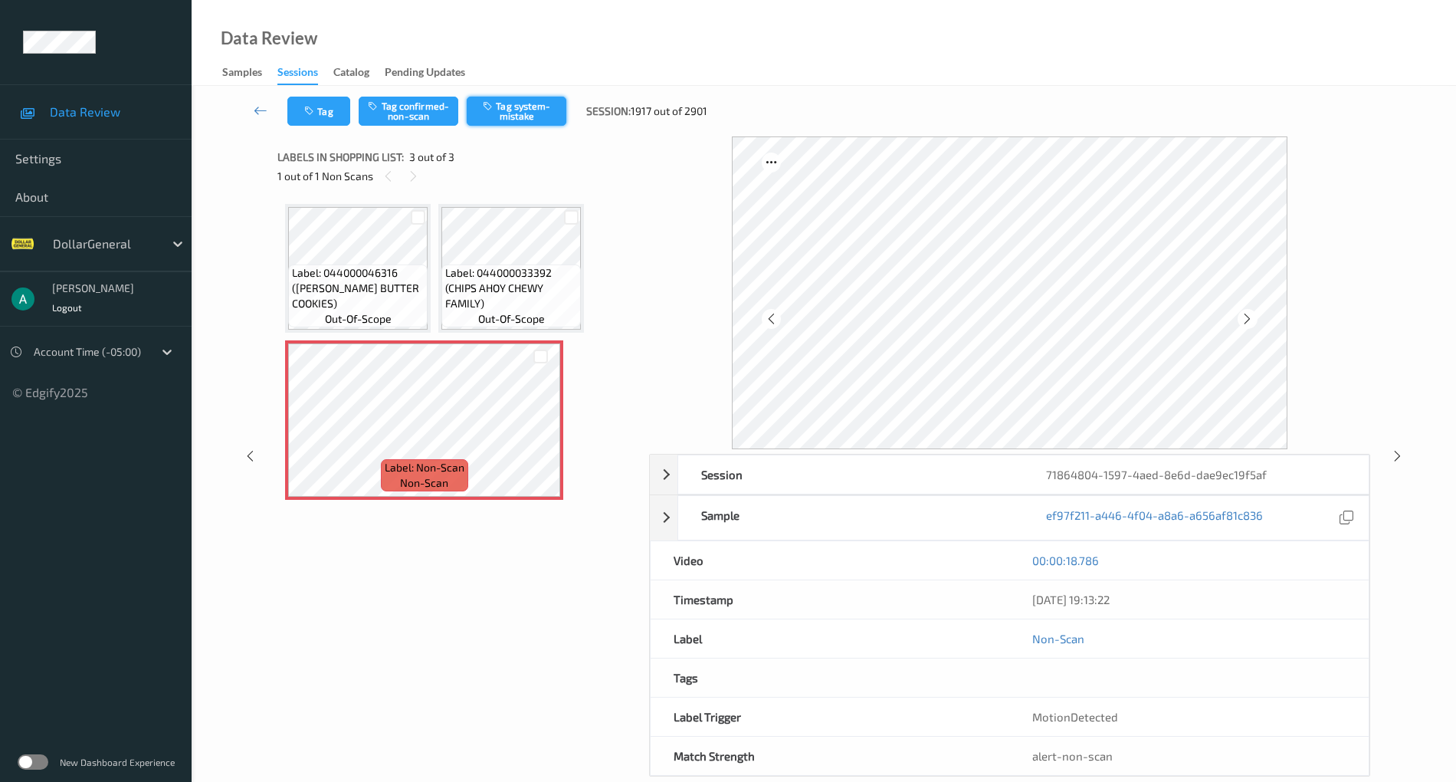
click at [533, 114] on button "Tag system-mistake" at bounding box center [517, 111] width 100 height 29
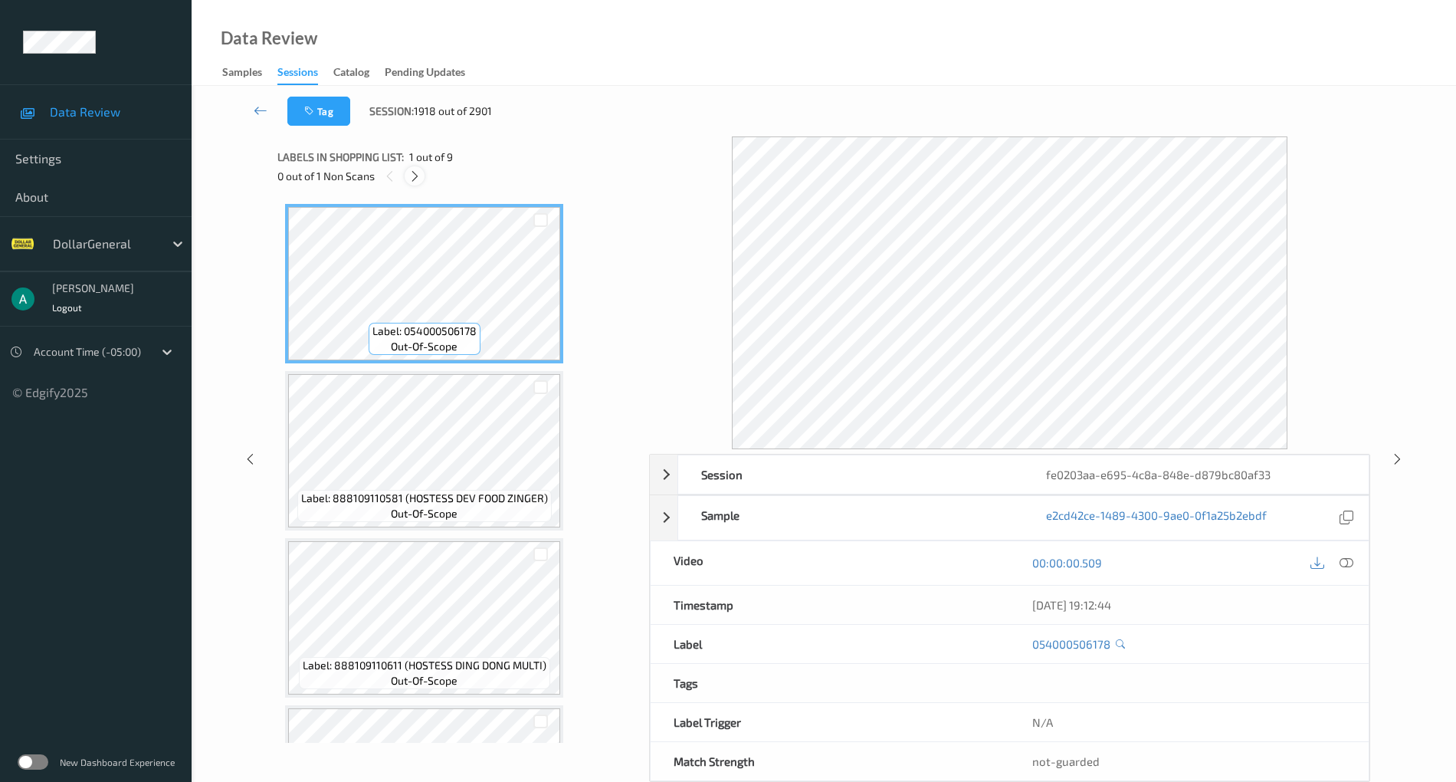
click at [418, 178] on icon at bounding box center [414, 176] width 13 height 14
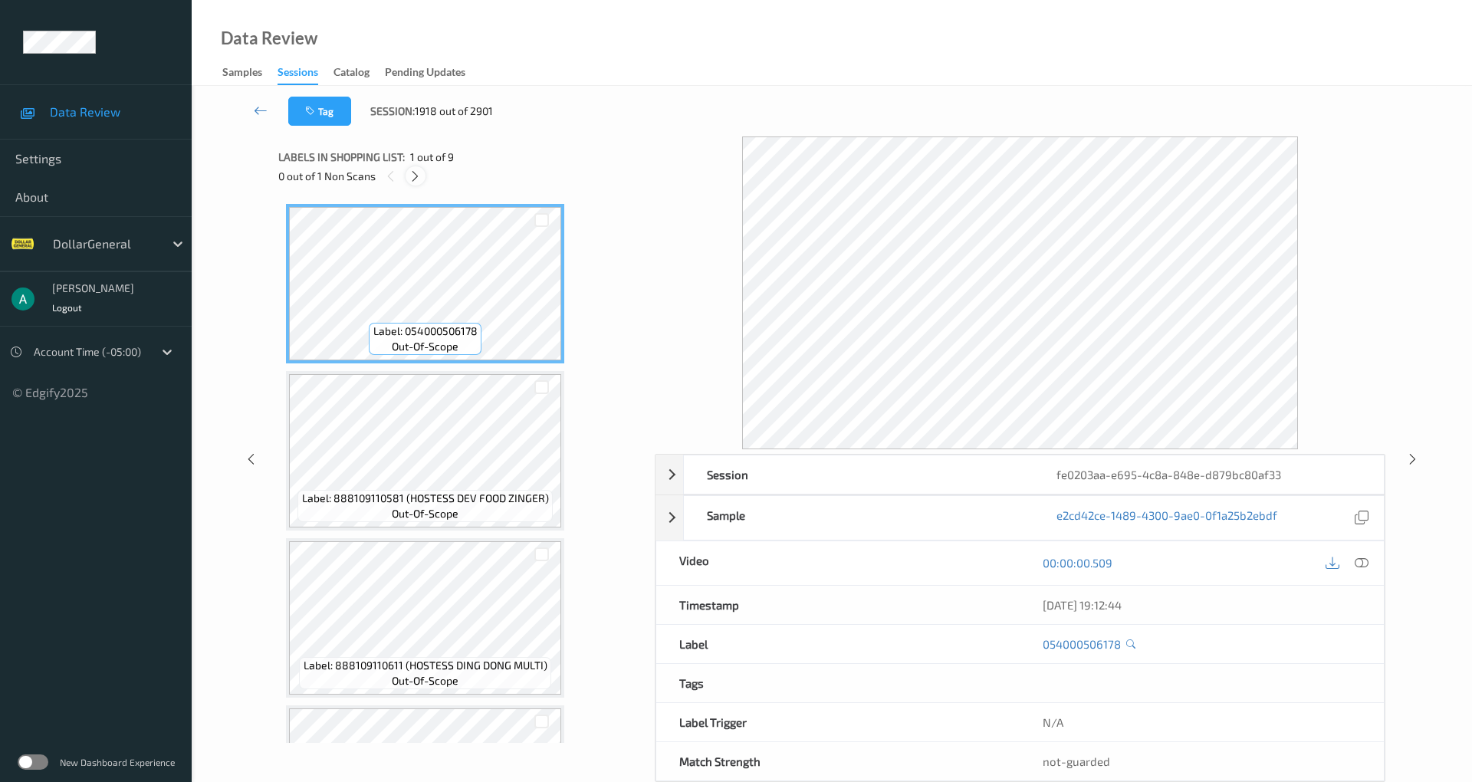
scroll to position [964, 0]
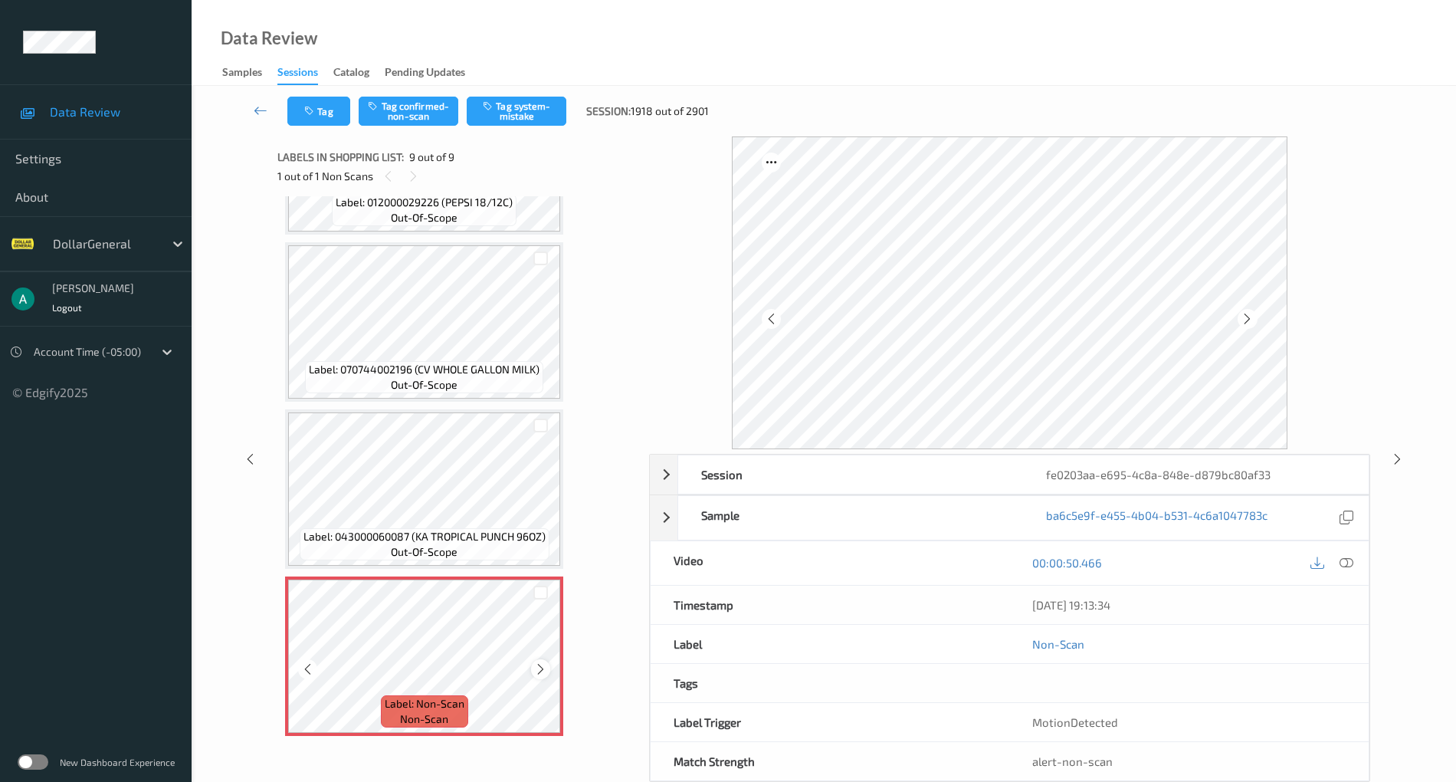
click at [541, 662] on icon at bounding box center [540, 669] width 13 height 14
click at [509, 106] on button "Tag system-mistake" at bounding box center [517, 111] width 100 height 29
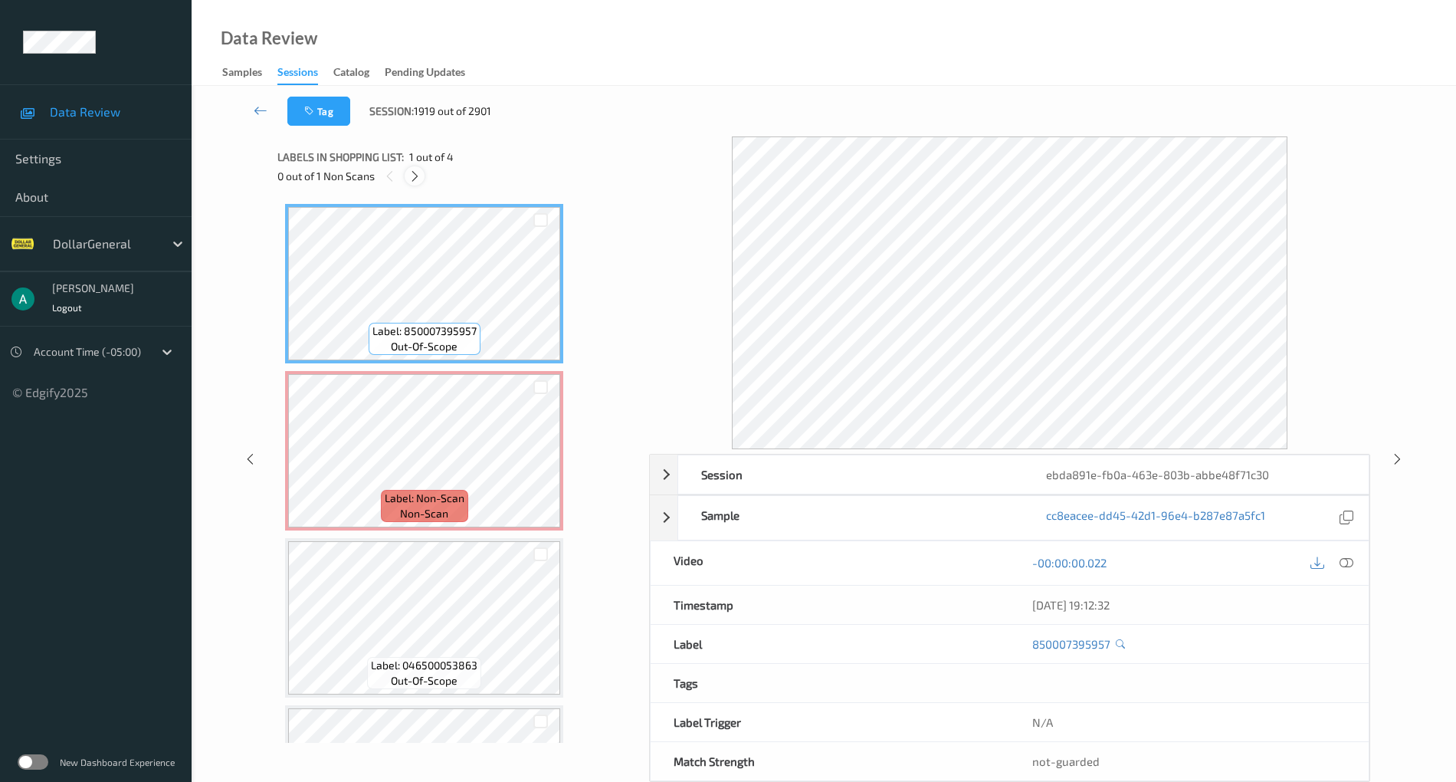
click at [418, 174] on icon at bounding box center [414, 176] width 13 height 14
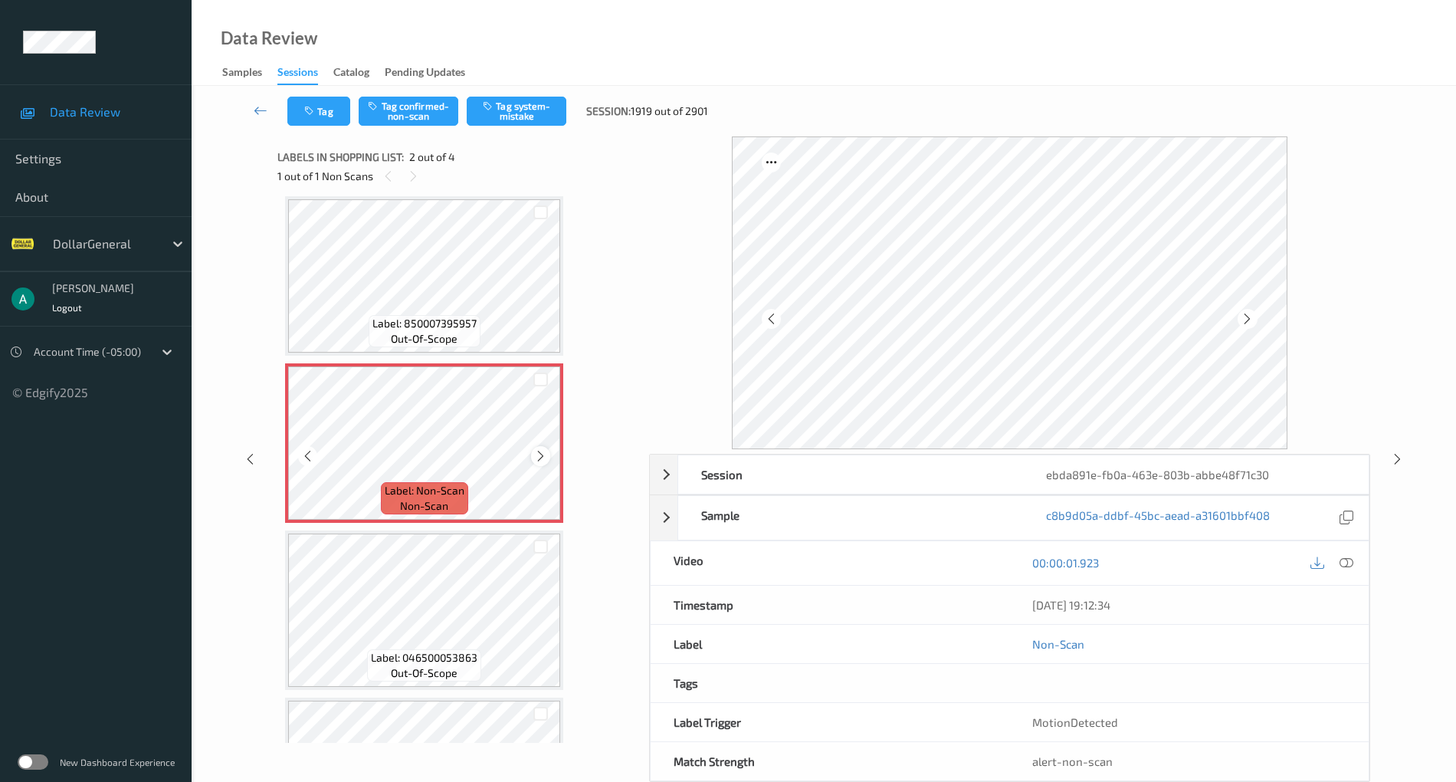
click at [540, 456] on icon at bounding box center [540, 456] width 13 height 14
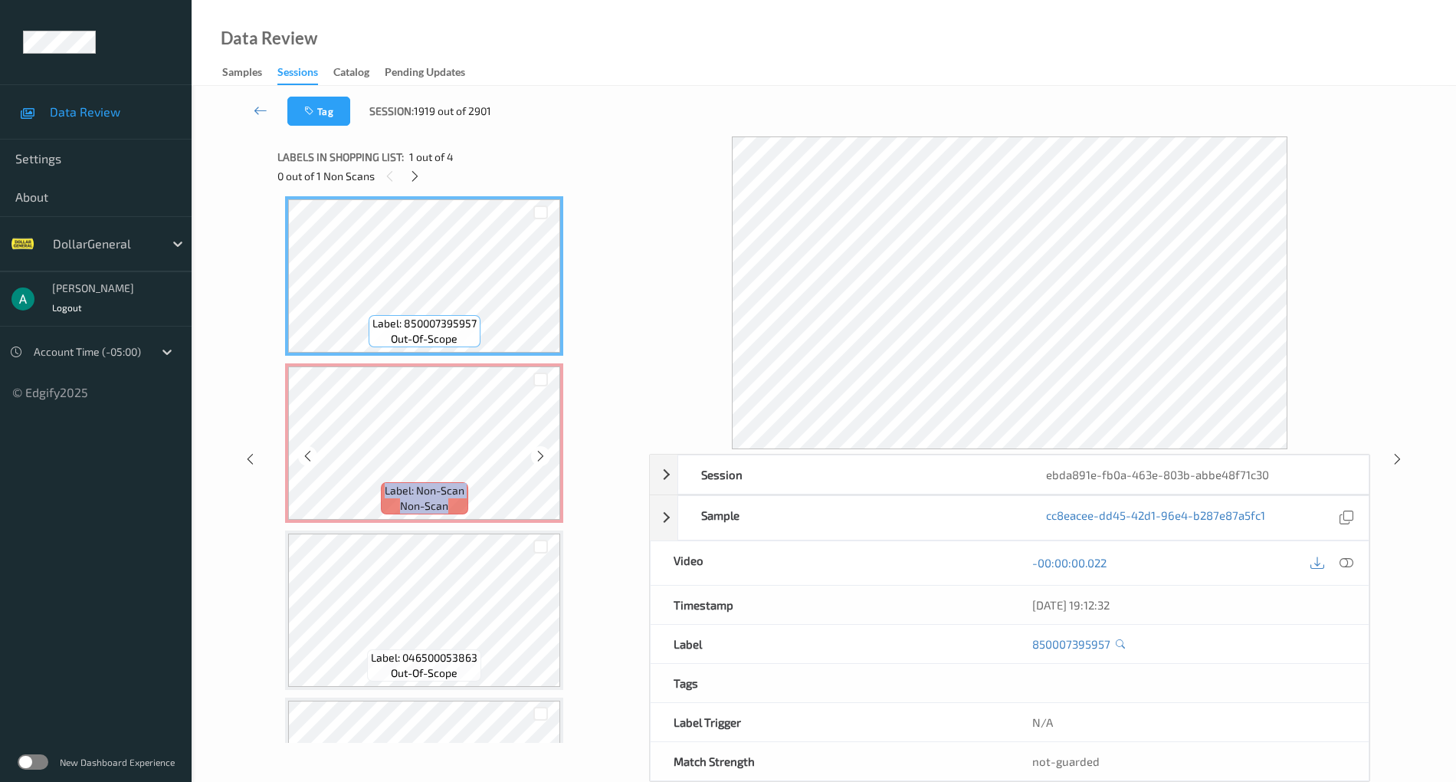
click at [448, 363] on div "Label: Non-Scan non-scan" at bounding box center [424, 442] width 278 height 159
click at [1349, 563] on icon at bounding box center [1347, 563] width 14 height 14
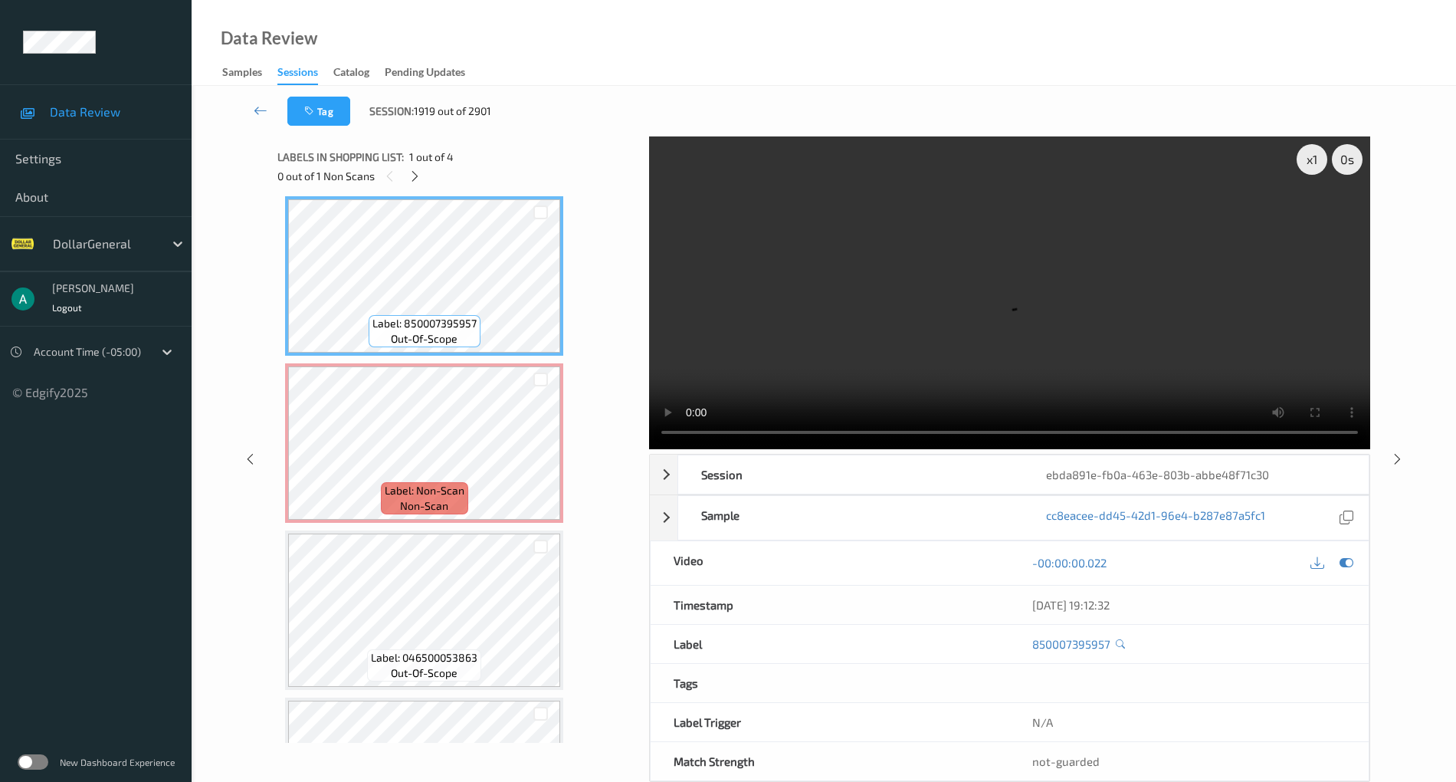
click at [819, 189] on video at bounding box center [1009, 292] width 721 height 313
click at [1349, 564] on icon at bounding box center [1347, 563] width 14 height 14
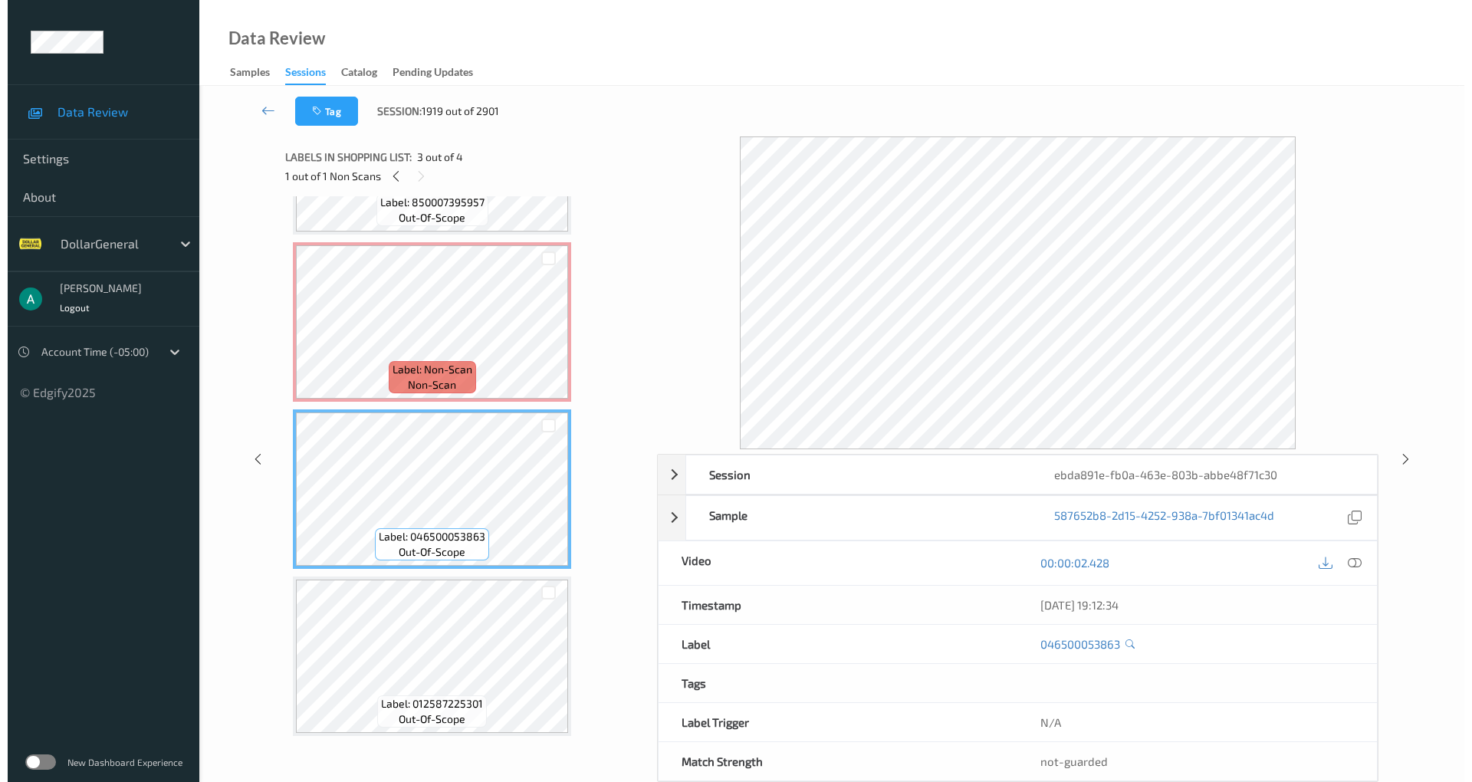
scroll to position [129, 0]
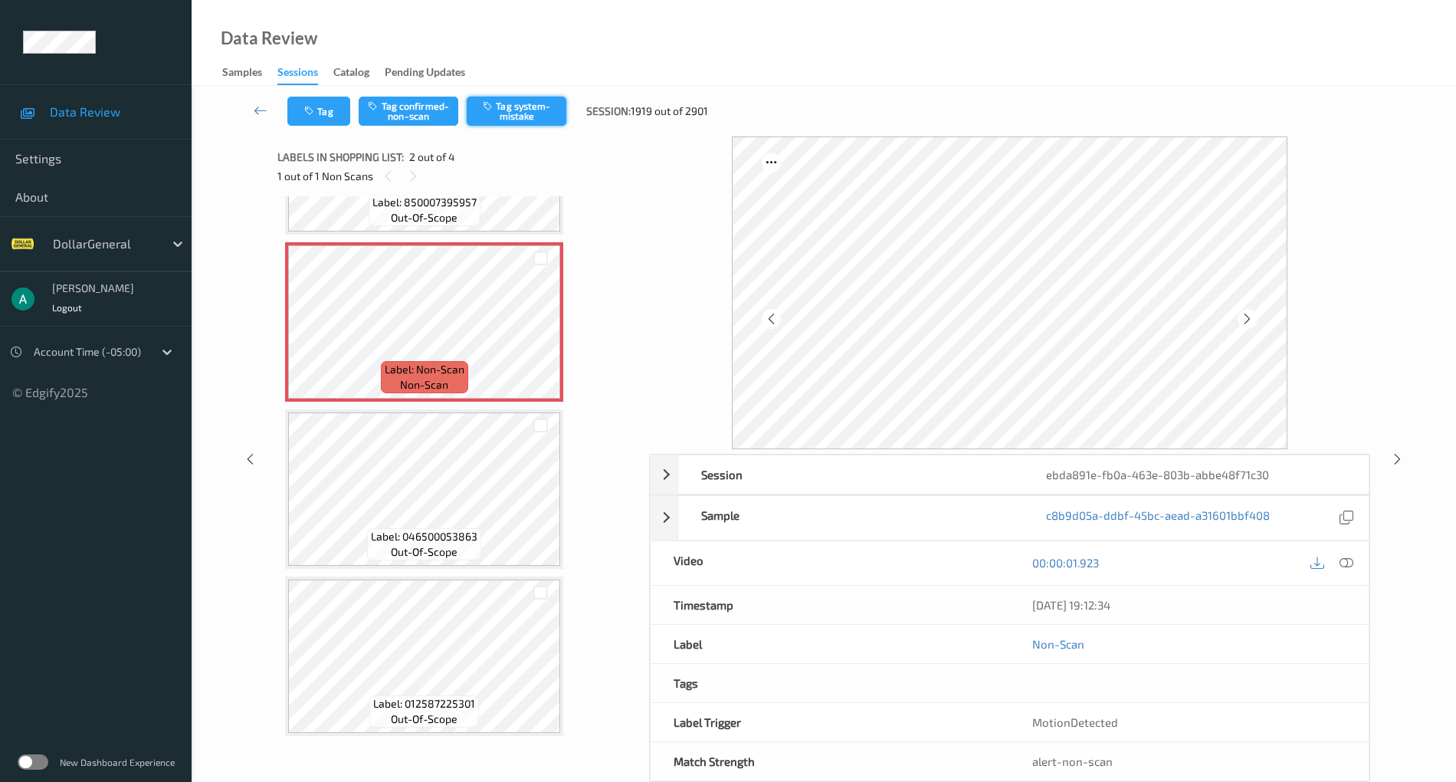
click at [529, 113] on button "Tag system-mistake" at bounding box center [517, 111] width 100 height 29
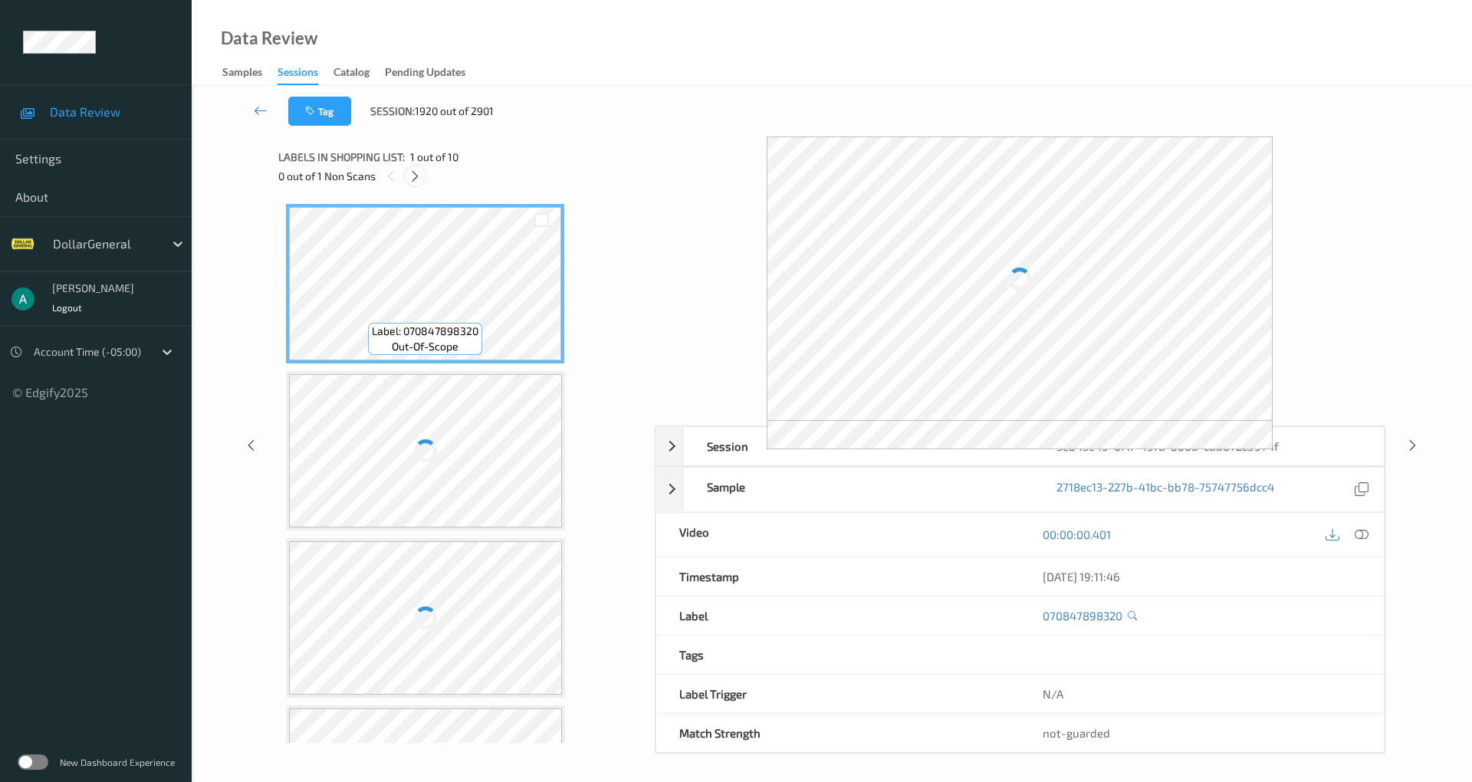
click at [422, 174] on icon at bounding box center [414, 176] width 13 height 14
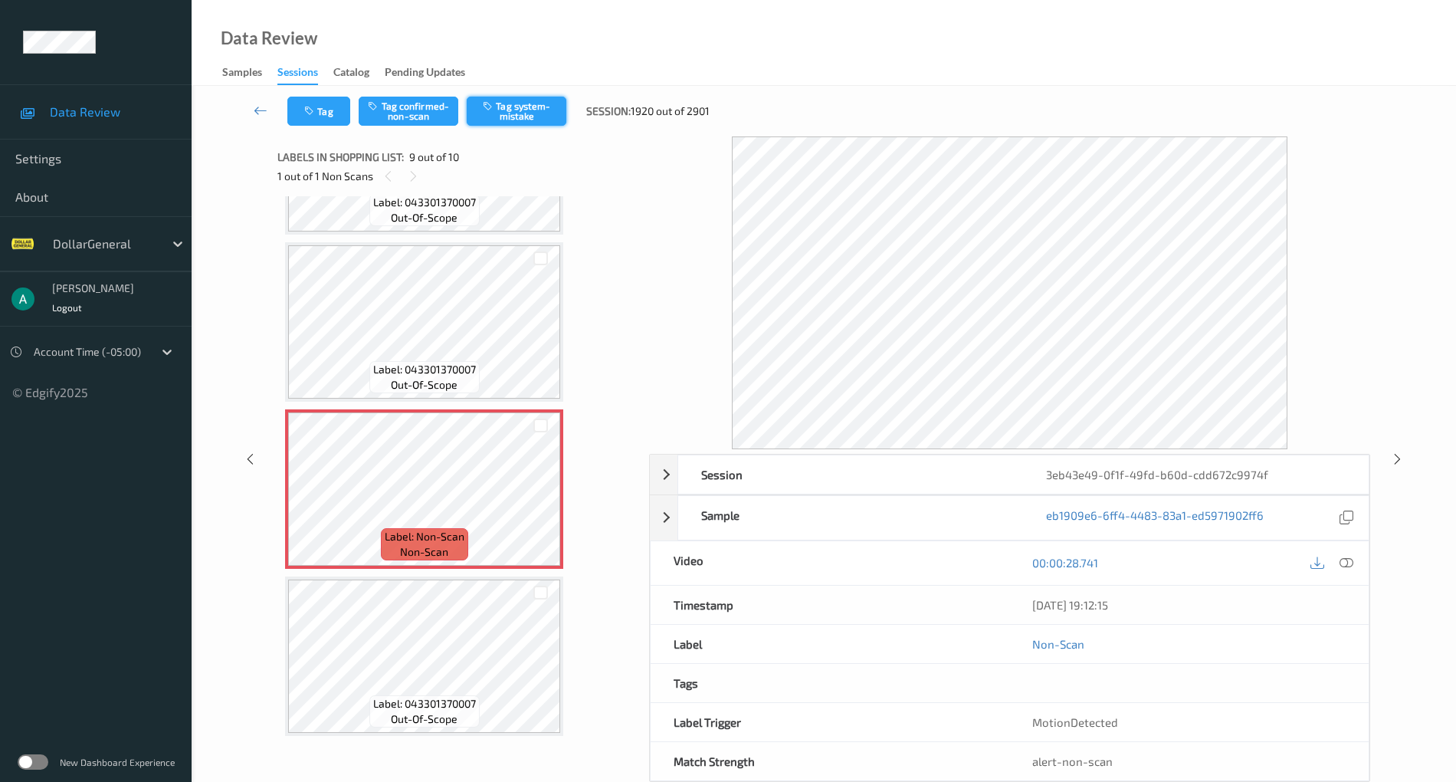
click at [520, 110] on button "Tag system-mistake" at bounding box center [517, 111] width 100 height 29
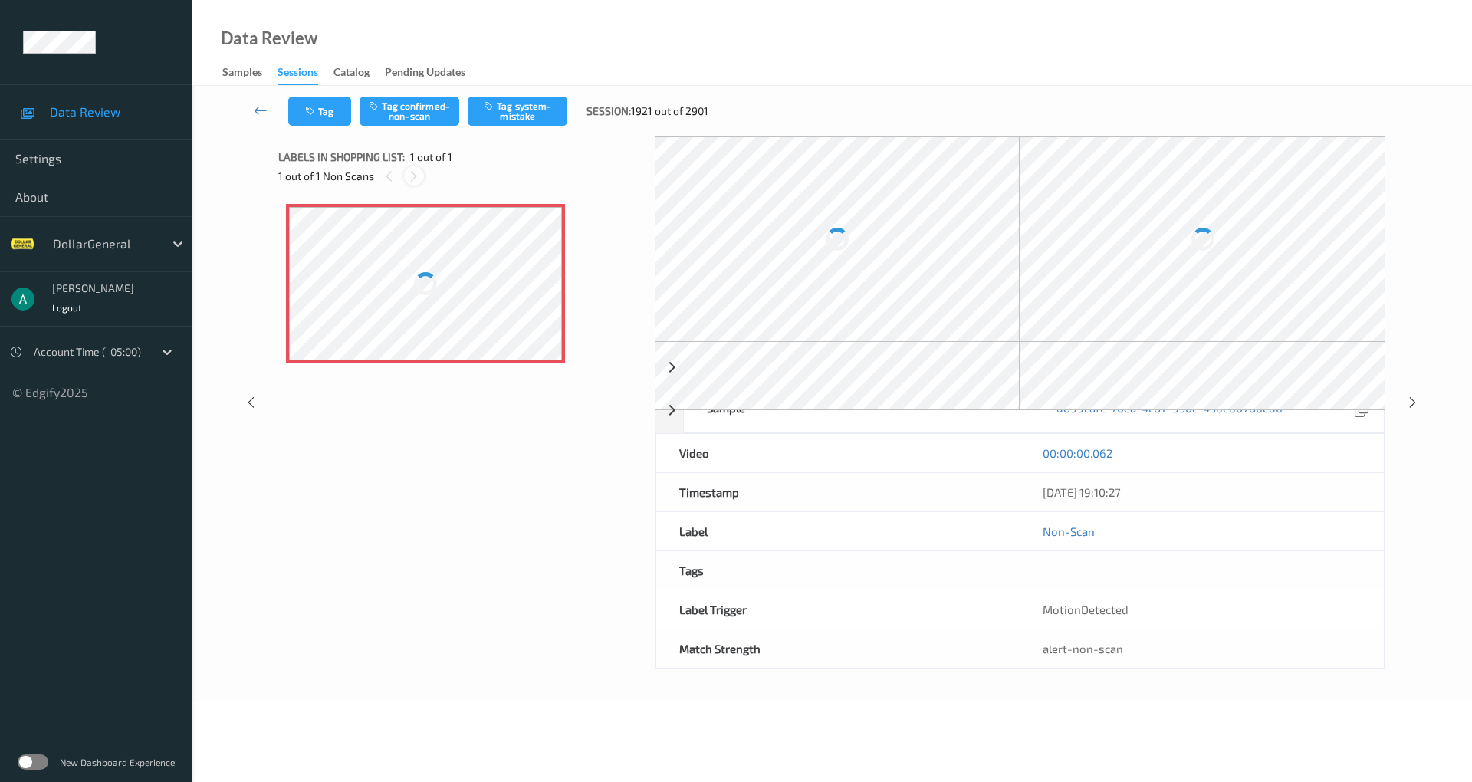
click at [420, 170] on div at bounding box center [413, 175] width 19 height 19
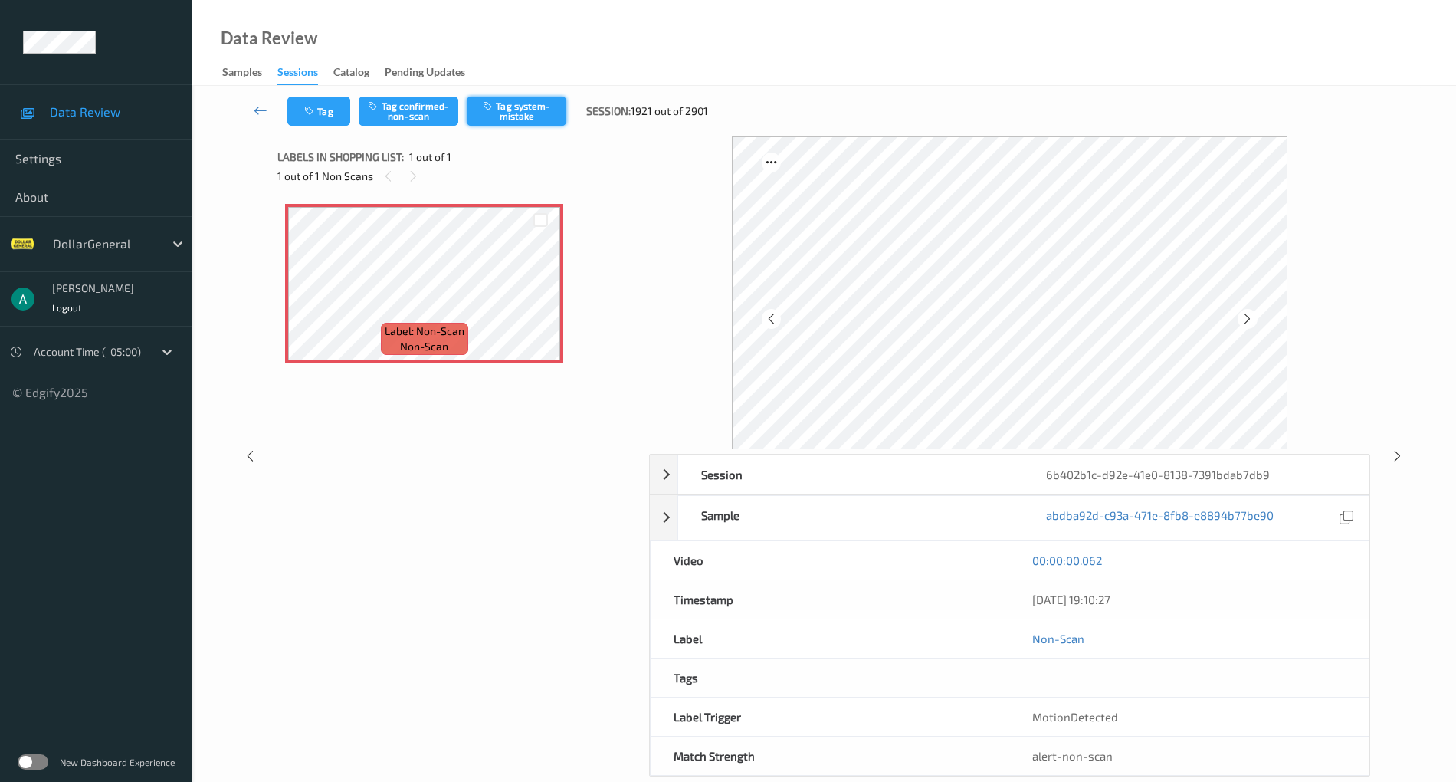
click at [546, 105] on button "Tag system-mistake" at bounding box center [517, 111] width 100 height 29
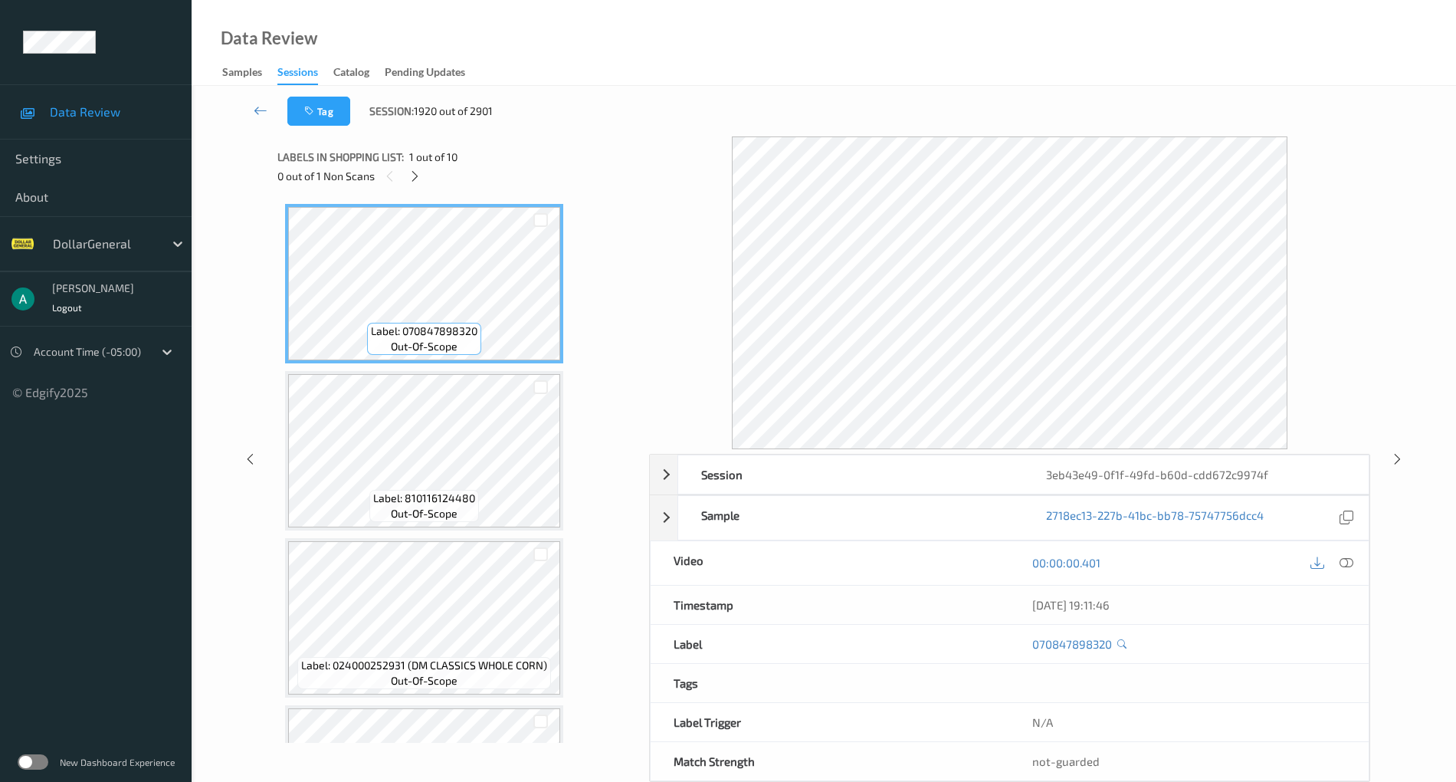
click at [424, 182] on div "0 out of 1 Non Scans" at bounding box center [457, 175] width 360 height 19
click at [406, 173] on div at bounding box center [414, 175] width 19 height 19
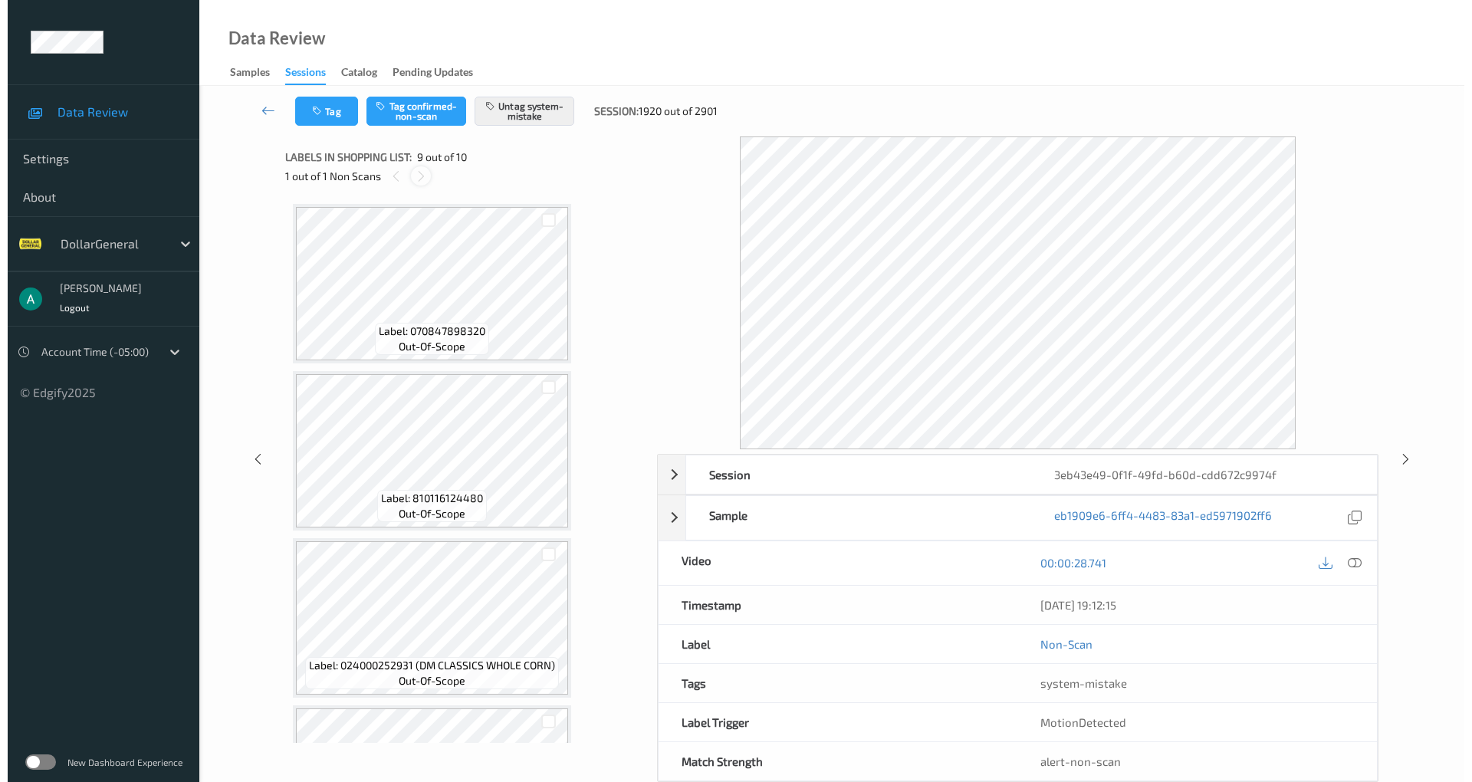
scroll to position [1131, 0]
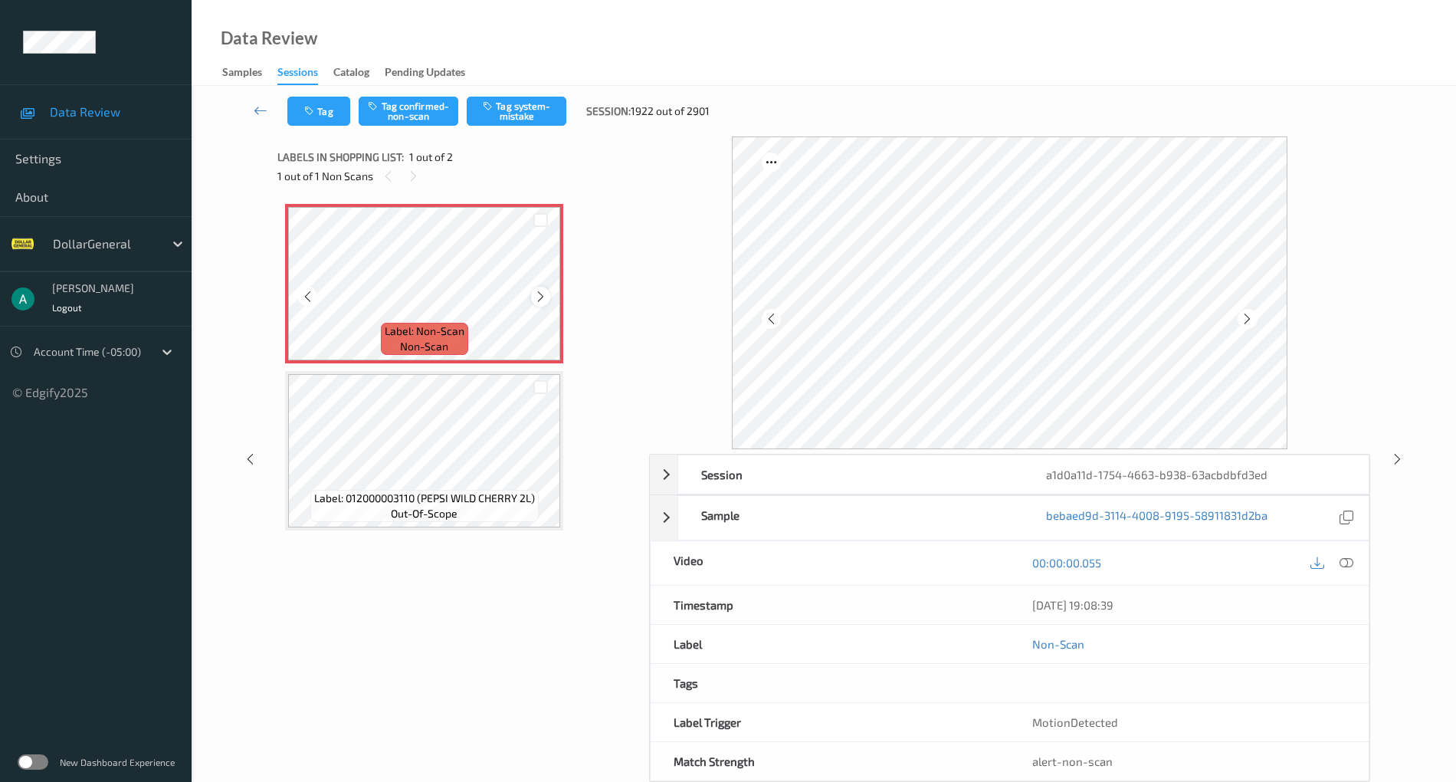
click at [542, 302] on icon at bounding box center [540, 297] width 13 height 14
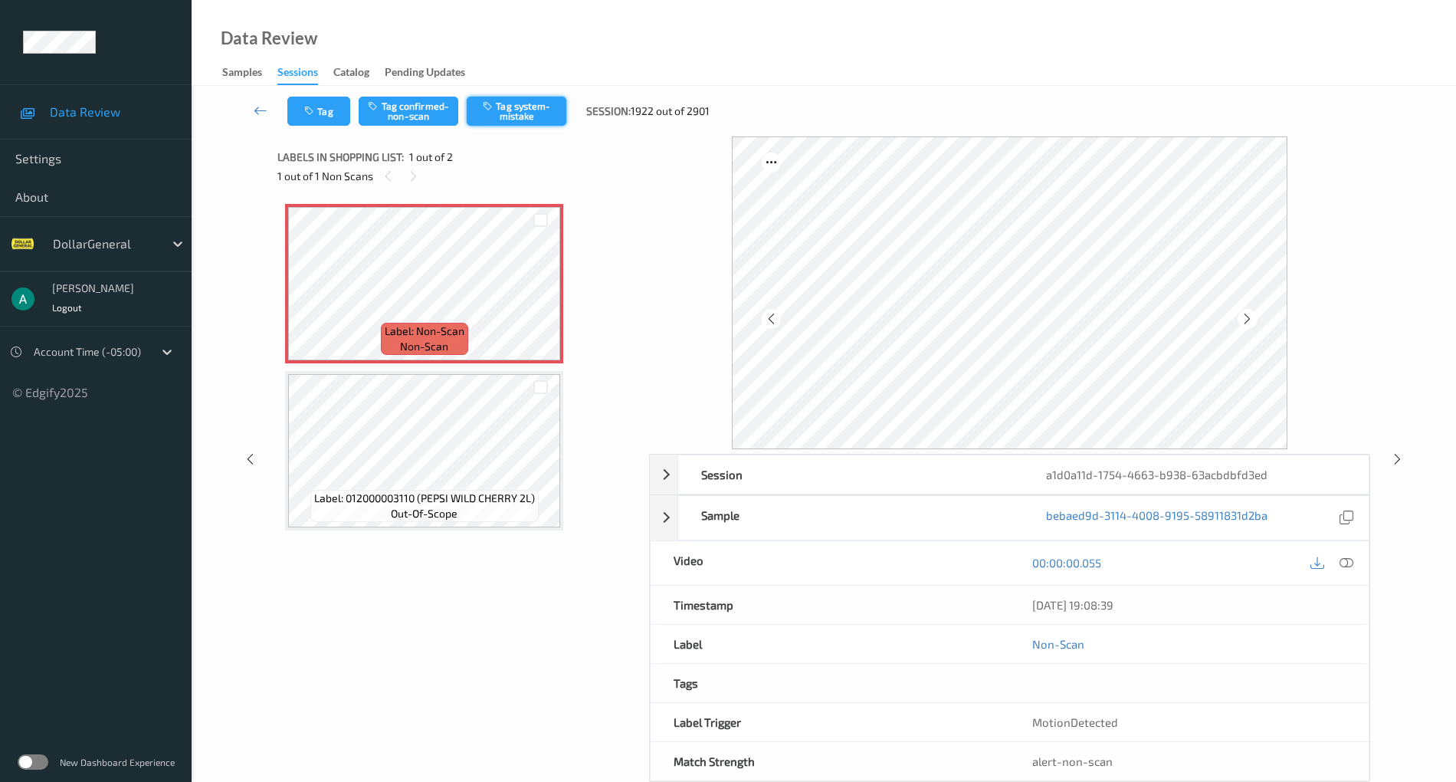
click at [538, 110] on button "Tag system-mistake" at bounding box center [517, 111] width 100 height 29
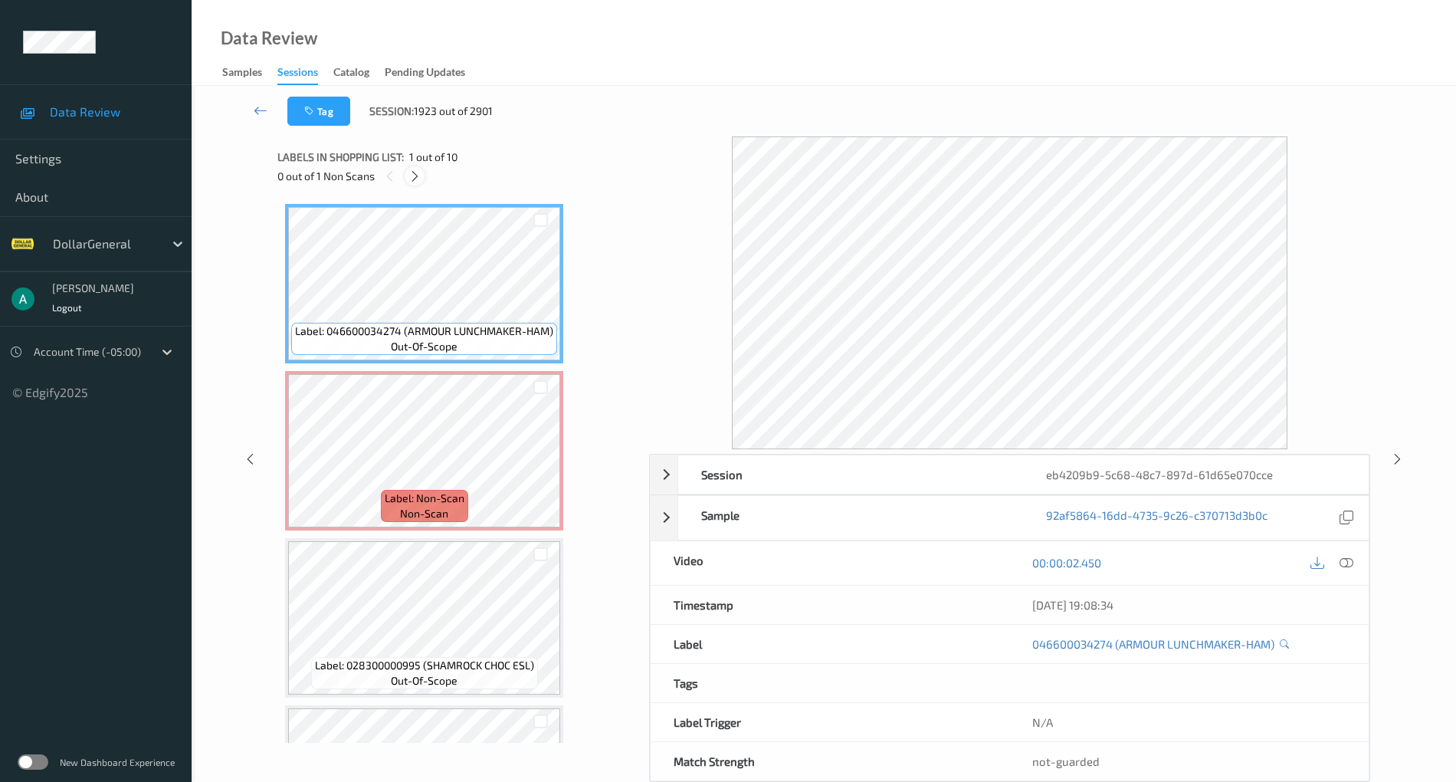
click at [421, 170] on icon at bounding box center [414, 176] width 13 height 14
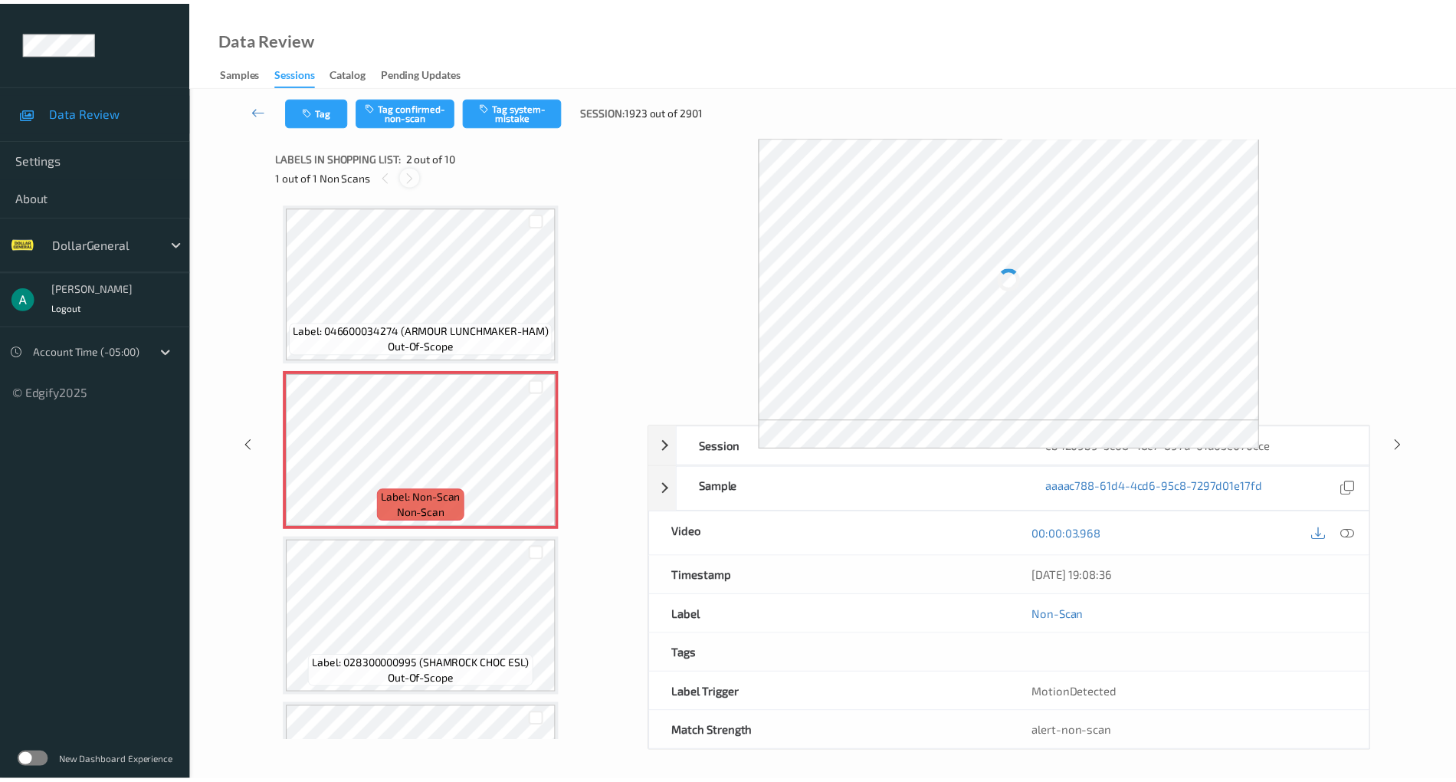
scroll to position [8, 0]
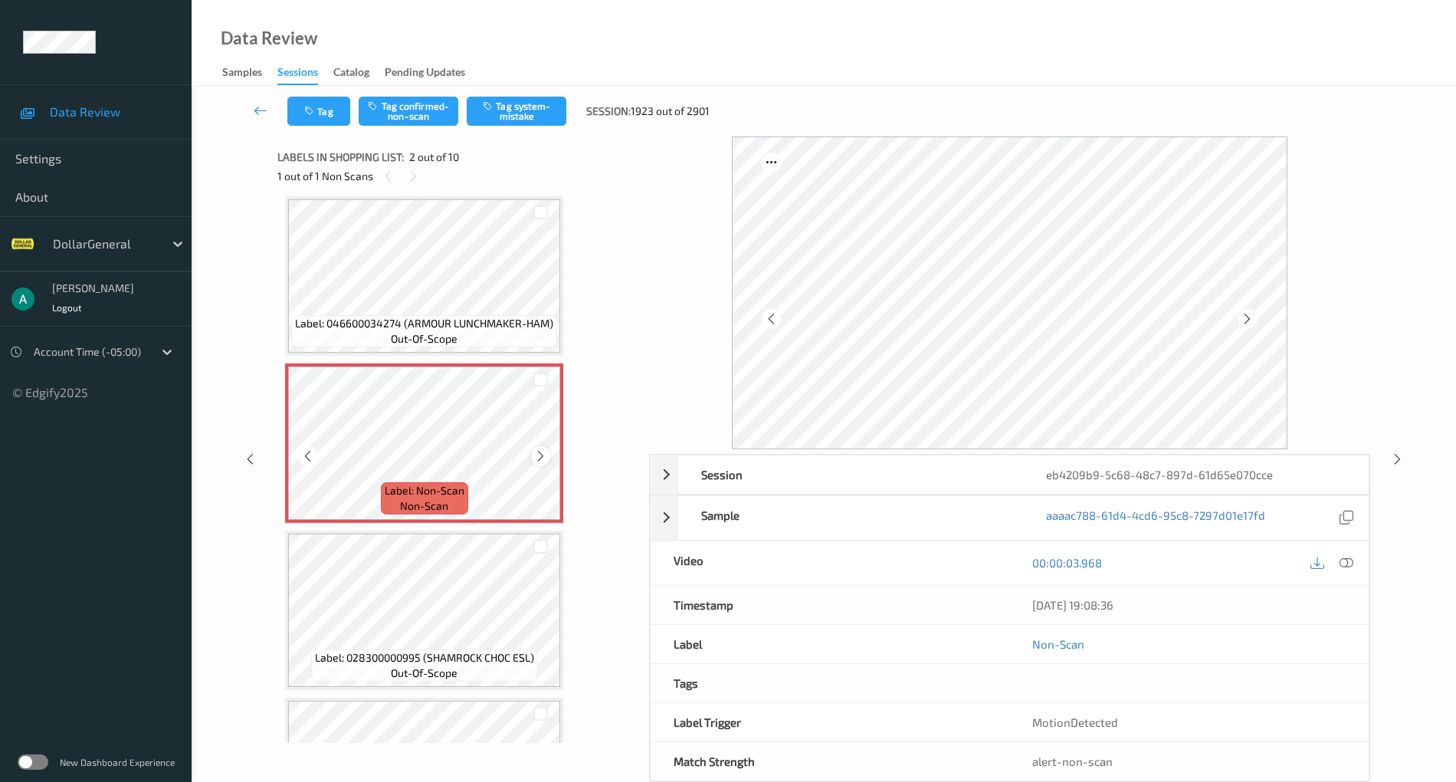
click at [545, 452] on icon at bounding box center [540, 456] width 13 height 14
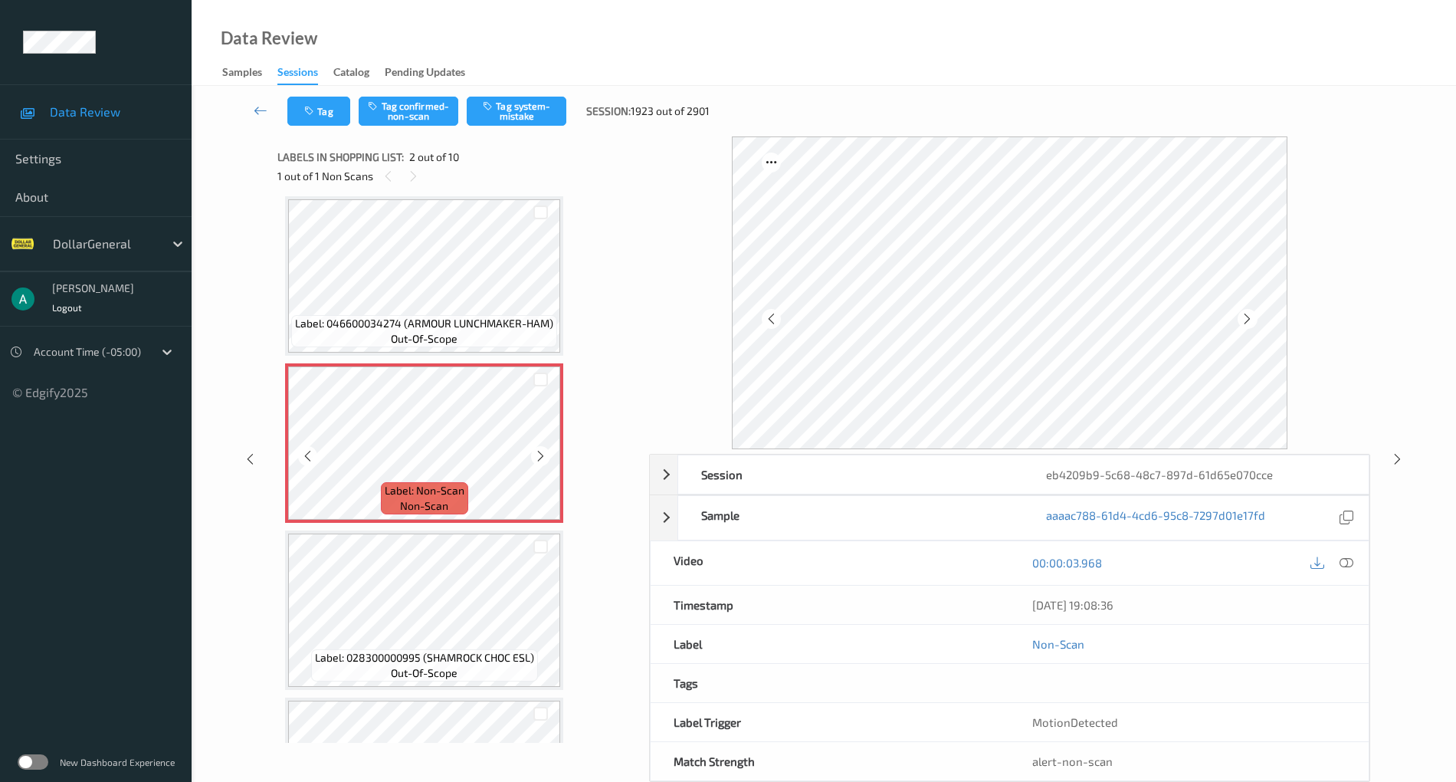
click at [545, 452] on icon at bounding box center [540, 456] width 13 height 14
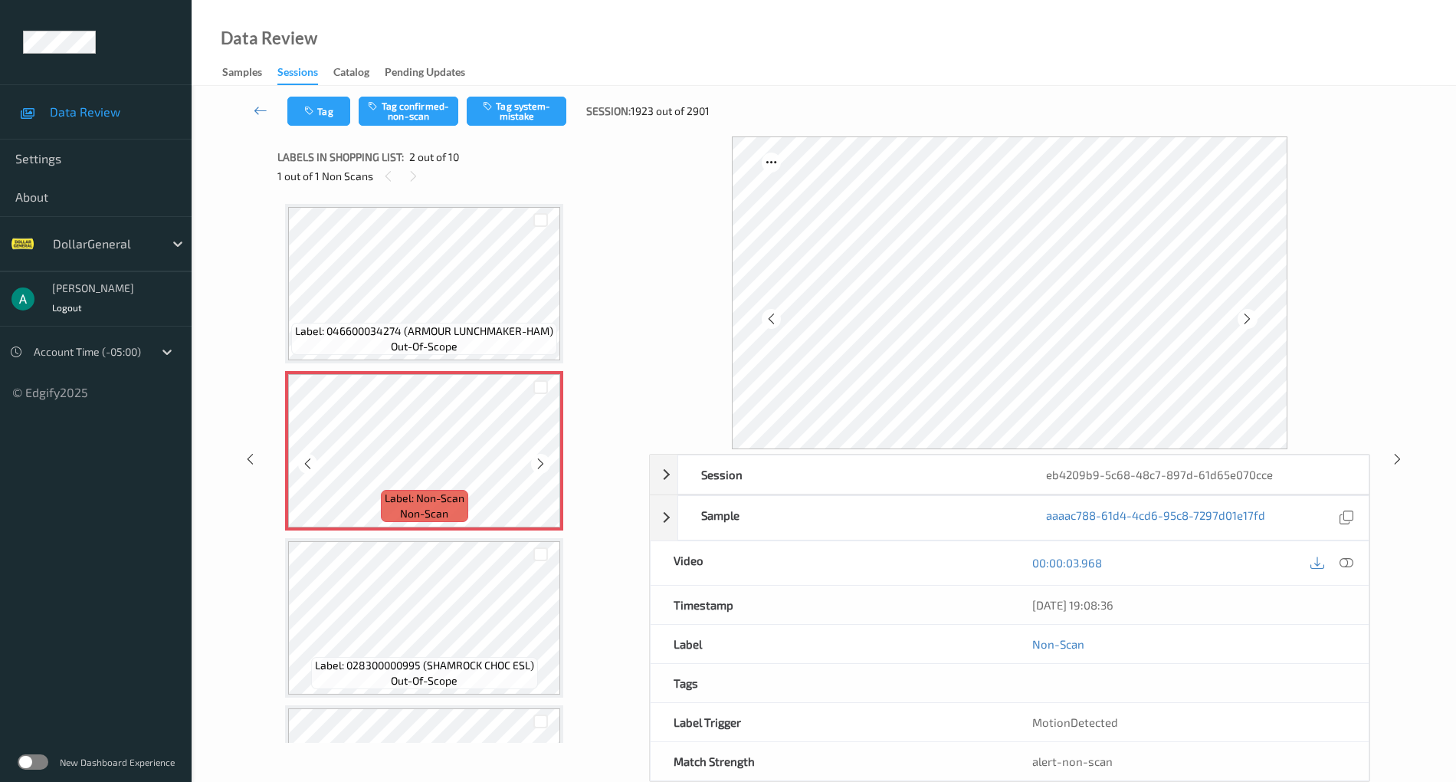
scroll to position [0, 0]
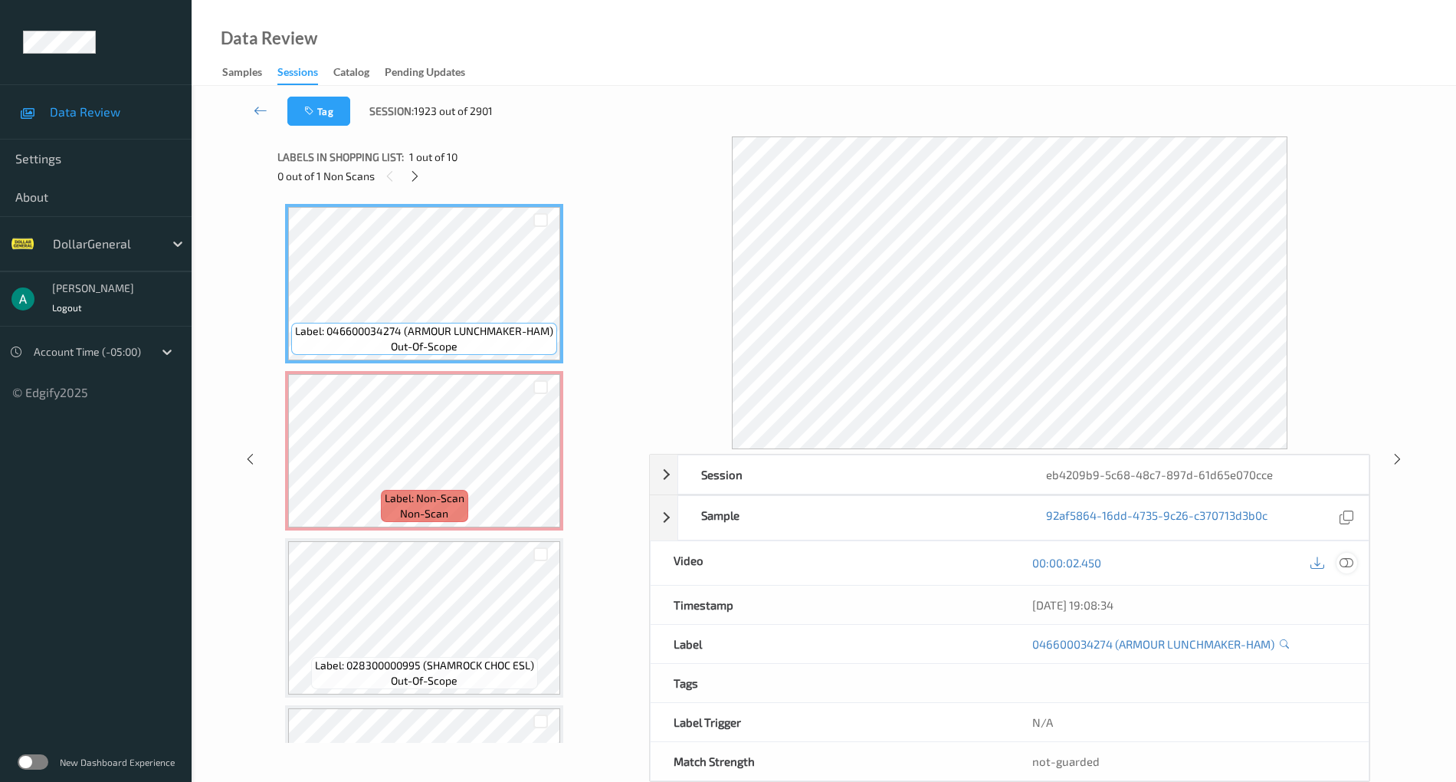
click at [1344, 559] on icon at bounding box center [1347, 563] width 14 height 14
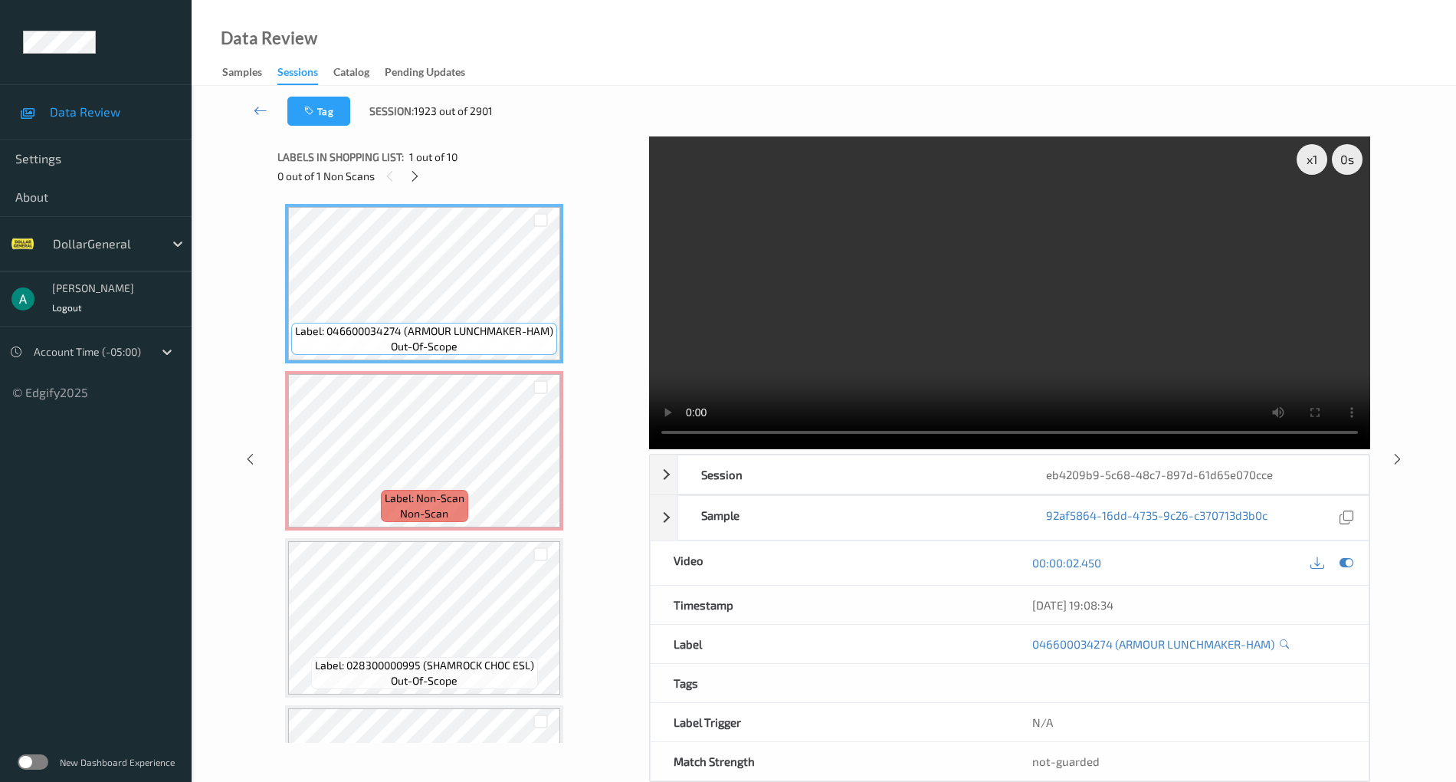
click at [945, 270] on video at bounding box center [1009, 292] width 721 height 313
click at [1060, 311] on video at bounding box center [1009, 292] width 721 height 313
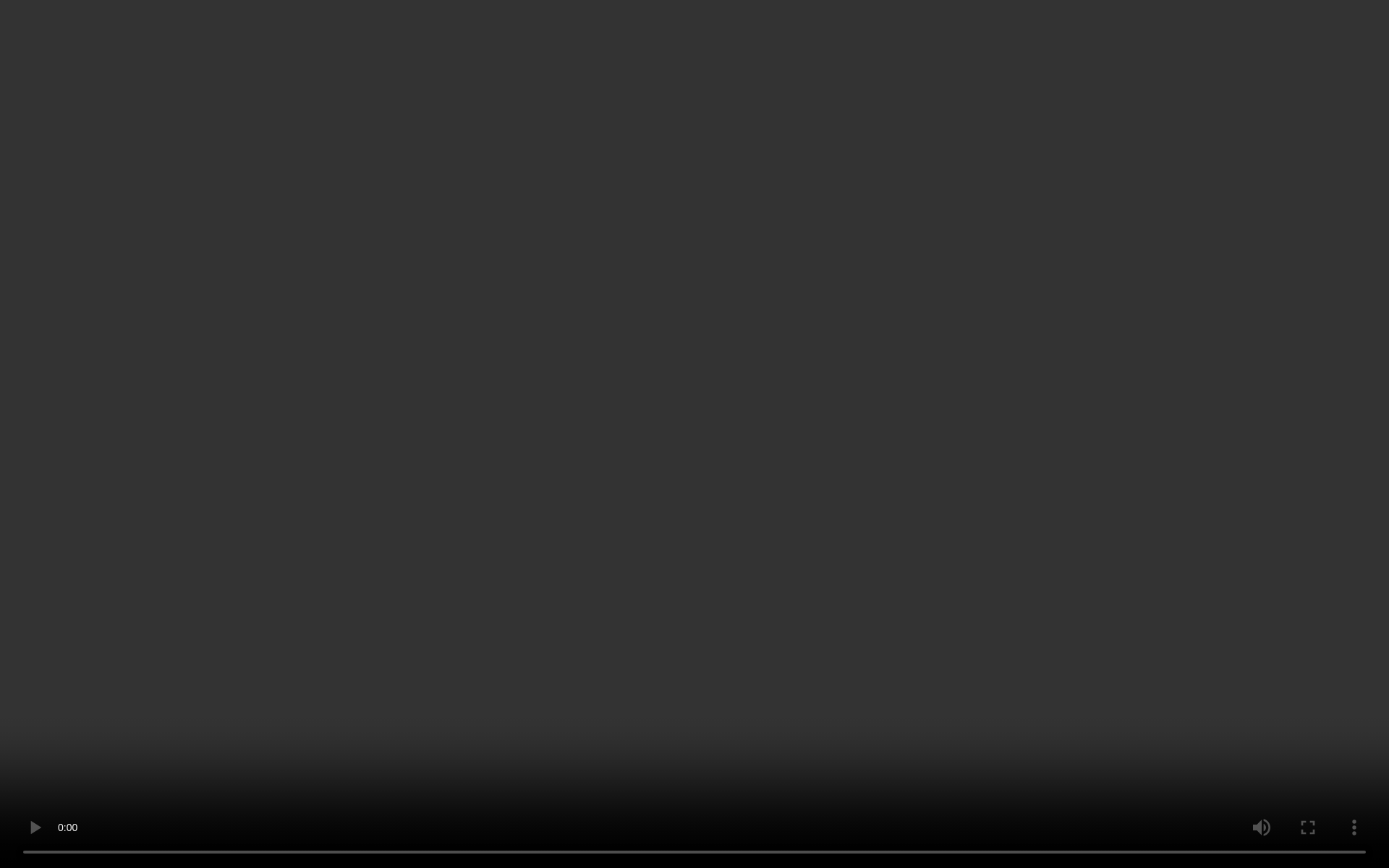
click at [464, 583] on video at bounding box center [694, 434] width 1389 height 868
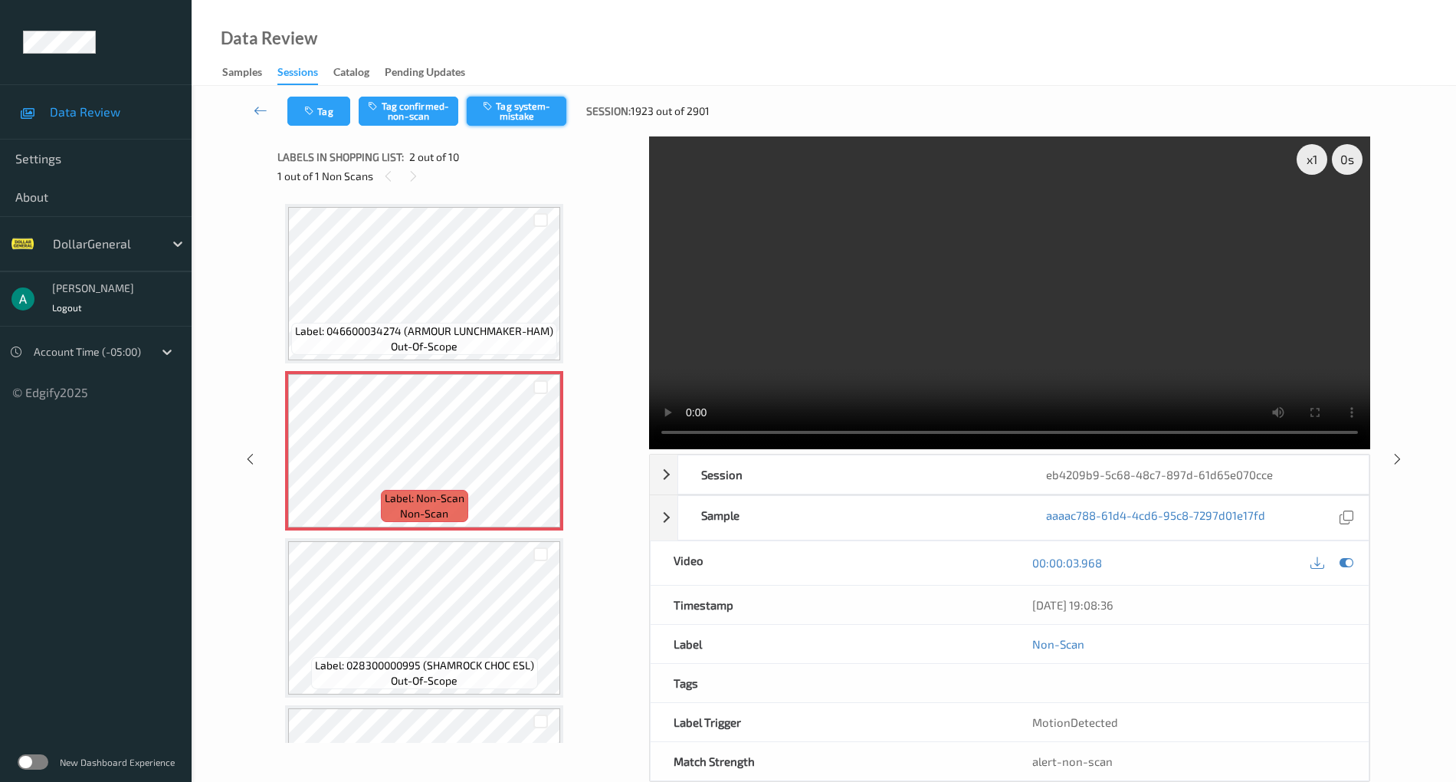
click at [515, 105] on button "Tag system-mistake" at bounding box center [517, 111] width 100 height 29
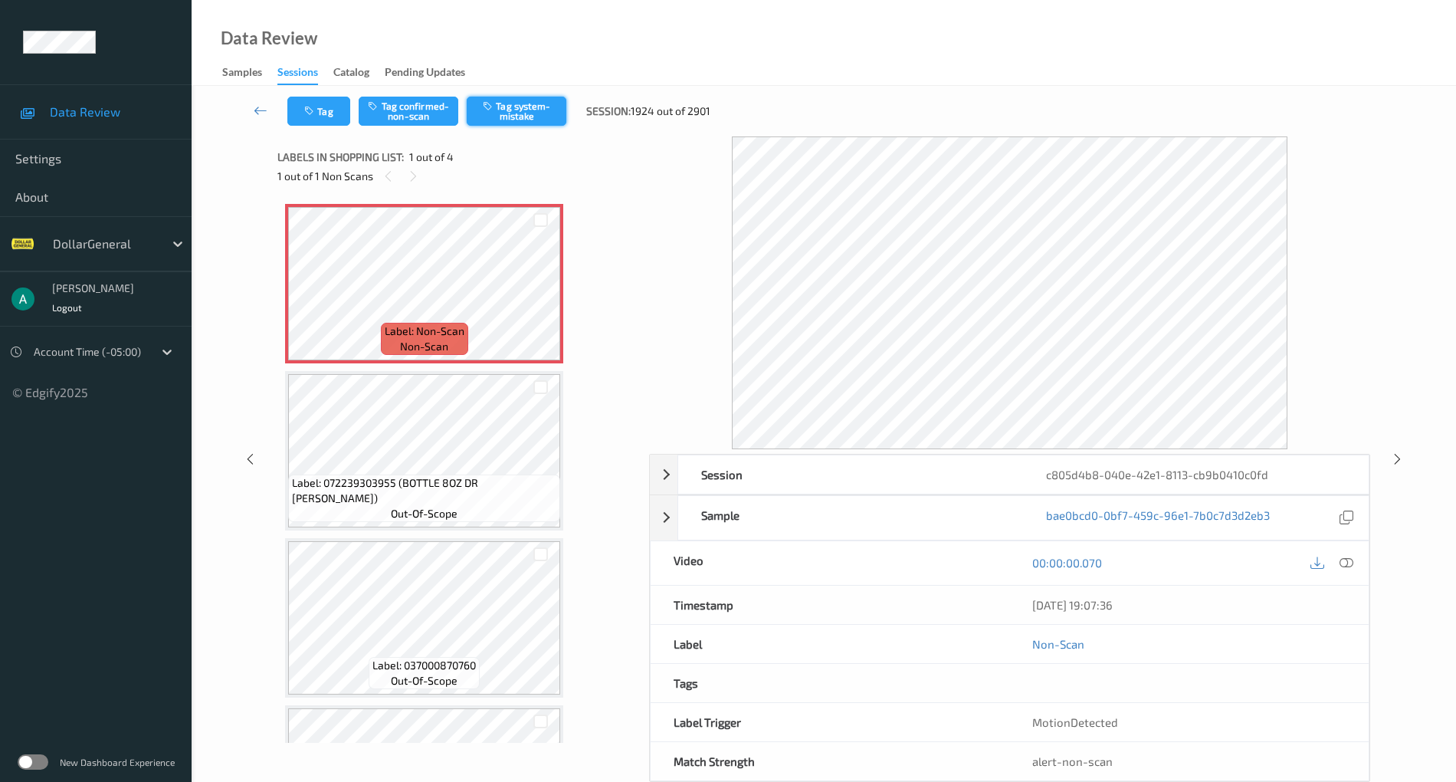
click at [535, 103] on button "Tag system-mistake" at bounding box center [517, 111] width 100 height 29
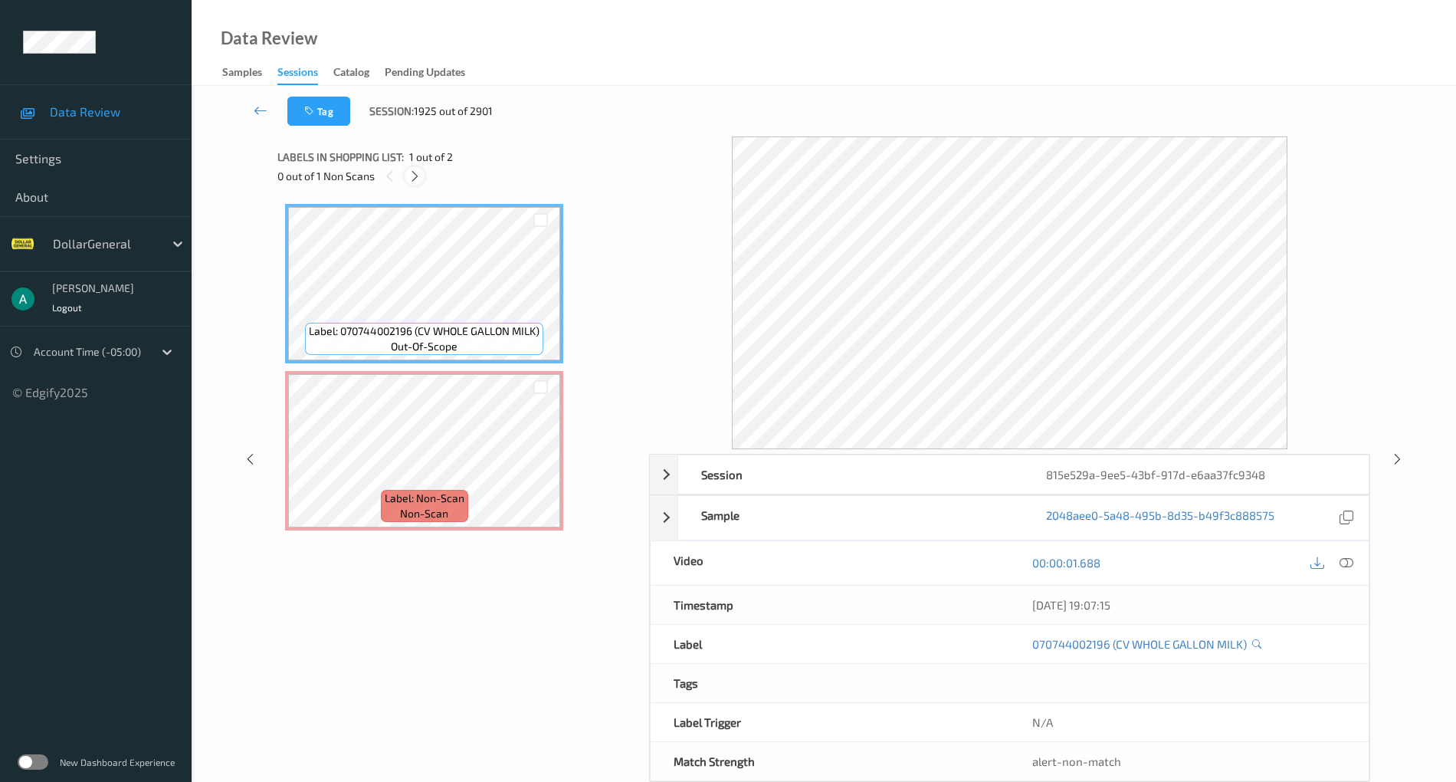
click at [421, 176] on icon at bounding box center [414, 176] width 13 height 14
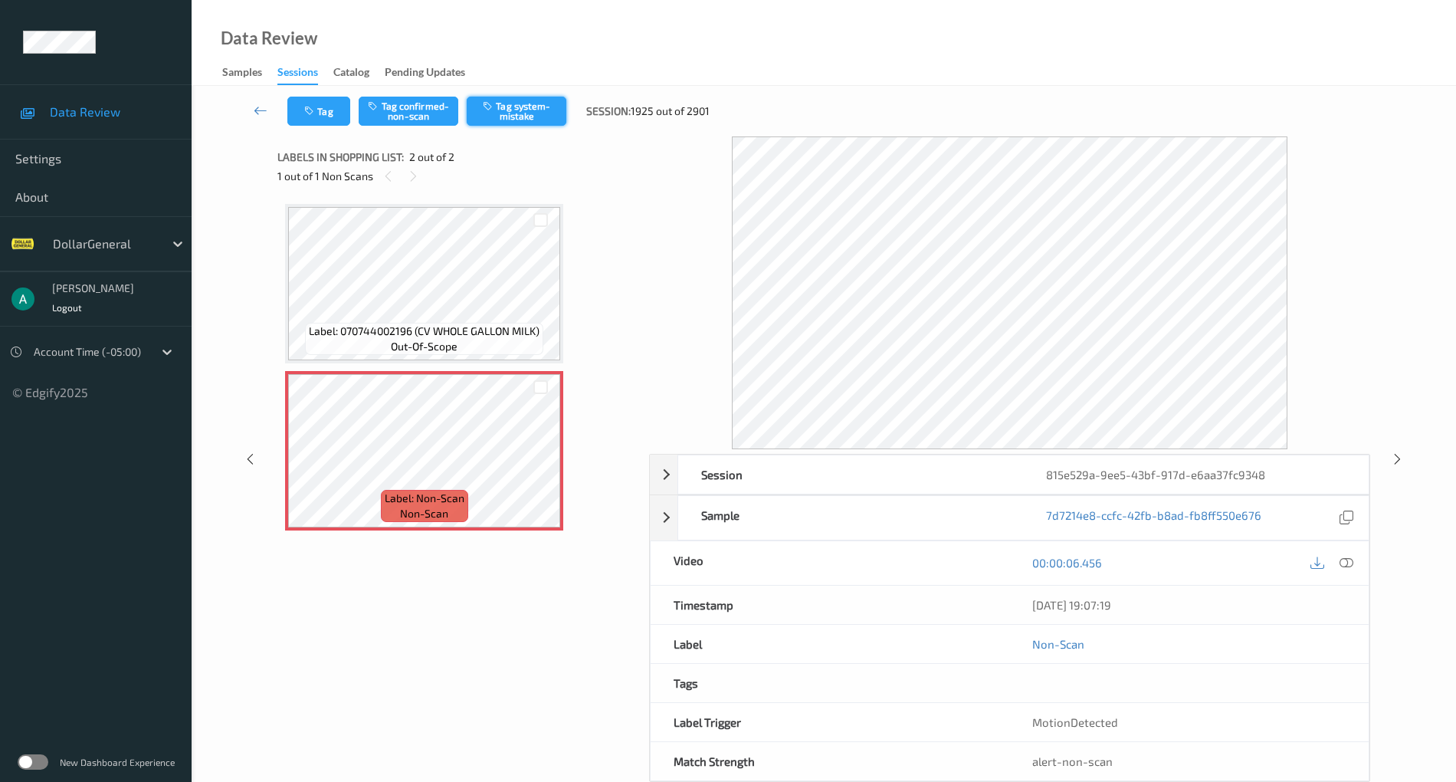
click at [517, 107] on button "Tag system-mistake" at bounding box center [517, 111] width 100 height 29
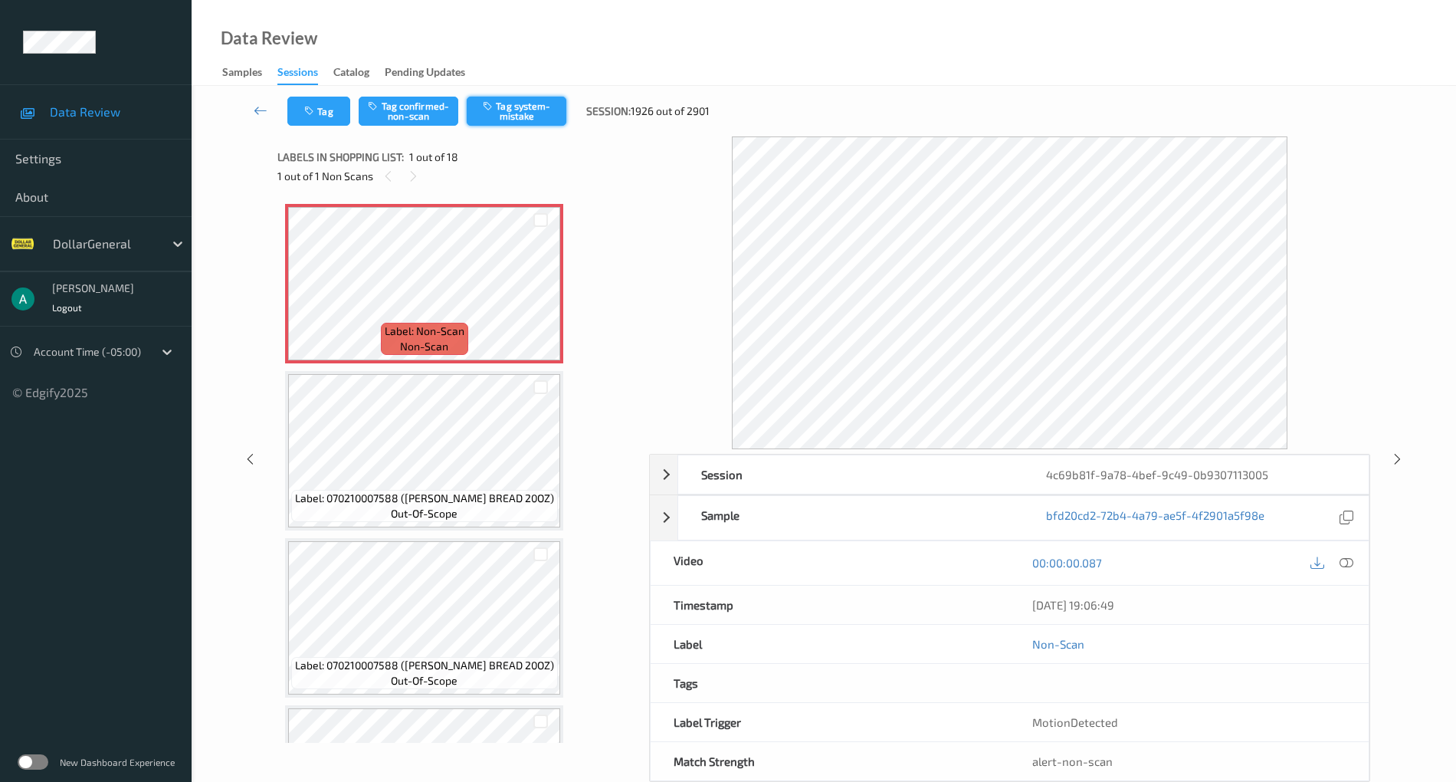
click at [546, 109] on button "Tag system-mistake" at bounding box center [517, 111] width 100 height 29
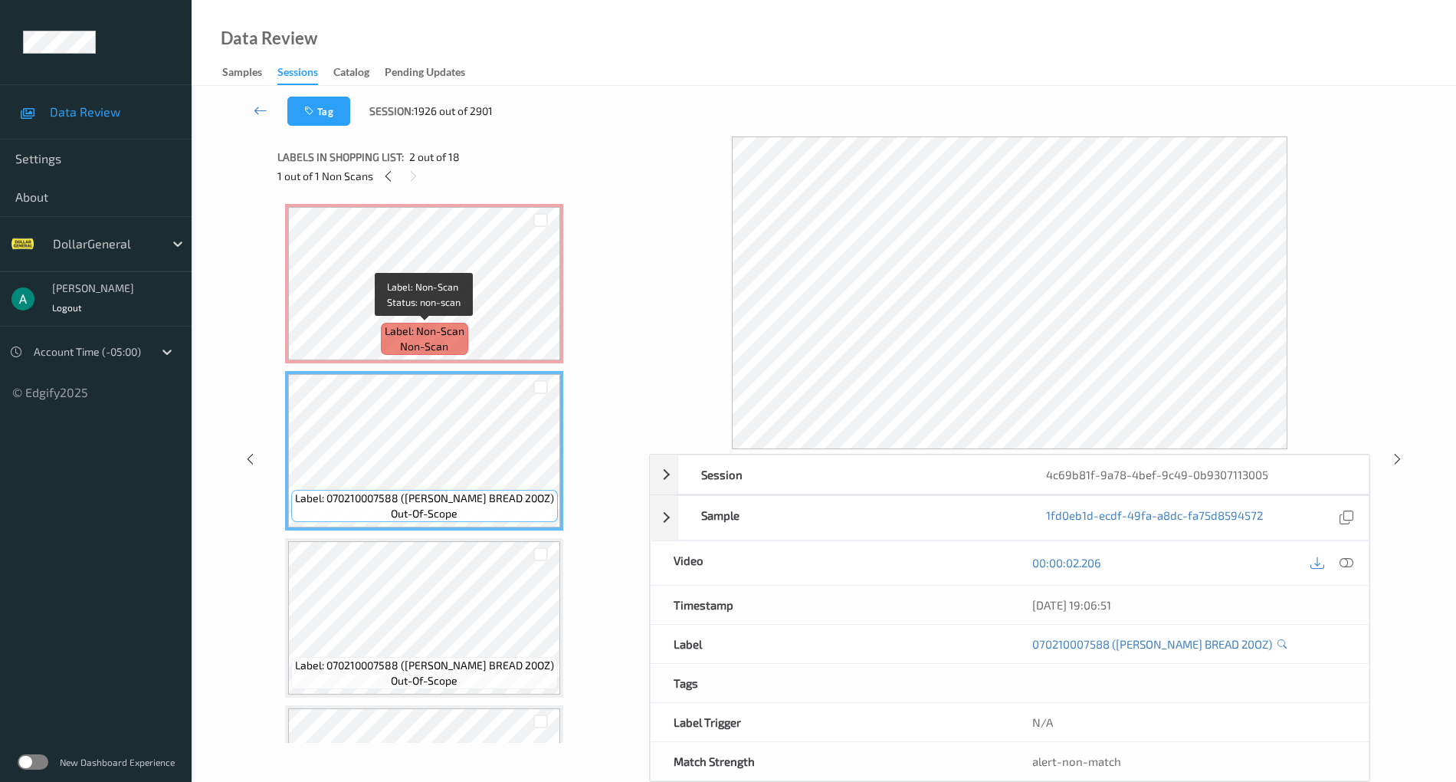
click at [458, 324] on span "Label: Non-Scan" at bounding box center [425, 330] width 80 height 15
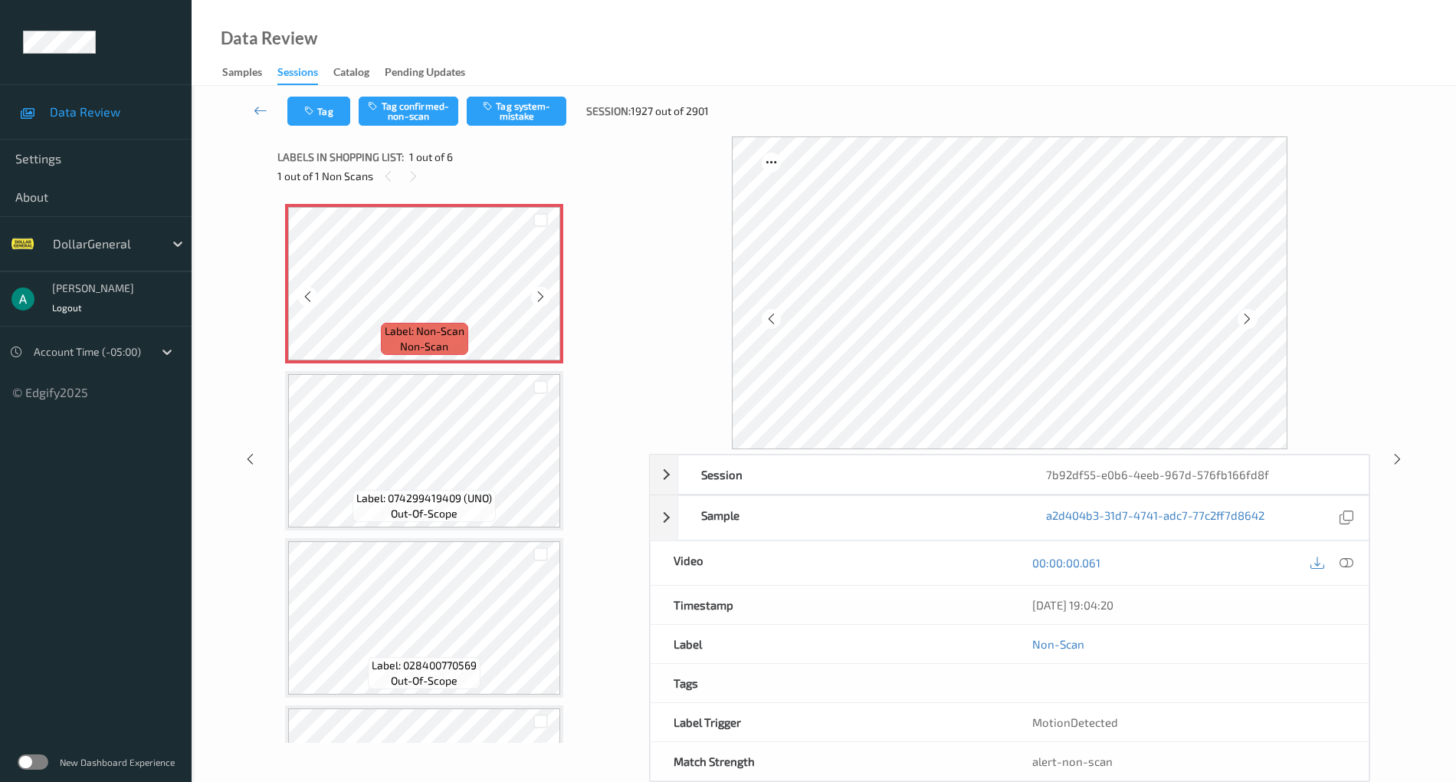
click at [543, 293] on icon at bounding box center [540, 297] width 13 height 14
click at [517, 100] on button "Tag system-mistake" at bounding box center [517, 111] width 100 height 29
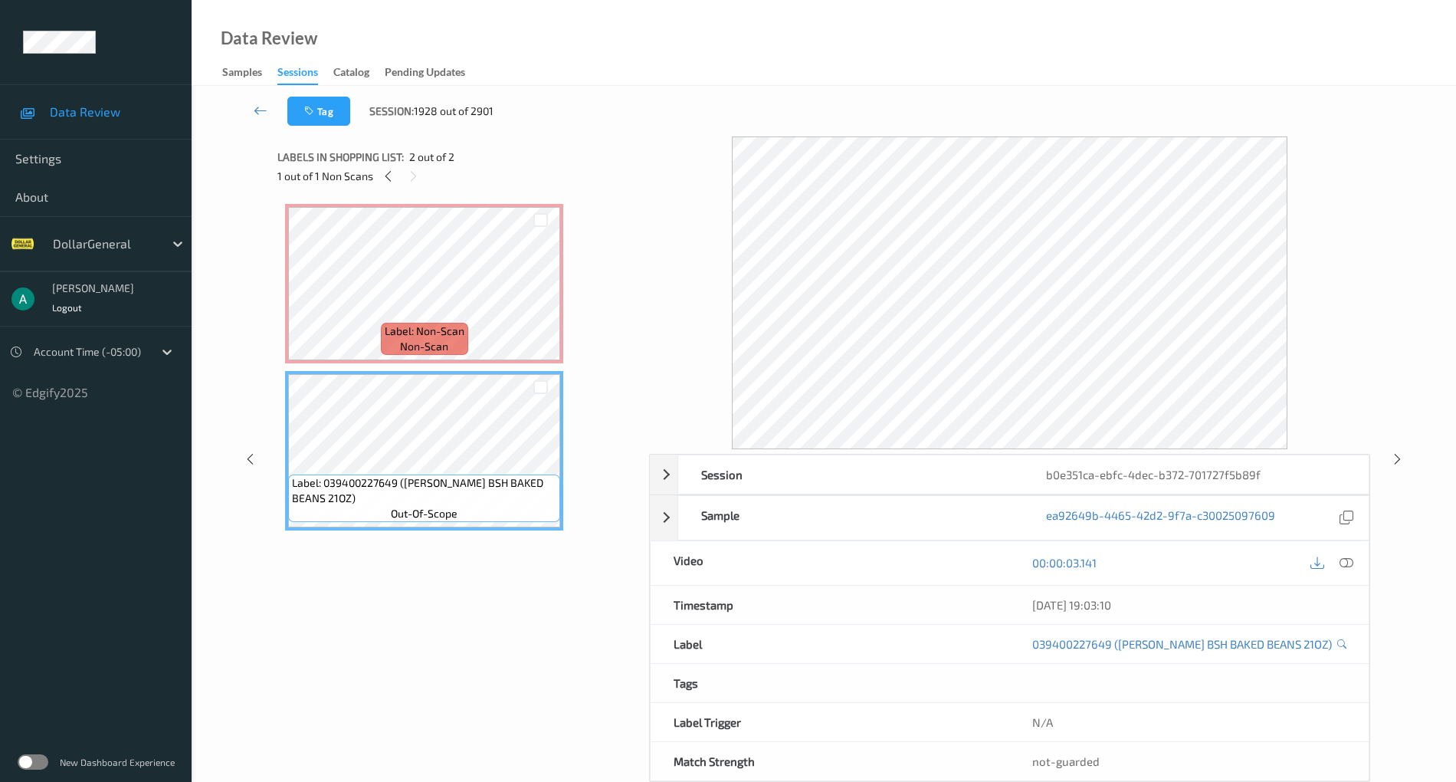
click at [1347, 553] on div at bounding box center [1347, 563] width 21 height 21
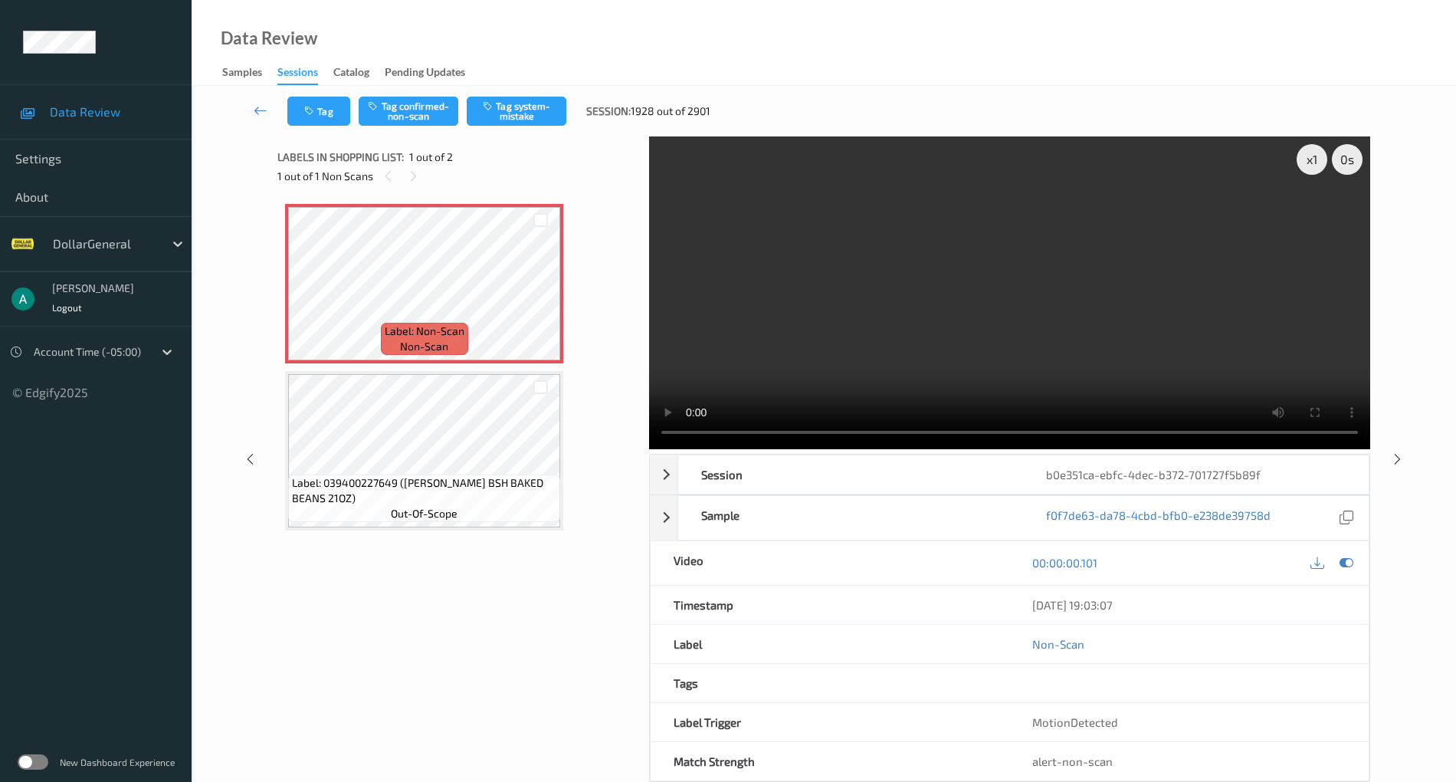
click at [894, 281] on video at bounding box center [1009, 292] width 721 height 313
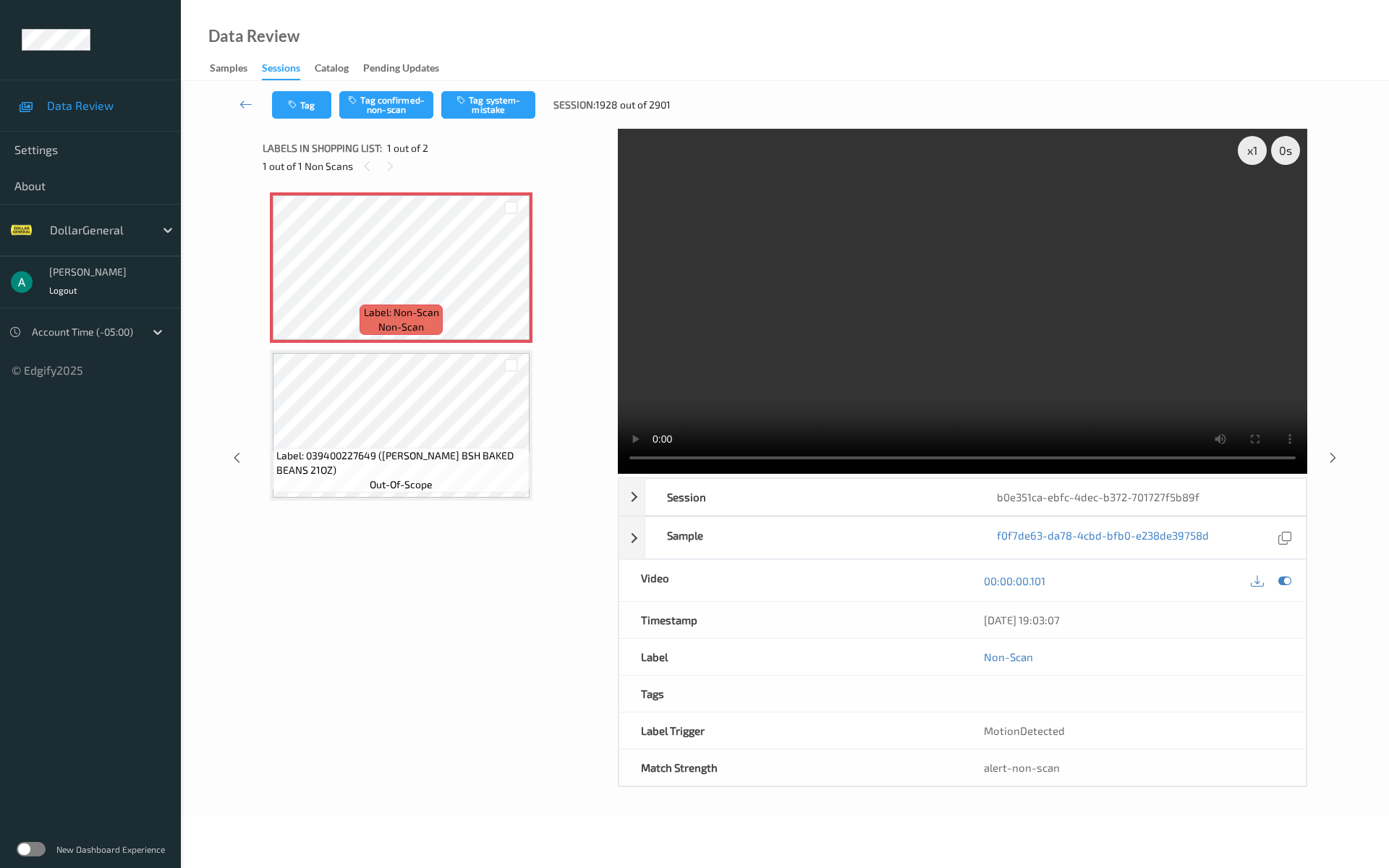
click at [686, 372] on video at bounding box center [962, 301] width 689 height 345
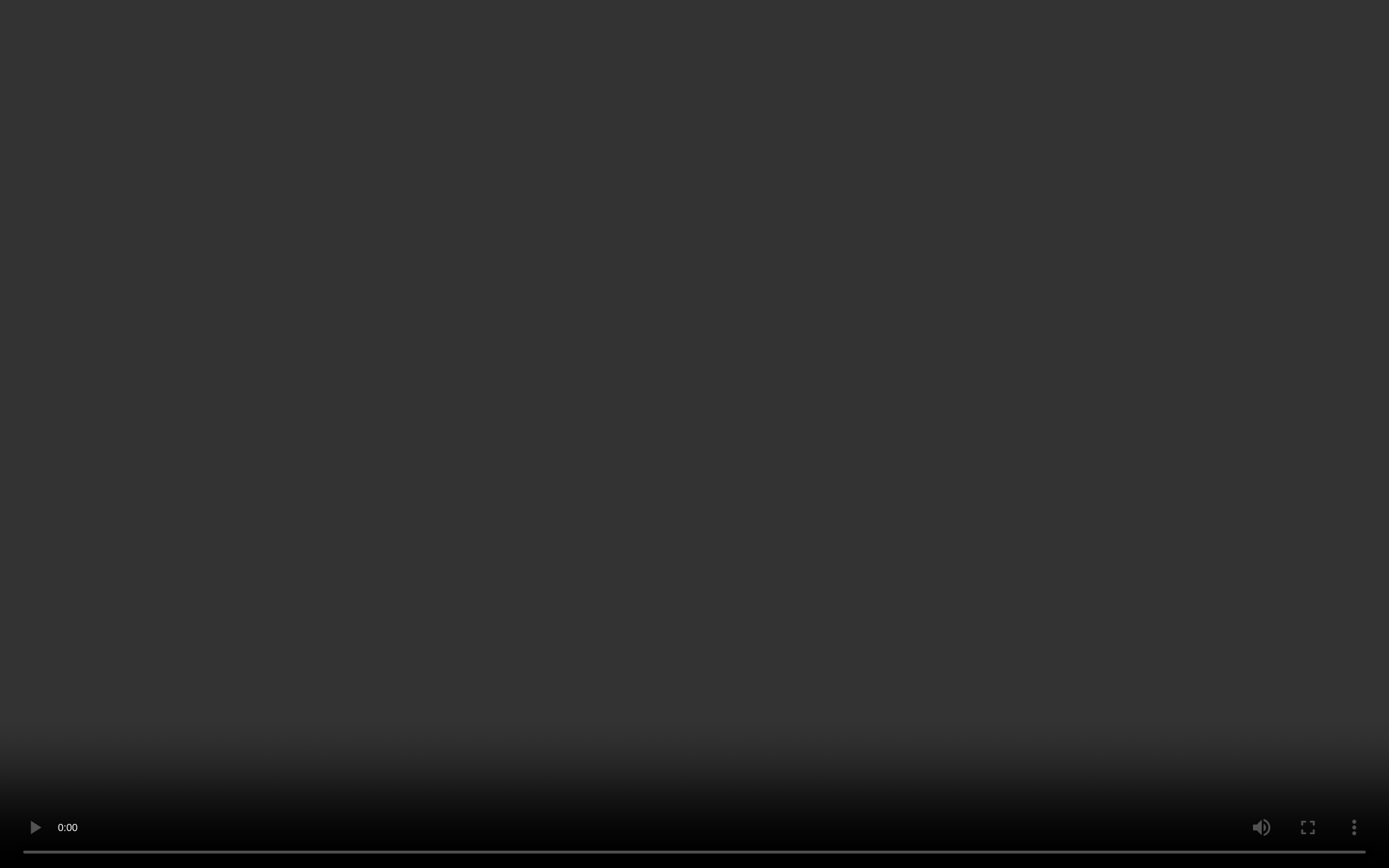
click at [725, 375] on video at bounding box center [694, 434] width 1389 height 868
drag, startPoint x: 725, startPoint y: 375, endPoint x: 725, endPoint y: 290, distance: 85.0
click at [726, 374] on video at bounding box center [694, 434] width 1389 height 868
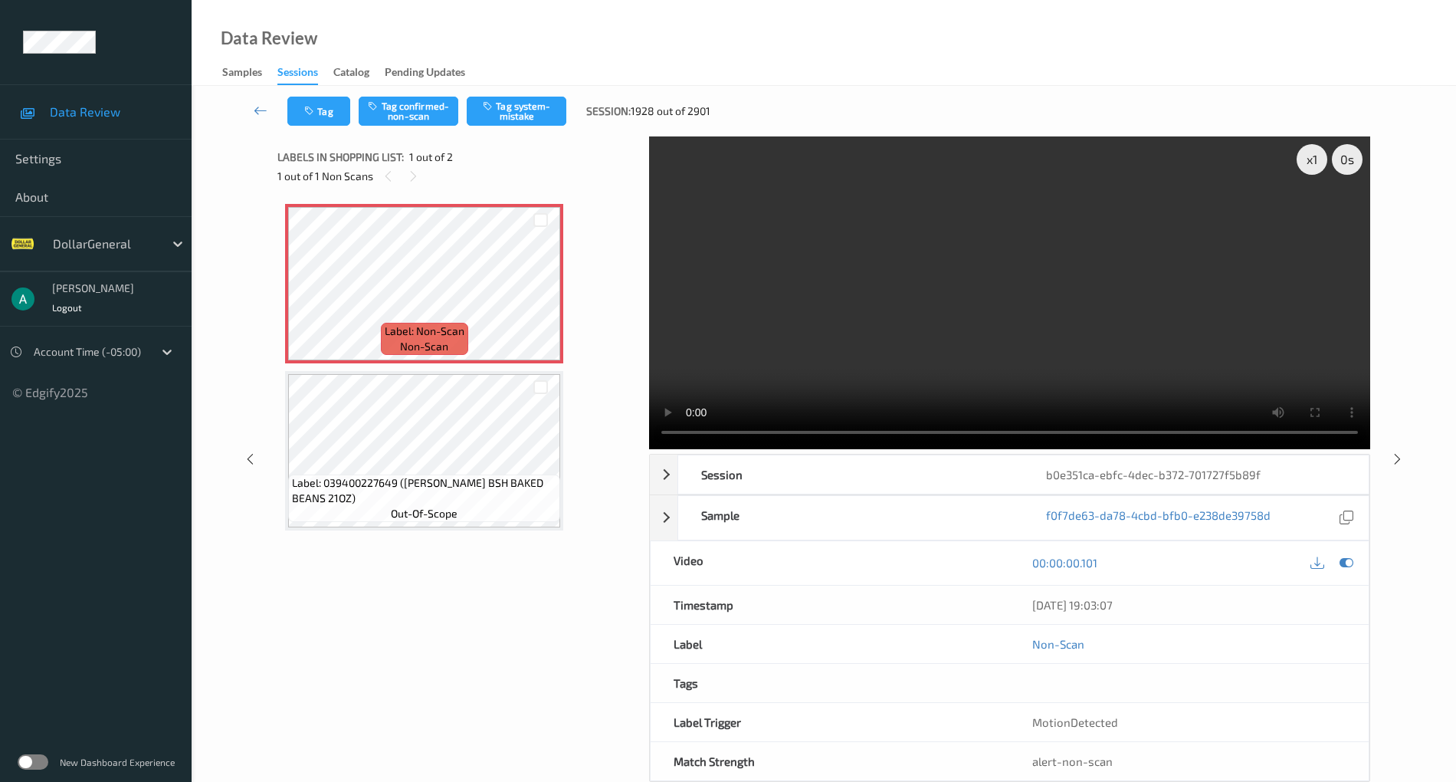
click at [962, 250] on video at bounding box center [1009, 292] width 721 height 313
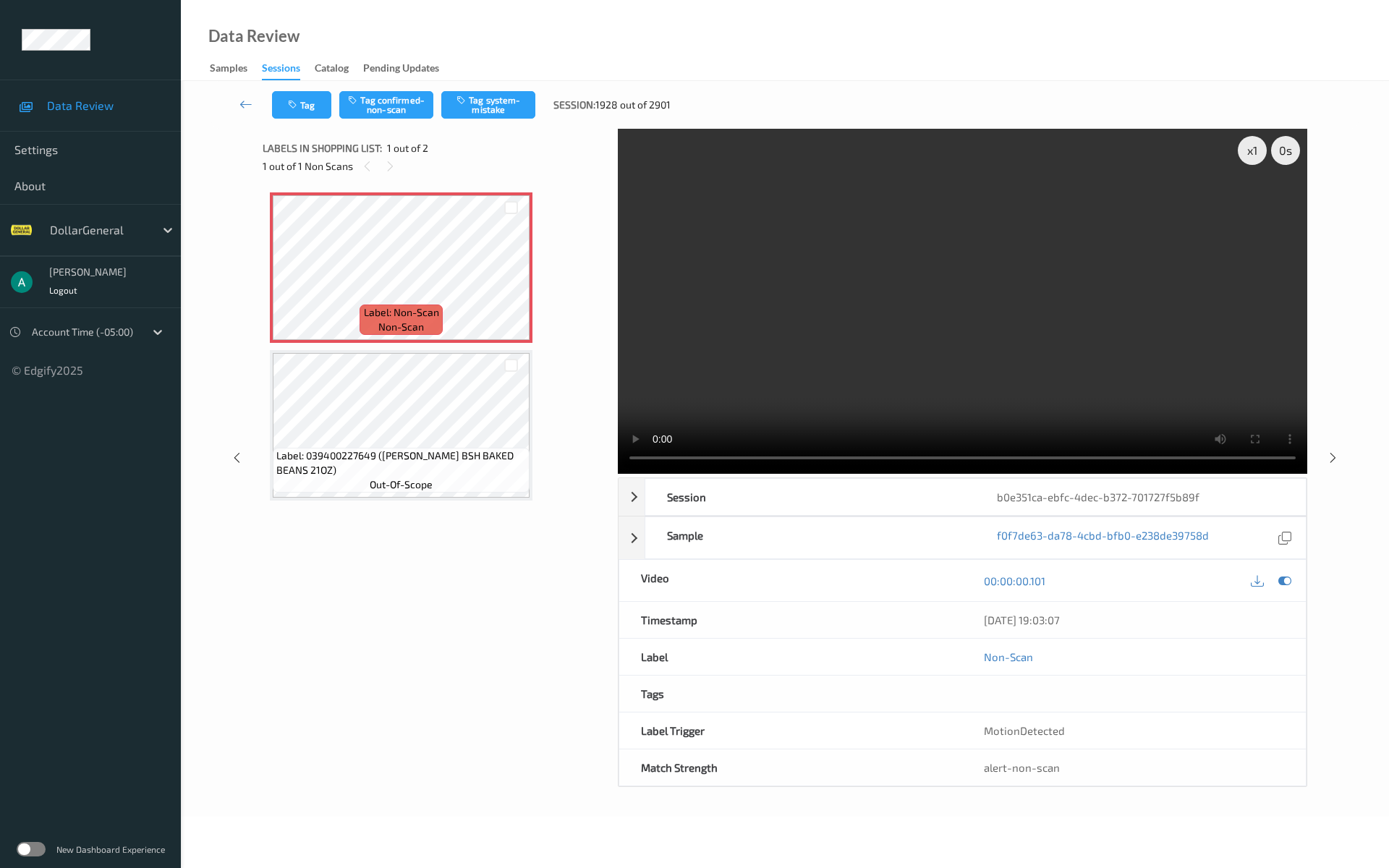
click at [875, 309] on video at bounding box center [962, 301] width 689 height 345
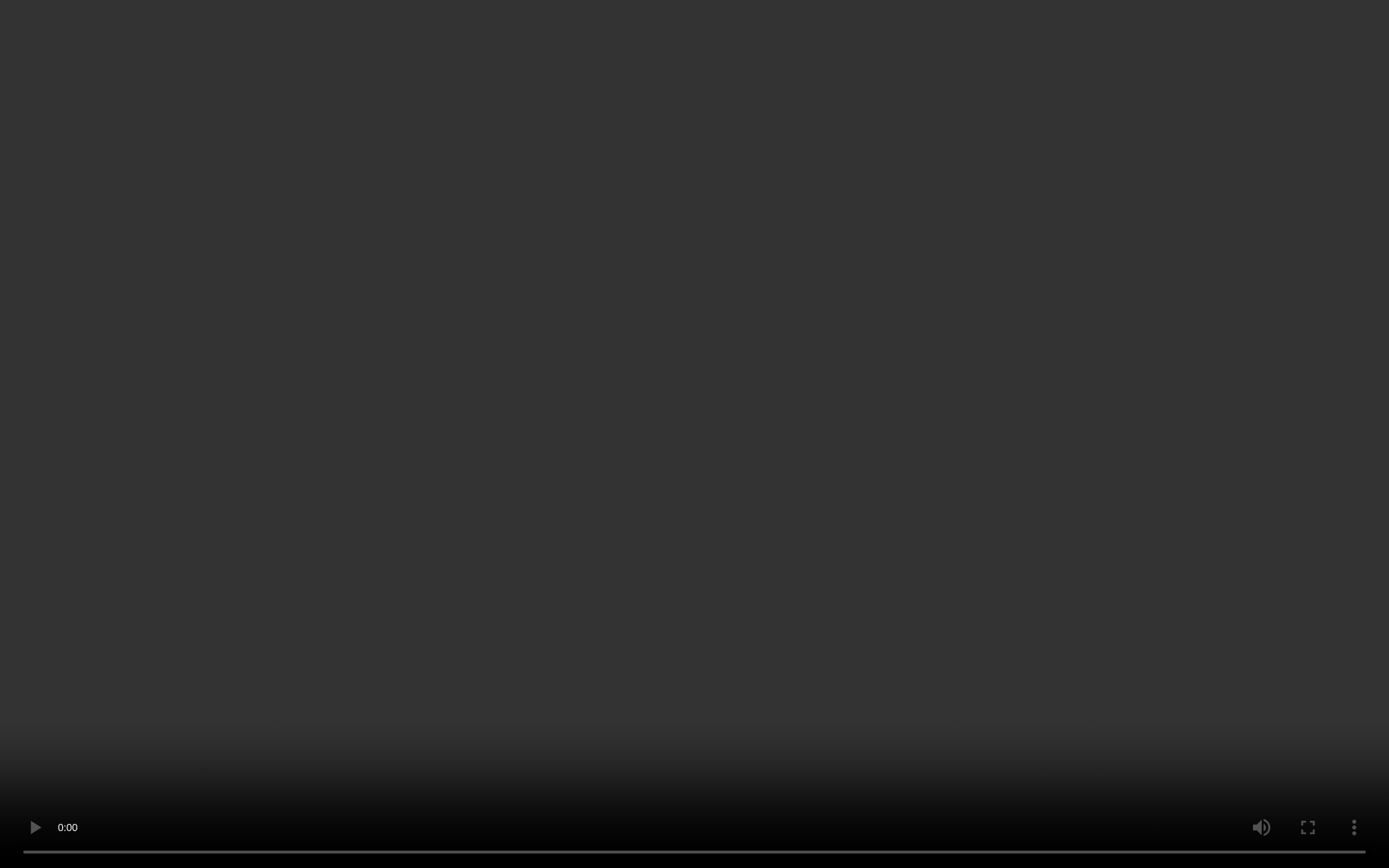
click at [875, 309] on video at bounding box center [694, 434] width 1389 height 868
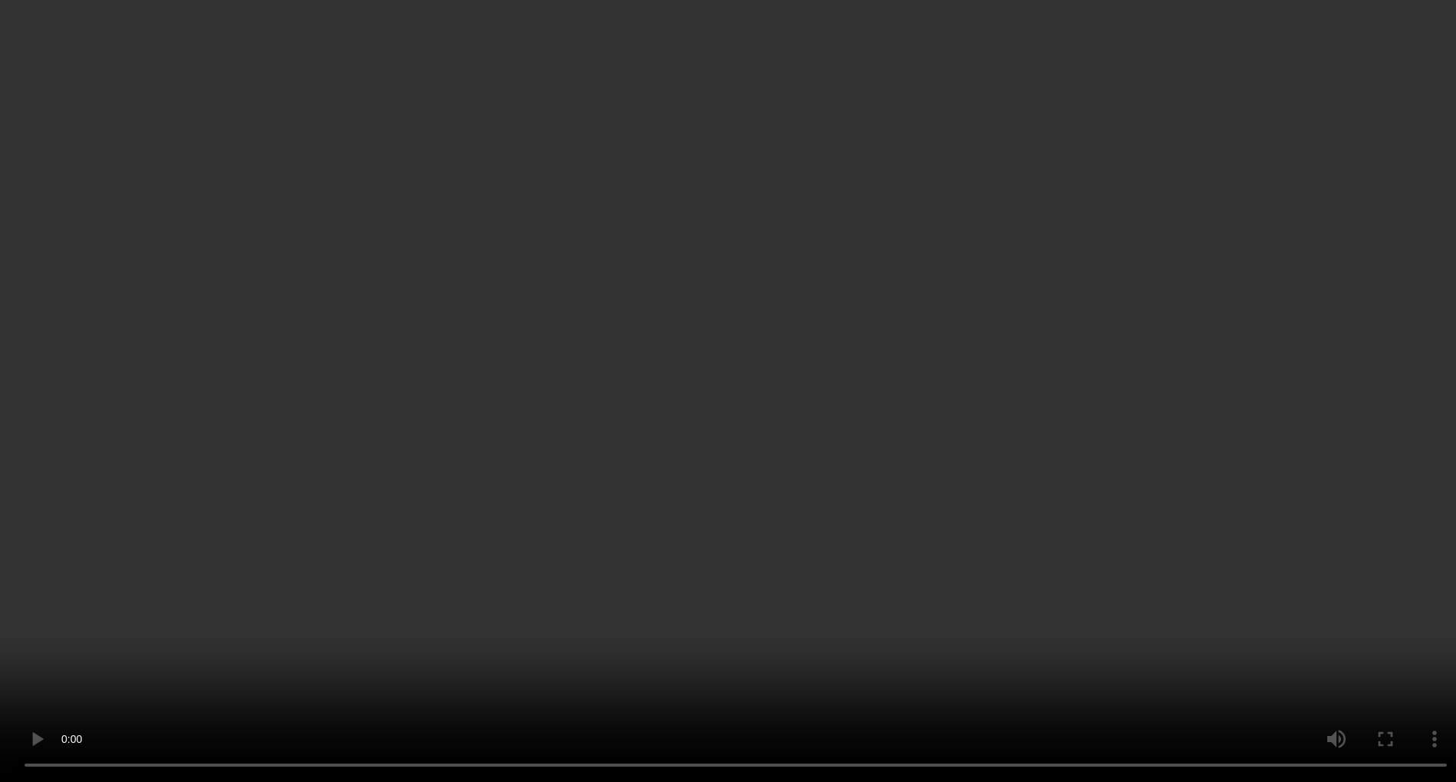
click at [1340, 257] on icon at bounding box center [1347, 250] width 14 height 14
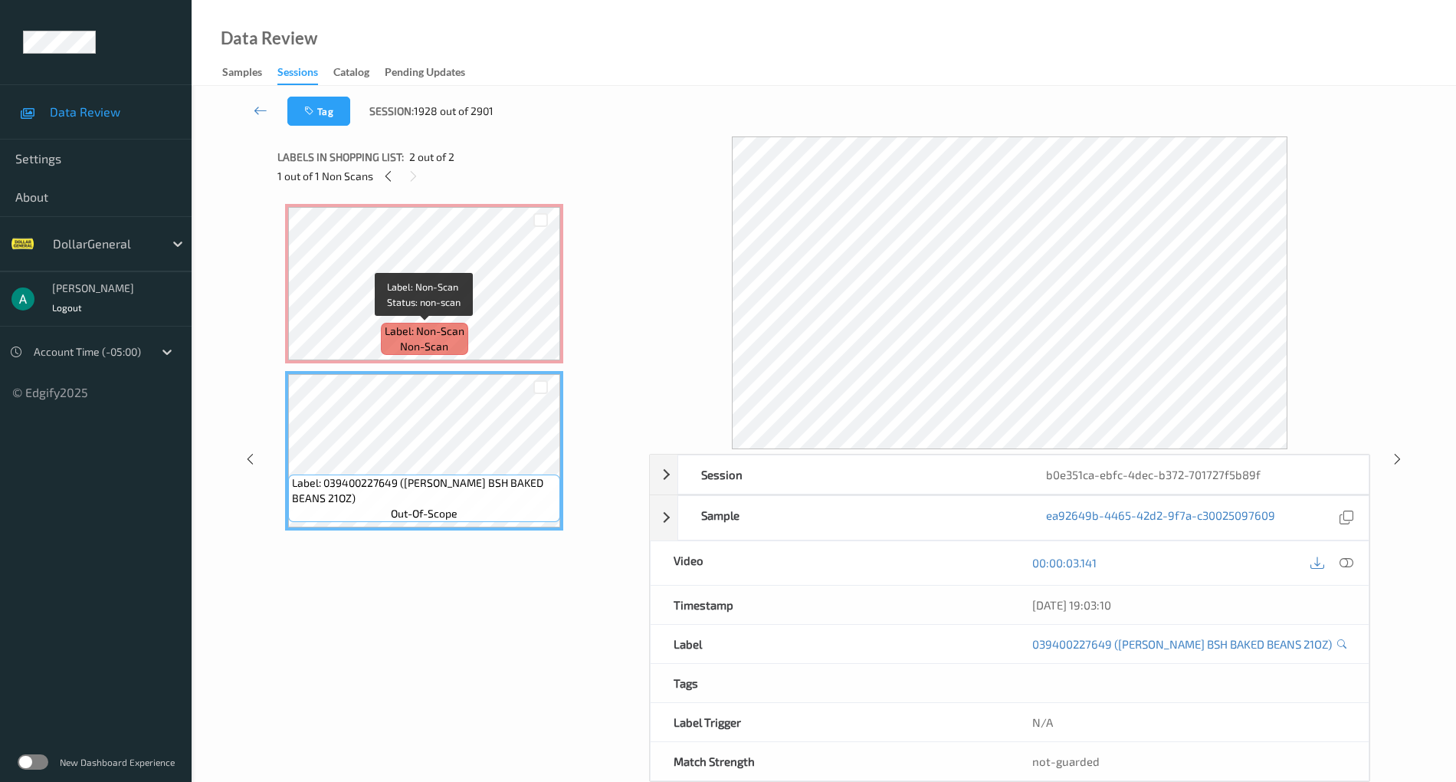
click at [460, 346] on div "Label: Non-Scan non-scan" at bounding box center [424, 339] width 87 height 32
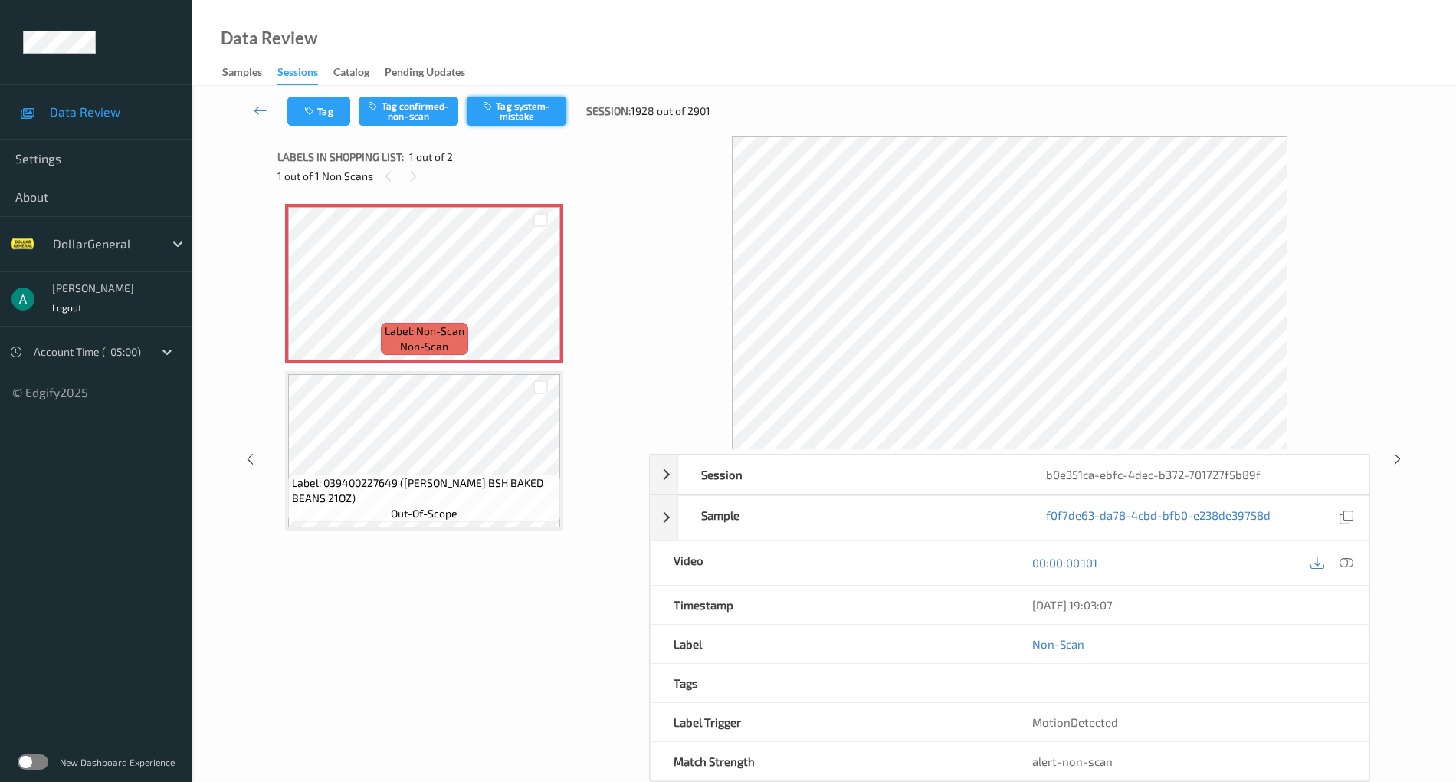
click at [510, 112] on button "Tag system-mistake" at bounding box center [517, 111] width 100 height 29
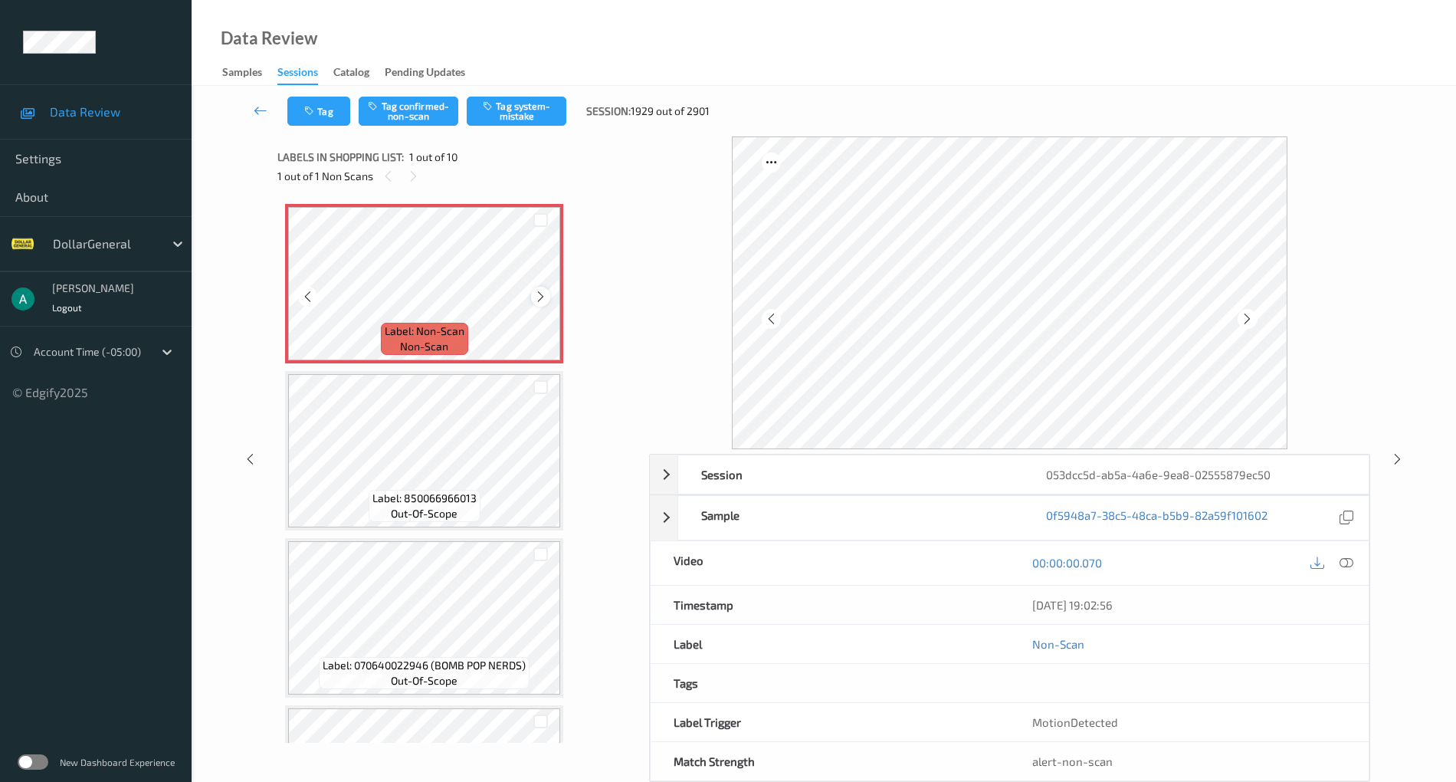
click at [541, 299] on icon at bounding box center [540, 297] width 13 height 14
click at [524, 120] on button "Tag system-mistake" at bounding box center [517, 111] width 100 height 29
click at [540, 294] on icon at bounding box center [540, 297] width 13 height 14
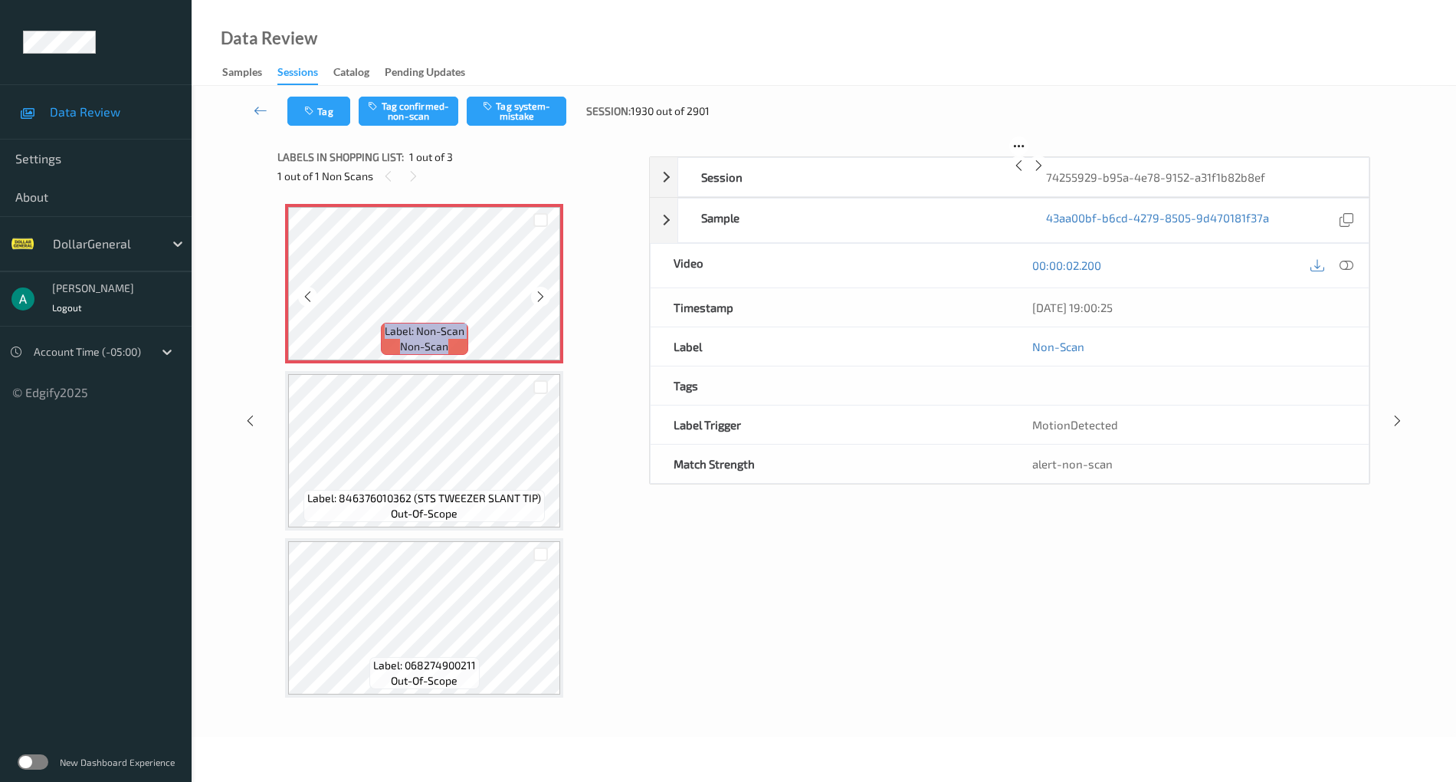
click at [540, 294] on icon at bounding box center [540, 297] width 13 height 14
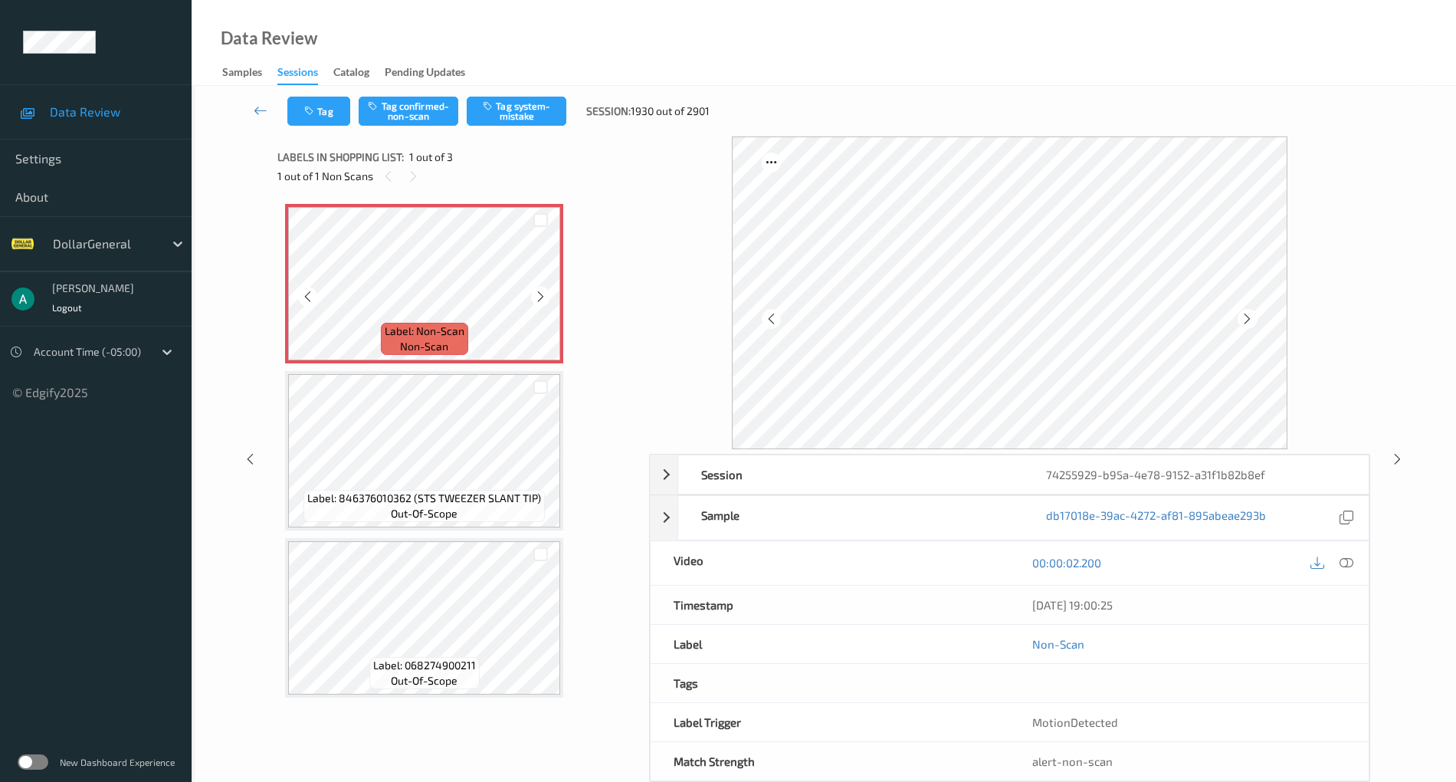
click at [540, 294] on icon at bounding box center [540, 297] width 13 height 14
drag, startPoint x: 1353, startPoint y: 559, endPoint x: 1326, endPoint y: 541, distance: 32.7
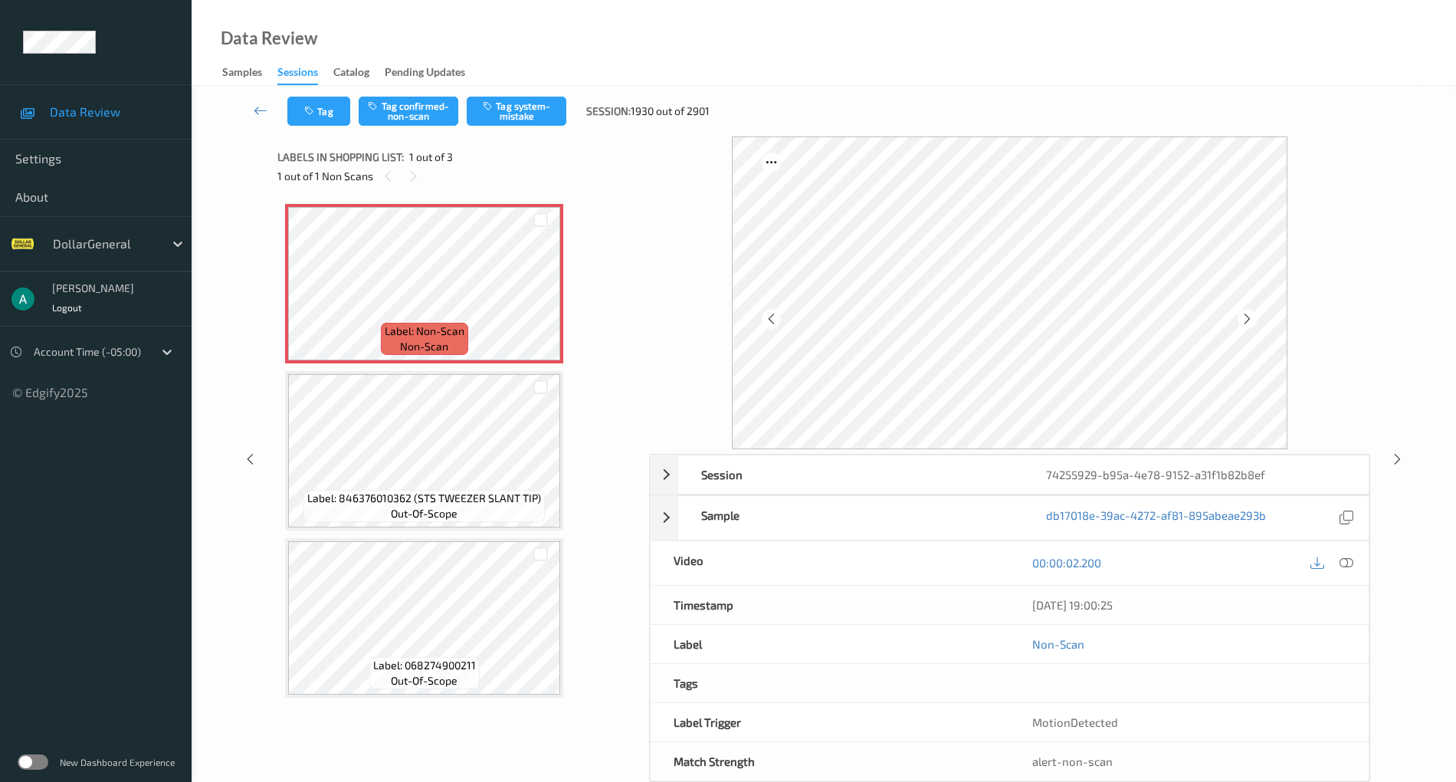
click at [1355, 559] on div at bounding box center [1347, 563] width 21 height 21
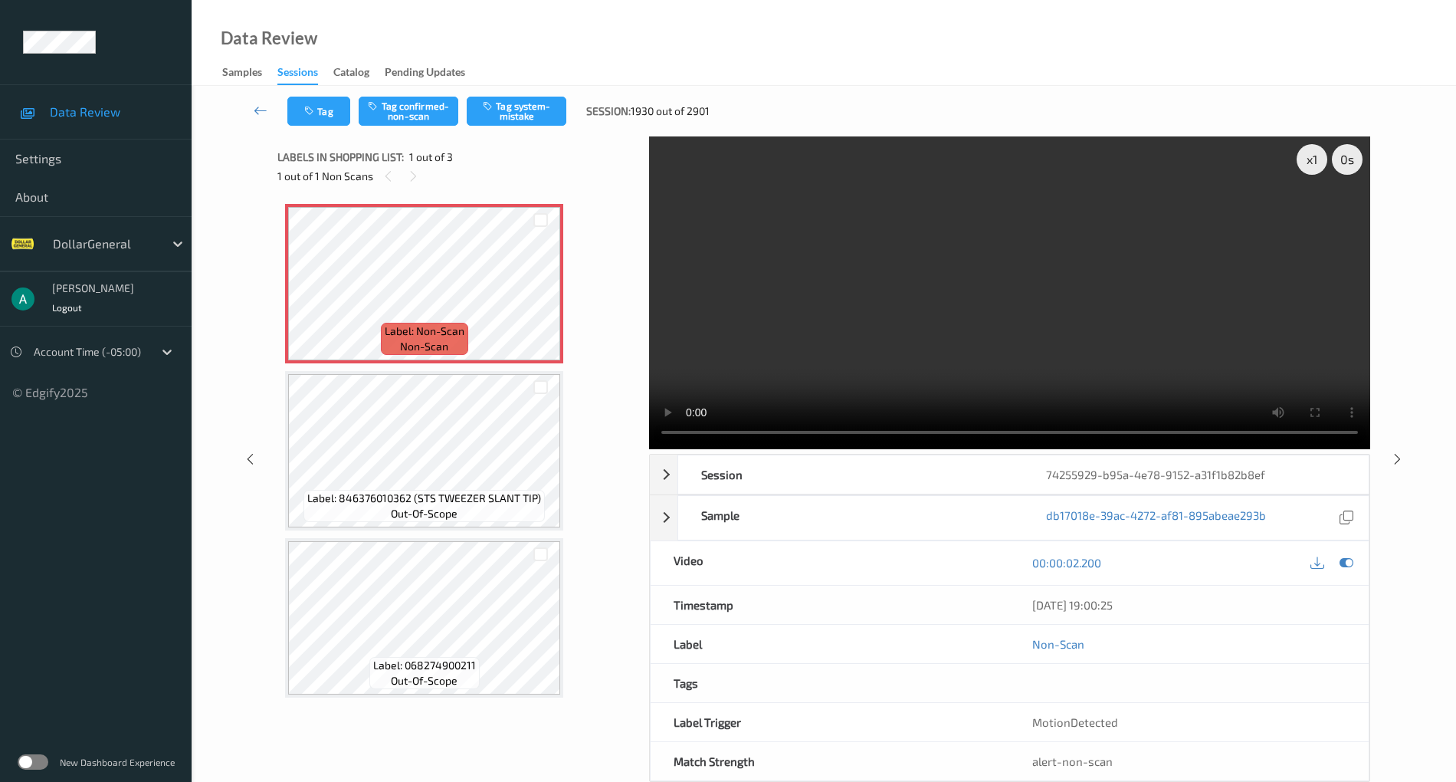
click at [809, 294] on video at bounding box center [1009, 292] width 721 height 313
click at [638, 438] on div "x 1 0 s Session 74255929-b95a-4e78-9152-a31f1b82b8ef Session ID 74255929-b95a-4…" at bounding box center [823, 458] width 1092 height 645
click at [526, 101] on button "Tag system-mistake" at bounding box center [517, 111] width 100 height 29
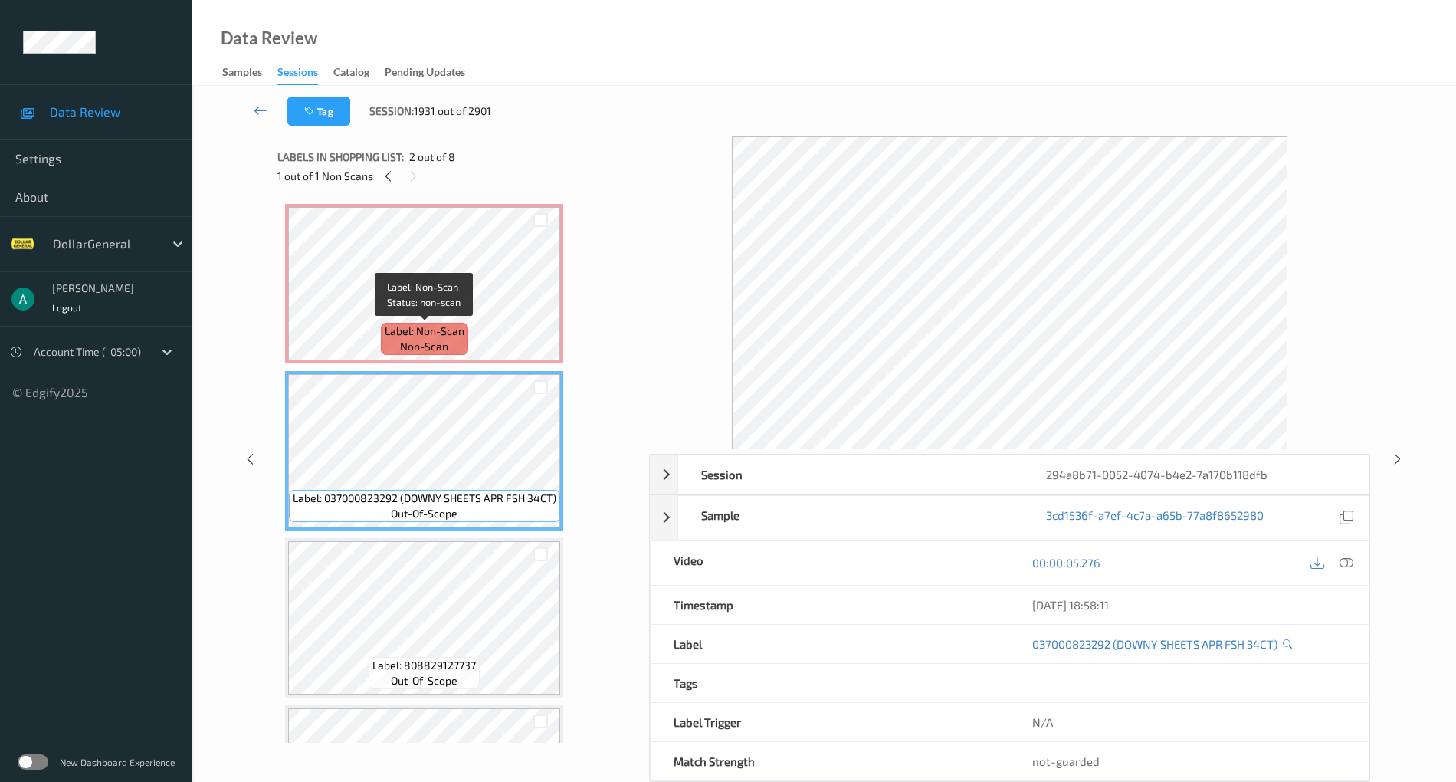
click at [435, 326] on span "Label: Non-Scan" at bounding box center [425, 330] width 80 height 15
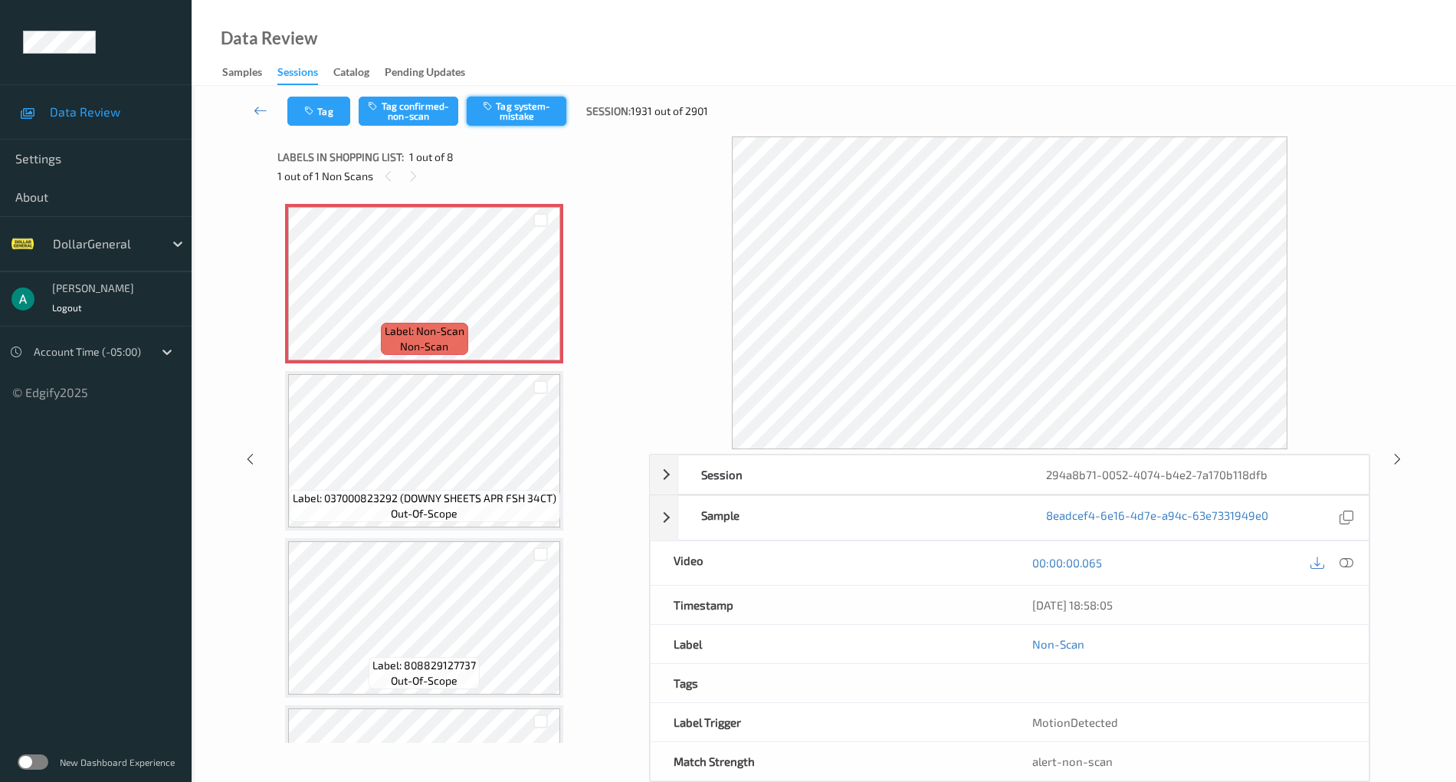
click at [511, 113] on button "Tag system-mistake" at bounding box center [517, 111] width 100 height 29
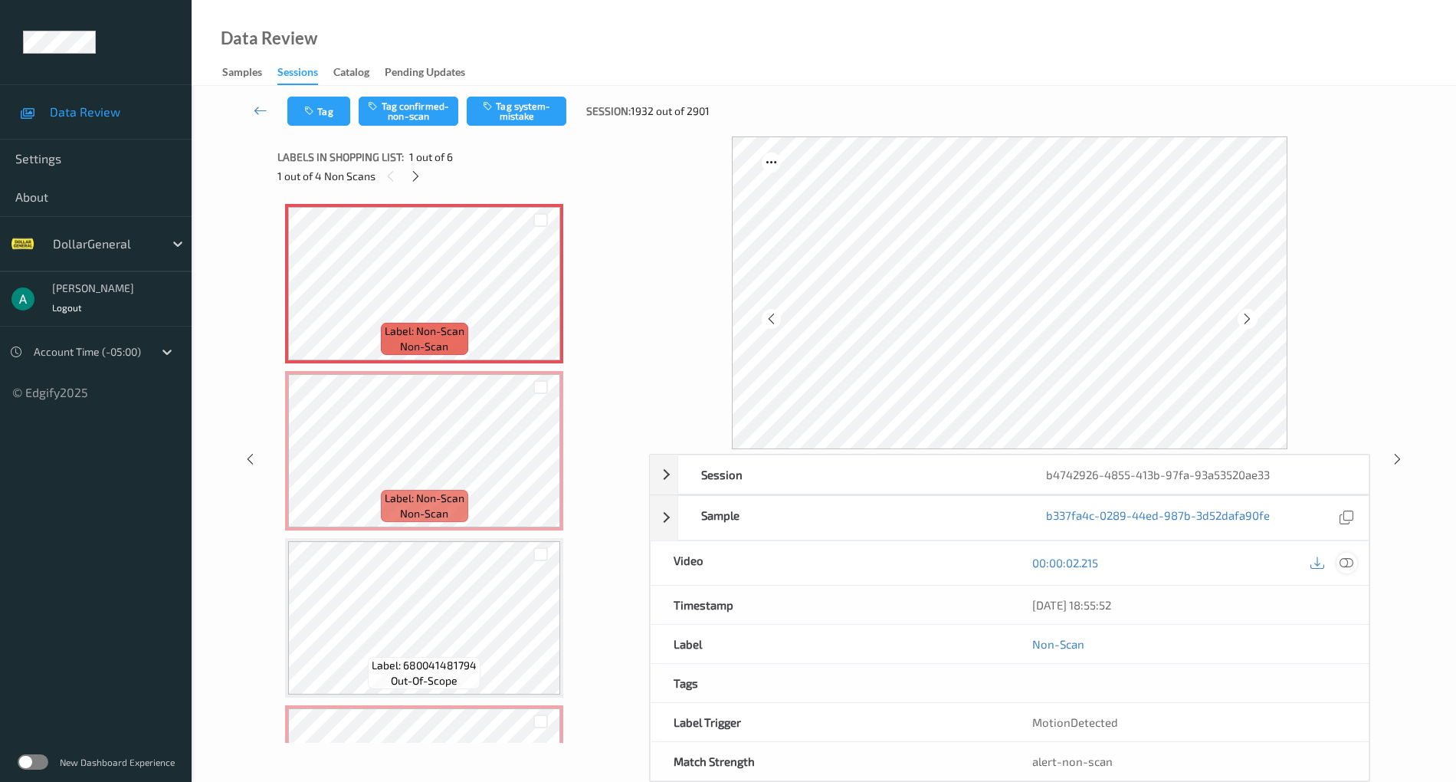
click at [1352, 559] on icon at bounding box center [1347, 563] width 14 height 14
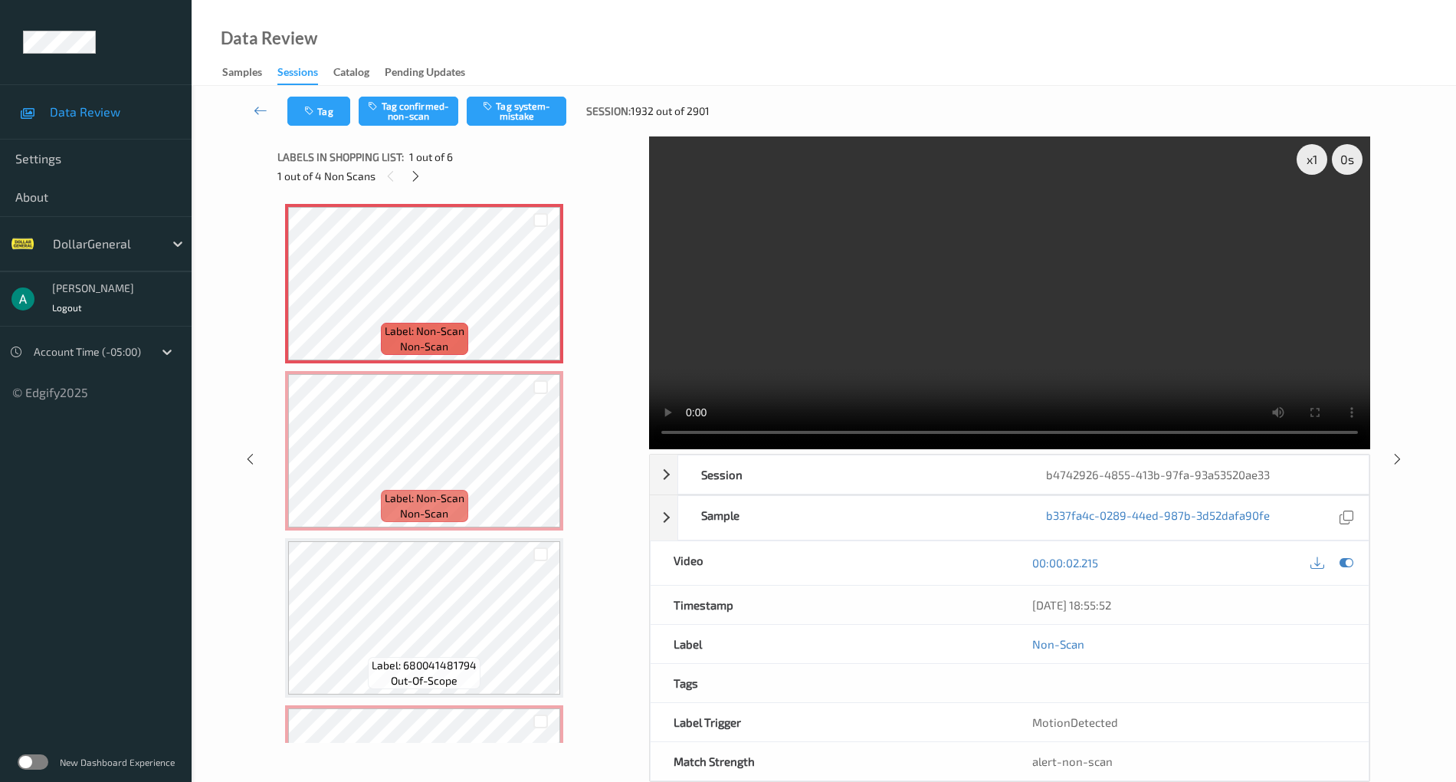
click at [972, 274] on video at bounding box center [1009, 292] width 721 height 313
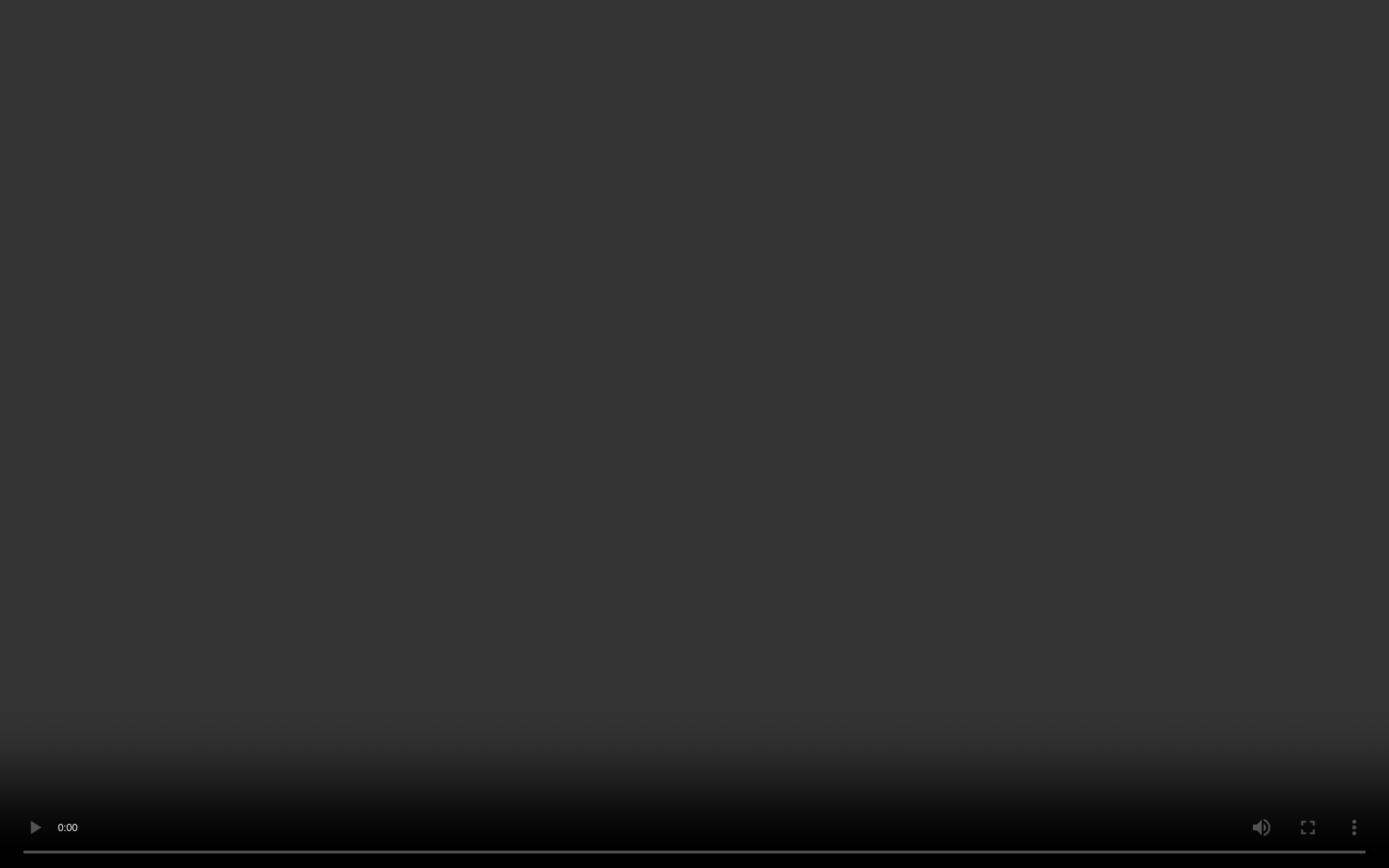
click at [711, 398] on video at bounding box center [694, 434] width 1389 height 868
click at [629, 441] on video at bounding box center [694, 434] width 1389 height 868
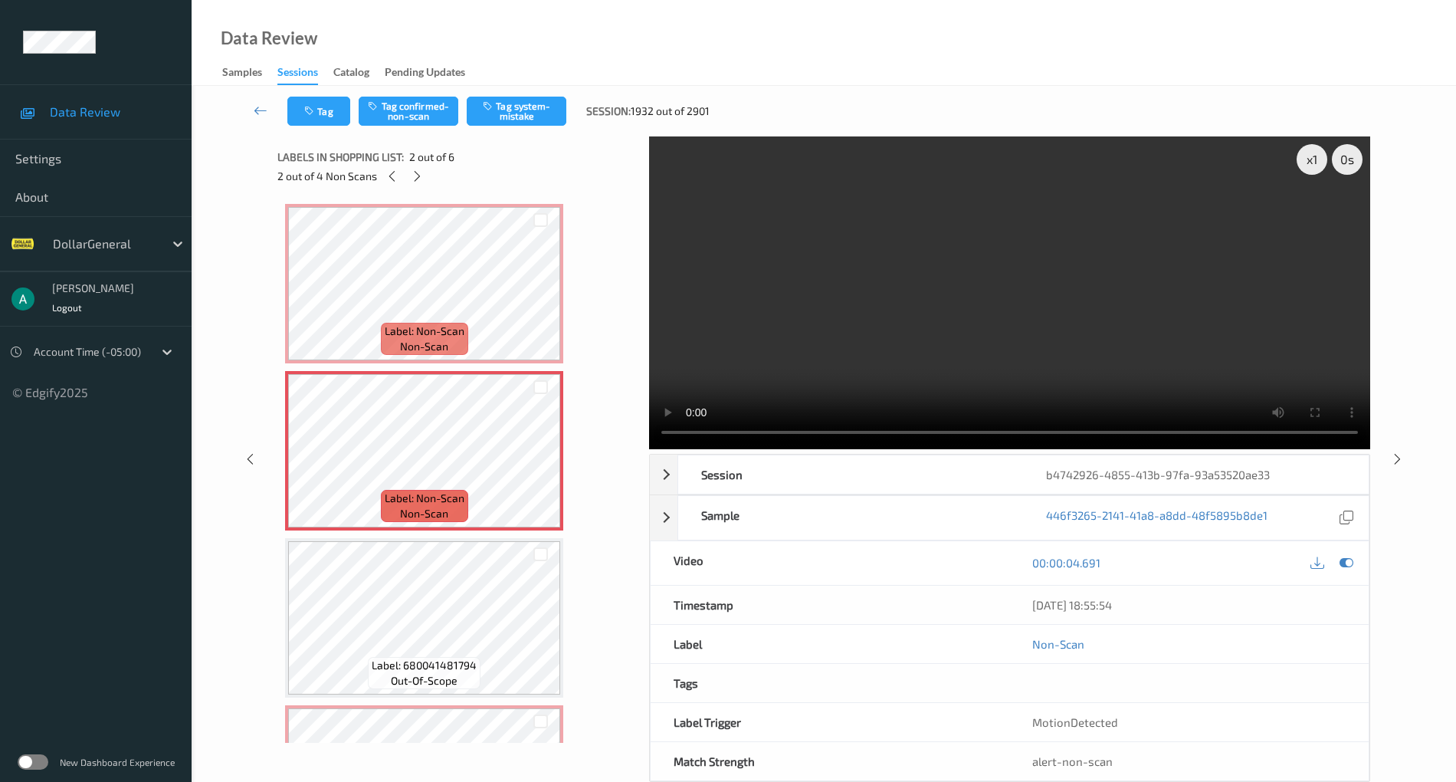
click at [1343, 550] on div "00:00:04.691" at bounding box center [1188, 563] width 359 height 44
click at [1342, 556] on icon at bounding box center [1347, 563] width 14 height 14
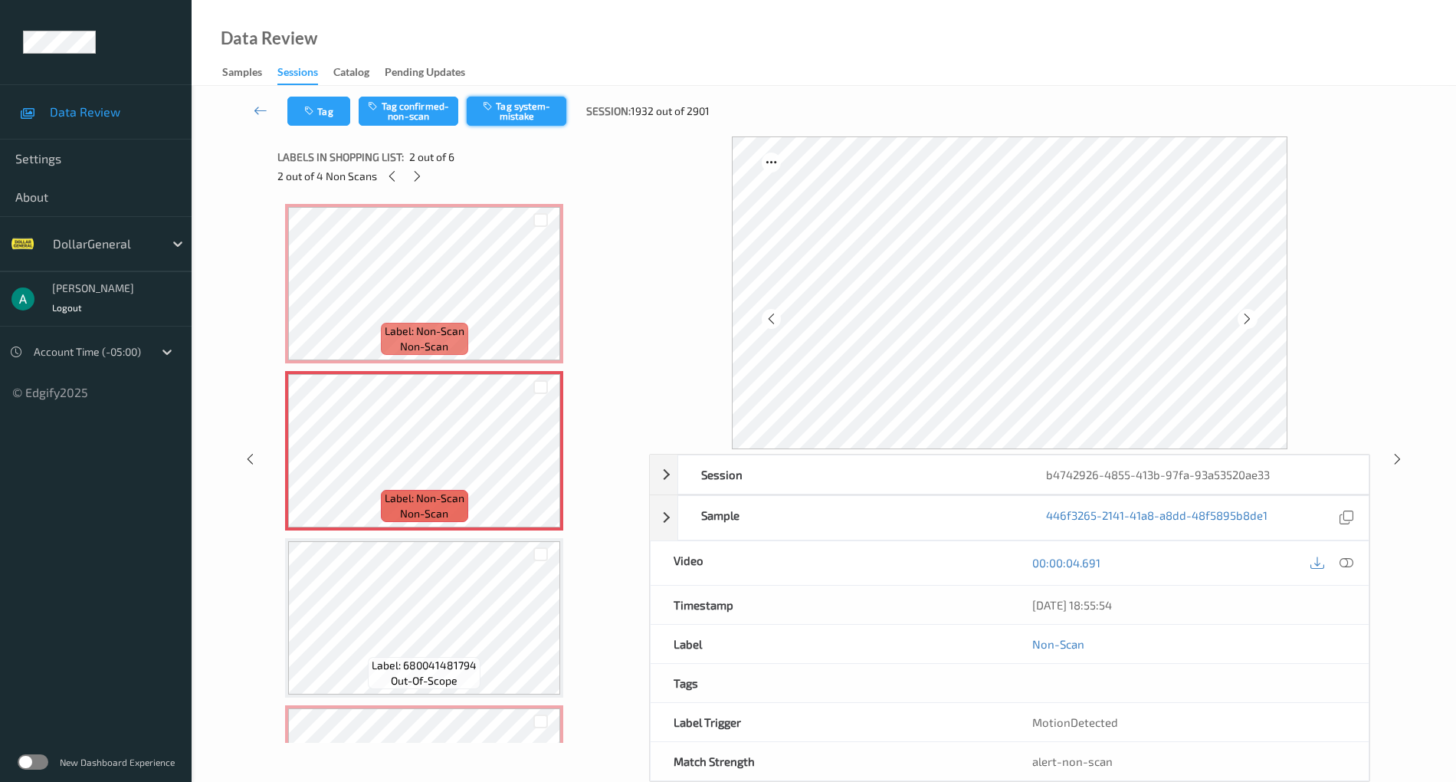
click at [495, 113] on button "Tag system-mistake" at bounding box center [517, 111] width 100 height 29
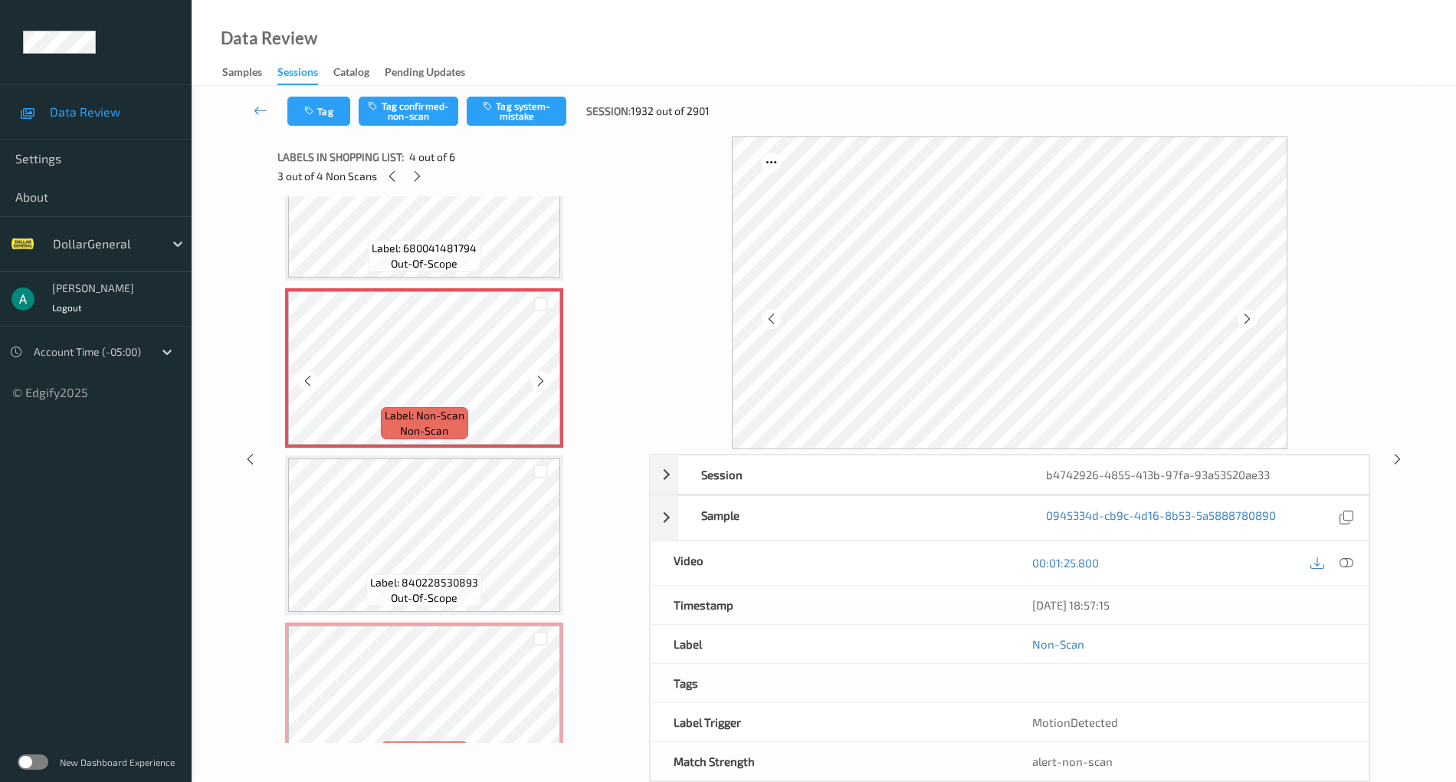
scroll to position [463, 0]
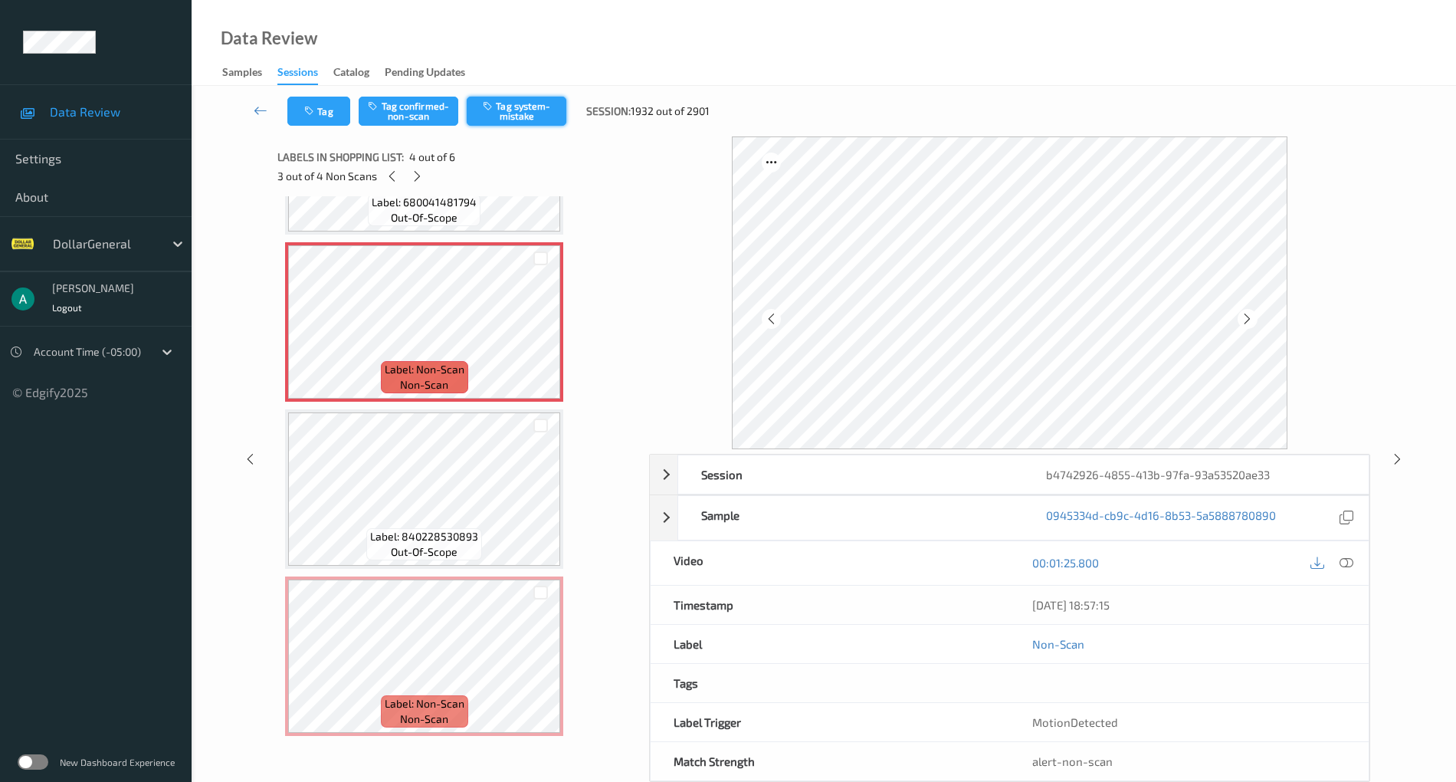
click at [556, 121] on button "Tag system-mistake" at bounding box center [517, 111] width 100 height 29
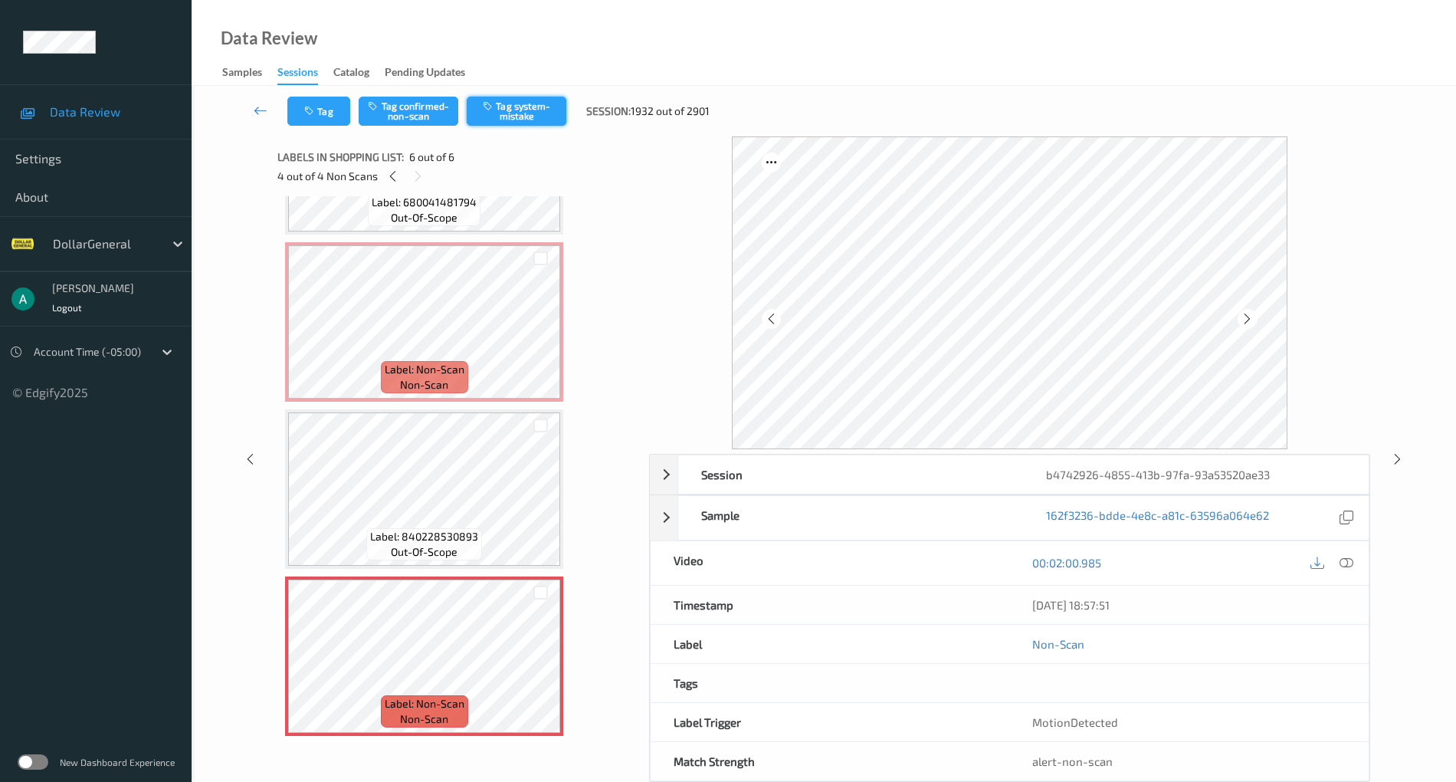
click at [520, 118] on button "Tag system-mistake" at bounding box center [517, 111] width 100 height 29
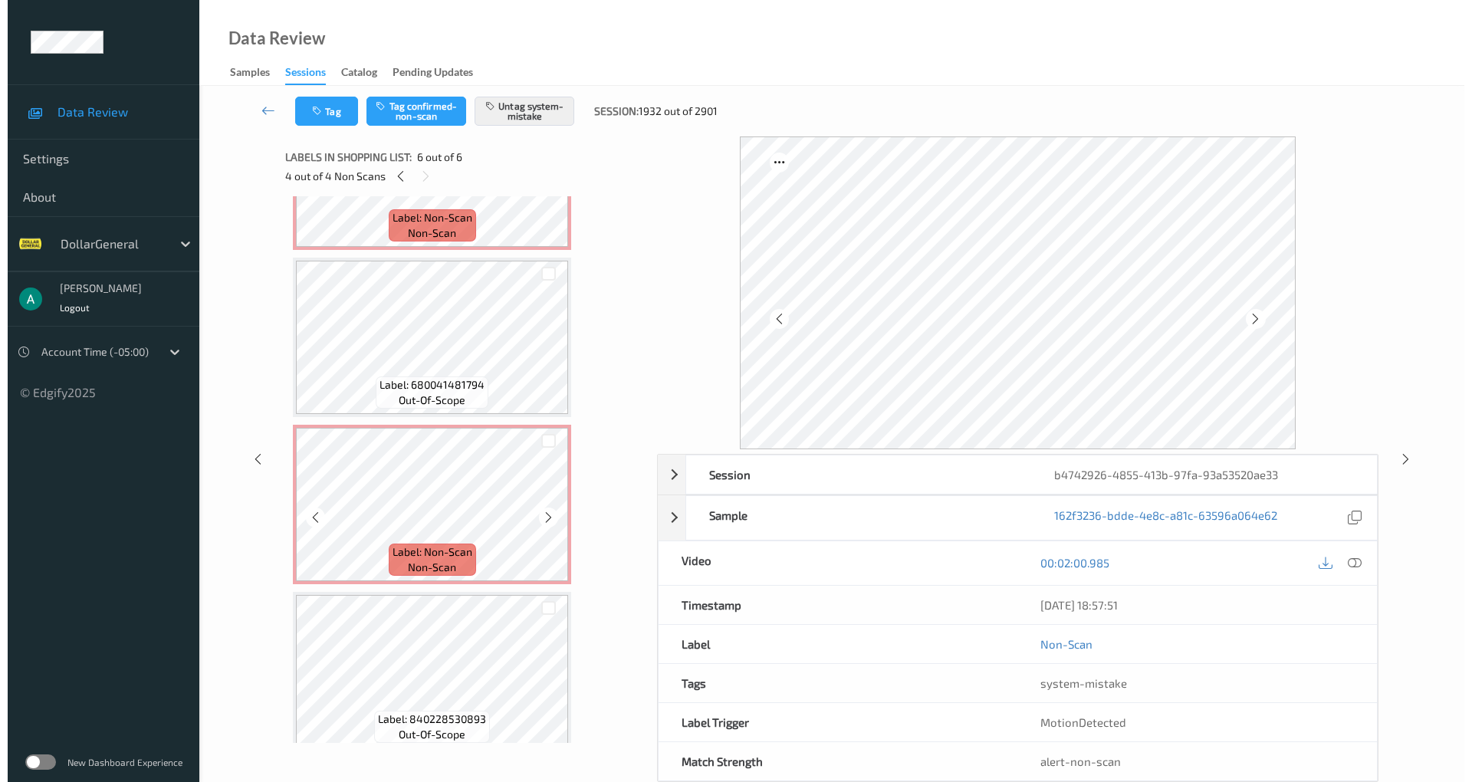
scroll to position [0, 0]
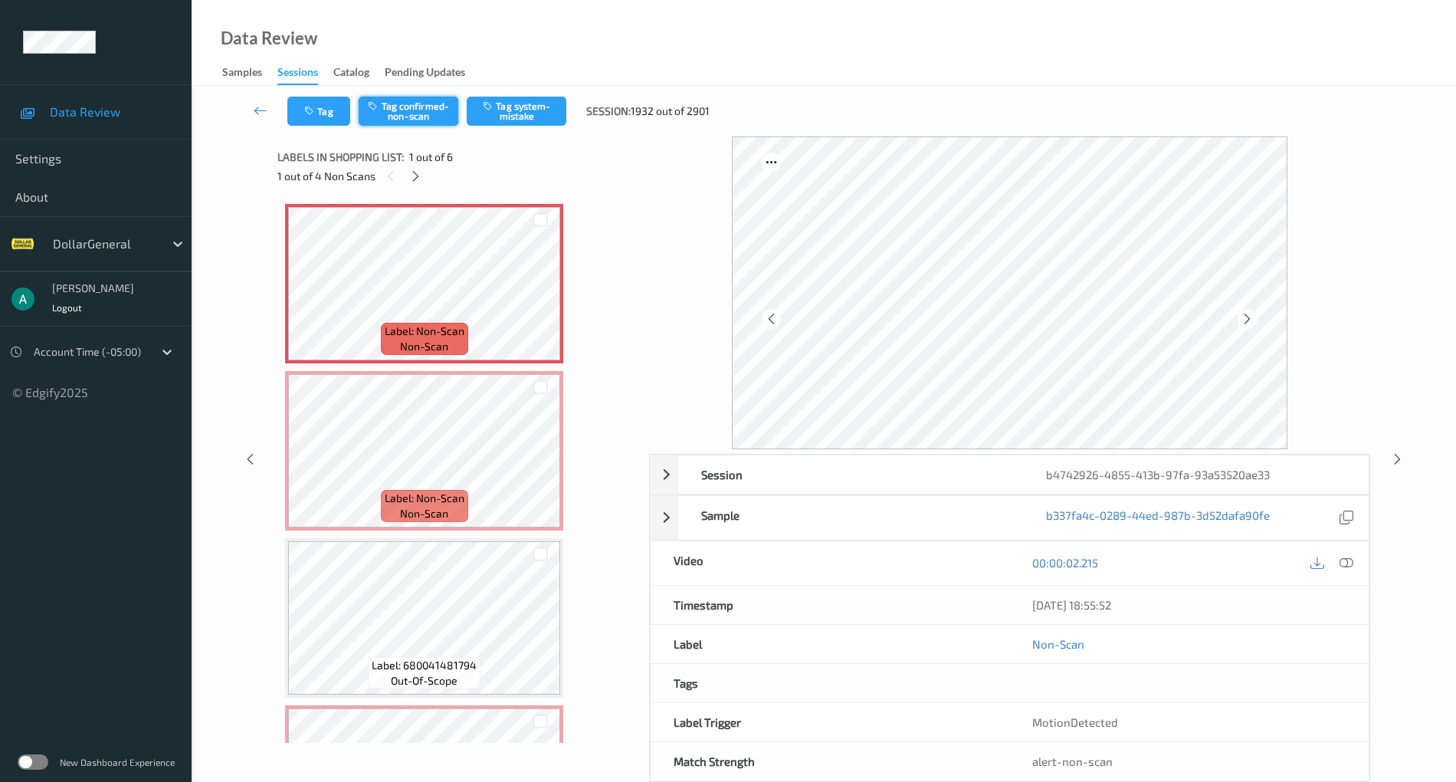
click at [417, 110] on button "Tag confirmed-non-scan" at bounding box center [409, 111] width 100 height 29
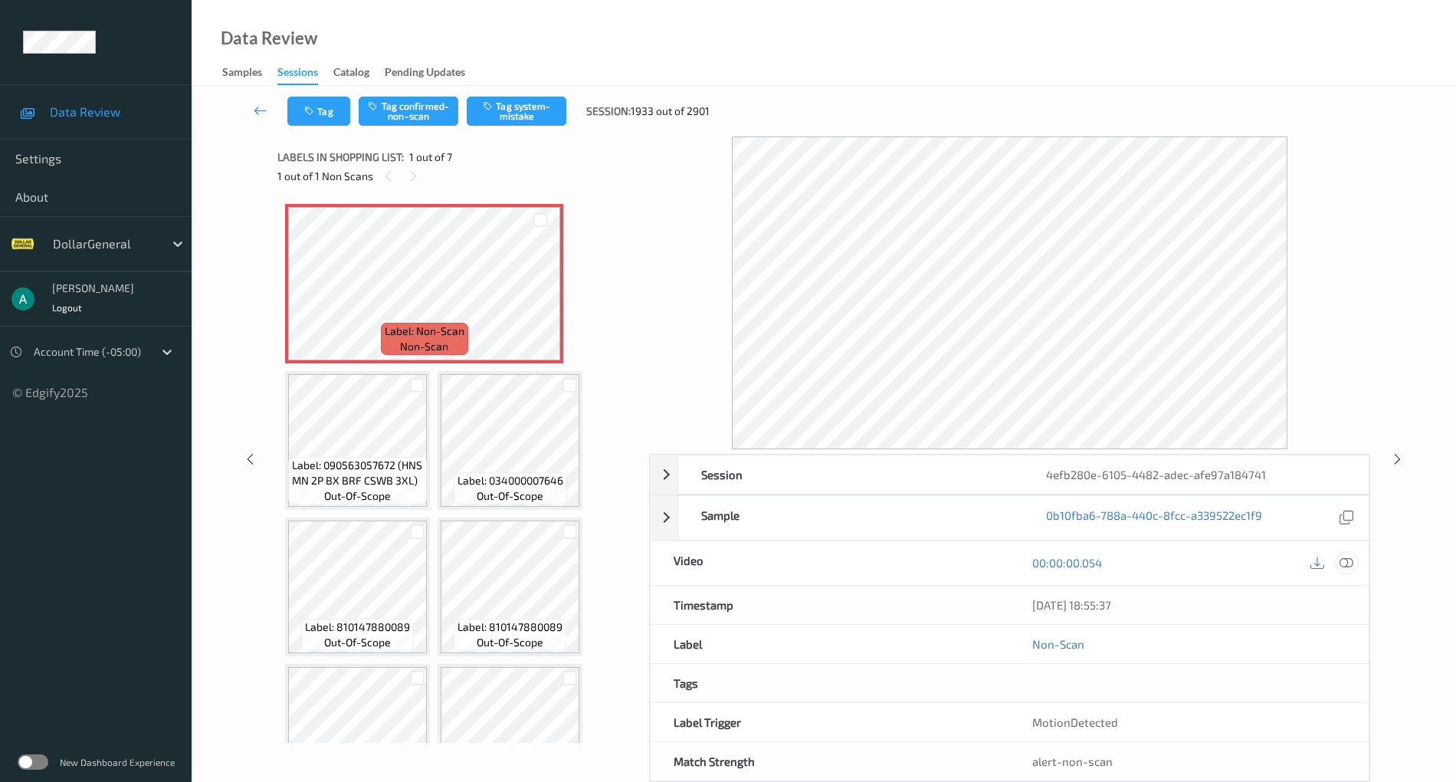
click at [1352, 563] on icon at bounding box center [1347, 563] width 14 height 14
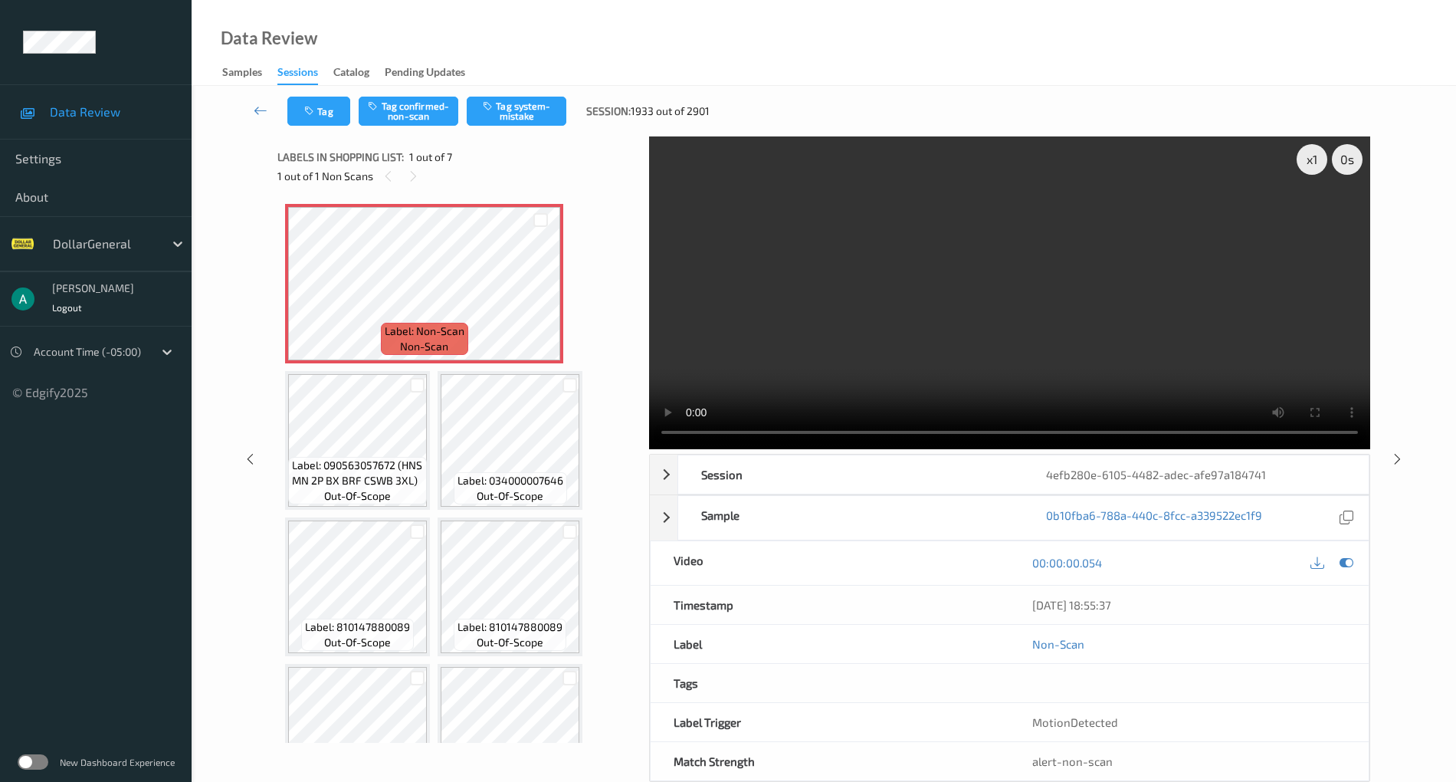
click at [930, 271] on video at bounding box center [1009, 292] width 721 height 313
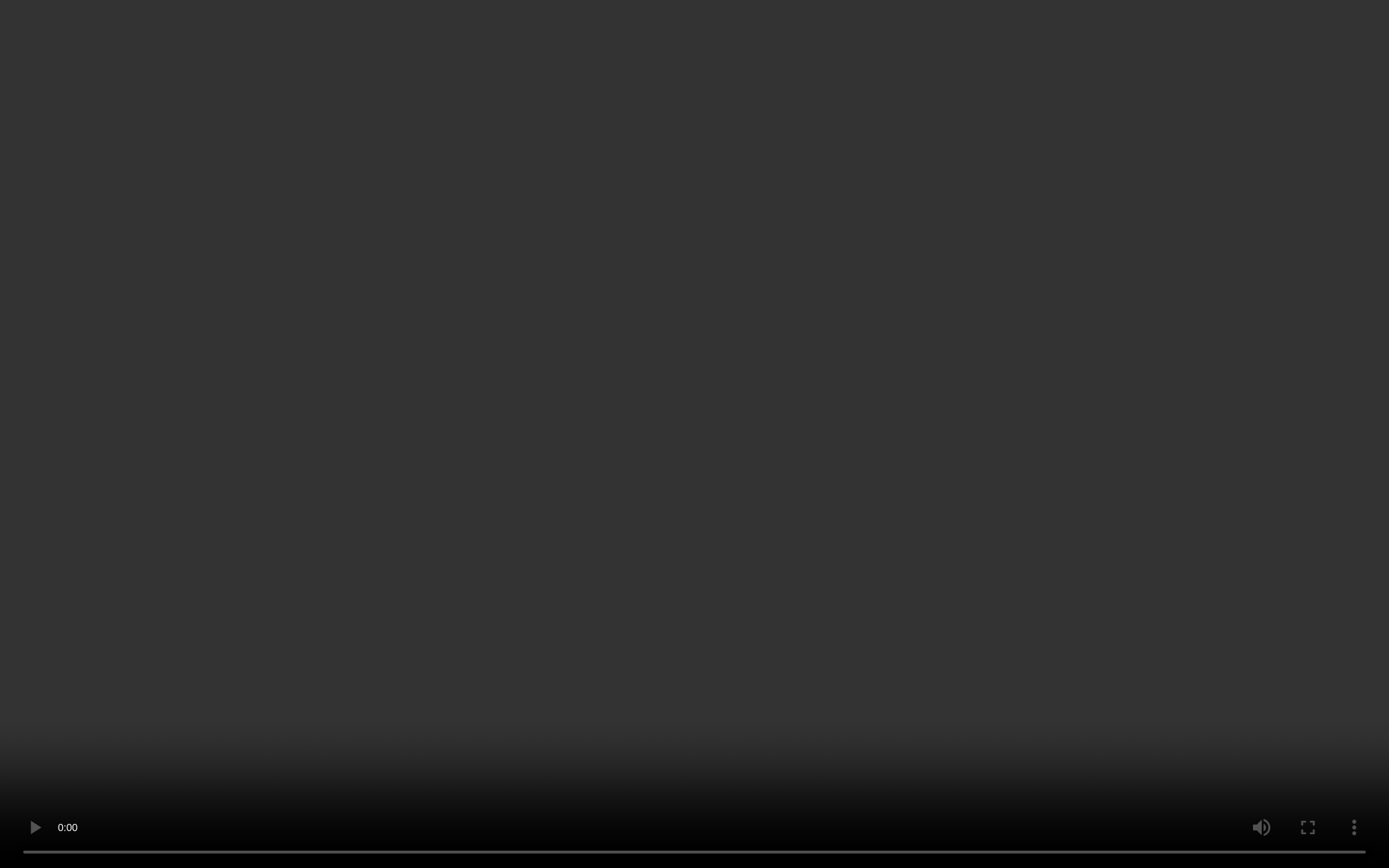
click at [667, 370] on video at bounding box center [694, 434] width 1389 height 868
click at [527, 516] on video at bounding box center [694, 434] width 1389 height 868
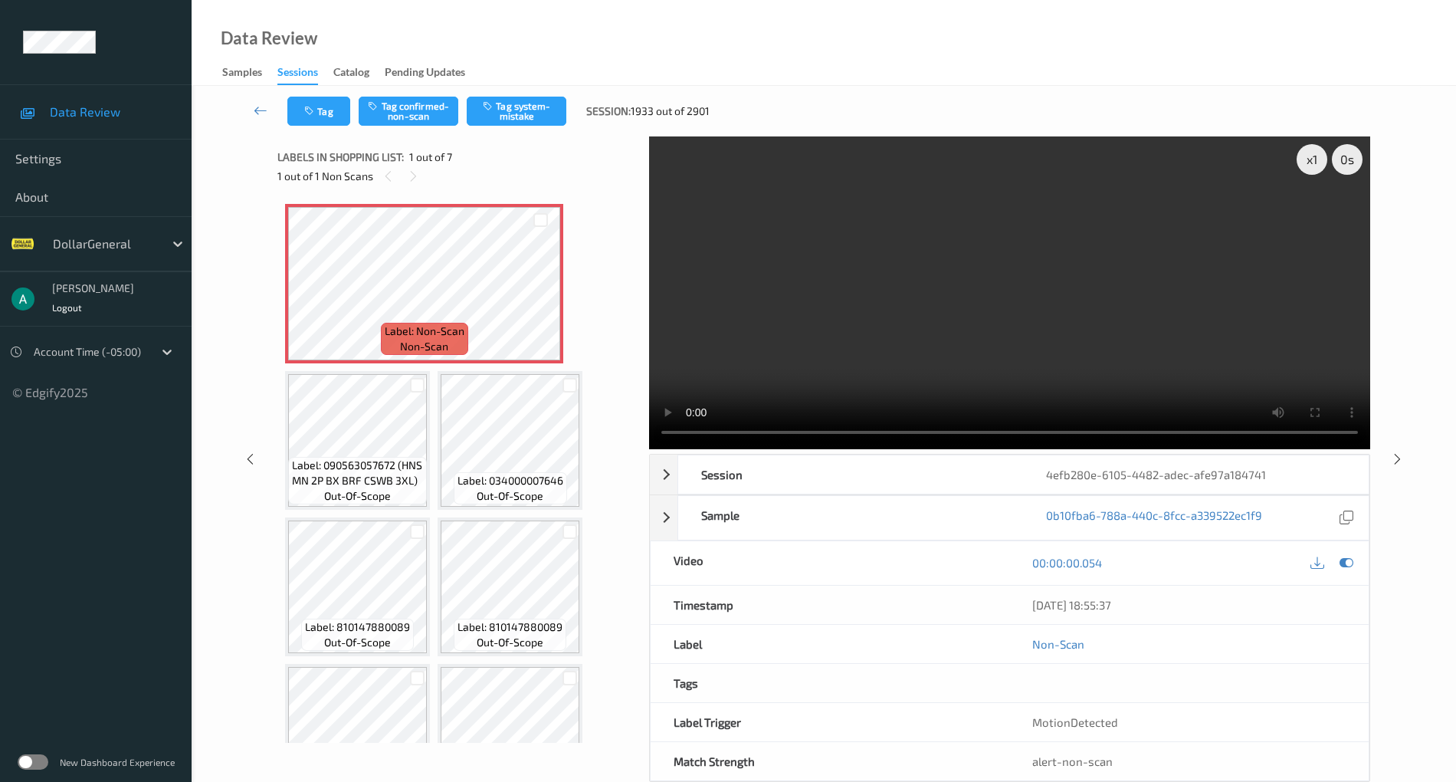
drag, startPoint x: 1344, startPoint y: 561, endPoint x: 1336, endPoint y: 559, distance: 7.8
click at [1344, 561] on icon at bounding box center [1347, 563] width 14 height 14
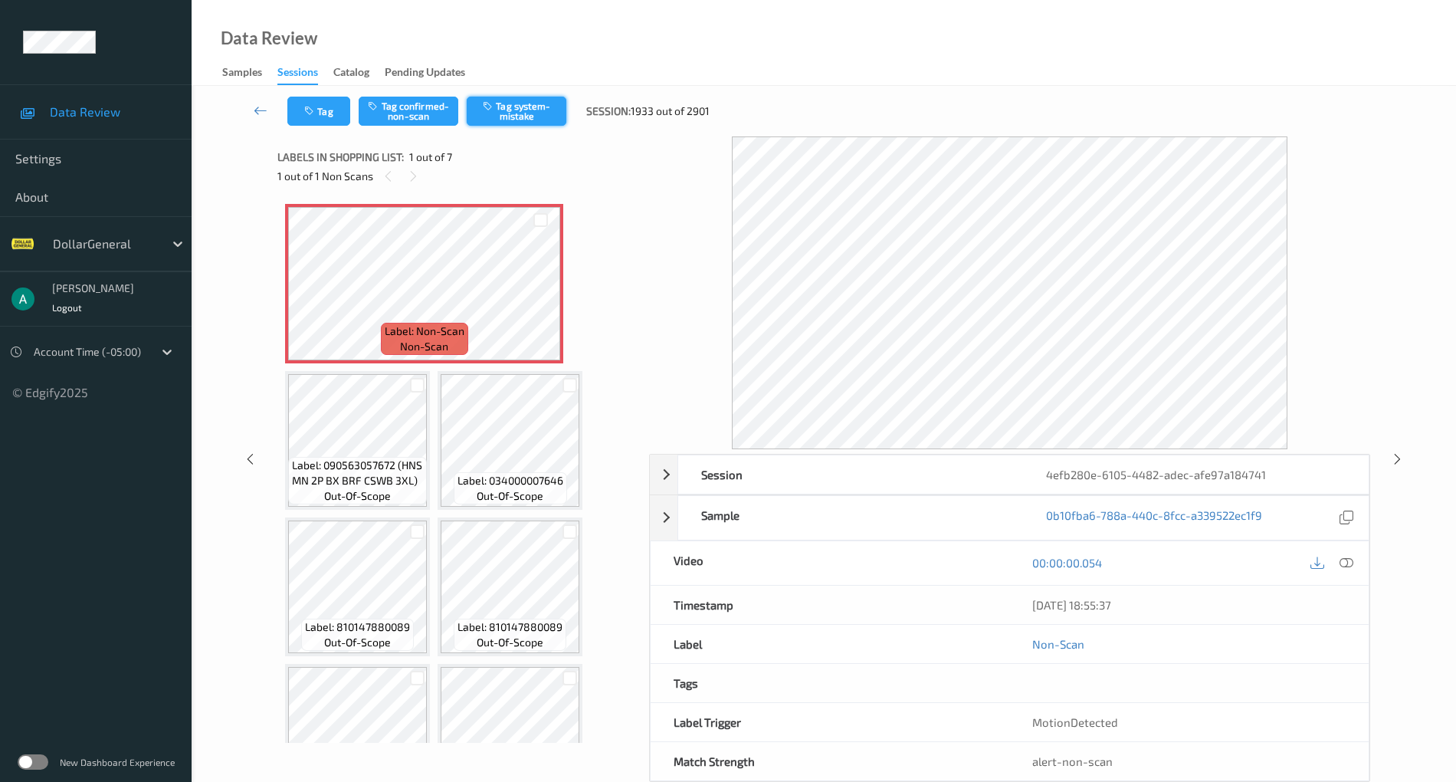
click at [512, 103] on button "Tag system-mistake" at bounding box center [517, 111] width 100 height 29
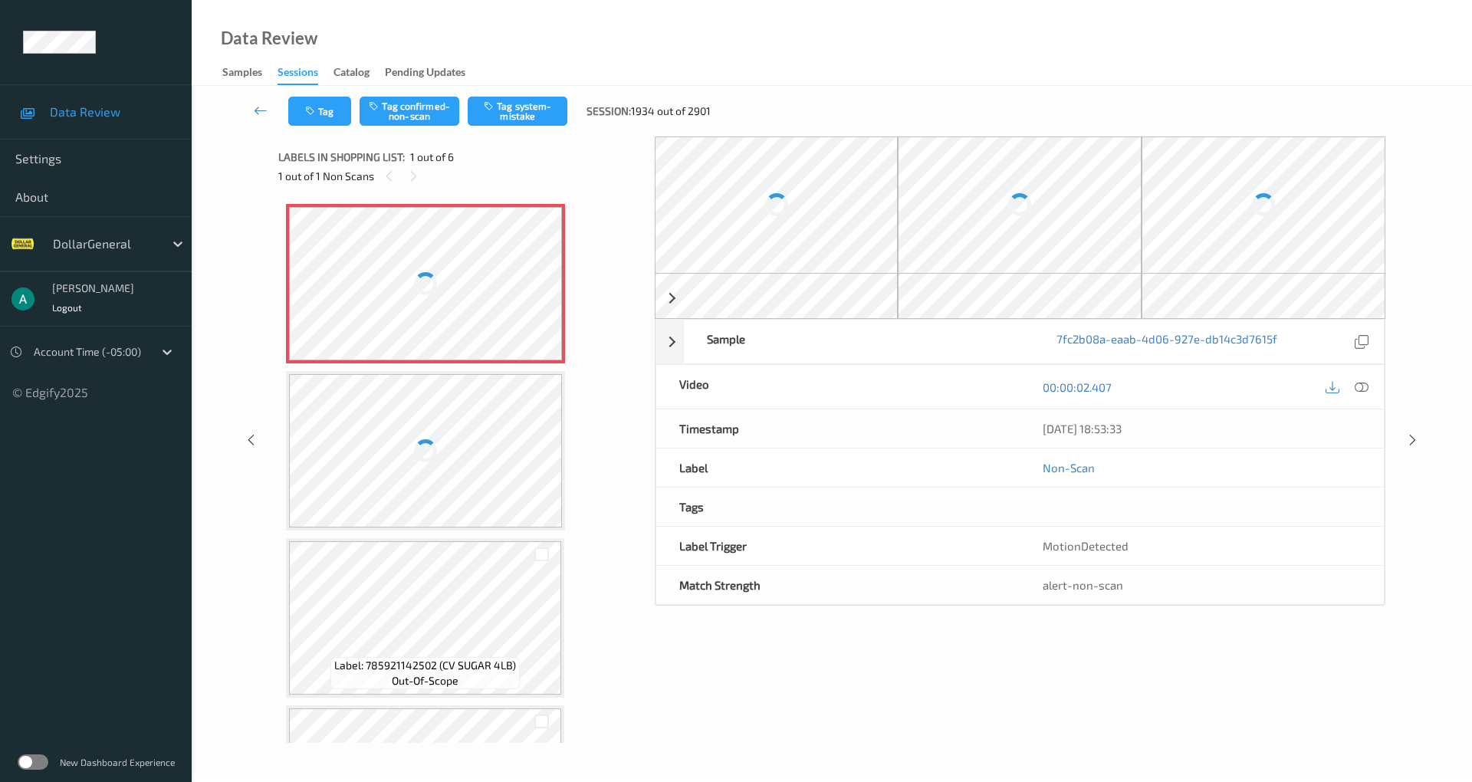
click at [418, 269] on div at bounding box center [425, 283] width 273 height 153
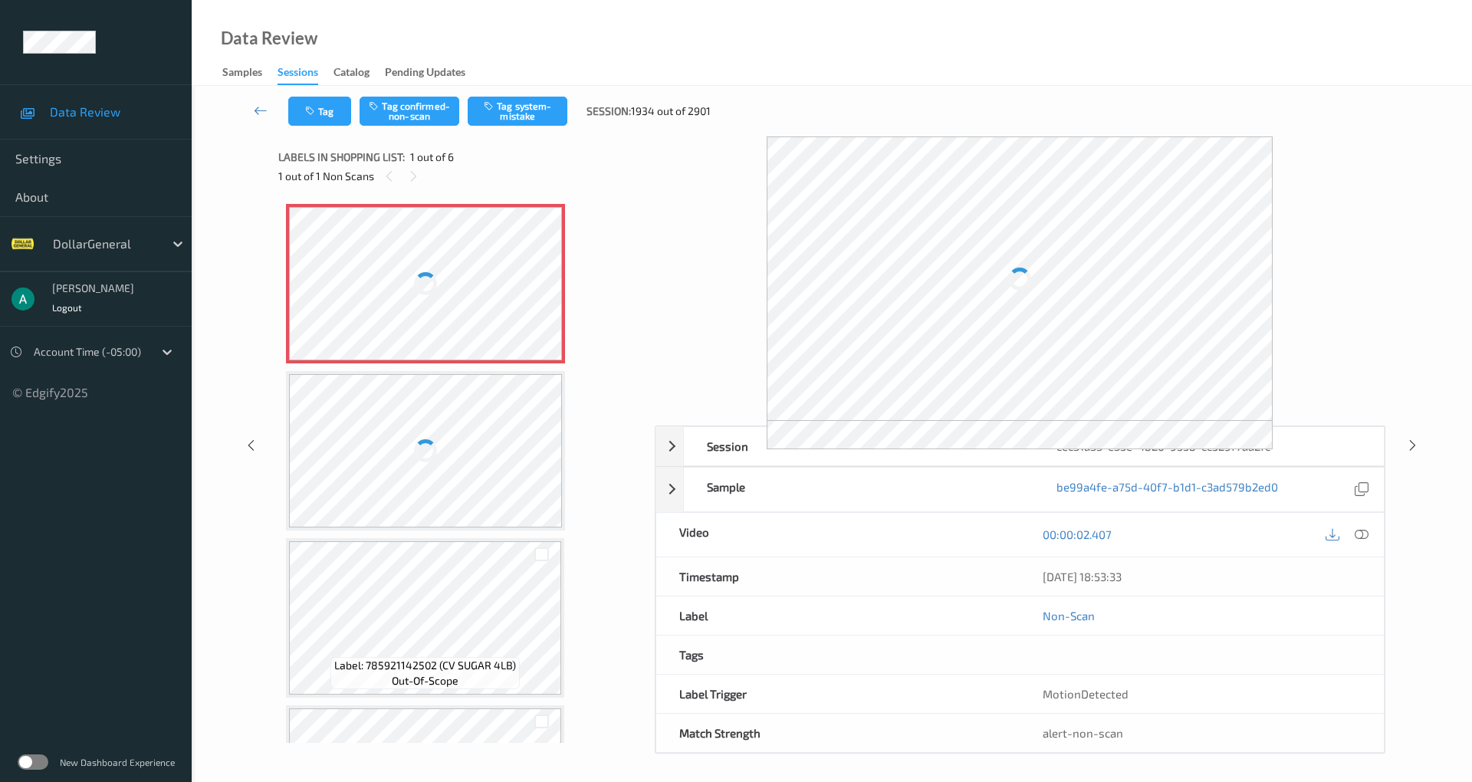
click at [431, 270] on div at bounding box center [425, 283] width 273 height 153
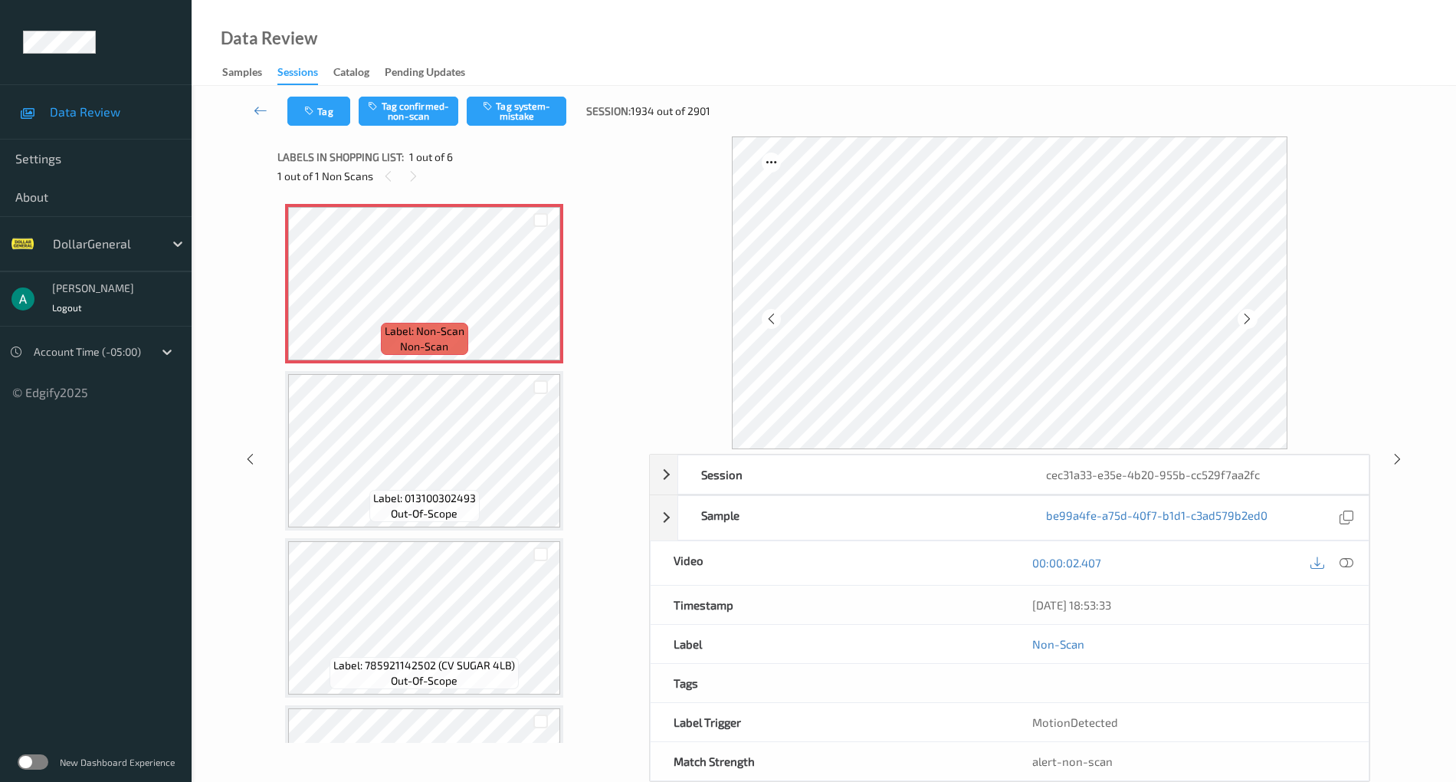
click at [1347, 557] on icon at bounding box center [1347, 563] width 14 height 14
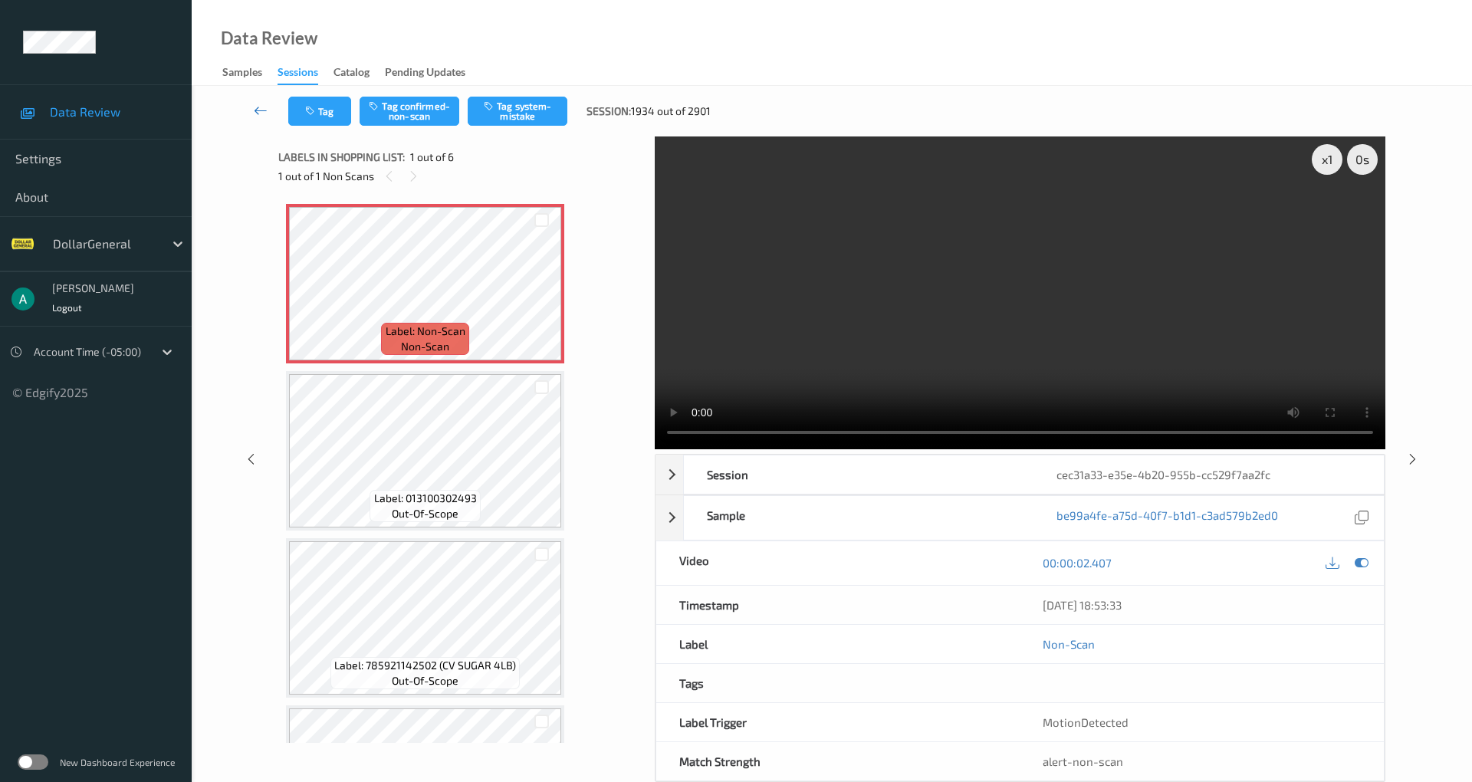
click at [256, 103] on icon at bounding box center [261, 110] width 14 height 15
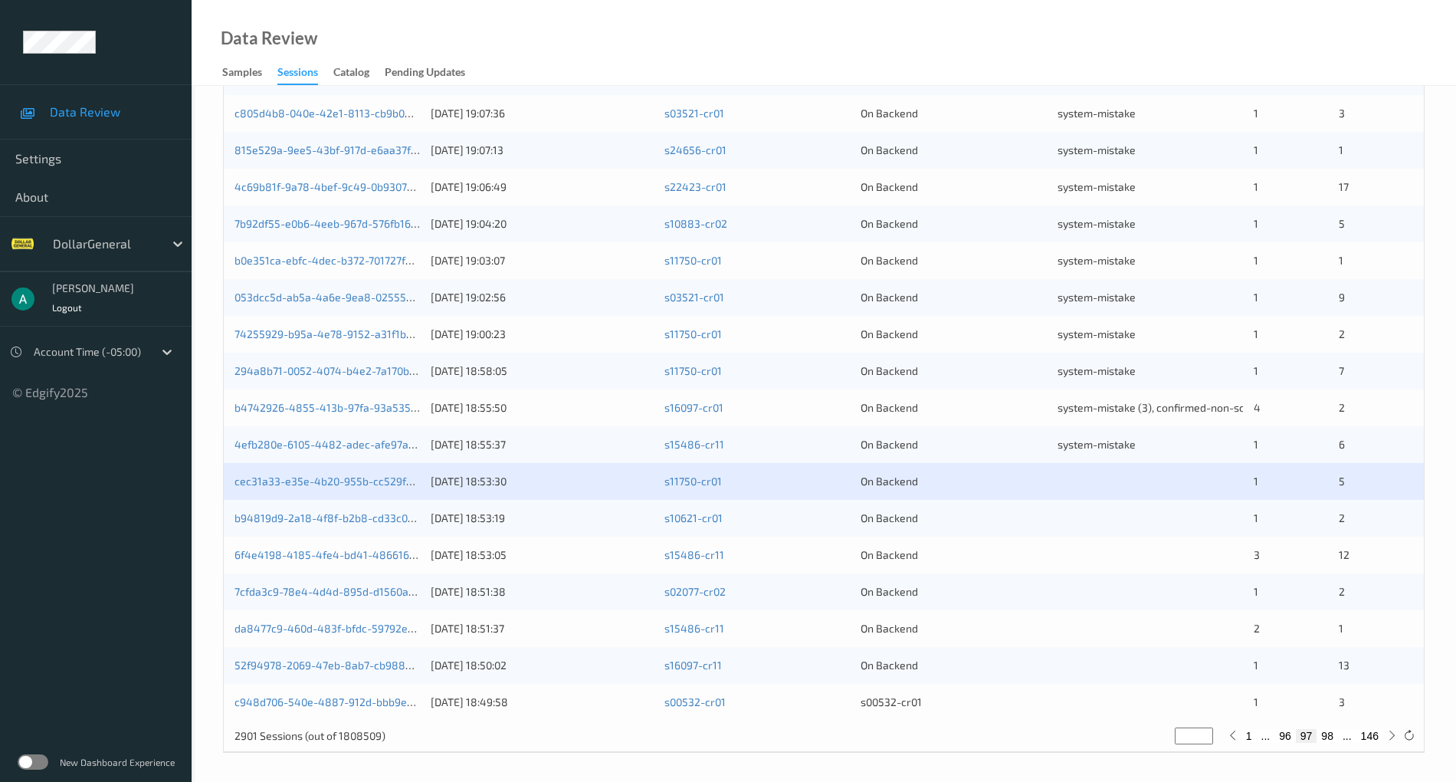
scroll to position [369, 0]
click at [378, 481] on link "cec31a33-e35e-4b20-955b-cc529f7aa2fc" at bounding box center [337, 480] width 205 height 13
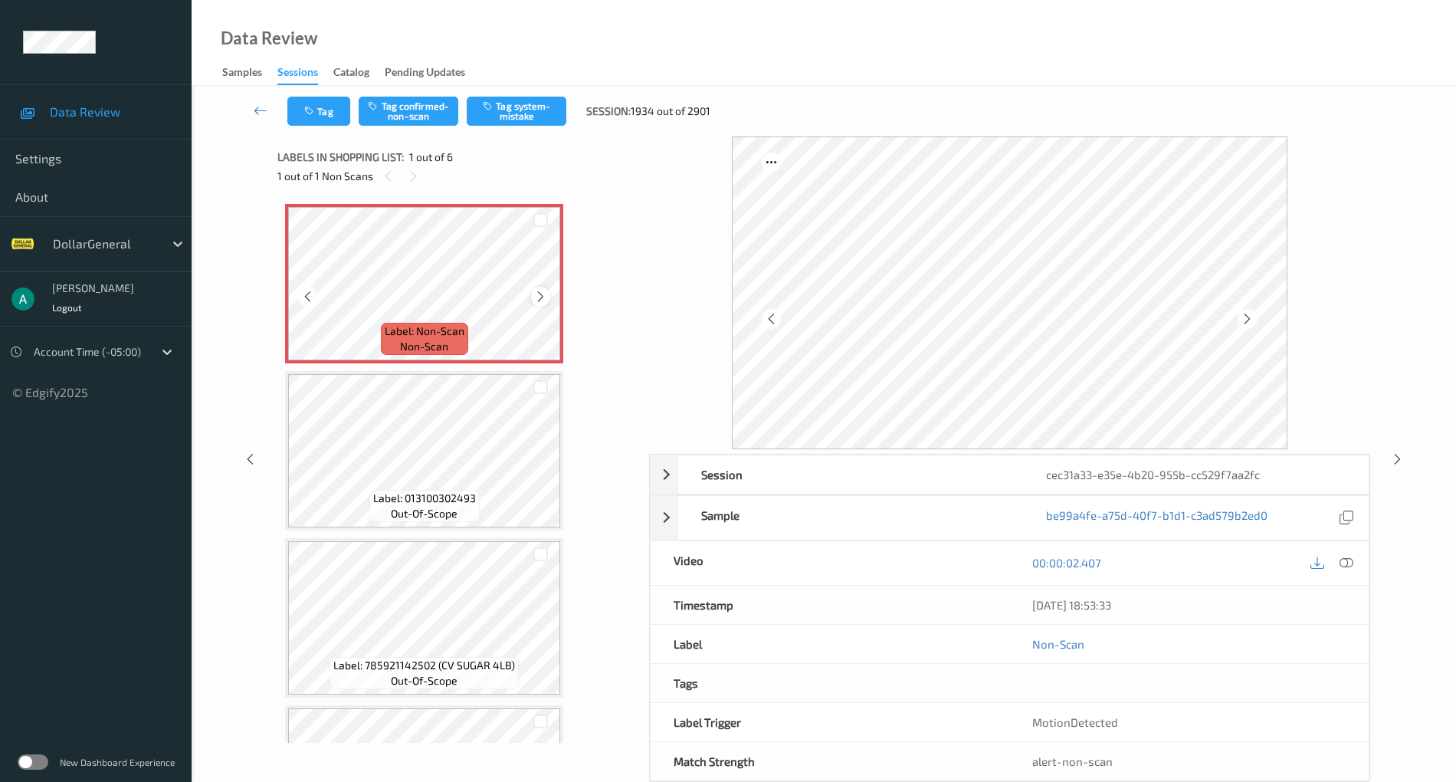
click at [544, 290] on icon at bounding box center [540, 297] width 13 height 14
click at [1357, 562] on div at bounding box center [1347, 563] width 21 height 21
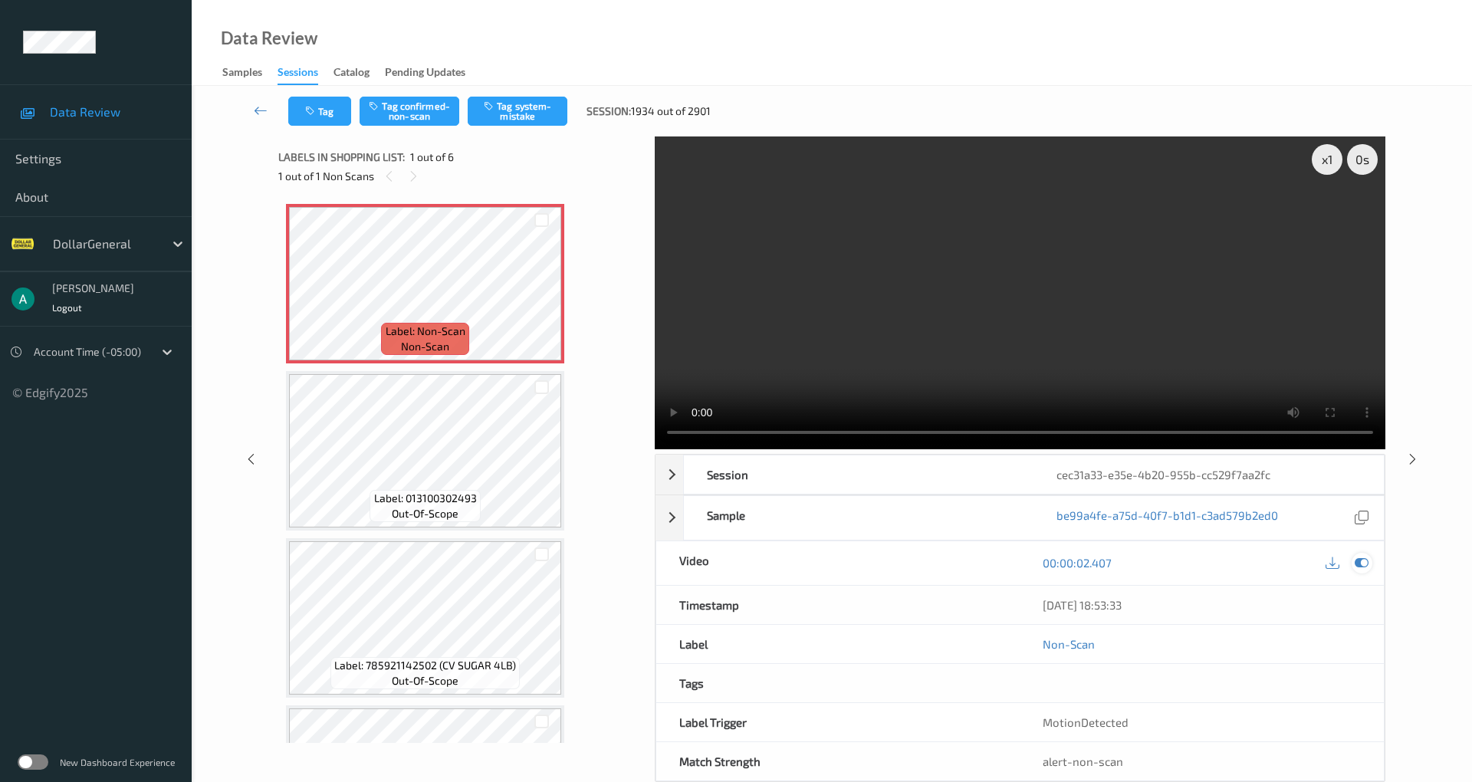
click at [1357, 556] on icon at bounding box center [1361, 563] width 14 height 14
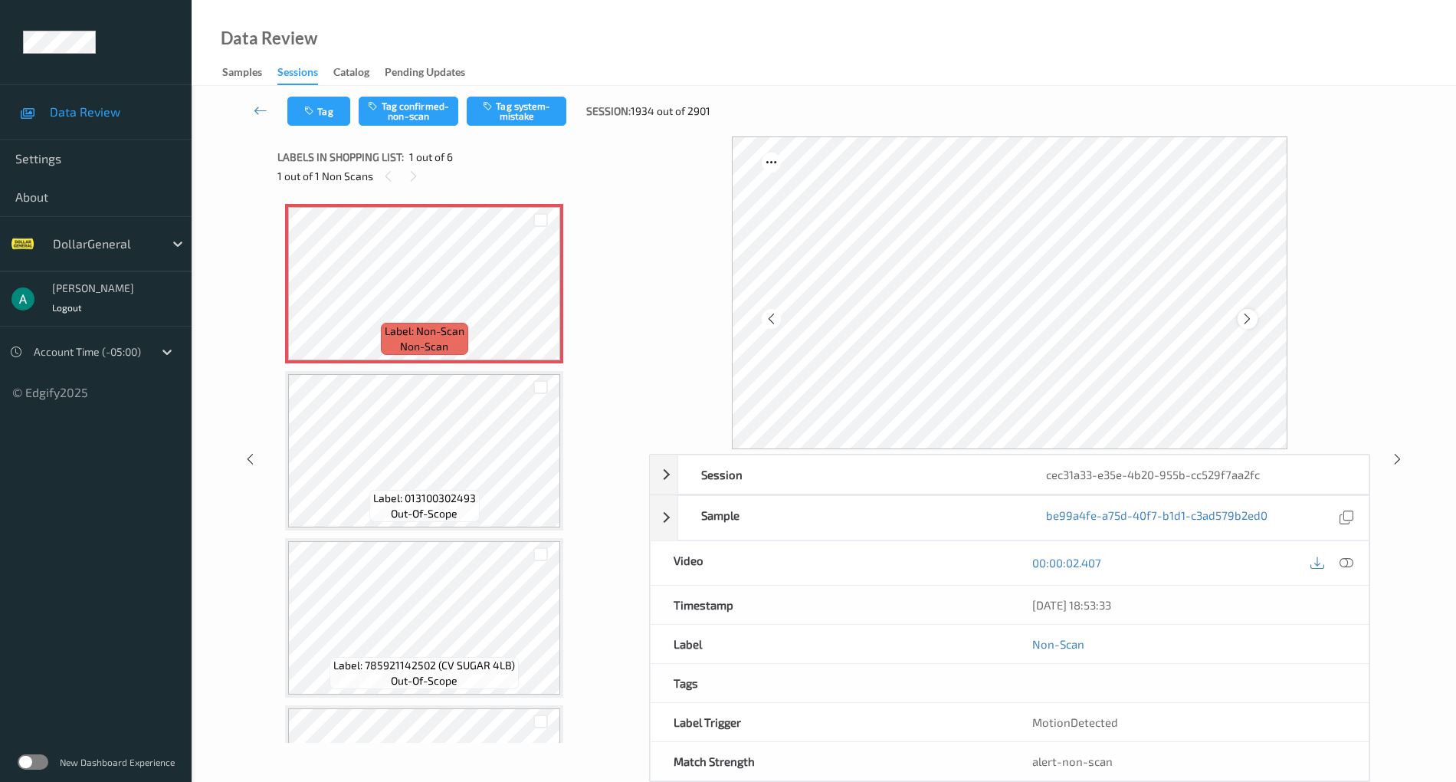
click at [1252, 320] on icon at bounding box center [1247, 319] width 13 height 14
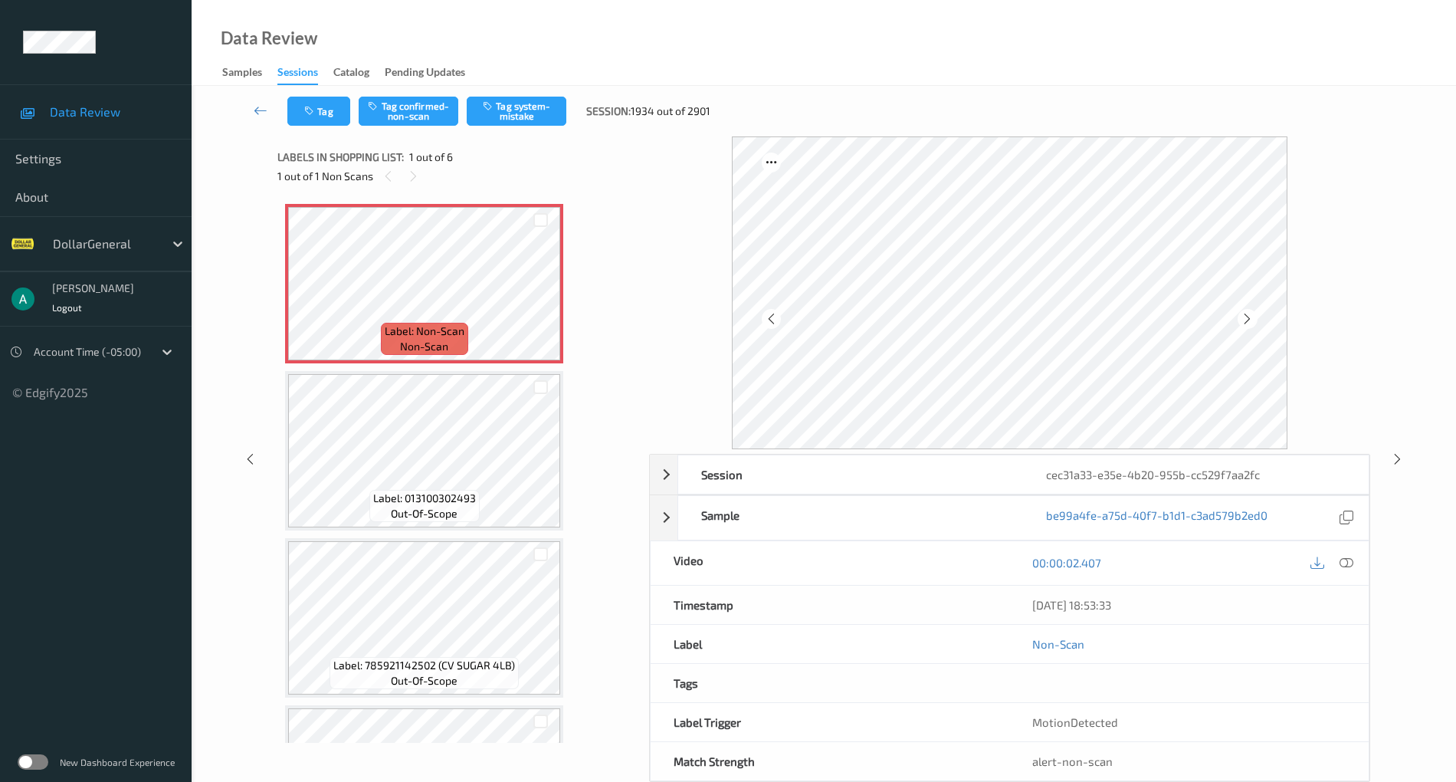
click at [1252, 320] on icon at bounding box center [1247, 319] width 13 height 14
click at [1357, 556] on div at bounding box center [1347, 563] width 21 height 21
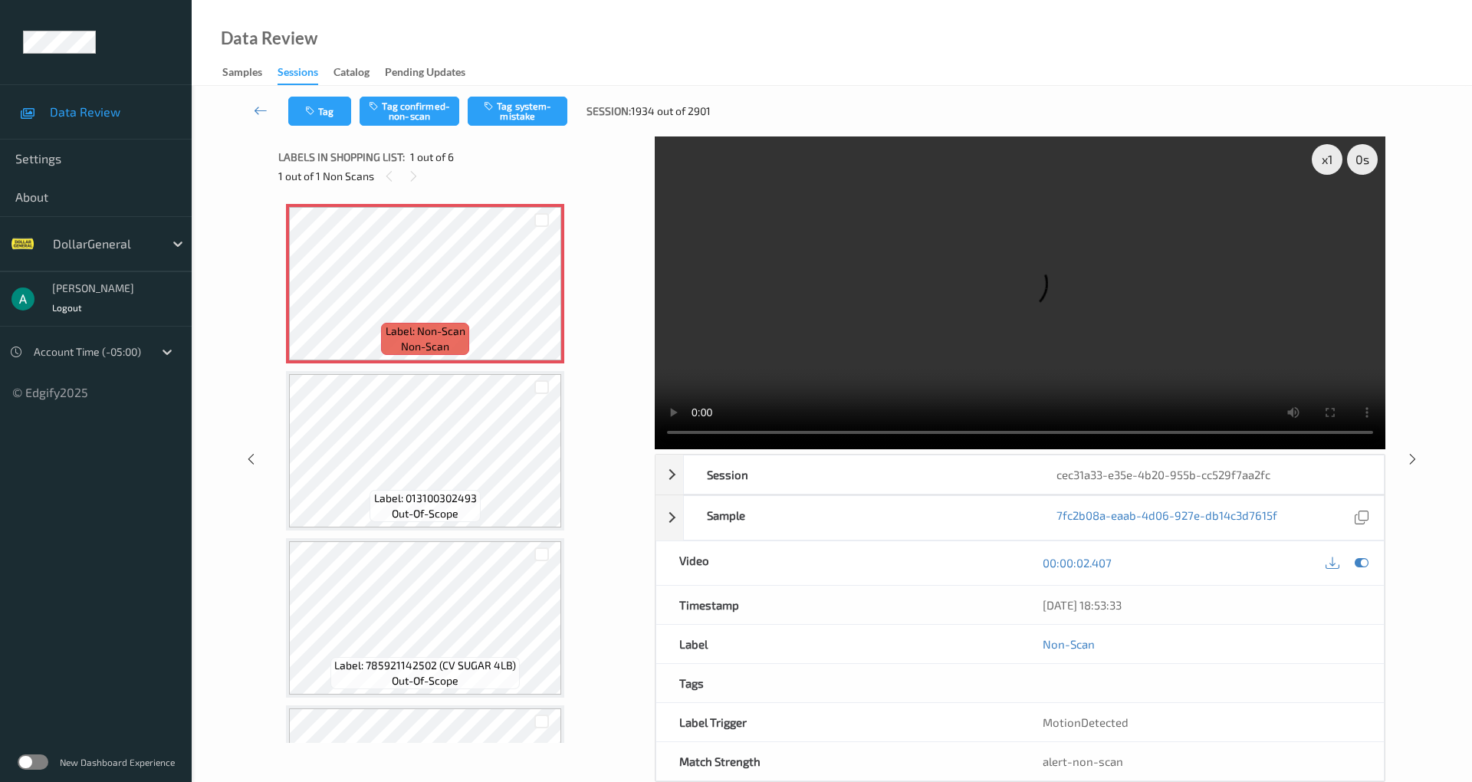
click at [748, 237] on video at bounding box center [1020, 292] width 730 height 313
click at [1082, 186] on video at bounding box center [1020, 292] width 730 height 313
click at [825, 183] on video at bounding box center [1020, 292] width 730 height 313
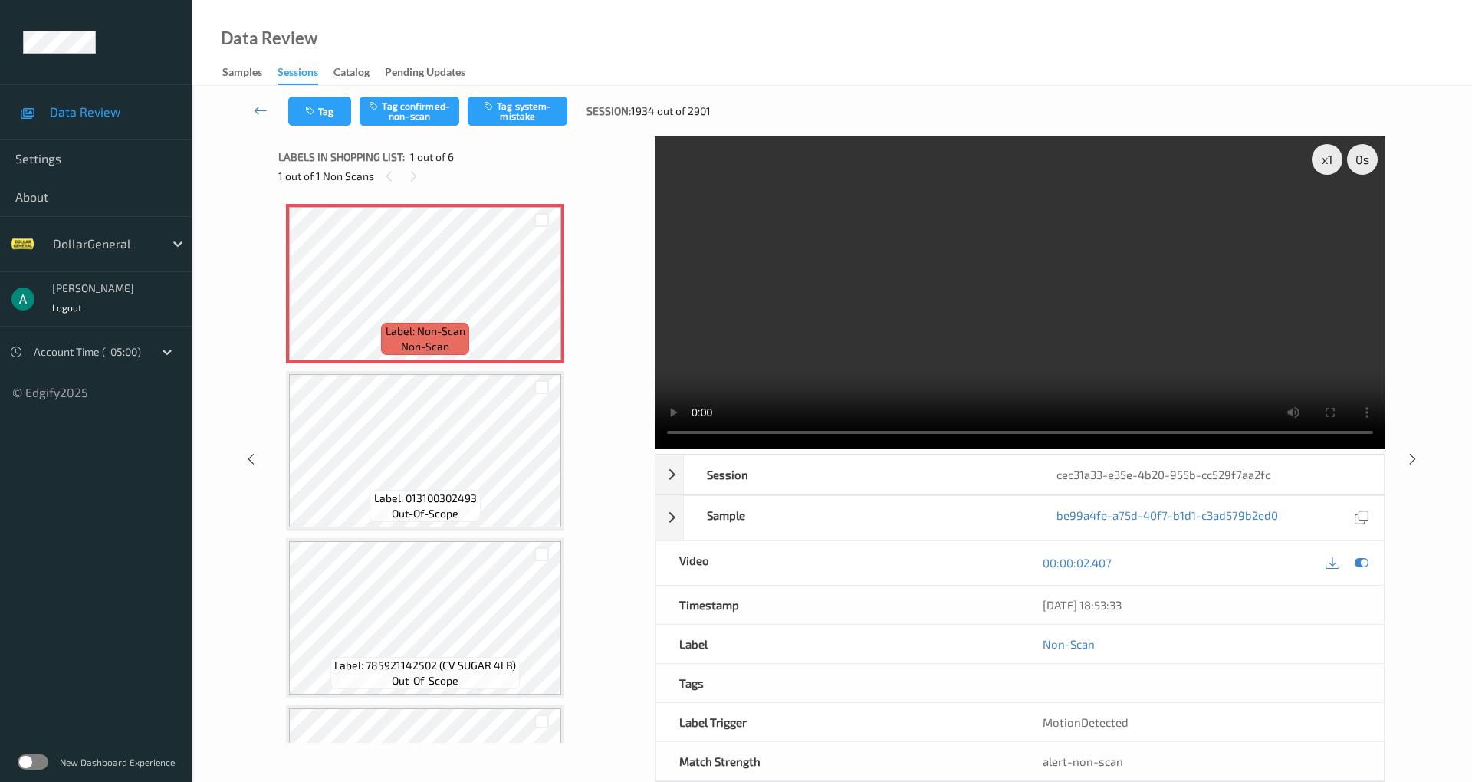
click at [865, 189] on video at bounding box center [1020, 292] width 730 height 313
click at [506, 116] on button "Tag system-mistake" at bounding box center [518, 111] width 100 height 29
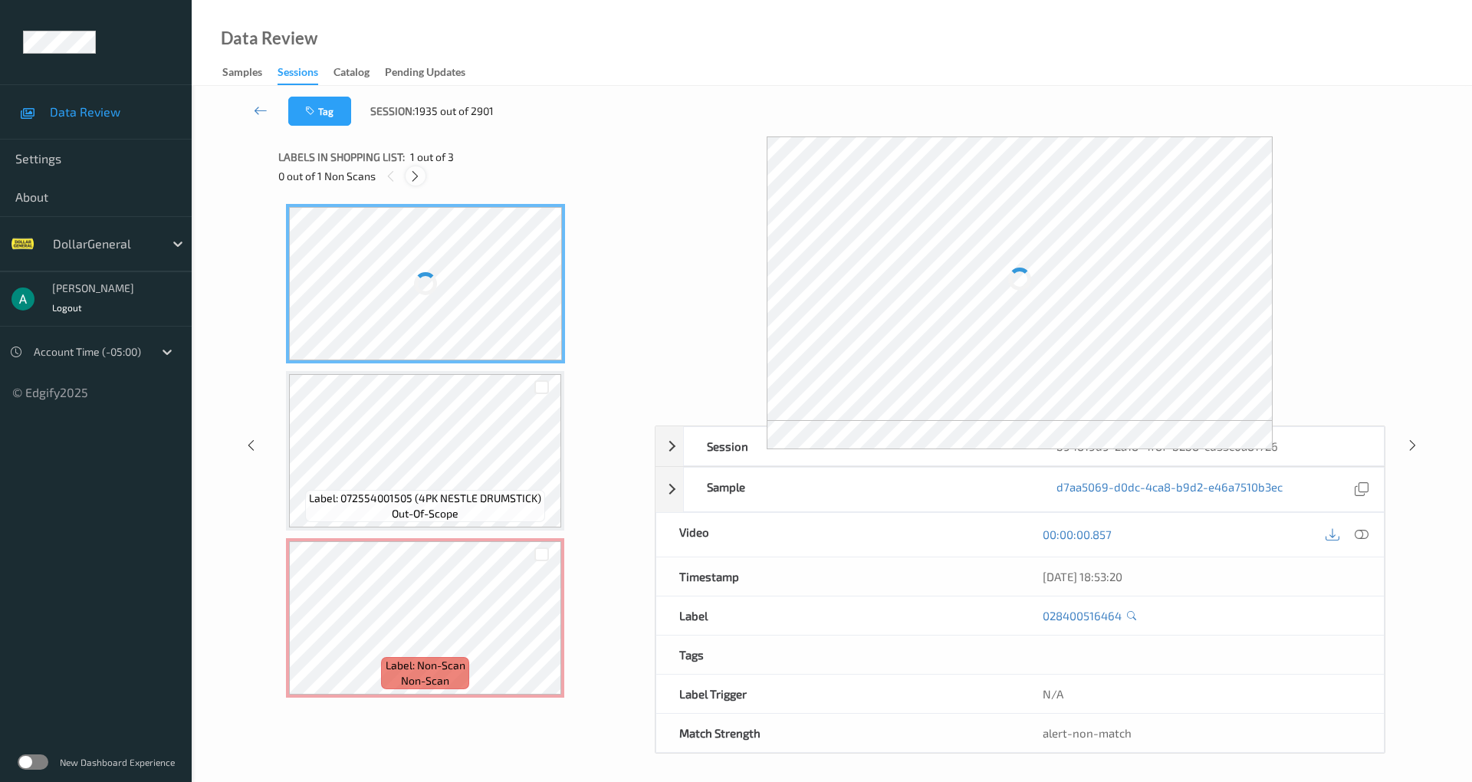
click at [419, 171] on icon at bounding box center [414, 176] width 13 height 14
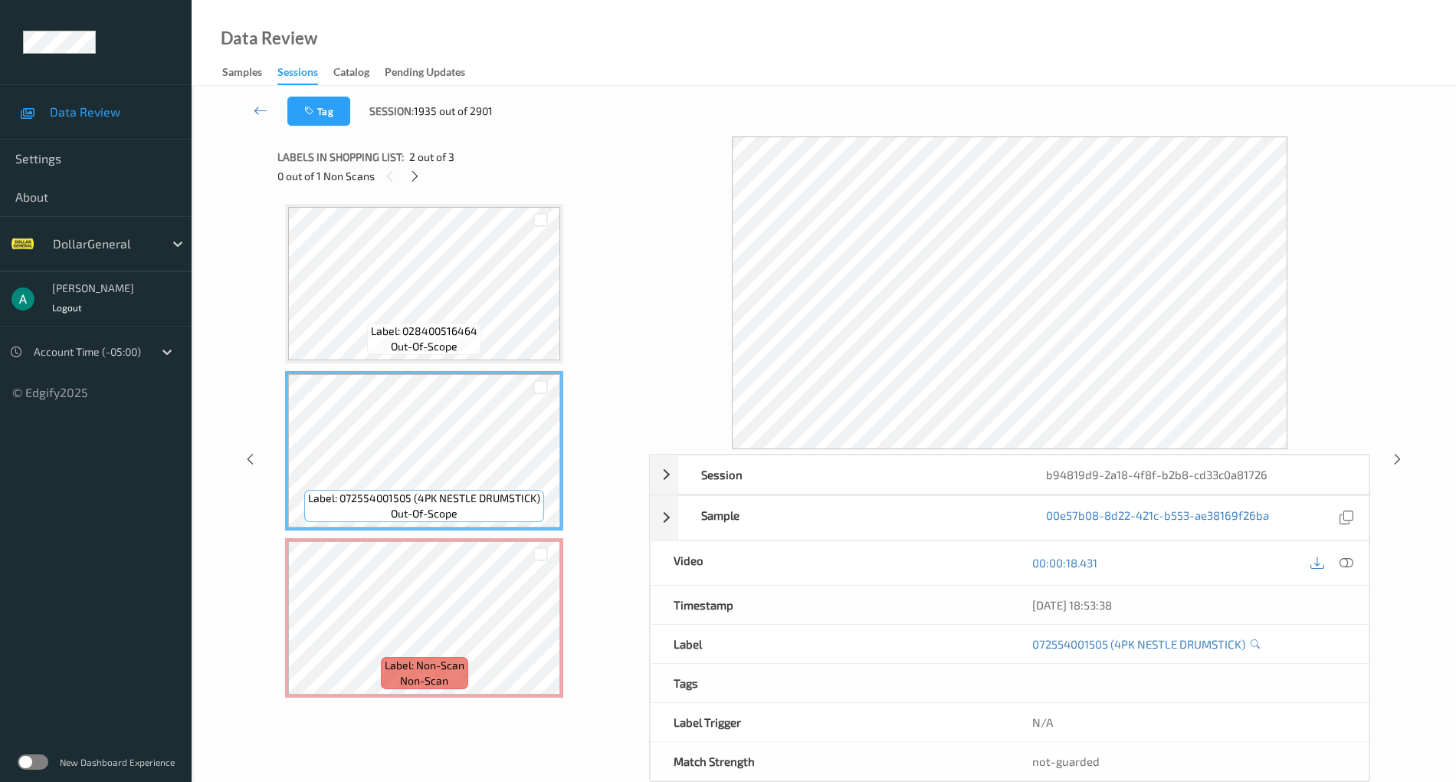
click at [469, 510] on div "Label: 072554001505 (4PK NESTLE DRUMSTICK) out-of-scope" at bounding box center [424, 506] width 240 height 32
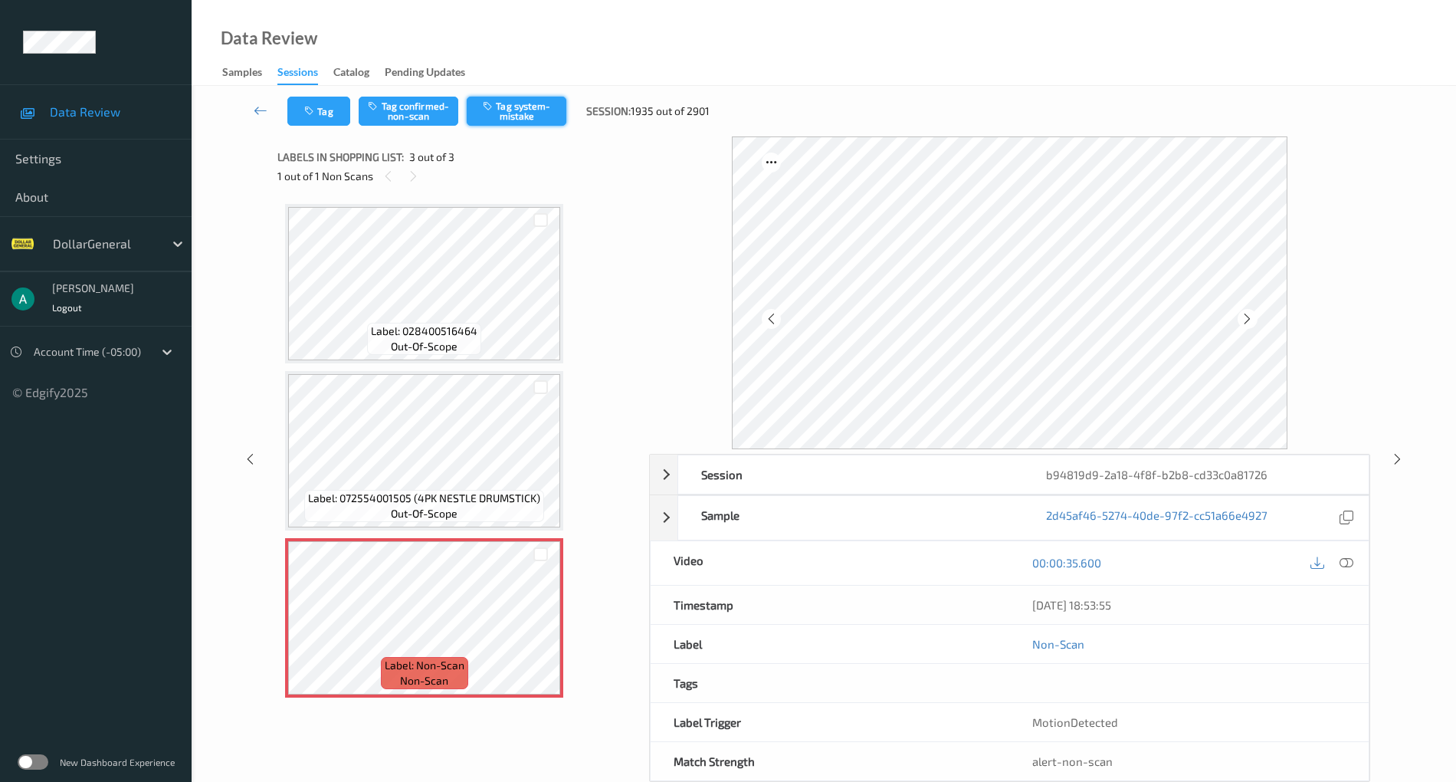
click at [530, 112] on button "Tag system-mistake" at bounding box center [517, 111] width 100 height 29
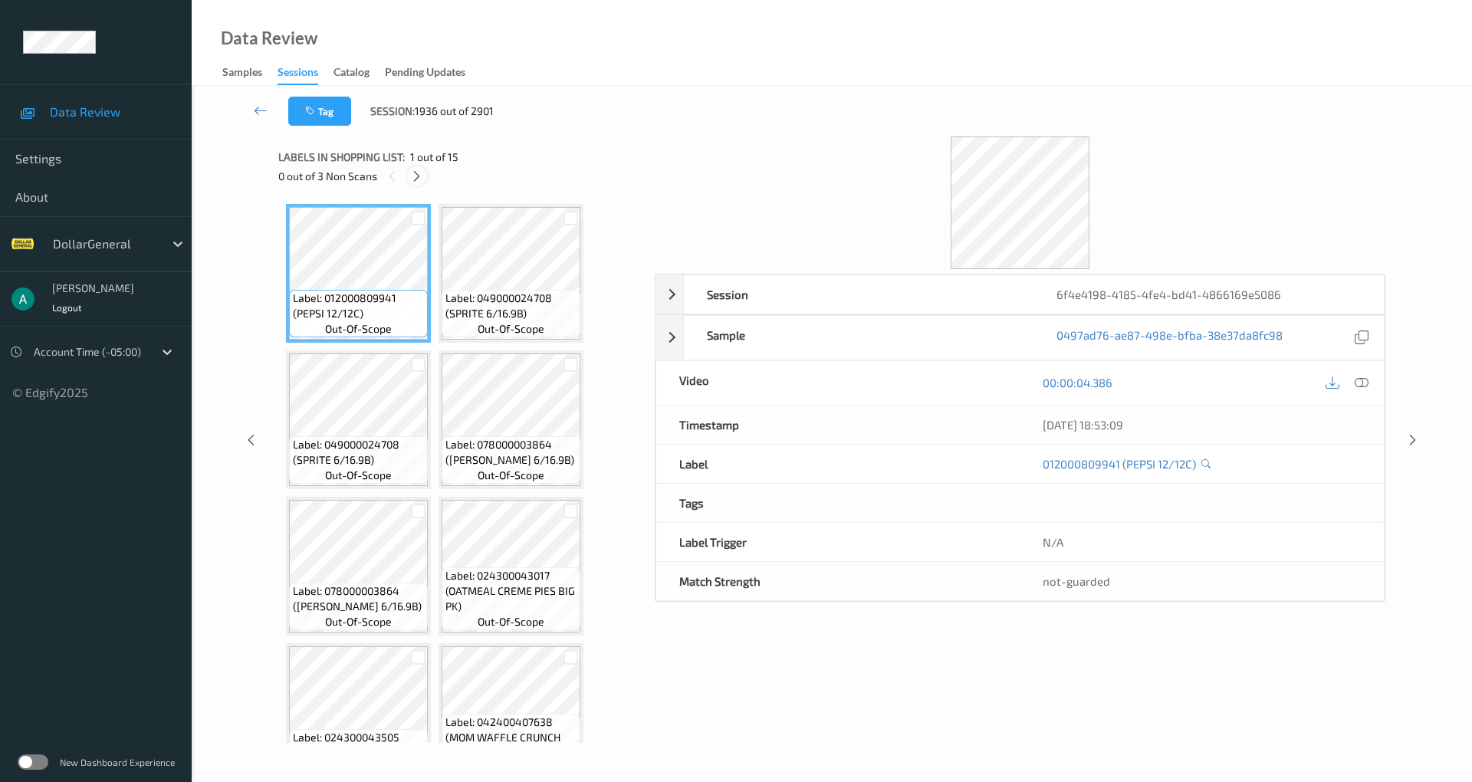
click at [422, 171] on icon at bounding box center [416, 176] width 13 height 14
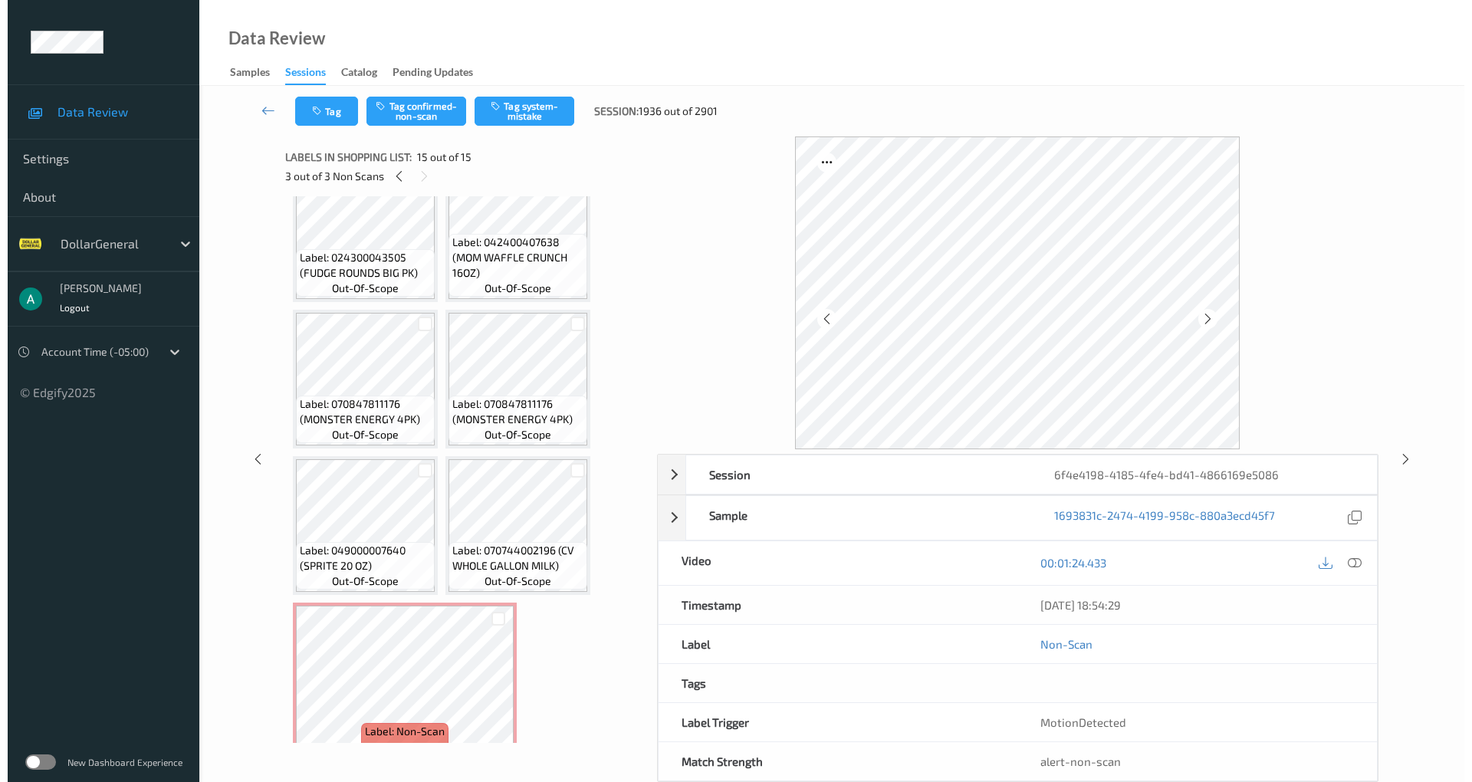
scroll to position [534, 0]
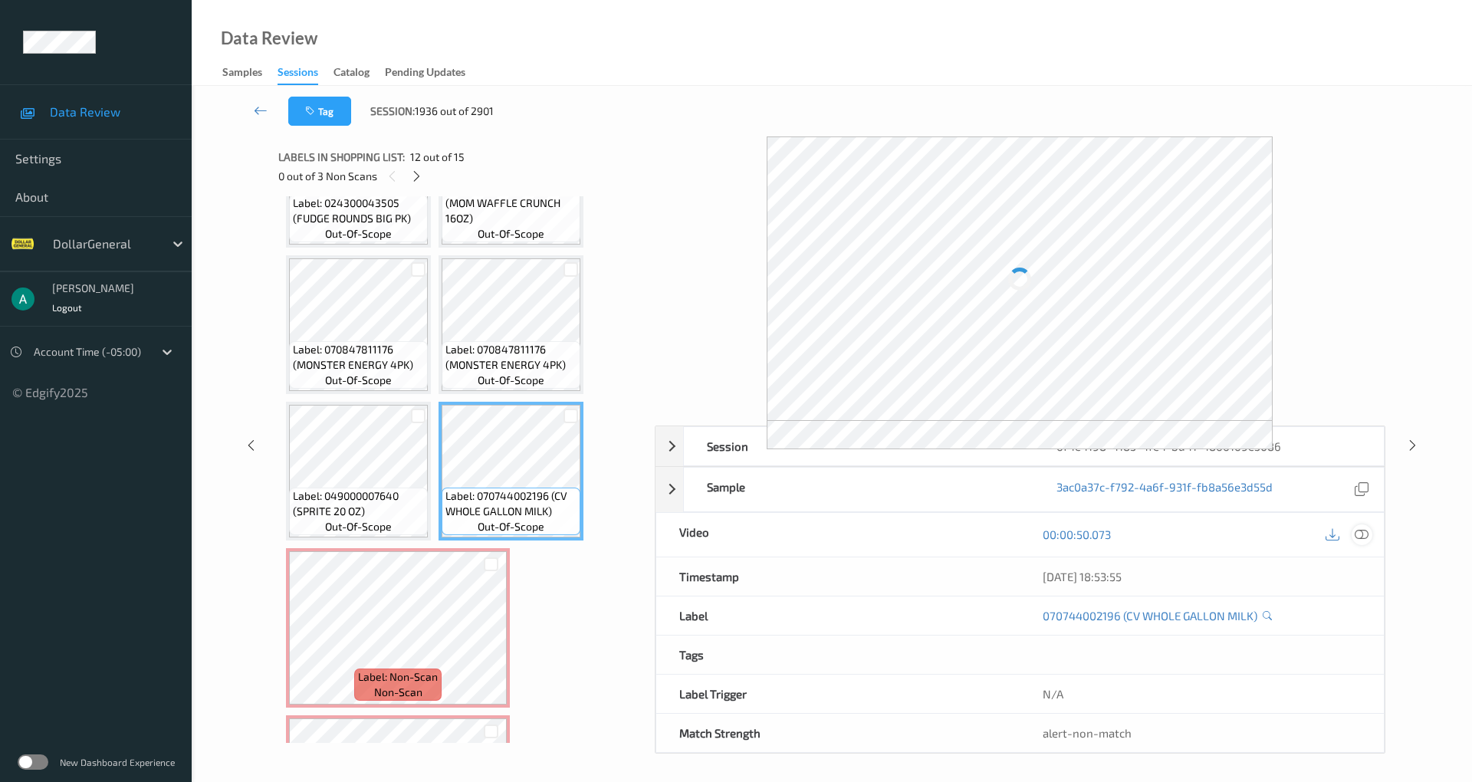
click at [1357, 532] on icon at bounding box center [1361, 534] width 14 height 14
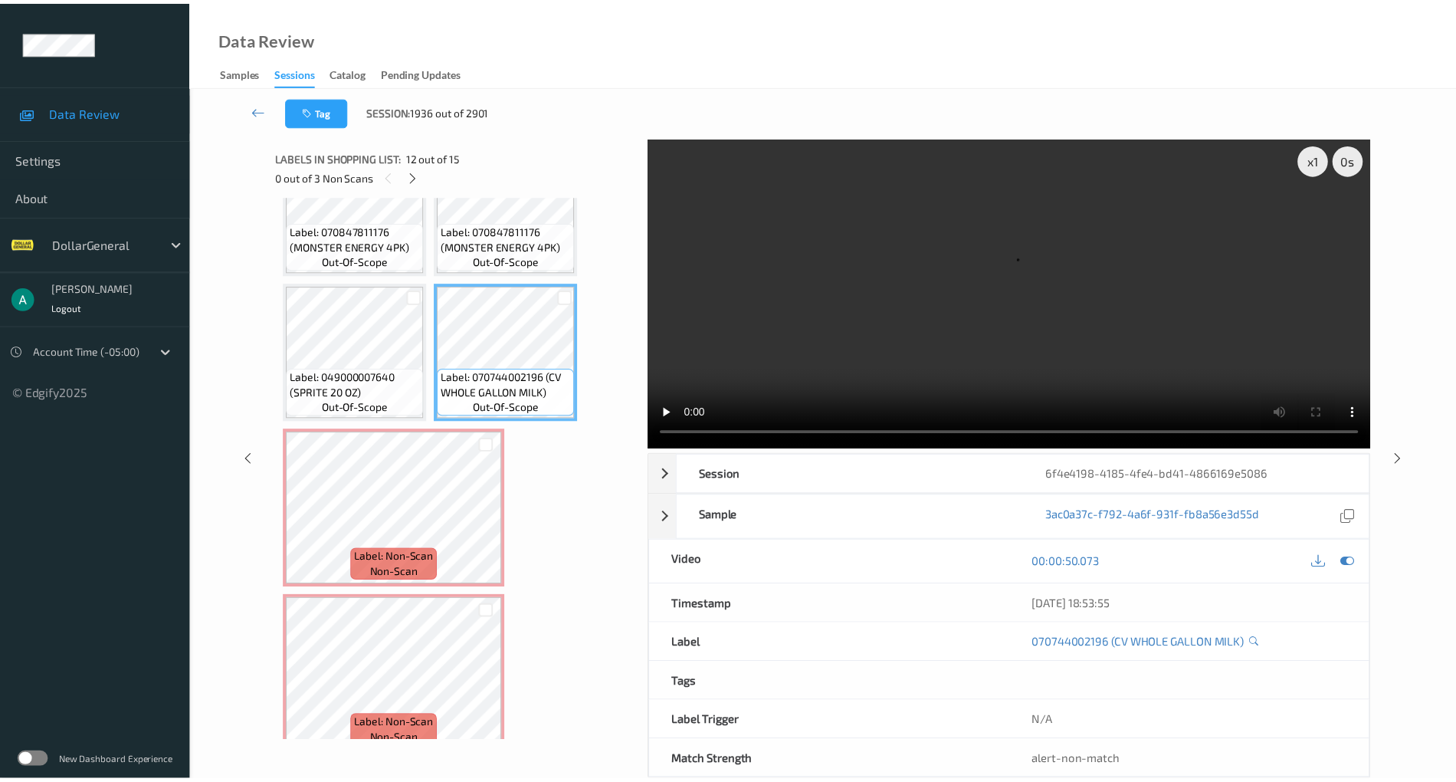
scroll to position [636, 0]
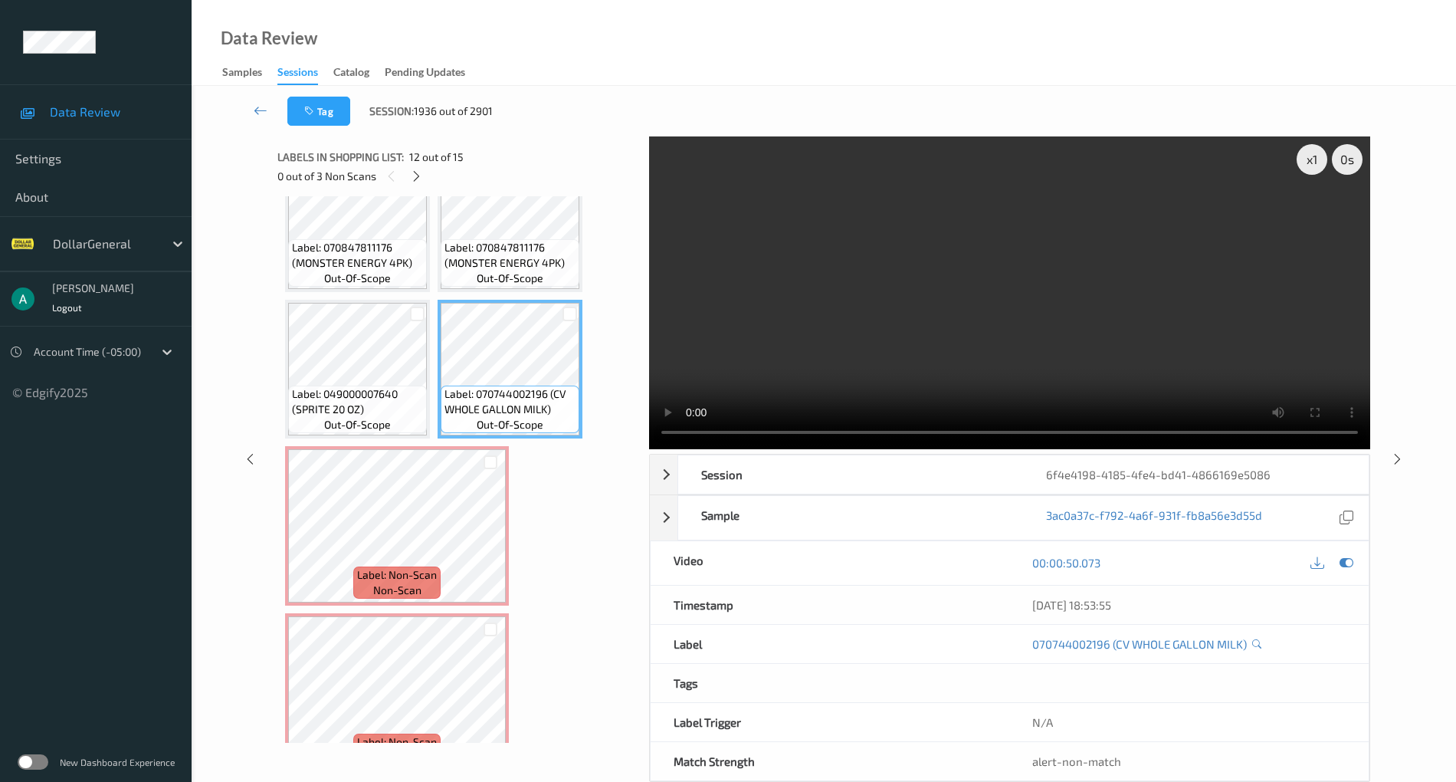
click at [1075, 248] on video at bounding box center [1009, 292] width 721 height 313
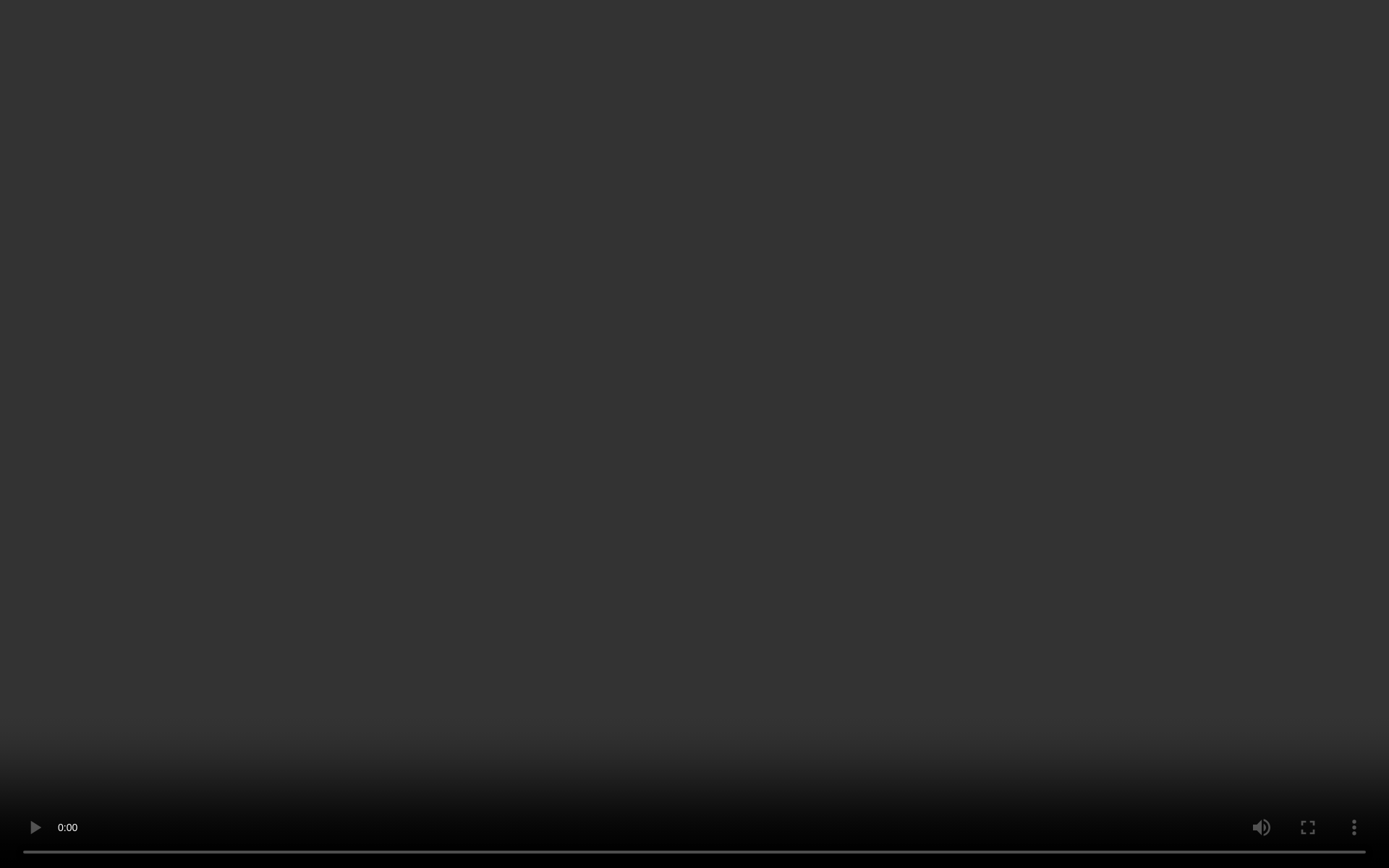
click at [923, 342] on video at bounding box center [694, 434] width 1389 height 868
drag, startPoint x: 611, startPoint y: 564, endPoint x: 650, endPoint y: 566, distance: 39.1
click at [631, 566] on video at bounding box center [694, 434] width 1389 height 868
click at [358, 565] on video at bounding box center [694, 434] width 1389 height 868
click at [633, 390] on video at bounding box center [694, 434] width 1389 height 868
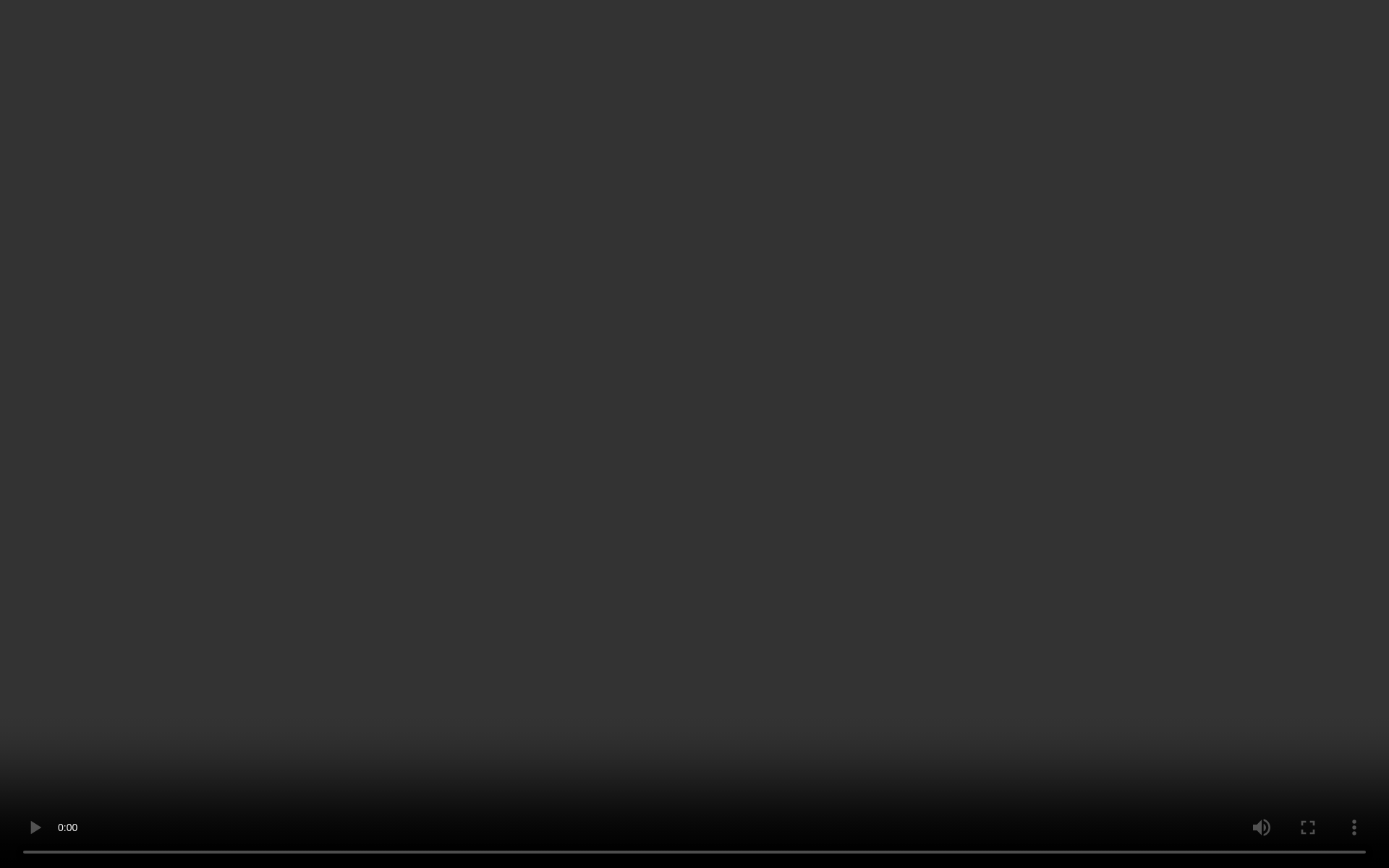
click at [633, 390] on video at bounding box center [694, 434] width 1389 height 868
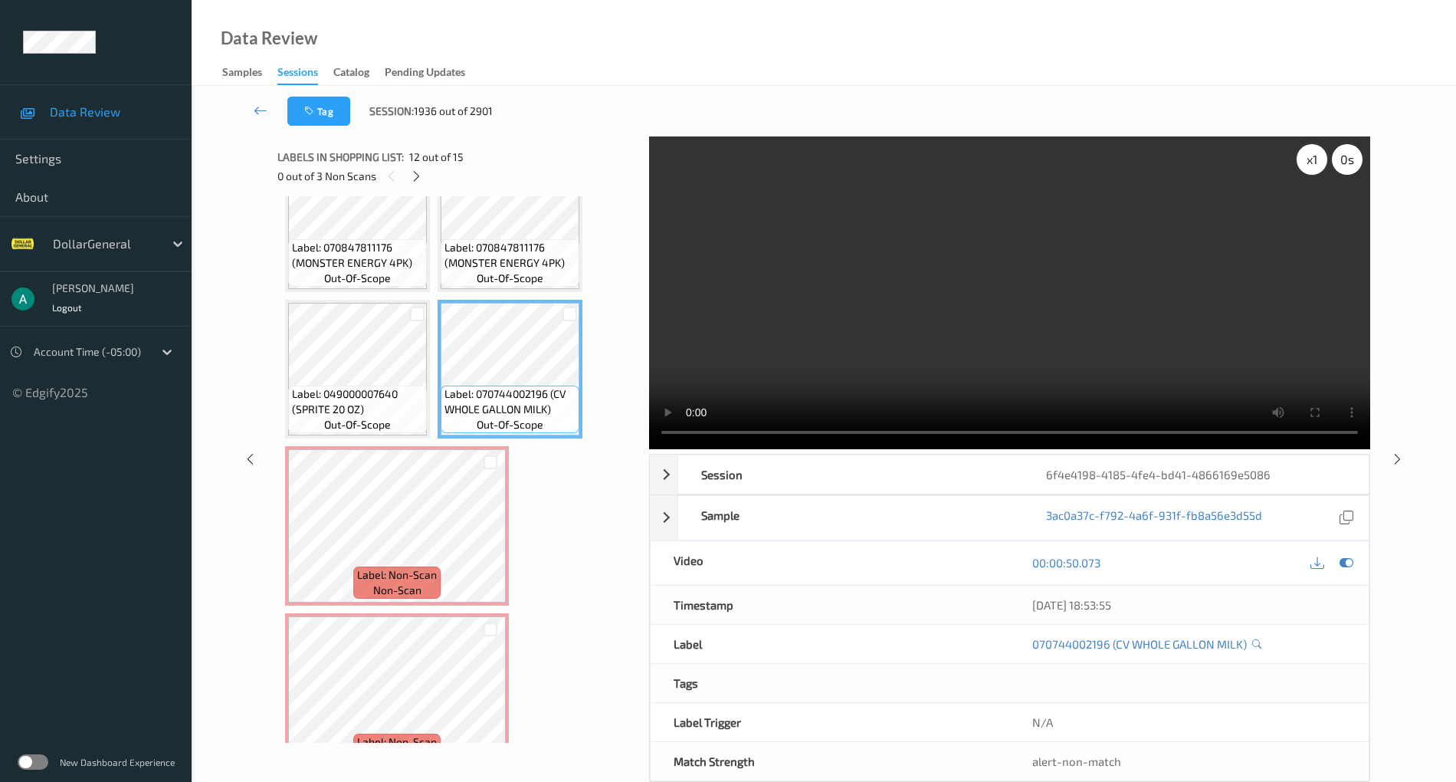
click at [1319, 153] on div "x 1" at bounding box center [1312, 159] width 31 height 31
click at [1306, 156] on div "x 2" at bounding box center [1312, 159] width 31 height 31
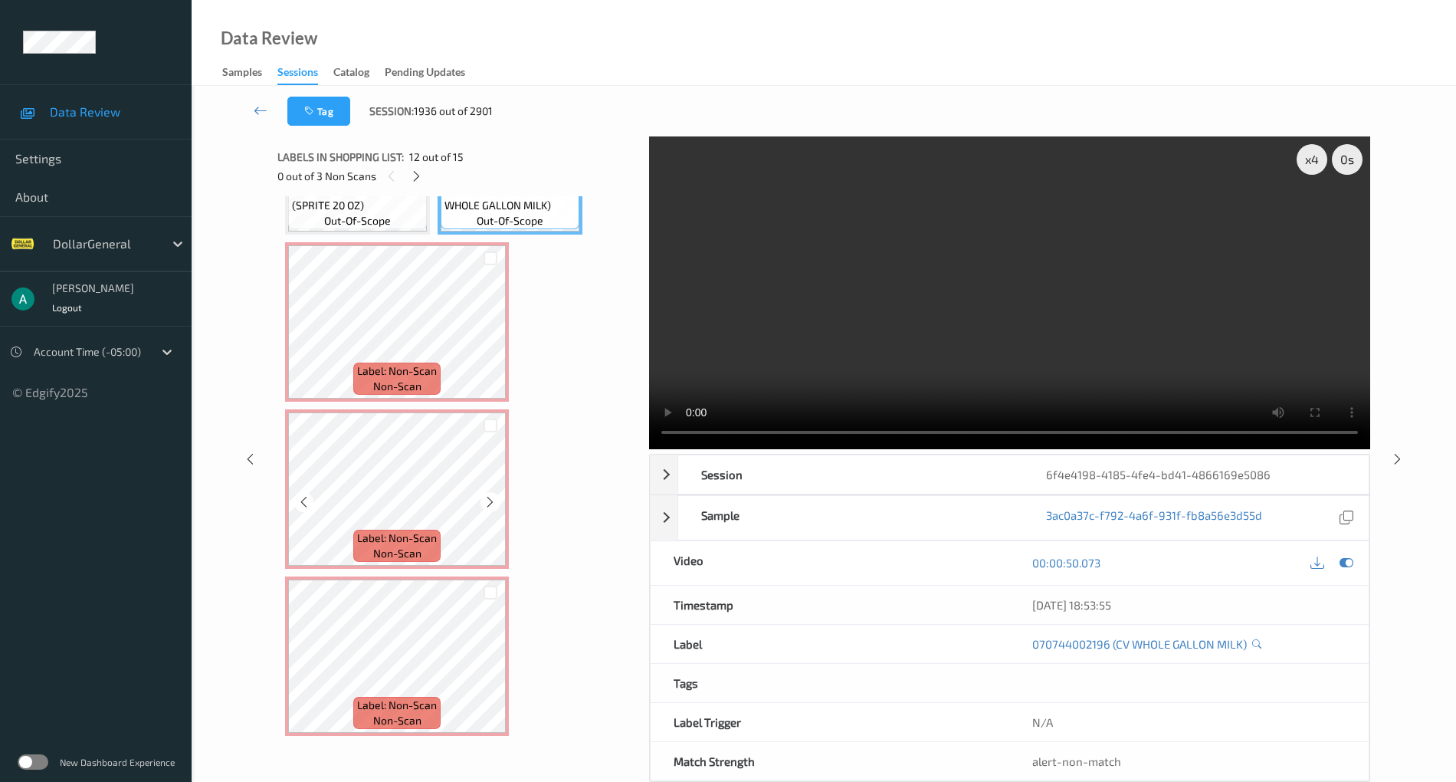
scroll to position [840, 0]
click at [928, 271] on video at bounding box center [1009, 292] width 721 height 313
click at [901, 285] on video at bounding box center [1009, 292] width 721 height 313
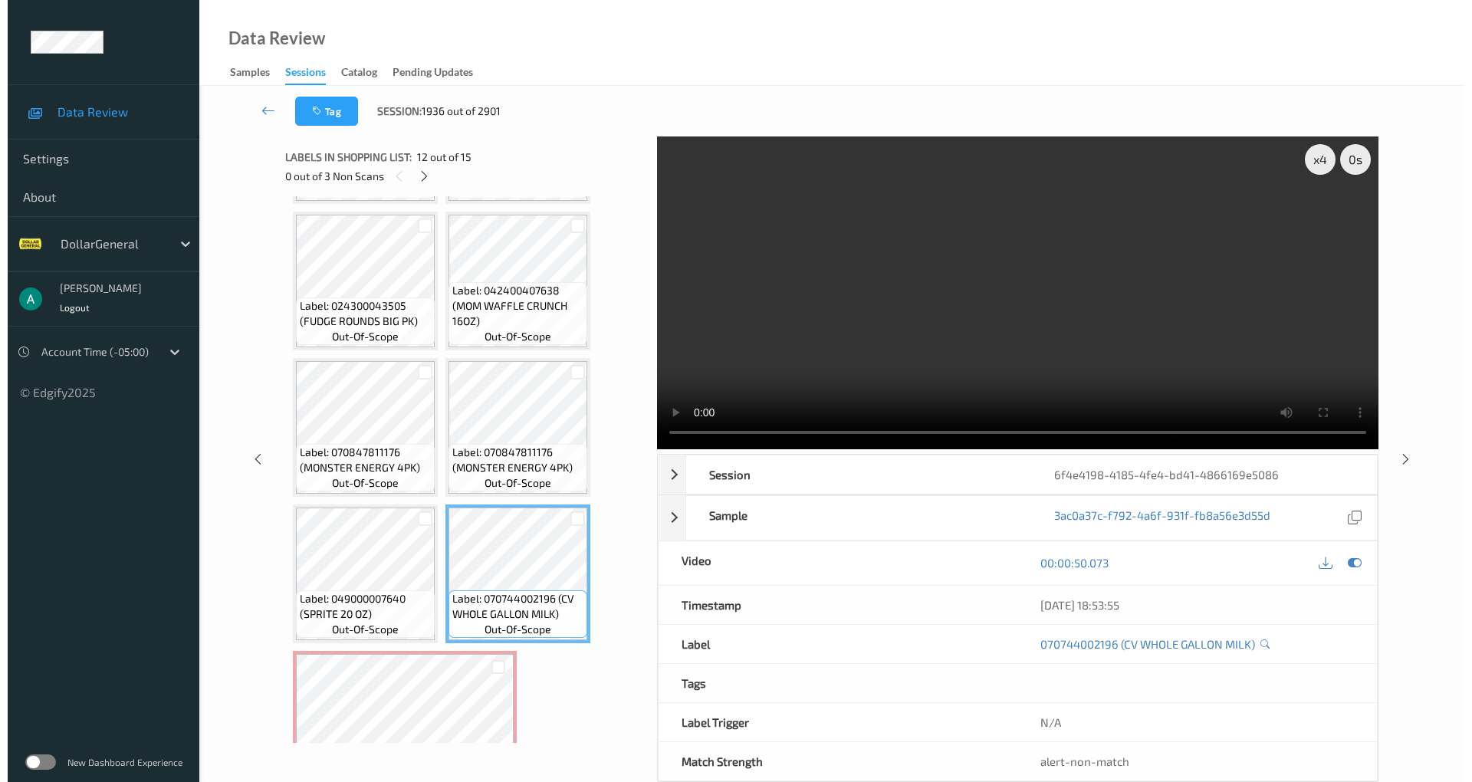
scroll to position [227, 0]
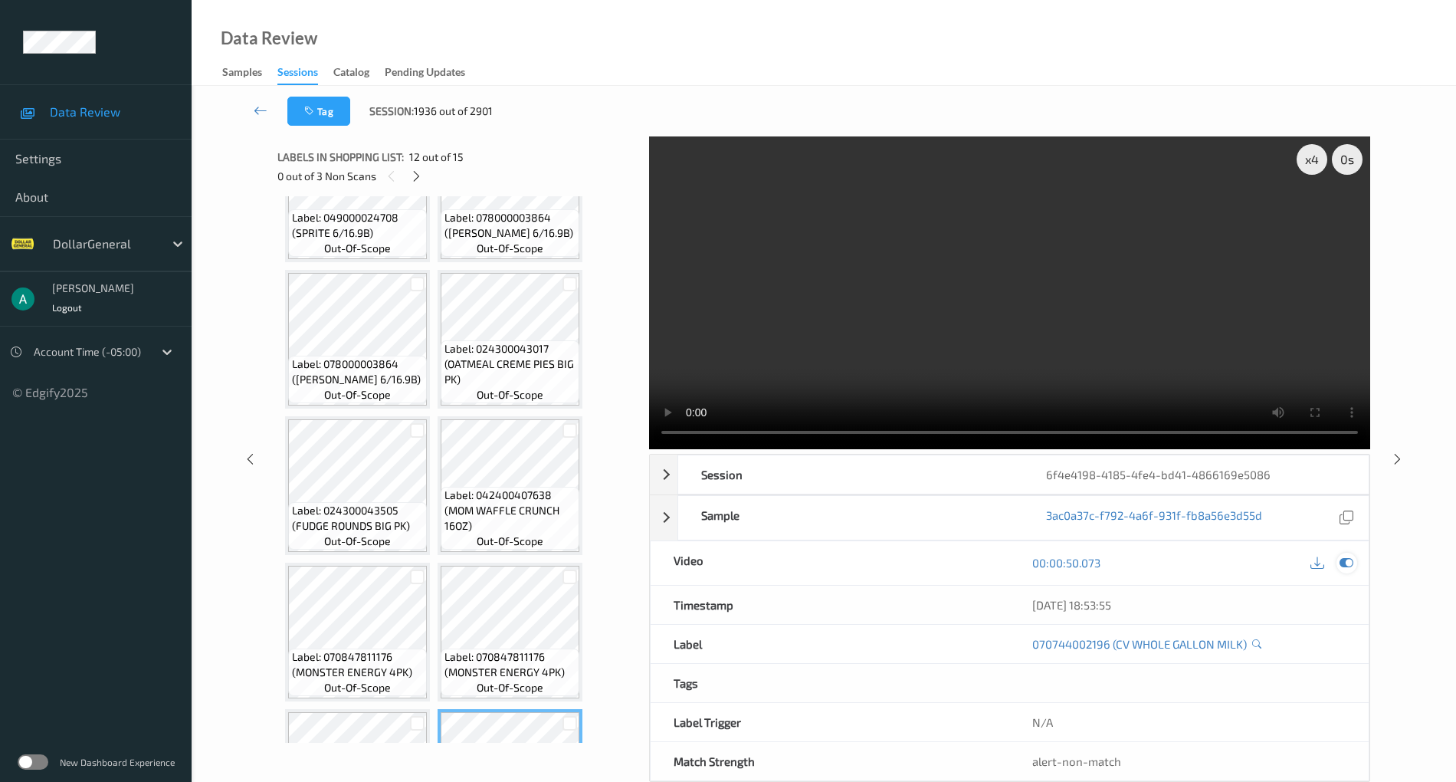
click at [1349, 563] on icon at bounding box center [1347, 563] width 14 height 14
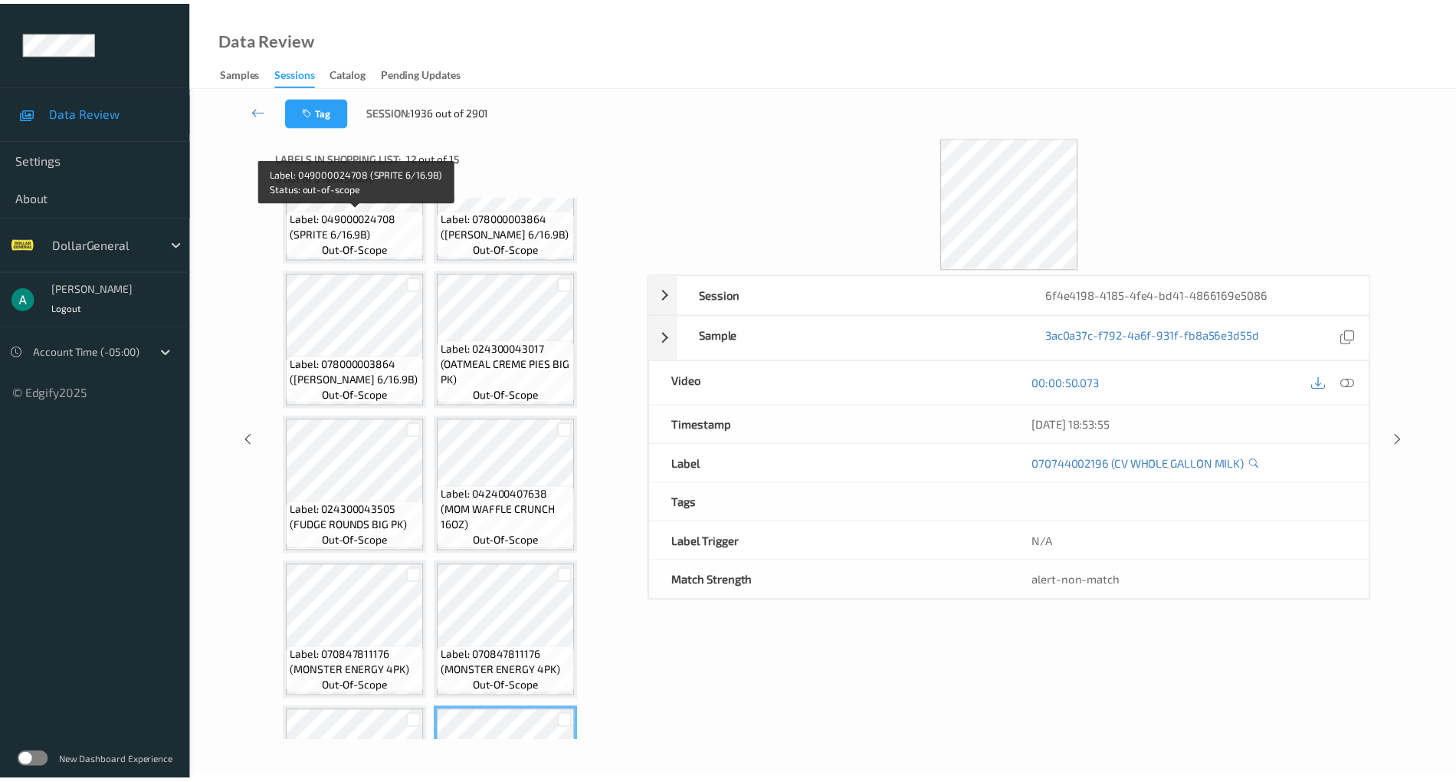
scroll to position [23, 0]
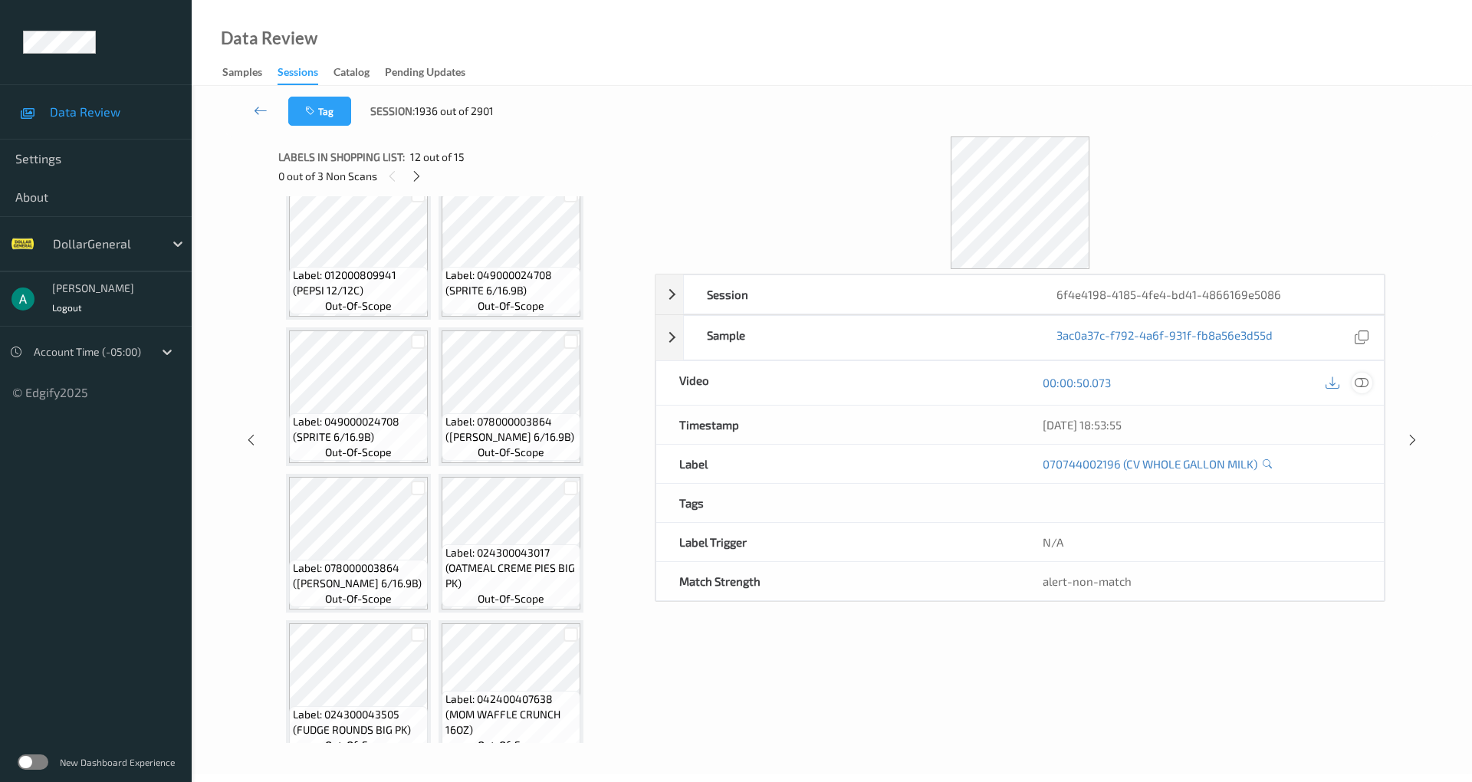
click at [1357, 382] on icon at bounding box center [1361, 383] width 14 height 14
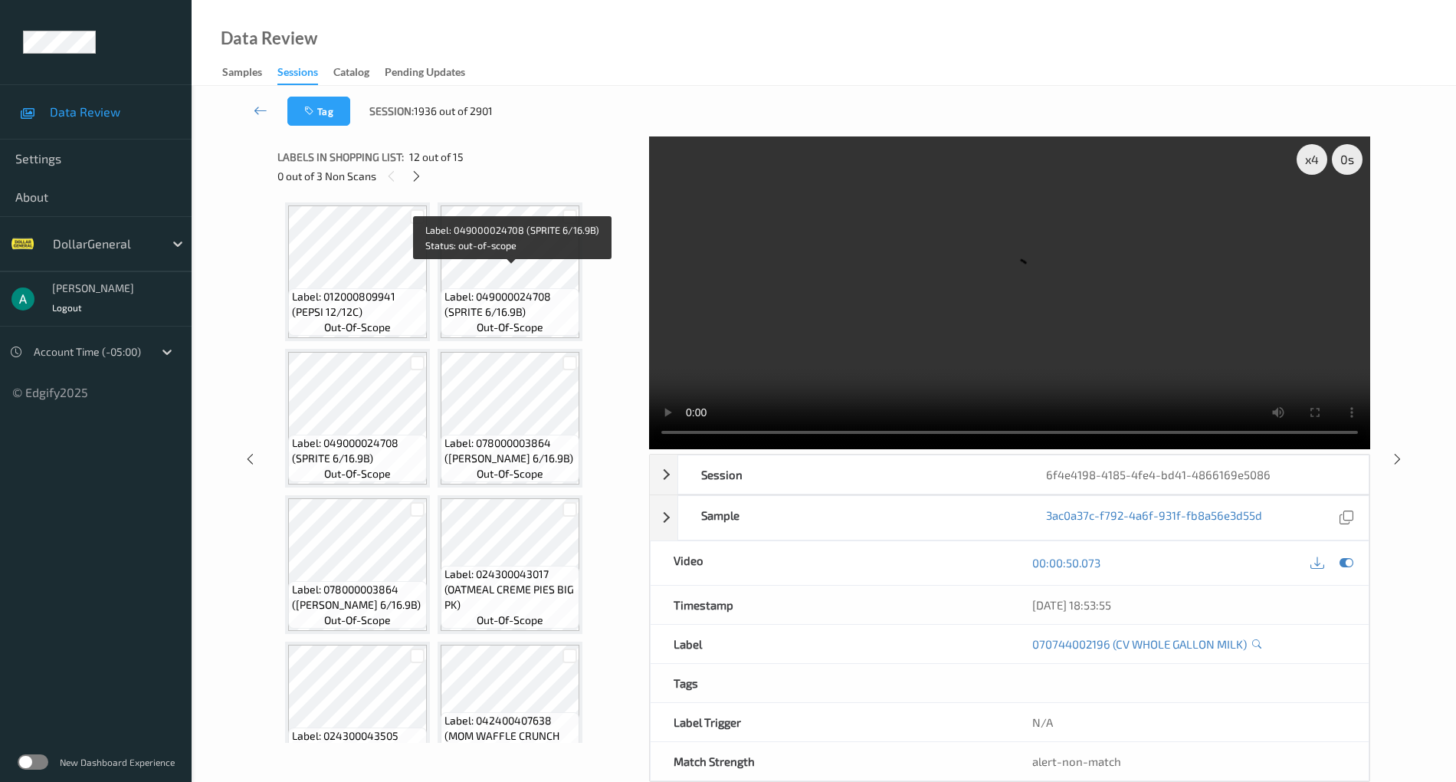
scroll to position [0, 0]
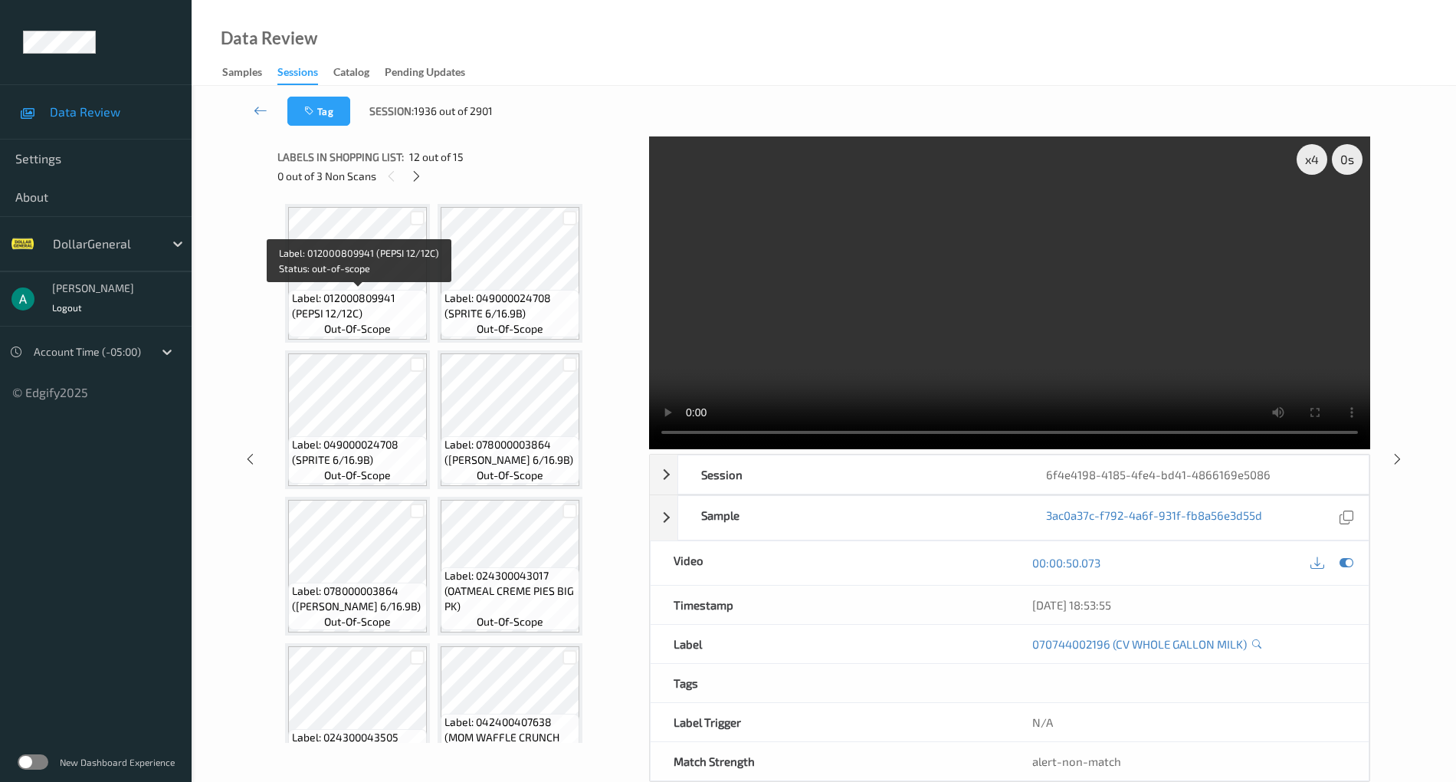
click at [368, 306] on span "Label: 012000809941 (PEPSI 12/12C)" at bounding box center [357, 305] width 131 height 31
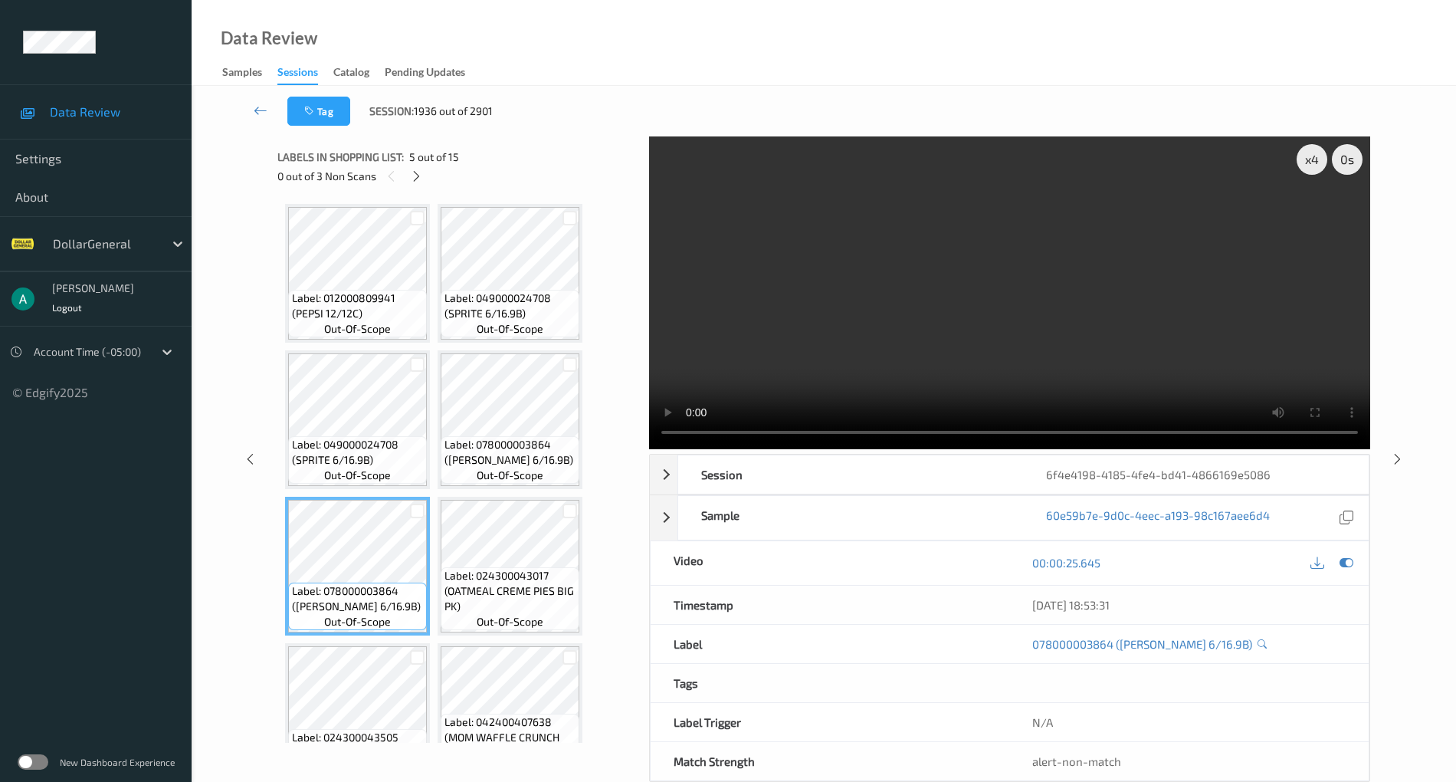
click at [875, 305] on video at bounding box center [1009, 292] width 721 height 313
click at [837, 281] on video at bounding box center [1009, 292] width 721 height 313
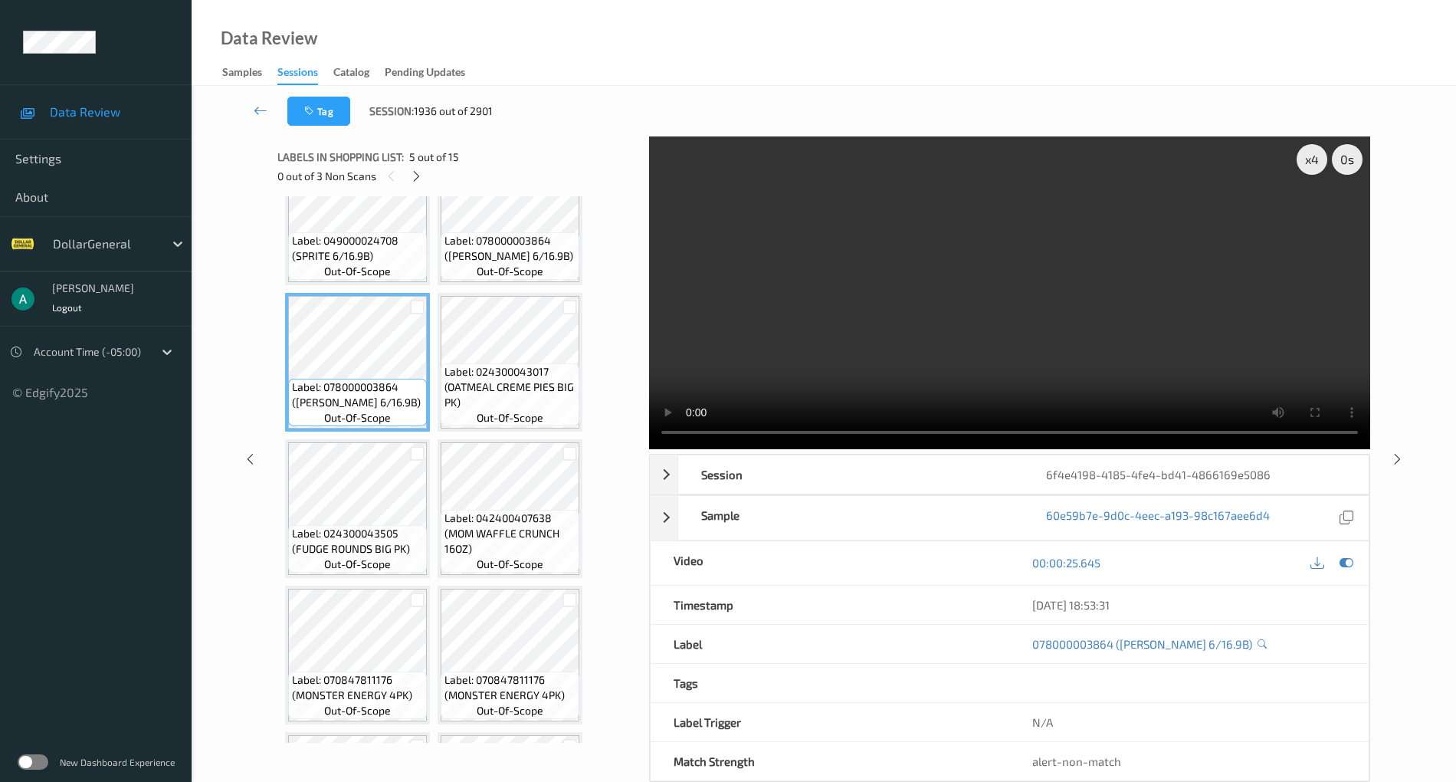
scroll to position [204, 0]
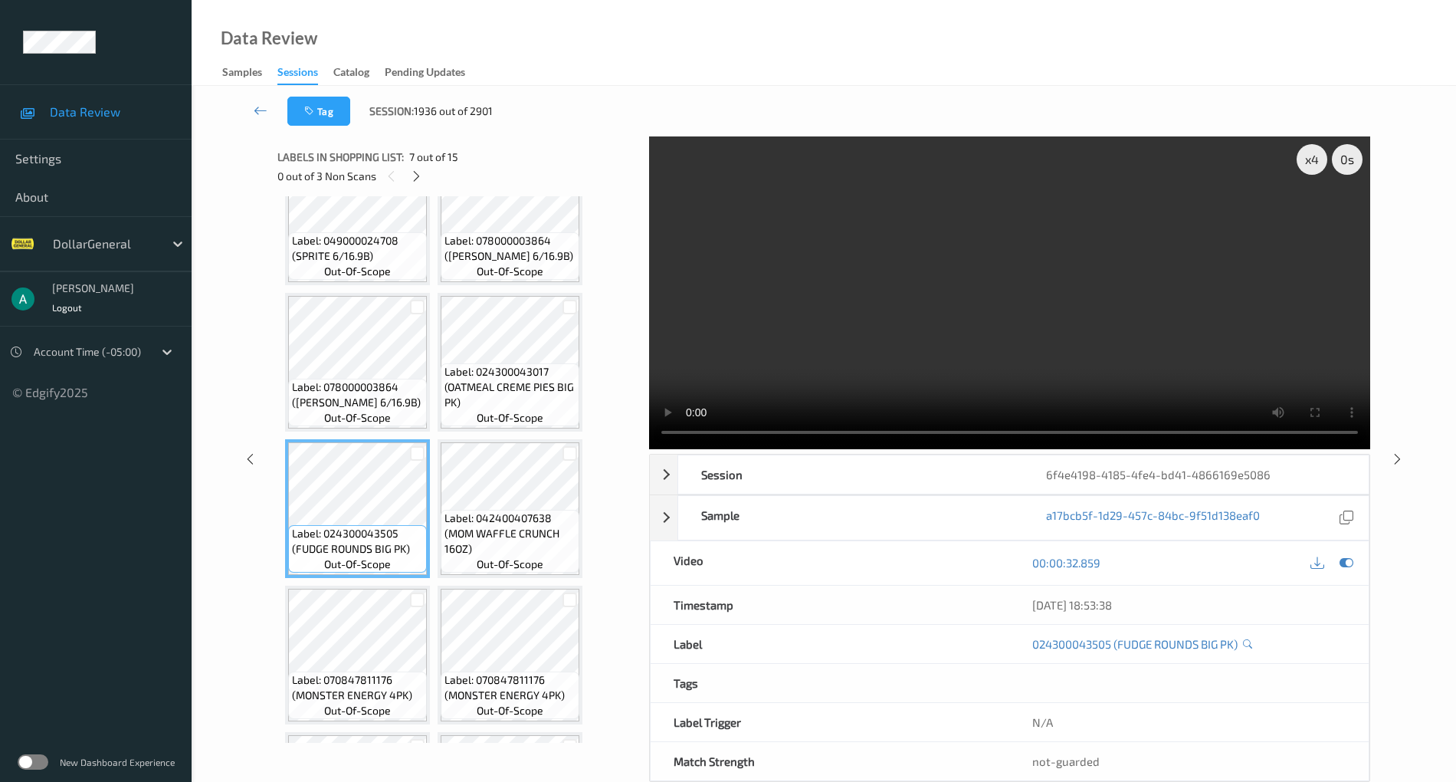
drag, startPoint x: 826, startPoint y: 314, endPoint x: 684, endPoint y: 402, distance: 167.2
click at [825, 314] on video at bounding box center [1009, 292] width 721 height 313
click at [743, 344] on video at bounding box center [1009, 292] width 721 height 313
click at [542, 515] on span "Label: 042400407638 (MOM WAFFLE CRUNCH 16OZ)" at bounding box center [510, 533] width 131 height 46
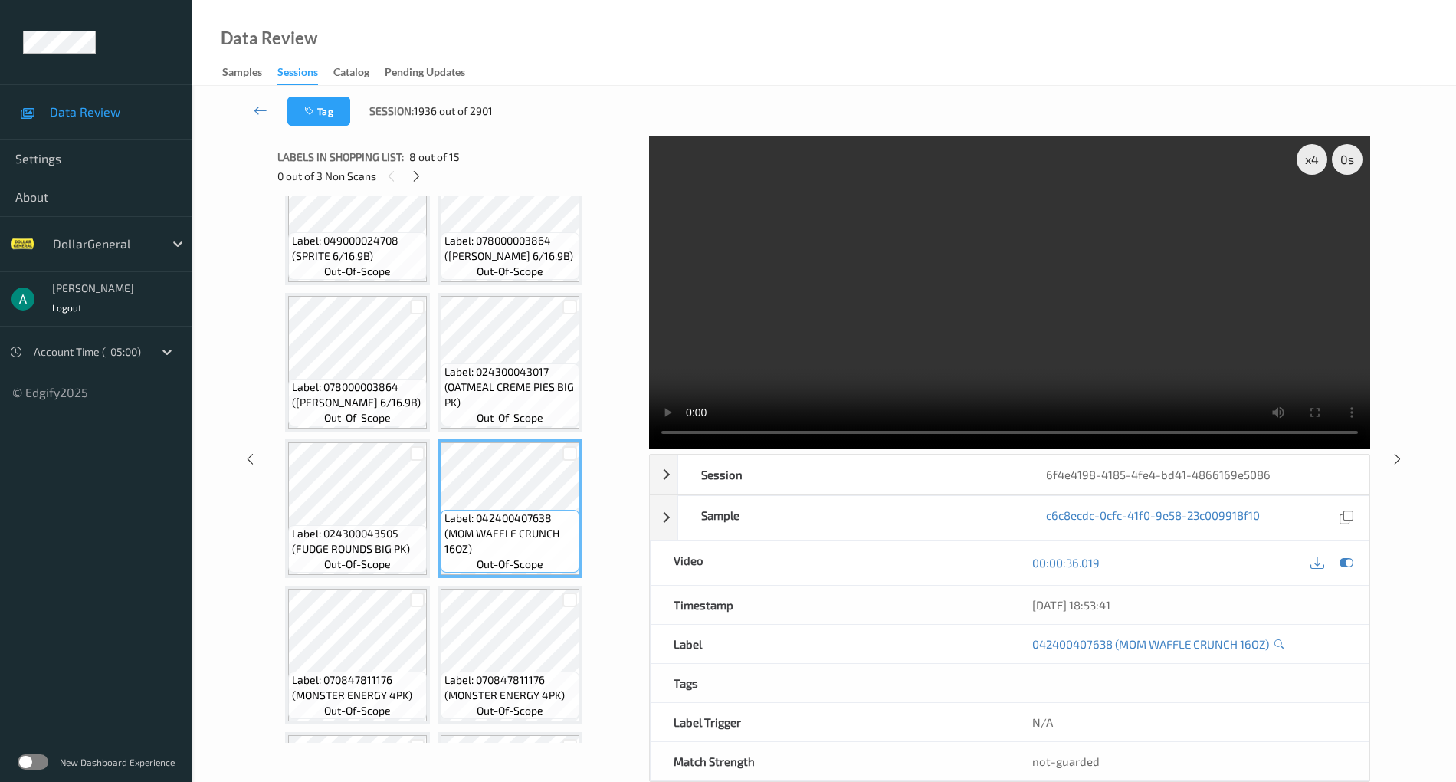
click at [953, 263] on video at bounding box center [1009, 292] width 721 height 313
click at [937, 271] on video at bounding box center [1009, 292] width 721 height 313
click at [873, 294] on video at bounding box center [1009, 292] width 721 height 313
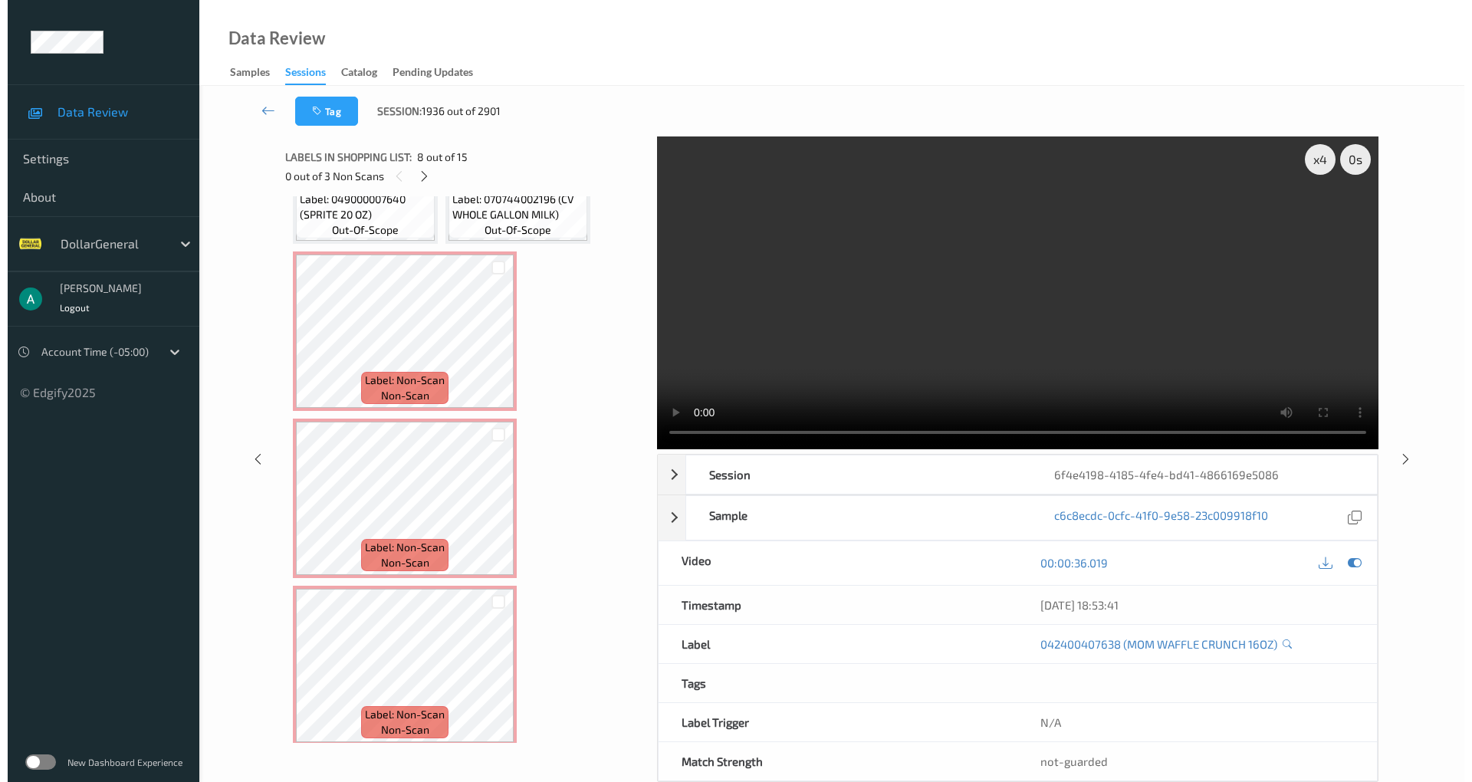
scroll to position [840, 0]
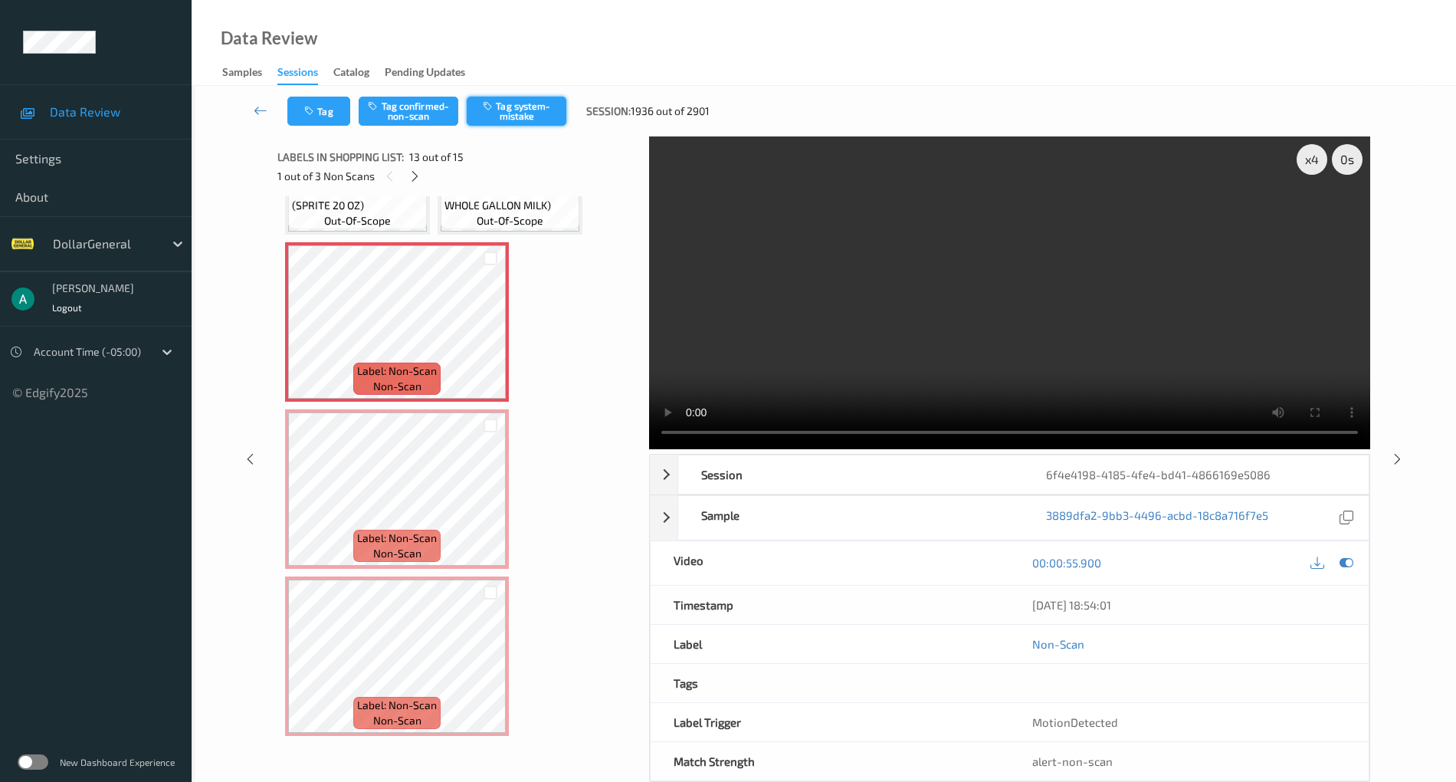
click at [533, 115] on button "Tag system-mistake" at bounding box center [517, 111] width 100 height 29
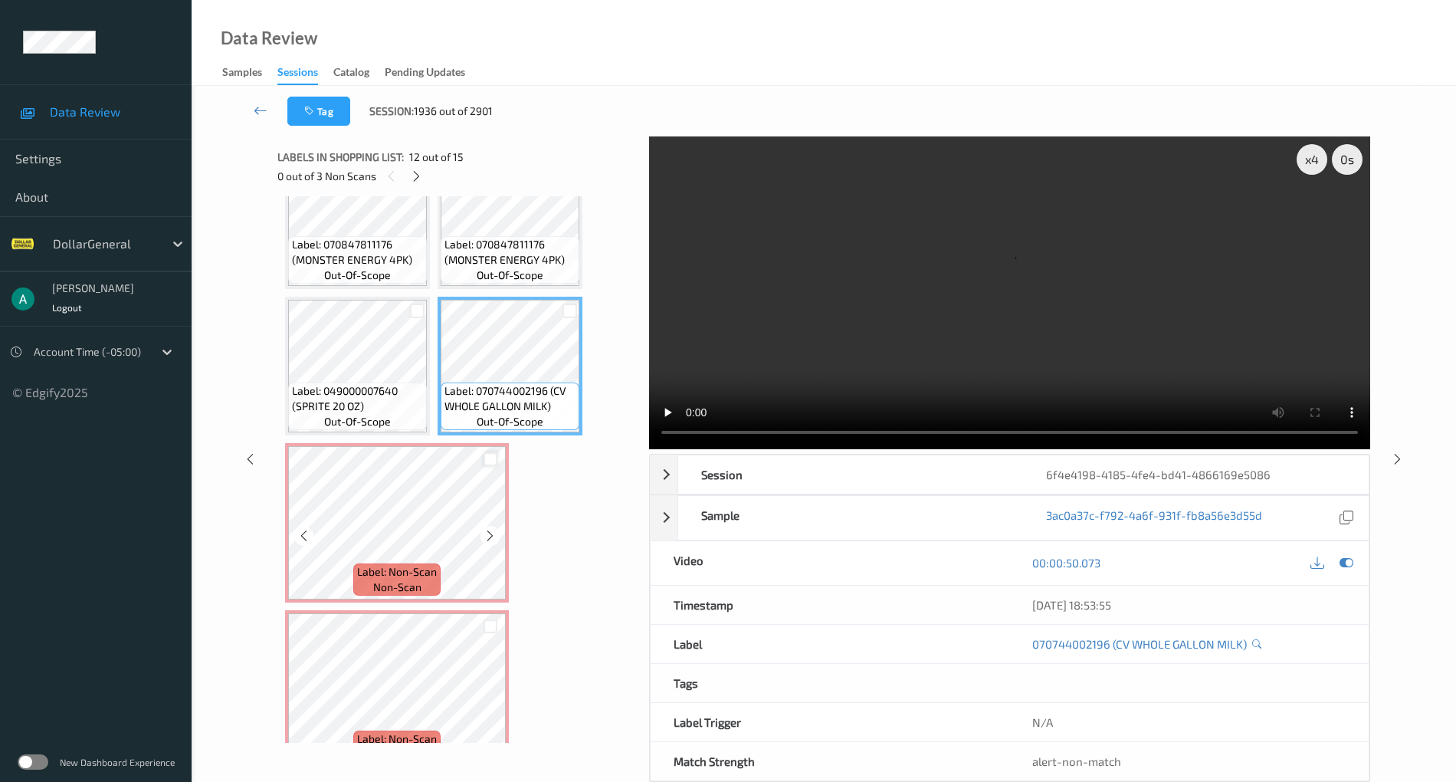
scroll to position [639, 0]
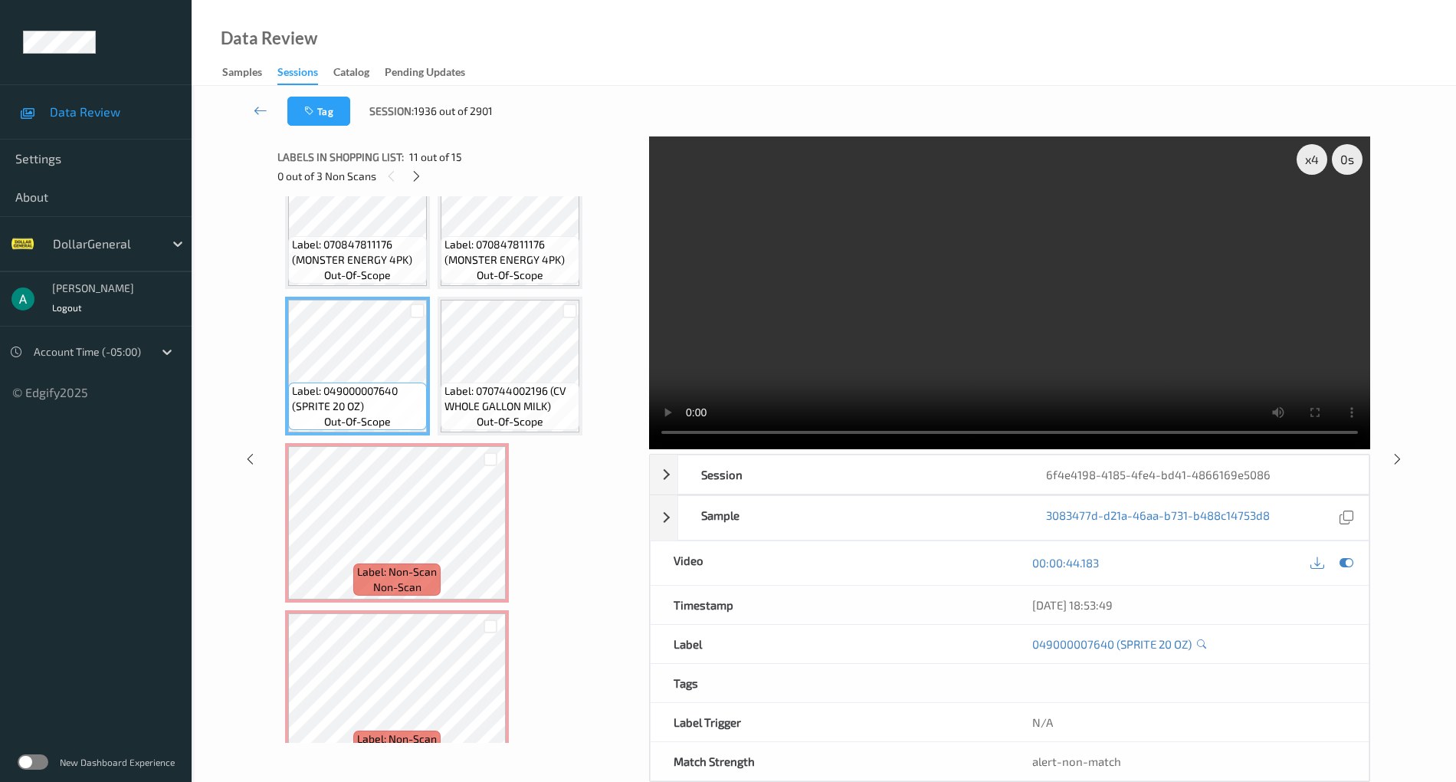
click at [1070, 314] on video at bounding box center [1009, 292] width 721 height 313
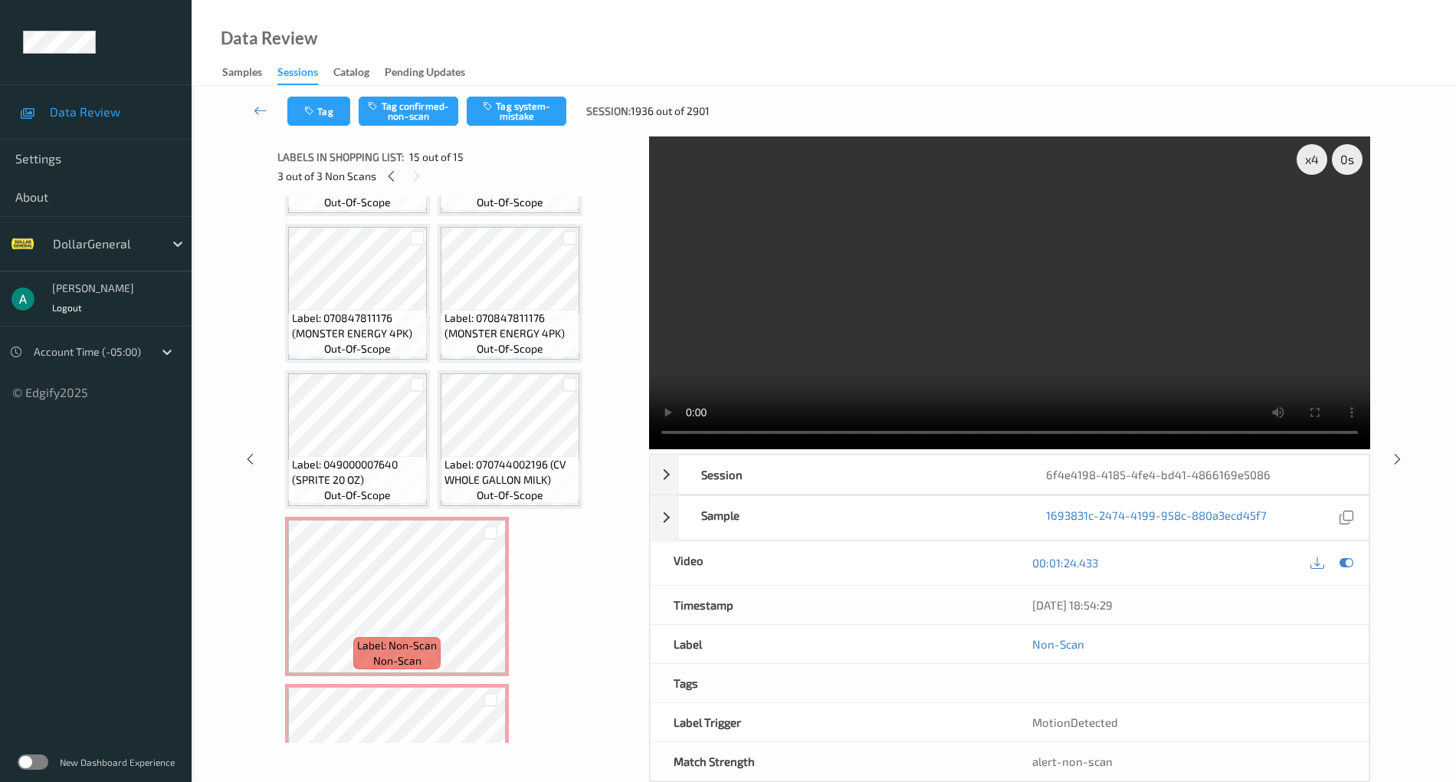
scroll to position [227, 0]
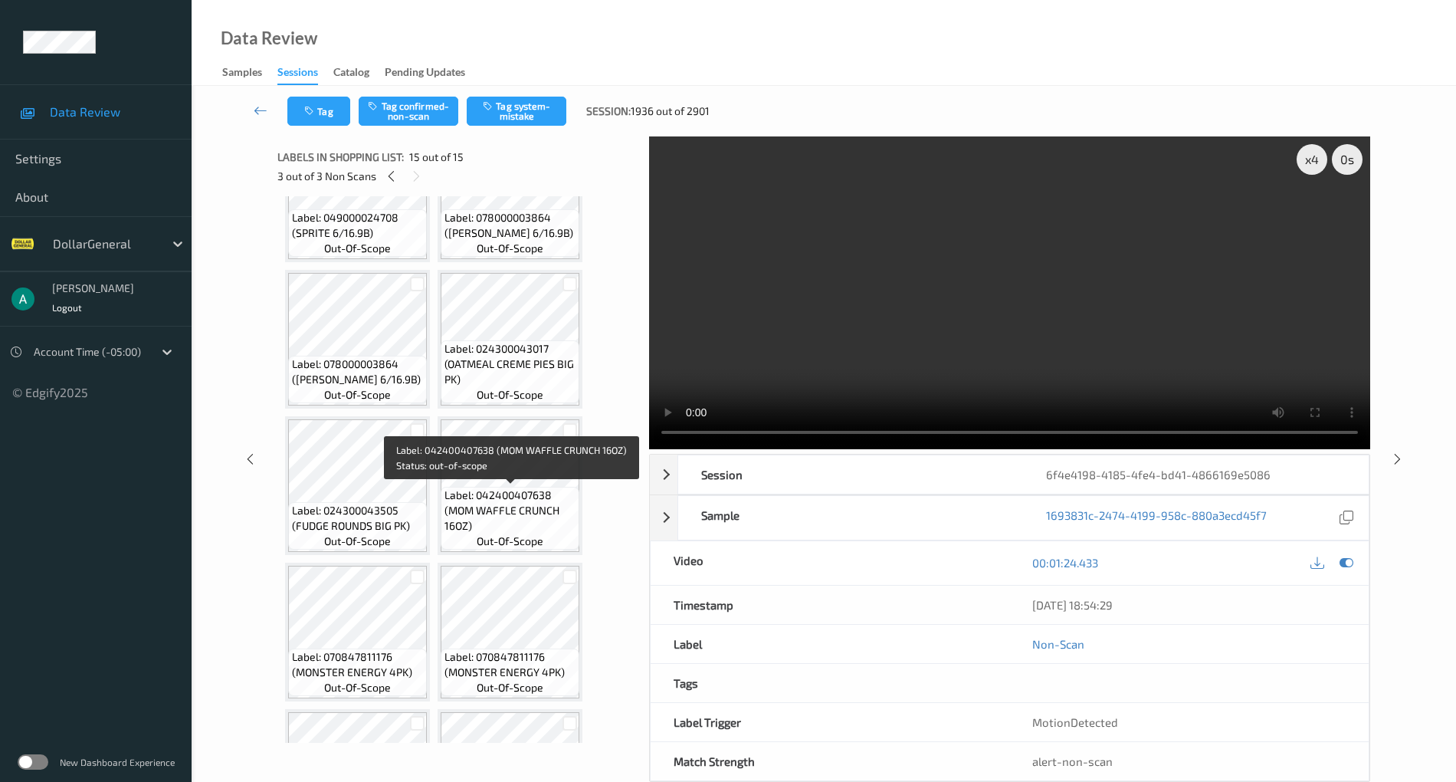
click at [483, 487] on span "Label: 042400407638 (MOM WAFFLE CRUNCH 16OZ)" at bounding box center [510, 510] width 131 height 46
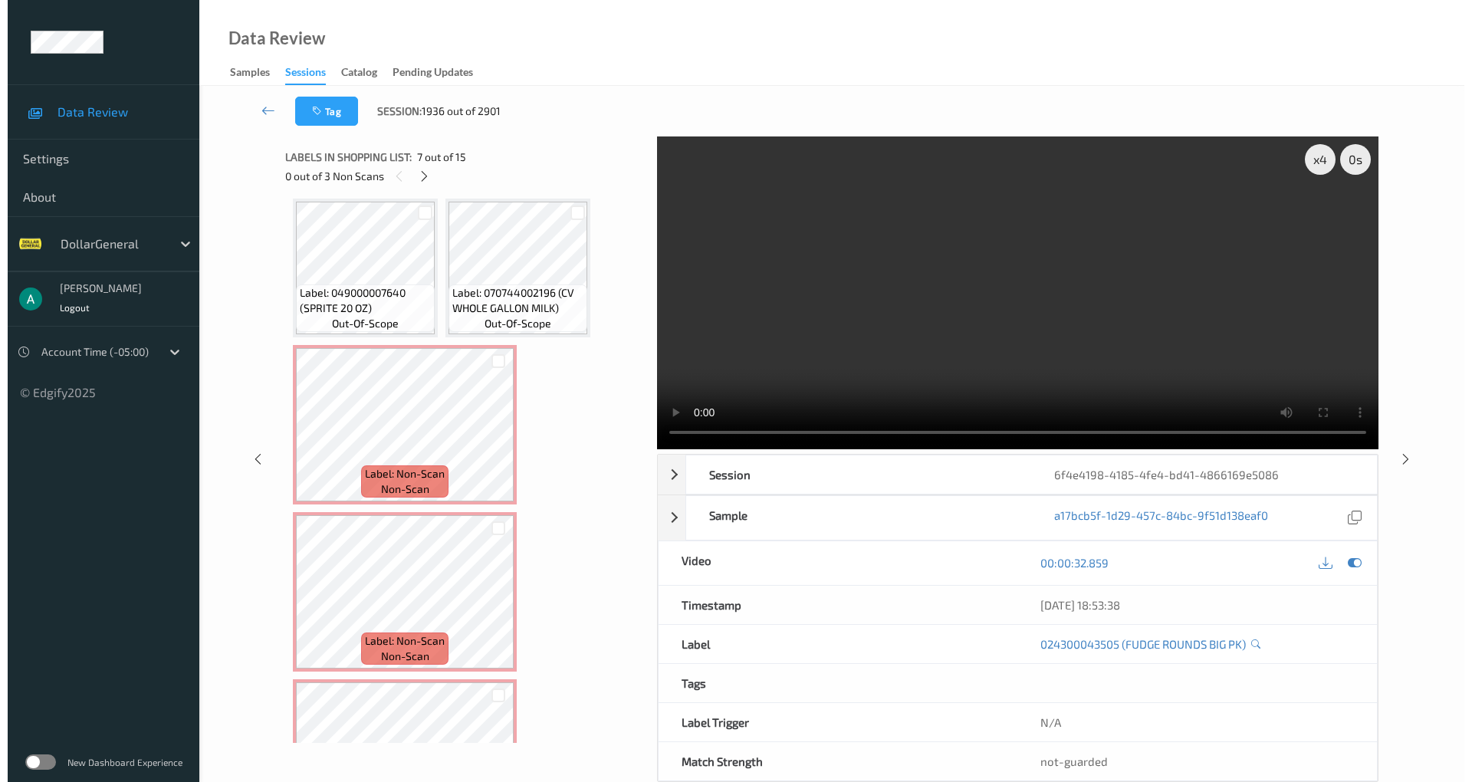
scroll to position [840, 0]
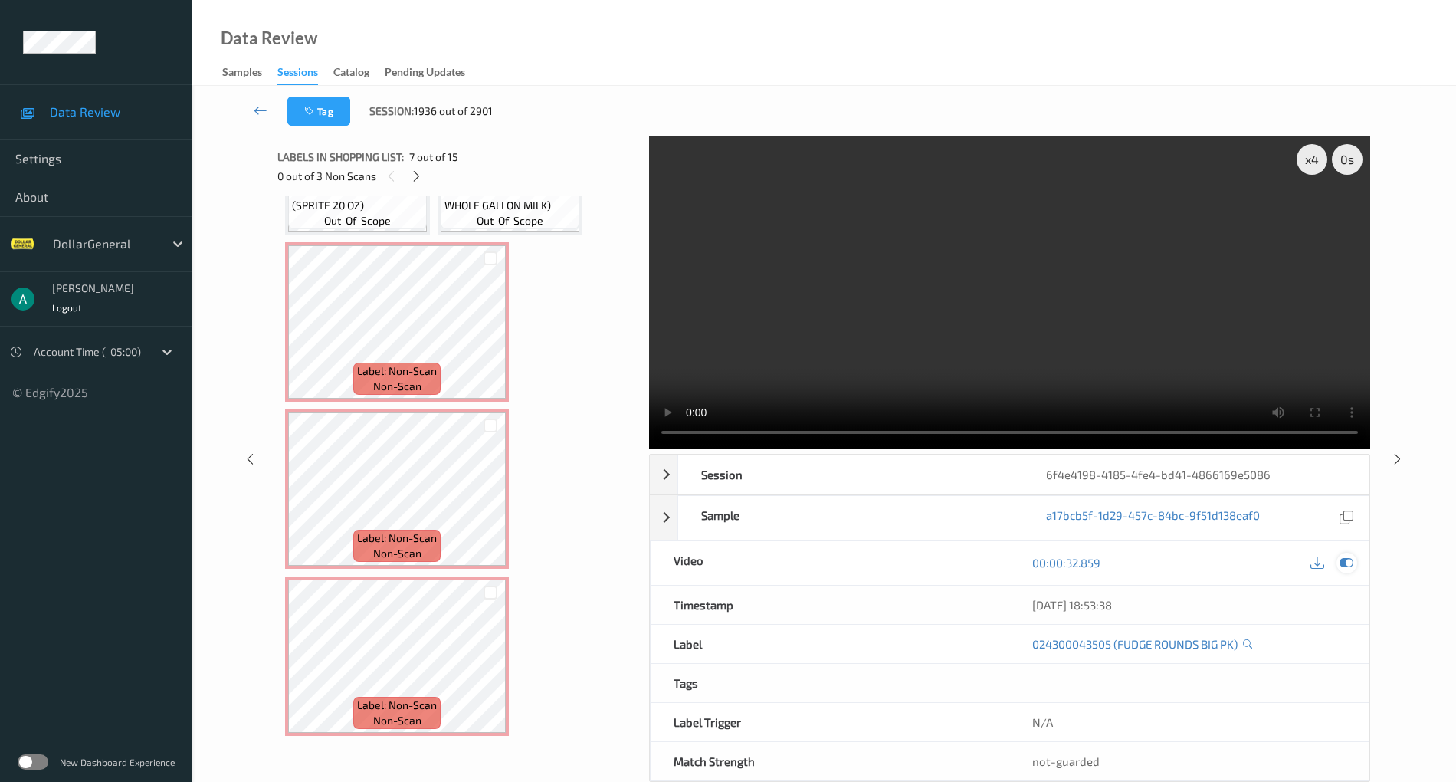
click at [1342, 557] on icon at bounding box center [1347, 563] width 14 height 14
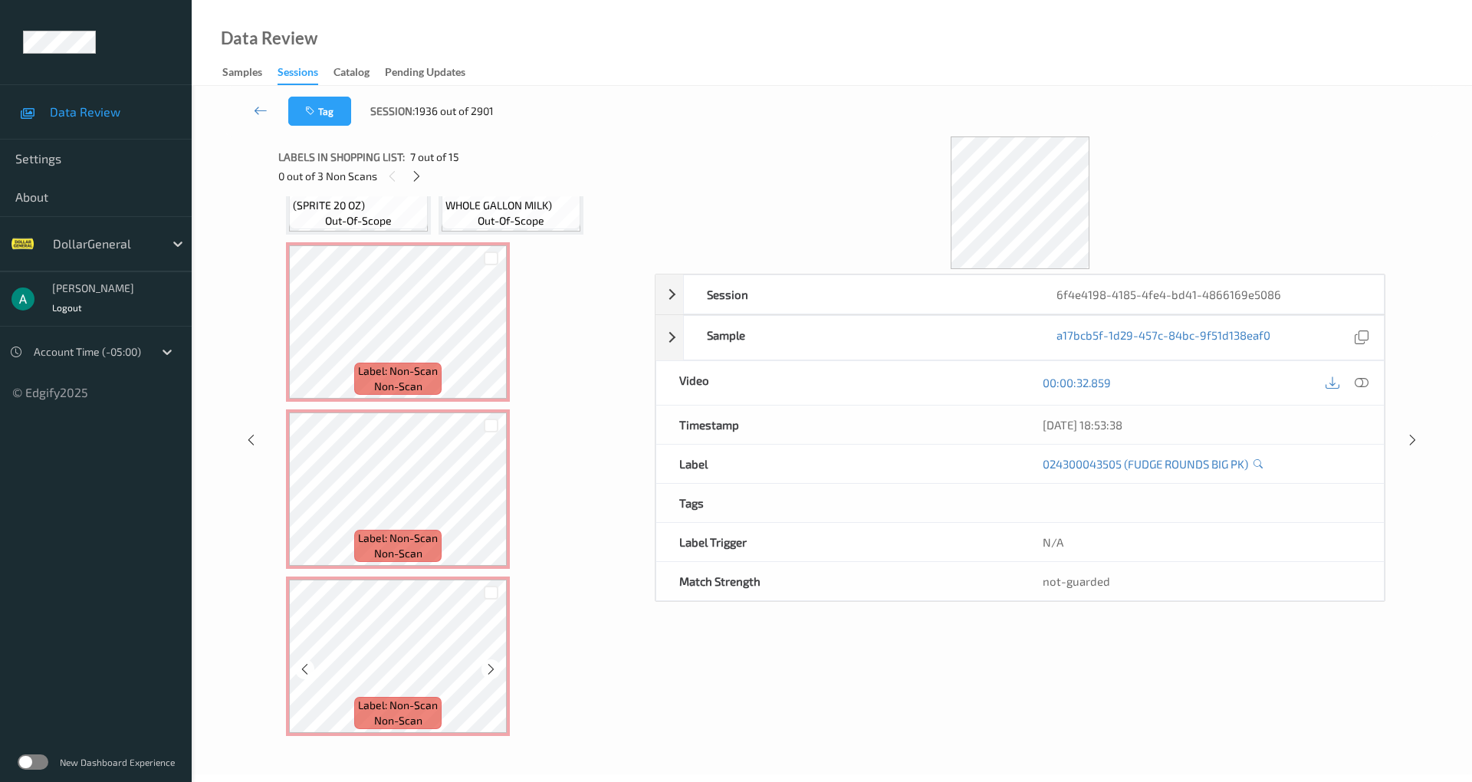
click at [483, 583] on div at bounding box center [491, 591] width 31 height 25
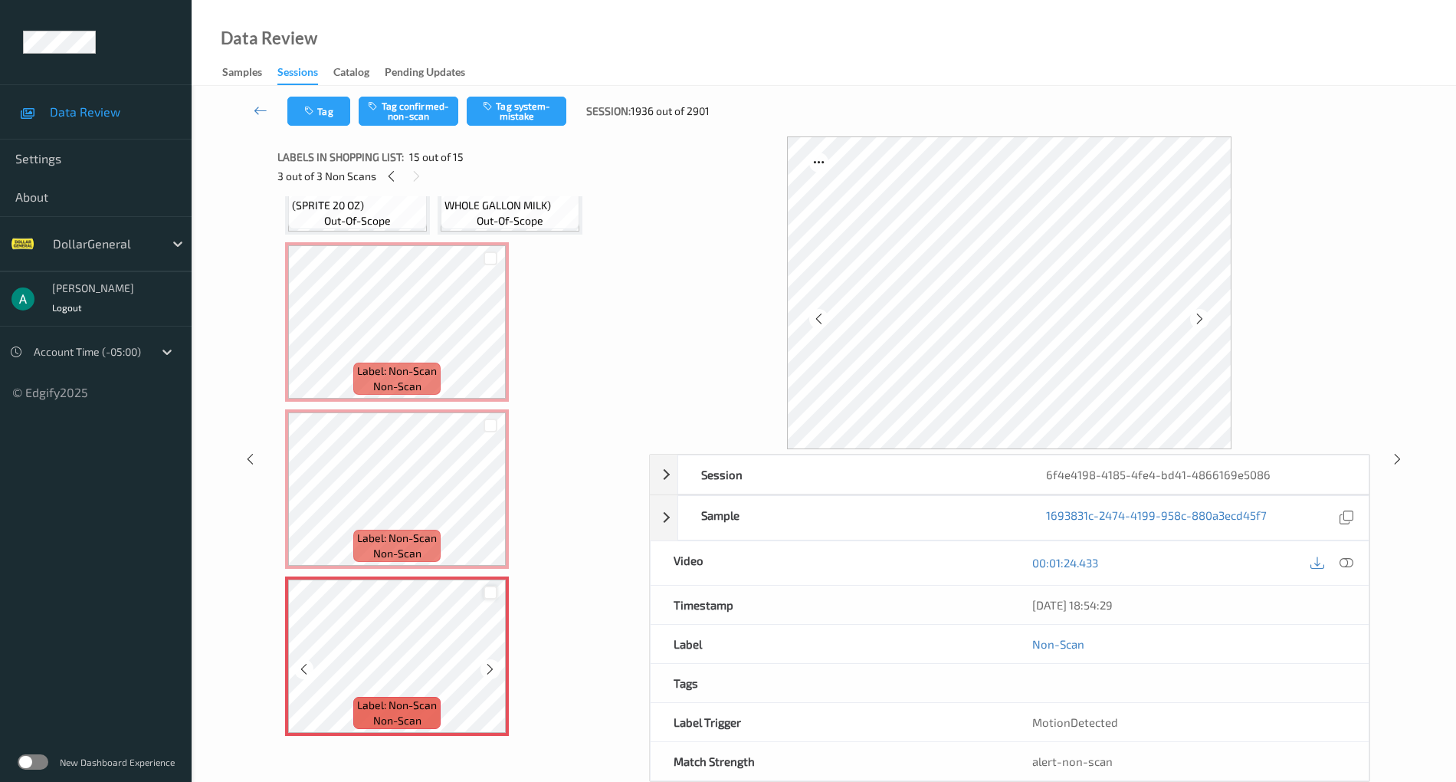
click at [486, 591] on div at bounding box center [491, 593] width 15 height 15
click at [491, 427] on div at bounding box center [491, 425] width 15 height 15
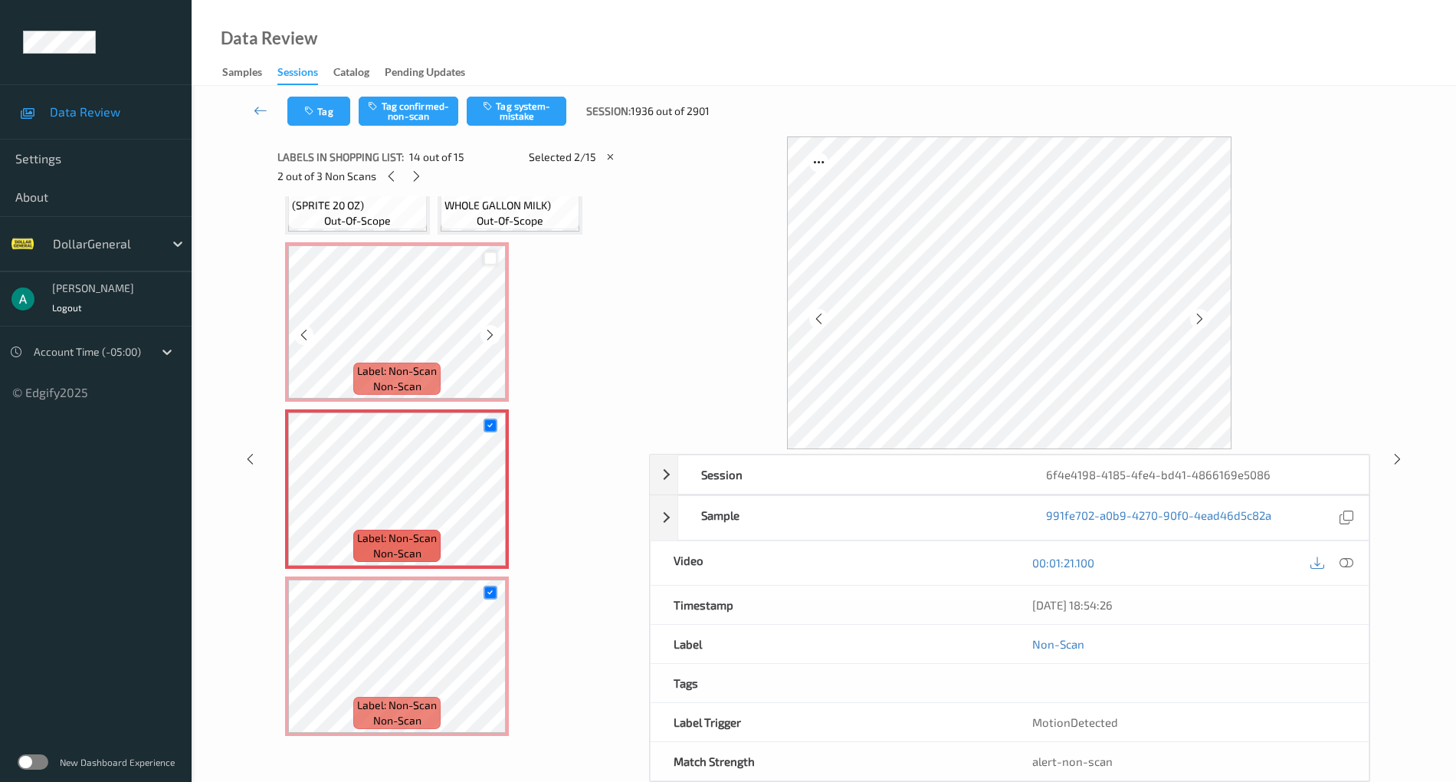
click at [494, 253] on div at bounding box center [491, 258] width 15 height 15
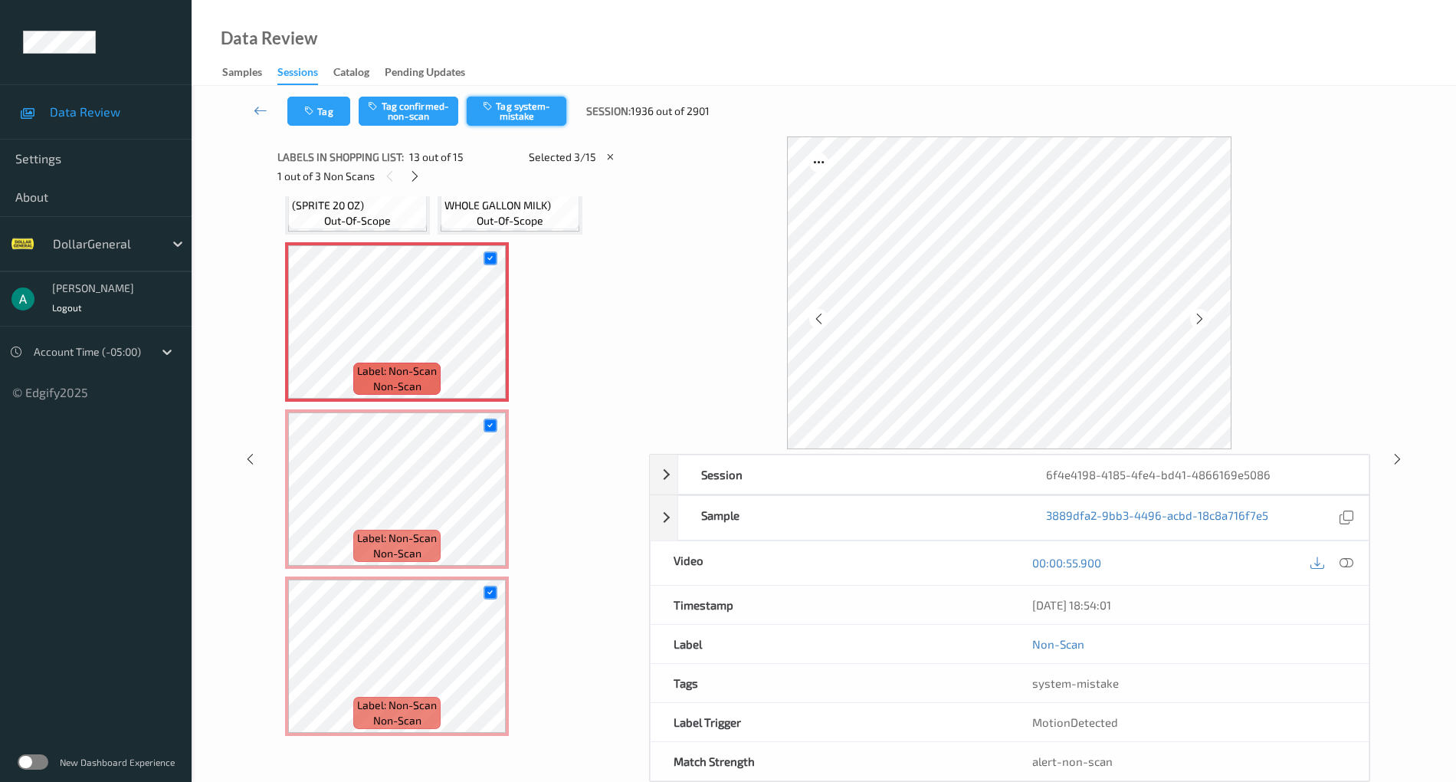
click at [536, 117] on button "Tag system-mistake" at bounding box center [517, 111] width 100 height 29
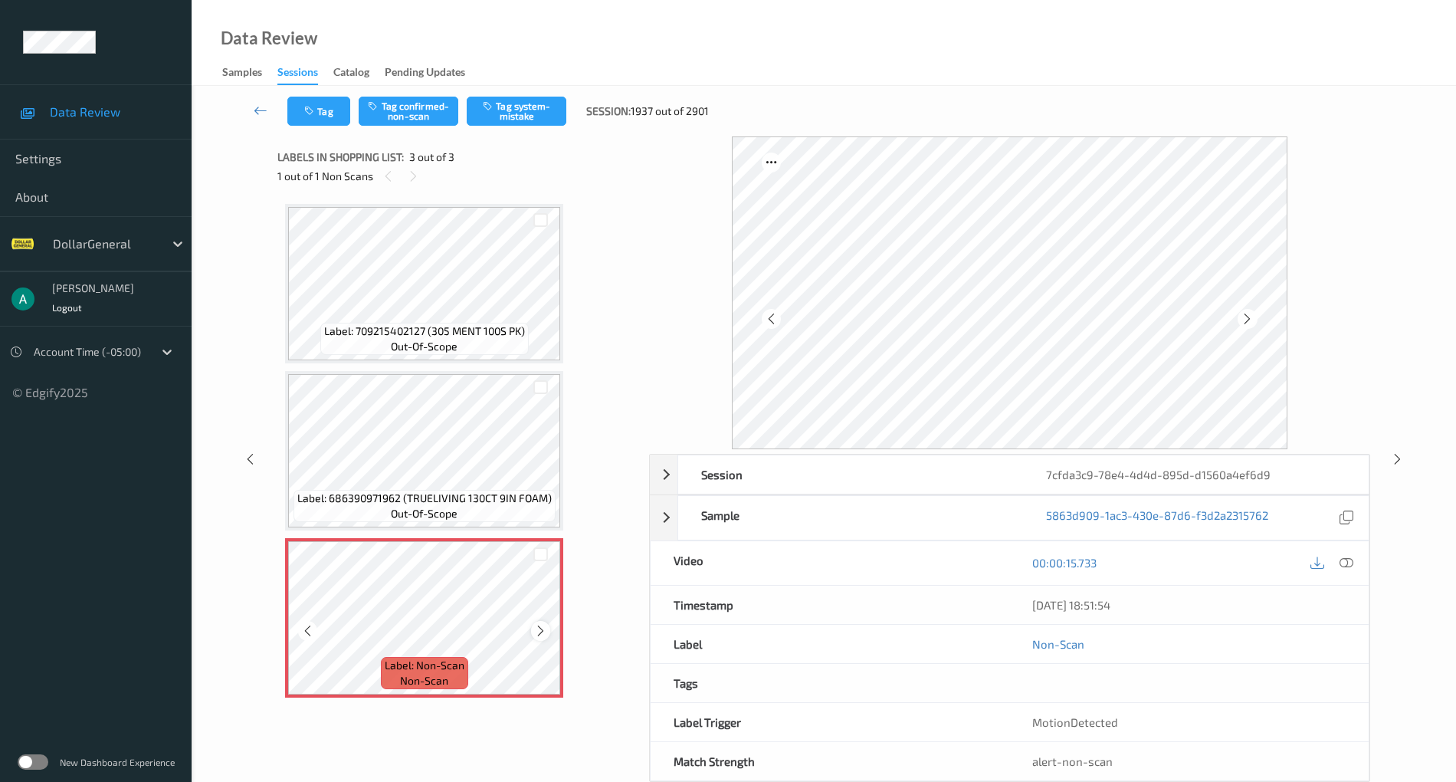
click at [541, 622] on div at bounding box center [540, 630] width 19 height 19
click at [540, 624] on icon at bounding box center [540, 631] width 13 height 14
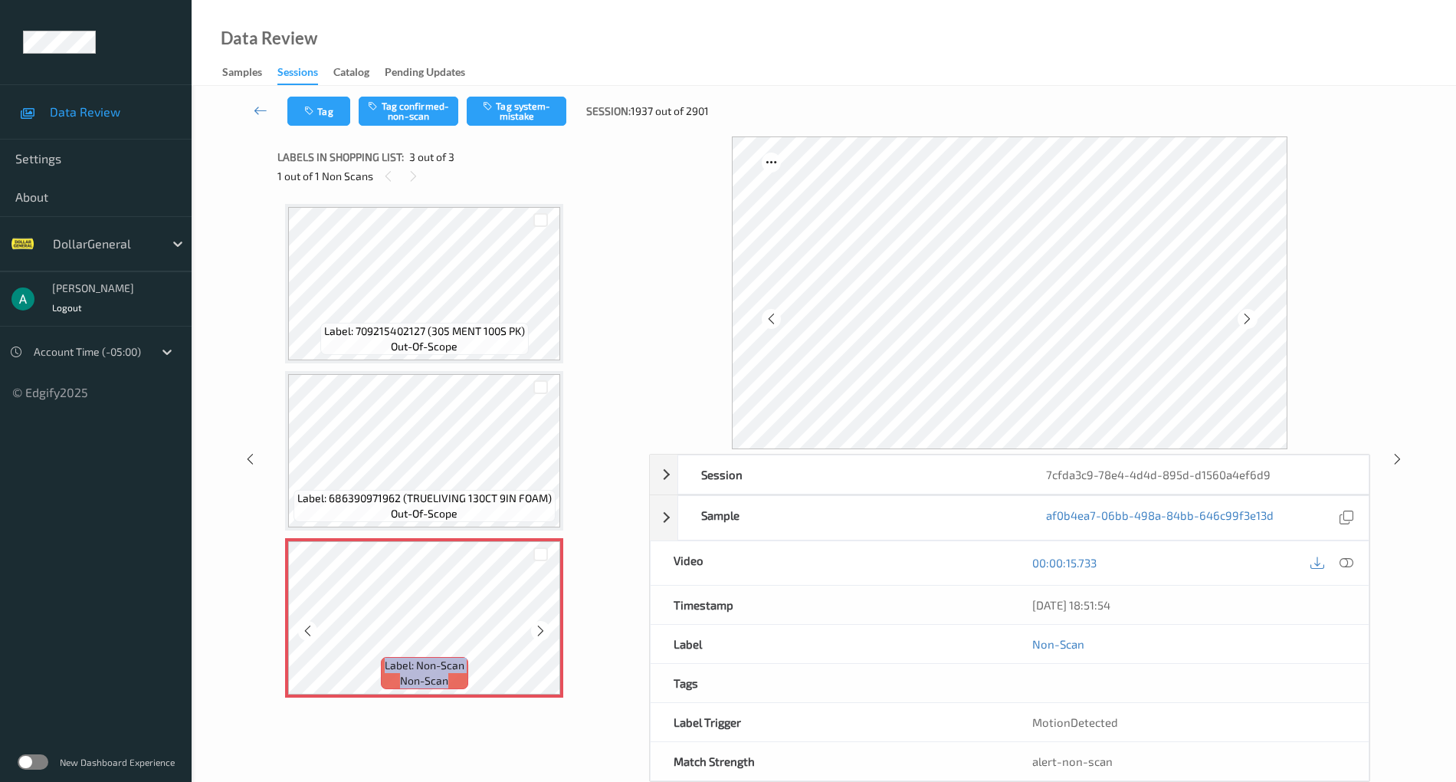
click at [540, 625] on icon at bounding box center [540, 631] width 13 height 14
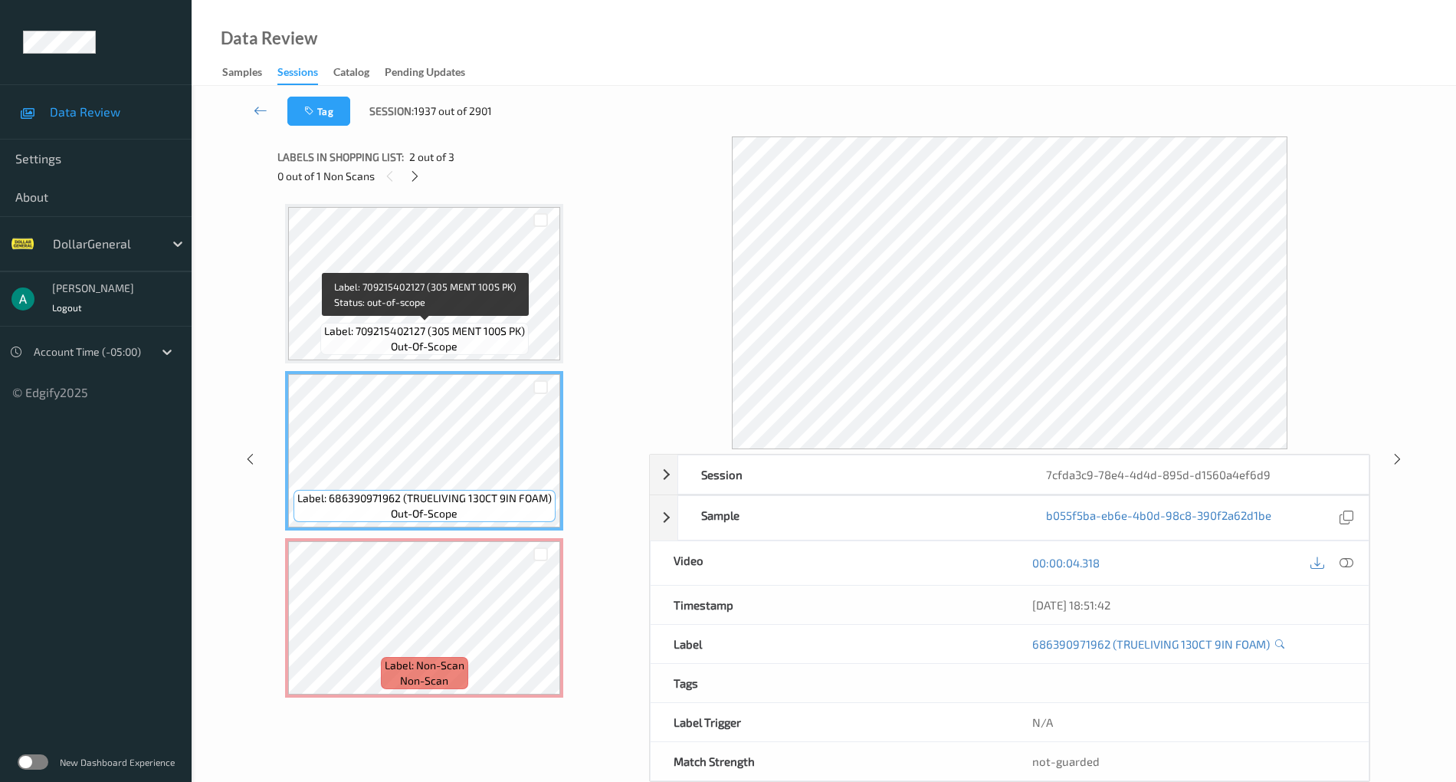
click at [456, 328] on span "Label: 709215402127 (305 MENT 100S PK)" at bounding box center [424, 330] width 201 height 15
click at [487, 329] on span "Label: 709215402127 (305 MENT 100S PK)" at bounding box center [424, 330] width 201 height 15
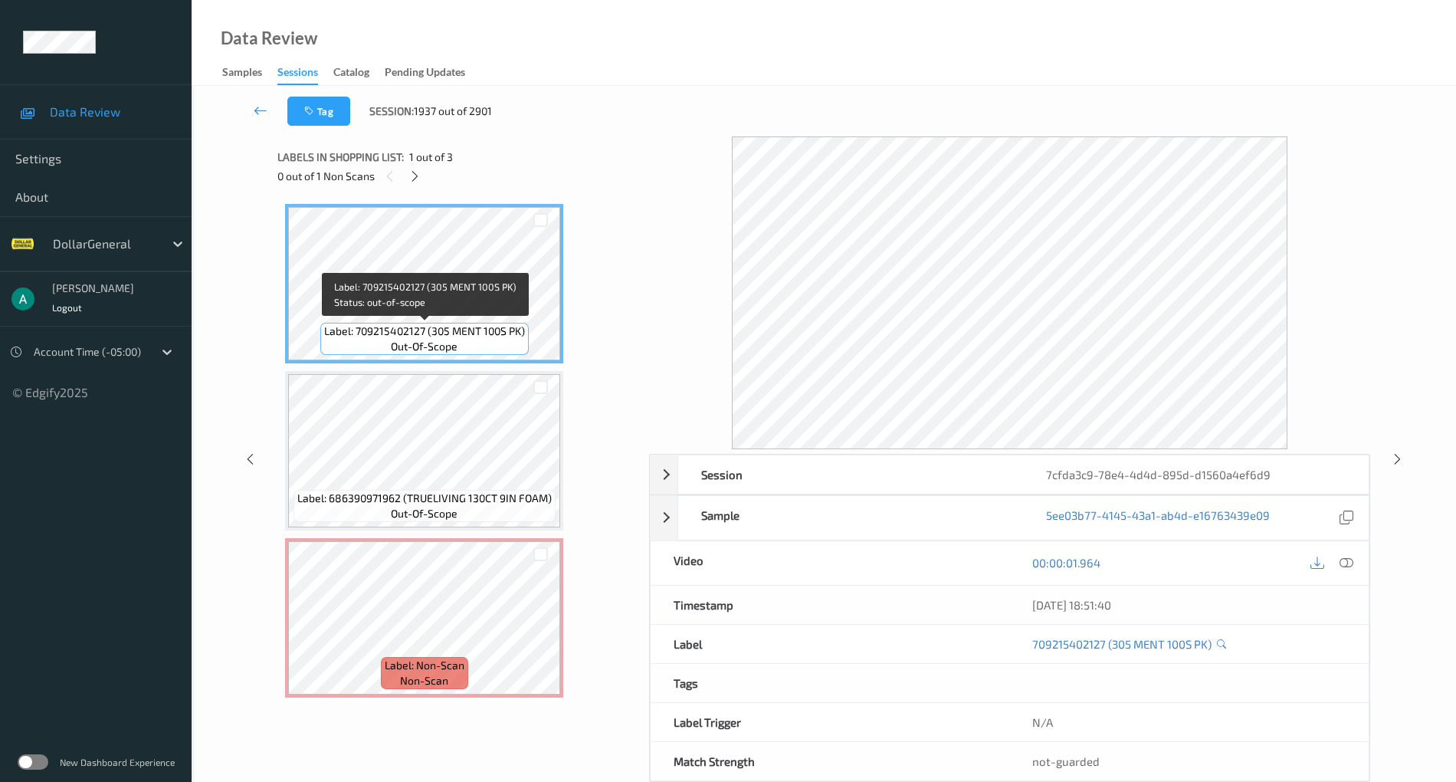
click at [486, 334] on span "Label: 709215402127 (305 MENT 100S PK)" at bounding box center [424, 330] width 201 height 15
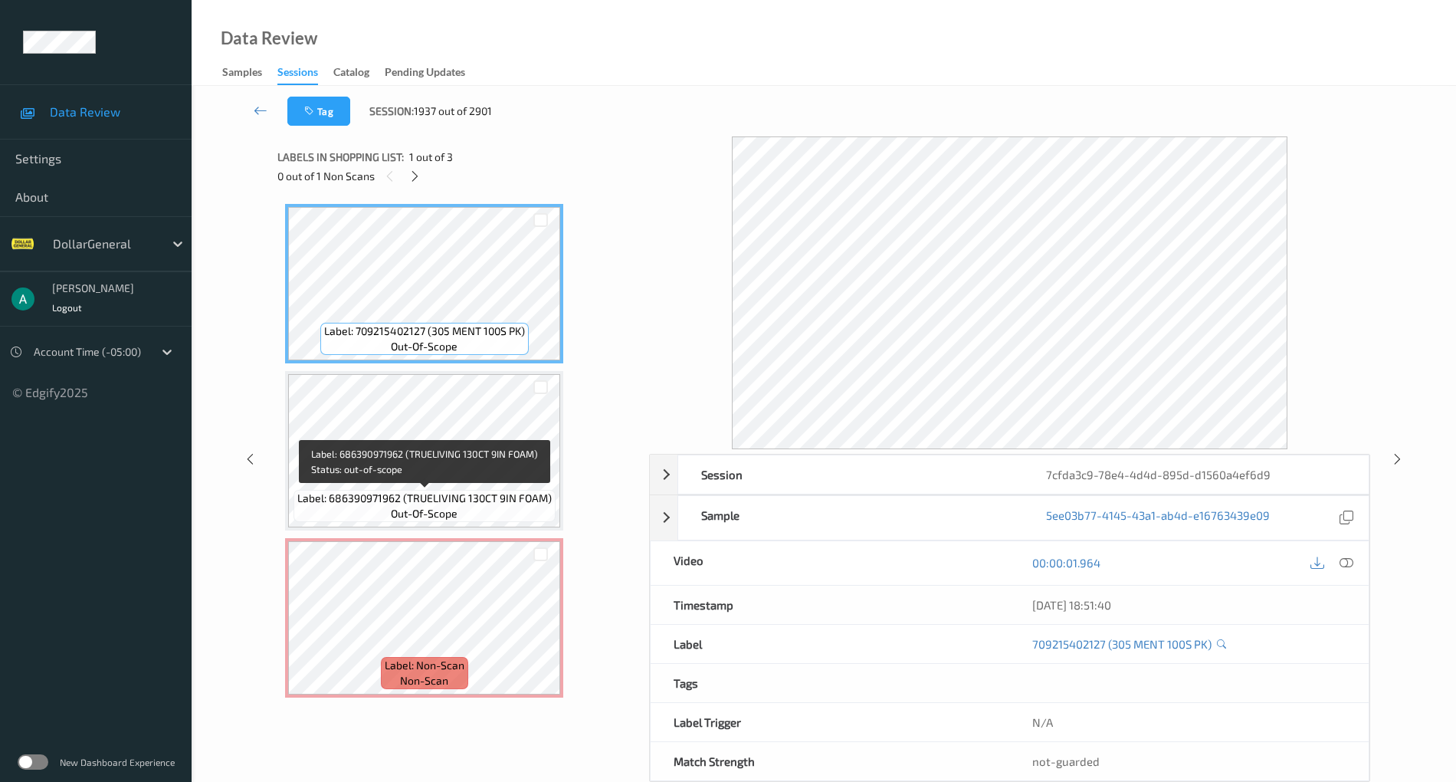
click at [458, 500] on span "Label: 686390971962 (TRUELIVING 130CT 9IN FOAM)" at bounding box center [424, 498] width 254 height 15
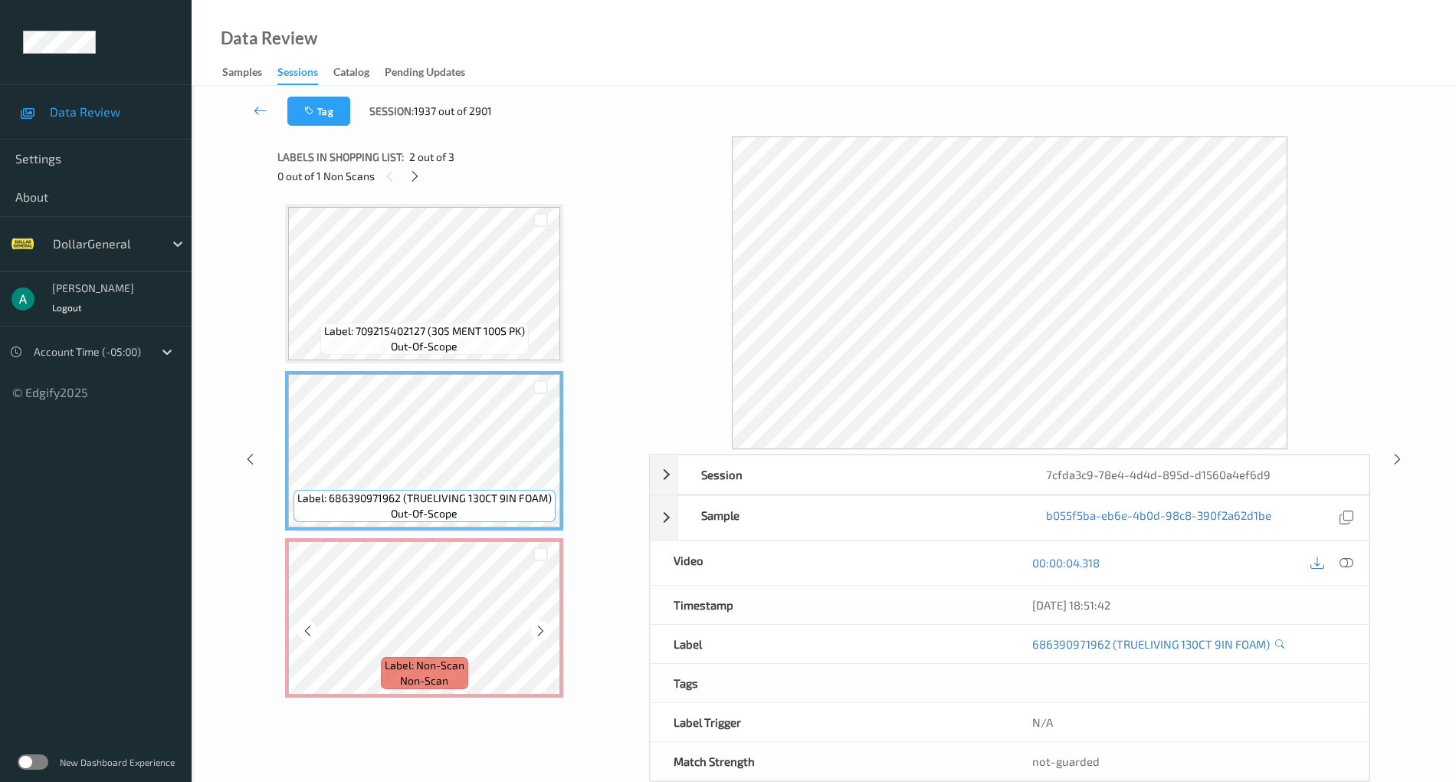
click at [468, 538] on div "Label: Non-Scan non-scan" at bounding box center [424, 617] width 278 height 159
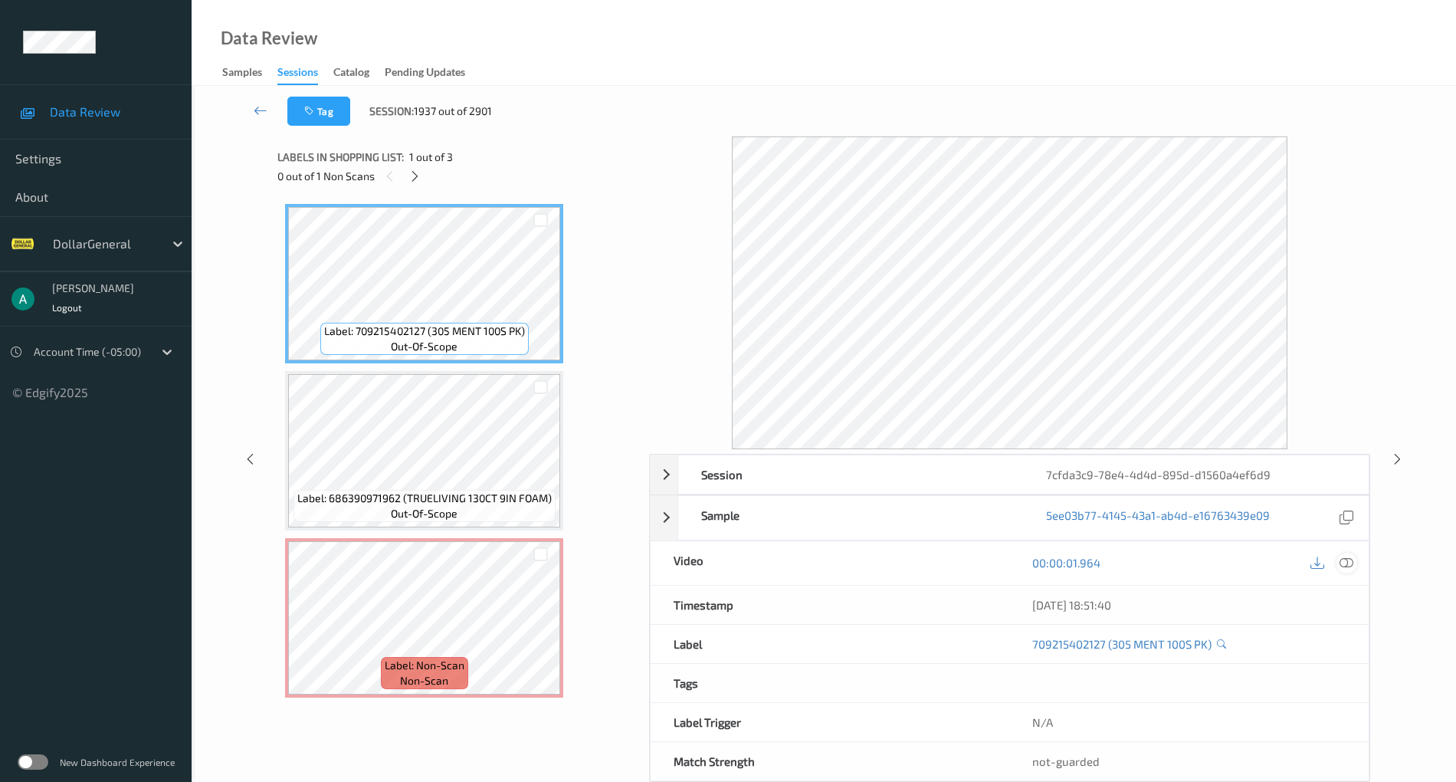
click at [1345, 556] on icon at bounding box center [1347, 563] width 14 height 14
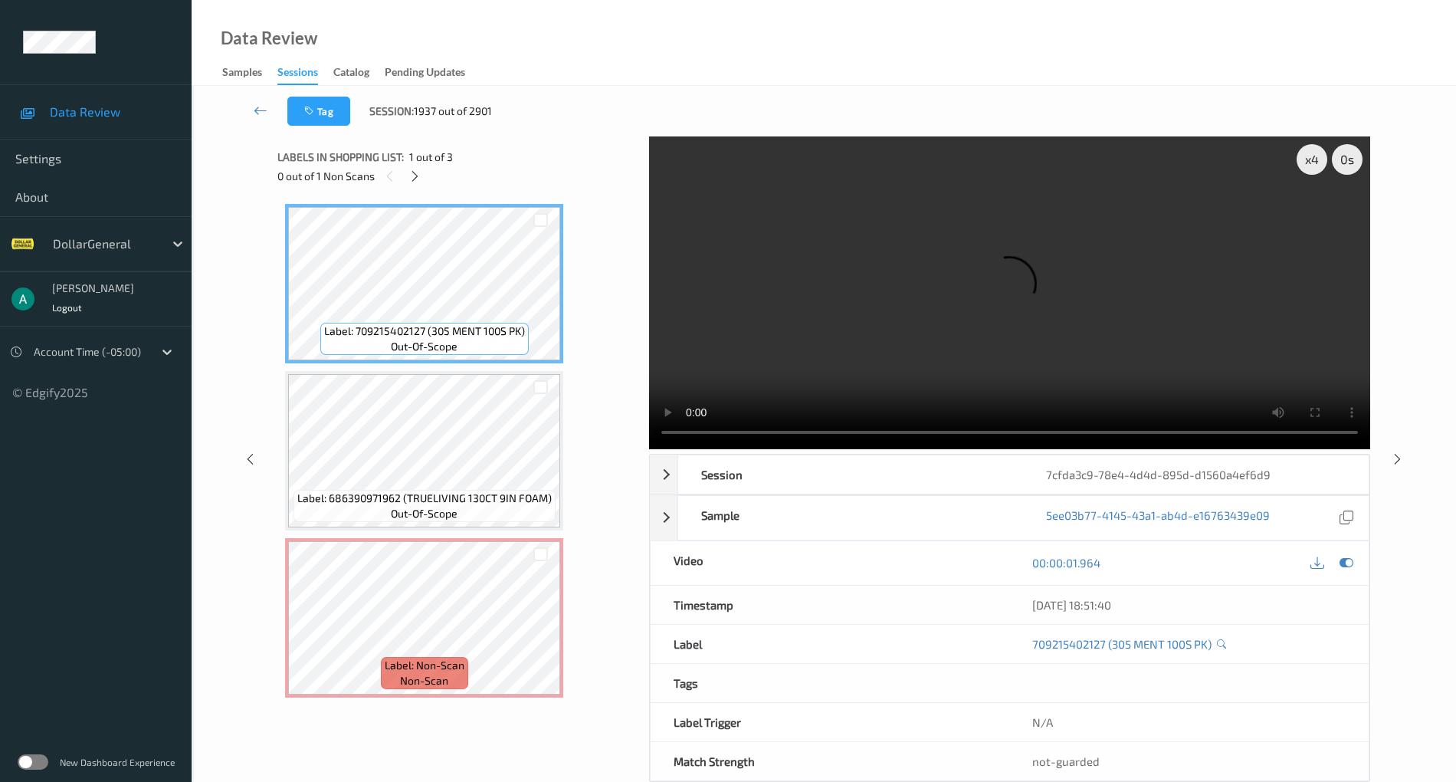
click at [916, 262] on video at bounding box center [1009, 292] width 721 height 313
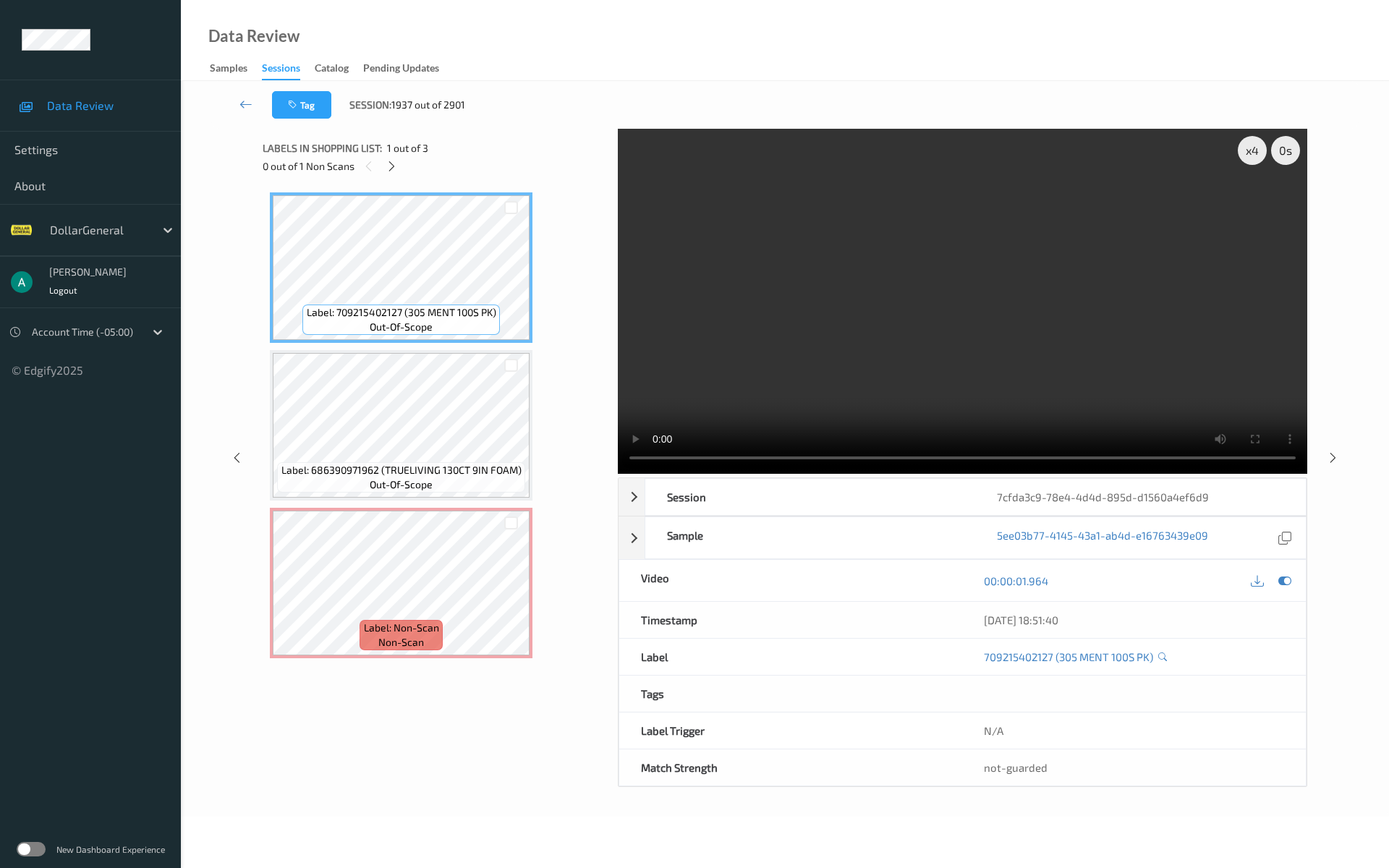
click at [739, 410] on video at bounding box center [962, 301] width 689 height 345
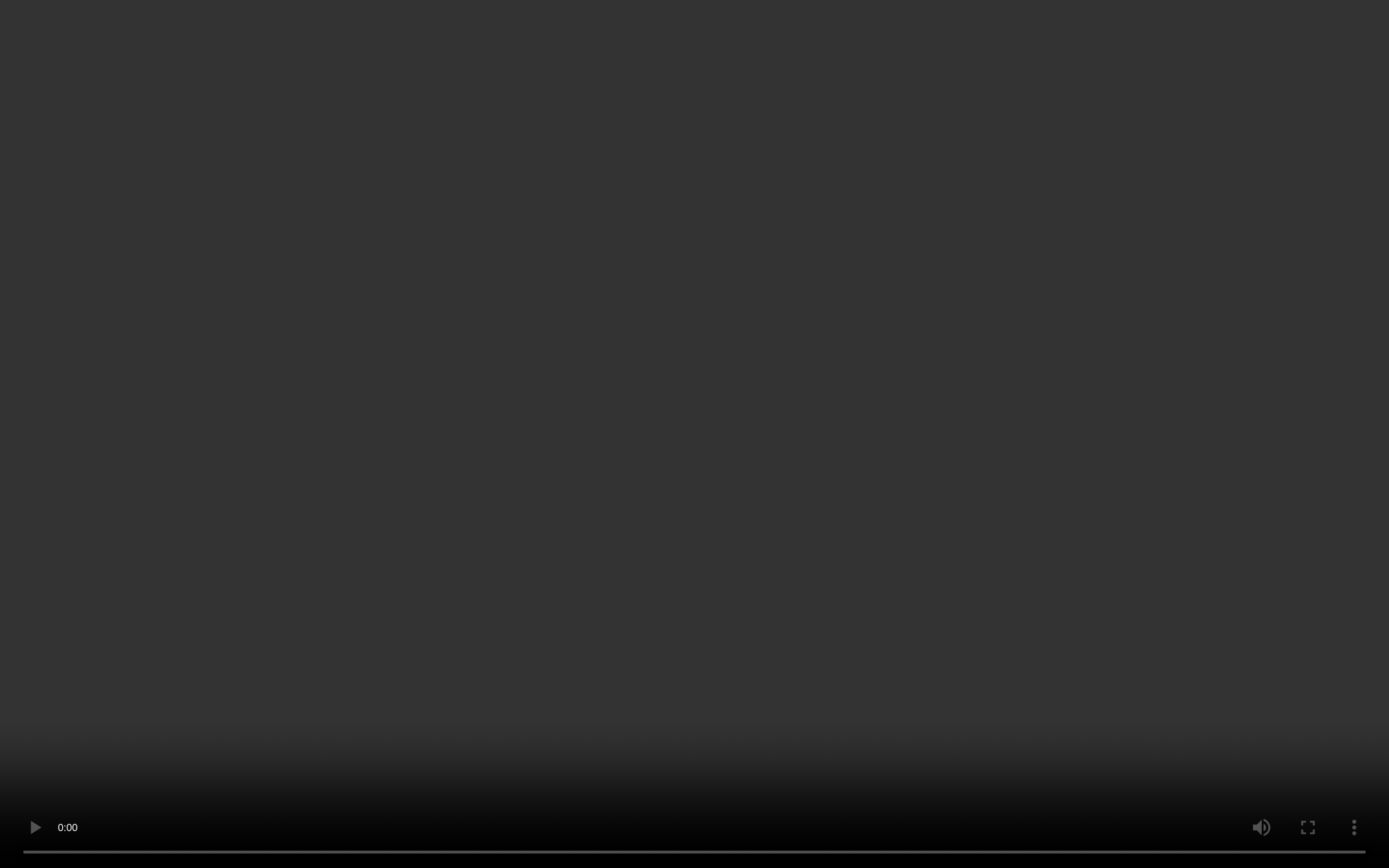
click at [437, 540] on video at bounding box center [694, 434] width 1389 height 868
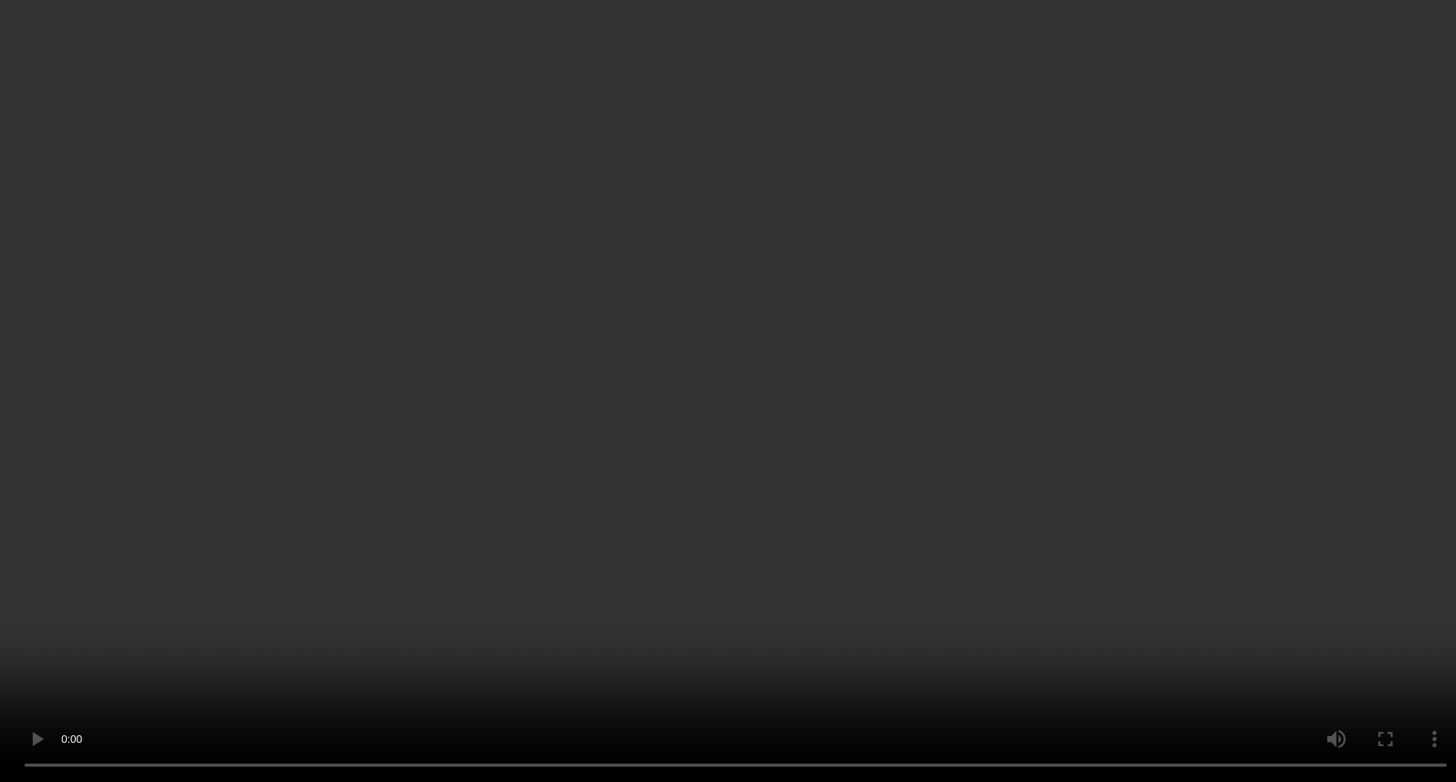
click at [1026, 274] on video at bounding box center [728, 391] width 1456 height 782
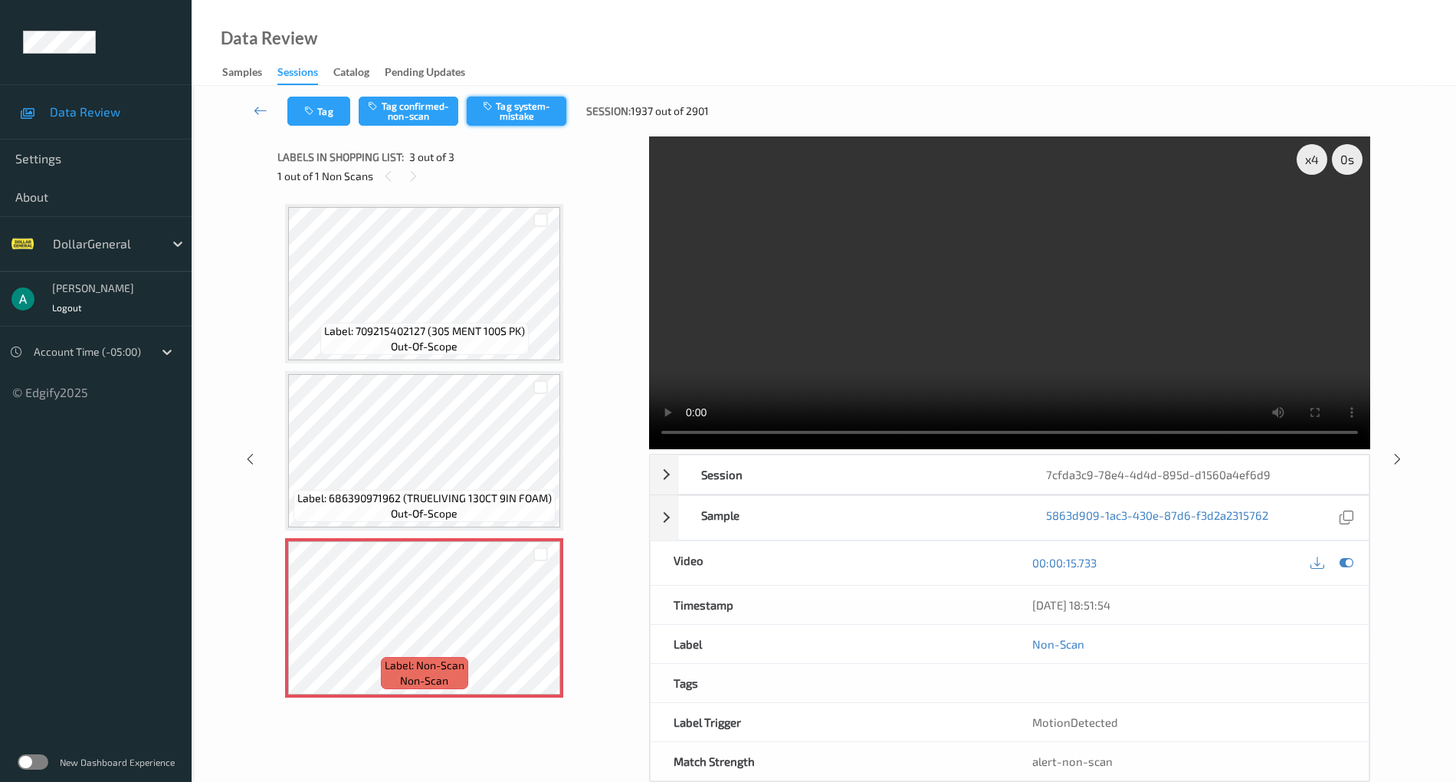
click at [536, 102] on button "Tag system-mistake" at bounding box center [517, 111] width 100 height 29
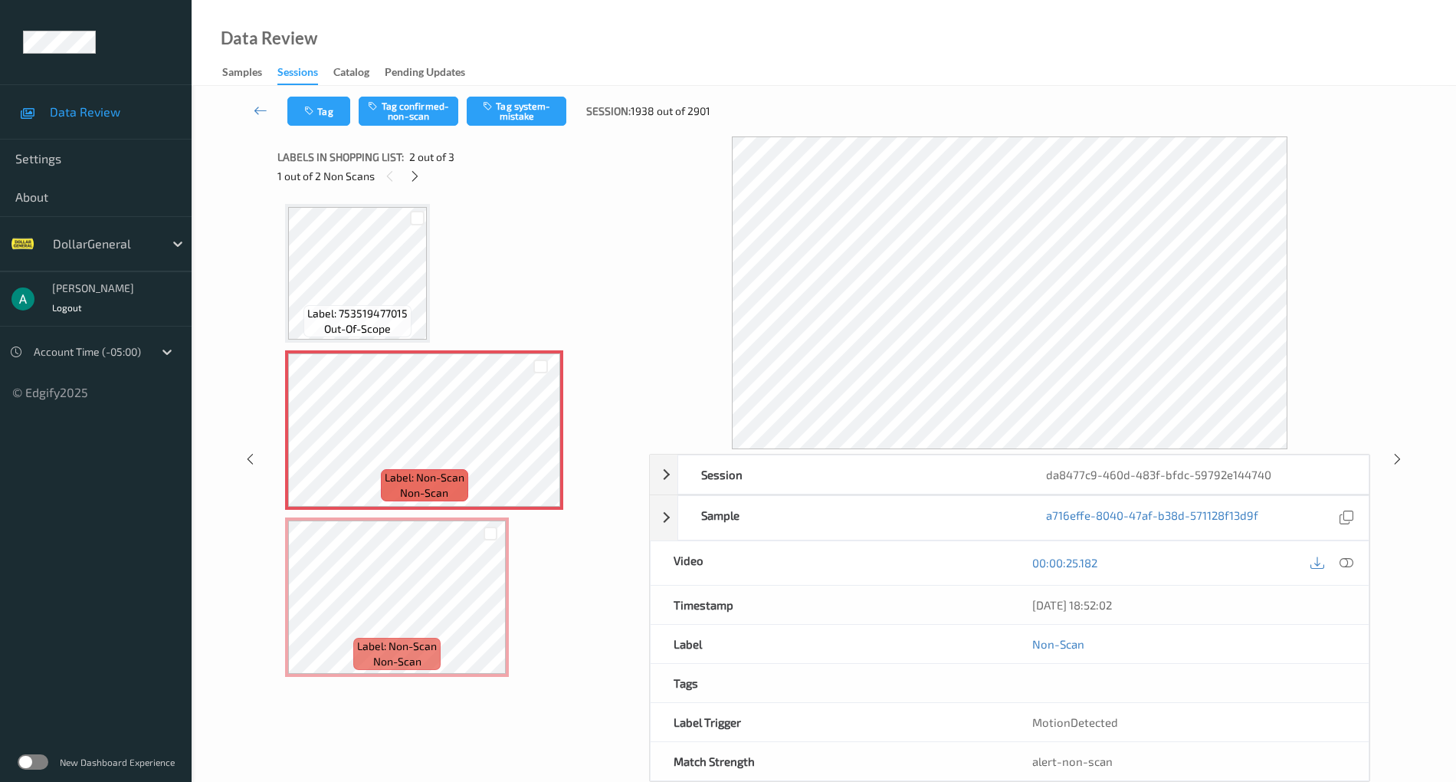
click at [418, 512] on div "Label: 753519477015 out-of-scope Label: Non-Scan non-scan Label: Non-Scan non-s…" at bounding box center [457, 440] width 345 height 473
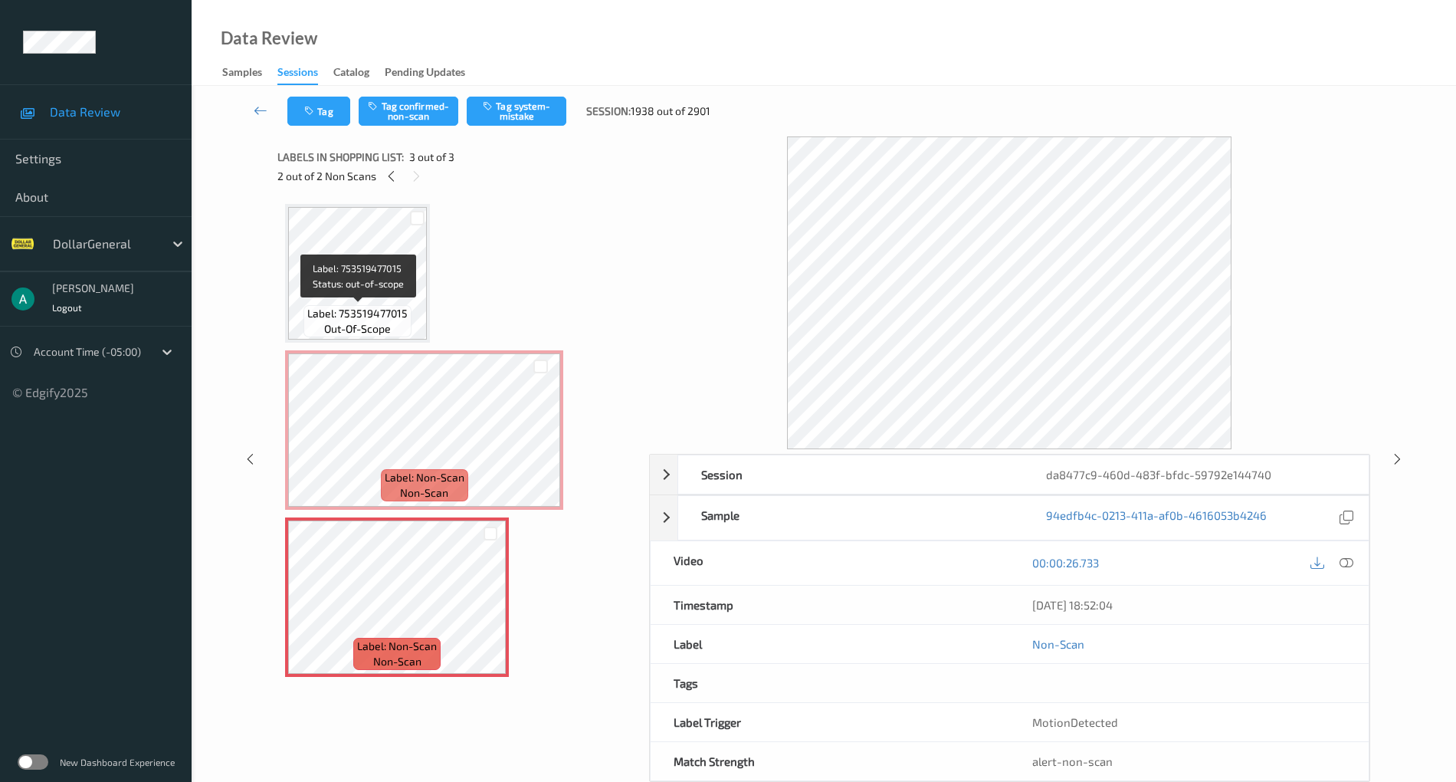
click at [432, 278] on div "Label: 753519477015 out-of-scope Label: Non-Scan non-scan Label: Non-Scan non-s…" at bounding box center [457, 440] width 345 height 473
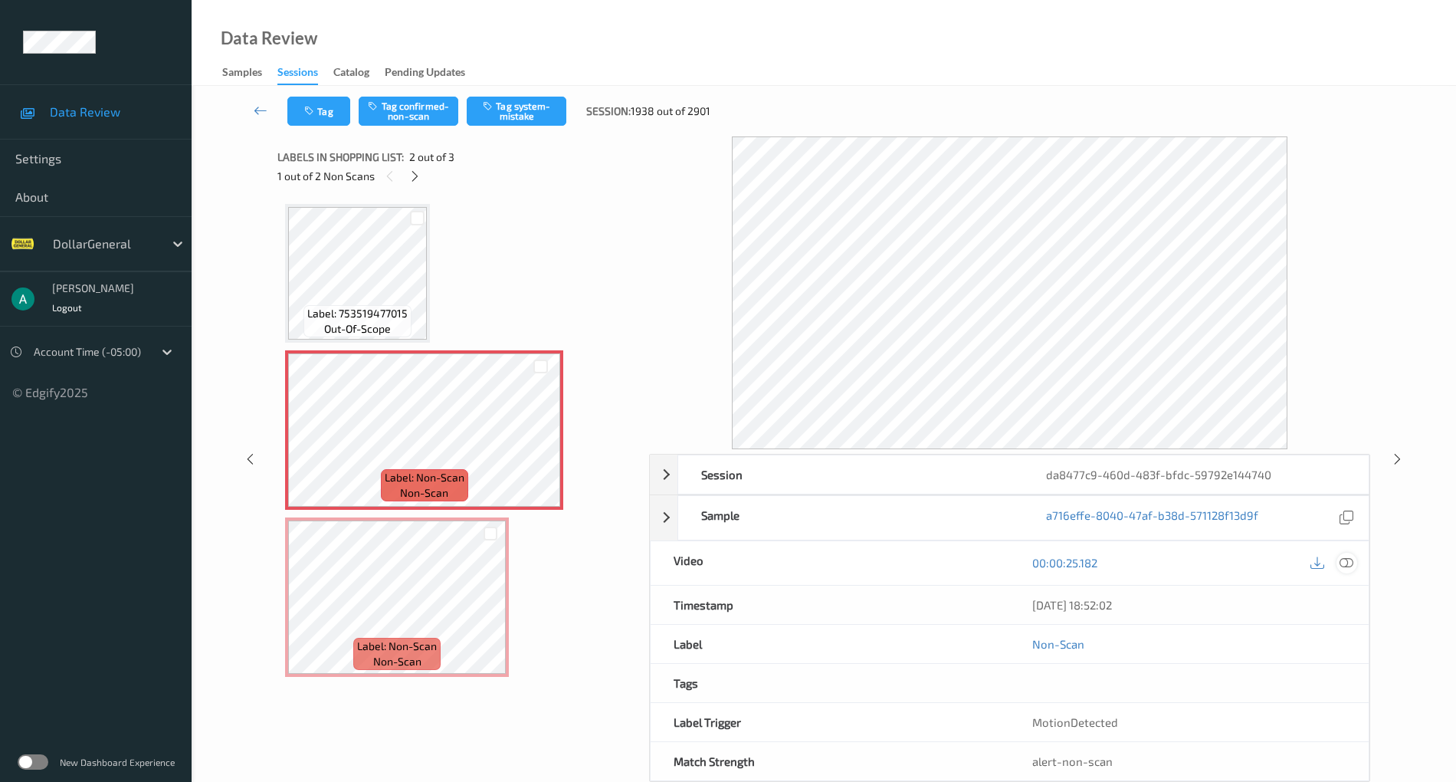
click at [1346, 556] on icon at bounding box center [1347, 563] width 14 height 14
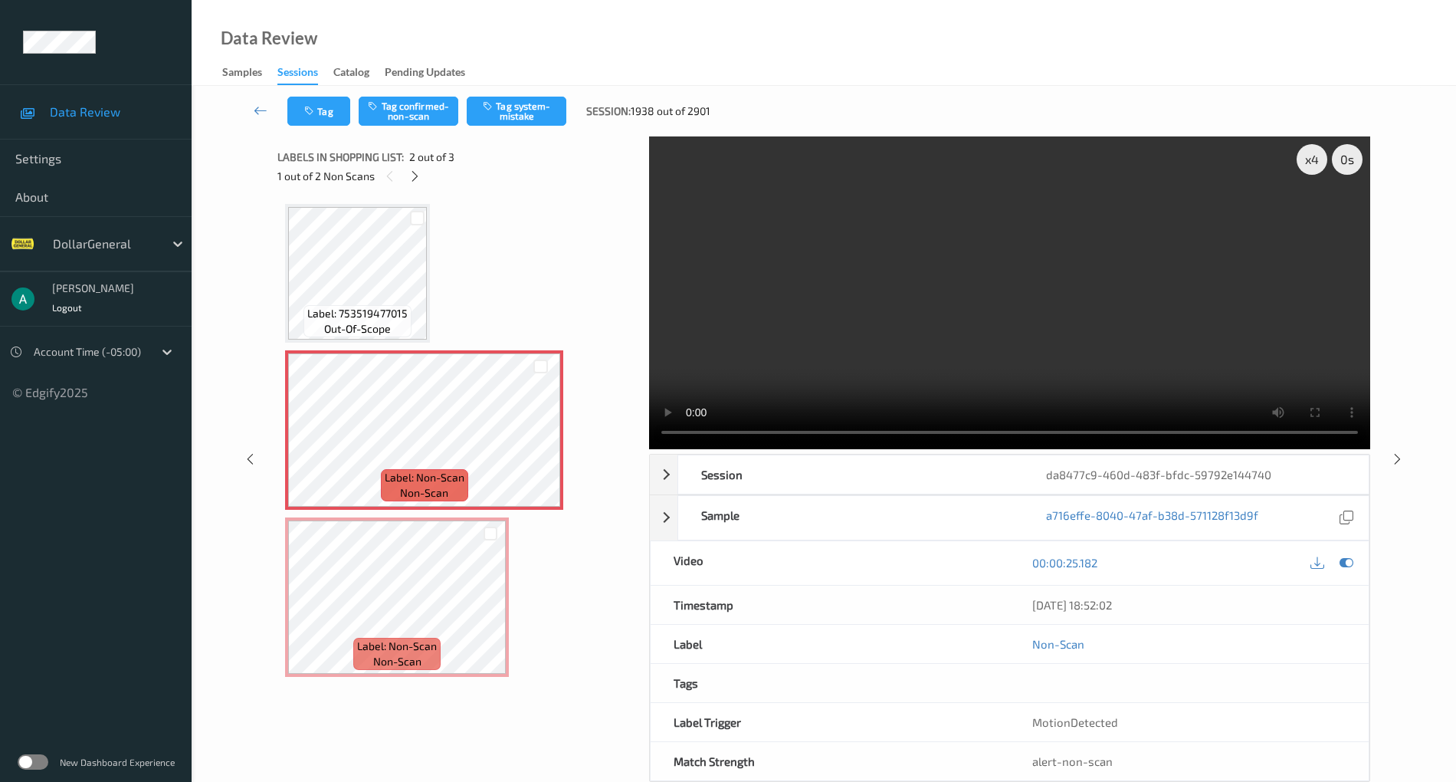
click at [840, 264] on video at bounding box center [1009, 292] width 721 height 313
click at [843, 266] on video at bounding box center [1009, 292] width 721 height 313
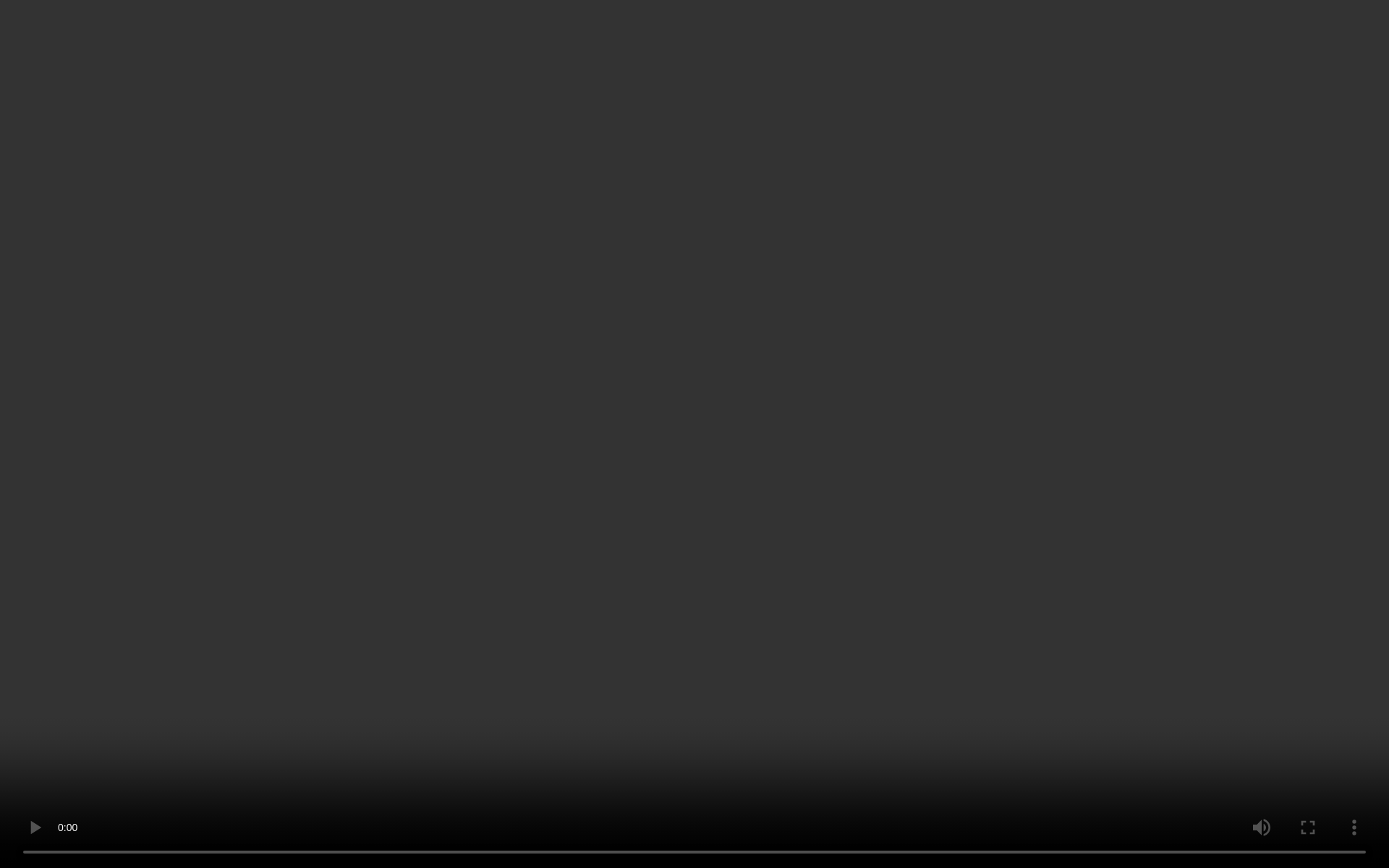
click at [695, 424] on video at bounding box center [694, 434] width 1389 height 868
click at [472, 484] on video at bounding box center [694, 434] width 1389 height 868
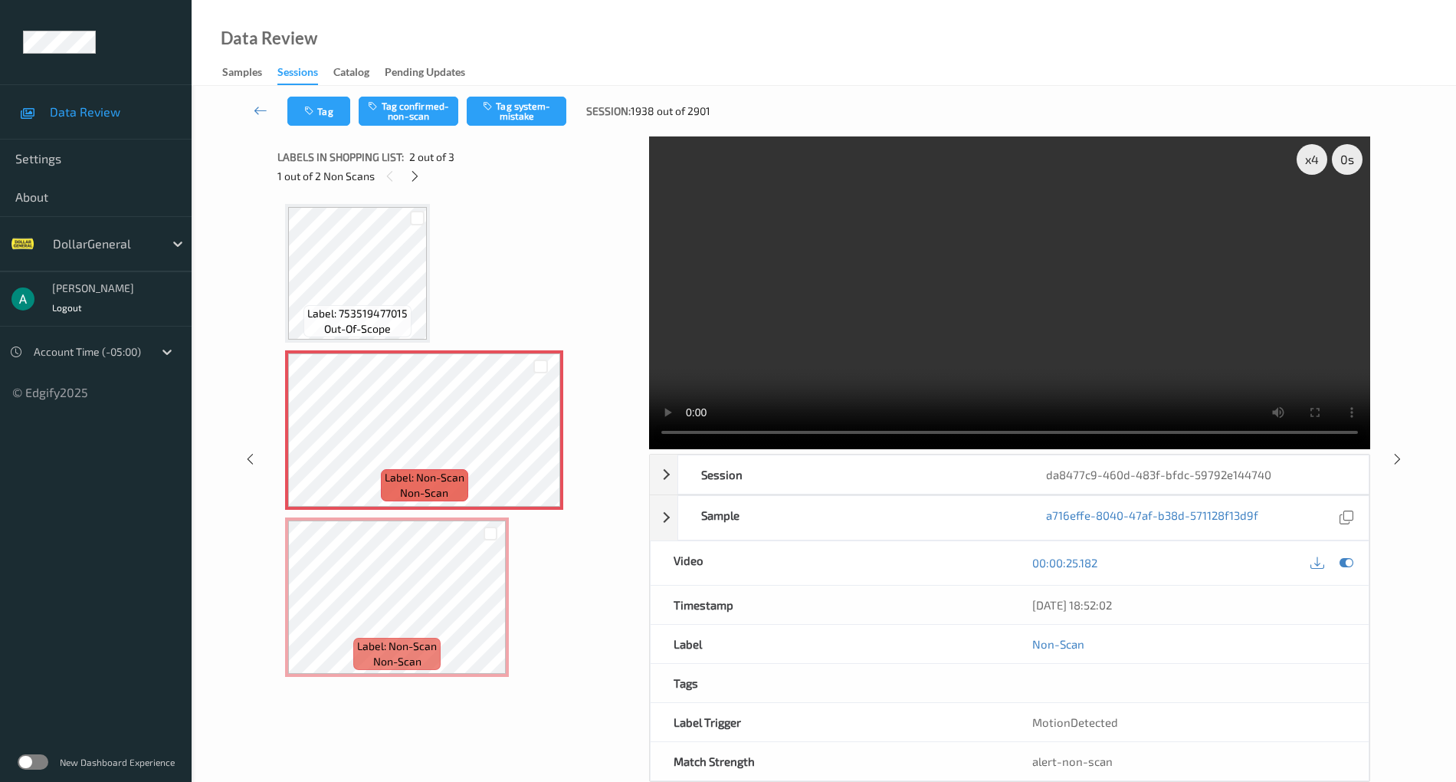
click at [996, 279] on video at bounding box center [1009, 292] width 721 height 313
click at [1342, 565] on icon at bounding box center [1347, 563] width 14 height 14
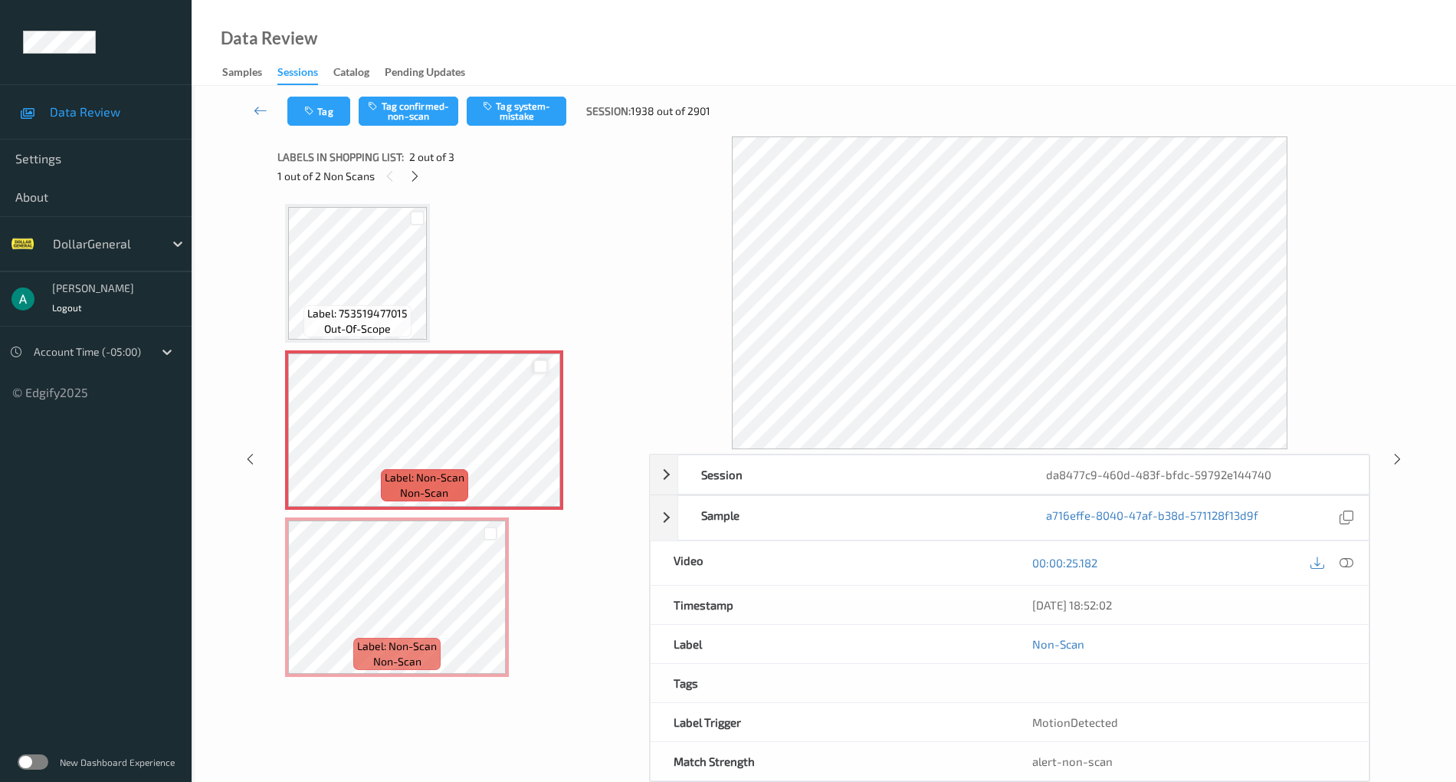
click at [543, 363] on div at bounding box center [540, 366] width 15 height 15
click at [499, 527] on div at bounding box center [490, 532] width 31 height 25
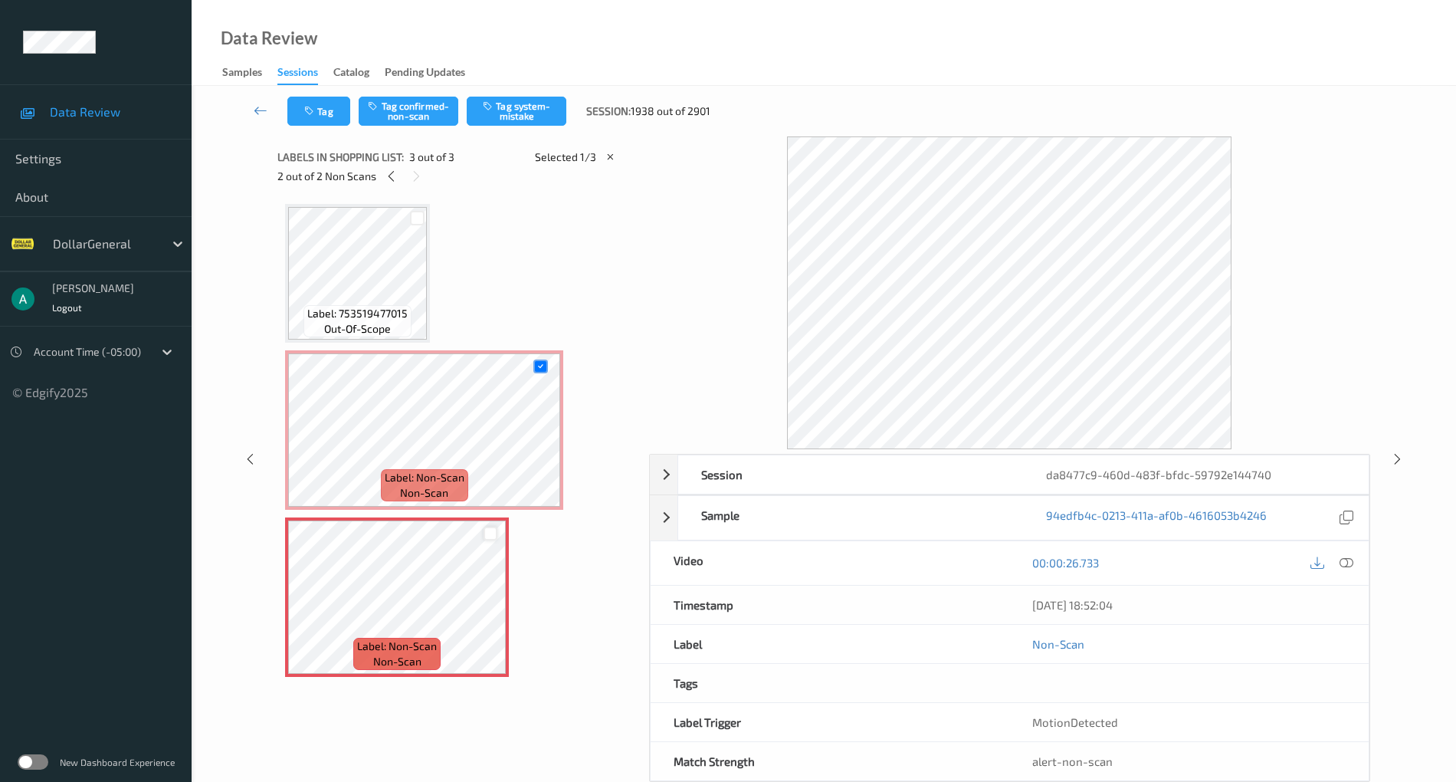
click at [489, 530] on div at bounding box center [491, 534] width 15 height 15
click at [547, 113] on button "Tag system-mistake" at bounding box center [517, 111] width 100 height 29
drag, startPoint x: 1353, startPoint y: 560, endPoint x: 1323, endPoint y: 529, distance: 43.9
click at [1353, 560] on icon at bounding box center [1347, 563] width 14 height 14
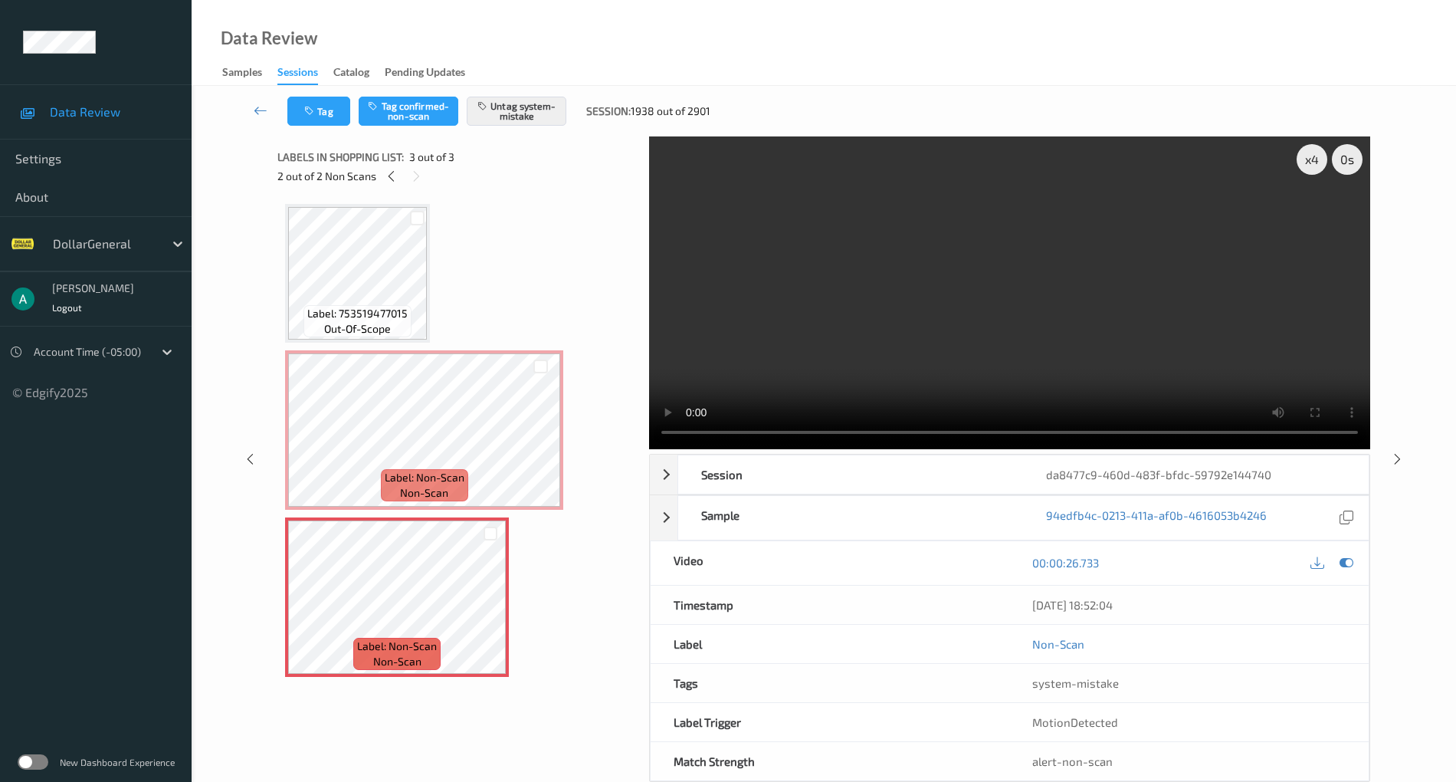
click at [812, 354] on video at bounding box center [1009, 292] width 721 height 313
drag, startPoint x: 848, startPoint y: 296, endPoint x: 1136, endPoint y: 395, distance: 304.7
click at [851, 297] on video at bounding box center [1009, 292] width 721 height 313
click at [1353, 564] on icon at bounding box center [1347, 563] width 14 height 14
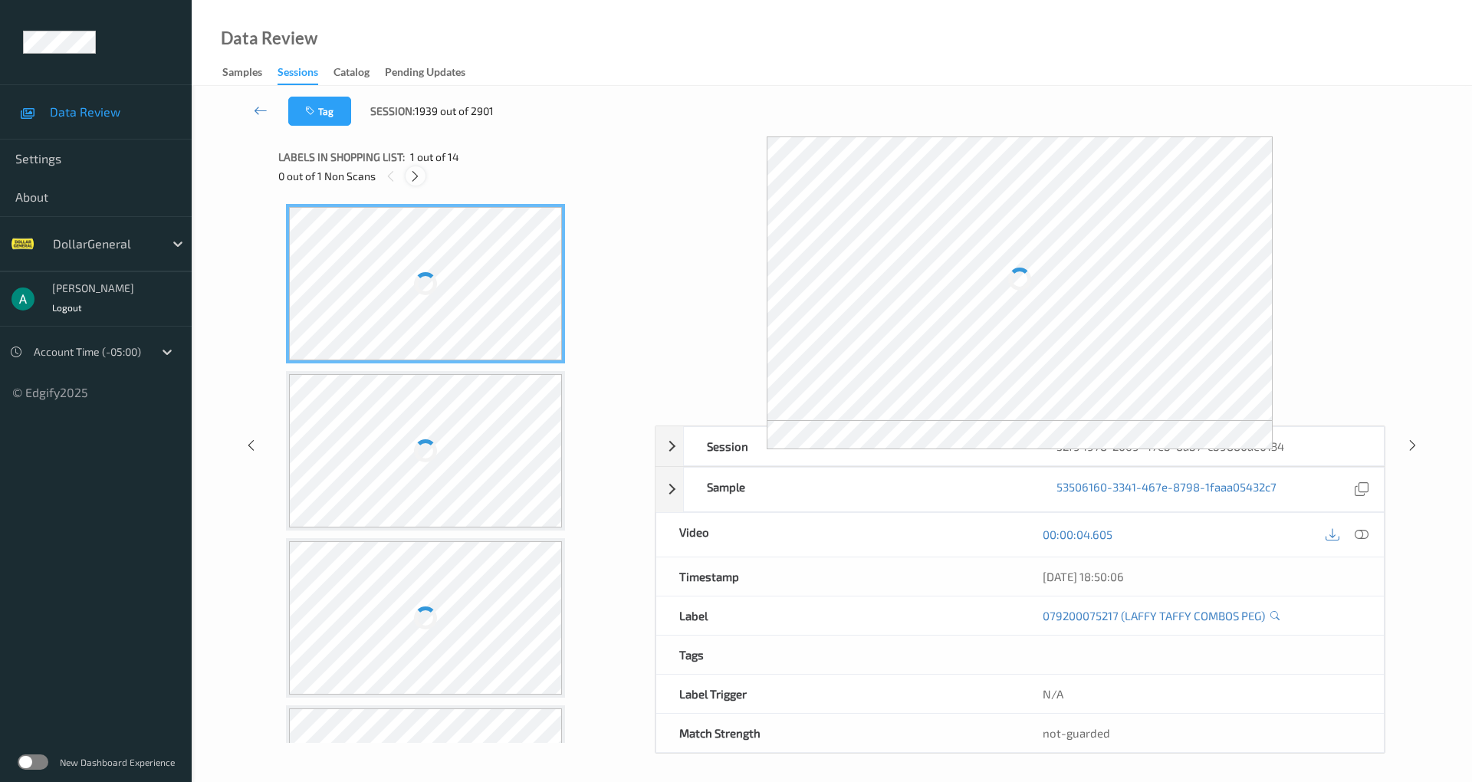
click at [413, 176] on icon at bounding box center [414, 176] width 13 height 14
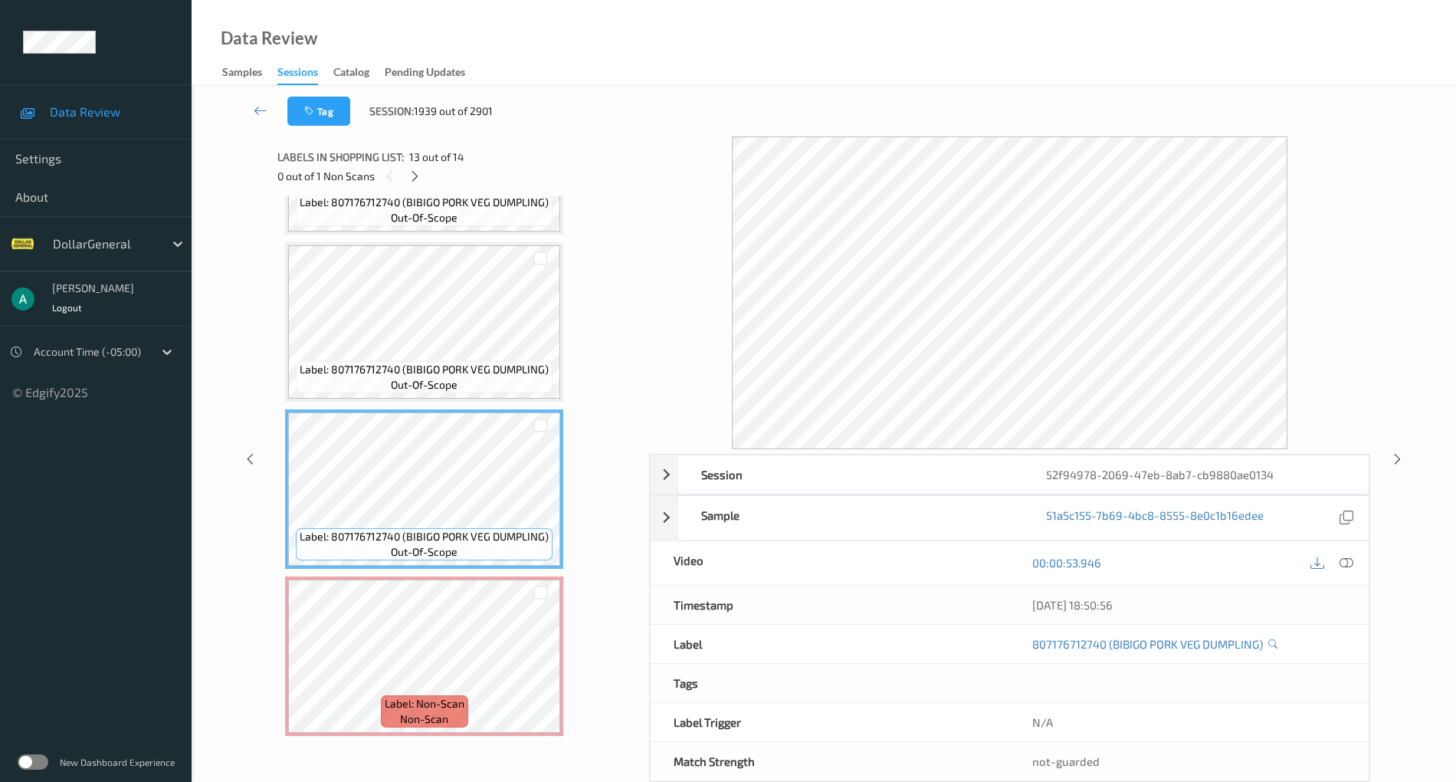
scroll to position [1698, 0]
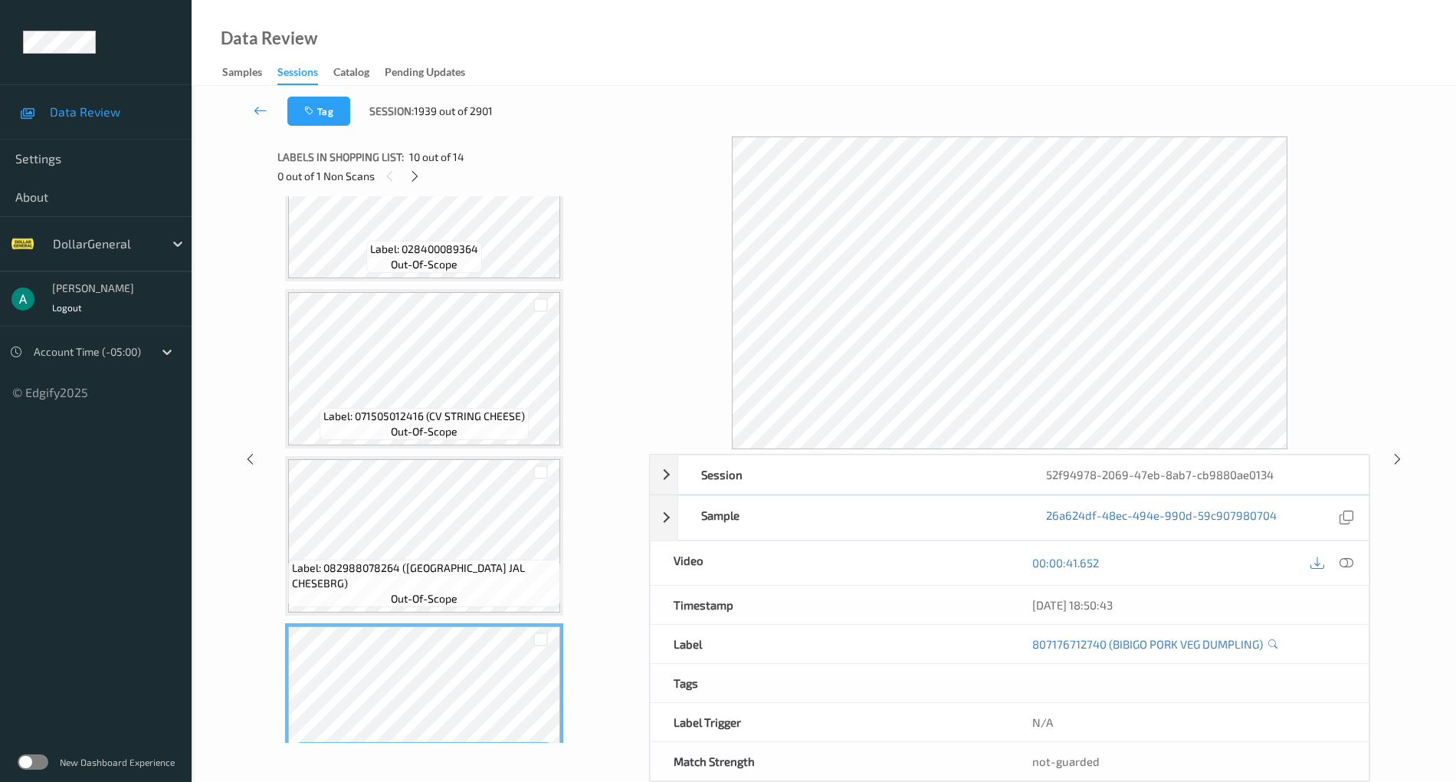
click at [451, 451] on div "Label: 079200075217 (LAFFY TAFFY COMBOS PEG) out-of-scope Label: 070462008623 (…" at bounding box center [457, 284] width 345 height 2331
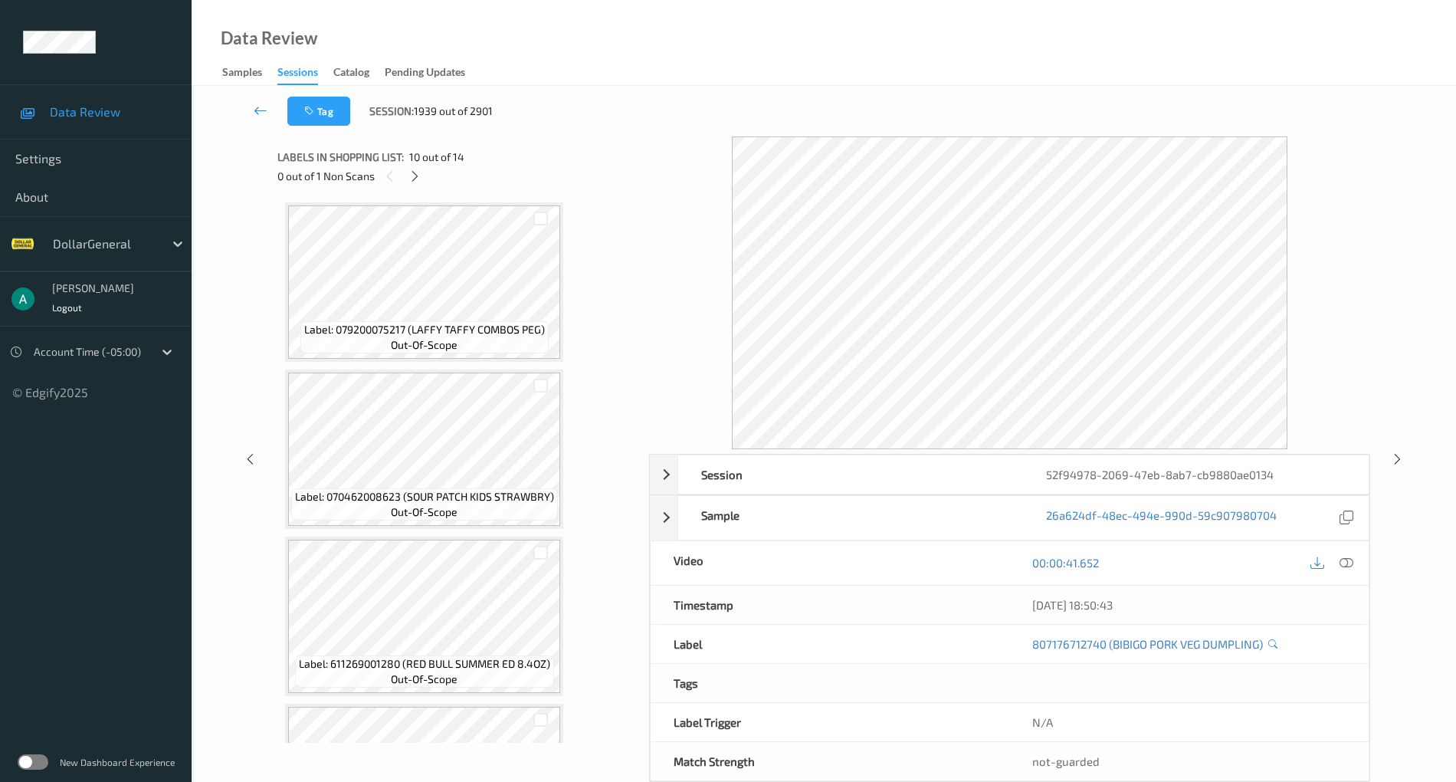
scroll to position [0, 0]
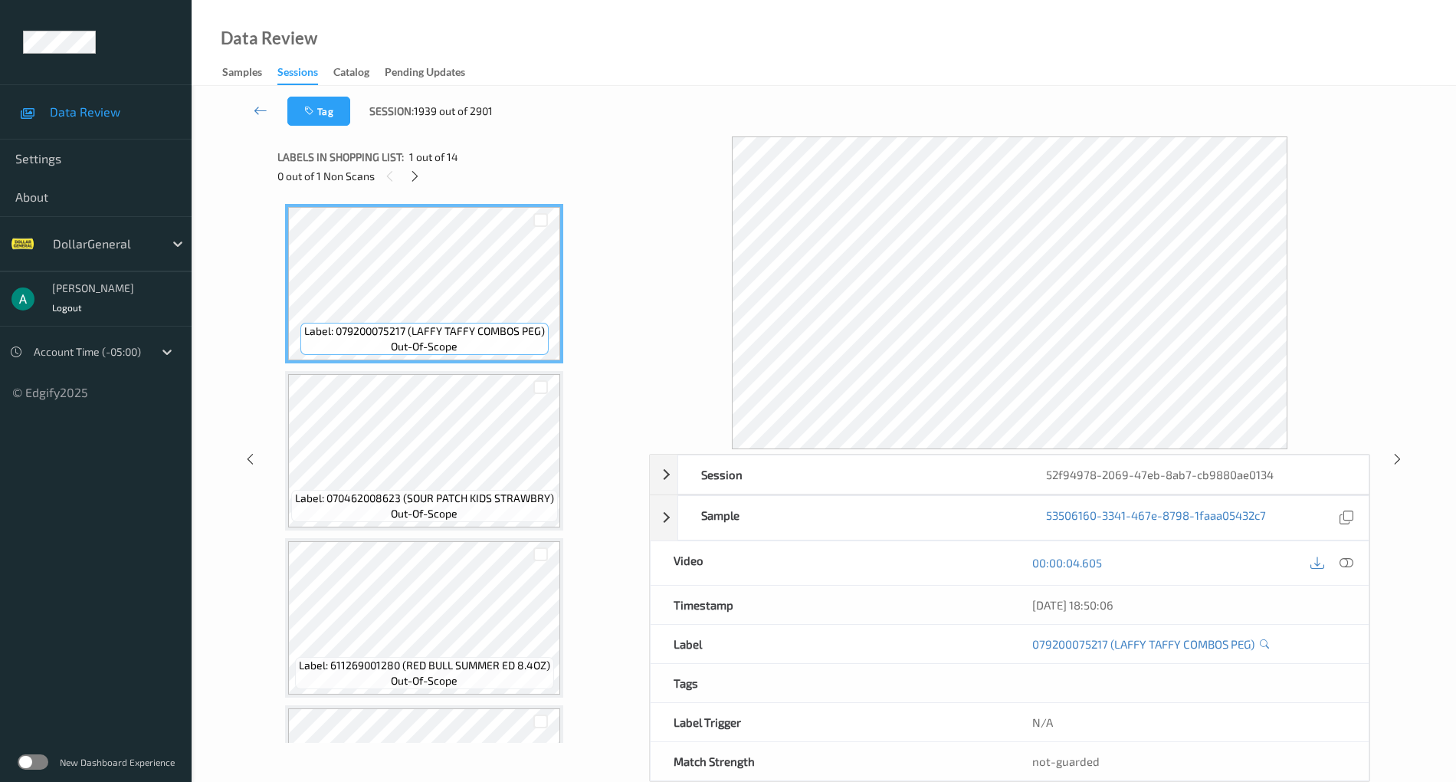
click at [445, 372] on div "Label: 070462008623 (SOUR PATCH KIDS STRAWBRY) out-of-scope" at bounding box center [424, 450] width 278 height 159
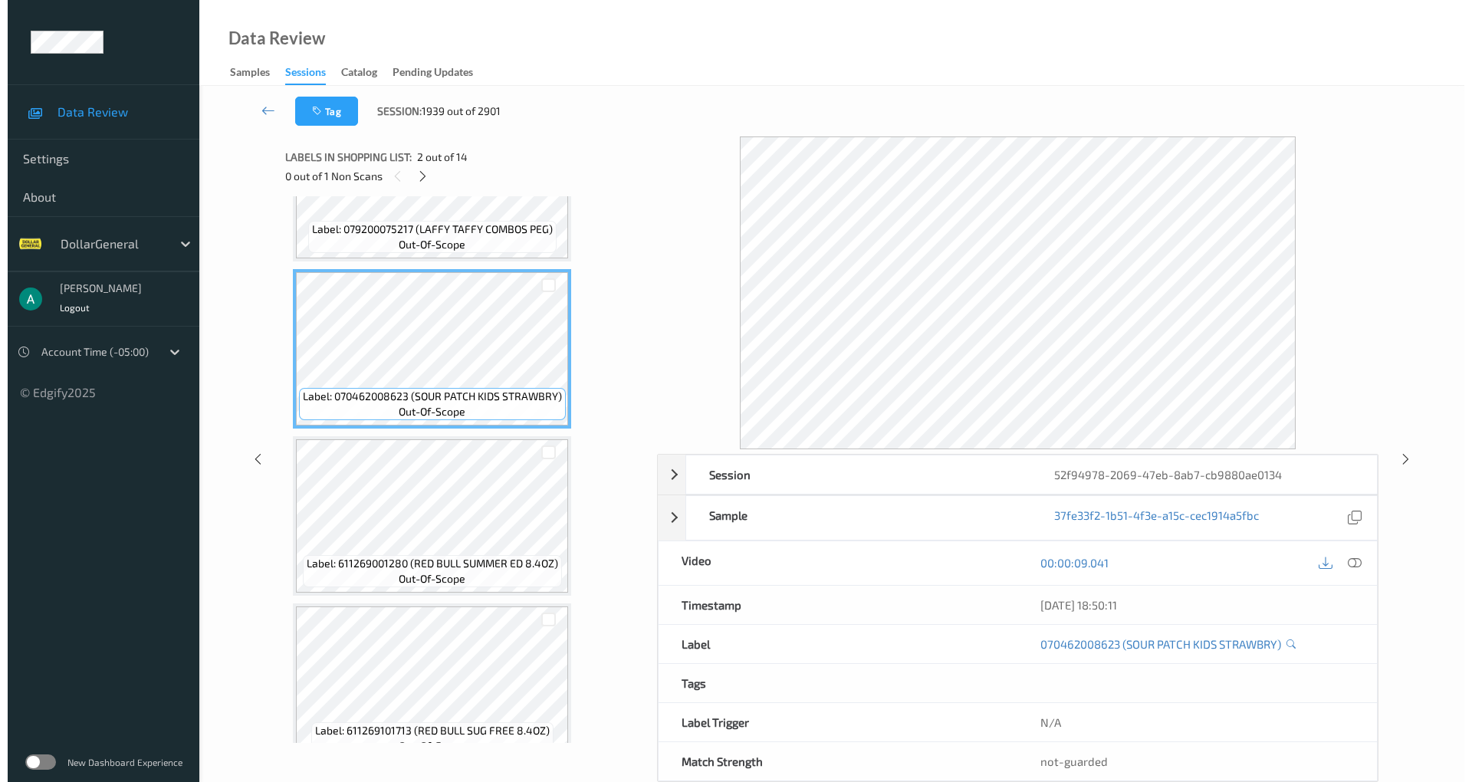
scroll to position [204, 0]
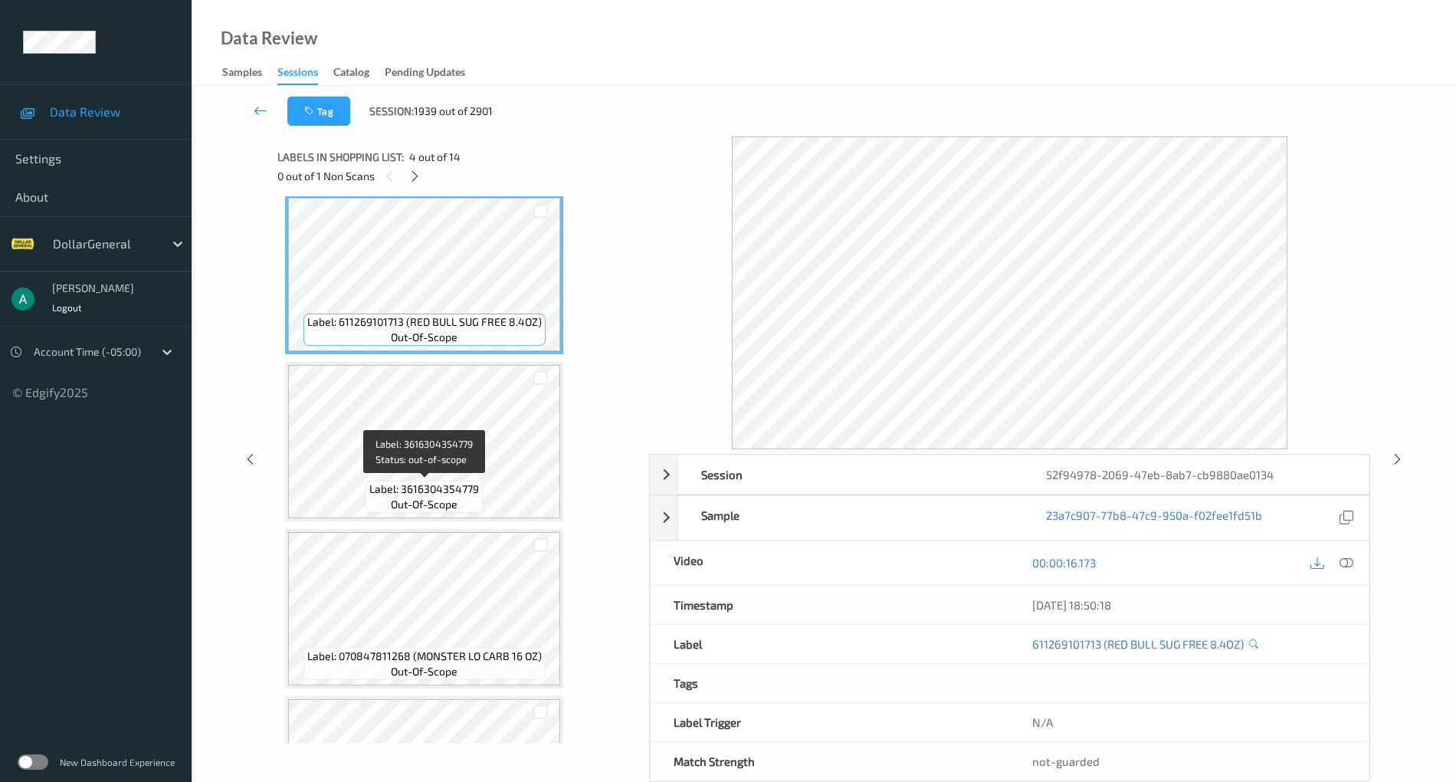
click at [458, 503] on span "out-of-scope" at bounding box center [424, 504] width 67 height 15
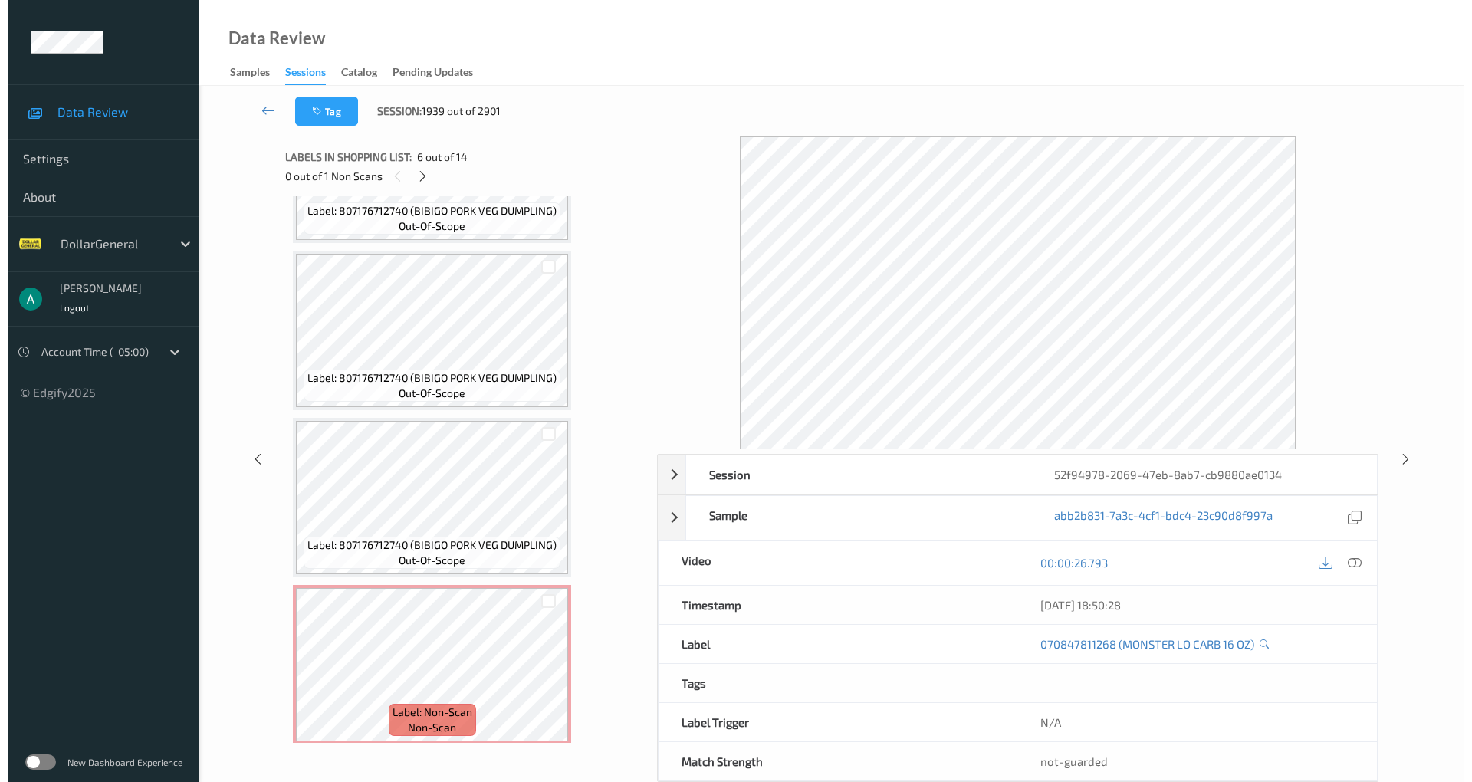
scroll to position [1800, 0]
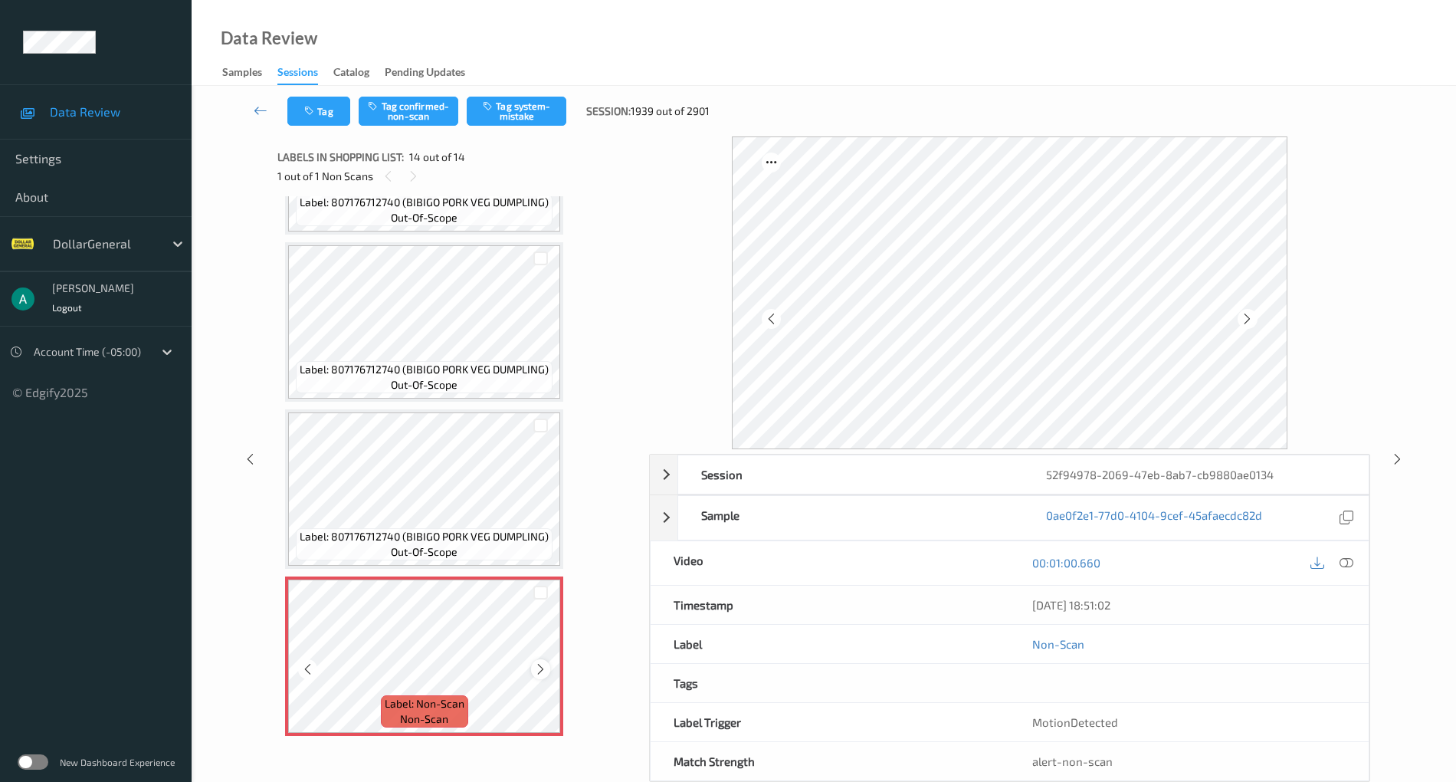
click at [540, 663] on icon at bounding box center [540, 669] width 13 height 14
click at [540, 664] on icon at bounding box center [540, 669] width 13 height 14
click at [541, 664] on icon at bounding box center [540, 669] width 13 height 14
click at [1350, 556] on icon at bounding box center [1347, 563] width 14 height 14
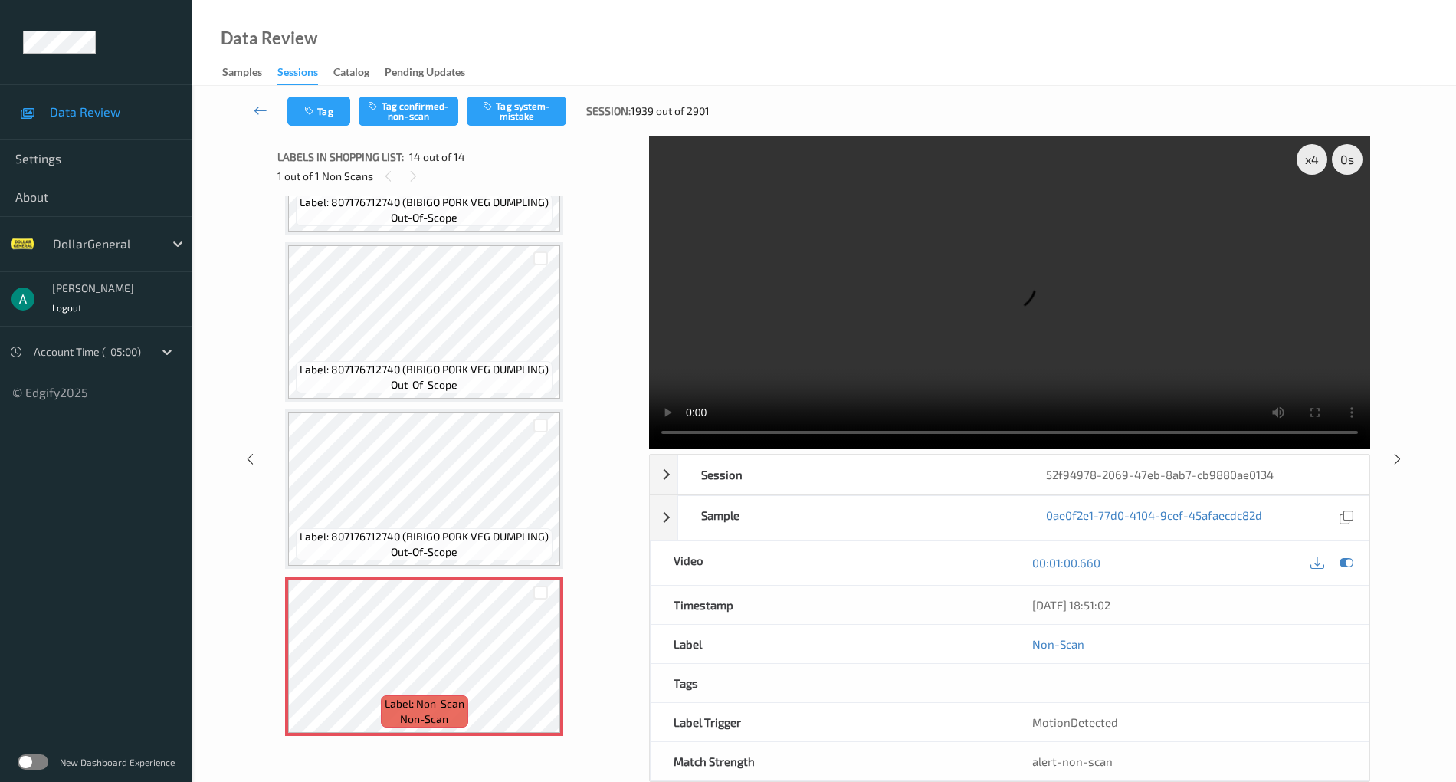
click at [881, 279] on video at bounding box center [1009, 292] width 721 height 313
click at [783, 296] on video at bounding box center [1009, 292] width 721 height 313
click at [783, 284] on video at bounding box center [1009, 292] width 721 height 313
click at [1350, 557] on icon at bounding box center [1347, 563] width 14 height 14
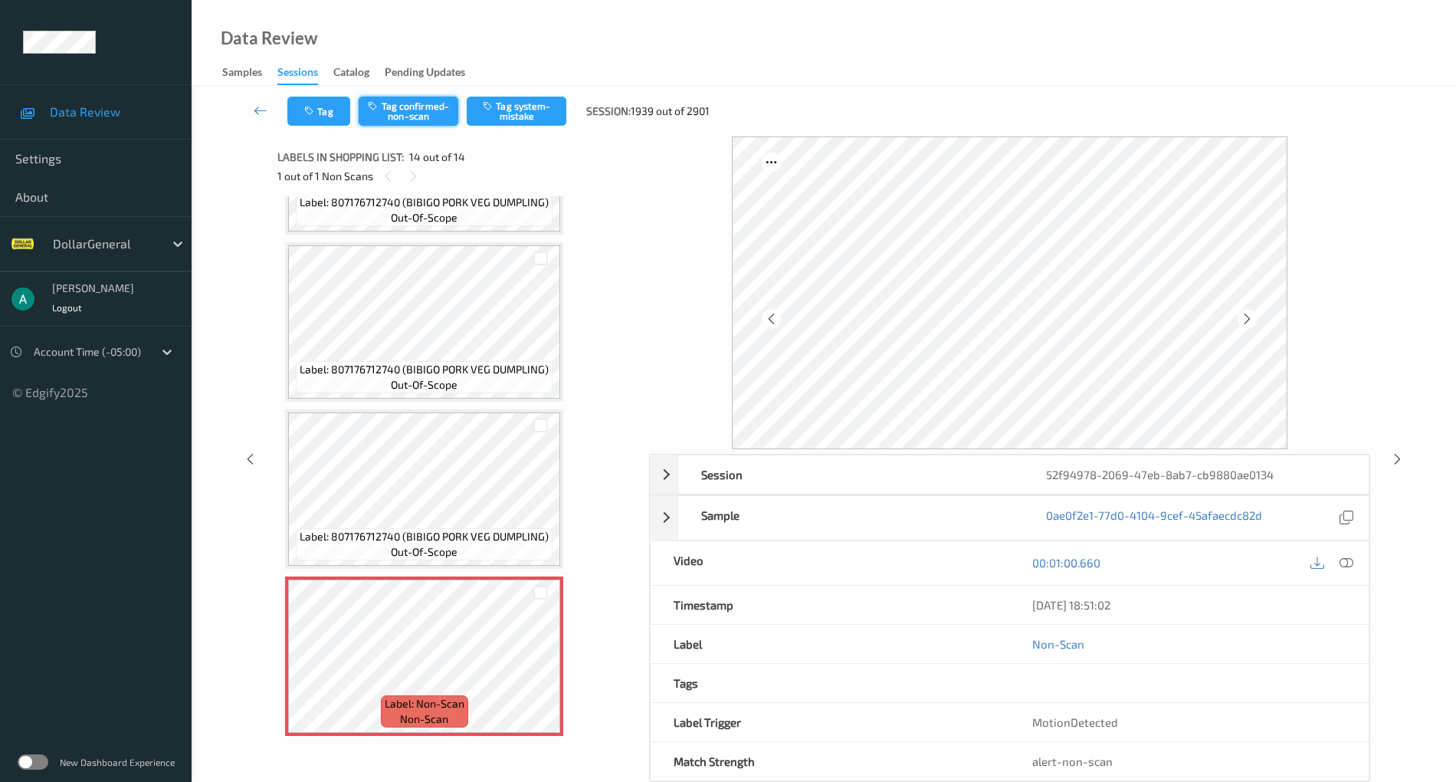
click at [422, 101] on button "Tag confirmed-non-scan" at bounding box center [409, 111] width 100 height 29
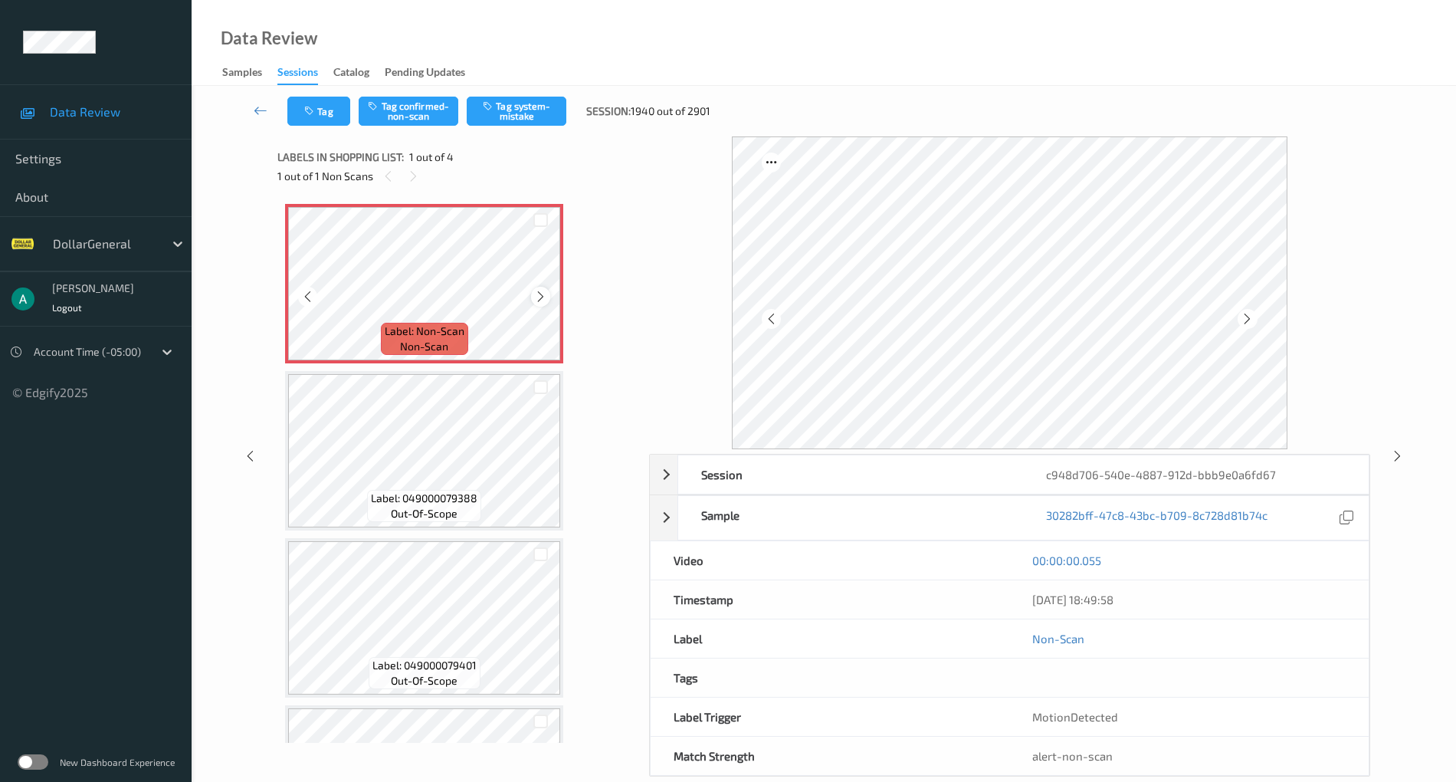
click at [538, 297] on icon at bounding box center [540, 297] width 13 height 14
click at [536, 291] on icon at bounding box center [540, 297] width 13 height 14
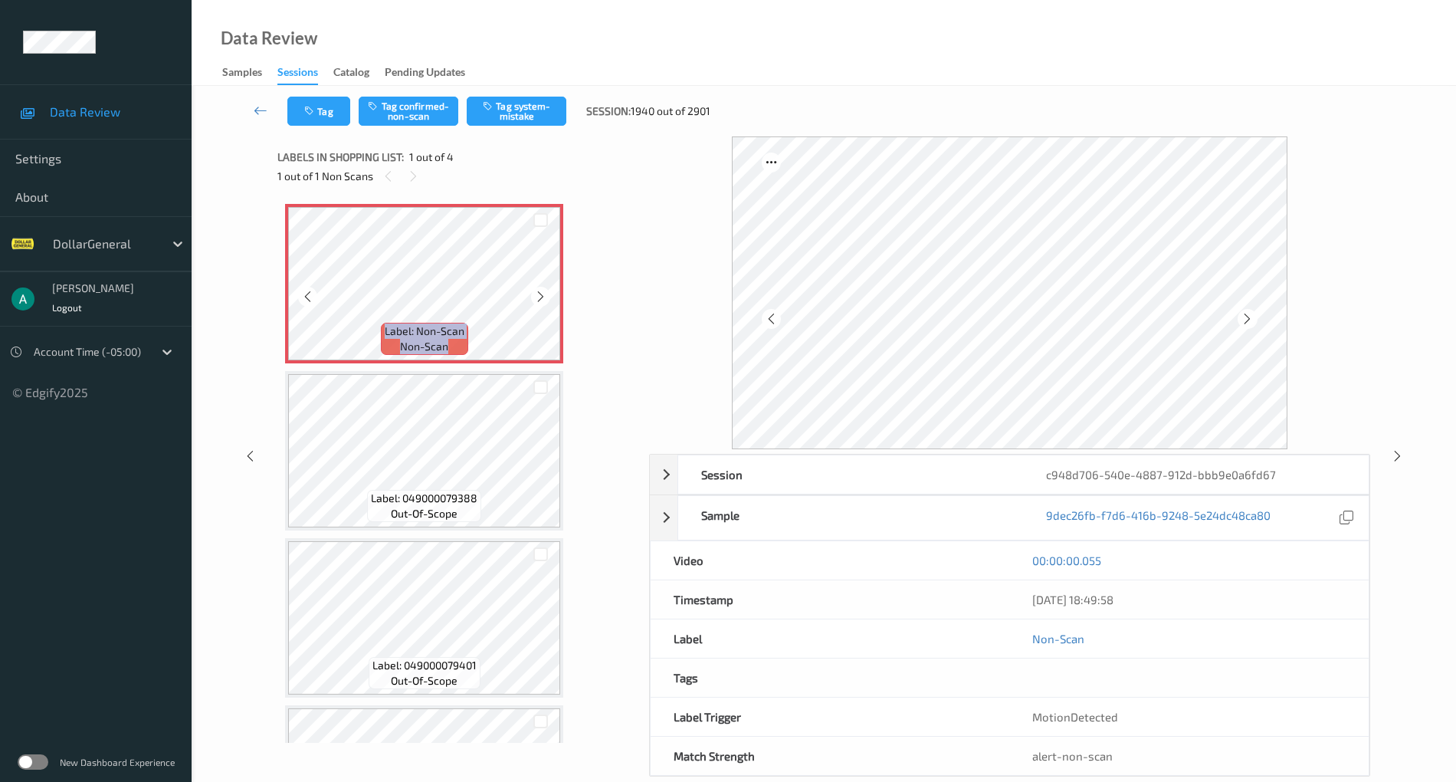
click at [536, 291] on icon at bounding box center [540, 297] width 13 height 14
click at [542, 291] on icon at bounding box center [540, 297] width 13 height 14
click at [539, 104] on button "Tag system-mistake" at bounding box center [517, 111] width 100 height 29
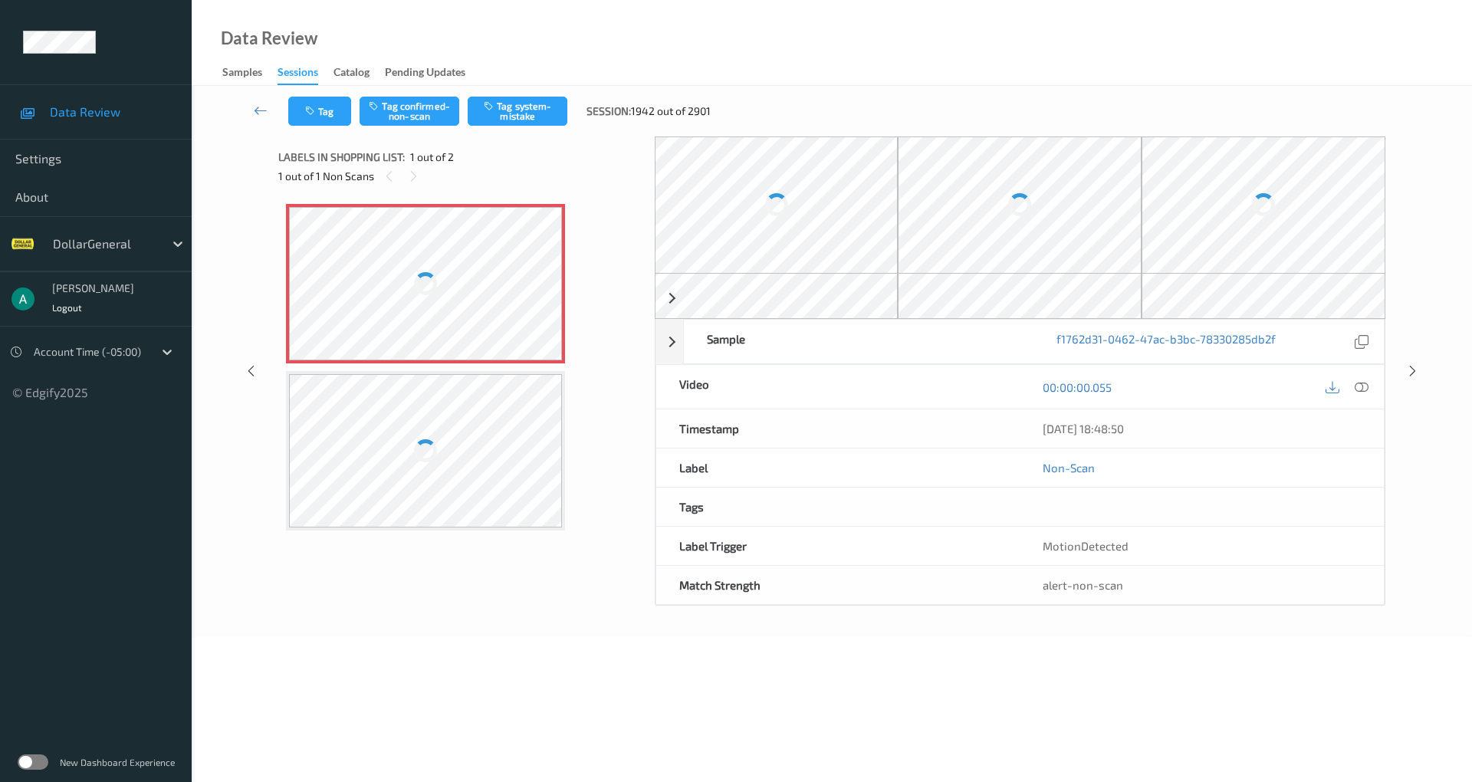
click at [362, 279] on div at bounding box center [425, 283] width 273 height 153
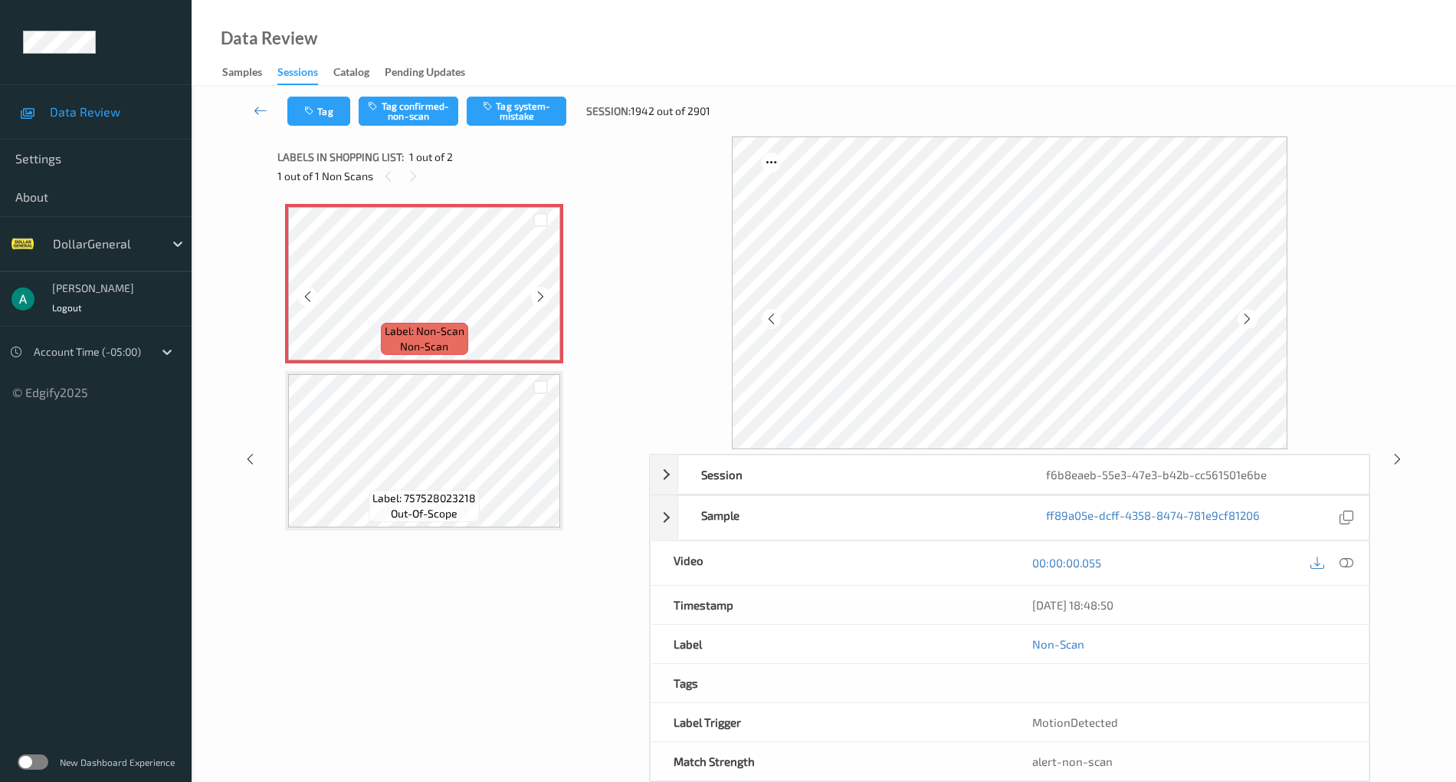
click at [540, 300] on icon at bounding box center [540, 297] width 13 height 14
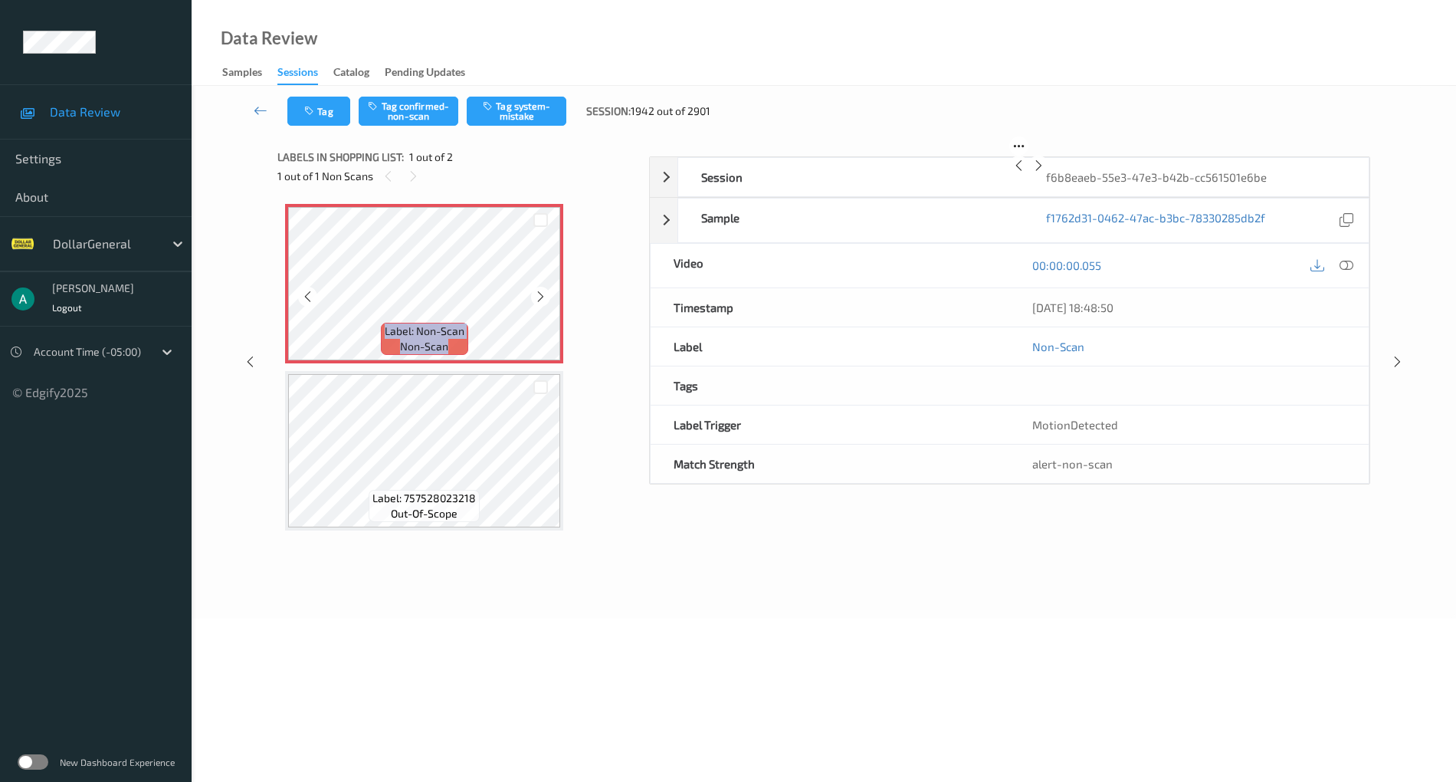
click at [540, 300] on icon at bounding box center [540, 297] width 13 height 14
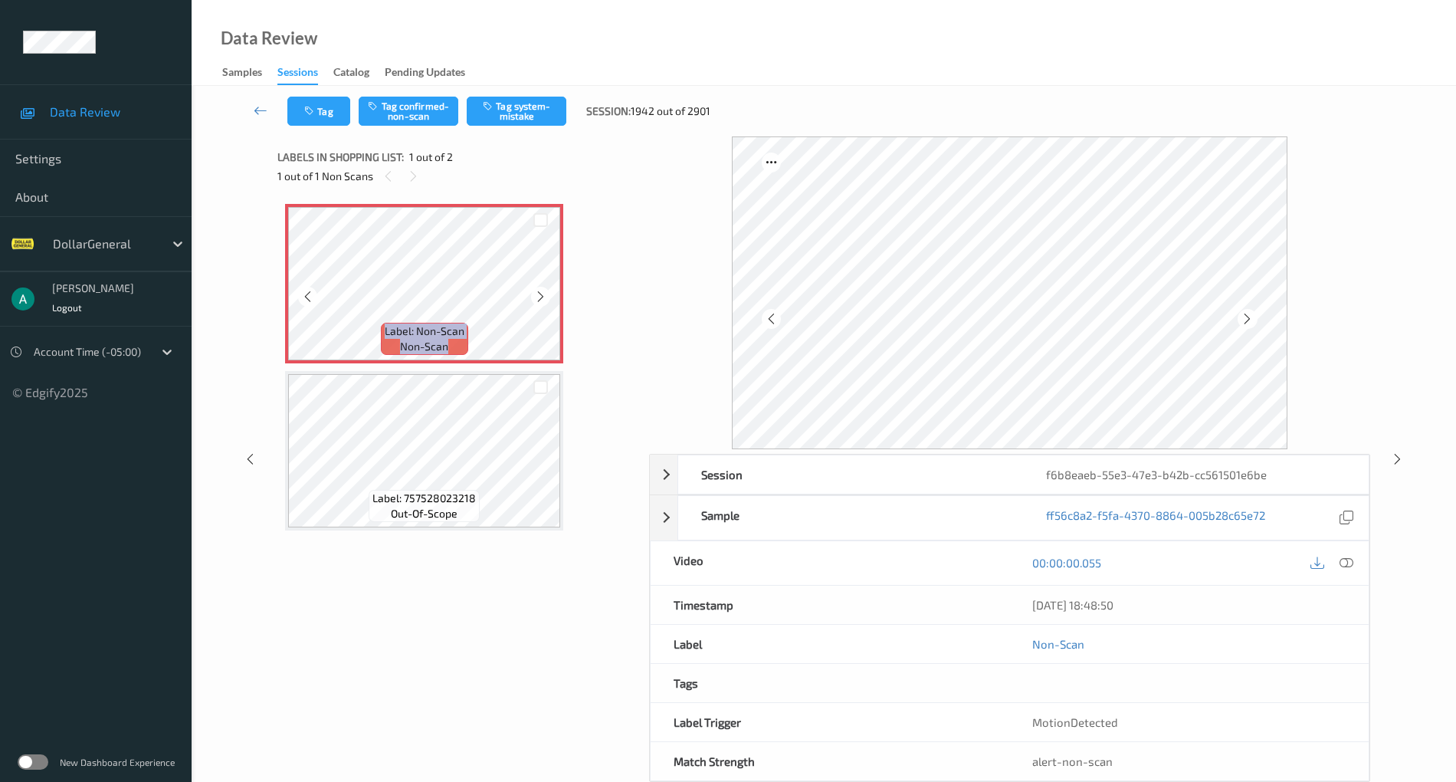
click at [540, 300] on icon at bounding box center [540, 297] width 13 height 14
click at [535, 113] on button "Tag system-mistake" at bounding box center [517, 111] width 100 height 29
click at [523, 120] on button "Tag system-mistake" at bounding box center [517, 111] width 100 height 29
click at [540, 110] on button "Tag system-mistake" at bounding box center [517, 111] width 100 height 29
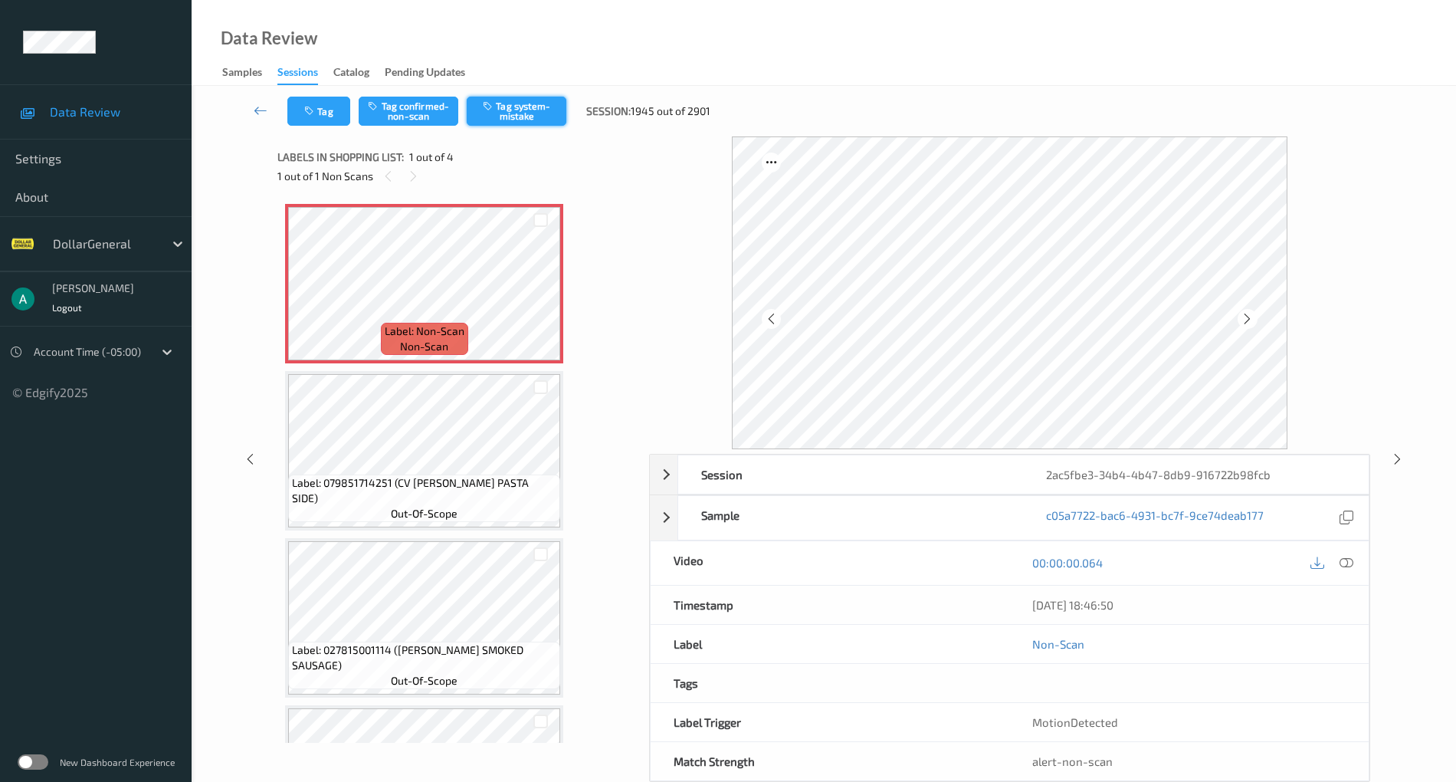
click at [536, 116] on button "Tag system-mistake" at bounding box center [517, 111] width 100 height 29
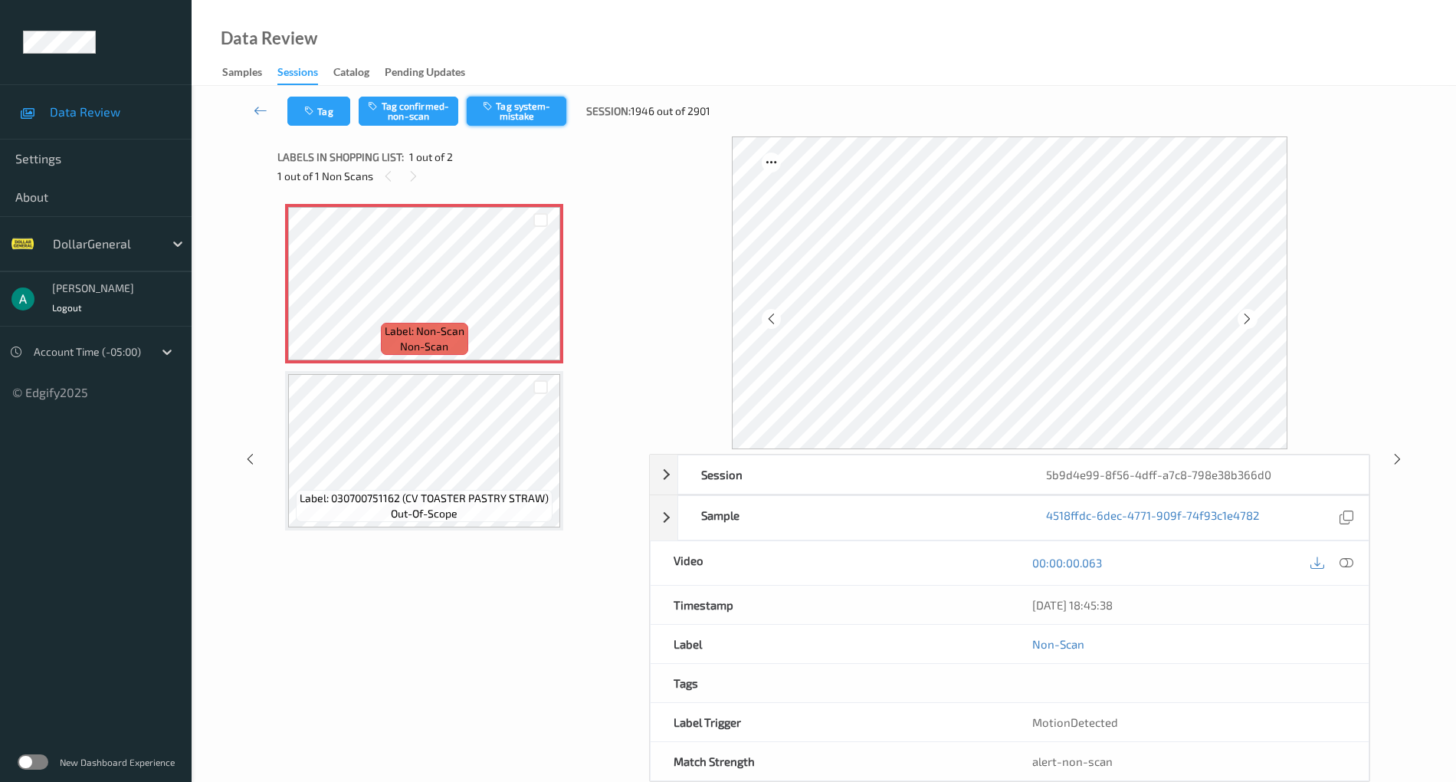
click at [543, 107] on button "Tag system-mistake" at bounding box center [517, 111] width 100 height 29
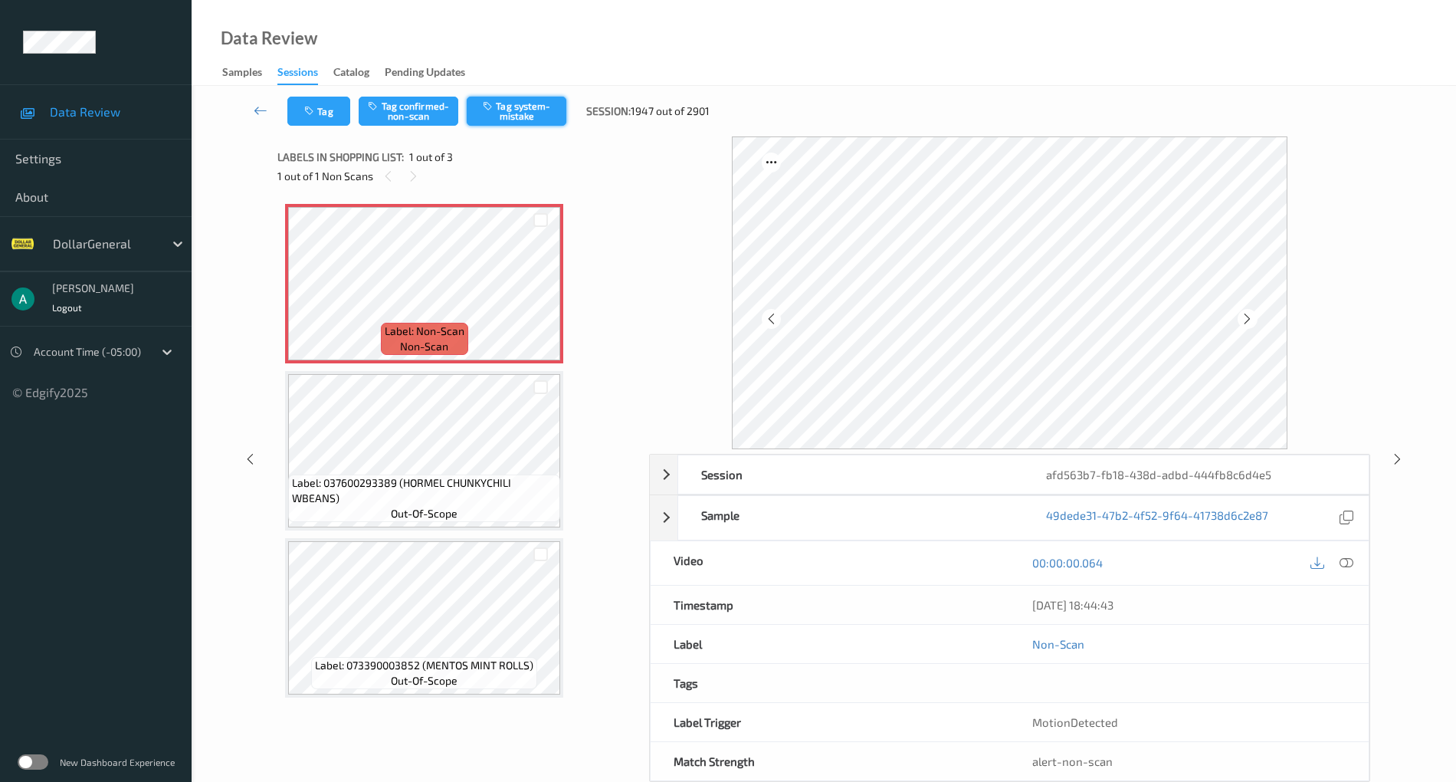
click at [556, 110] on button "Tag system-mistake" at bounding box center [517, 111] width 100 height 29
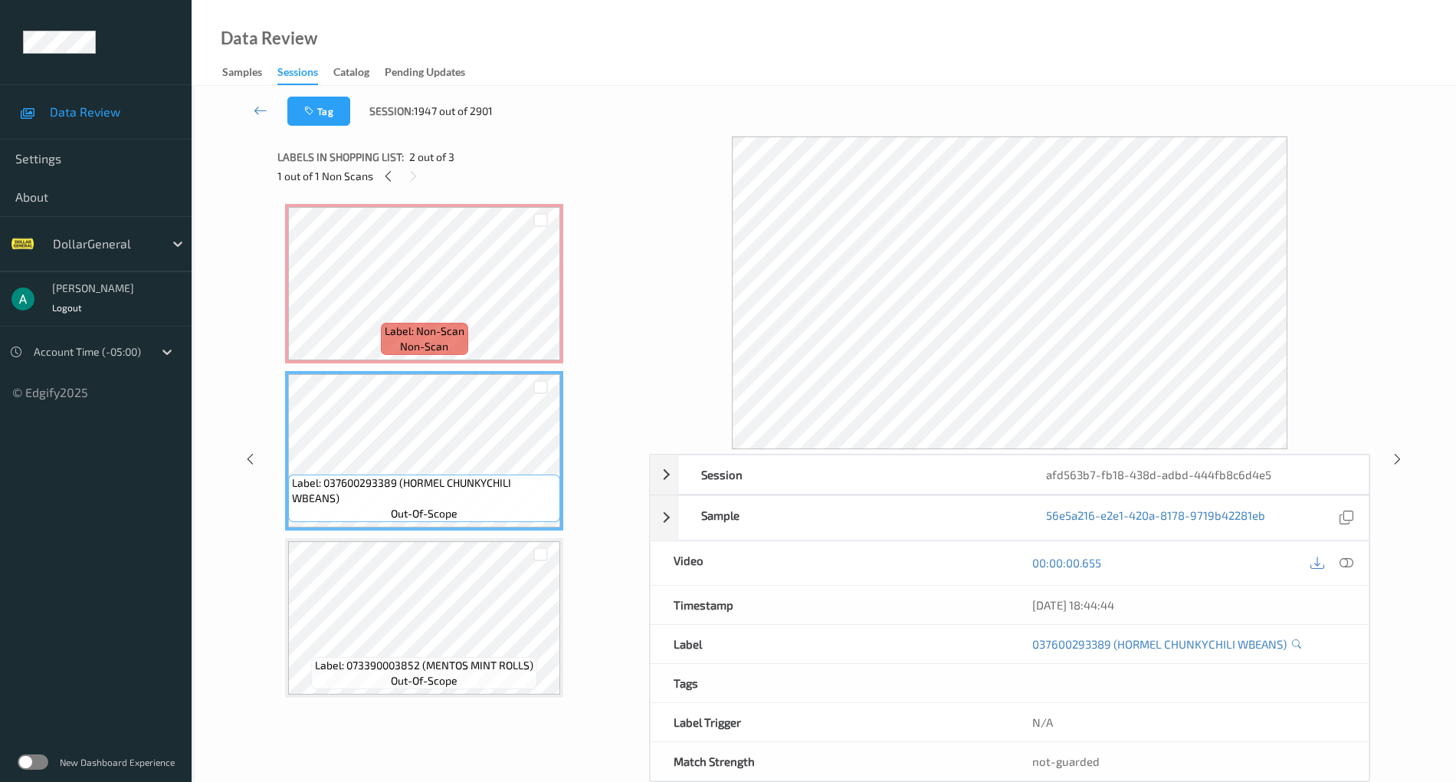
click at [445, 361] on div "Label: Non-Scan non-scan" at bounding box center [424, 283] width 278 height 159
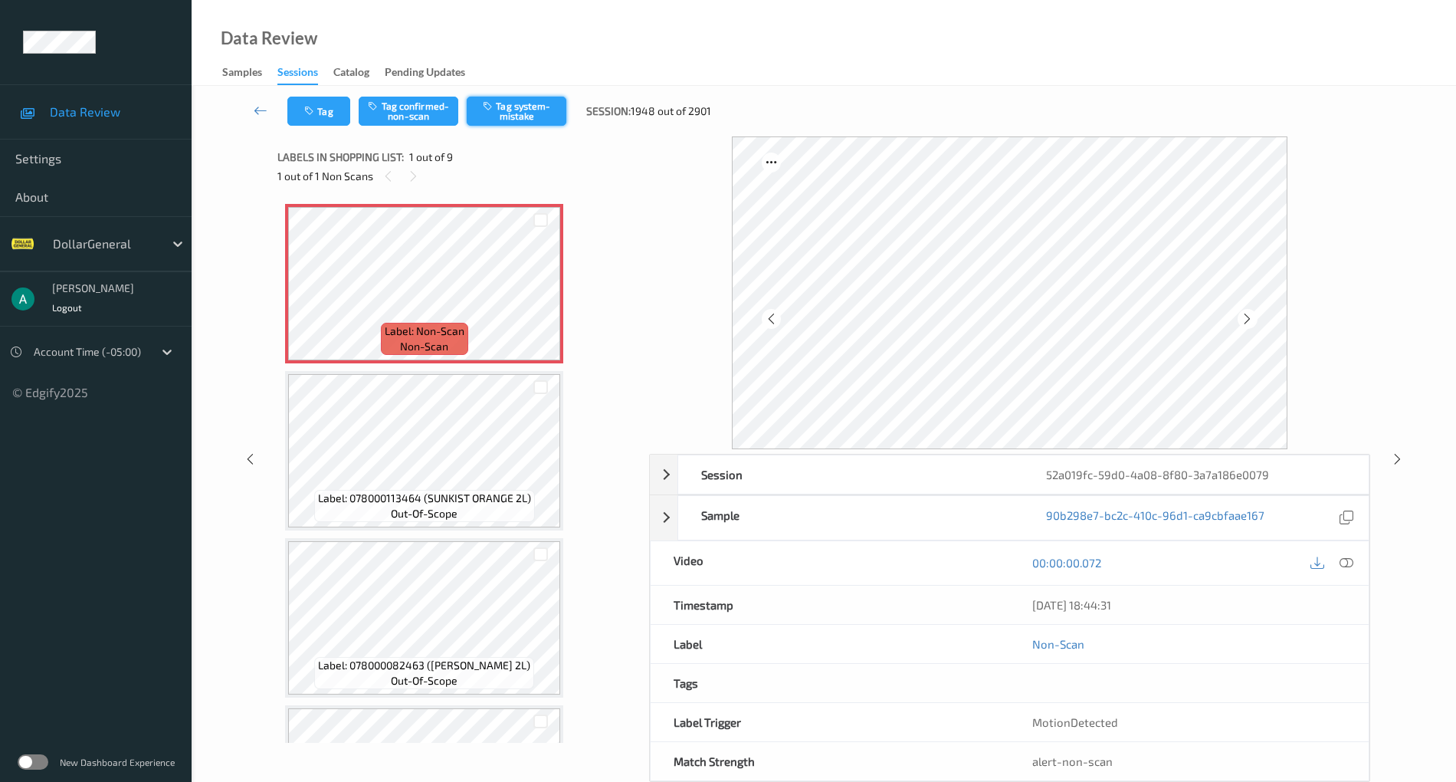
click at [503, 110] on button "Tag system-mistake" at bounding box center [517, 111] width 100 height 29
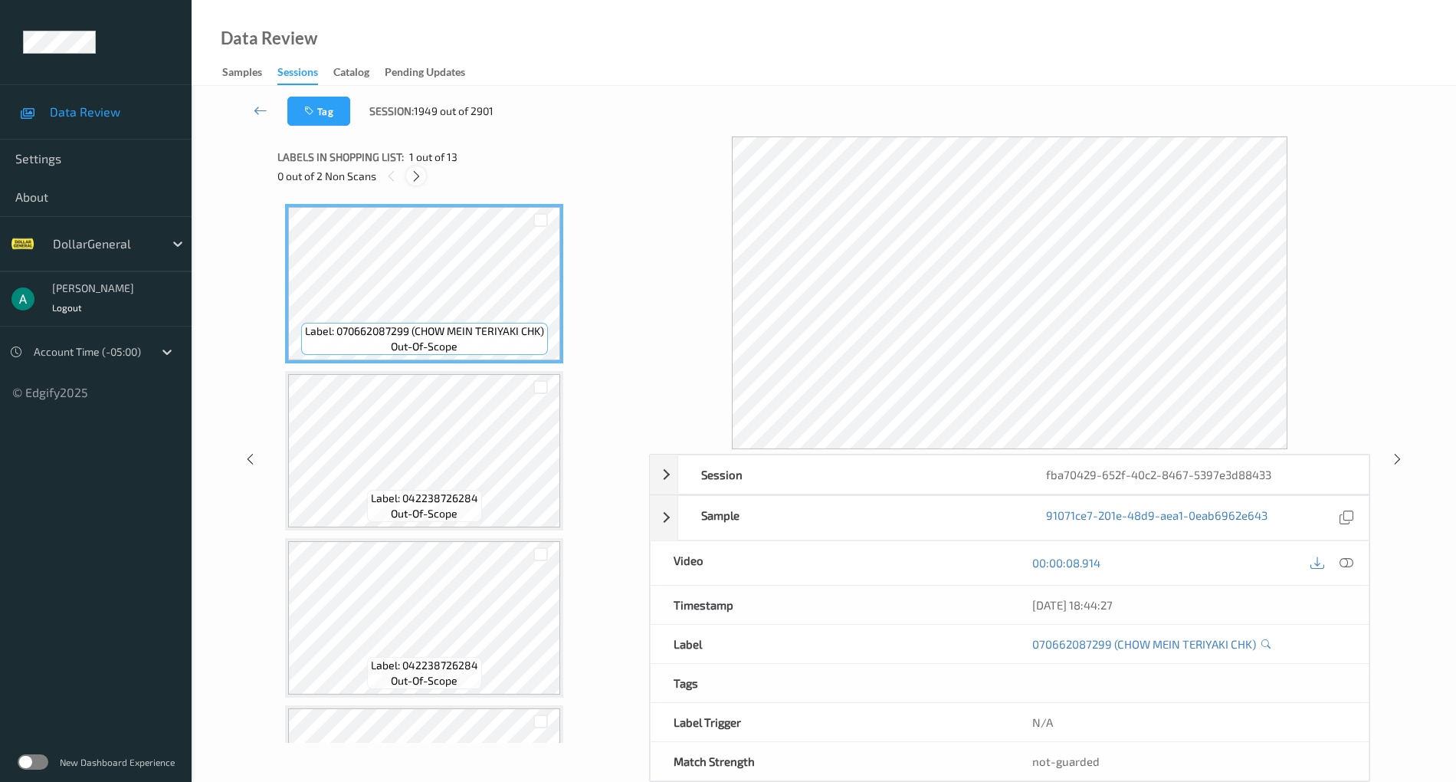
click at [420, 176] on icon at bounding box center [416, 176] width 13 height 14
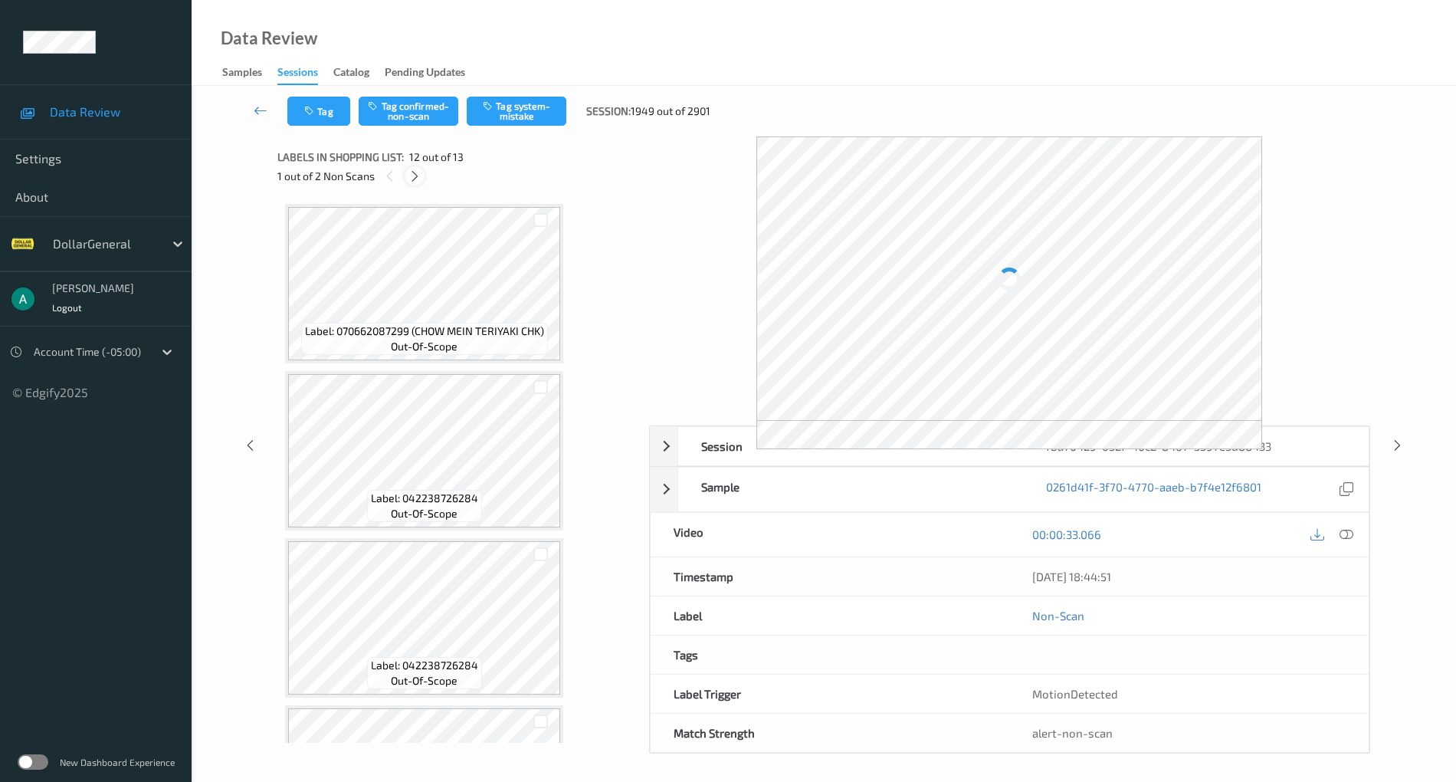
scroll to position [1632, 0]
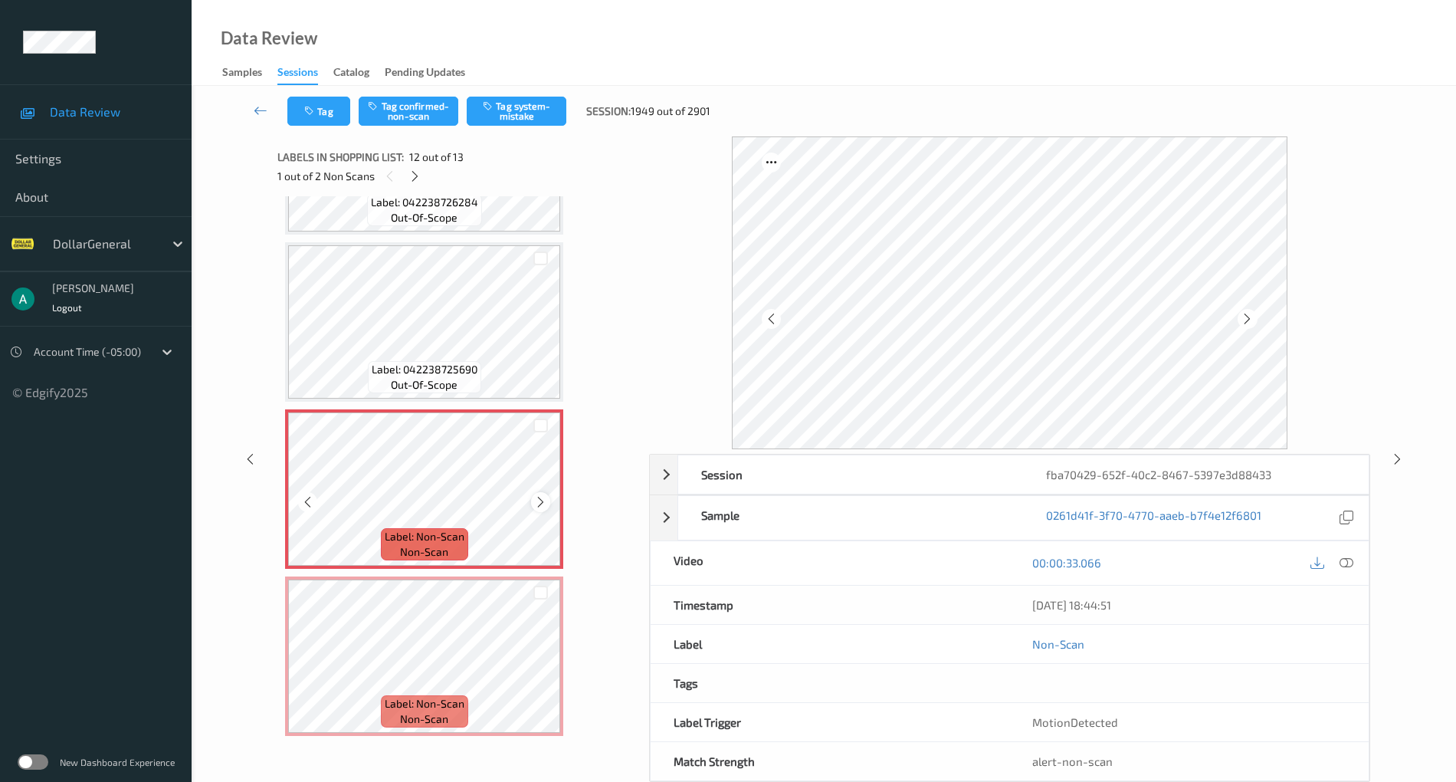
click at [539, 500] on icon at bounding box center [540, 502] width 13 height 14
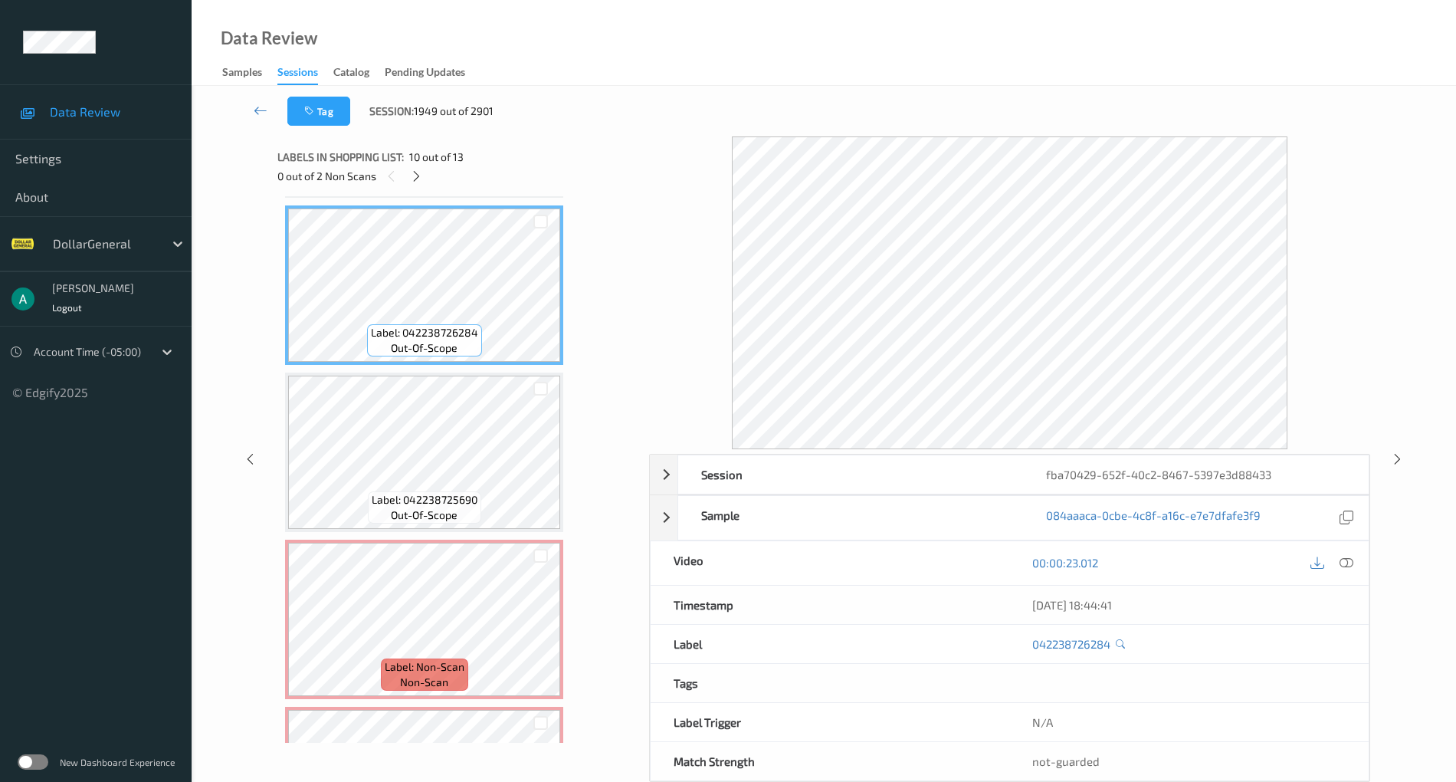
scroll to position [1533, 0]
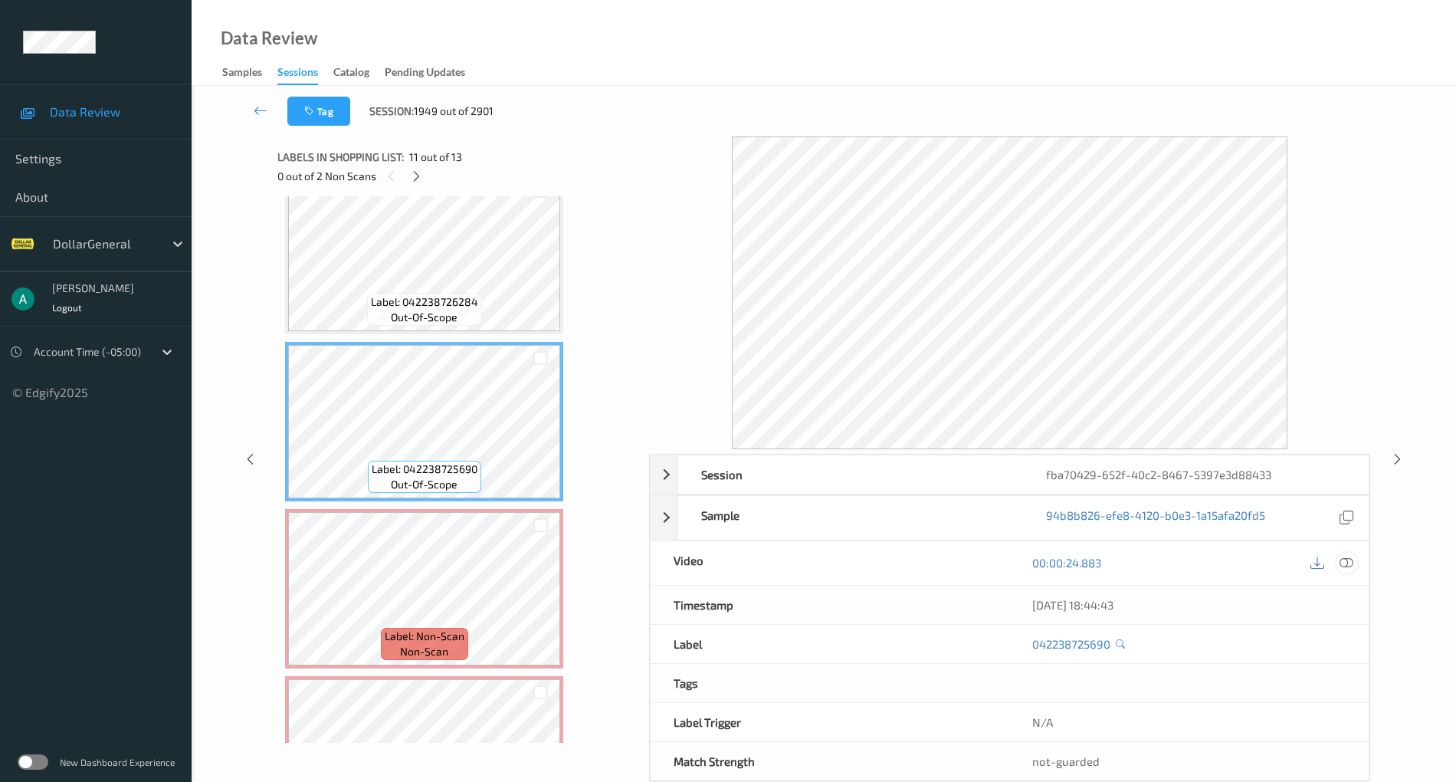
click at [1348, 560] on icon at bounding box center [1347, 563] width 14 height 14
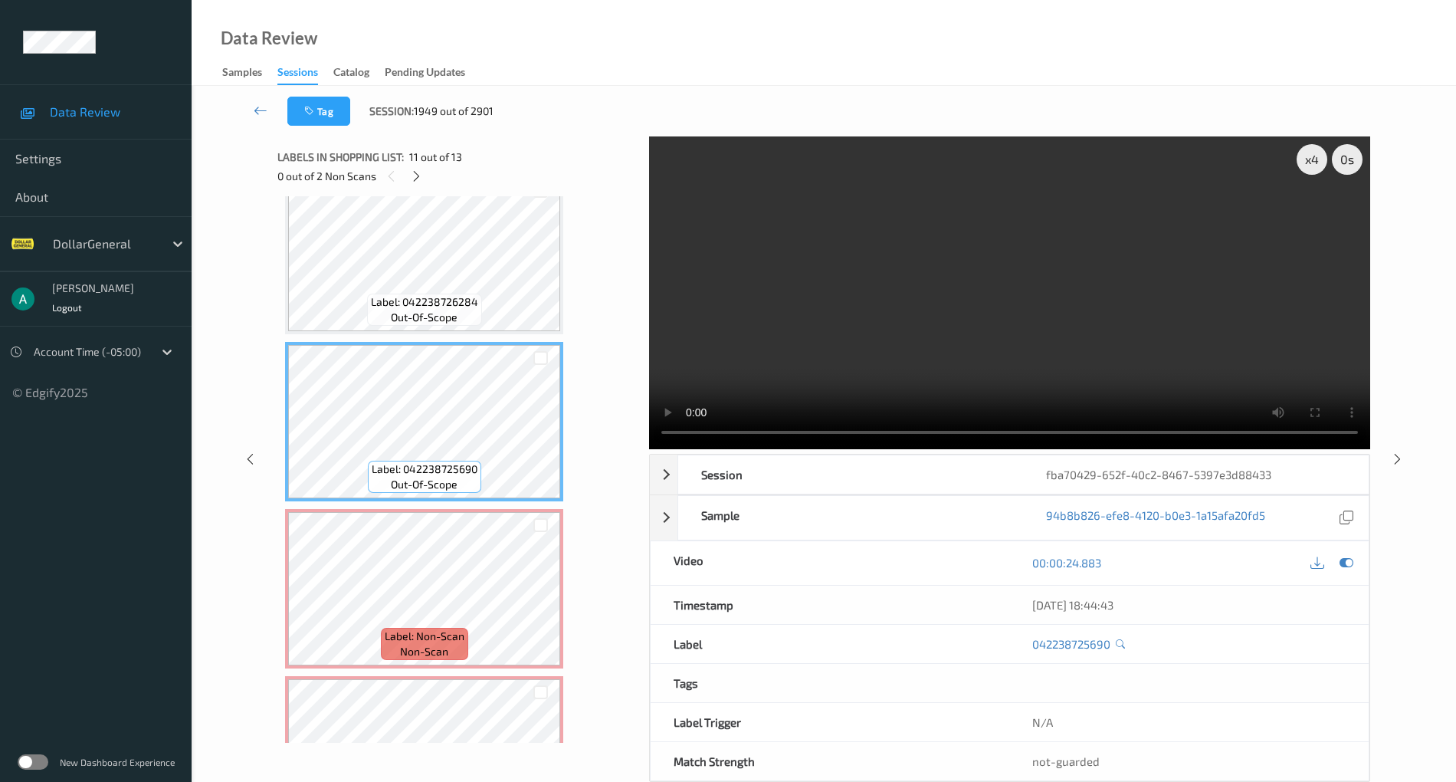
click at [834, 241] on video at bounding box center [1009, 292] width 721 height 313
click at [950, 279] on video at bounding box center [1009, 292] width 721 height 313
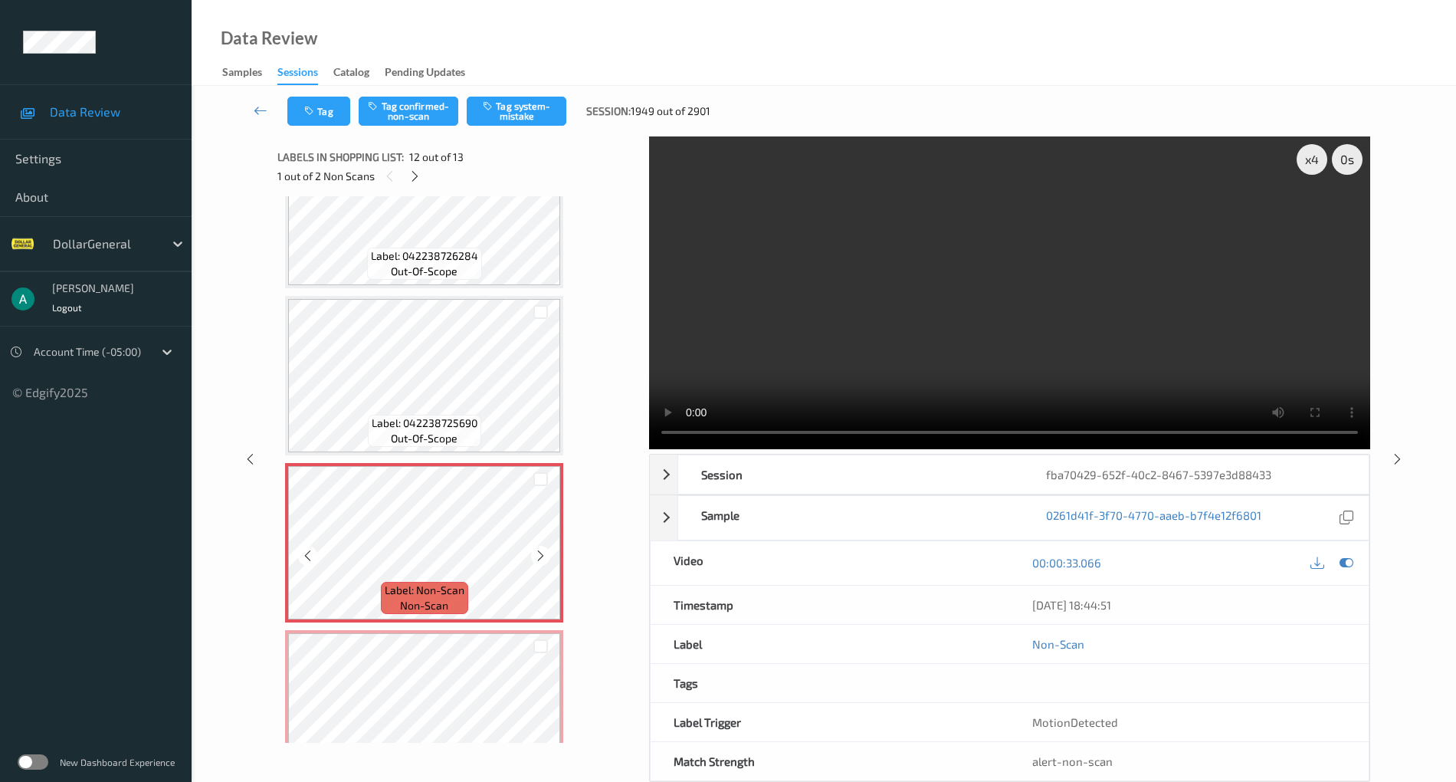
scroll to position [1632, 0]
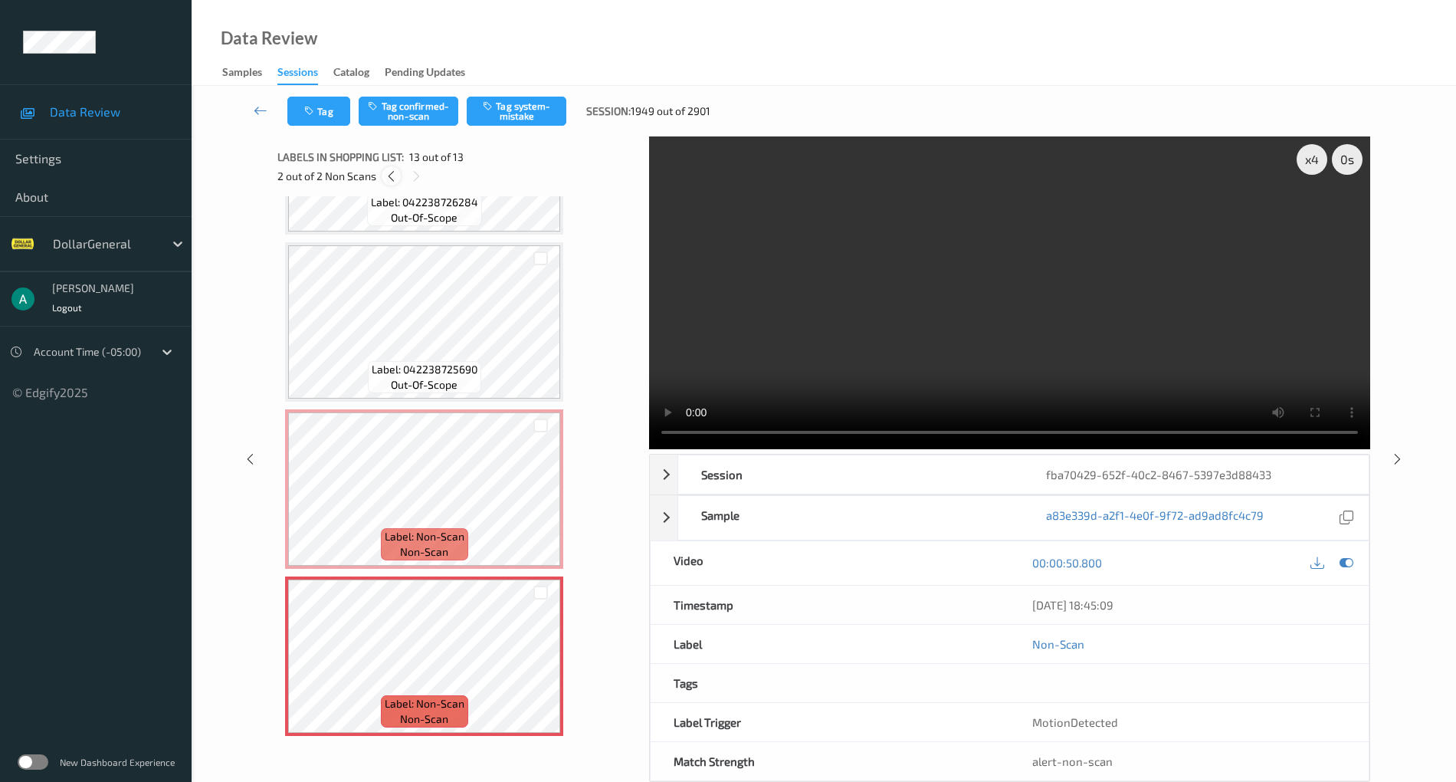
click at [388, 179] on icon at bounding box center [391, 176] width 13 height 14
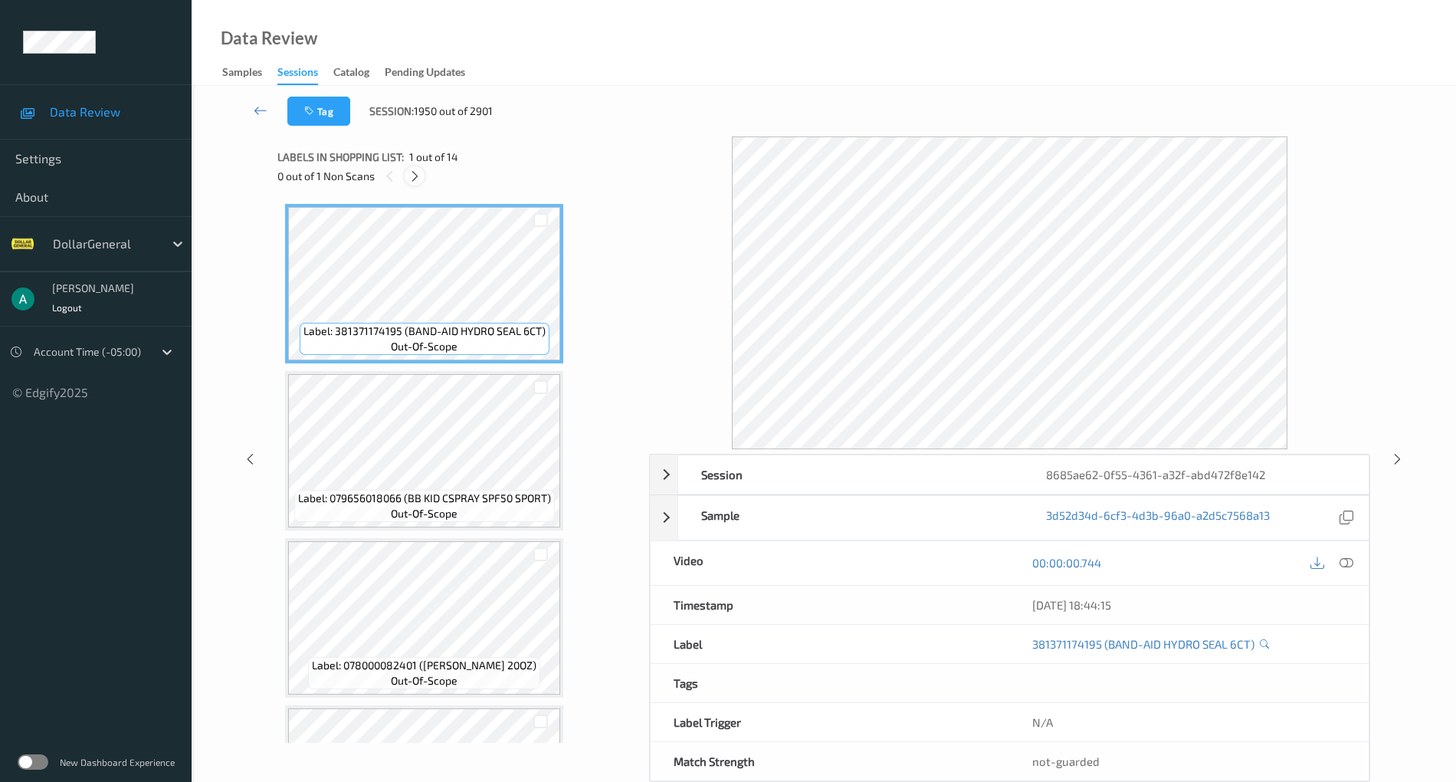
click at [421, 177] on icon at bounding box center [414, 176] width 13 height 14
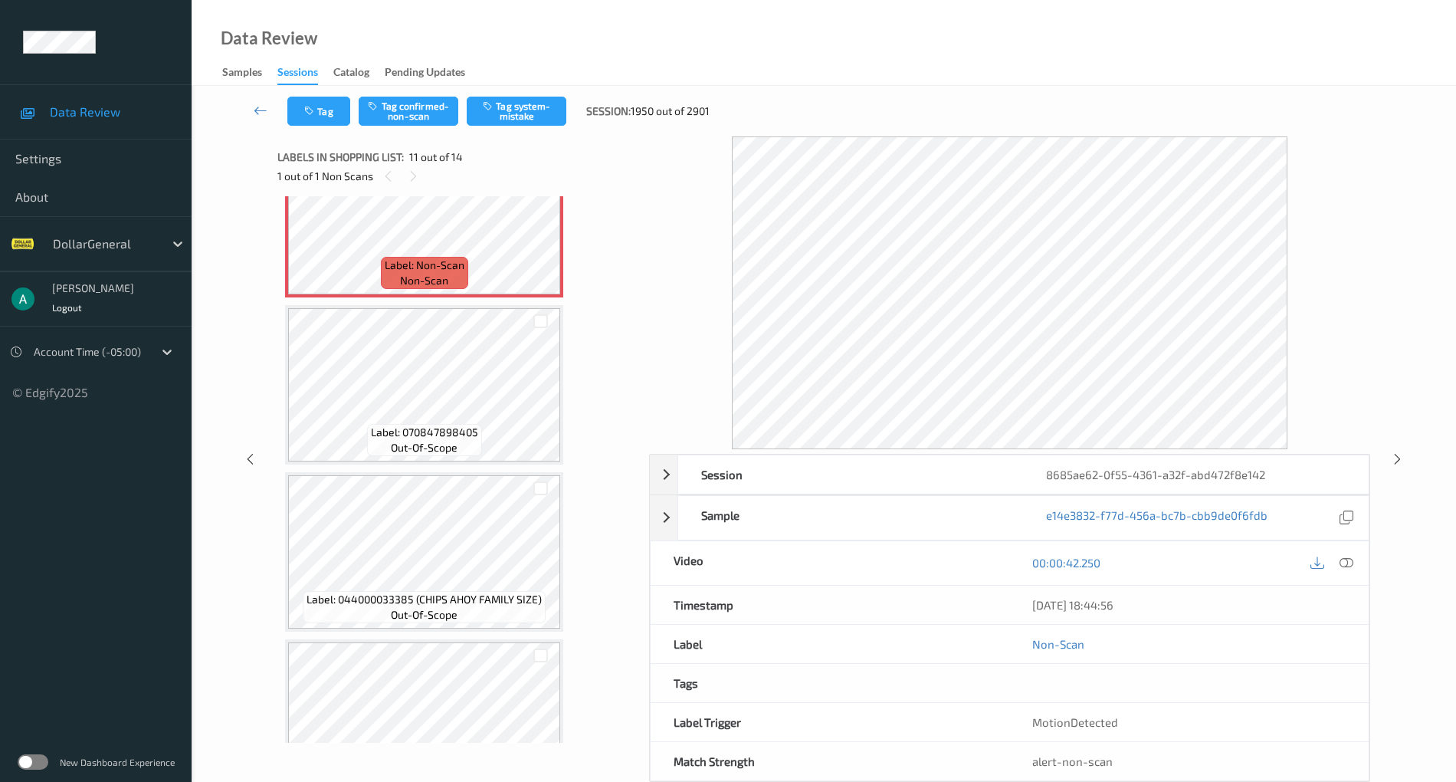
scroll to position [1533, 0]
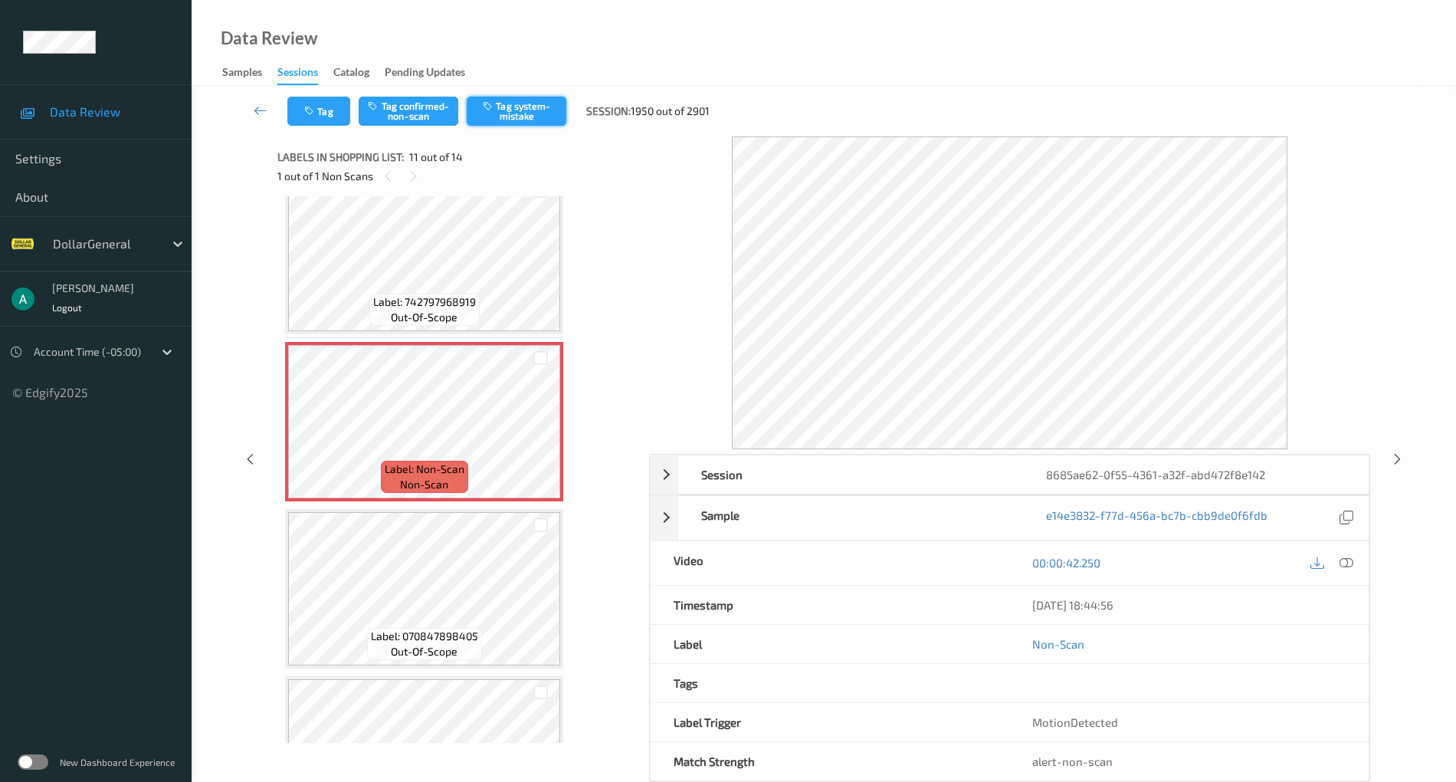
click at [527, 97] on button "Tag system-mistake" at bounding box center [517, 111] width 100 height 29
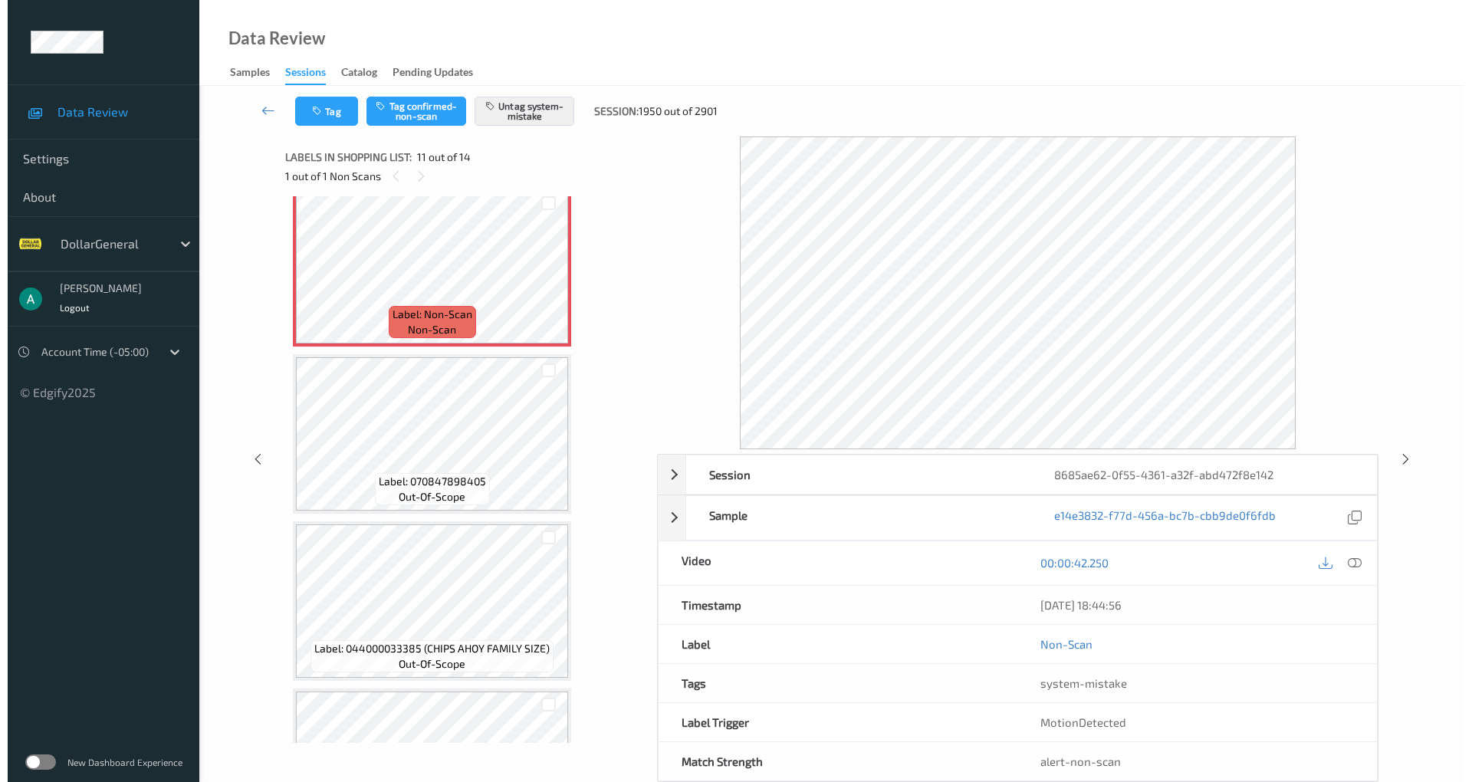
scroll to position [1800, 0]
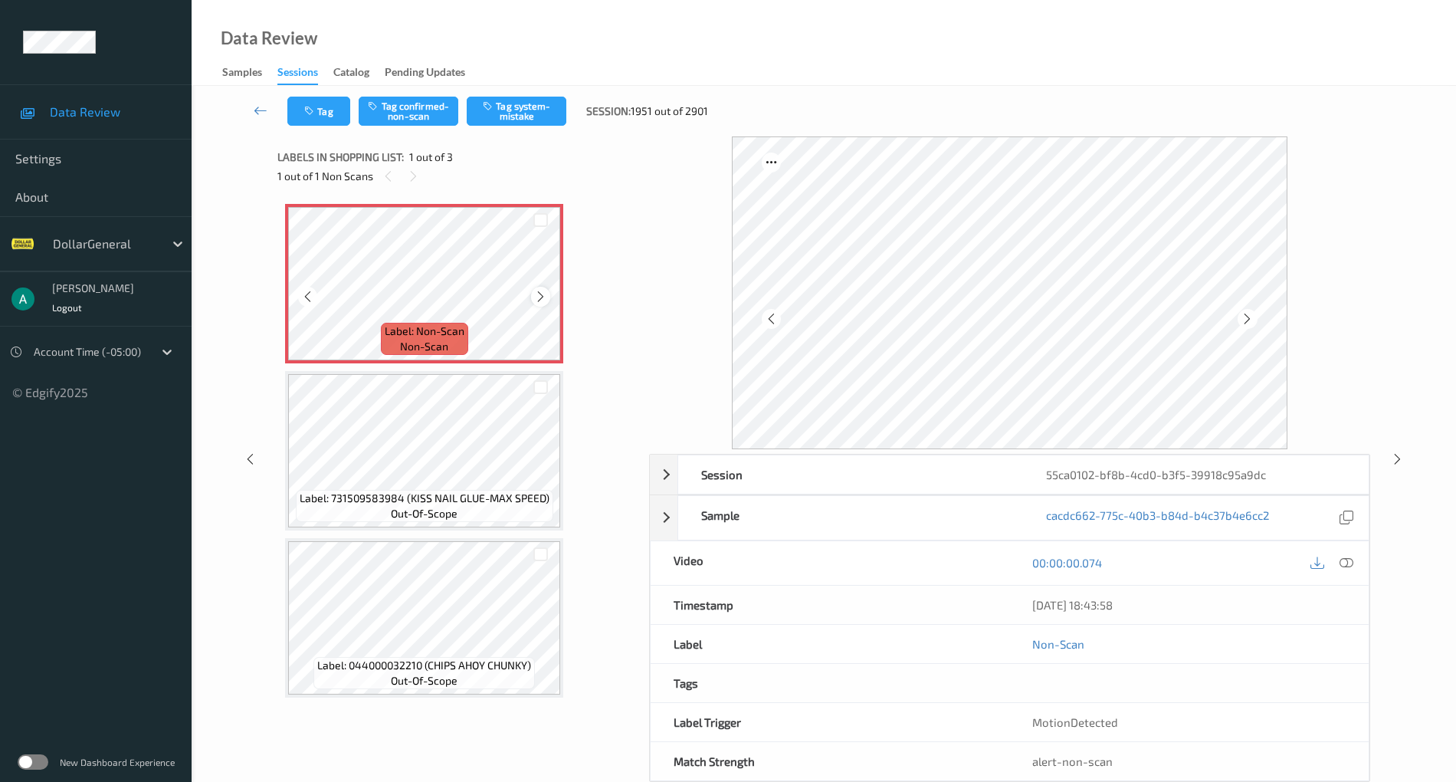
click at [542, 296] on icon at bounding box center [540, 297] width 13 height 14
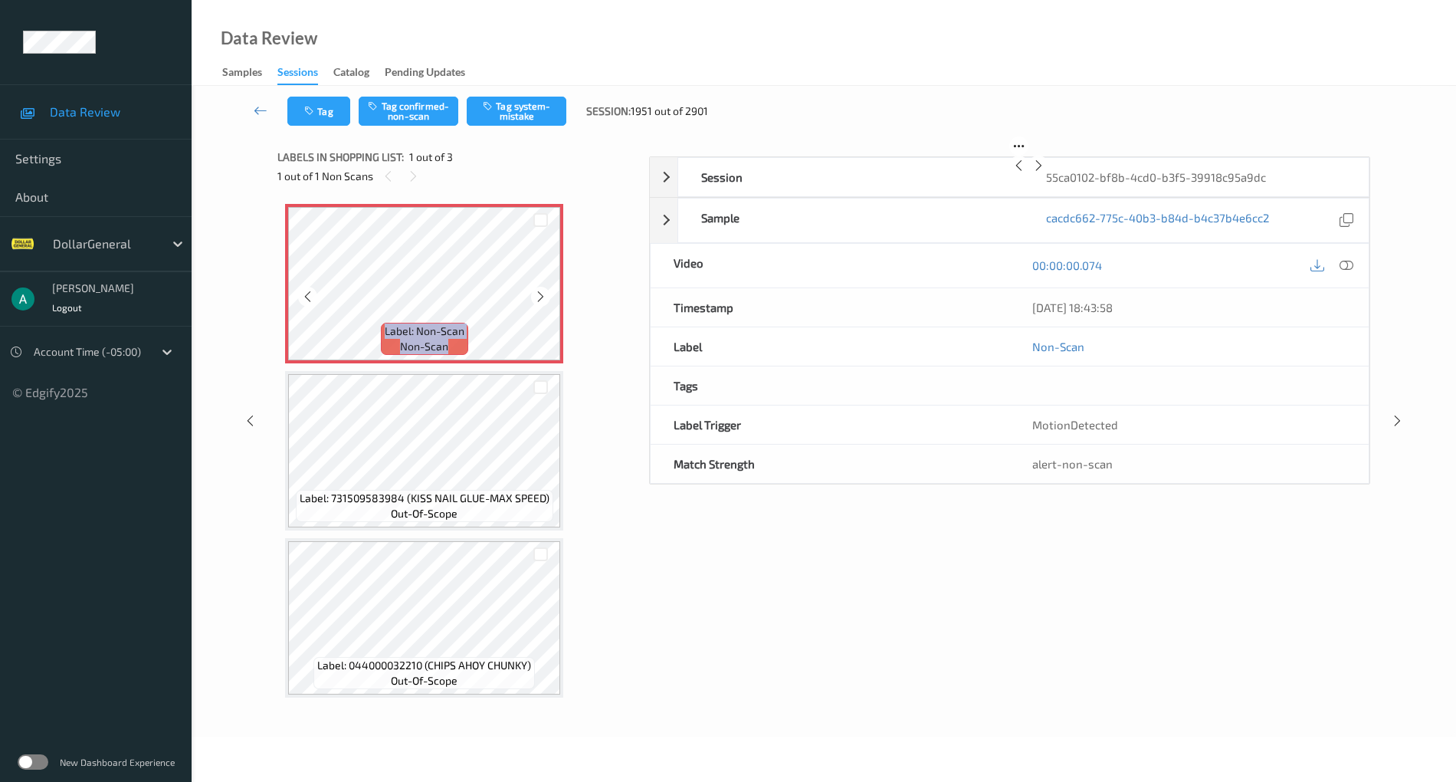
click at [542, 296] on icon at bounding box center [540, 297] width 13 height 14
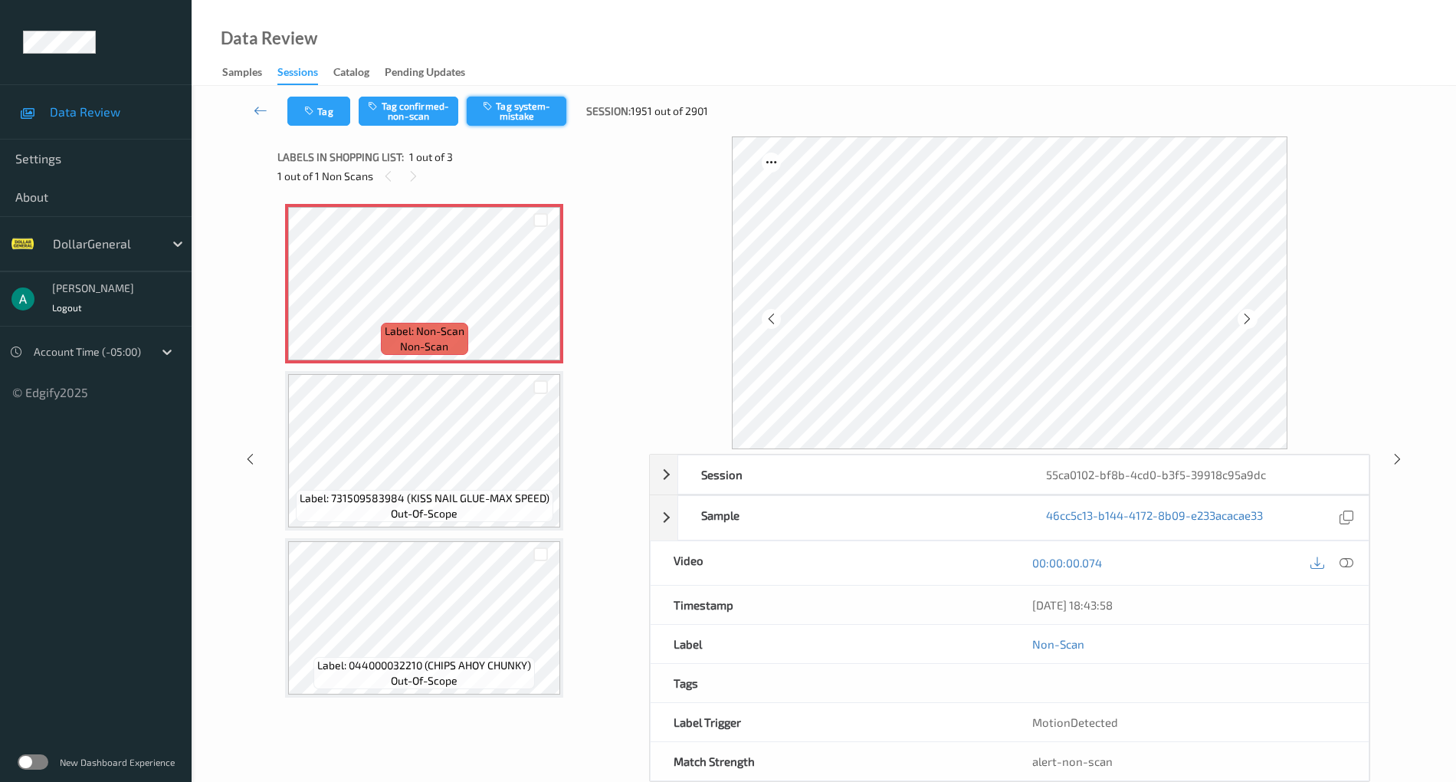
click at [500, 108] on button "Tag system-mistake" at bounding box center [517, 111] width 100 height 29
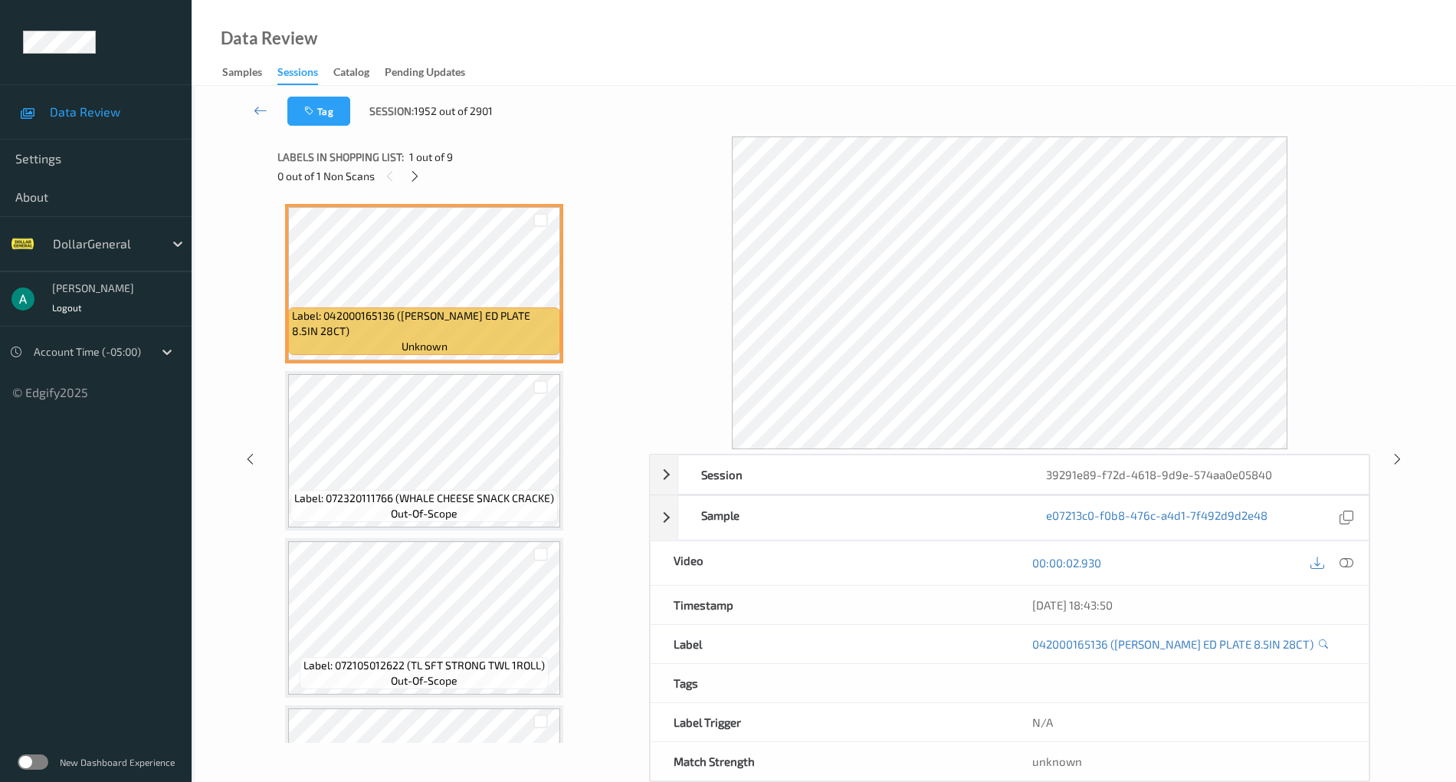
click at [418, 162] on span "1 out of 9" at bounding box center [431, 156] width 44 height 15
click at [419, 169] on div at bounding box center [414, 175] width 19 height 19
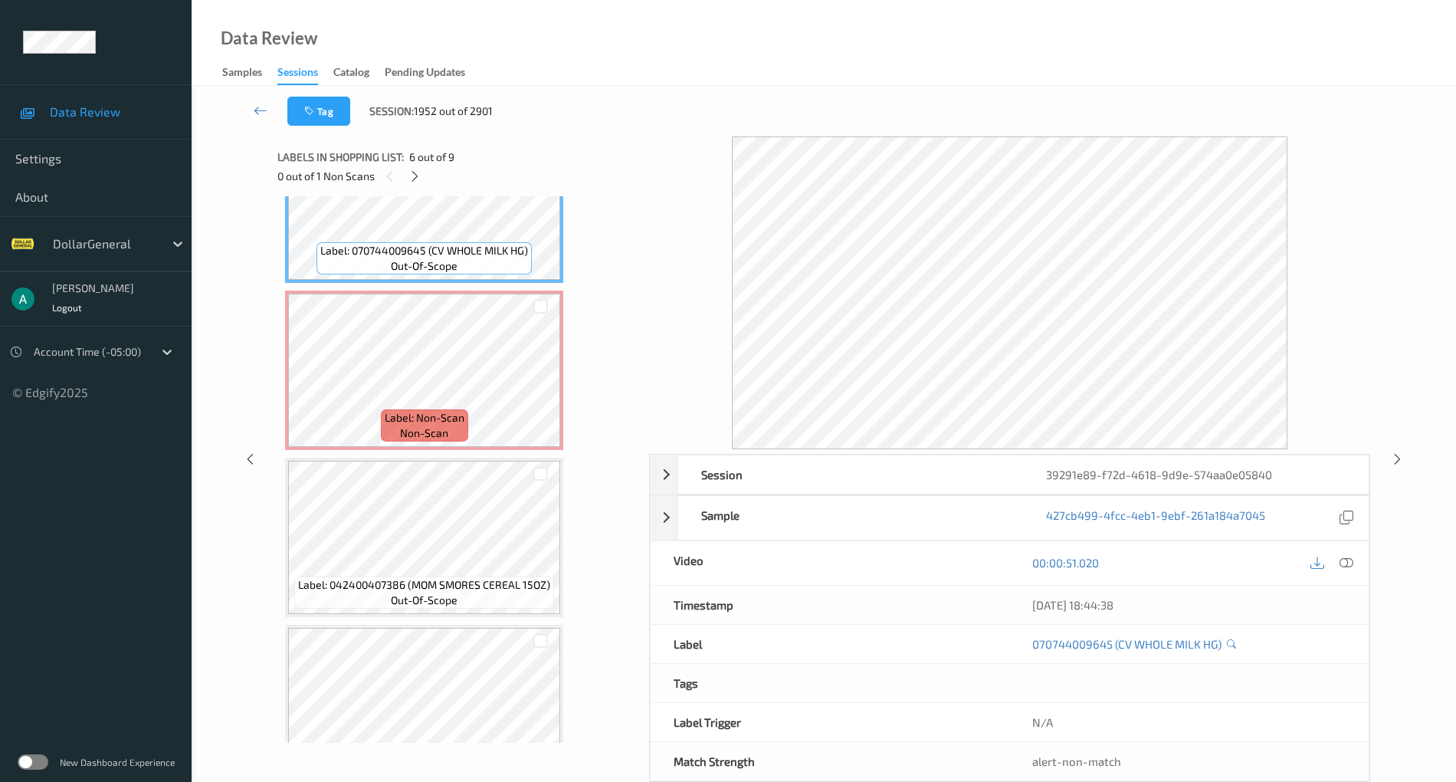
scroll to position [964, 0]
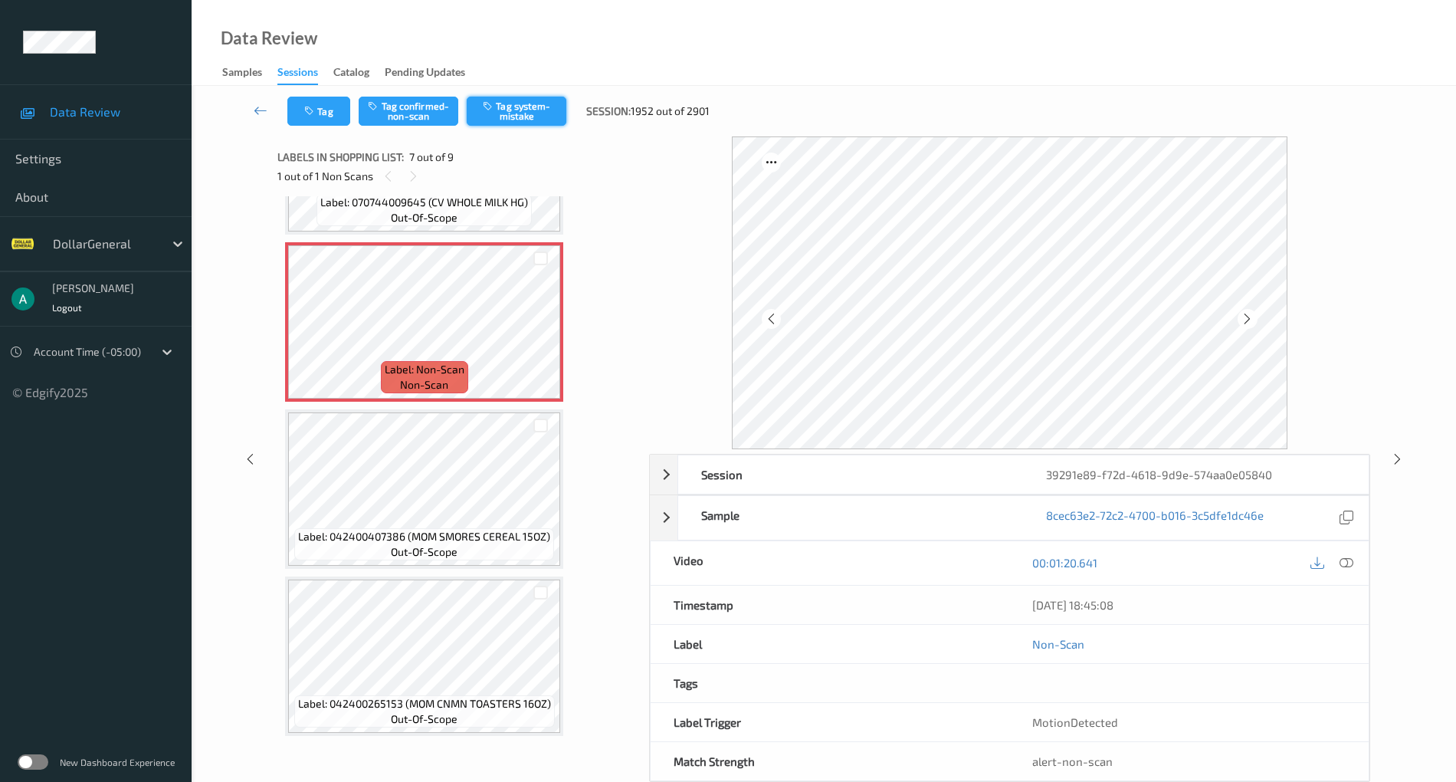
click at [521, 107] on button "Tag system-mistake" at bounding box center [517, 111] width 100 height 29
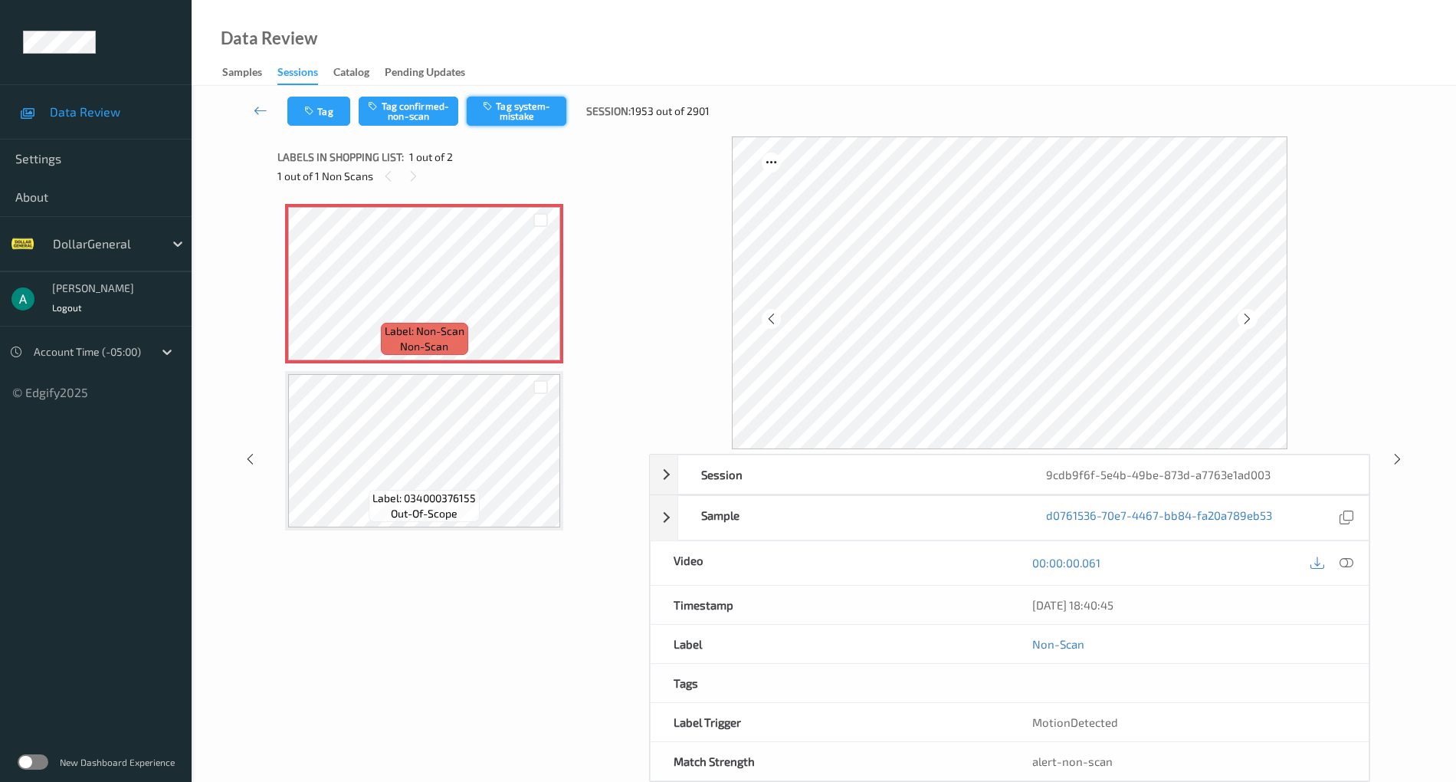
click at [537, 120] on button "Tag system-mistake" at bounding box center [517, 111] width 100 height 29
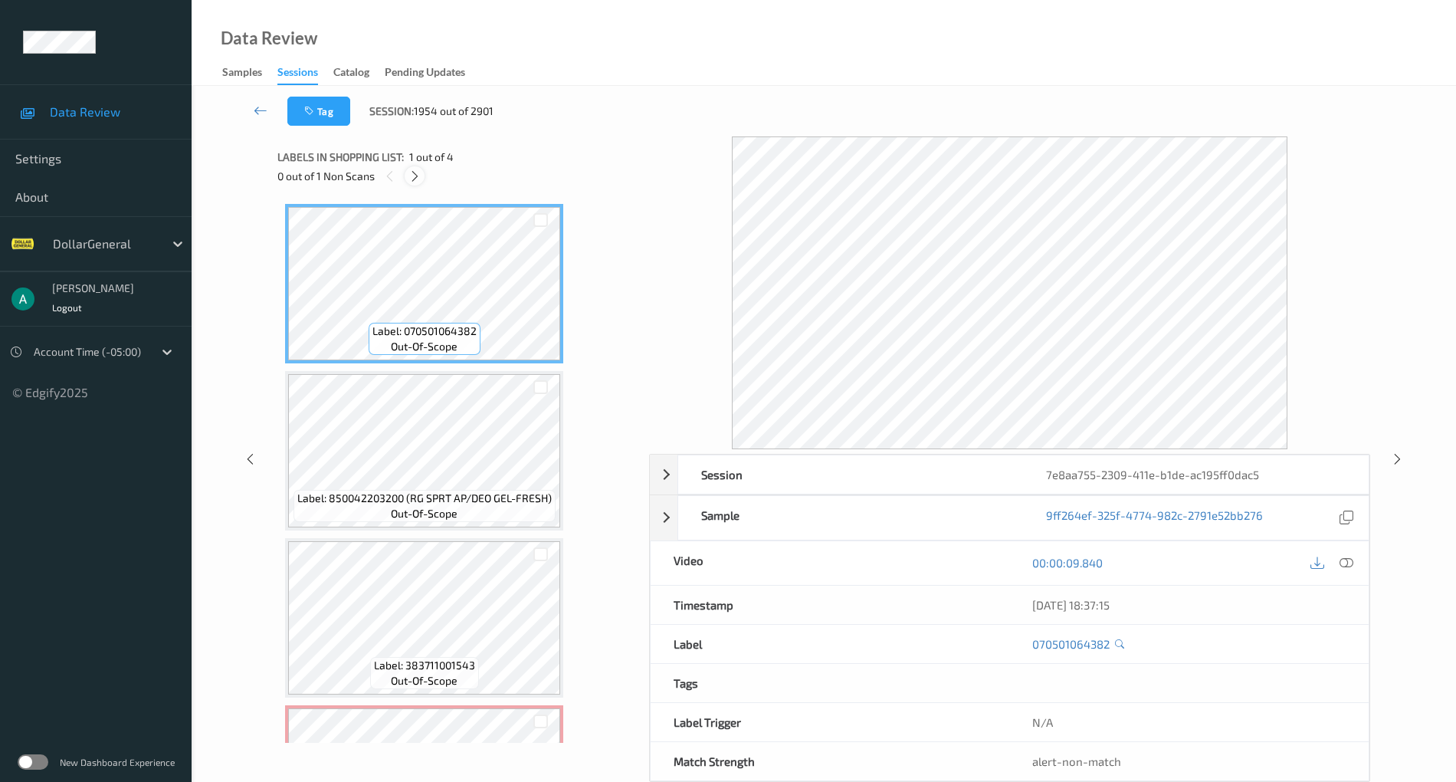
click at [417, 178] on icon at bounding box center [414, 176] width 13 height 14
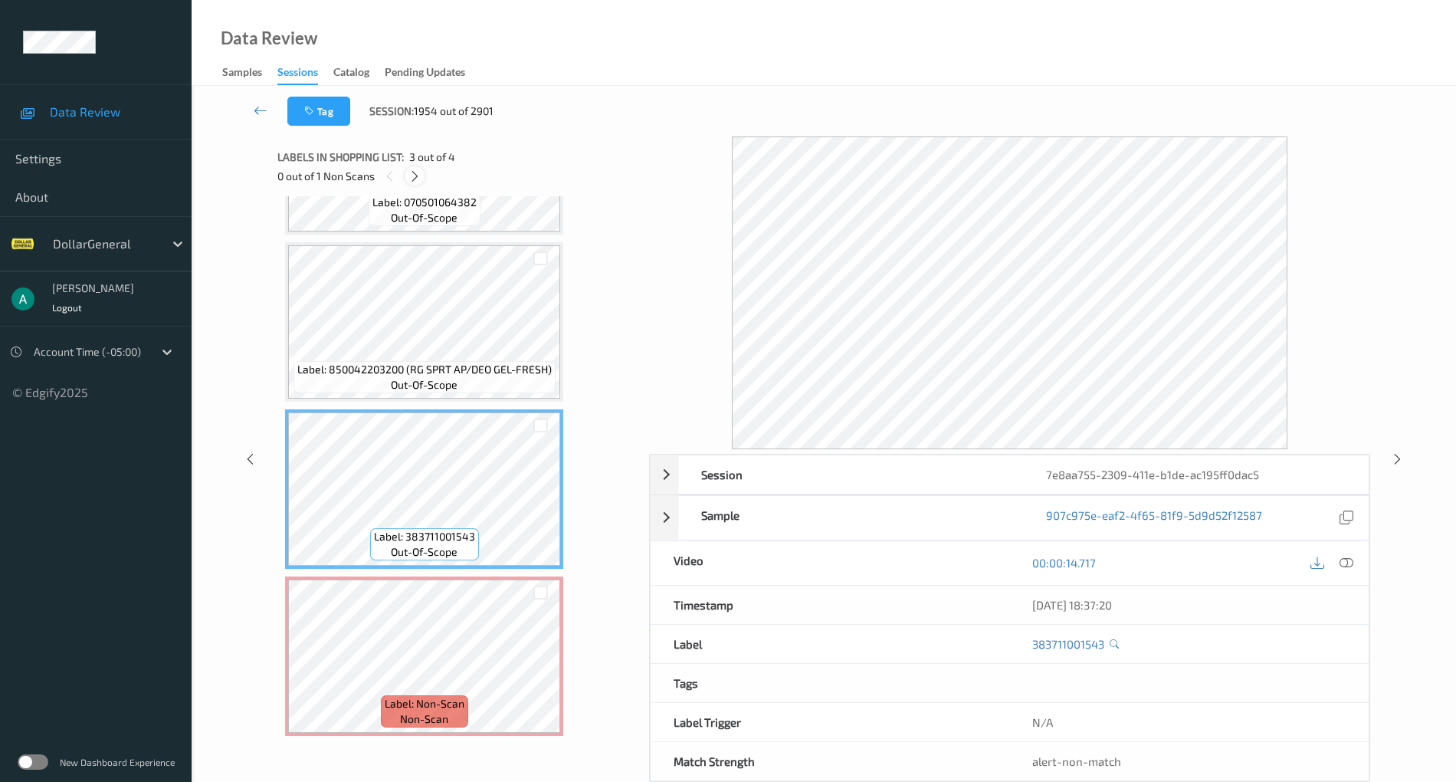
click at [412, 169] on div at bounding box center [414, 175] width 19 height 19
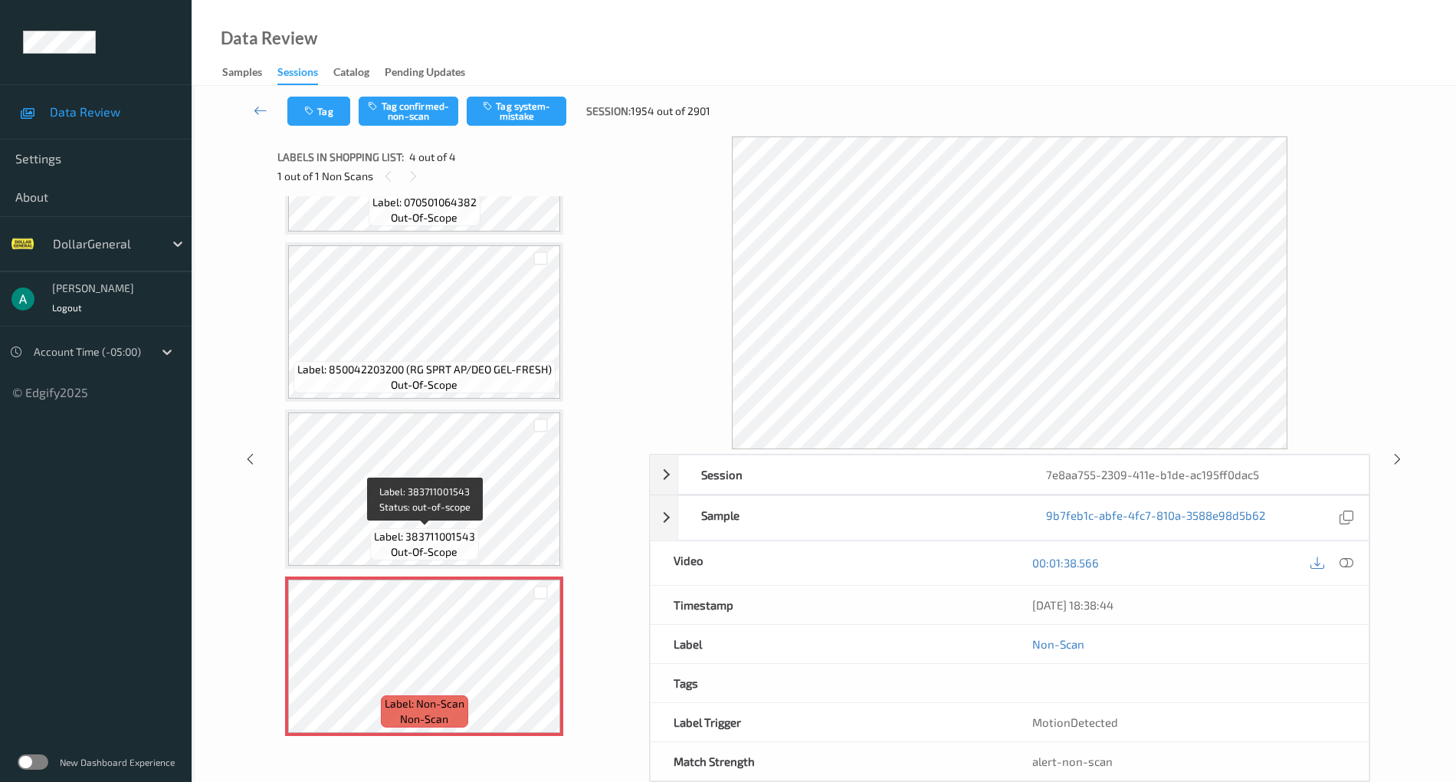
click at [455, 553] on span "out-of-scope" at bounding box center [424, 551] width 67 height 15
click at [451, 544] on span "out-of-scope" at bounding box center [424, 551] width 67 height 15
click at [515, 113] on button "Tag system-mistake" at bounding box center [517, 111] width 100 height 29
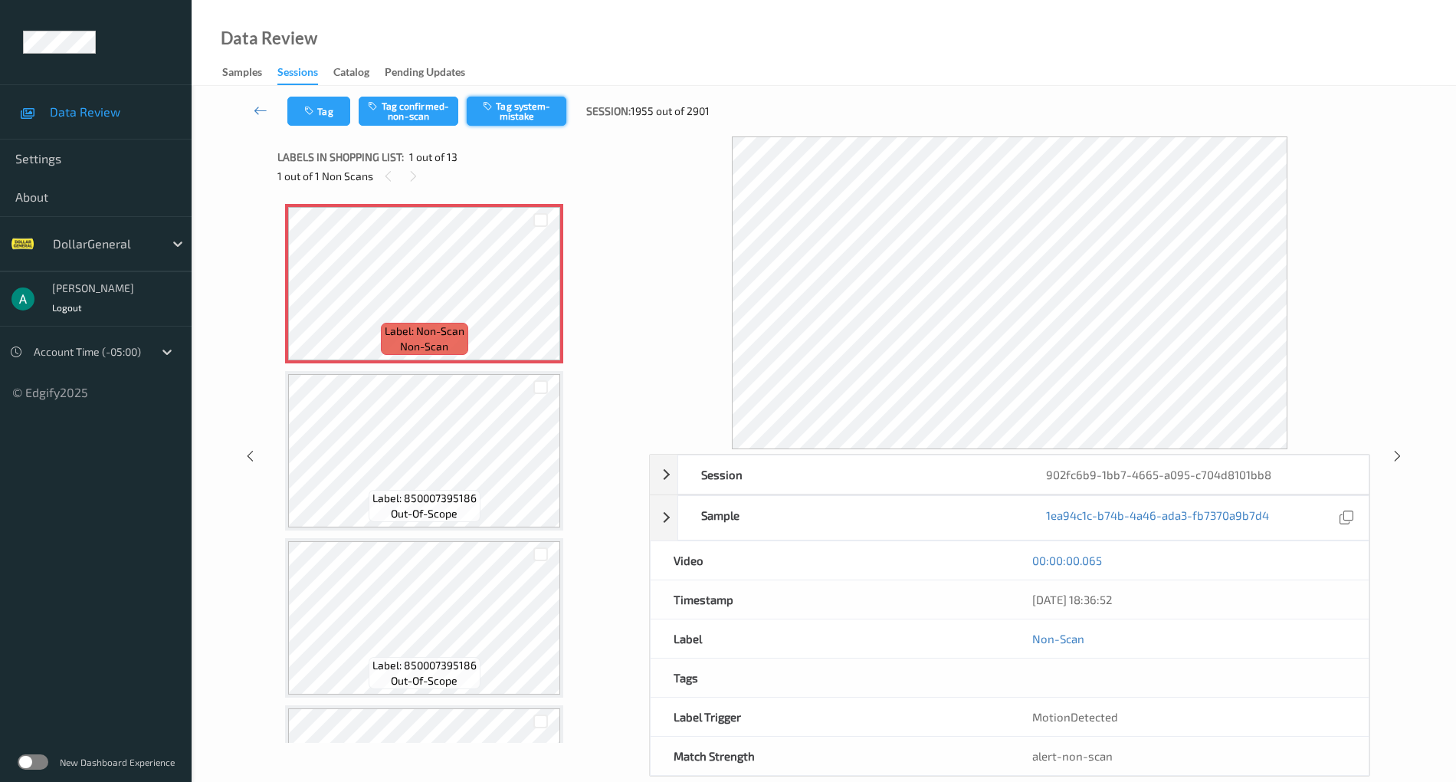
click at [540, 100] on button "Tag system-mistake" at bounding box center [517, 111] width 100 height 29
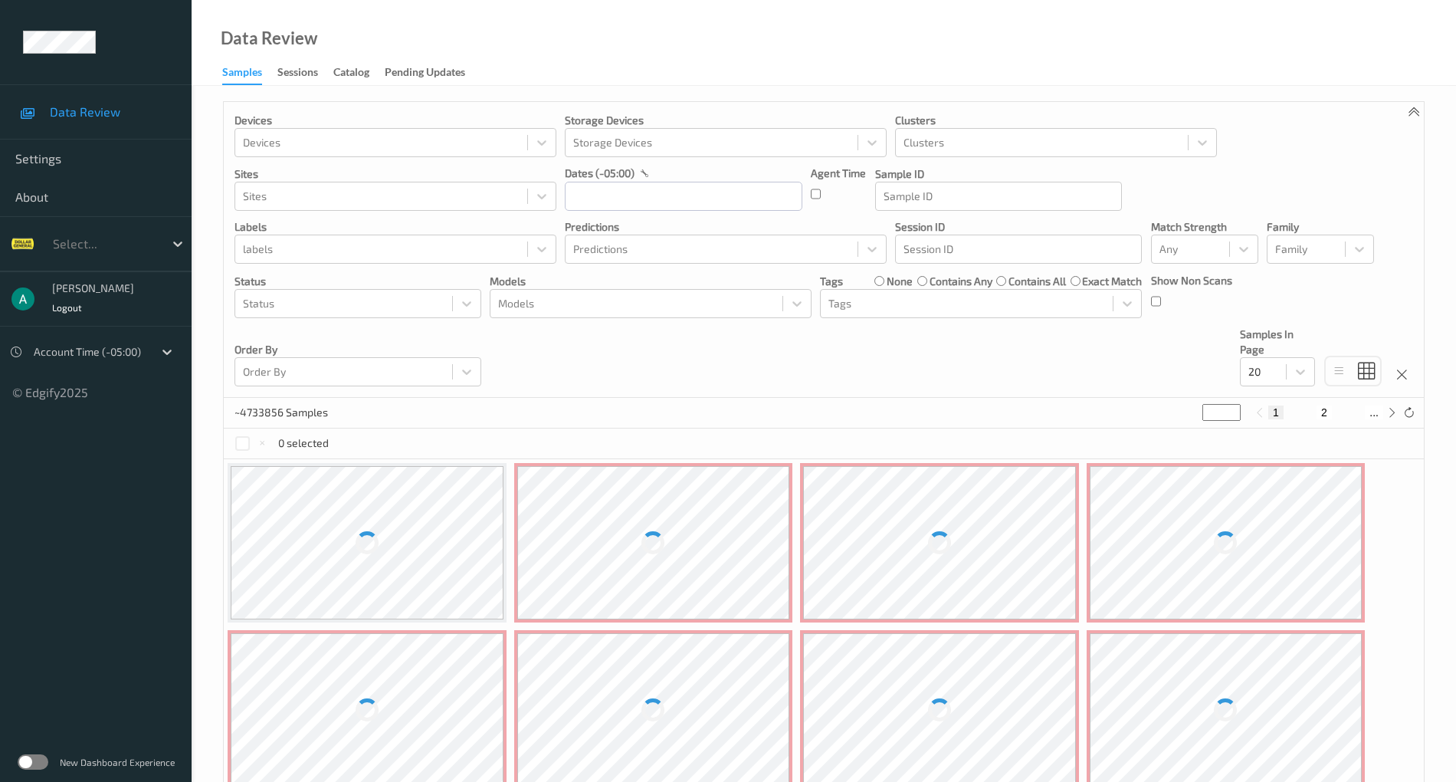
click at [330, 26] on div "Data Review Samples Sessions Catalog Pending Updates" at bounding box center [824, 43] width 1265 height 86
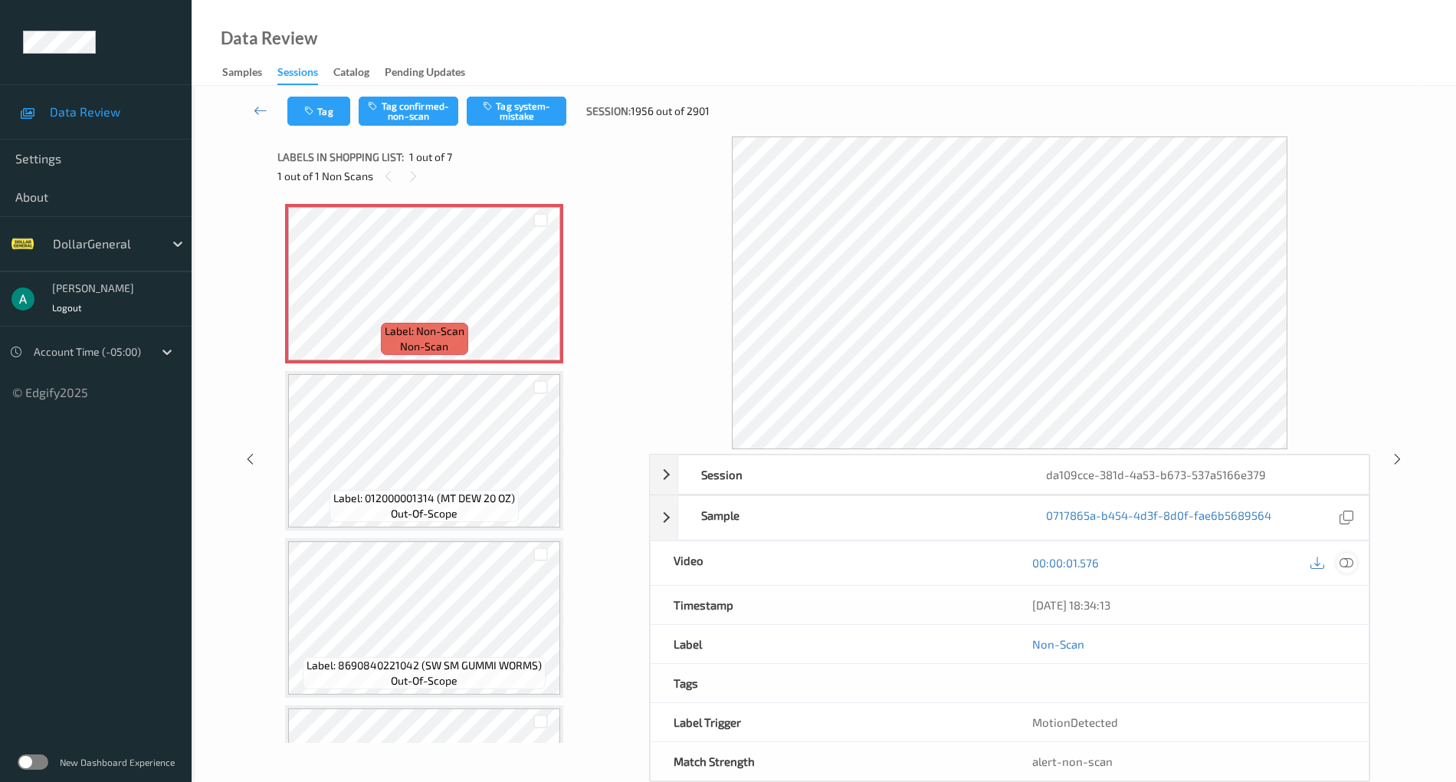
click at [1347, 559] on icon at bounding box center [1347, 563] width 14 height 14
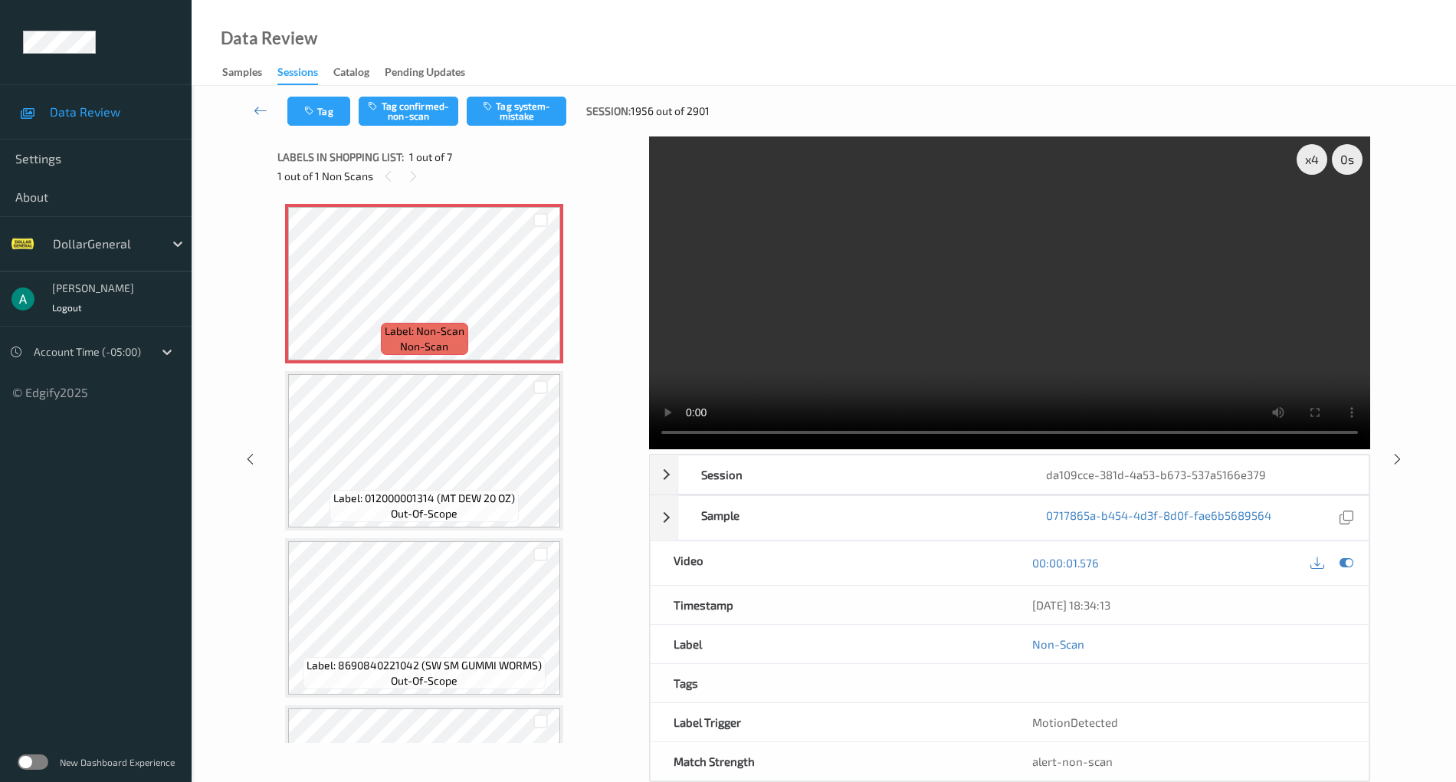
click at [913, 288] on video at bounding box center [1009, 292] width 721 height 313
drag, startPoint x: 922, startPoint y: 241, endPoint x: 965, endPoint y: 273, distance: 53.6
click at [924, 241] on video at bounding box center [1009, 292] width 721 height 313
drag, startPoint x: 1350, startPoint y: 555, endPoint x: 1315, endPoint y: 540, distance: 37.7
click at [1351, 556] on icon at bounding box center [1347, 563] width 14 height 14
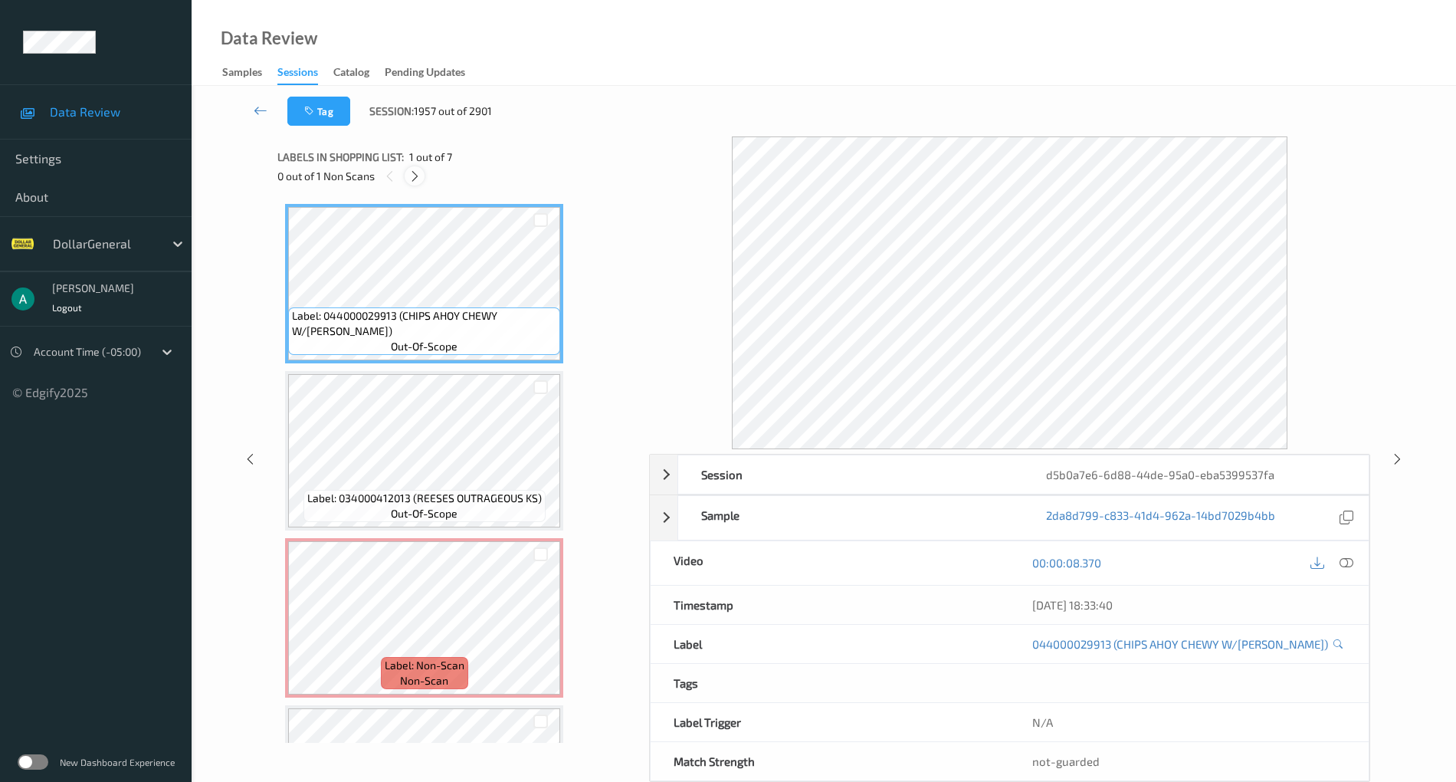
click at [408, 181] on icon at bounding box center [414, 176] width 13 height 14
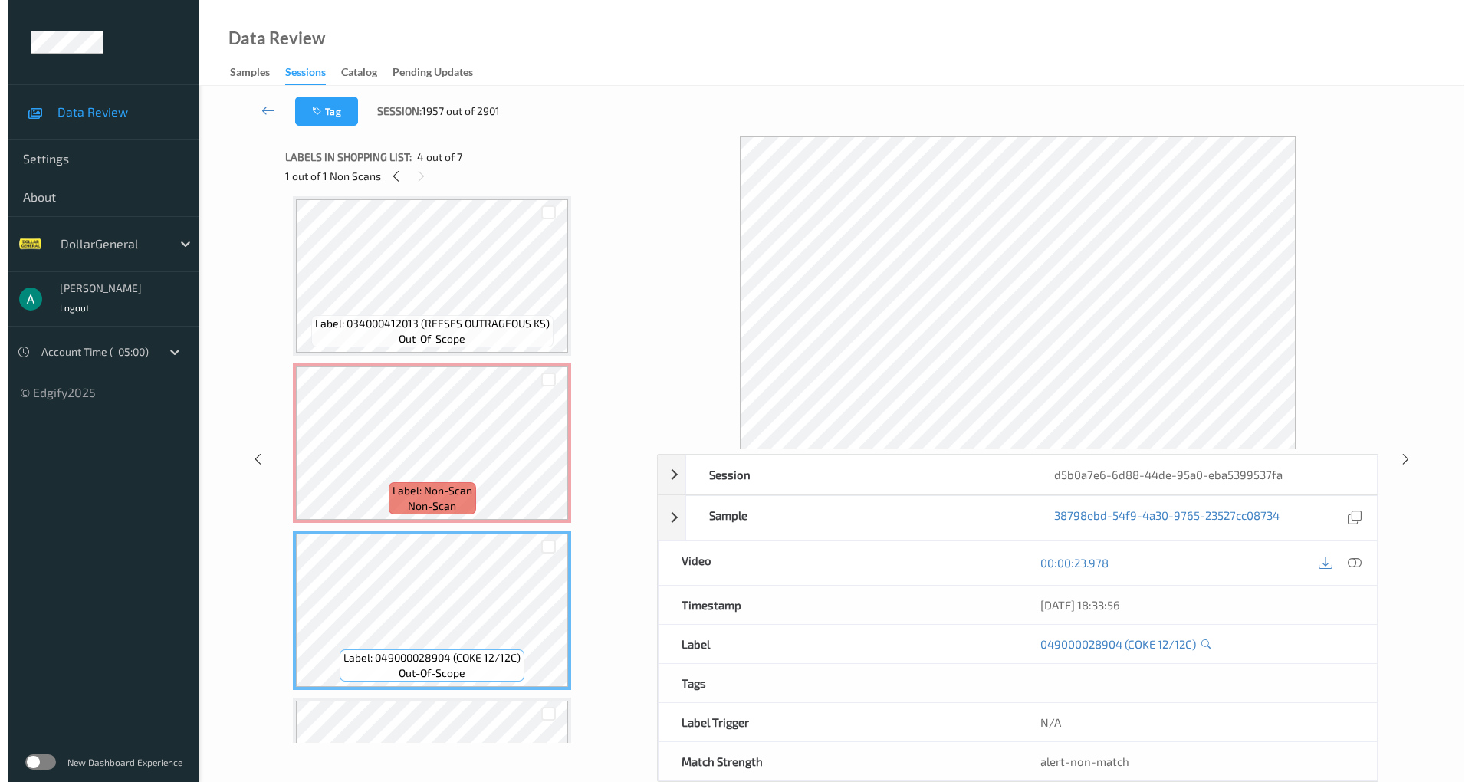
scroll to position [175, 0]
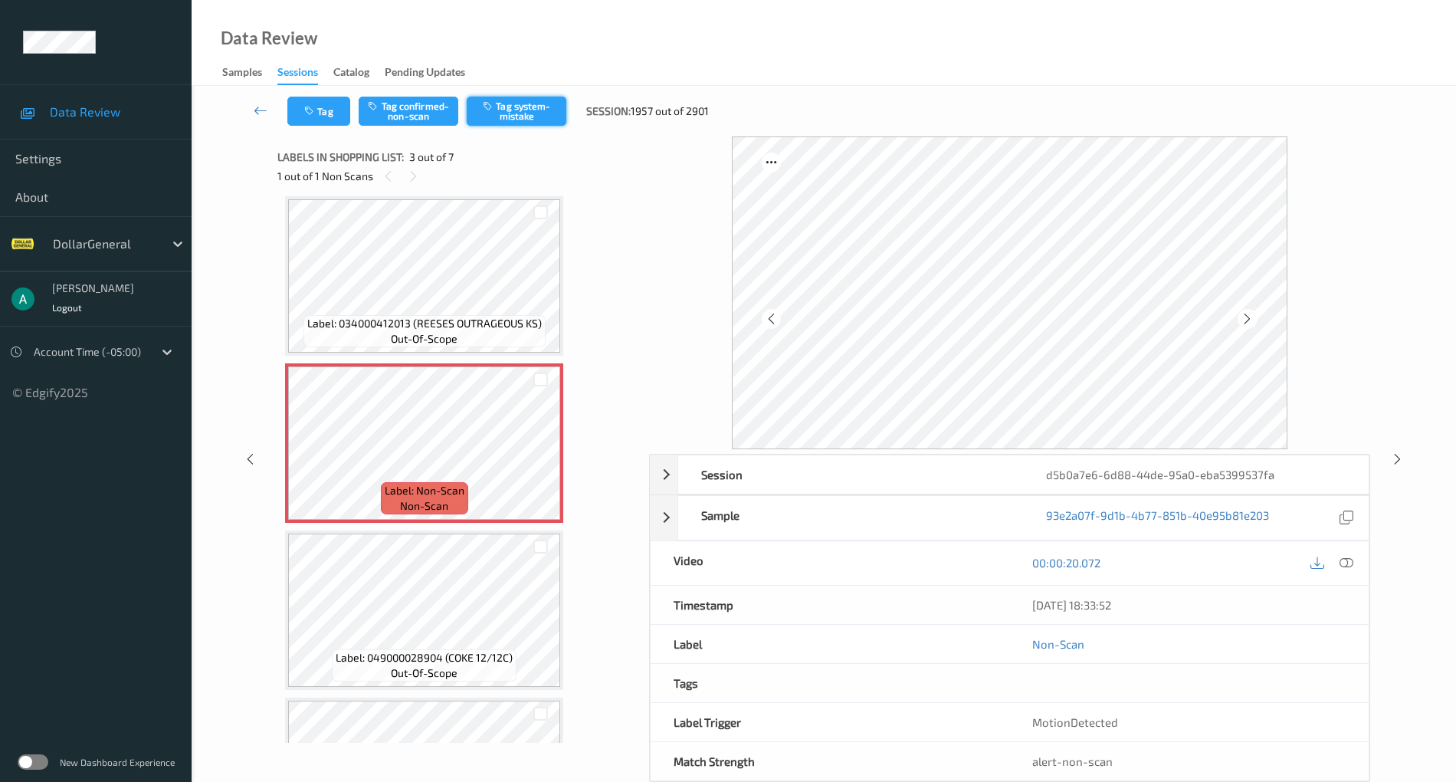
click at [518, 104] on button "Tag system-mistake" at bounding box center [517, 111] width 100 height 29
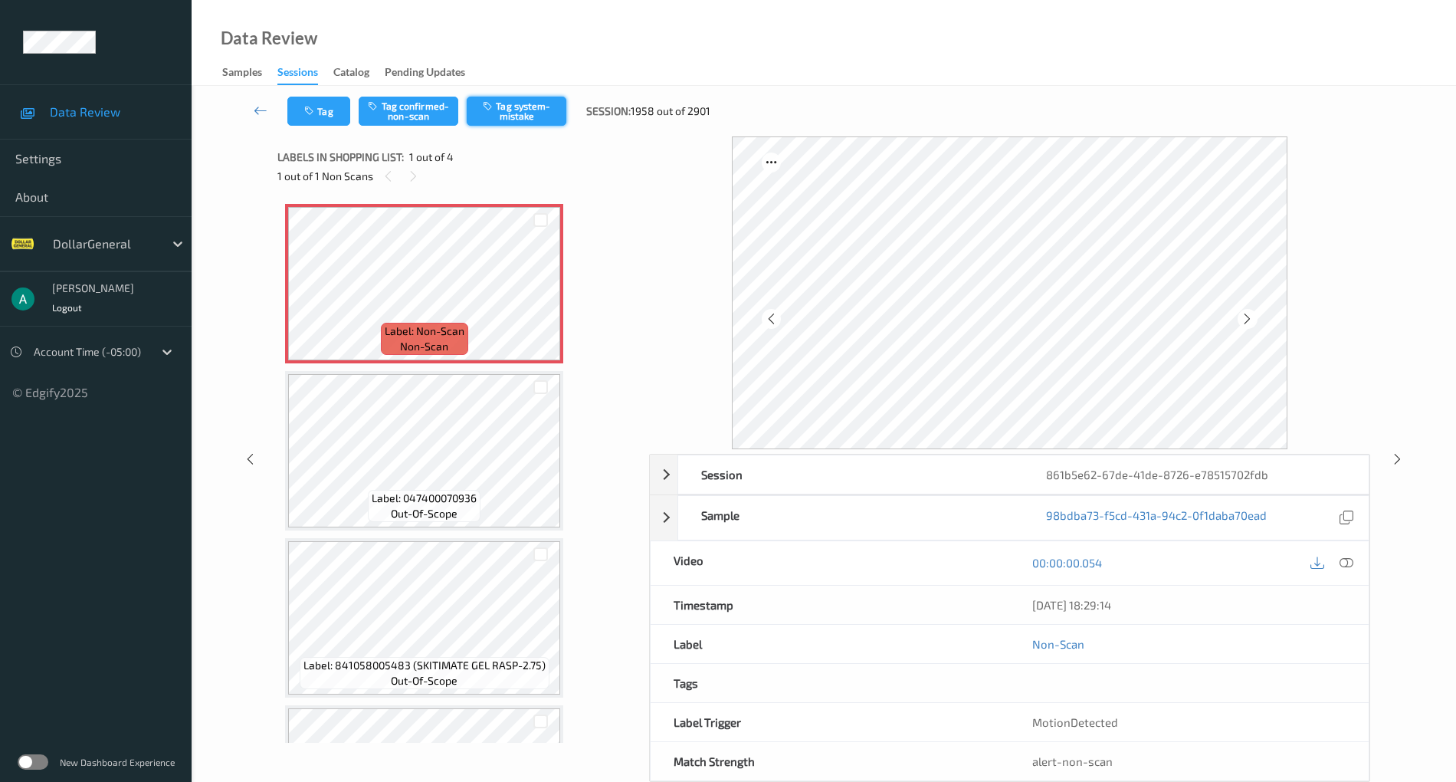
click at [530, 116] on button "Tag system-mistake" at bounding box center [517, 111] width 100 height 29
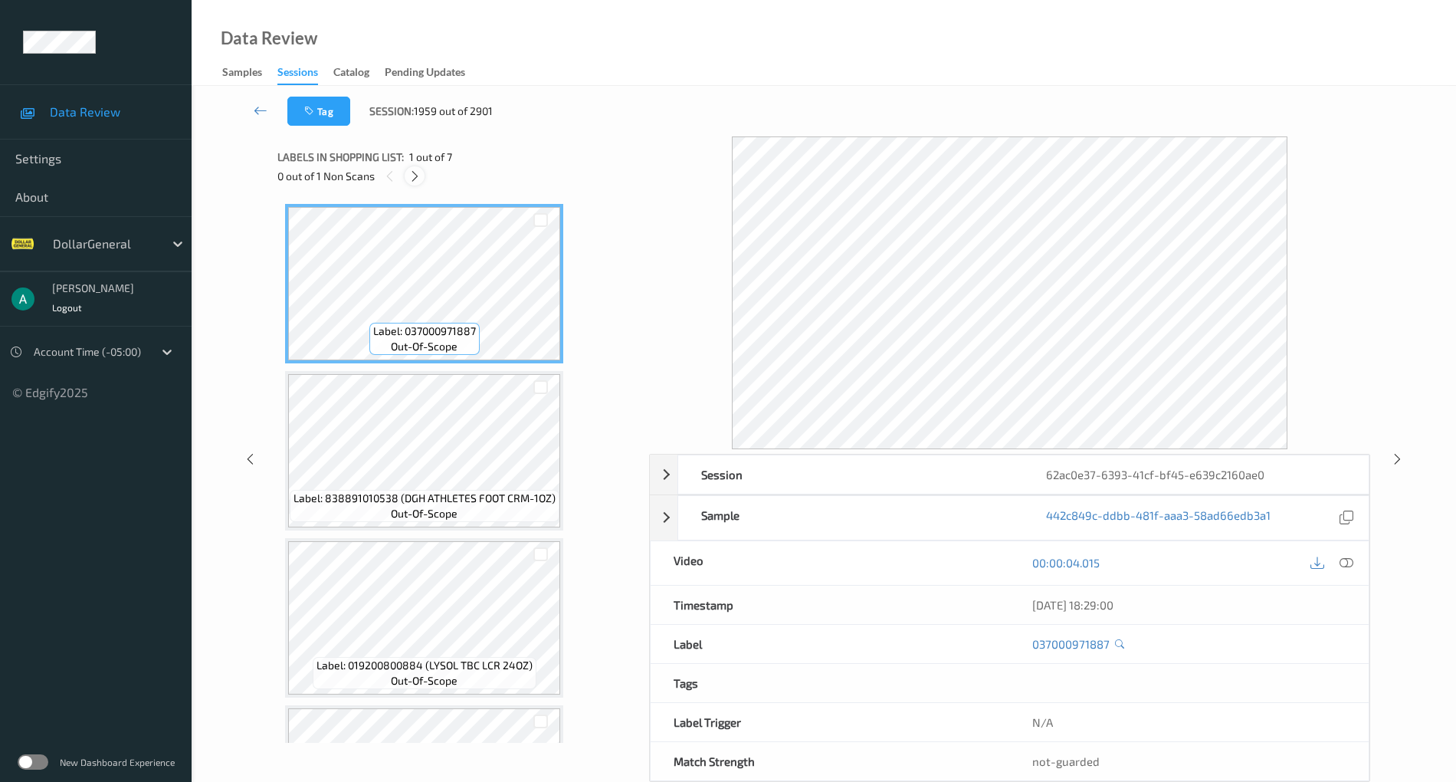
click at [413, 168] on div at bounding box center [414, 175] width 19 height 19
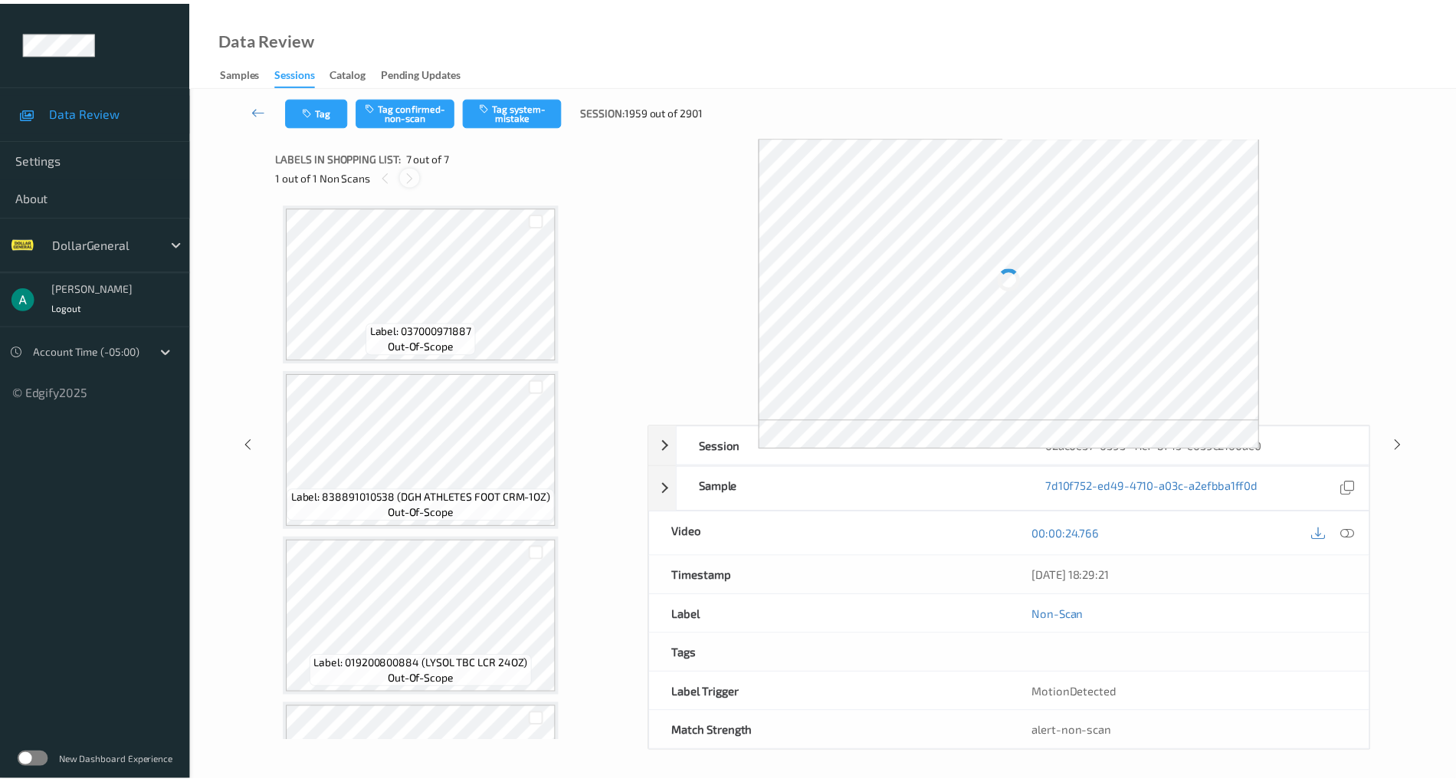
scroll to position [630, 0]
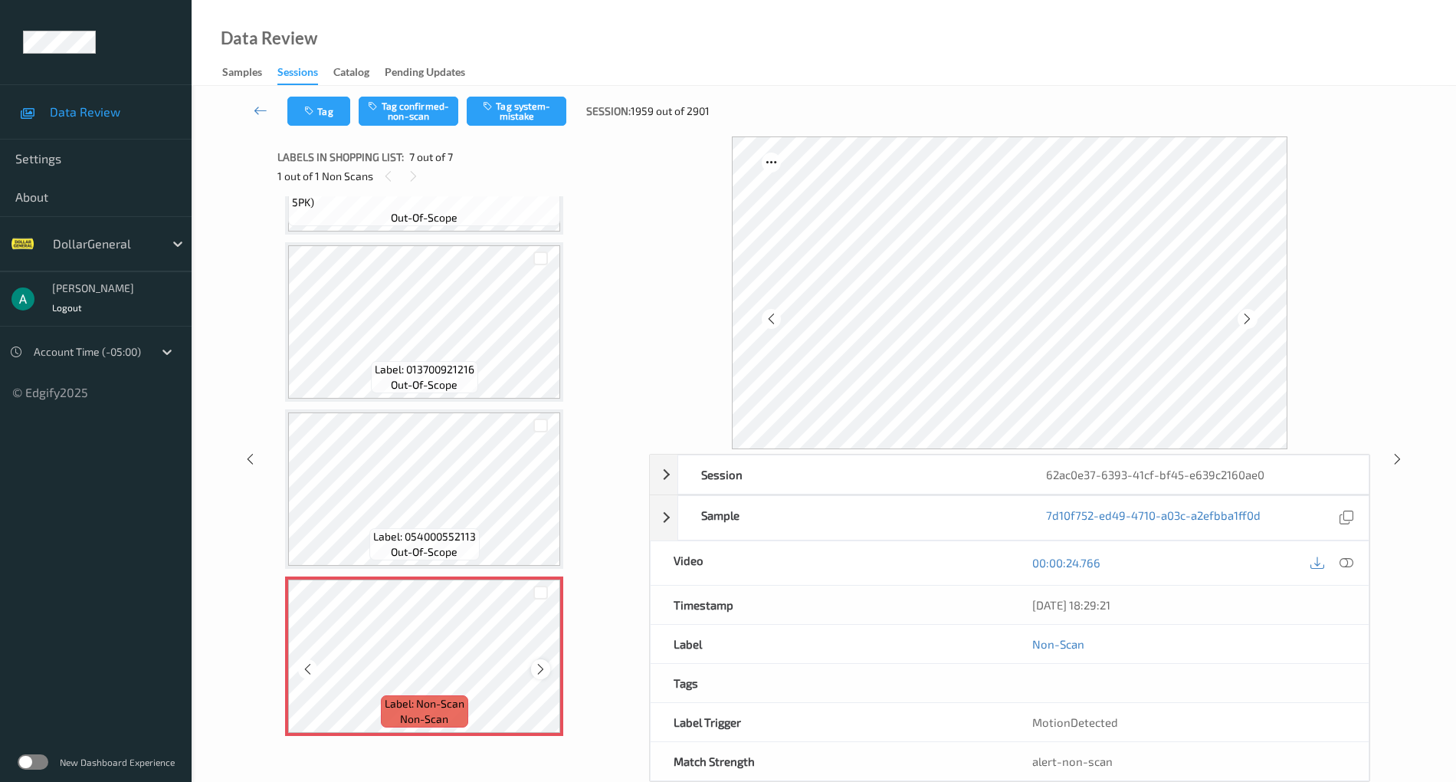
click at [536, 668] on icon at bounding box center [540, 669] width 13 height 14
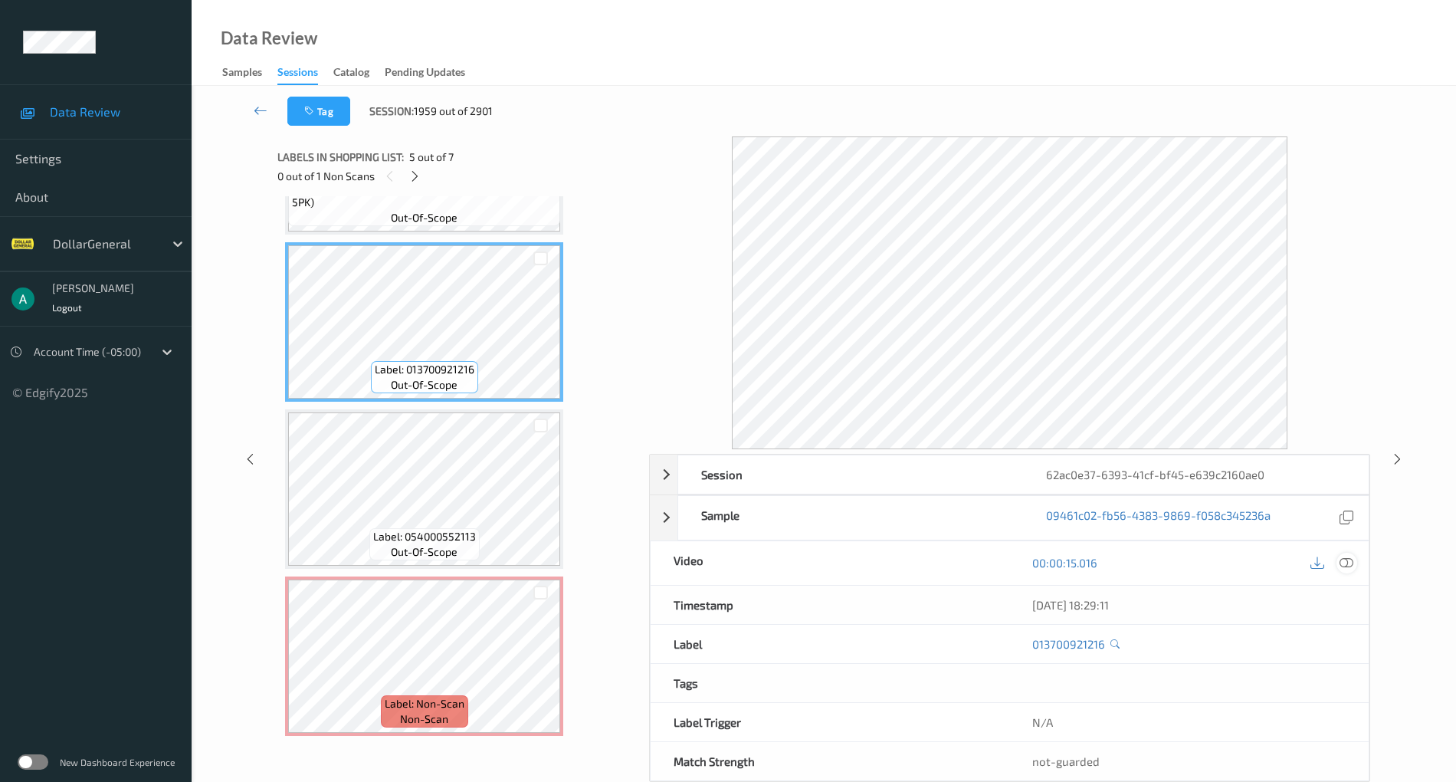
click at [1347, 567] on icon at bounding box center [1347, 563] width 14 height 14
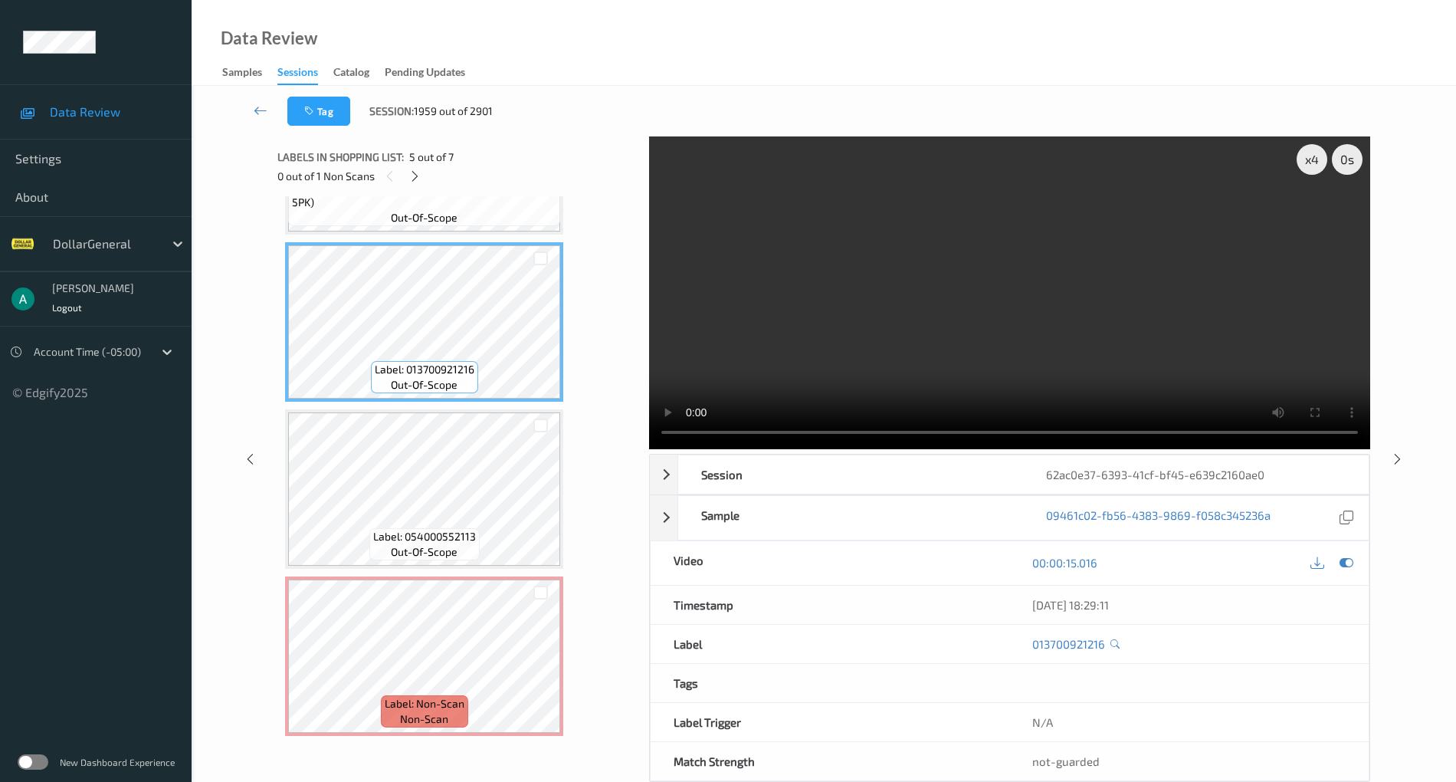
click at [893, 303] on video at bounding box center [1009, 292] width 721 height 313
click at [1346, 556] on icon at bounding box center [1347, 563] width 14 height 14
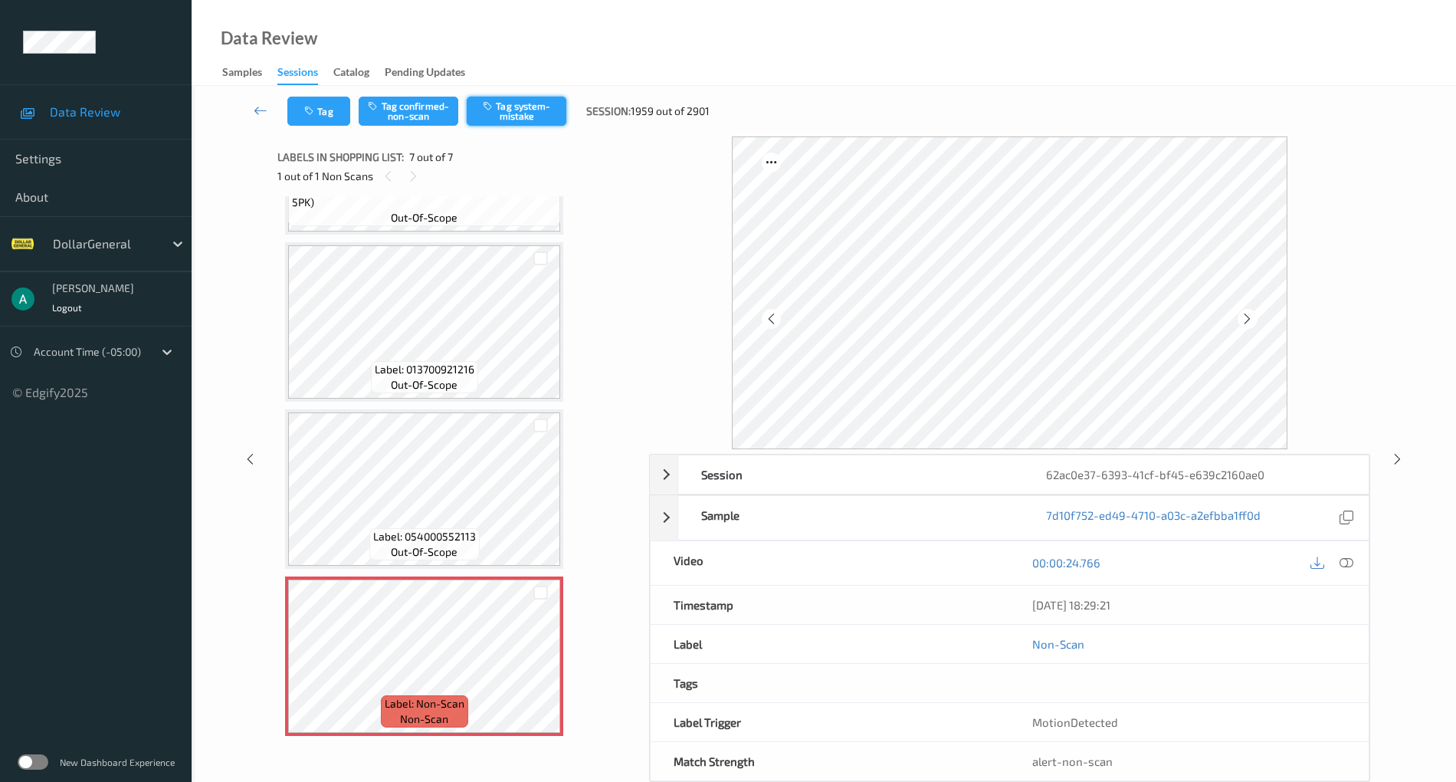
click at [501, 120] on button "Tag system-mistake" at bounding box center [517, 111] width 100 height 29
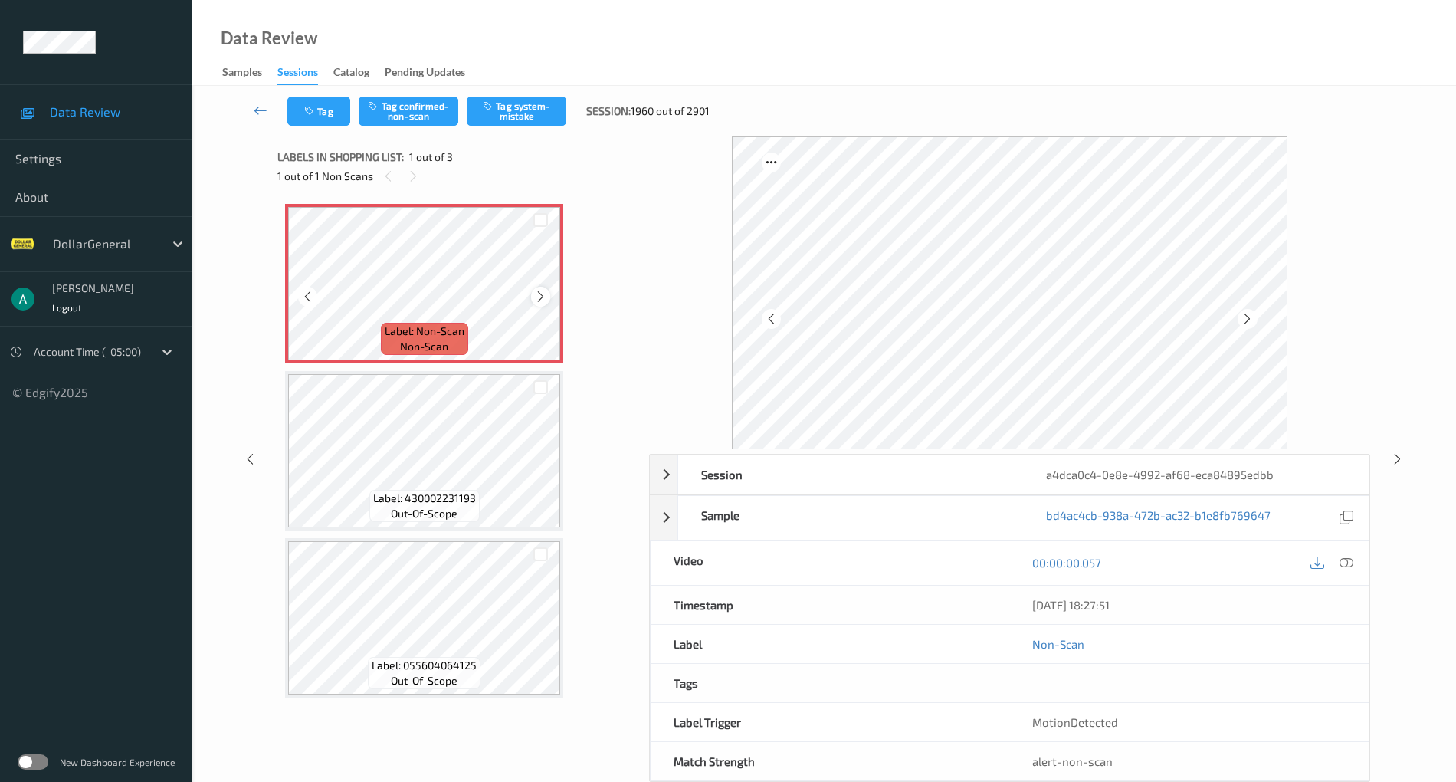
click at [540, 294] on icon at bounding box center [540, 297] width 13 height 14
click at [517, 110] on button "Tag system-mistake" at bounding box center [517, 111] width 100 height 29
click at [546, 290] on icon at bounding box center [540, 297] width 13 height 14
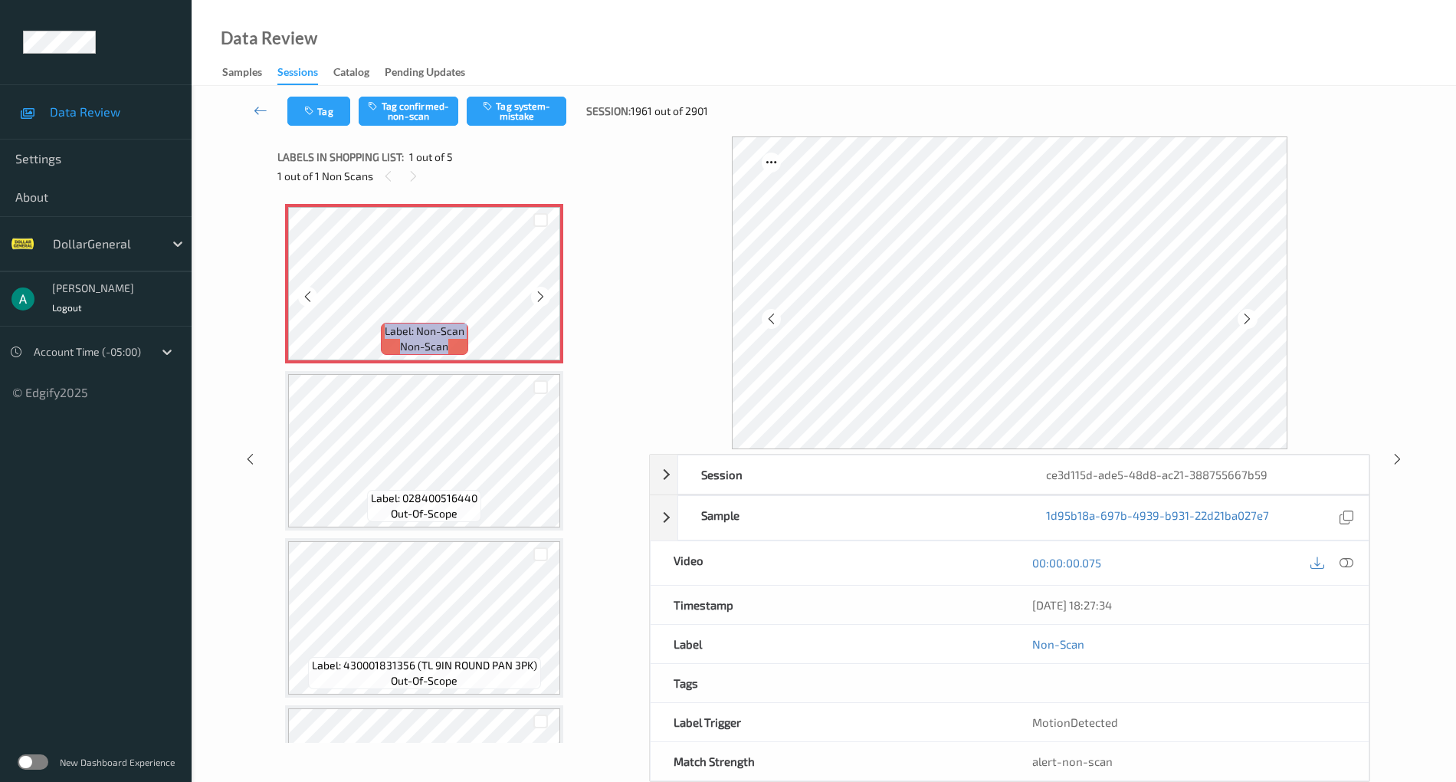
click at [546, 290] on icon at bounding box center [540, 297] width 13 height 14
click at [527, 106] on button "Tag system-mistake" at bounding box center [517, 111] width 100 height 29
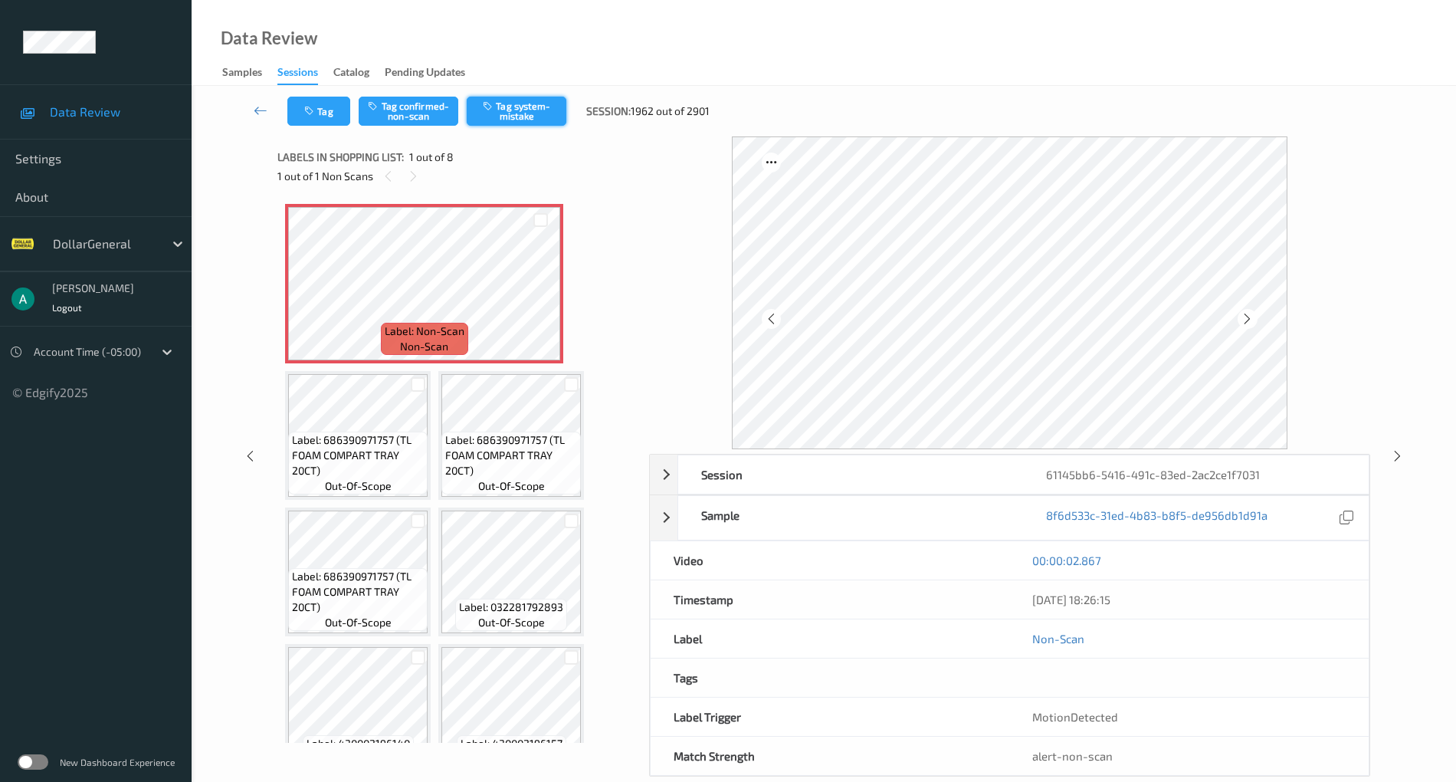
click at [533, 103] on button "Tag system-mistake" at bounding box center [517, 111] width 100 height 29
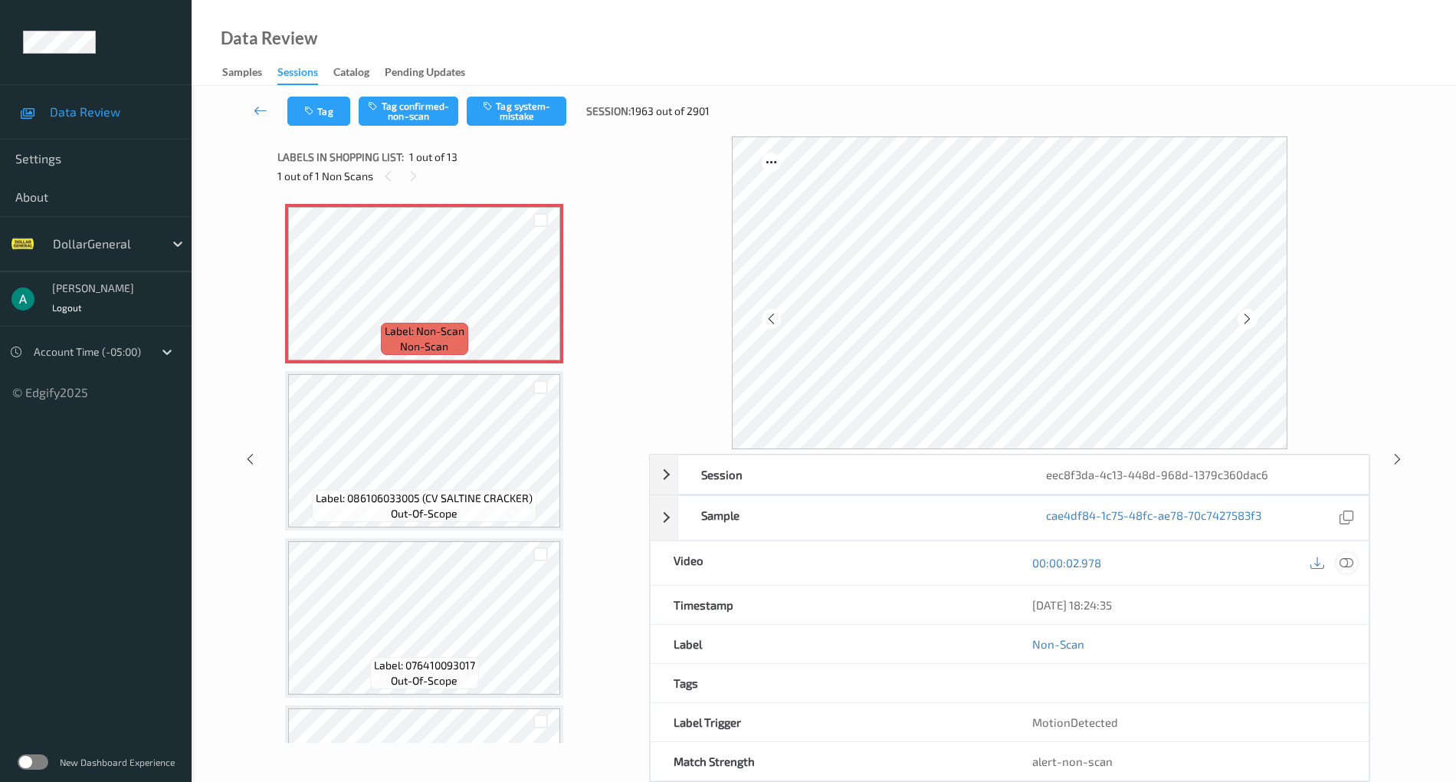
click at [1346, 562] on icon at bounding box center [1347, 563] width 14 height 14
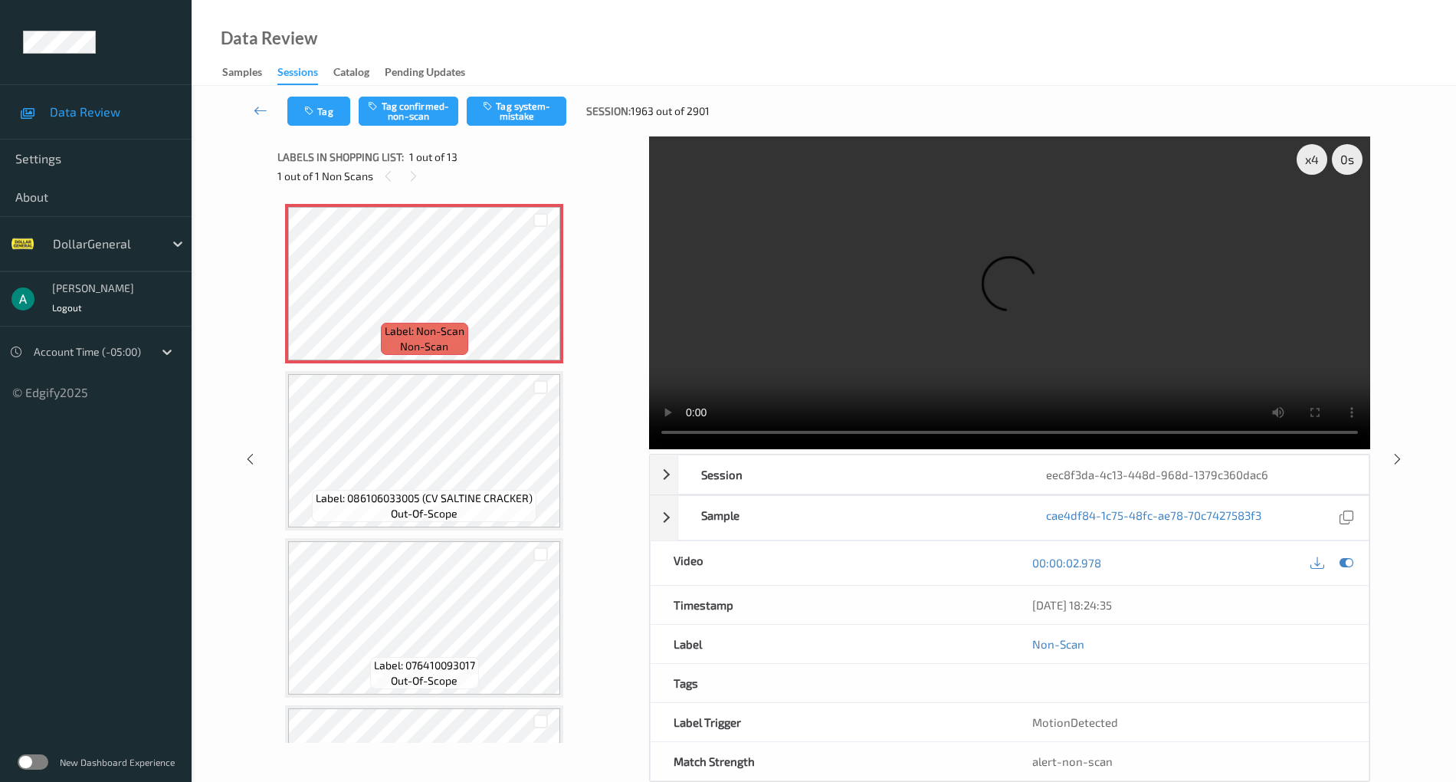
click at [665, 439] on video at bounding box center [1009, 292] width 721 height 313
click at [533, 105] on button "Tag system-mistake" at bounding box center [517, 111] width 100 height 29
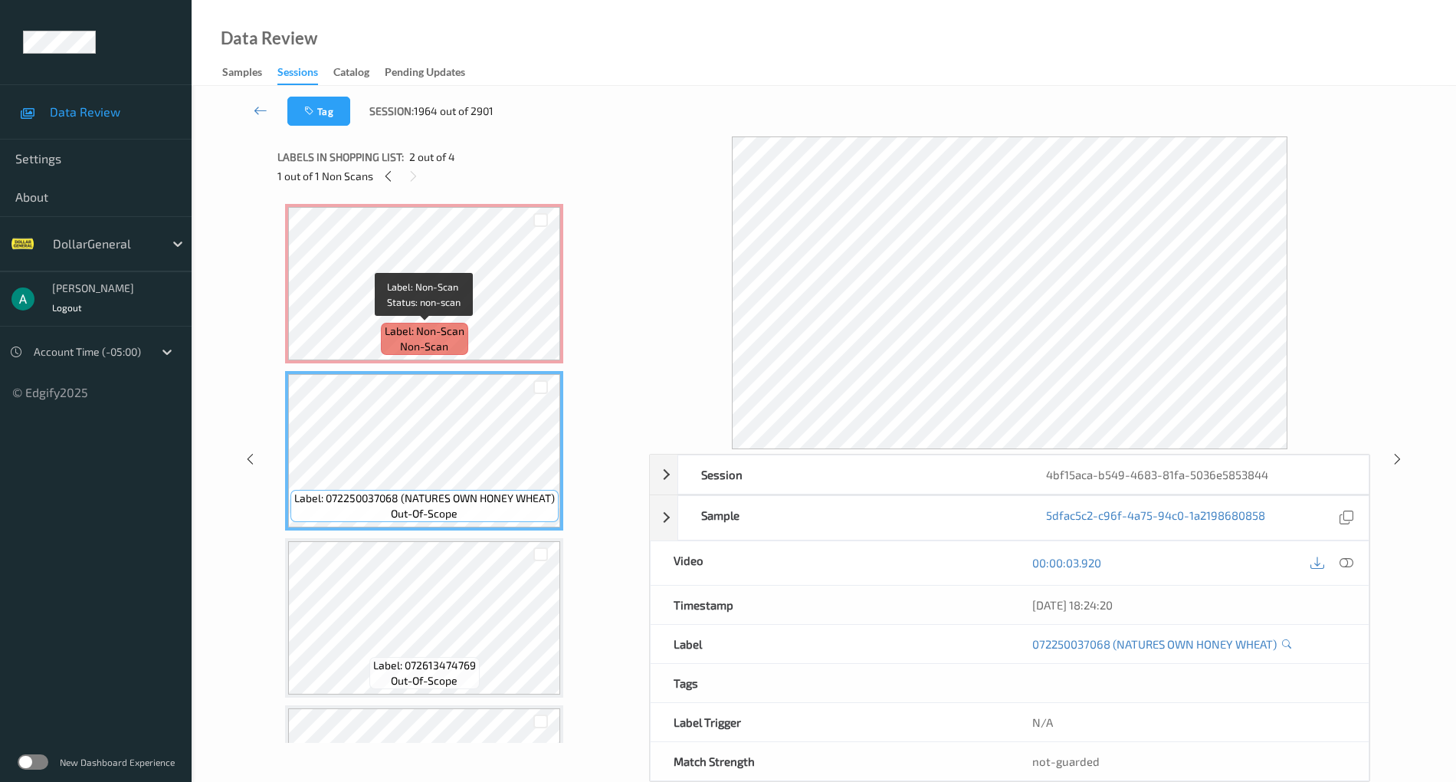
click at [449, 326] on span "Label: Non-Scan" at bounding box center [425, 330] width 80 height 15
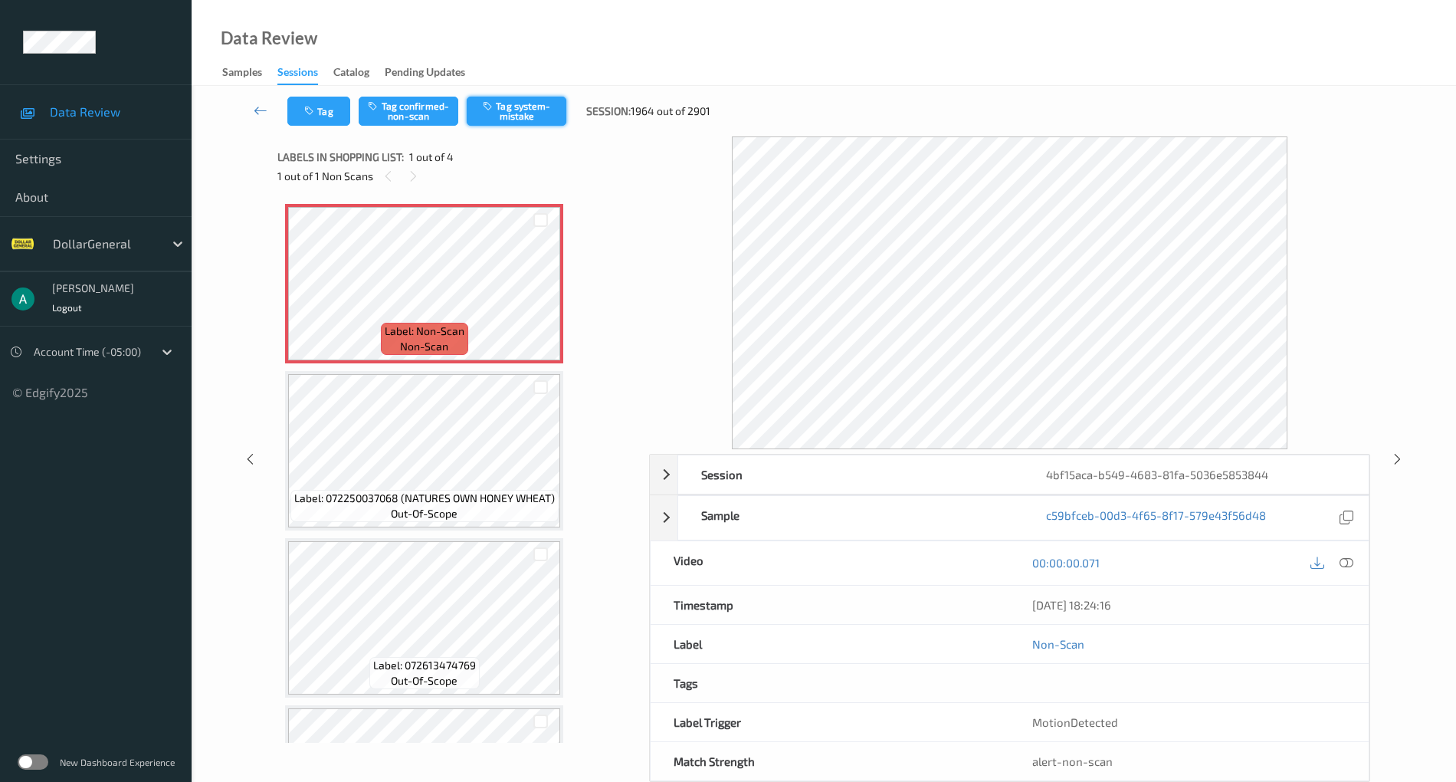
click at [537, 116] on button "Tag system-mistake" at bounding box center [517, 111] width 100 height 29
click at [533, 116] on button "Tag system-mistake" at bounding box center [517, 111] width 100 height 29
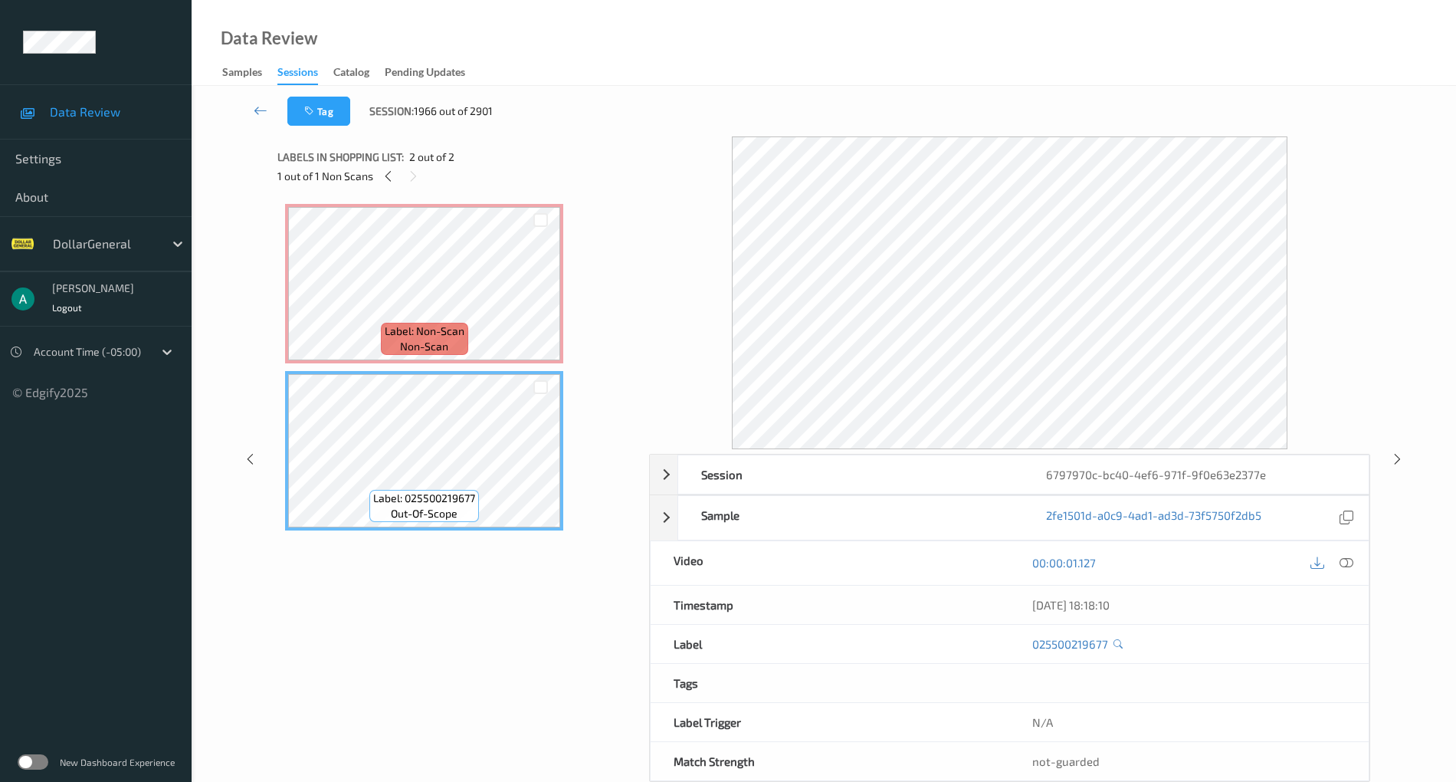
click at [435, 330] on span "Label: Non-Scan" at bounding box center [425, 330] width 80 height 15
click at [462, 363] on div "Label: Non-Scan non-scan" at bounding box center [424, 283] width 278 height 159
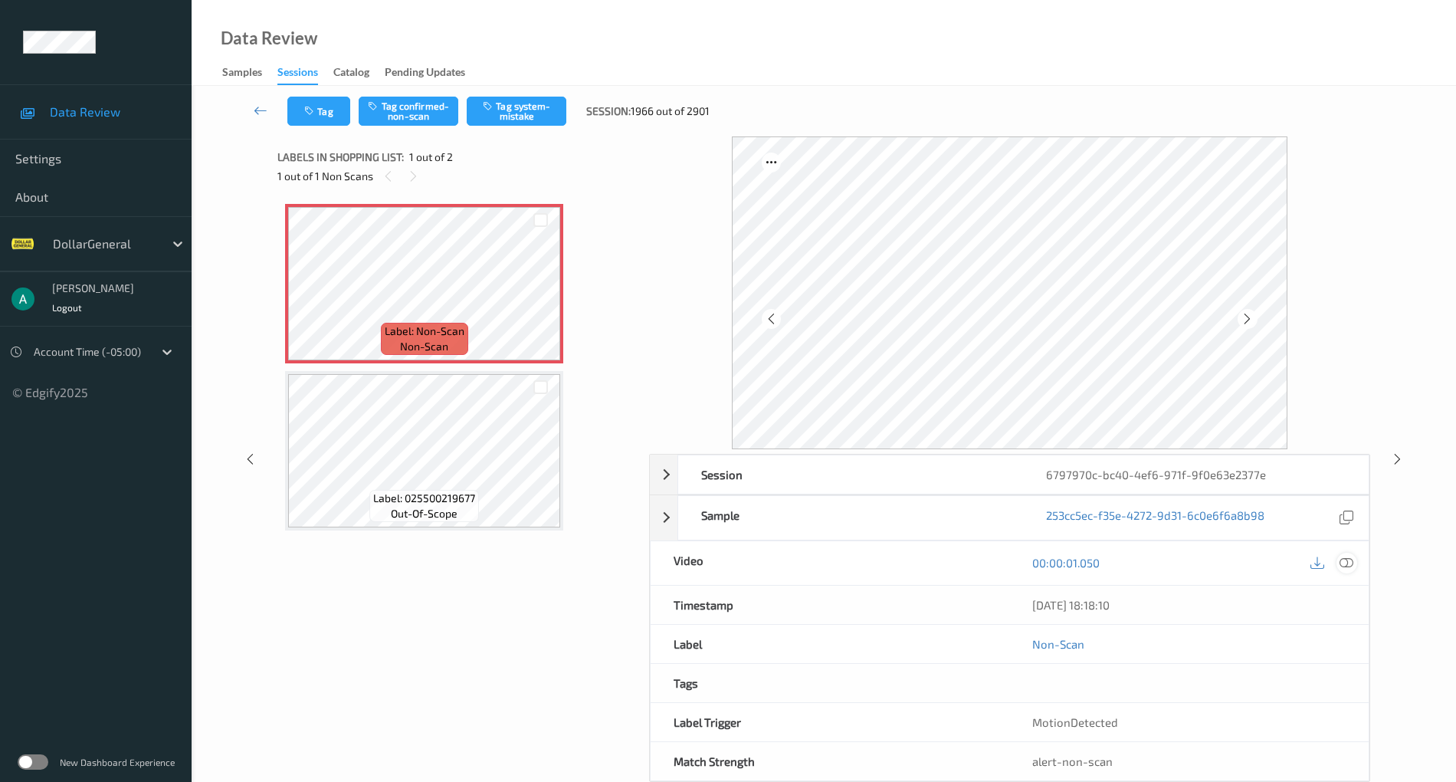
click at [1357, 558] on div at bounding box center [1347, 563] width 21 height 21
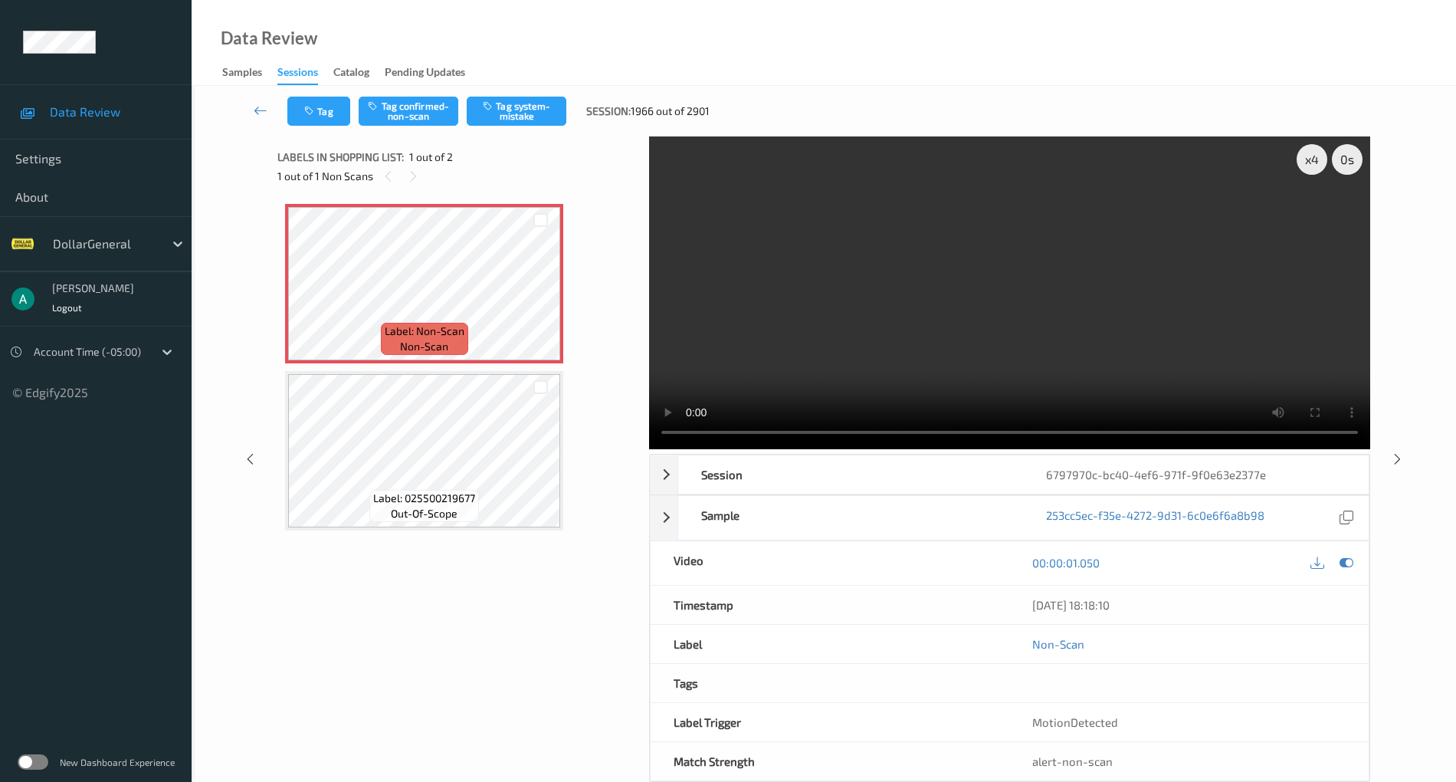
click at [1018, 288] on video at bounding box center [1009, 292] width 721 height 313
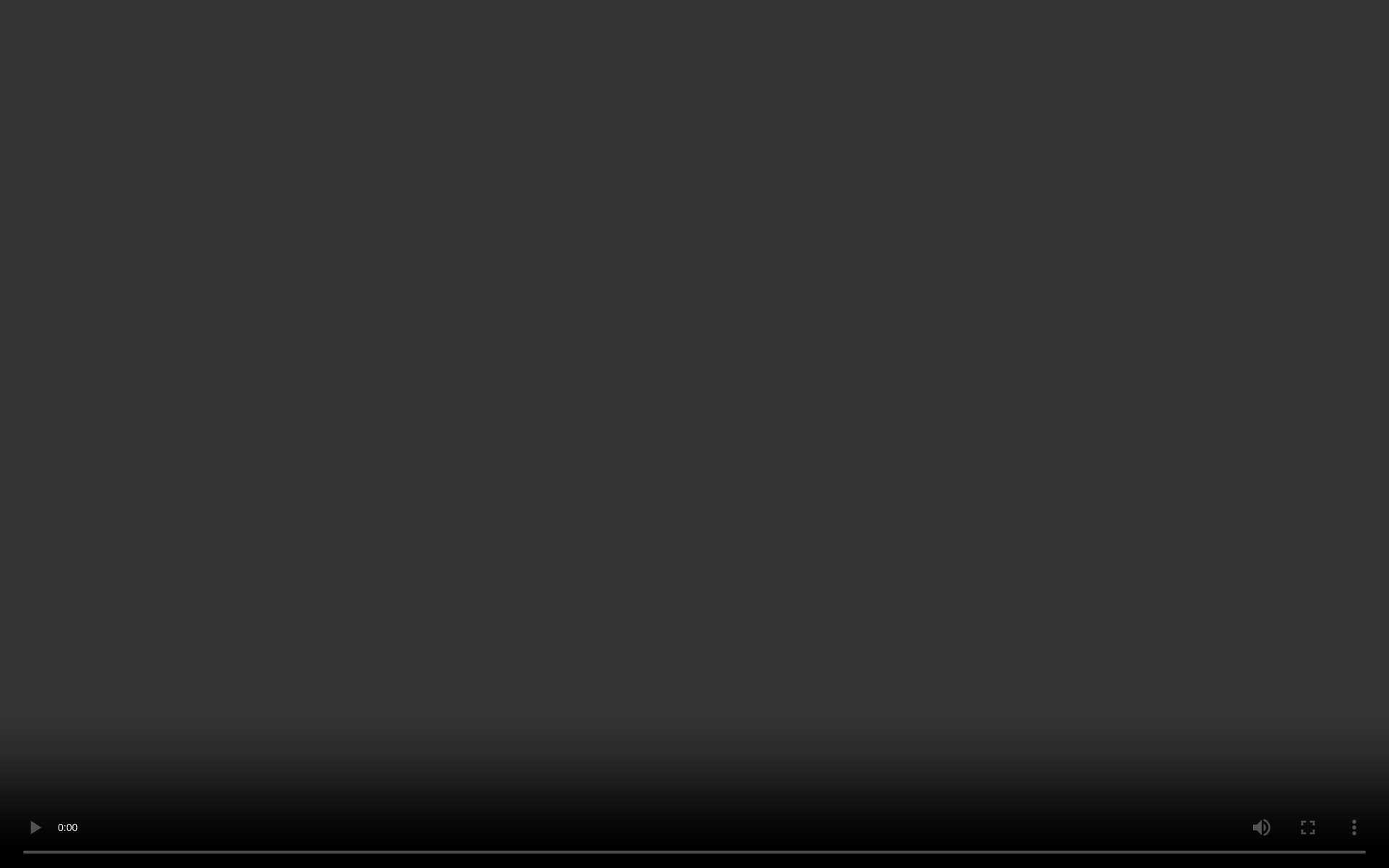
click at [849, 385] on video at bounding box center [694, 434] width 1389 height 868
click at [42, 737] on video at bounding box center [694, 434] width 1389 height 868
click at [693, 551] on video at bounding box center [694, 434] width 1389 height 868
click at [812, 468] on video at bounding box center [694, 434] width 1389 height 868
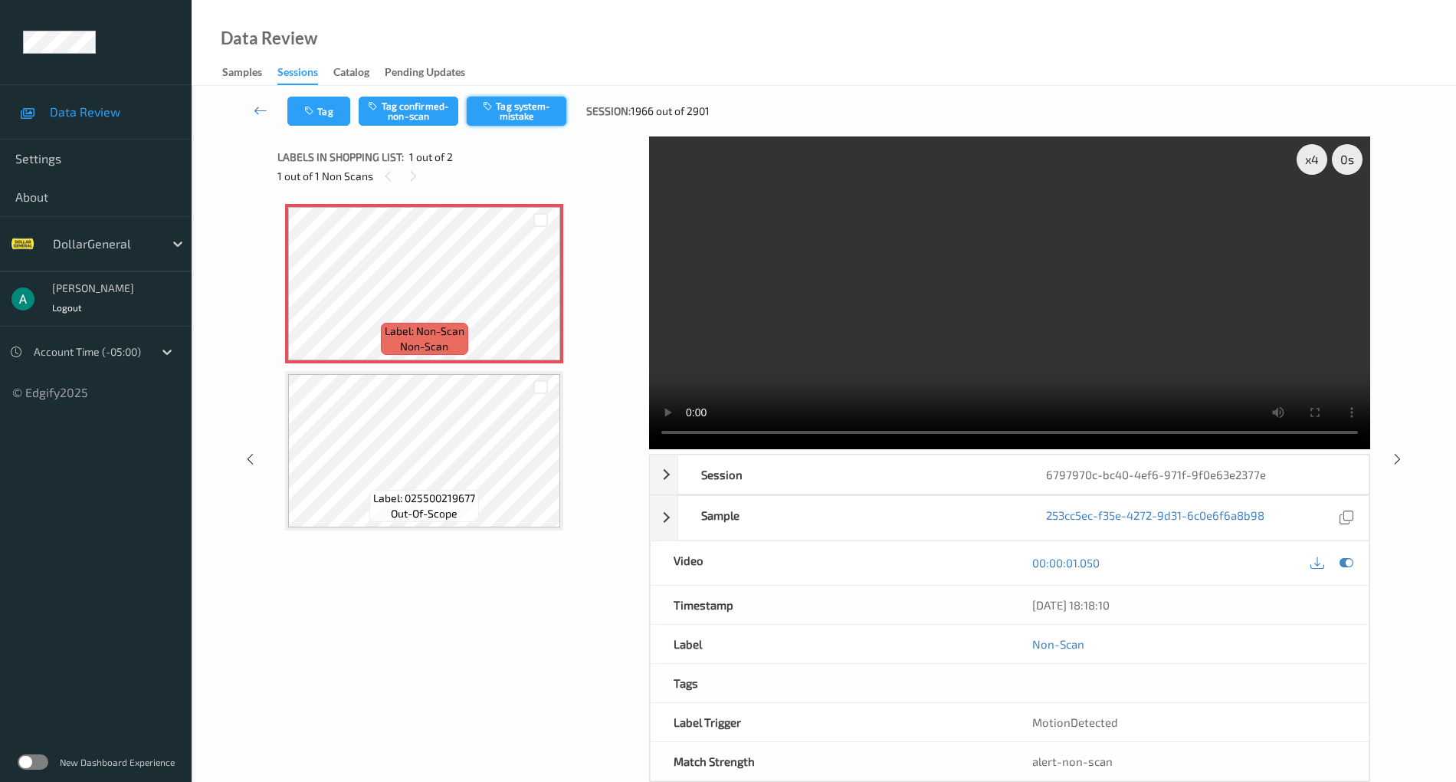
click at [532, 111] on button "Tag system-mistake" at bounding box center [517, 111] width 100 height 29
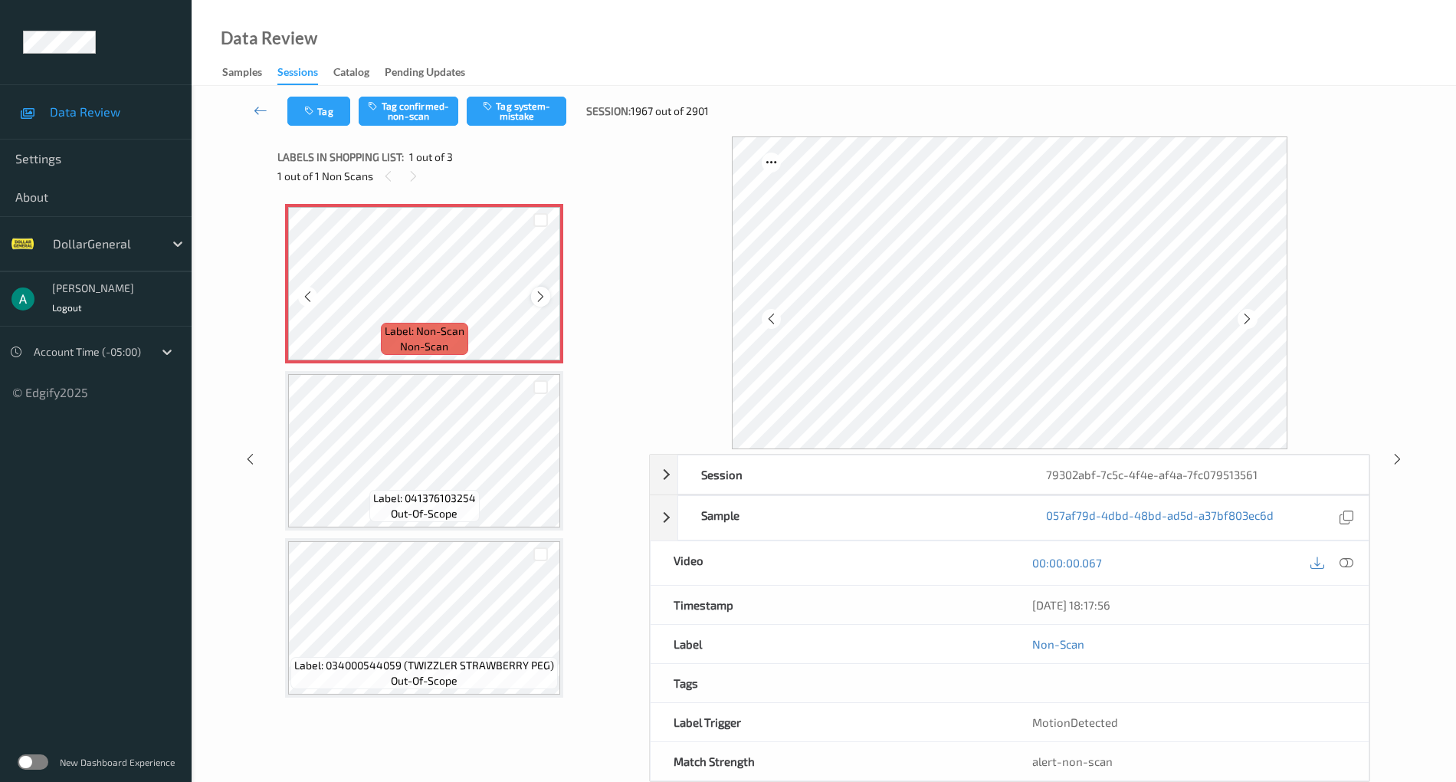
click at [533, 297] on div at bounding box center [540, 296] width 19 height 19
click at [538, 295] on icon at bounding box center [540, 297] width 13 height 14
click at [527, 100] on button "Tag system-mistake" at bounding box center [517, 111] width 100 height 29
click at [260, 112] on icon at bounding box center [261, 110] width 14 height 15
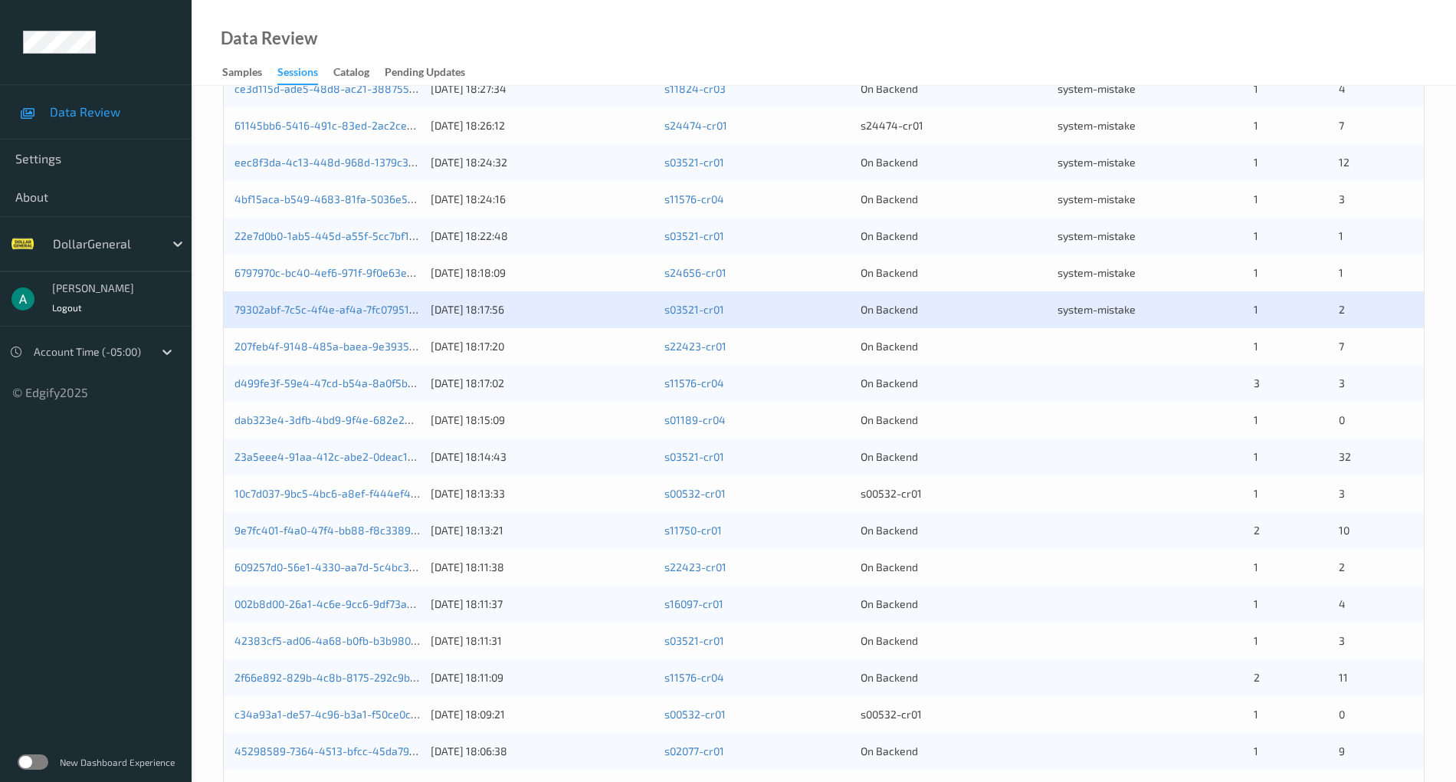
scroll to position [307, 0]
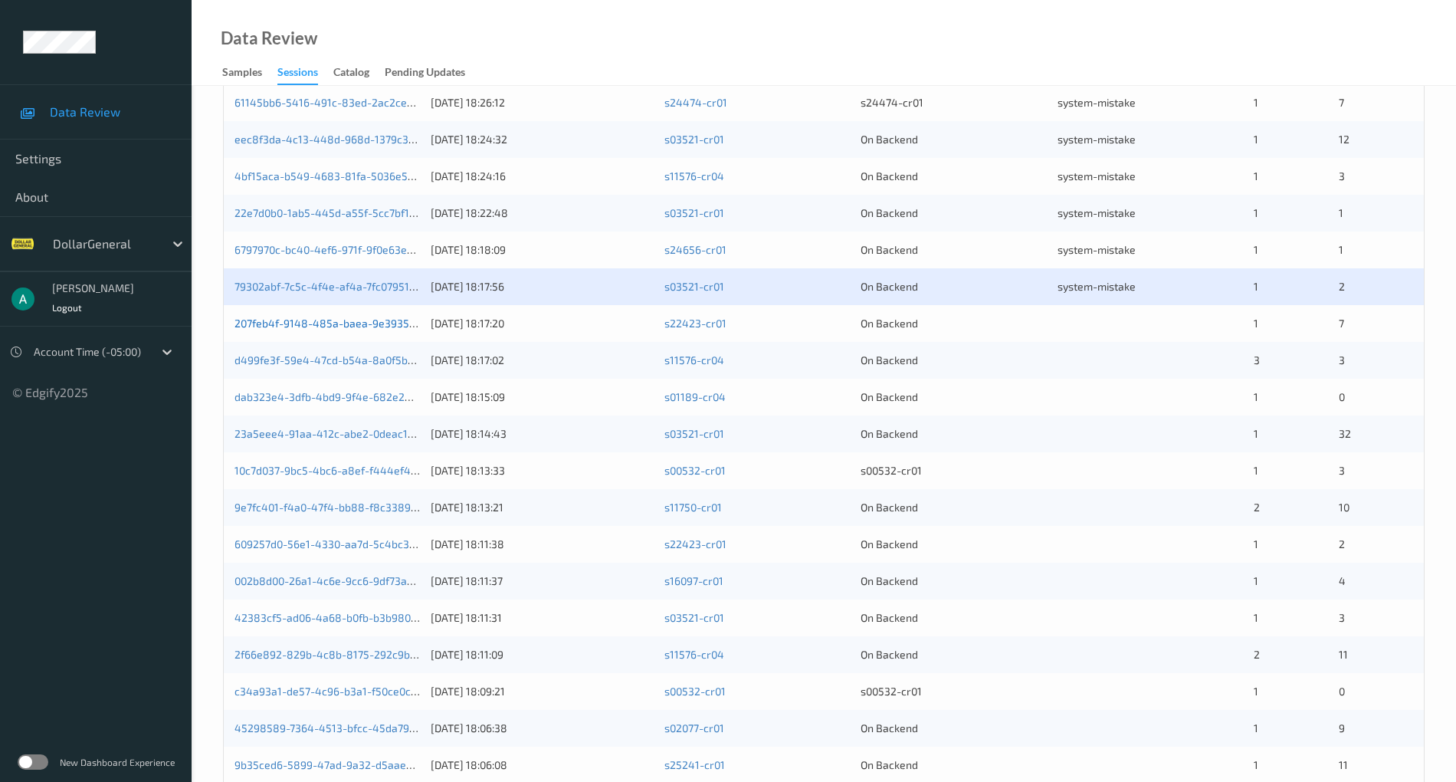
click at [388, 319] on link "207feb4f-9148-485a-baea-9e393523c971" at bounding box center [339, 323] width 208 height 13
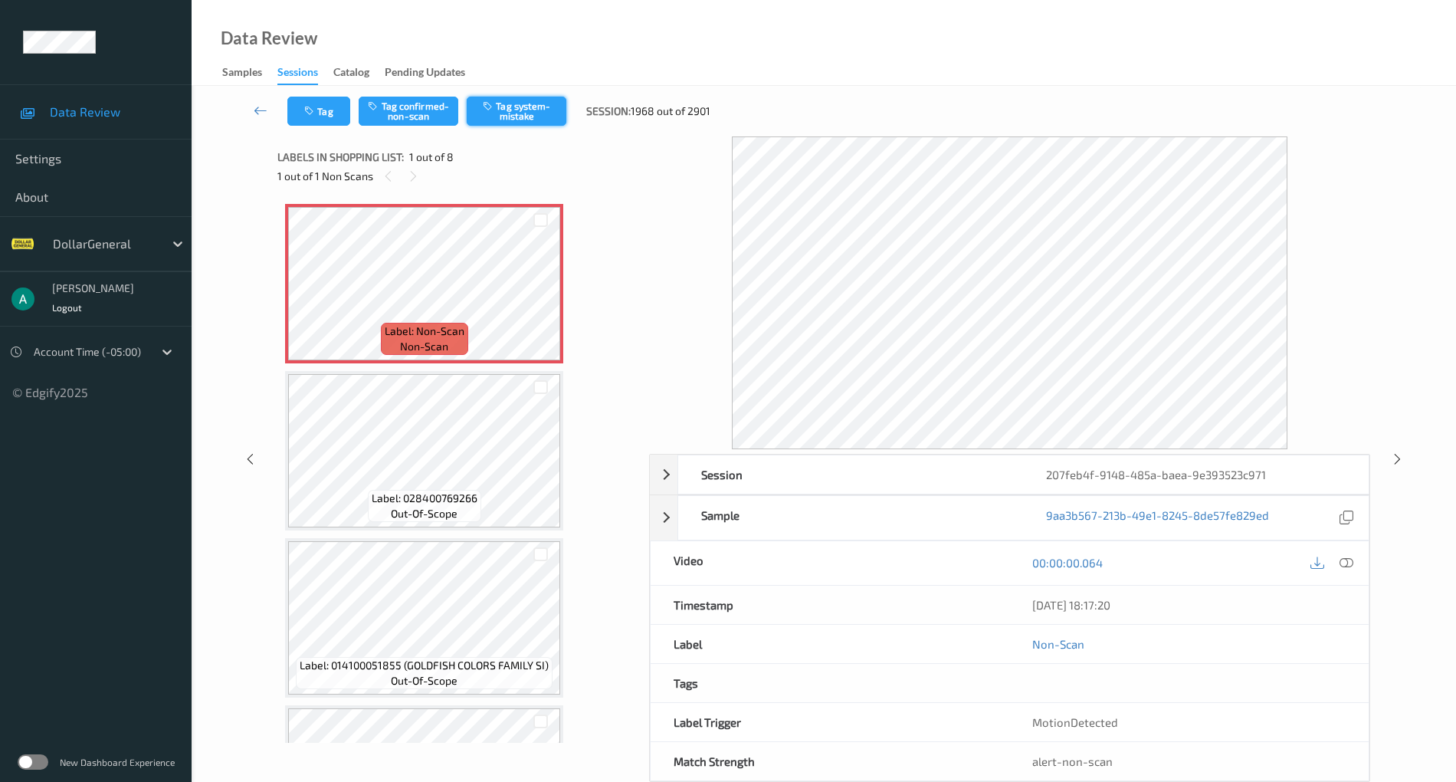
click at [523, 116] on button "Tag system-mistake" at bounding box center [517, 111] width 100 height 29
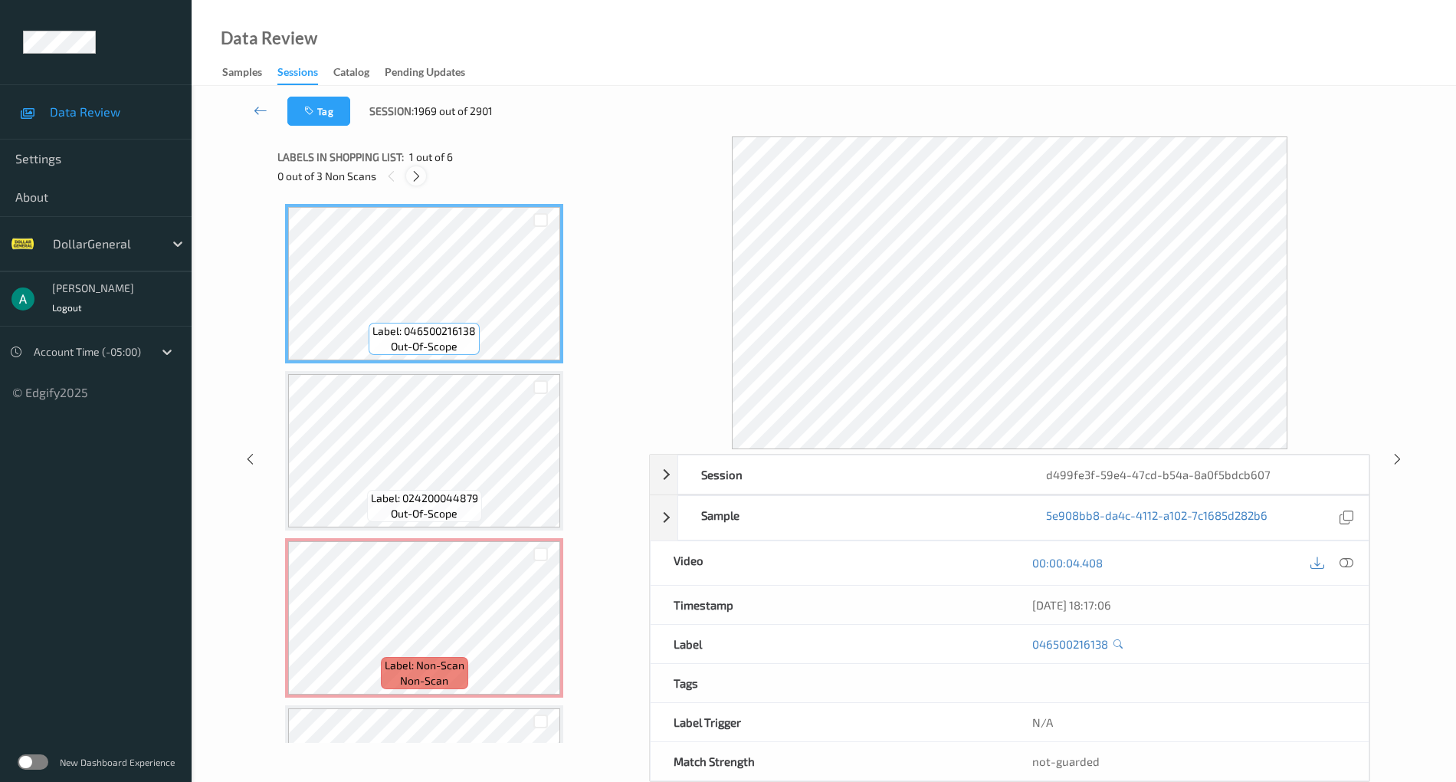
click at [423, 180] on icon at bounding box center [416, 176] width 13 height 14
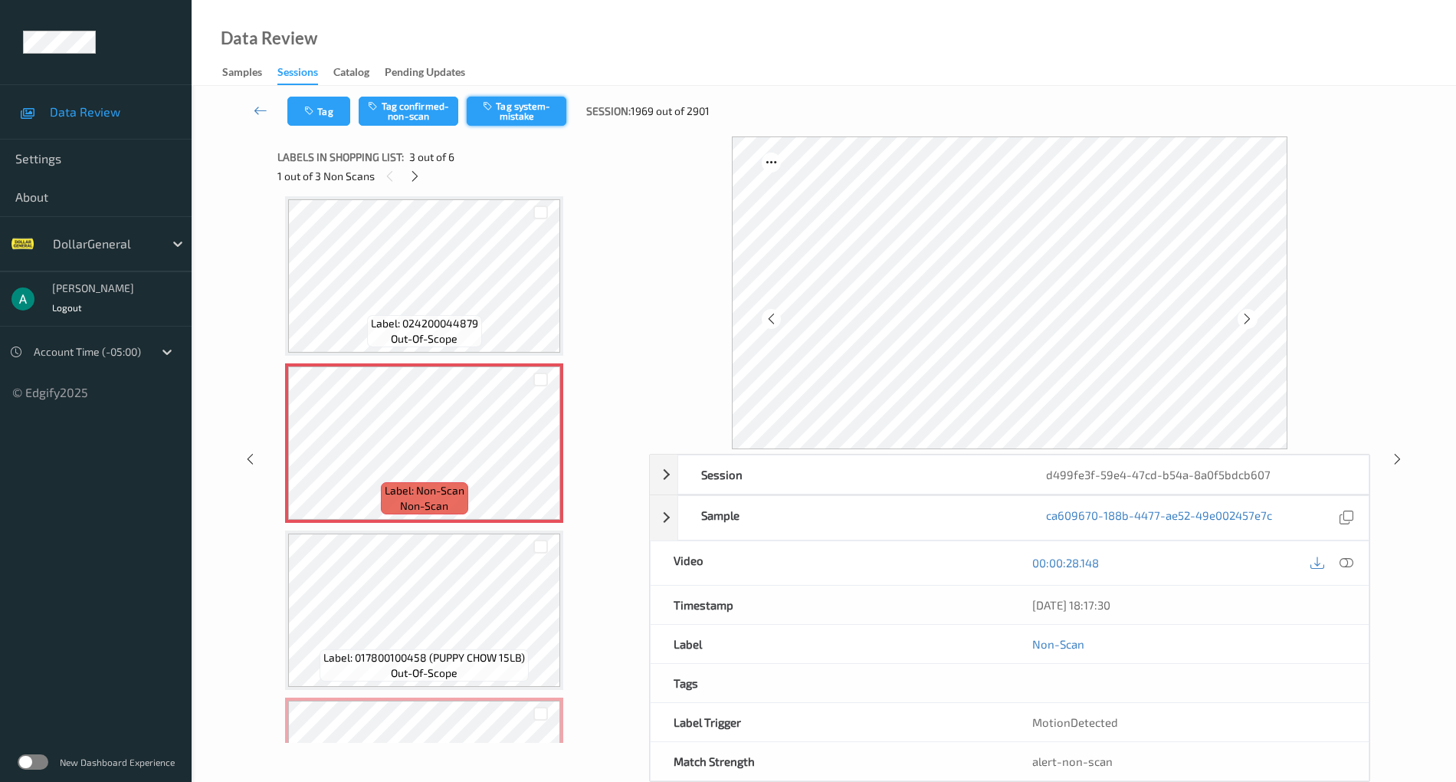
click at [513, 110] on button "Tag system-mistake" at bounding box center [517, 111] width 100 height 29
click at [413, 176] on icon at bounding box center [414, 176] width 13 height 14
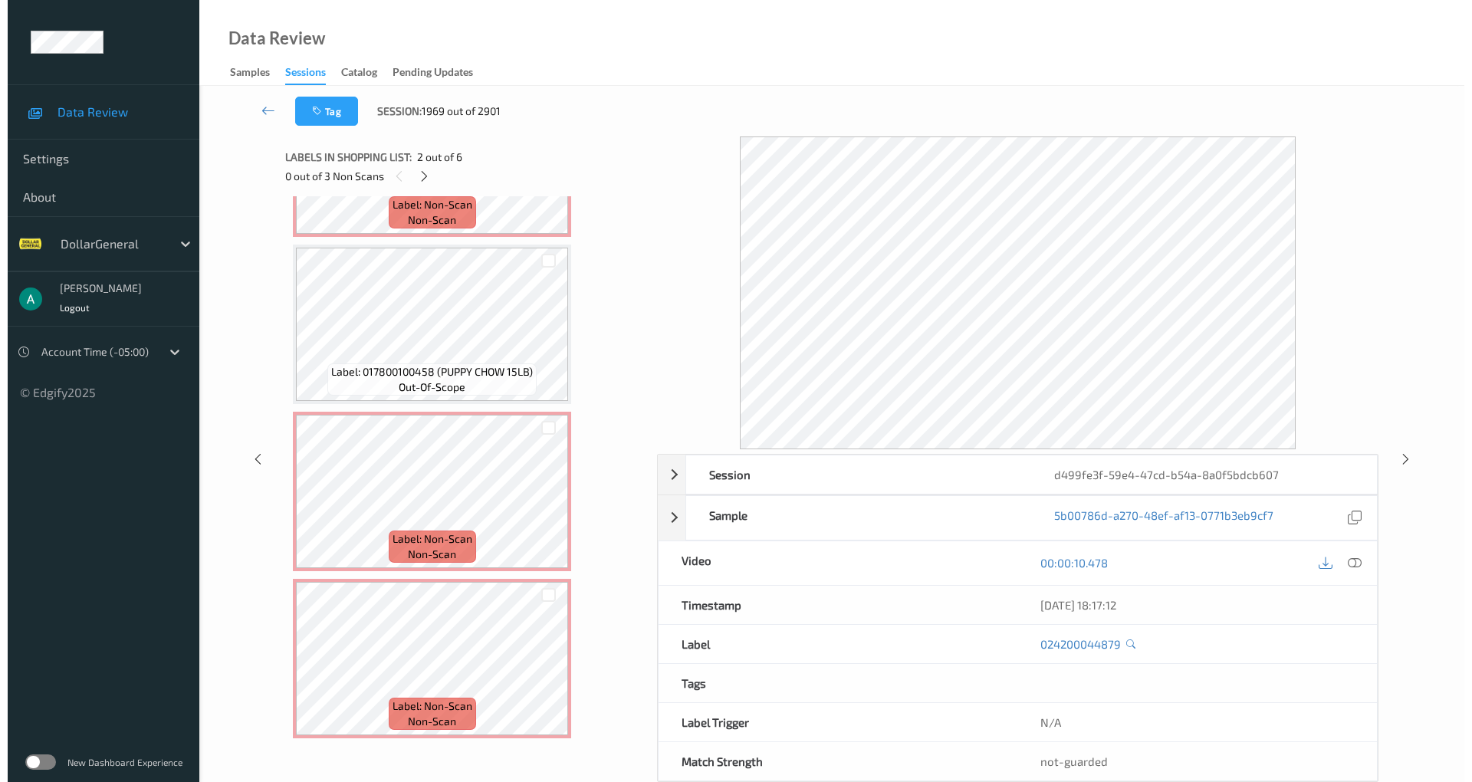
scroll to position [463, 0]
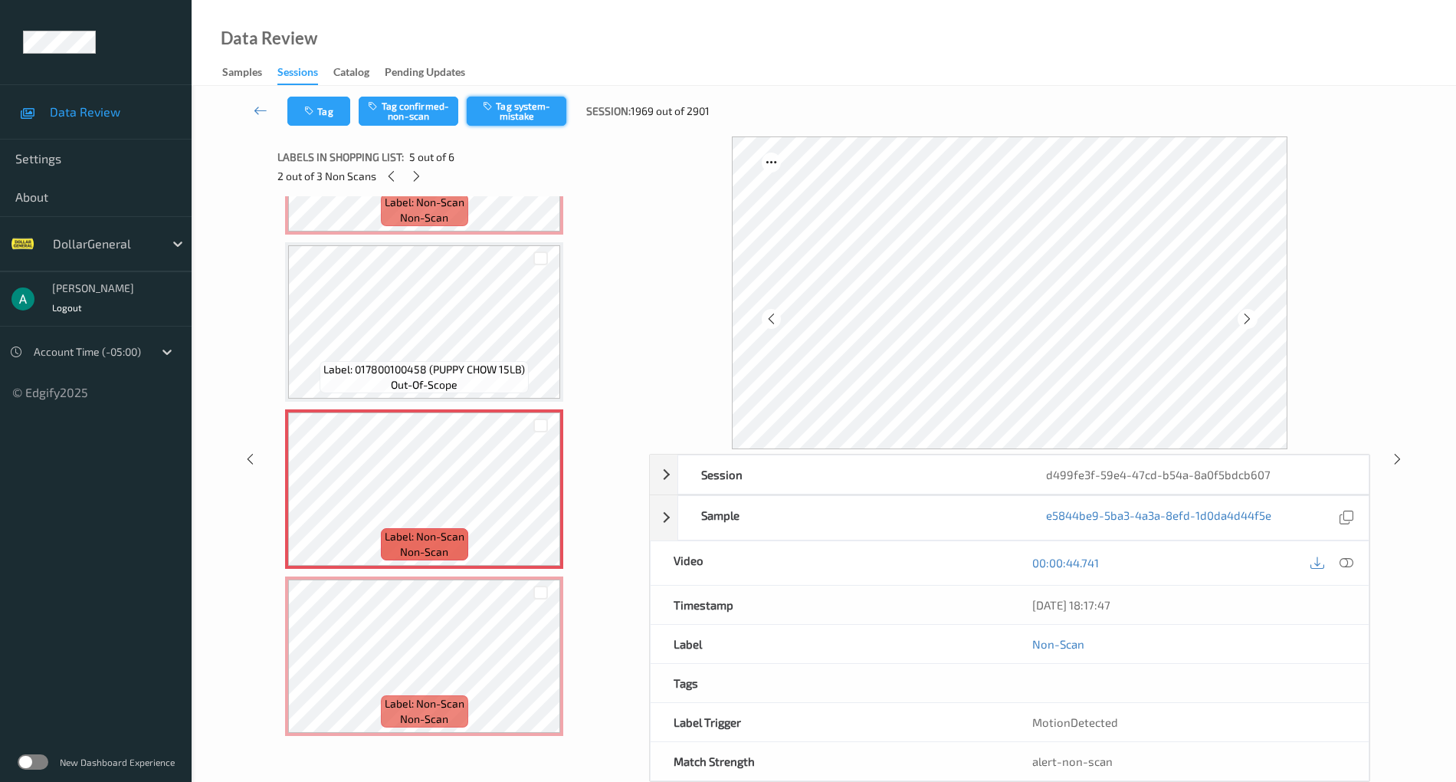
click at [526, 103] on button "Tag system-mistake" at bounding box center [517, 111] width 100 height 29
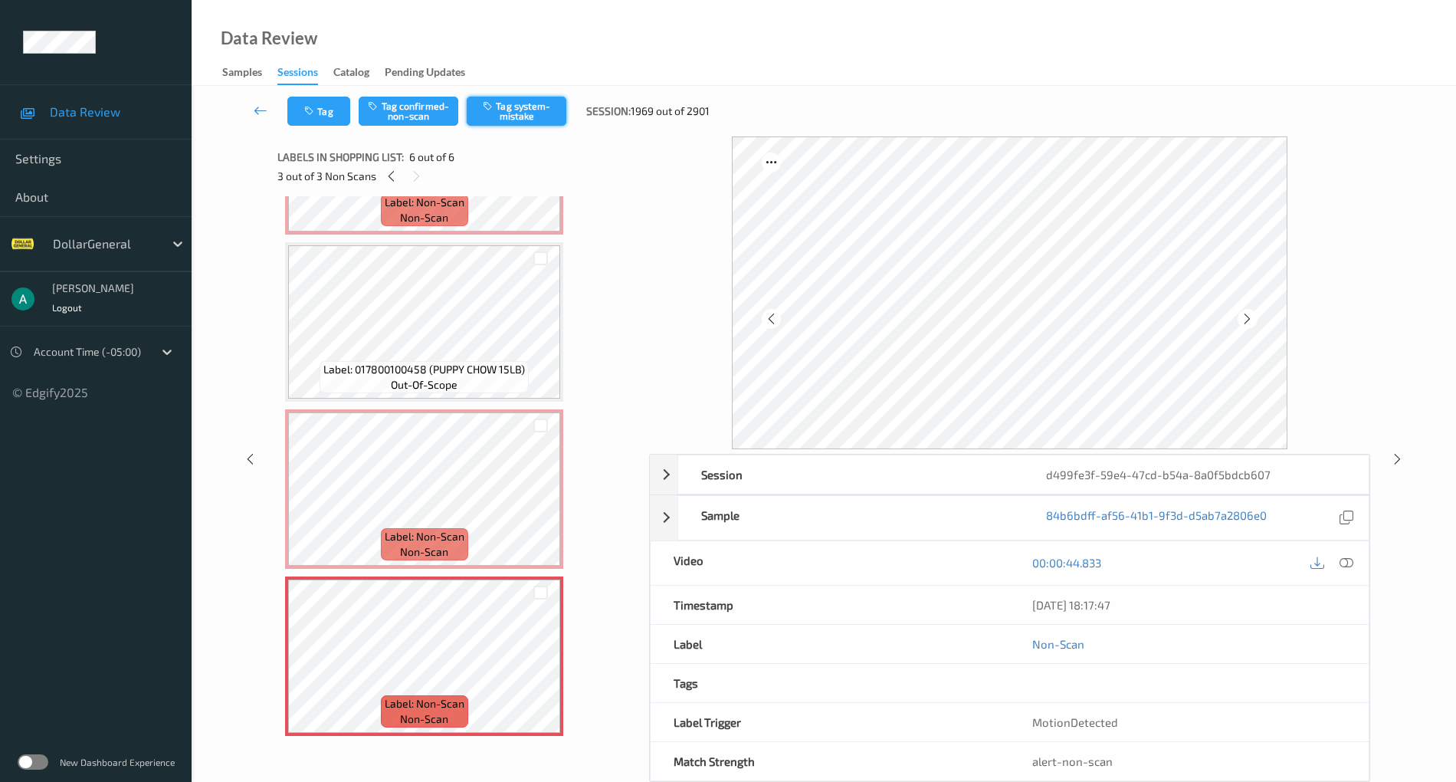
click at [510, 116] on button "Tag system-mistake" at bounding box center [517, 111] width 100 height 29
click at [449, 533] on span "Label: Non-Scan" at bounding box center [425, 536] width 80 height 15
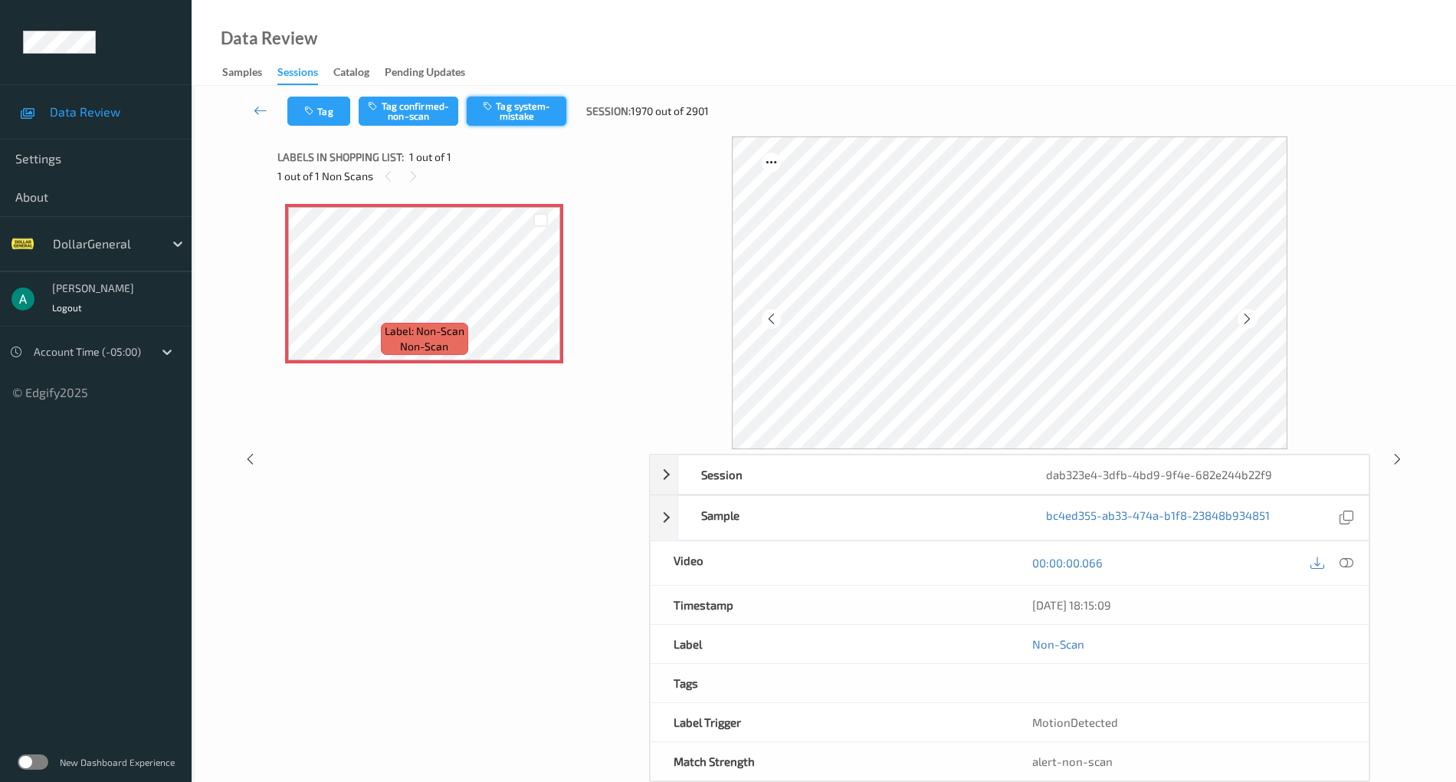
click at [532, 115] on button "Tag system-mistake" at bounding box center [517, 111] width 100 height 29
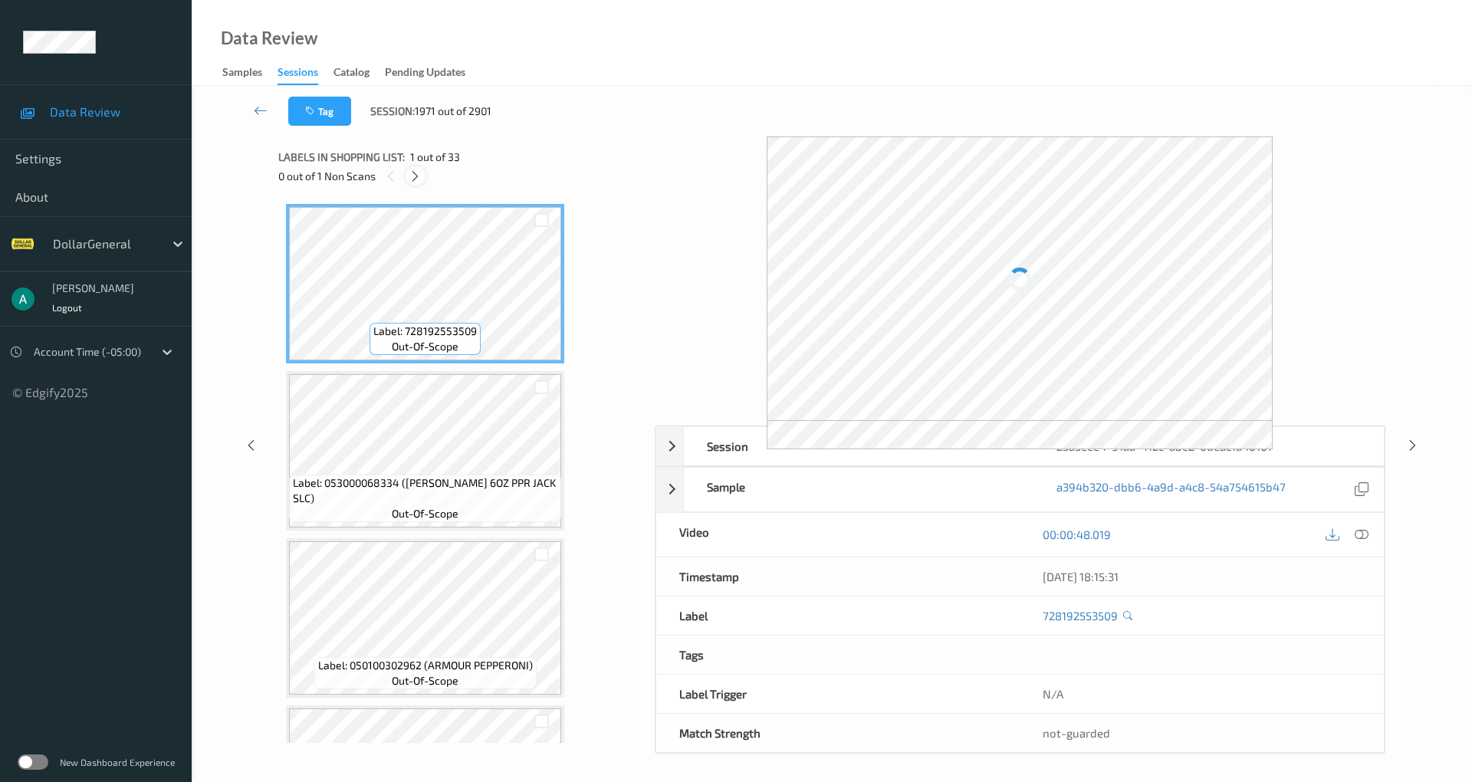
click at [408, 175] on div at bounding box center [414, 175] width 19 height 19
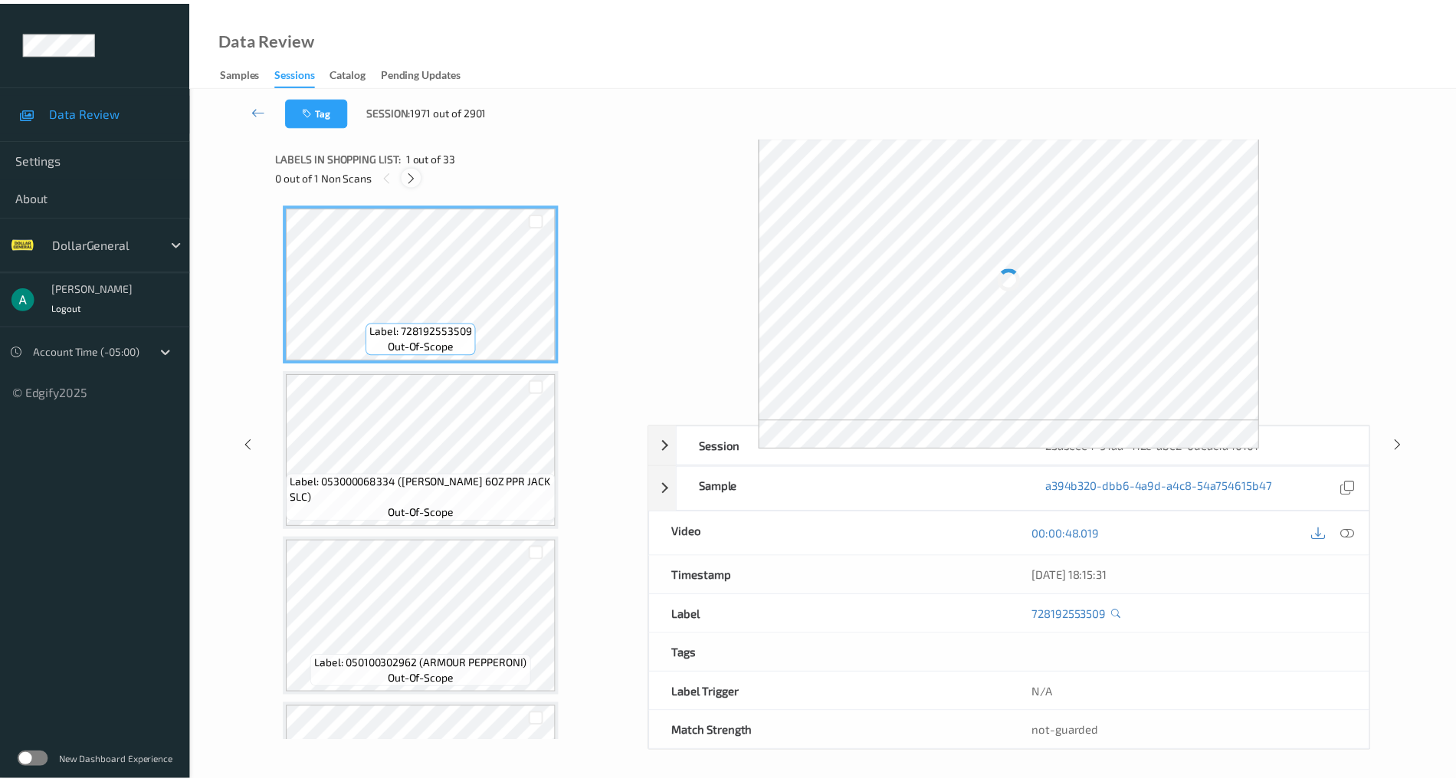
scroll to position [509, 0]
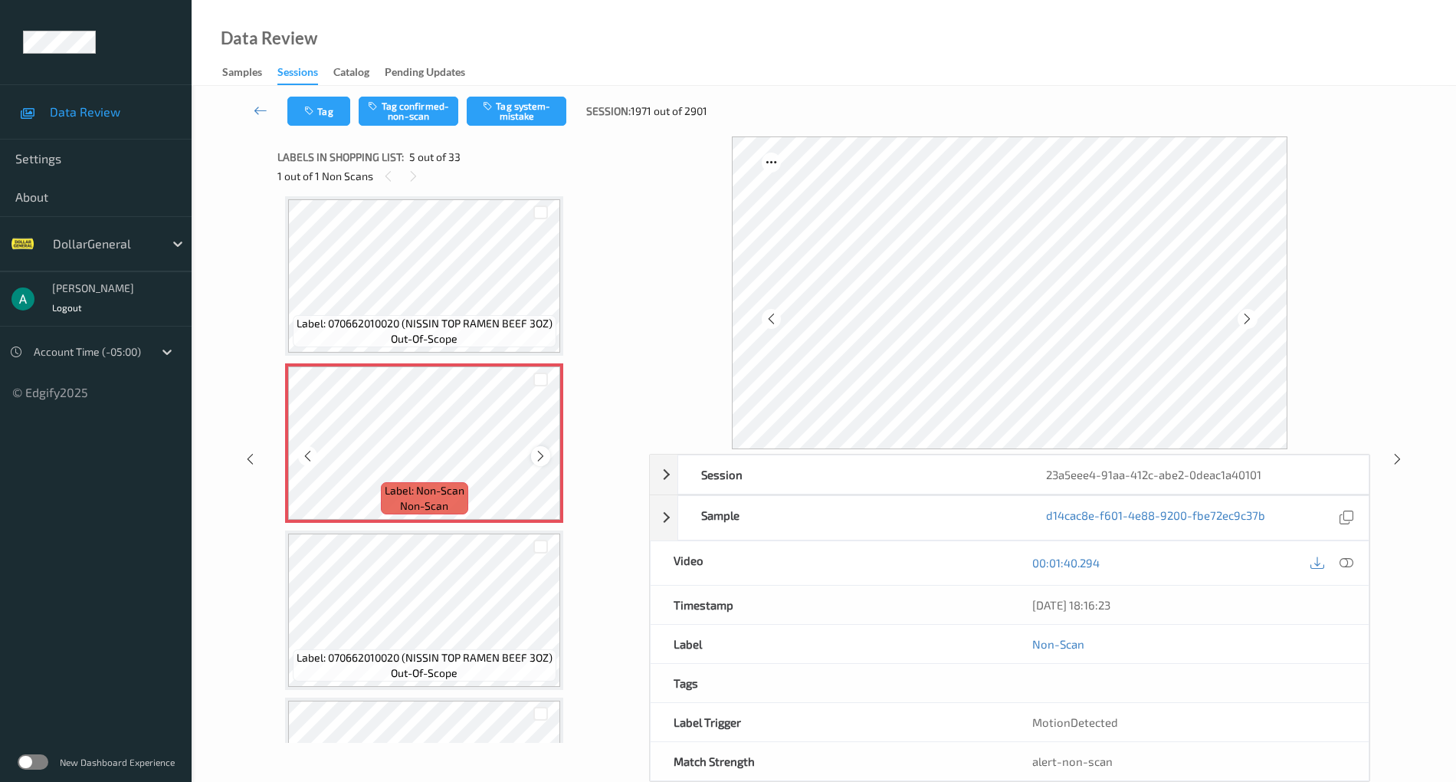
click at [538, 448] on div at bounding box center [540, 455] width 19 height 19
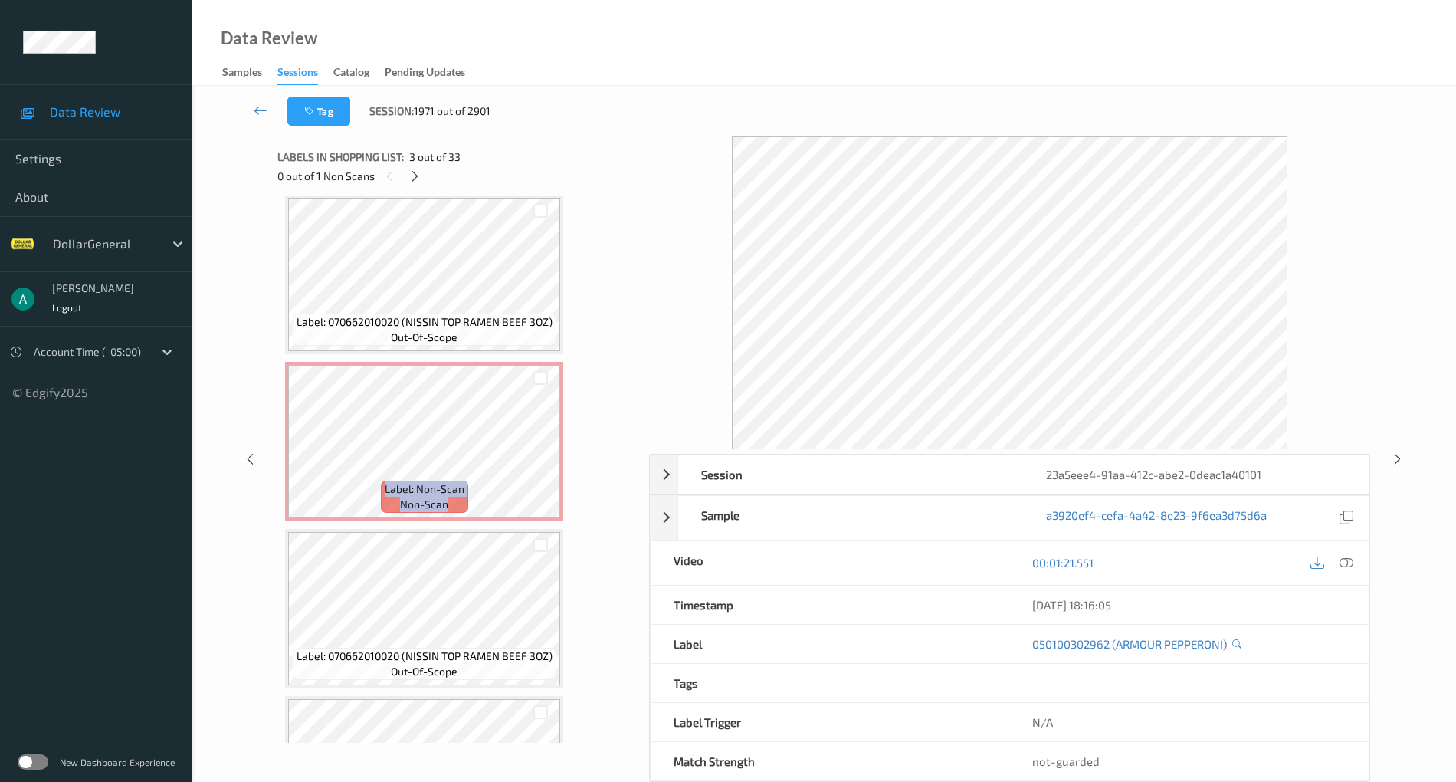
scroll to position [510, 0]
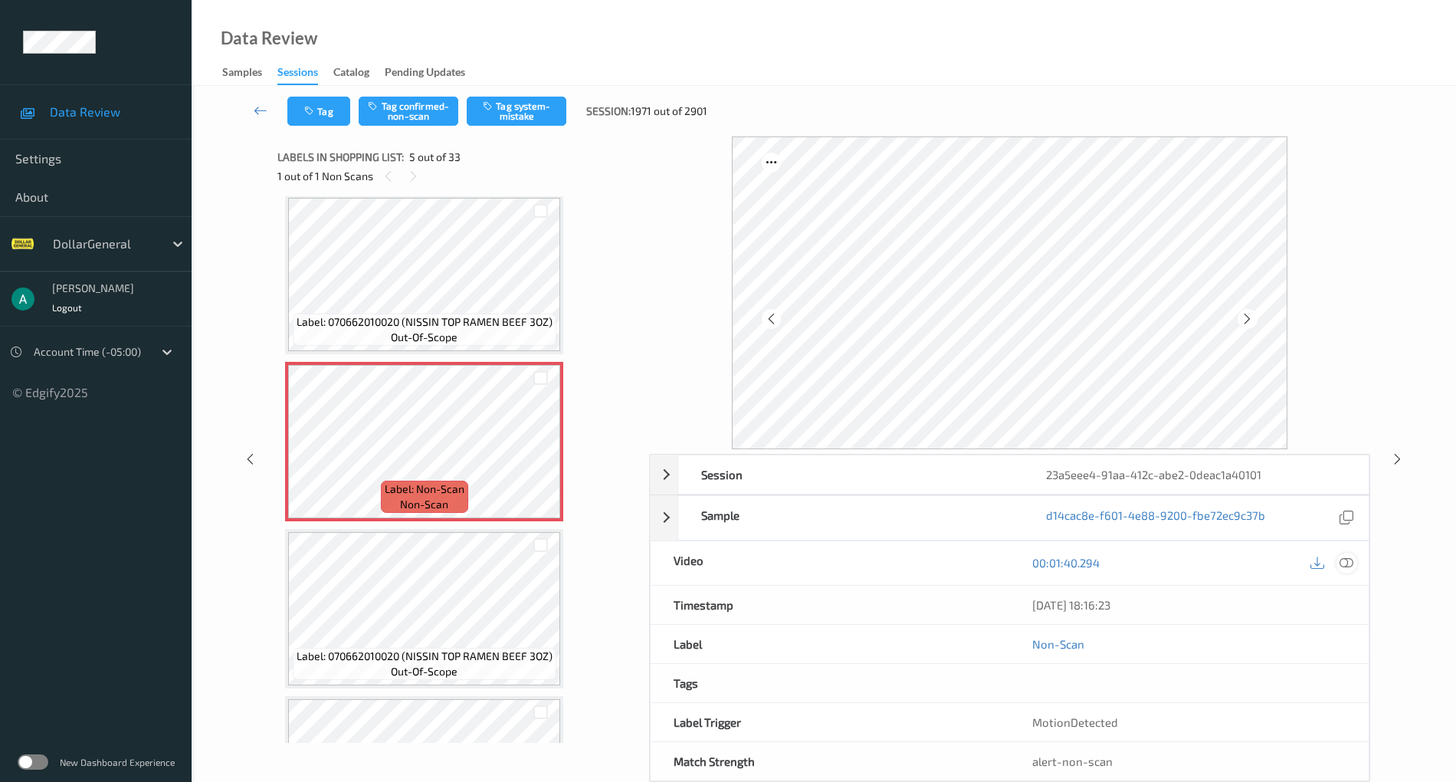
click at [1344, 559] on icon at bounding box center [1347, 563] width 14 height 14
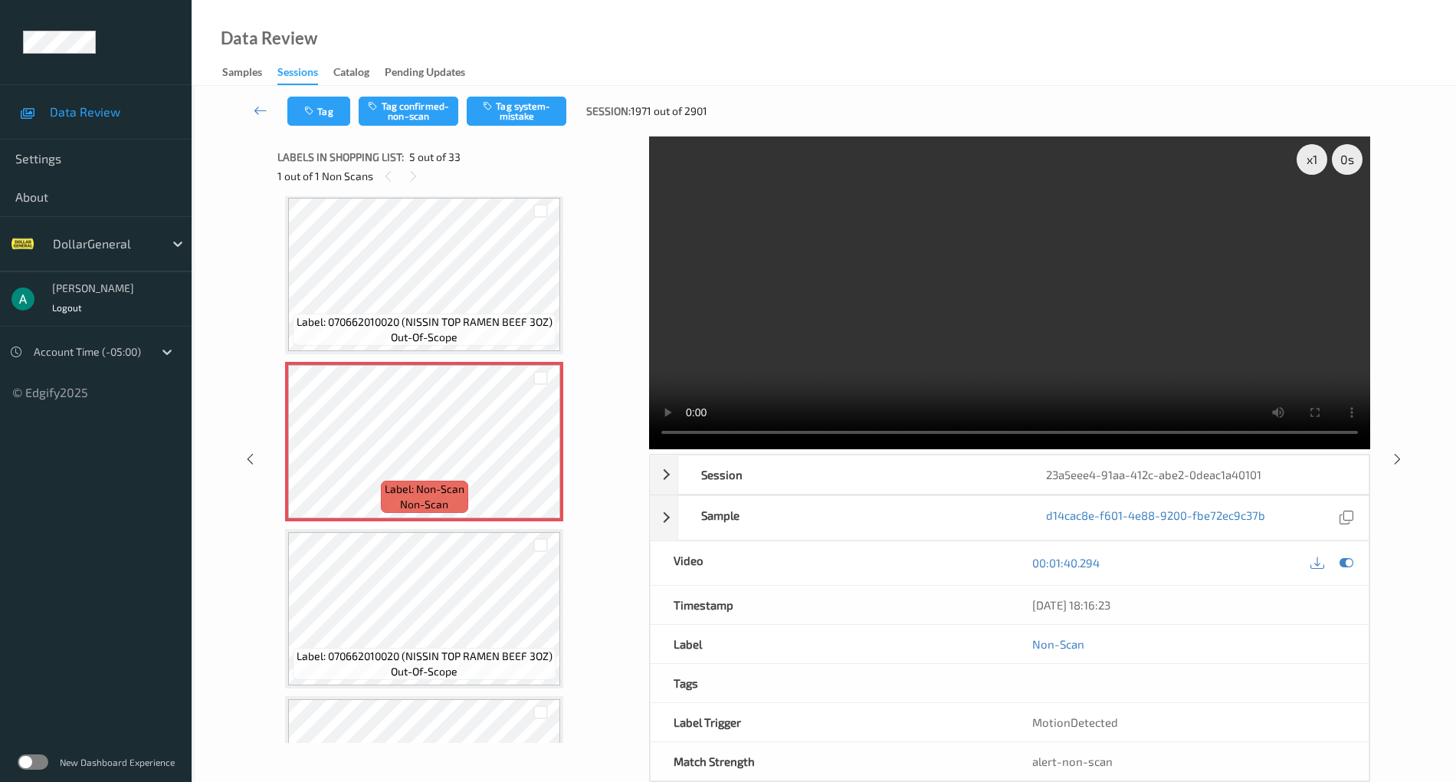
click at [977, 277] on video at bounding box center [1009, 292] width 721 height 313
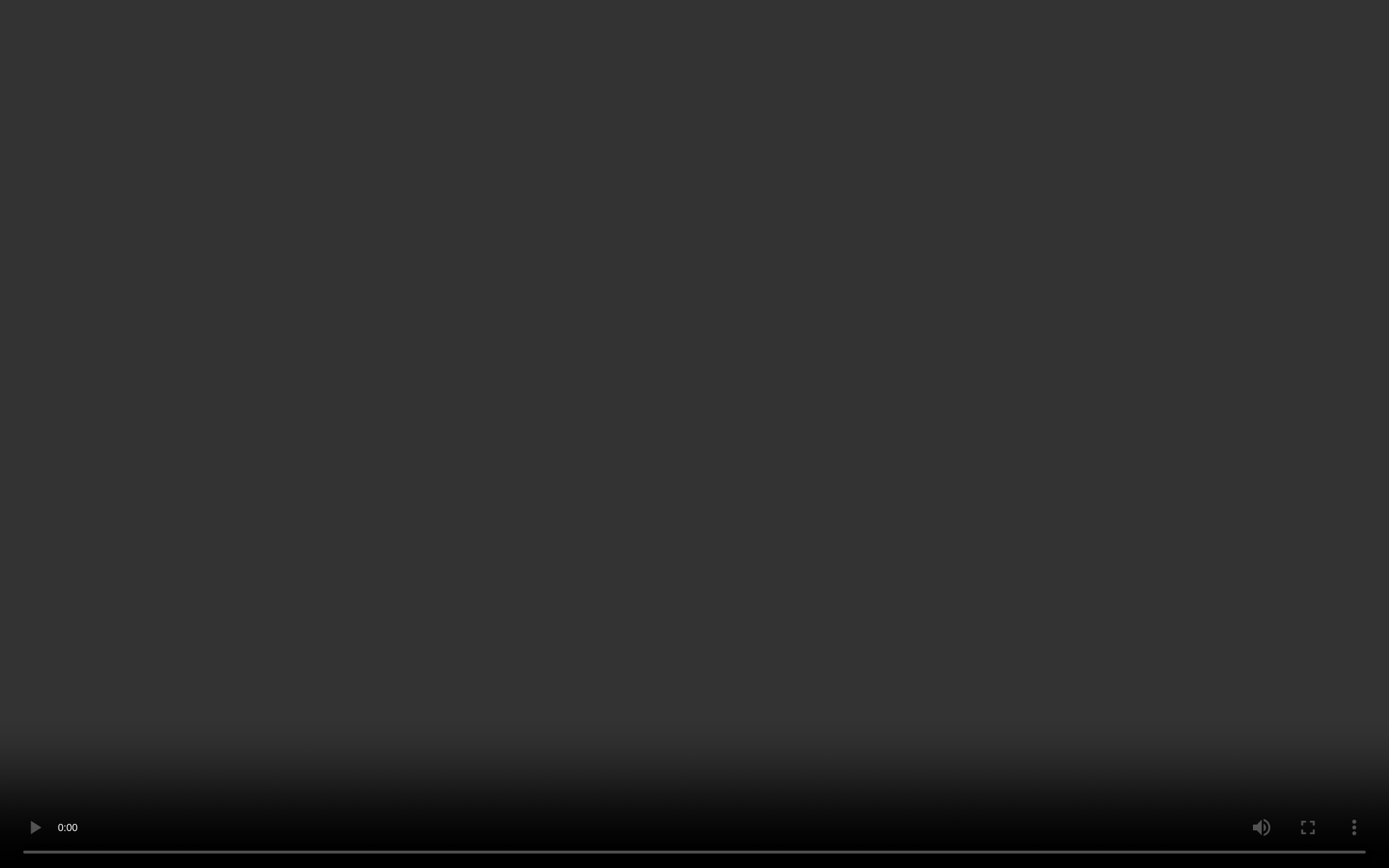
click at [817, 440] on video at bounding box center [694, 434] width 1389 height 868
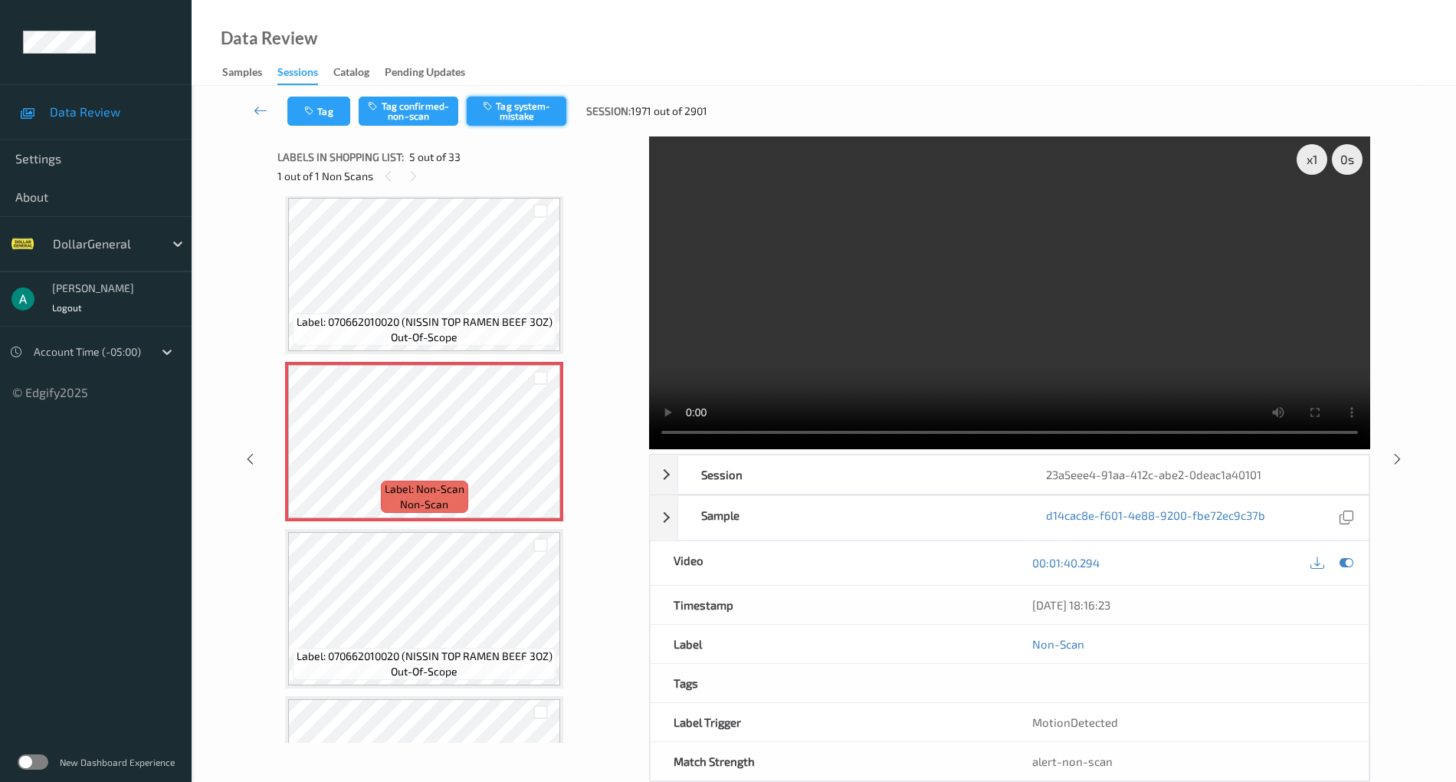
click at [533, 121] on button "Tag system-mistake" at bounding box center [517, 111] width 100 height 29
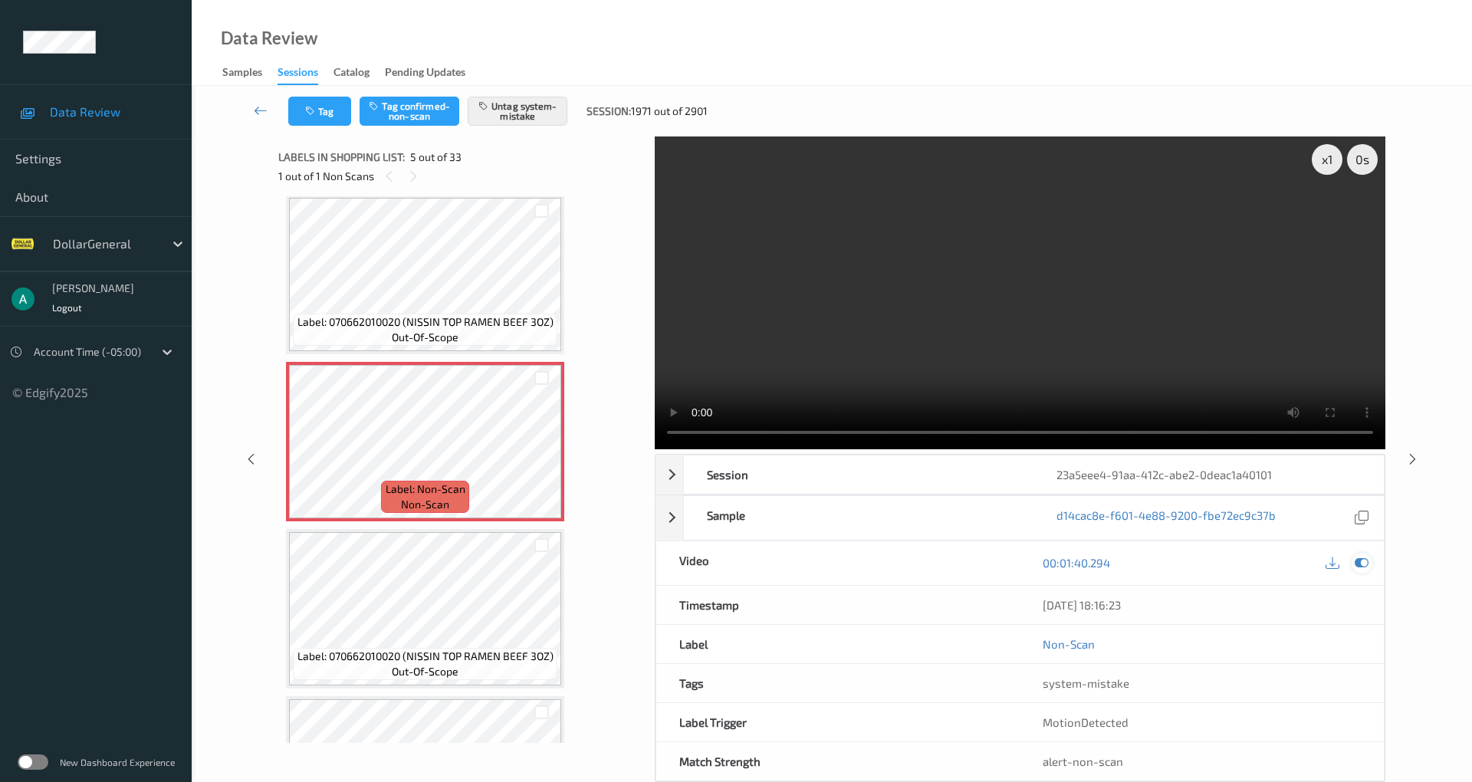
click at [1359, 556] on icon at bounding box center [1361, 563] width 14 height 14
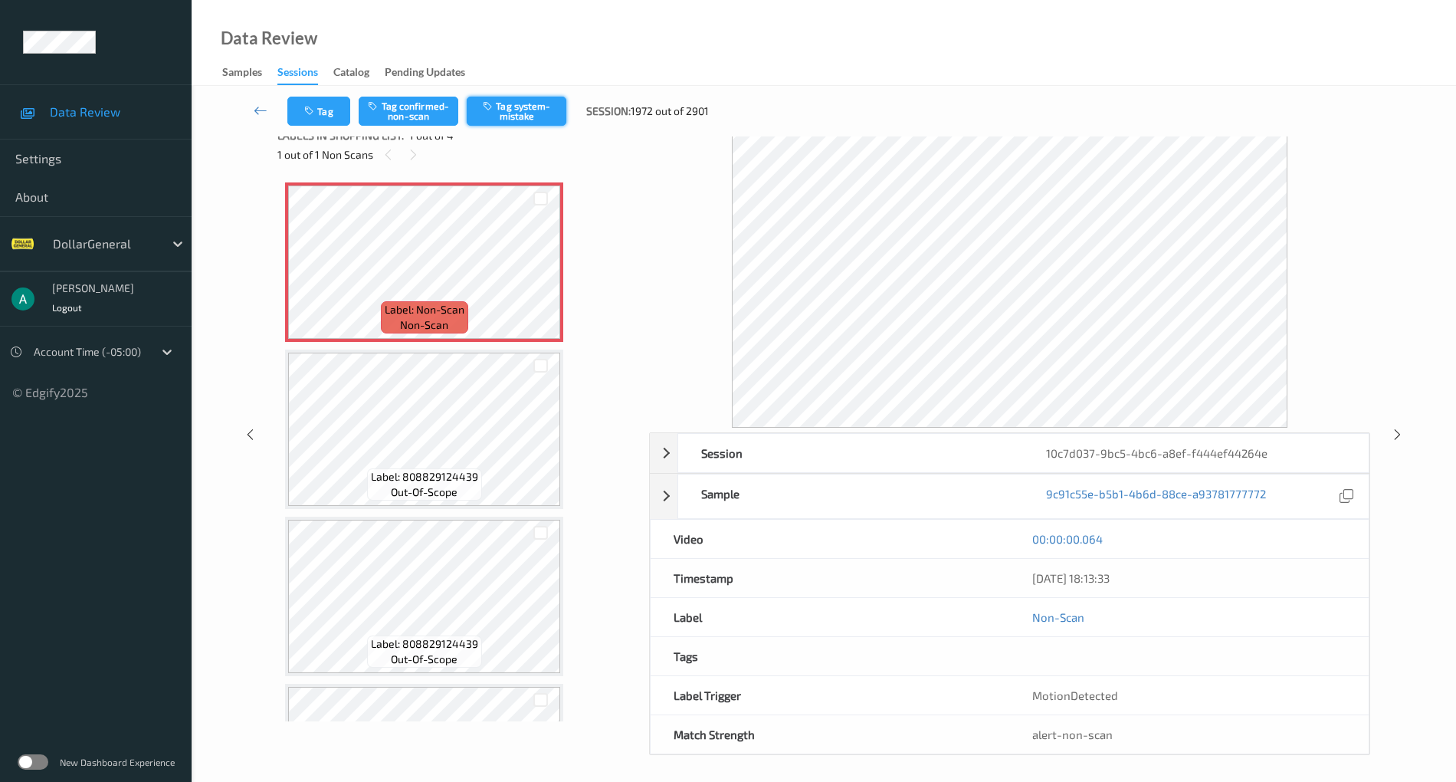
click at [529, 107] on button "Tag system-mistake" at bounding box center [517, 111] width 100 height 29
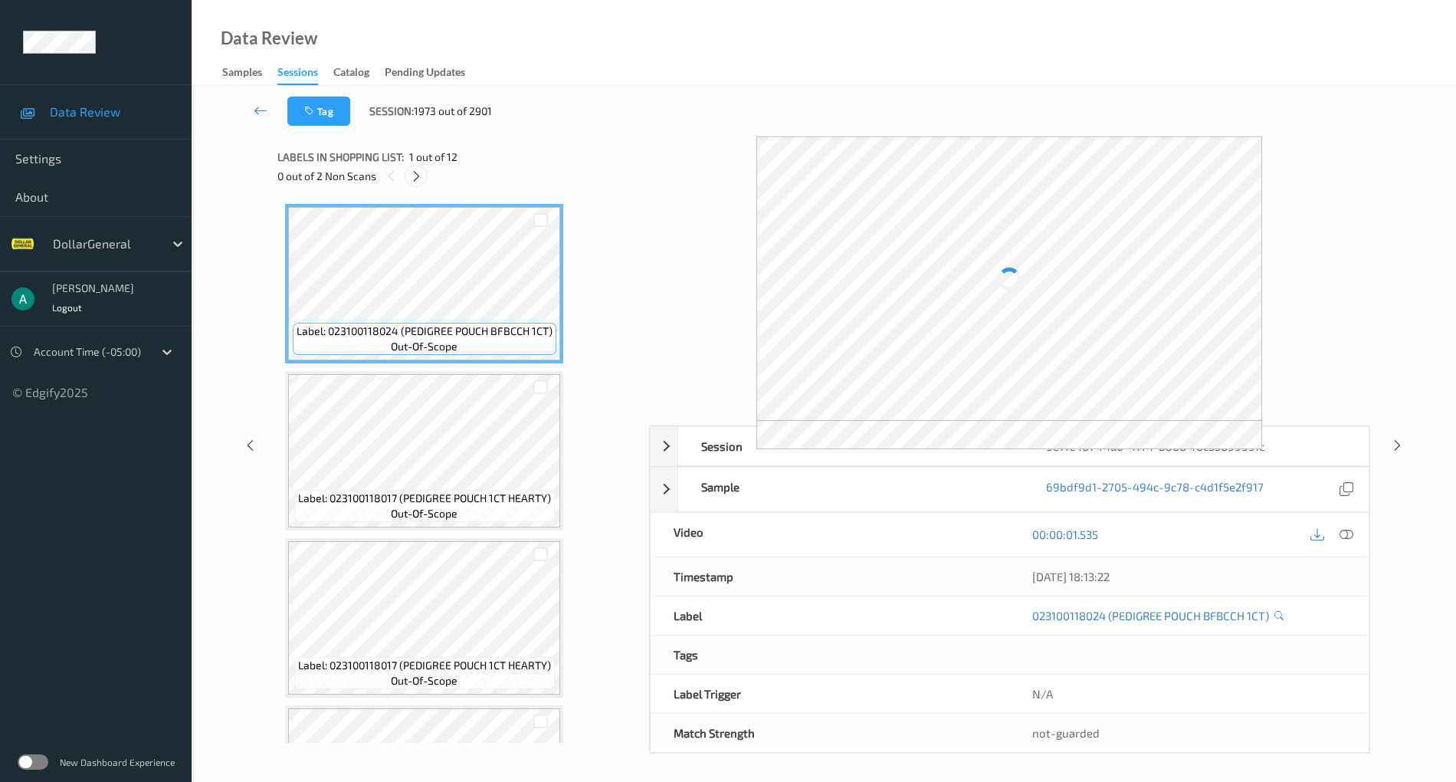
click at [414, 179] on icon at bounding box center [416, 176] width 13 height 14
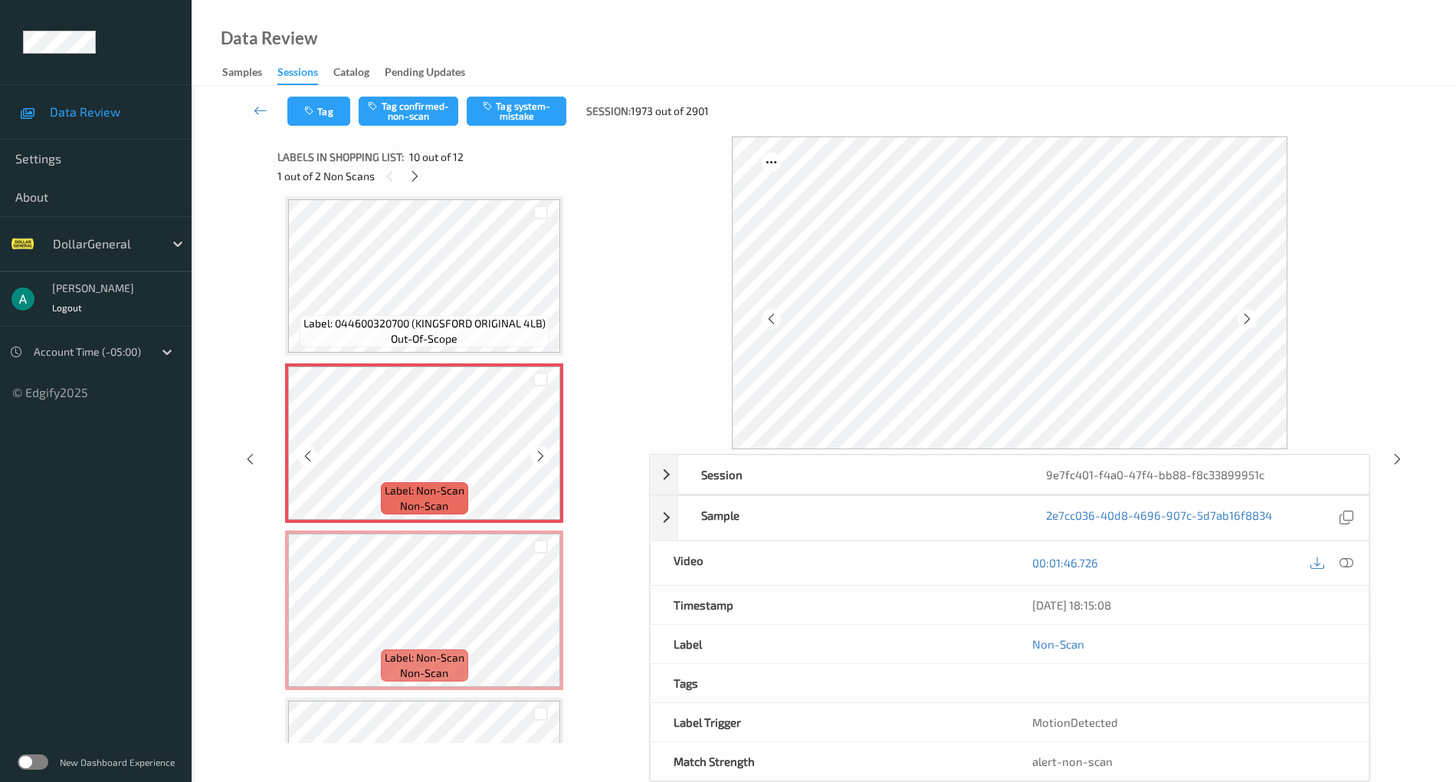
scroll to position [1446, 0]
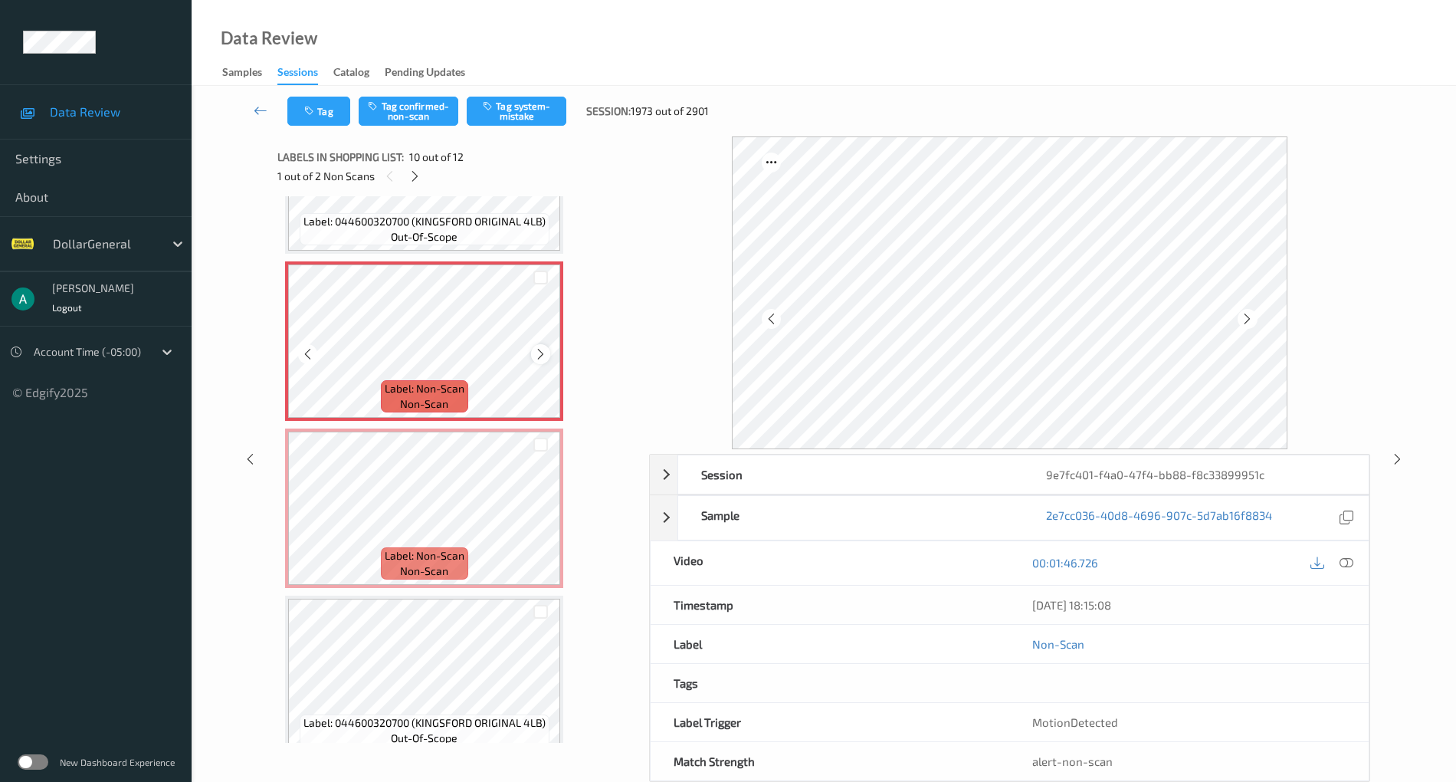
click at [540, 353] on icon at bounding box center [540, 354] width 13 height 14
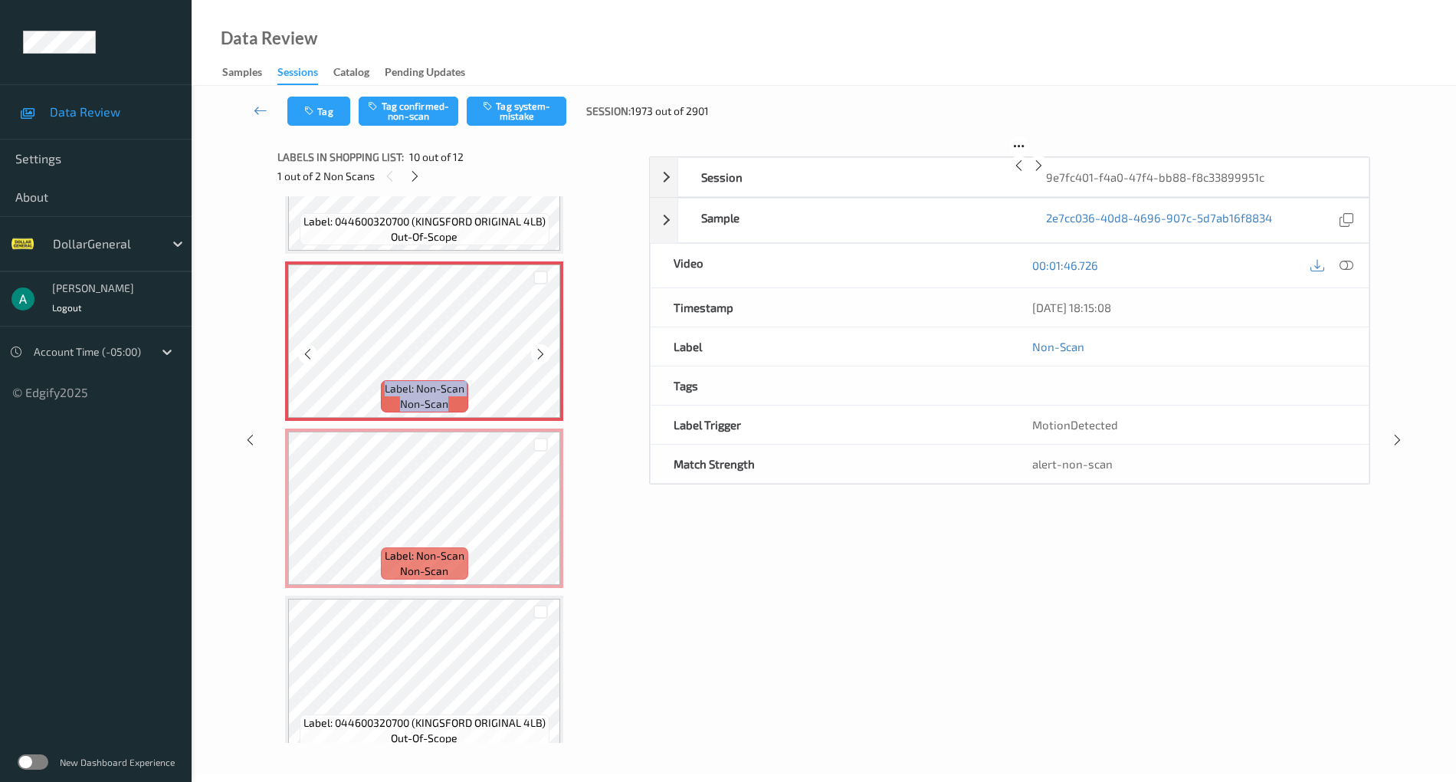
click at [540, 353] on icon at bounding box center [540, 354] width 13 height 14
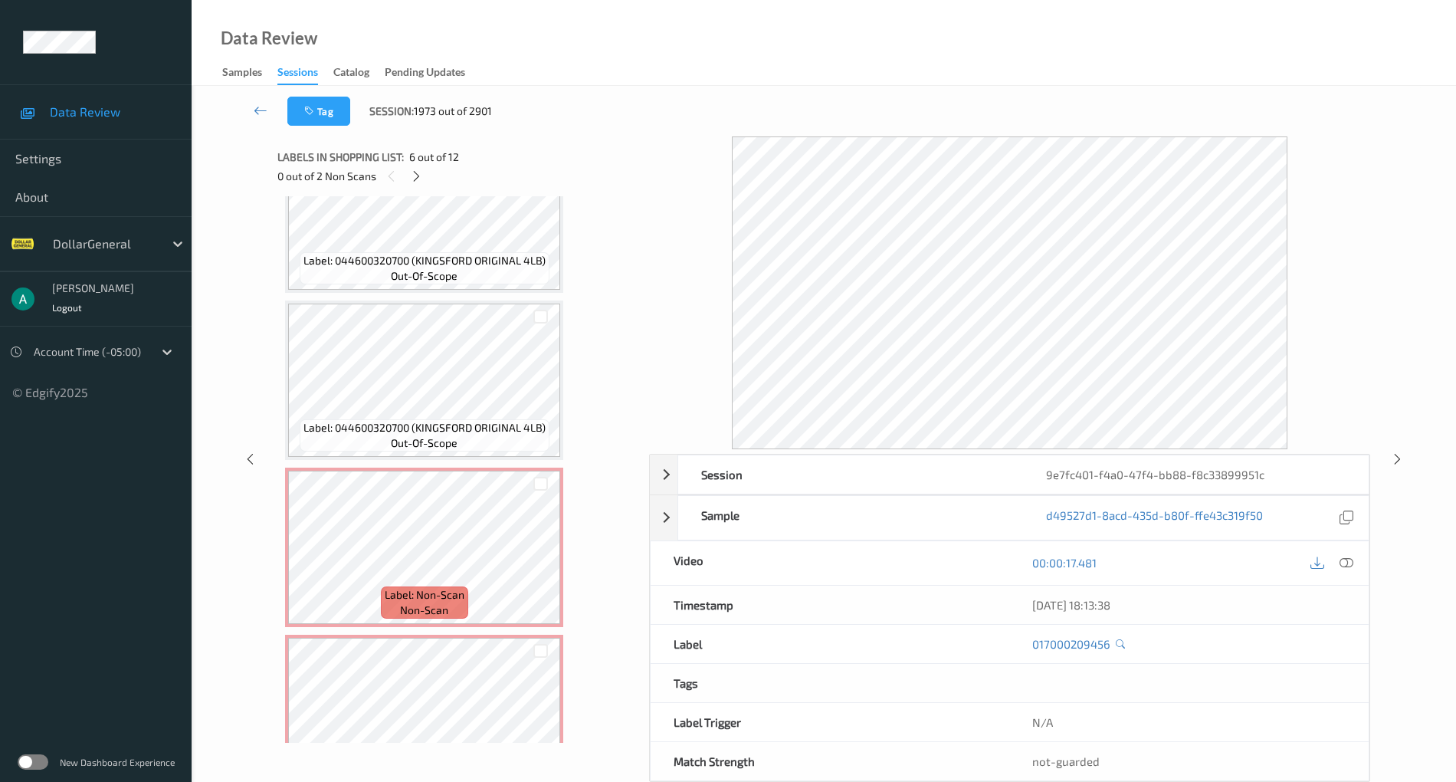
scroll to position [1242, 0]
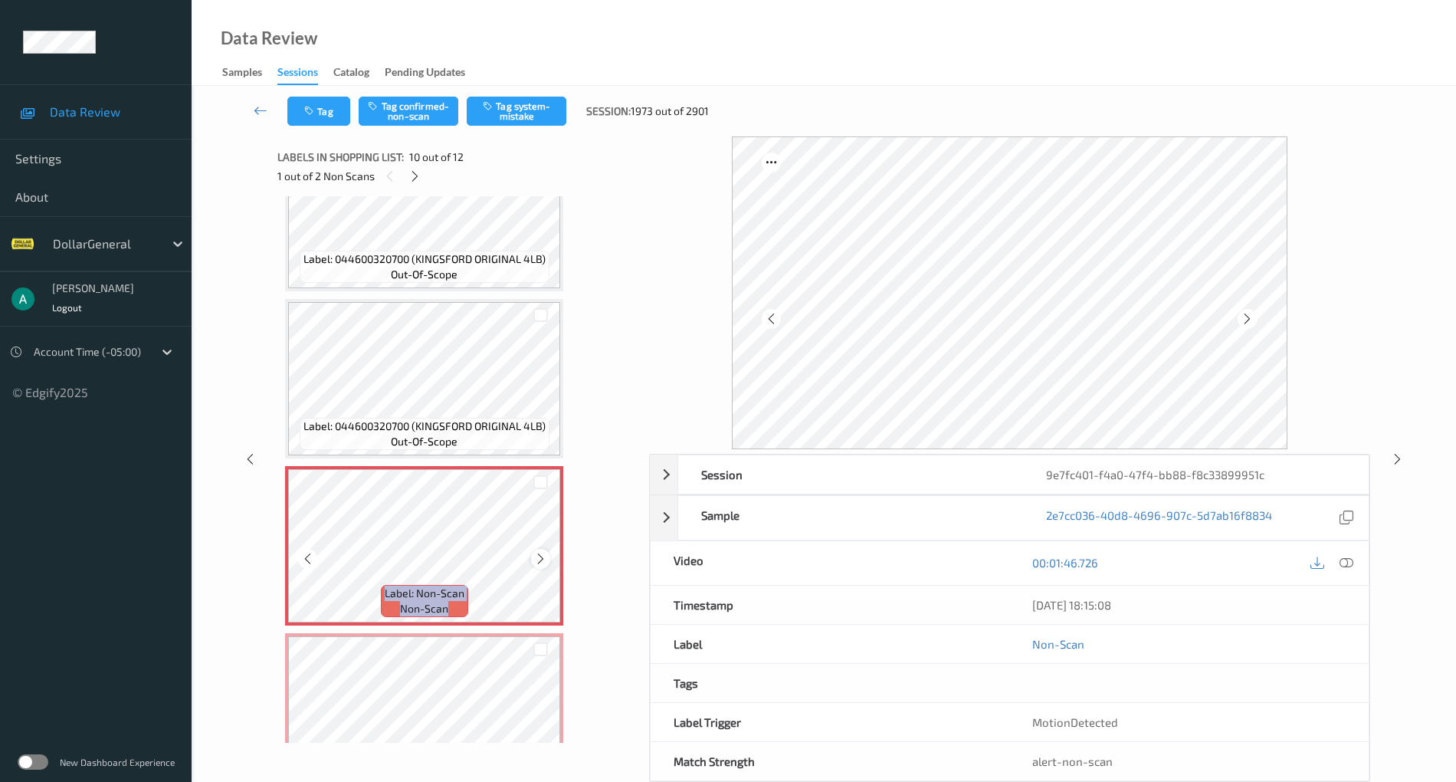
click at [535, 554] on icon at bounding box center [540, 559] width 13 height 14
click at [536, 554] on icon at bounding box center [540, 559] width 13 height 14
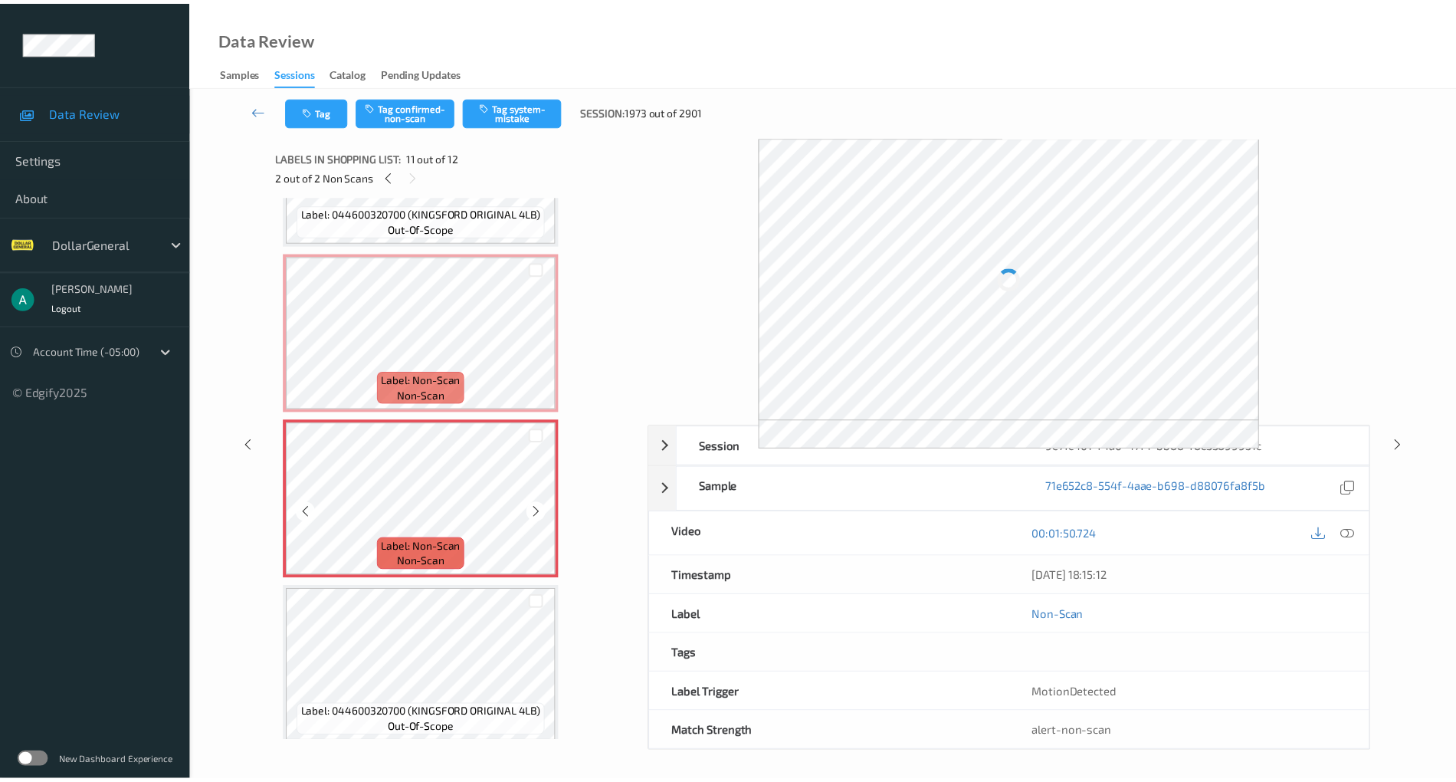
scroll to position [1465, 0]
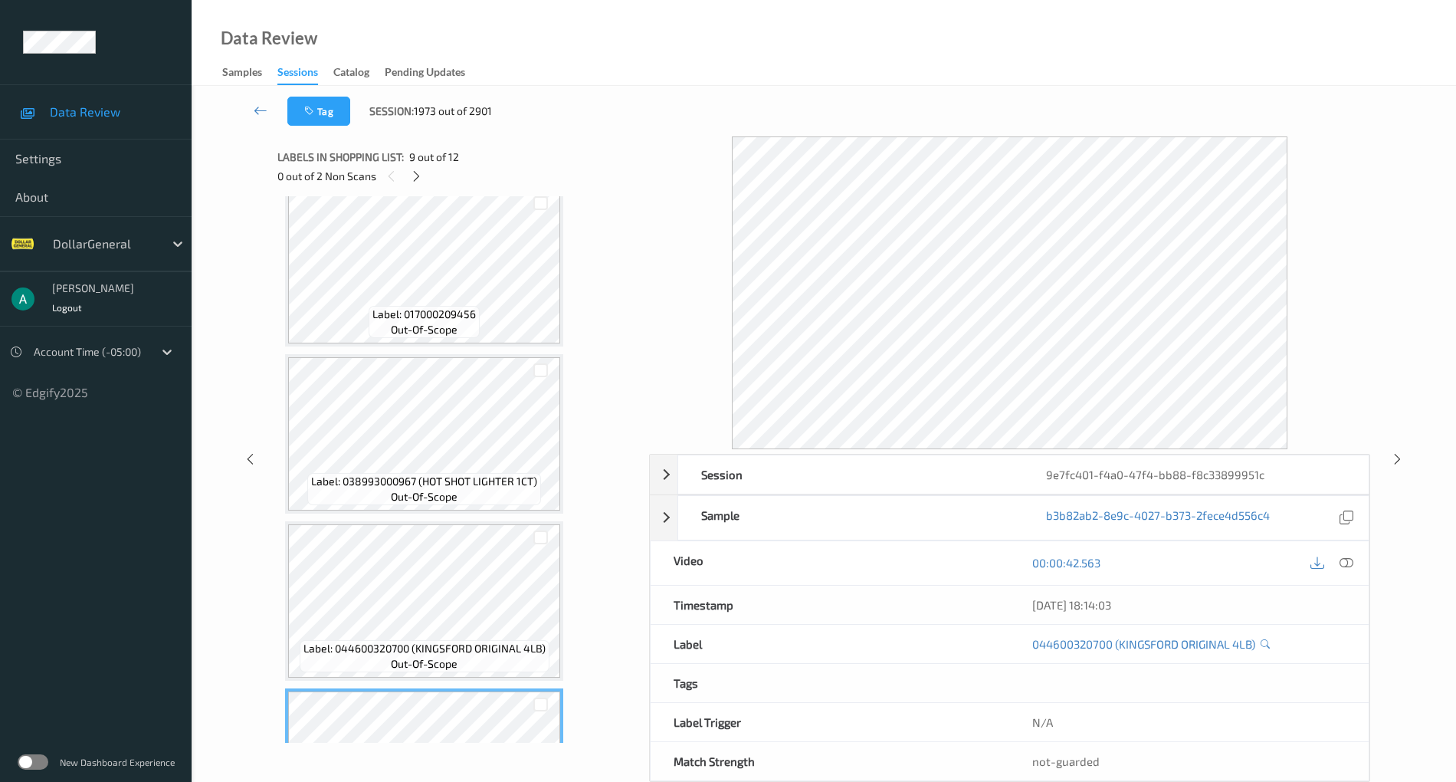
click at [435, 477] on span "Label: 038993000967 (HOT SHOT LIGHTER 1CT)" at bounding box center [424, 481] width 226 height 15
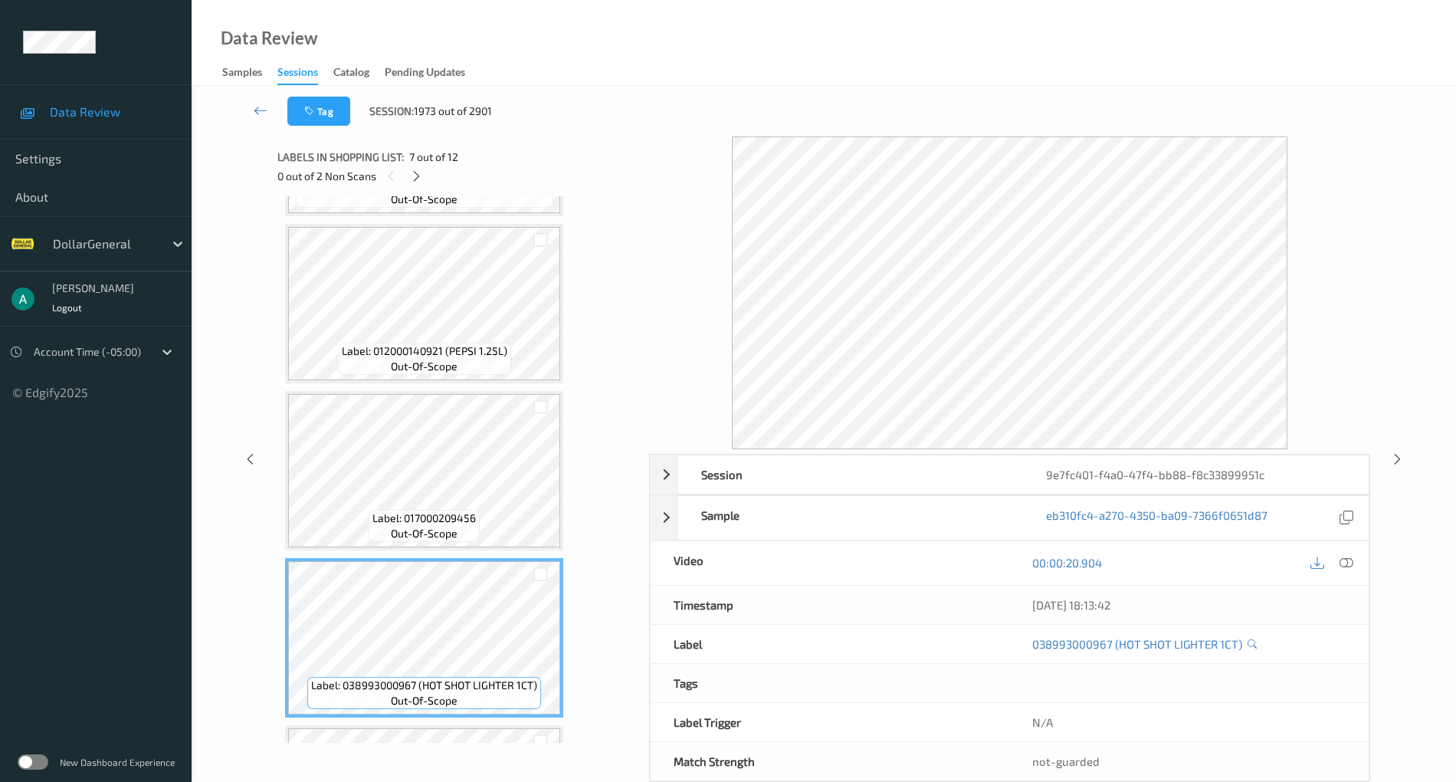
scroll to position [648, 0]
click at [432, 383] on div "Label: 012000140921 (PEPSI 1.25L) out-of-scope" at bounding box center [424, 303] width 278 height 159
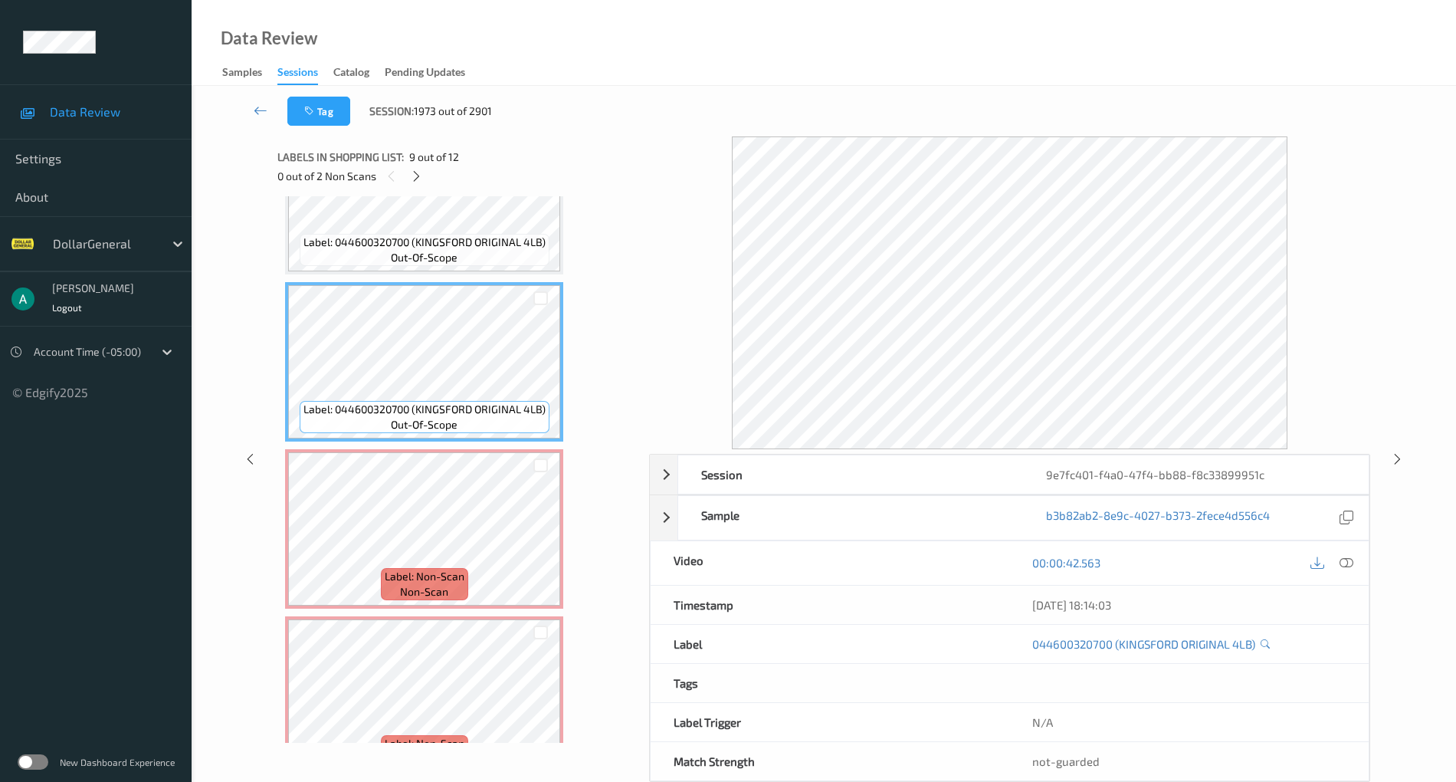
scroll to position [1262, 0]
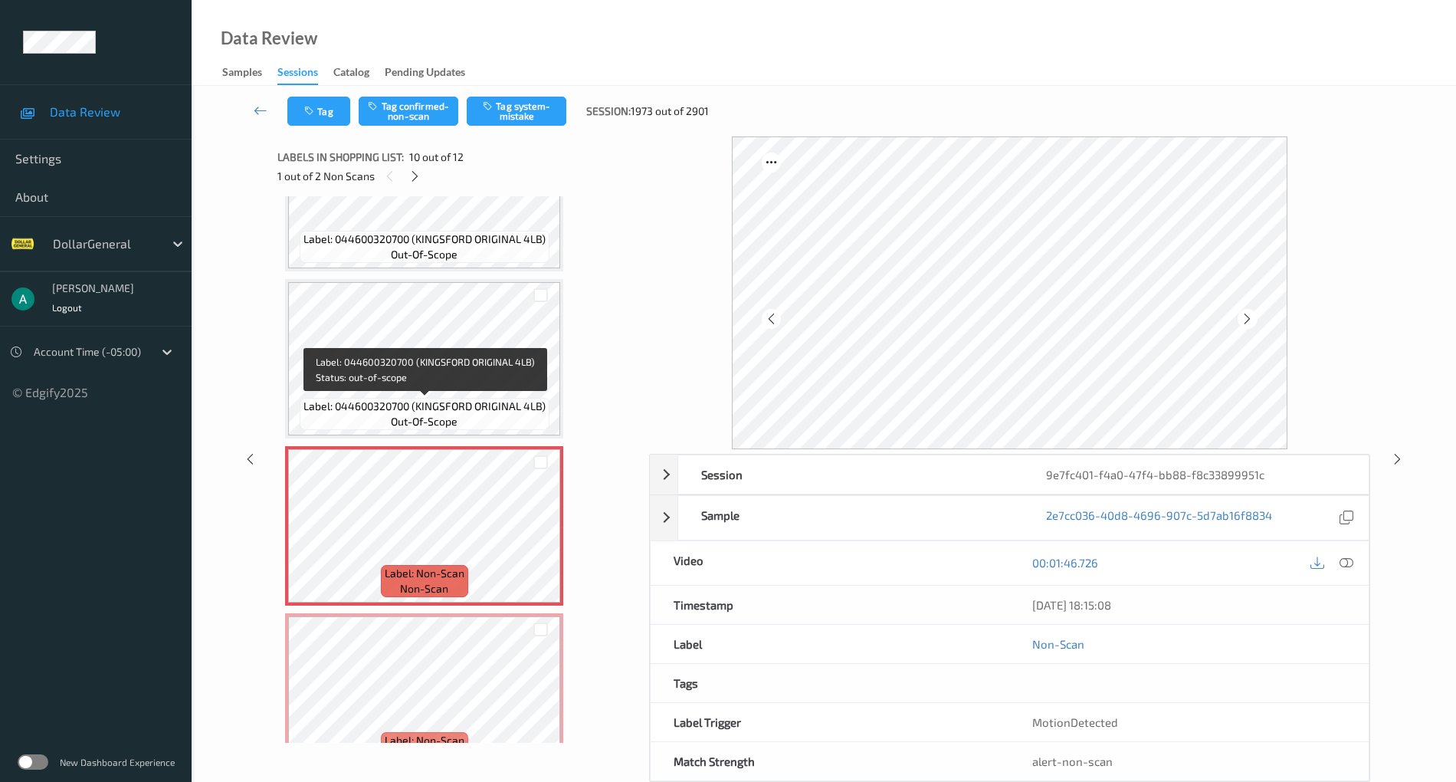
click at [489, 418] on div "Label: 044600320700 (KINGSFORD ORIGINAL 4LB) out-of-scope" at bounding box center [425, 414] width 250 height 32
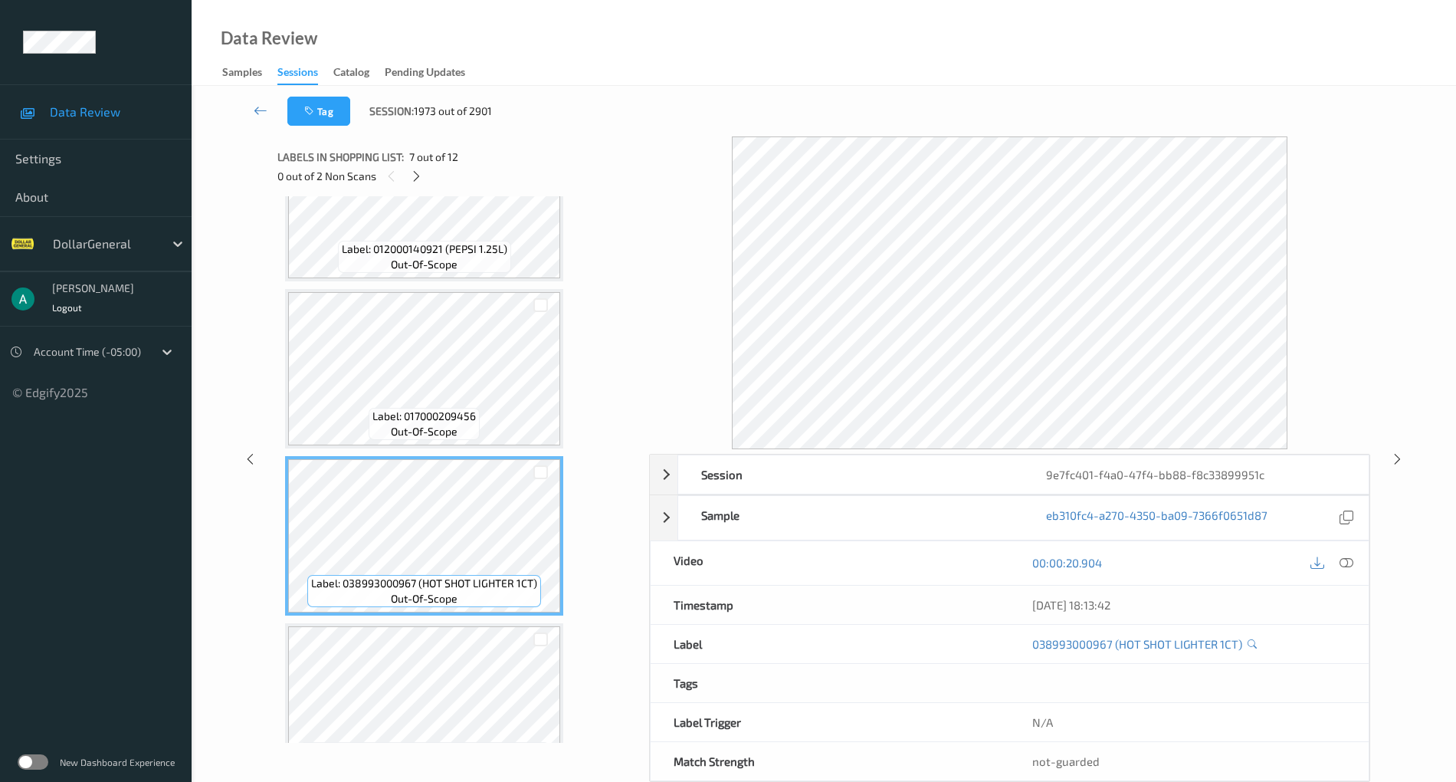
click at [452, 452] on div "Label: 023100118024 (PEDIGREE POUCH BFBCCH 1CT) out-of-scope Label: 02310011801…" at bounding box center [457, 452] width 345 height 1997
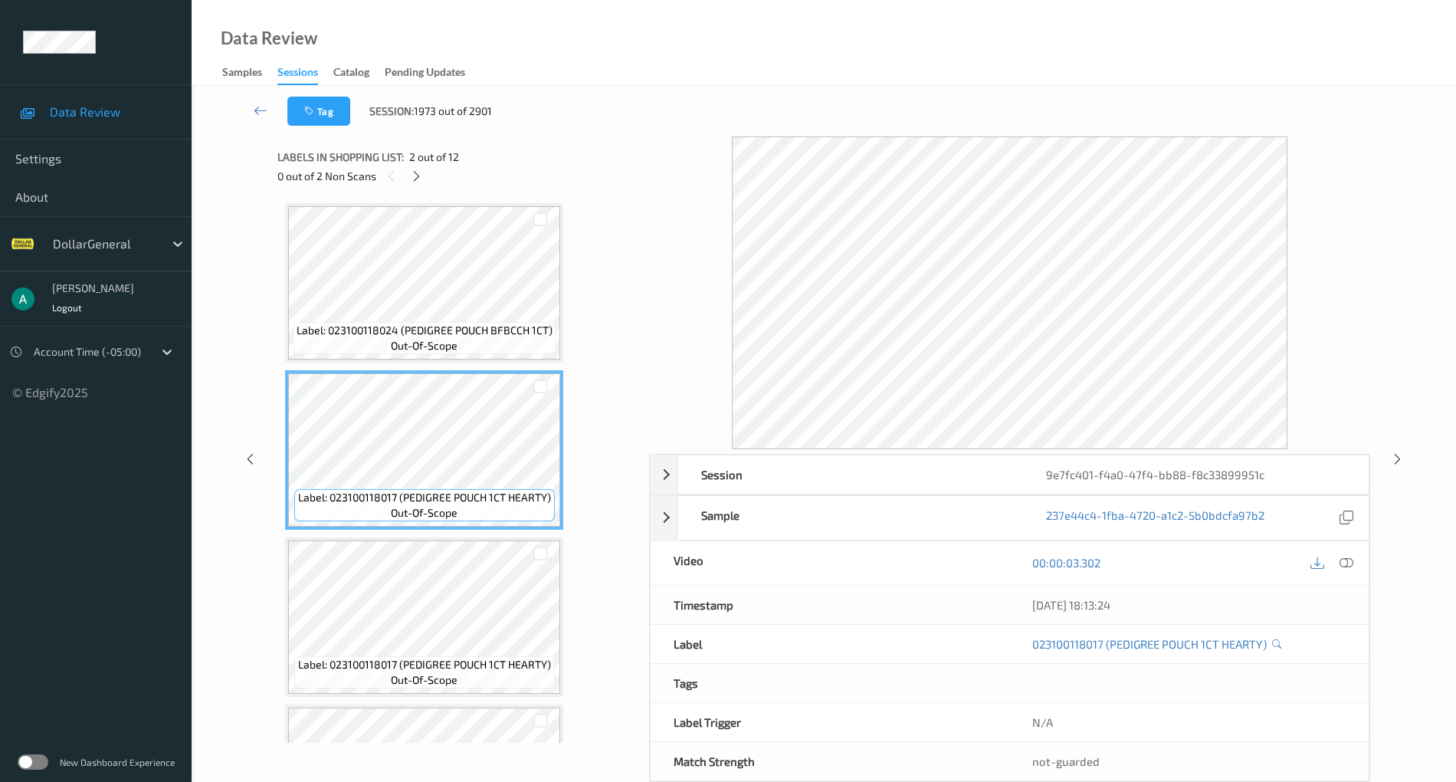
scroll to position [0, 0]
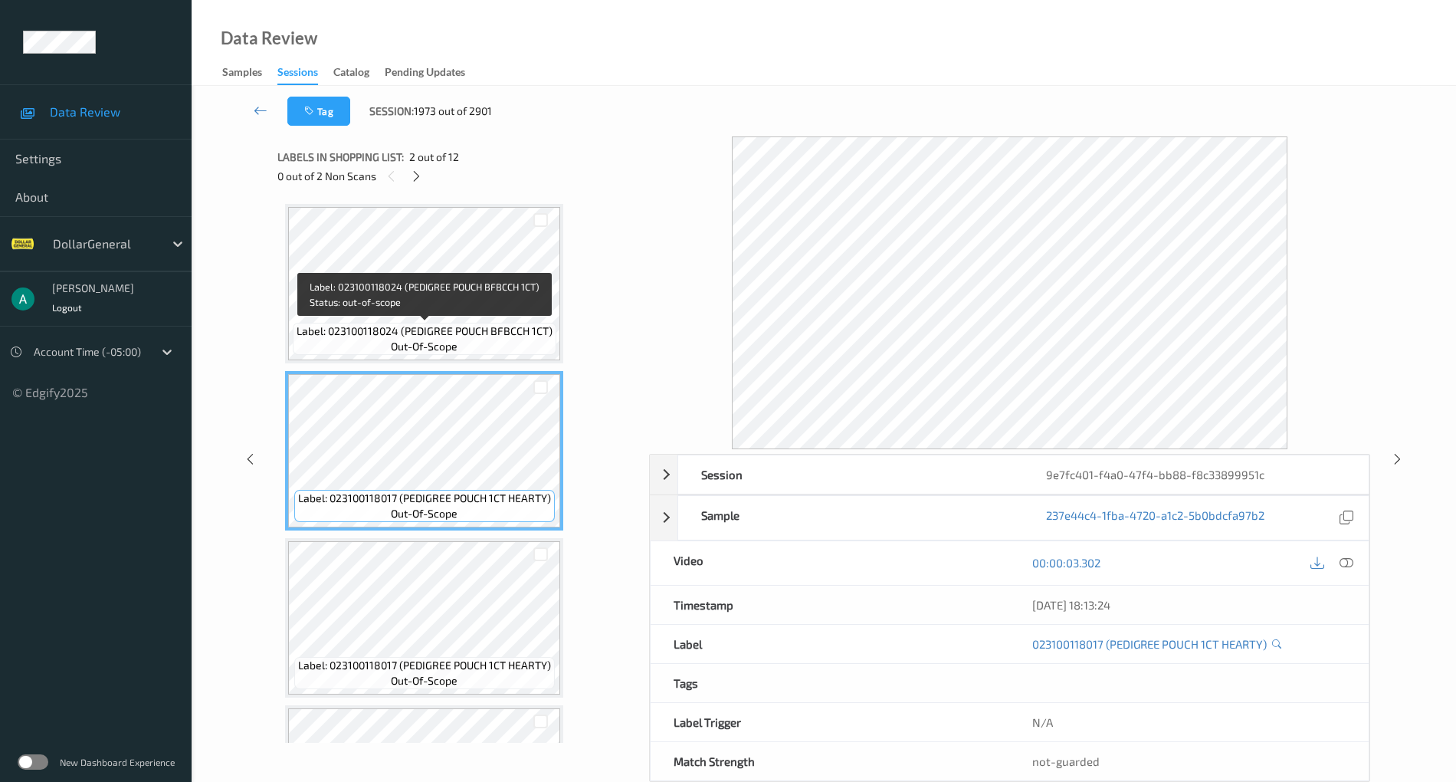
click at [463, 328] on span "Label: 023100118024 (PEDIGREE POUCH BFBCCH 1CT)" at bounding box center [425, 330] width 256 height 15
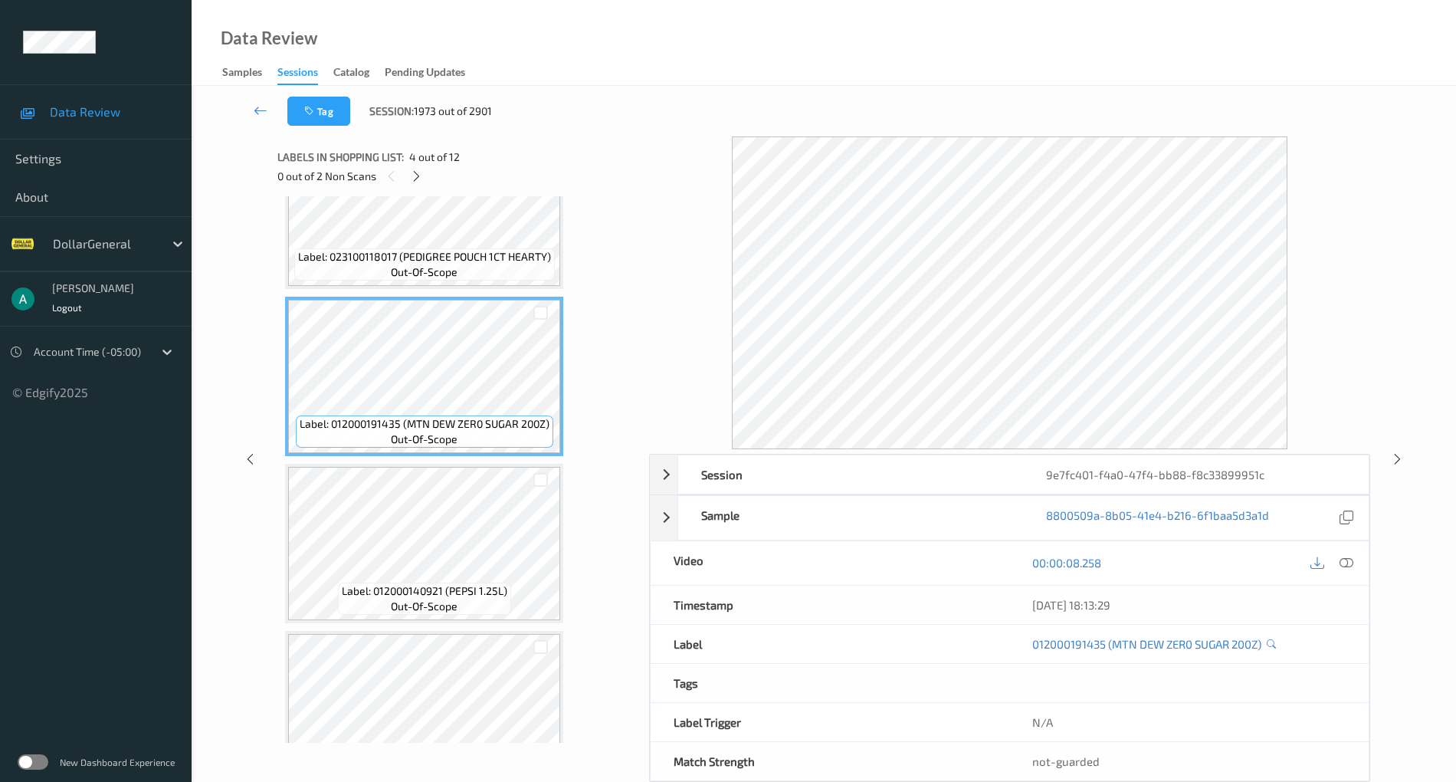
click at [460, 446] on div "Label: 012000191435 (MTN DEW ZER0 SUGAR 200Z) out-of-scope" at bounding box center [425, 431] width 258 height 32
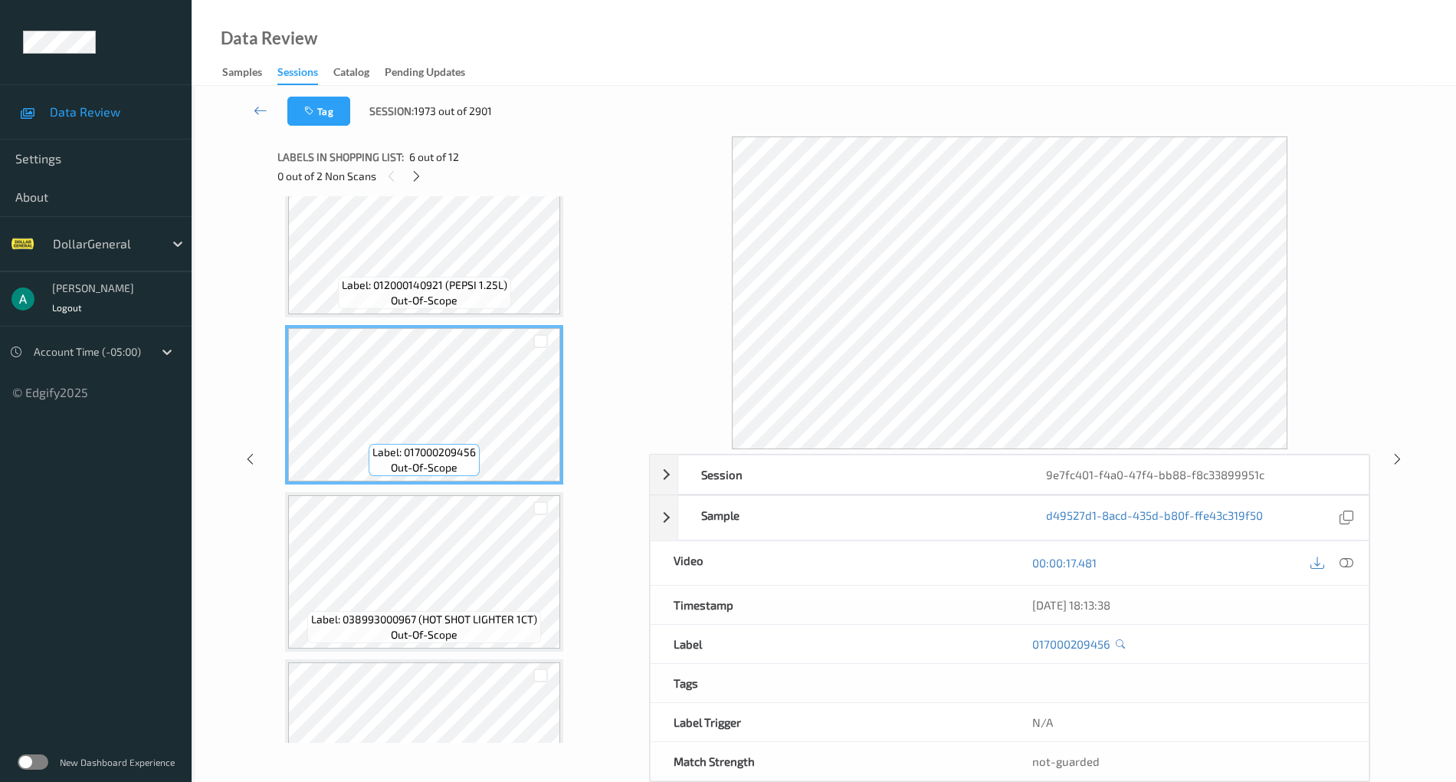
scroll to position [715, 0]
click at [1347, 559] on icon at bounding box center [1347, 563] width 14 height 14
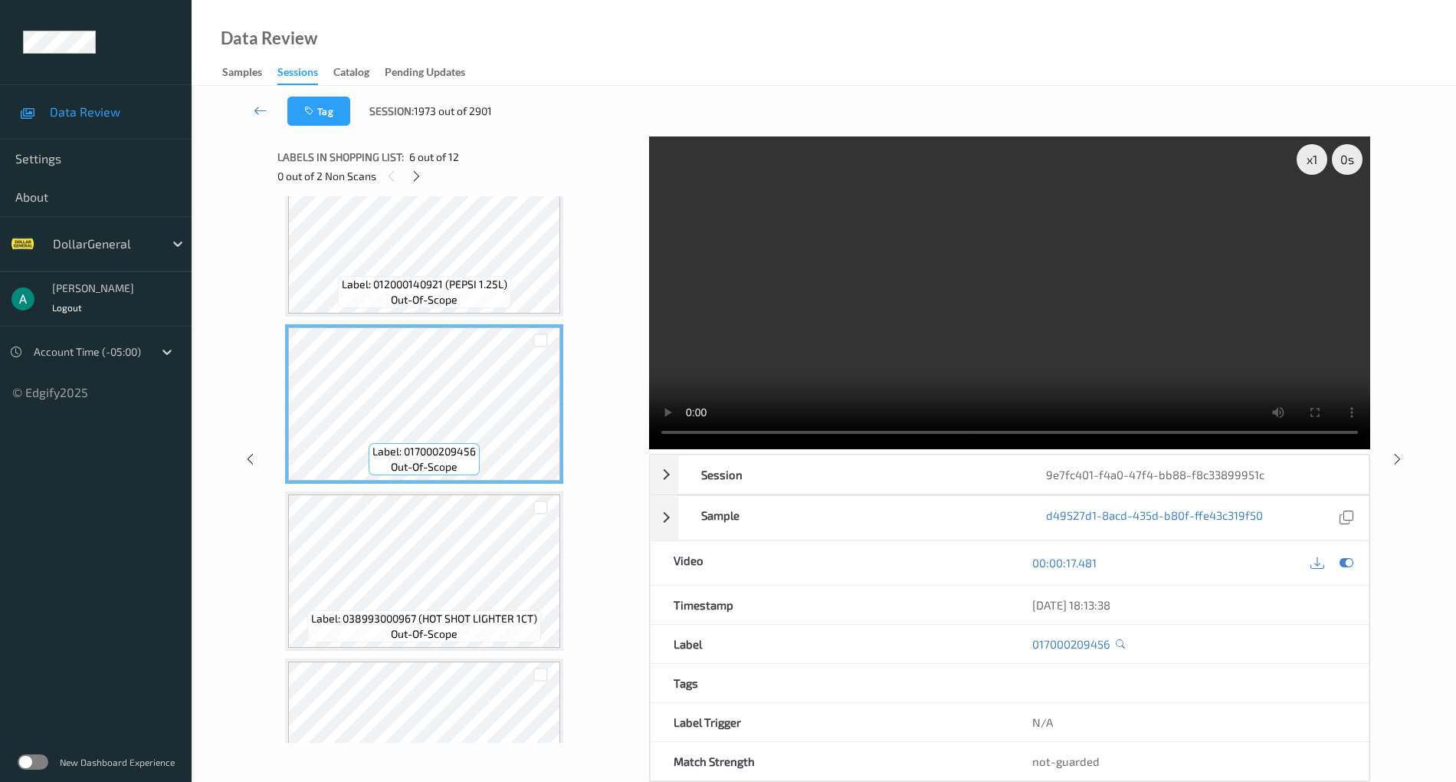
click at [932, 259] on video at bounding box center [1009, 292] width 721 height 313
click at [1348, 565] on icon at bounding box center [1347, 563] width 14 height 14
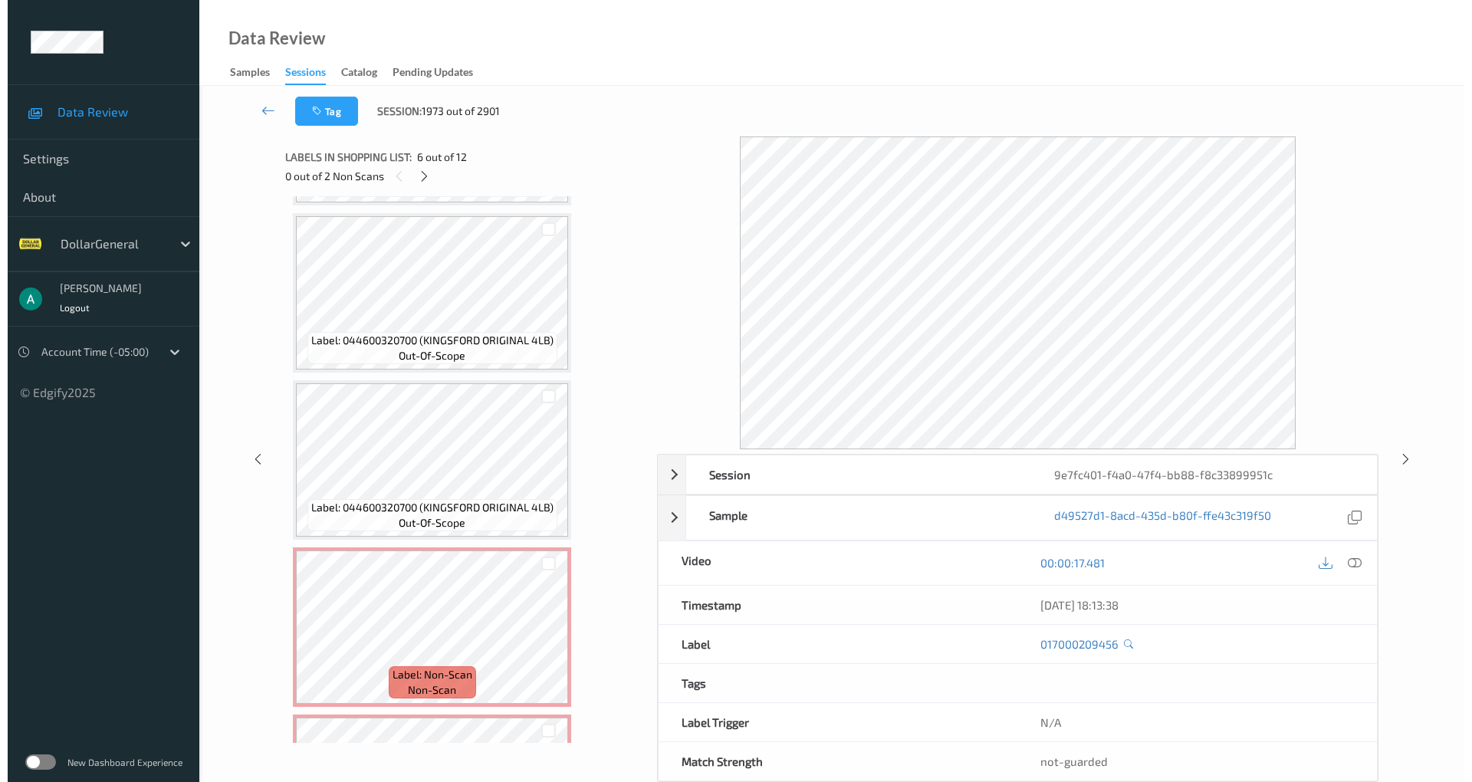
scroll to position [1465, 0]
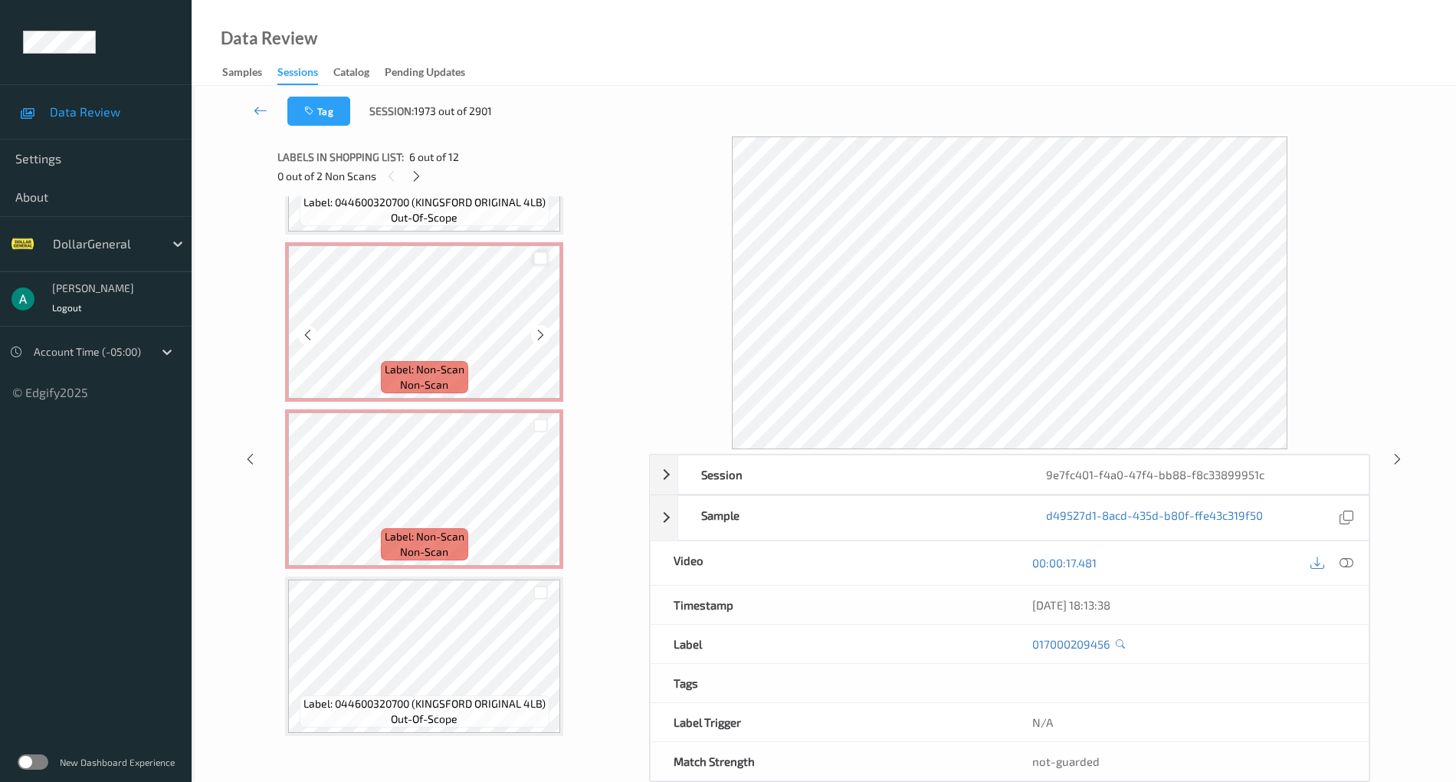
click at [537, 254] on div at bounding box center [540, 258] width 15 height 15
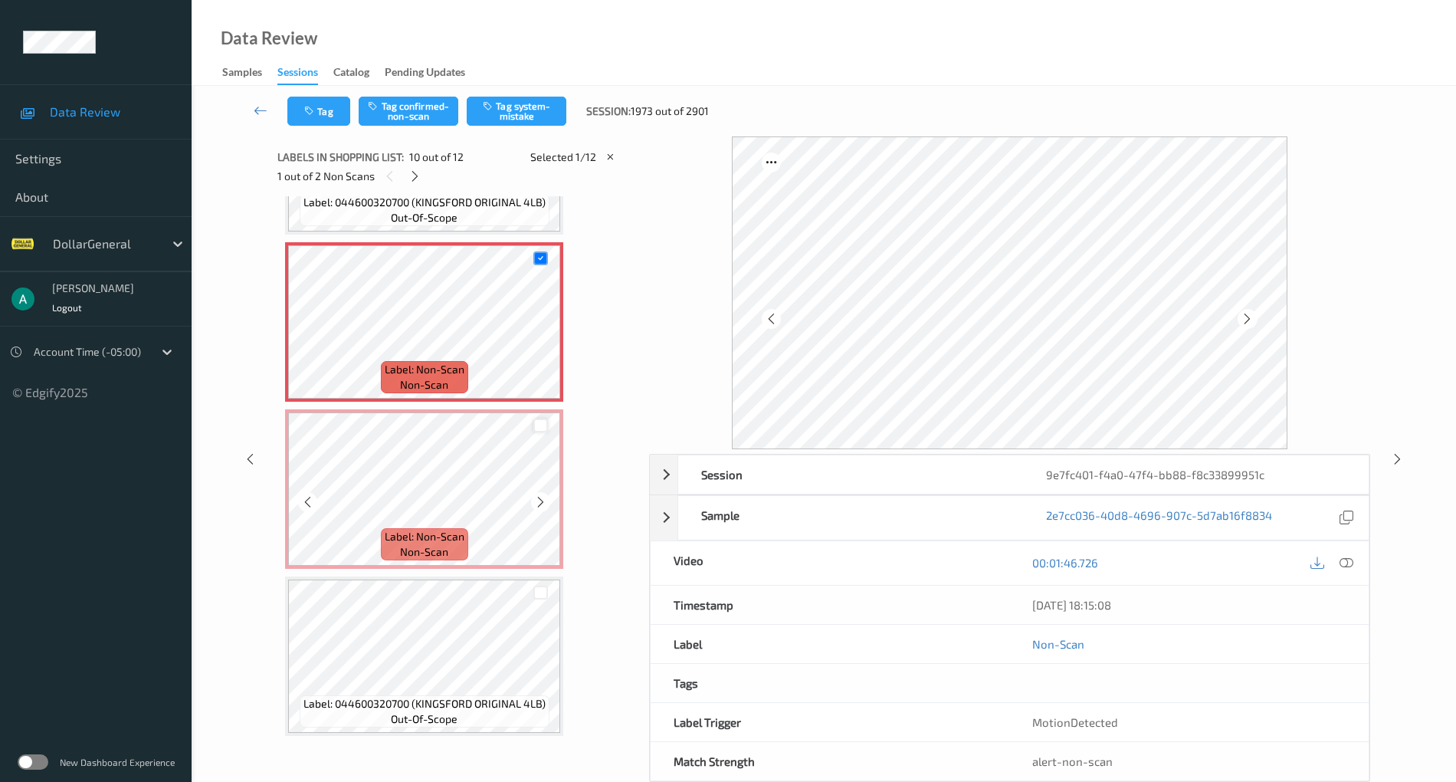
click at [533, 424] on div at bounding box center [540, 425] width 15 height 15
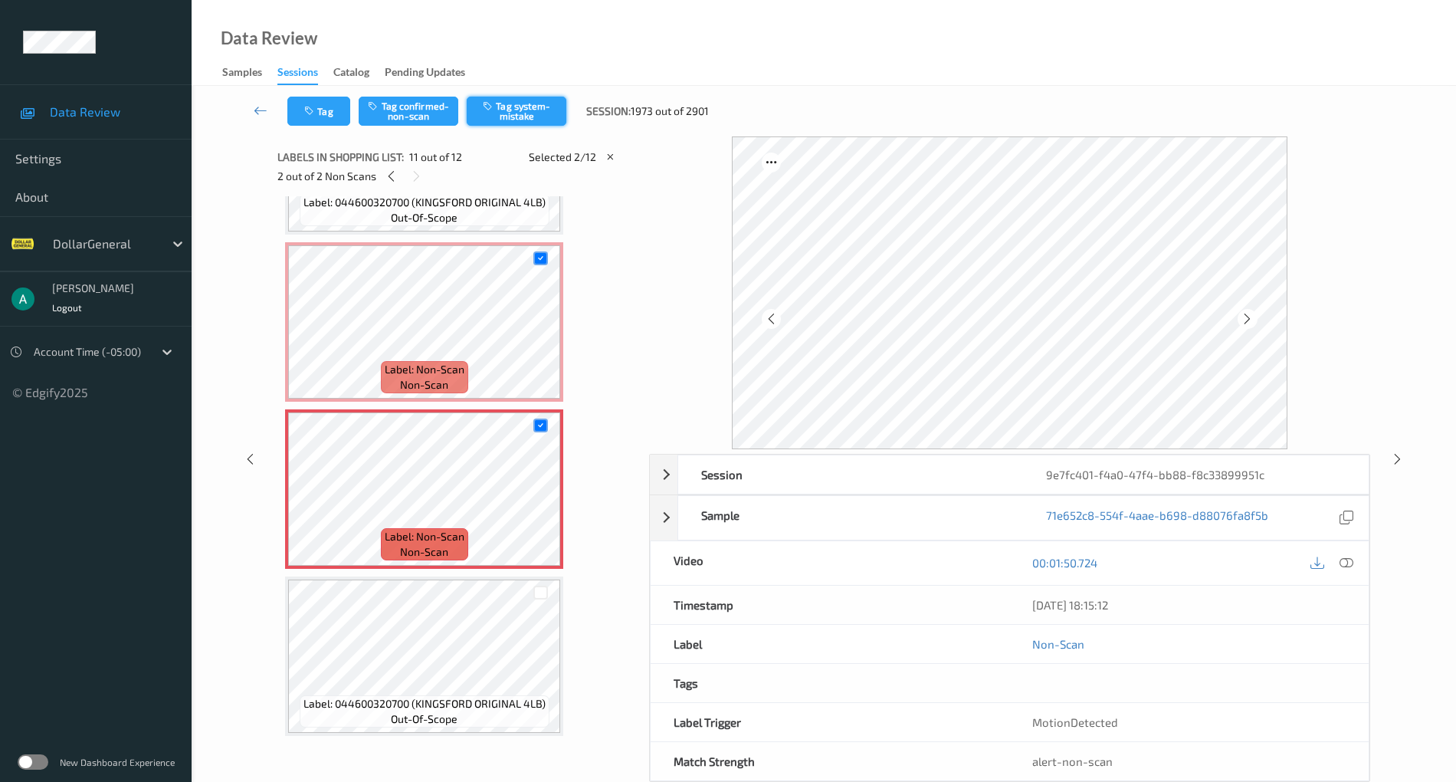
click at [496, 112] on button "Tag system-mistake" at bounding box center [517, 111] width 100 height 29
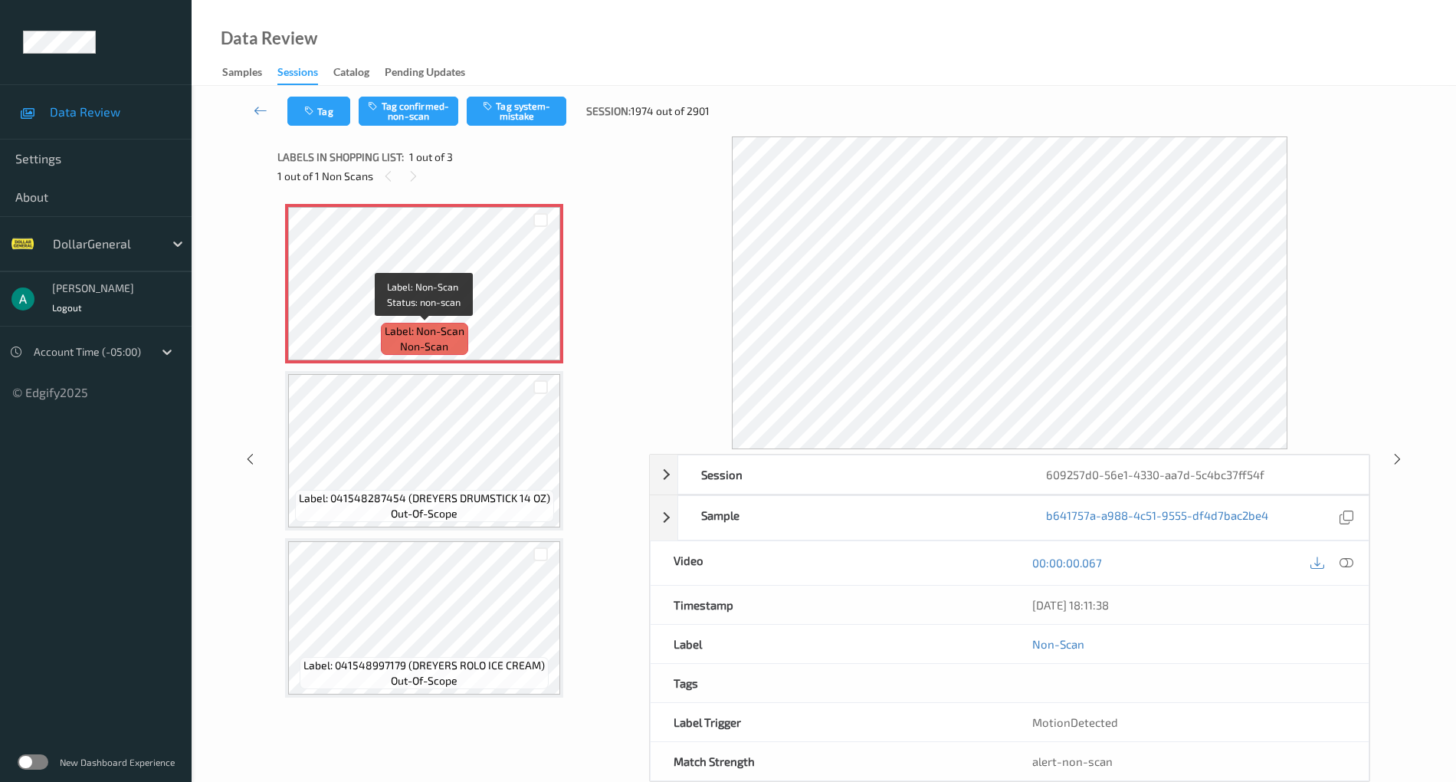
click at [391, 352] on div "Label: Non-Scan non-scan" at bounding box center [424, 339] width 87 height 32
click at [529, 104] on button "Tag system-mistake" at bounding box center [517, 111] width 100 height 29
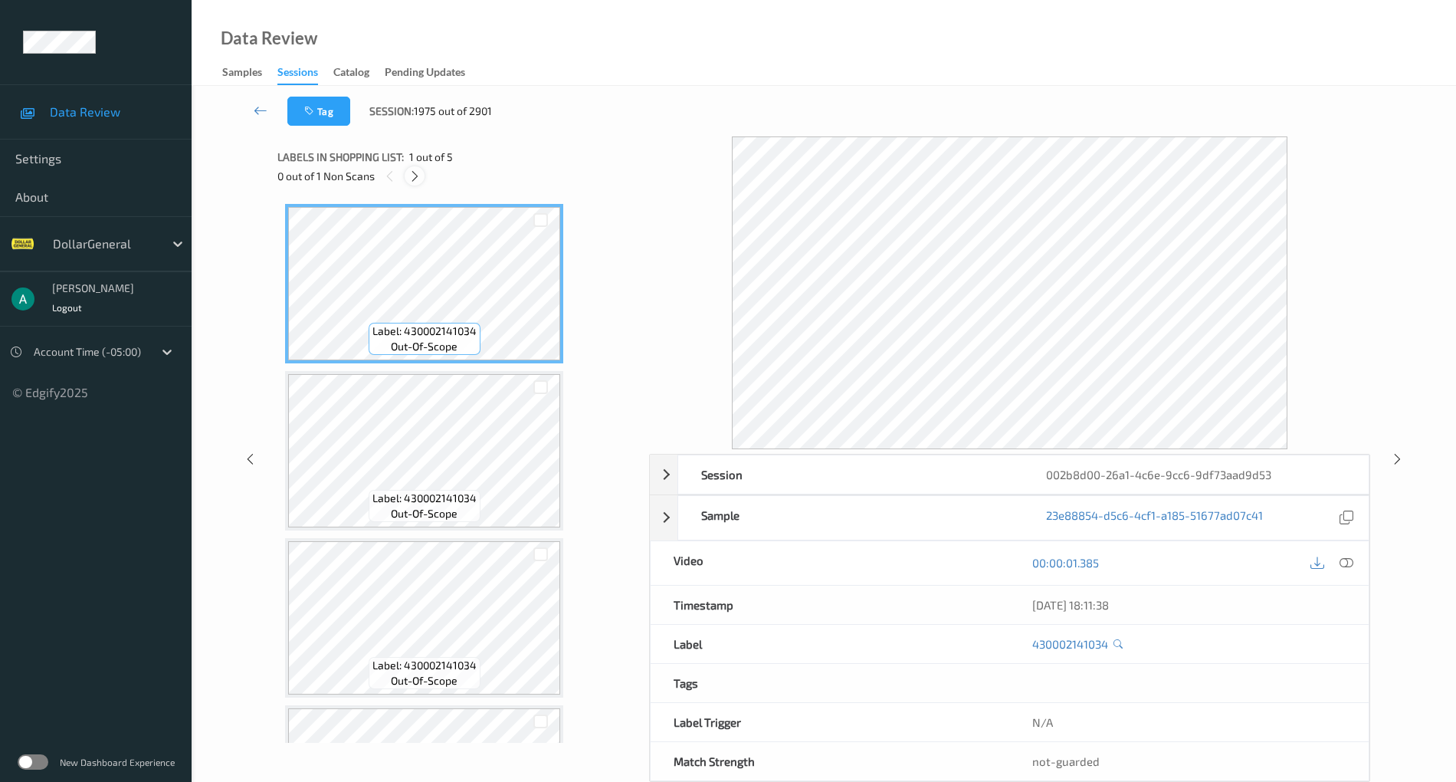
click at [410, 179] on icon at bounding box center [414, 176] width 13 height 14
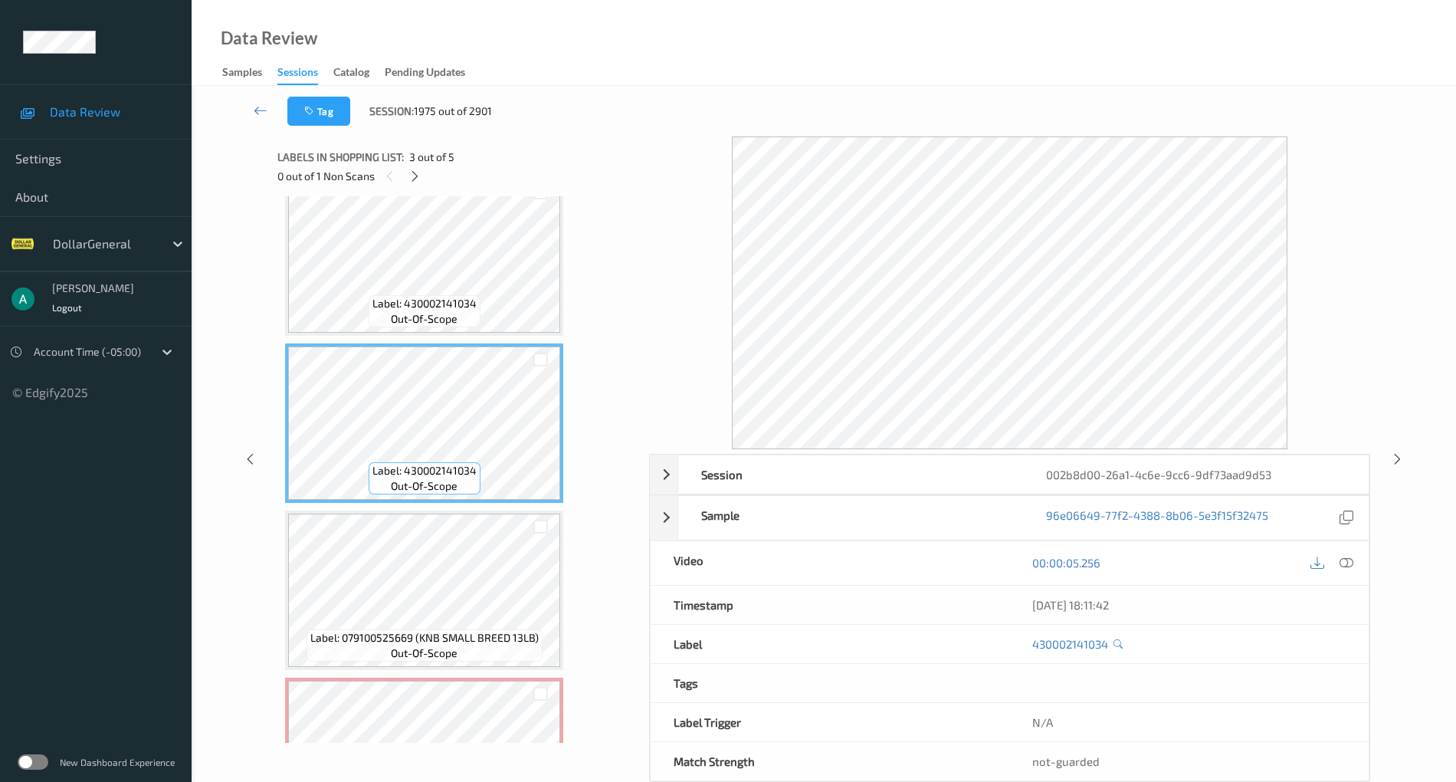
scroll to position [194, 0]
click at [461, 300] on span "Label: 430002141034" at bounding box center [424, 304] width 104 height 15
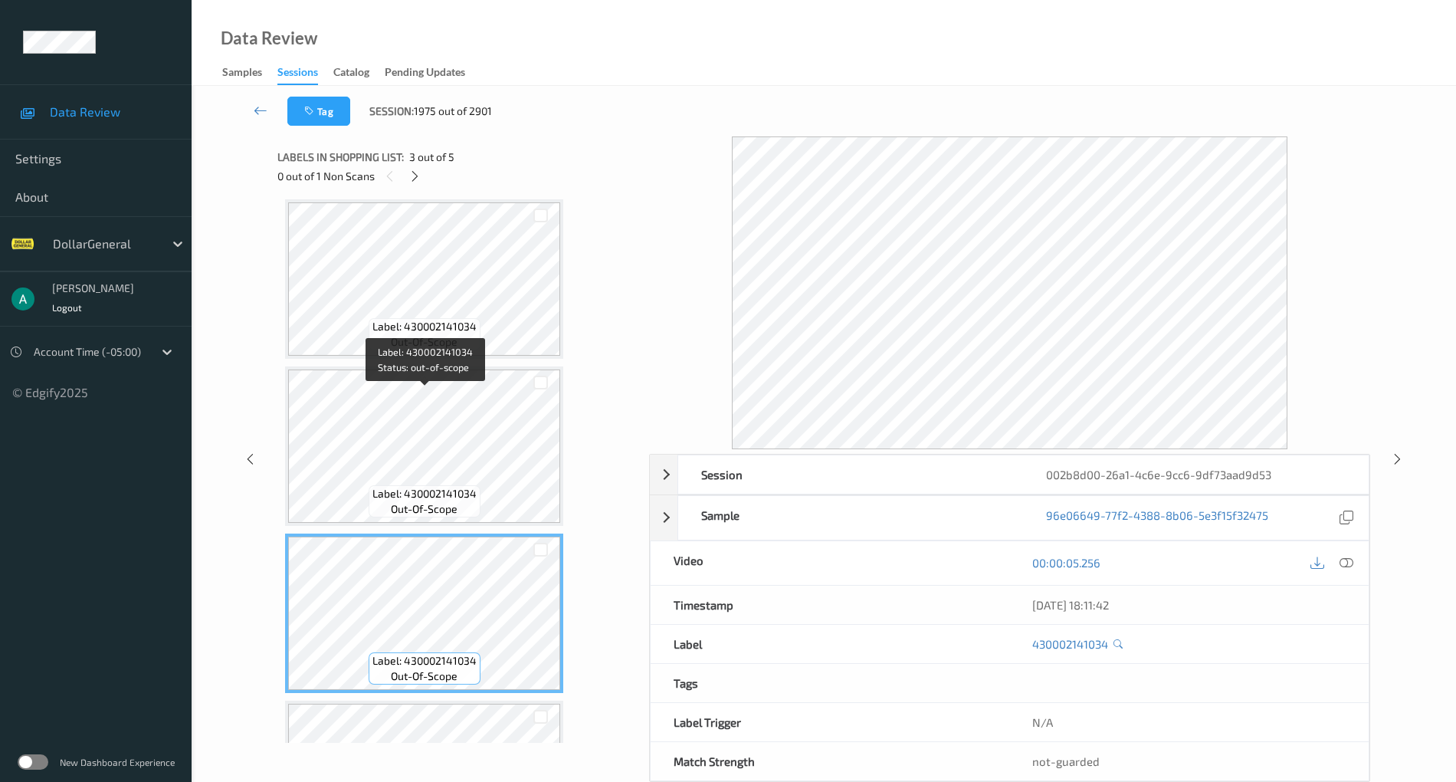
scroll to position [0, 0]
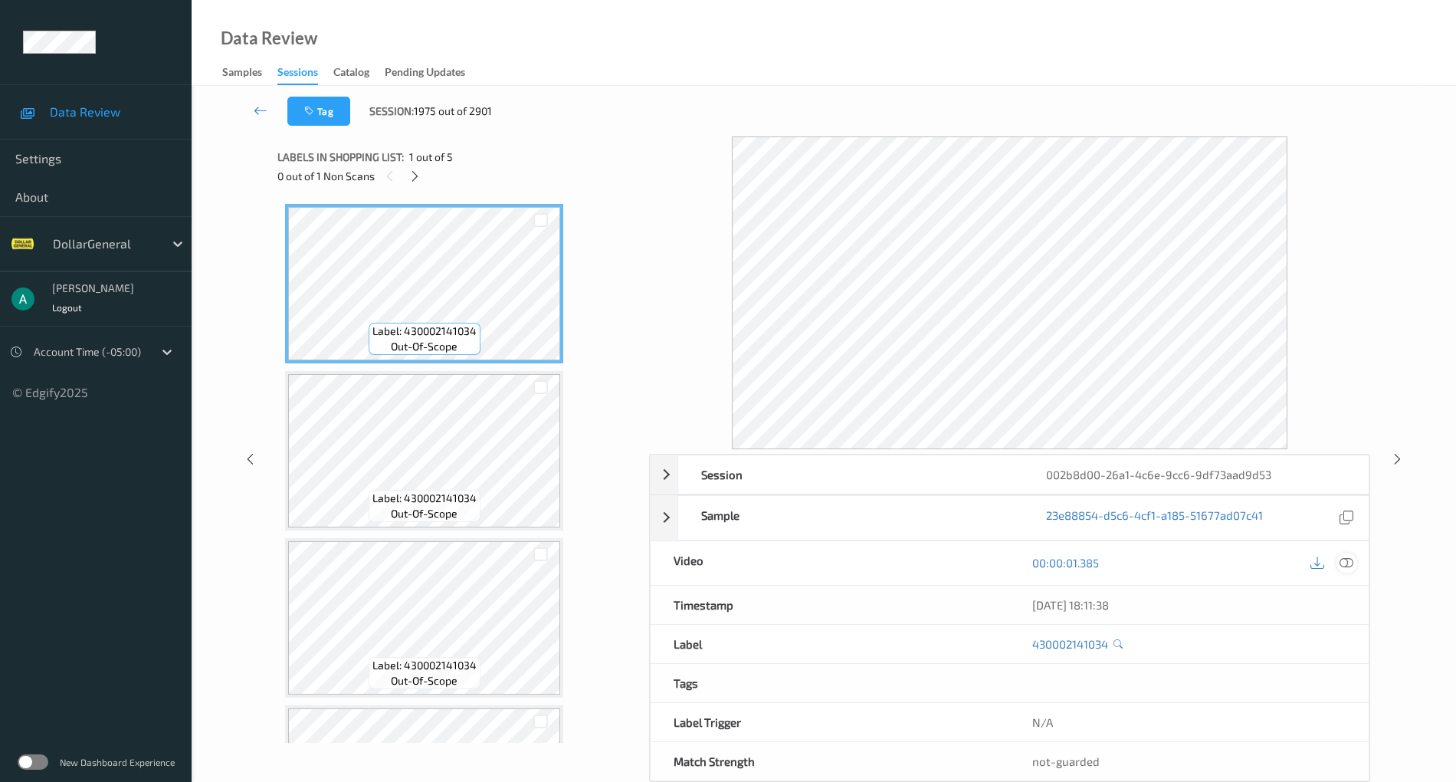
click at [1339, 565] on div at bounding box center [1347, 563] width 21 height 21
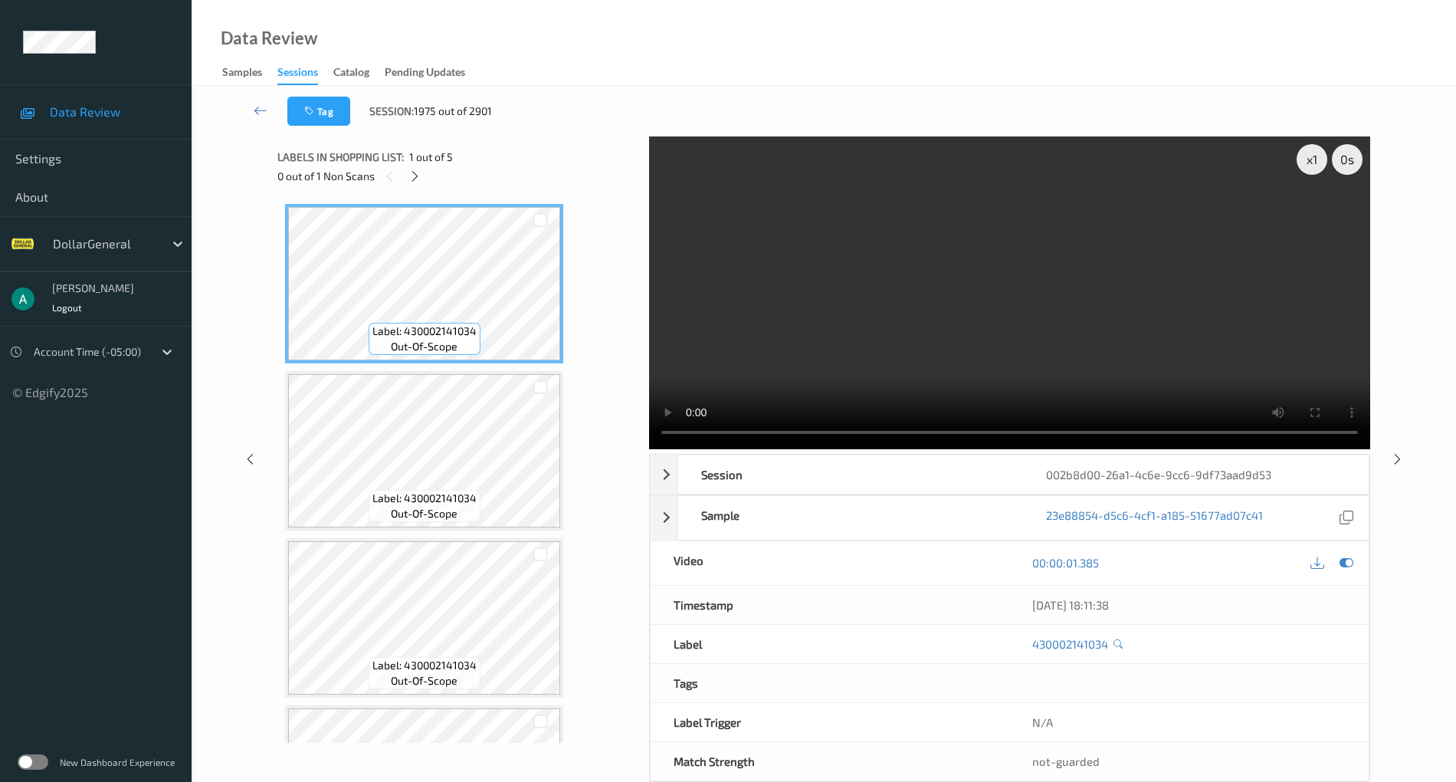
click at [1140, 368] on video at bounding box center [1009, 292] width 721 height 313
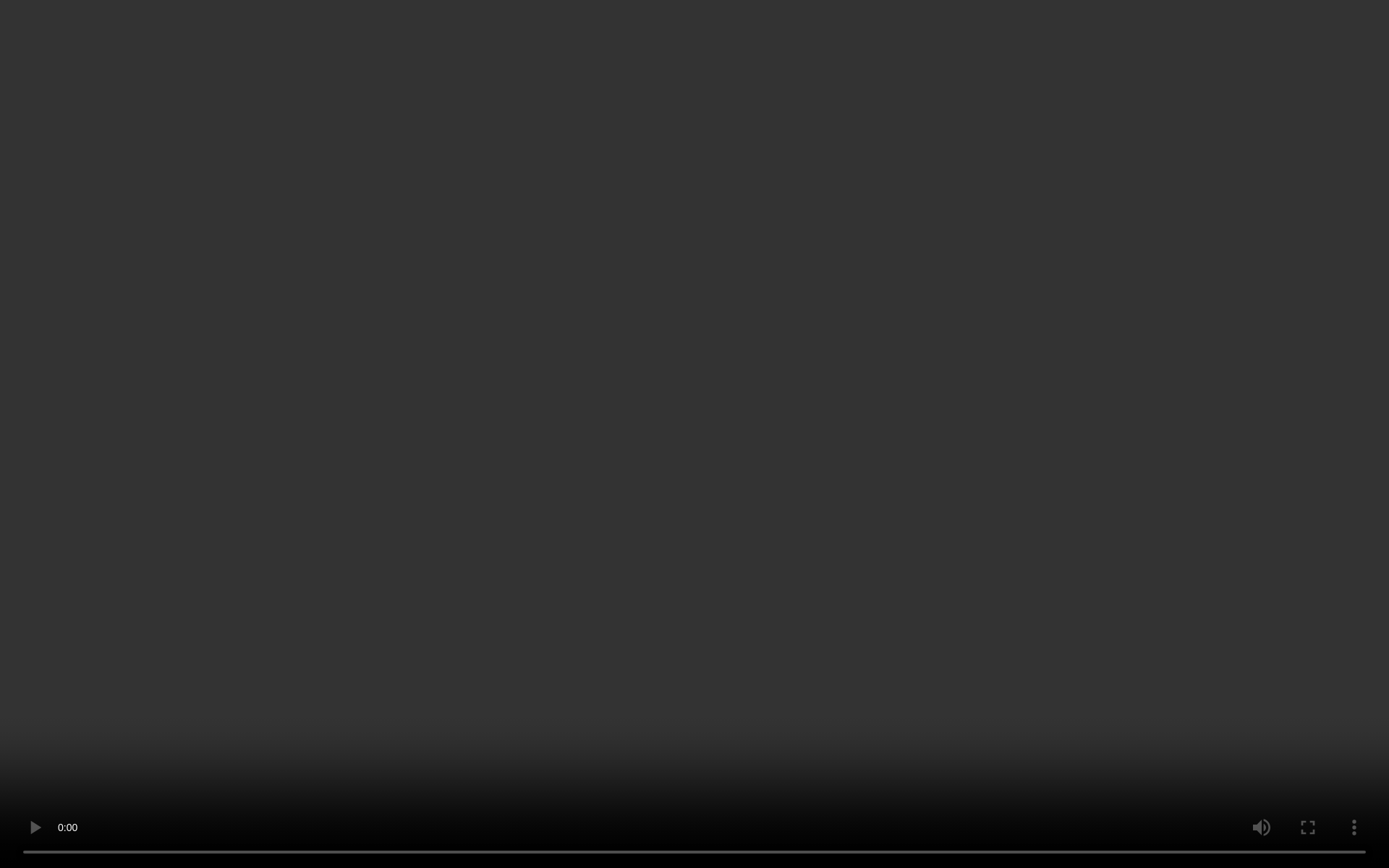
click at [761, 556] on video at bounding box center [694, 434] width 1389 height 868
click at [689, 567] on video at bounding box center [694, 434] width 1389 height 868
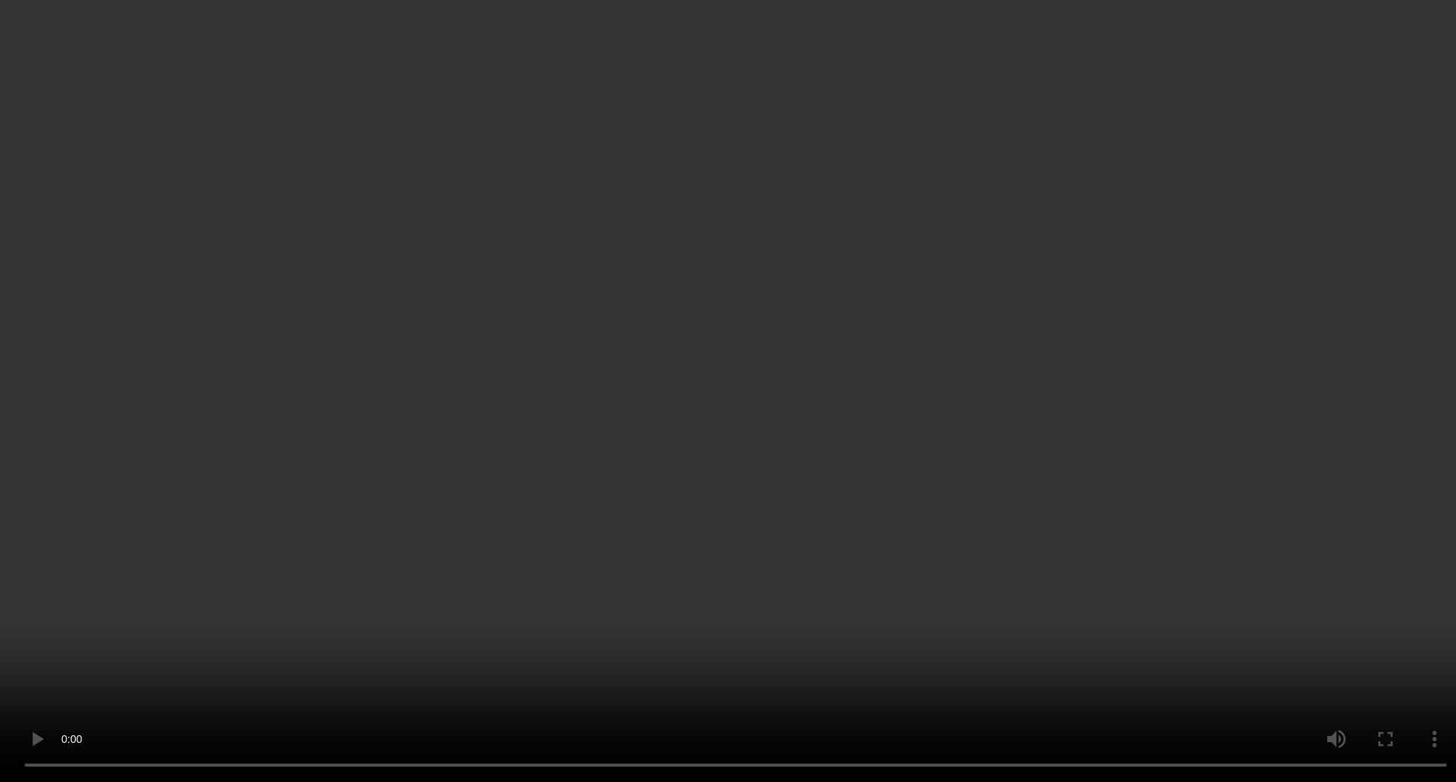
scroll to position [296, 0]
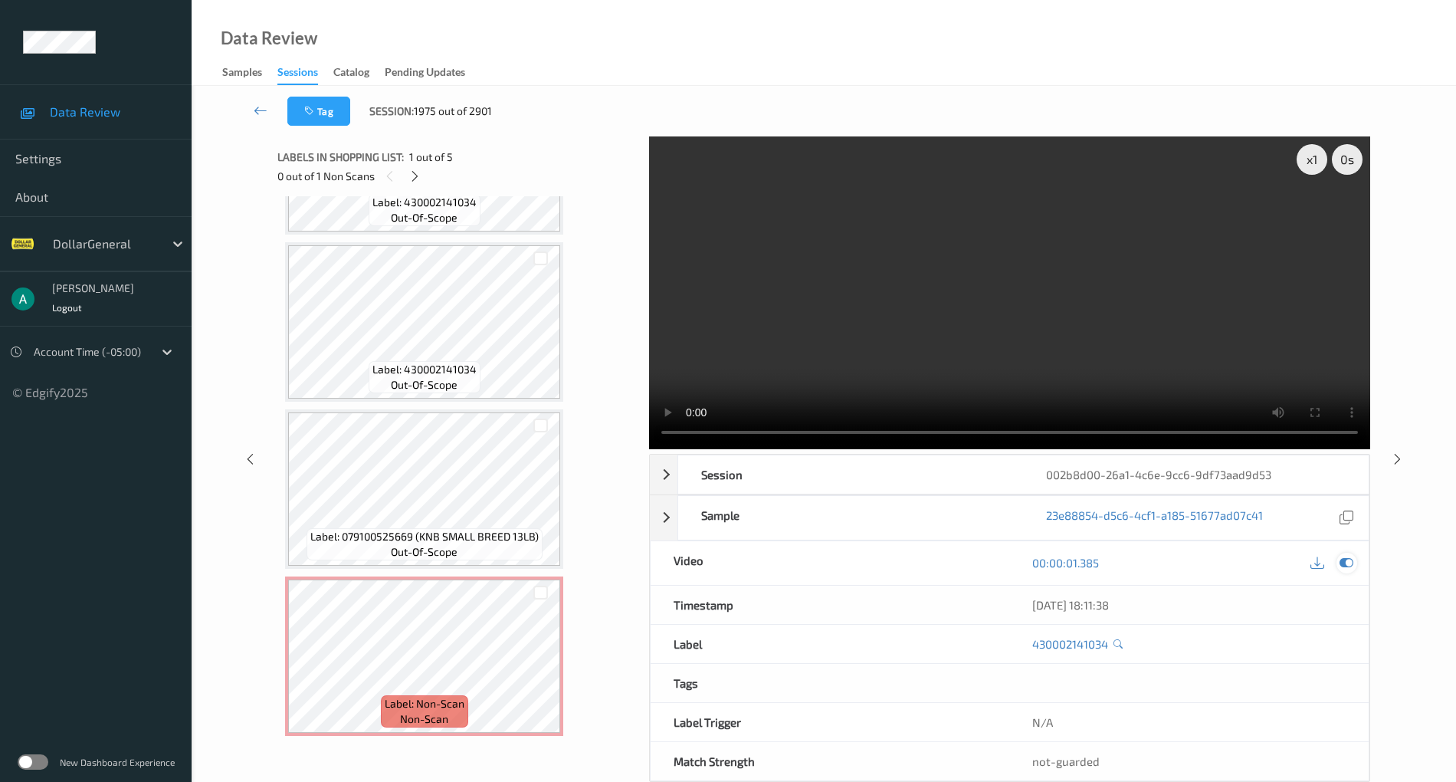
click at [1353, 567] on icon at bounding box center [1347, 563] width 14 height 14
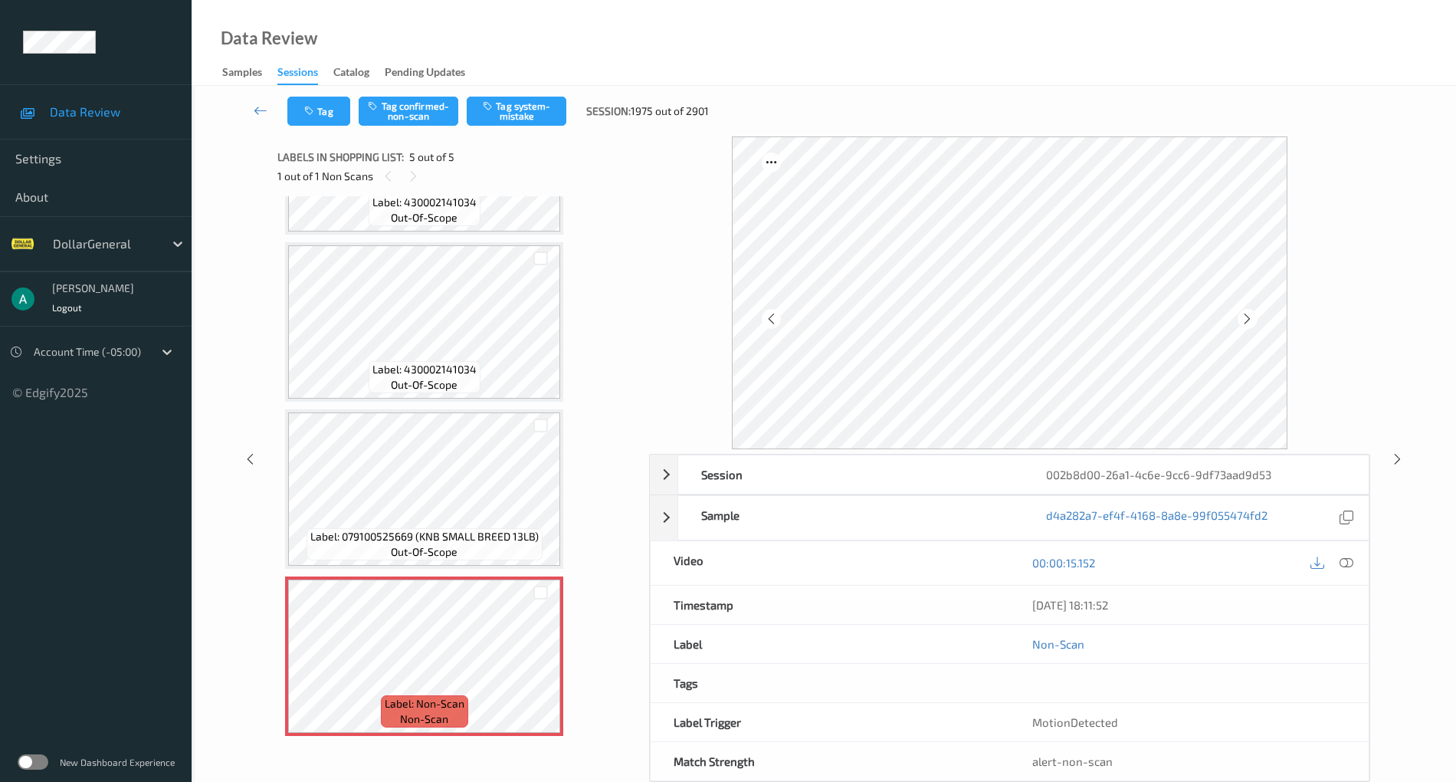
click at [446, 569] on div "Label: 430002141034 out-of-scope Label: 430002141034 out-of-scope Label: 430002…" at bounding box center [457, 322] width 345 height 828
click at [529, 103] on button "Tag system-mistake" at bounding box center [517, 111] width 100 height 29
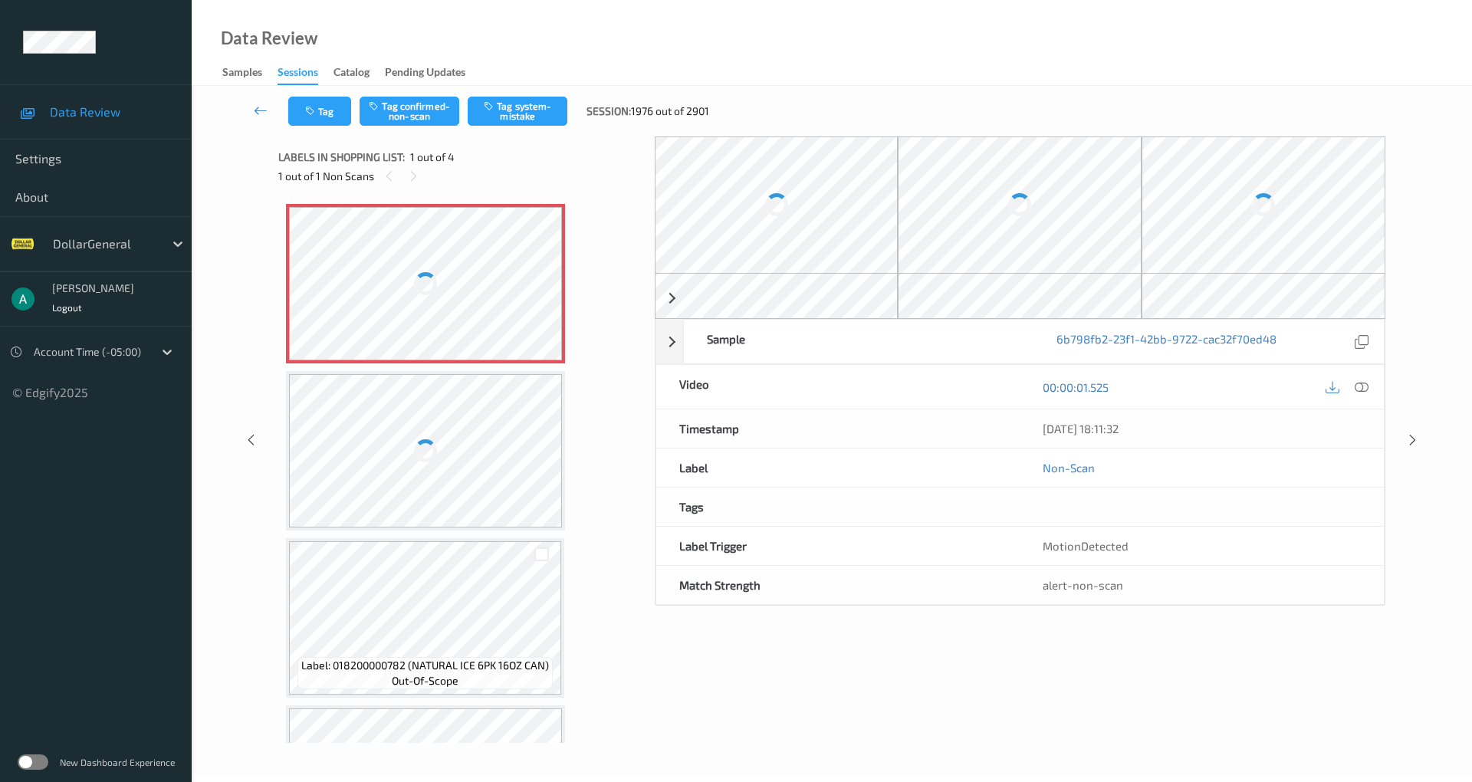
click at [491, 254] on div at bounding box center [425, 283] width 273 height 153
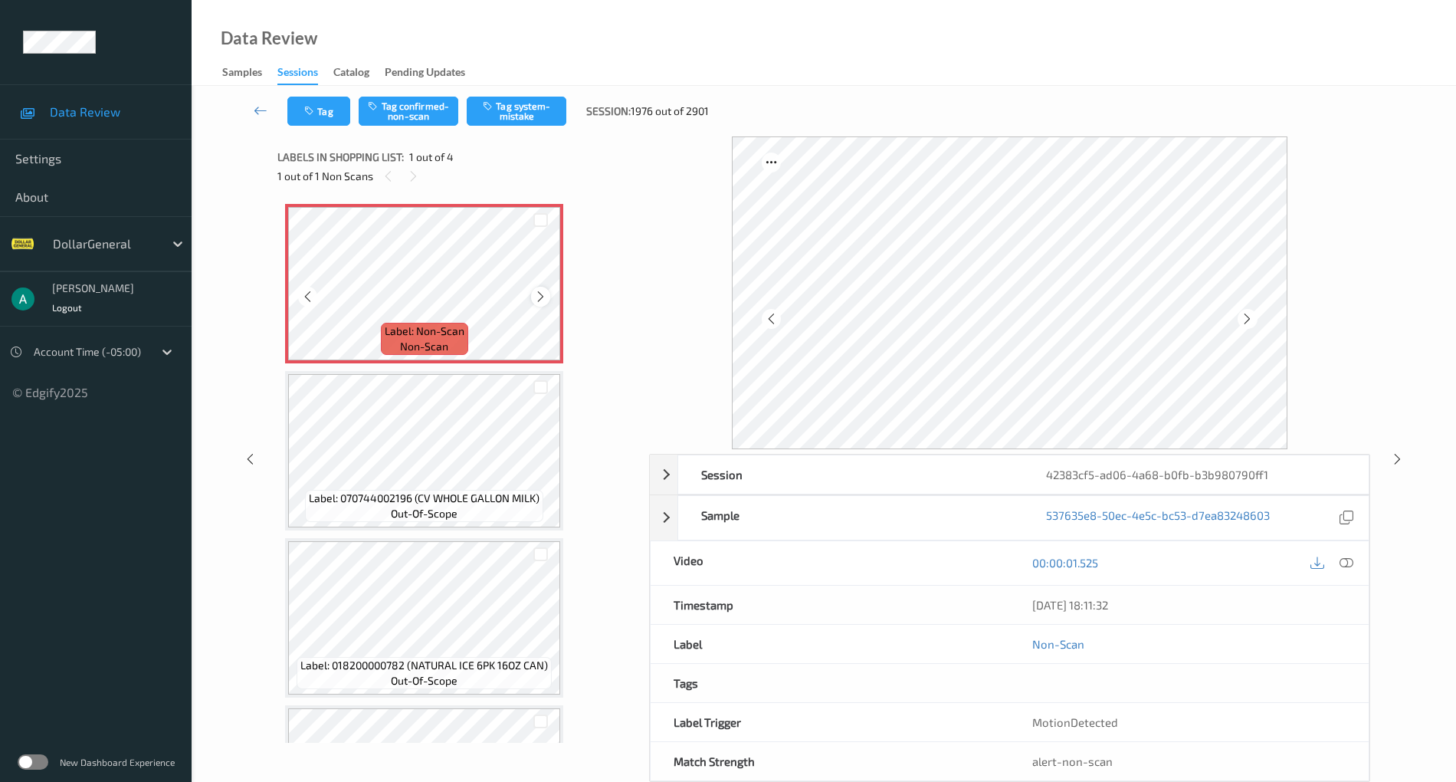
click at [538, 287] on div at bounding box center [540, 296] width 19 height 19
click at [1357, 561] on div at bounding box center [1347, 563] width 21 height 21
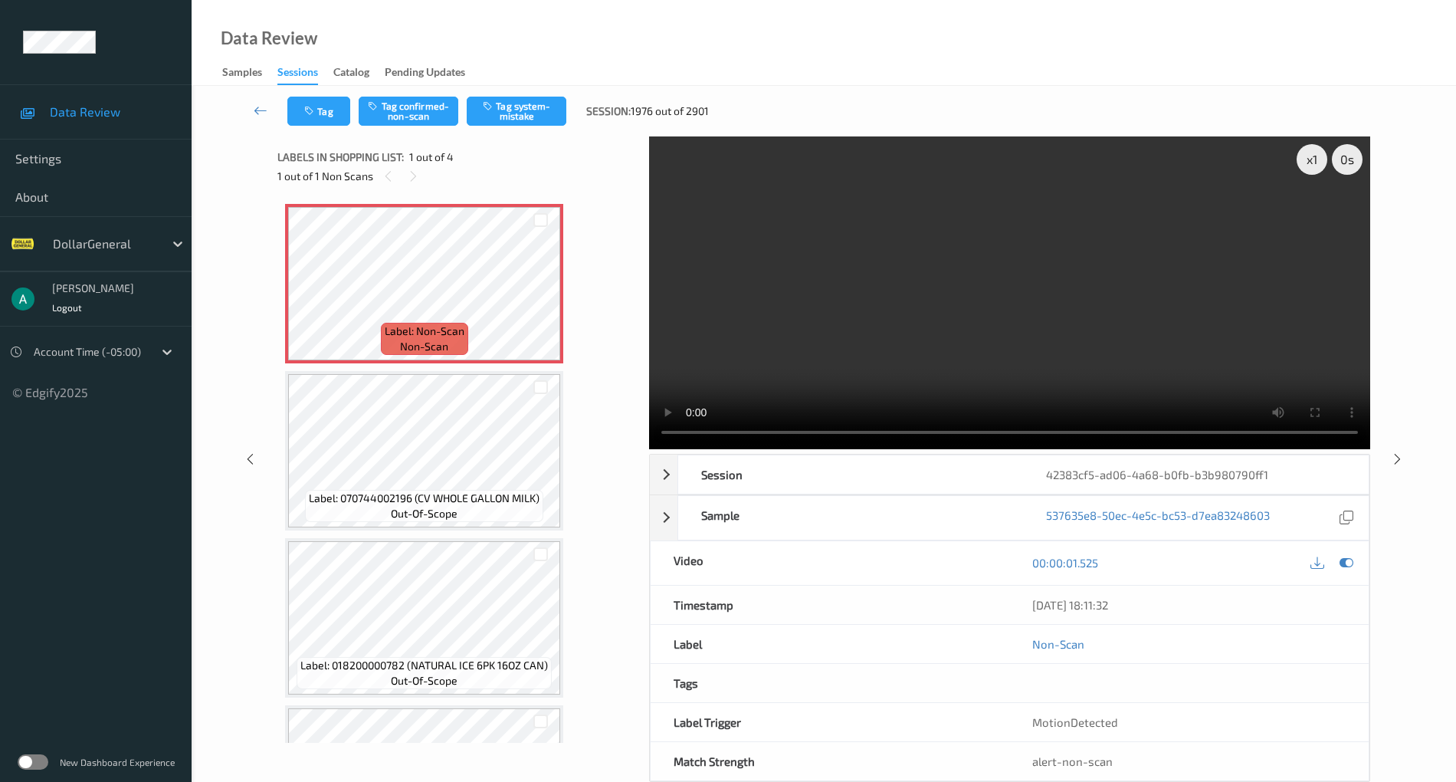
click at [599, 437] on div "x 1 0 s Session 42383cf5-ad06-4a68-b0fb-b3b980790ff1 Session ID 42383cf5-ad06-4…" at bounding box center [823, 458] width 1092 height 645
click at [866, 300] on video at bounding box center [1009, 292] width 721 height 313
click at [526, 93] on div "Tag Tag confirmed-non-scan Tag system-mistake Session: 1976 out of 2901" at bounding box center [824, 111] width 1202 height 51
click at [526, 100] on button "Tag system-mistake" at bounding box center [517, 111] width 100 height 29
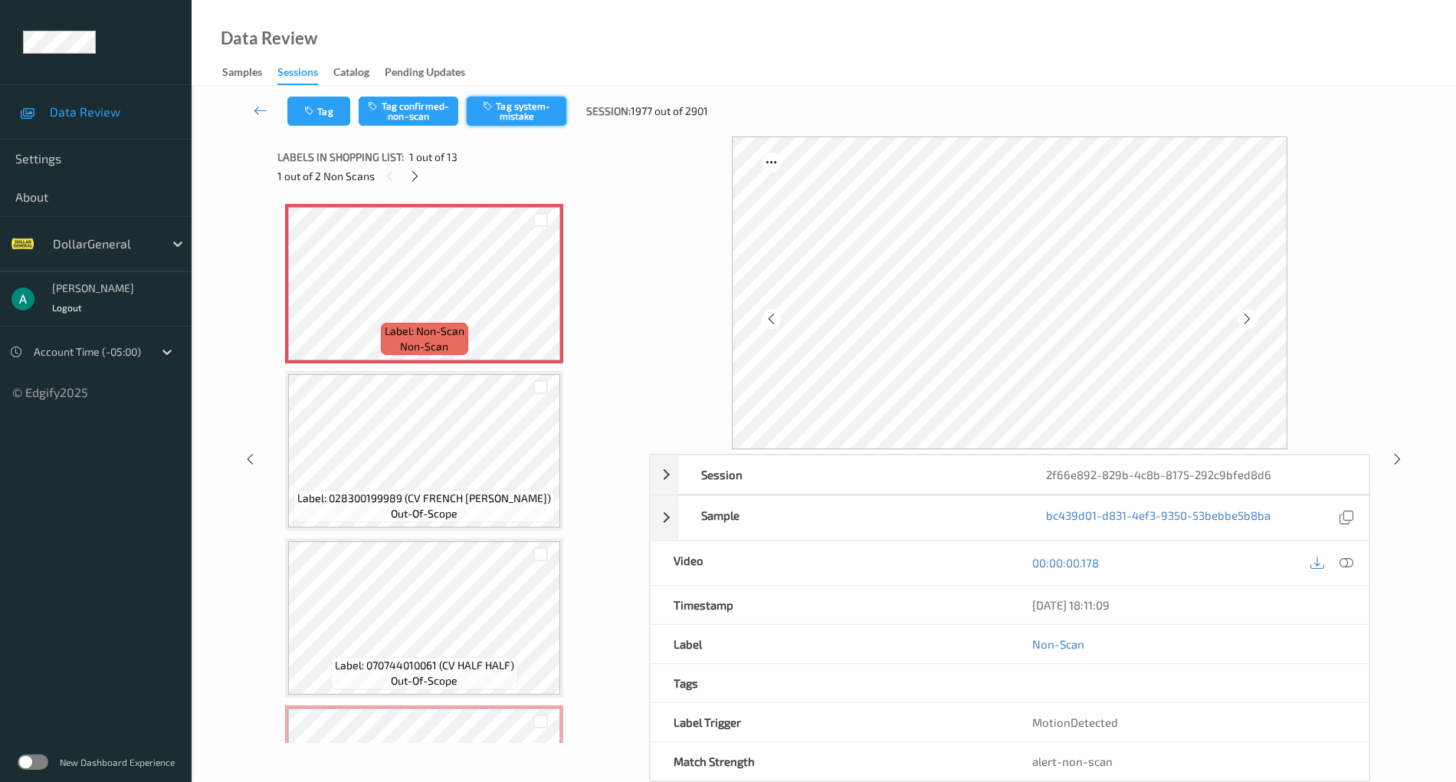
click at [533, 100] on button "Tag system-mistake" at bounding box center [517, 111] width 100 height 29
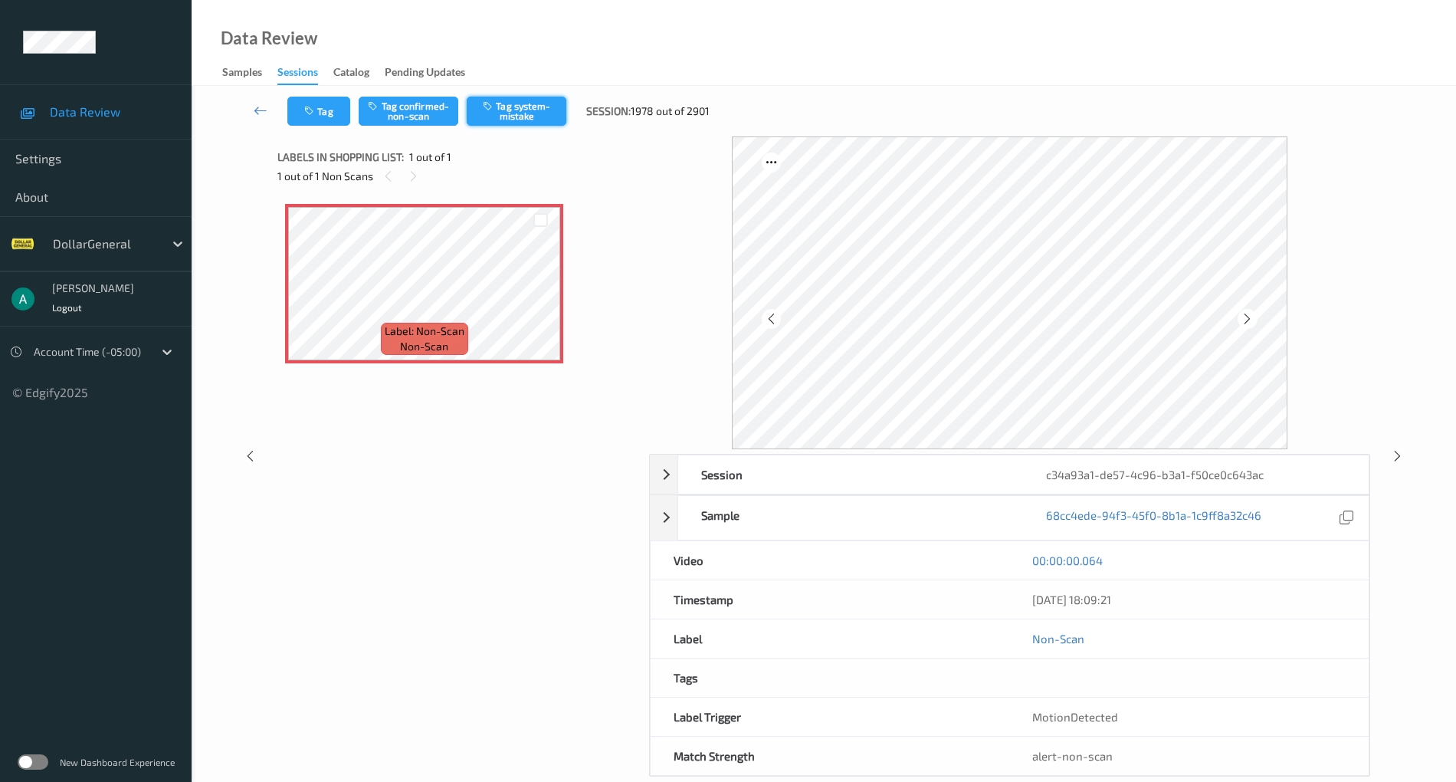
click at [546, 107] on button "Tag system-mistake" at bounding box center [517, 111] width 100 height 29
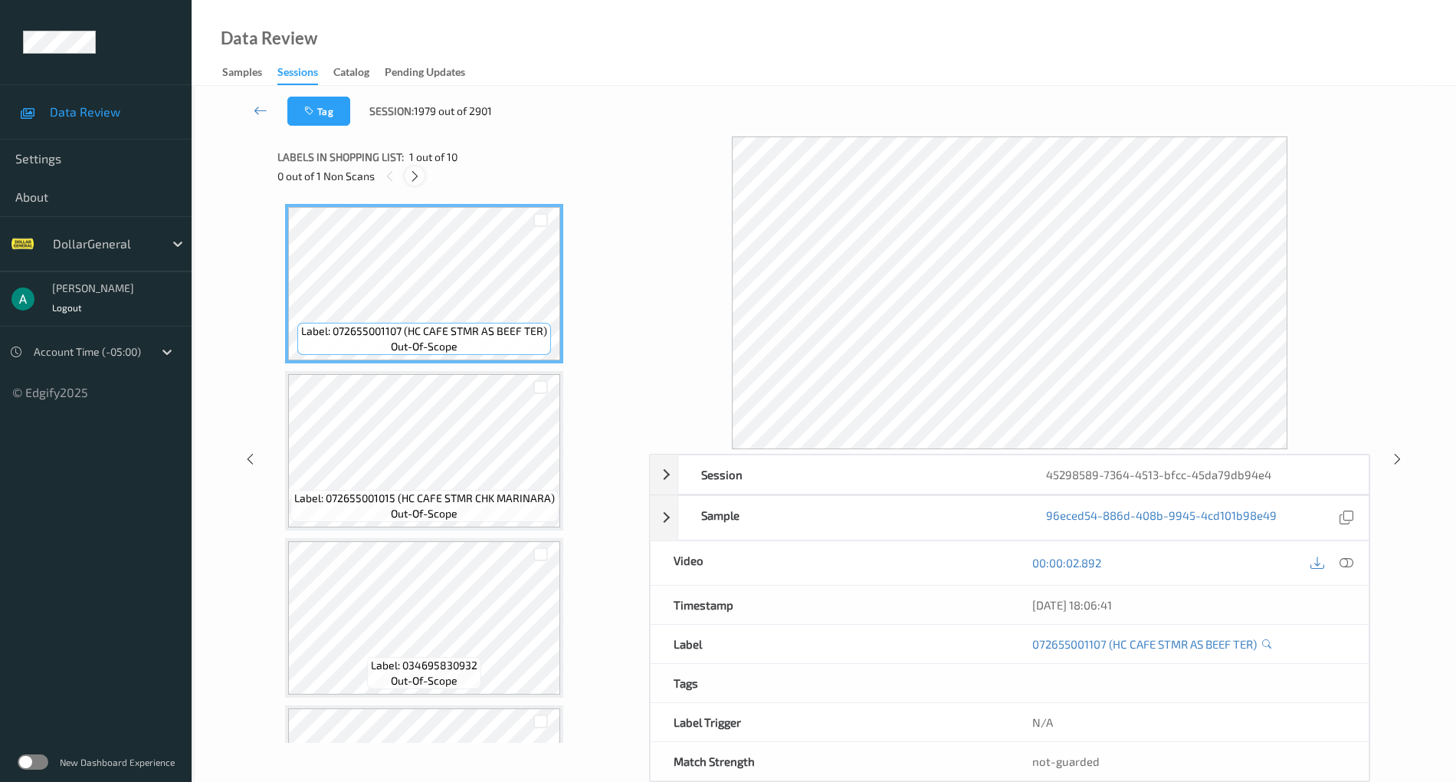
click at [410, 175] on icon at bounding box center [414, 176] width 13 height 14
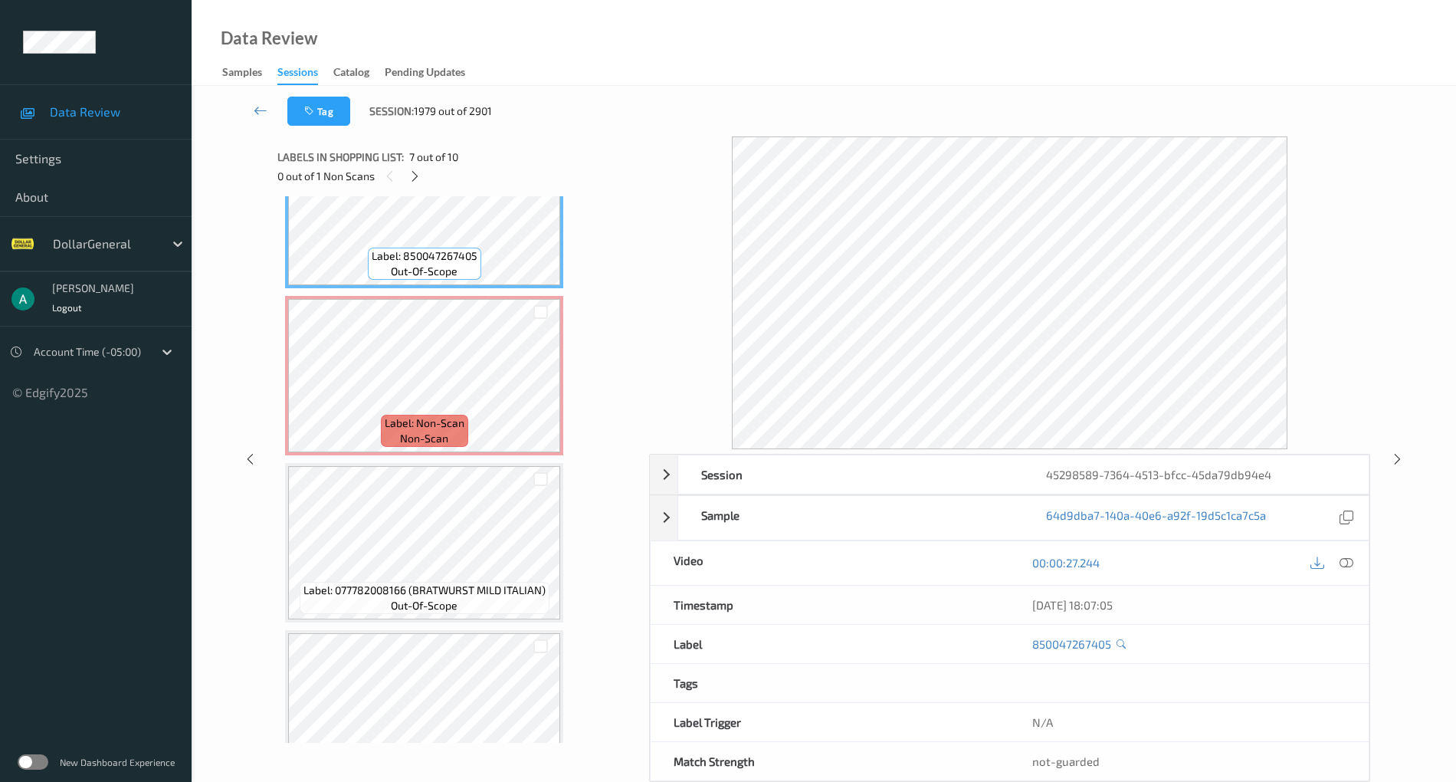
scroll to position [1112, 0]
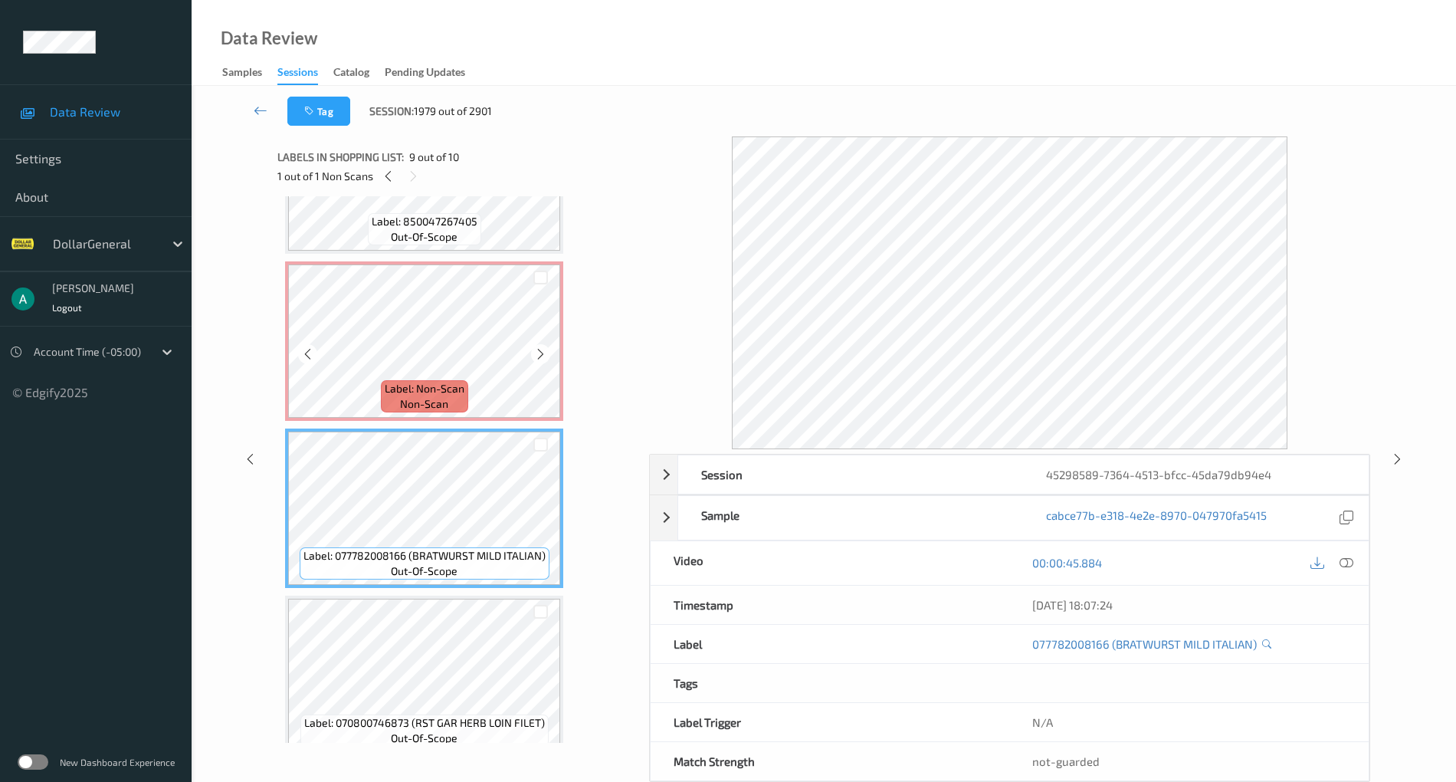
click at [447, 394] on span "Label: Non-Scan" at bounding box center [425, 388] width 80 height 15
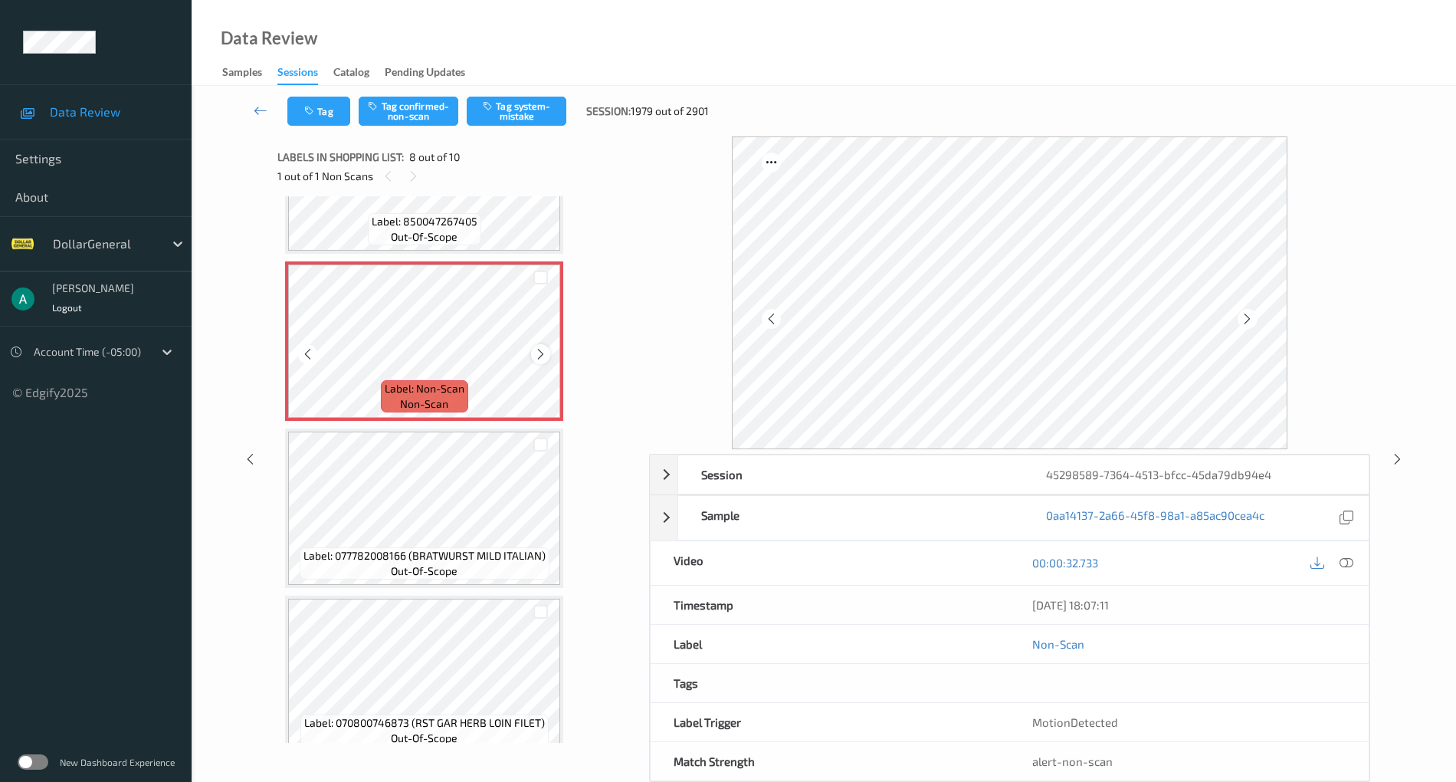
click at [547, 352] on div at bounding box center [540, 353] width 19 height 19
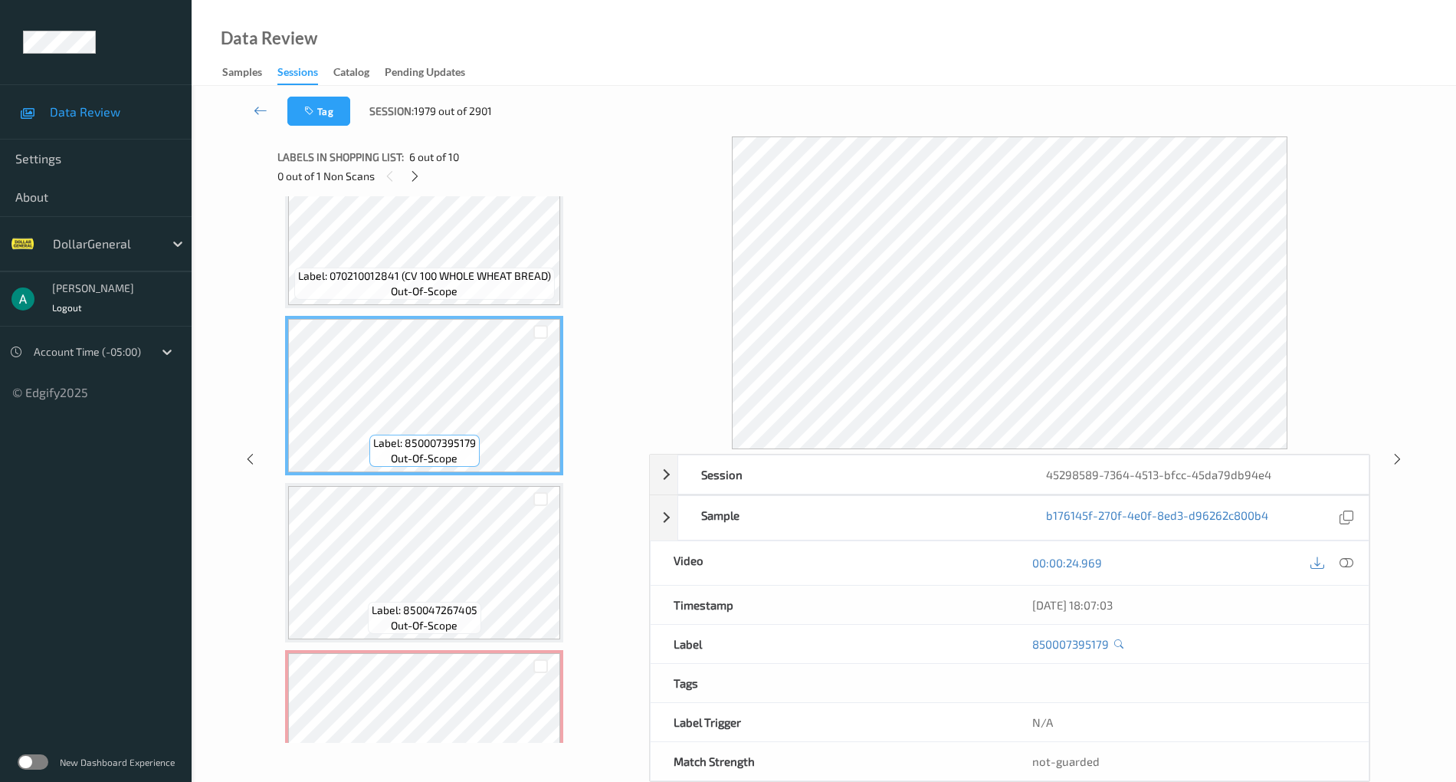
scroll to position [723, 0]
click at [1353, 558] on icon at bounding box center [1347, 563] width 14 height 14
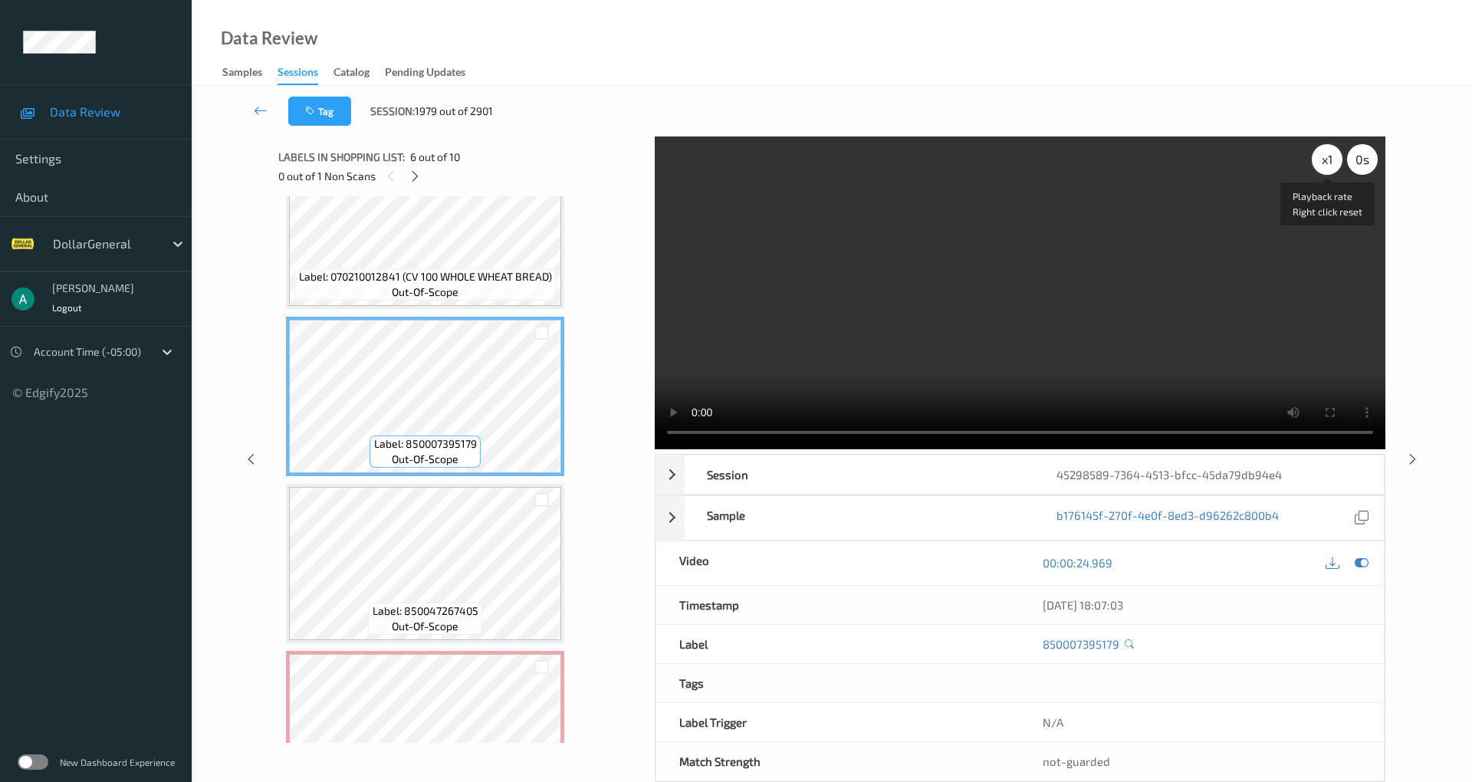
click at [1323, 169] on div "x 1" at bounding box center [1326, 159] width 31 height 31
click at [1323, 169] on div "x 2" at bounding box center [1326, 159] width 31 height 31
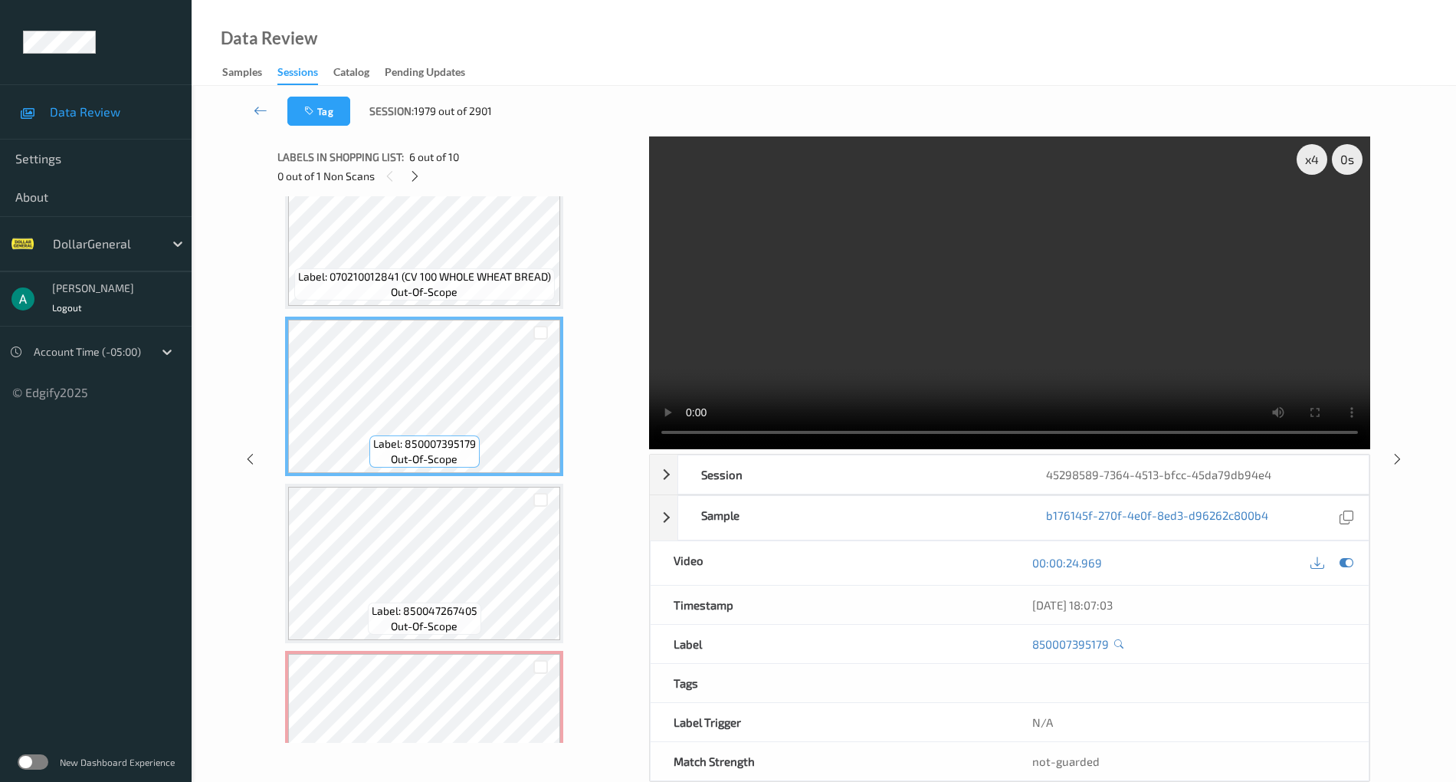
click at [967, 311] on video at bounding box center [1009, 292] width 721 height 313
click at [1309, 159] on div "x 1" at bounding box center [1312, 159] width 31 height 31
click at [1313, 157] on div "x 2" at bounding box center [1312, 159] width 31 height 31
click at [950, 315] on video at bounding box center [1009, 292] width 721 height 313
click at [948, 303] on video at bounding box center [1009, 292] width 721 height 313
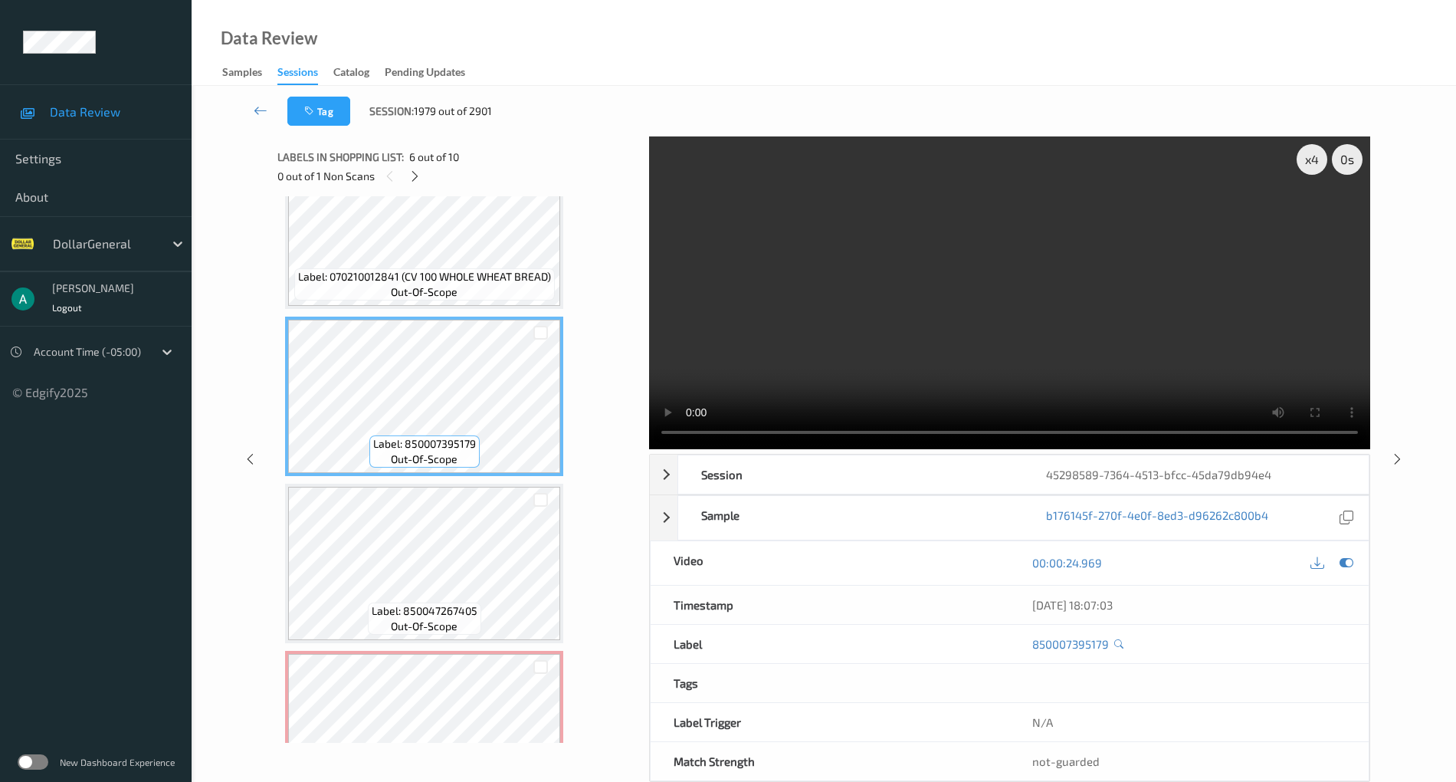
drag, startPoint x: 846, startPoint y: 320, endPoint x: 573, endPoint y: 385, distance: 281.1
click at [845, 320] on video at bounding box center [1009, 292] width 721 height 313
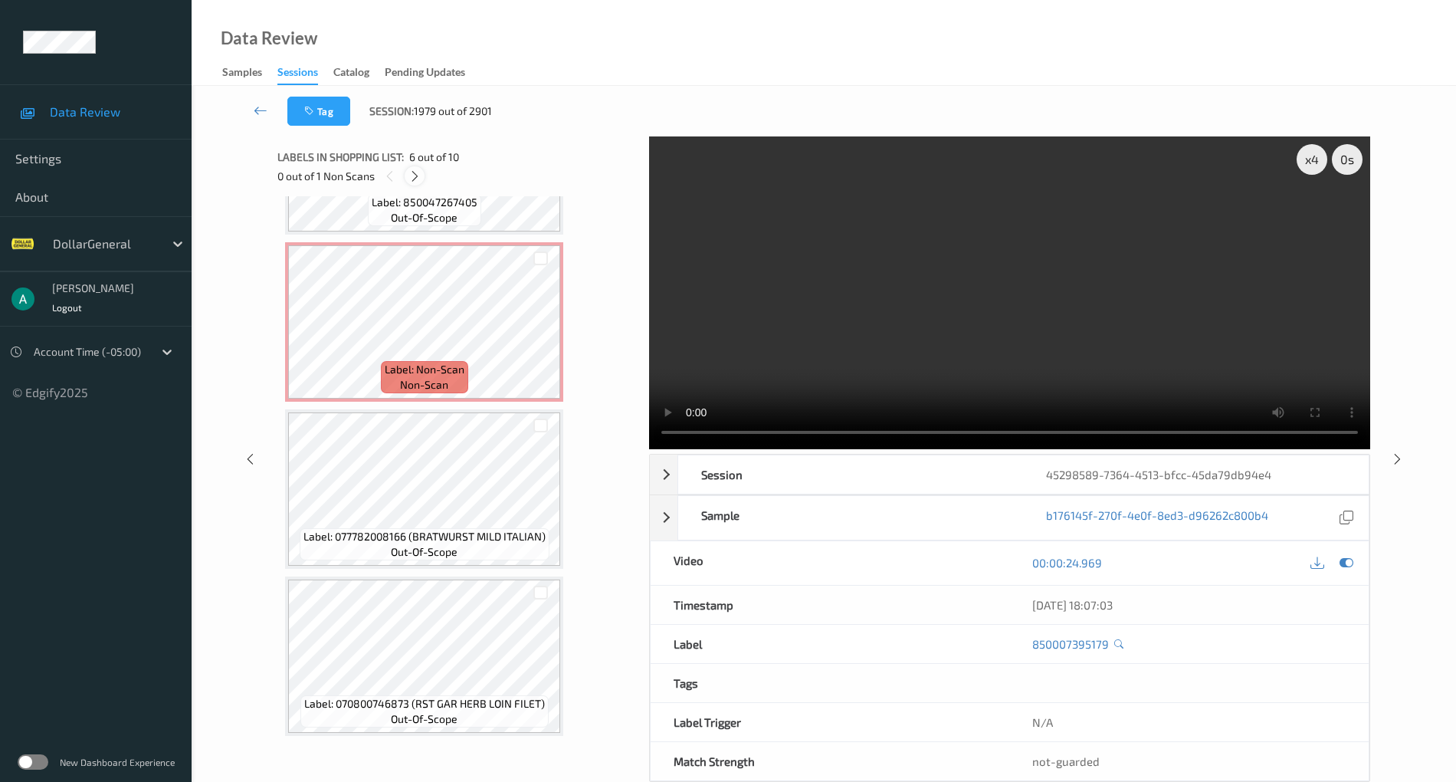
click at [422, 179] on div at bounding box center [414, 175] width 19 height 19
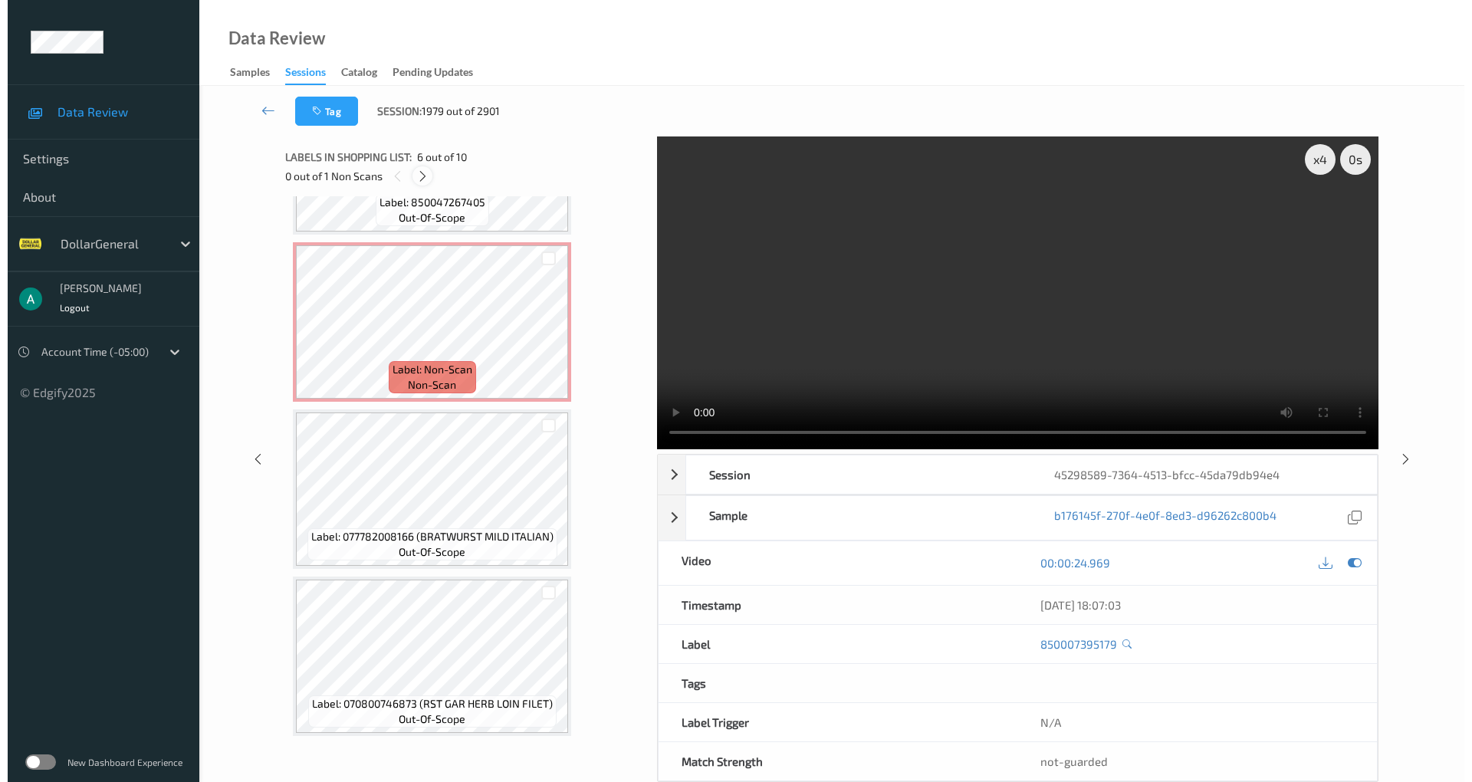
scroll to position [1010, 0]
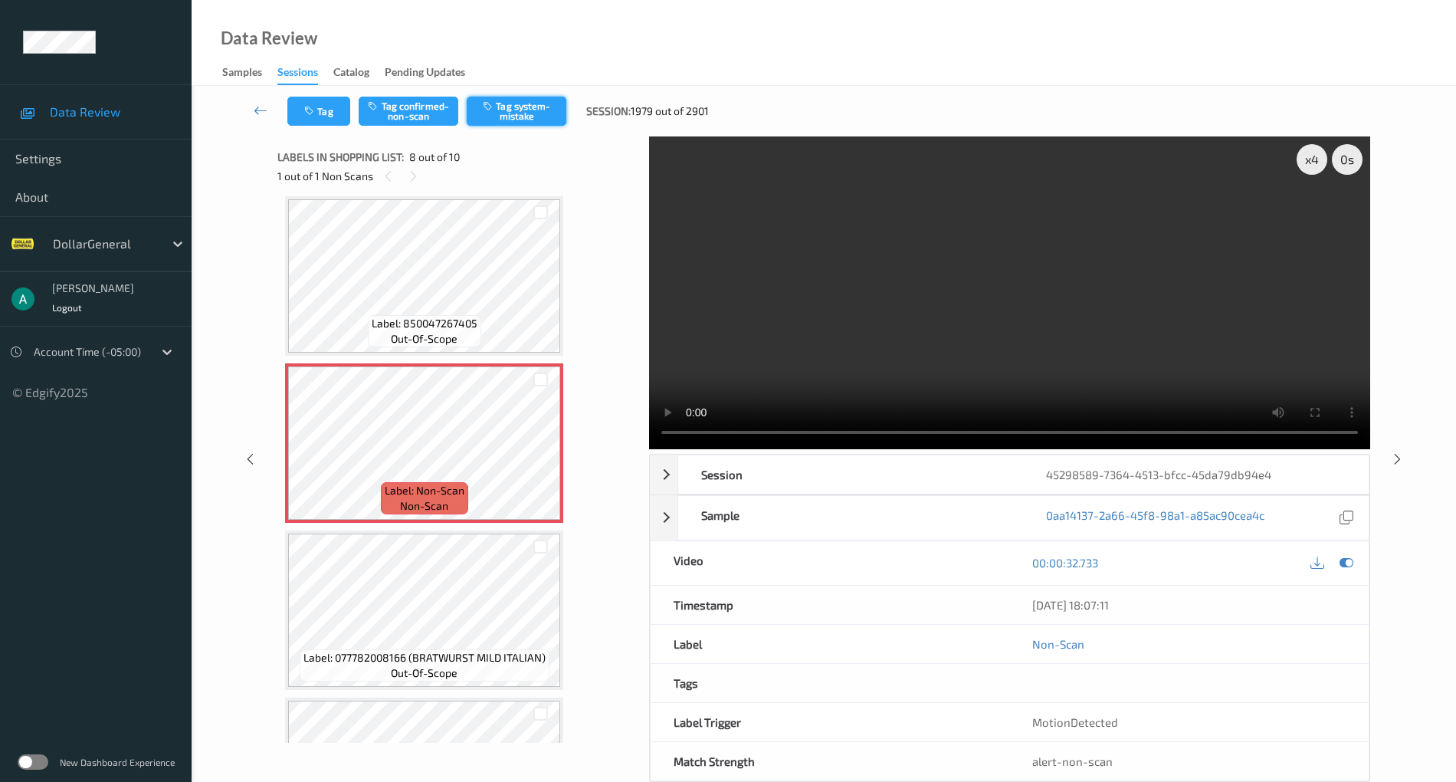
click at [515, 103] on button "Tag system-mistake" at bounding box center [517, 111] width 100 height 29
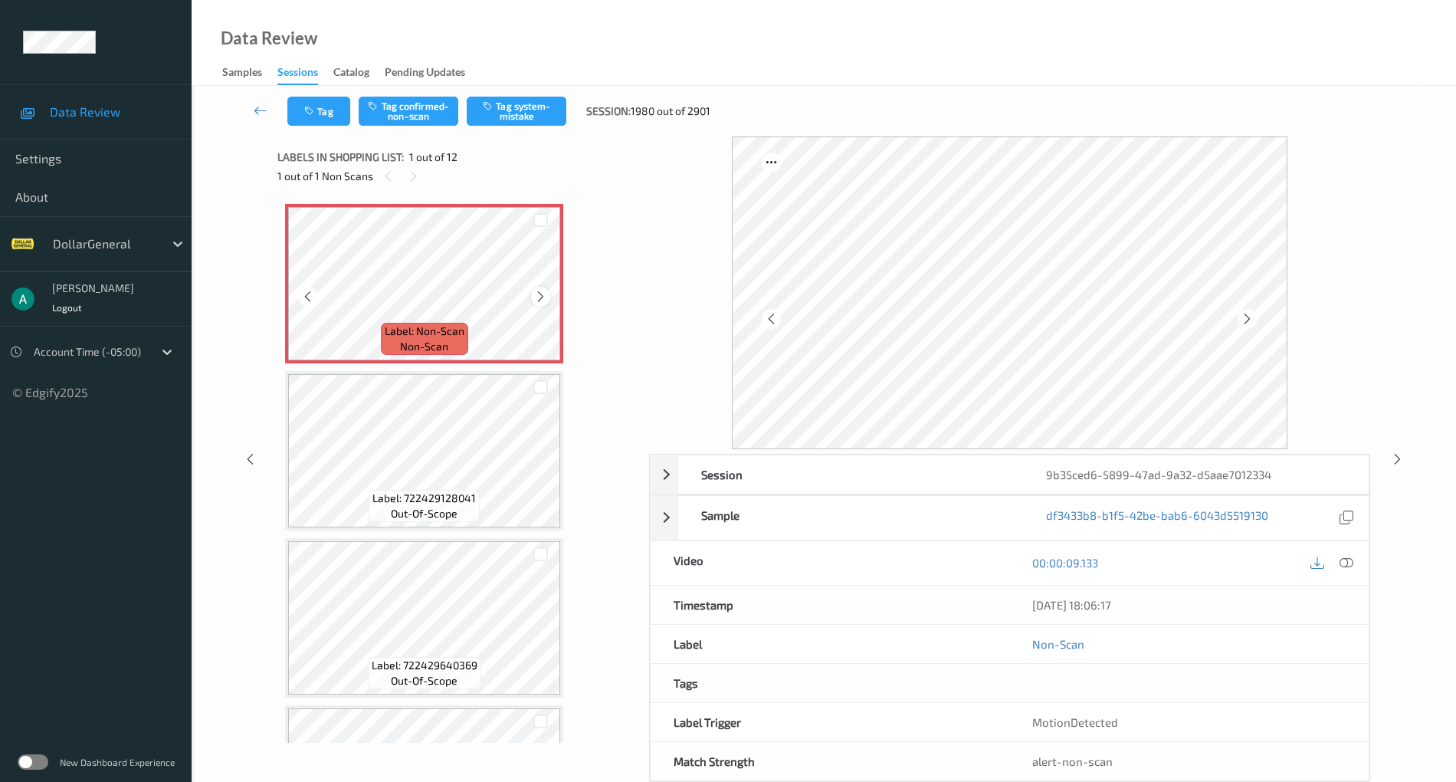
click at [535, 290] on icon at bounding box center [540, 297] width 13 height 14
click at [541, 116] on button "Tag system-mistake" at bounding box center [517, 111] width 100 height 29
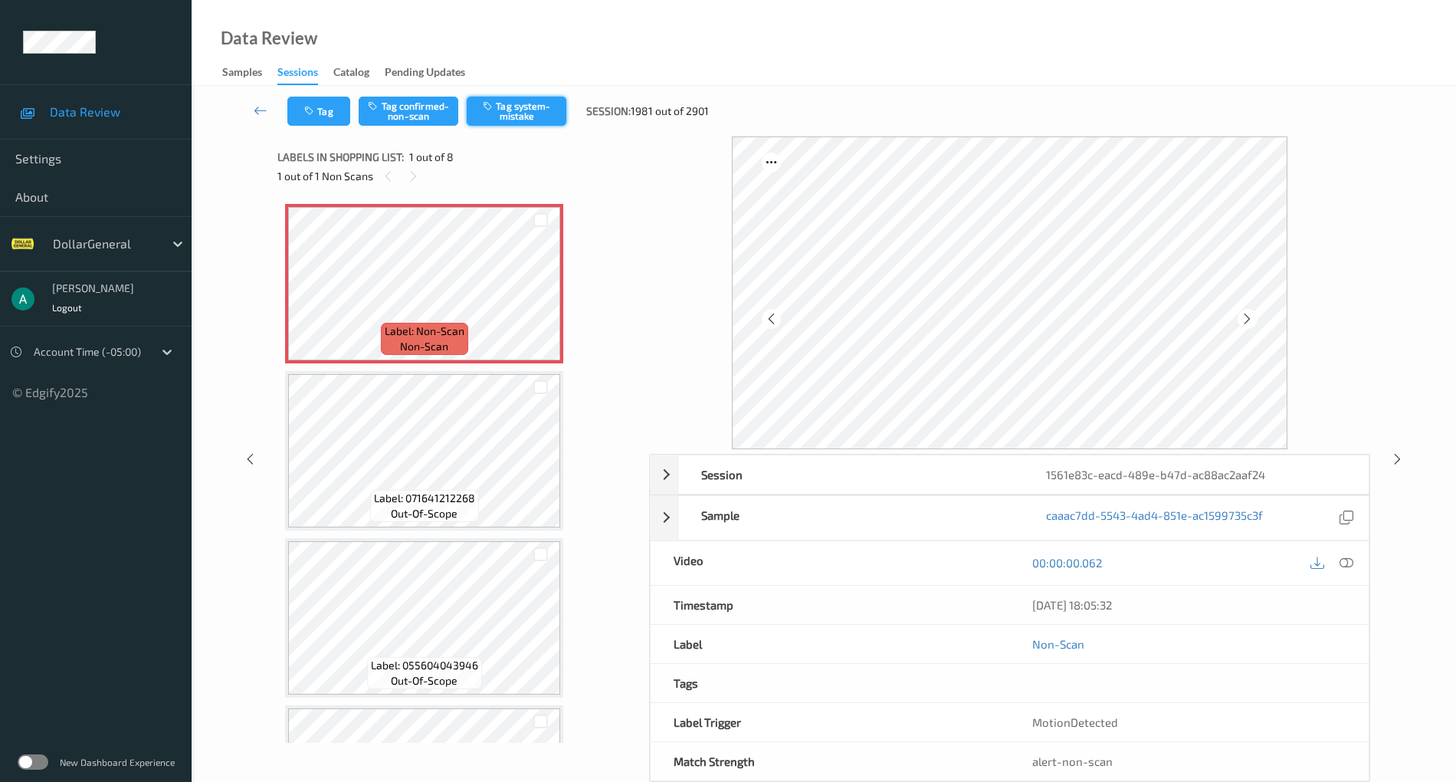
click at [504, 110] on button "Tag system-mistake" at bounding box center [517, 111] width 100 height 29
click at [516, 113] on button "Tag system-mistake" at bounding box center [517, 111] width 100 height 29
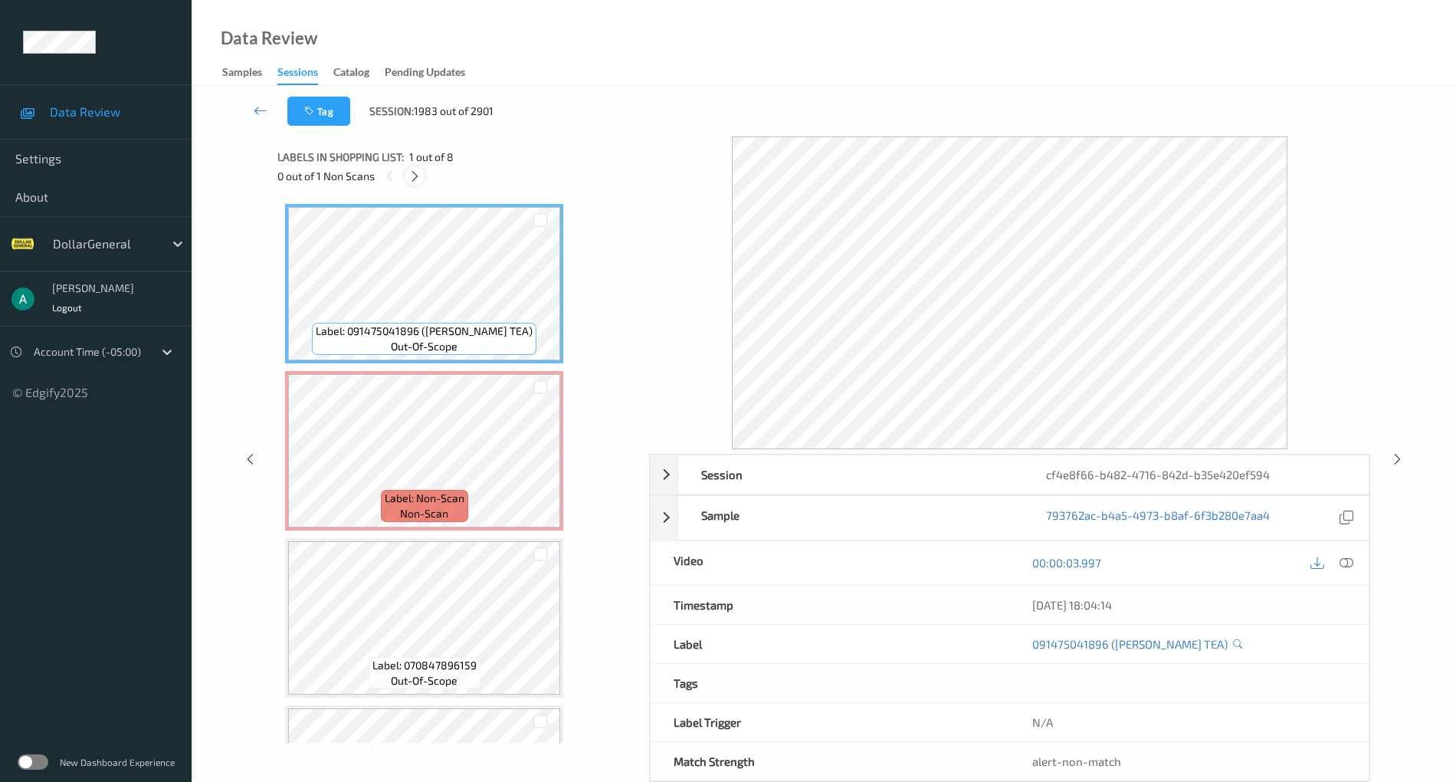
click at [420, 170] on icon at bounding box center [414, 176] width 13 height 14
click at [1345, 558] on icon at bounding box center [1347, 563] width 14 height 14
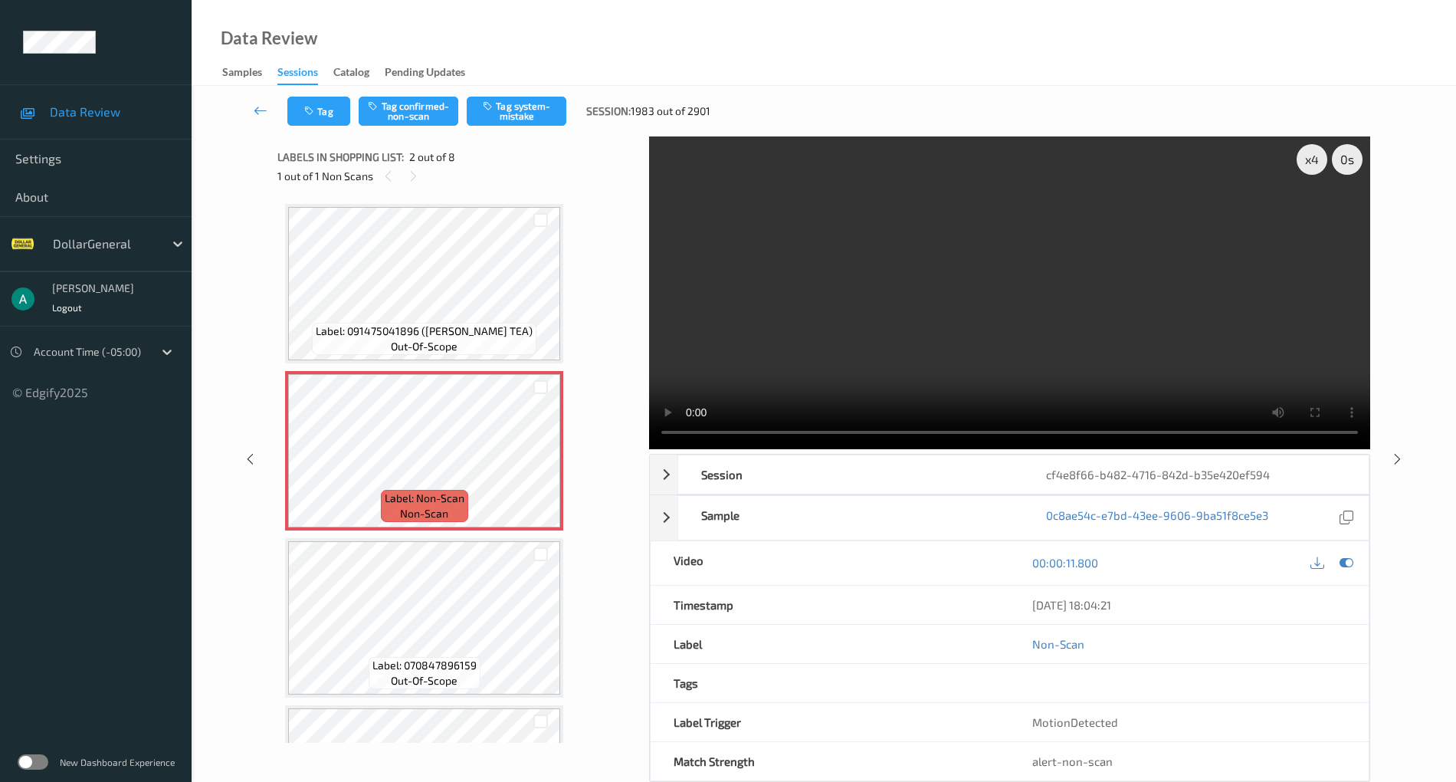
click at [849, 313] on video at bounding box center [1009, 292] width 721 height 313
click at [762, 432] on video at bounding box center [1009, 292] width 721 height 313
click at [947, 274] on video at bounding box center [1009, 292] width 721 height 313
click at [1306, 162] on div "x 1" at bounding box center [1312, 159] width 31 height 31
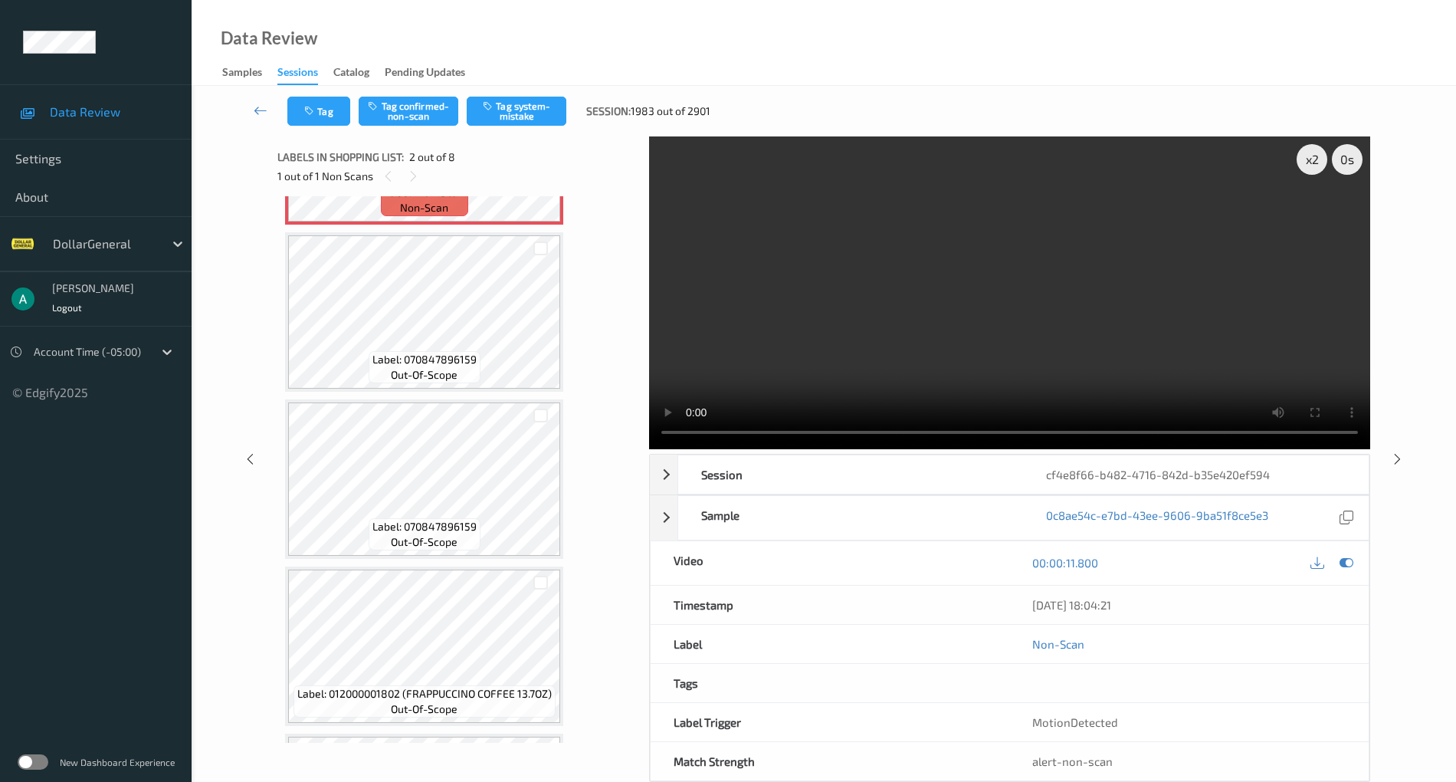
scroll to position [307, 0]
click at [1346, 564] on icon at bounding box center [1347, 563] width 14 height 14
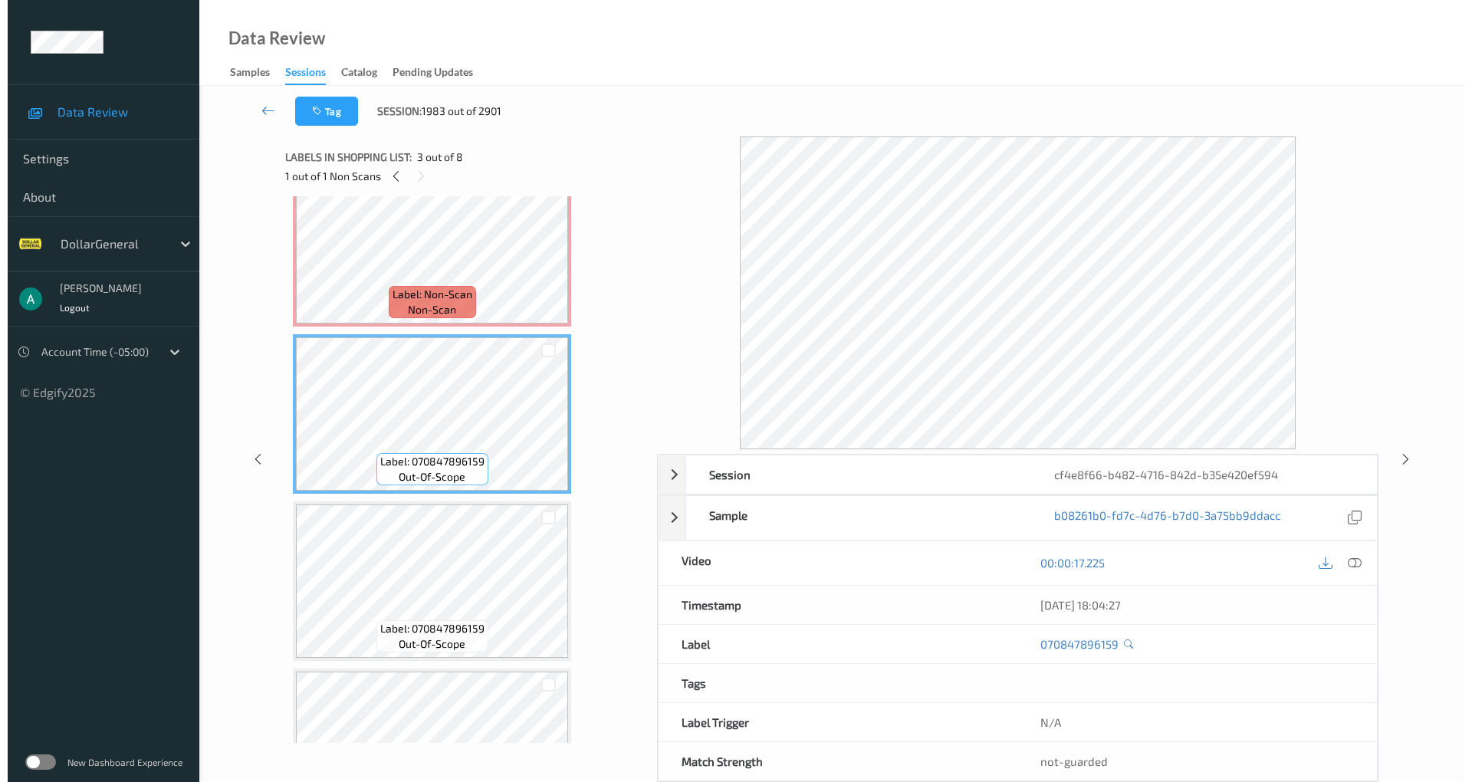
scroll to position [0, 0]
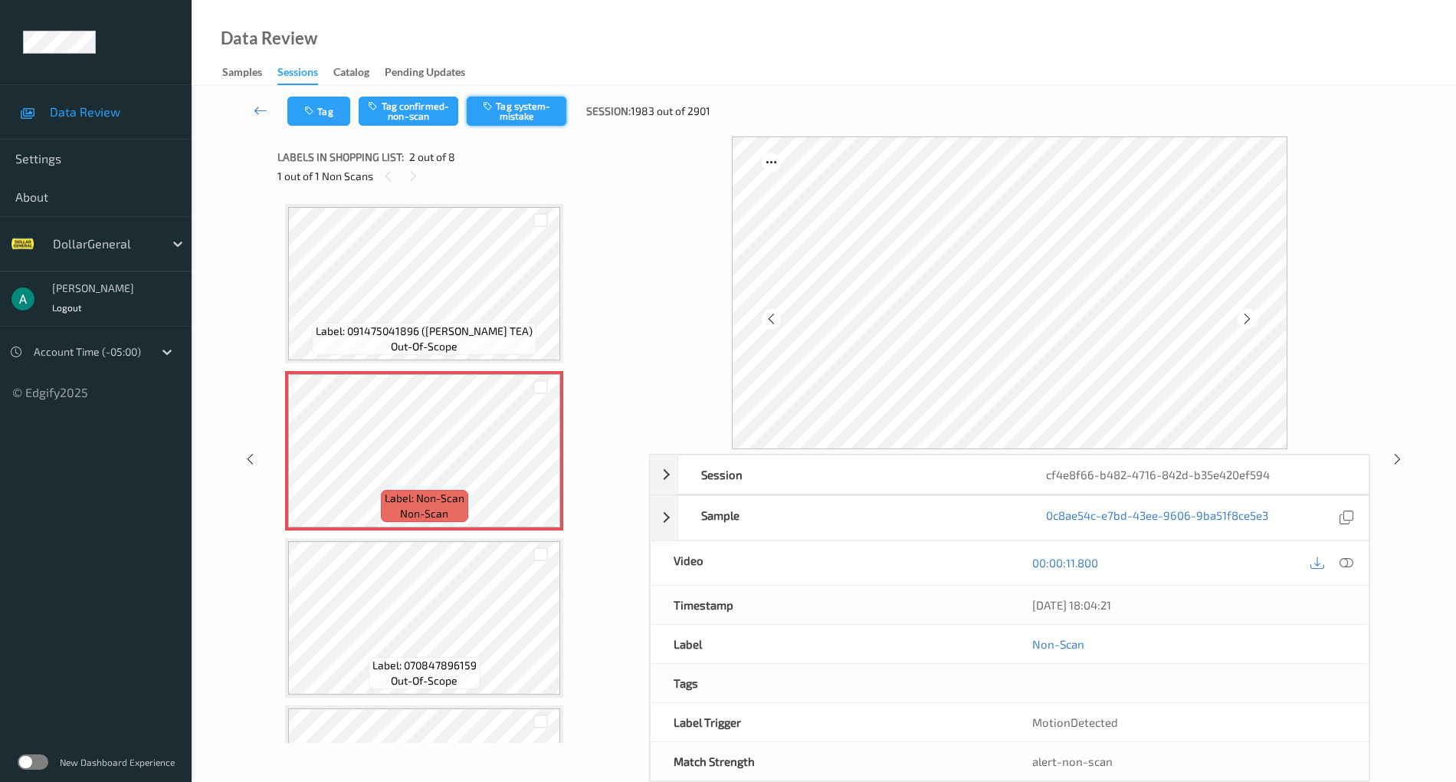
click at [550, 112] on button "Tag system-mistake" at bounding box center [517, 111] width 100 height 29
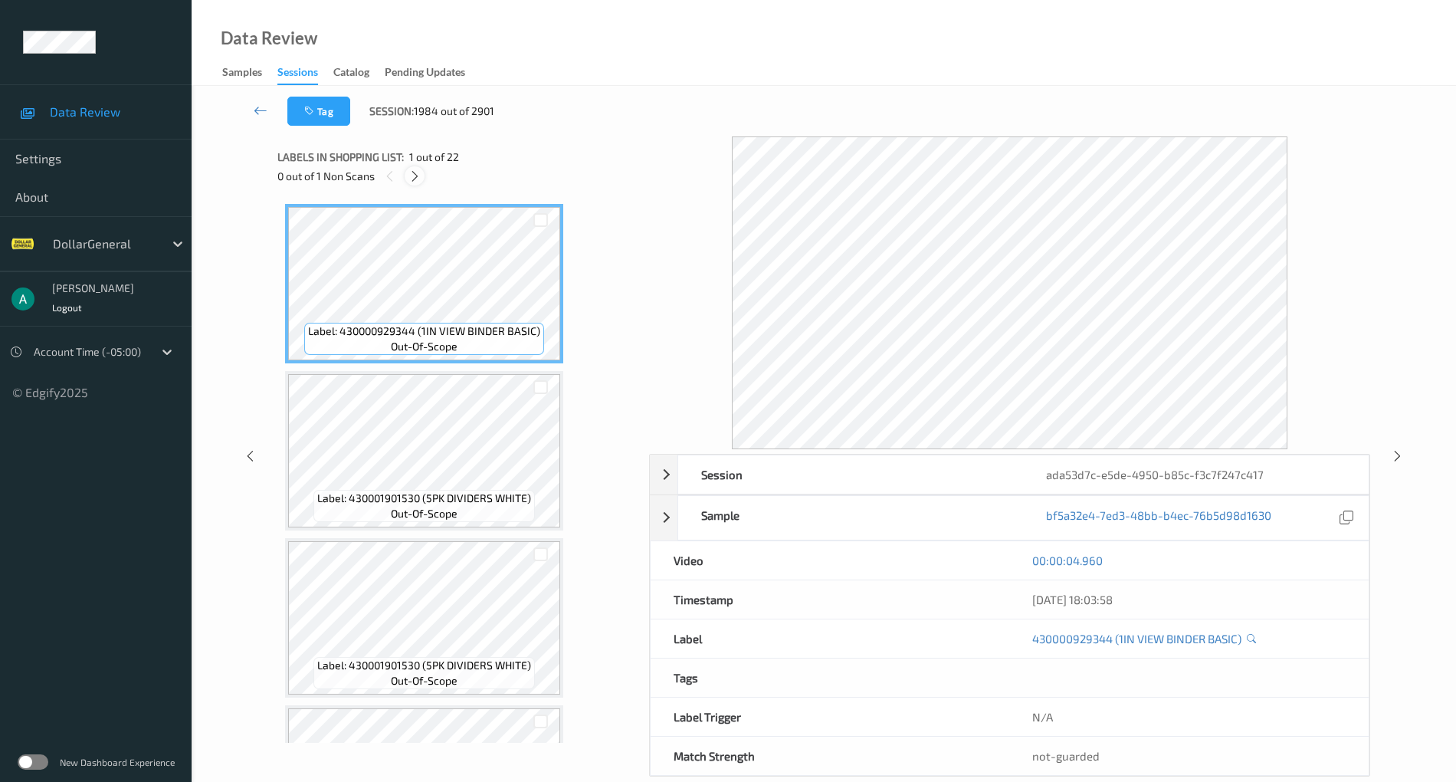
click at [413, 175] on icon at bounding box center [414, 176] width 13 height 14
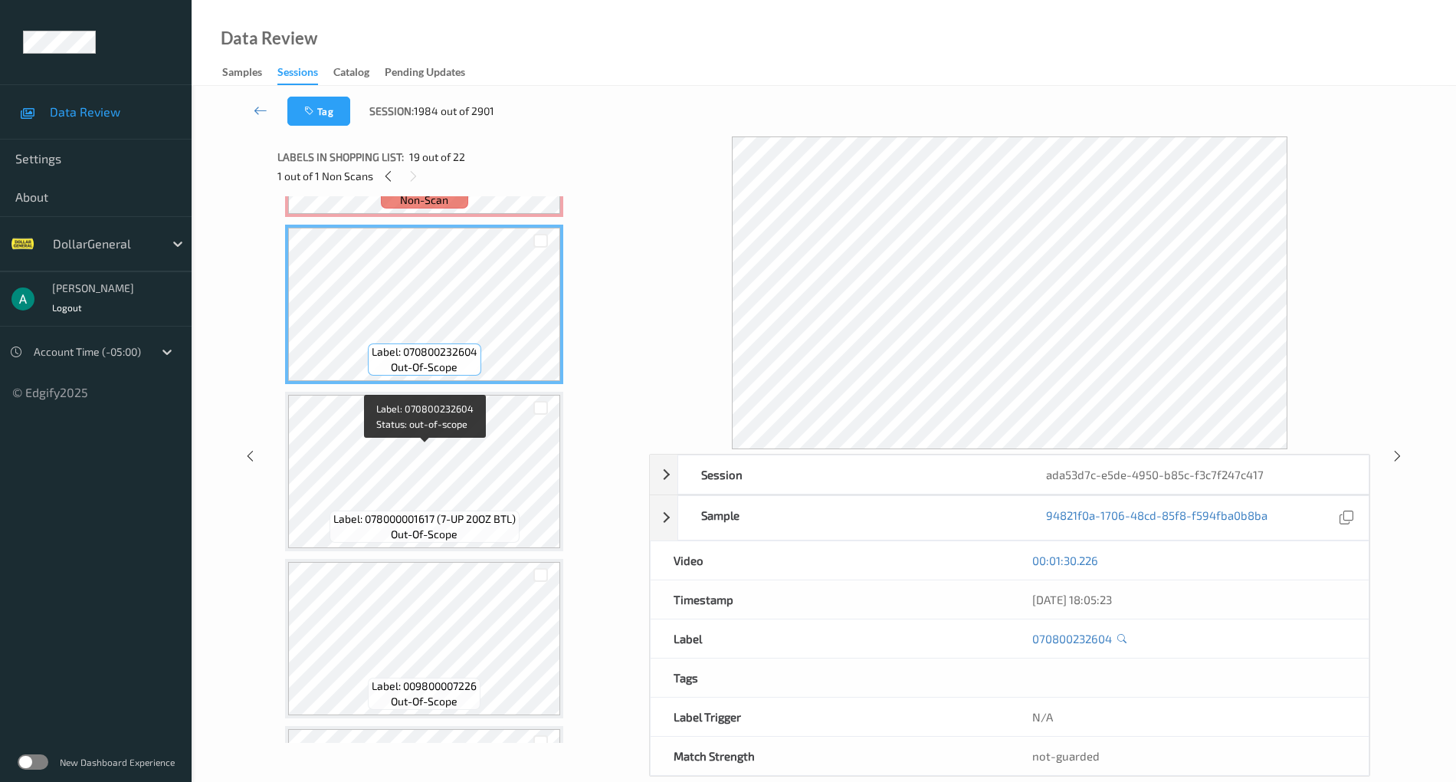
scroll to position [2987, 0]
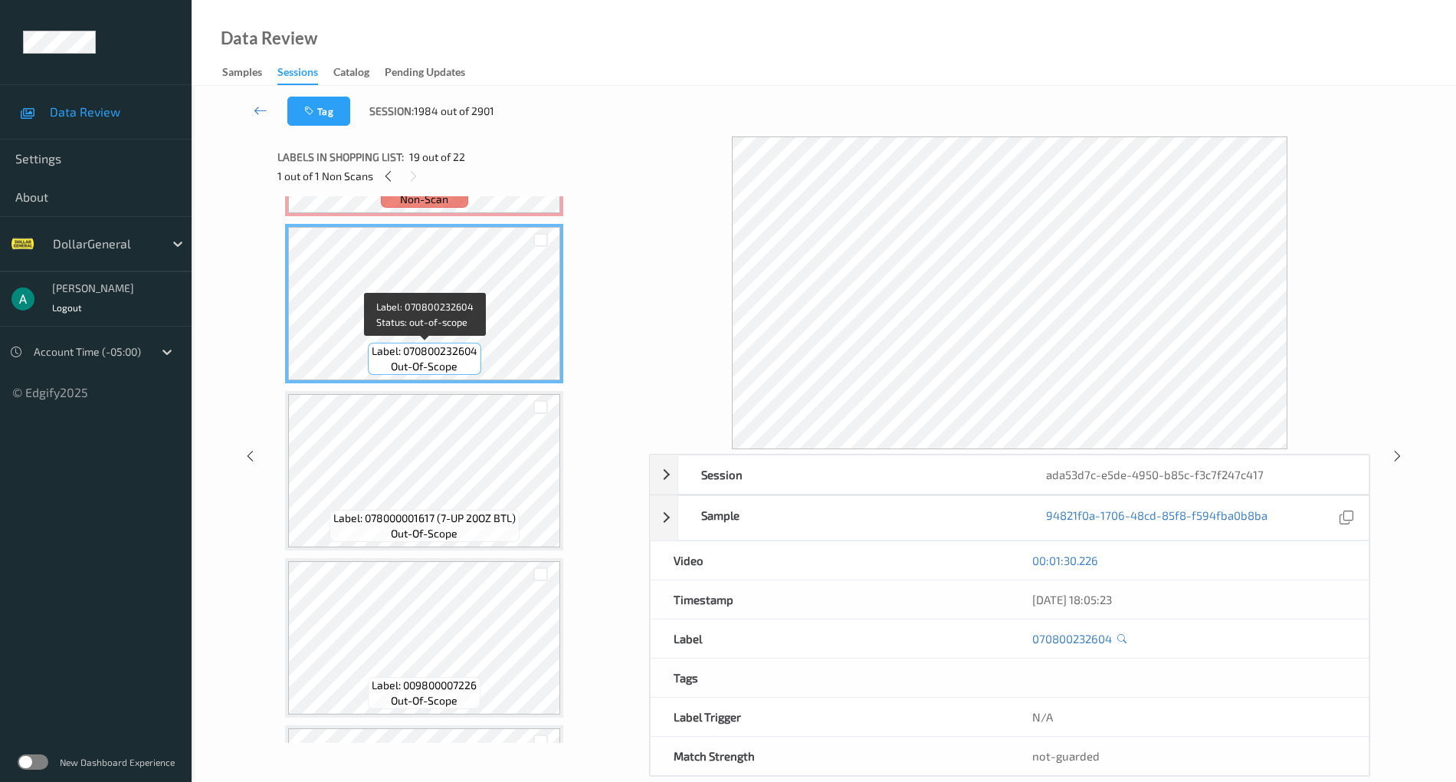
click at [464, 362] on div "Label: 070800232604 out-of-scope" at bounding box center [424, 359] width 113 height 32
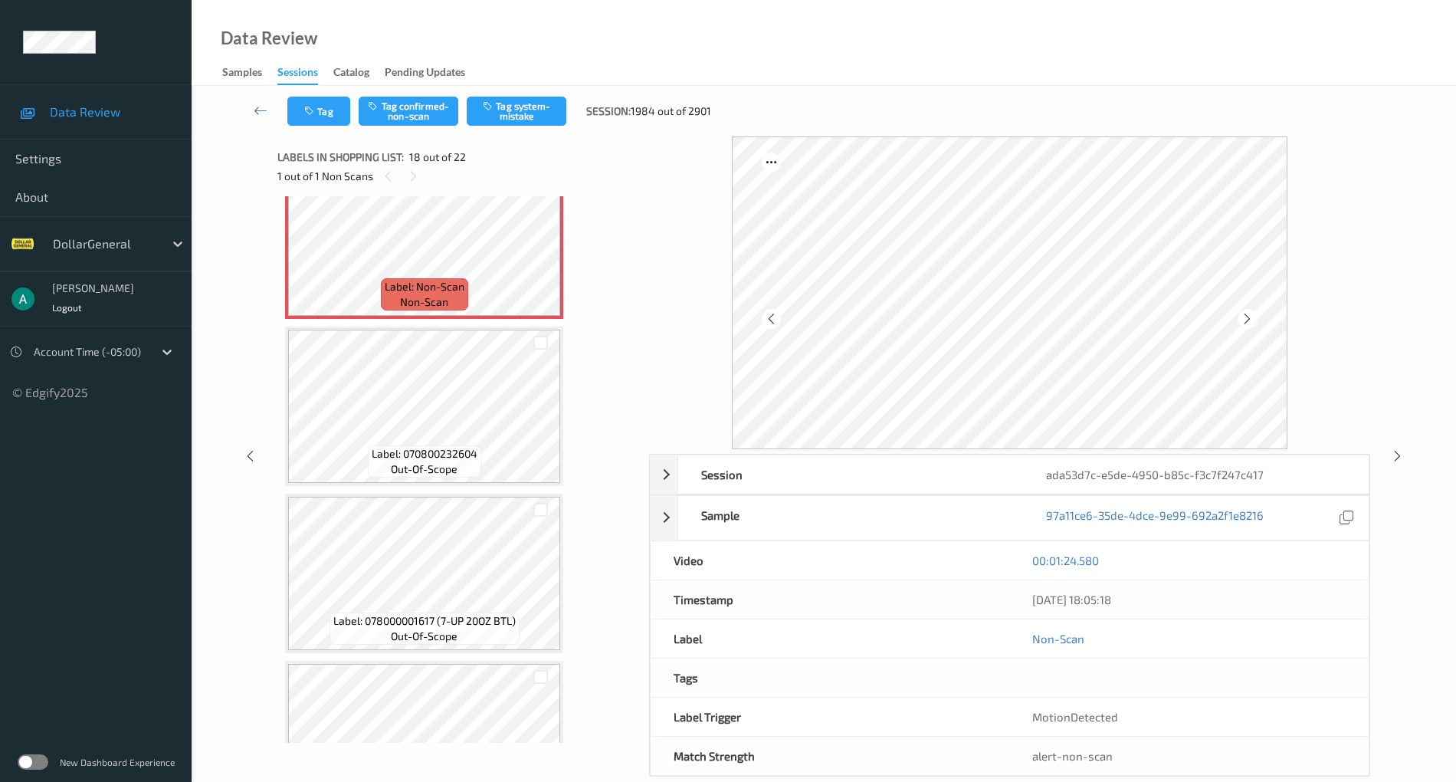
scroll to position [2783, 0]
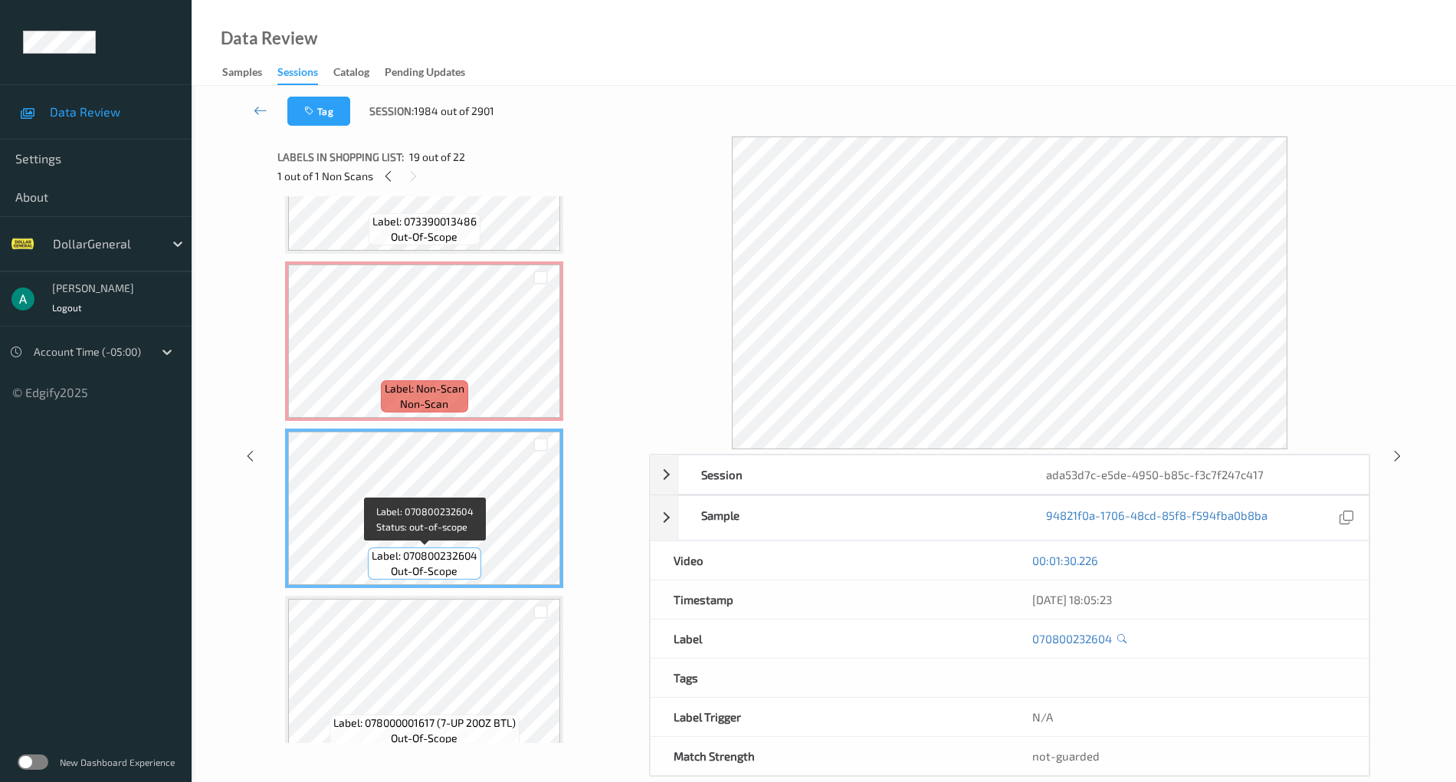
click at [451, 574] on span "out-of-scope" at bounding box center [424, 570] width 67 height 15
click at [440, 556] on span "Label: 070800232604" at bounding box center [425, 555] width 106 height 15
drag, startPoint x: 440, startPoint y: 556, endPoint x: 430, endPoint y: 554, distance: 10.2
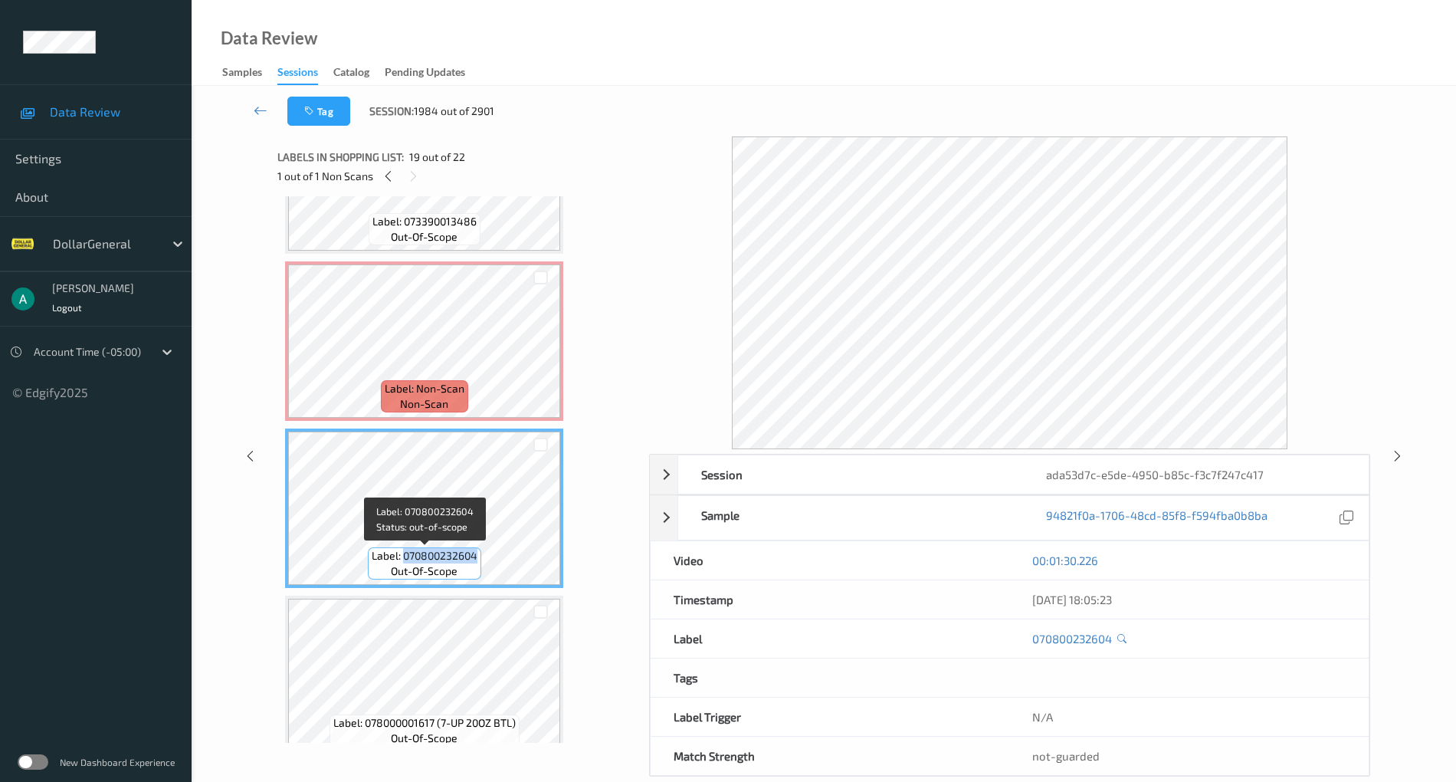
copy span "070800232604"
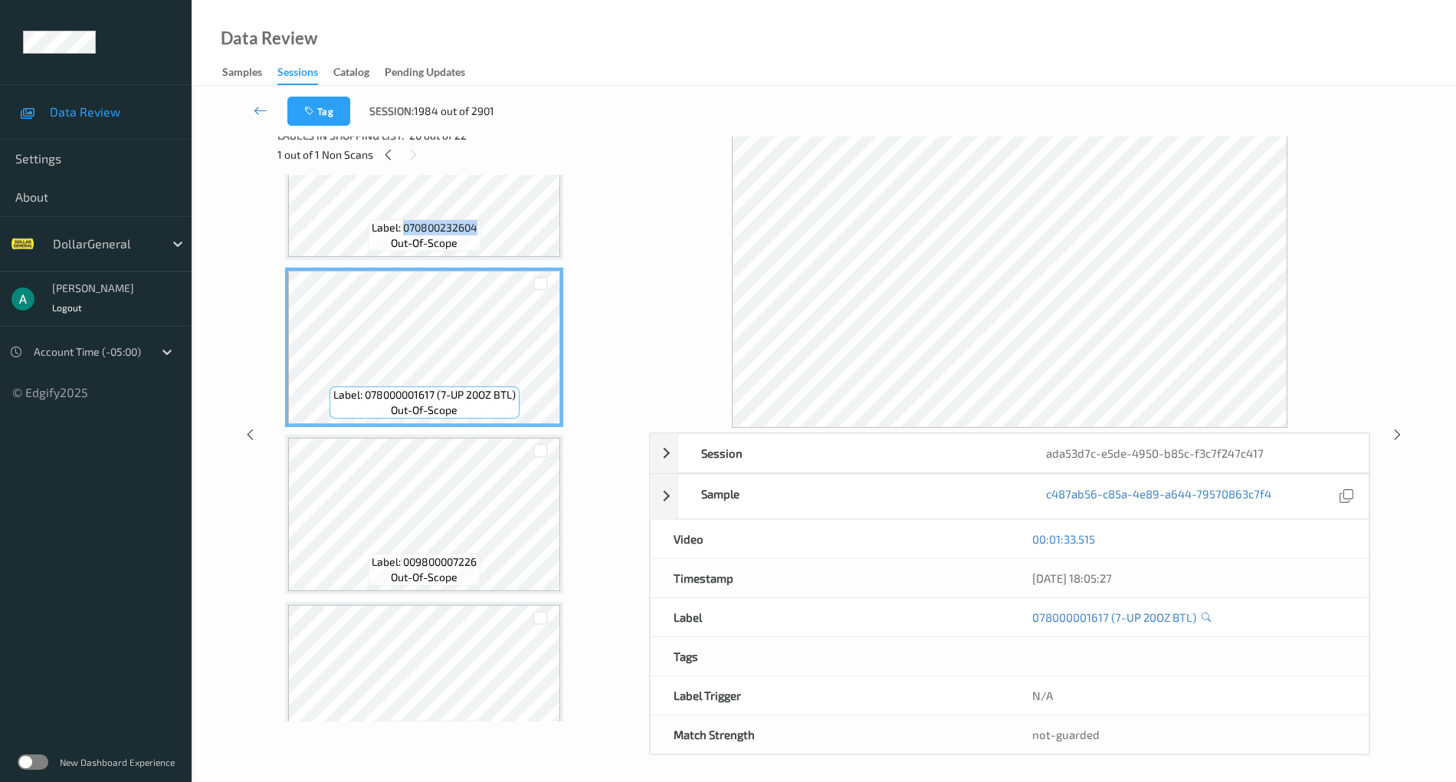
scroll to position [0, 0]
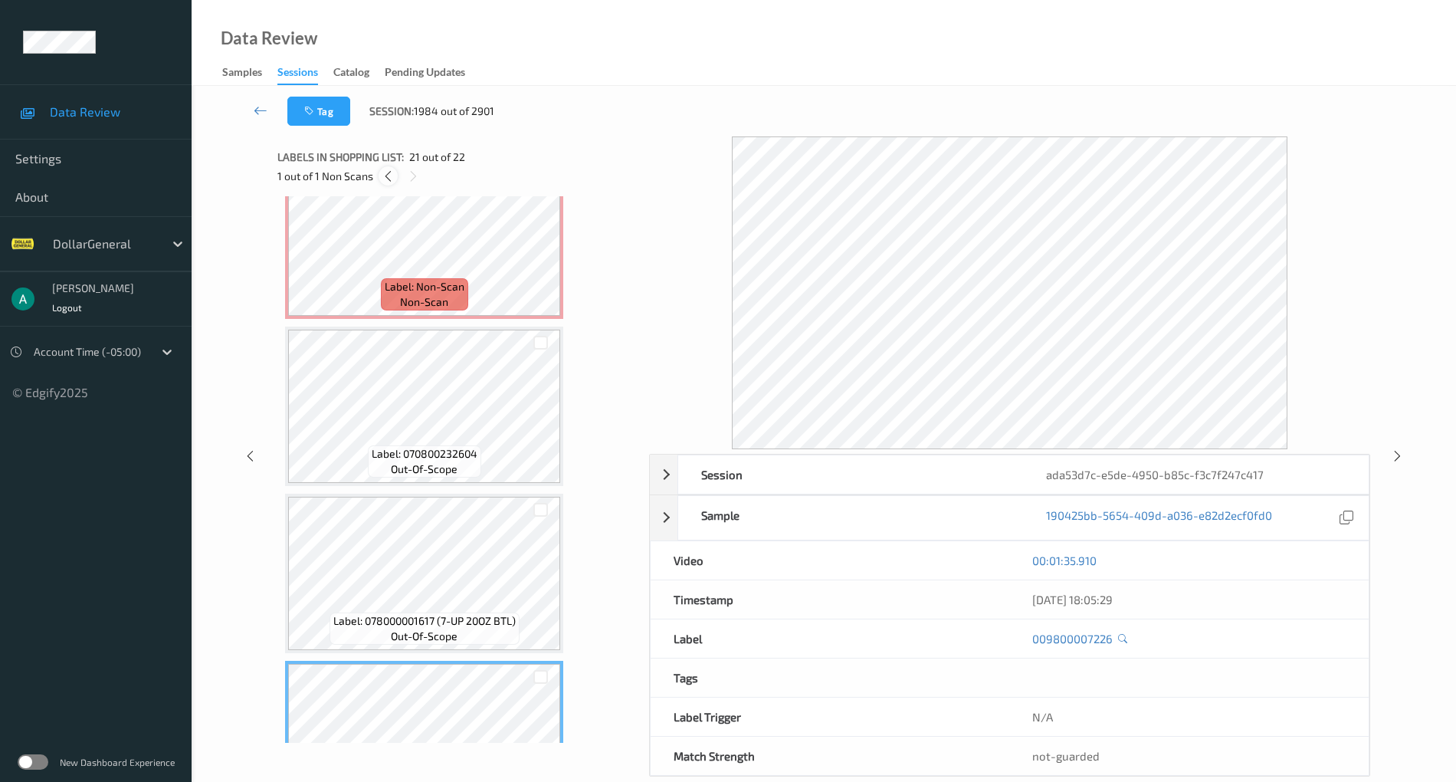
click at [391, 167] on div at bounding box center [388, 175] width 19 height 19
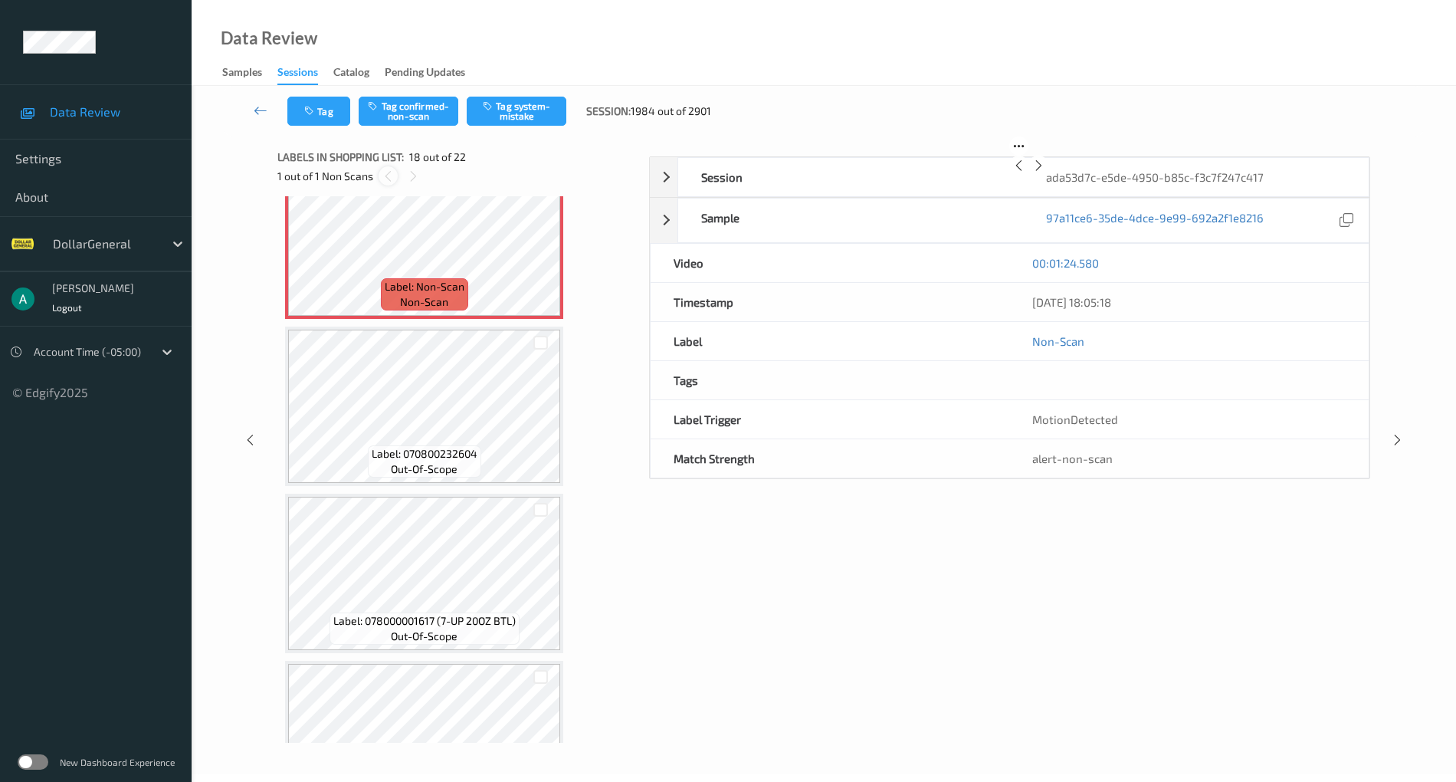
scroll to position [2681, 0]
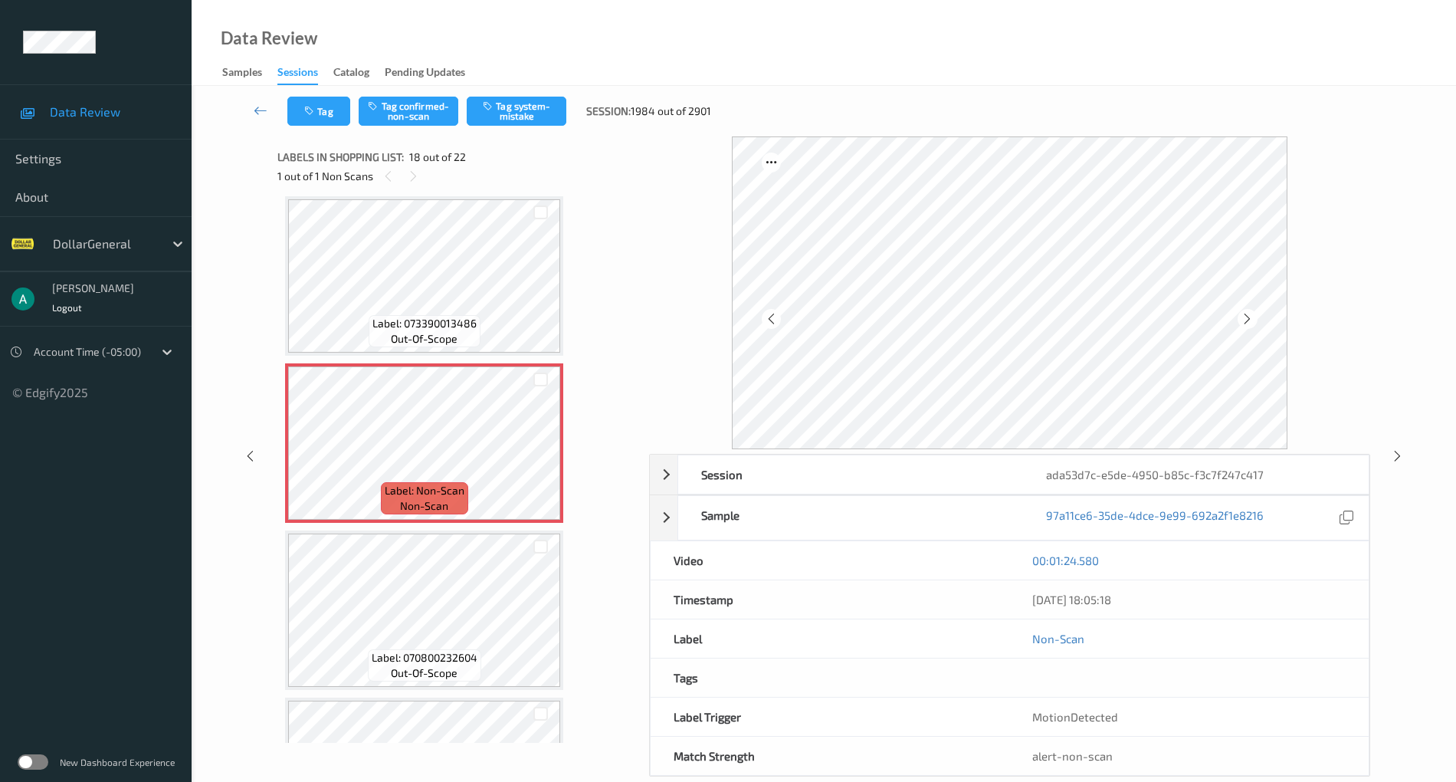
click at [536, 94] on div "Tag Tag confirmed-non-scan Tag system-mistake Session: 1984 out of 2901" at bounding box center [824, 111] width 1202 height 51
click at [533, 98] on button "Tag system-mistake" at bounding box center [517, 111] width 100 height 29
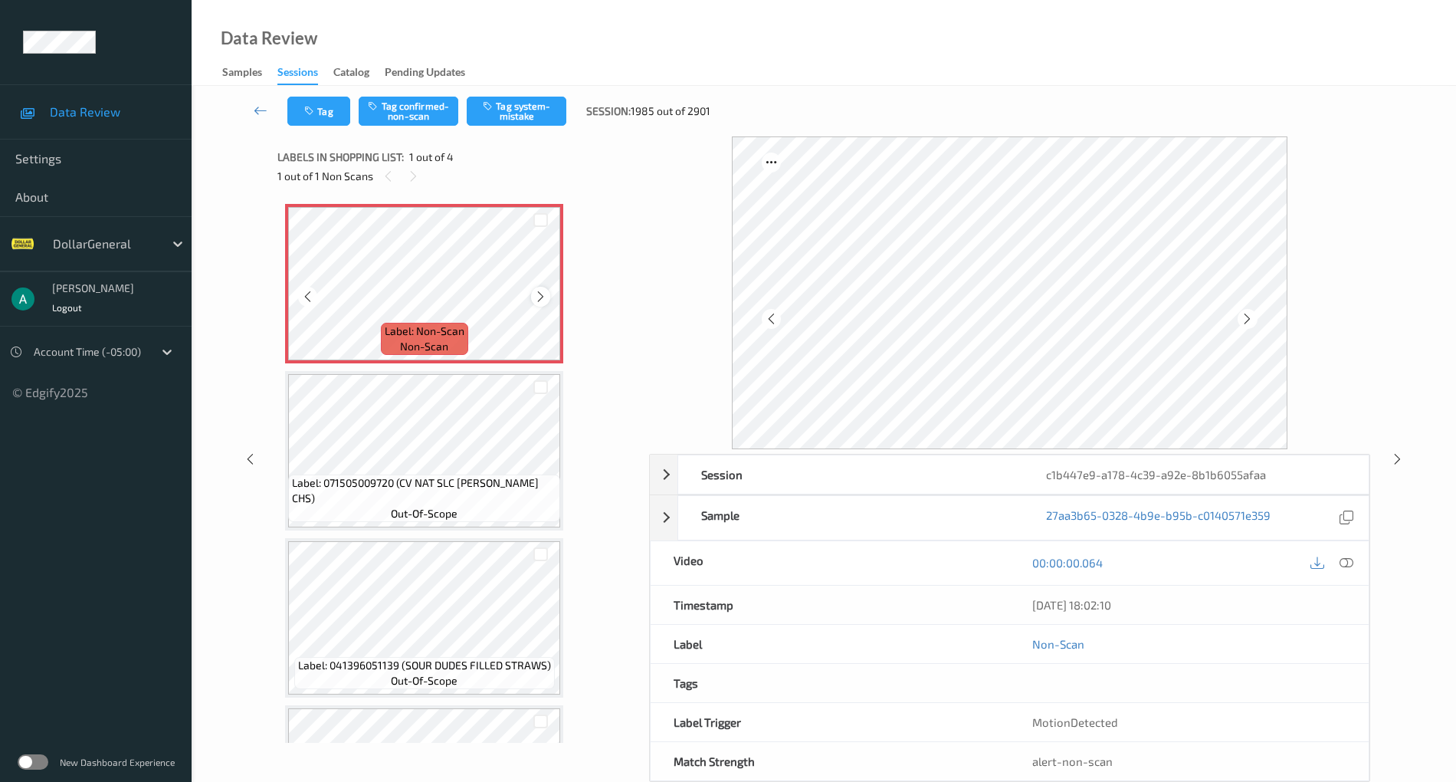
click at [538, 291] on icon at bounding box center [540, 297] width 13 height 14
click at [501, 103] on button "Tag system-mistake" at bounding box center [517, 111] width 100 height 29
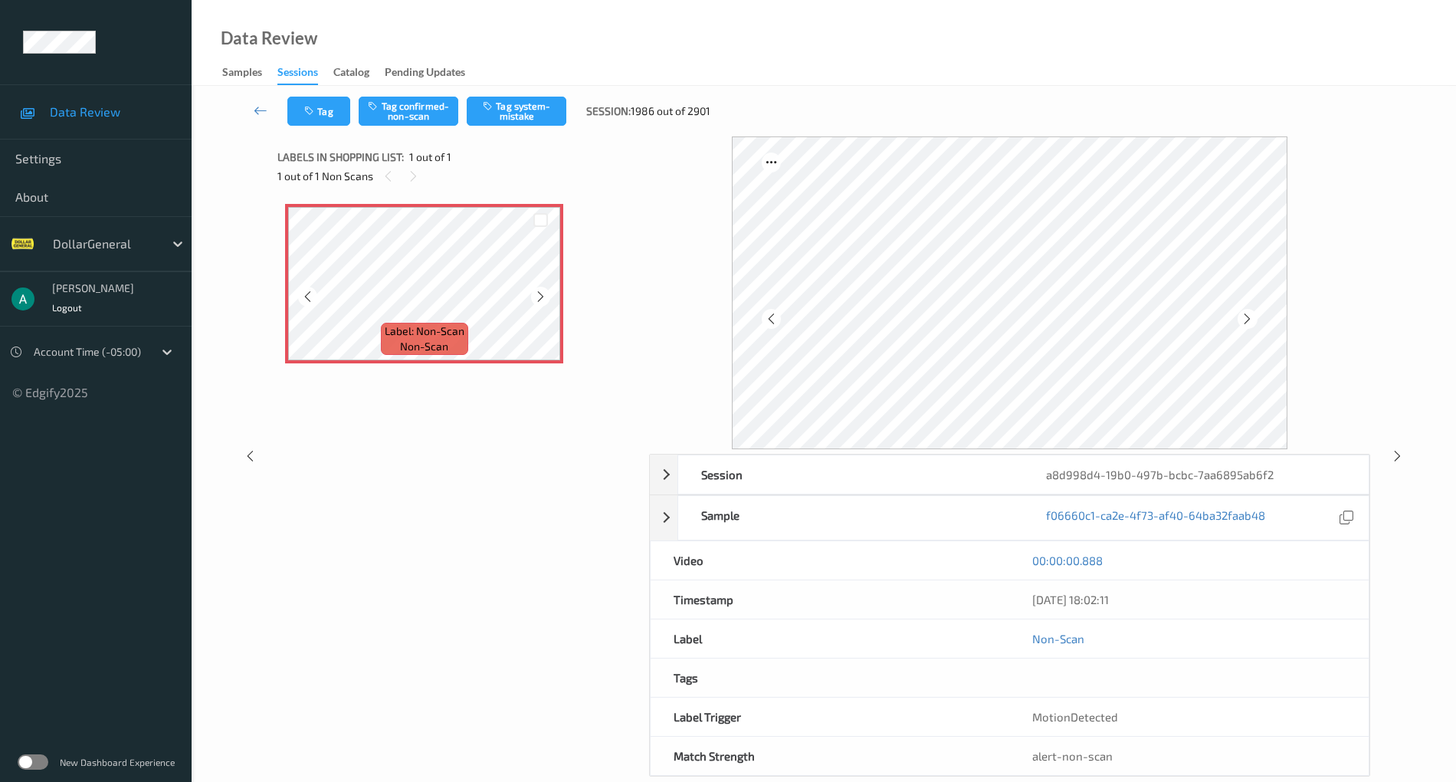
click at [548, 290] on div "Label: Non-Scan non-scan" at bounding box center [424, 283] width 278 height 159
click at [547, 293] on icon at bounding box center [540, 297] width 13 height 14
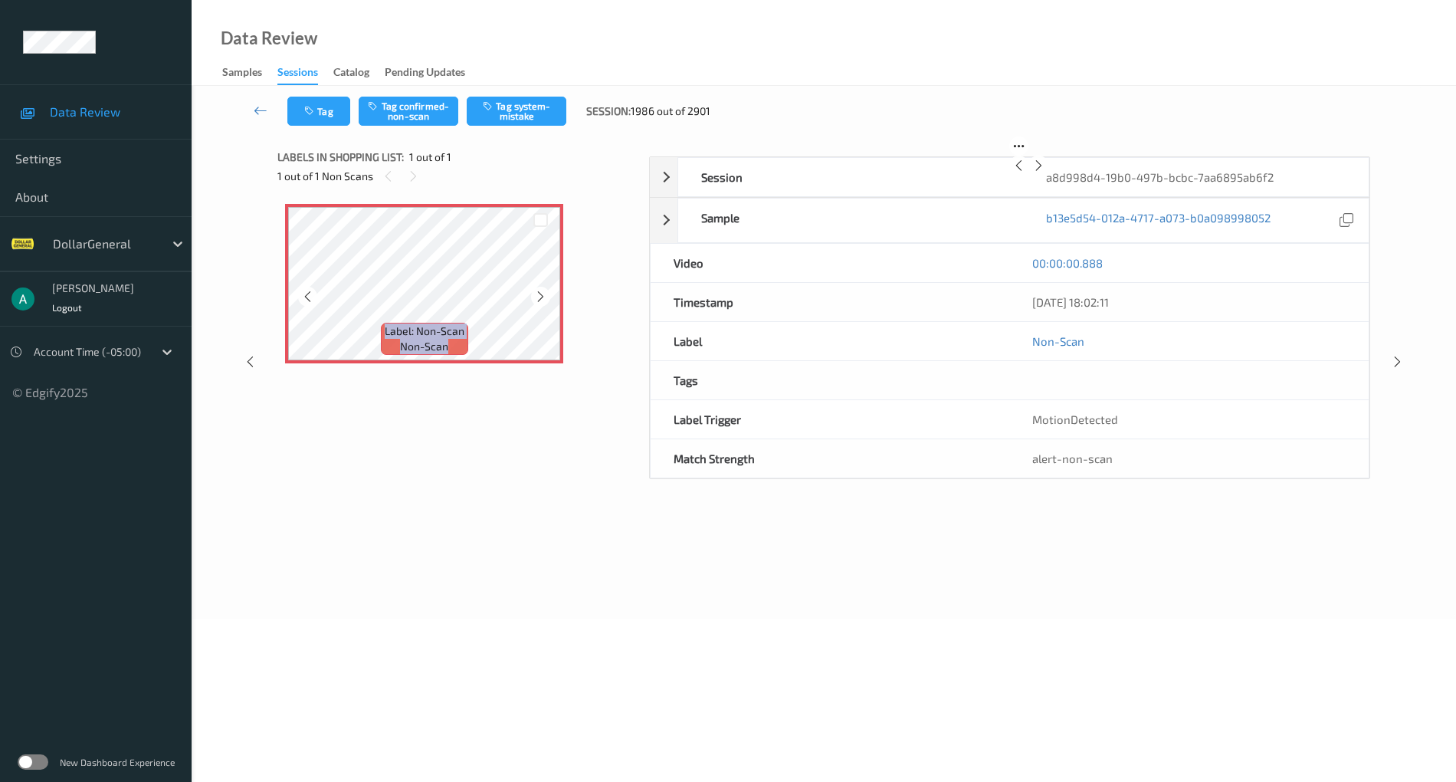
click at [547, 293] on icon at bounding box center [540, 297] width 13 height 14
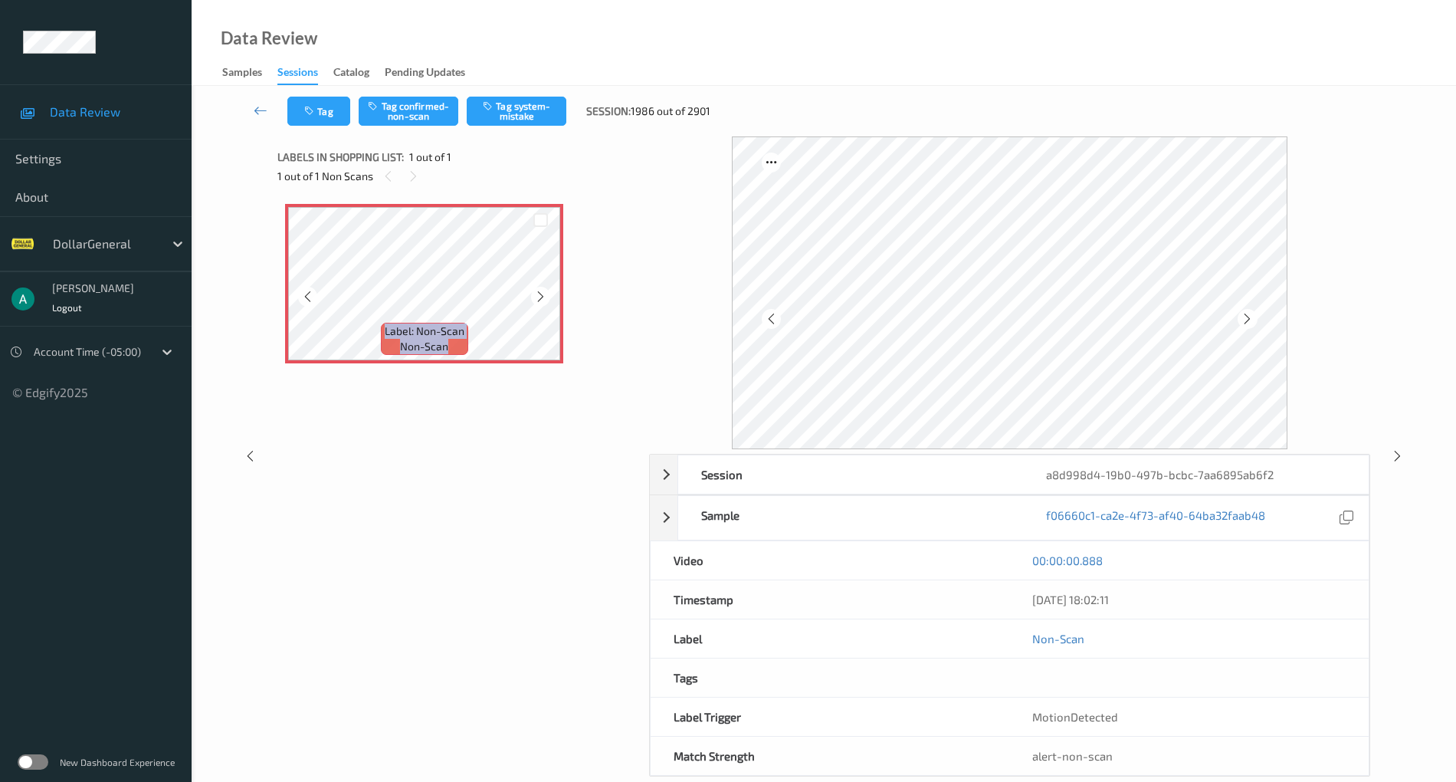
click at [547, 293] on icon at bounding box center [540, 297] width 13 height 14
click at [535, 119] on button "Tag system-mistake" at bounding box center [517, 111] width 100 height 29
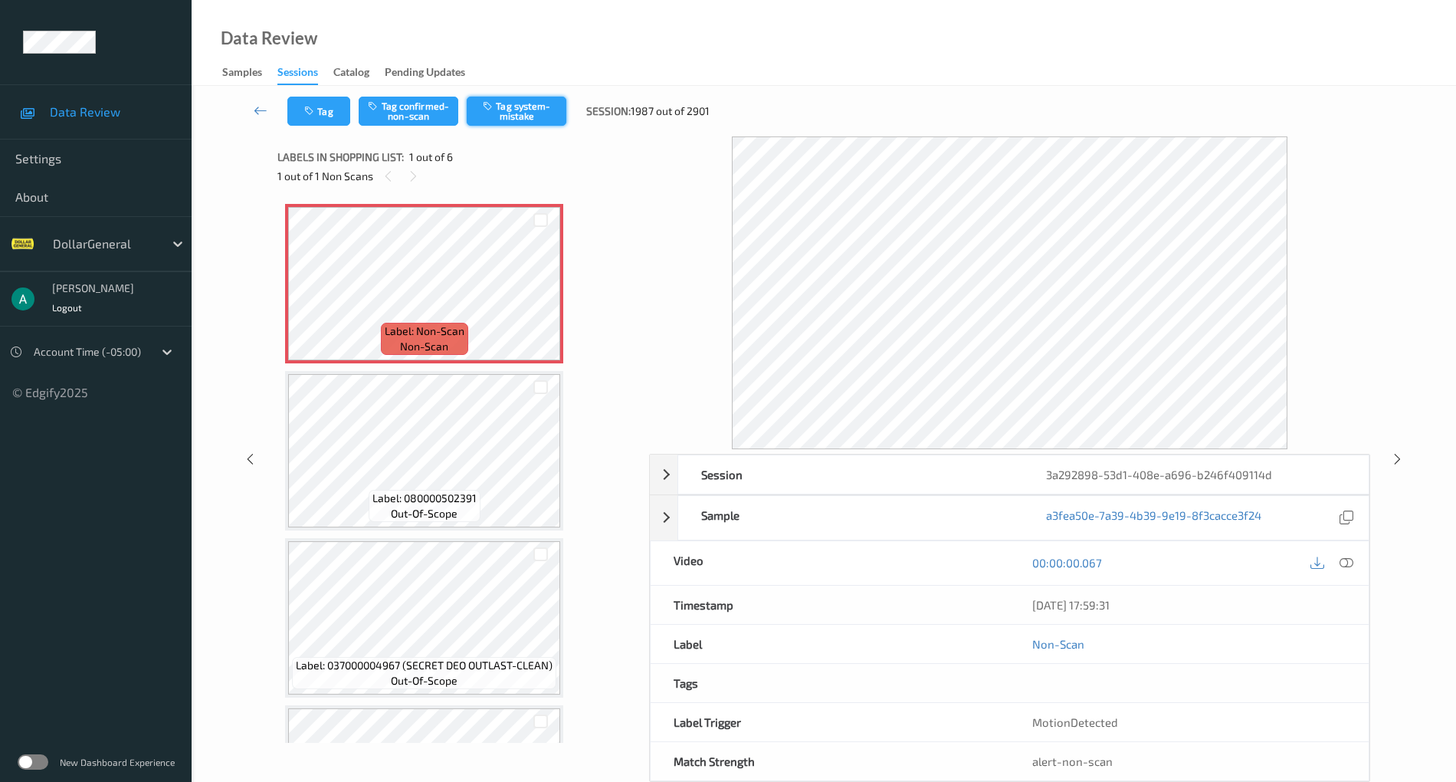
click at [556, 99] on button "Tag system-mistake" at bounding box center [517, 111] width 100 height 29
click at [513, 108] on button "Tag system-mistake" at bounding box center [517, 111] width 100 height 29
drag, startPoint x: 1353, startPoint y: 556, endPoint x: 1245, endPoint y: 484, distance: 130.5
click at [1353, 556] on icon at bounding box center [1347, 563] width 14 height 14
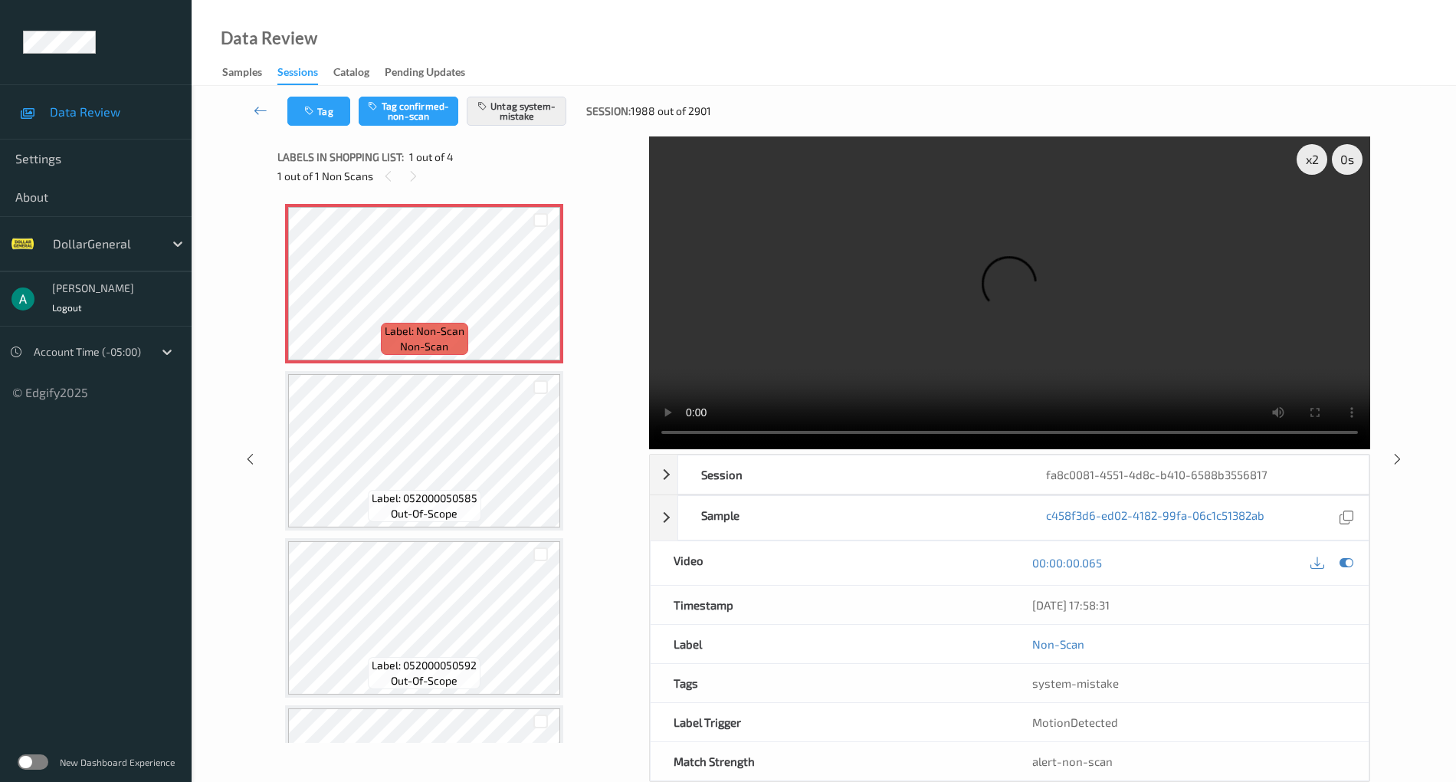
click at [1063, 277] on video at bounding box center [1009, 292] width 721 height 313
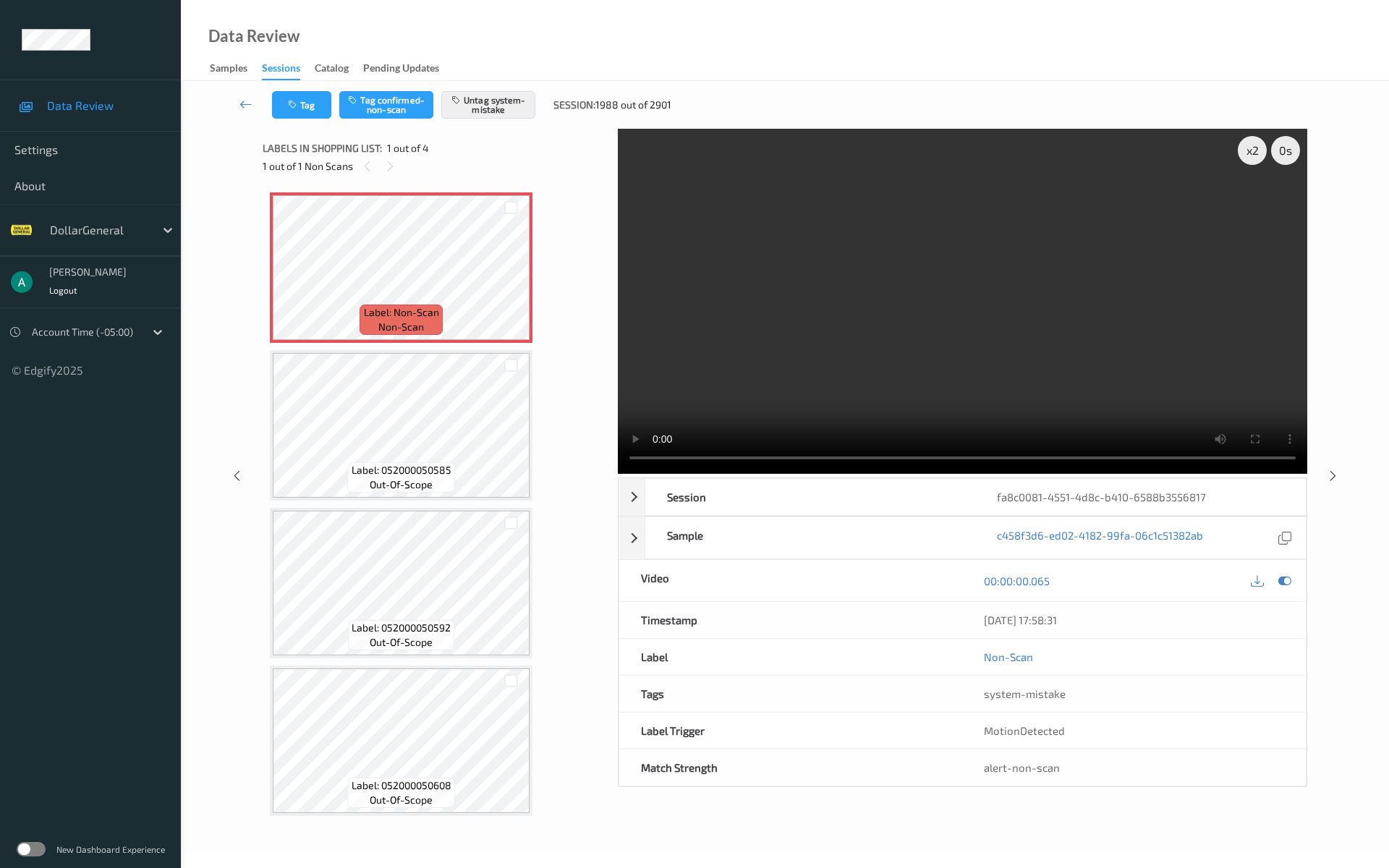
click at [707, 474] on video at bounding box center [962, 301] width 689 height 345
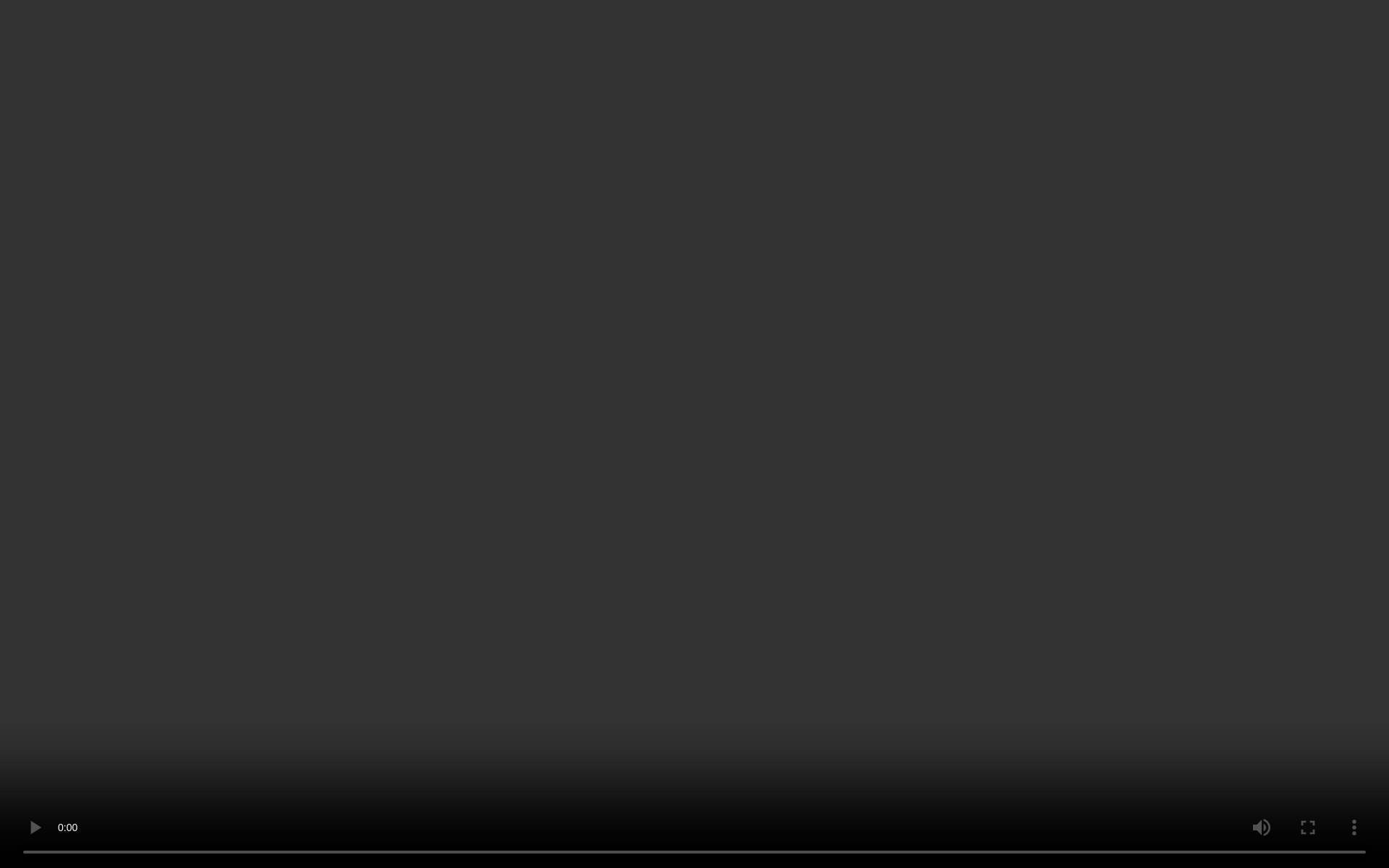
click at [703, 413] on video at bounding box center [694, 434] width 1389 height 868
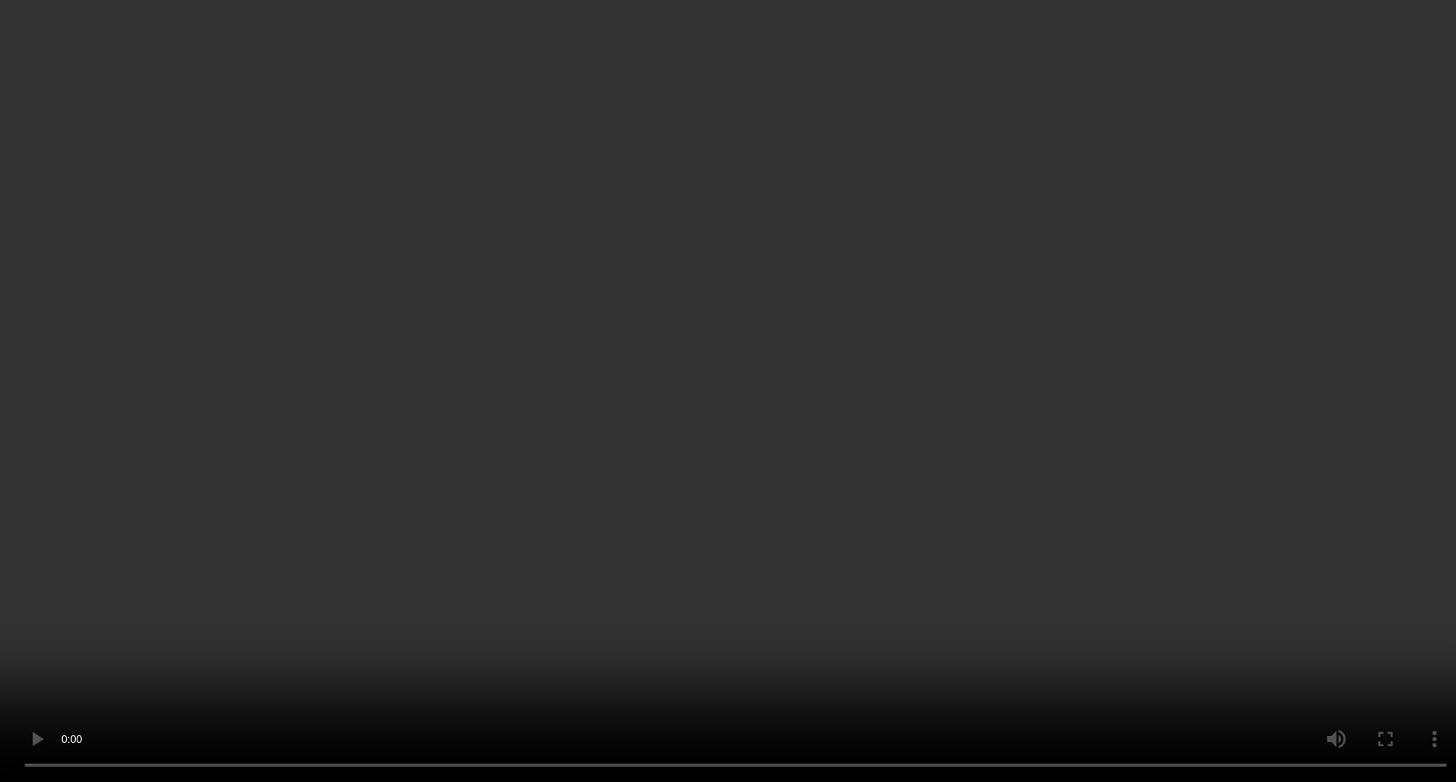
click at [797, 288] on video at bounding box center [728, 391] width 1456 height 782
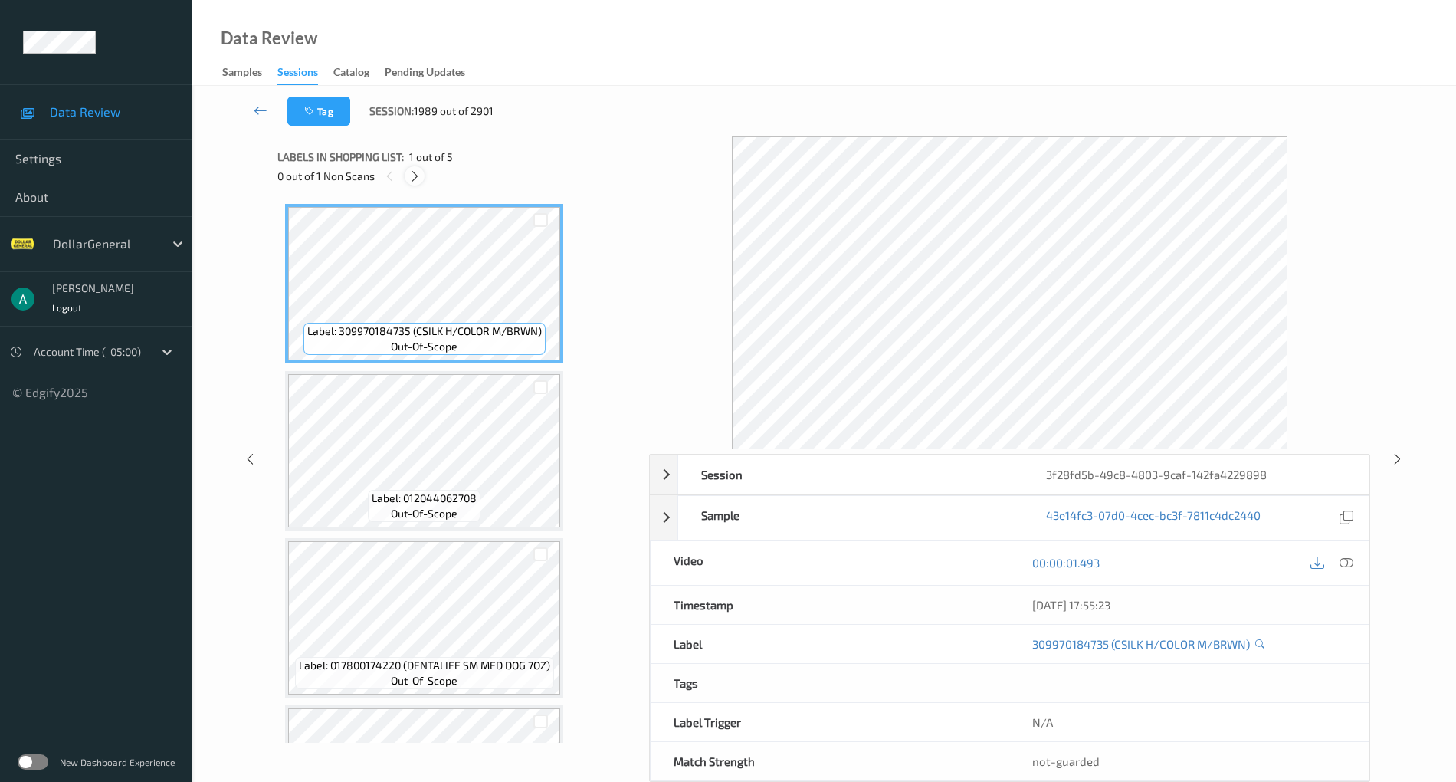
click at [409, 181] on icon at bounding box center [414, 176] width 13 height 14
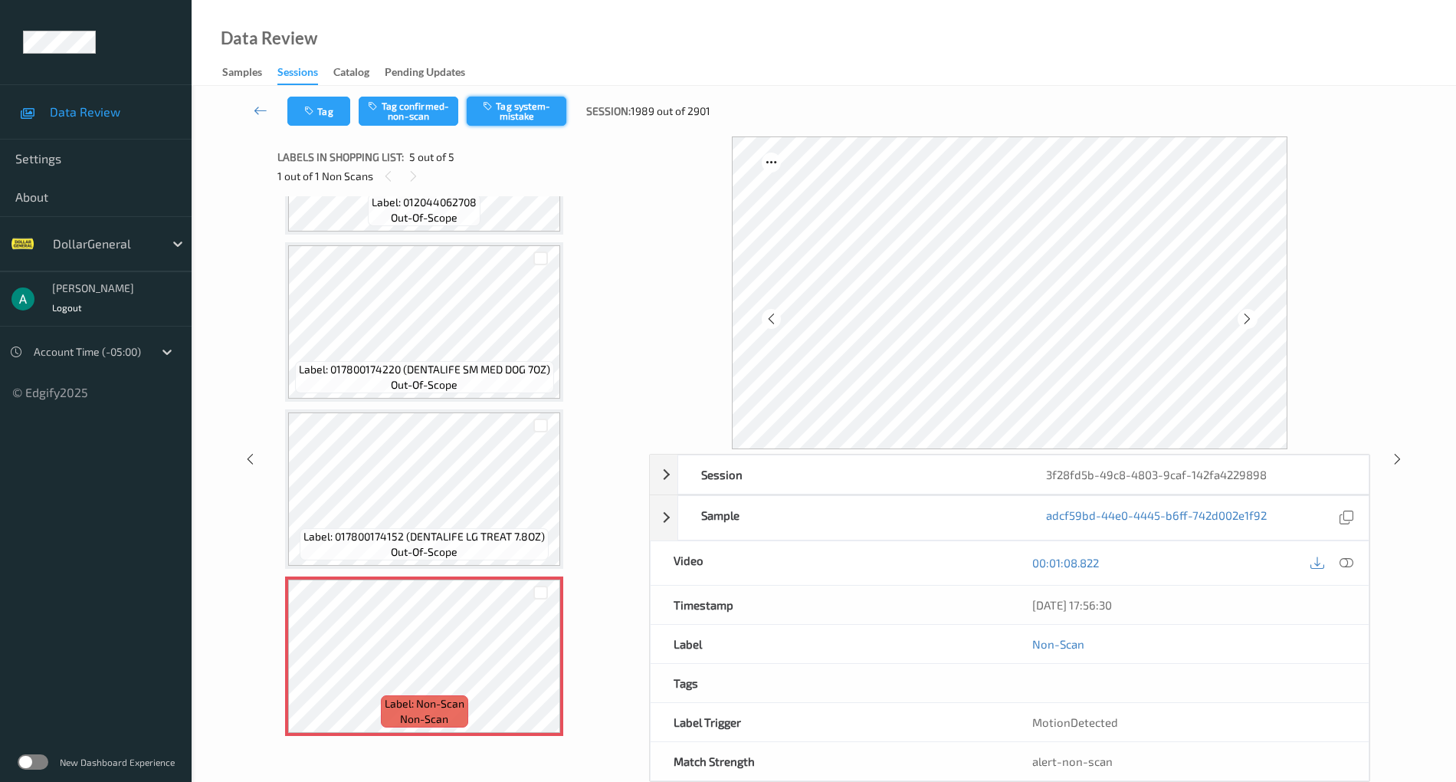
click at [529, 113] on button "Tag system-mistake" at bounding box center [517, 111] width 100 height 29
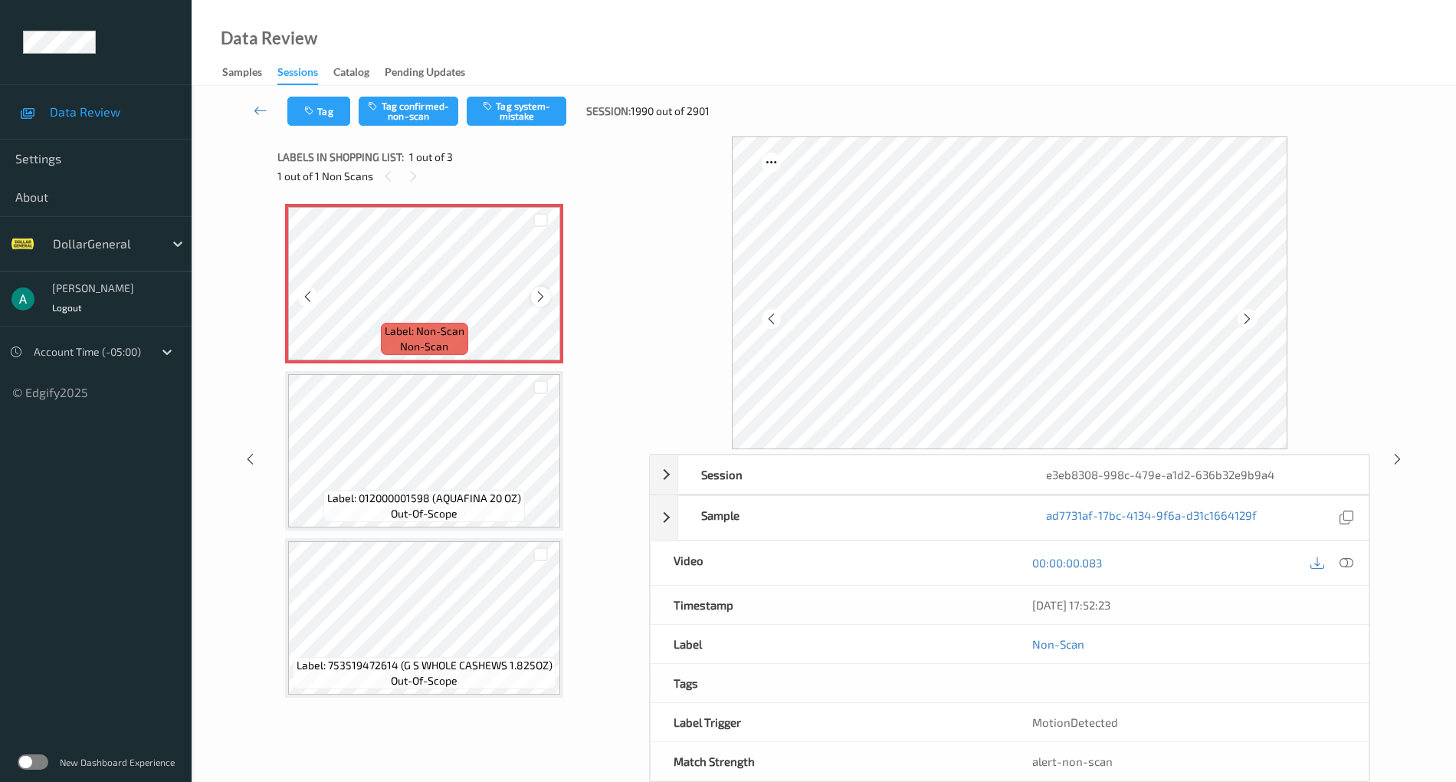
click at [542, 290] on icon at bounding box center [540, 297] width 13 height 14
click at [534, 105] on button "Tag system-mistake" at bounding box center [517, 111] width 100 height 29
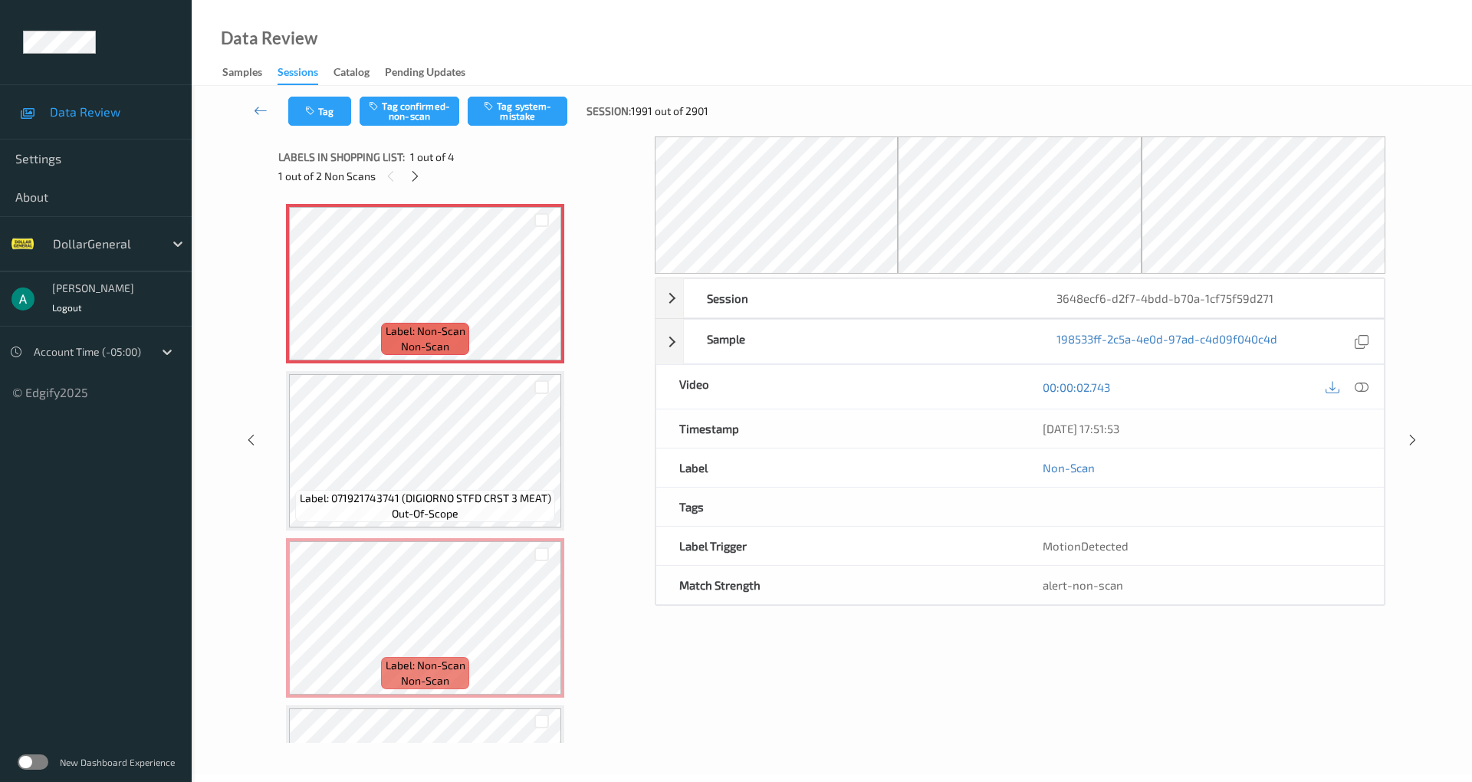
drag, startPoint x: 411, startPoint y: 175, endPoint x: 406, endPoint y: 166, distance: 9.6
click at [406, 166] on div "1 out of 2 Non Scans" at bounding box center [461, 175] width 366 height 19
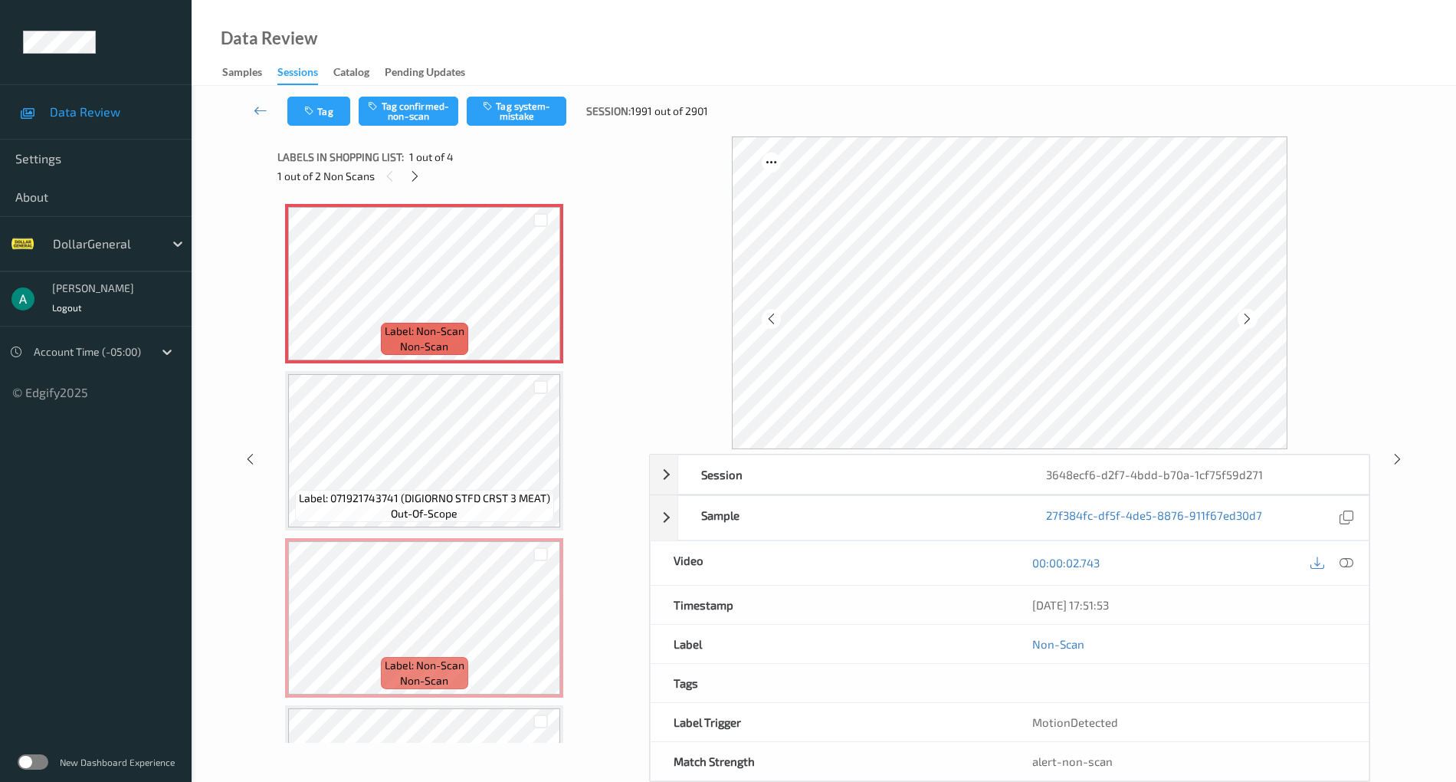
click at [545, 94] on div "Tag Tag confirmed-non-scan Tag system-mistake Session: 1991 out of 2901" at bounding box center [824, 111] width 1202 height 51
click at [539, 103] on button "Tag system-mistake" at bounding box center [517, 111] width 100 height 29
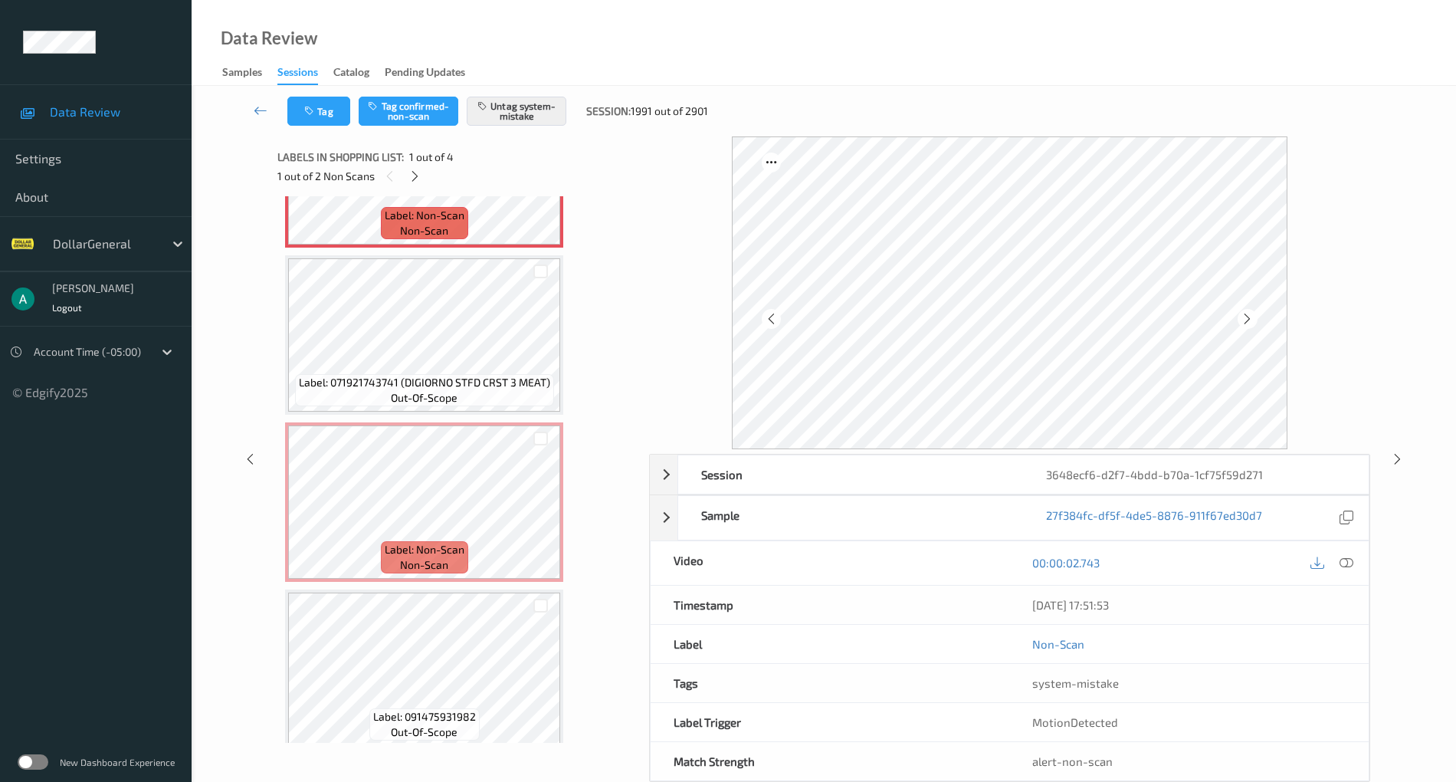
scroll to position [129, 0]
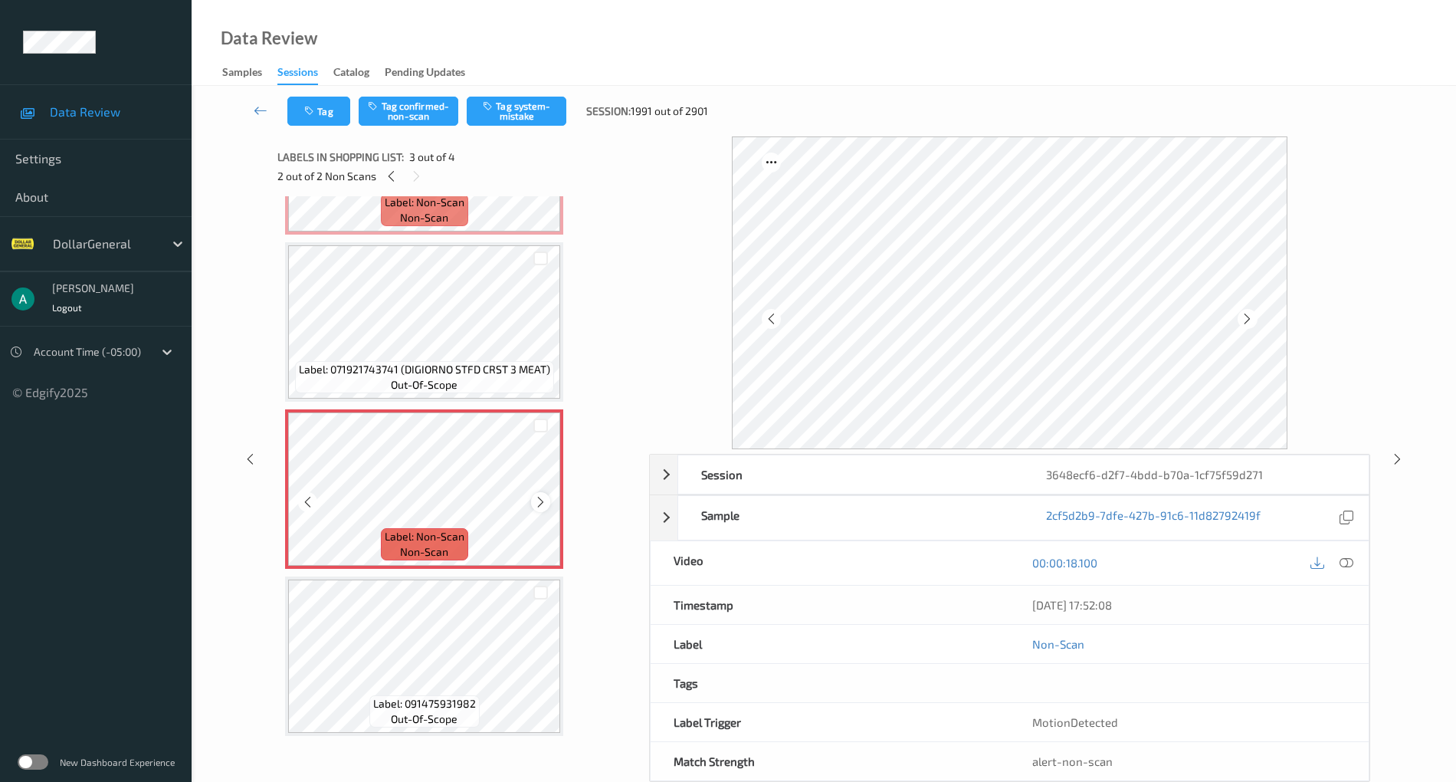
click at [543, 494] on div at bounding box center [540, 501] width 19 height 19
click at [543, 492] on div at bounding box center [540, 501] width 19 height 19
click at [546, 113] on button "Tag system-mistake" at bounding box center [517, 111] width 100 height 29
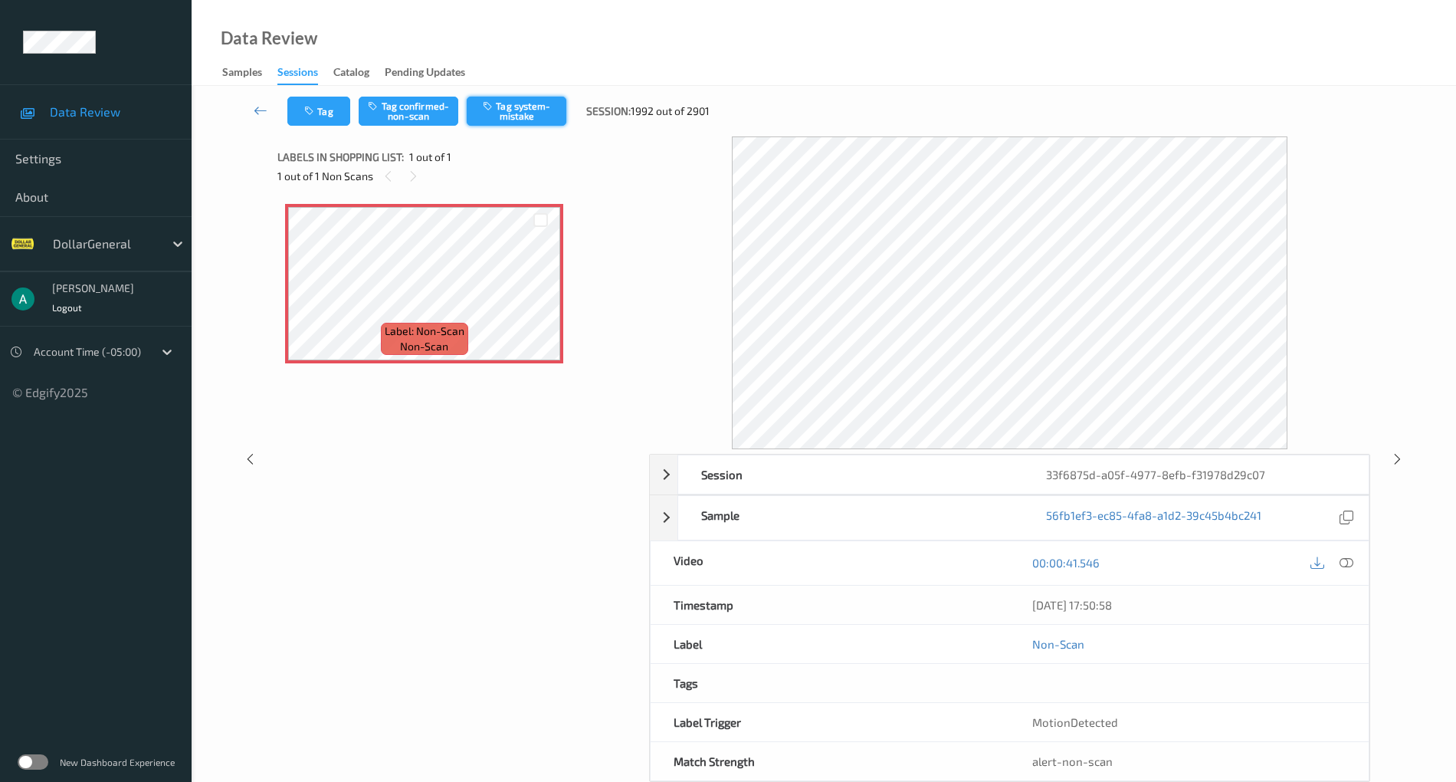
click at [524, 112] on button "Tag system-mistake" at bounding box center [517, 111] width 100 height 29
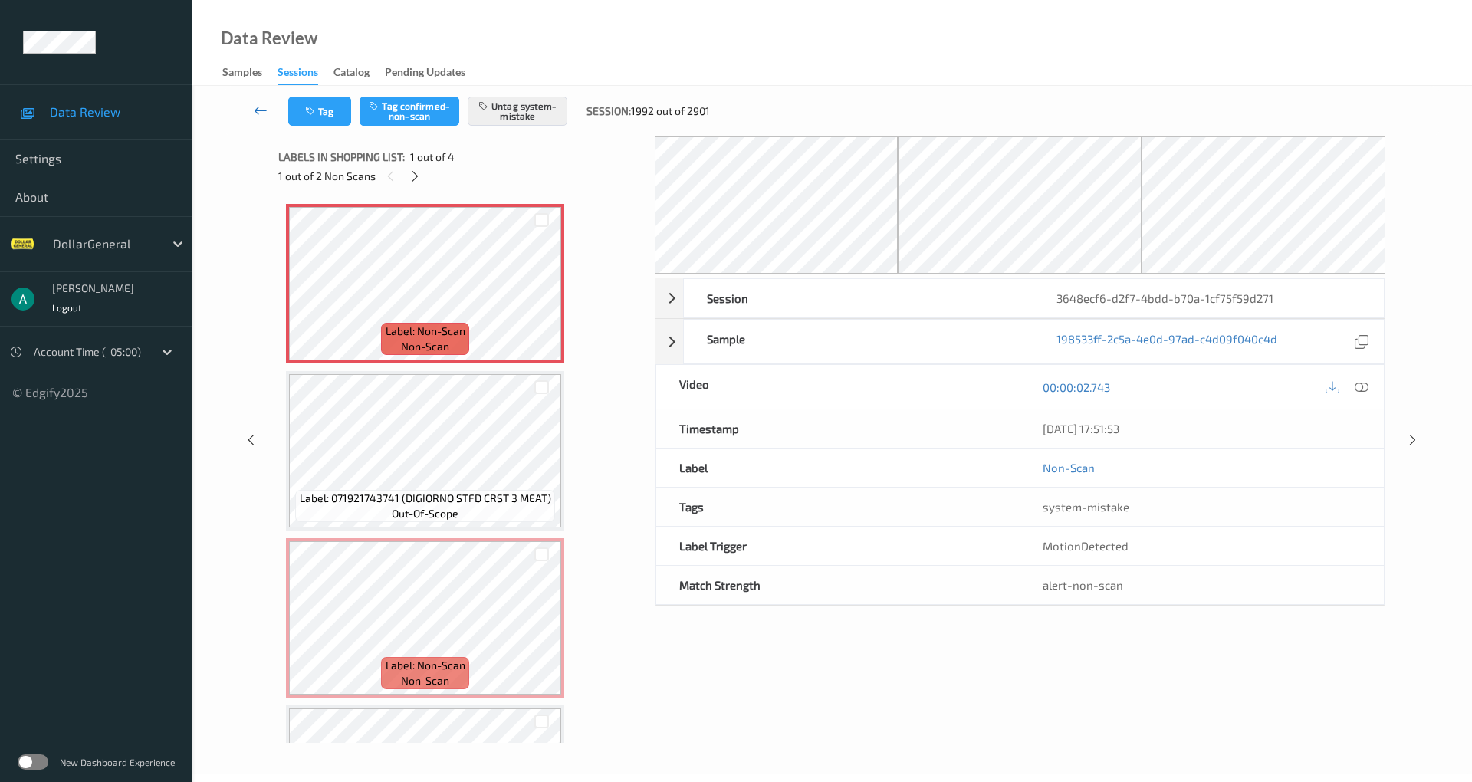
click at [256, 105] on icon at bounding box center [261, 110] width 14 height 15
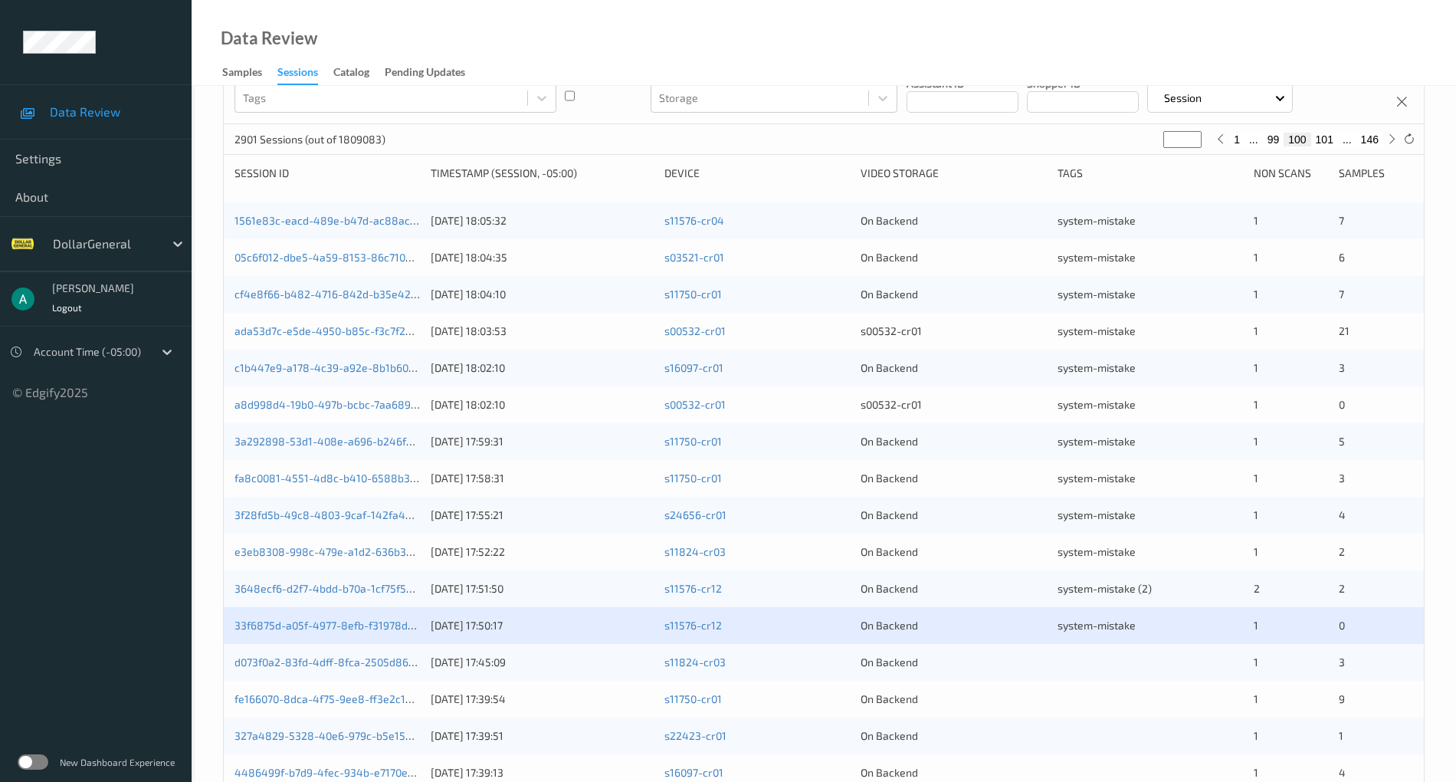
scroll to position [369, 0]
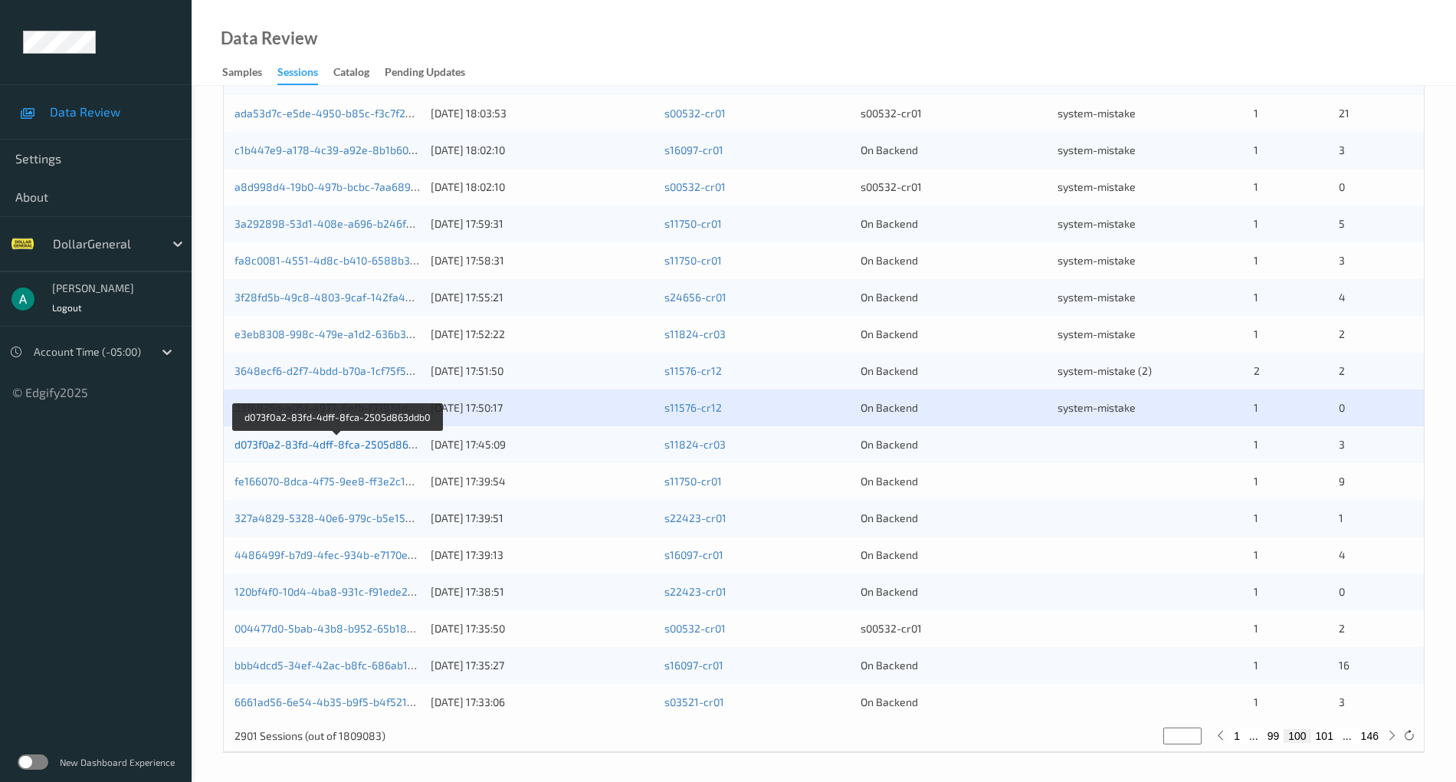
click at [360, 438] on link "d073f0a2-83fd-4dff-8fca-2505d863ddb0" at bounding box center [337, 444] width 205 height 13
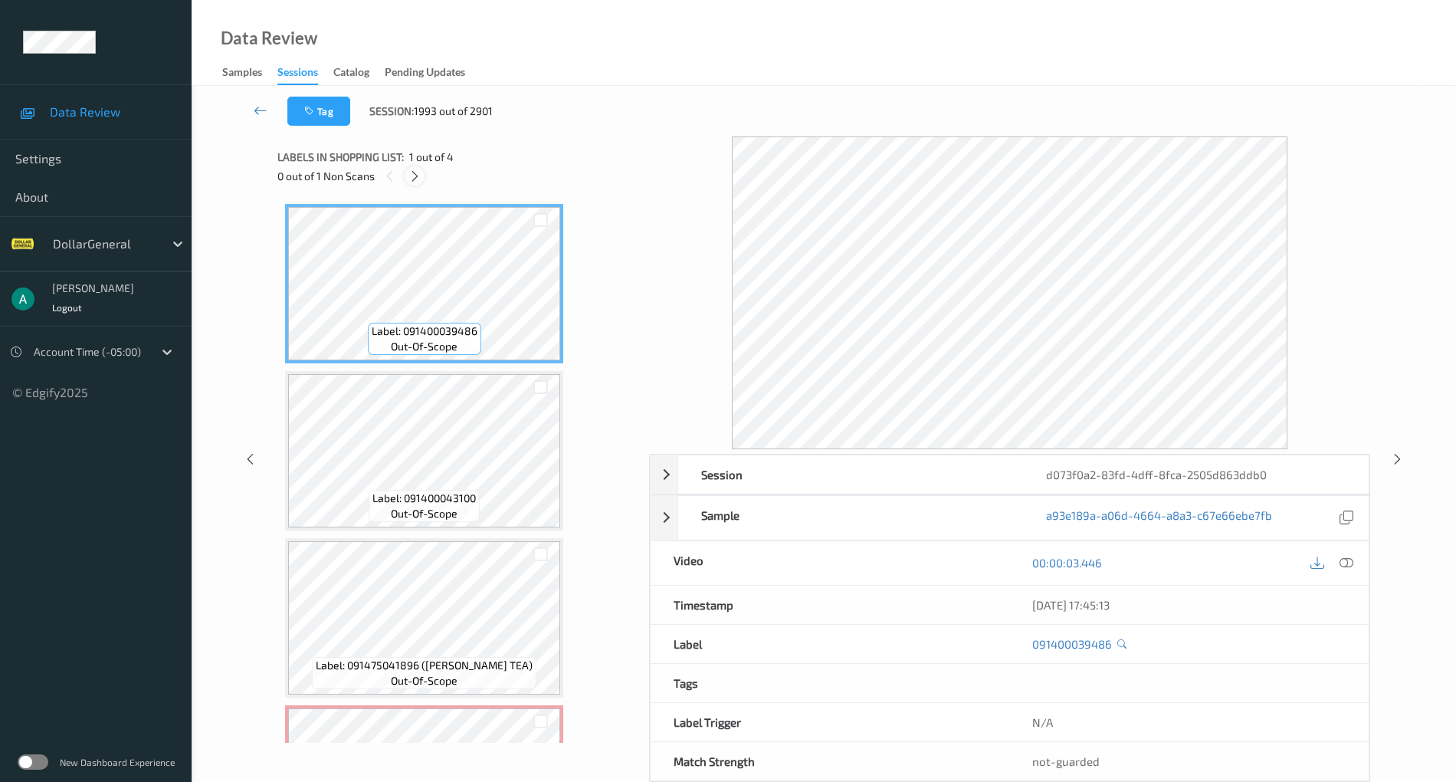
click at [424, 179] on div at bounding box center [414, 175] width 19 height 19
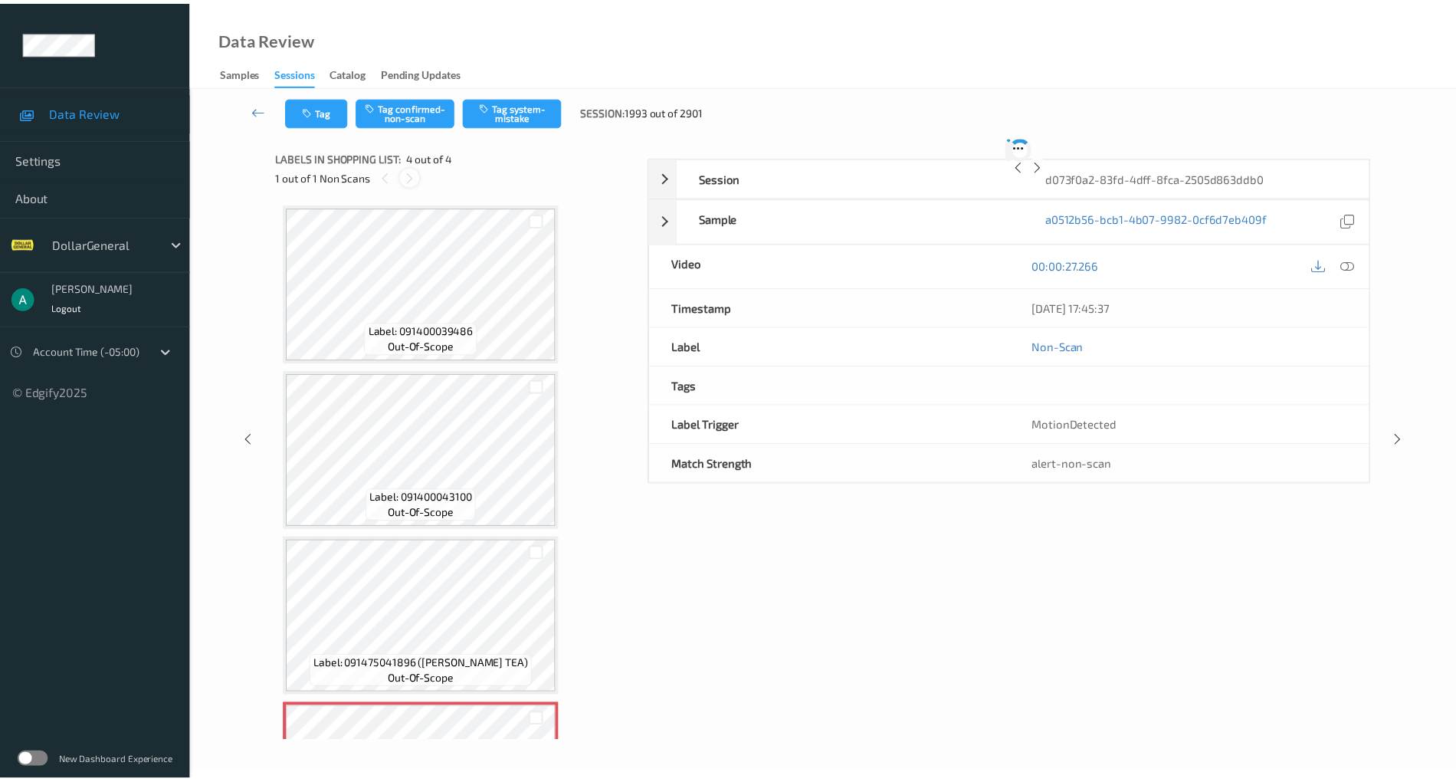
scroll to position [129, 0]
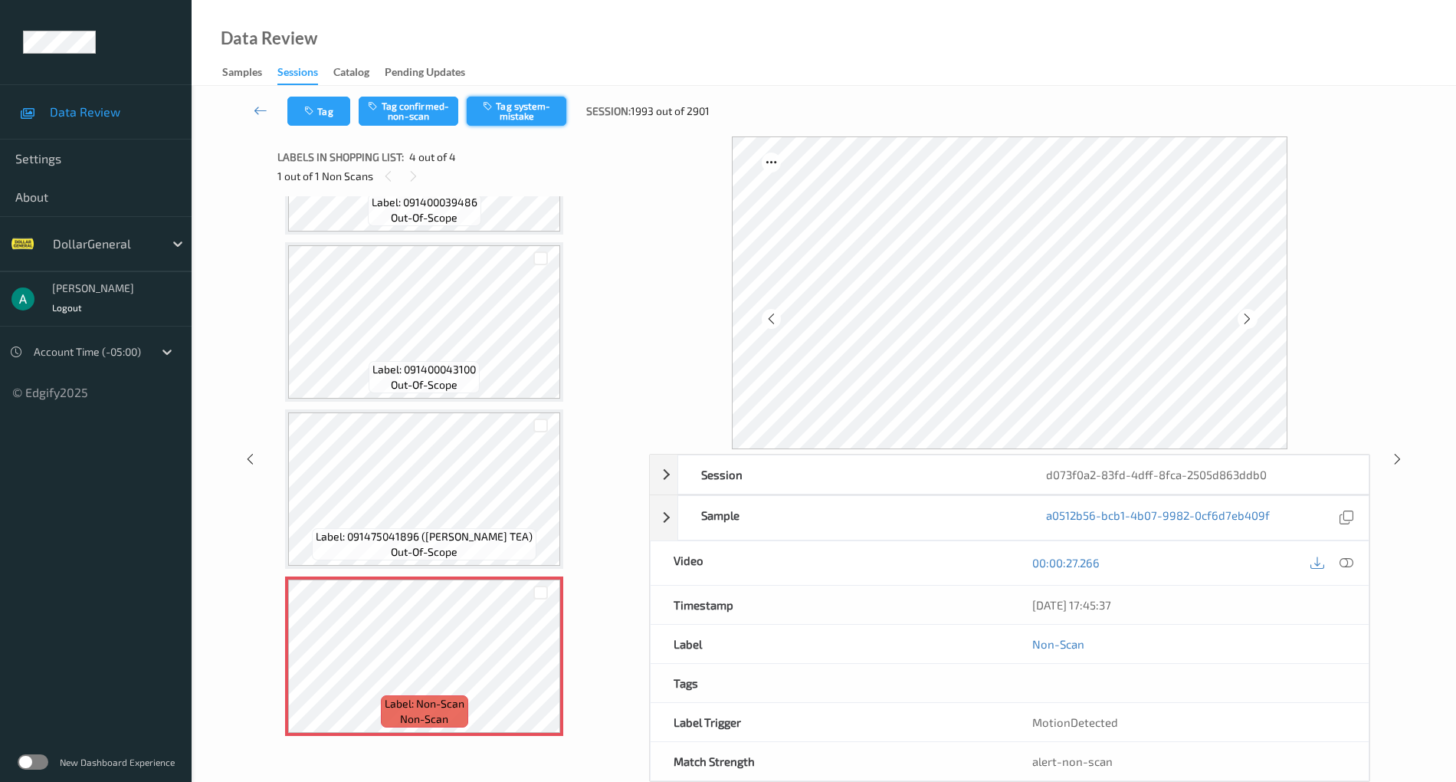
click at [540, 110] on button "Tag system-mistake" at bounding box center [517, 111] width 100 height 29
click at [452, 699] on span "Label: Non-Scan" at bounding box center [425, 703] width 80 height 15
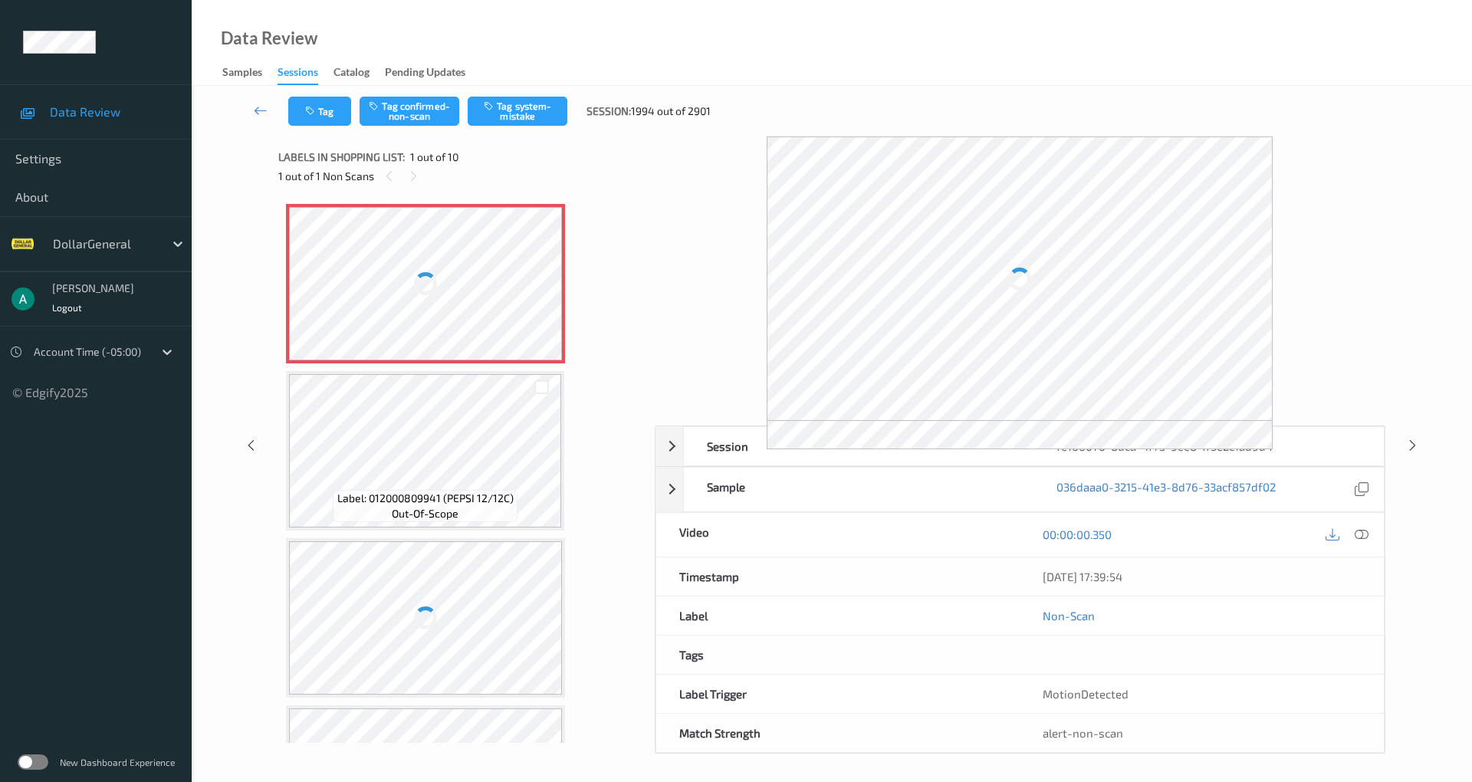
click at [415, 245] on div at bounding box center [425, 283] width 273 height 153
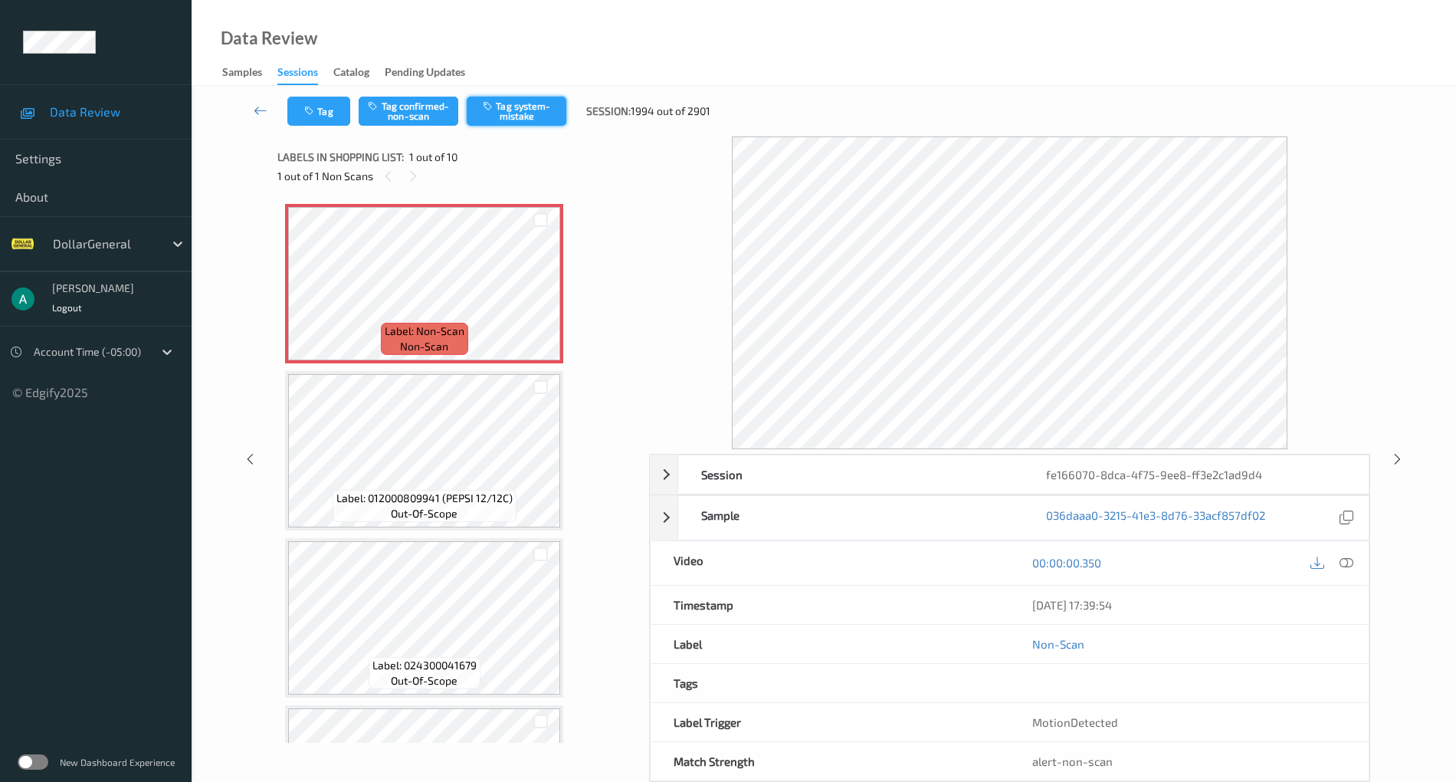
click at [566, 109] on button "Tag system-mistake" at bounding box center [517, 111] width 100 height 29
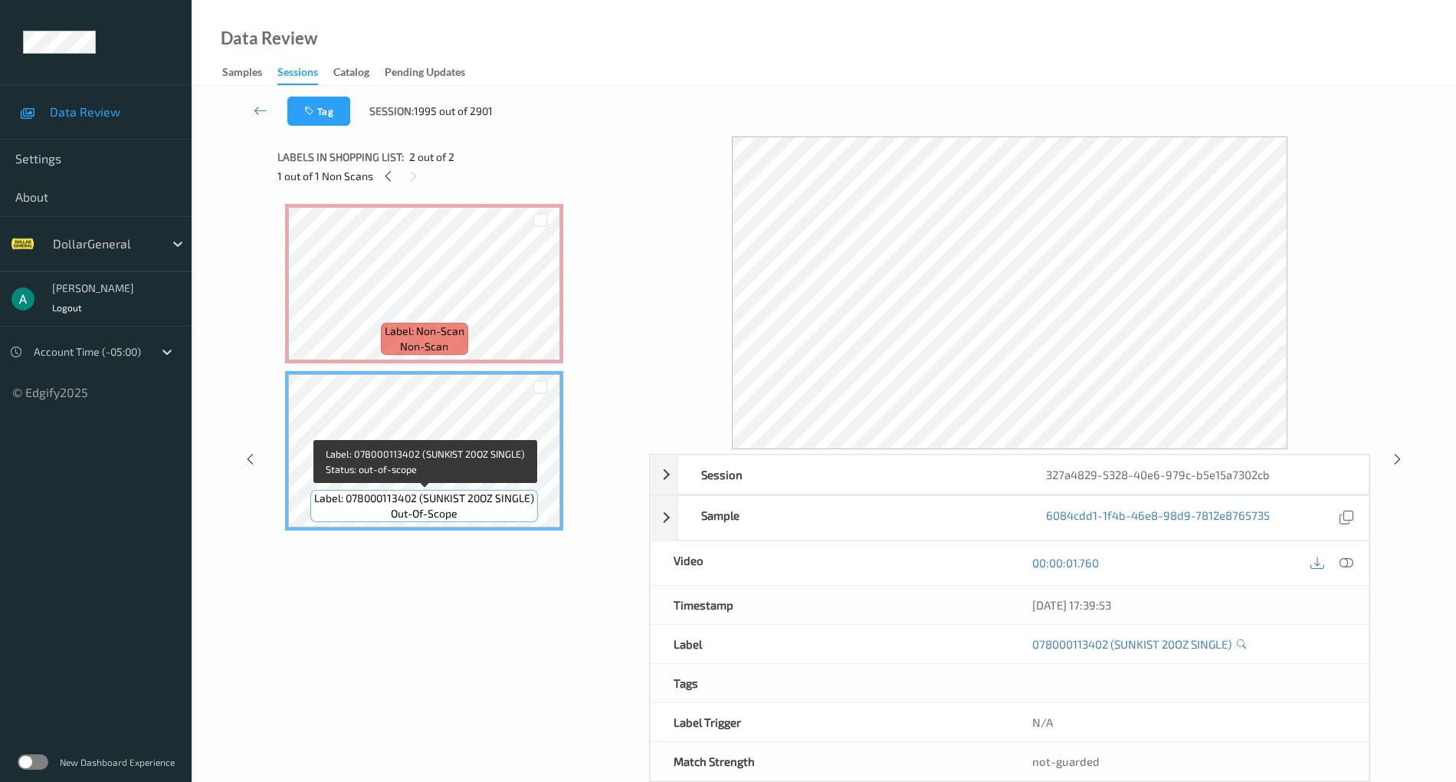
click at [480, 495] on span "Label: 078000113402 (SUNKIST 20OZ SINGLE)" at bounding box center [424, 498] width 220 height 15
click at [365, 510] on div "Label: 078000113402 (SUNKIST 20OZ SINGLE) out-of-scope" at bounding box center [424, 506] width 228 height 32
click at [442, 494] on span "Label: 078000113402 (SUNKIST 20OZ SINGLE)" at bounding box center [424, 498] width 220 height 15
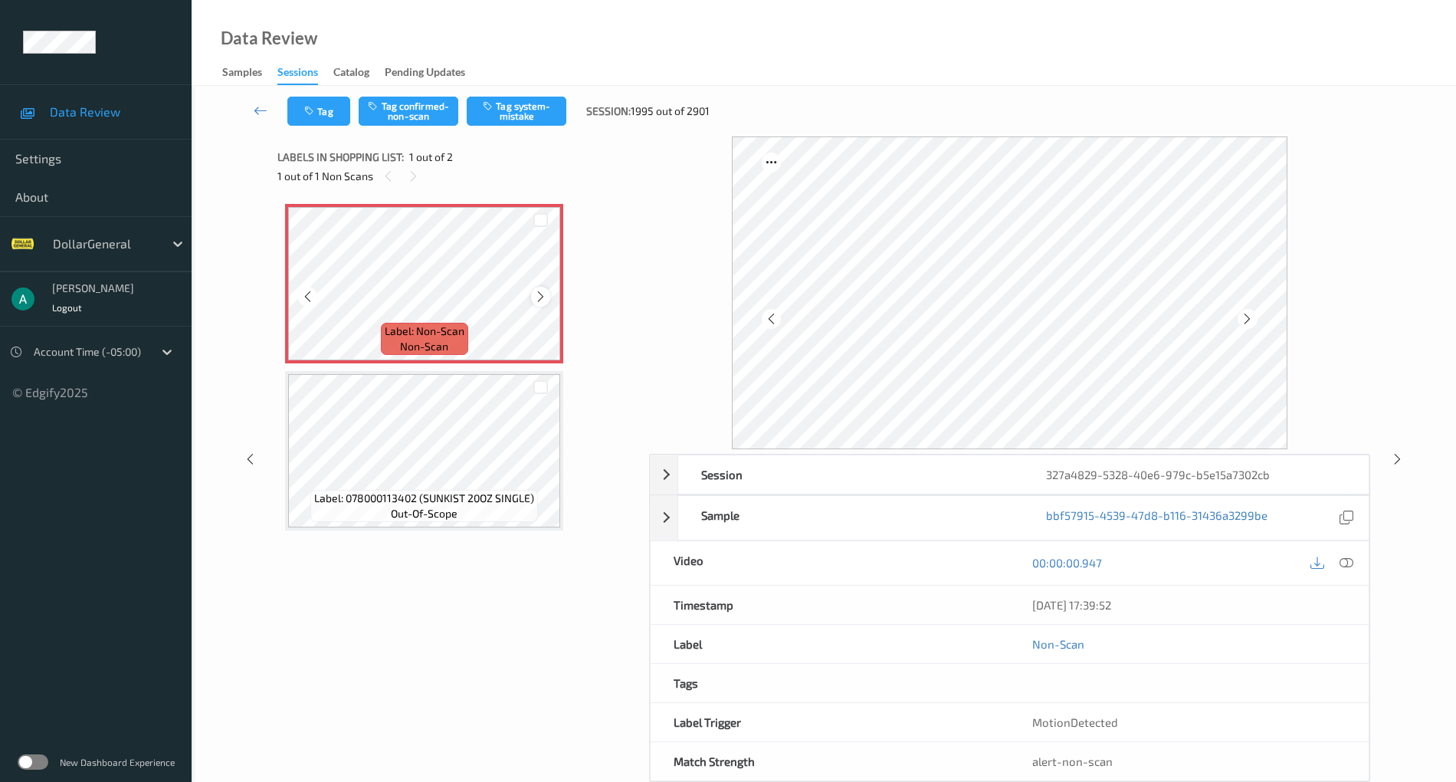
click at [544, 292] on icon at bounding box center [540, 297] width 13 height 14
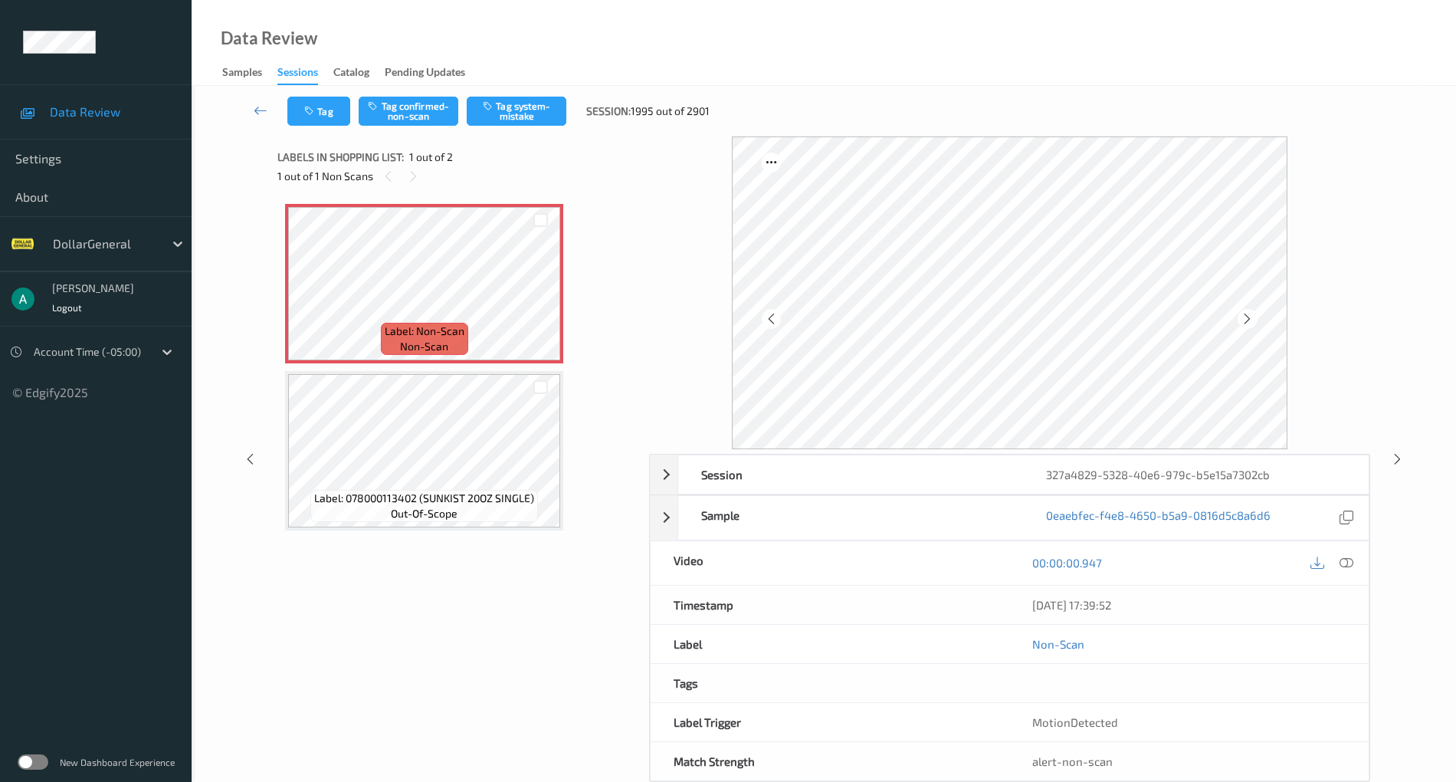
click at [369, 498] on span "Label: 078000113402 (SUNKIST 20OZ SINGLE)" at bounding box center [424, 498] width 220 height 15
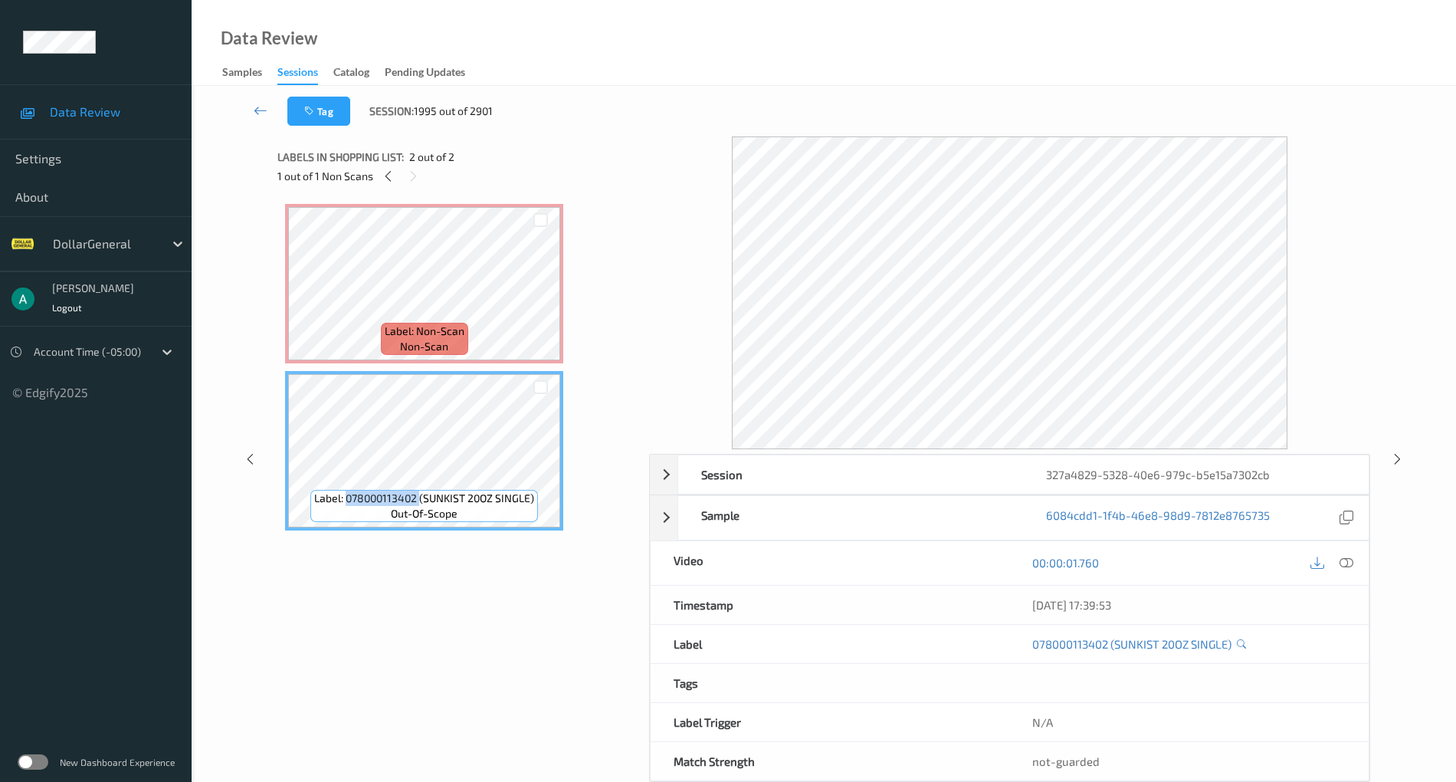
copy span "078000113402"
click at [376, 501] on span "Label: 078000113402 (SUNKIST 20OZ SINGLE)" at bounding box center [424, 498] width 220 height 15
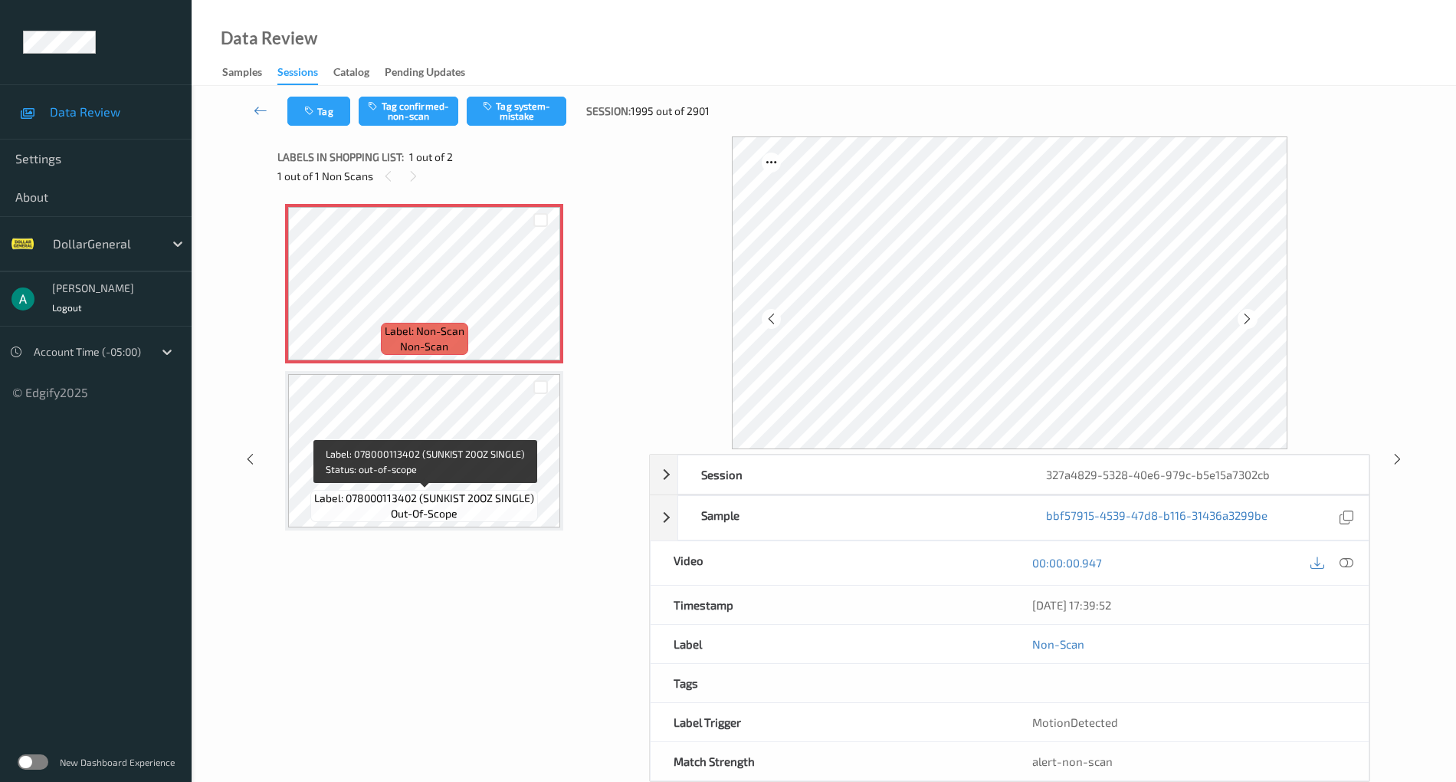
click at [509, 491] on span "Label: 078000113402 (SUNKIST 20OZ SINGLE)" at bounding box center [424, 498] width 220 height 15
click at [1347, 561] on icon at bounding box center [1347, 563] width 14 height 14
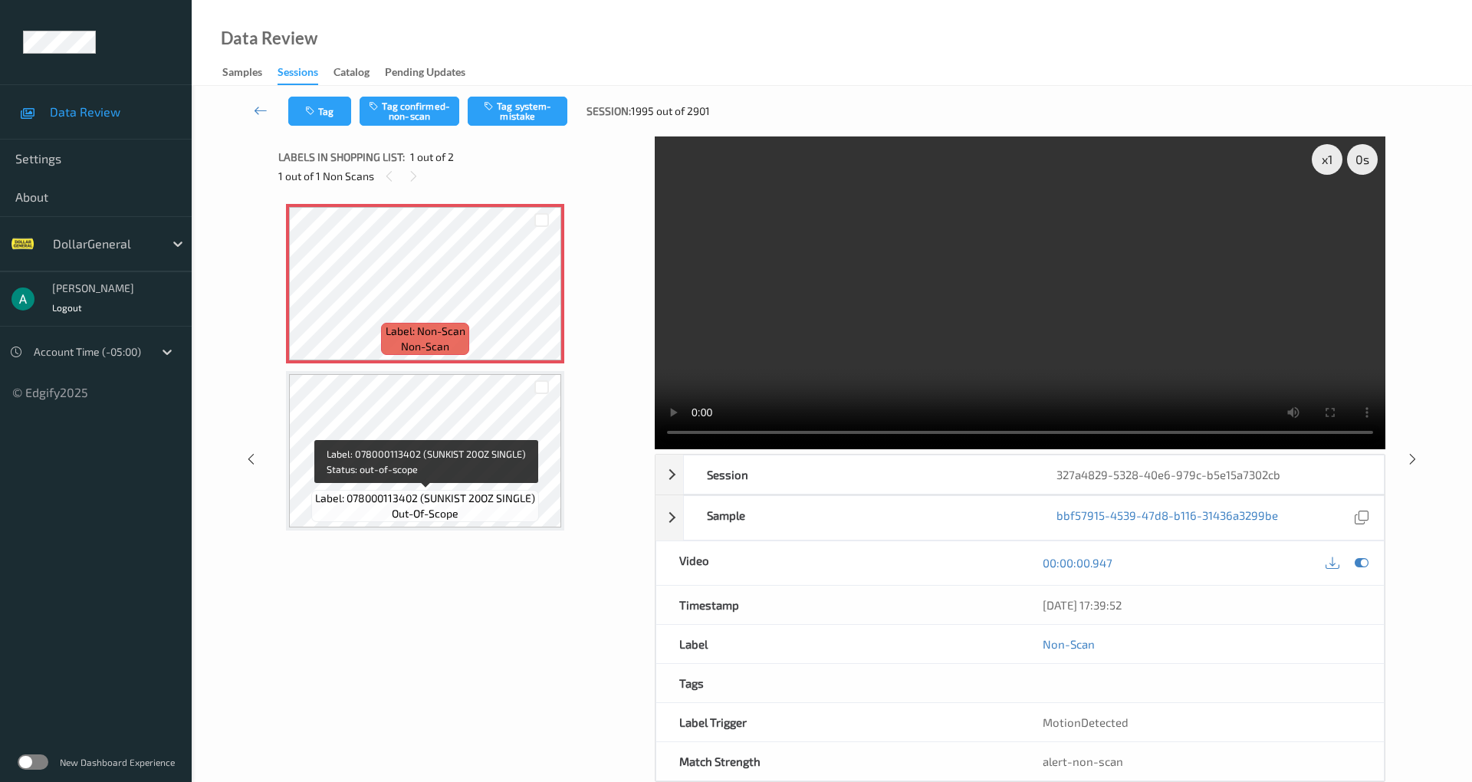
click at [435, 500] on span "Label: 078000113402 (SUNKIST 20OZ SINGLE)" at bounding box center [425, 498] width 220 height 15
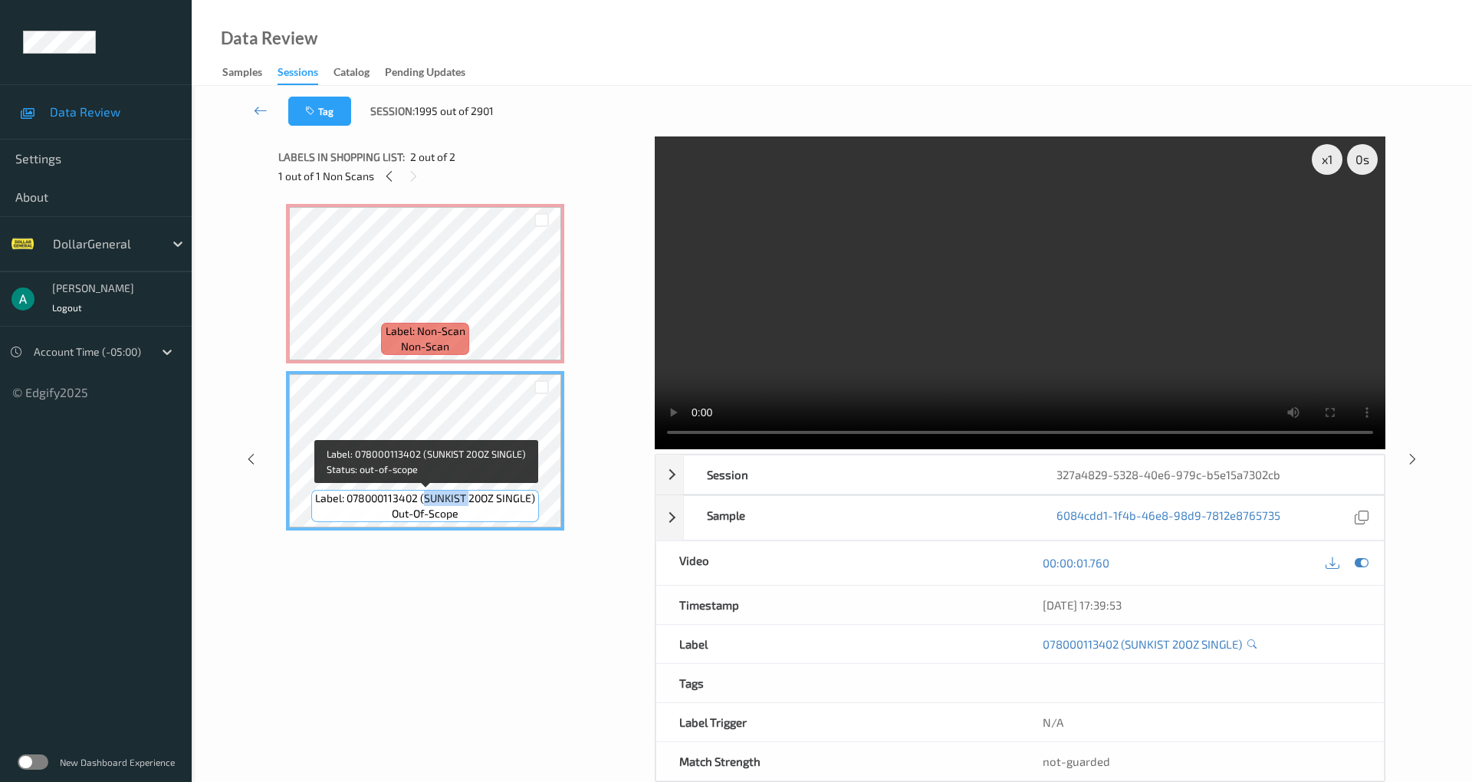
click at [435, 500] on span "Label: 078000113402 (SUNKIST 20OZ SINGLE)" at bounding box center [425, 498] width 220 height 15
click at [434, 500] on span "Label: 078000113402 (SUNKIST 20OZ SINGLE)" at bounding box center [425, 498] width 220 height 15
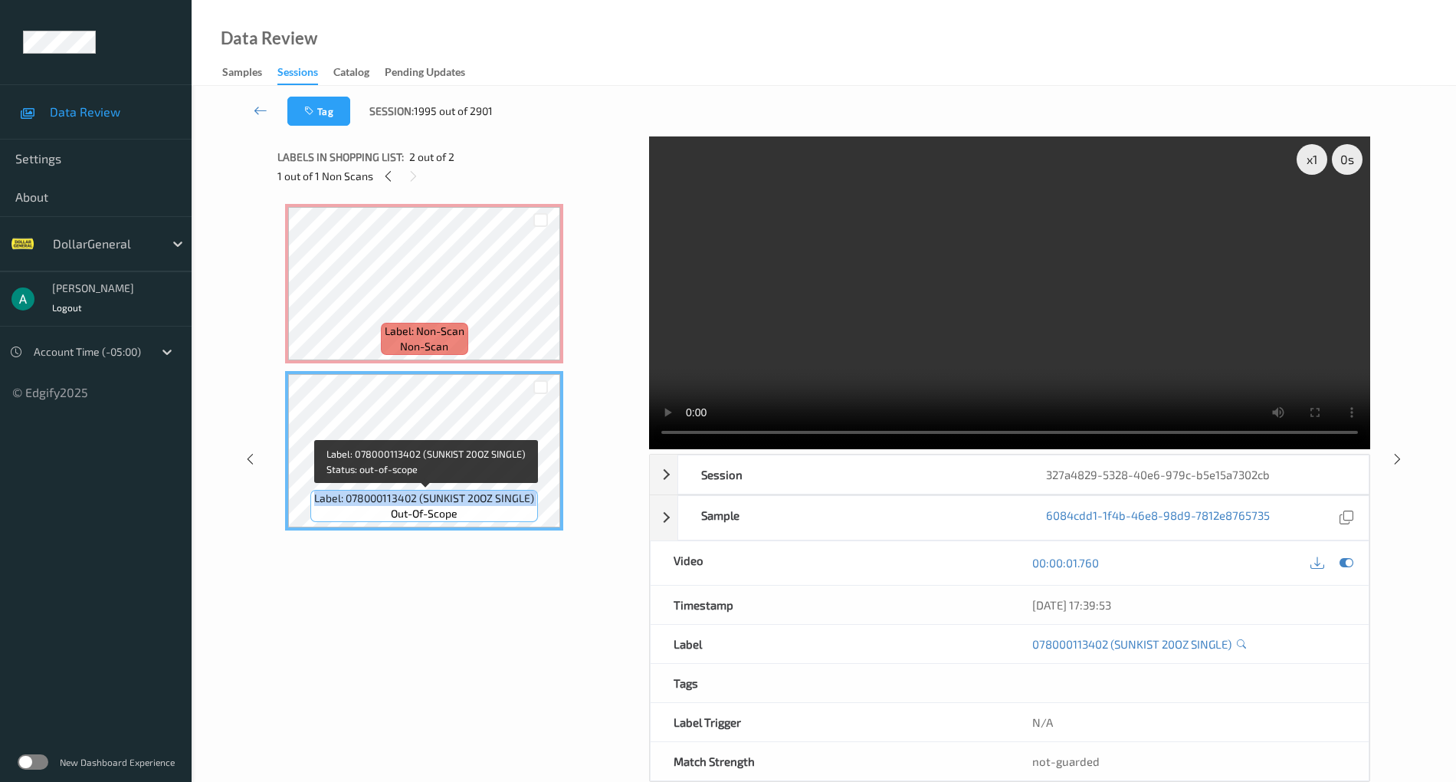
click at [432, 500] on span "Label: 078000113402 (SUNKIST 20OZ SINGLE)" at bounding box center [424, 498] width 220 height 15
drag, startPoint x: 425, startPoint y: 500, endPoint x: 528, endPoint y: 501, distance: 102.7
click at [528, 501] on span "Label: 078000113402 (SUNKIST 20OZ SINGLE)" at bounding box center [424, 498] width 220 height 15
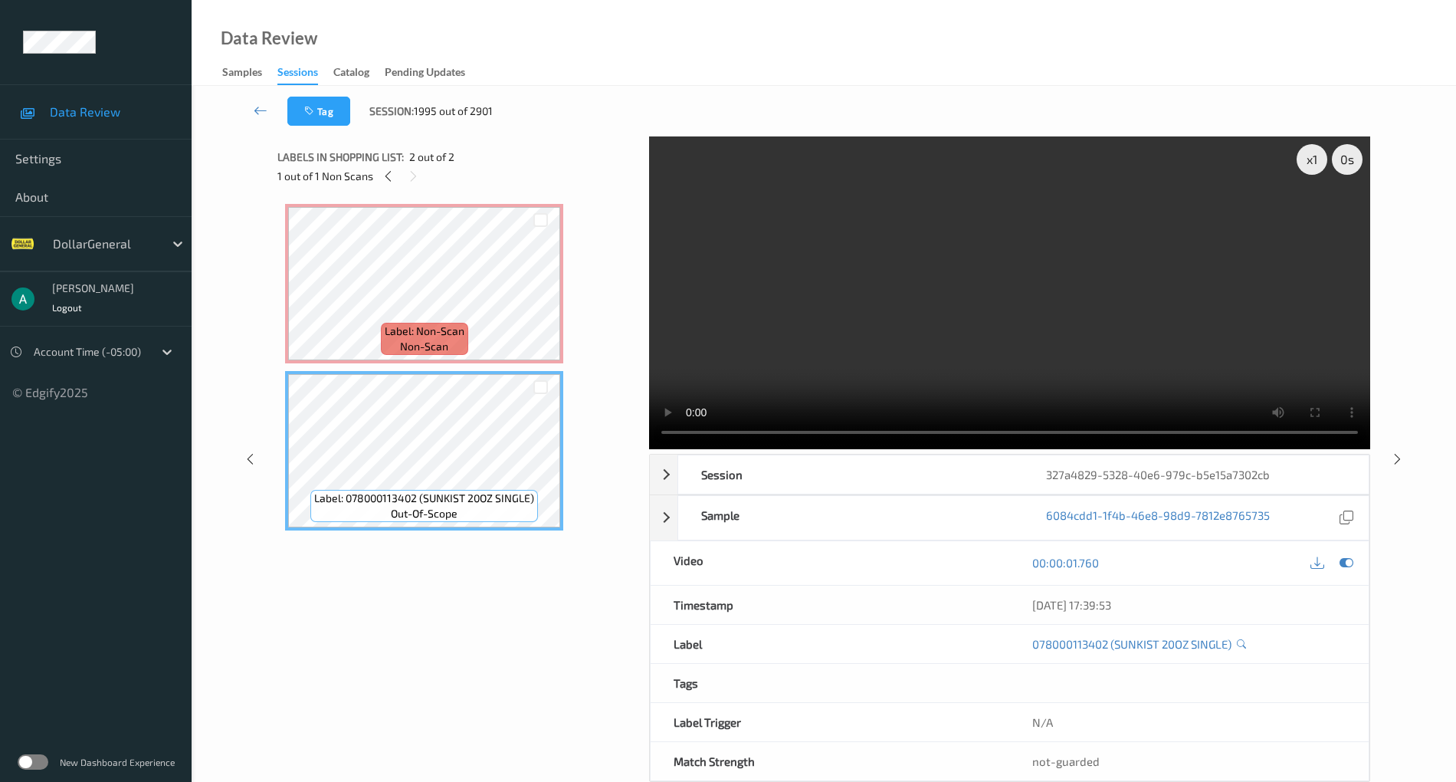
click at [1357, 567] on div at bounding box center [1333, 563] width 50 height 21
click at [1350, 563] on icon at bounding box center [1347, 563] width 14 height 14
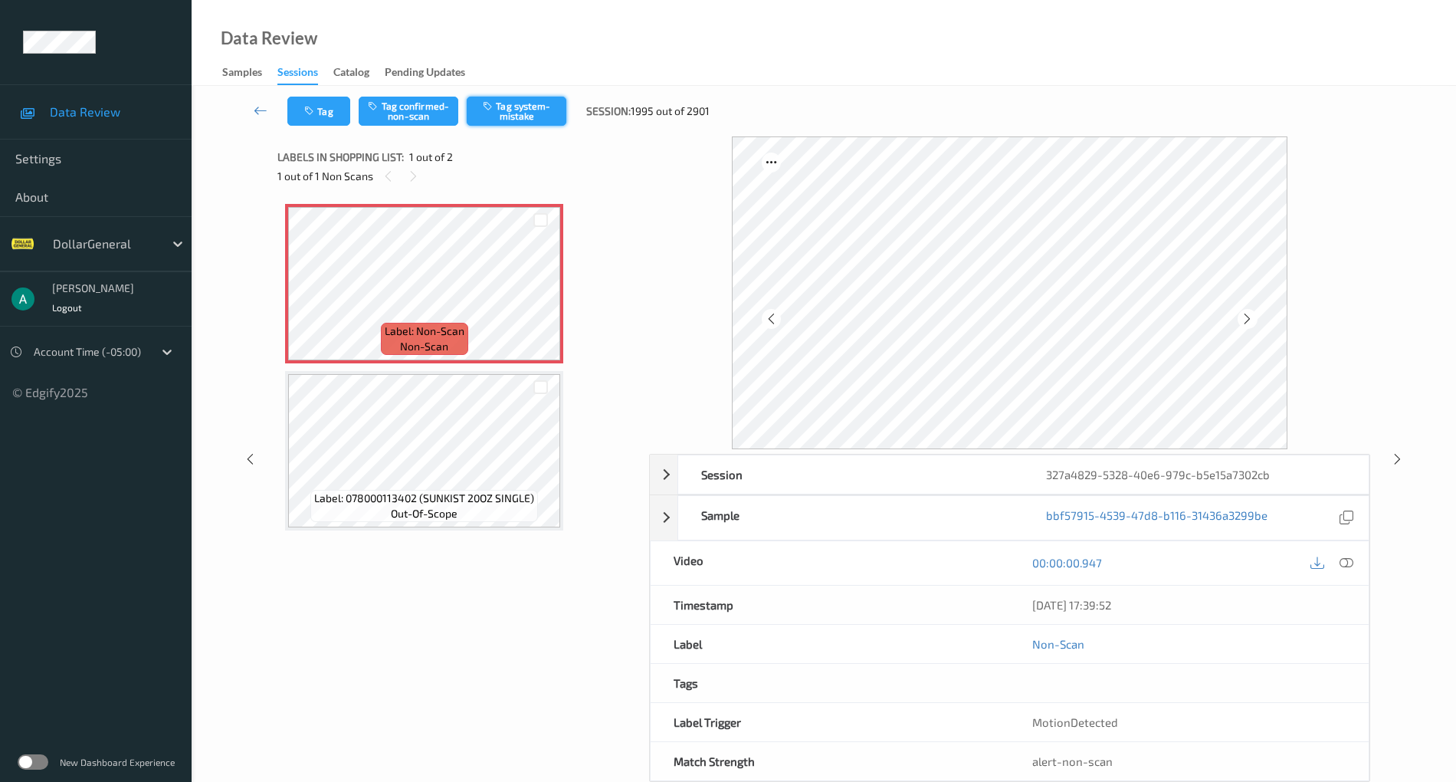
click at [541, 121] on button "Tag system-mistake" at bounding box center [517, 111] width 100 height 29
click at [1350, 559] on icon at bounding box center [1347, 563] width 14 height 14
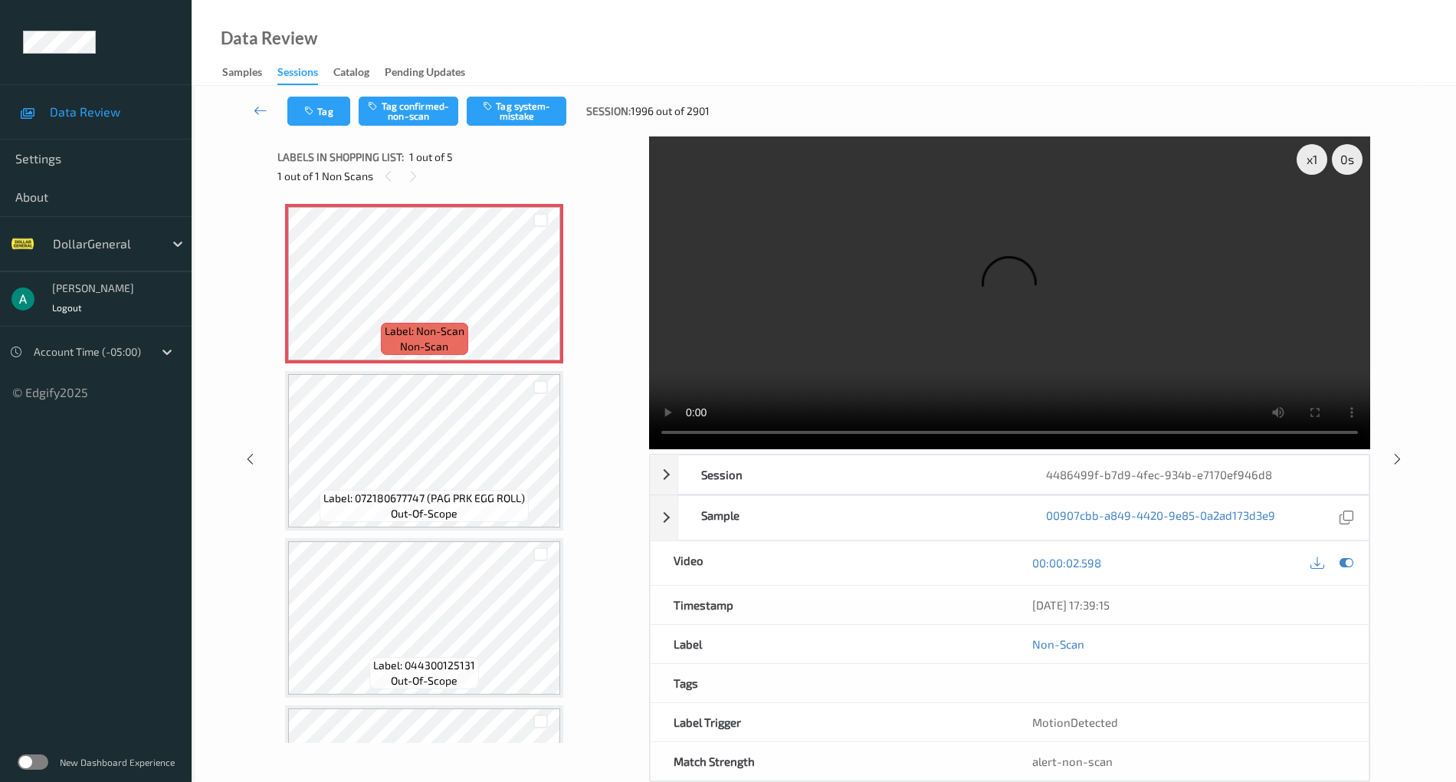
click at [837, 296] on video at bounding box center [1009, 292] width 721 height 313
click at [511, 103] on button "Tag system-mistake" at bounding box center [517, 111] width 100 height 29
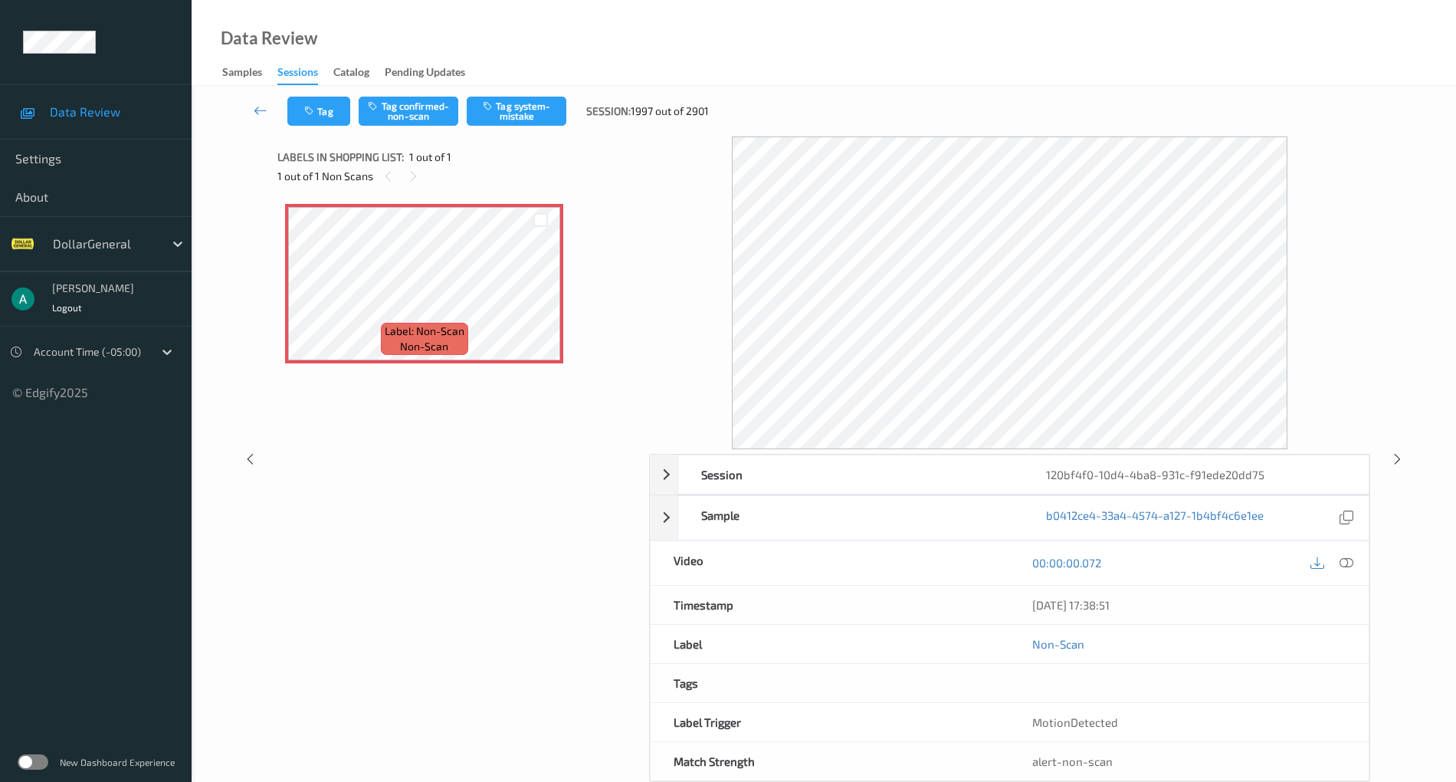
click at [381, 550] on div "Label: Non-Scan non-scan" at bounding box center [457, 391] width 360 height 391
click at [454, 325] on span "Label: Non-Scan" at bounding box center [425, 330] width 80 height 15
click at [464, 323] on span "Label: Non-Scan" at bounding box center [425, 330] width 80 height 15
click at [523, 104] on button "Tag system-mistake" at bounding box center [517, 111] width 100 height 29
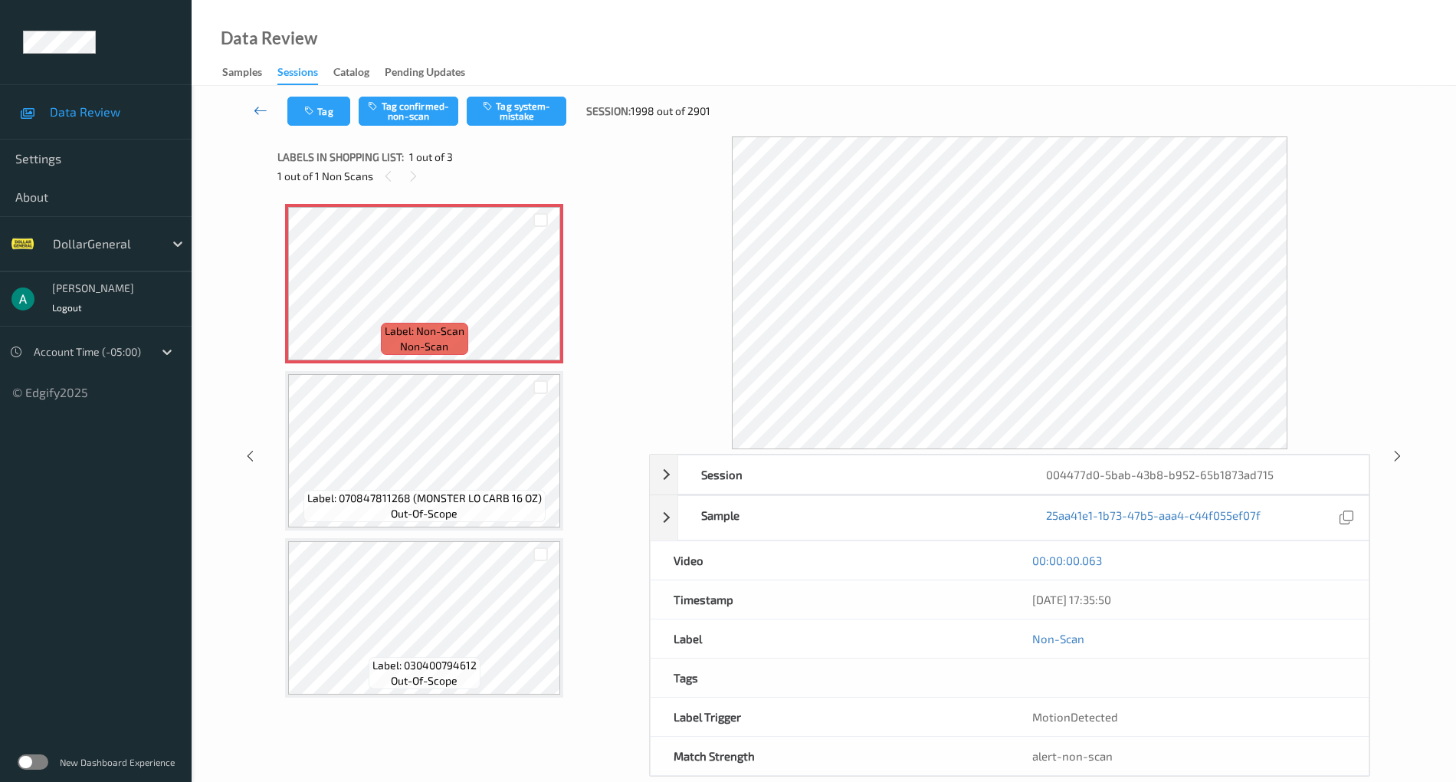
click at [258, 107] on icon at bounding box center [261, 110] width 14 height 15
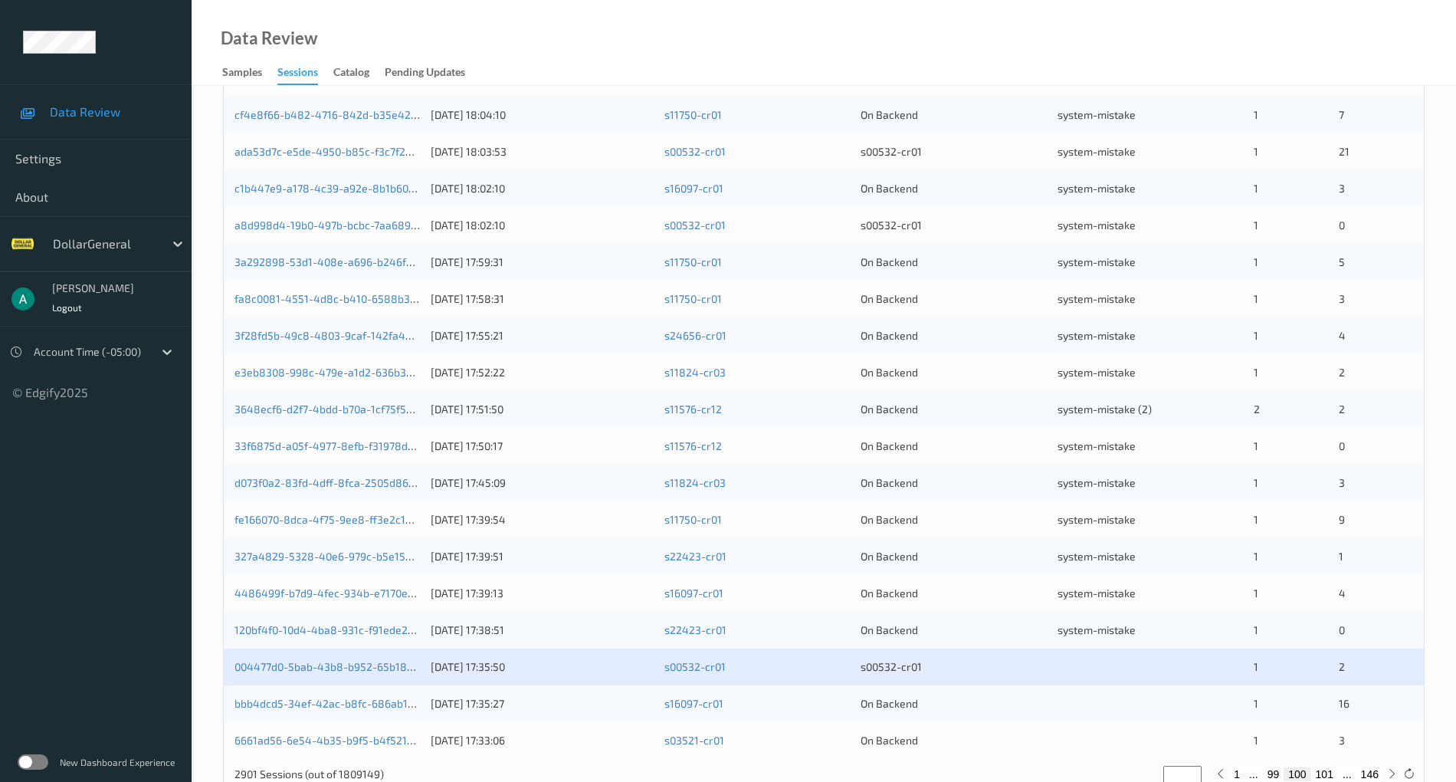
scroll to position [369, 0]
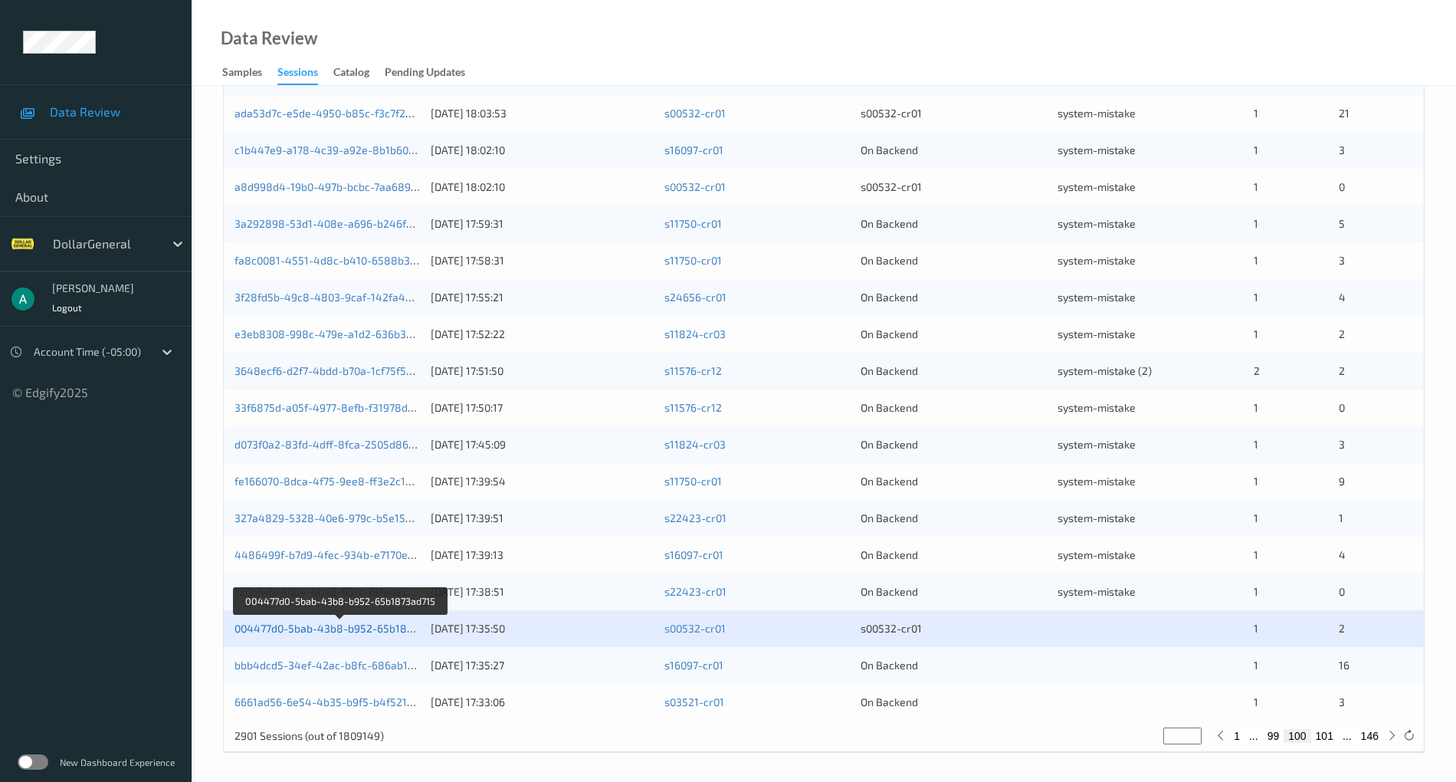
click at [384, 622] on link "004477d0-5bab-43b8-b952-65b1873ad715" at bounding box center [341, 628] width 212 height 13
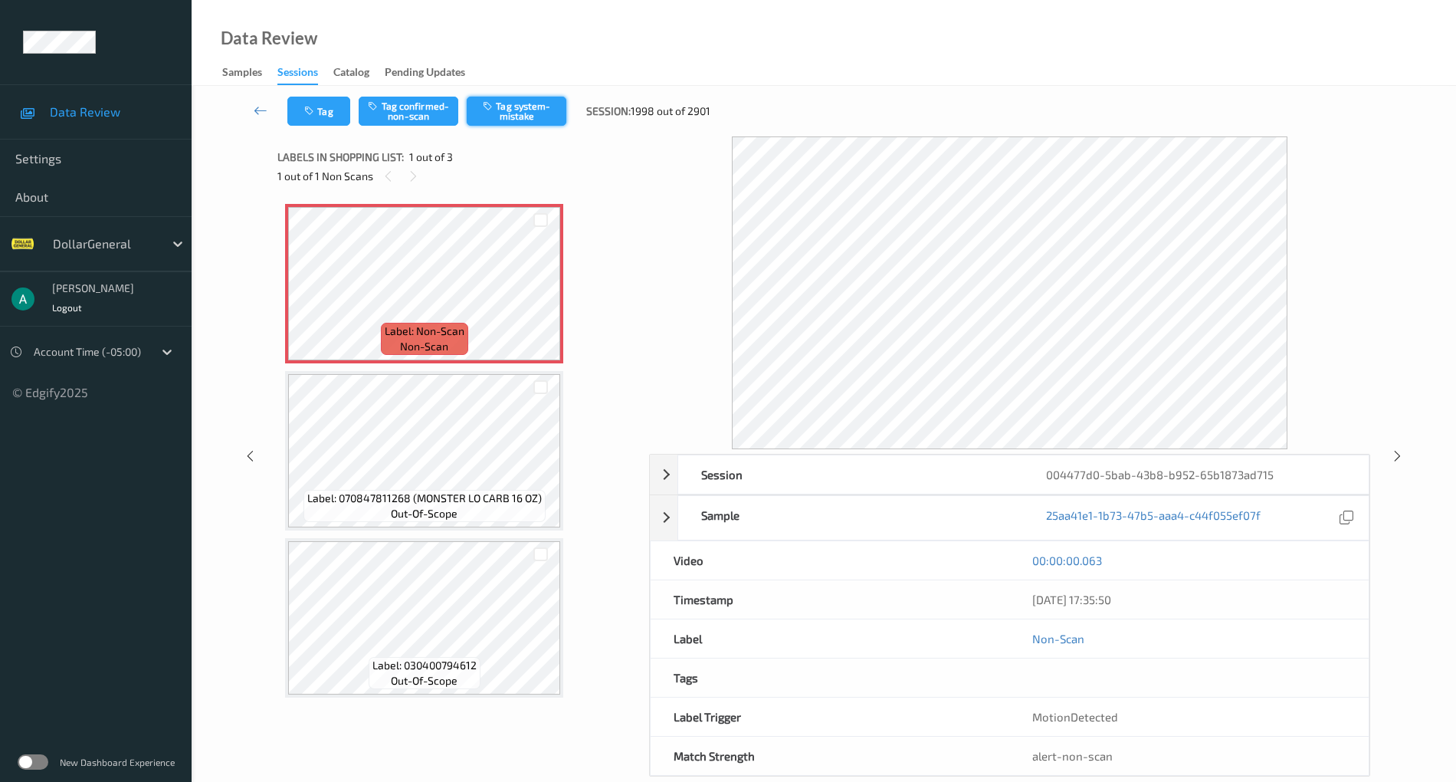
click at [522, 119] on button "Tag system-mistake" at bounding box center [517, 111] width 100 height 29
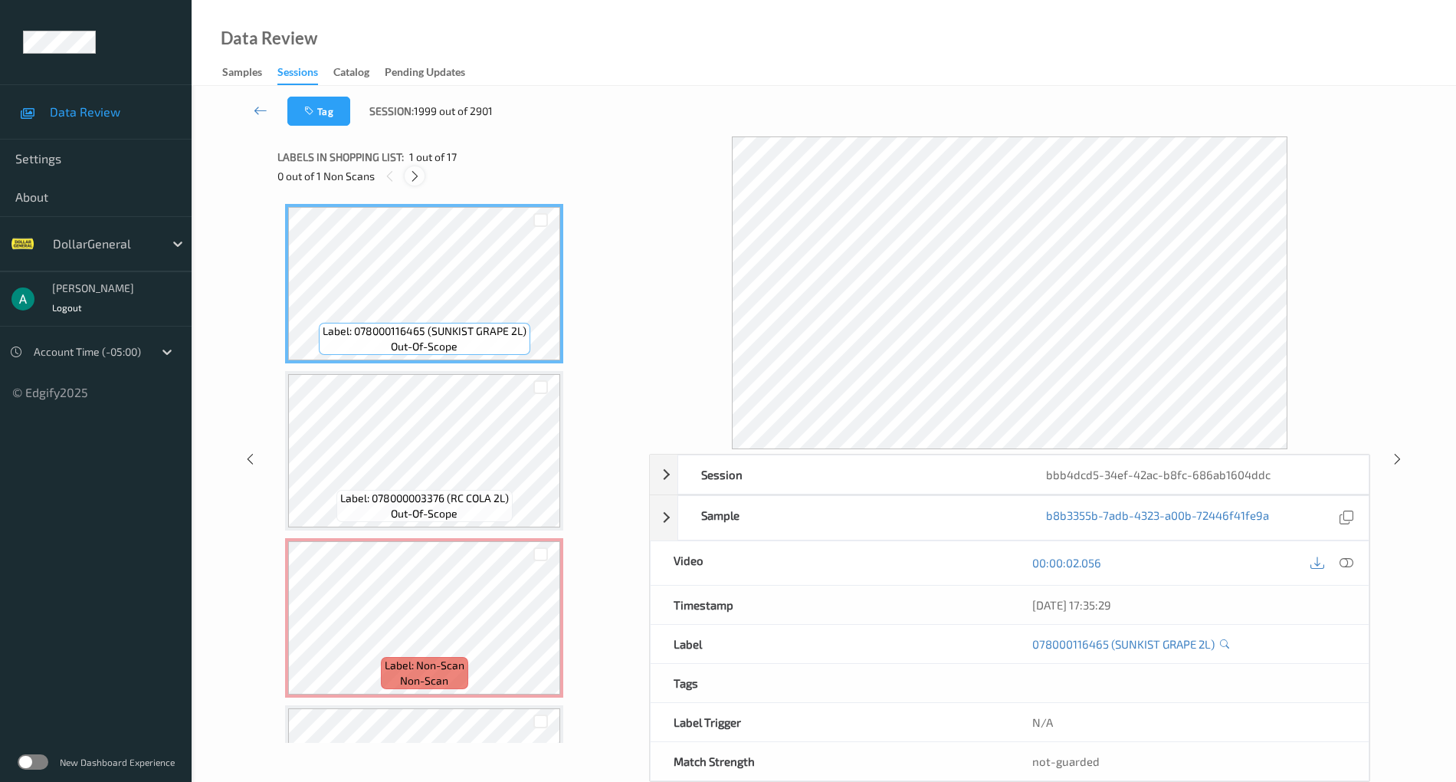
click at [416, 176] on icon at bounding box center [414, 176] width 13 height 14
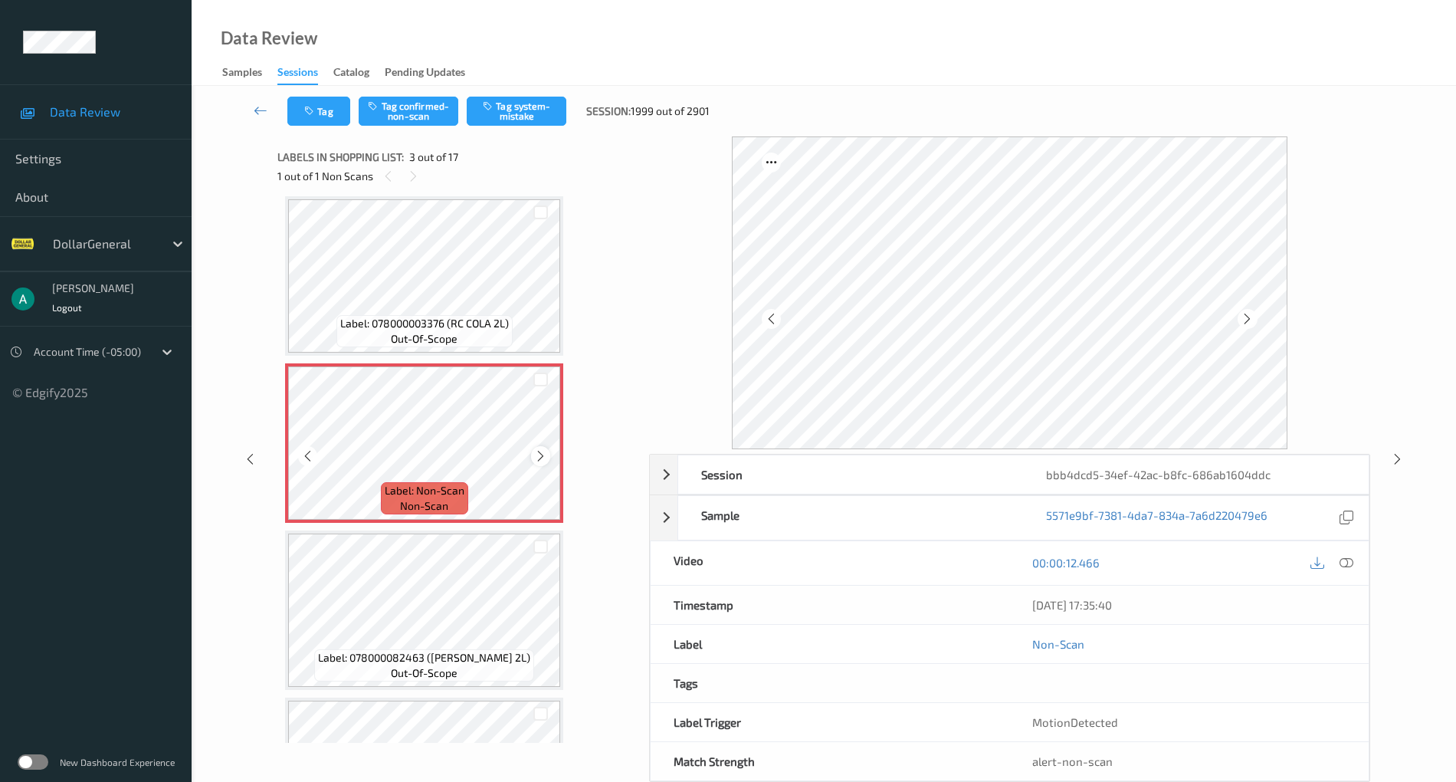
click at [546, 449] on icon at bounding box center [540, 456] width 13 height 14
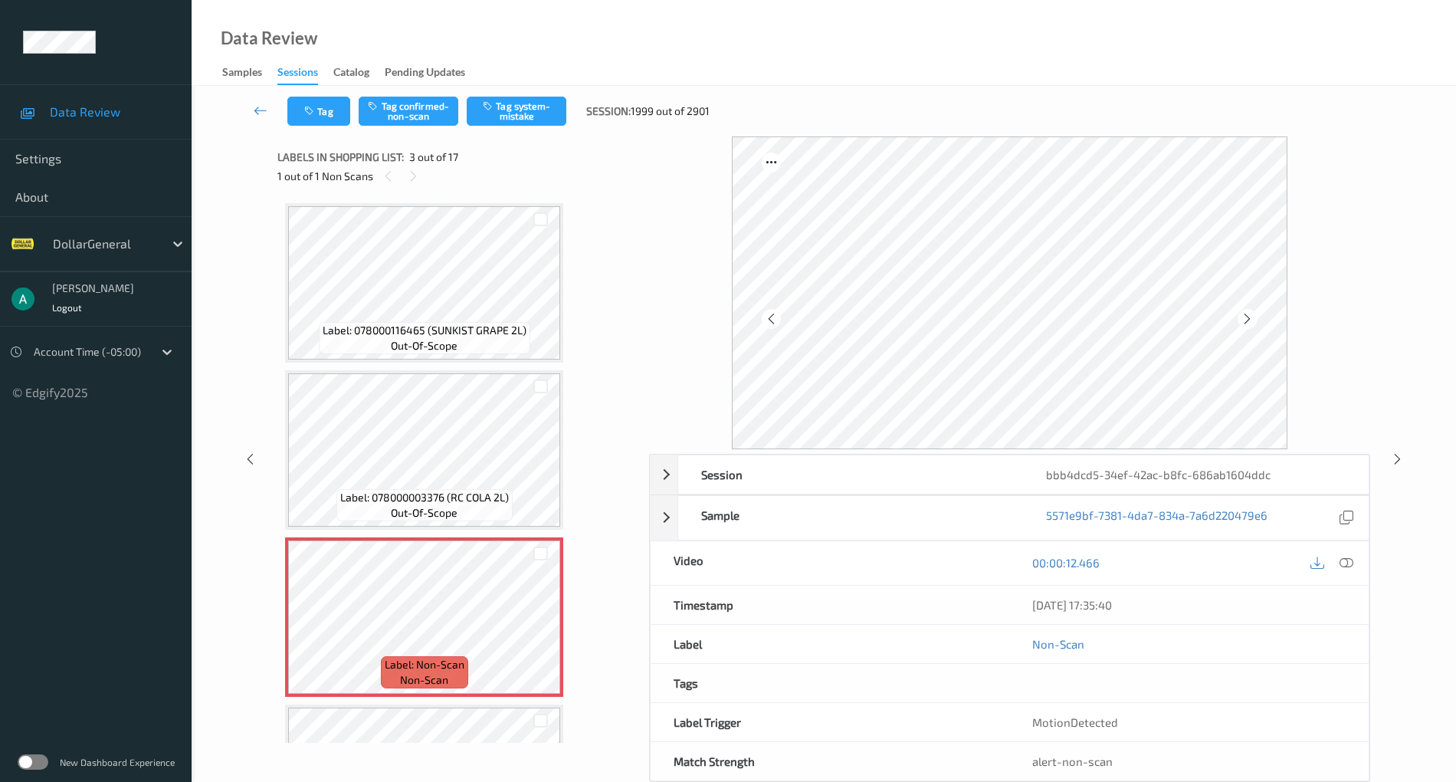
scroll to position [0, 0]
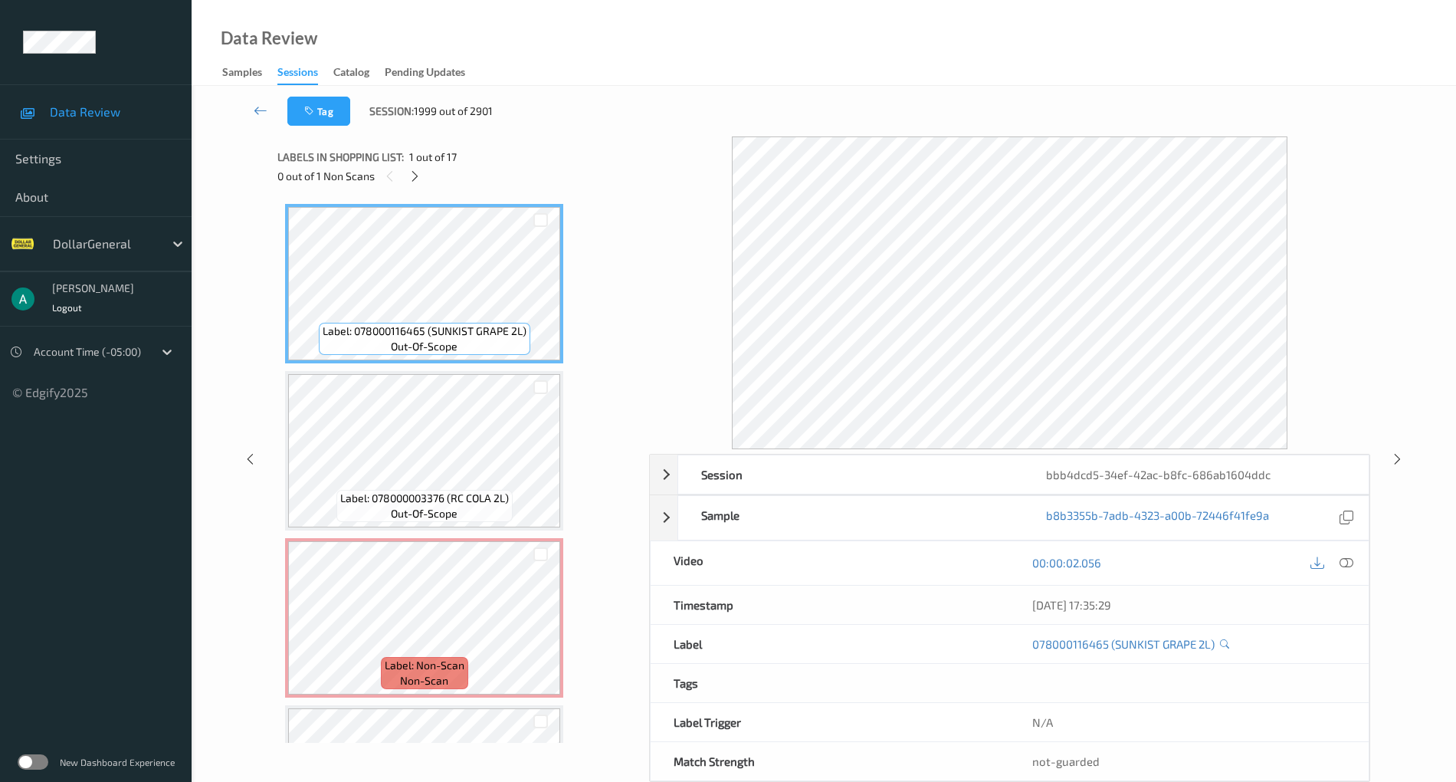
click at [1338, 557] on div at bounding box center [1347, 563] width 21 height 21
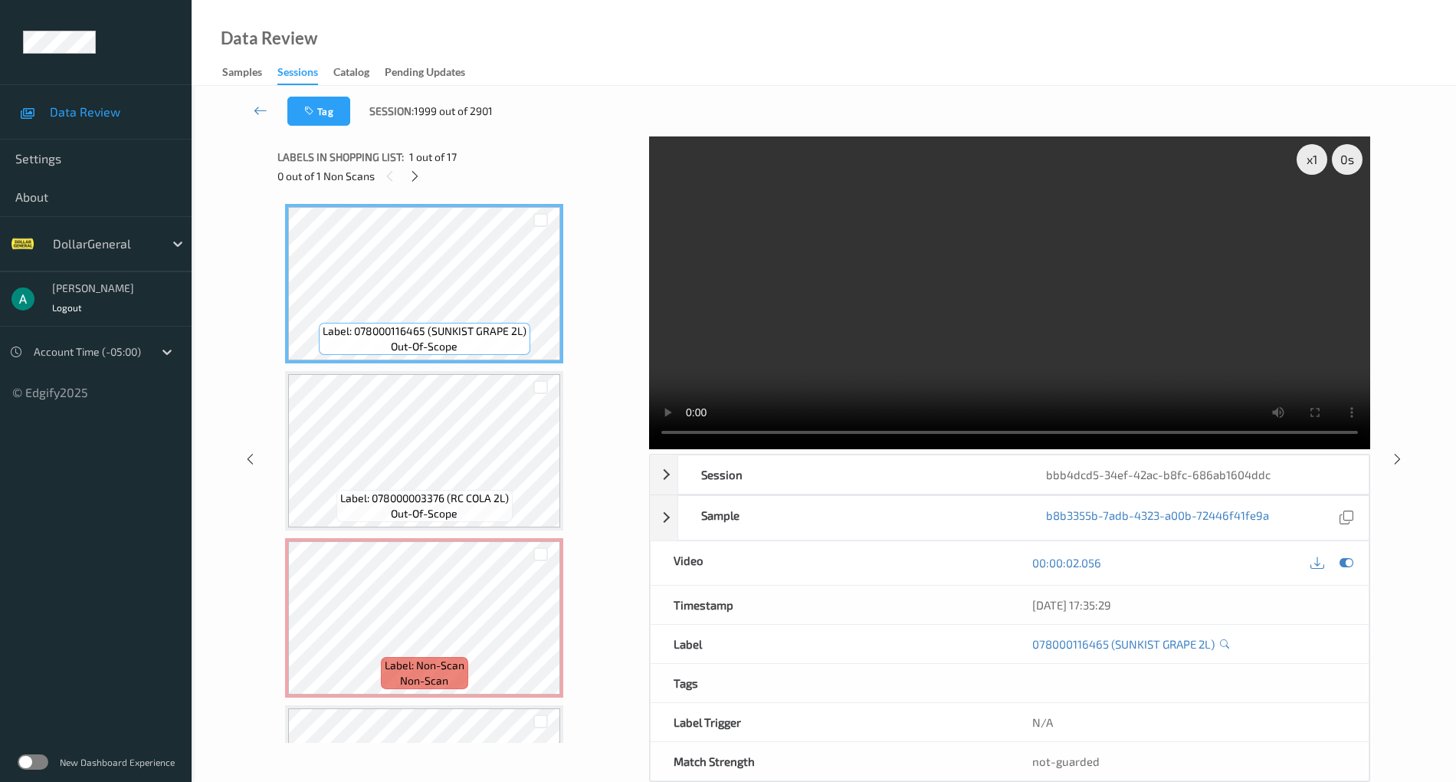
click at [952, 313] on video at bounding box center [1009, 292] width 721 height 313
click at [1347, 565] on icon at bounding box center [1347, 563] width 14 height 14
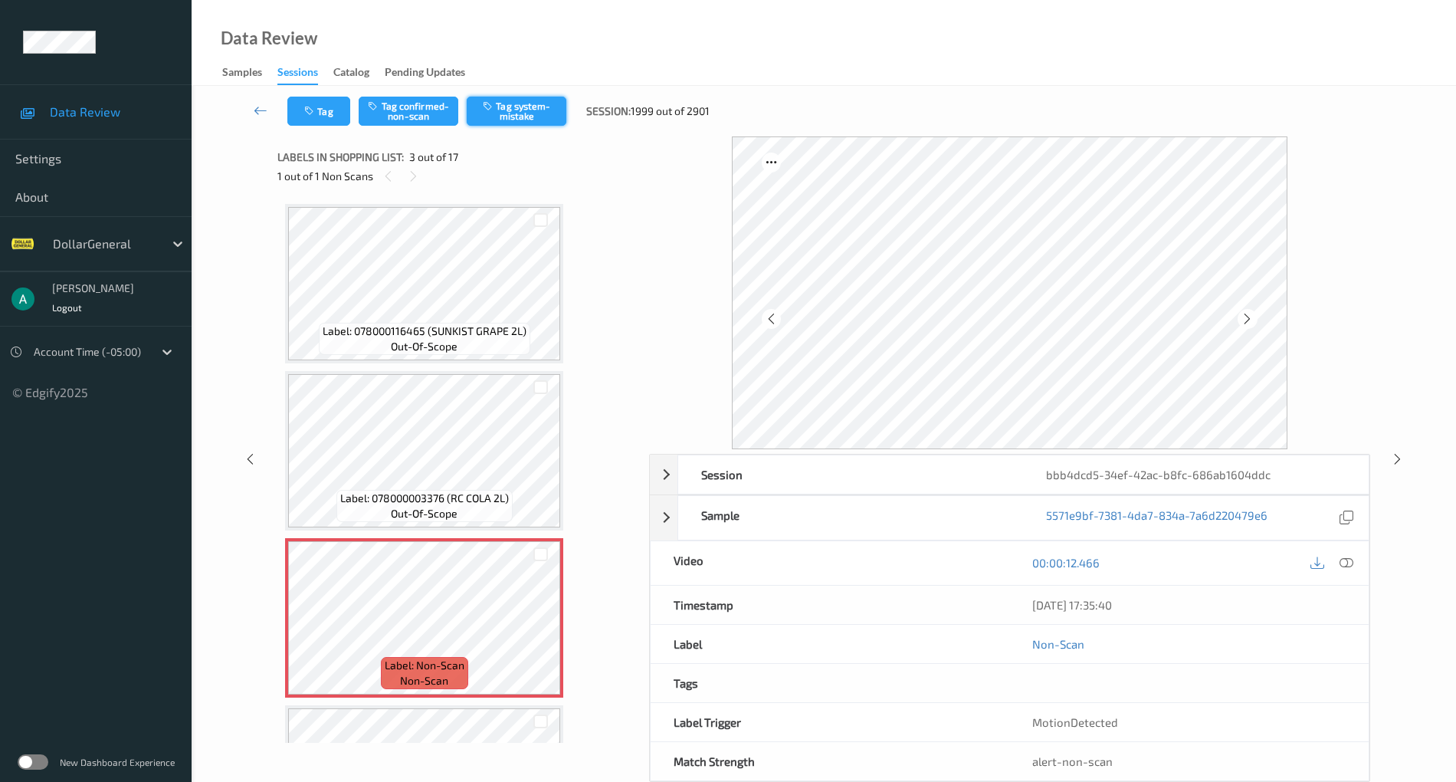
click at [535, 111] on button "Tag system-mistake" at bounding box center [517, 111] width 100 height 29
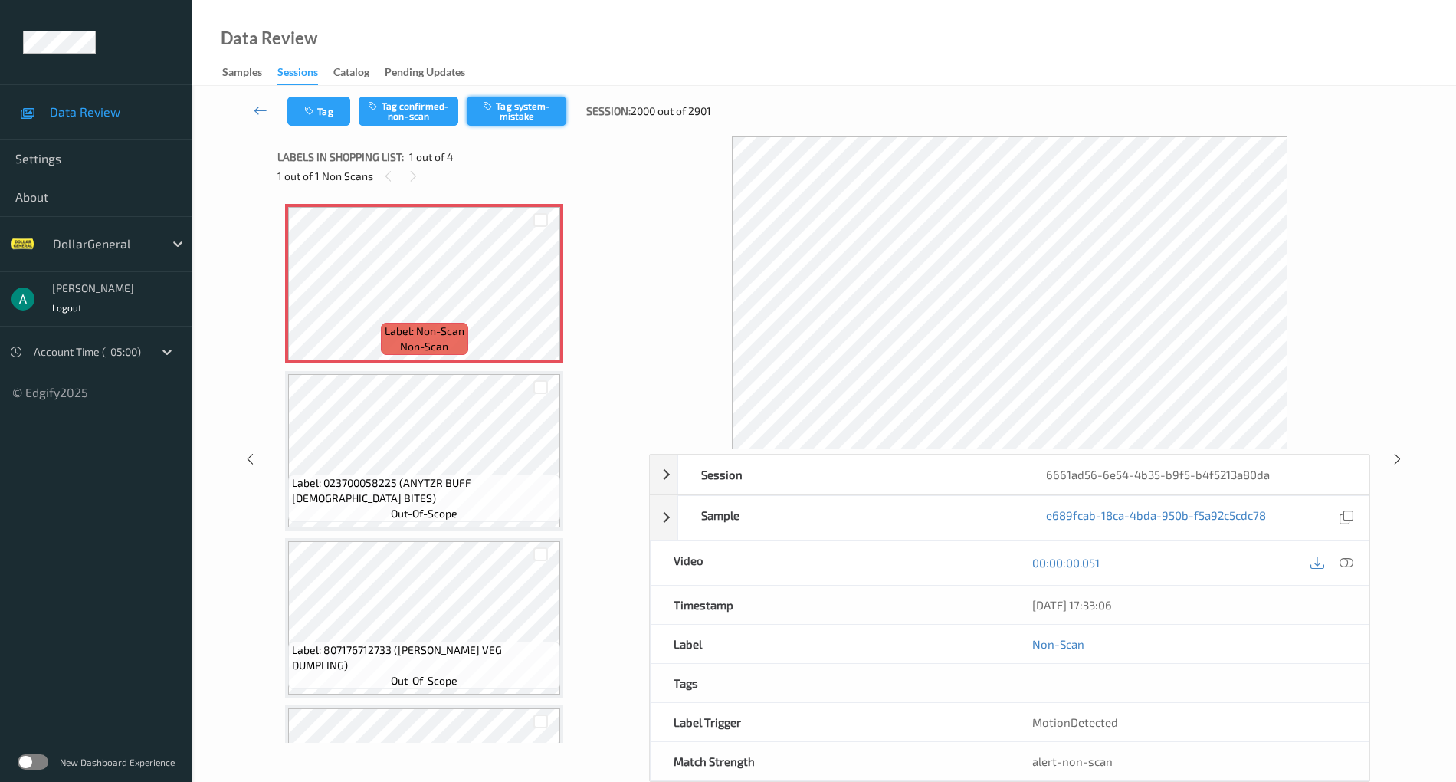
click at [515, 116] on button "Tag system-mistake" at bounding box center [517, 111] width 100 height 29
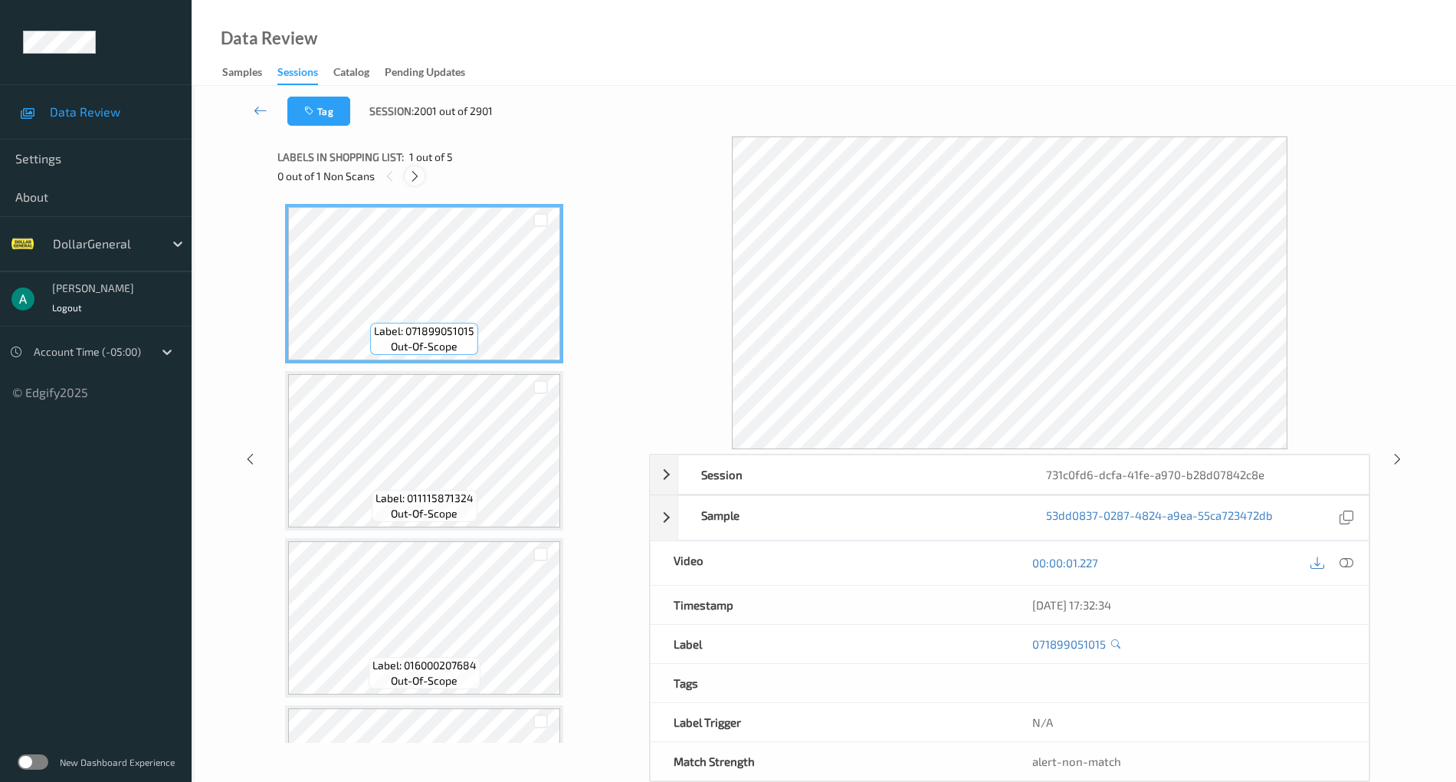
click at [418, 182] on div at bounding box center [414, 175] width 19 height 19
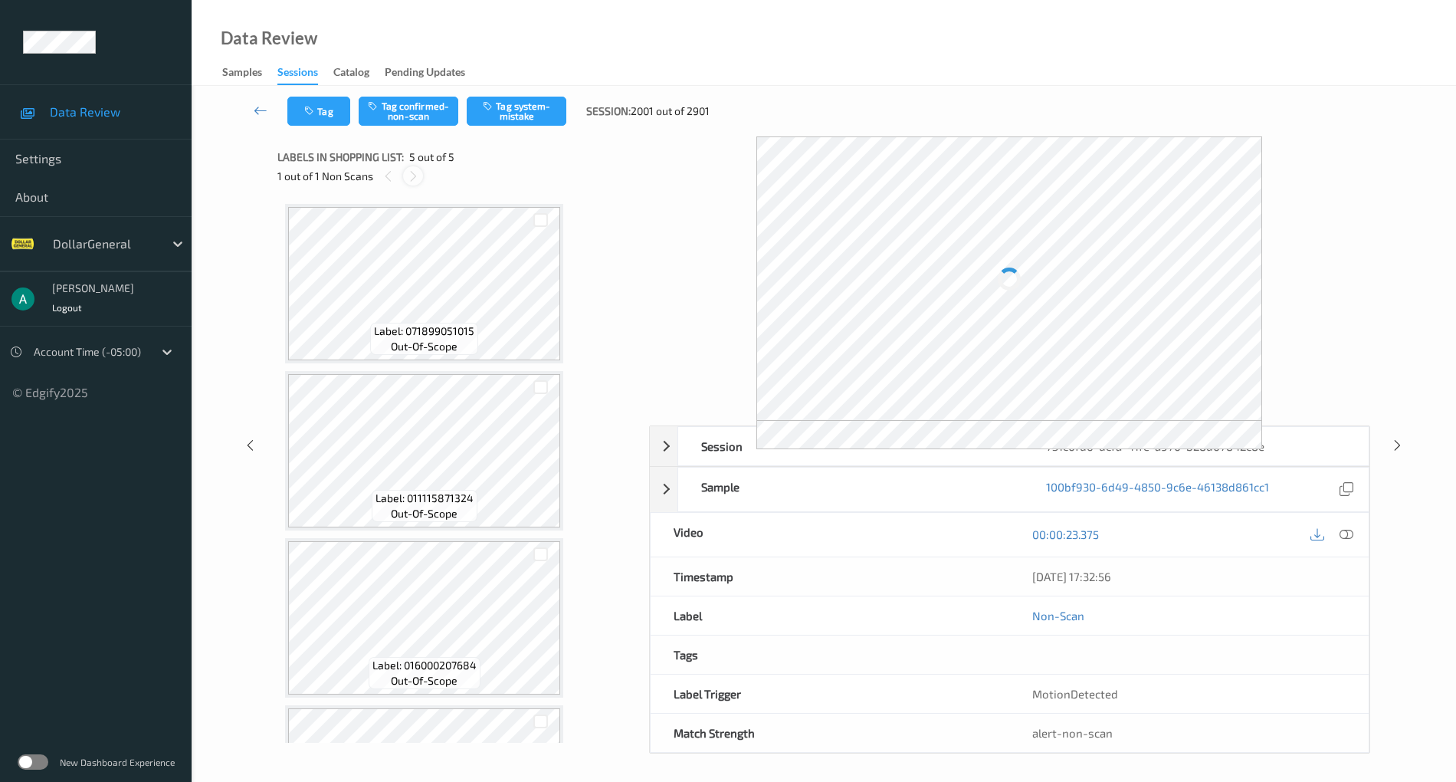
scroll to position [296, 0]
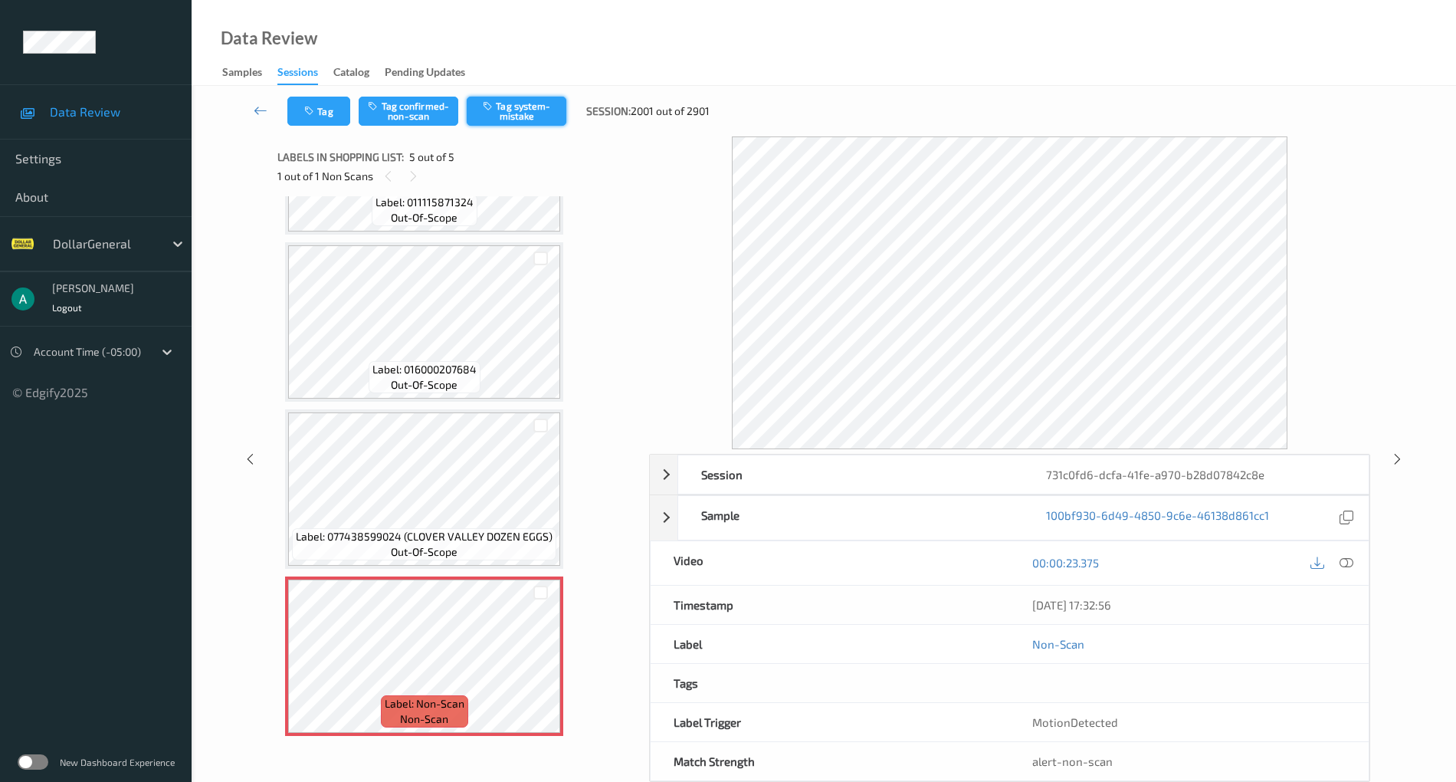
click at [516, 105] on button "Tag system-mistake" at bounding box center [517, 111] width 100 height 29
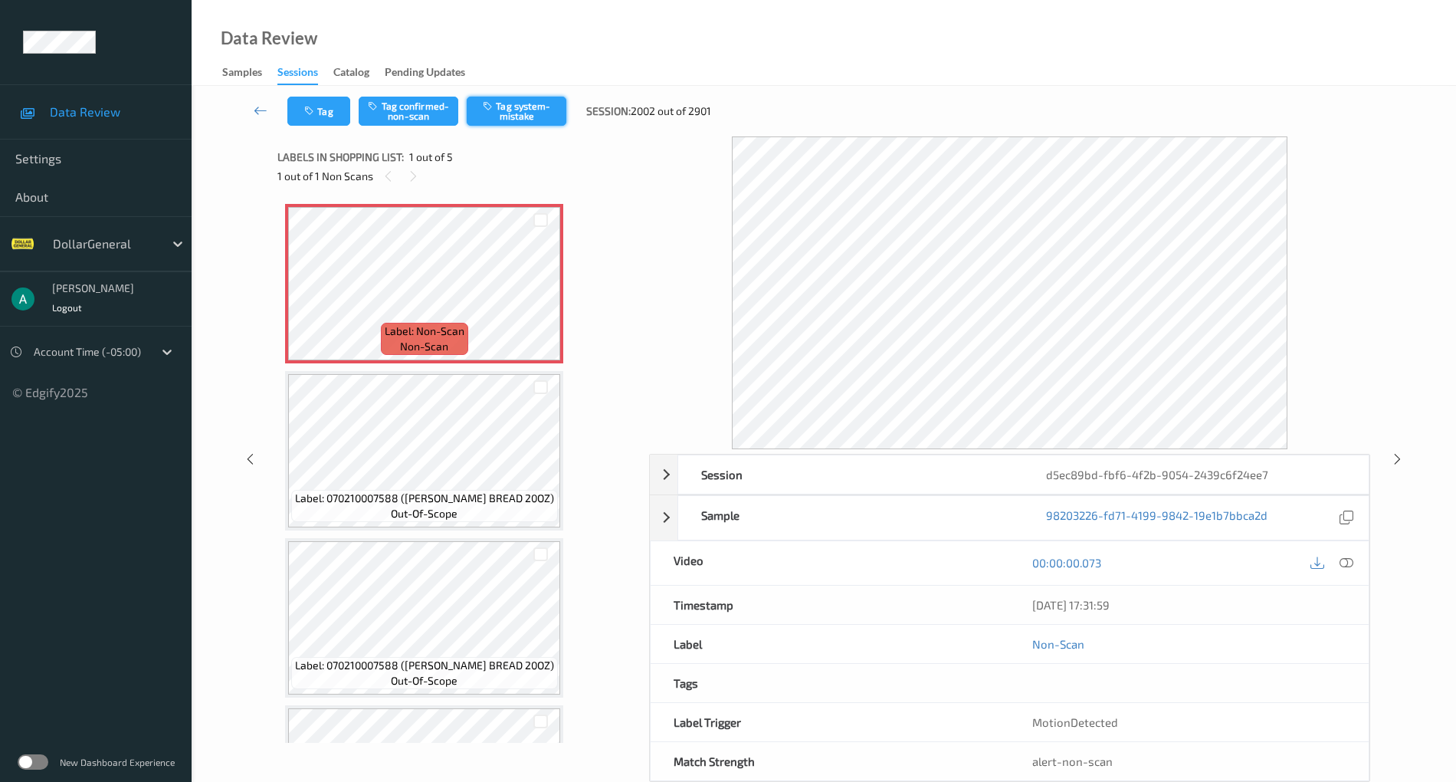
click at [527, 116] on button "Tag system-mistake" at bounding box center [517, 111] width 100 height 29
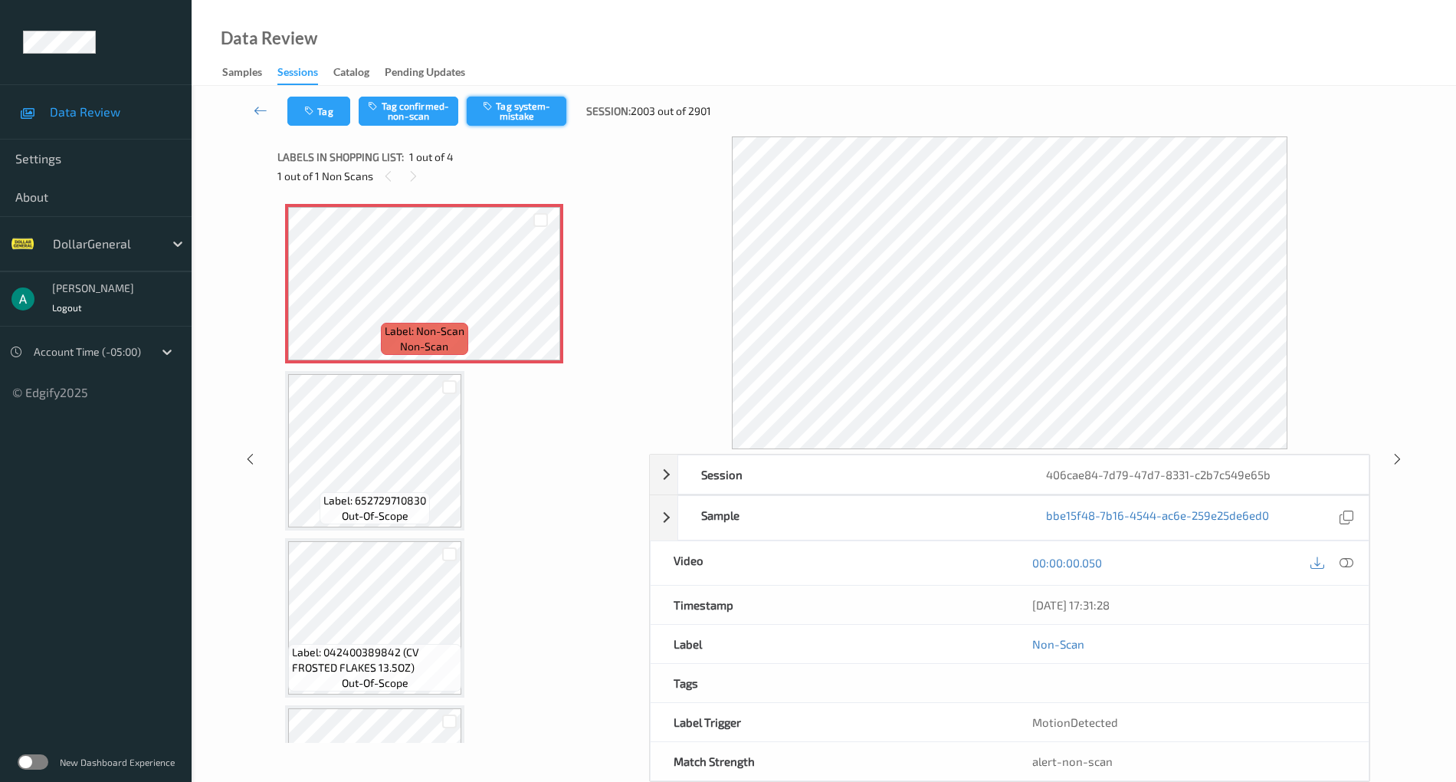
click at [518, 103] on button "Tag system-mistake" at bounding box center [517, 111] width 100 height 29
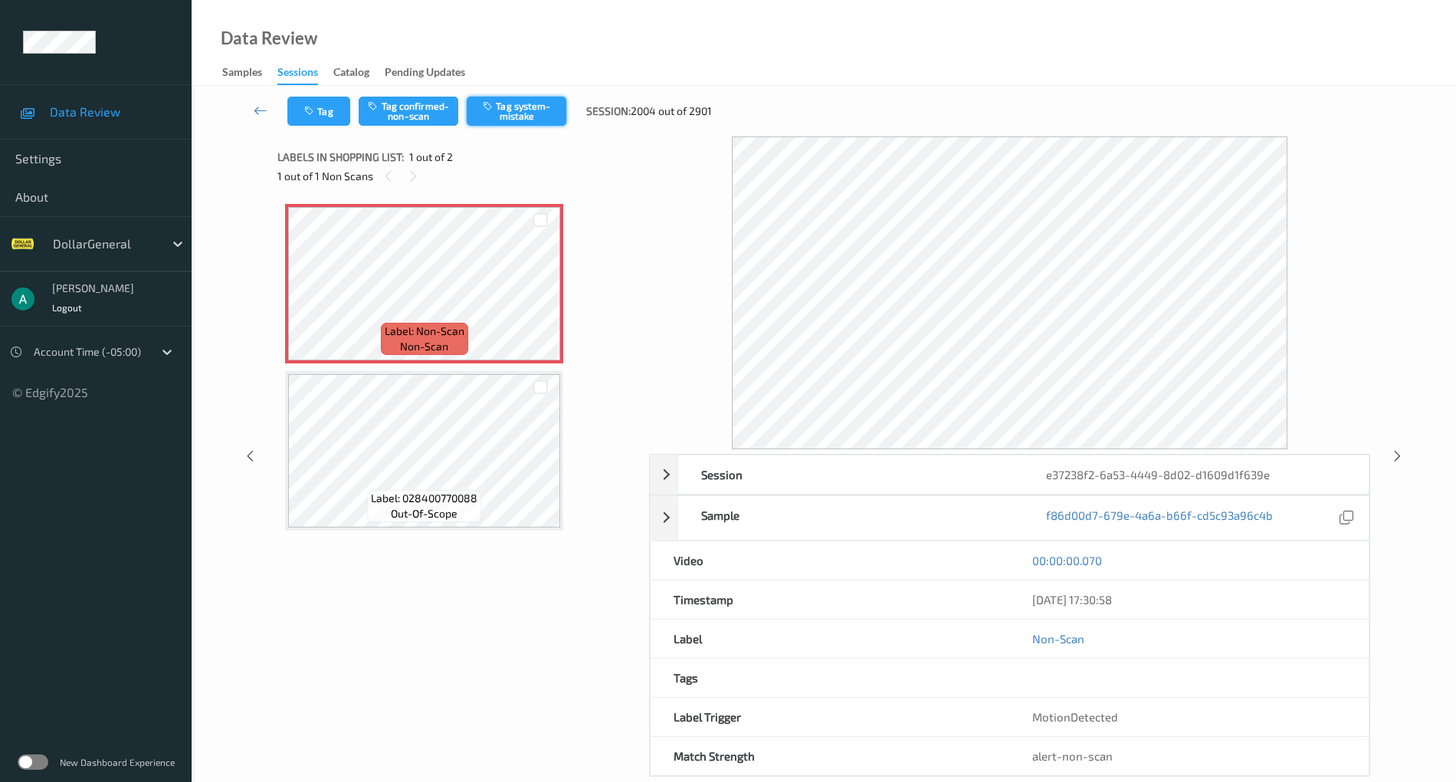
click at [510, 103] on button "Tag system-mistake" at bounding box center [517, 111] width 100 height 29
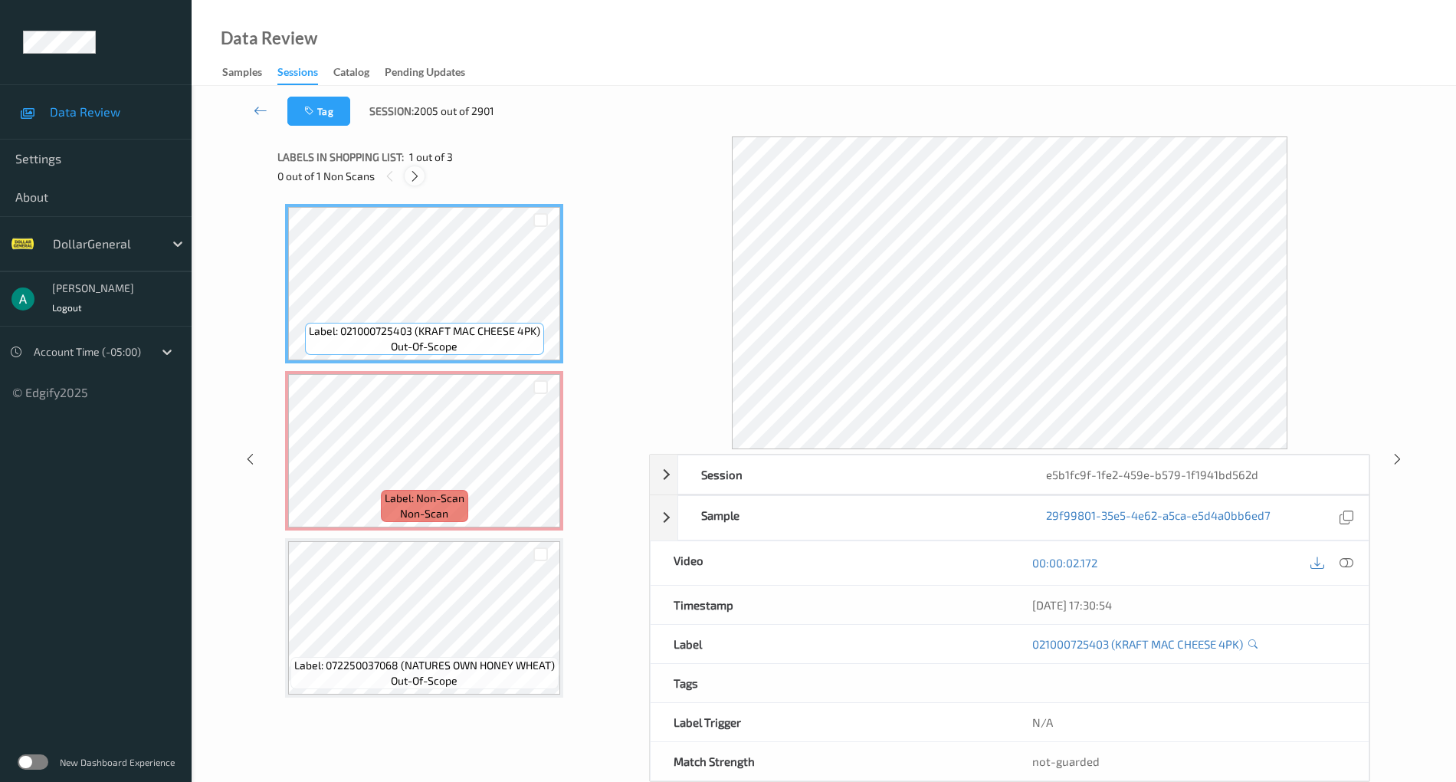
click at [419, 173] on icon at bounding box center [414, 176] width 13 height 14
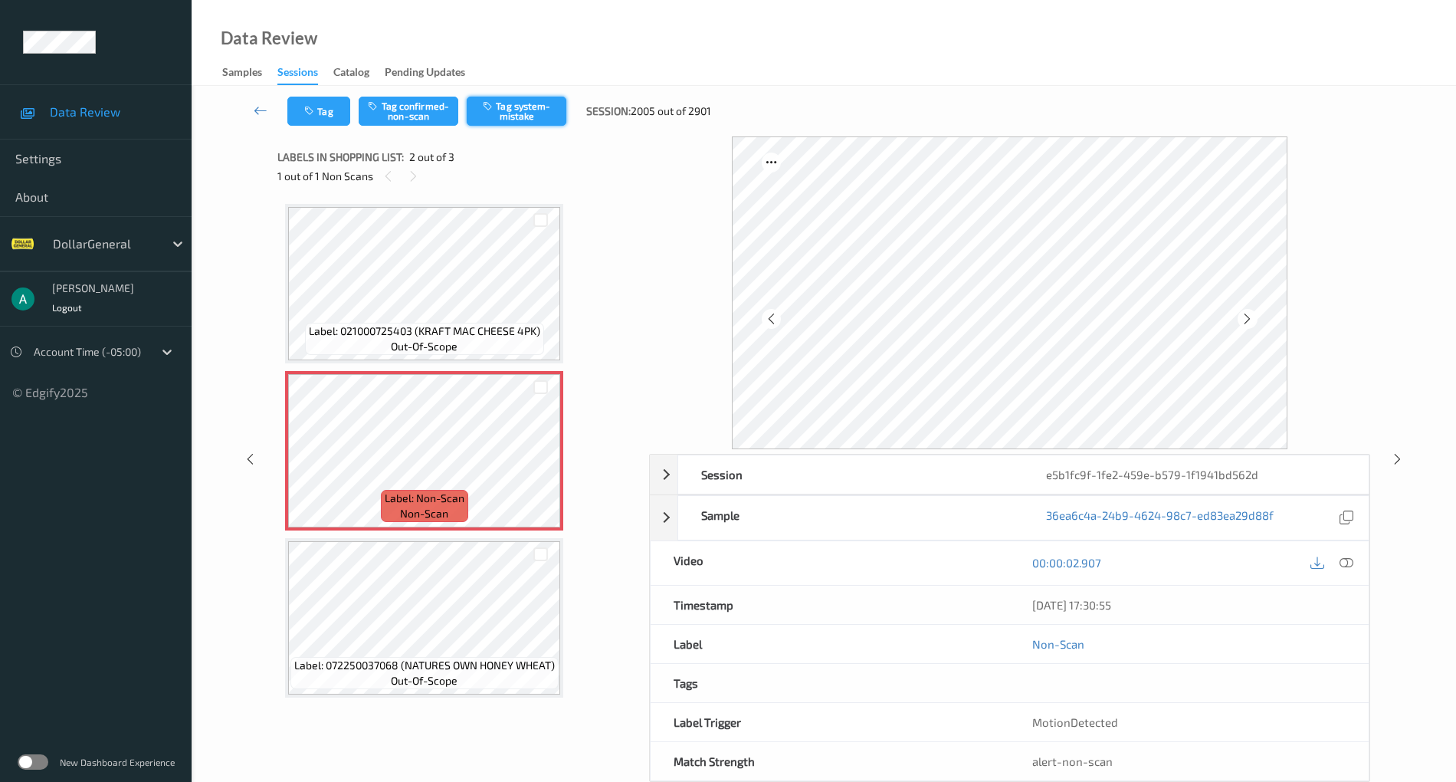
click at [526, 111] on button "Tag system-mistake" at bounding box center [517, 111] width 100 height 29
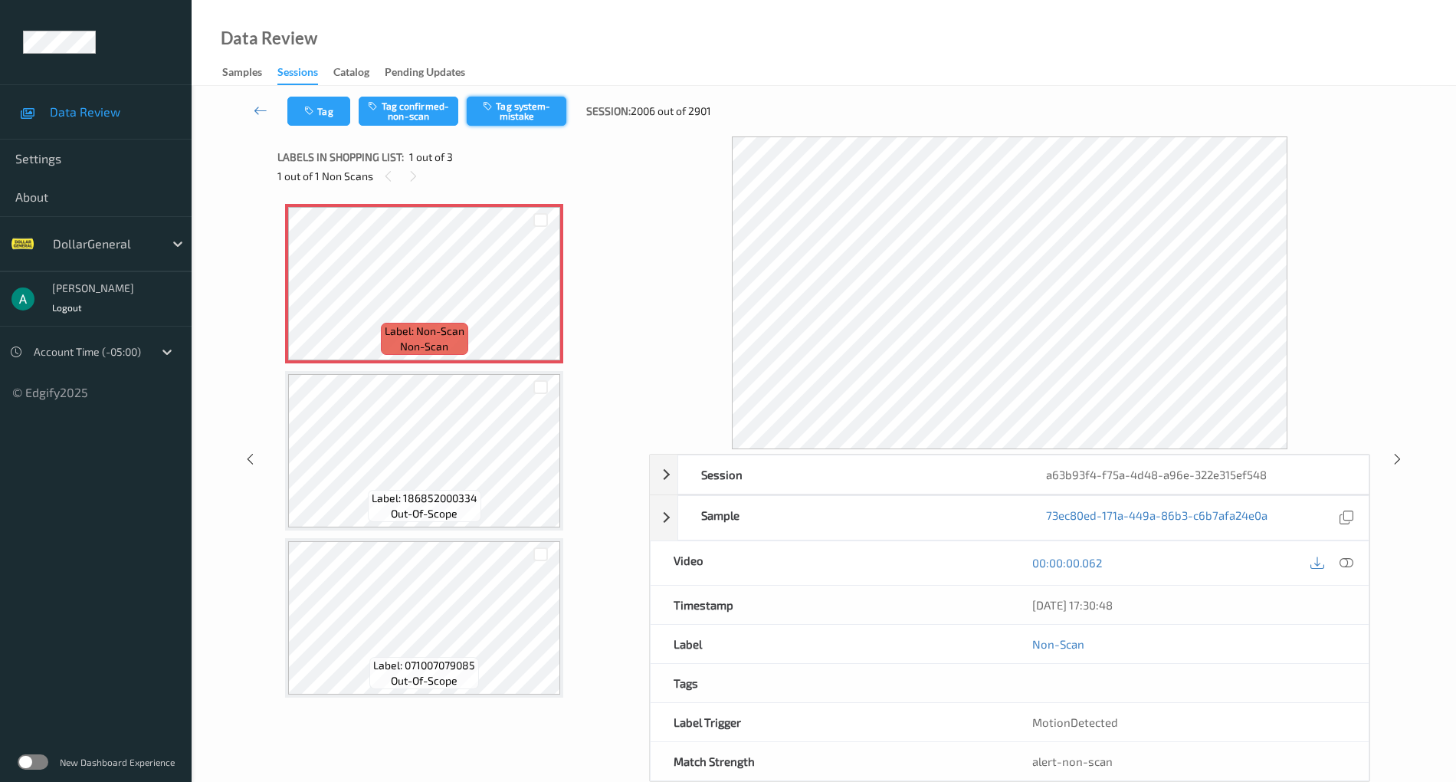
click at [536, 113] on button "Tag system-mistake" at bounding box center [517, 111] width 100 height 29
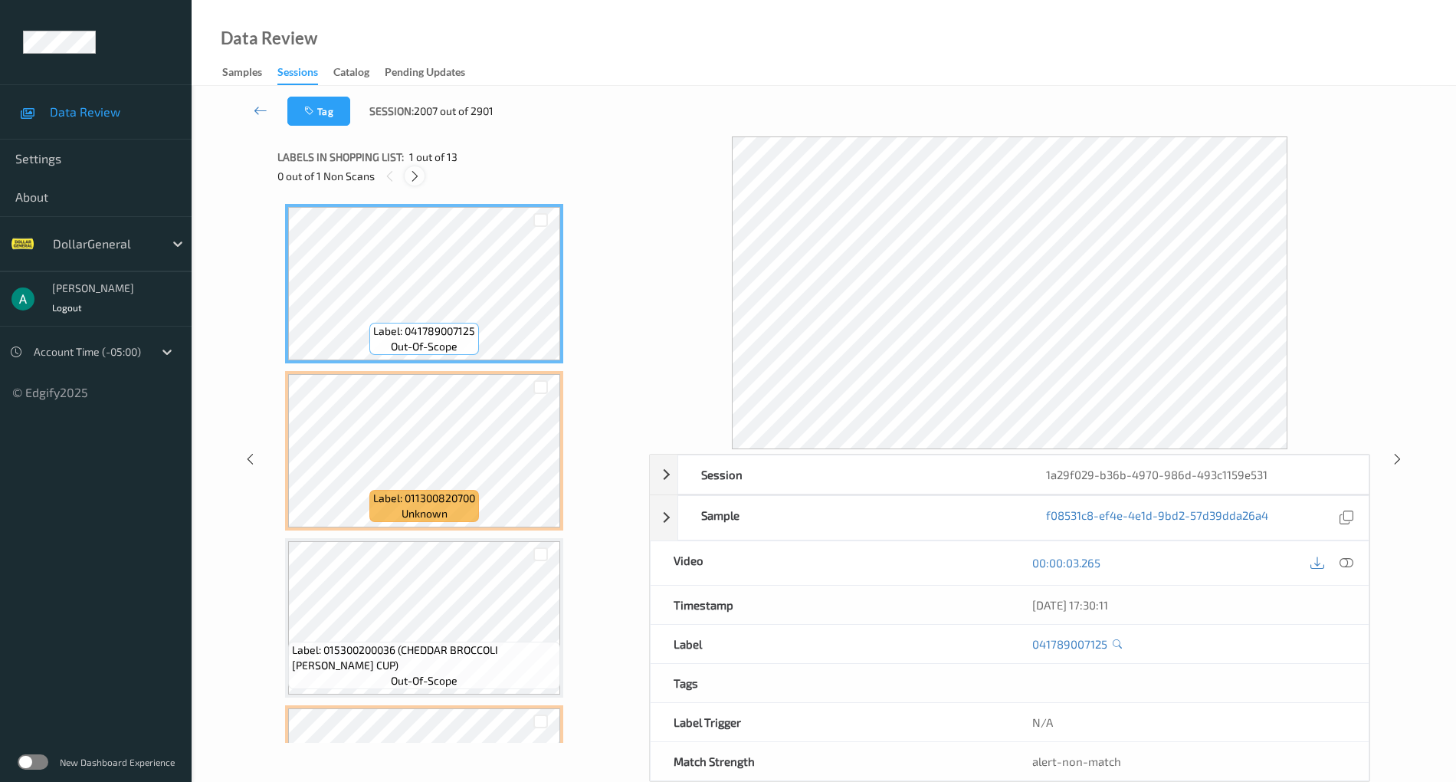
click at [420, 178] on icon at bounding box center [414, 176] width 13 height 14
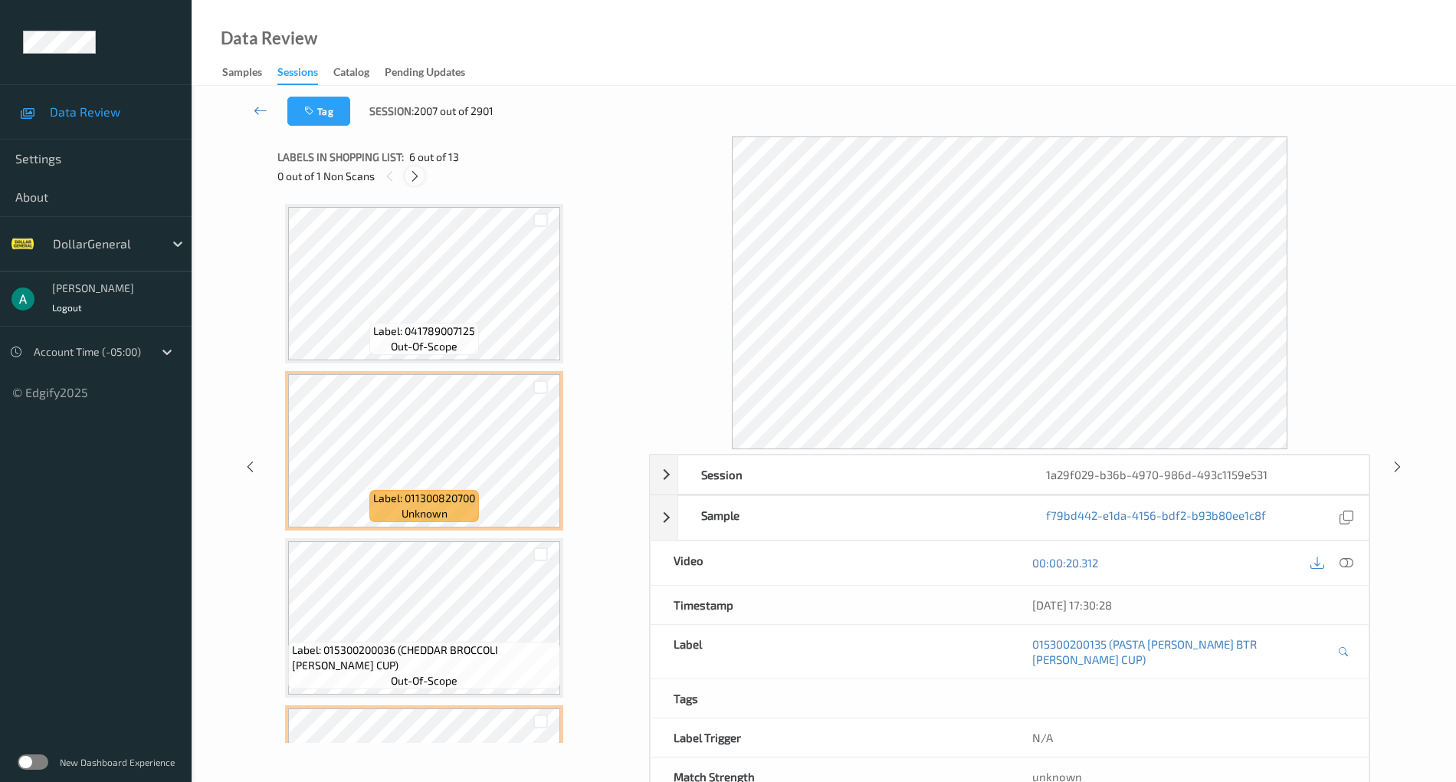
click at [418, 181] on icon at bounding box center [414, 176] width 13 height 14
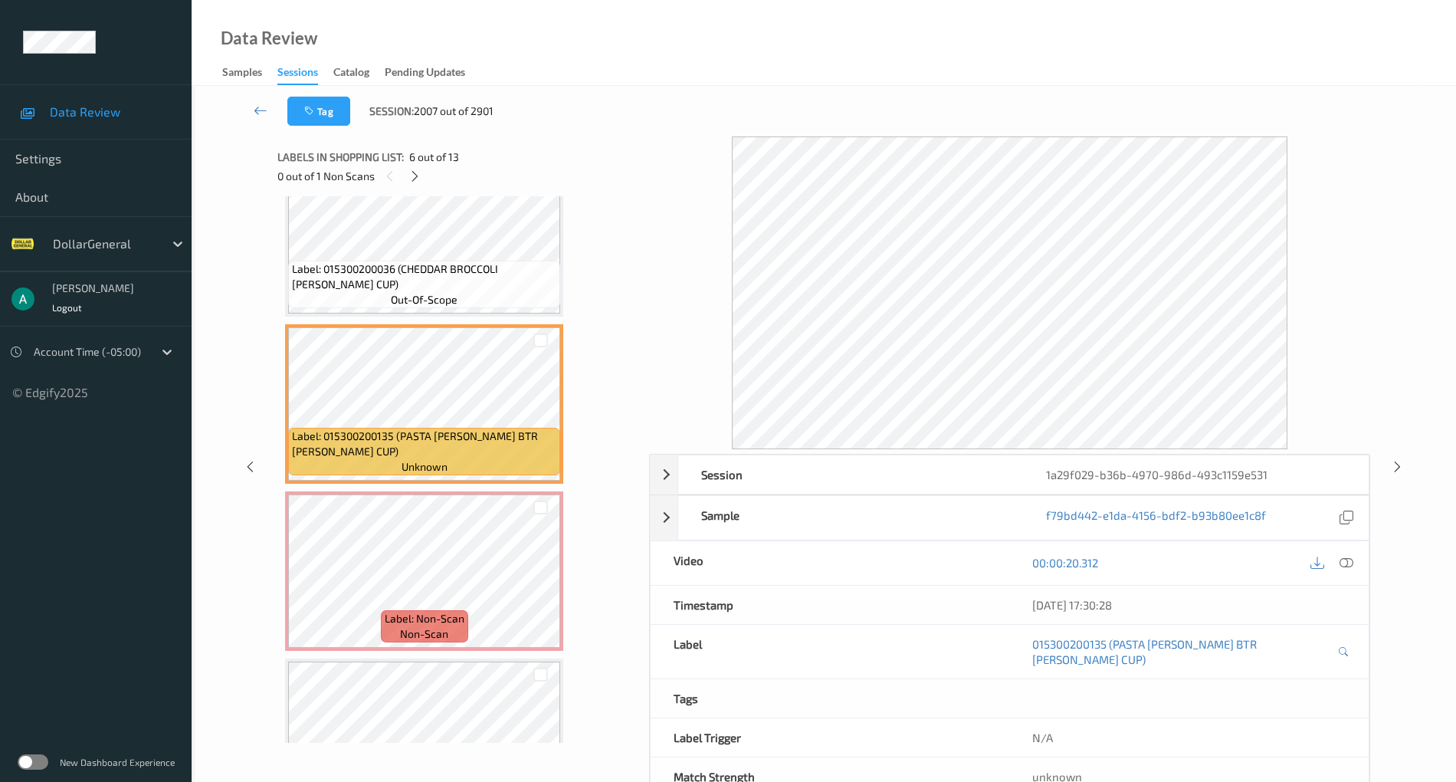
scroll to position [613, 0]
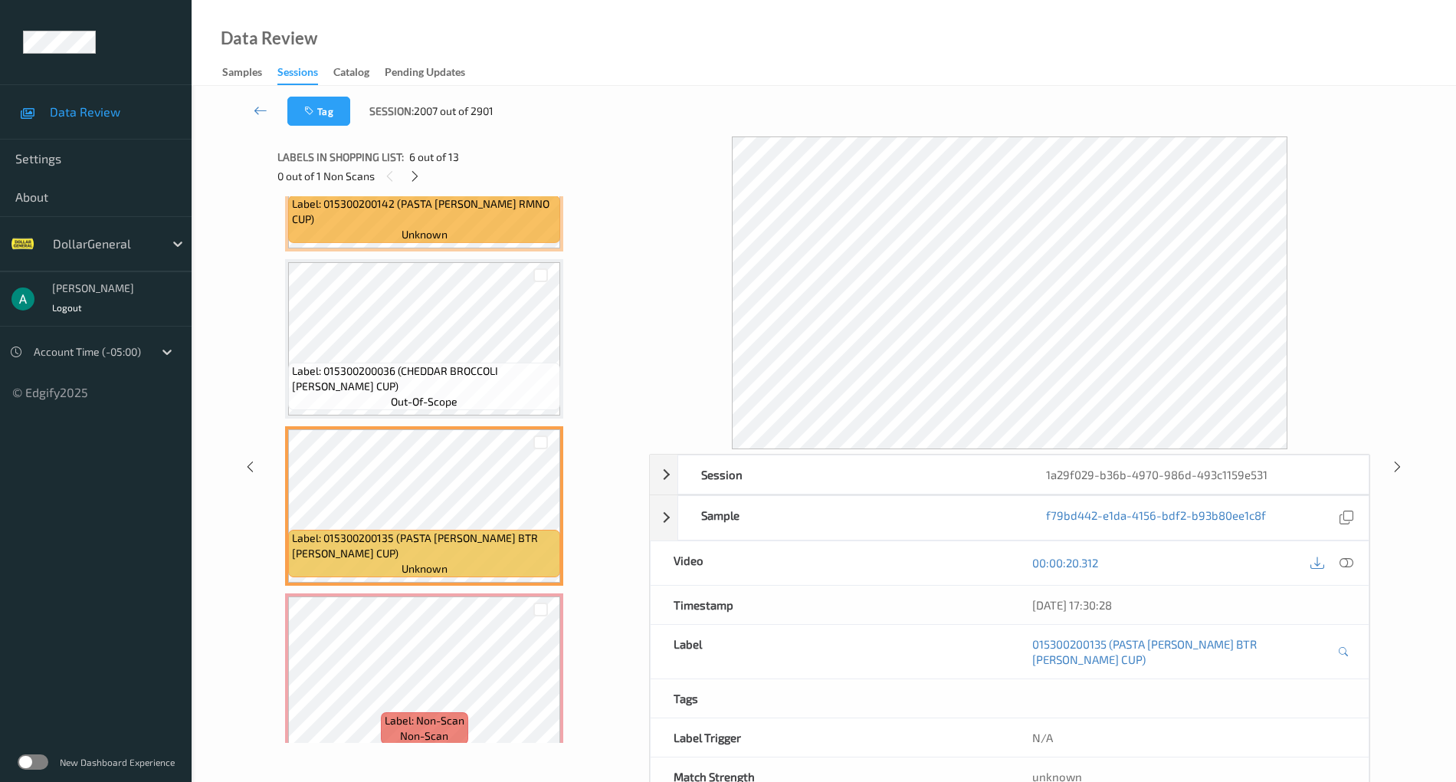
click at [452, 400] on span "out-of-scope" at bounding box center [424, 401] width 67 height 15
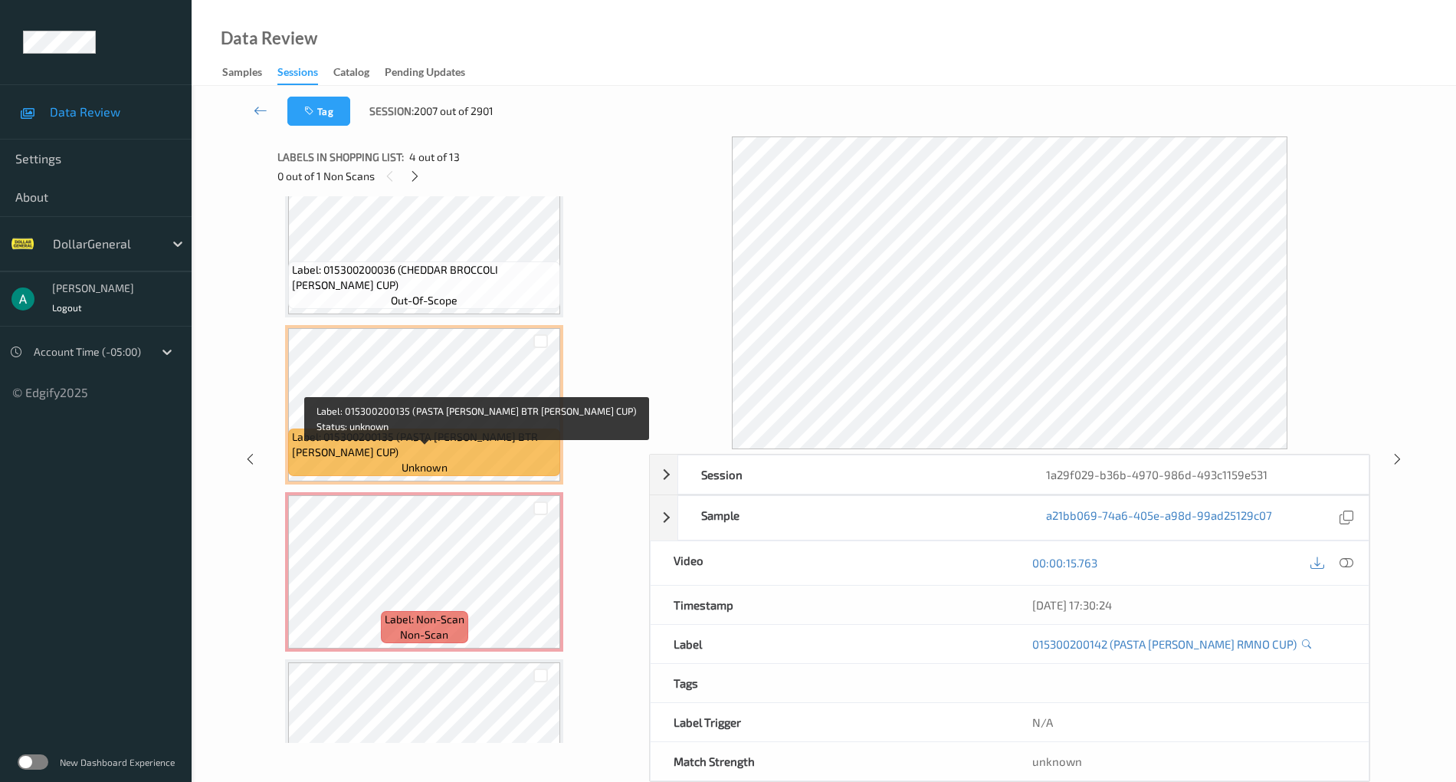
scroll to position [715, 0]
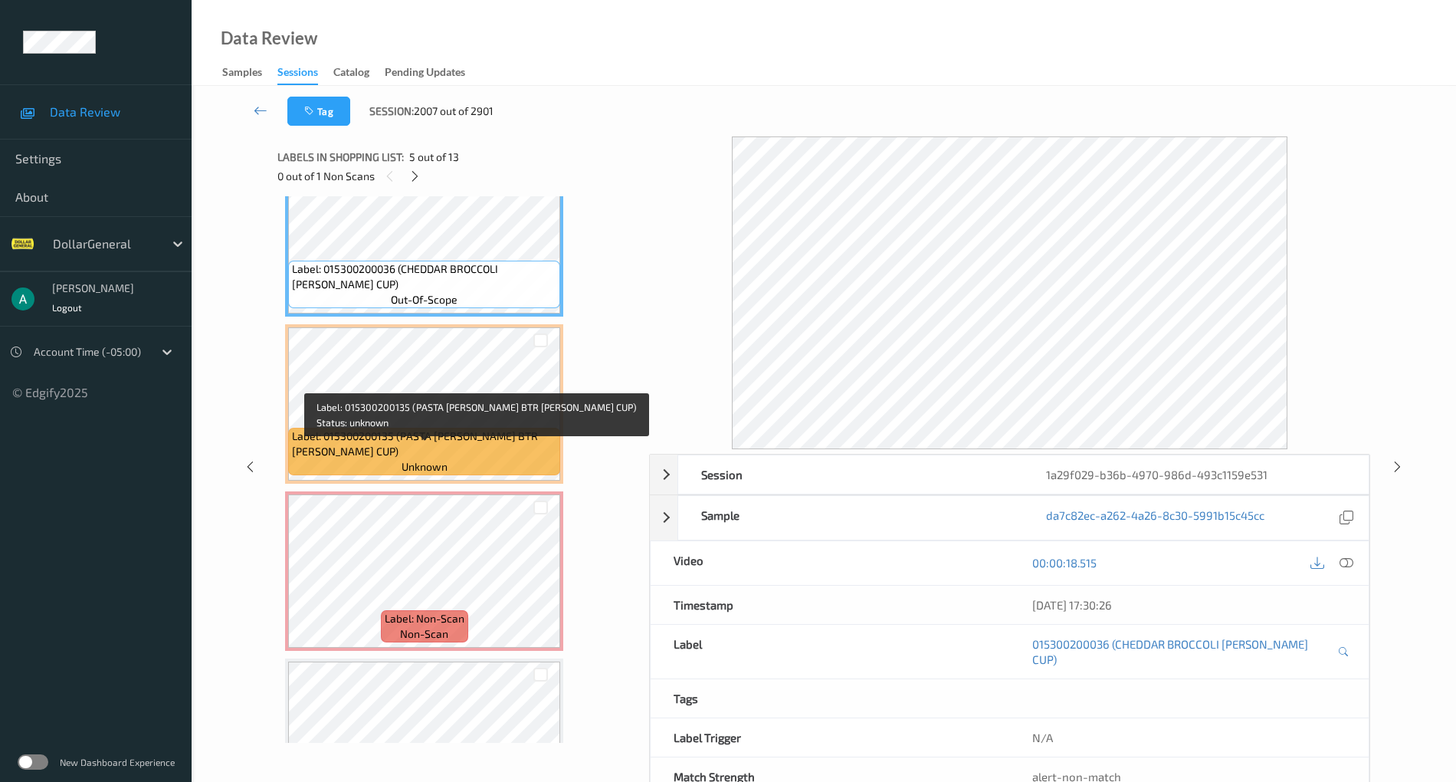
click at [504, 471] on div "Label: 015300200135 (PASTA RONI BTR GARL CUP) unknown" at bounding box center [424, 452] width 272 height 48
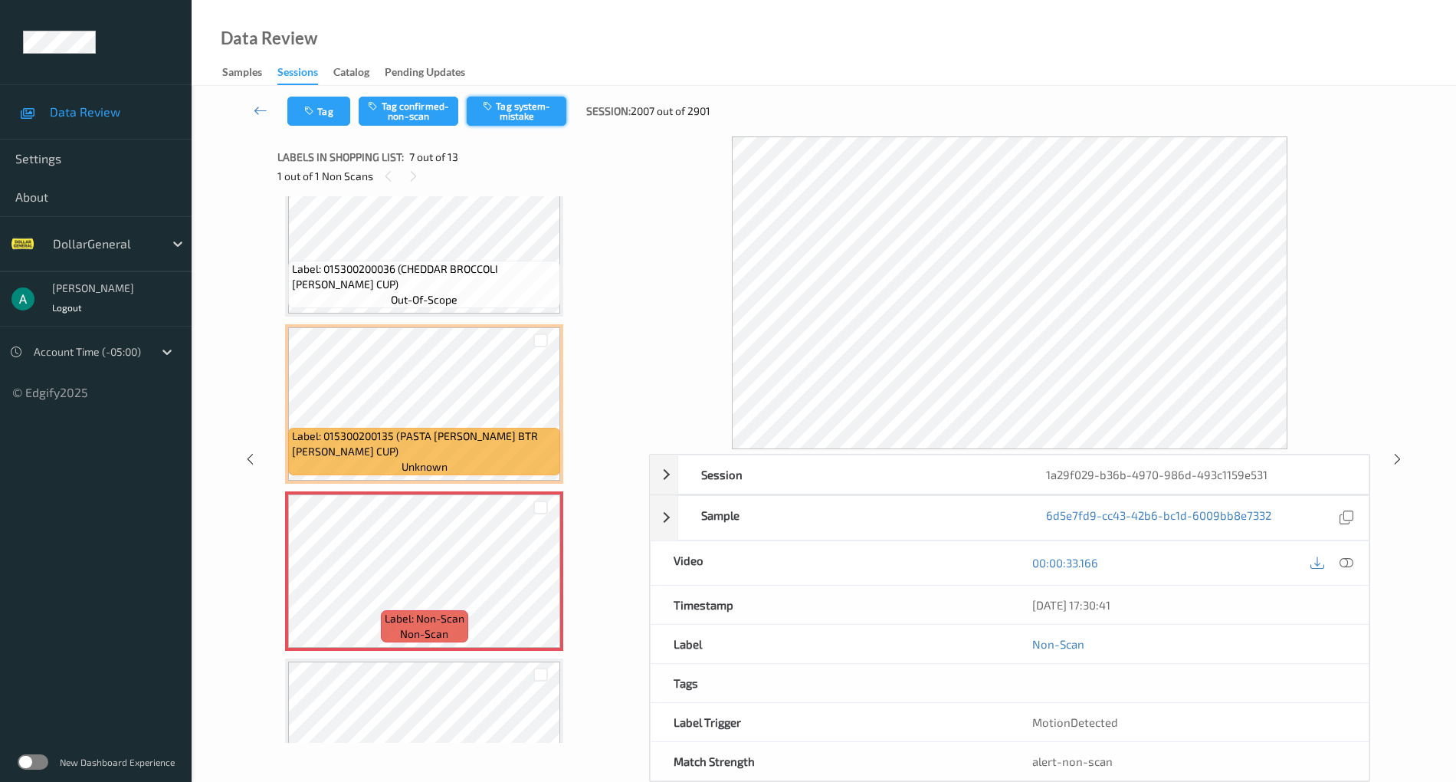
click at [526, 104] on button "Tag system-mistake" at bounding box center [517, 111] width 100 height 29
click at [264, 112] on icon at bounding box center [261, 110] width 14 height 15
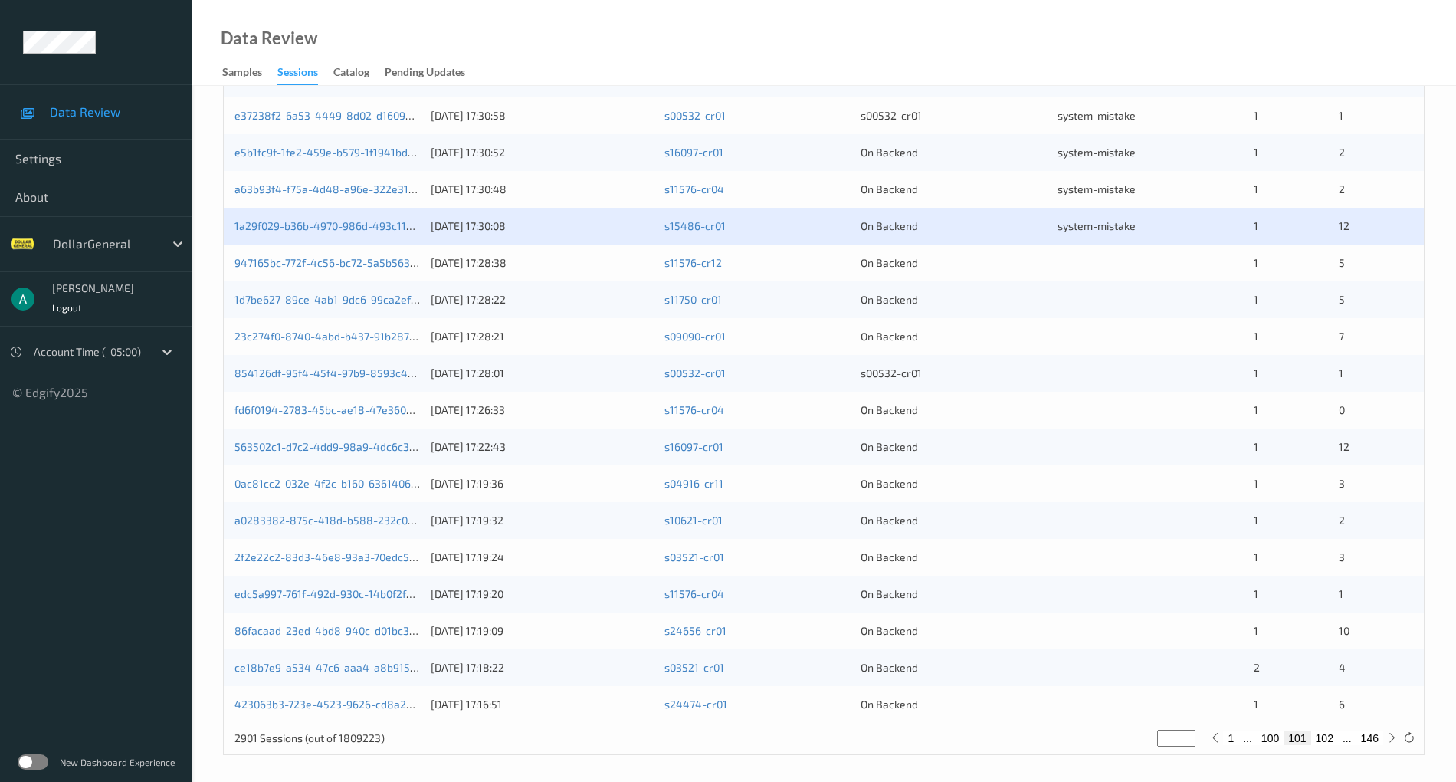
scroll to position [369, 0]
click at [357, 259] on link "947165bc-772f-4c56-bc72-5a5b5631d8c4" at bounding box center [337, 260] width 205 height 13
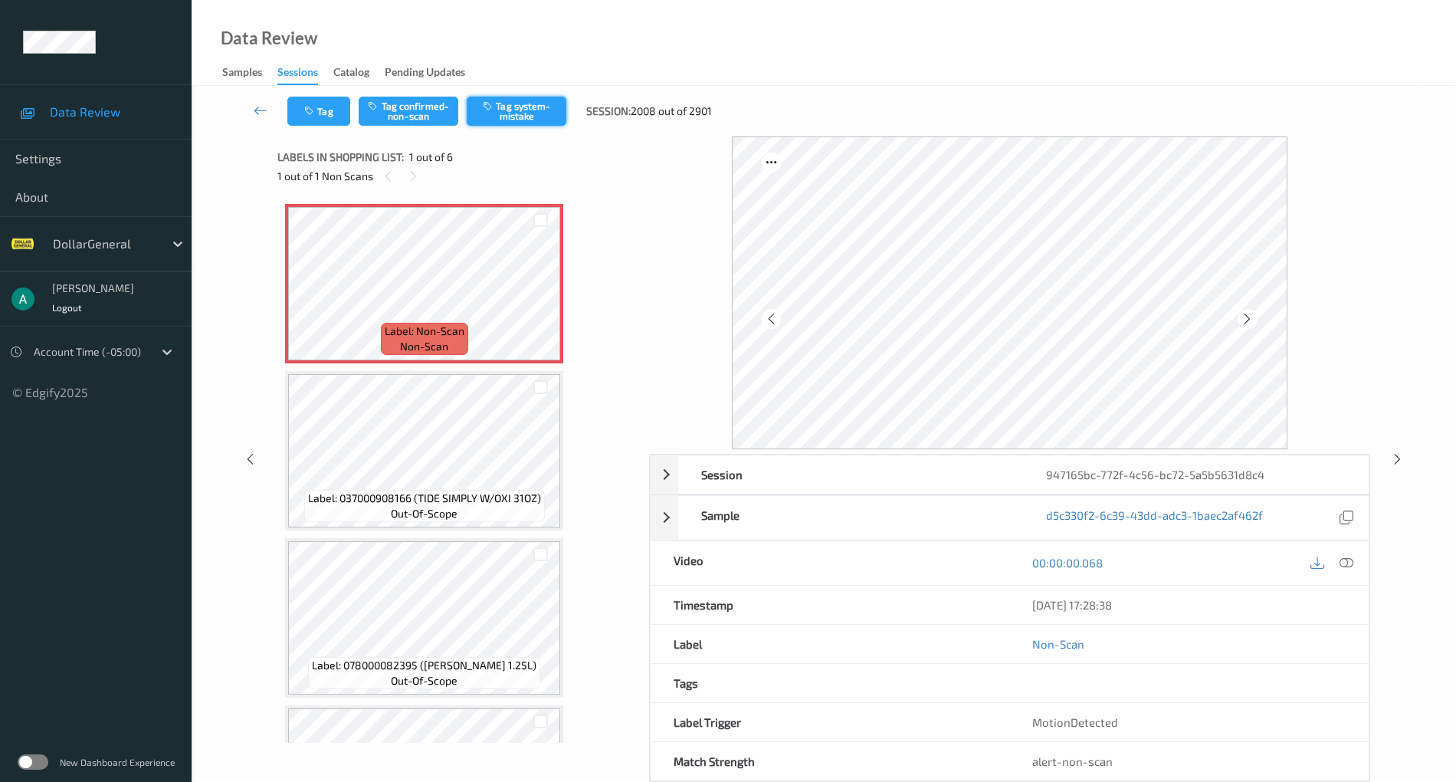
click at [517, 117] on button "Tag system-mistake" at bounding box center [517, 111] width 100 height 29
click at [540, 300] on icon at bounding box center [540, 297] width 13 height 14
click at [542, 113] on button "Tag system-mistake" at bounding box center [517, 111] width 100 height 29
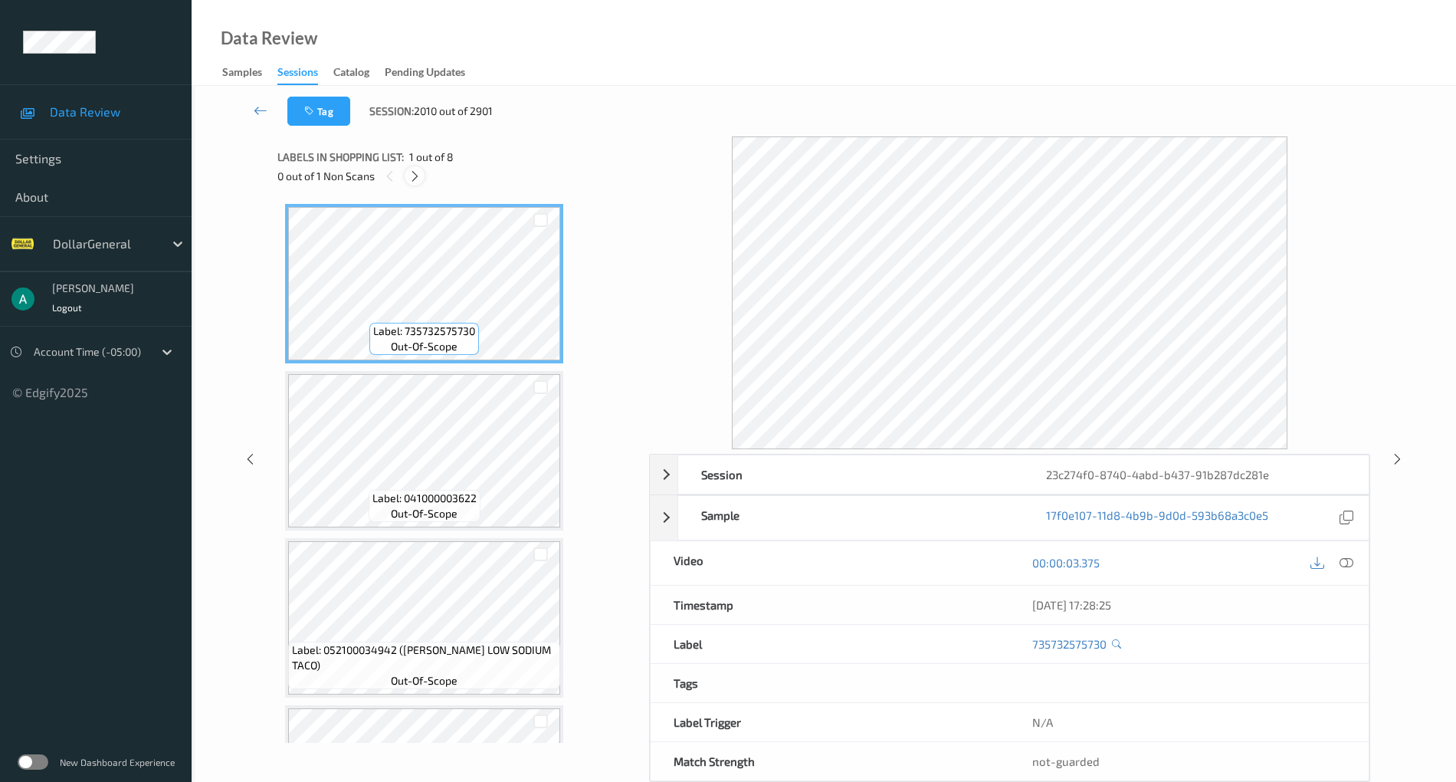
click at [412, 175] on icon at bounding box center [414, 176] width 13 height 14
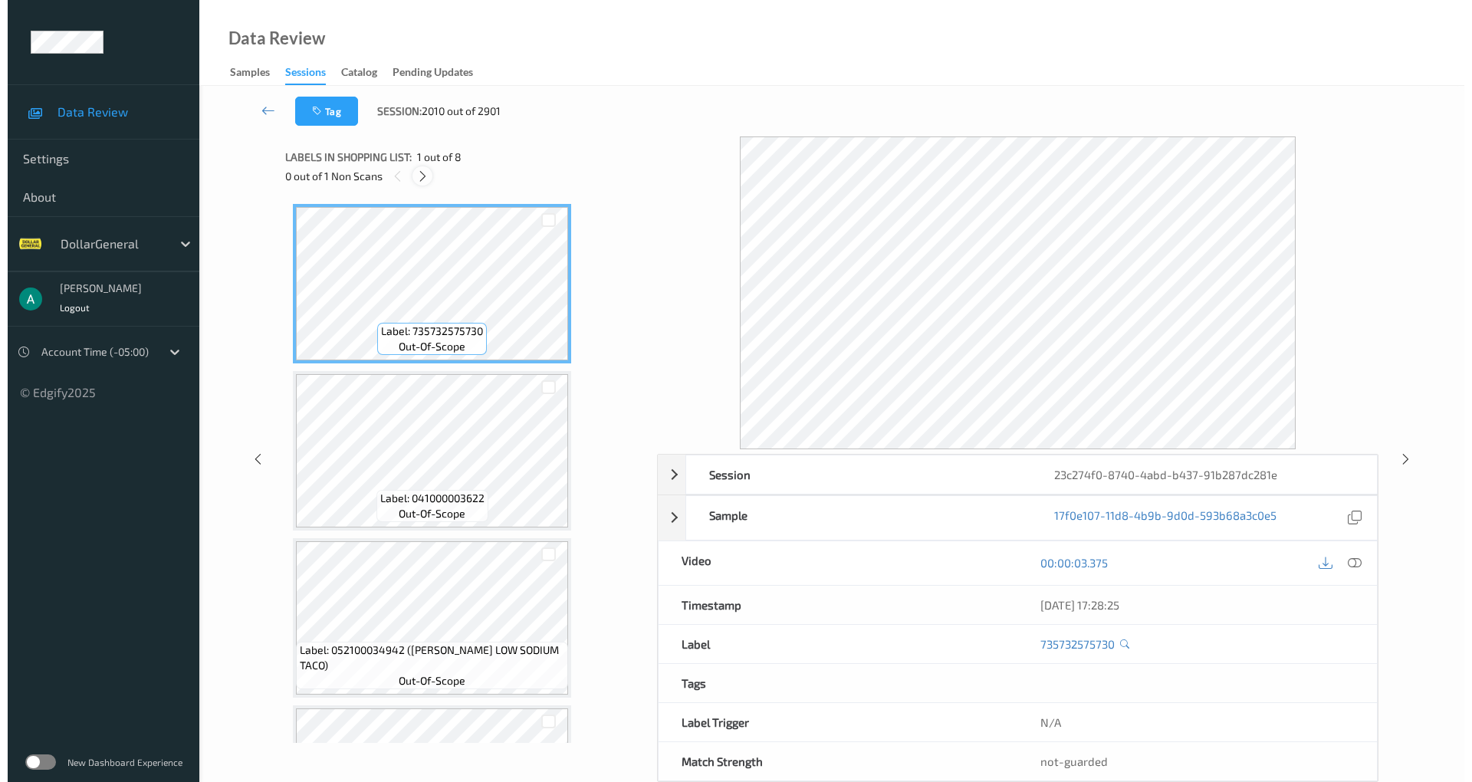
scroll to position [797, 0]
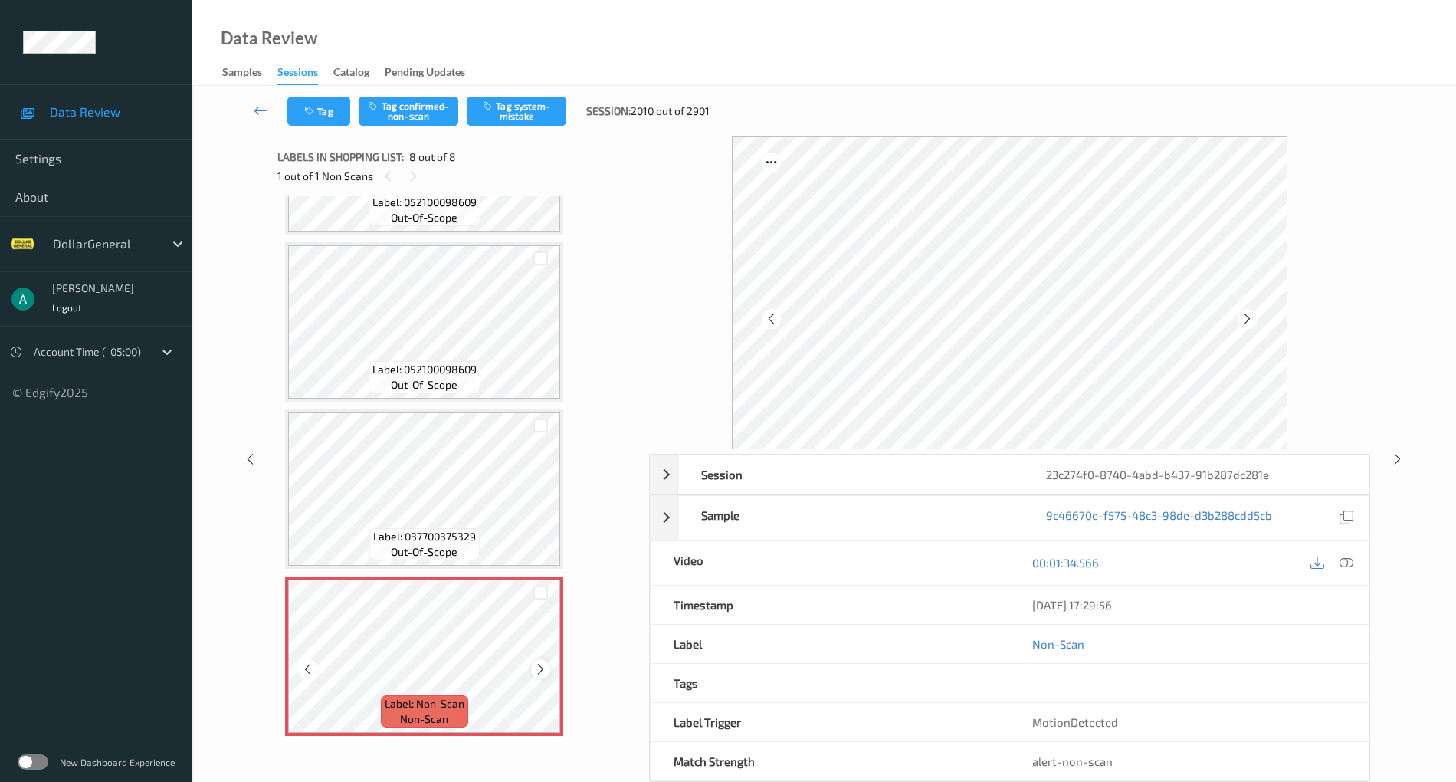
click at [543, 665] on icon at bounding box center [540, 669] width 13 height 14
click at [520, 120] on button "Tag system-mistake" at bounding box center [517, 111] width 100 height 29
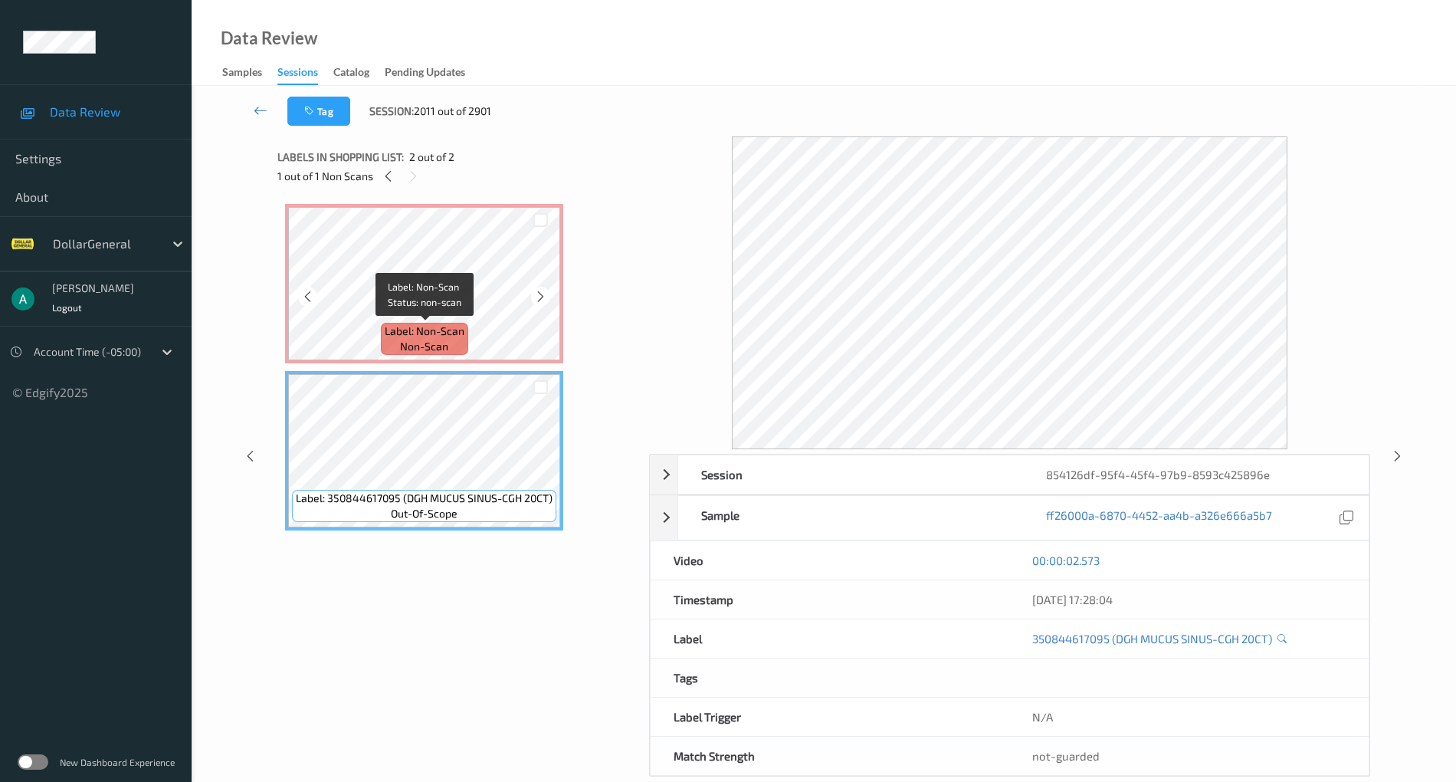
click at [453, 326] on span "Label: Non-Scan" at bounding box center [425, 330] width 80 height 15
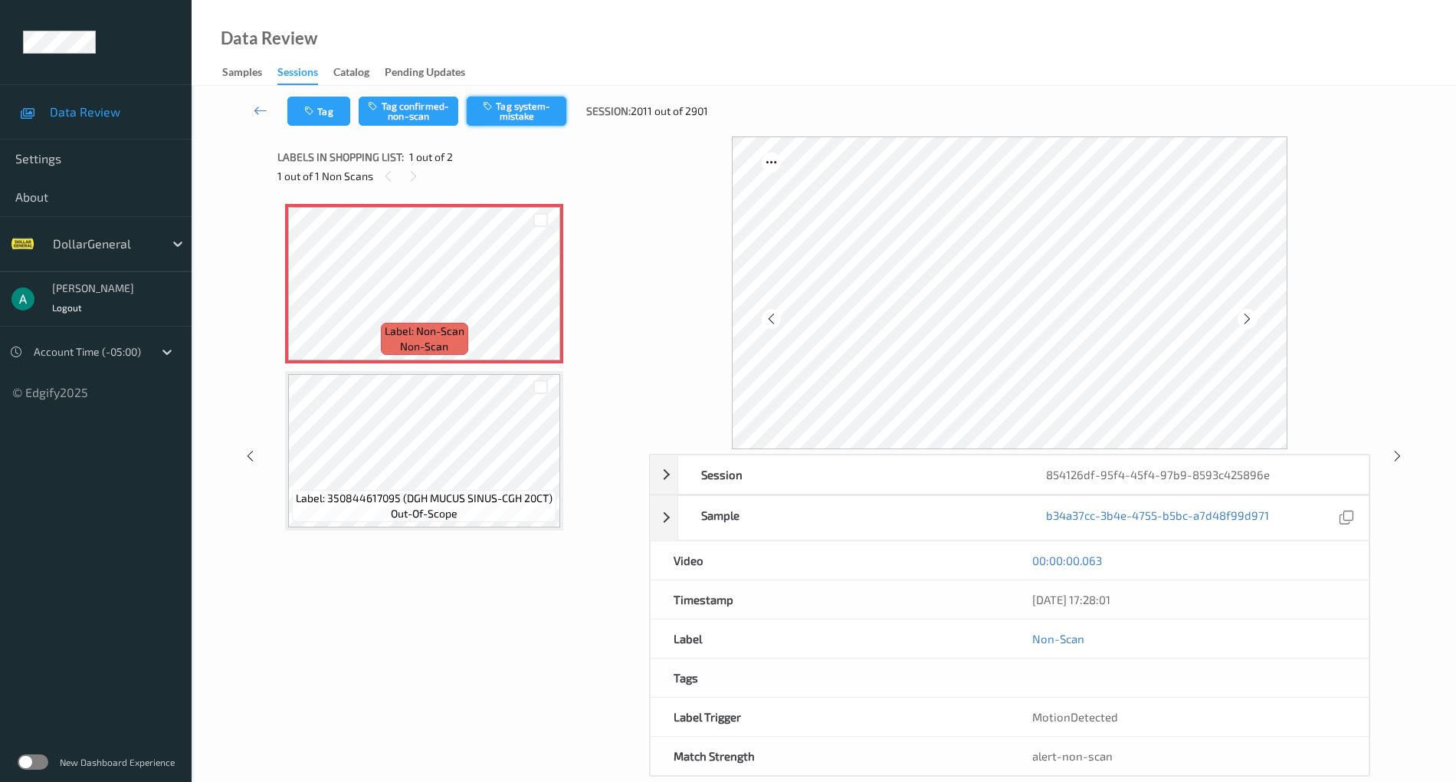
click at [523, 108] on button "Tag system-mistake" at bounding box center [517, 111] width 100 height 29
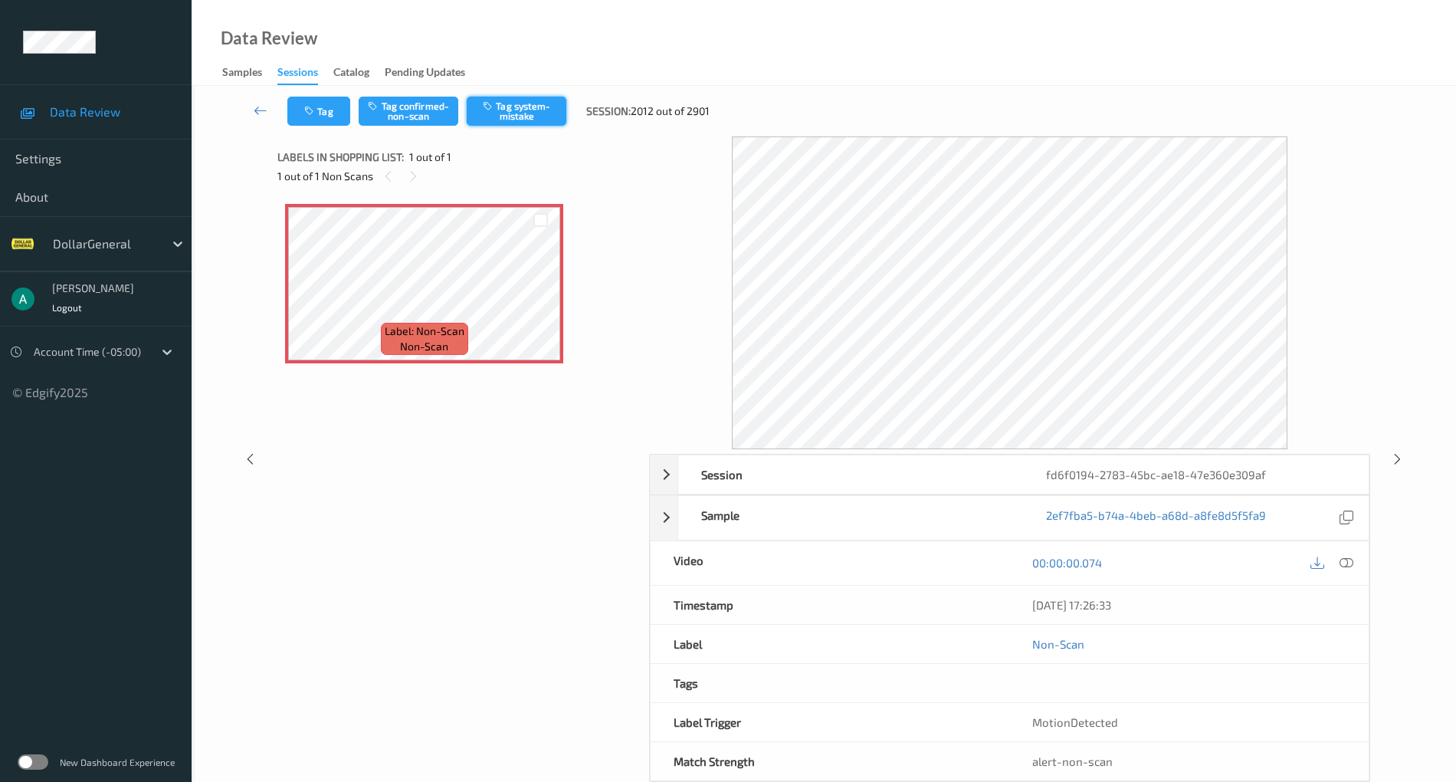
click at [493, 105] on icon "button" at bounding box center [489, 105] width 13 height 11
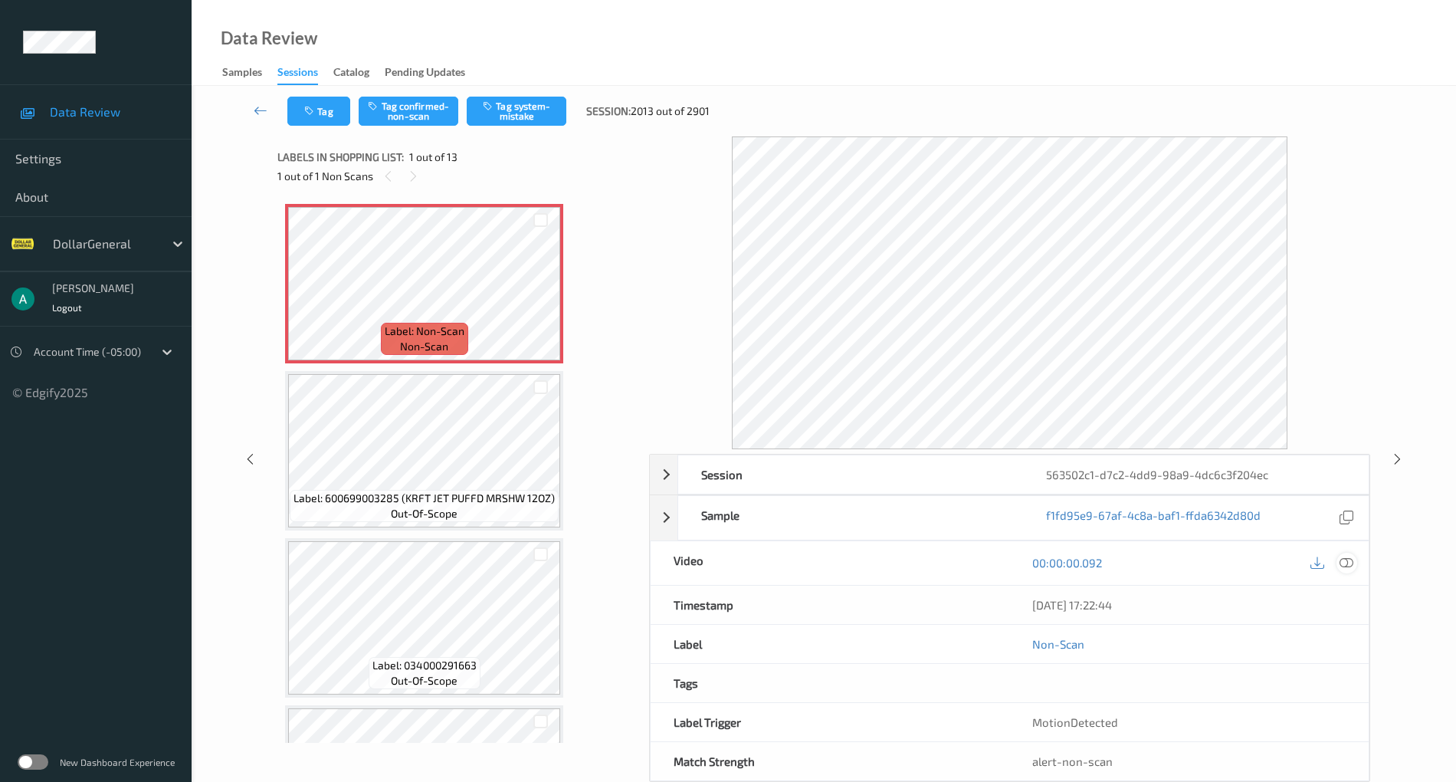
click at [1342, 561] on icon at bounding box center [1347, 563] width 14 height 14
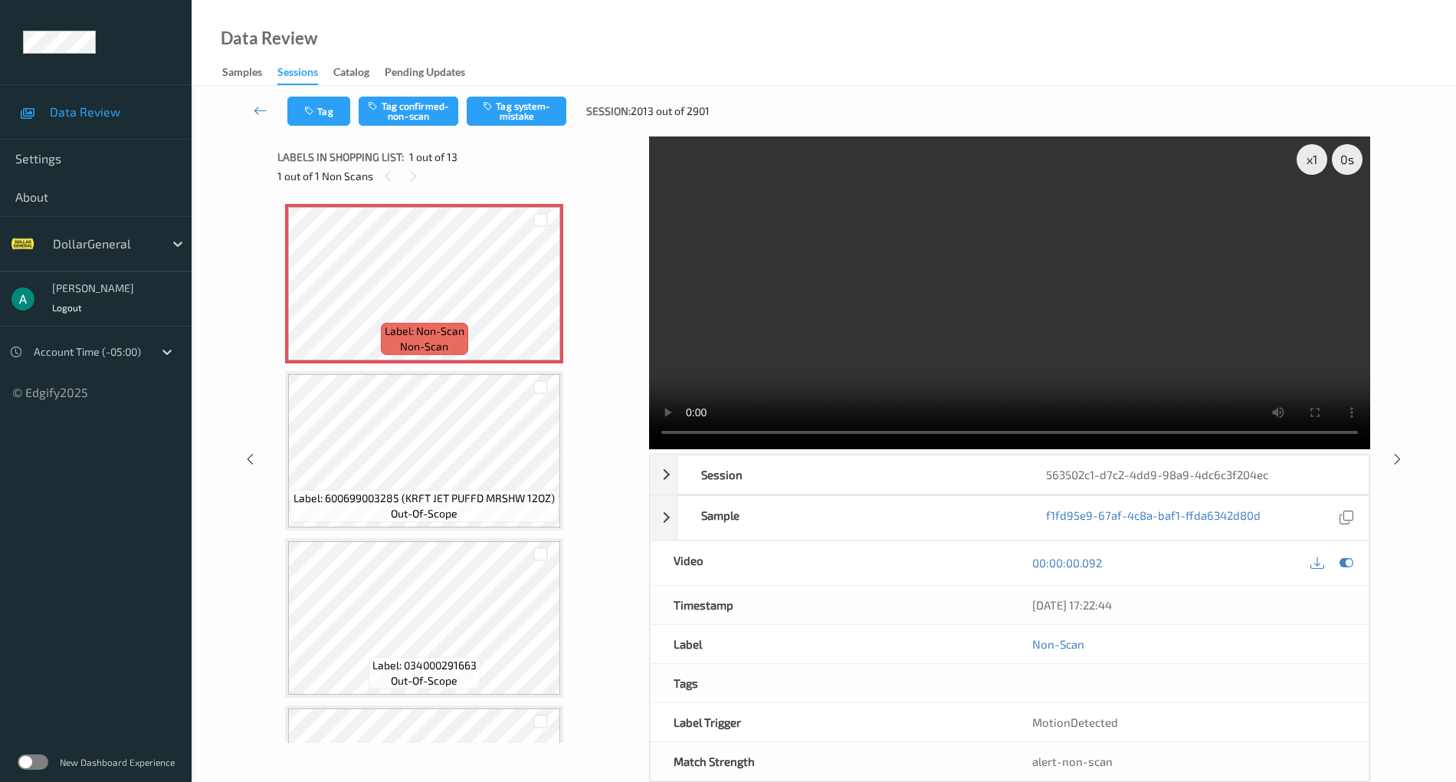
click at [804, 284] on video at bounding box center [1009, 292] width 721 height 313
click at [521, 99] on button "Tag system-mistake" at bounding box center [517, 111] width 100 height 29
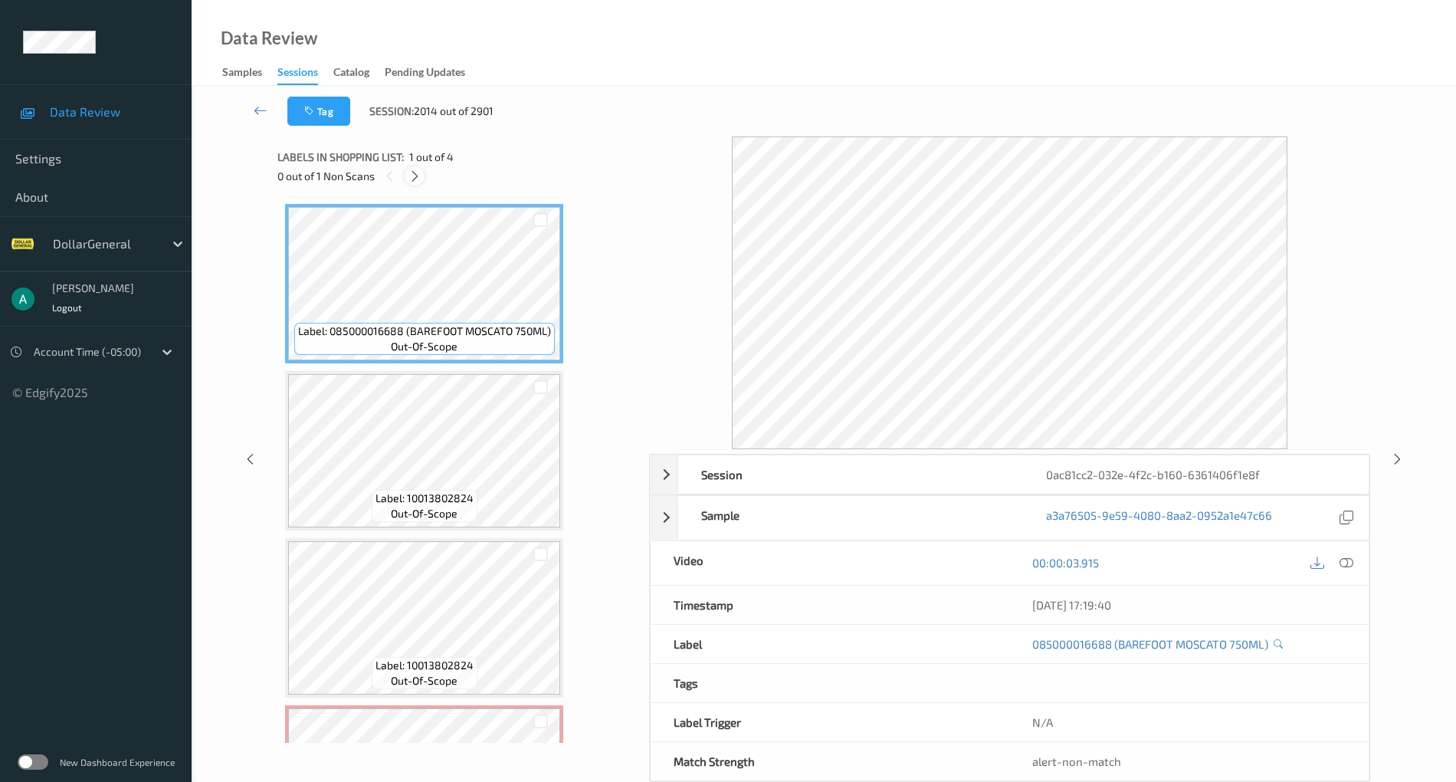
click at [418, 179] on icon at bounding box center [414, 176] width 13 height 14
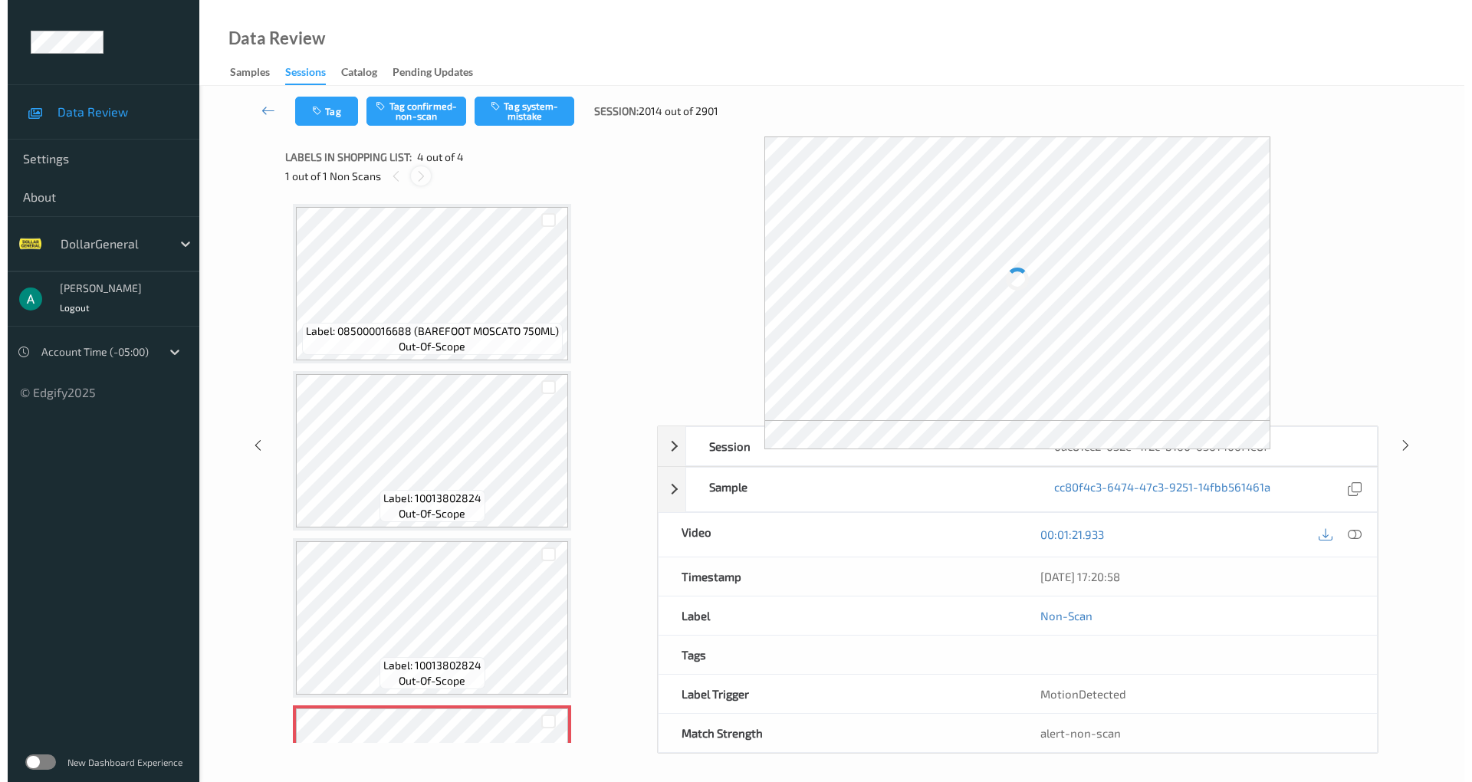
scroll to position [129, 0]
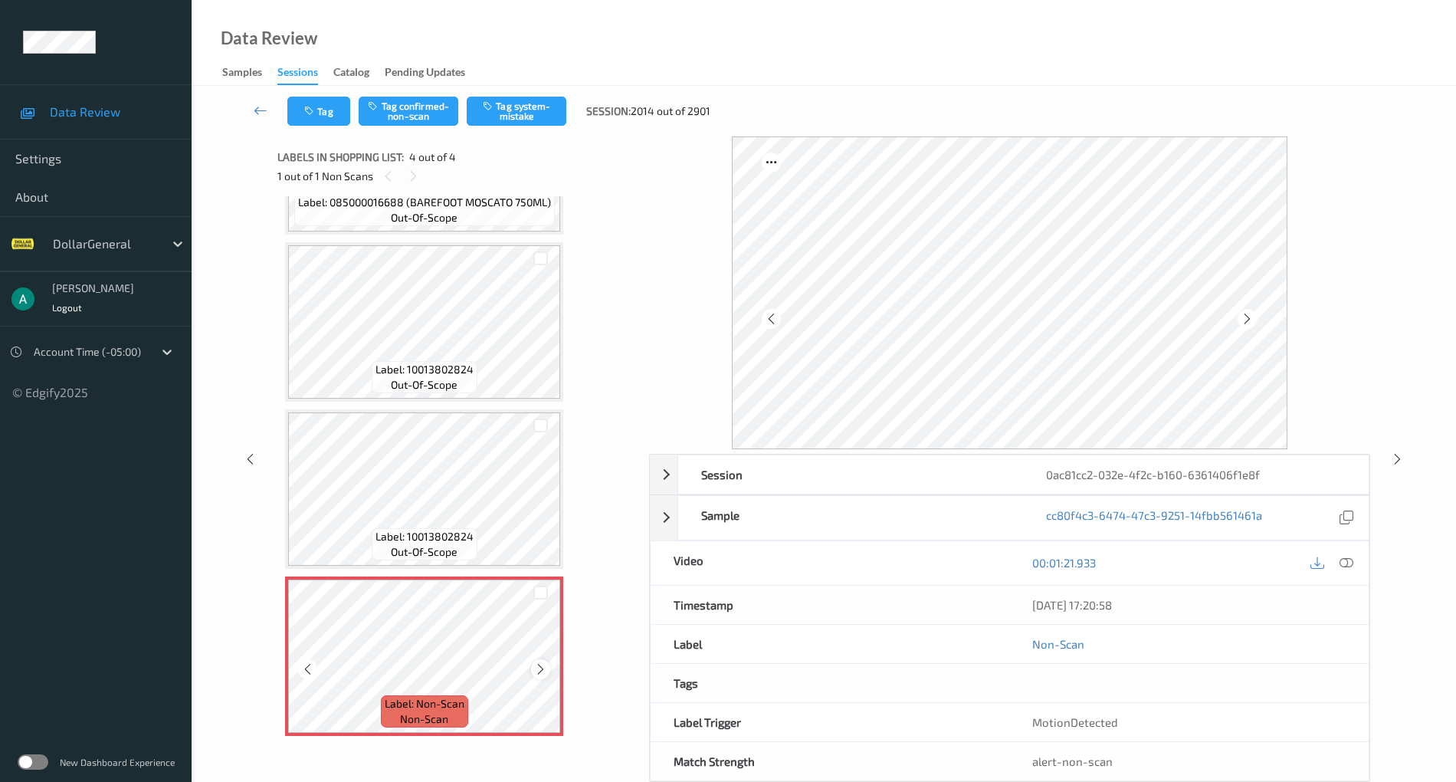
click at [535, 670] on icon at bounding box center [540, 669] width 13 height 14
click at [543, 666] on icon at bounding box center [540, 669] width 13 height 14
click at [541, 664] on icon at bounding box center [540, 669] width 13 height 14
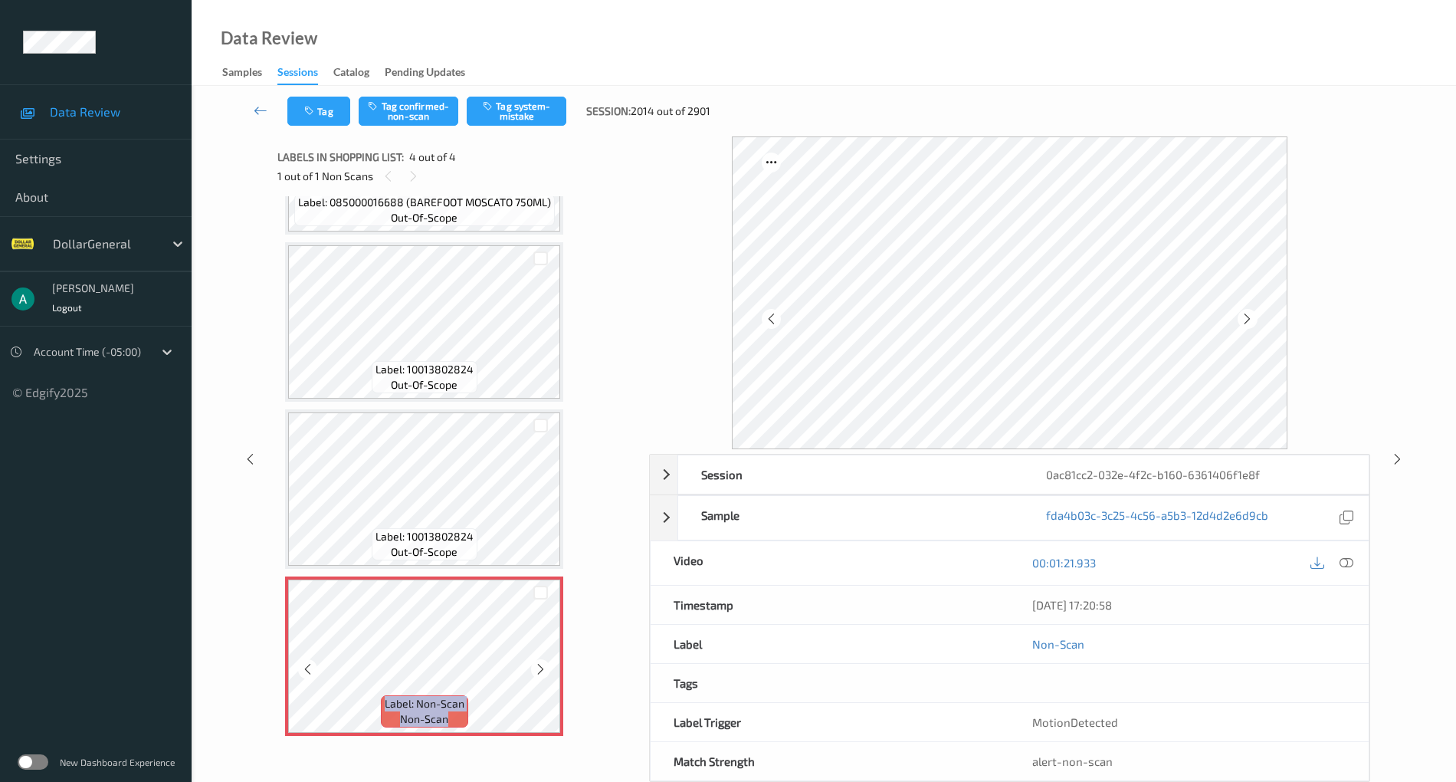
click at [541, 664] on icon at bounding box center [540, 669] width 13 height 14
click at [1349, 556] on icon at bounding box center [1347, 563] width 14 height 14
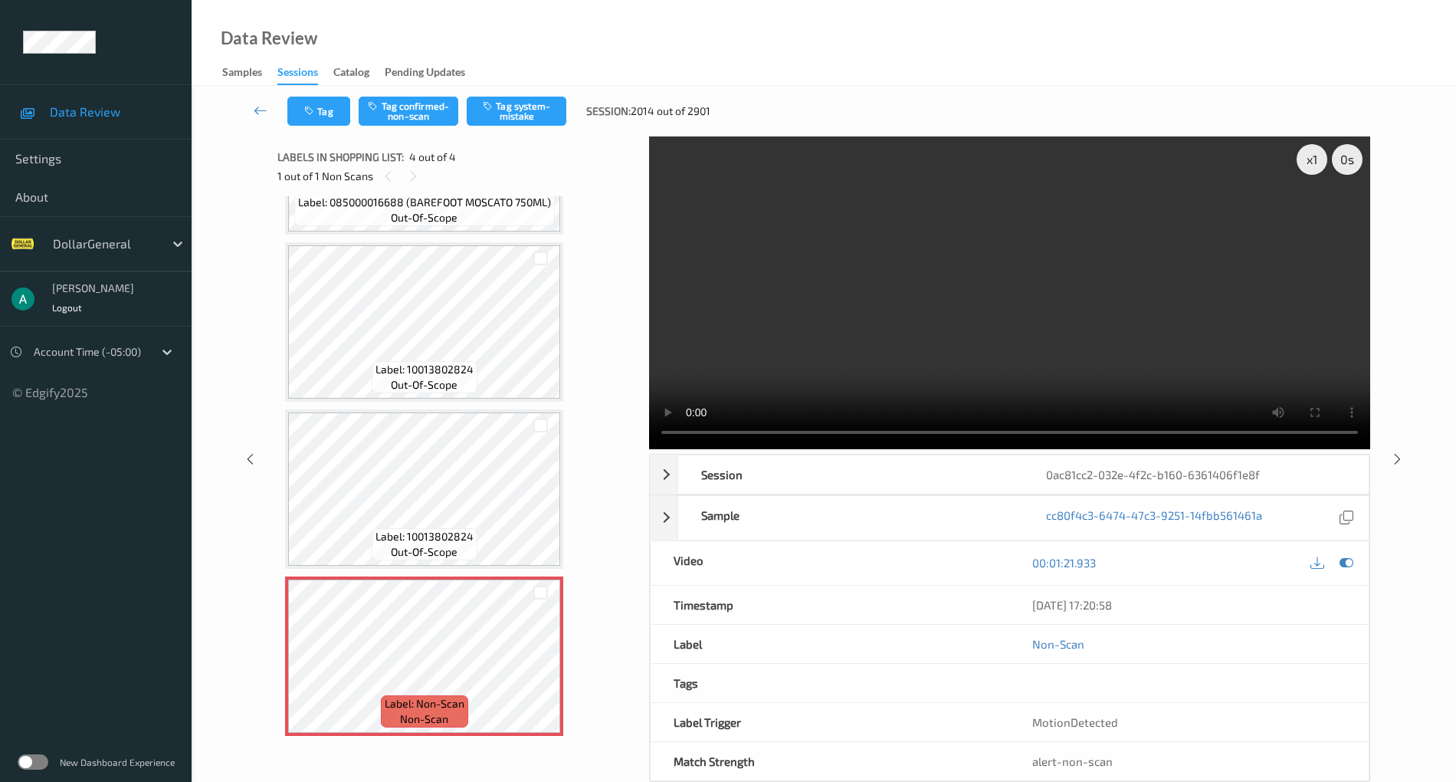
click at [828, 286] on video at bounding box center [1009, 292] width 721 height 313
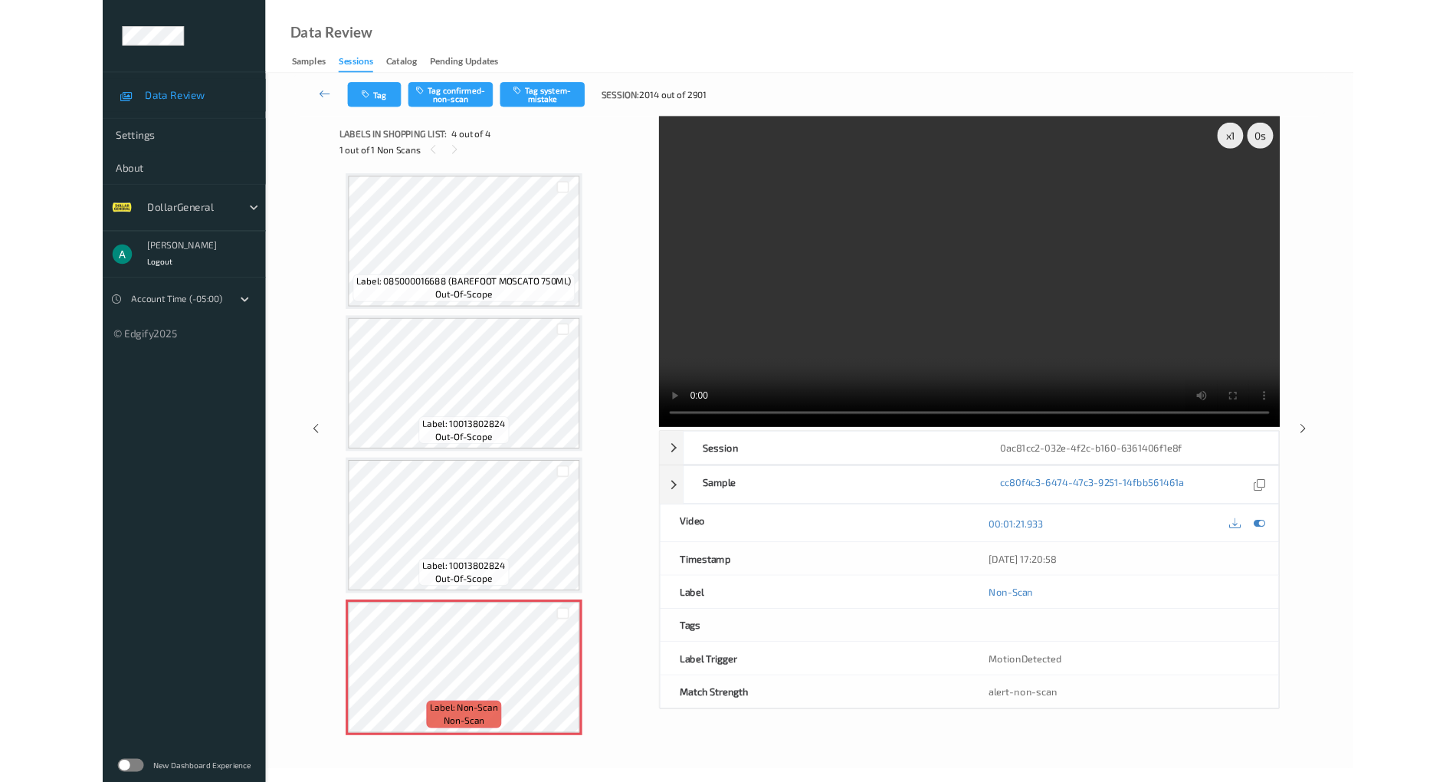
scroll to position [0, 0]
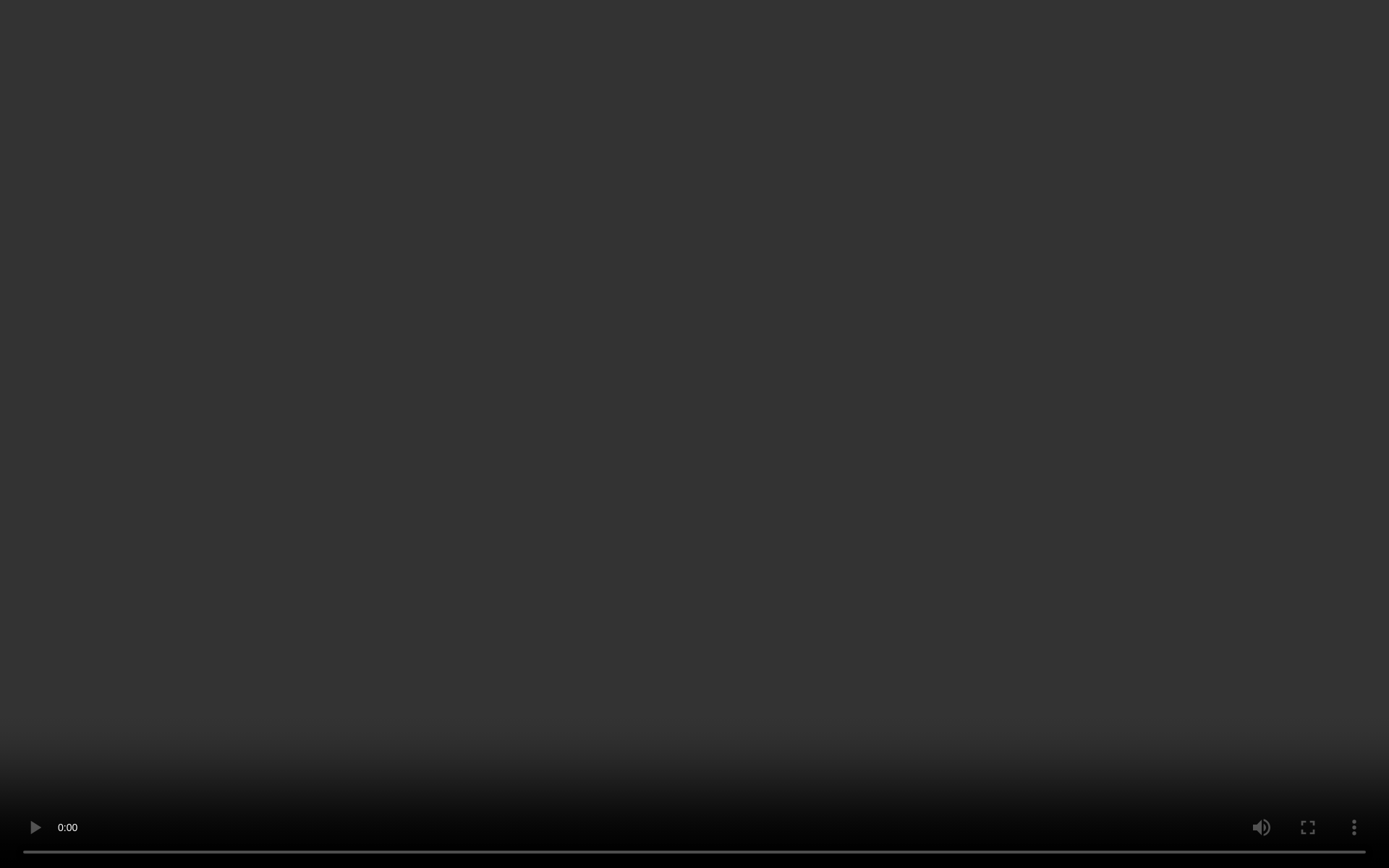
click at [618, 476] on video at bounding box center [694, 434] width 1389 height 868
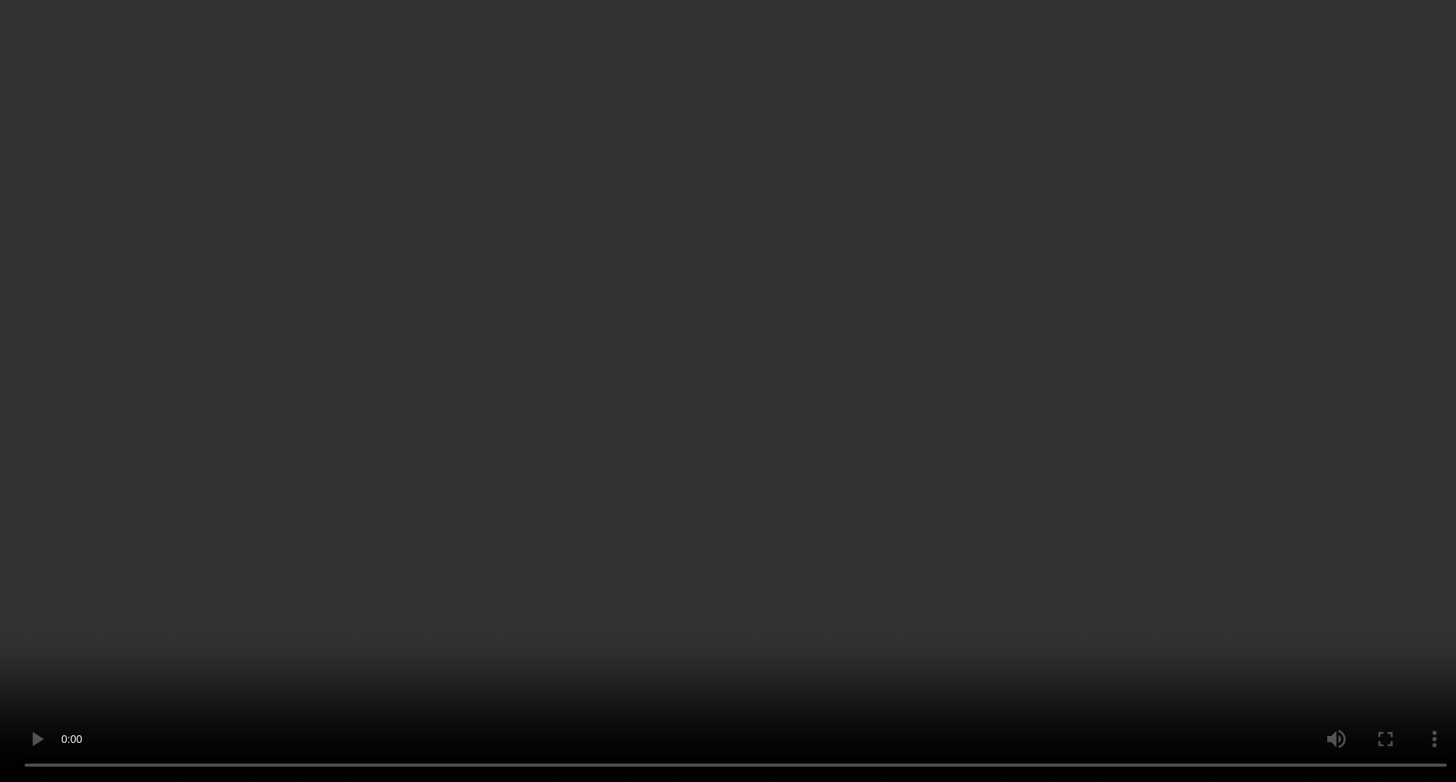
click at [1078, 260] on video at bounding box center [728, 391] width 1456 height 782
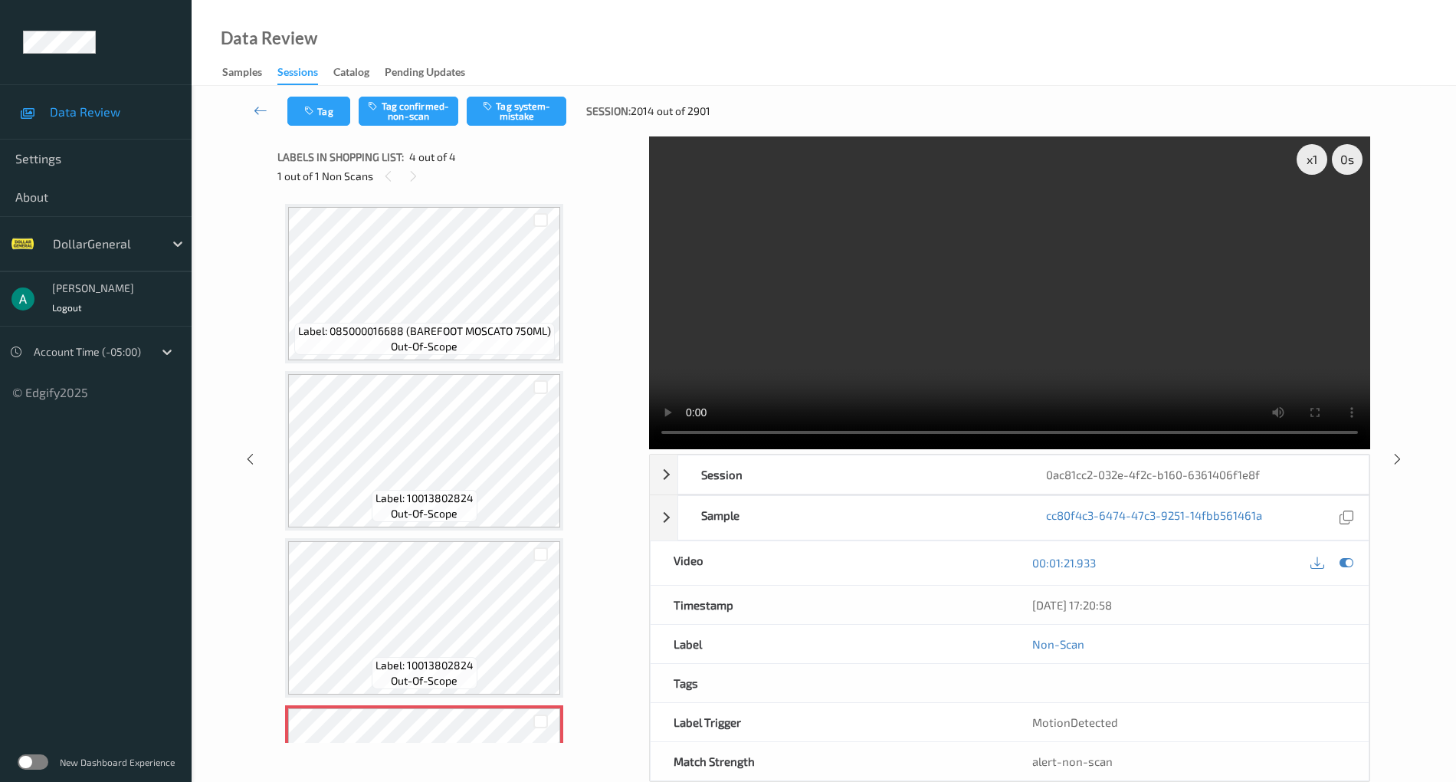
click at [1078, 260] on video at bounding box center [1009, 292] width 721 height 313
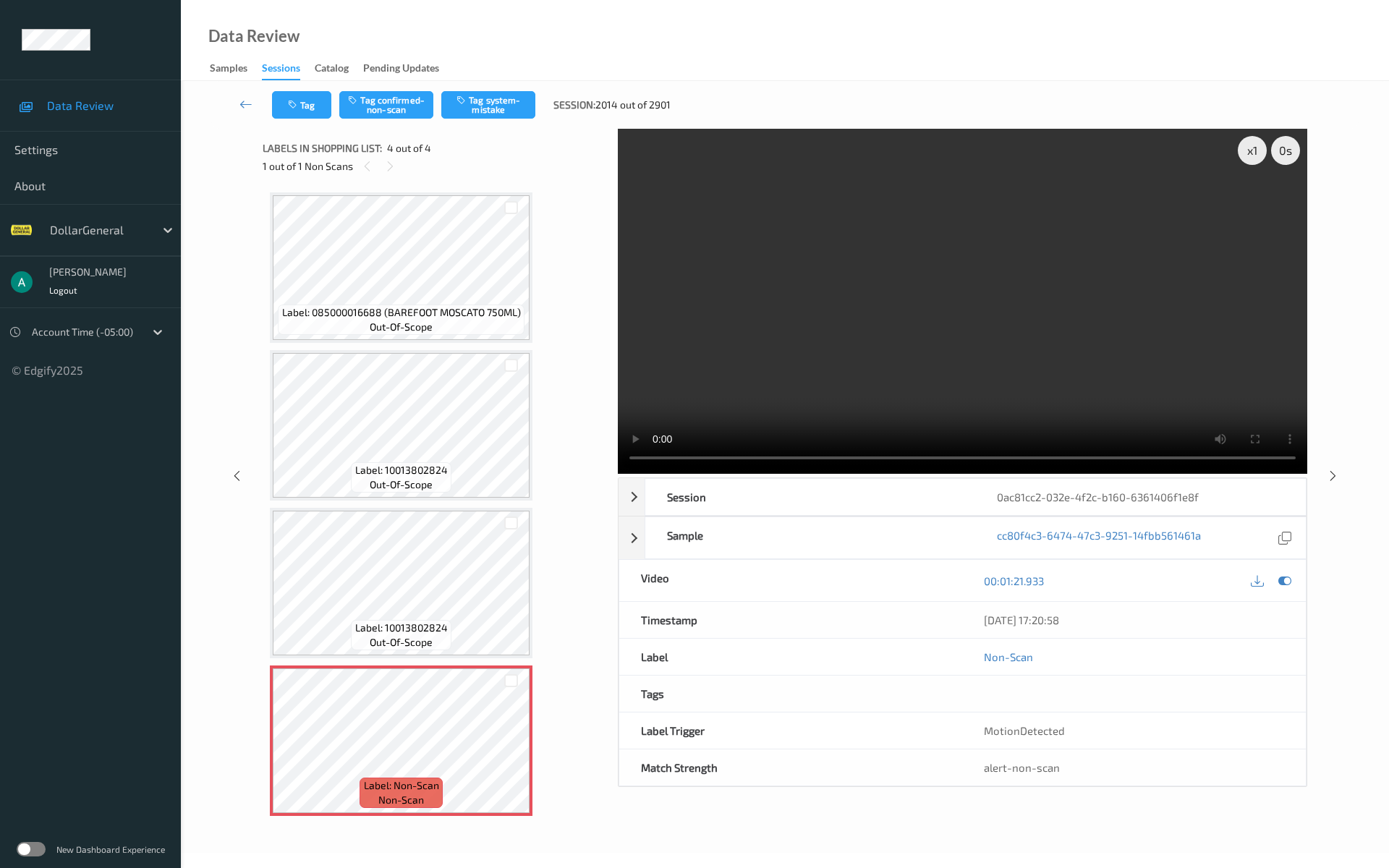
click at [618, 380] on video at bounding box center [962, 301] width 689 height 345
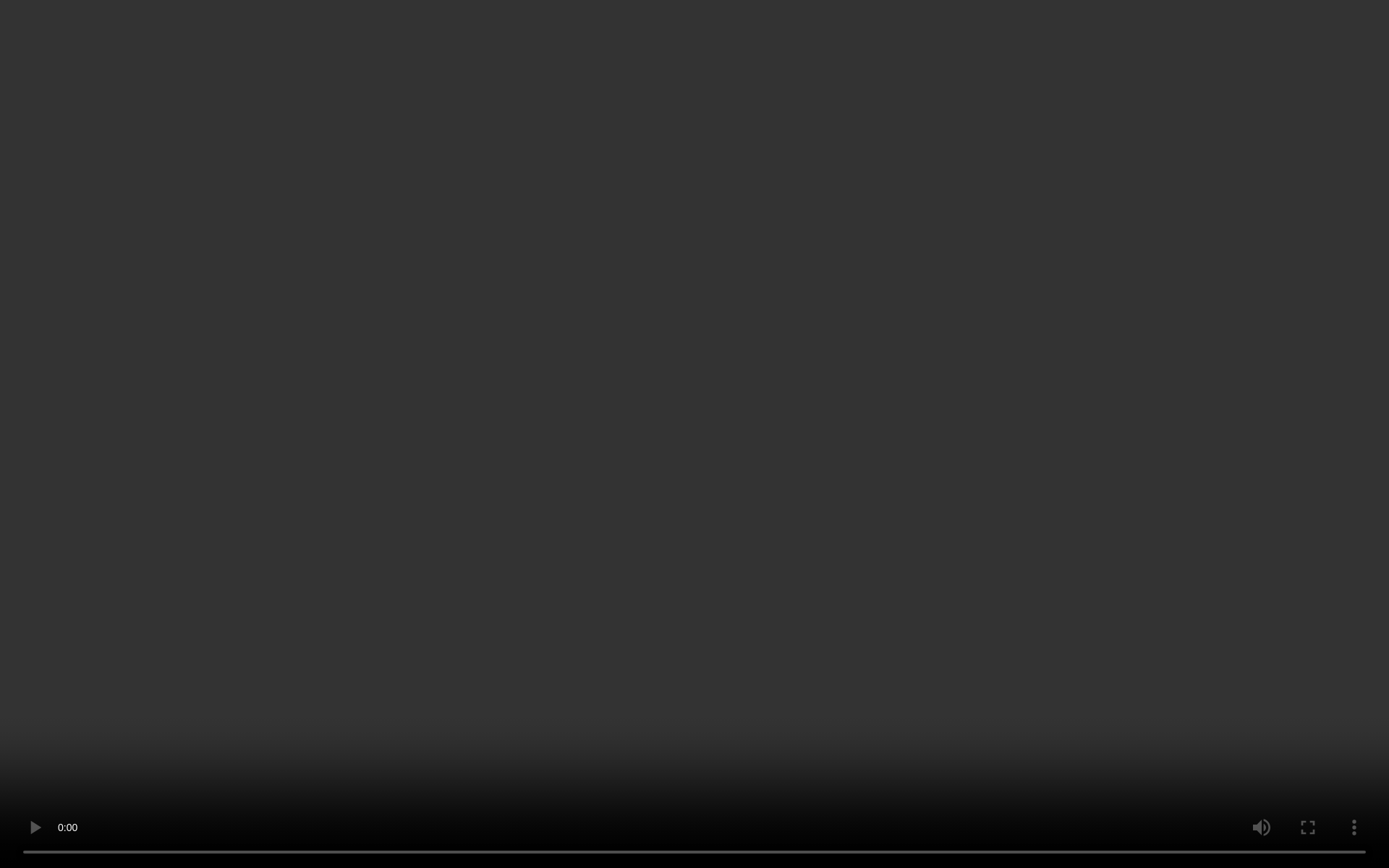
click at [568, 380] on video at bounding box center [694, 434] width 1389 height 868
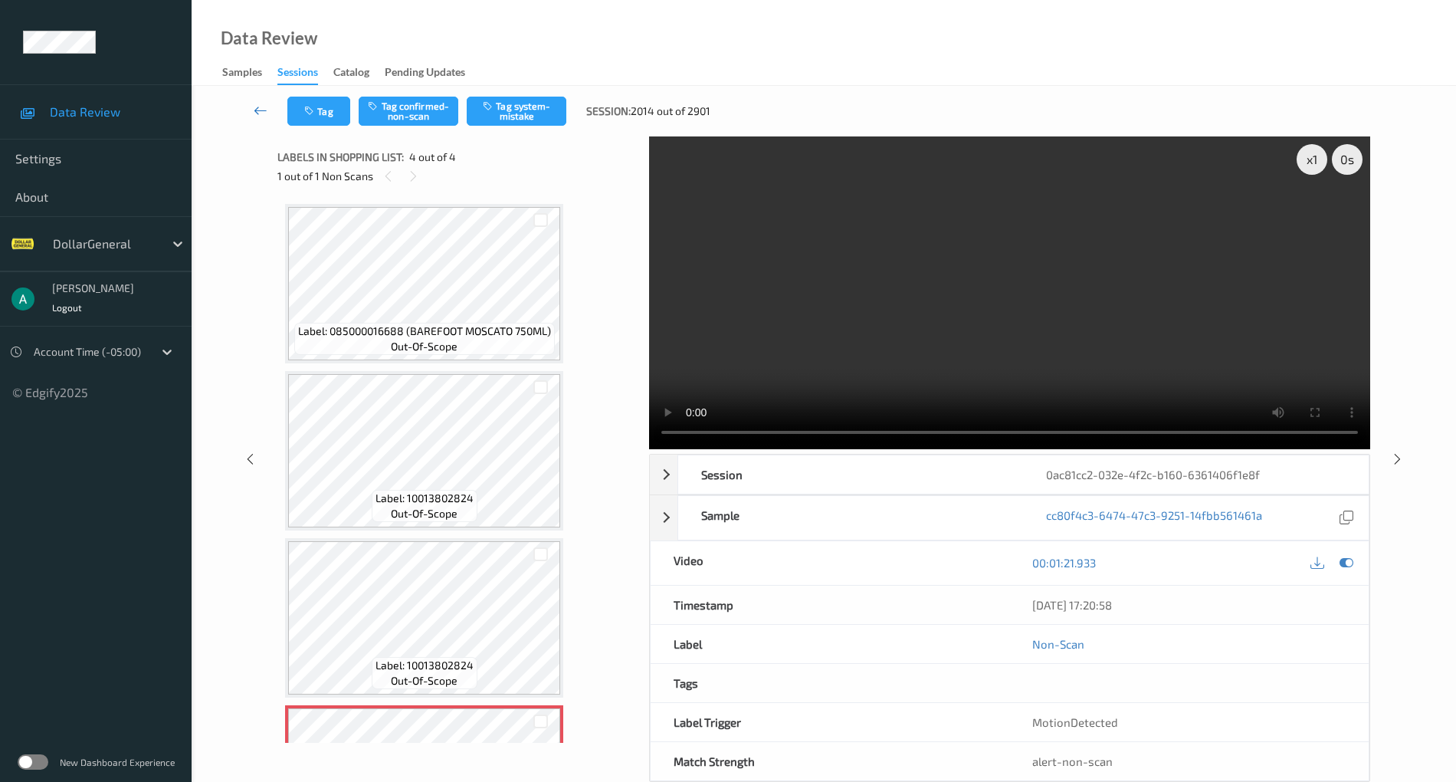
click at [266, 107] on icon at bounding box center [261, 110] width 14 height 15
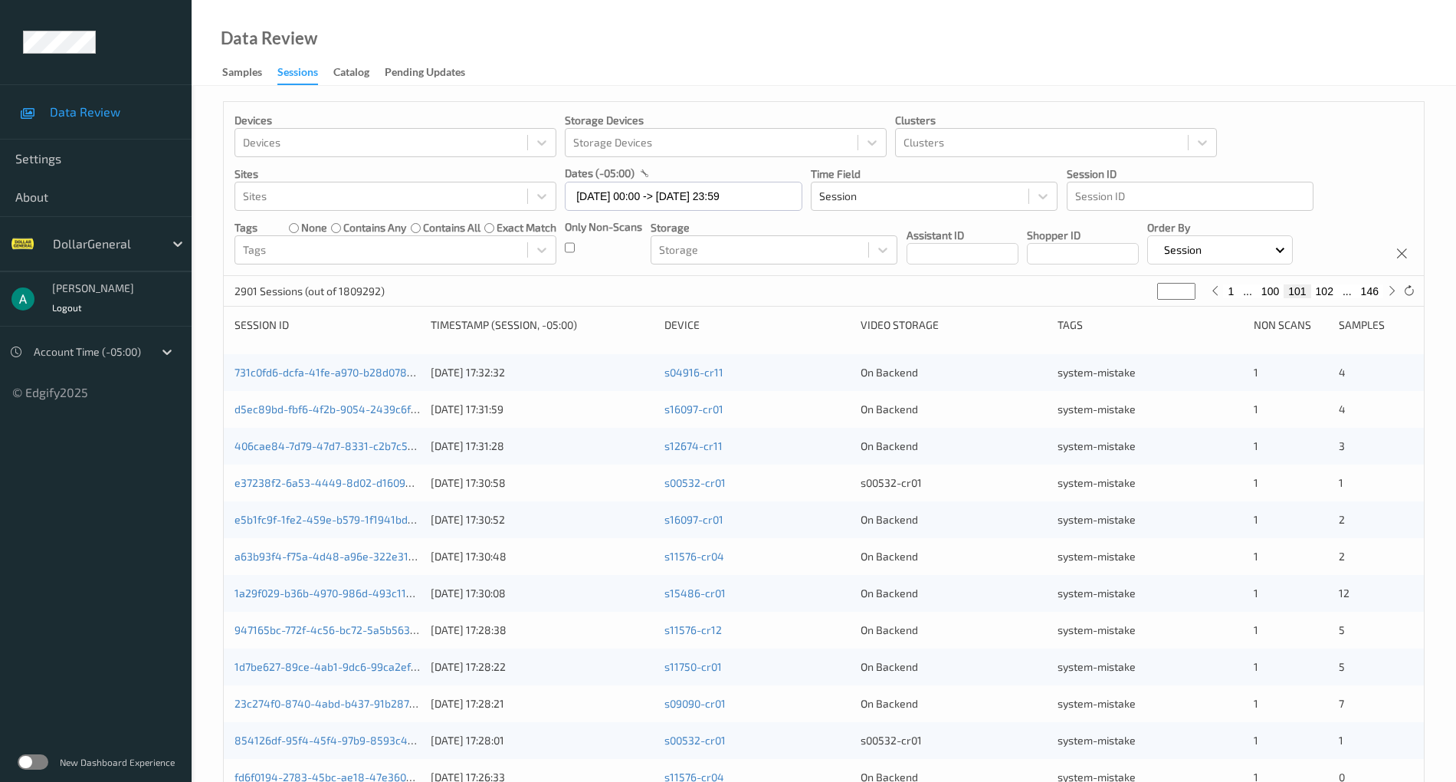
scroll to position [369, 0]
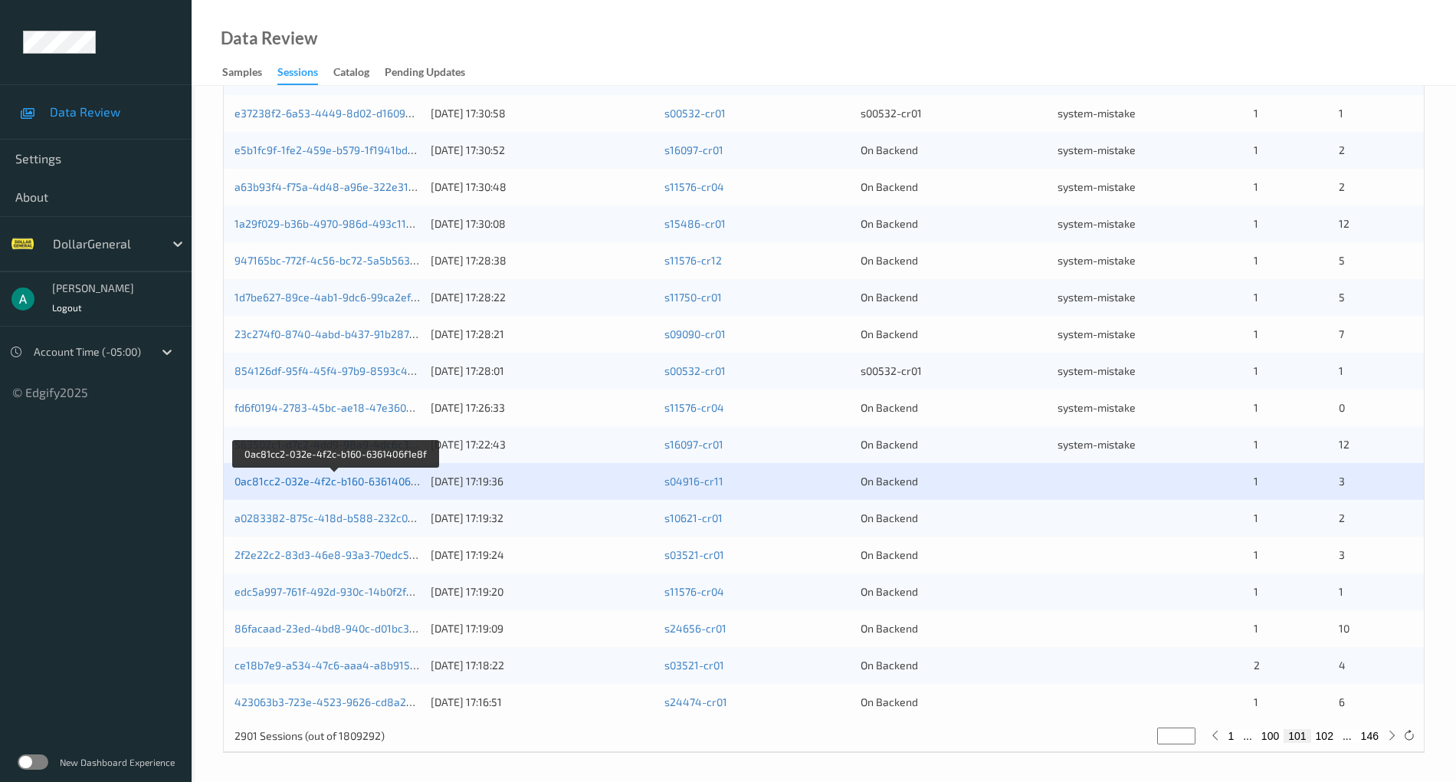
click at [343, 476] on link "0ac81cc2-032e-4f2c-b160-6361406f1e8f" at bounding box center [336, 480] width 202 height 13
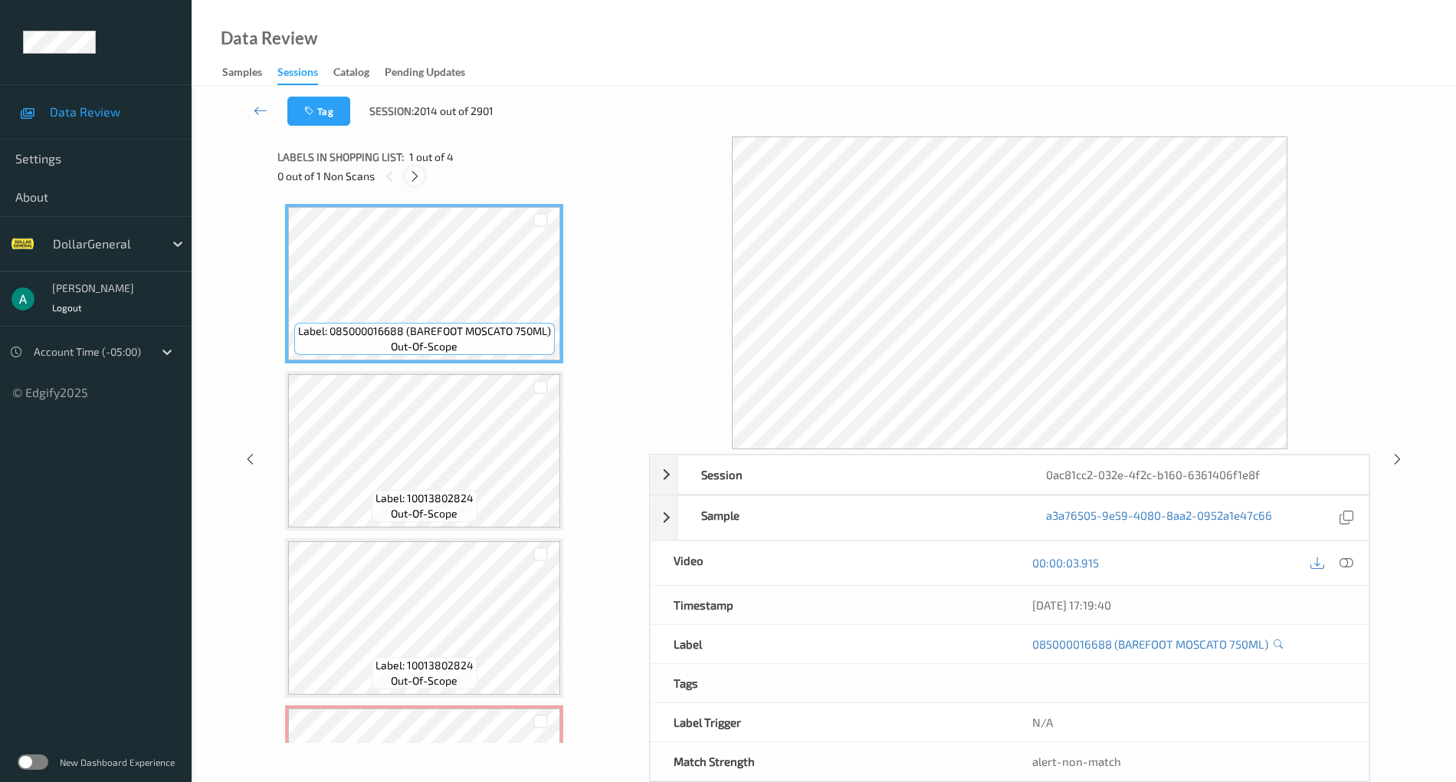
click at [409, 172] on icon at bounding box center [414, 176] width 13 height 14
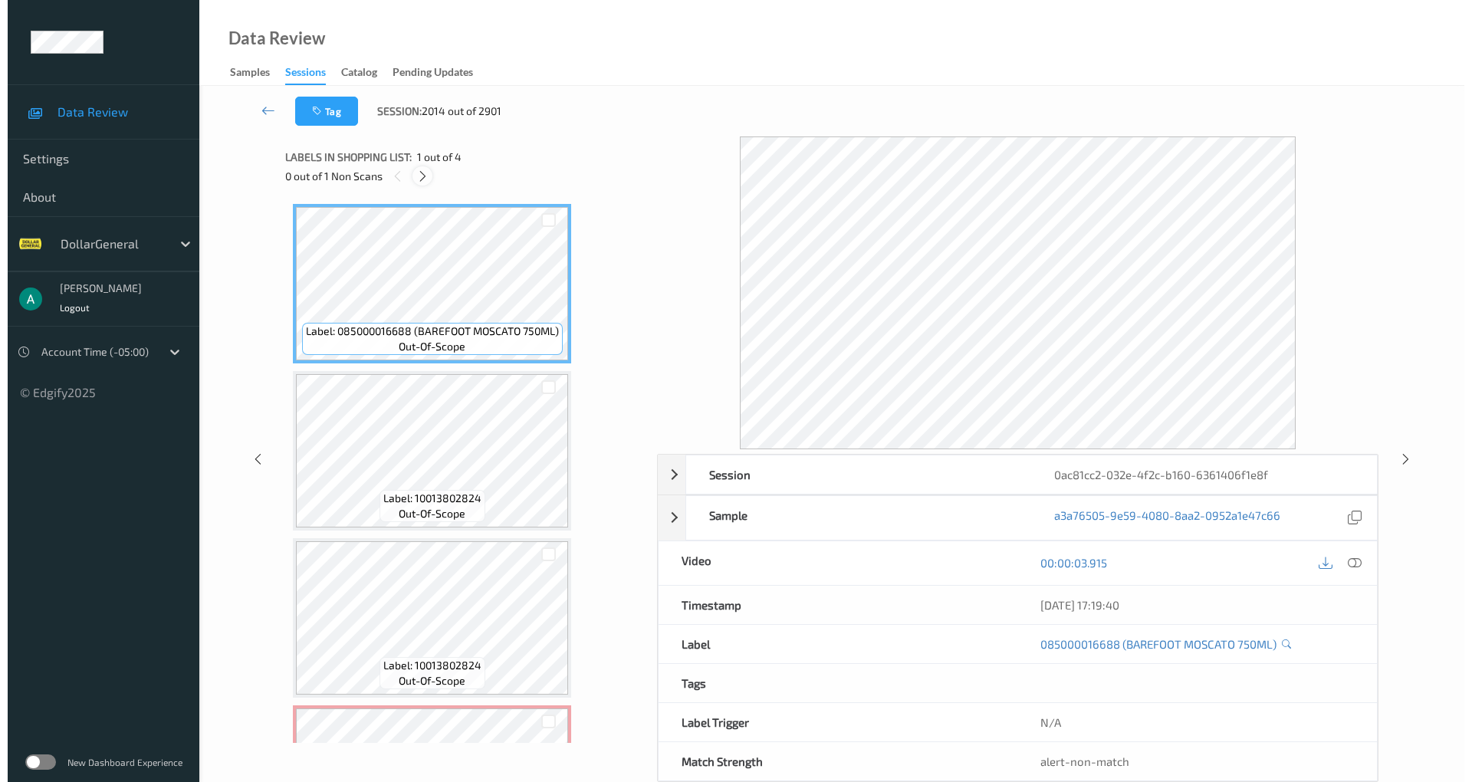
scroll to position [129, 0]
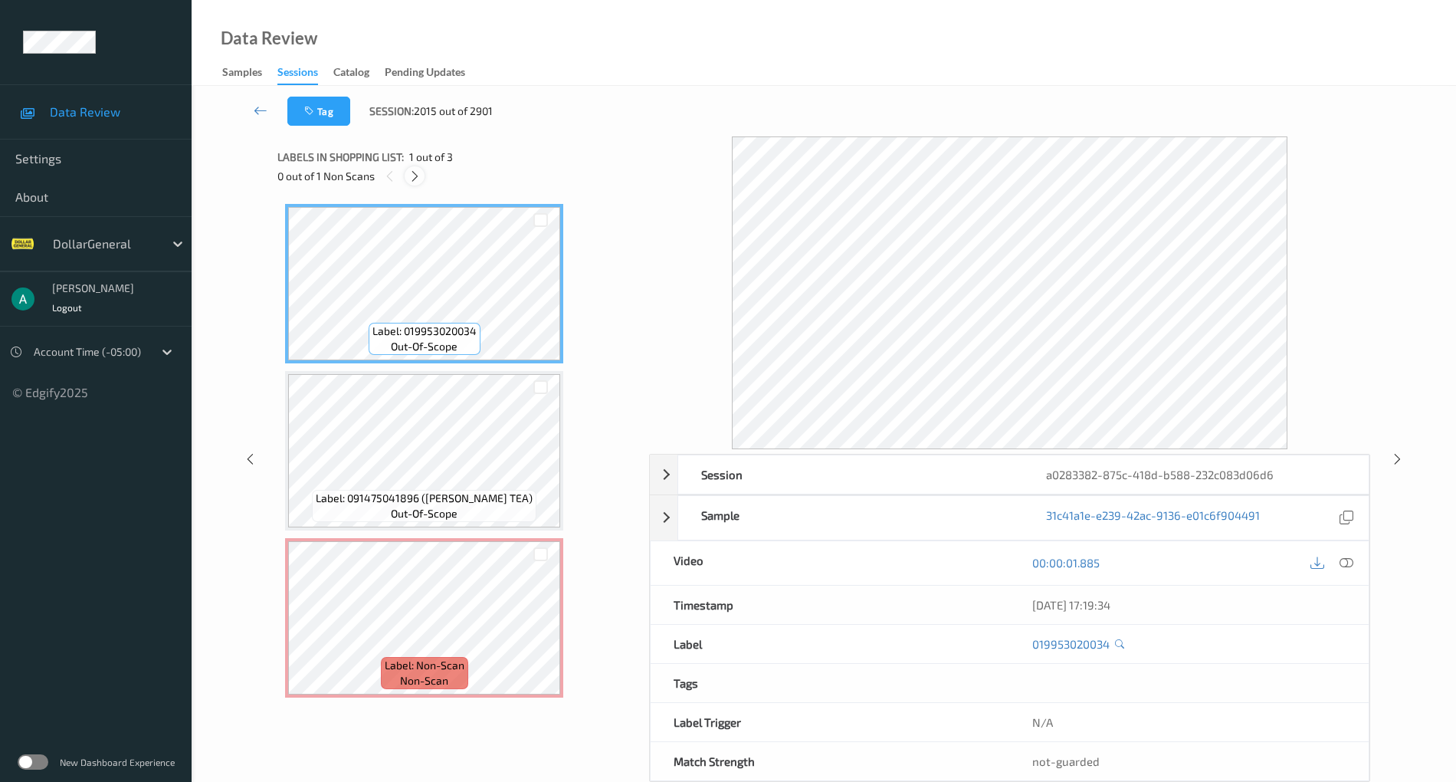
click at [417, 173] on icon at bounding box center [414, 176] width 13 height 14
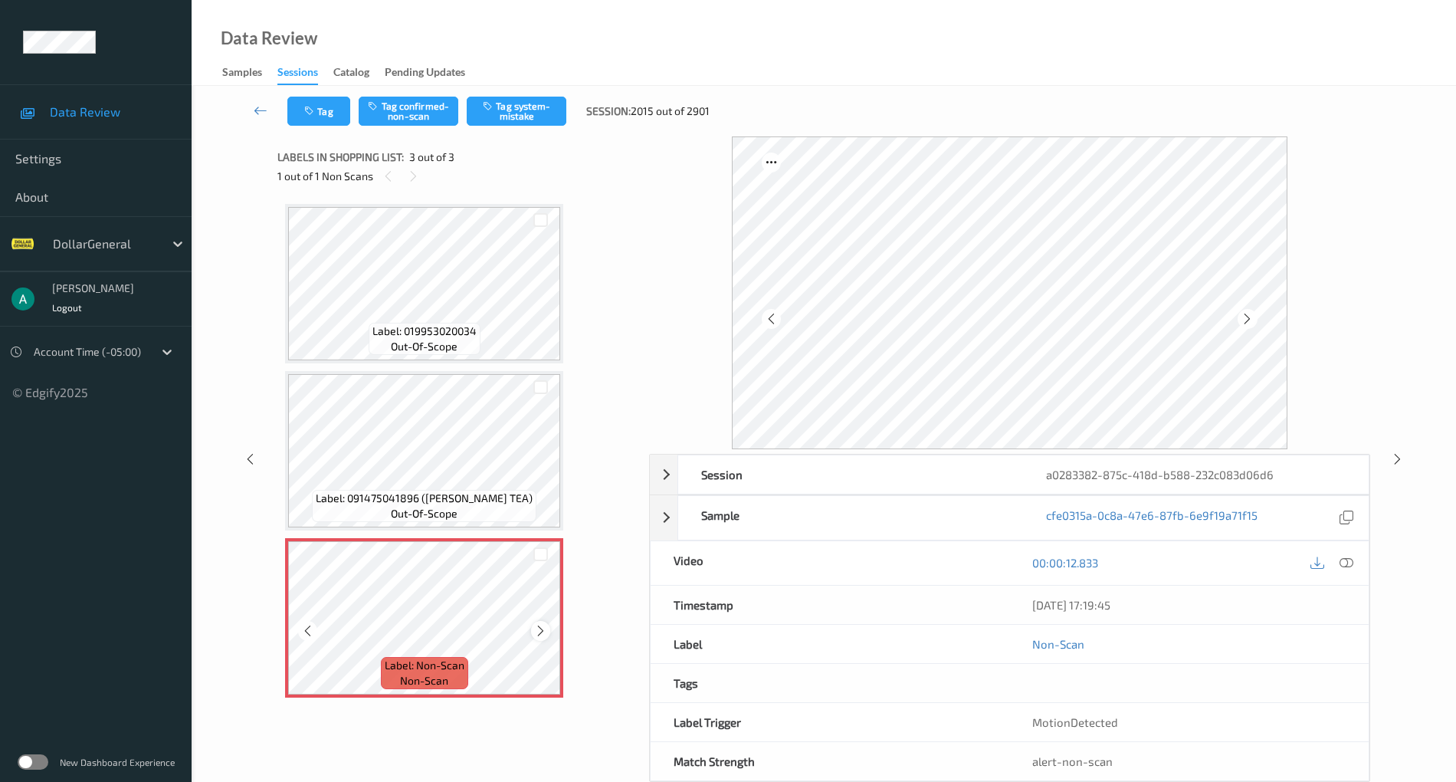
click at [539, 635] on icon at bounding box center [540, 631] width 13 height 14
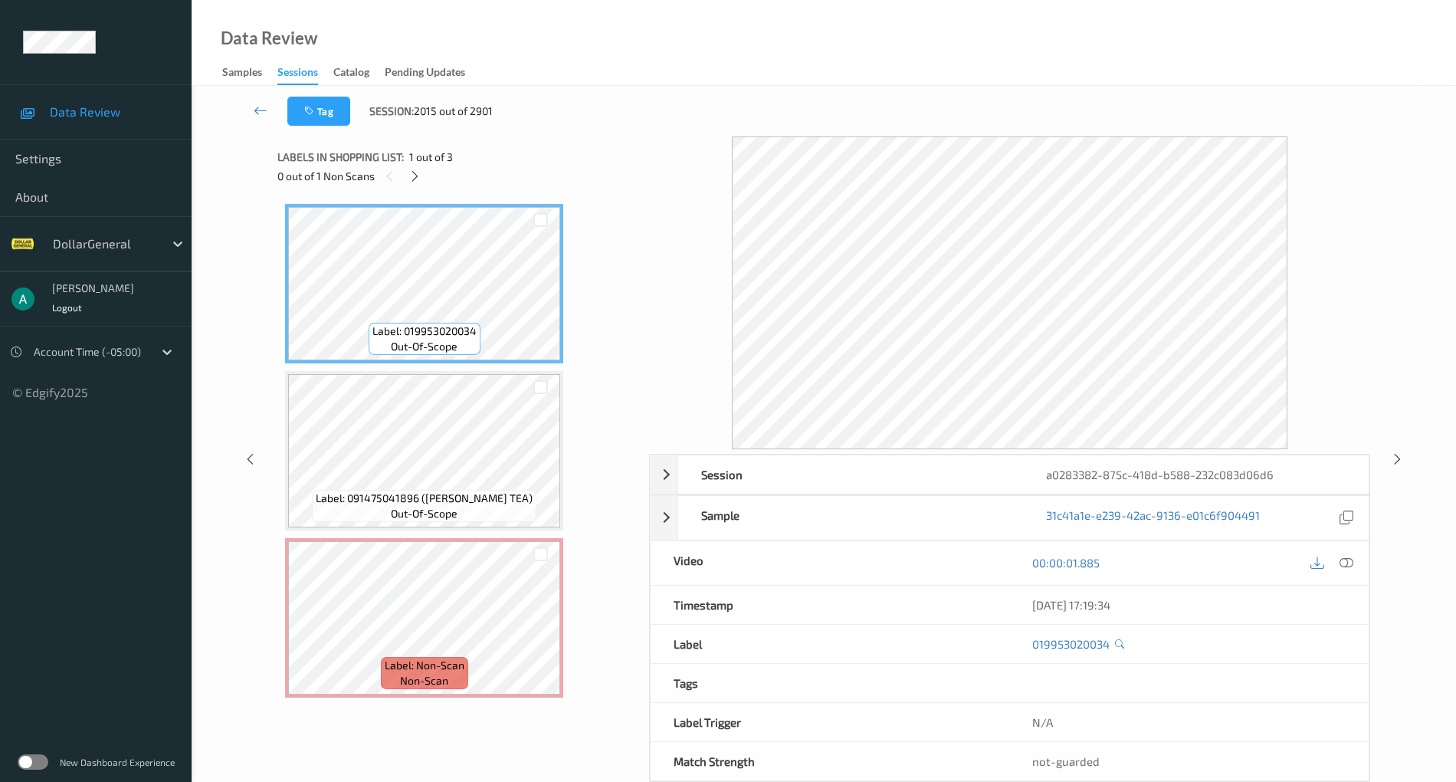
click at [1358, 558] on div "00:00:01.885" at bounding box center [1188, 563] width 359 height 44
click at [1357, 559] on div at bounding box center [1347, 563] width 21 height 21
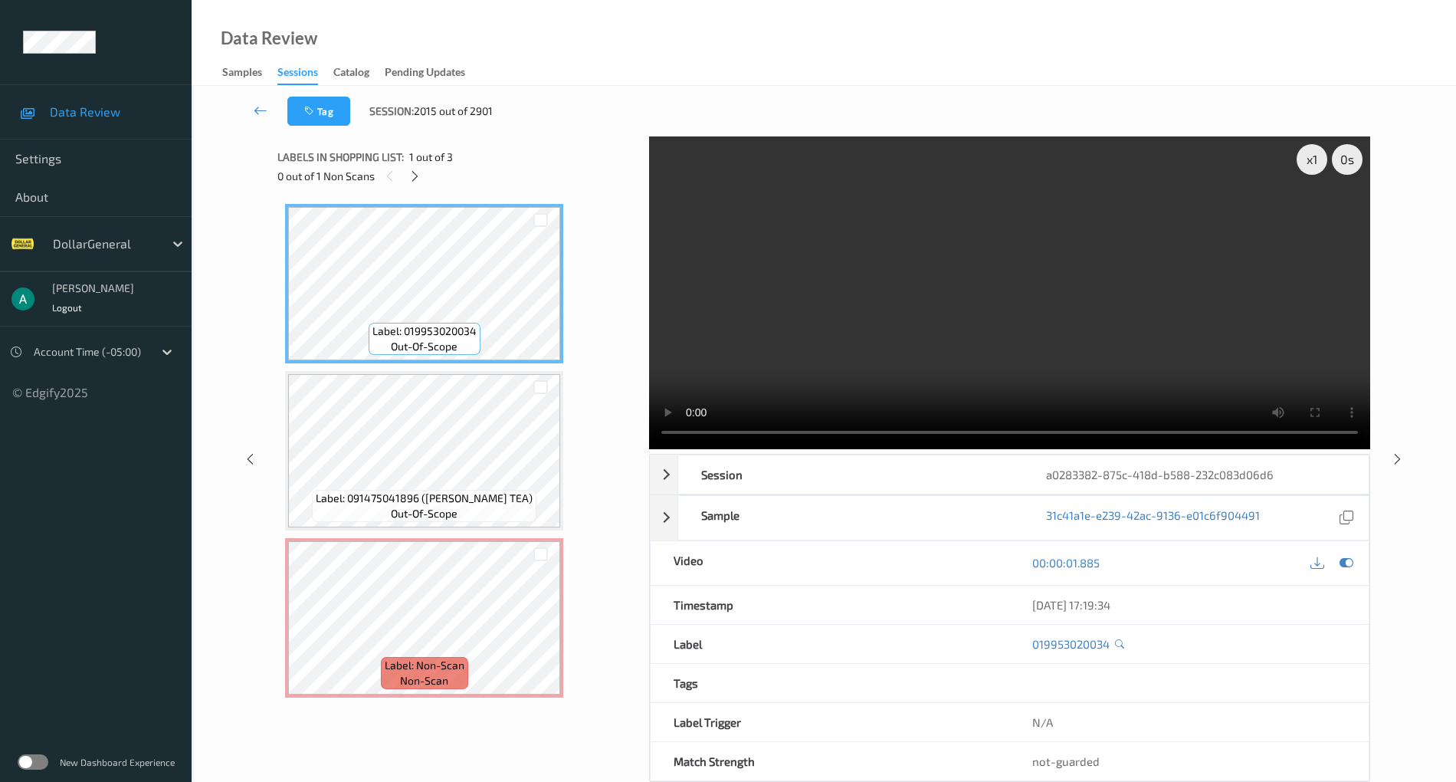
click at [901, 320] on video at bounding box center [1009, 292] width 721 height 313
click at [1346, 558] on icon at bounding box center [1347, 563] width 14 height 14
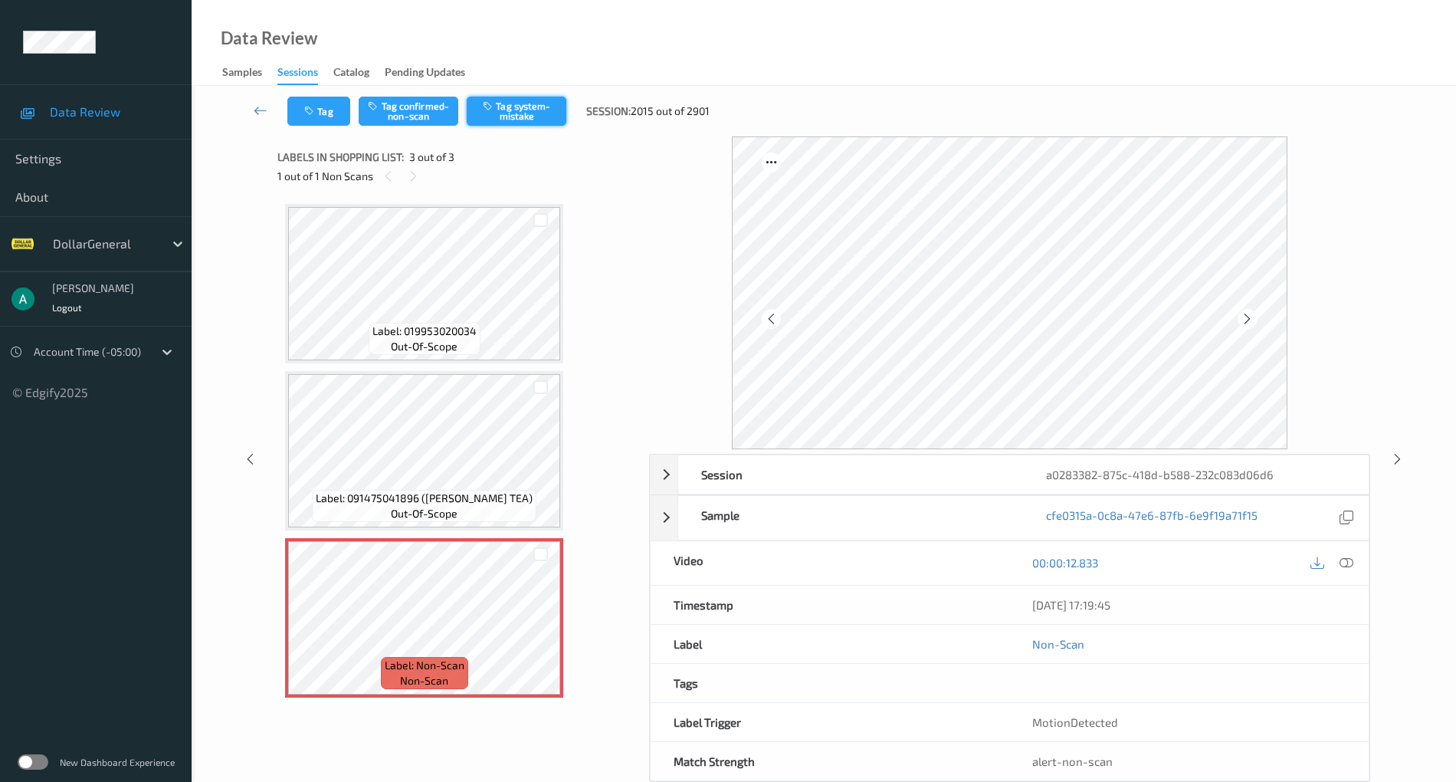
click at [502, 125] on button "Tag system-mistake" at bounding box center [517, 111] width 100 height 29
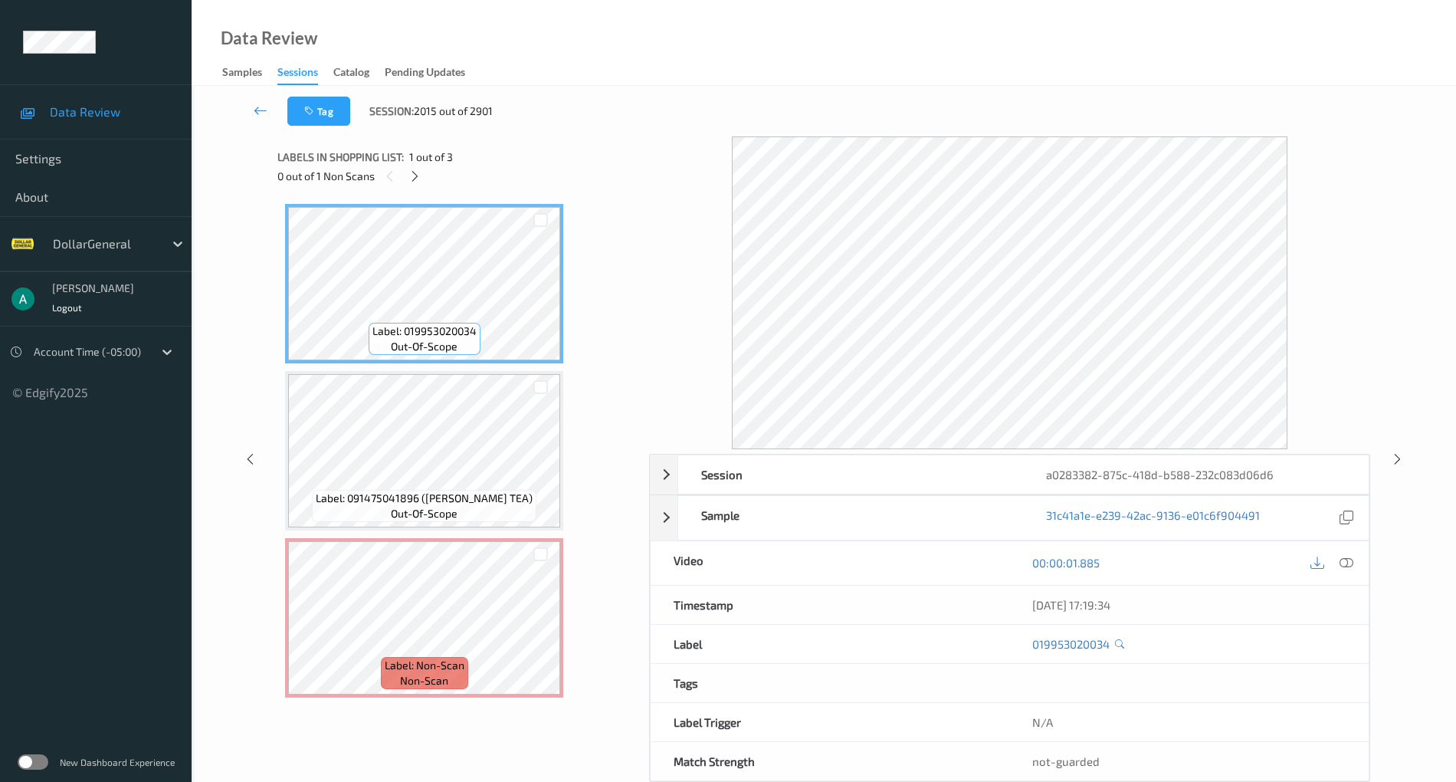
click at [495, 534] on div "Label: 019953020034 out-of-scope Label: 091475041896 (MILOS SWEET TEA) out-of-s…" at bounding box center [457, 451] width 345 height 494
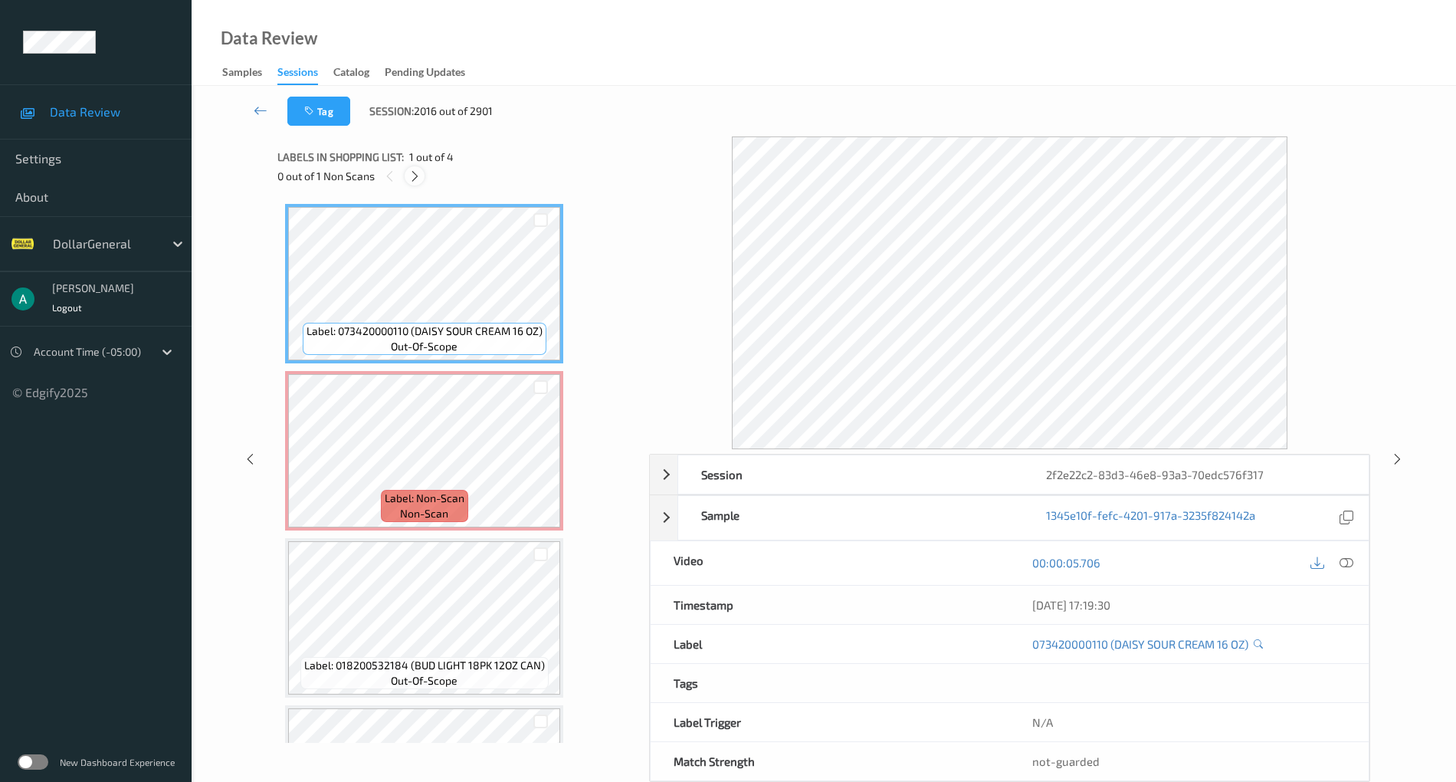
click at [415, 179] on icon at bounding box center [414, 176] width 13 height 14
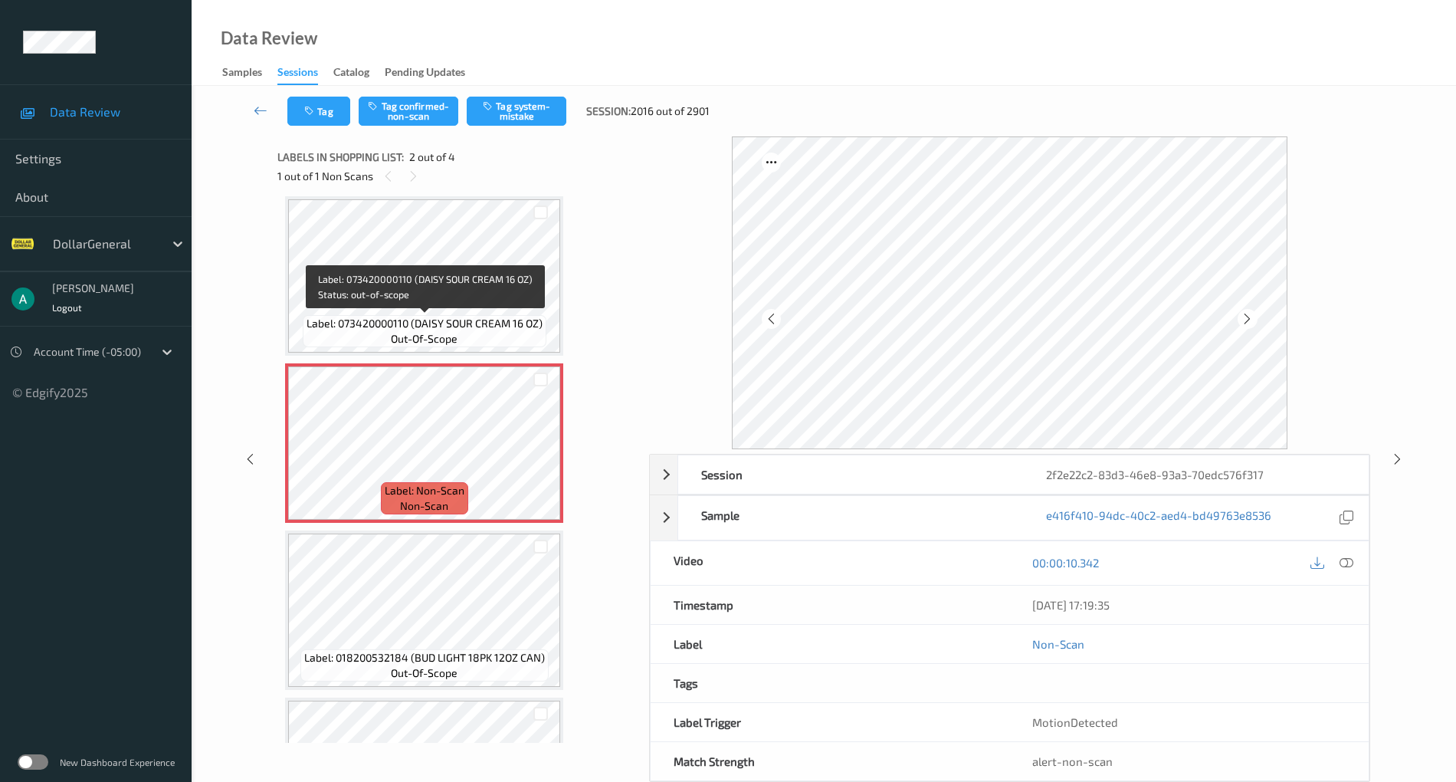
click at [452, 326] on span "Label: 073420000110 (DAISY SOUR CREAM 16 OZ)" at bounding box center [425, 323] width 236 height 15
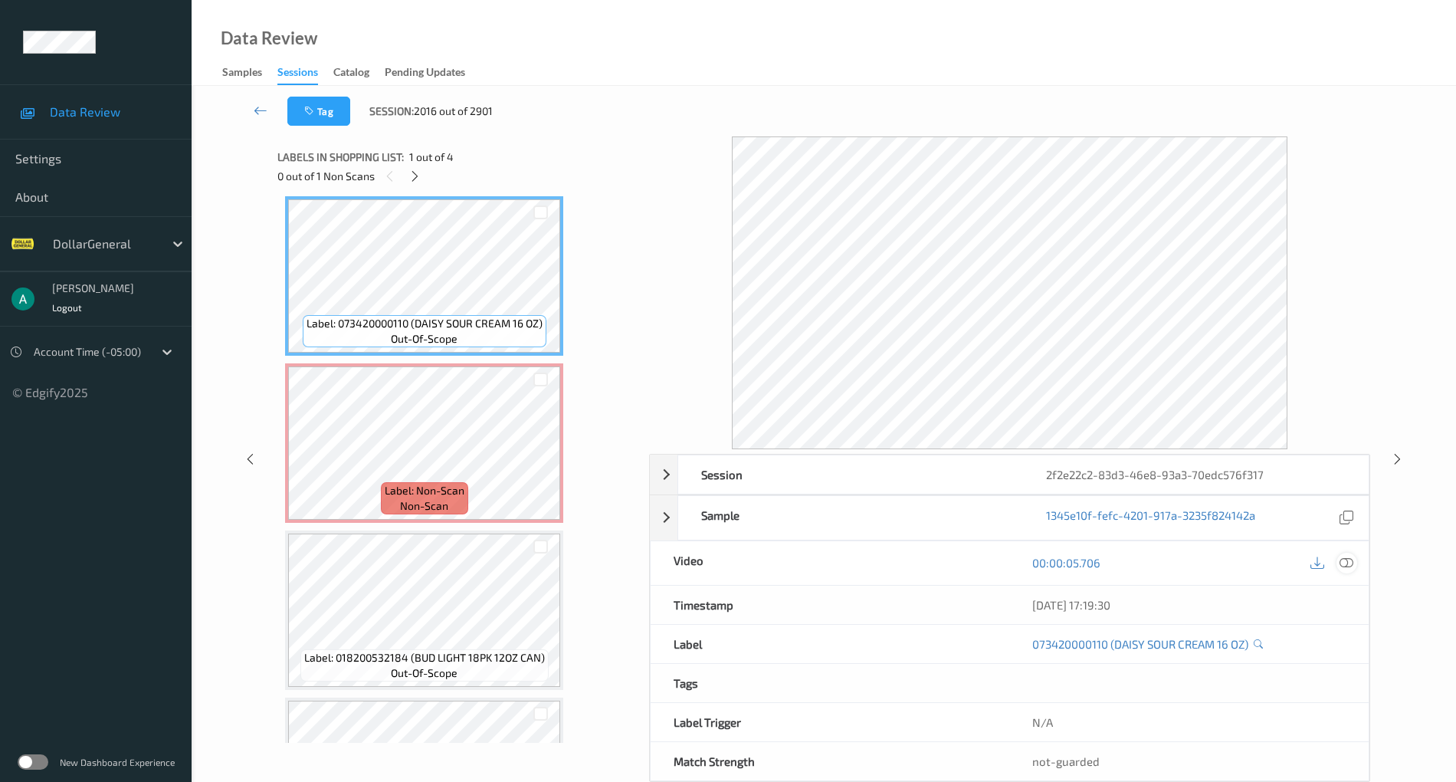
click at [1355, 564] on div at bounding box center [1347, 563] width 21 height 21
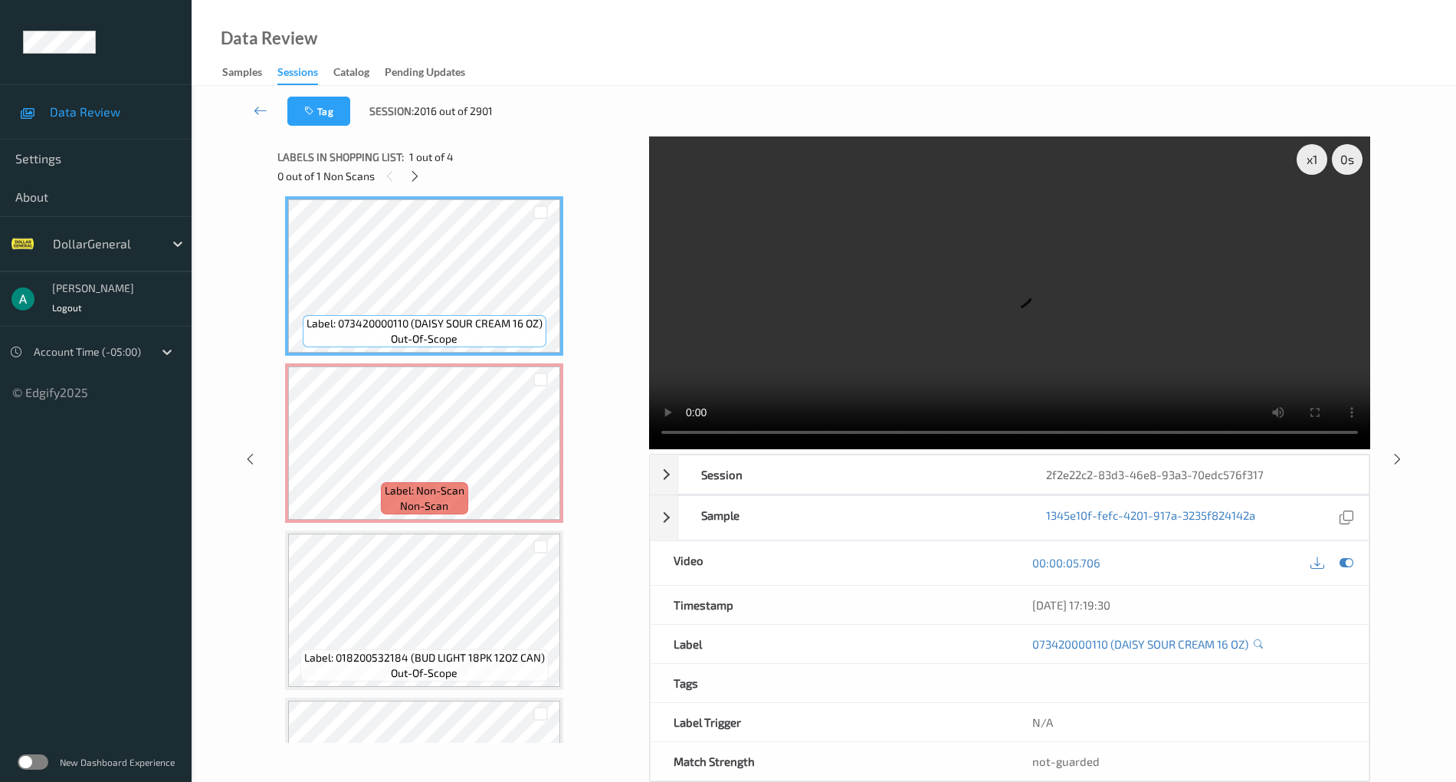
click at [884, 293] on video at bounding box center [1009, 292] width 721 height 313
click at [597, 441] on div "x 1 0 s Session 2f2e22c2-83d3-46e8-93a3-70edc576f317 Session ID 2f2e22c2-83d3-4…" at bounding box center [823, 458] width 1092 height 645
click at [1347, 559] on icon at bounding box center [1347, 563] width 14 height 14
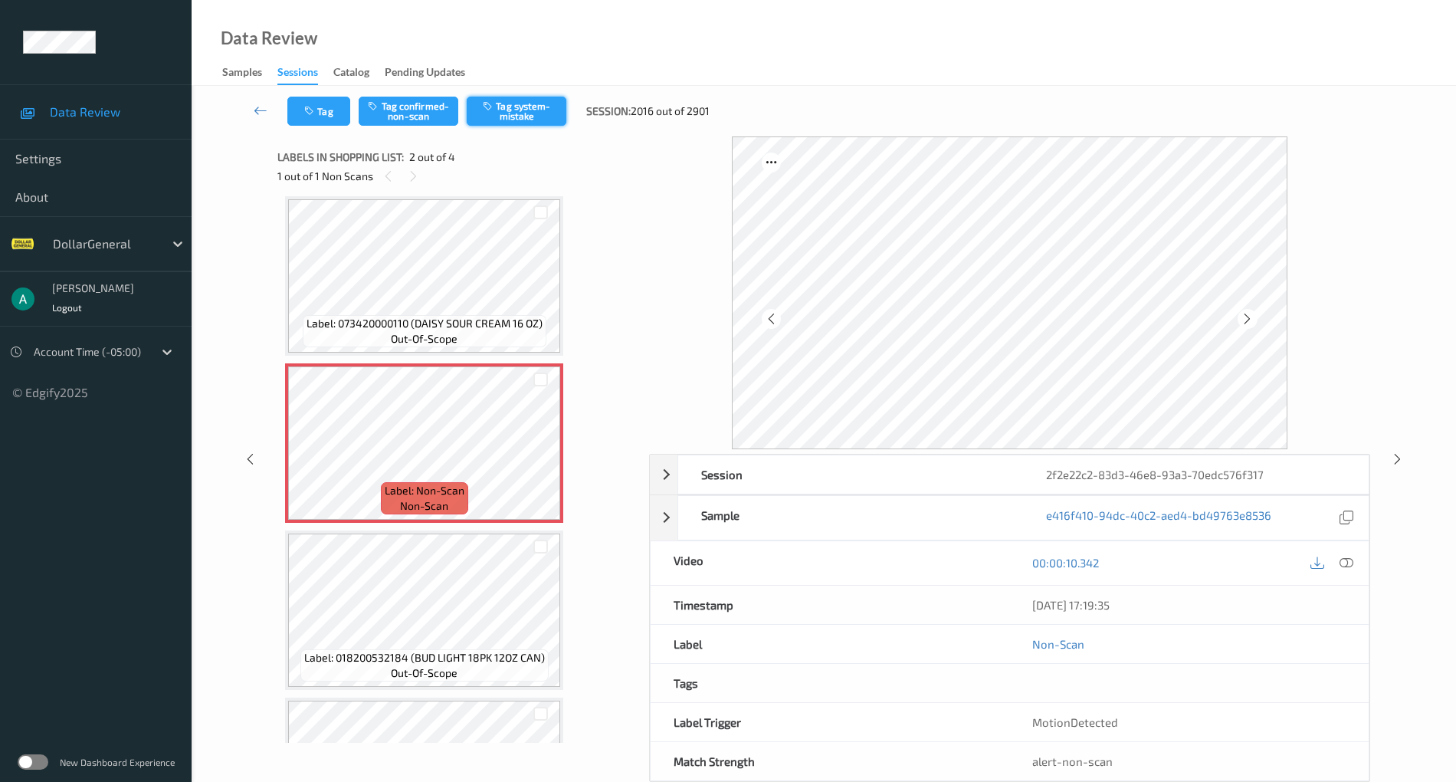
click at [543, 118] on button "Tag system-mistake" at bounding box center [517, 111] width 100 height 29
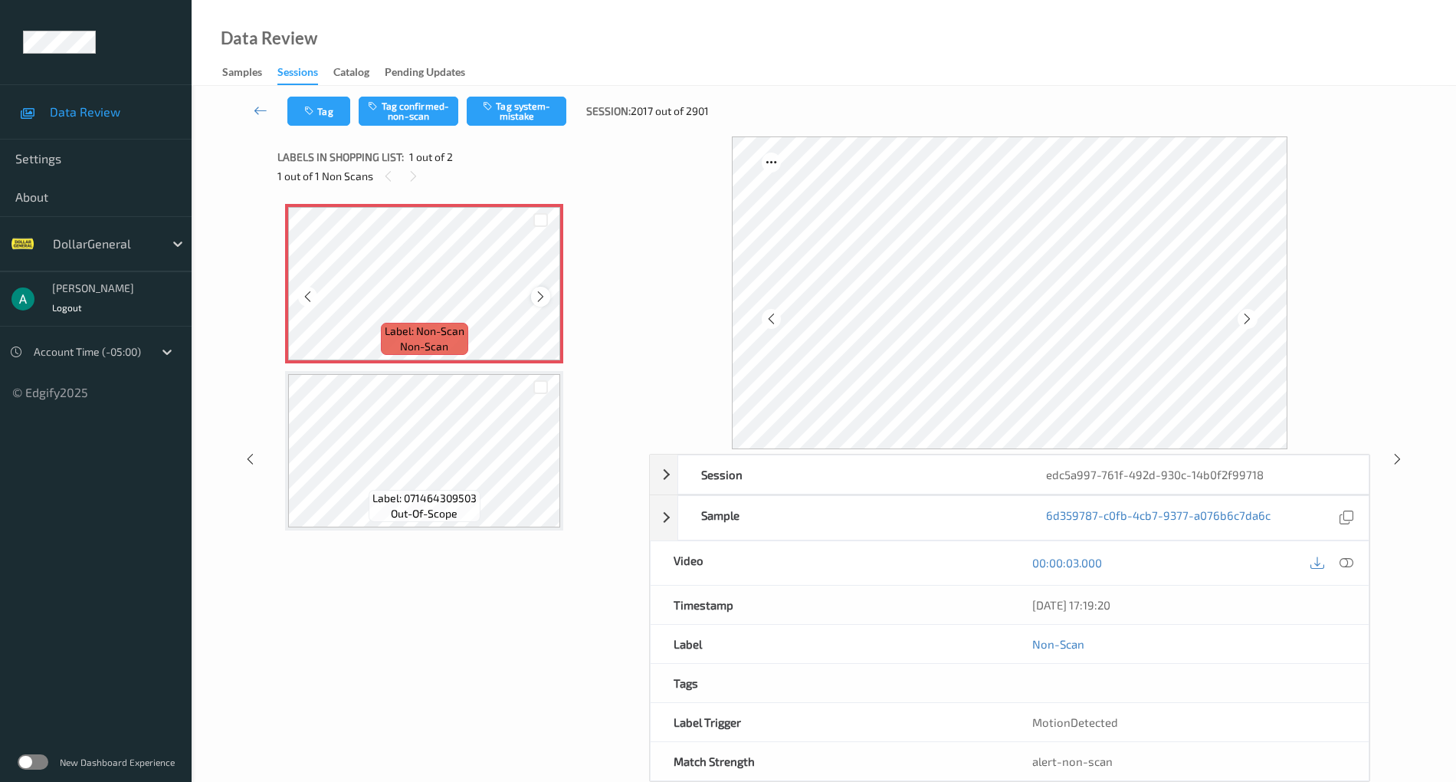
click at [542, 294] on icon at bounding box center [540, 297] width 13 height 14
click at [537, 295] on icon at bounding box center [540, 297] width 13 height 14
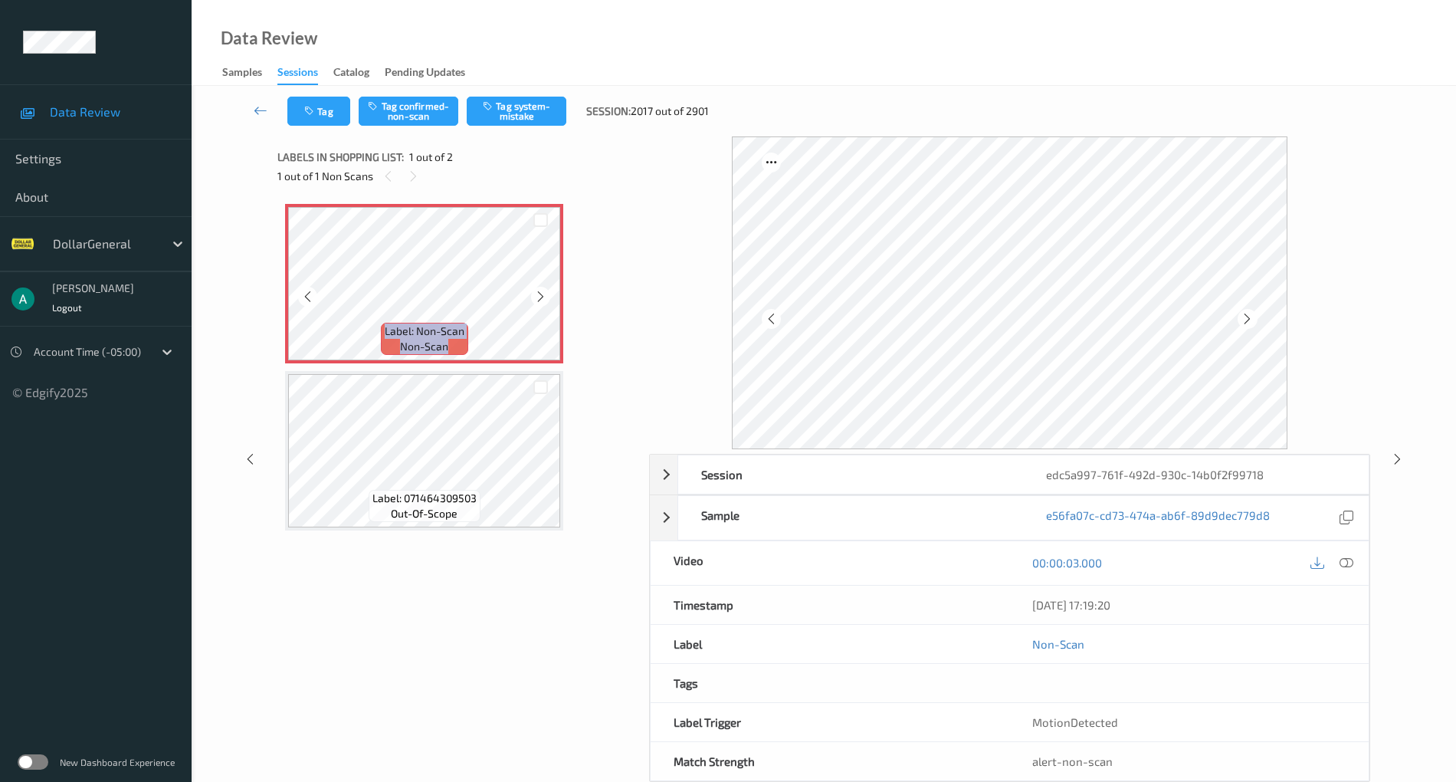
click at [537, 295] on icon at bounding box center [540, 297] width 13 height 14
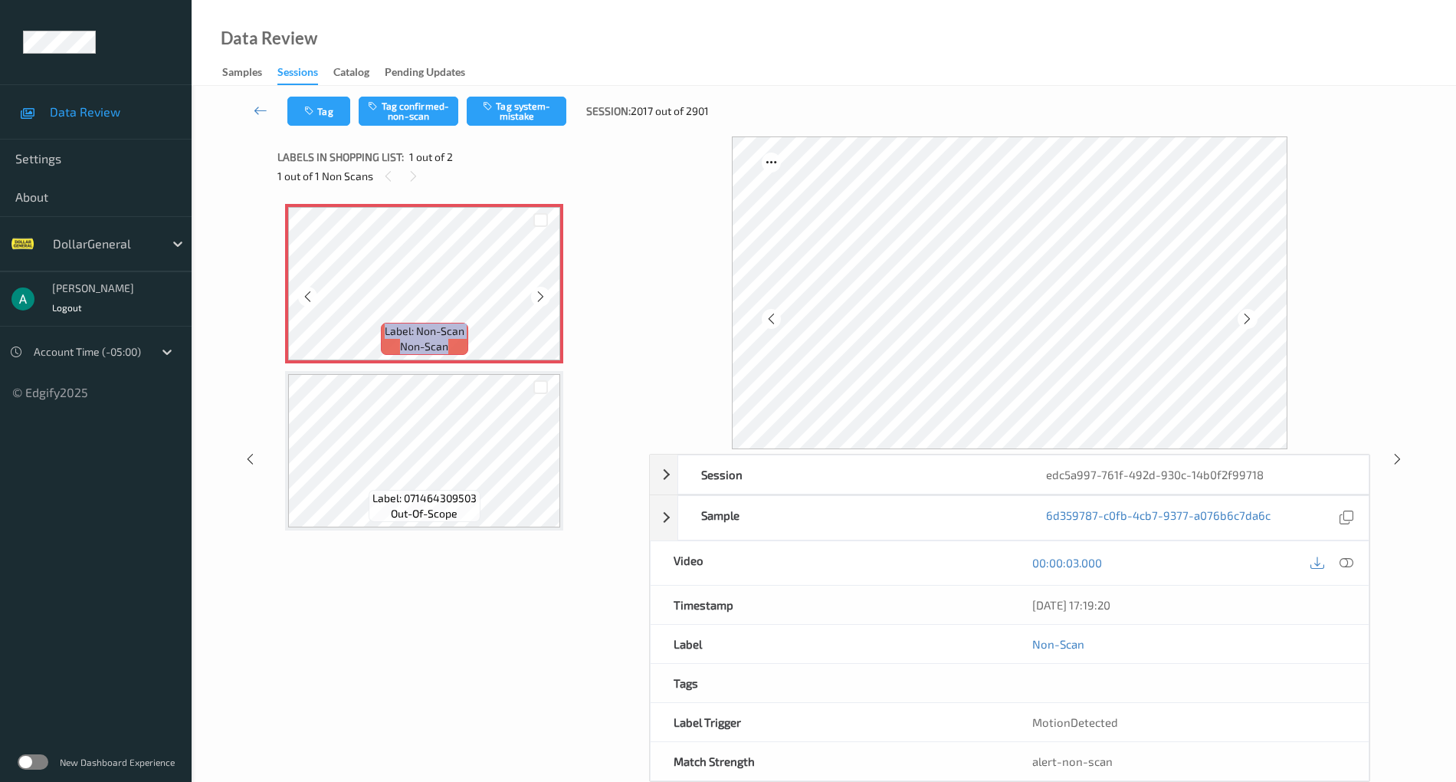
click at [537, 295] on icon at bounding box center [540, 297] width 13 height 14
click at [1347, 556] on icon at bounding box center [1347, 563] width 14 height 14
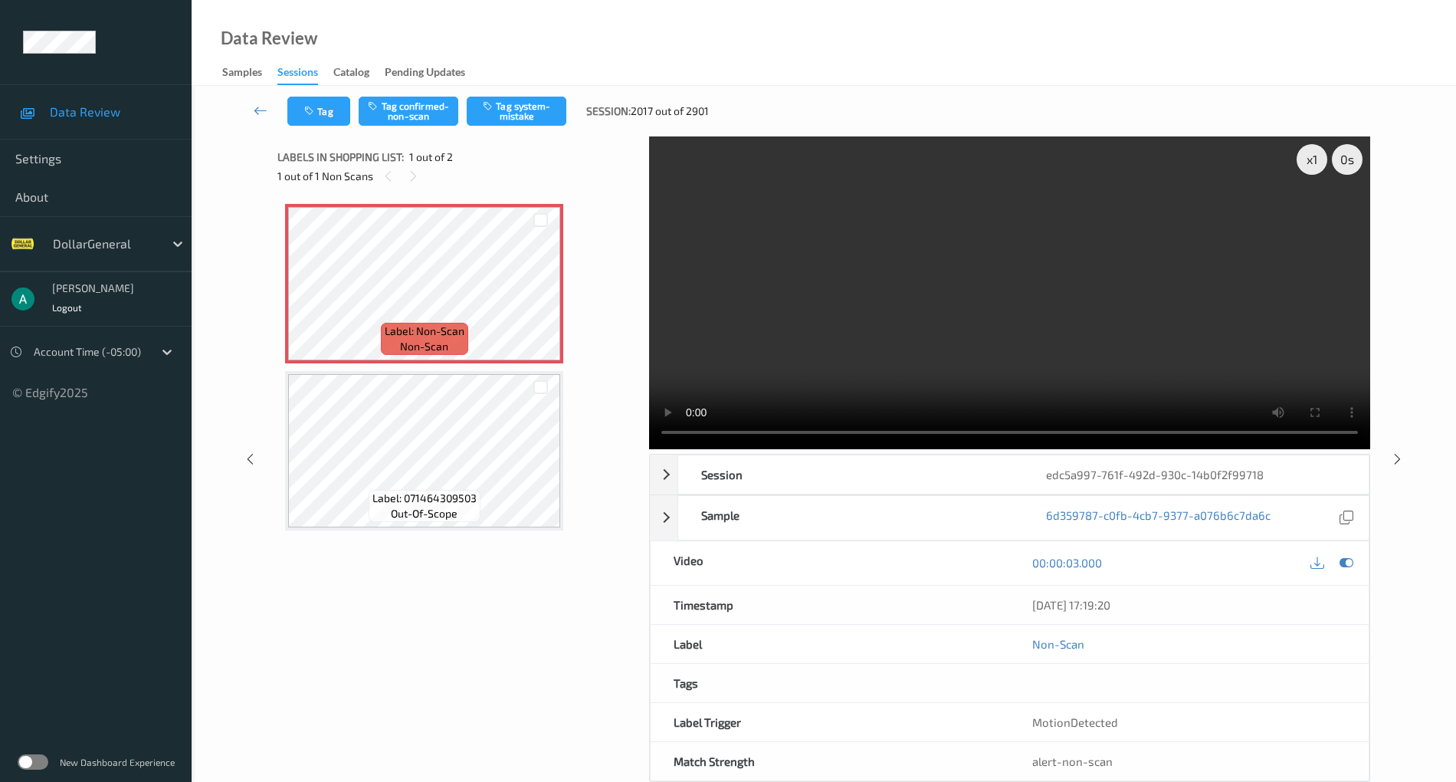
click at [886, 309] on video at bounding box center [1009, 292] width 721 height 313
click at [1117, 431] on video at bounding box center [1009, 292] width 721 height 313
click at [811, 299] on video at bounding box center [1009, 292] width 721 height 313
click at [1348, 557] on icon at bounding box center [1347, 563] width 14 height 14
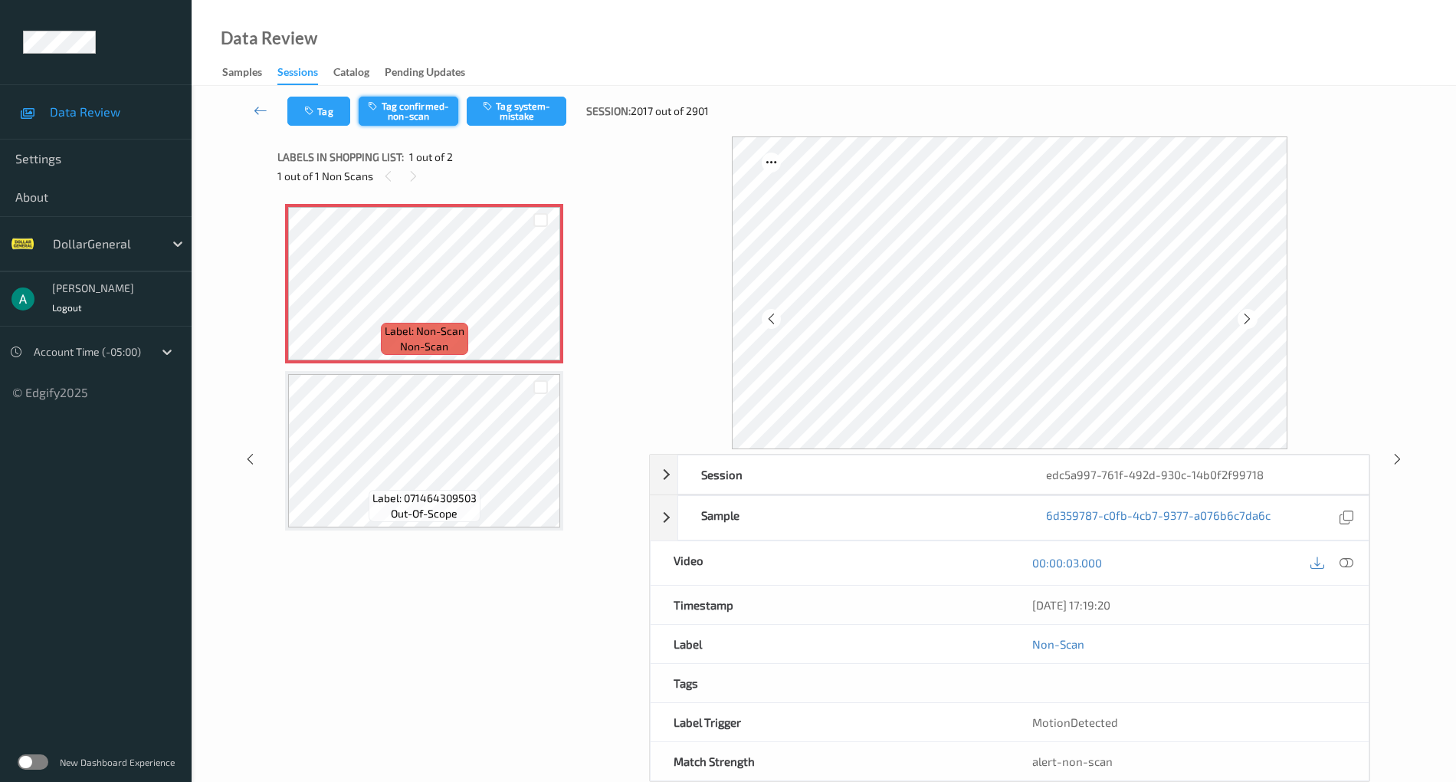
click at [412, 115] on button "Tag confirmed-non-scan" at bounding box center [409, 111] width 100 height 29
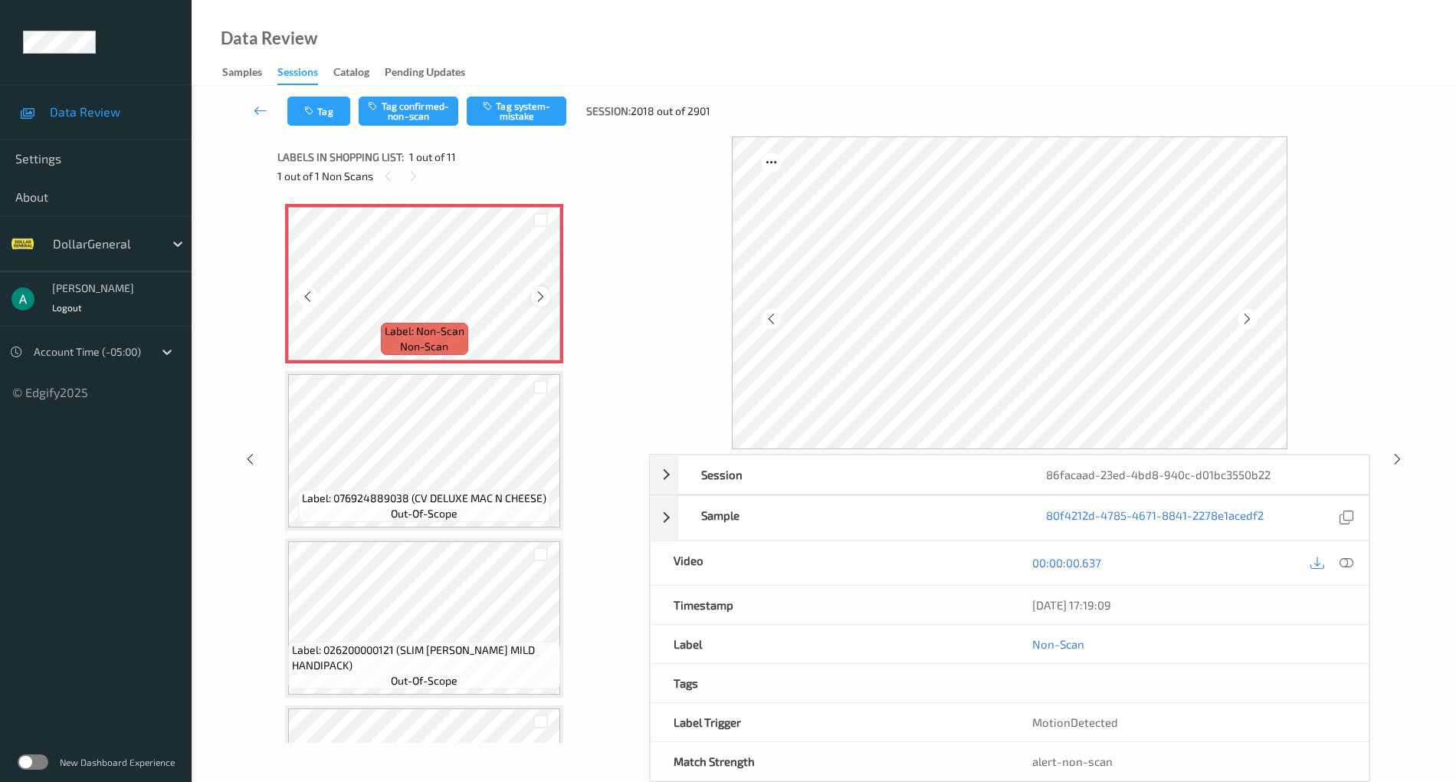
click at [543, 291] on icon at bounding box center [540, 297] width 13 height 14
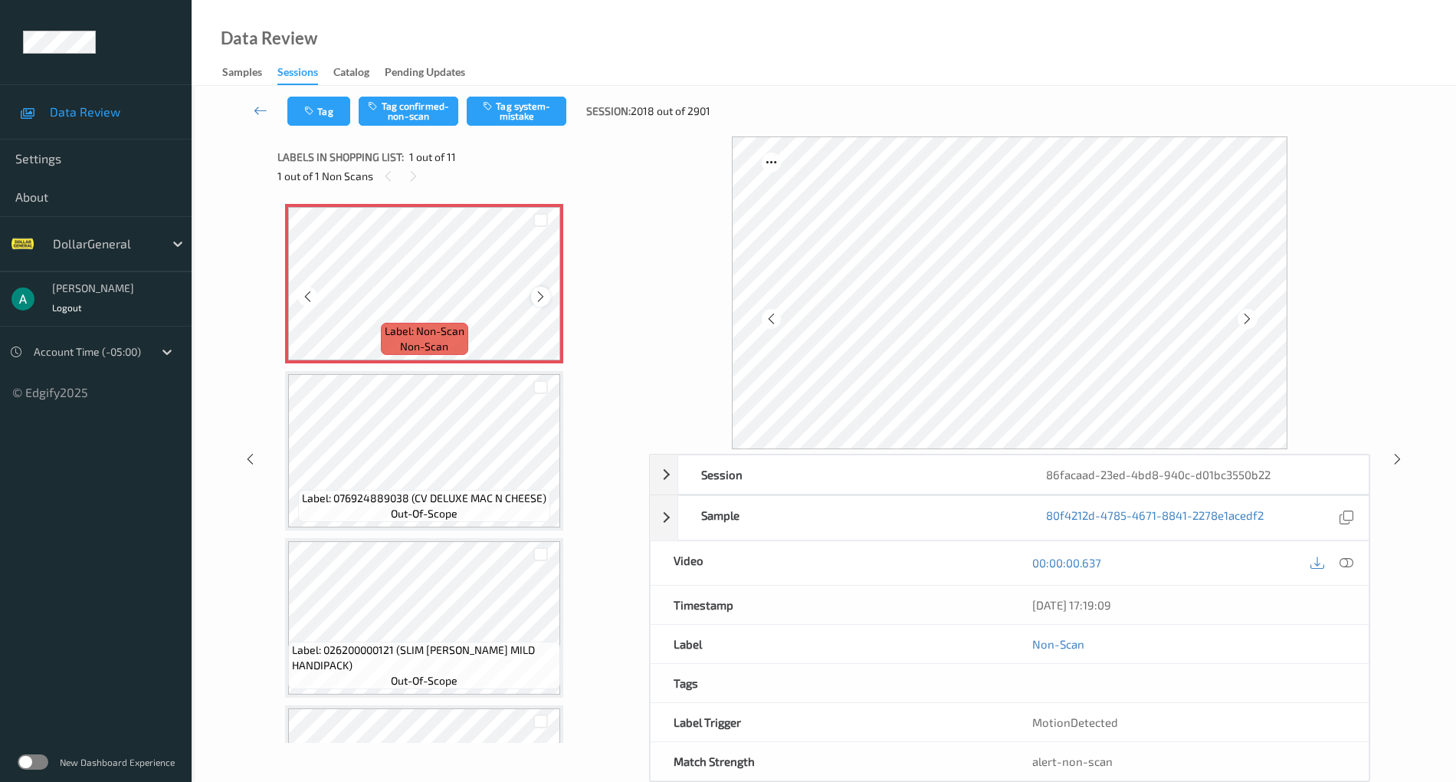
click at [546, 298] on icon at bounding box center [540, 297] width 13 height 14
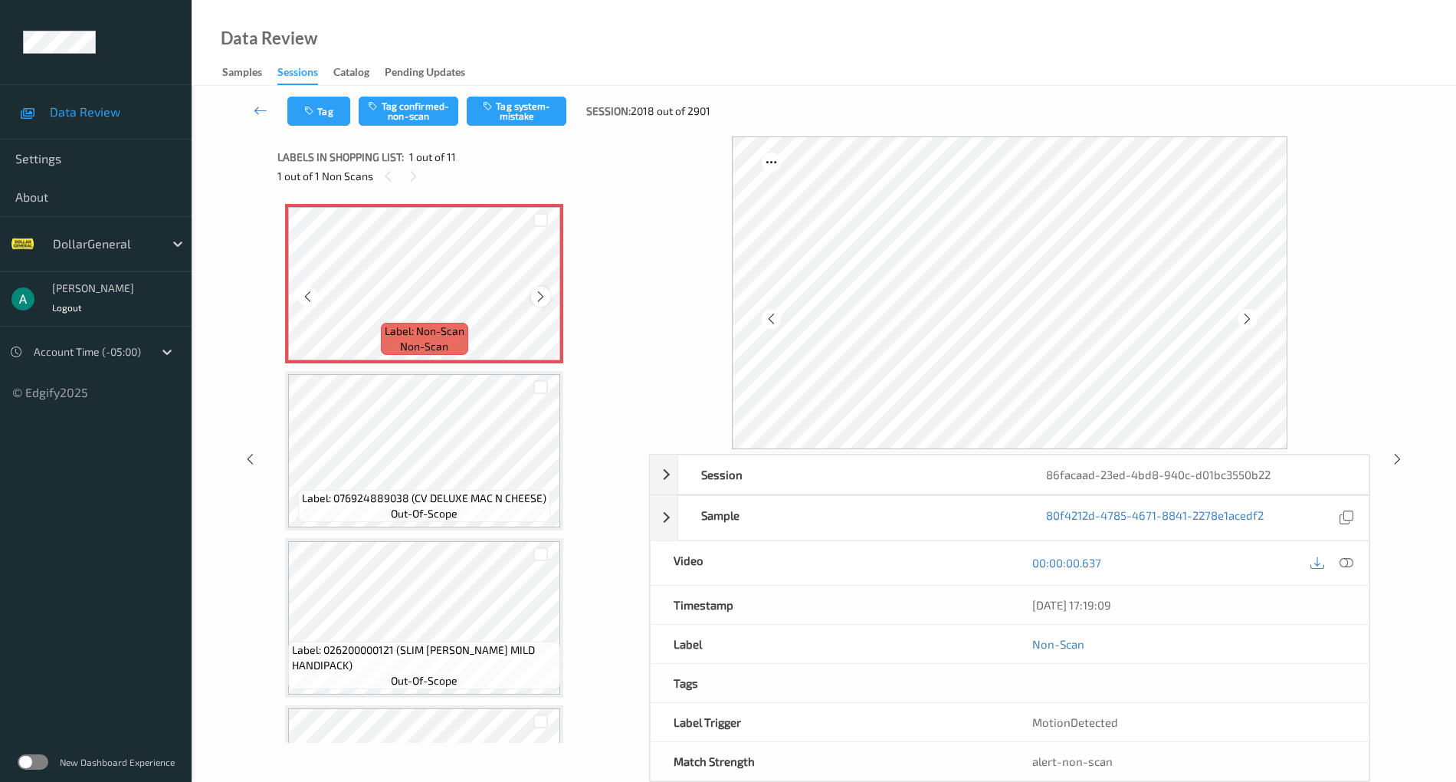
click at [543, 296] on icon at bounding box center [540, 297] width 13 height 14
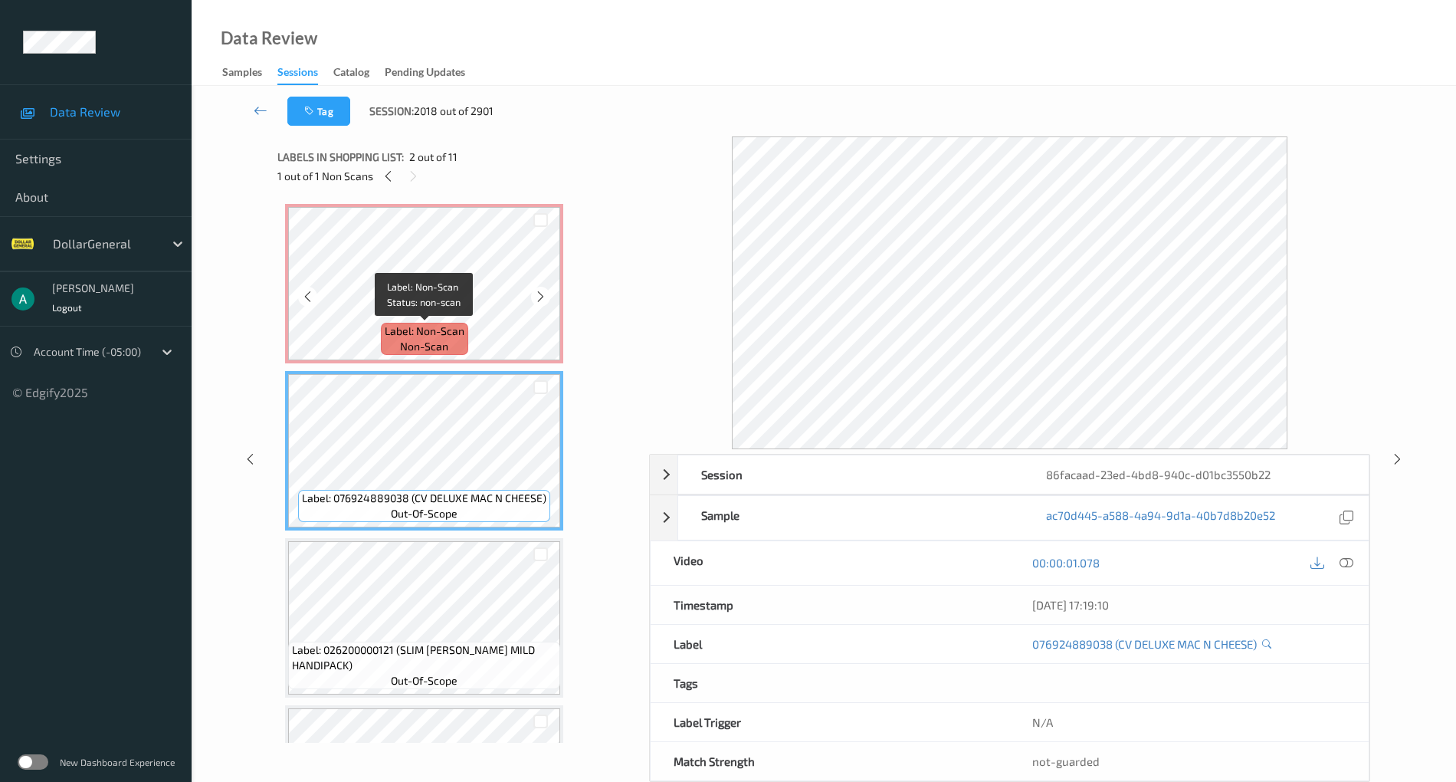
click at [461, 339] on div "Label: Non-Scan non-scan" at bounding box center [424, 339] width 87 height 32
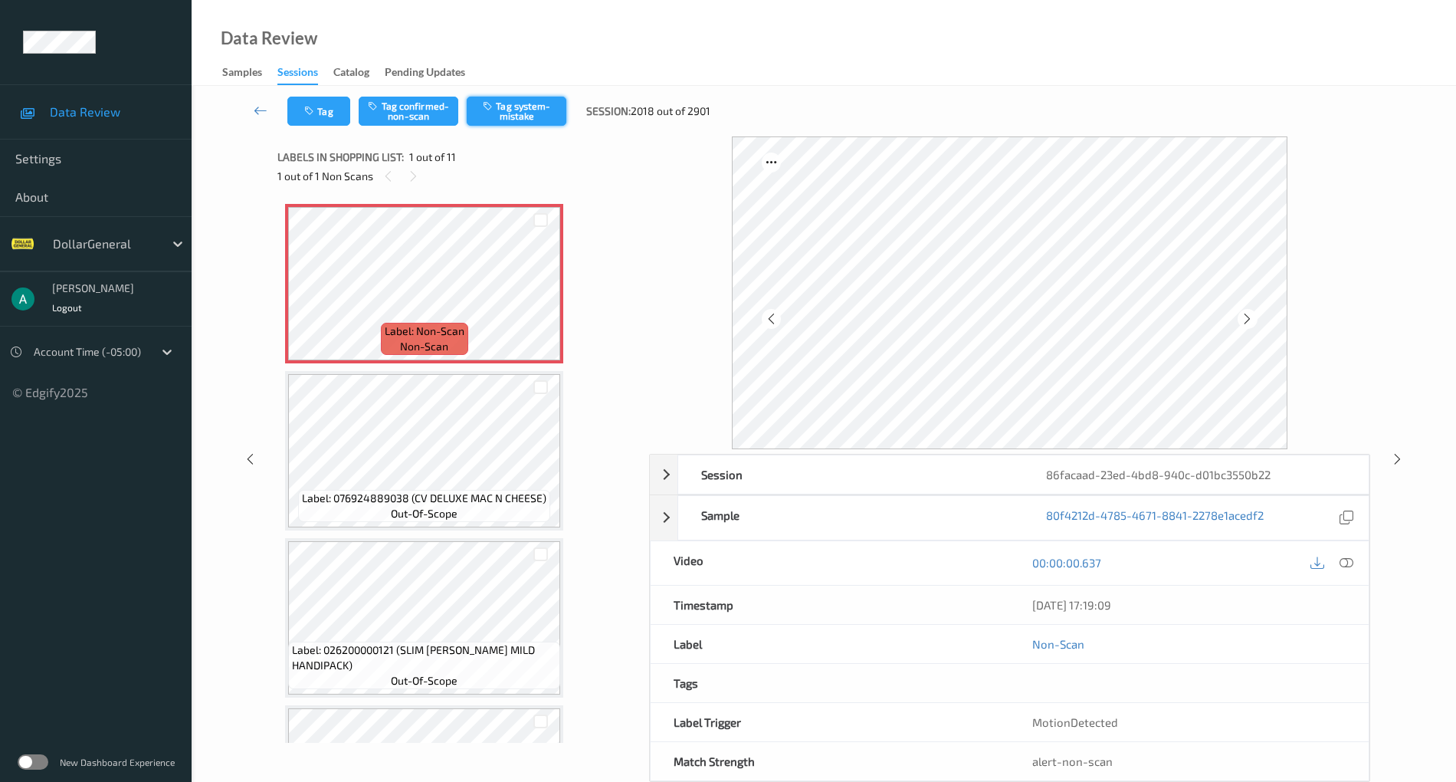
click at [512, 124] on button "Tag system-mistake" at bounding box center [517, 111] width 100 height 29
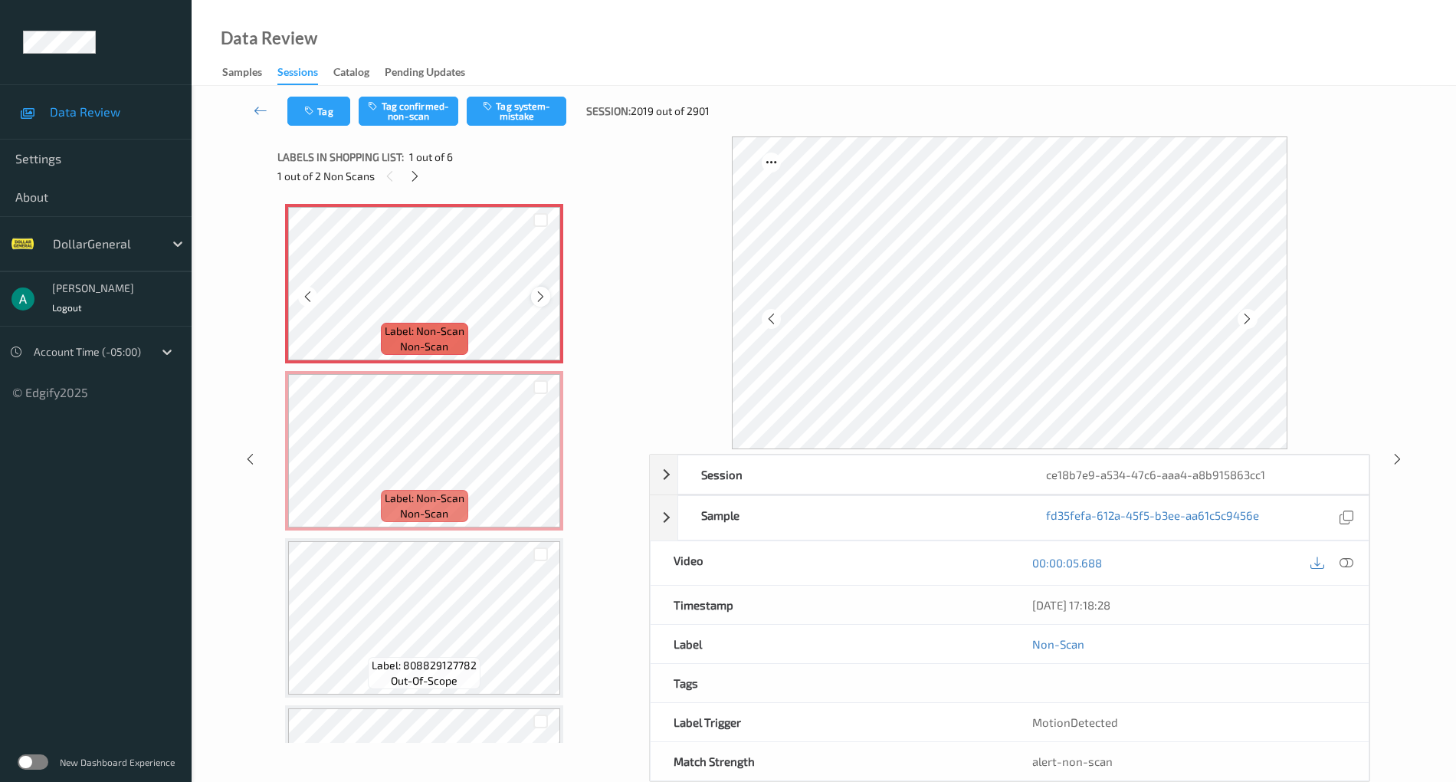
click at [540, 293] on icon at bounding box center [540, 297] width 13 height 14
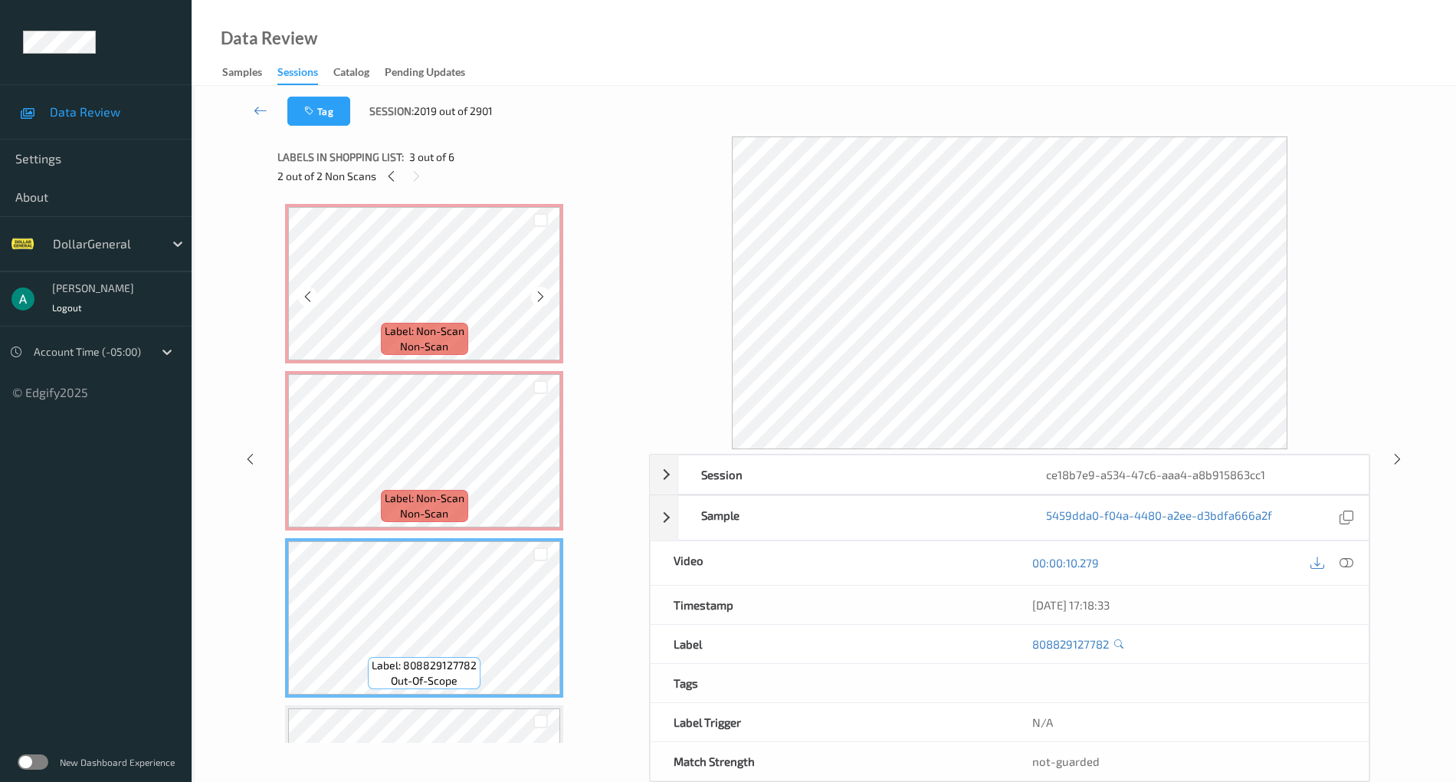
click at [465, 326] on div "Label: Non-Scan non-scan" at bounding box center [424, 339] width 87 height 32
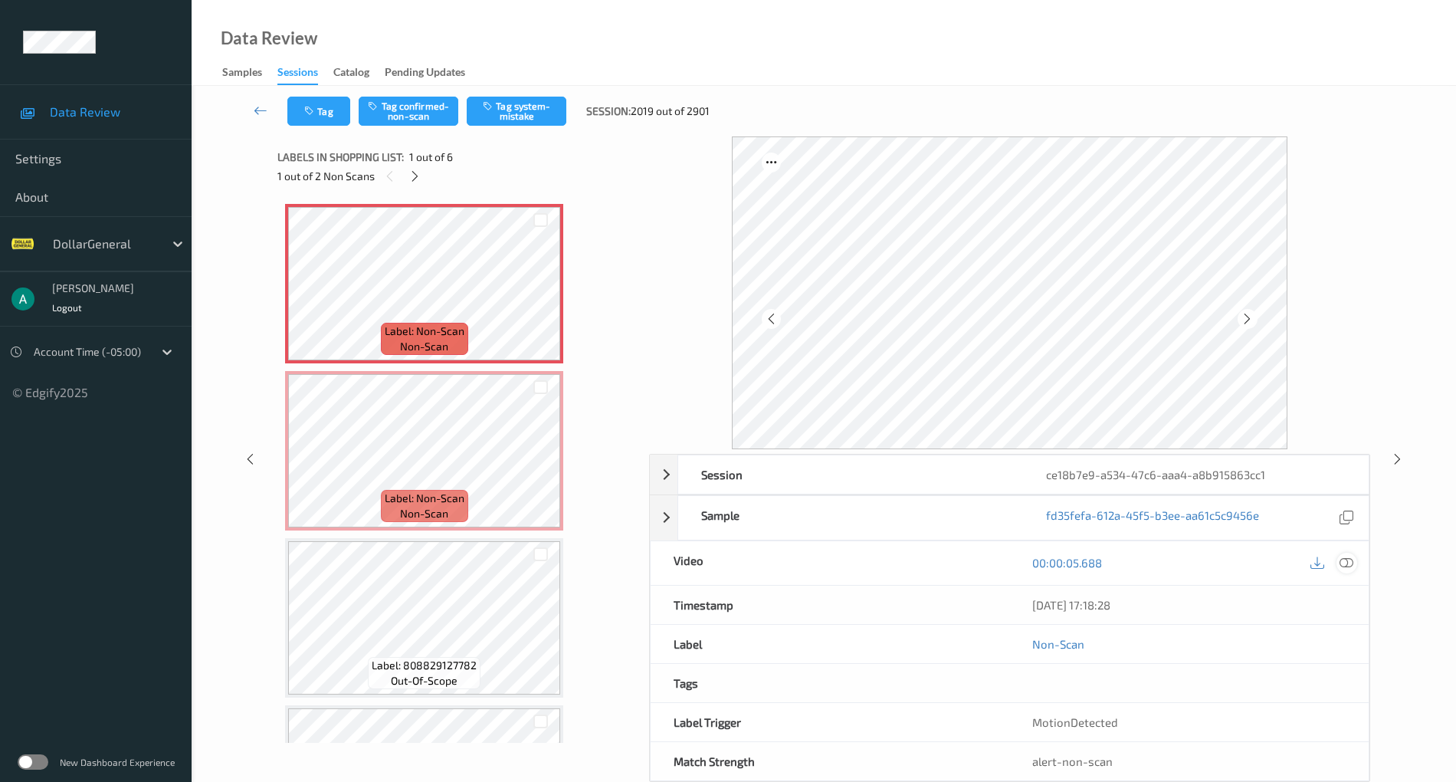
click at [1355, 559] on div at bounding box center [1347, 563] width 21 height 21
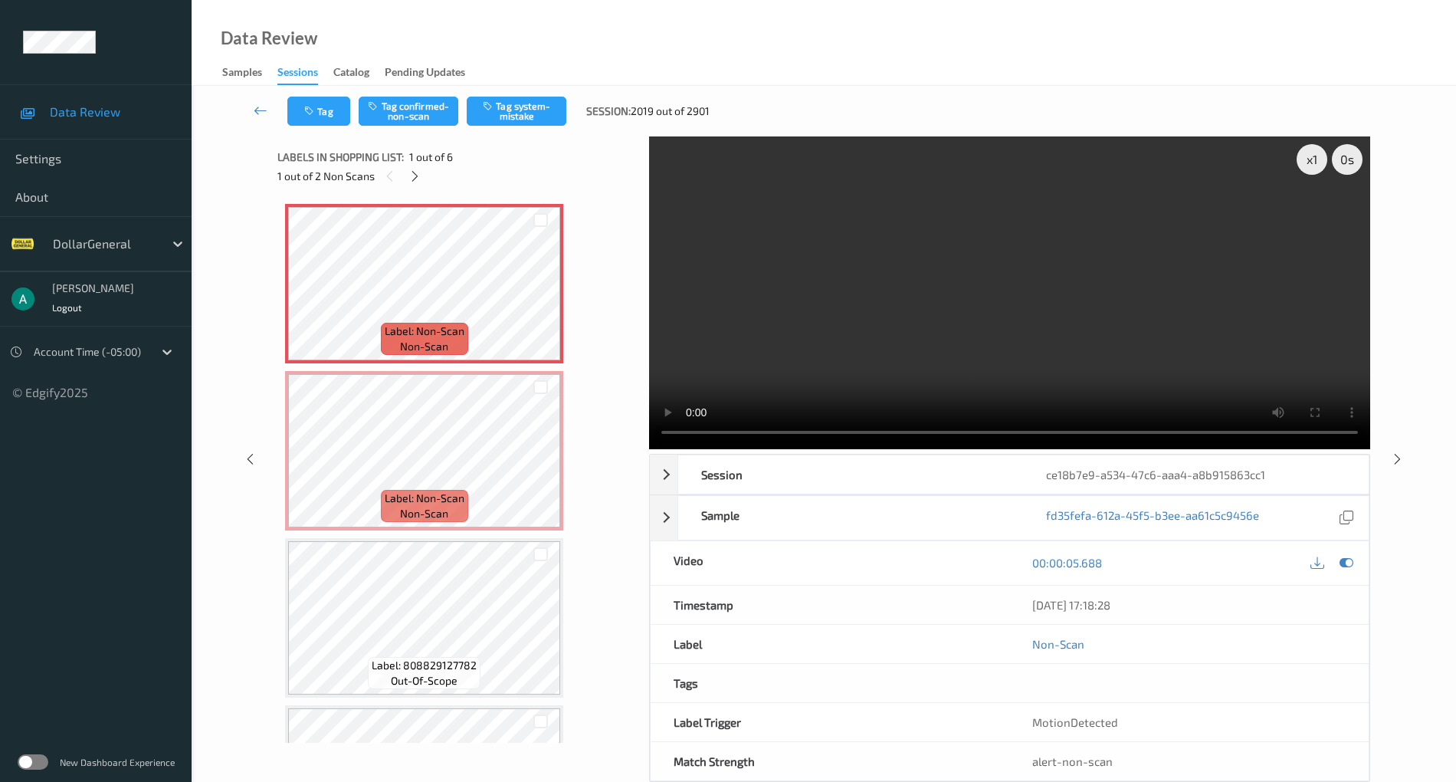
drag, startPoint x: 895, startPoint y: 336, endPoint x: 912, endPoint y: 312, distance: 29.1
click at [895, 332] on video at bounding box center [1009, 292] width 721 height 313
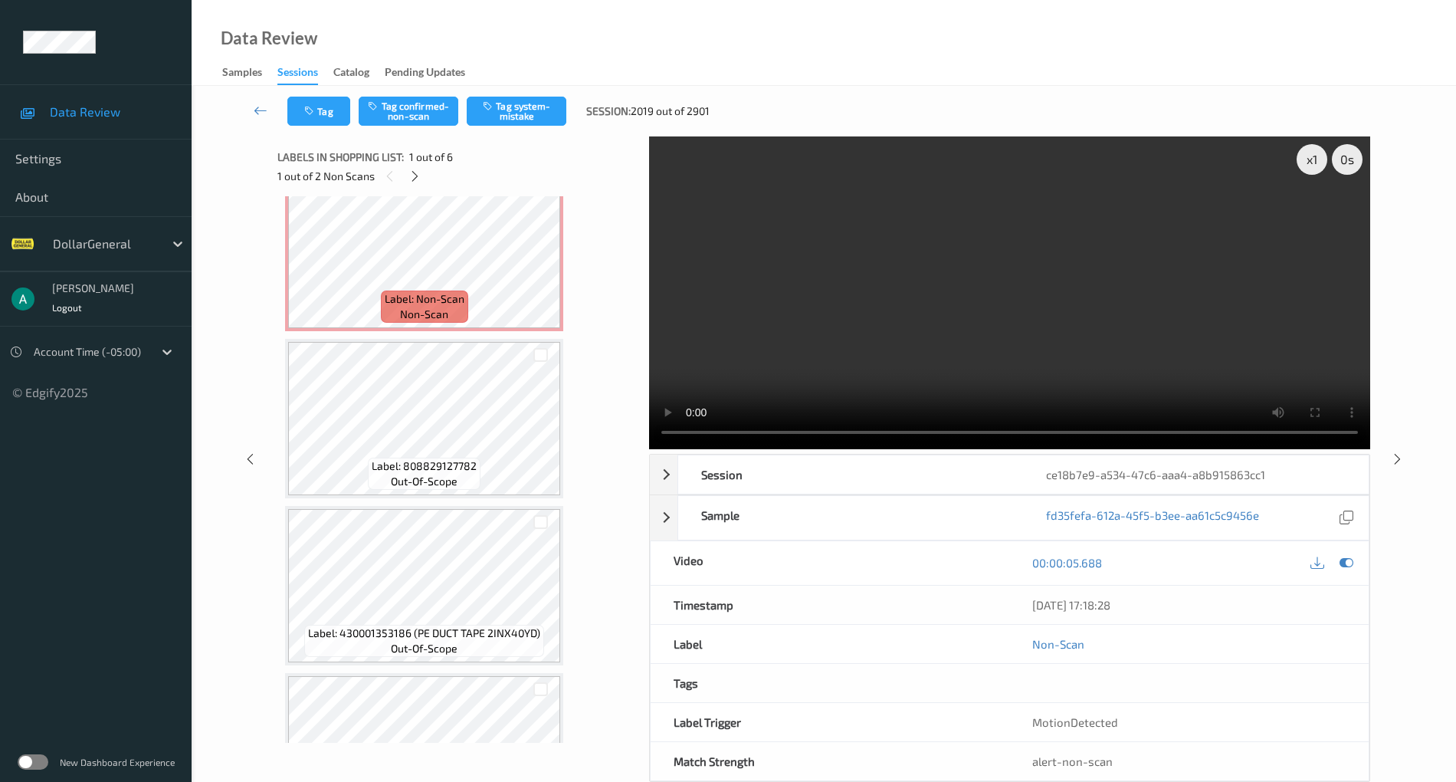
scroll to position [204, 0]
click at [1341, 559] on icon at bounding box center [1347, 563] width 14 height 14
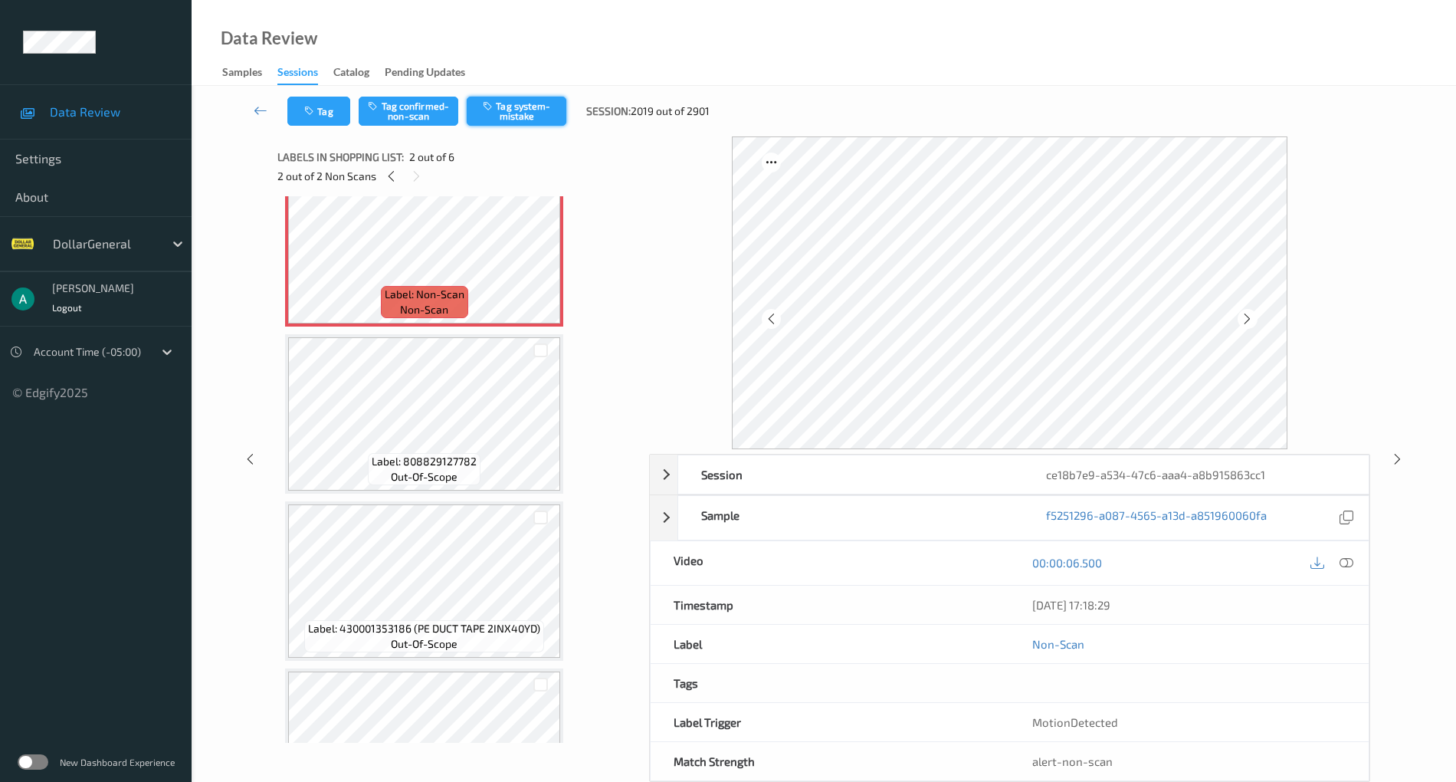
click at [503, 109] on button "Tag system-mistake" at bounding box center [517, 111] width 100 height 29
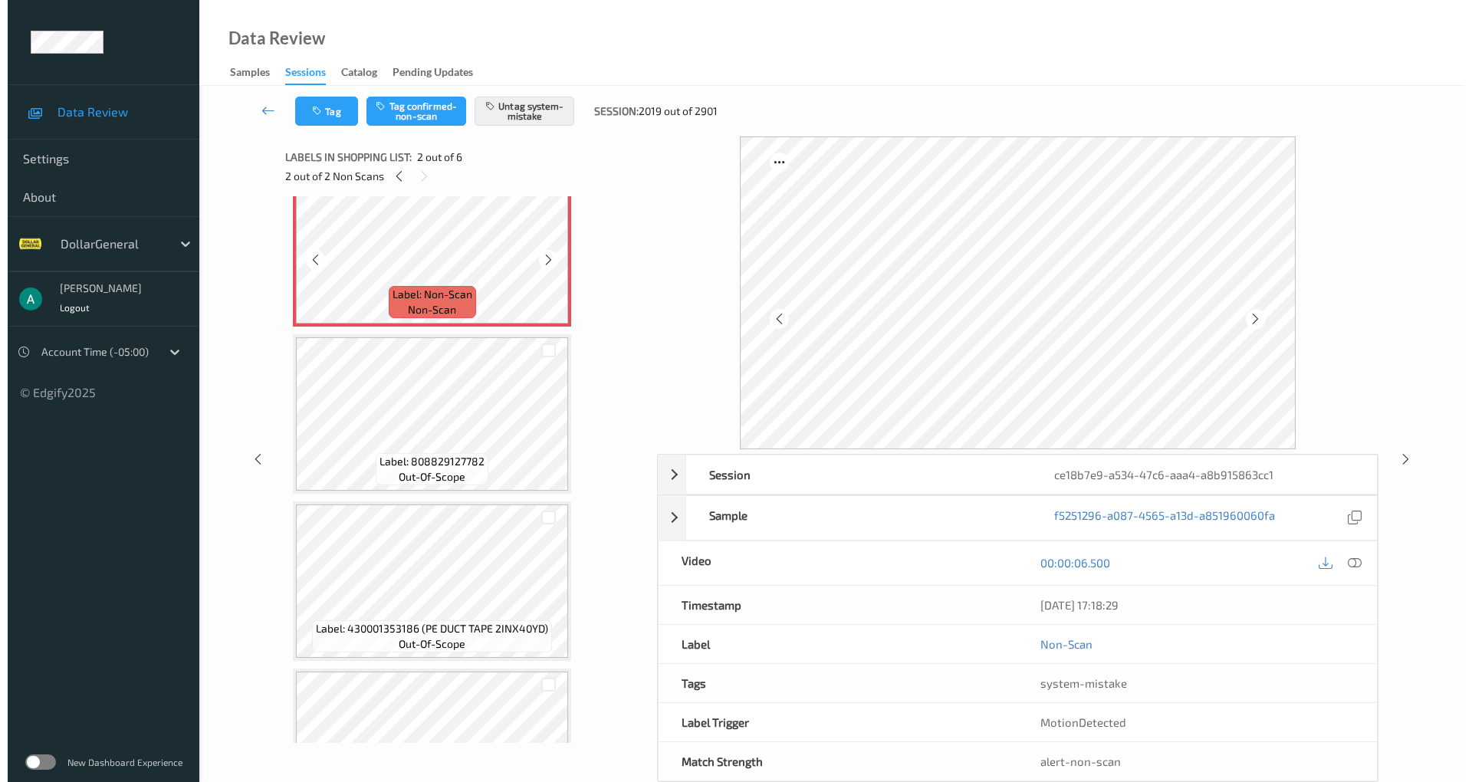
scroll to position [0, 0]
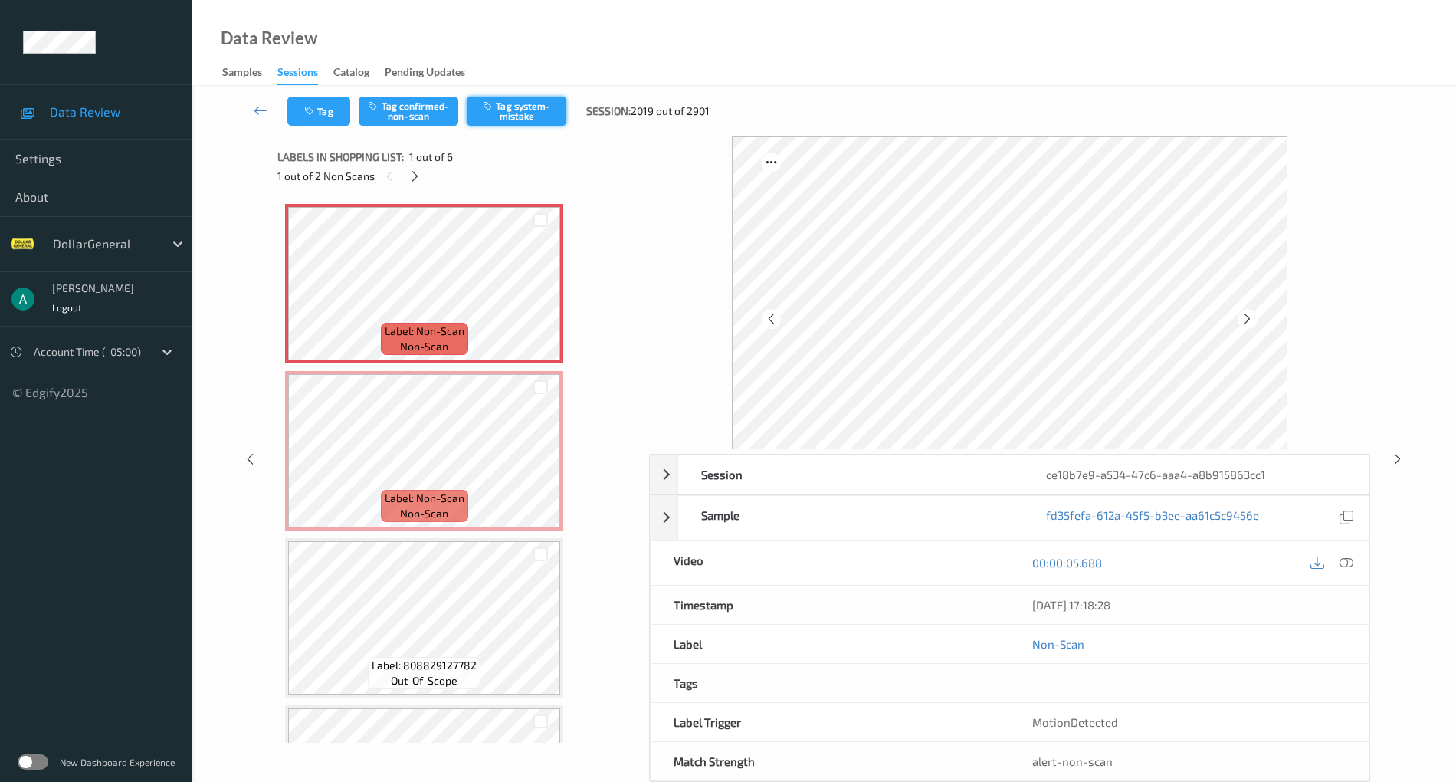
click at [520, 104] on button "Tag system-mistake" at bounding box center [517, 111] width 100 height 29
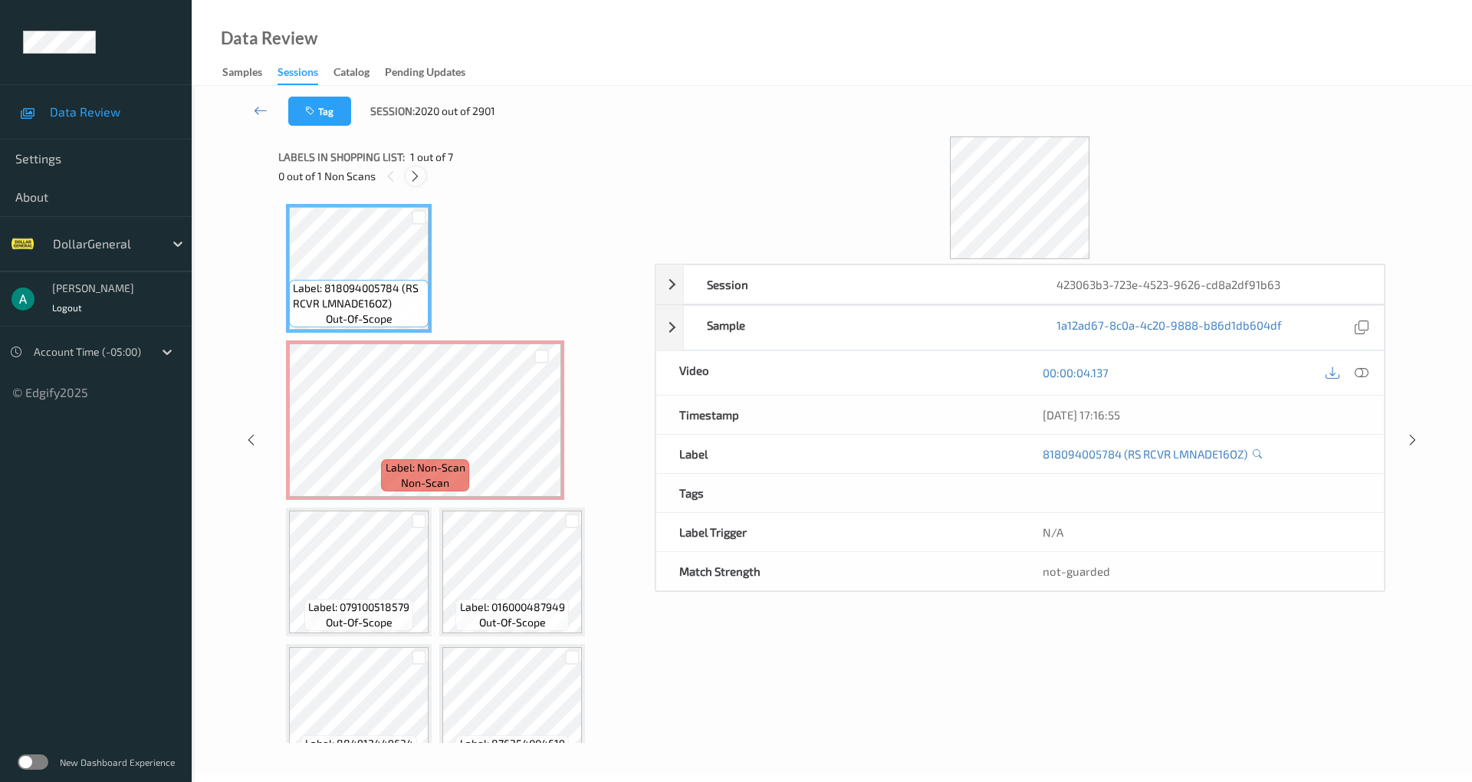
click at [422, 178] on div at bounding box center [414, 175] width 19 height 19
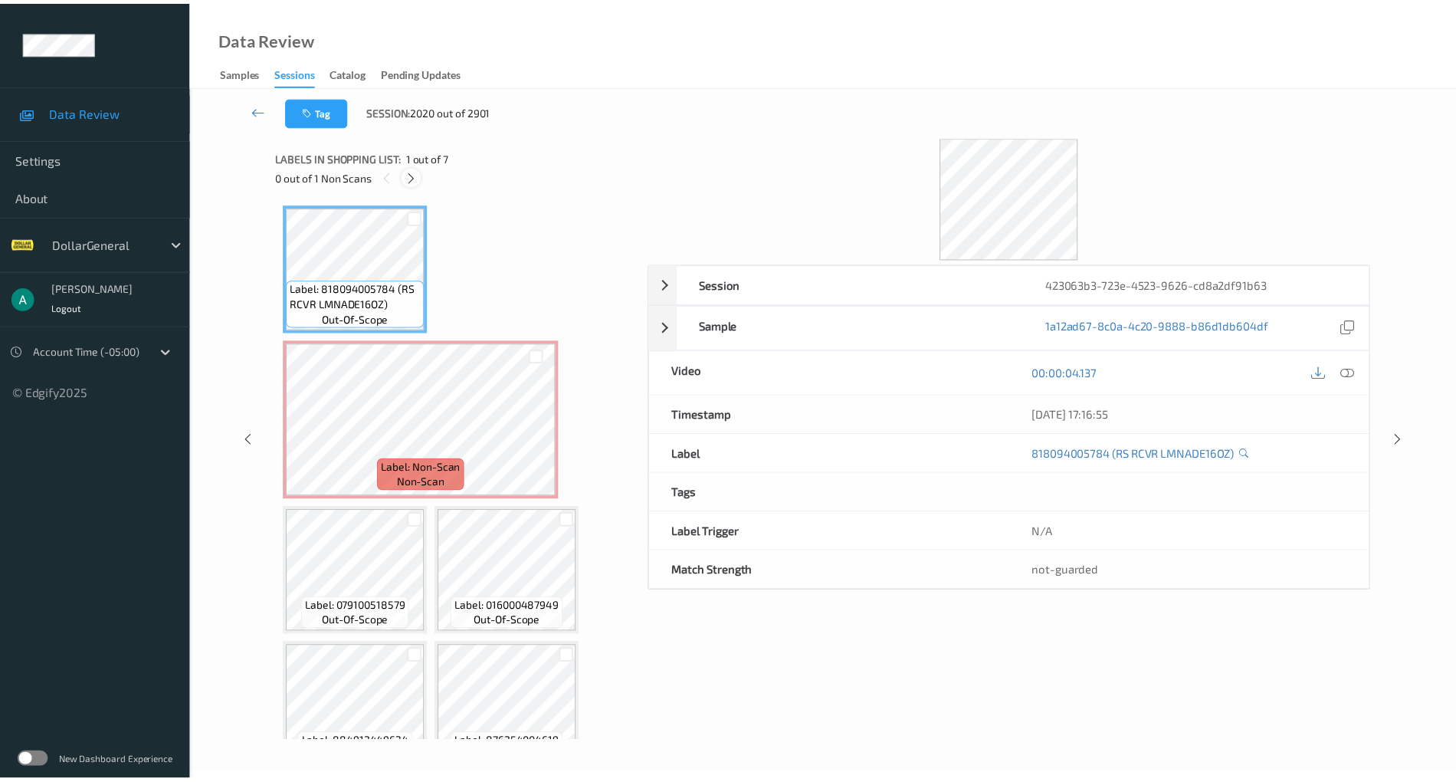
scroll to position [8, 0]
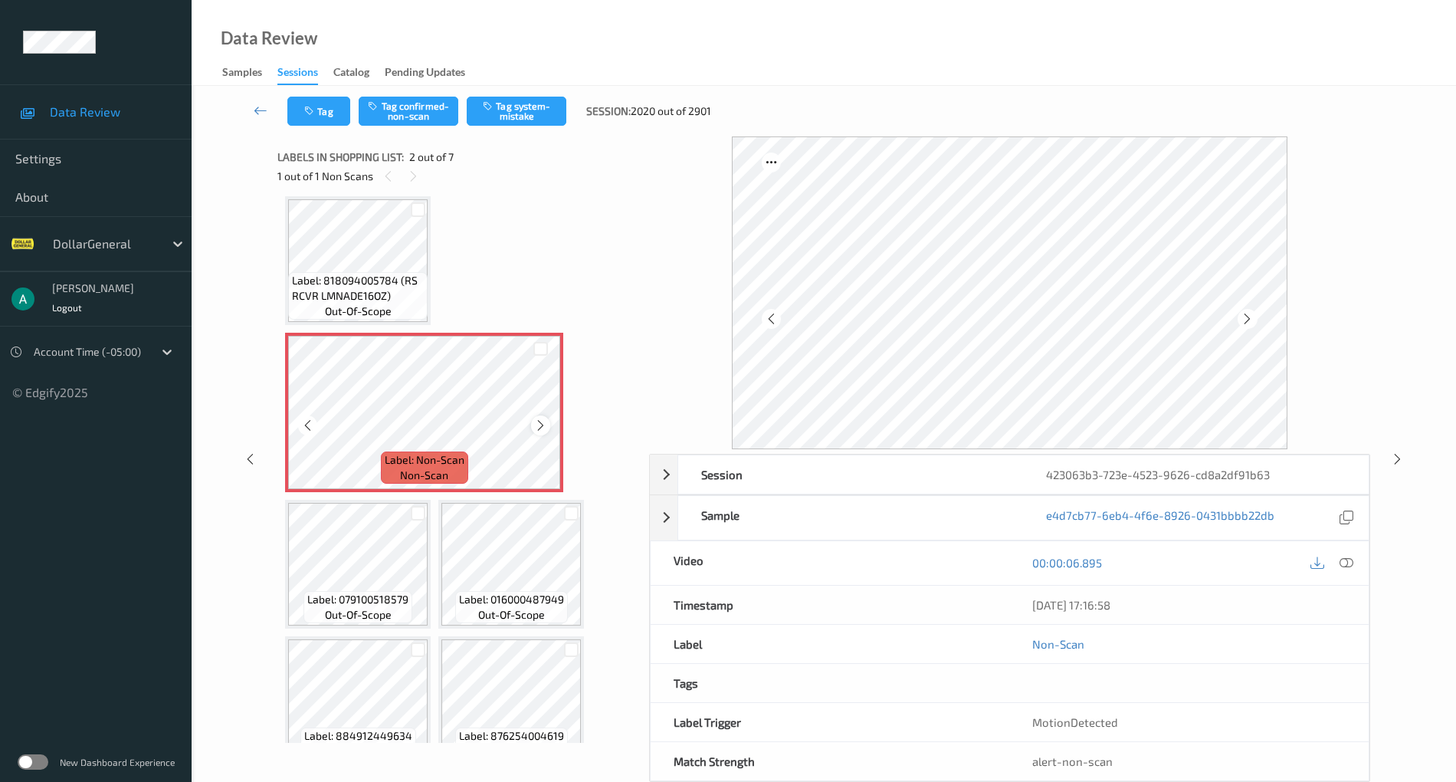
click at [546, 426] on icon at bounding box center [540, 425] width 13 height 14
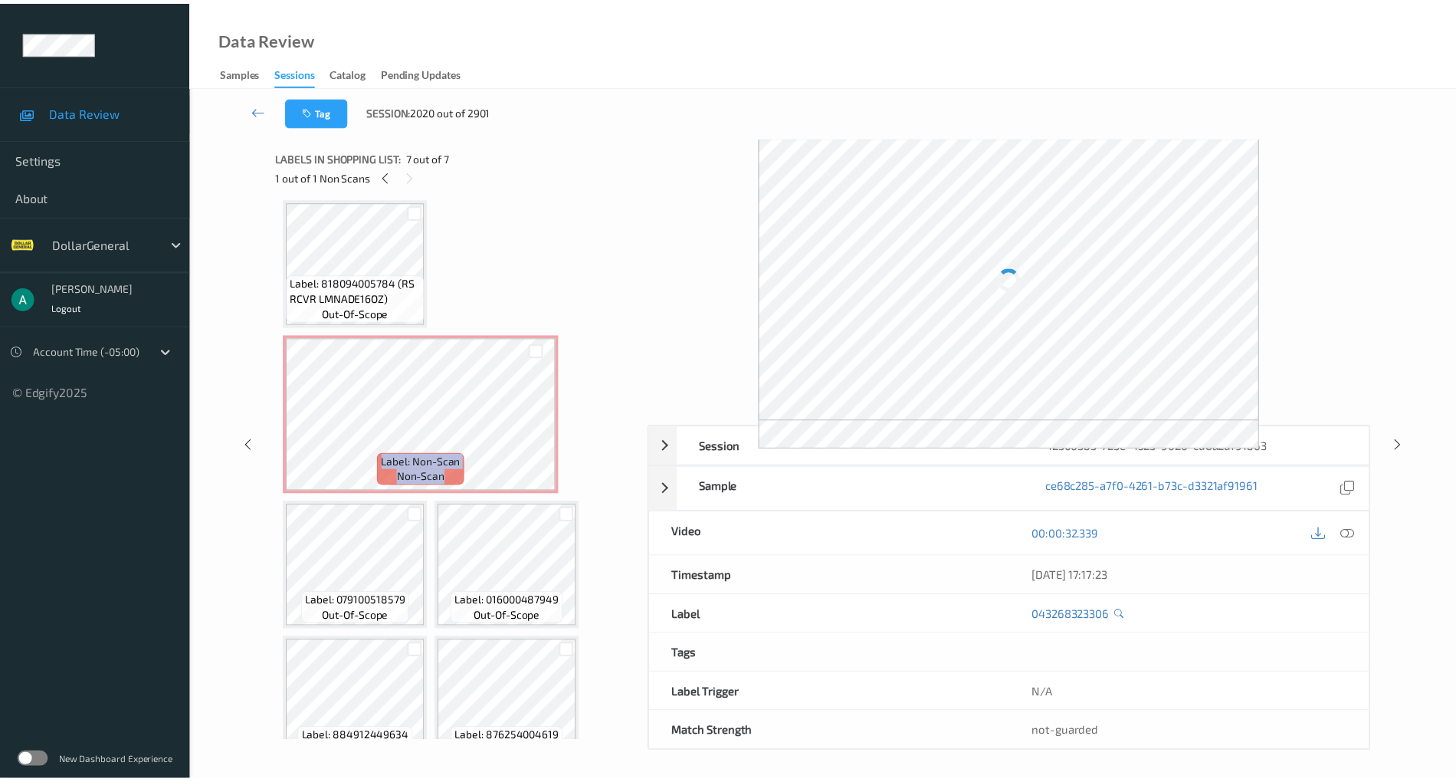
scroll to position [0, 0]
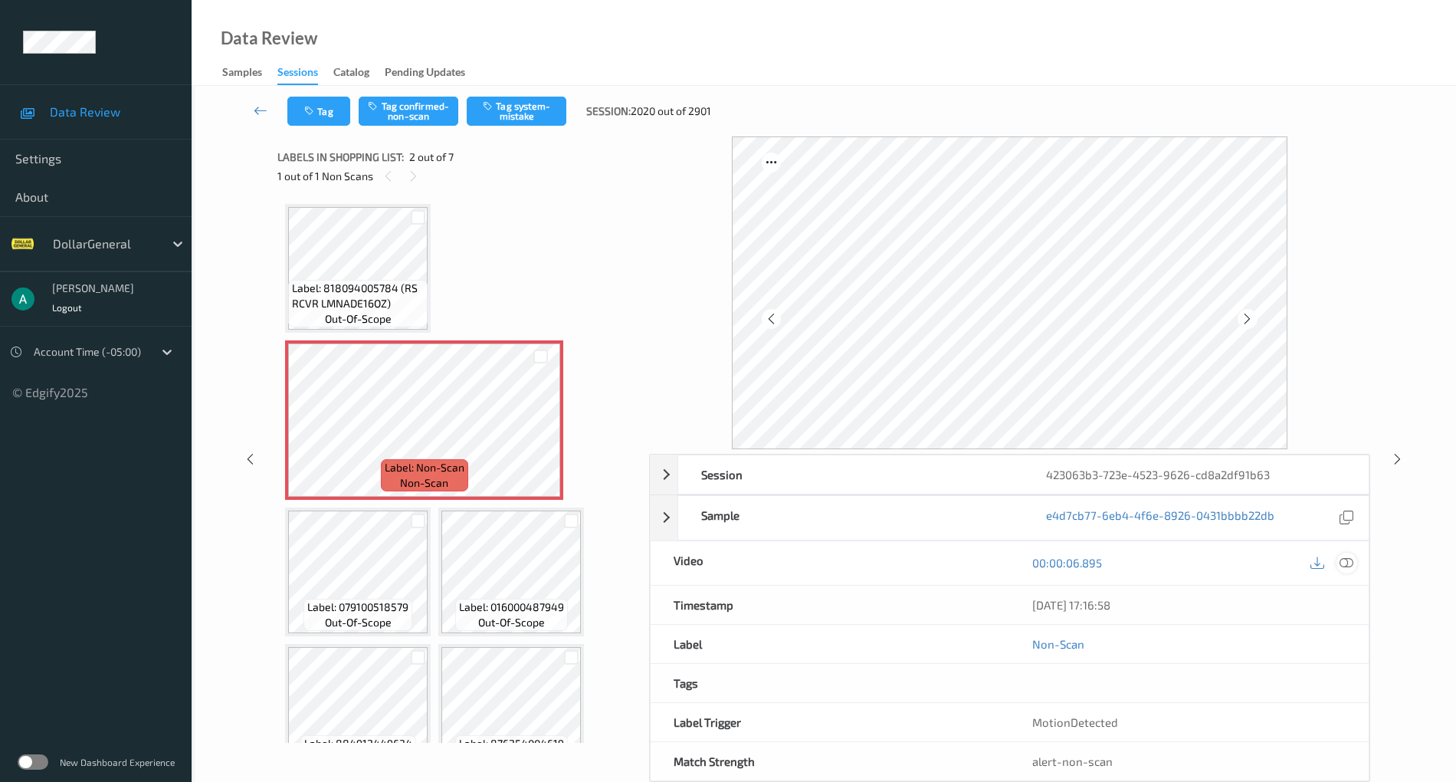
click at [1352, 559] on icon at bounding box center [1347, 563] width 14 height 14
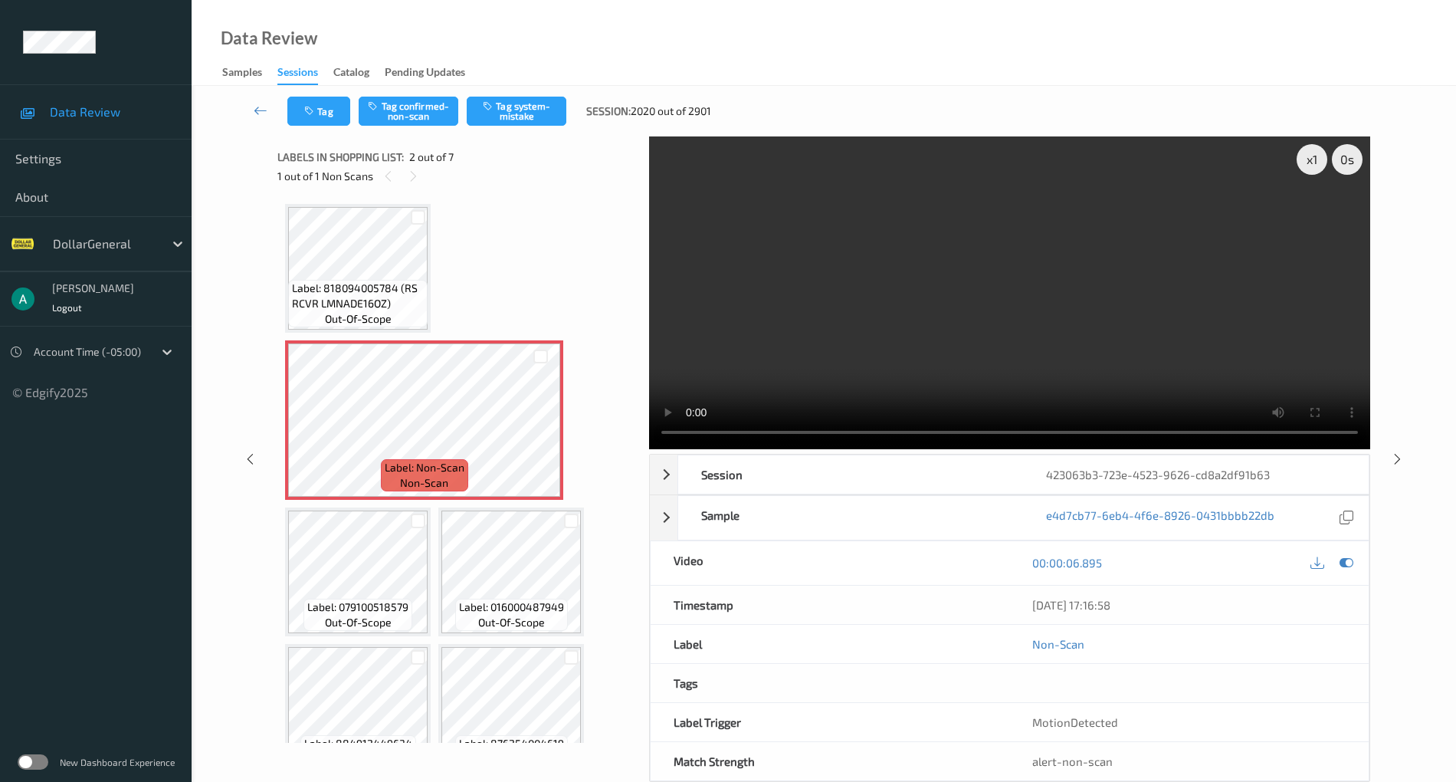
click at [832, 287] on video at bounding box center [1009, 292] width 721 height 313
click at [912, 239] on video at bounding box center [1009, 292] width 721 height 313
click at [518, 112] on button "Tag system-mistake" at bounding box center [517, 111] width 100 height 29
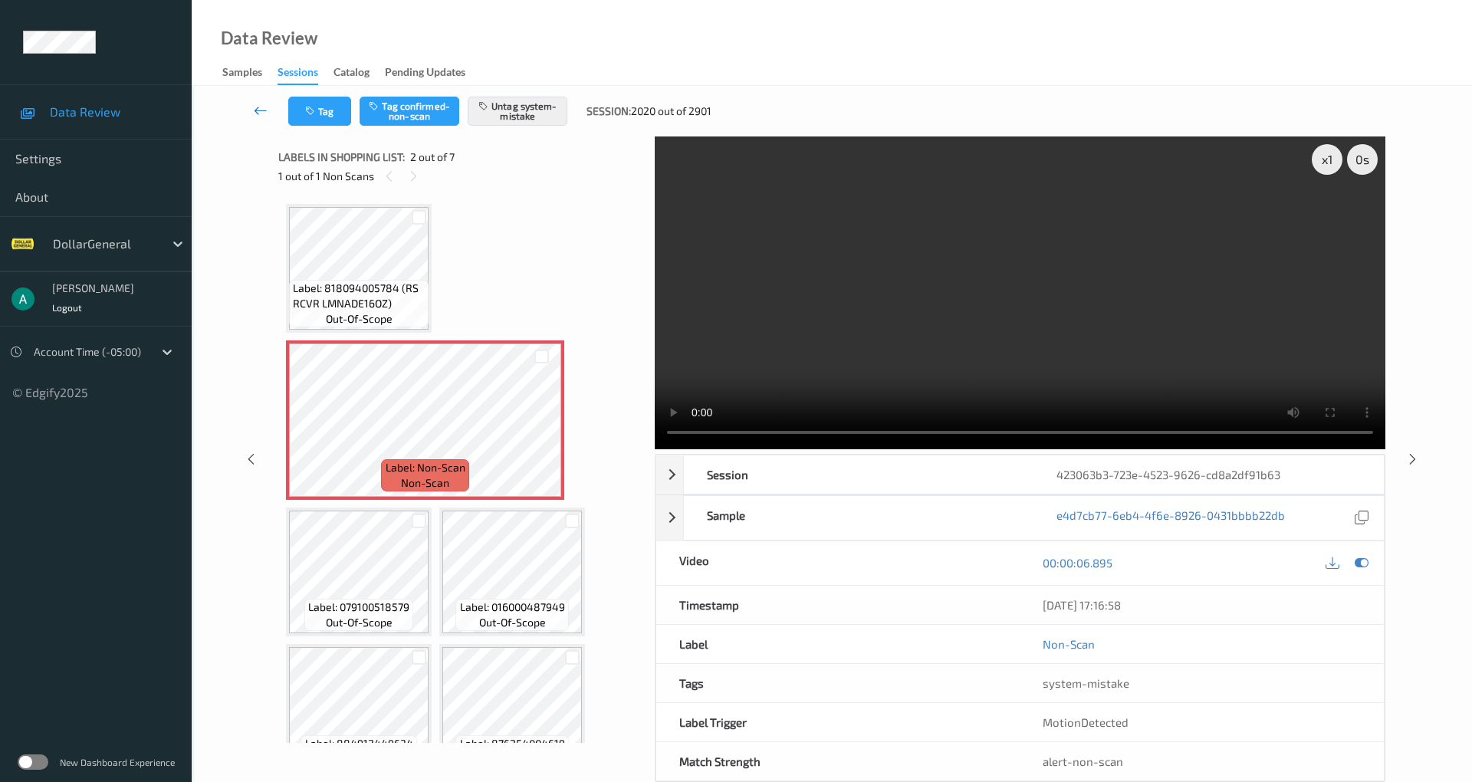
click at [264, 110] on icon at bounding box center [261, 110] width 14 height 15
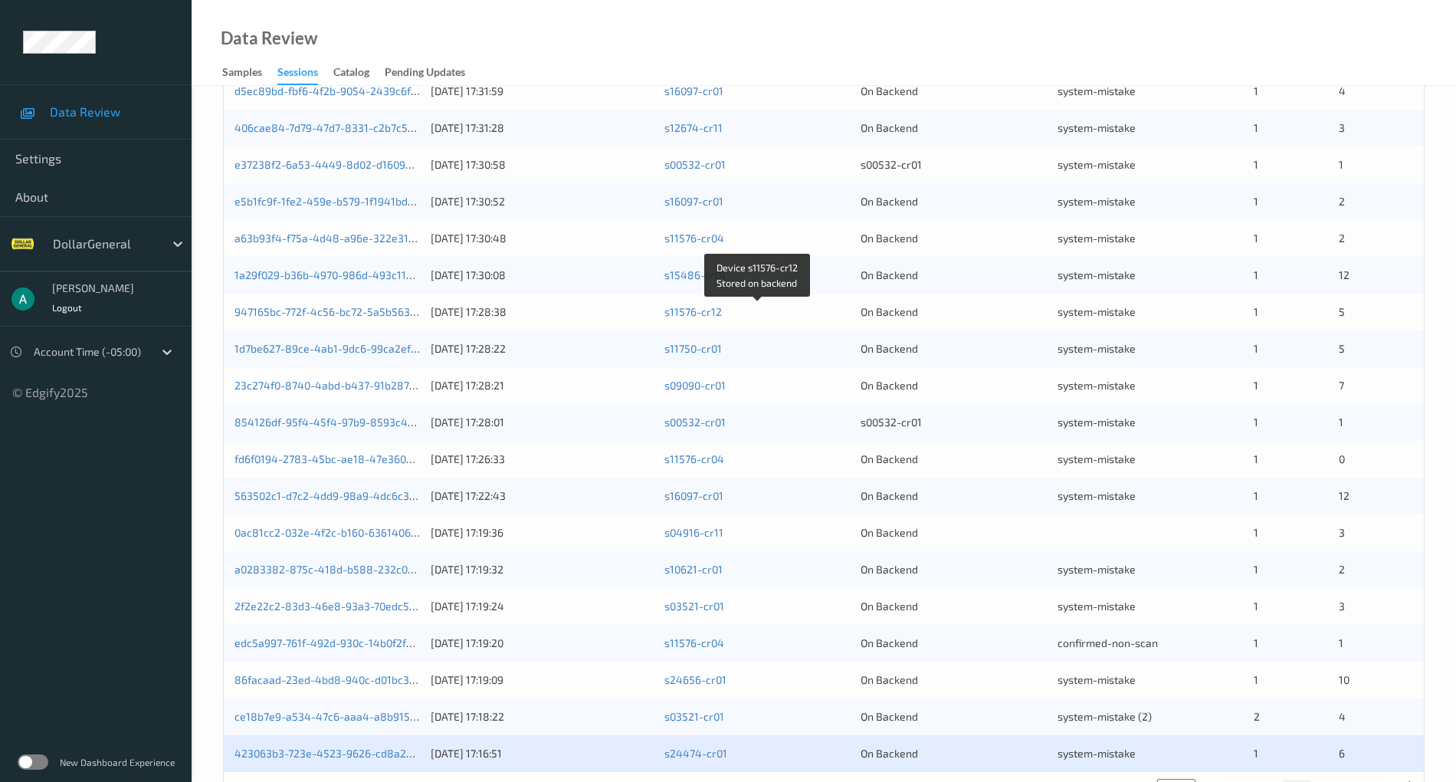
scroll to position [369, 0]
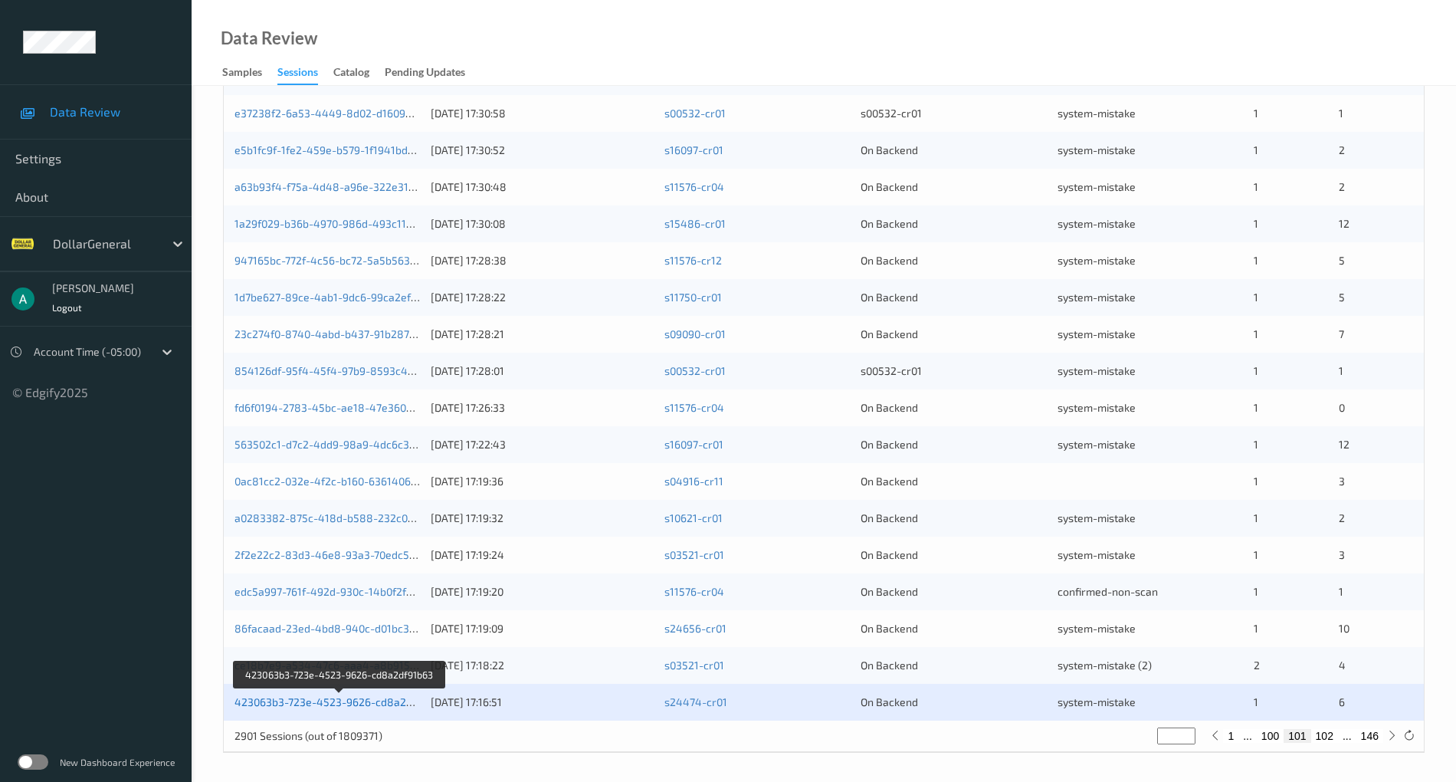
click at [316, 699] on link "423063b3-723e-4523-9626-cd8a2df91b63" at bounding box center [340, 701] width 211 height 13
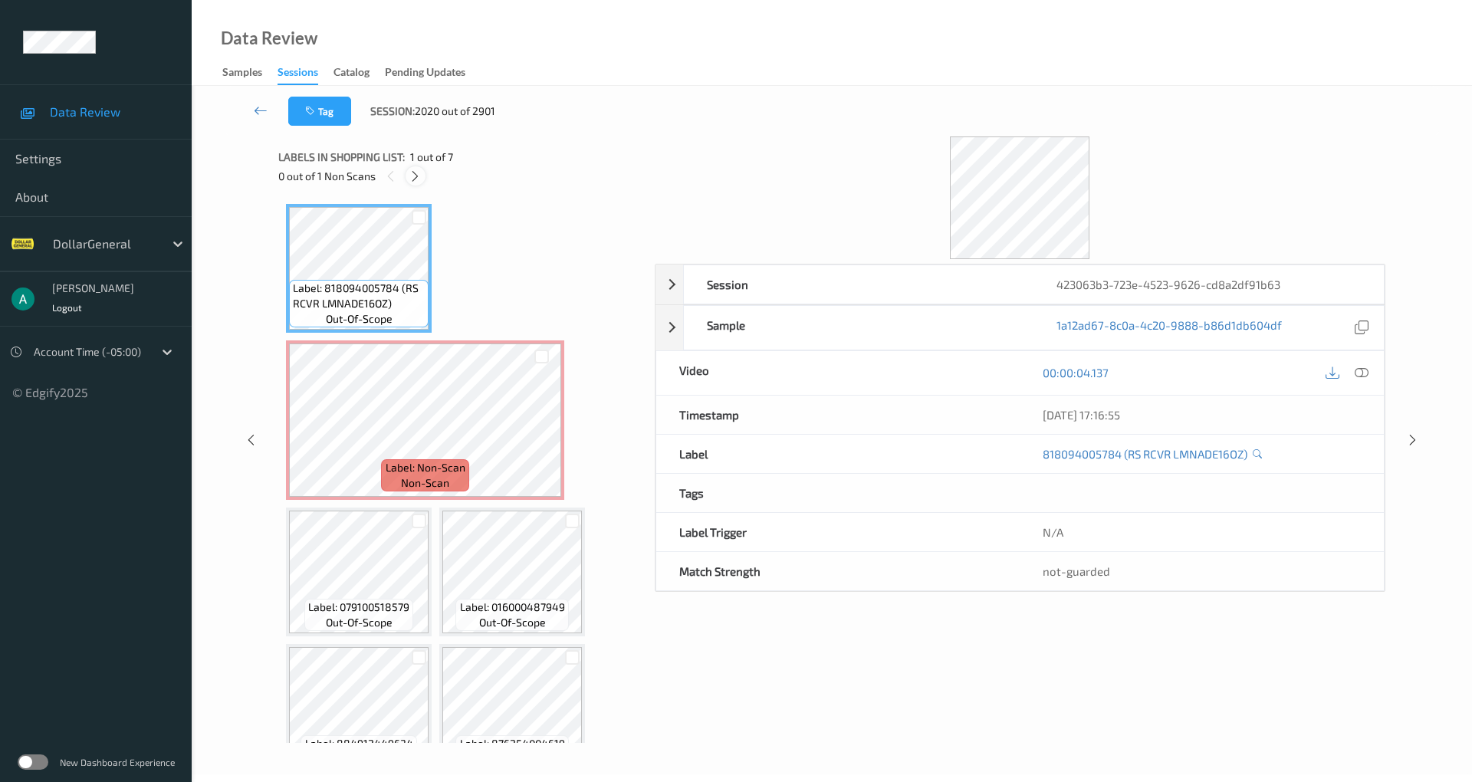
click at [415, 168] on div at bounding box center [414, 175] width 19 height 19
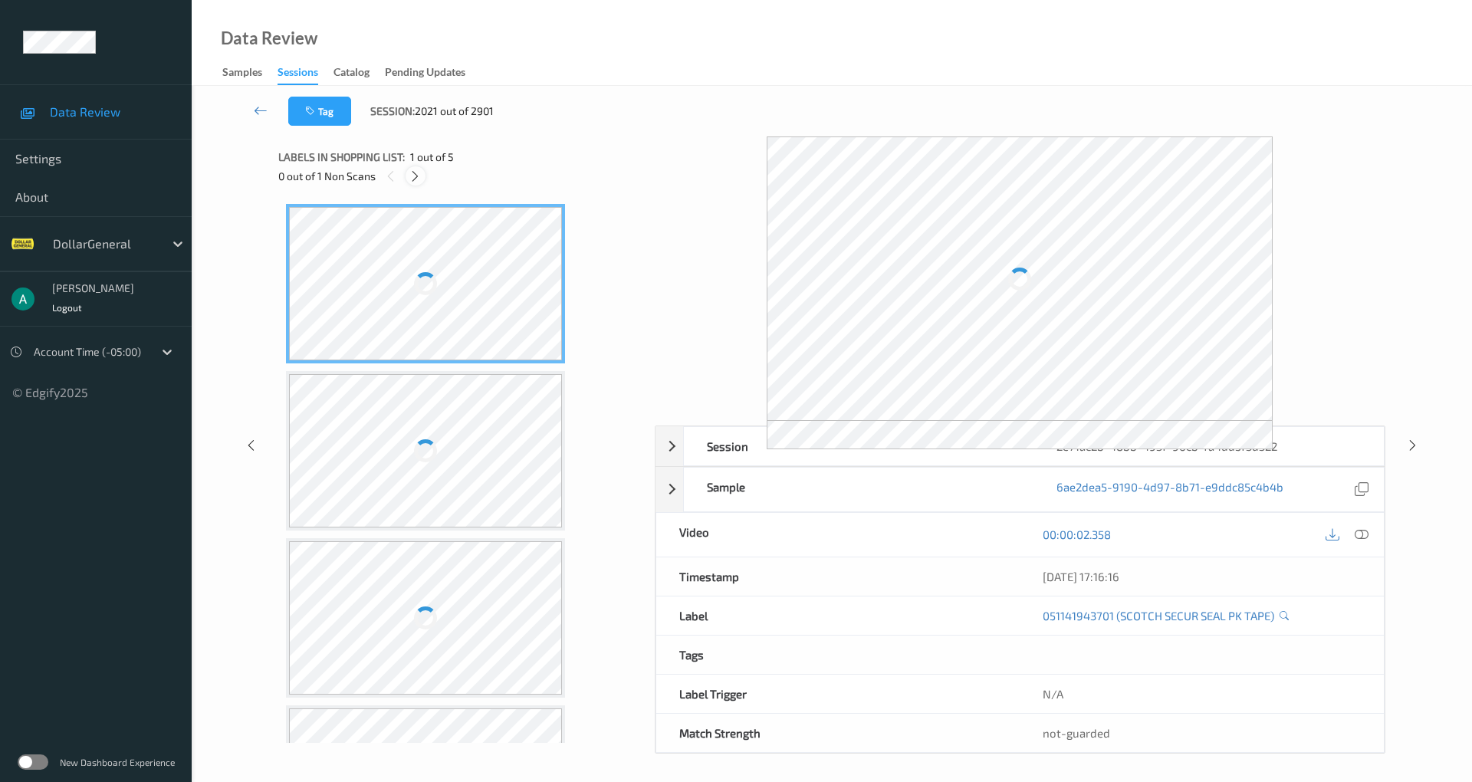
click at [415, 173] on icon at bounding box center [414, 176] width 13 height 14
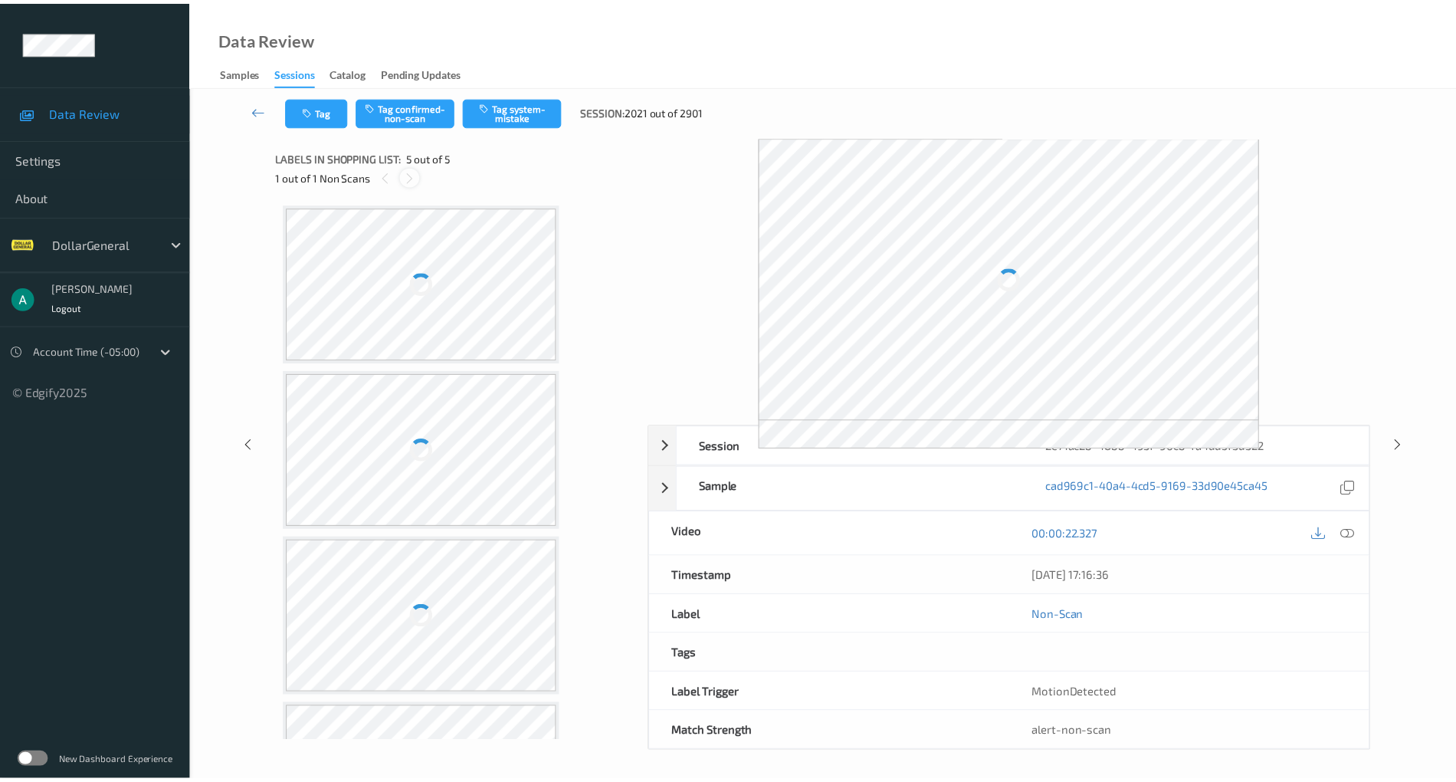
scroll to position [296, 0]
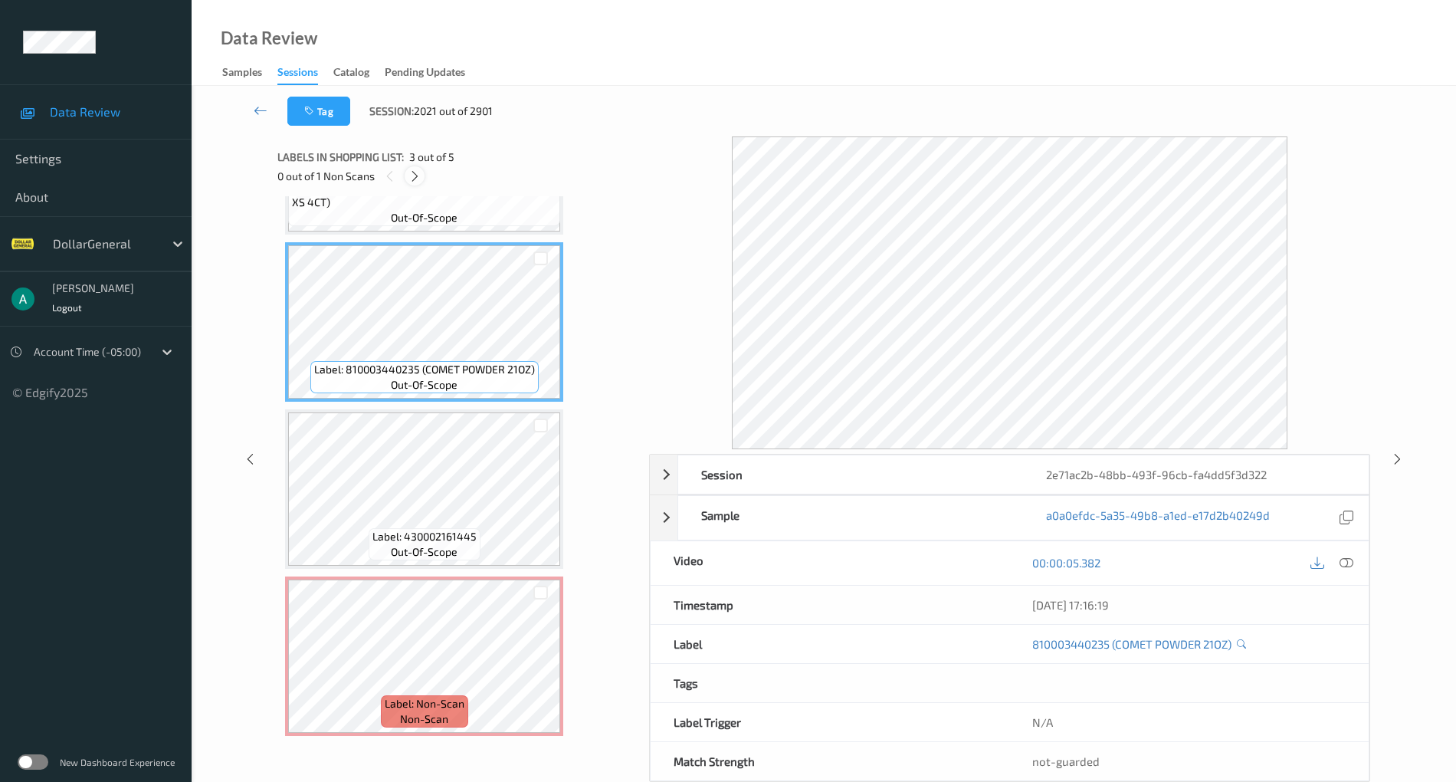
click at [418, 176] on icon at bounding box center [414, 176] width 13 height 14
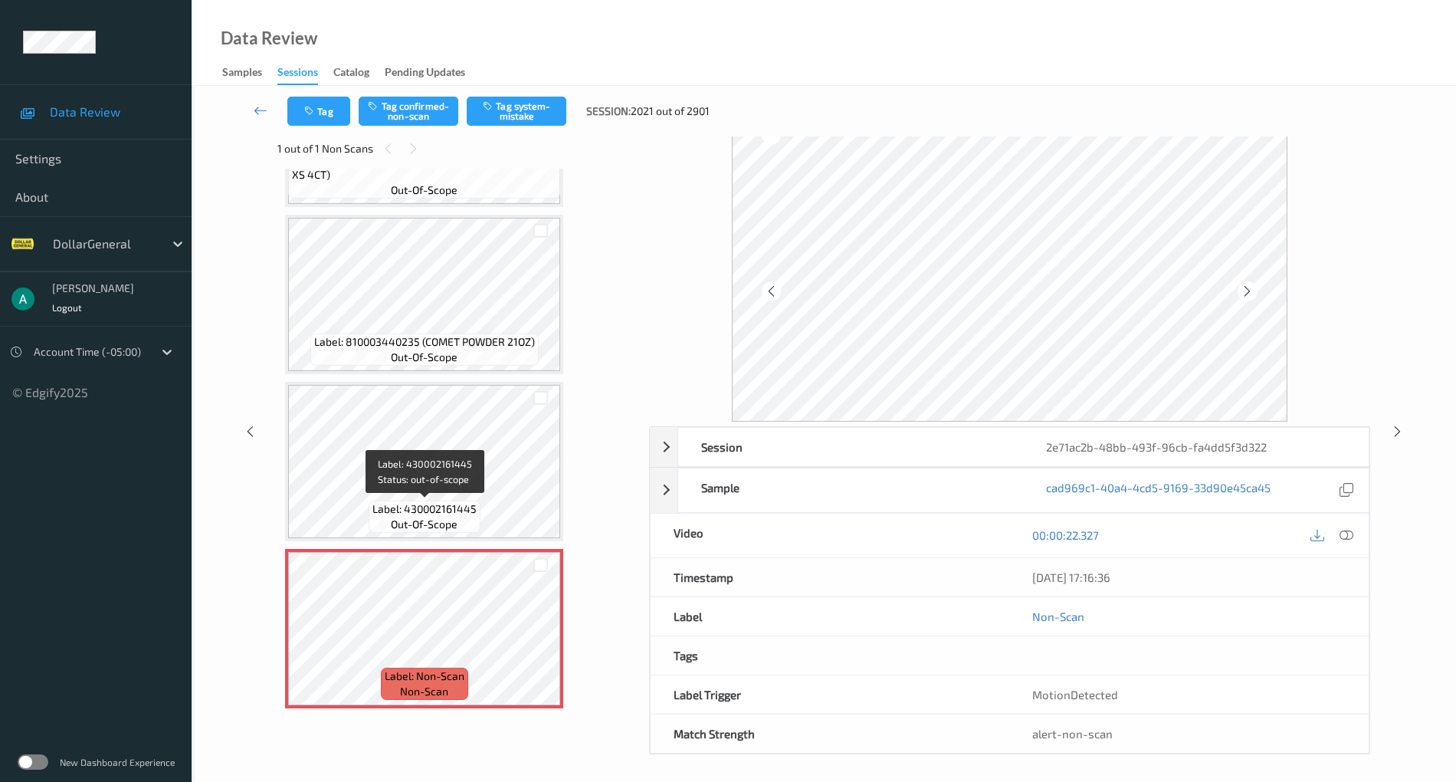
scroll to position [0, 0]
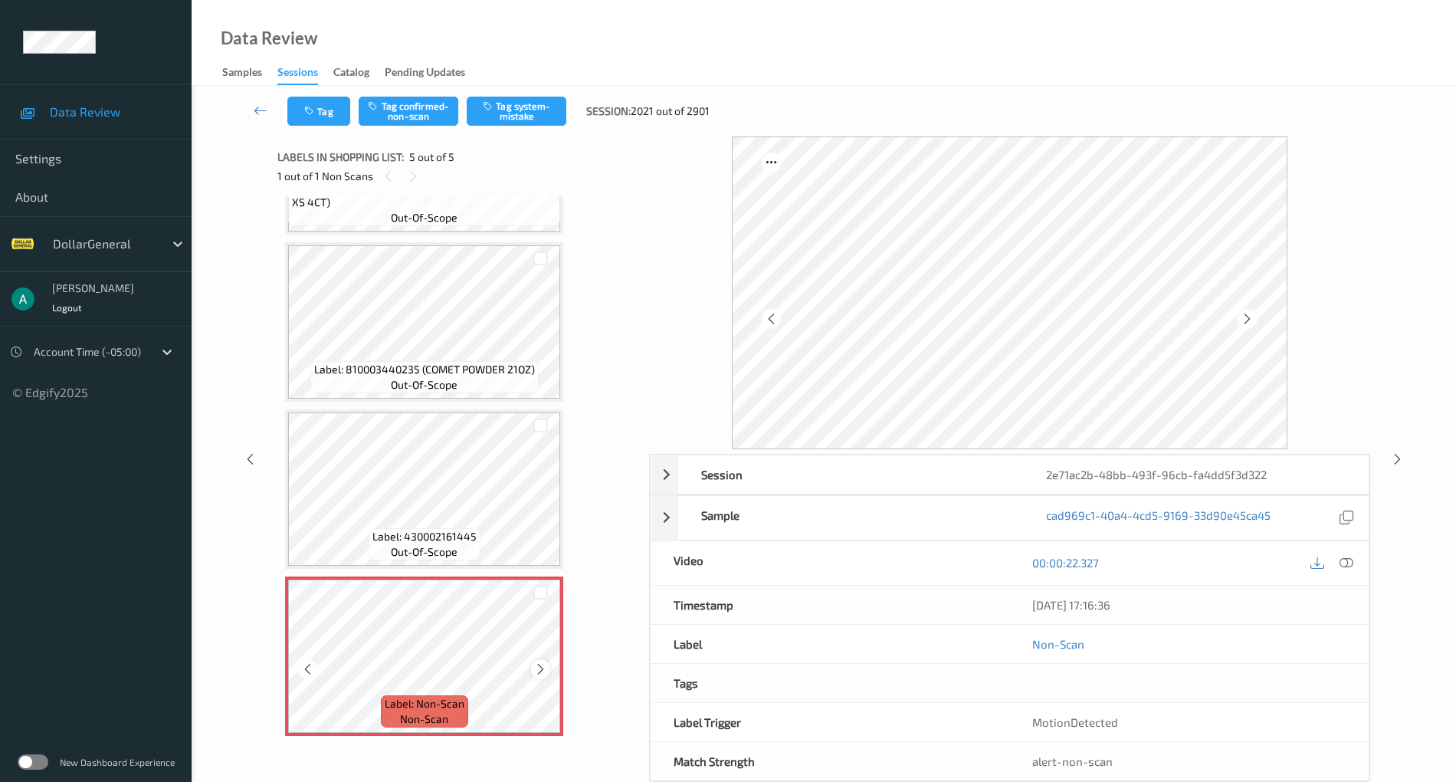
click at [539, 665] on icon at bounding box center [540, 669] width 13 height 14
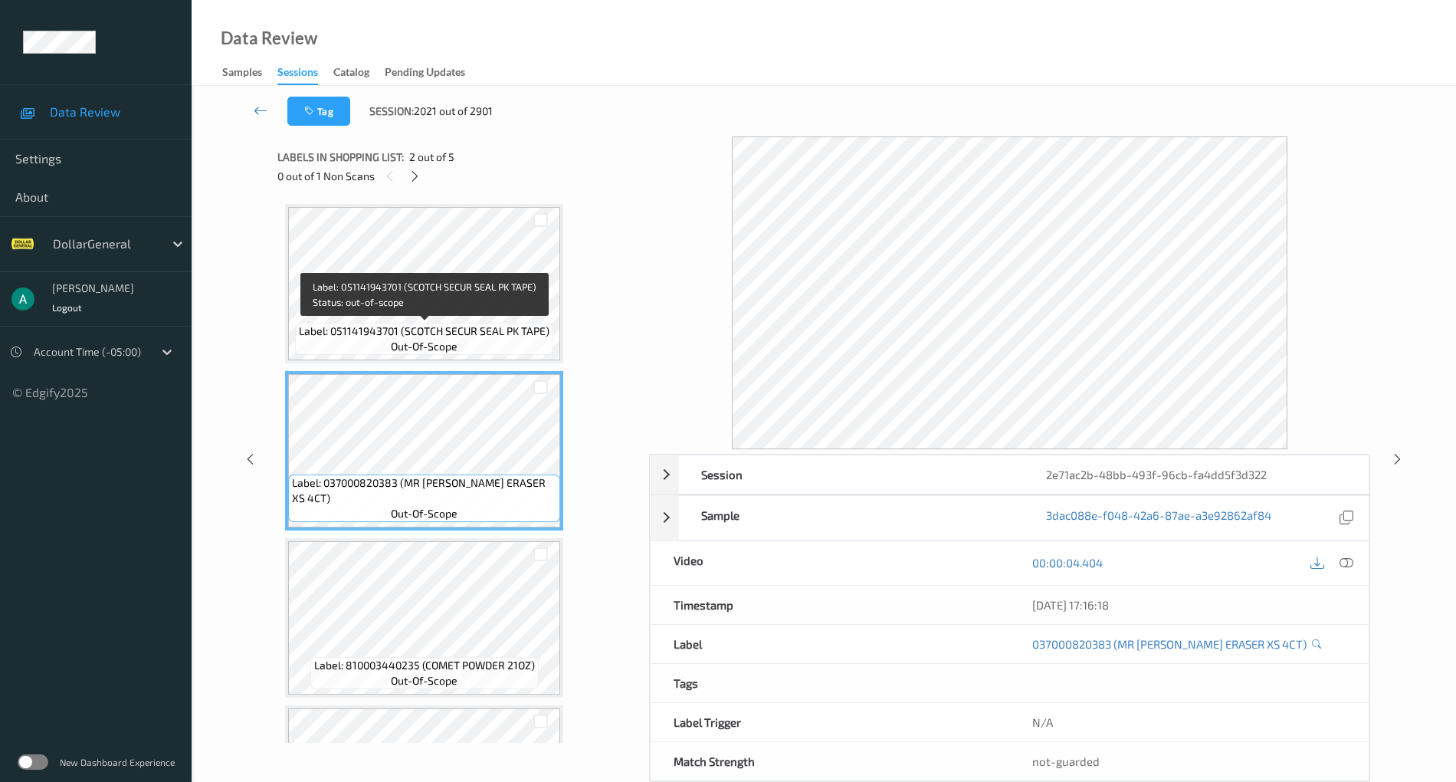
click at [431, 328] on span "Label: 051141943701 (SCOTCH SECUR SEAL PK TAPE)" at bounding box center [424, 330] width 251 height 15
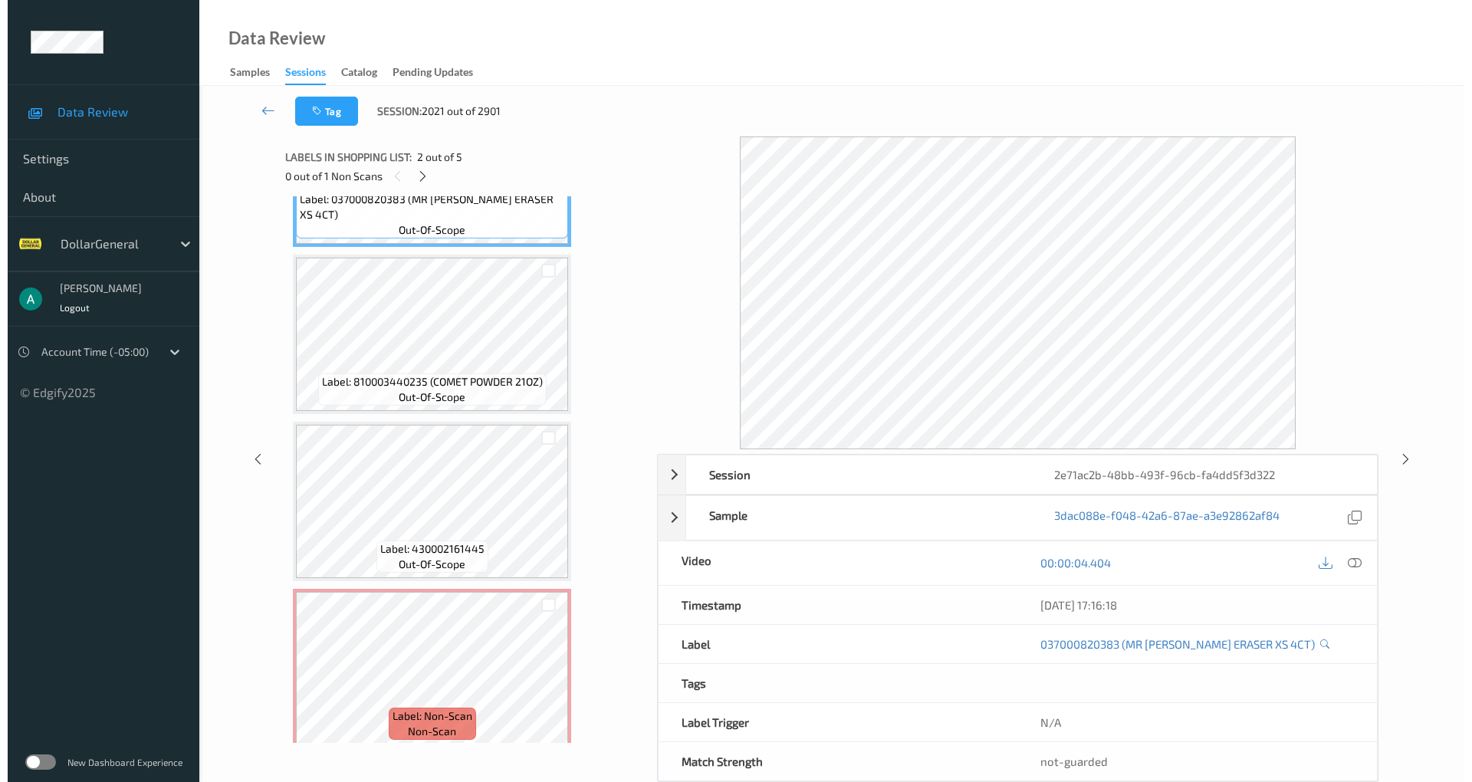
scroll to position [296, 0]
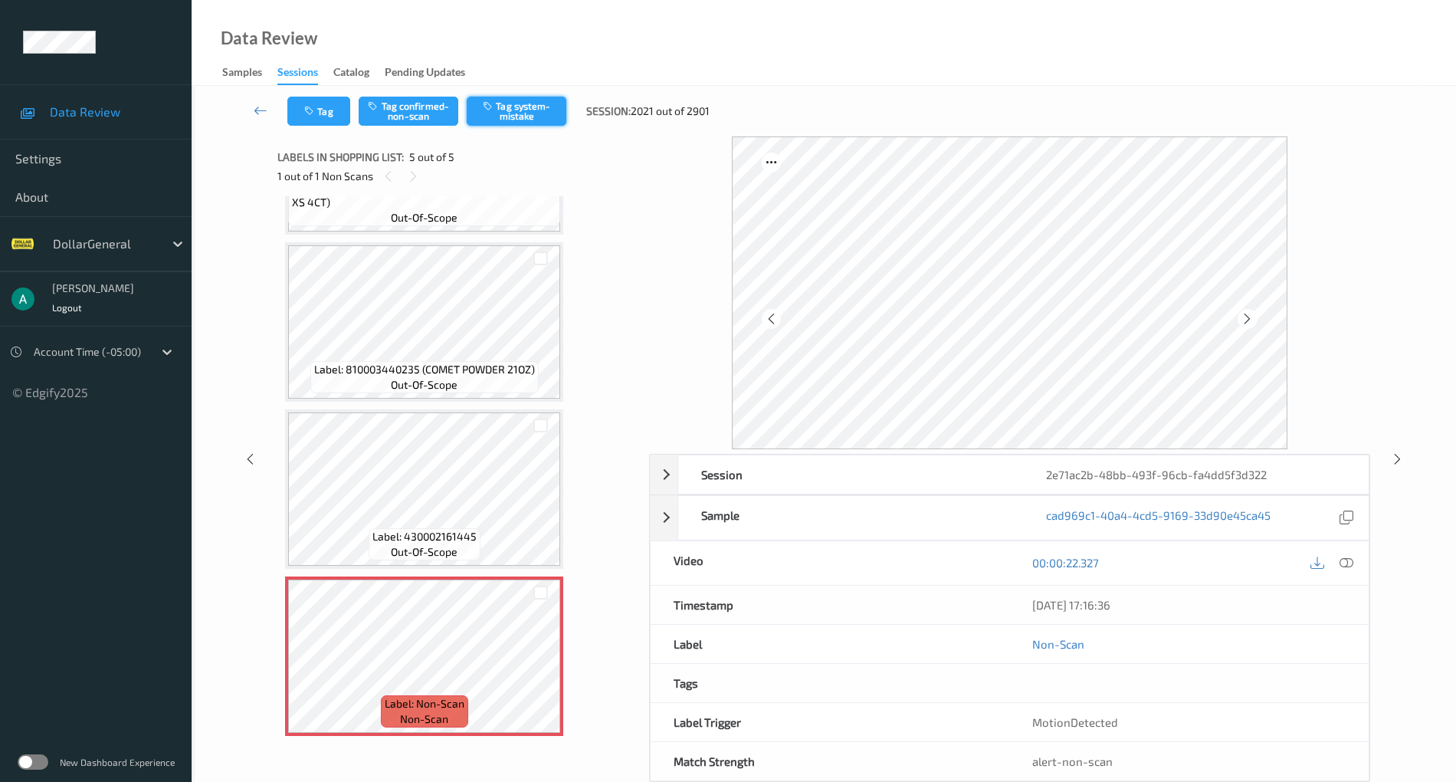
click at [515, 103] on button "Tag system-mistake" at bounding box center [517, 111] width 100 height 29
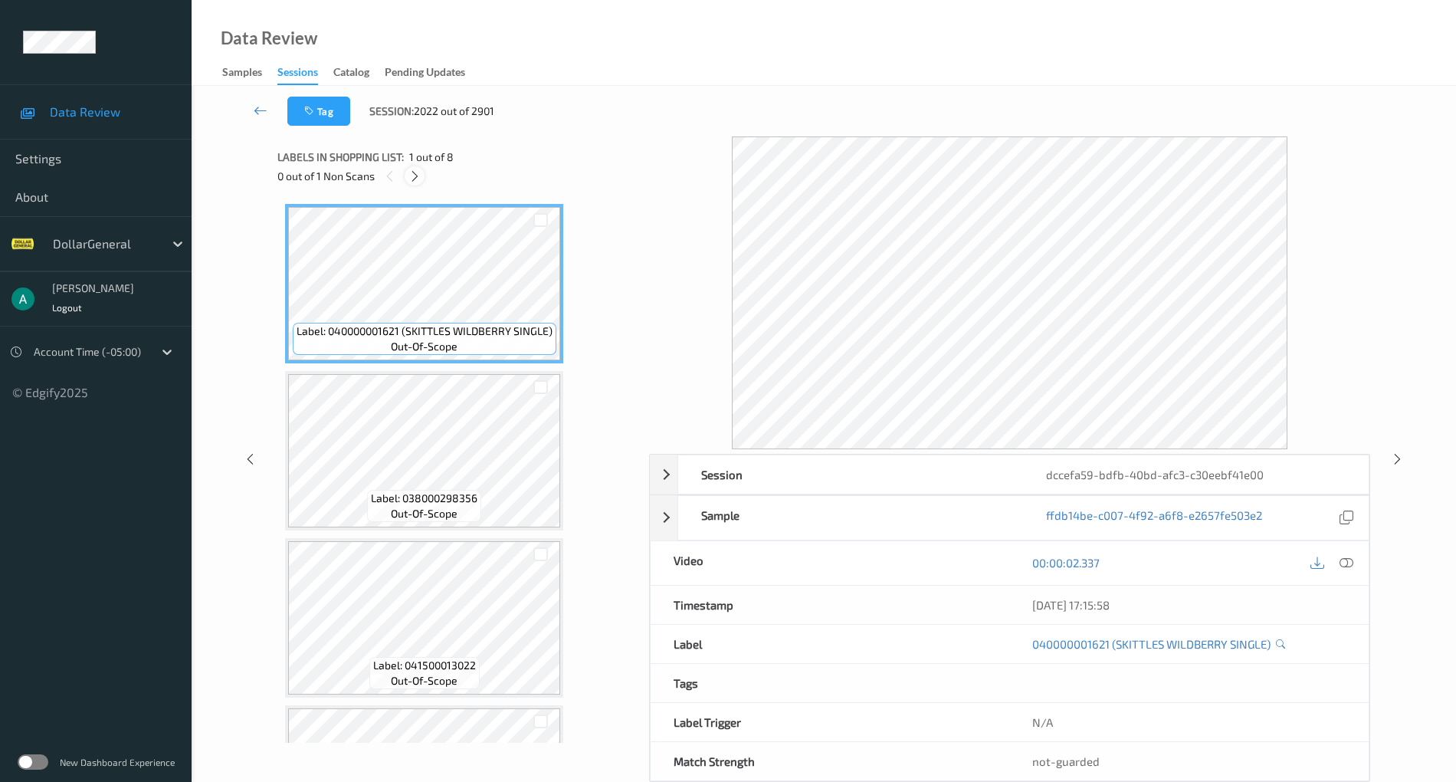
click at [415, 179] on icon at bounding box center [414, 176] width 13 height 14
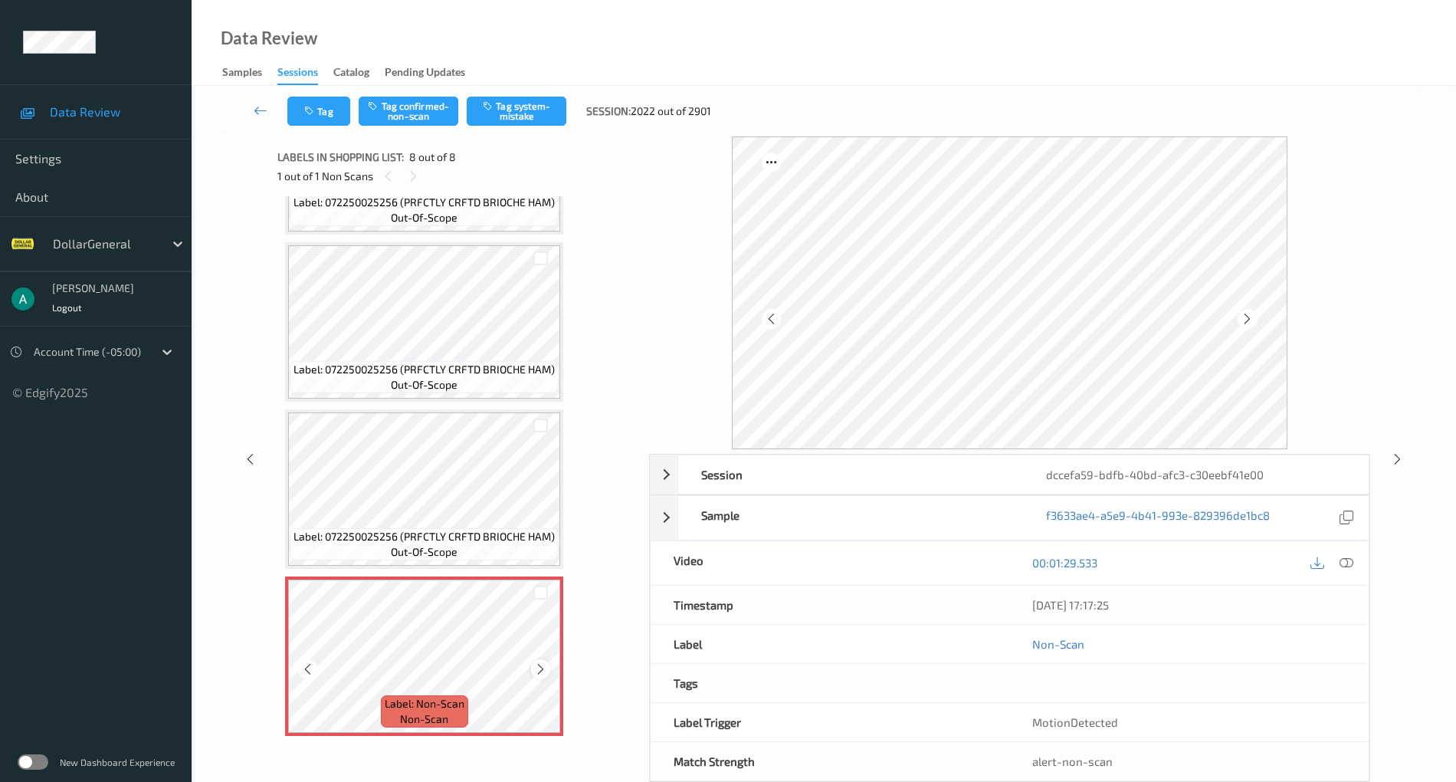
click at [543, 664] on icon at bounding box center [540, 669] width 13 height 14
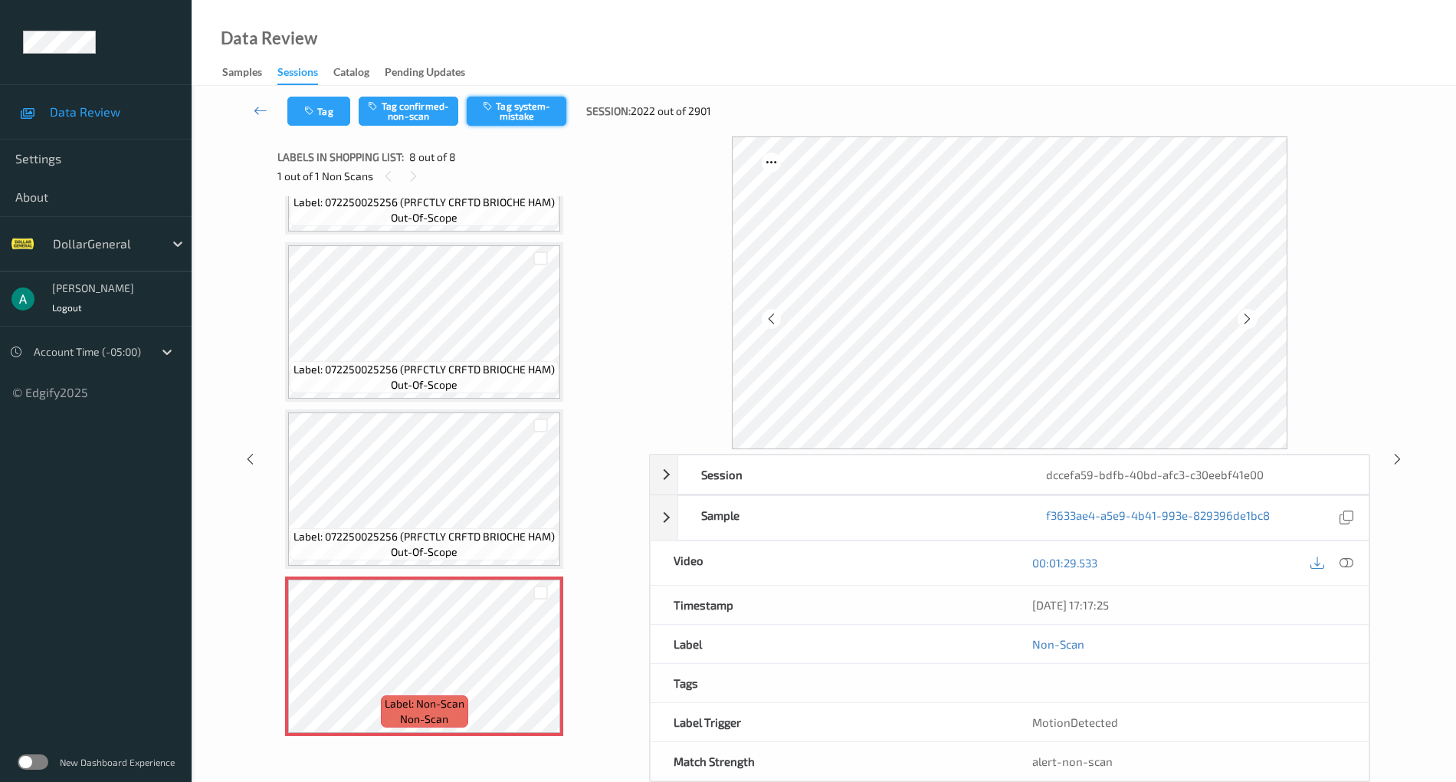
click at [523, 115] on button "Tag system-mistake" at bounding box center [517, 111] width 100 height 29
click at [266, 108] on icon at bounding box center [261, 110] width 14 height 15
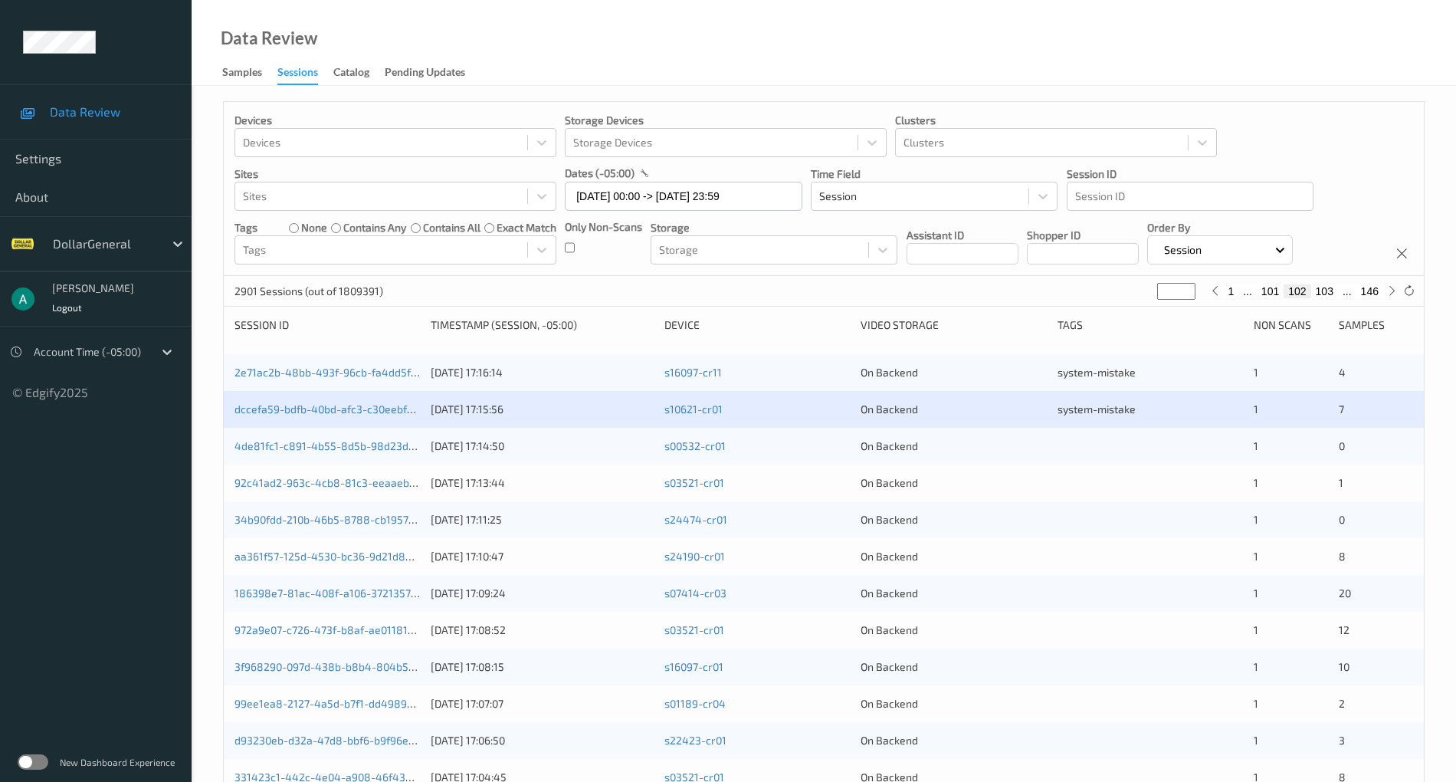
click at [542, 77] on div "Data Review Samples Sessions Catalog Pending Updates" at bounding box center [824, 43] width 1265 height 86
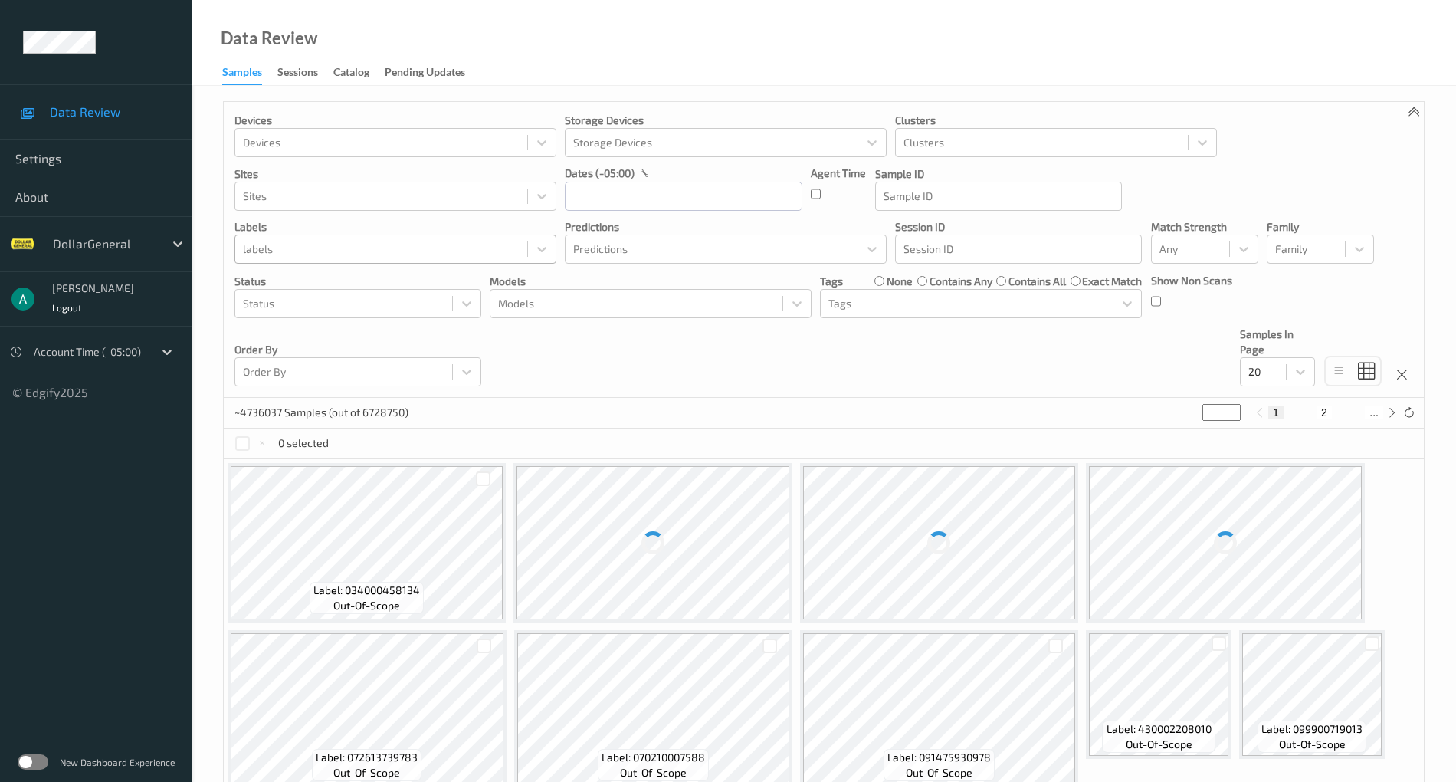
click at [274, 250] on div at bounding box center [381, 249] width 277 height 18
drag, startPoint x: 277, startPoint y: 250, endPoint x: 264, endPoint y: 241, distance: 15.5
click at [264, 241] on div at bounding box center [381, 249] width 277 height 18
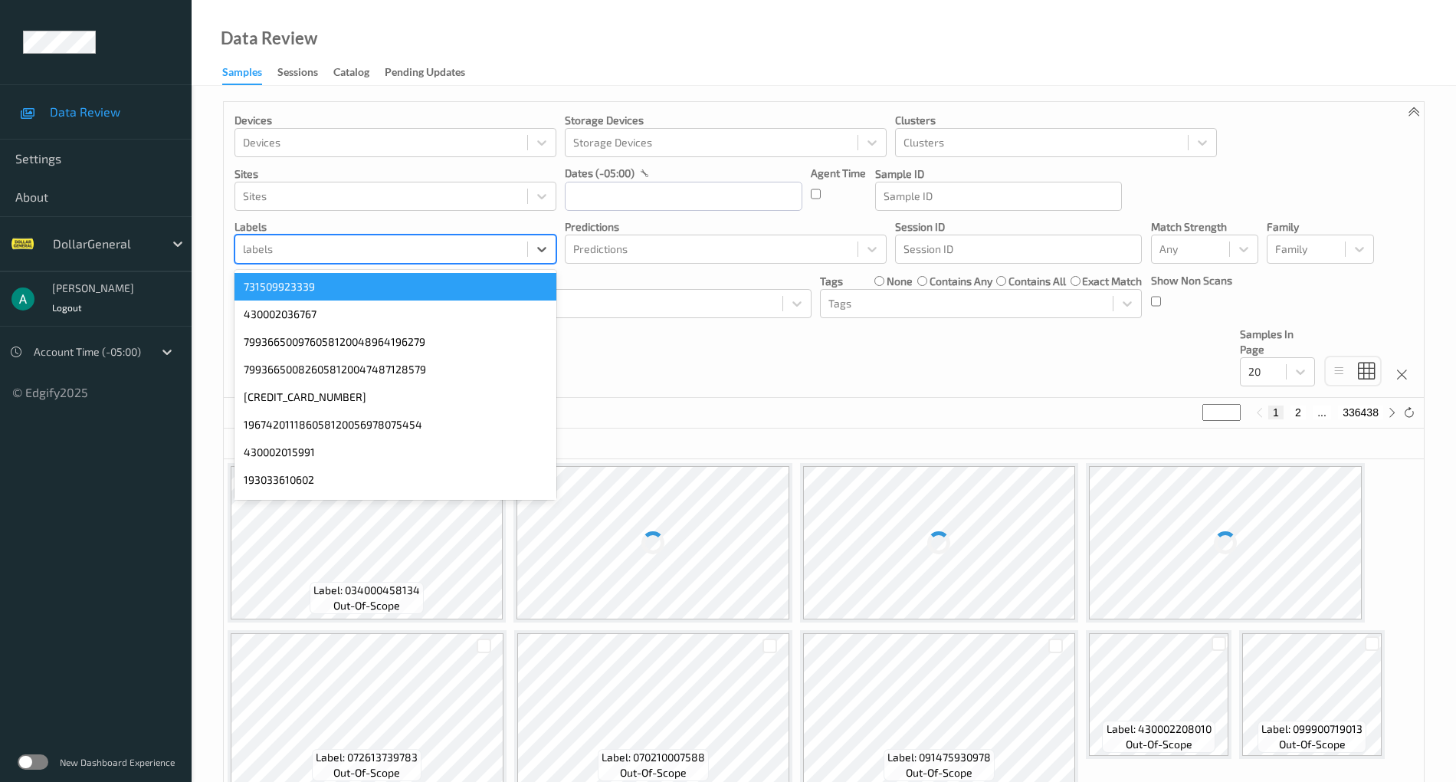
paste input "070800232604"
type input "070800232604"
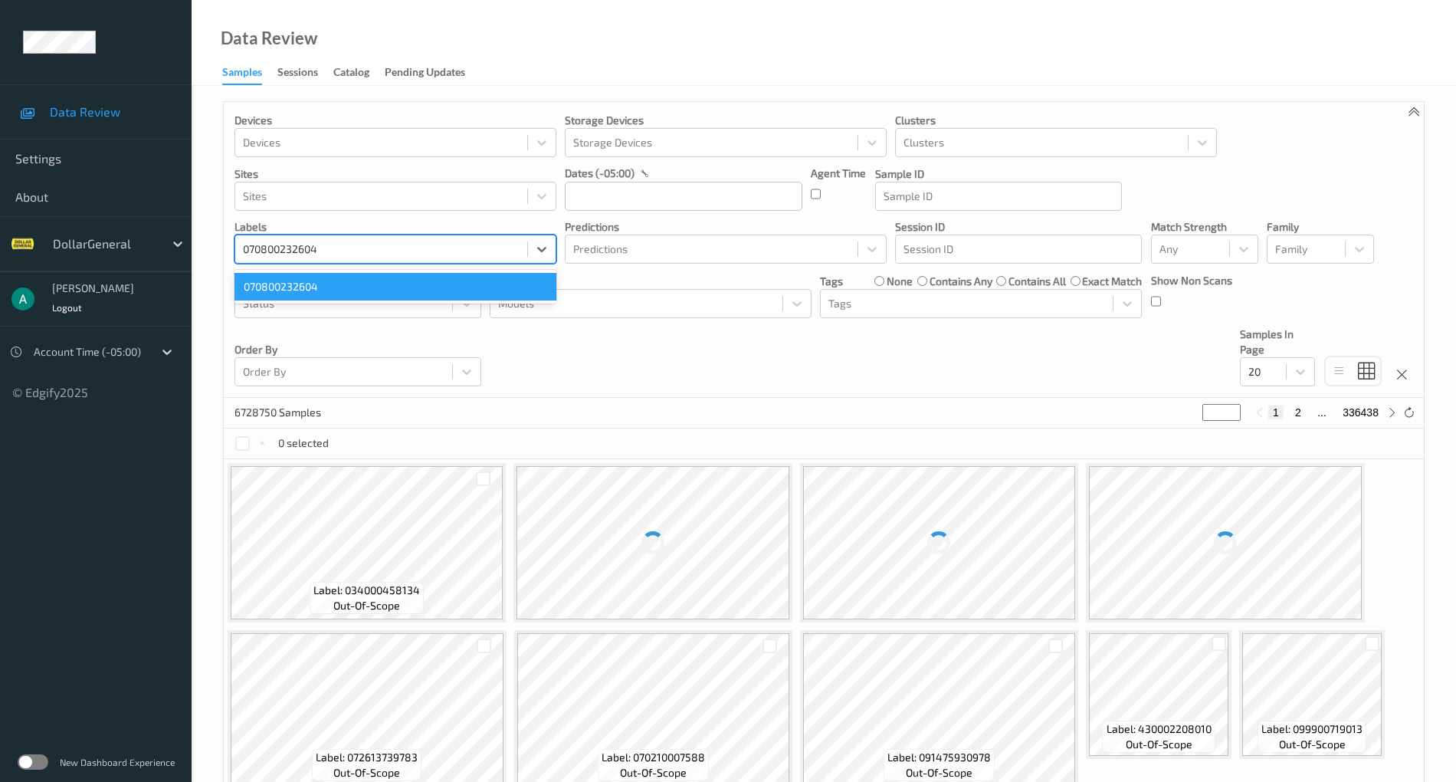
click at [320, 284] on div "070800232604" at bounding box center [396, 287] width 322 height 28
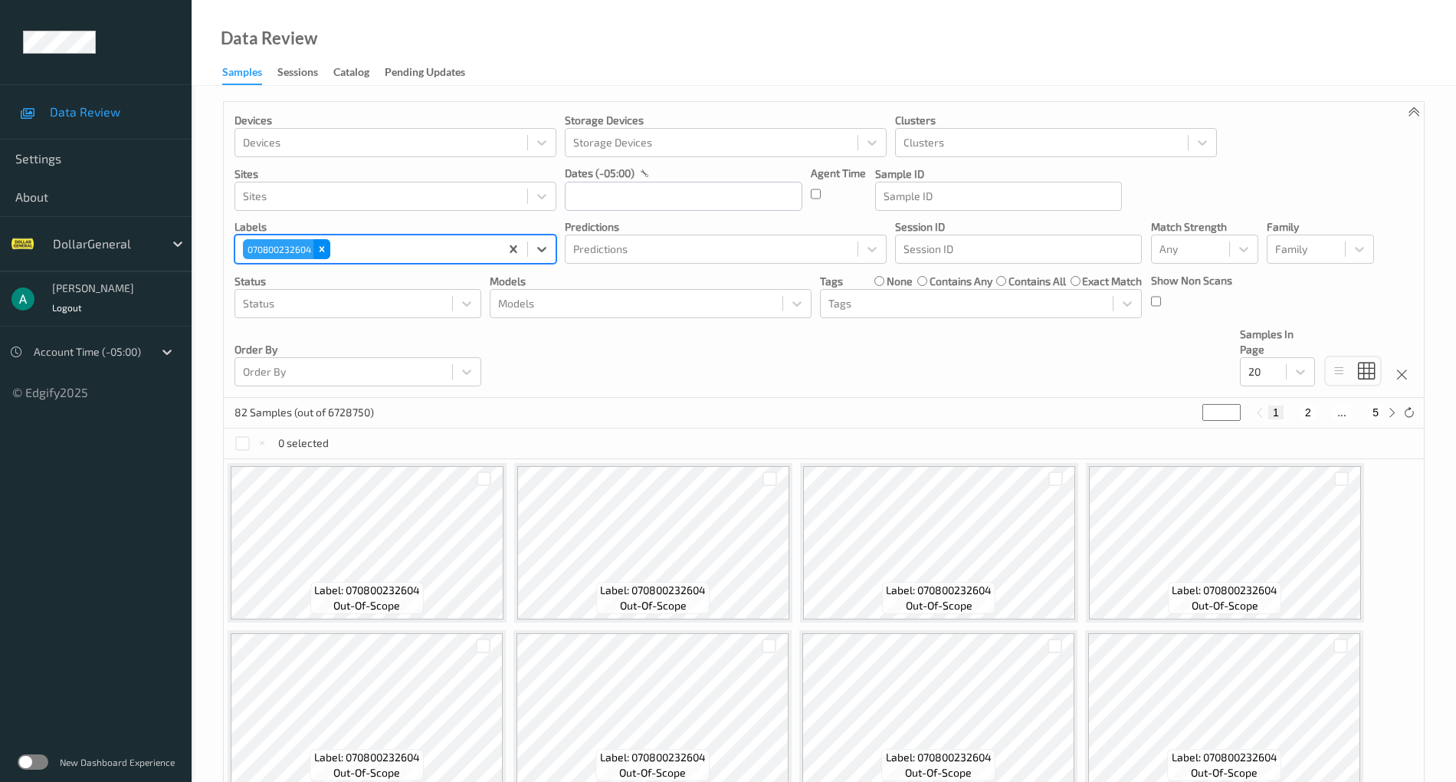
click at [320, 245] on icon "Remove 070800232604" at bounding box center [322, 249] width 11 height 11
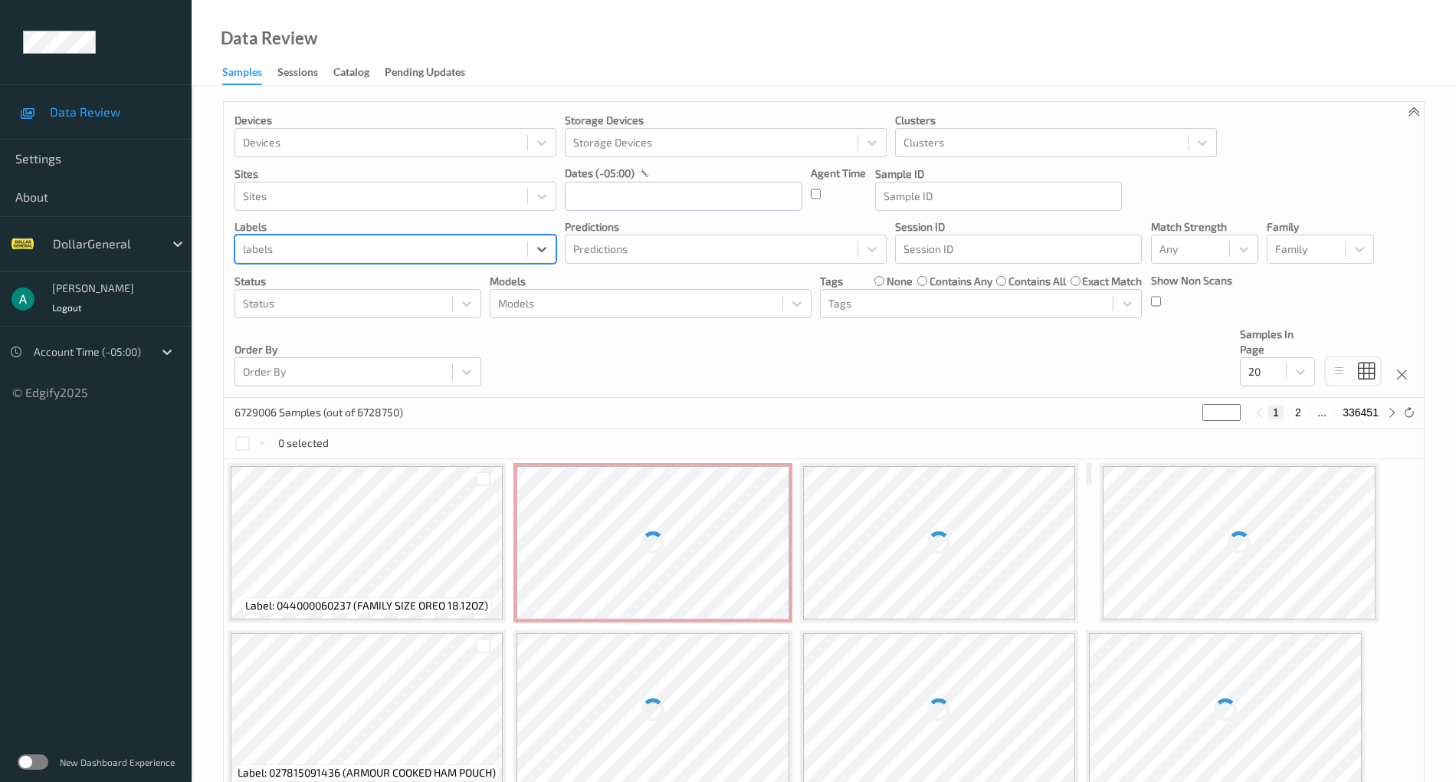
paste input "078000113402"
type input "078000113402"
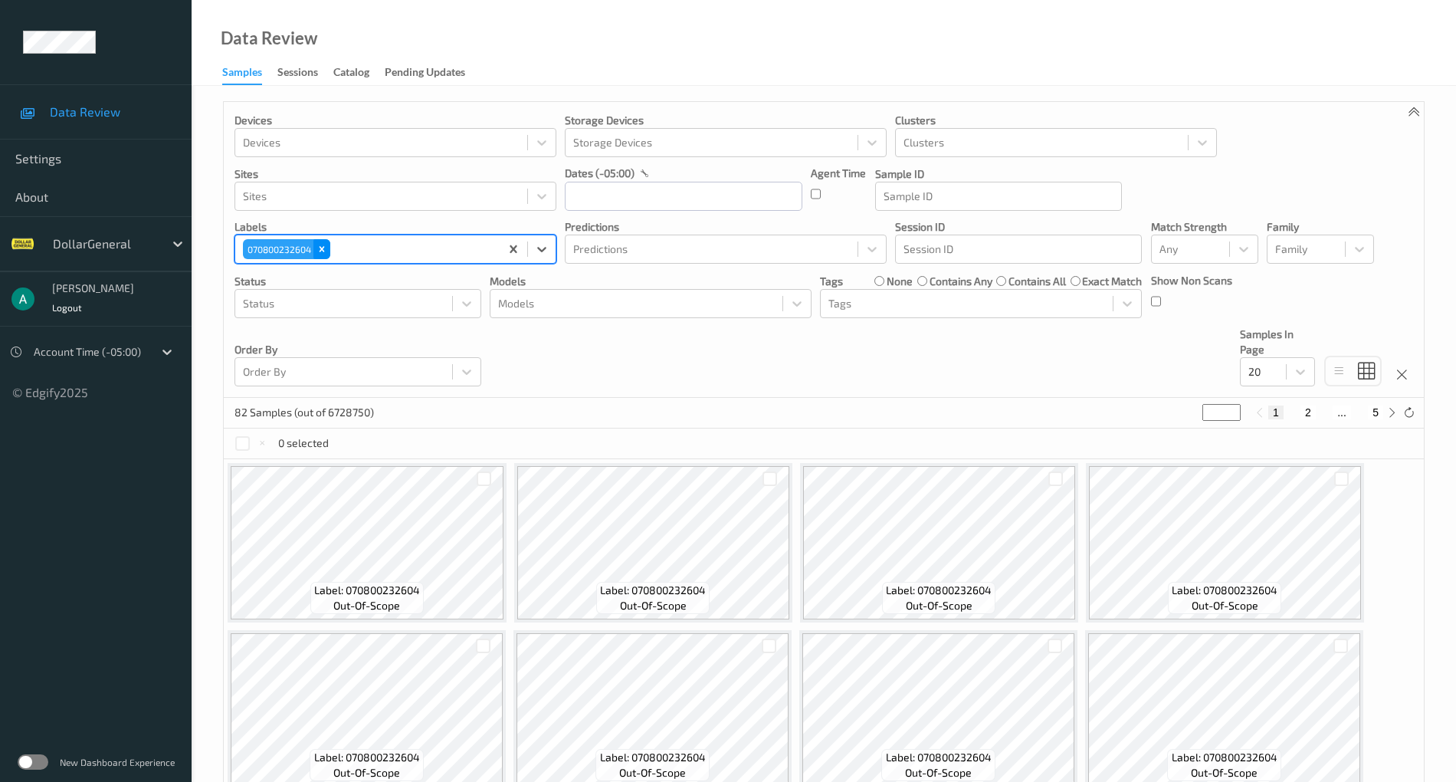
click at [325, 244] on icon "Remove 070800232604" at bounding box center [322, 249] width 11 height 11
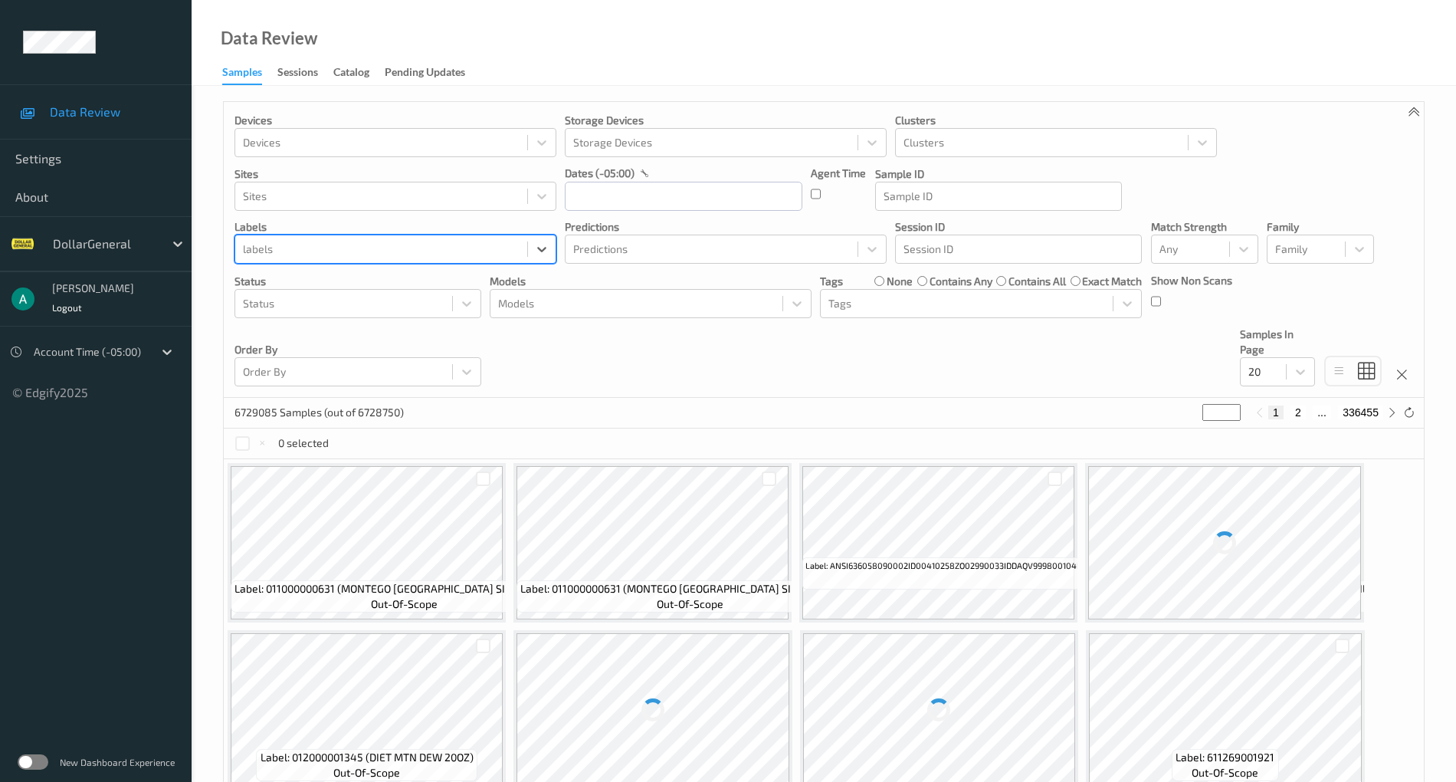
paste input "078000113402"
type input "078000113402"
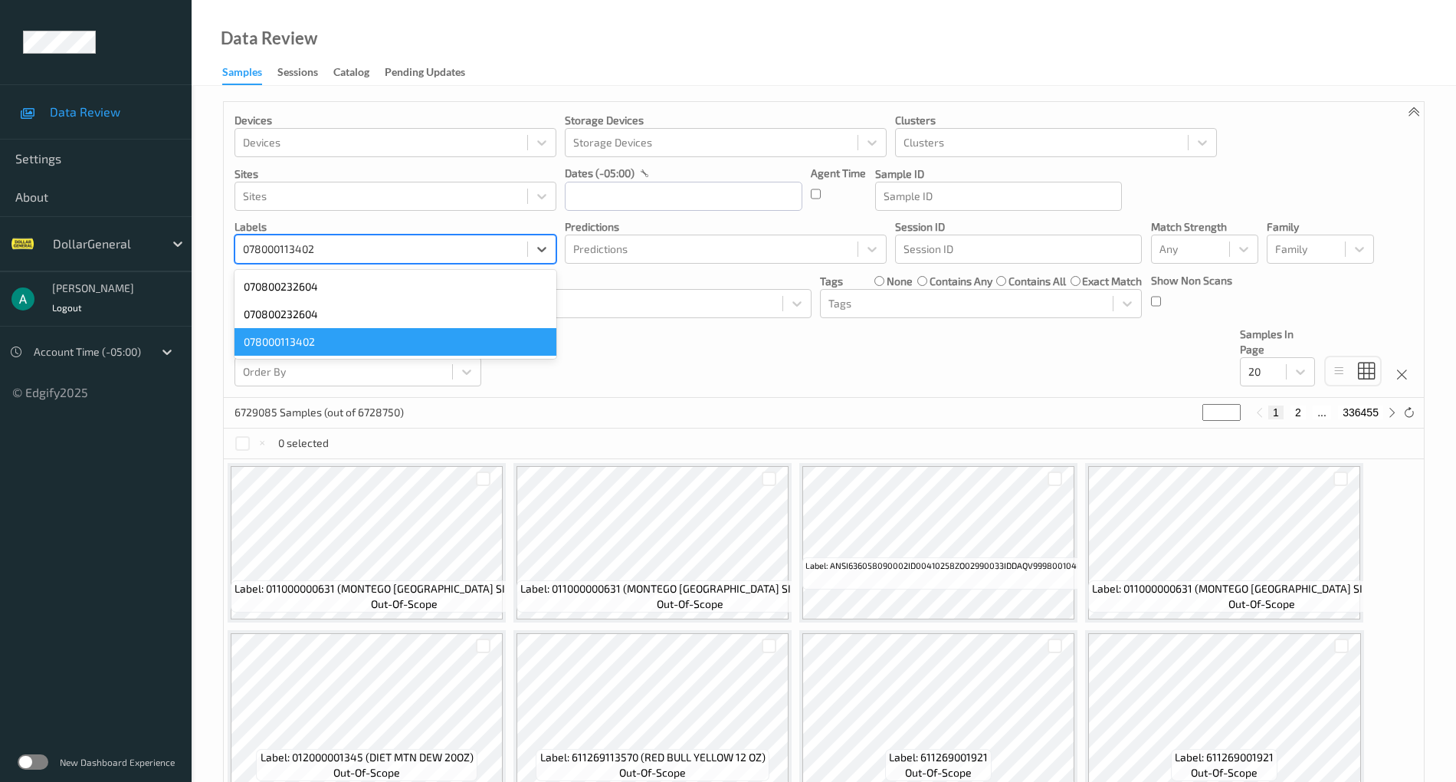
click at [308, 343] on div "078000113402" at bounding box center [396, 342] width 322 height 28
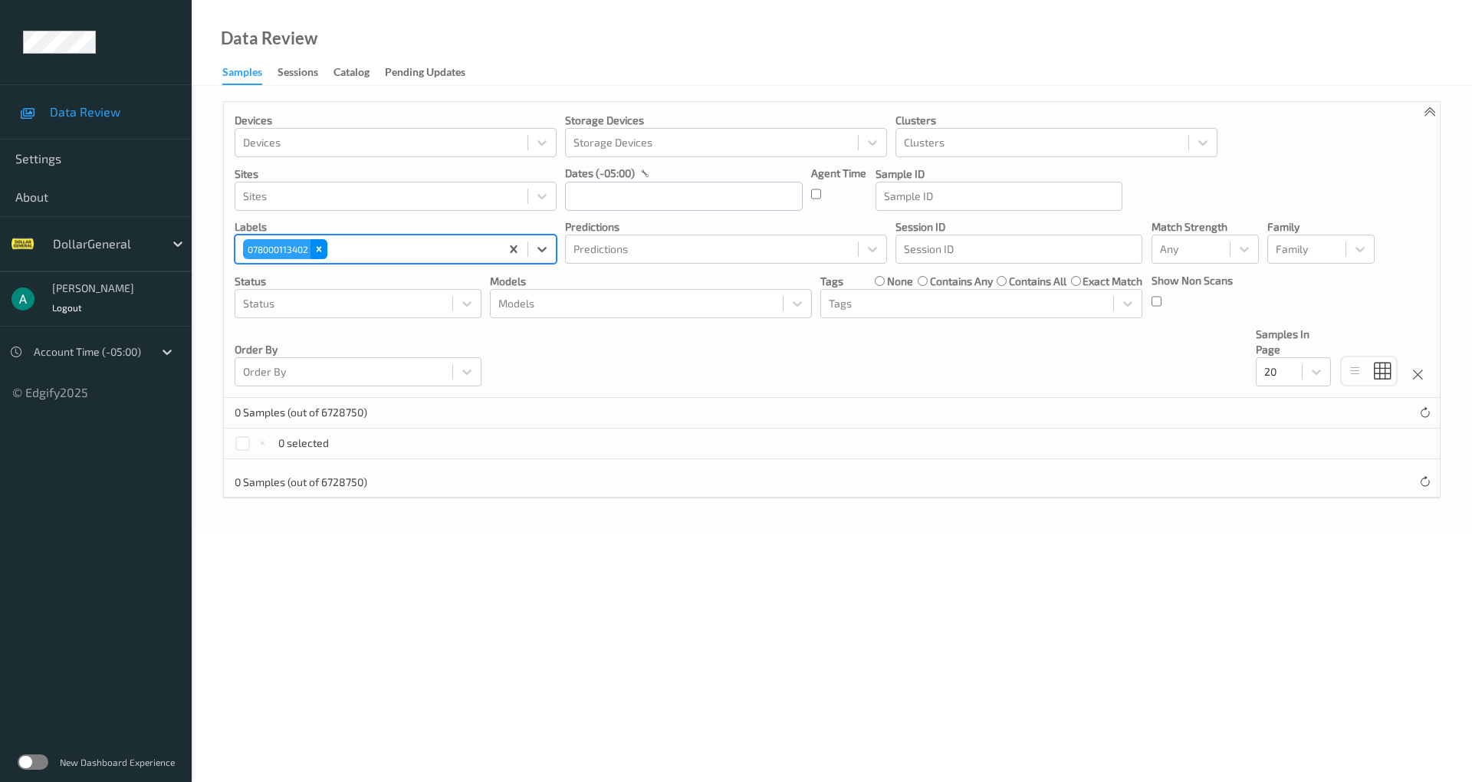
click at [320, 249] on icon "Remove 078000113402" at bounding box center [318, 249] width 11 height 11
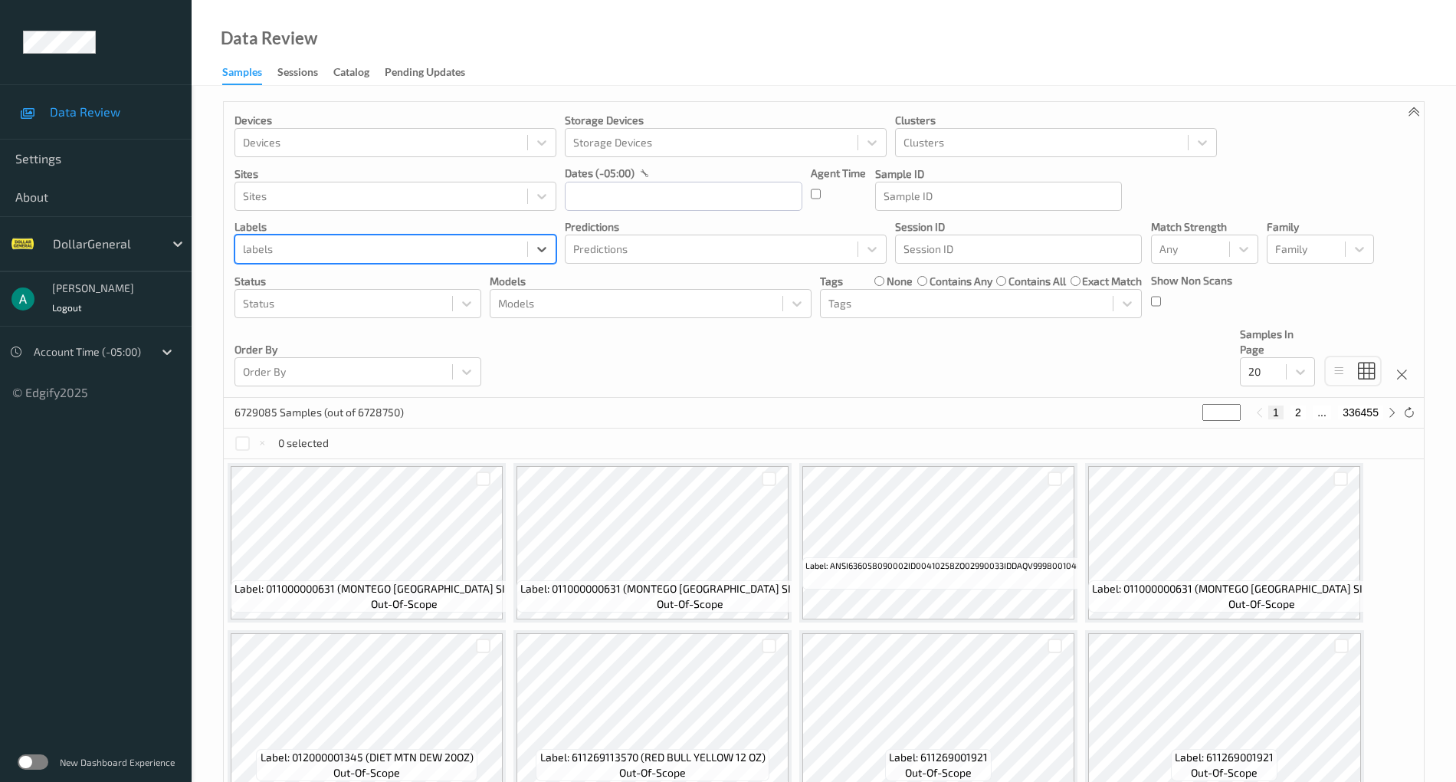
paste input "078000113402"
type input "078000113402"
click at [378, 241] on div at bounding box center [381, 249] width 277 height 18
click at [437, 251] on div at bounding box center [381, 249] width 277 height 18
